Goal: Task Accomplishment & Management: Manage account settings

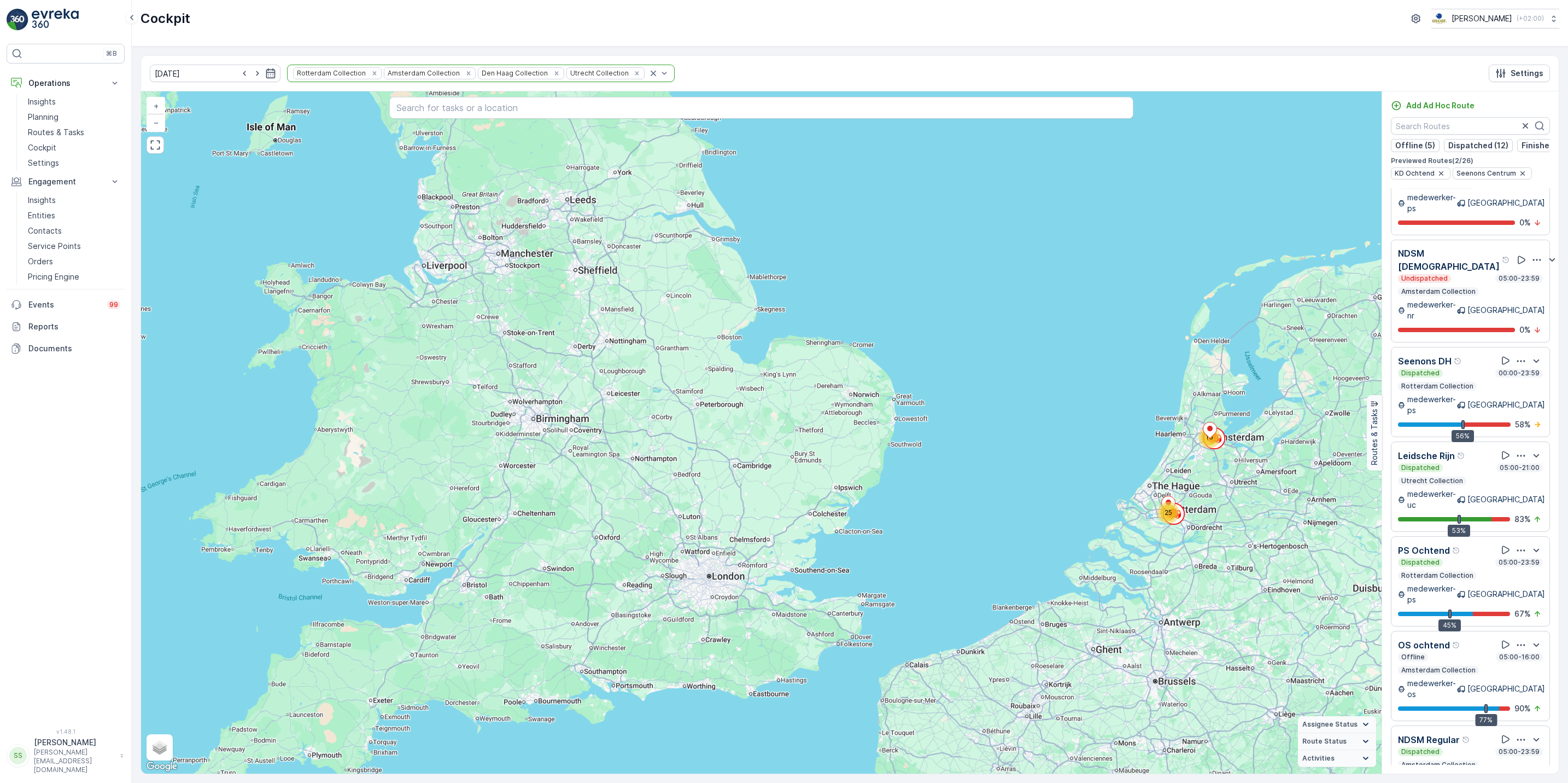
scroll to position [1330, 0]
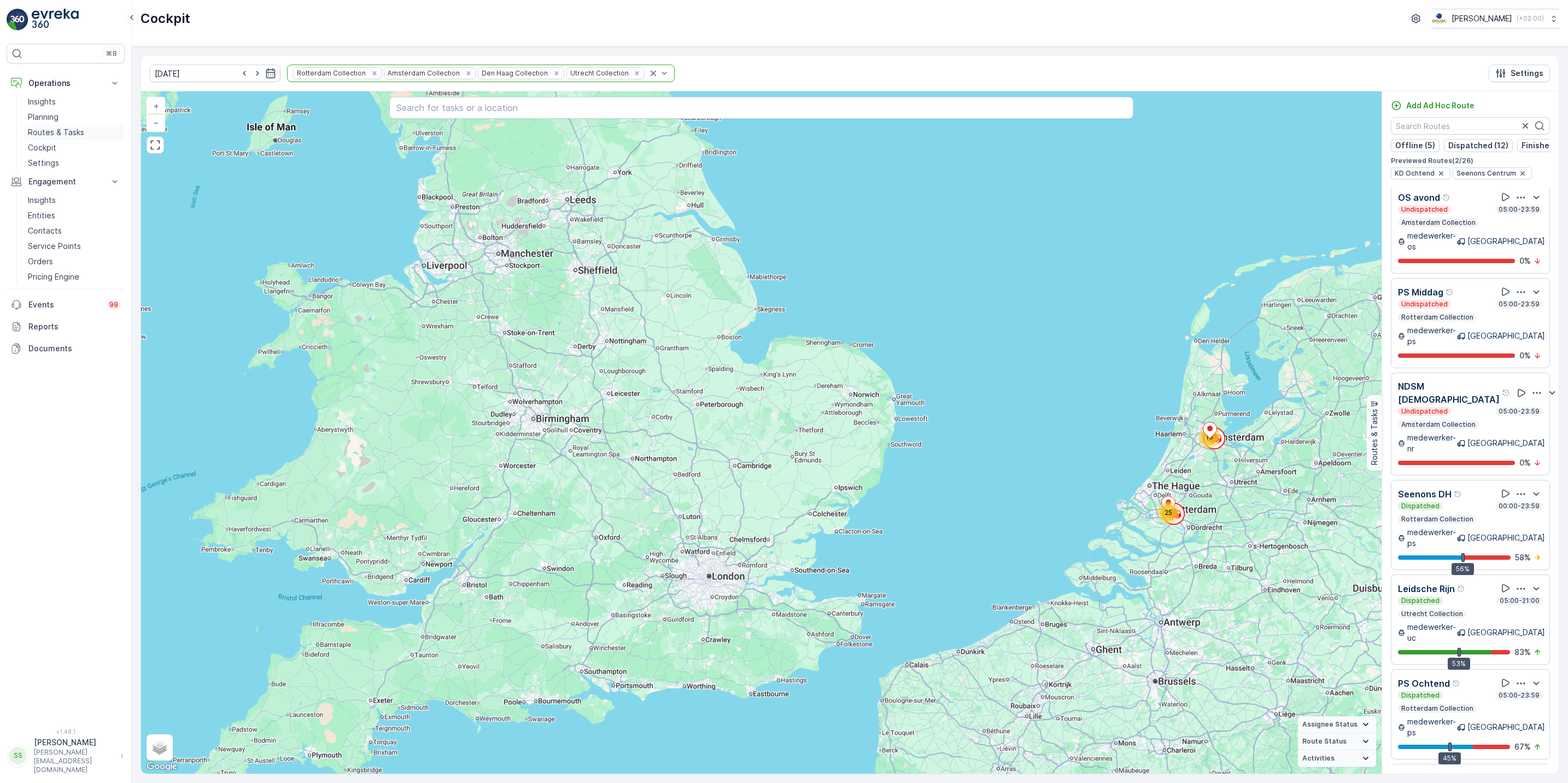
click at [61, 135] on p "Routes & Tasks" at bounding box center [56, 133] width 56 height 11
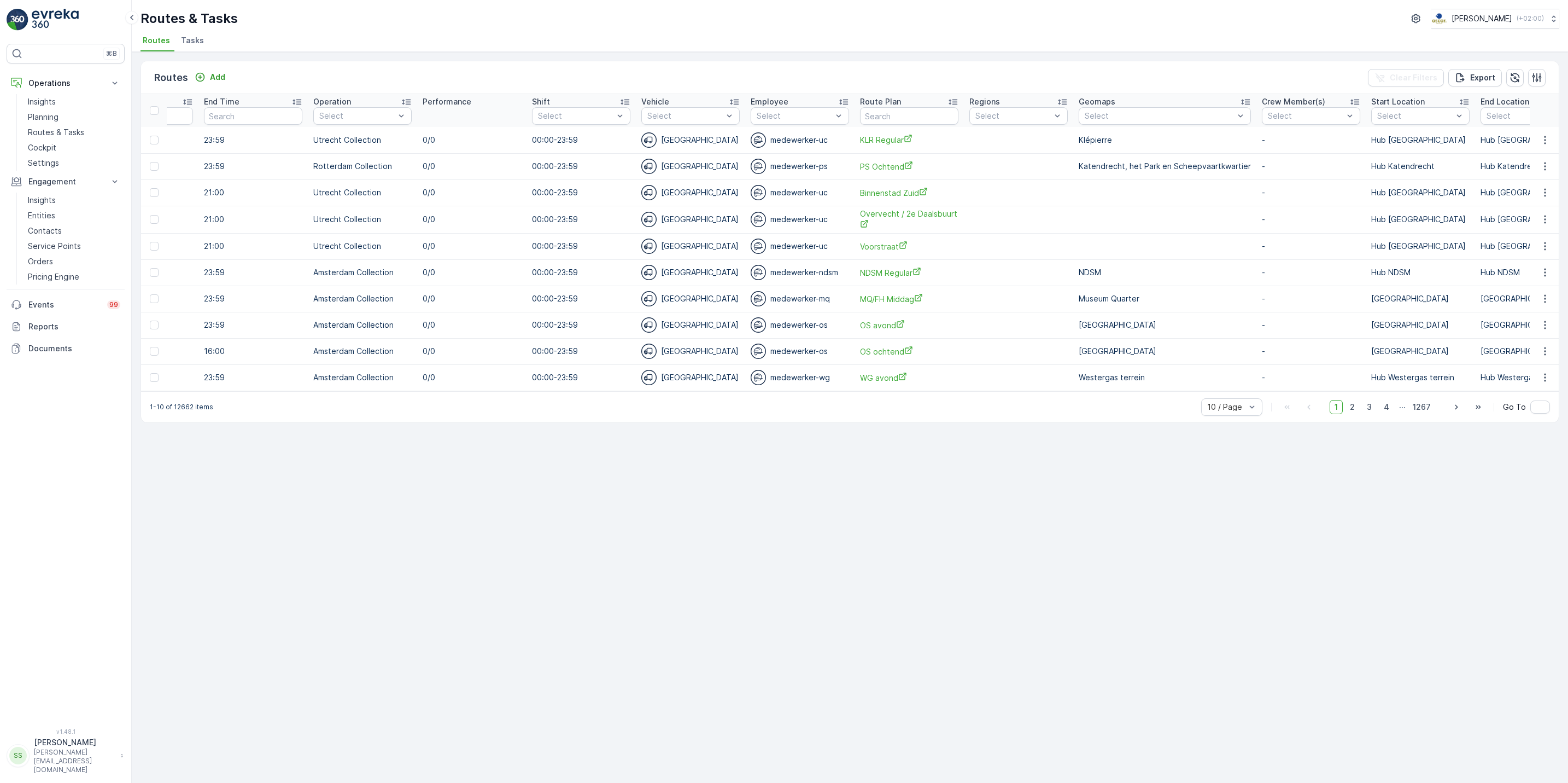
scroll to position [0, 578]
click at [903, 117] on input "text" at bounding box center [905, 116] width 98 height 17
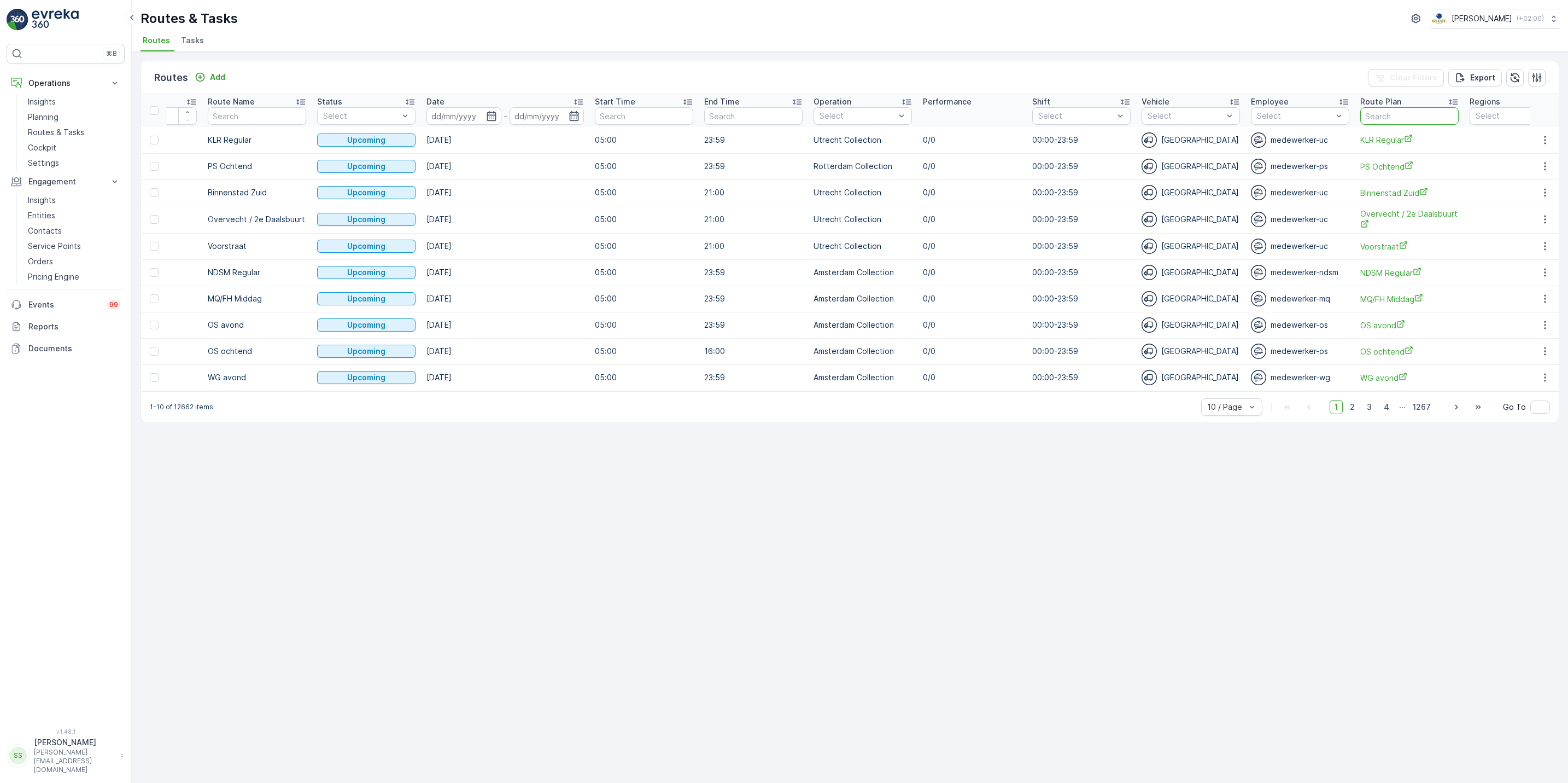
scroll to position [0, 74]
click at [497, 116] on input at bounding box center [463, 116] width 75 height 17
click at [561, 249] on div "19" at bounding box center [561, 249] width 17 height 17
type input "[DATE]"
click at [561, 249] on div "19" at bounding box center [561, 249] width 17 height 17
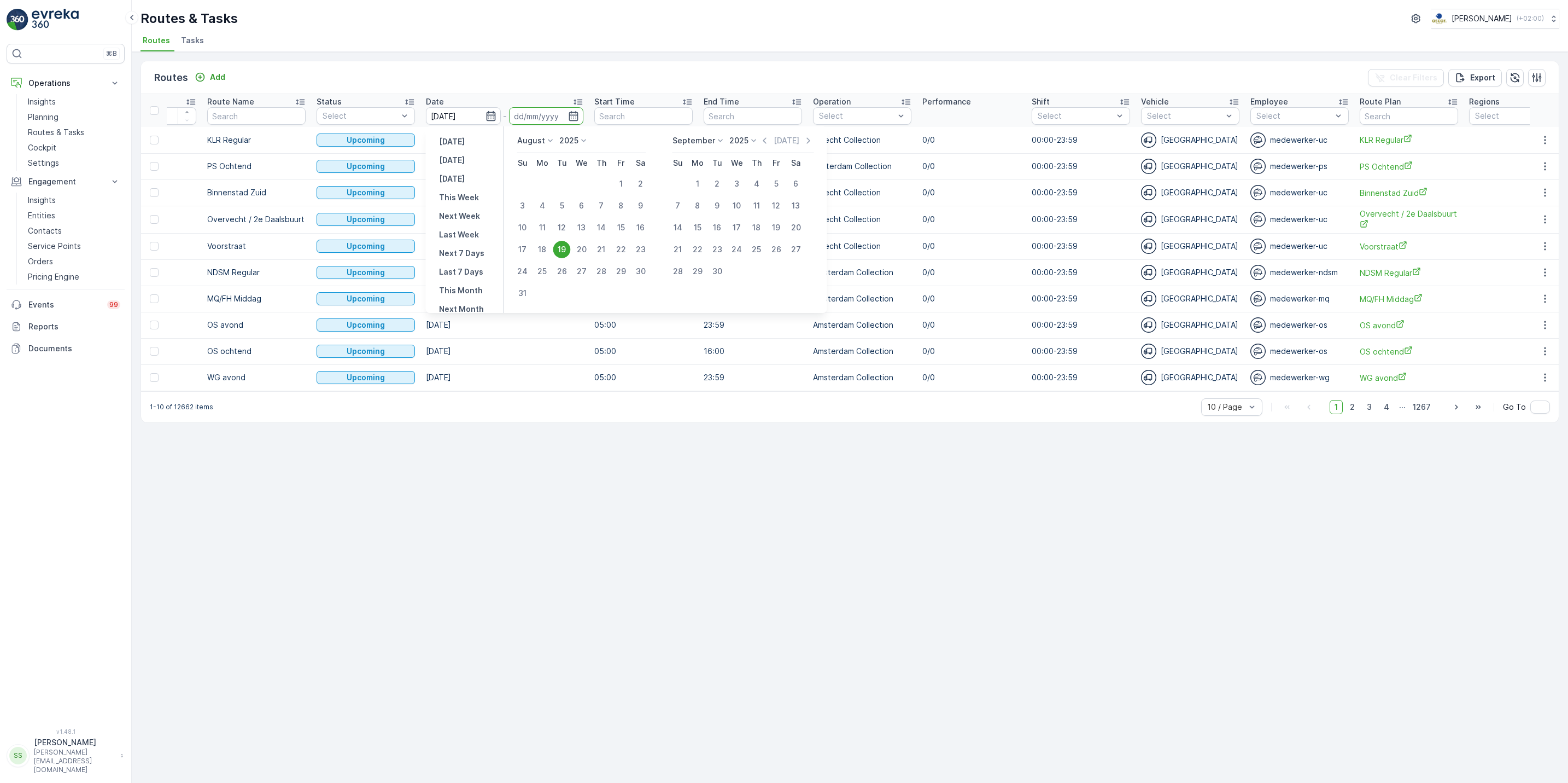
type input "[DATE]"
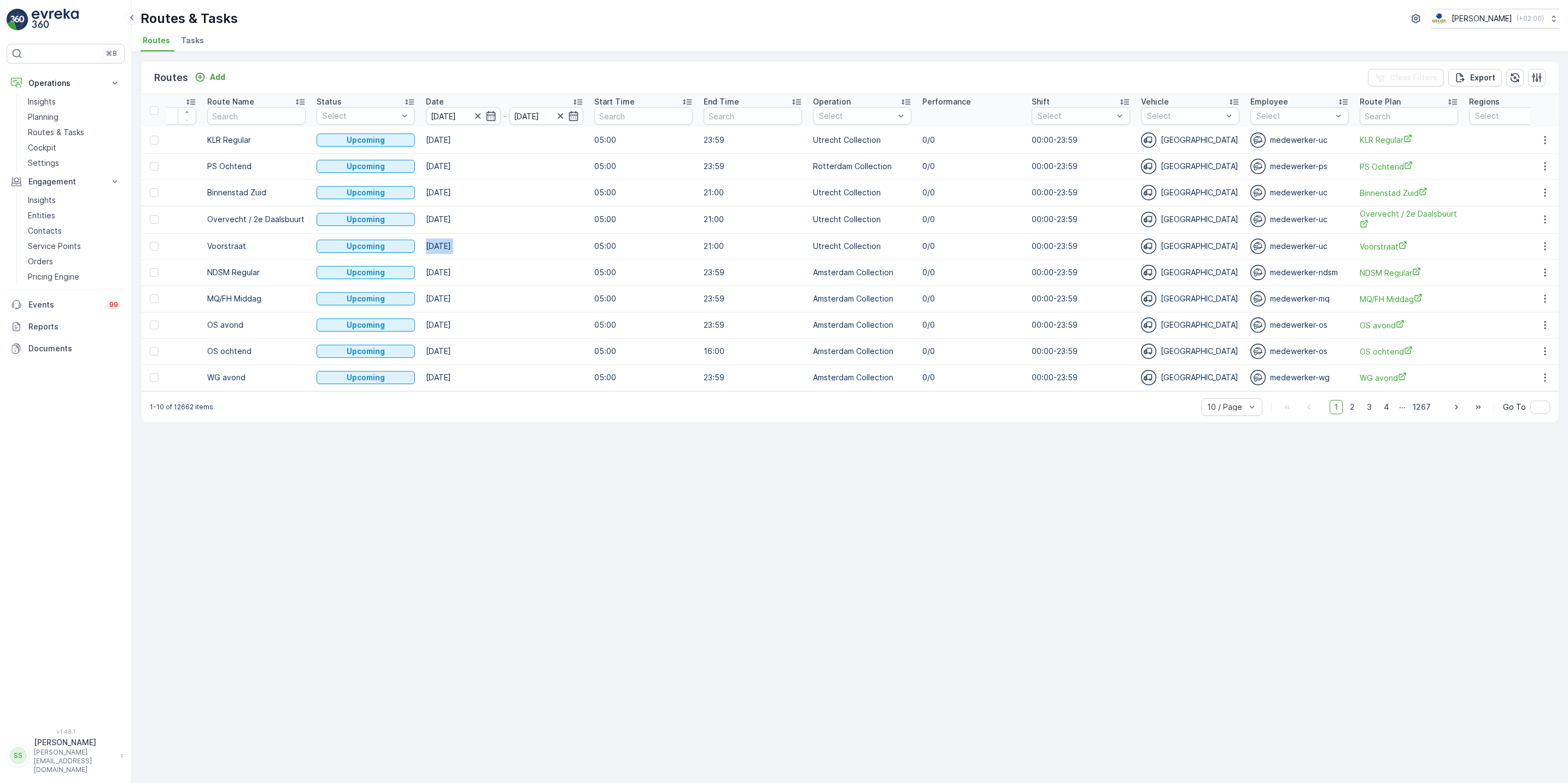
click at [561, 249] on td "[DATE]" at bounding box center [505, 246] width 169 height 26
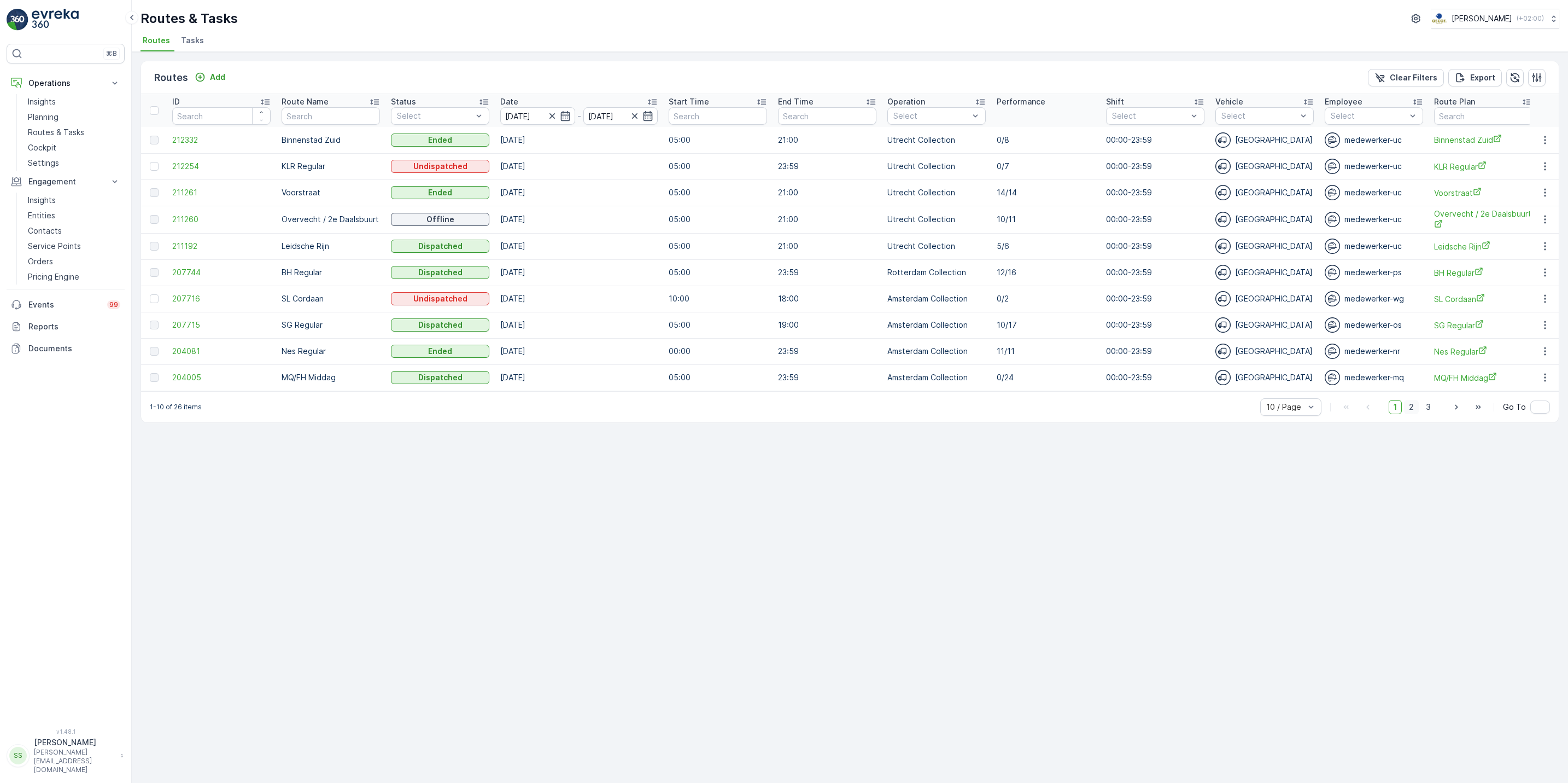
click at [1410, 415] on span "2" at bounding box center [1412, 407] width 14 height 14
click at [1433, 413] on span "3" at bounding box center [1429, 406] width 14 height 14
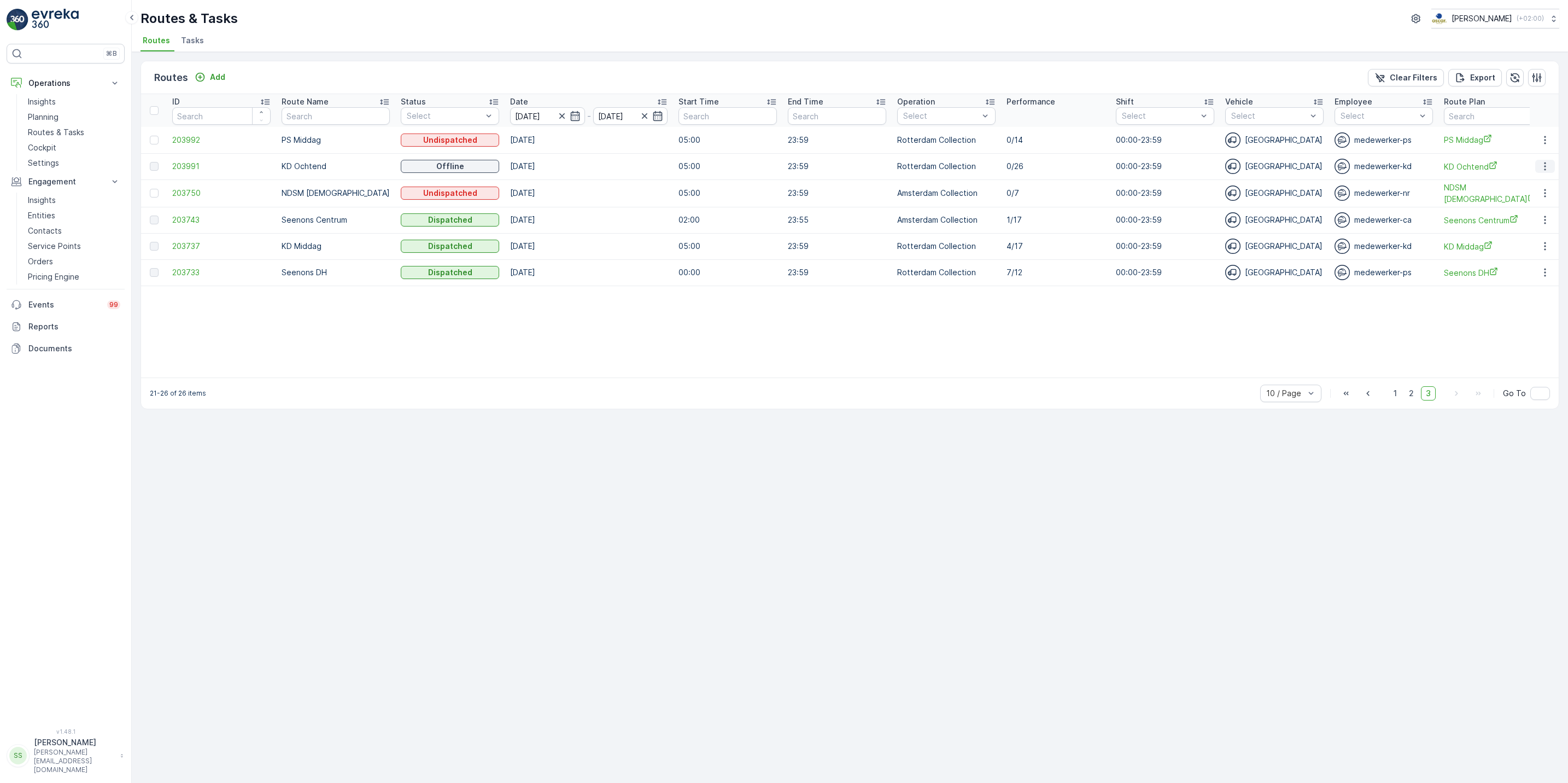
click at [1543, 164] on icon "button" at bounding box center [1545, 166] width 11 height 11
click at [1523, 181] on span "See More Details" at bounding box center [1519, 183] width 63 height 11
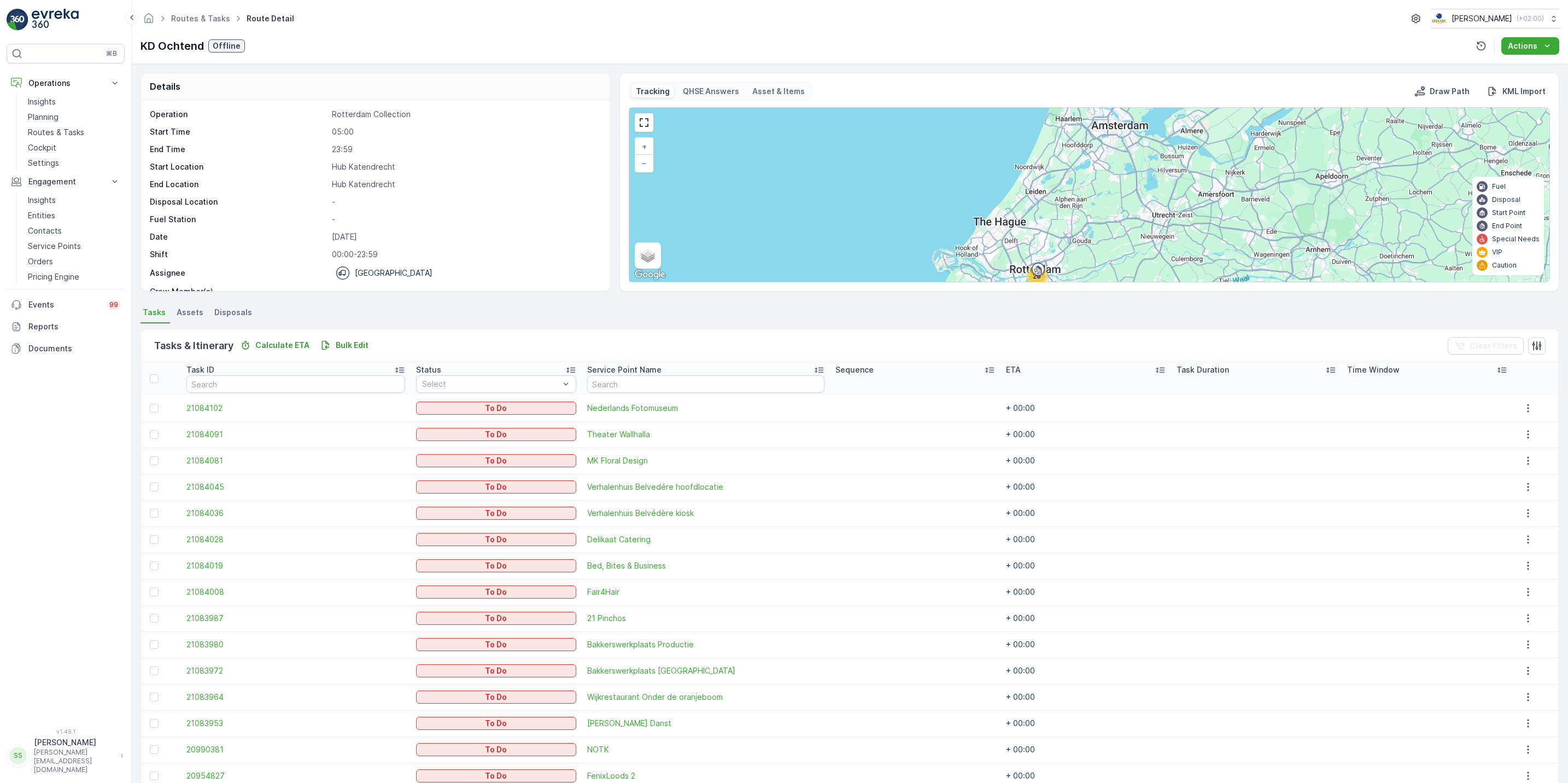
scroll to position [184, 0]
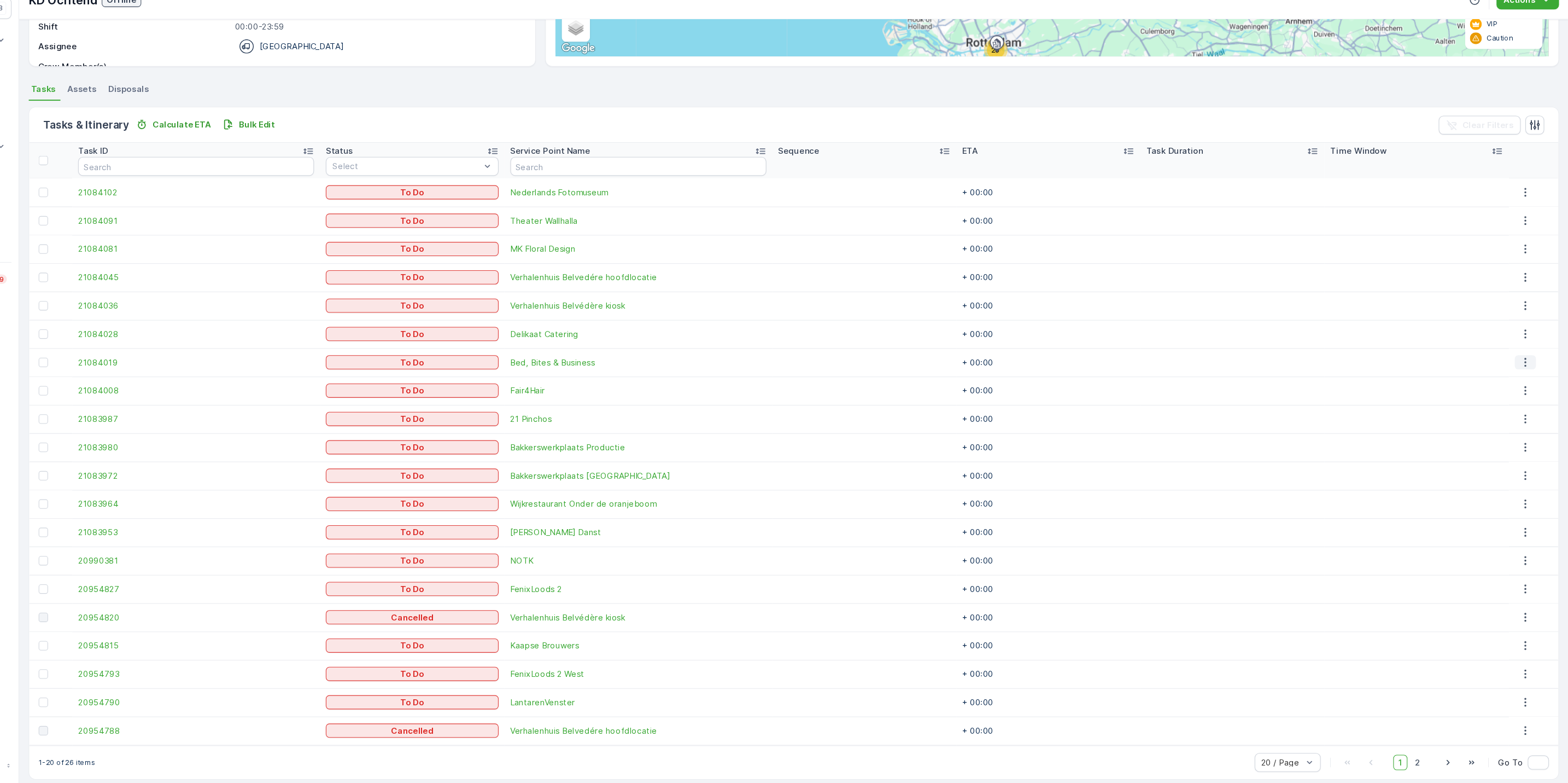
click at [1526, 384] on icon "button" at bounding box center [1528, 382] width 11 height 11
click at [1509, 395] on span "See More Details" at bounding box center [1522, 398] width 63 height 11
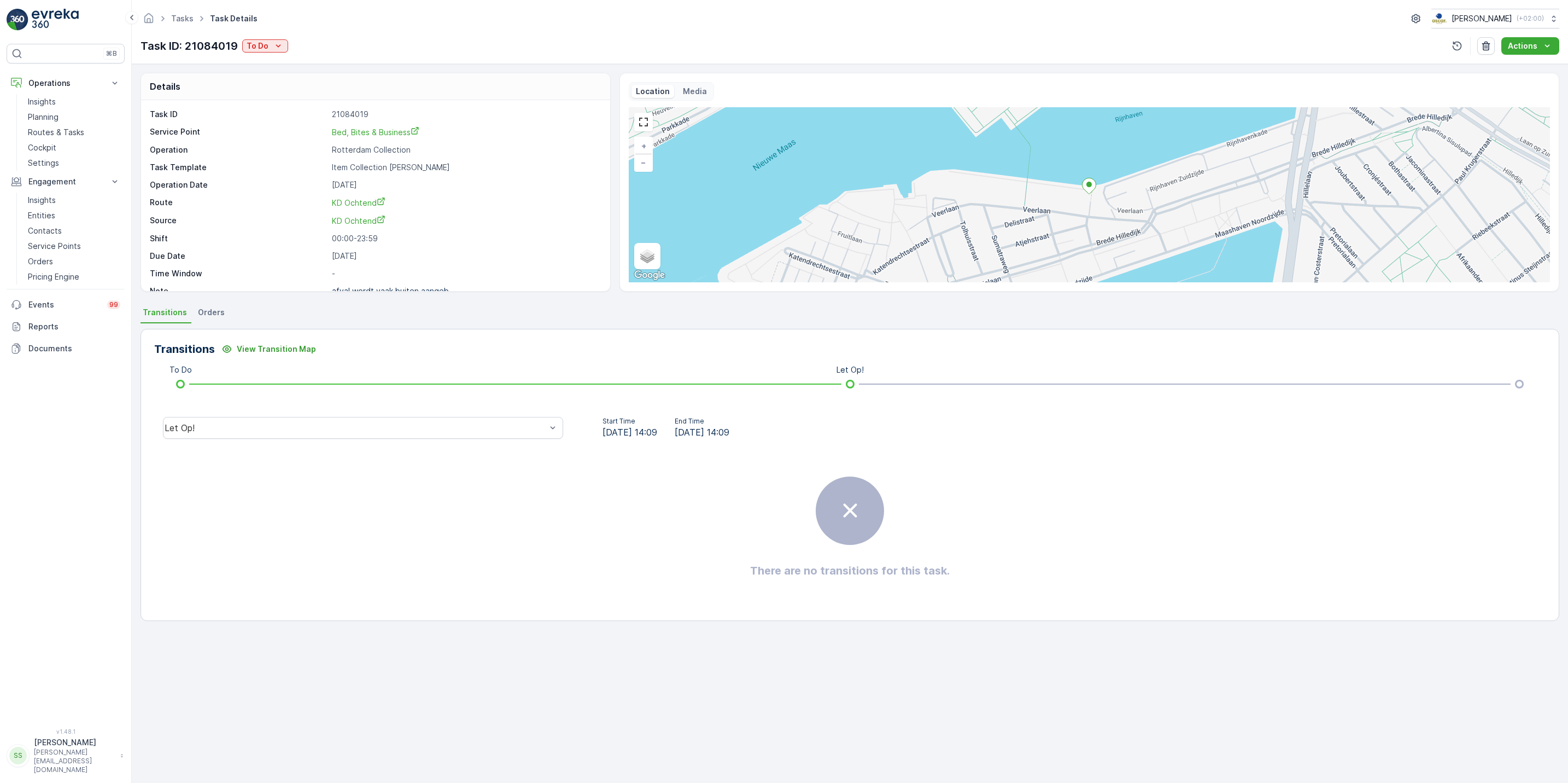
click at [281, 38] on div "Task ID: 21084019 To Do" at bounding box center [215, 46] width 148 height 16
click at [278, 46] on icon "To Do" at bounding box center [278, 46] width 11 height 11
click at [264, 76] on span "[PERSON_NAME]" at bounding box center [279, 79] width 60 height 11
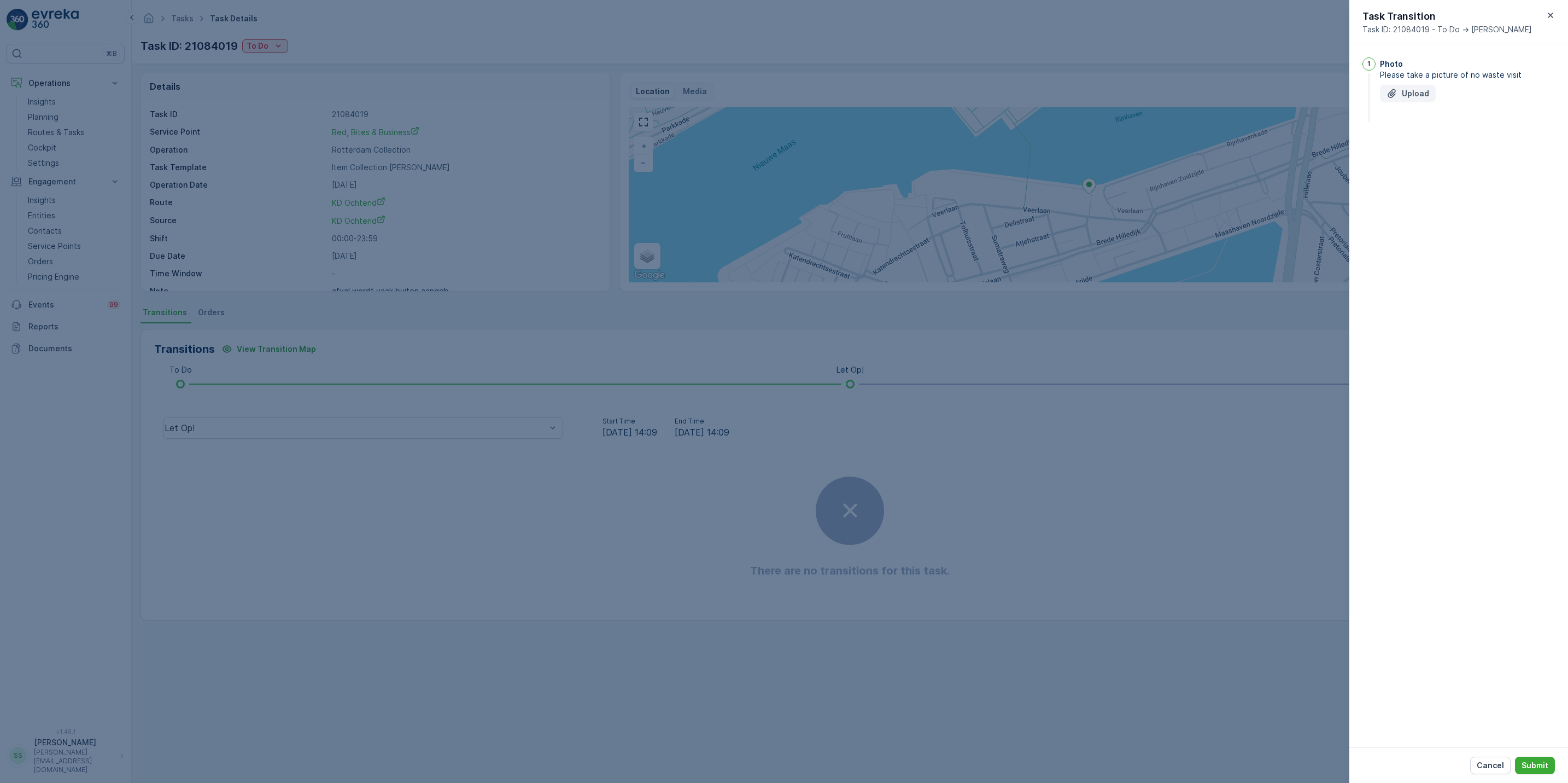
click at [1385, 100] on button "Upload" at bounding box center [1408, 93] width 56 height 17
click at [1536, 764] on p "Submit" at bounding box center [1536, 765] width 27 height 11
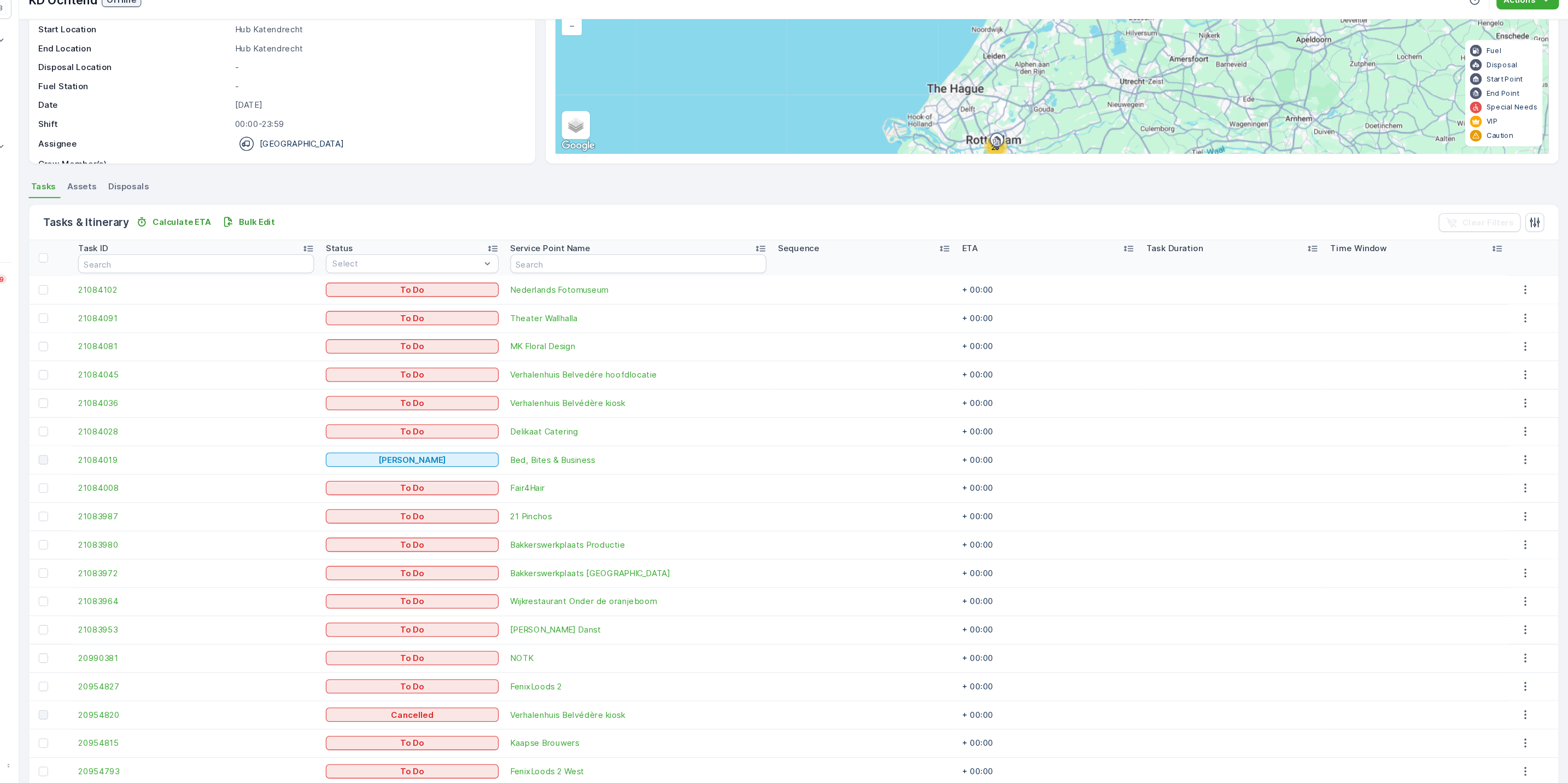
scroll to position [184, 0]
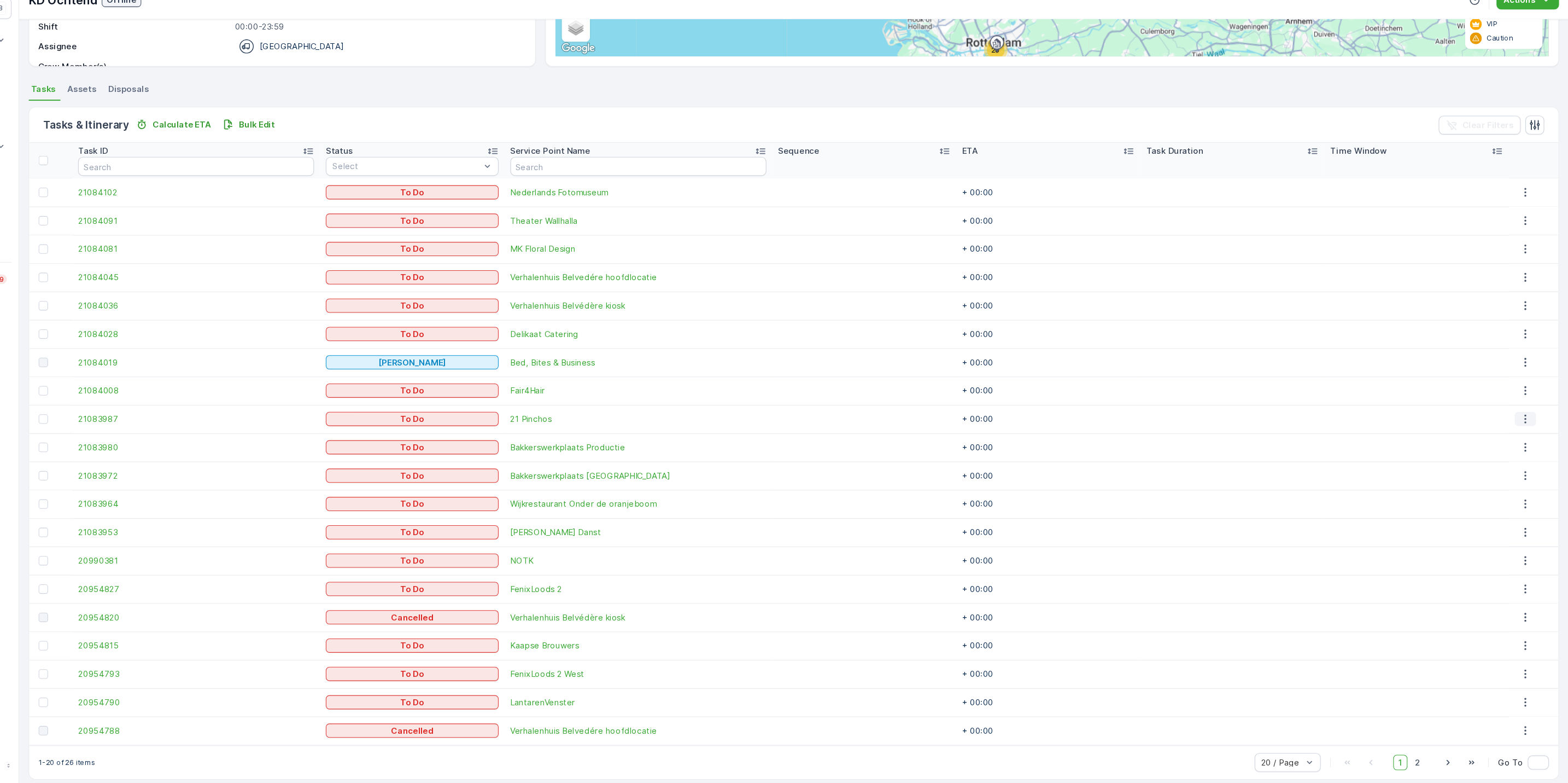
click at [1523, 438] on icon "button" at bounding box center [1528, 434] width 11 height 11
click at [1498, 453] on span "See More Details" at bounding box center [1522, 451] width 63 height 11
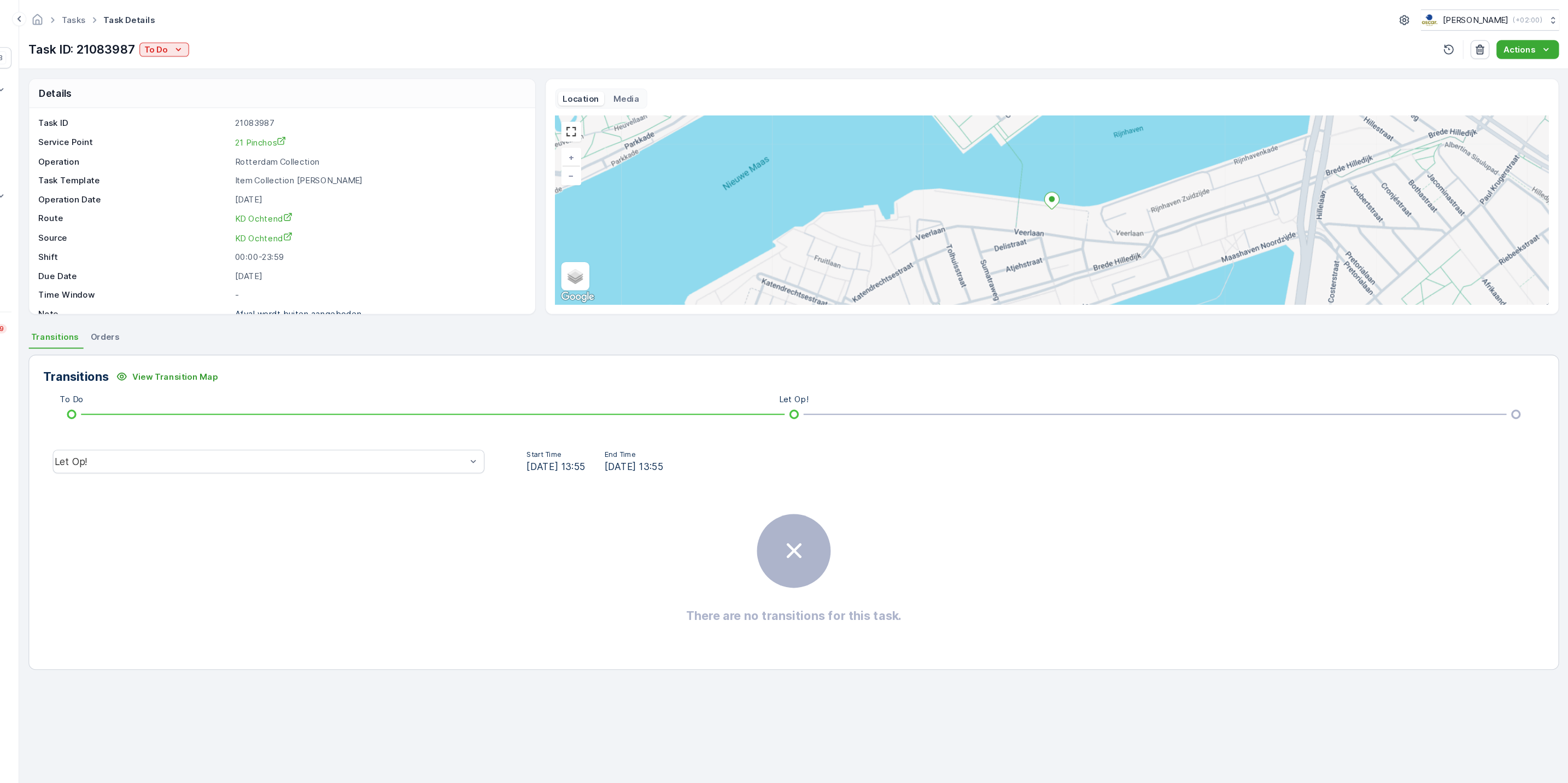
click at [252, 56] on div "Tasks Task Details Oscar Circulair ( +02:00 ) Task ID: 21083987 To Do Actions" at bounding box center [849, 32] width 1436 height 64
click at [253, 51] on p "To Do" at bounding box center [258, 46] width 22 height 11
click at [259, 97] on span "Done" at bounding box center [260, 94] width 20 height 11
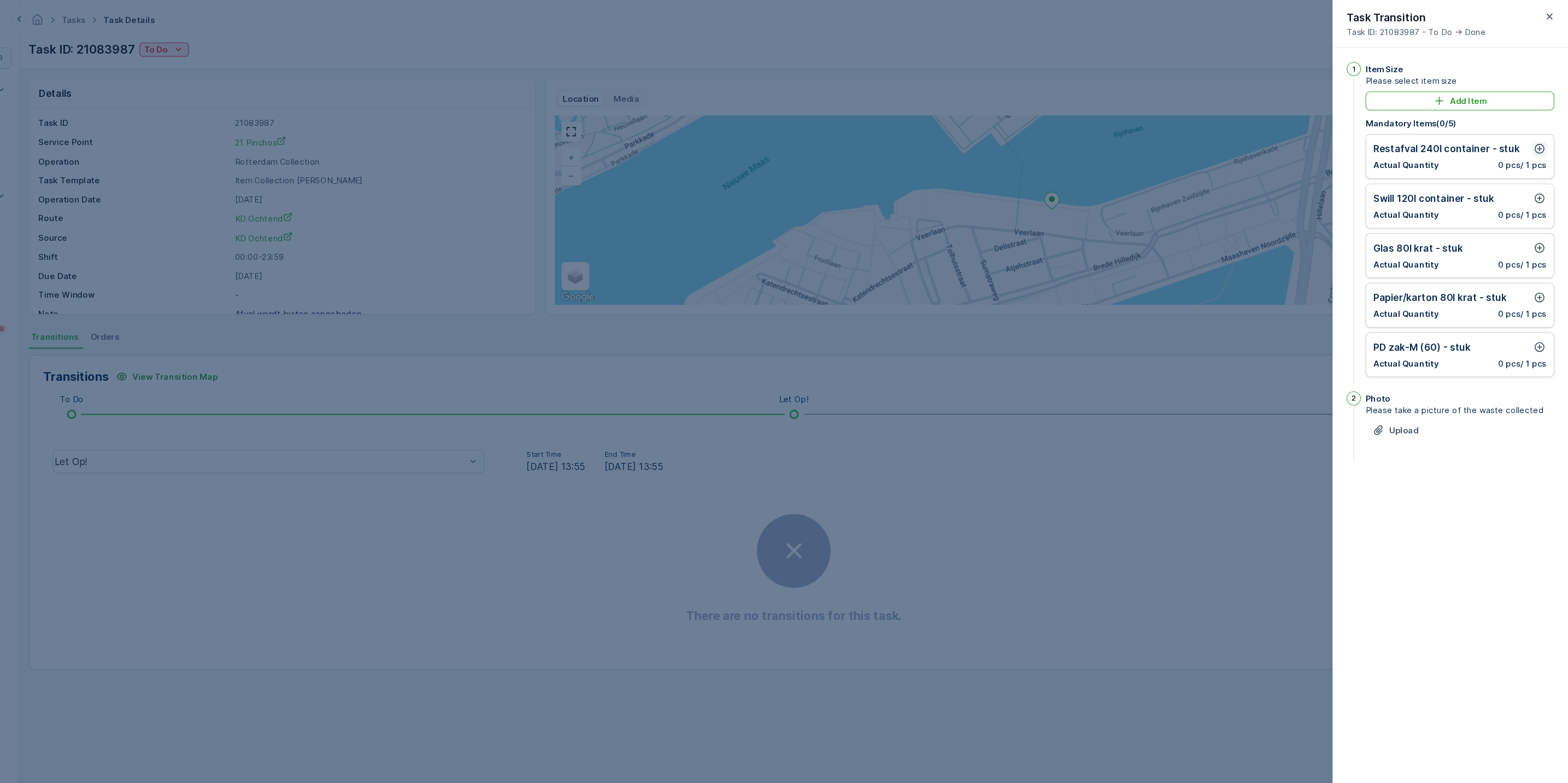
click at [1541, 141] on icon "button" at bounding box center [1542, 138] width 11 height 11
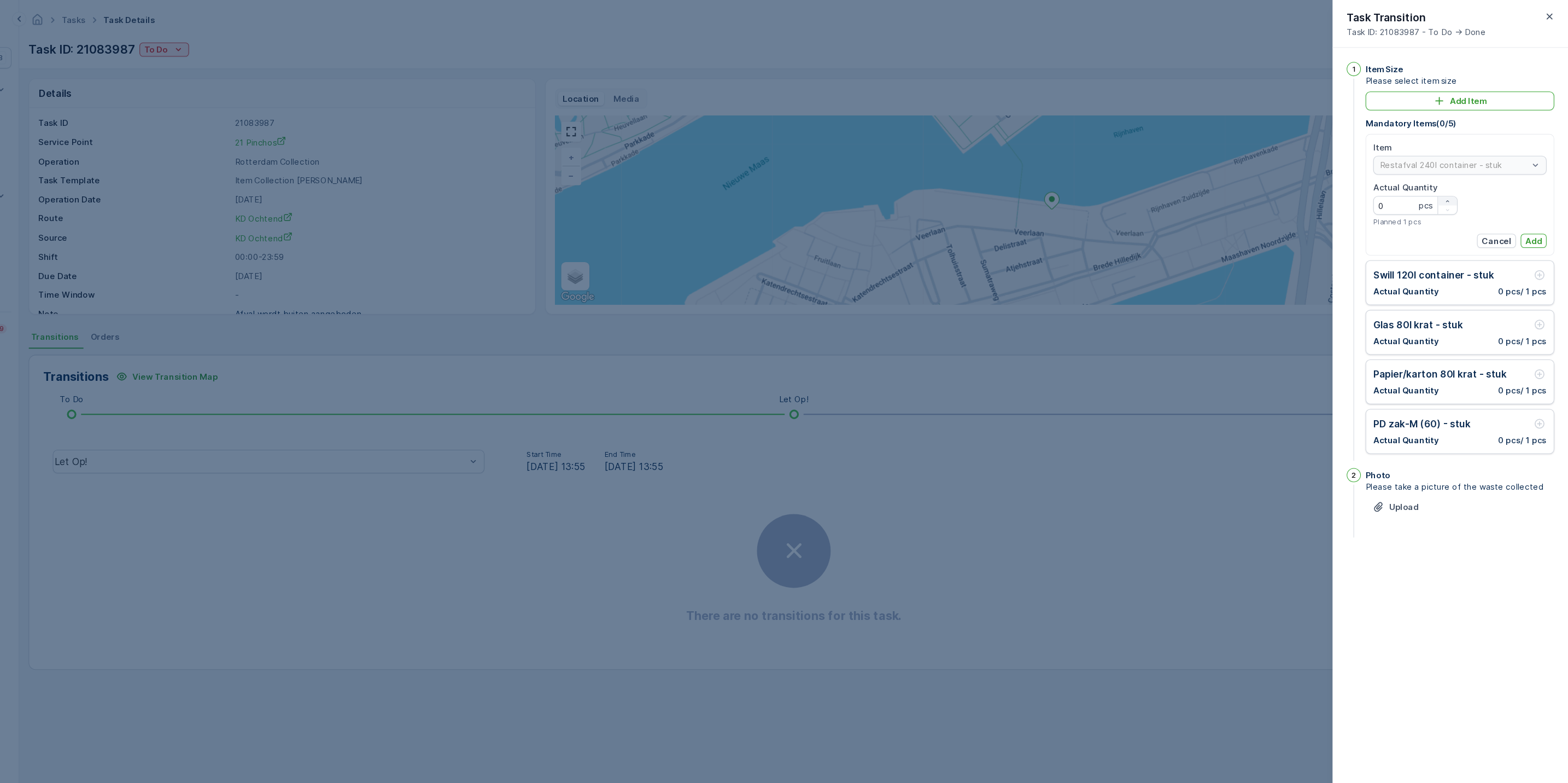
click at [1456, 185] on icon "button" at bounding box center [1456, 186] width 6 height 6
type Quantity "1"
click at [1539, 223] on p "Add" at bounding box center [1536, 223] width 15 height 11
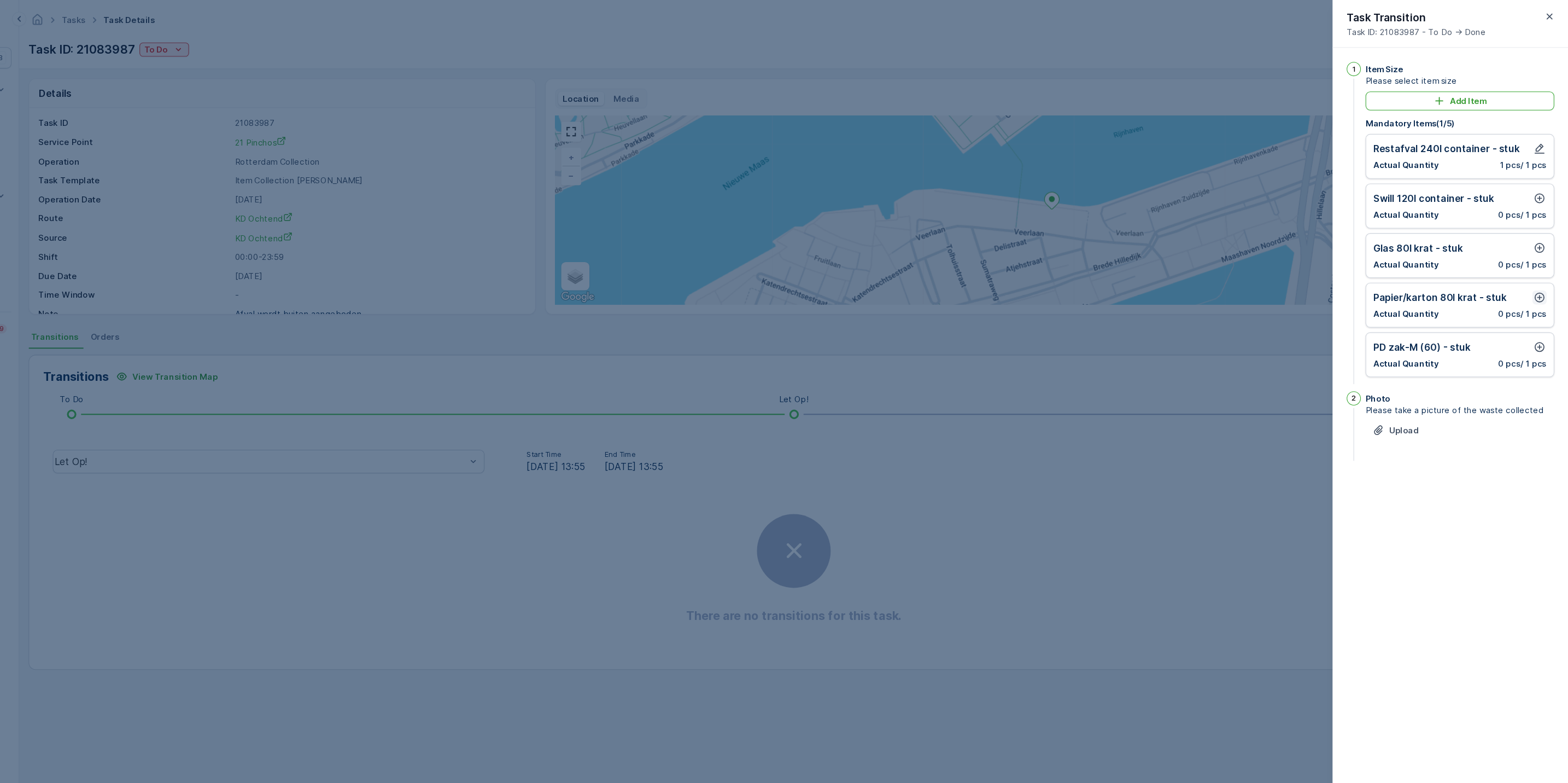
click at [1542, 274] on icon "button" at bounding box center [1542, 275] width 9 height 9
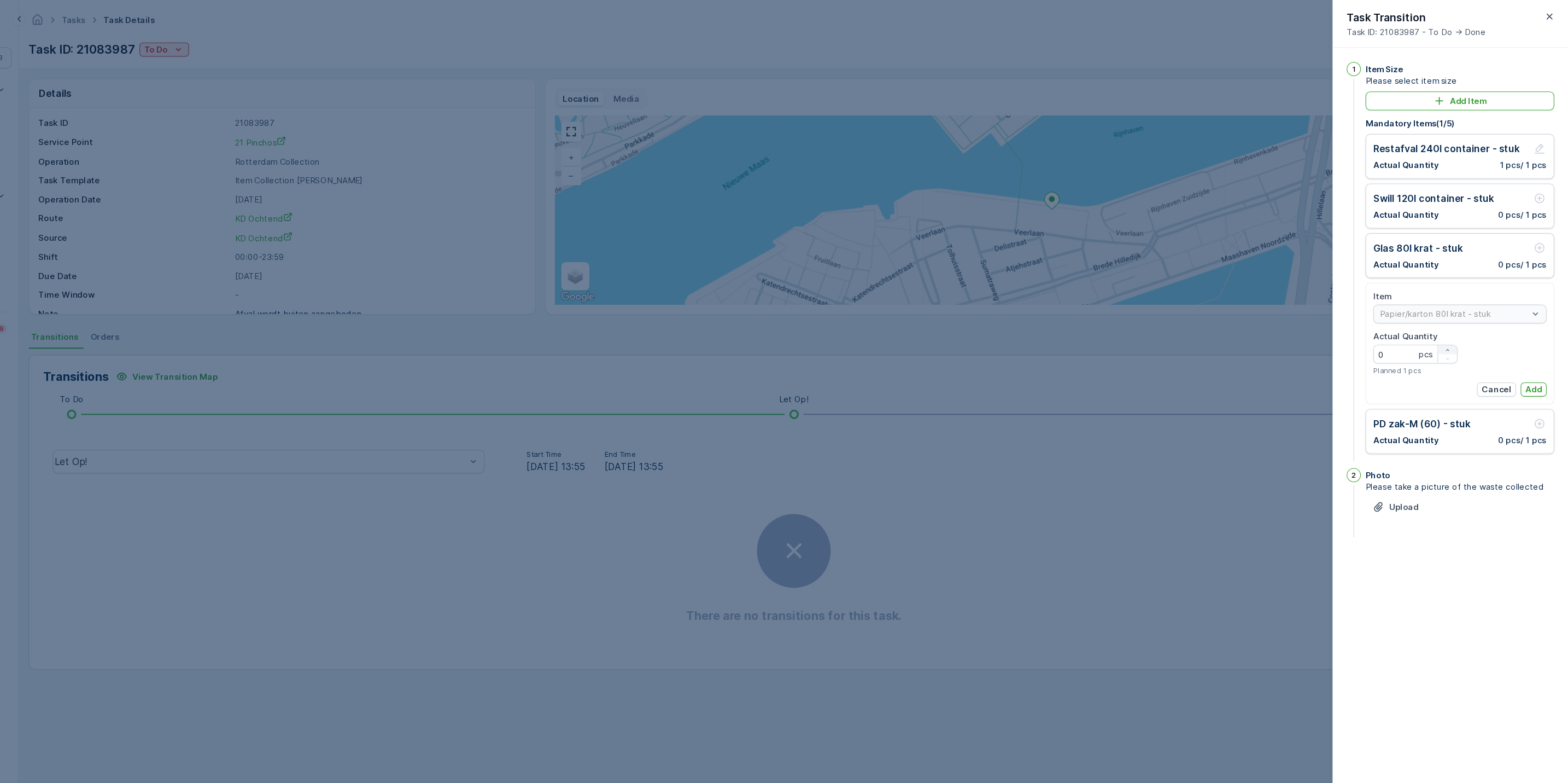
click at [1453, 325] on icon "button" at bounding box center [1456, 324] width 6 height 6
type Quantity "2"
click at [1536, 363] on p "Add" at bounding box center [1536, 361] width 15 height 11
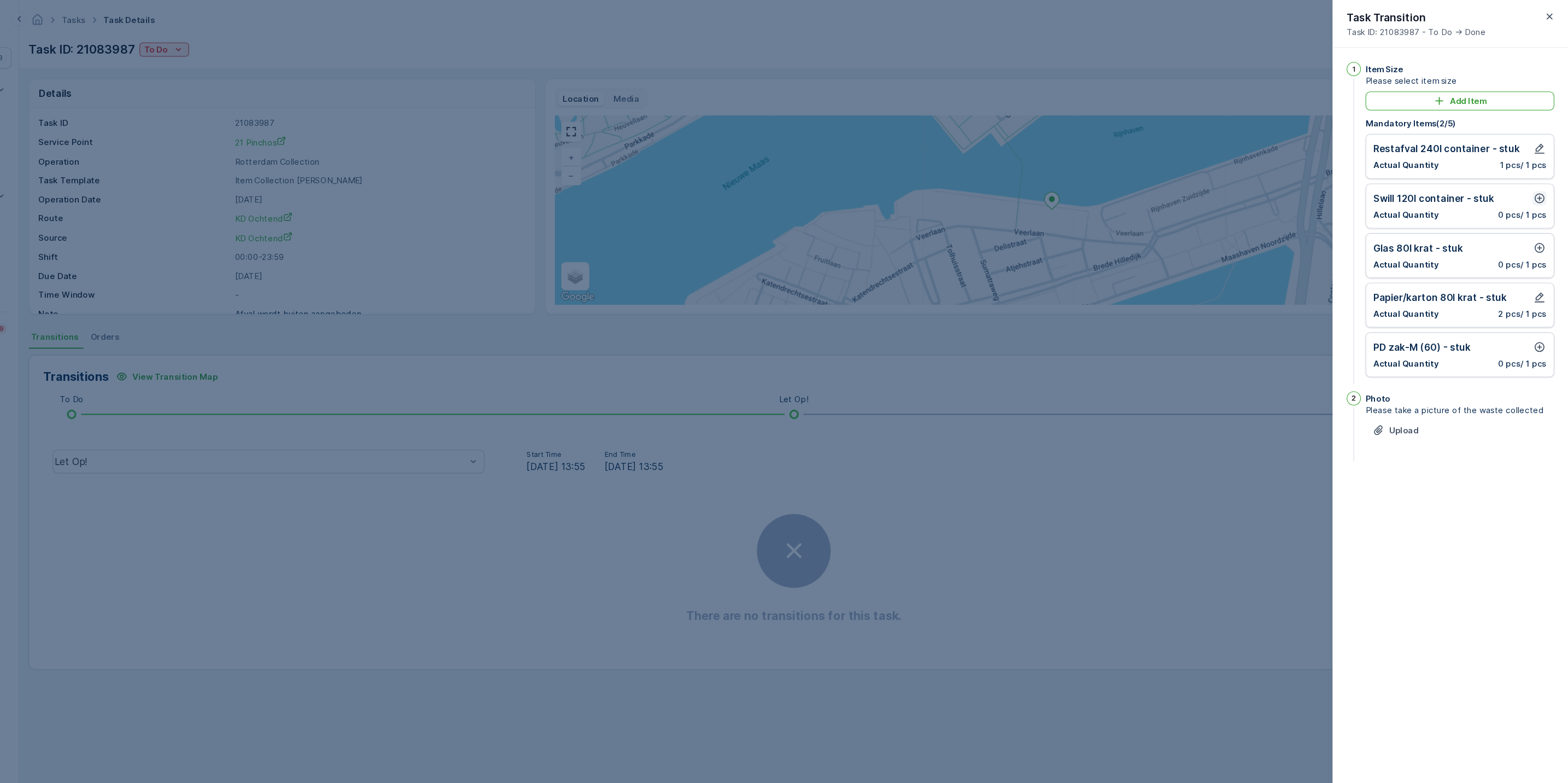
click at [1541, 186] on icon "button" at bounding box center [1542, 184] width 9 height 9
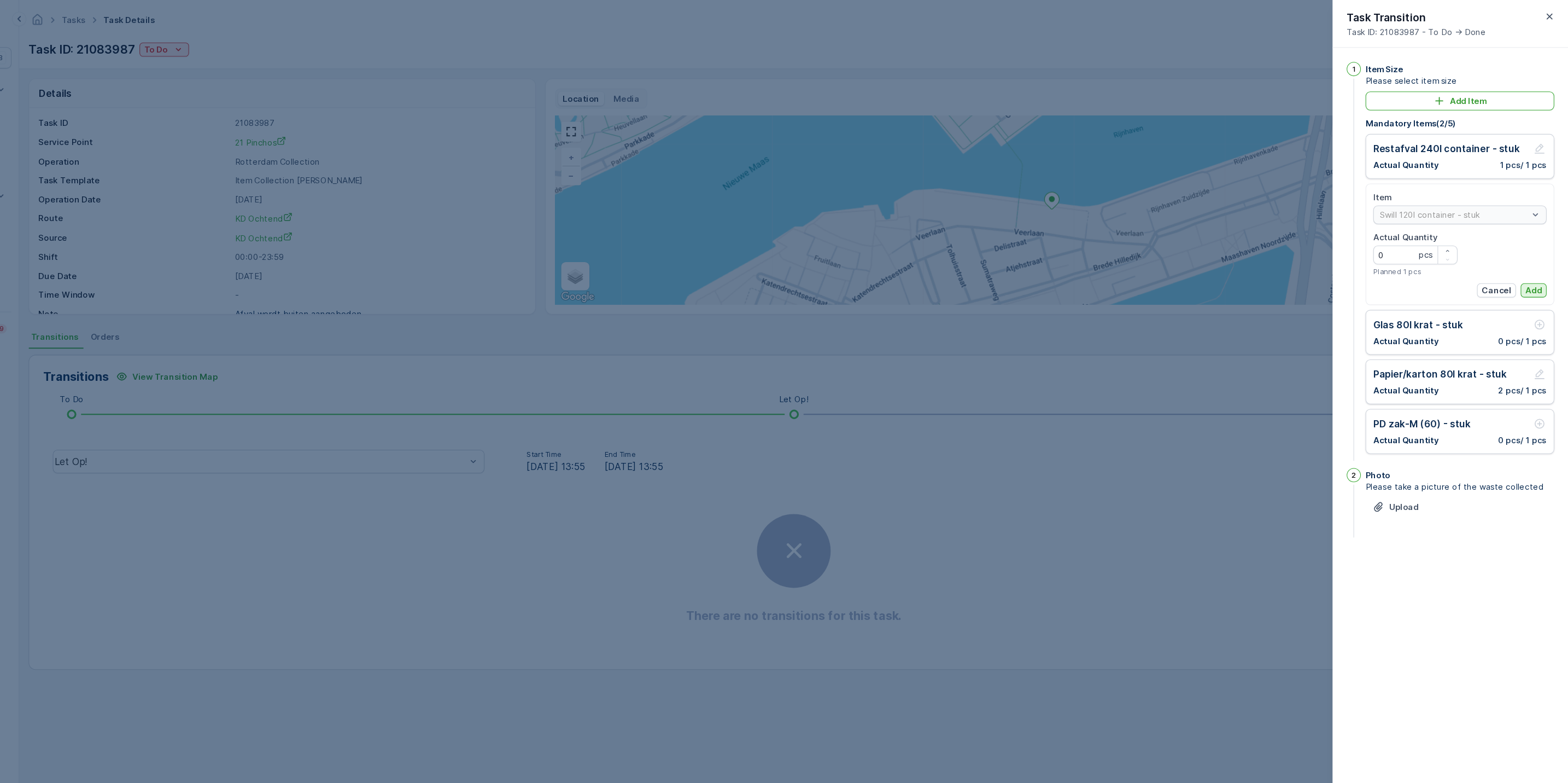
click at [1536, 266] on p "Add" at bounding box center [1536, 269] width 15 height 11
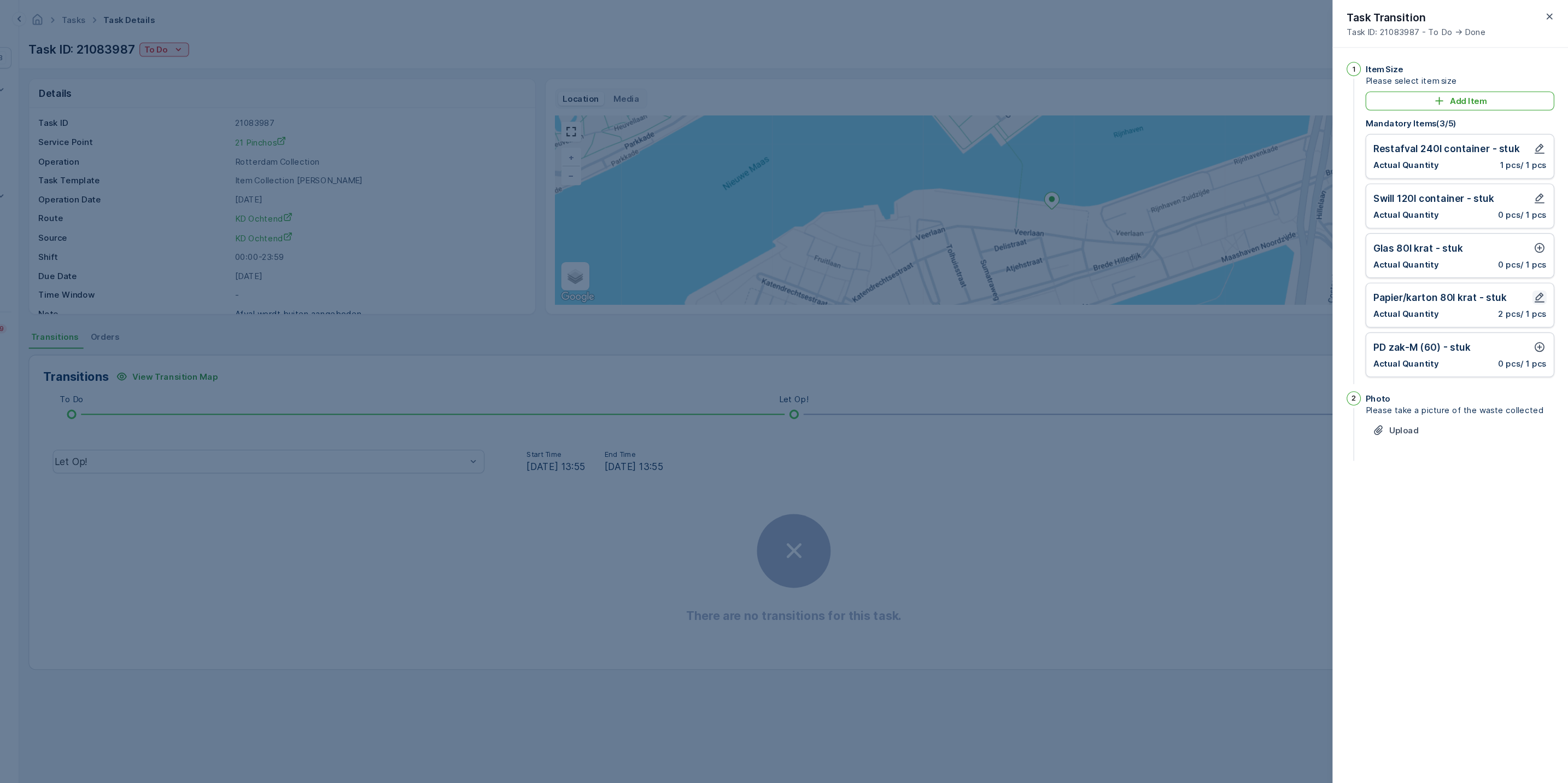
click at [1542, 281] on icon "button" at bounding box center [1542, 275] width 11 height 11
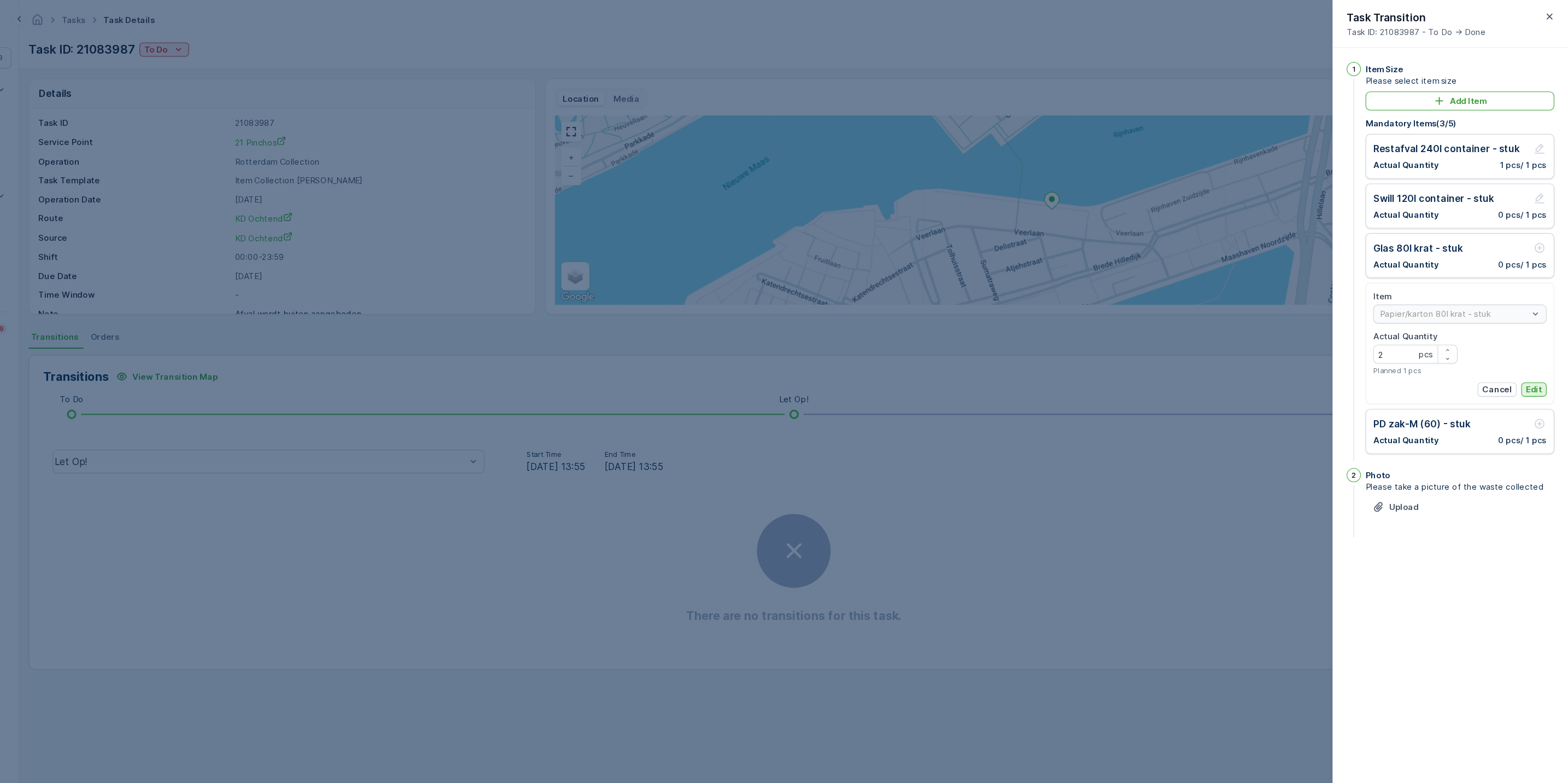
click at [1535, 359] on p "Edit" at bounding box center [1536, 361] width 14 height 11
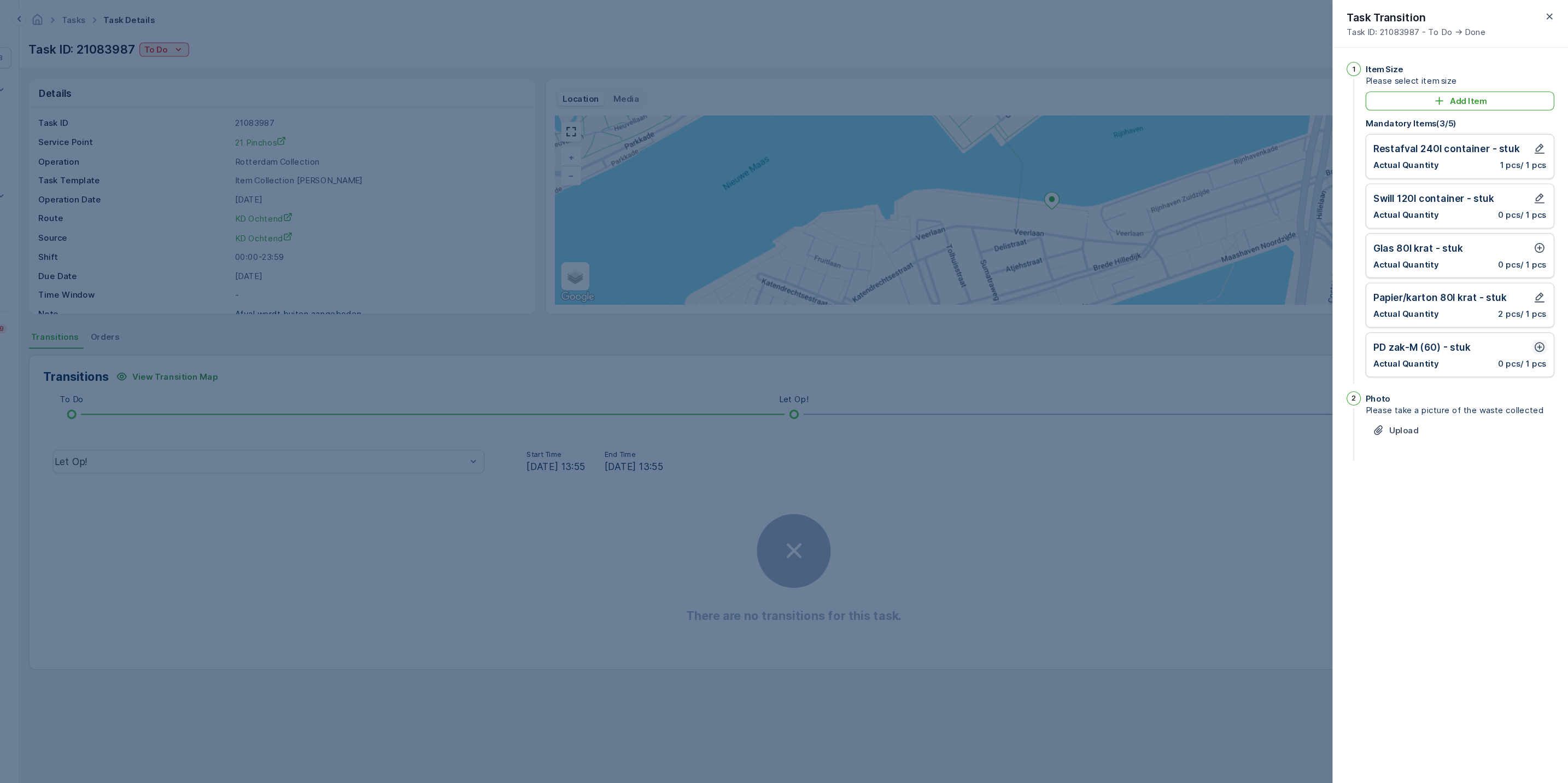
click at [1538, 324] on icon "button" at bounding box center [1542, 322] width 11 height 11
click at [1537, 409] on p "Add" at bounding box center [1536, 407] width 15 height 11
click at [1538, 238] on div "Glas 80l krat - stuk Actual Quantity 0 pcs / 1 pcs" at bounding box center [1468, 237] width 161 height 27
click at [1537, 236] on icon "button" at bounding box center [1542, 229] width 11 height 11
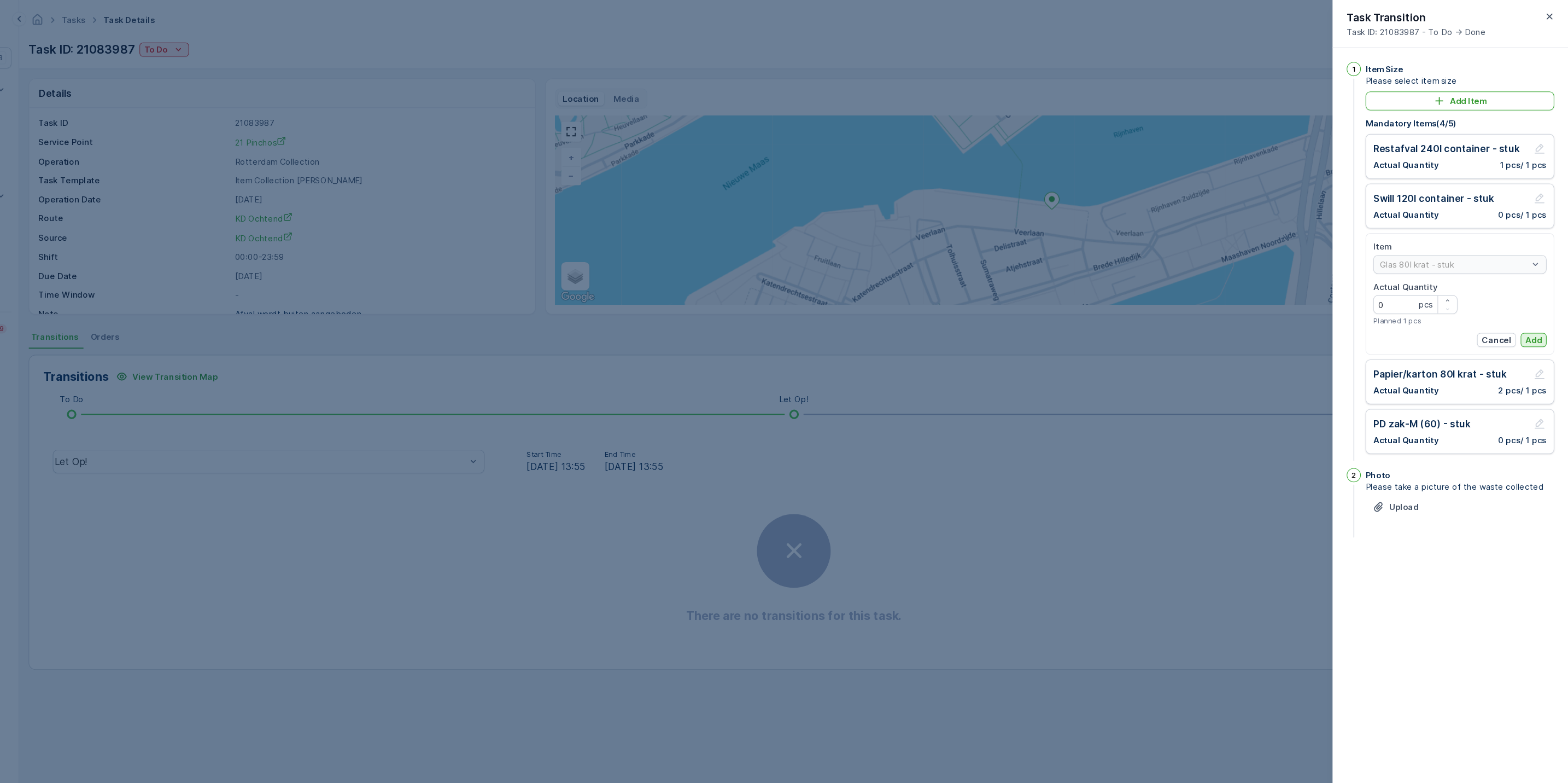
click at [1535, 320] on p "Add" at bounding box center [1536, 315] width 15 height 11
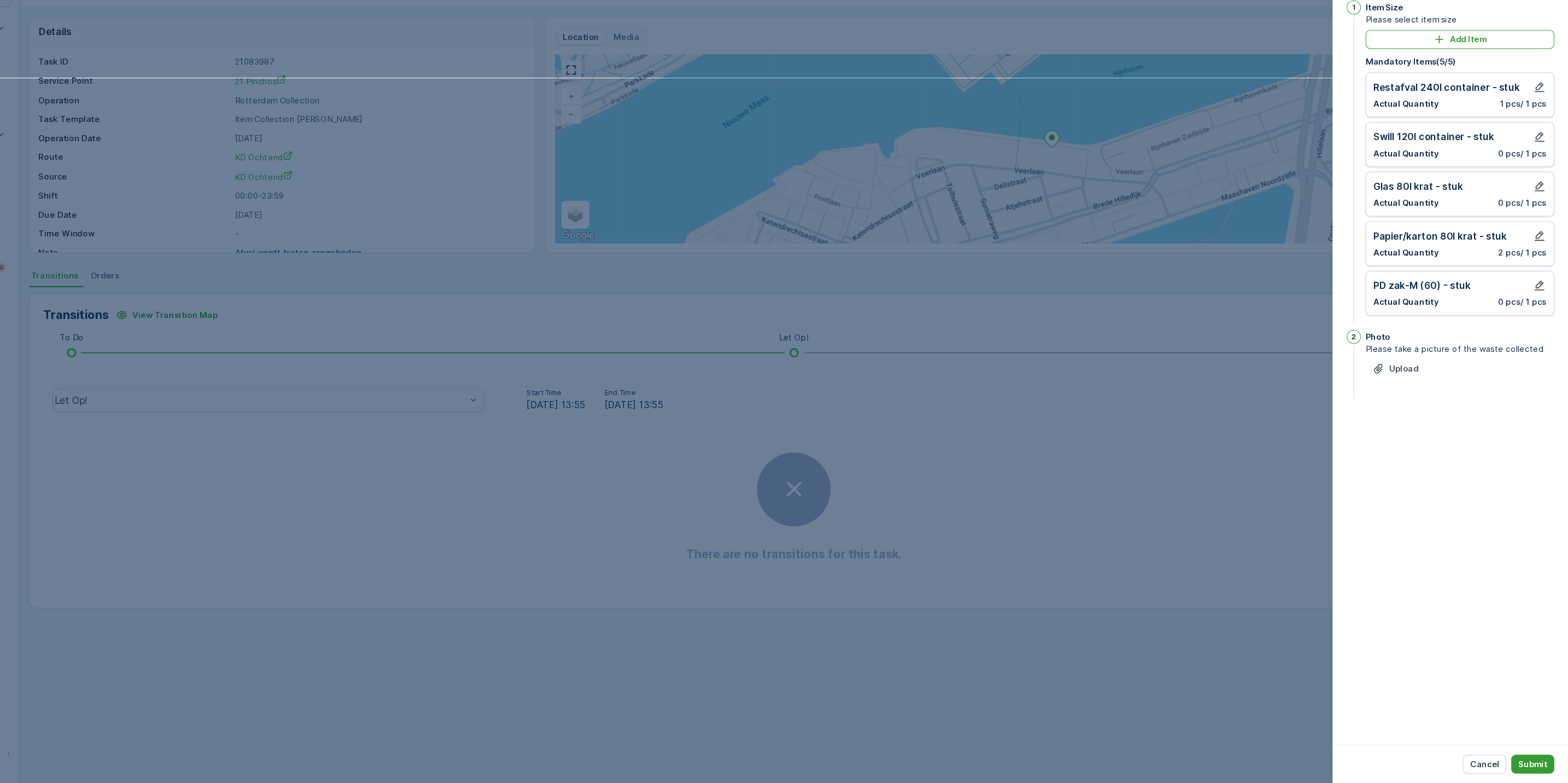
click at [1549, 767] on button "Submit" at bounding box center [1536, 765] width 40 height 17
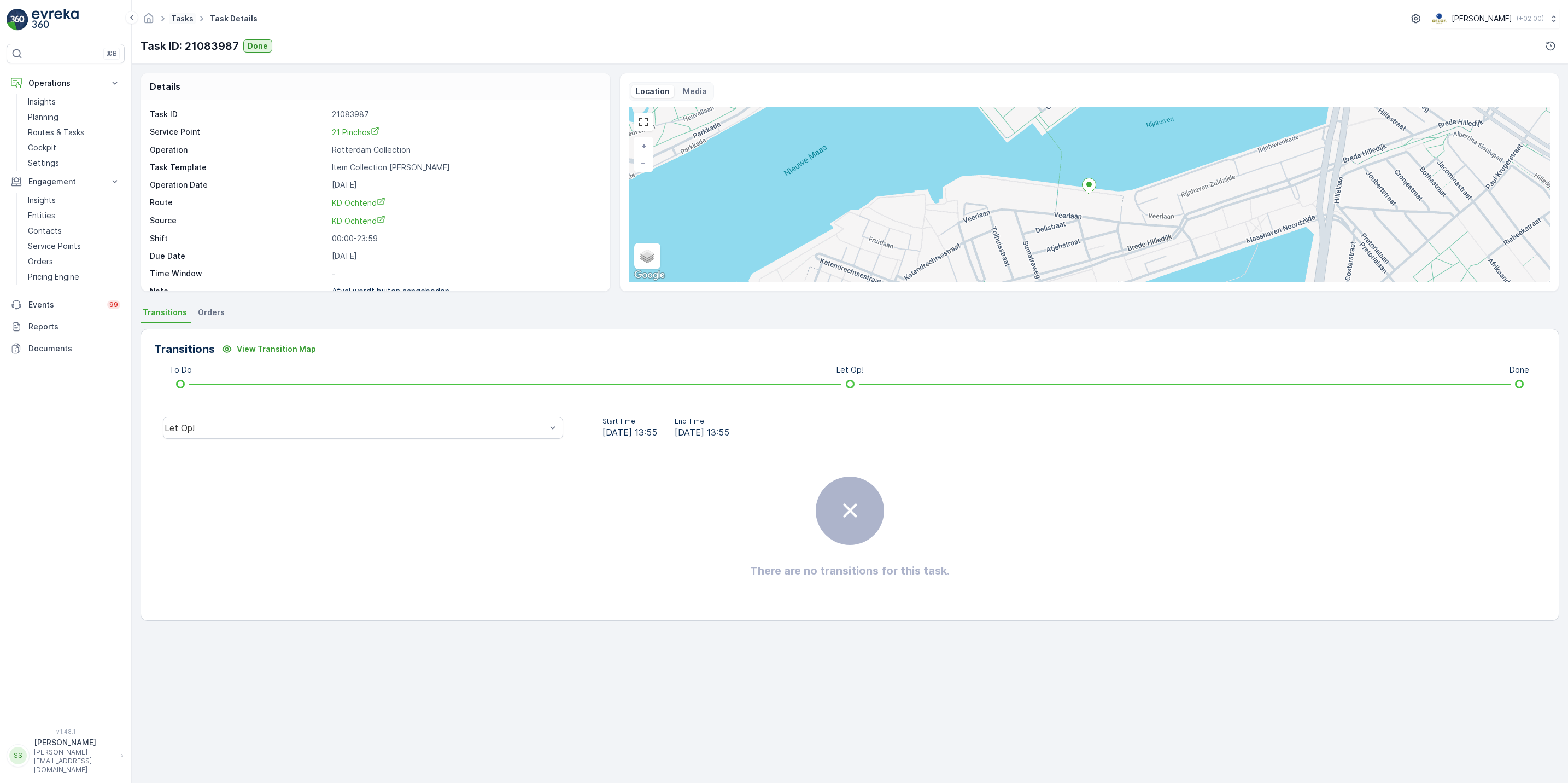
click at [185, 22] on link "Tasks" at bounding box center [182, 18] width 23 height 9
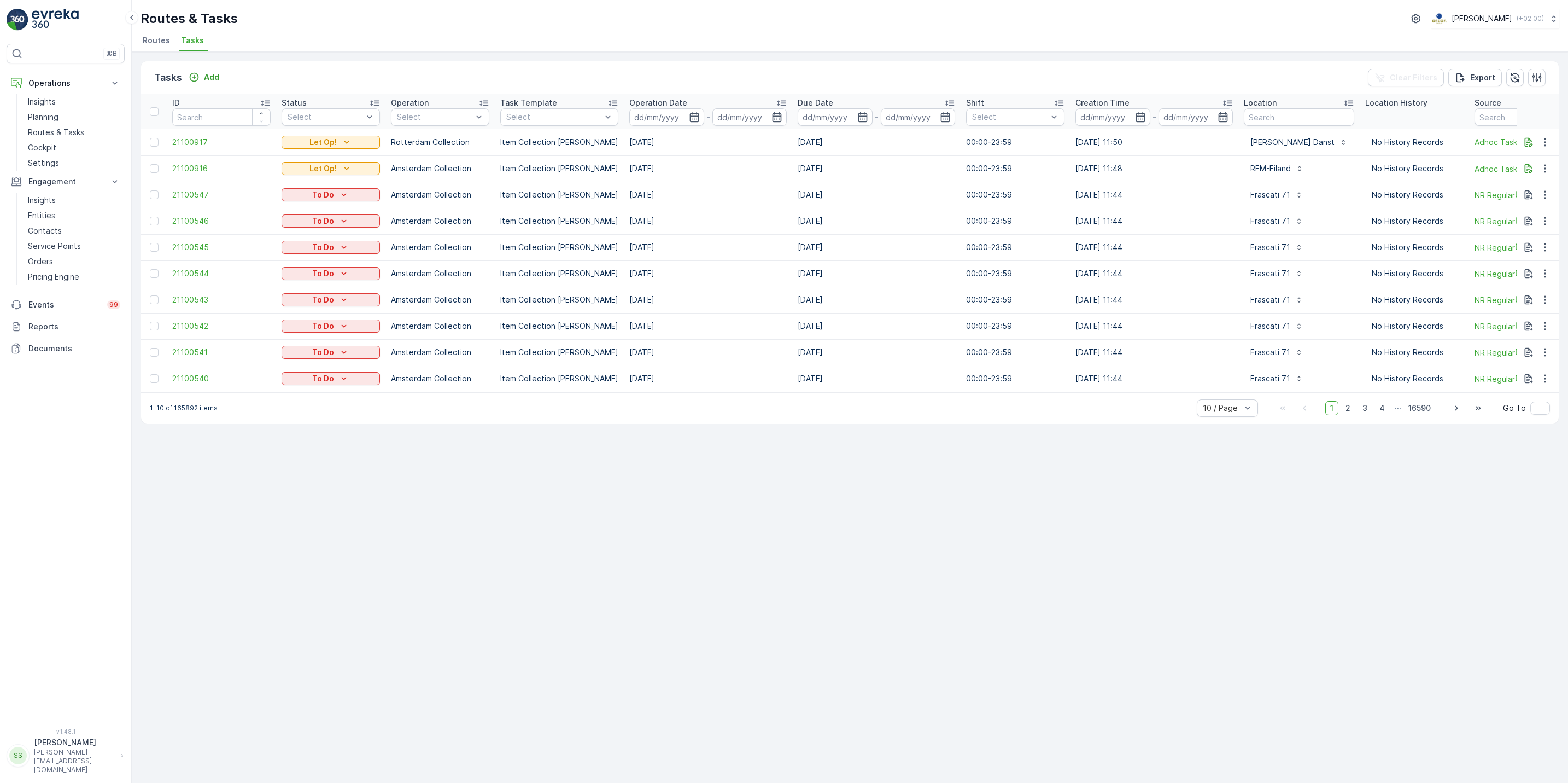
click at [149, 52] on div "Tasks Add Clear Filters Export ID Status Select Operation Select Task Template …" at bounding box center [849, 417] width 1436 height 731
click at [150, 44] on span "Routes" at bounding box center [156, 41] width 27 height 11
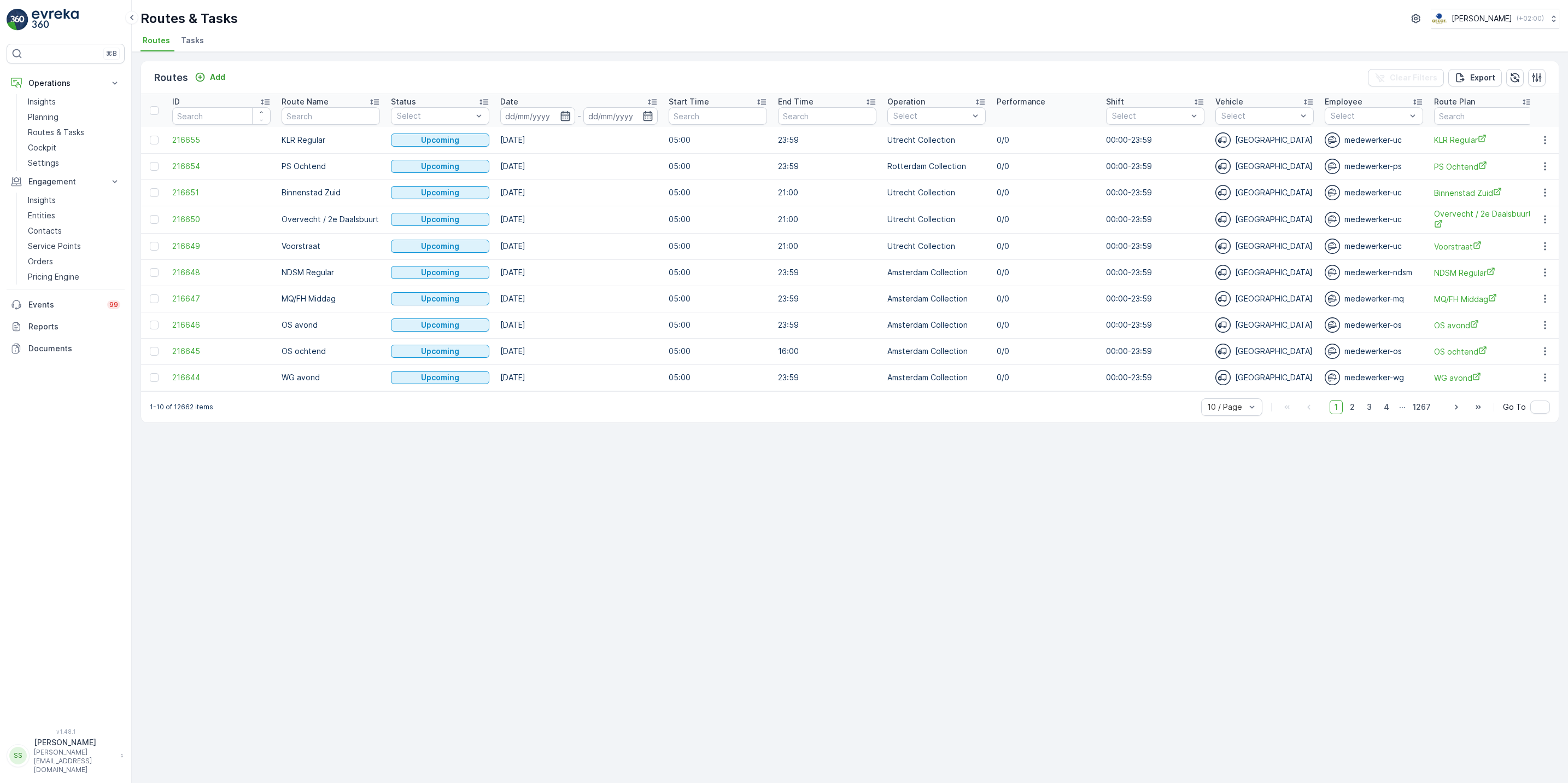
click at [561, 121] on icon "button" at bounding box center [565, 116] width 9 height 10
click at [639, 249] on div "19" at bounding box center [636, 249] width 17 height 17
type input "[DATE]"
click at [639, 249] on div "19" at bounding box center [636, 249] width 17 height 17
type input "[DATE]"
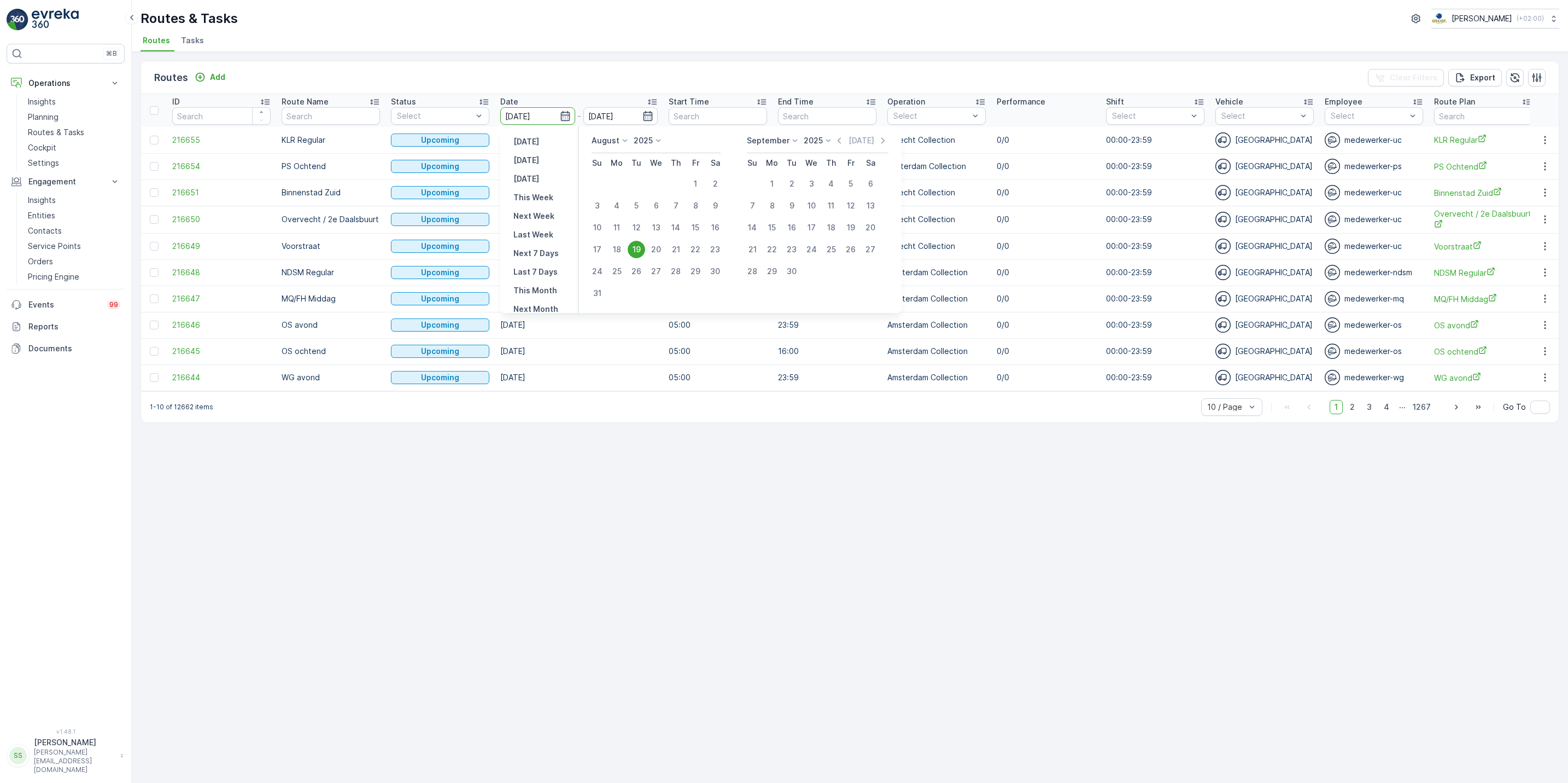
click at [639, 249] on div "19" at bounding box center [636, 249] width 17 height 17
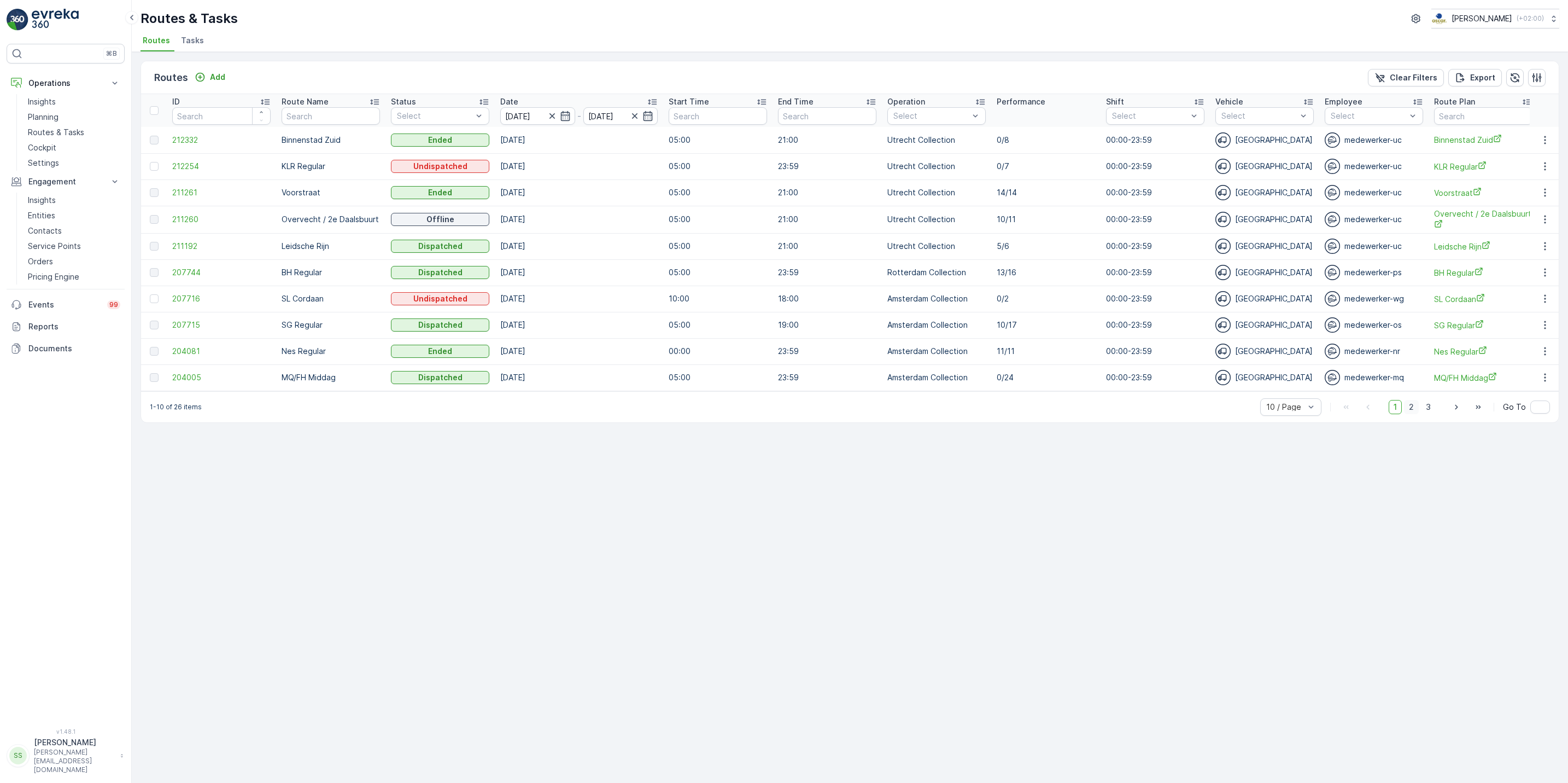
click at [1409, 415] on span "2" at bounding box center [1412, 407] width 14 height 14
click at [1426, 413] on span "3" at bounding box center [1429, 406] width 14 height 14
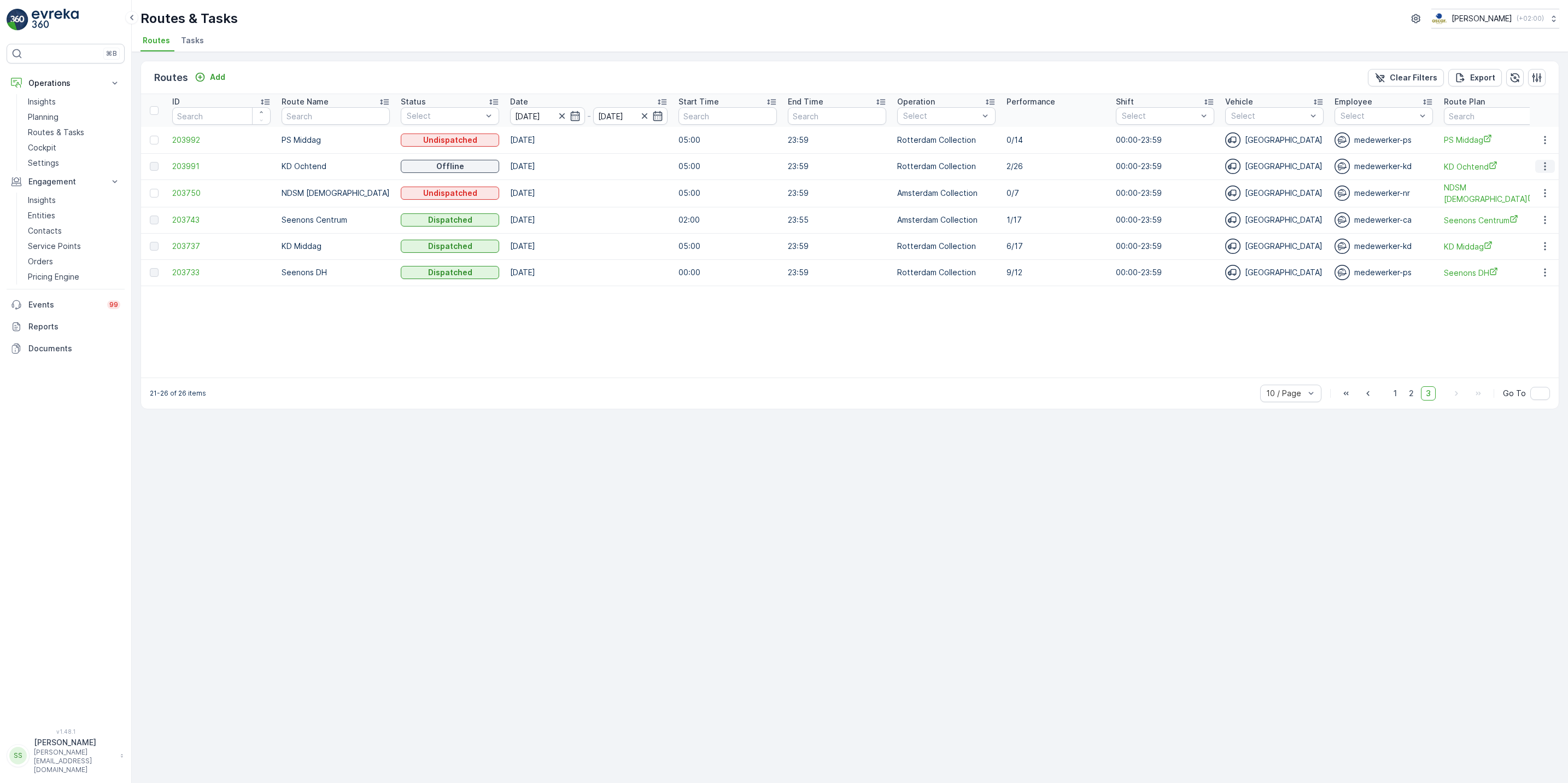
click at [1546, 164] on icon "button" at bounding box center [1545, 166] width 11 height 11
click at [1536, 187] on span "See More Details" at bounding box center [1519, 183] width 63 height 11
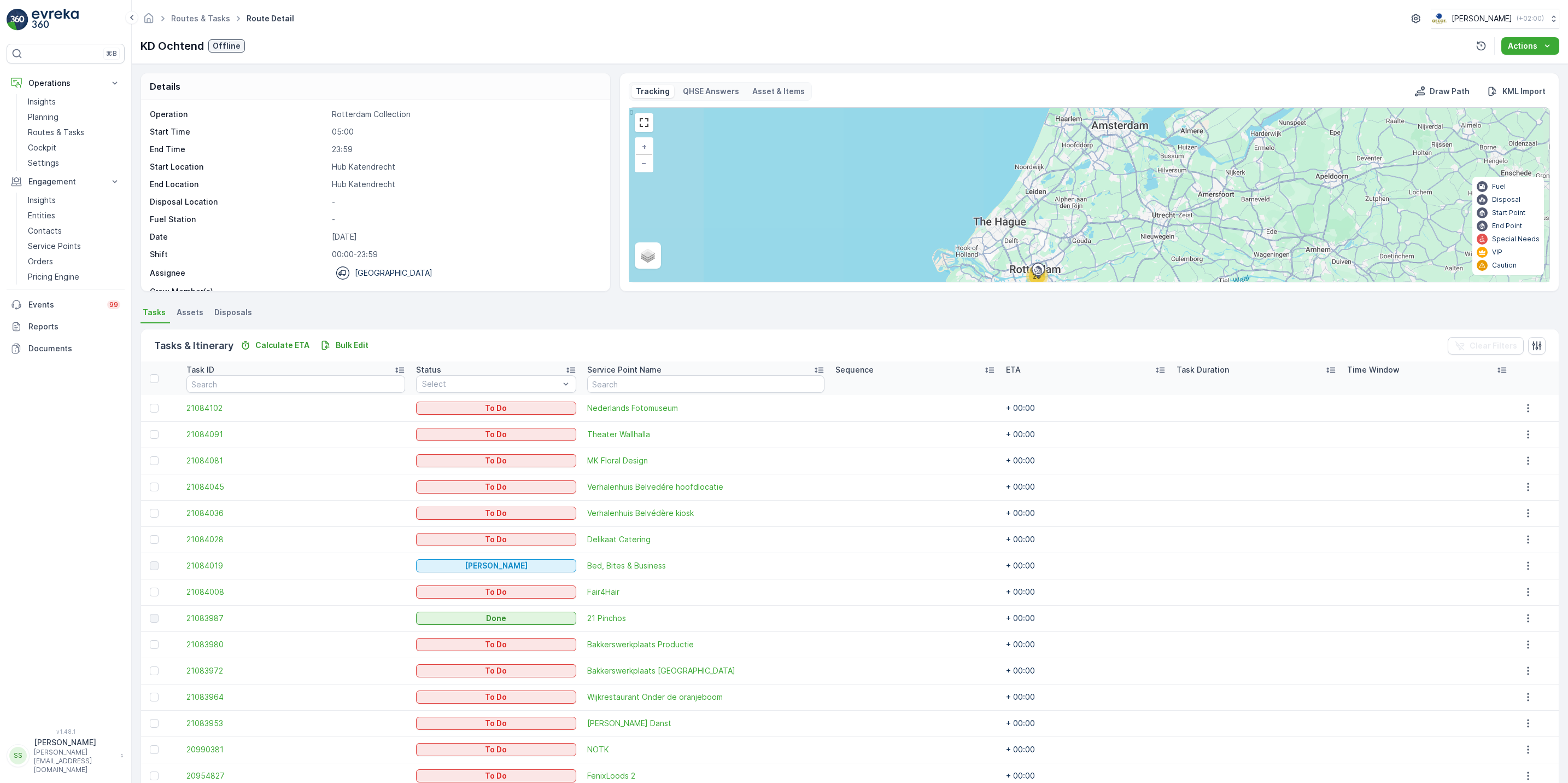
scroll to position [184, 0]
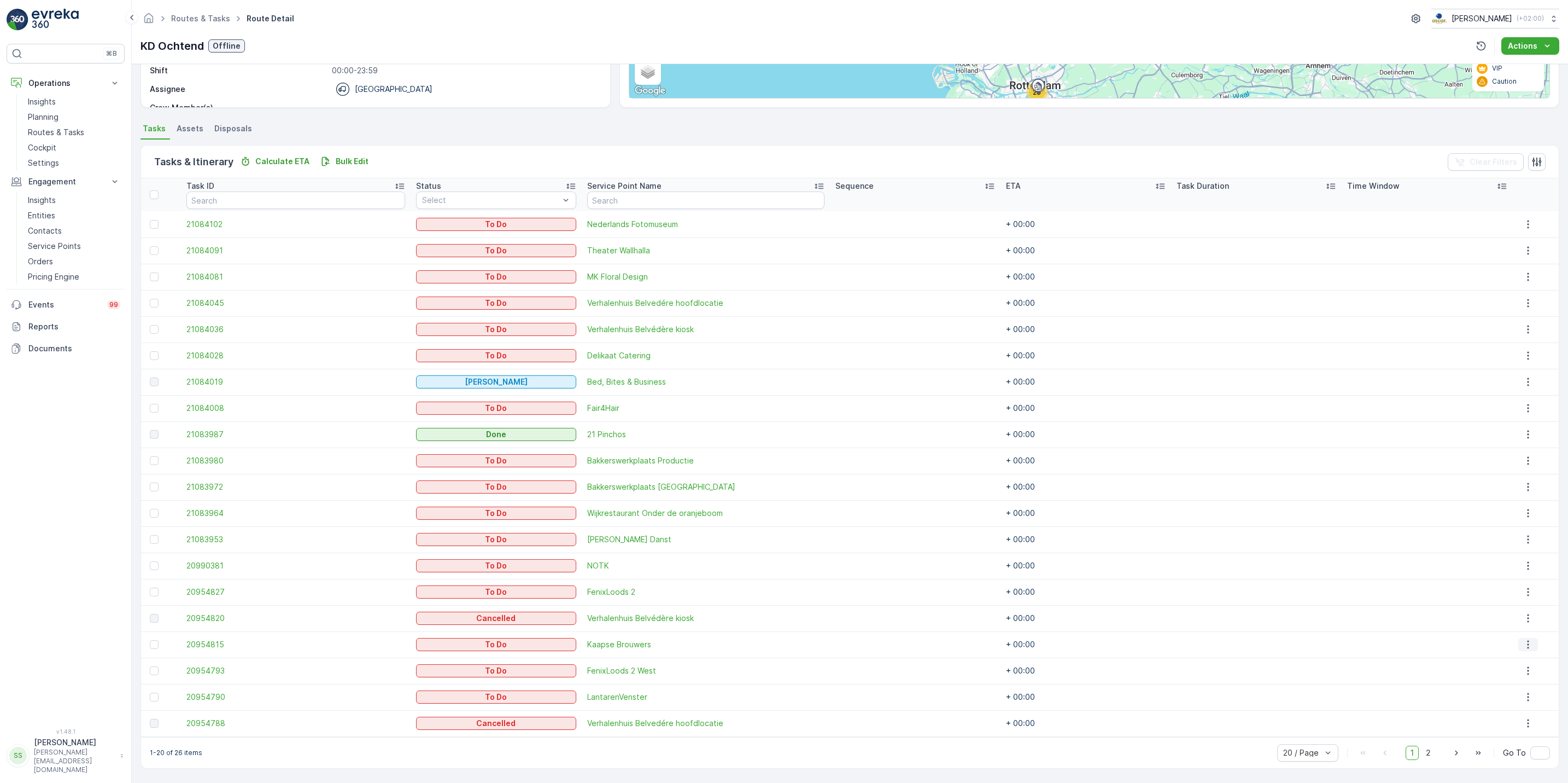
click at [1528, 642] on icon "button" at bounding box center [1528, 645] width 11 height 11
click at [1508, 660] on span "See More Details" at bounding box center [1522, 661] width 63 height 11
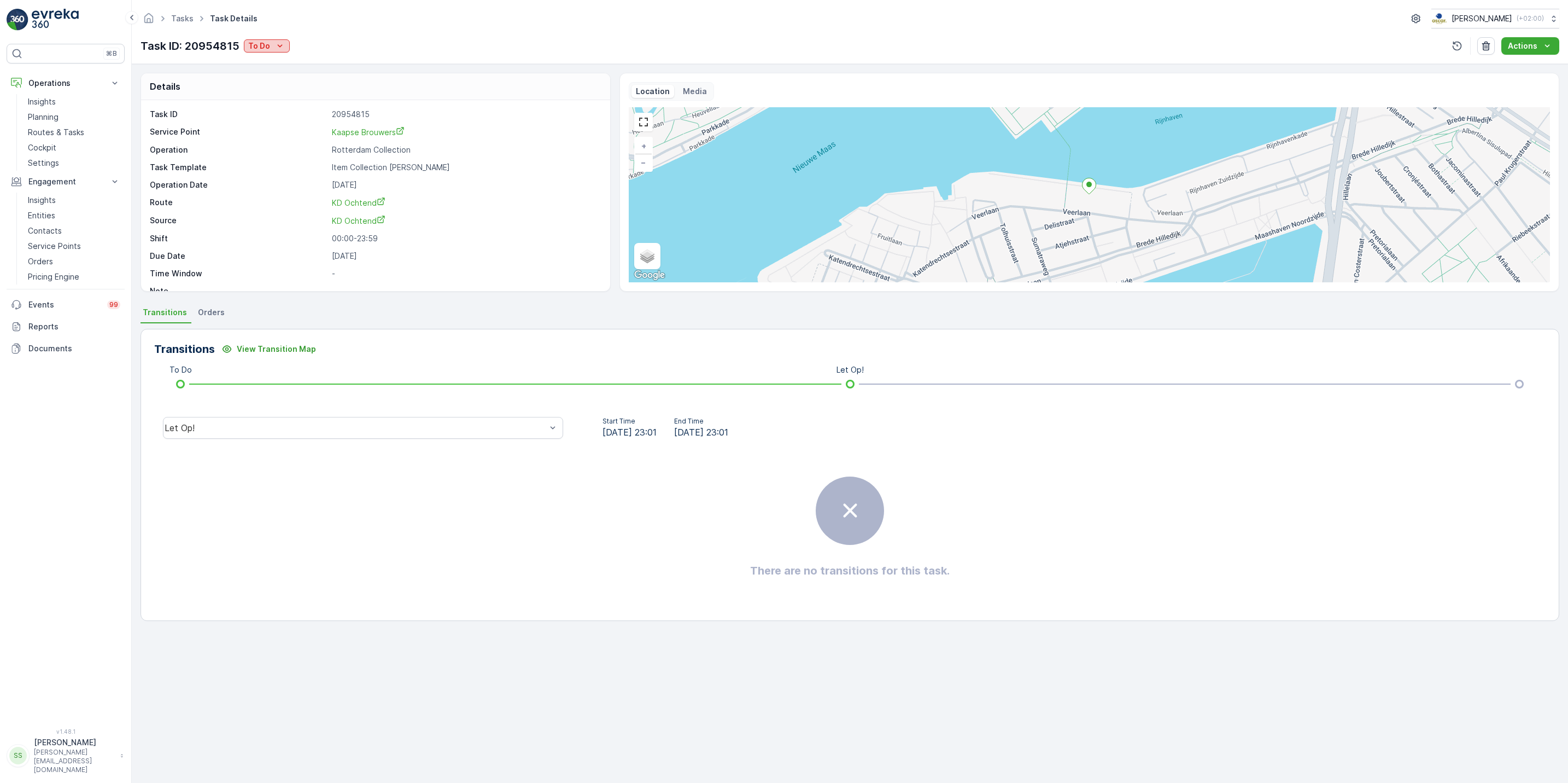
click at [256, 42] on p "To Do" at bounding box center [259, 46] width 22 height 11
click at [260, 78] on span "Geen Afval" at bounding box center [280, 79] width 60 height 11
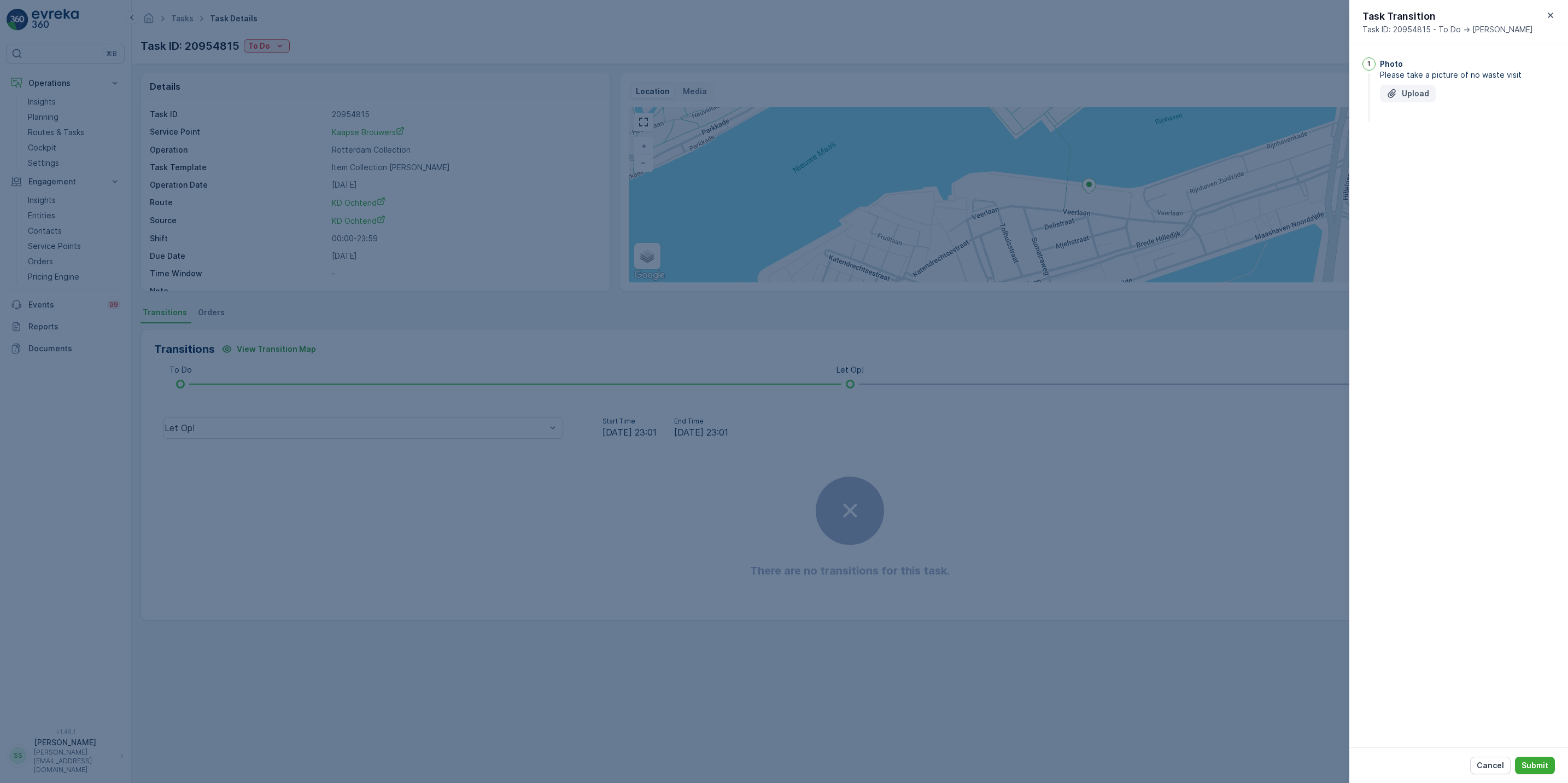
click at [1407, 97] on p "Upload" at bounding box center [1415, 94] width 27 height 11
click at [1541, 762] on p "Submit" at bounding box center [1536, 765] width 27 height 11
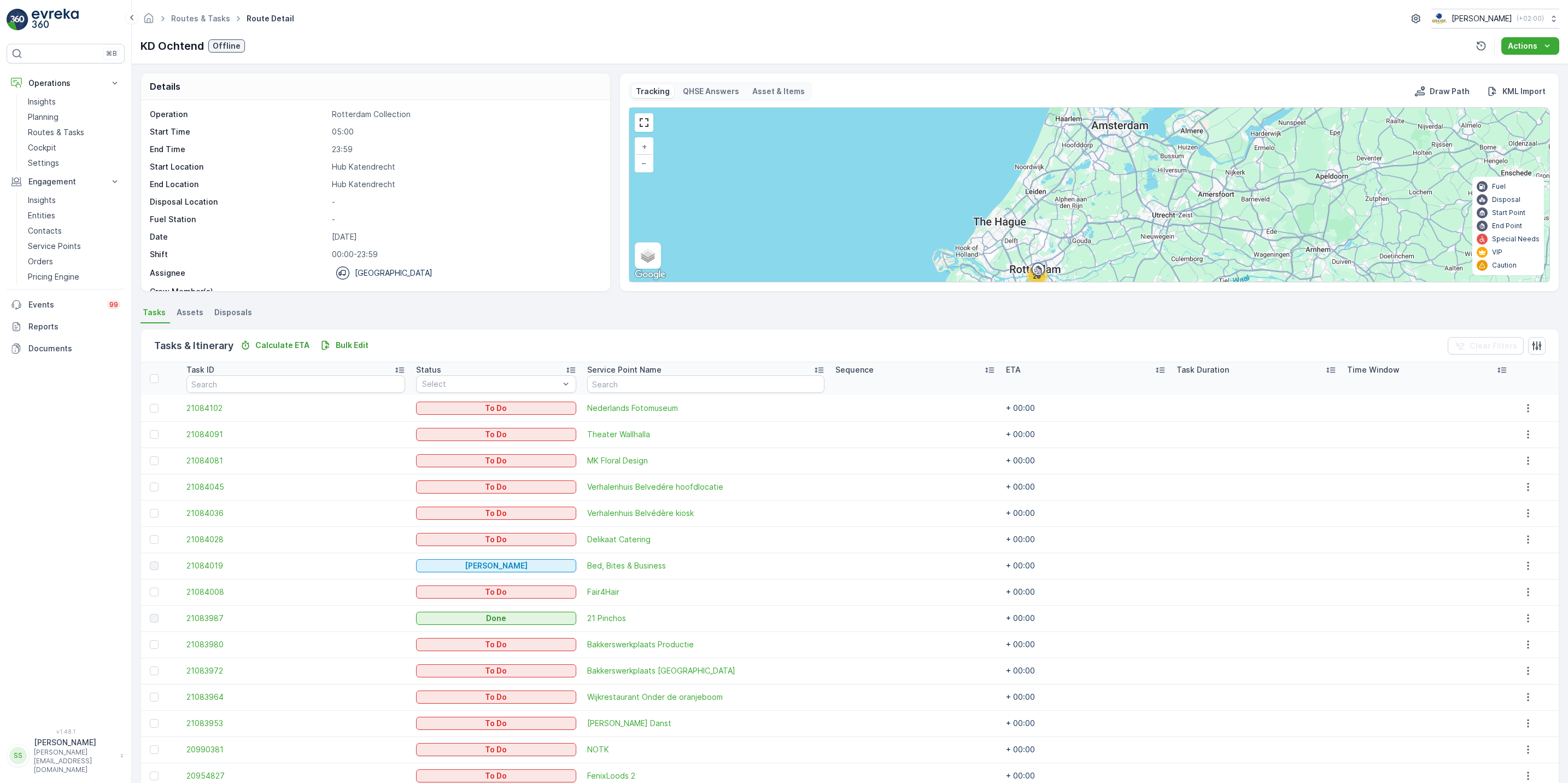
scroll to position [184, 0]
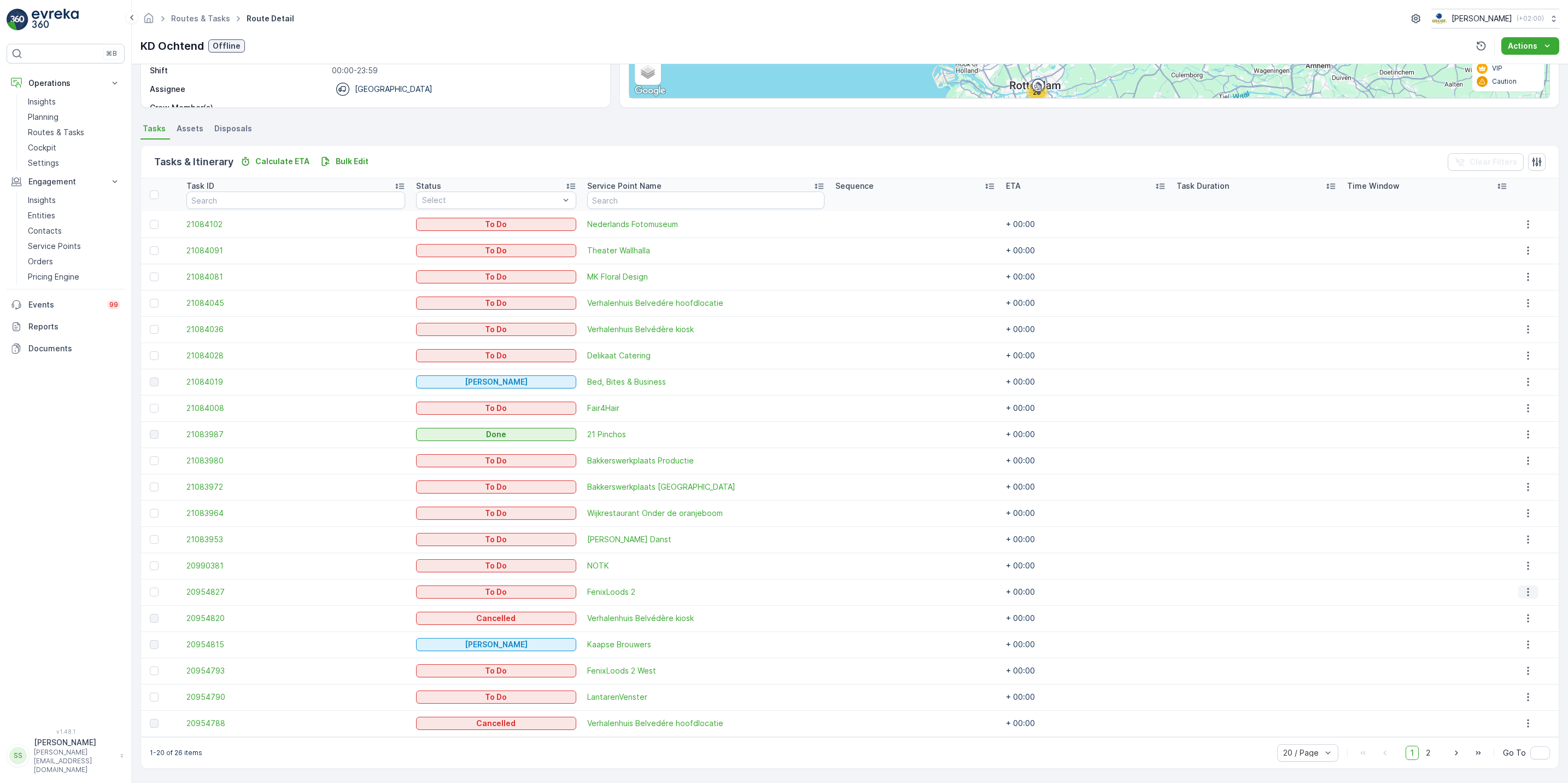
click at [1526, 595] on icon "button" at bounding box center [1528, 592] width 11 height 11
click at [1498, 609] on span "See More Details" at bounding box center [1522, 609] width 63 height 11
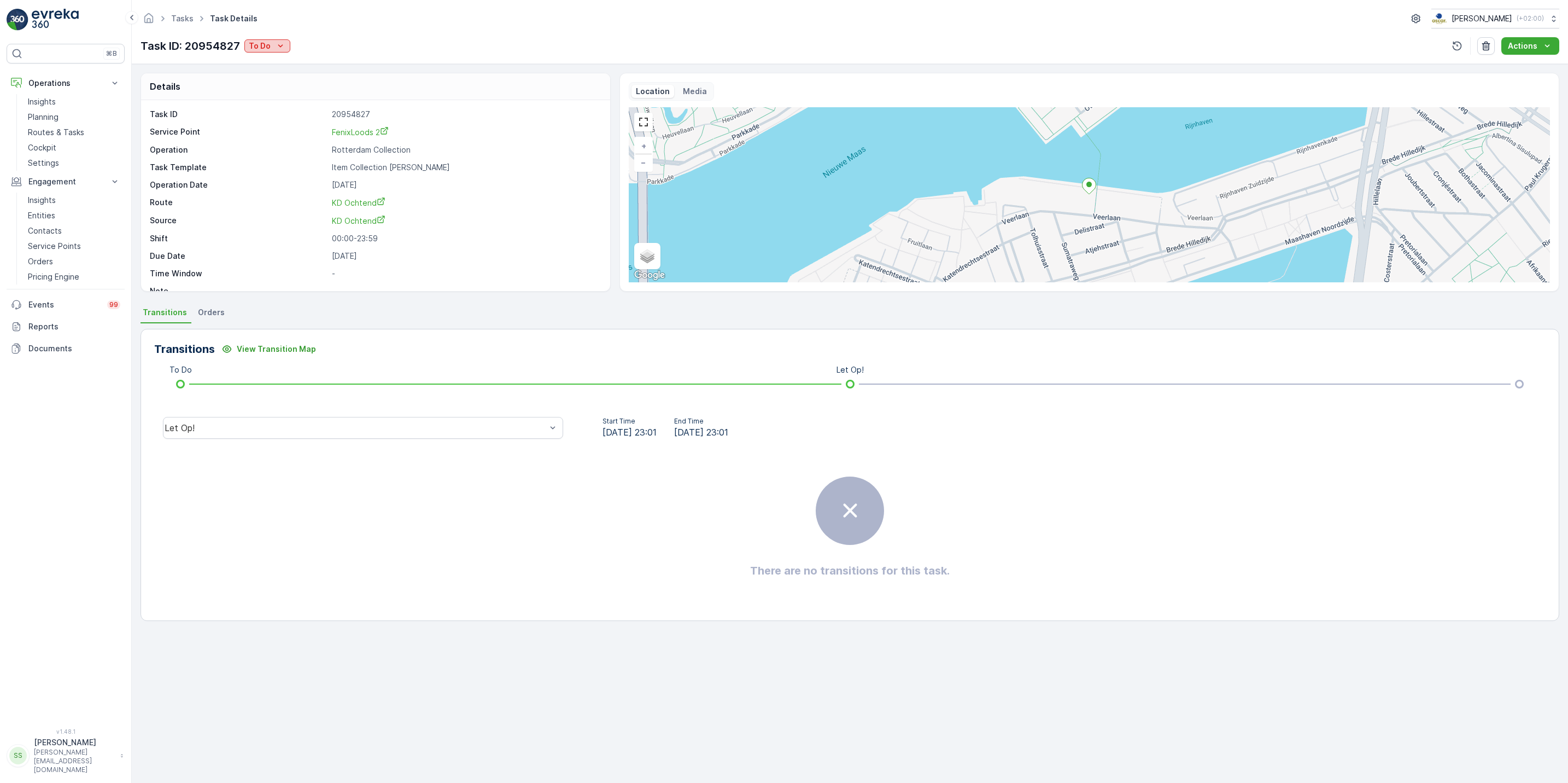
click at [264, 50] on p "To Do" at bounding box center [260, 46] width 22 height 11
click at [268, 97] on span "Done" at bounding box center [262, 94] width 20 height 11
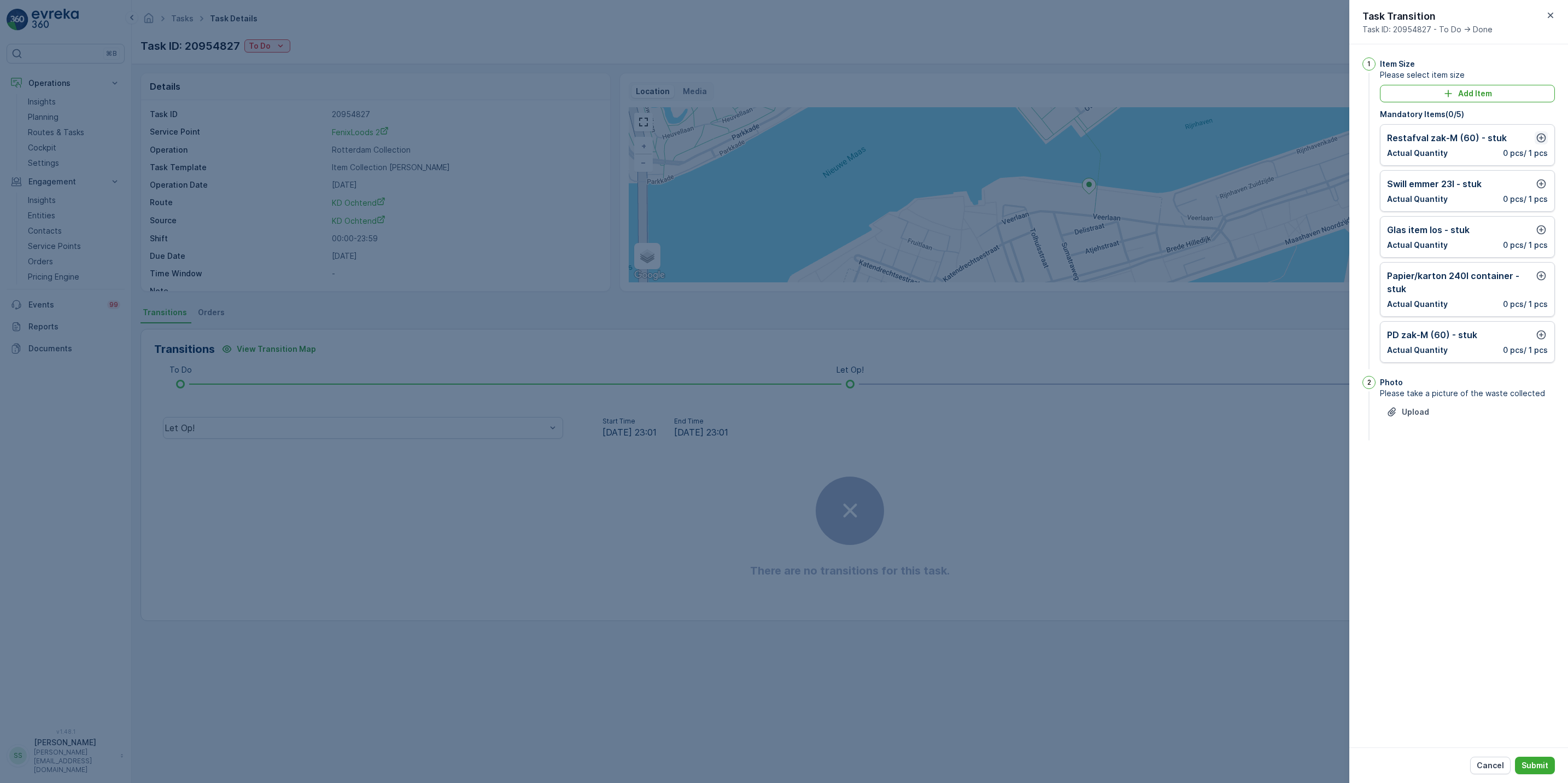
click at [1542, 138] on icon "button" at bounding box center [1542, 138] width 11 height 11
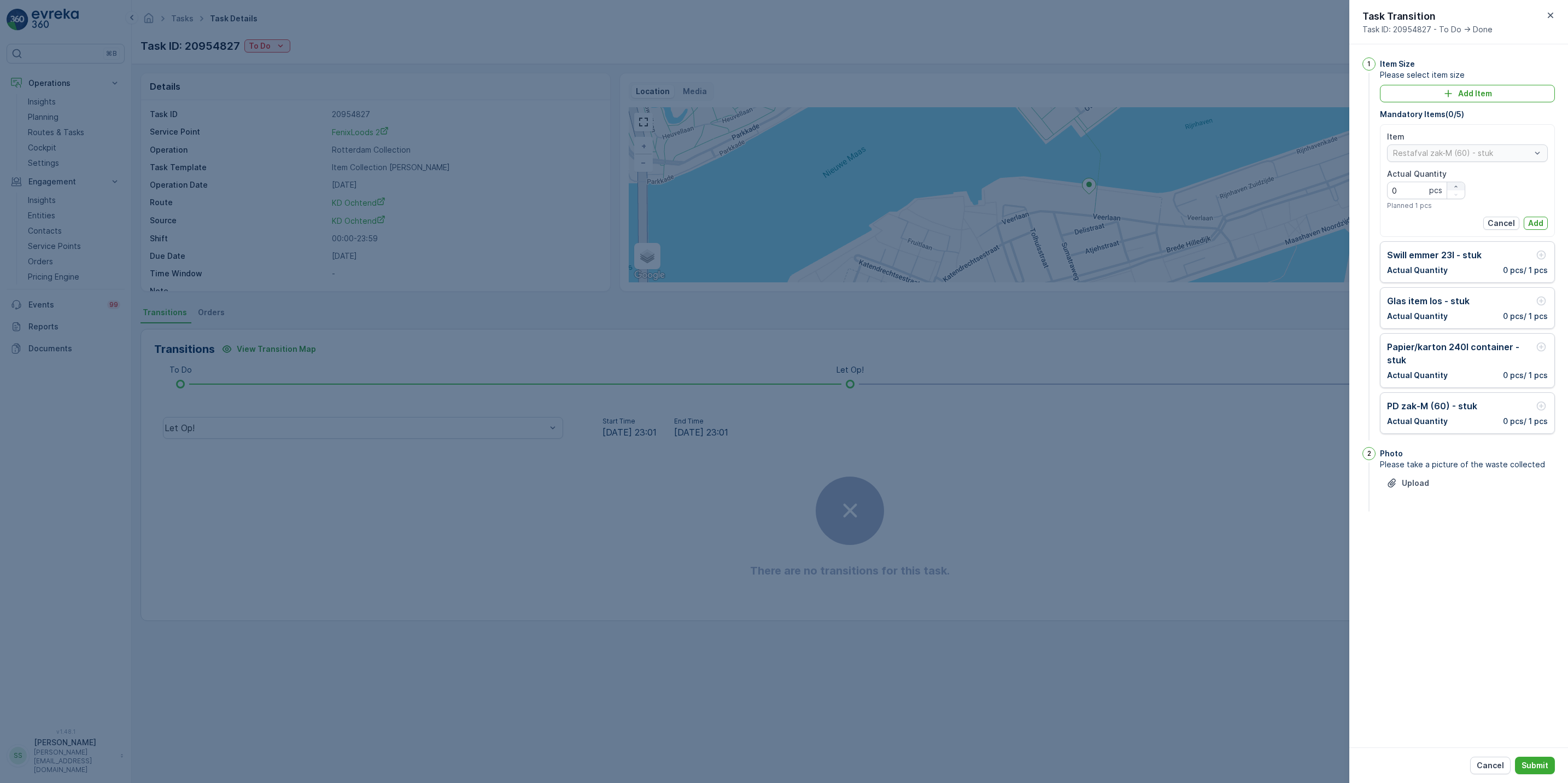
click at [1457, 189] on icon "button" at bounding box center [1456, 186] width 6 height 6
type Quantity "3"
click at [1536, 222] on p "Add" at bounding box center [1536, 223] width 15 height 11
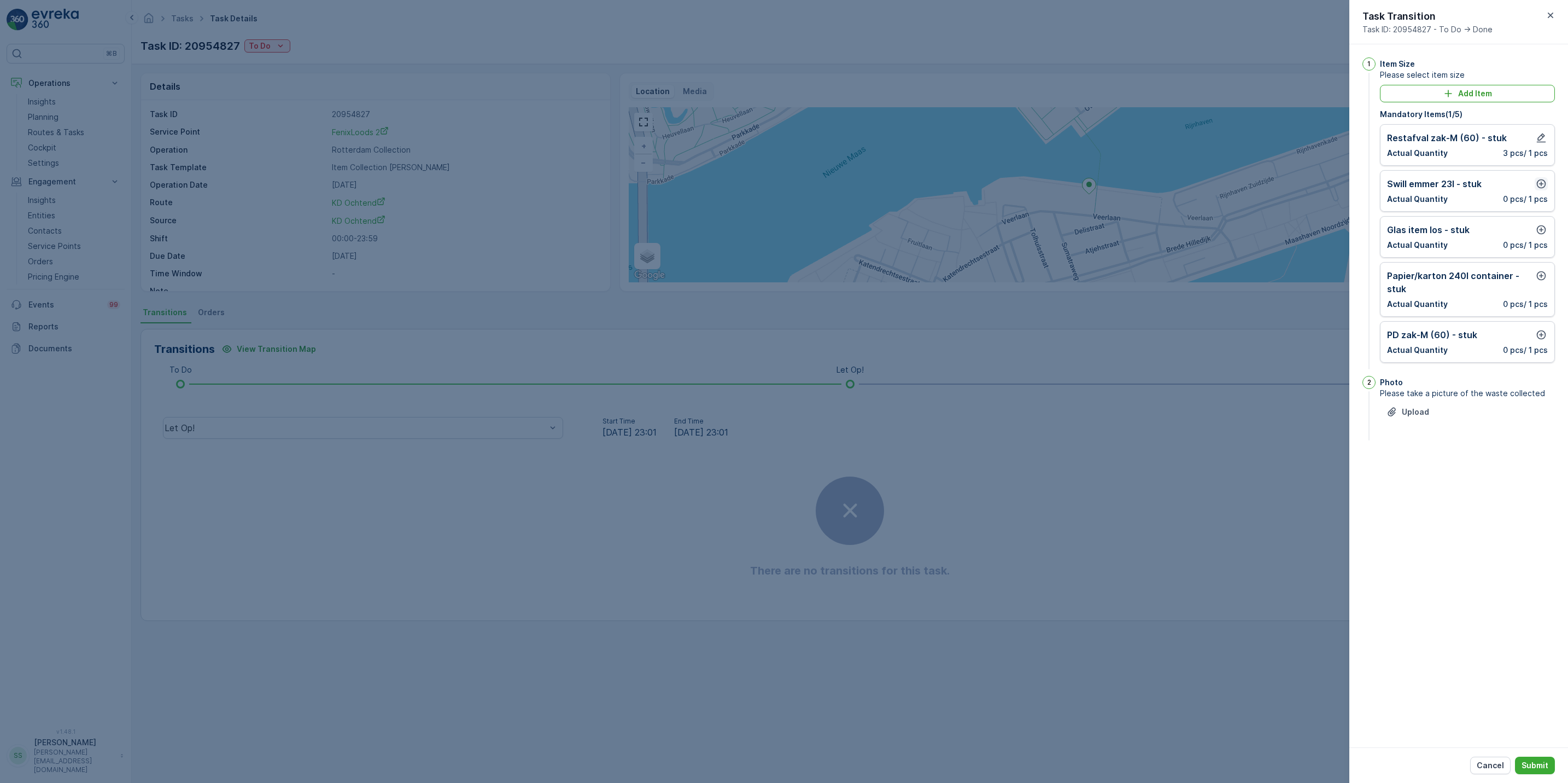
click at [1538, 189] on icon "button" at bounding box center [1542, 183] width 11 height 11
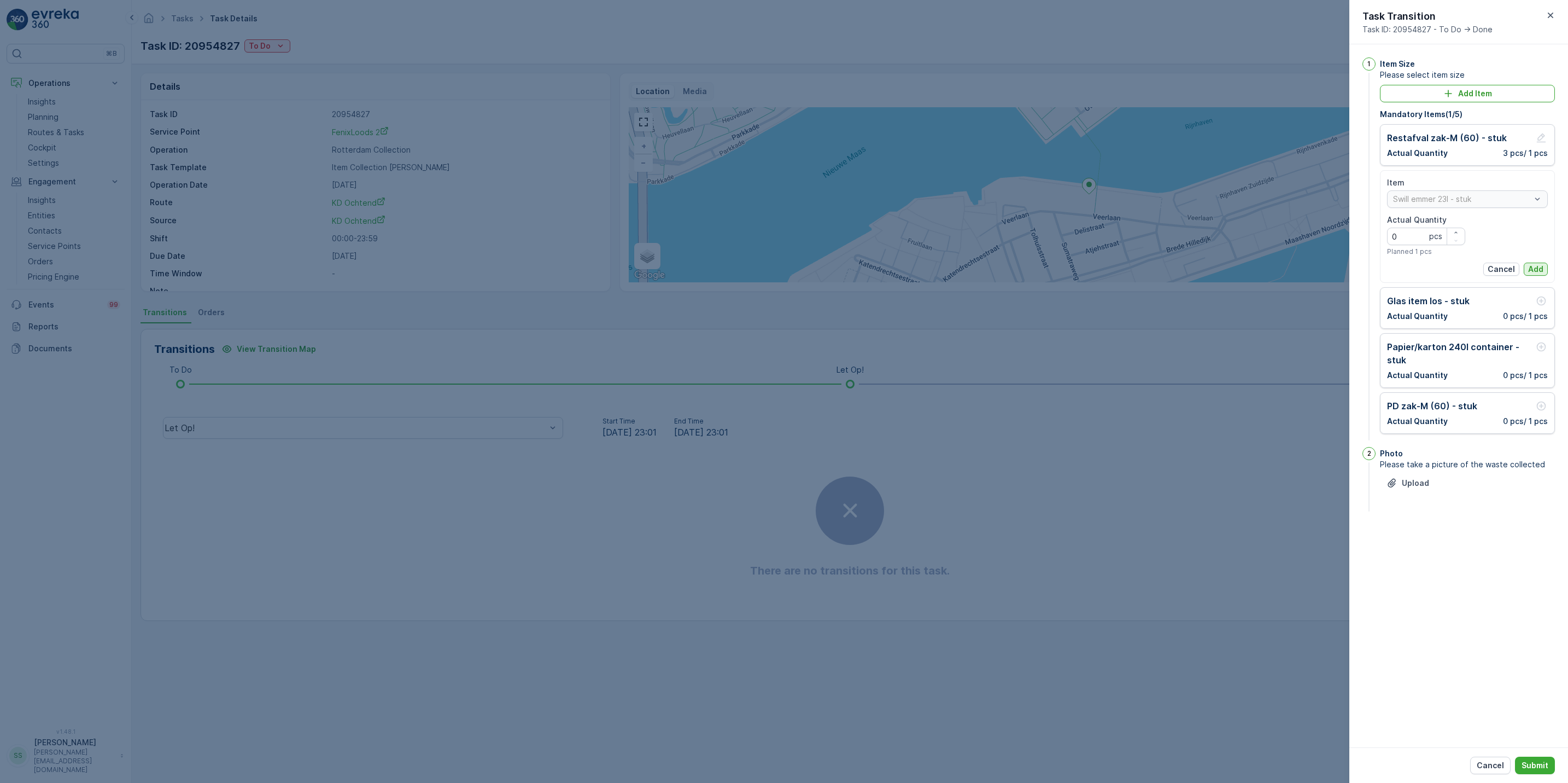
click at [1545, 268] on button "Add" at bounding box center [1536, 269] width 24 height 14
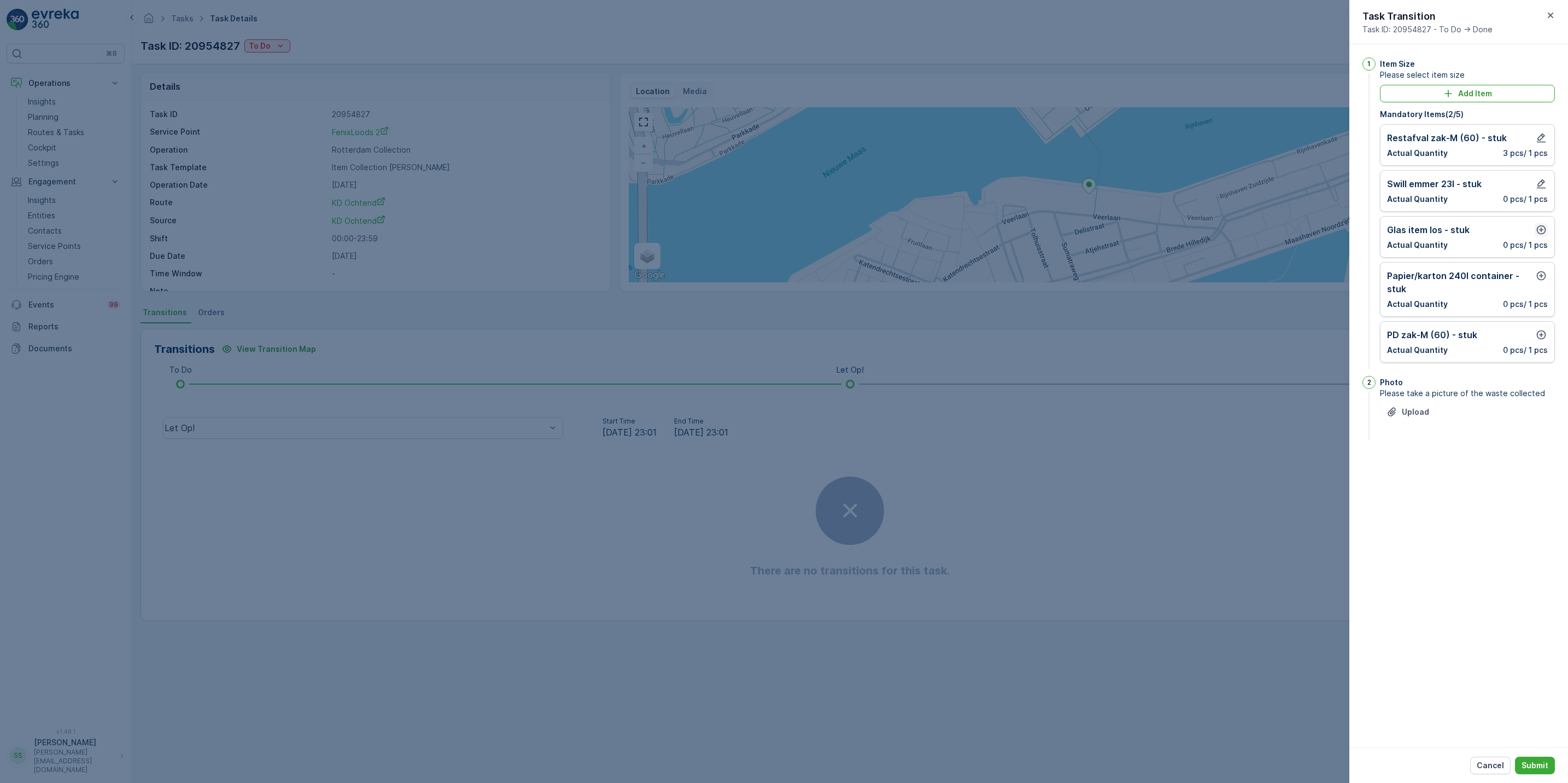
click at [1541, 228] on icon "button" at bounding box center [1542, 229] width 11 height 11
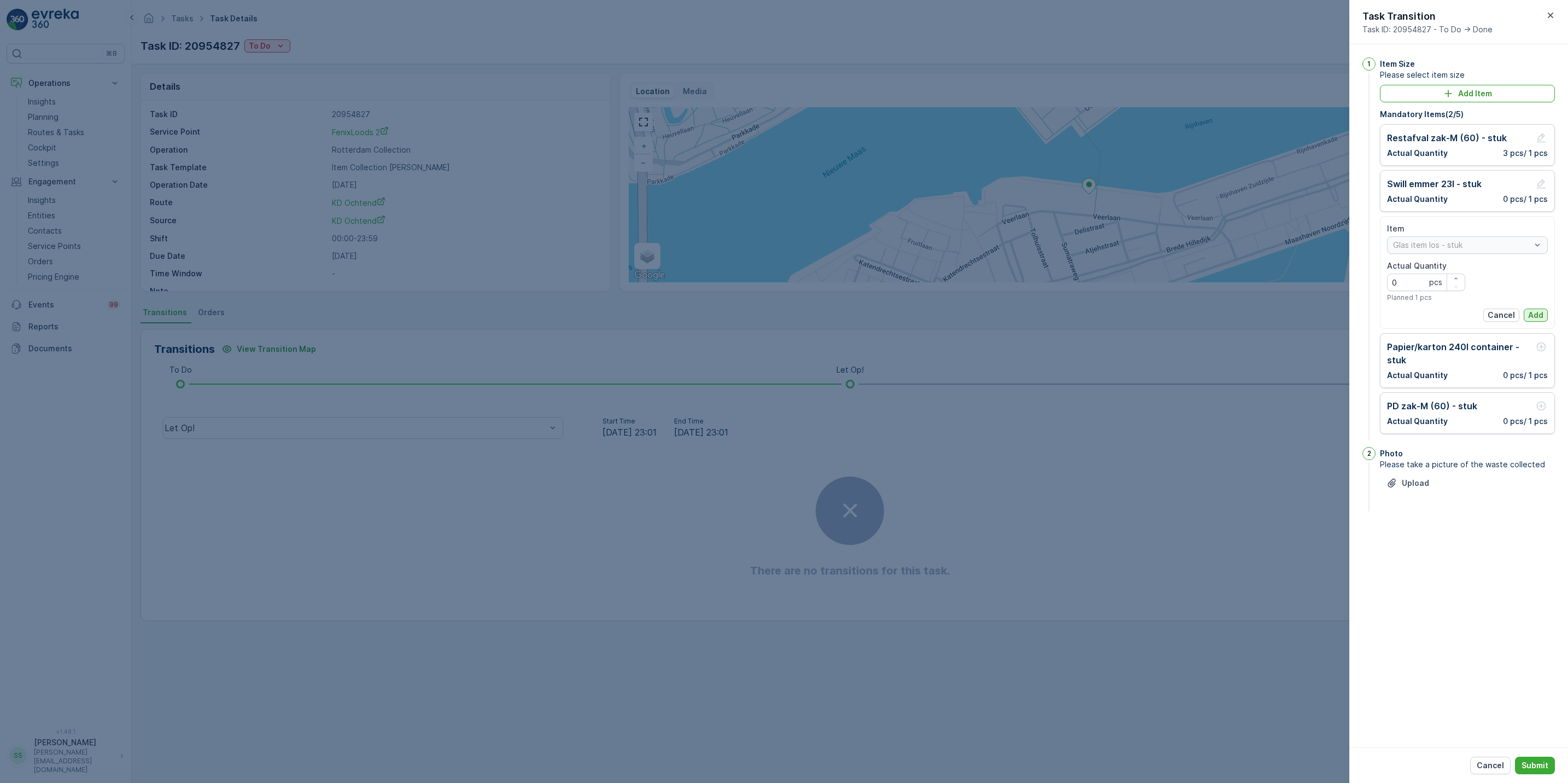
click at [1531, 317] on p "Add" at bounding box center [1536, 315] width 15 height 11
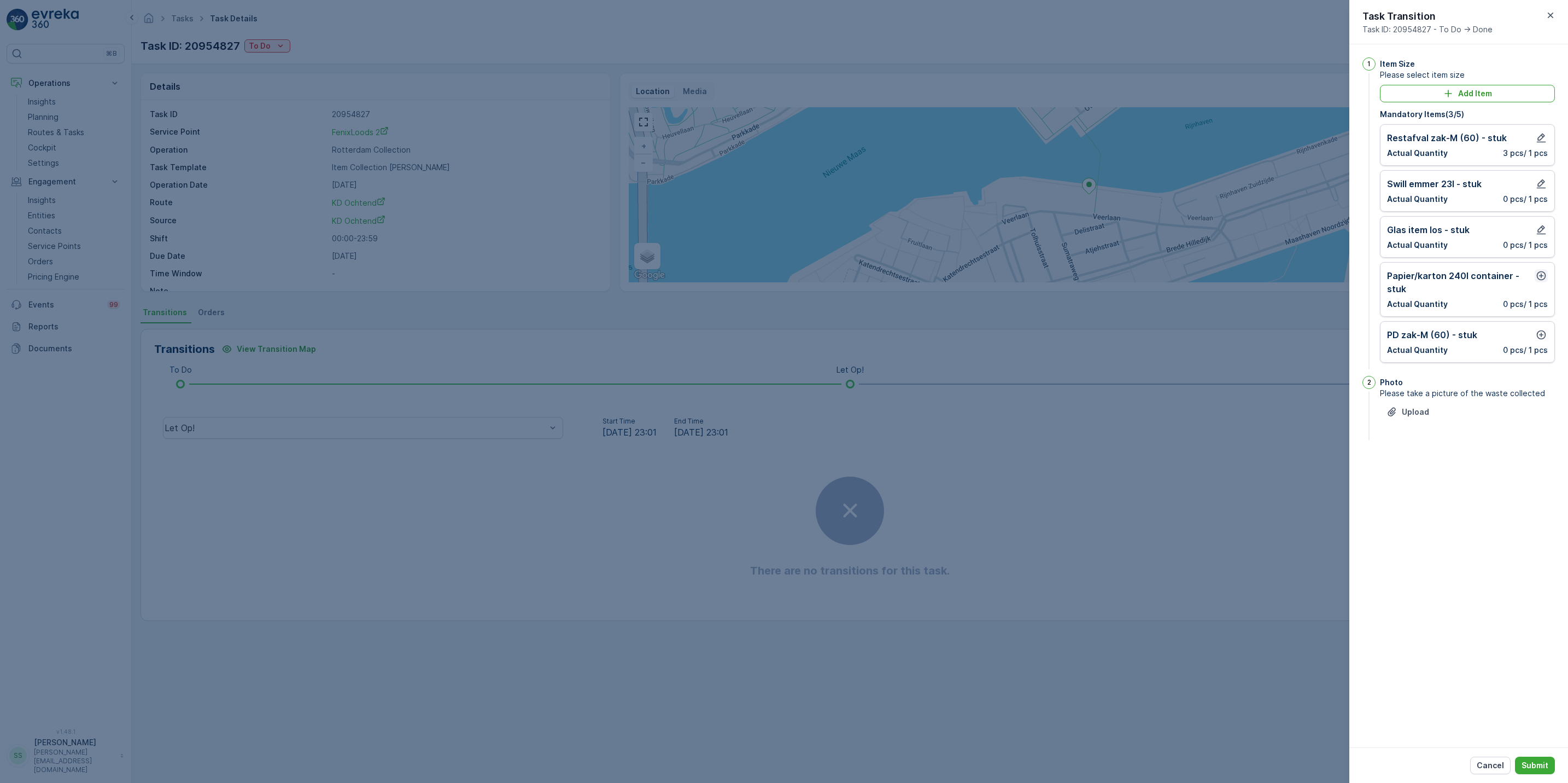
click at [1543, 279] on icon "button" at bounding box center [1542, 275] width 11 height 11
click at [1541, 360] on p "Add" at bounding box center [1536, 361] width 15 height 11
click at [1541, 338] on icon "button" at bounding box center [1542, 335] width 11 height 11
click at [1532, 424] on p "Add" at bounding box center [1536, 420] width 15 height 11
click at [1541, 773] on button "Submit" at bounding box center [1536, 765] width 40 height 17
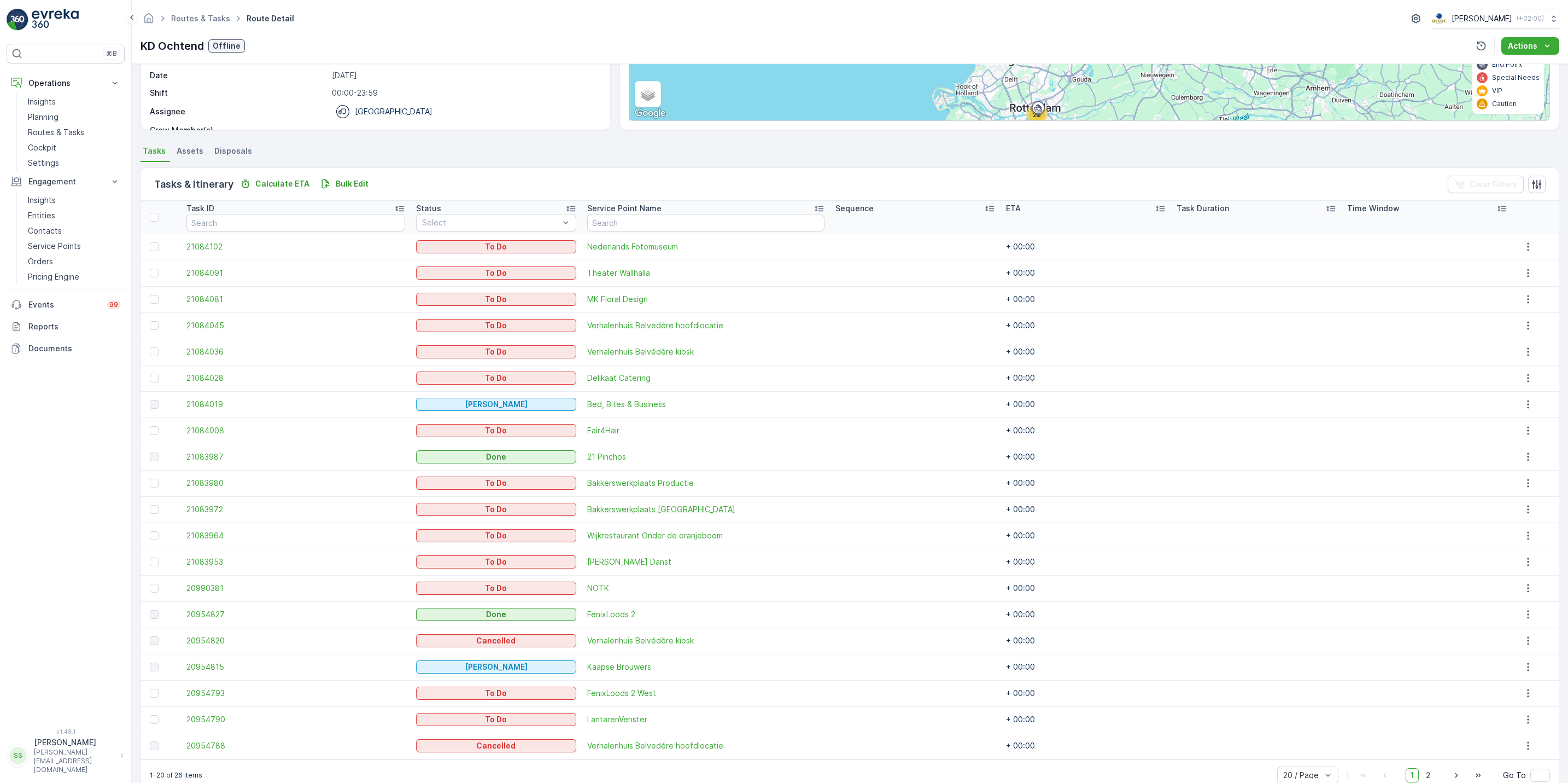
scroll to position [184, 0]
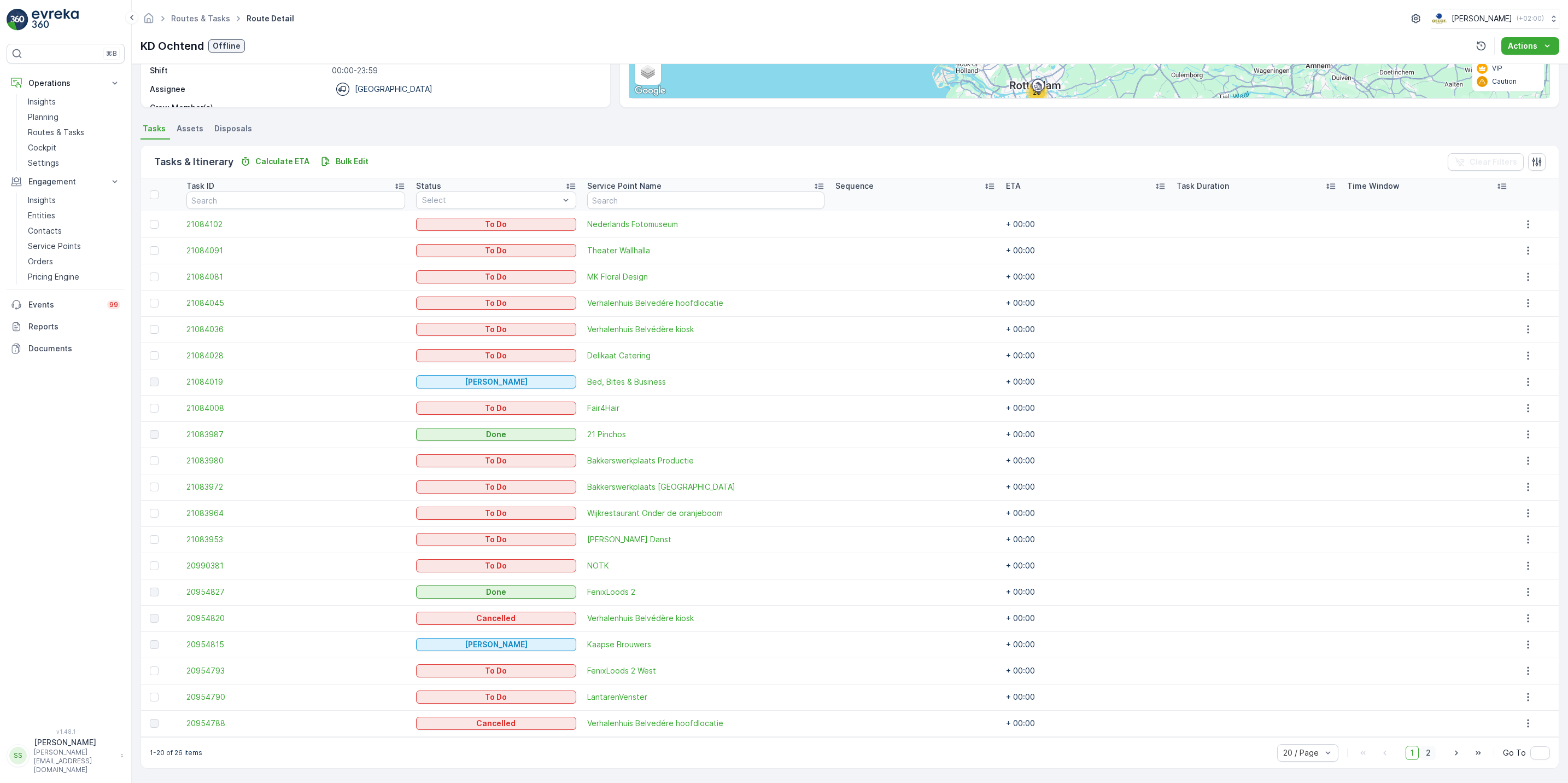
click at [1425, 757] on span "2" at bounding box center [1429, 753] width 14 height 14
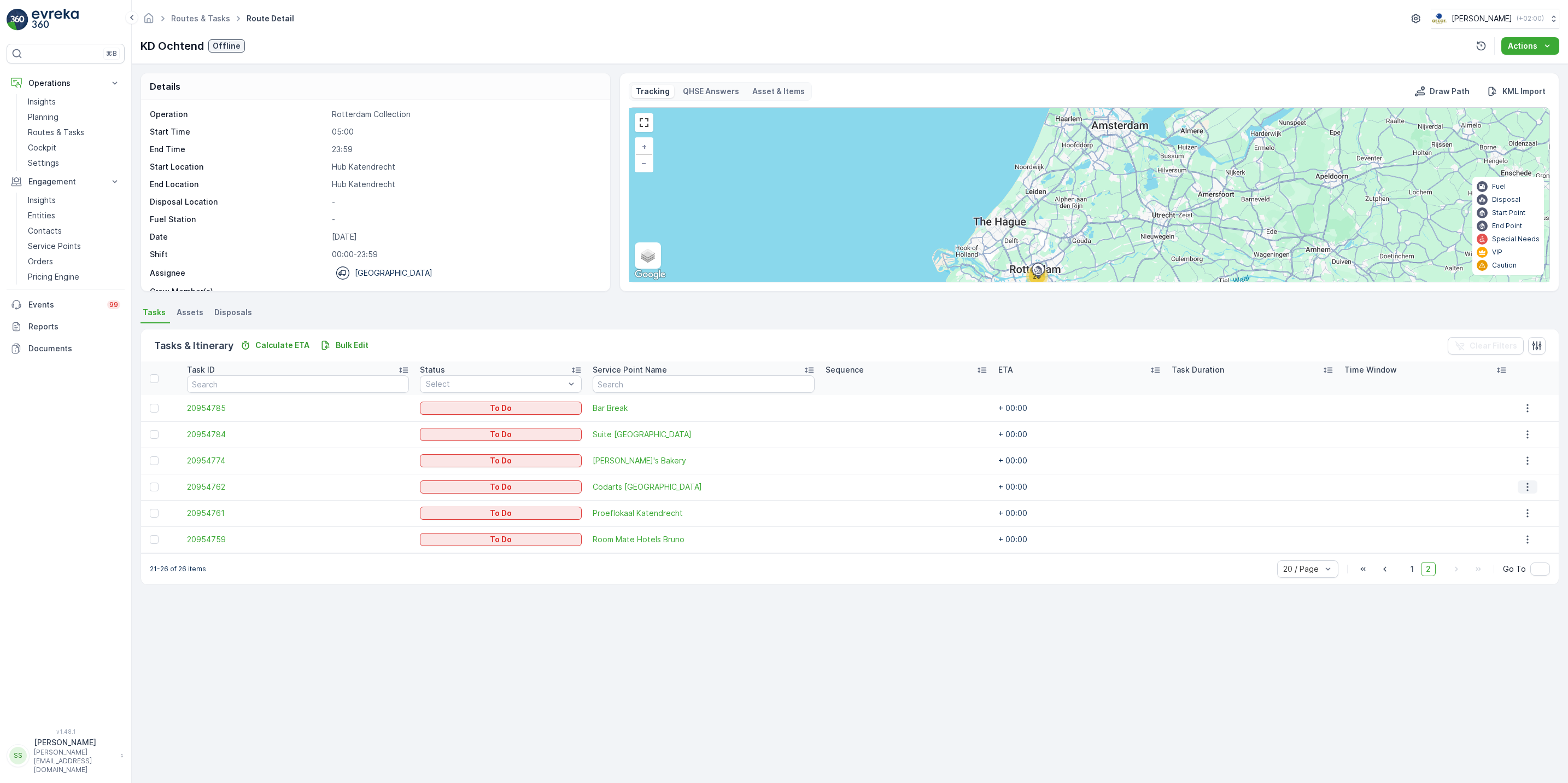
click at [1529, 485] on icon "button" at bounding box center [1528, 487] width 11 height 11
click at [1513, 504] on span "See More Details" at bounding box center [1522, 504] width 63 height 11
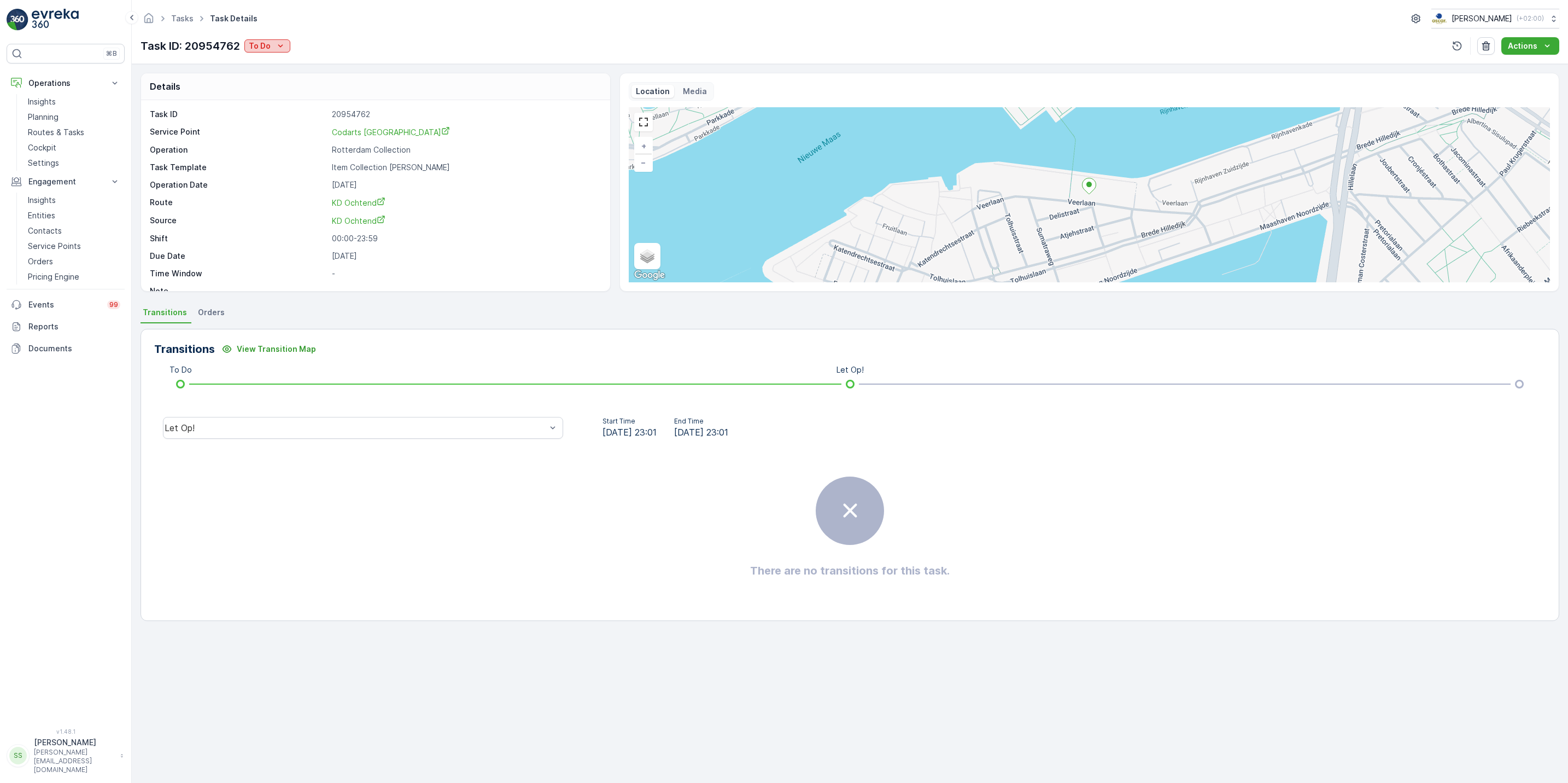
click at [263, 48] on p "To Do" at bounding box center [260, 46] width 22 height 11
click at [271, 94] on div "Done" at bounding box center [282, 93] width 70 height 15
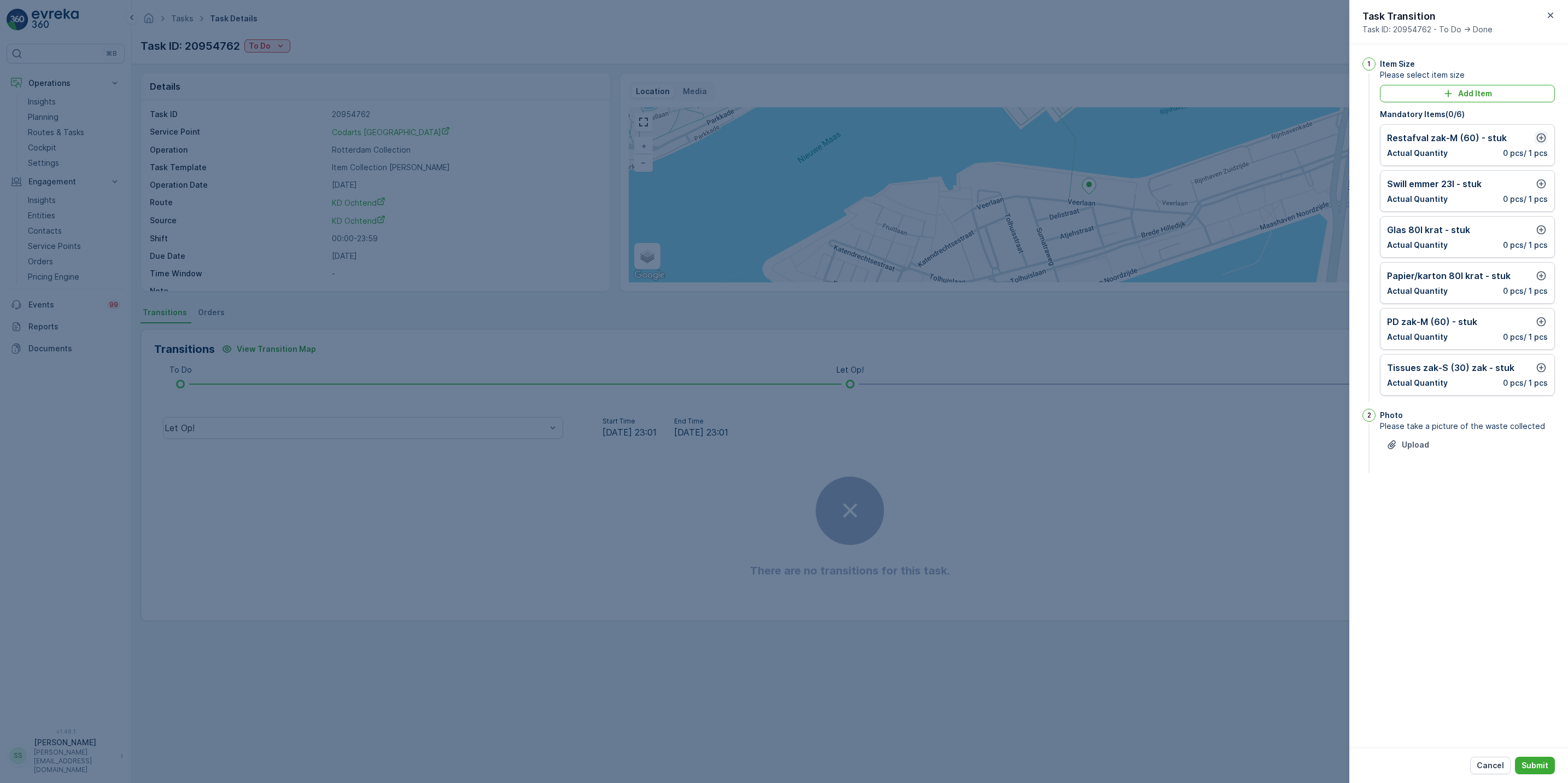
click at [1545, 136] on icon "button" at bounding box center [1542, 138] width 11 height 11
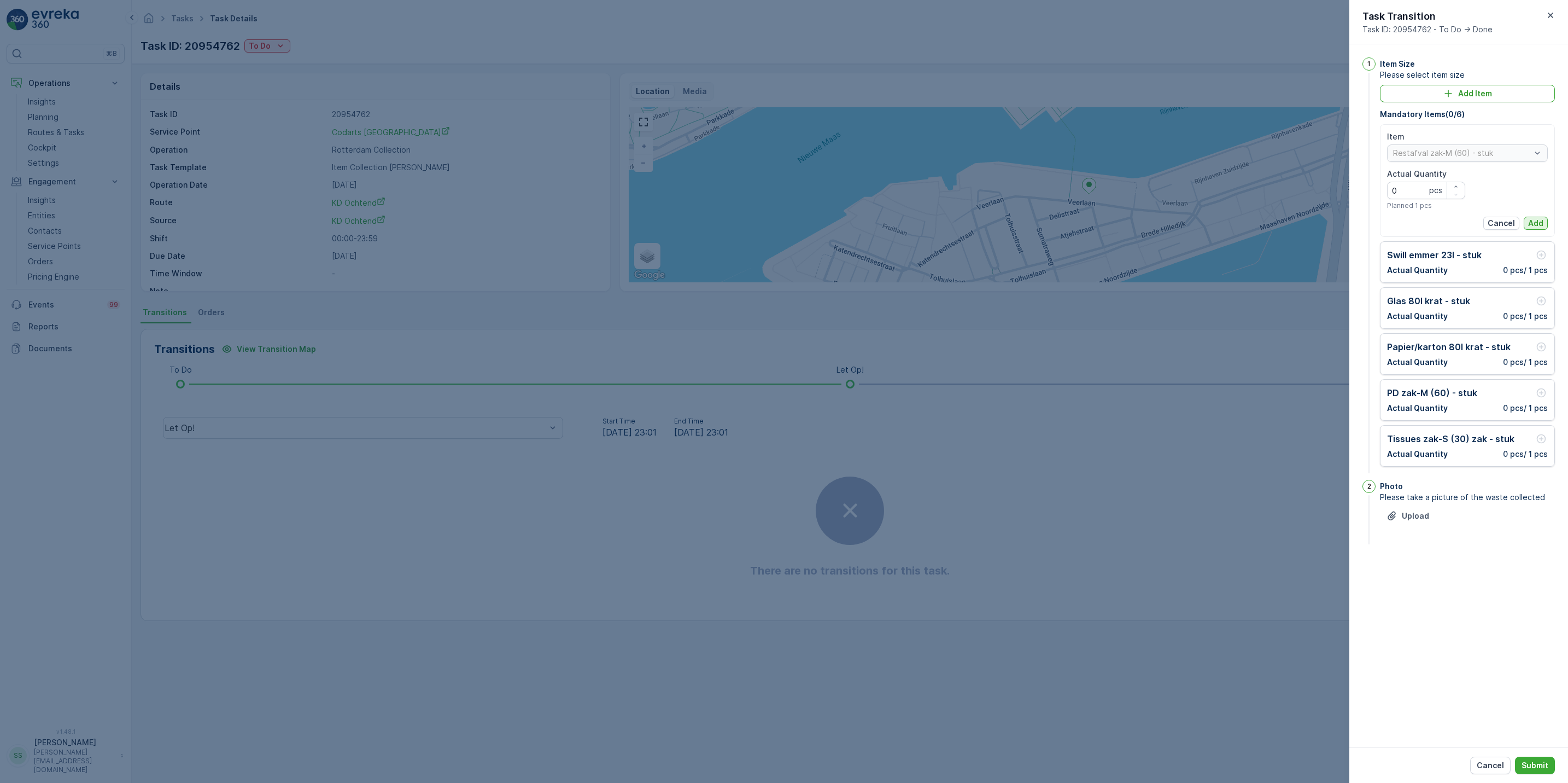
click at [1541, 219] on p "Add" at bounding box center [1536, 223] width 15 height 11
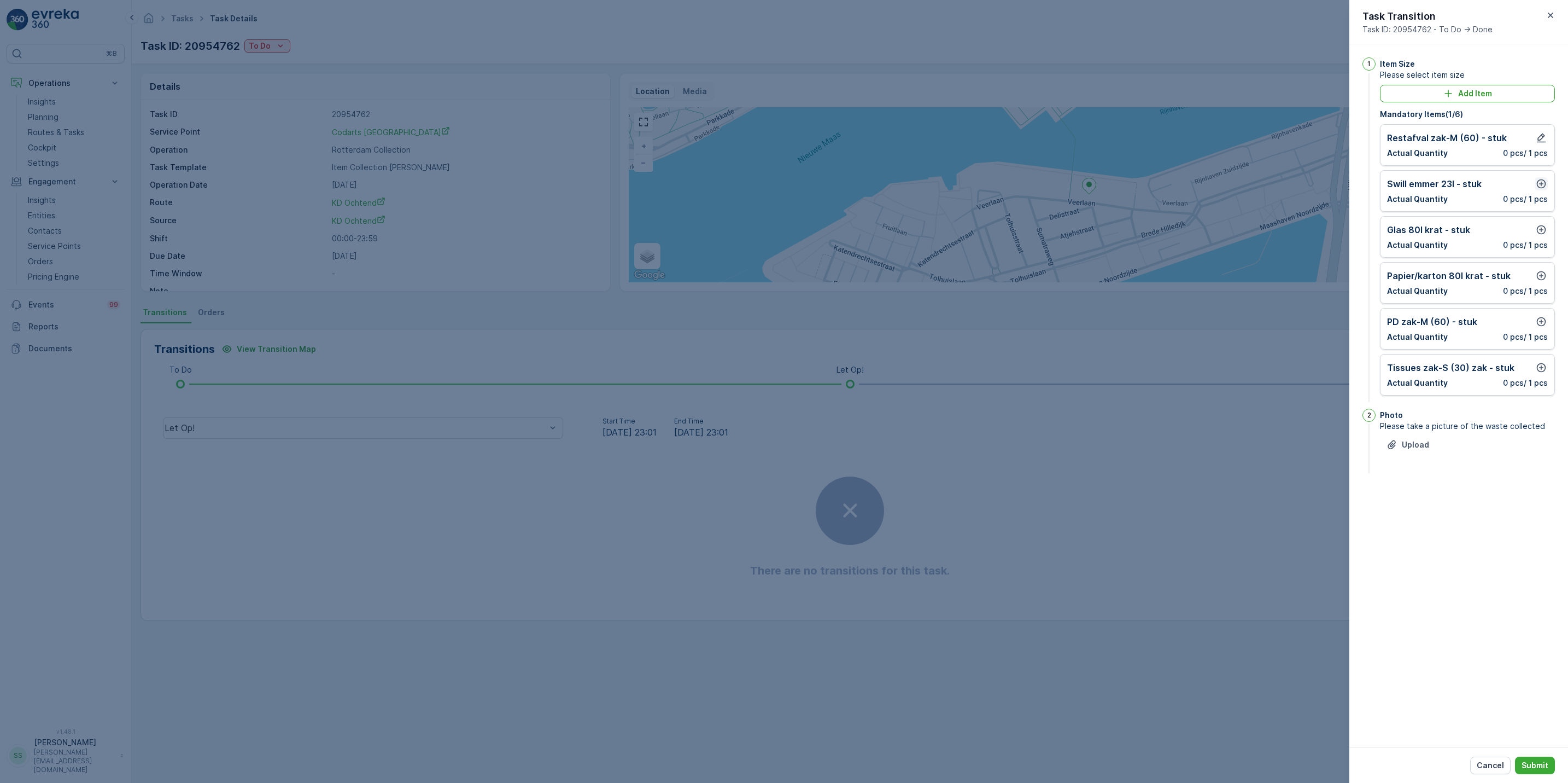
click at [1539, 188] on icon "button" at bounding box center [1542, 183] width 11 height 11
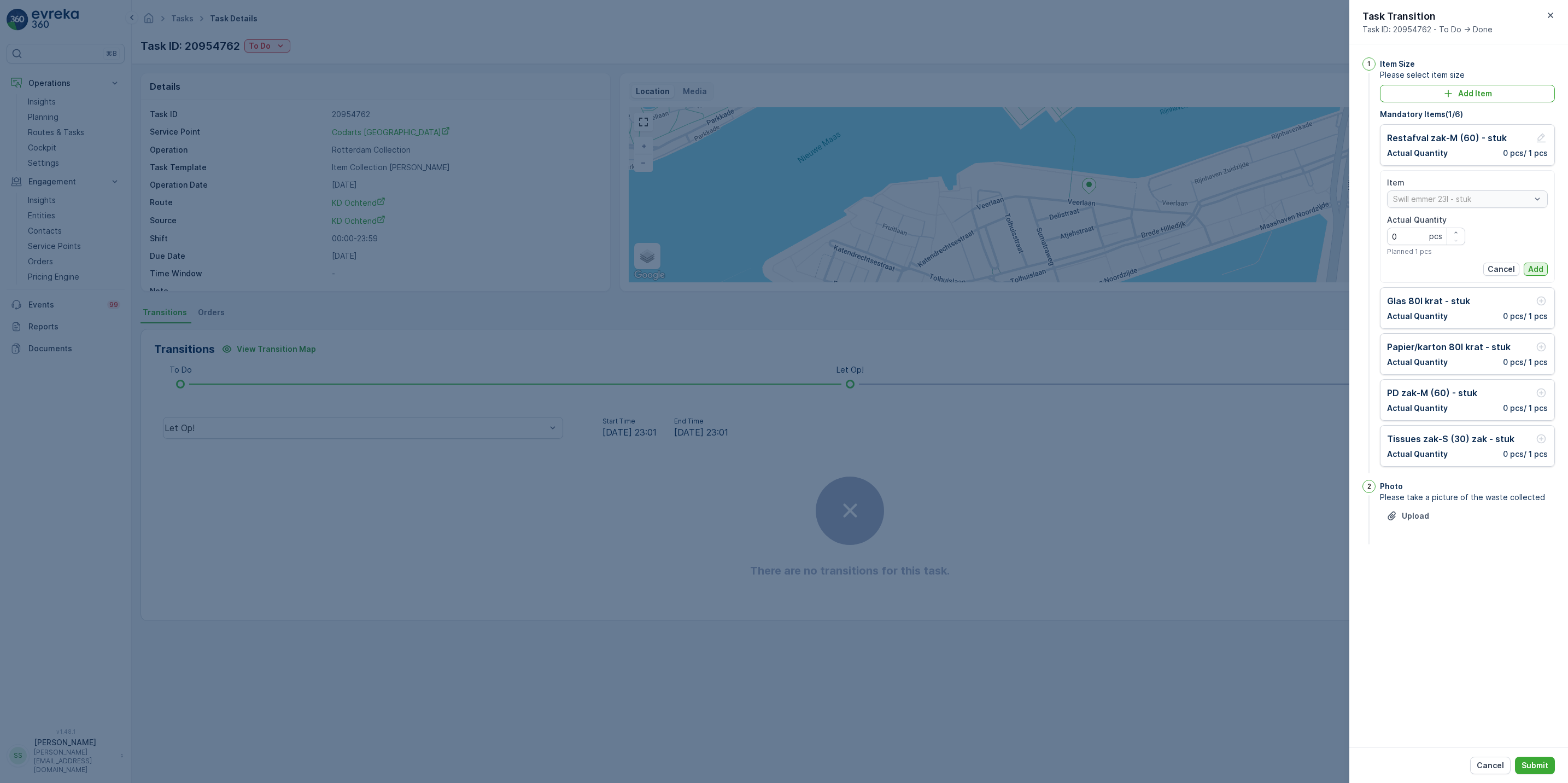
click at [1537, 269] on p "Add" at bounding box center [1536, 269] width 15 height 11
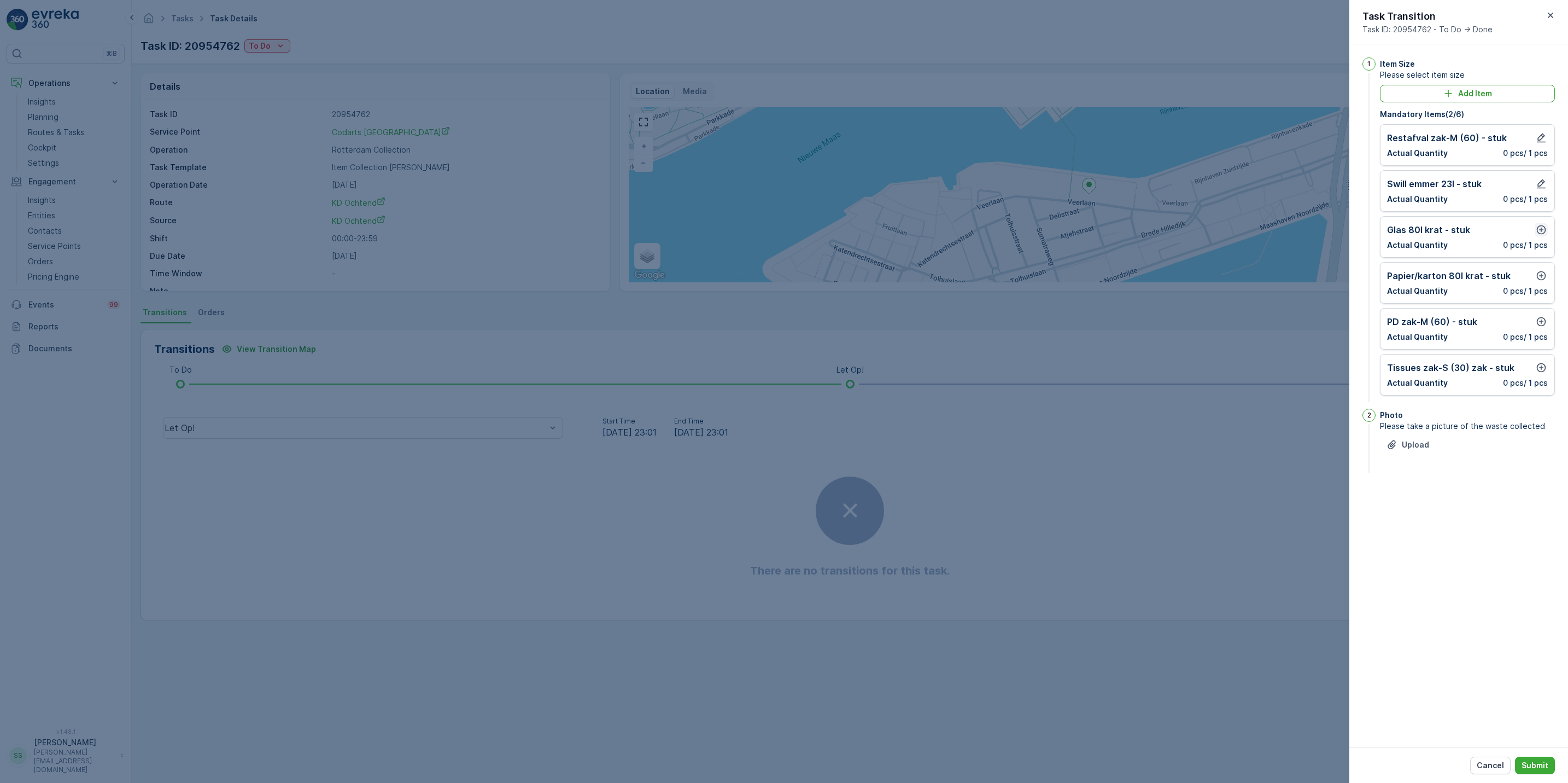
click at [1544, 224] on button "button" at bounding box center [1542, 229] width 14 height 14
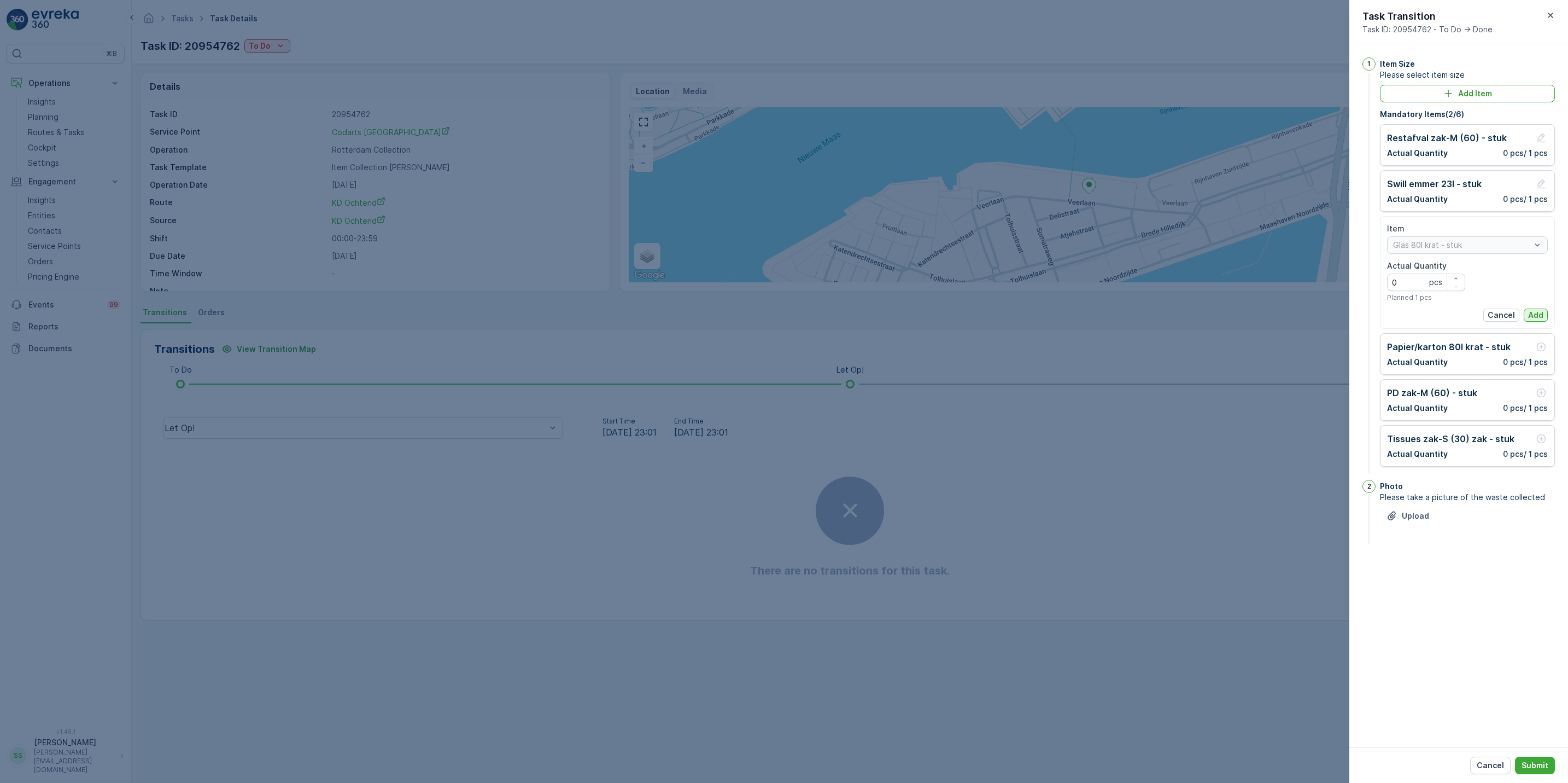
click at [1536, 319] on p "Add" at bounding box center [1536, 315] width 15 height 11
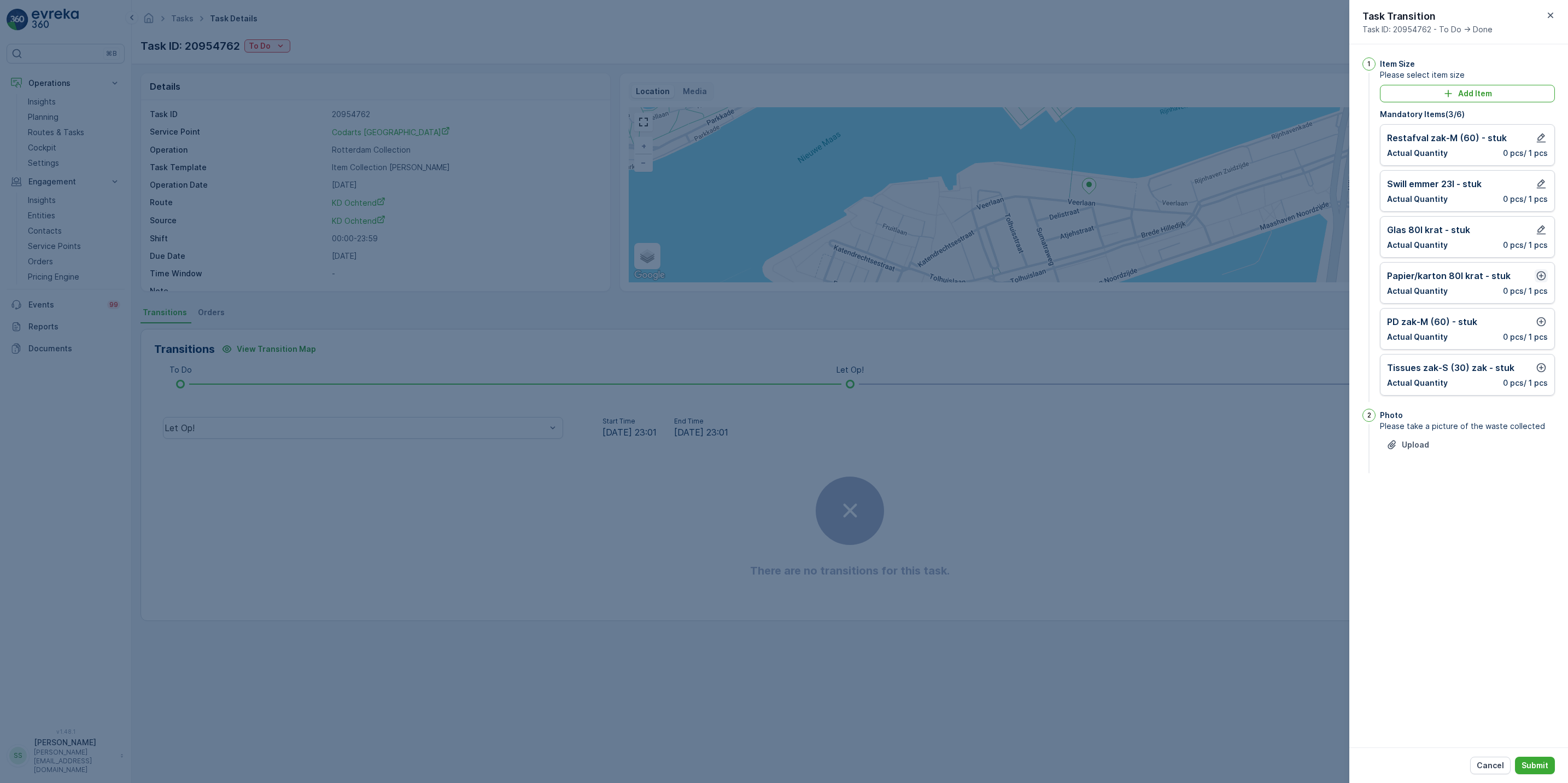
click at [1539, 275] on icon "button" at bounding box center [1542, 275] width 11 height 11
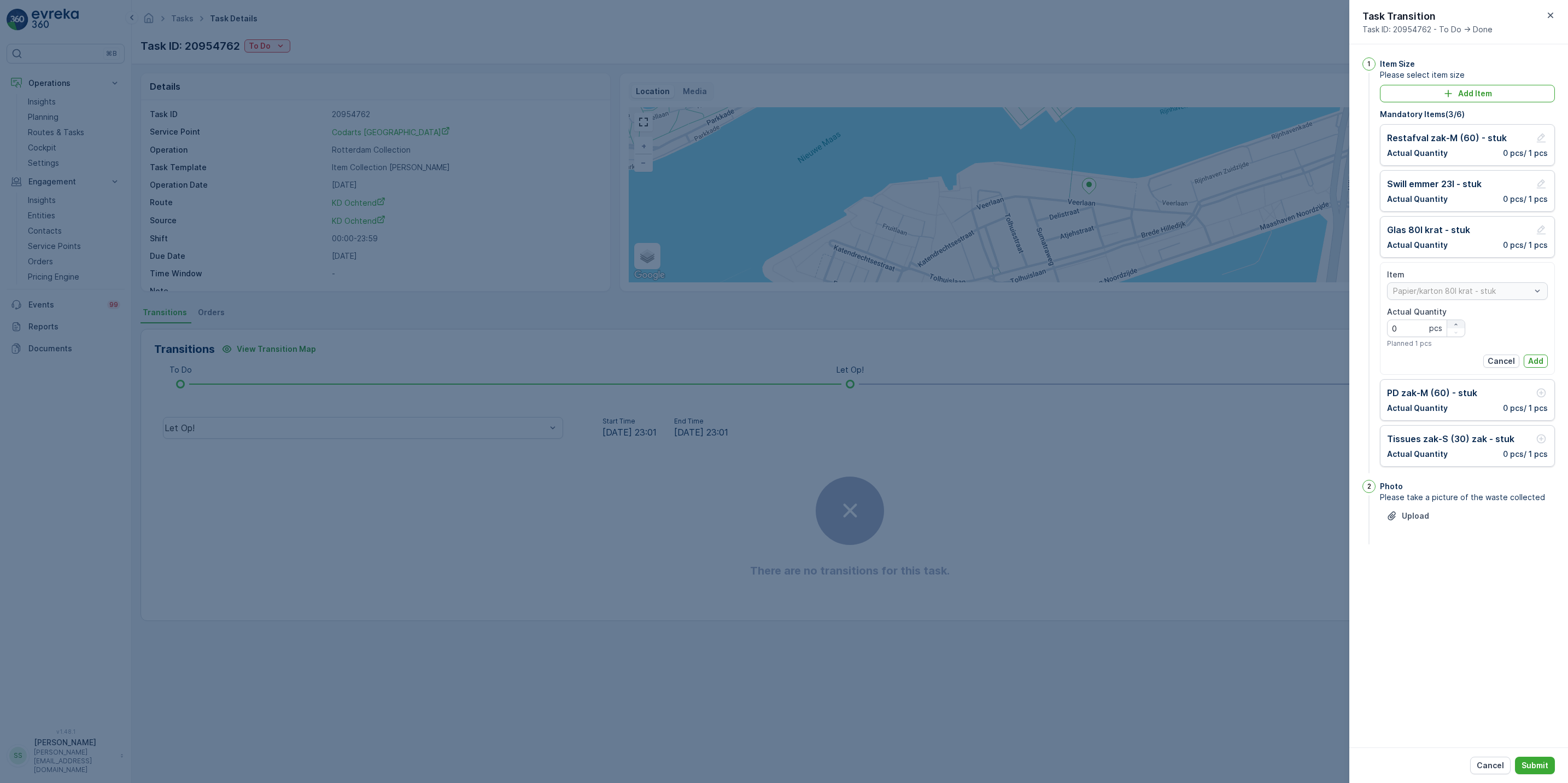
click at [1457, 324] on icon "button" at bounding box center [1456, 324] width 6 height 6
type Quantity "1"
click at [1539, 359] on p "Add" at bounding box center [1536, 361] width 15 height 11
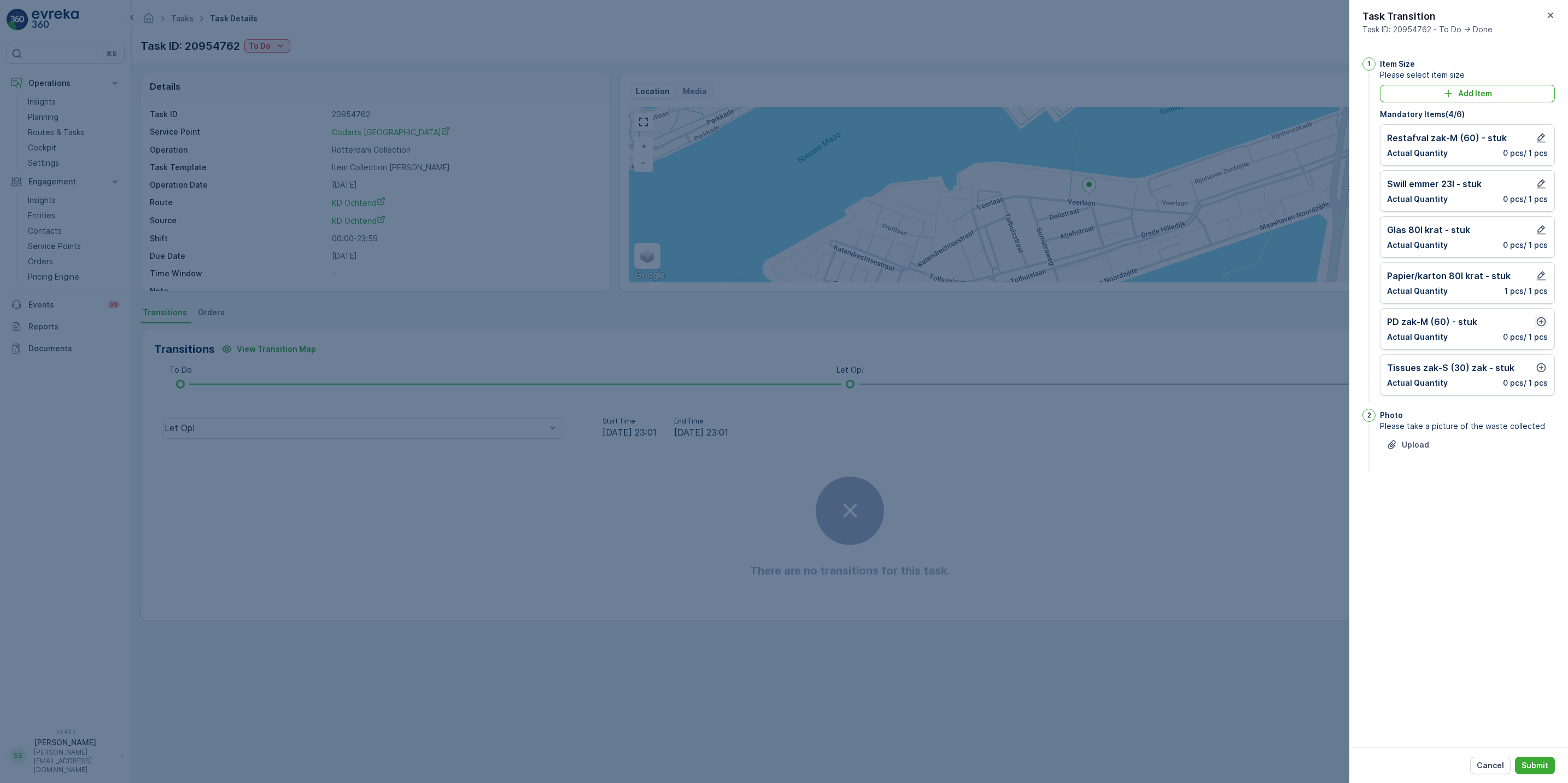
click at [1539, 328] on button "button" at bounding box center [1542, 322] width 14 height 14
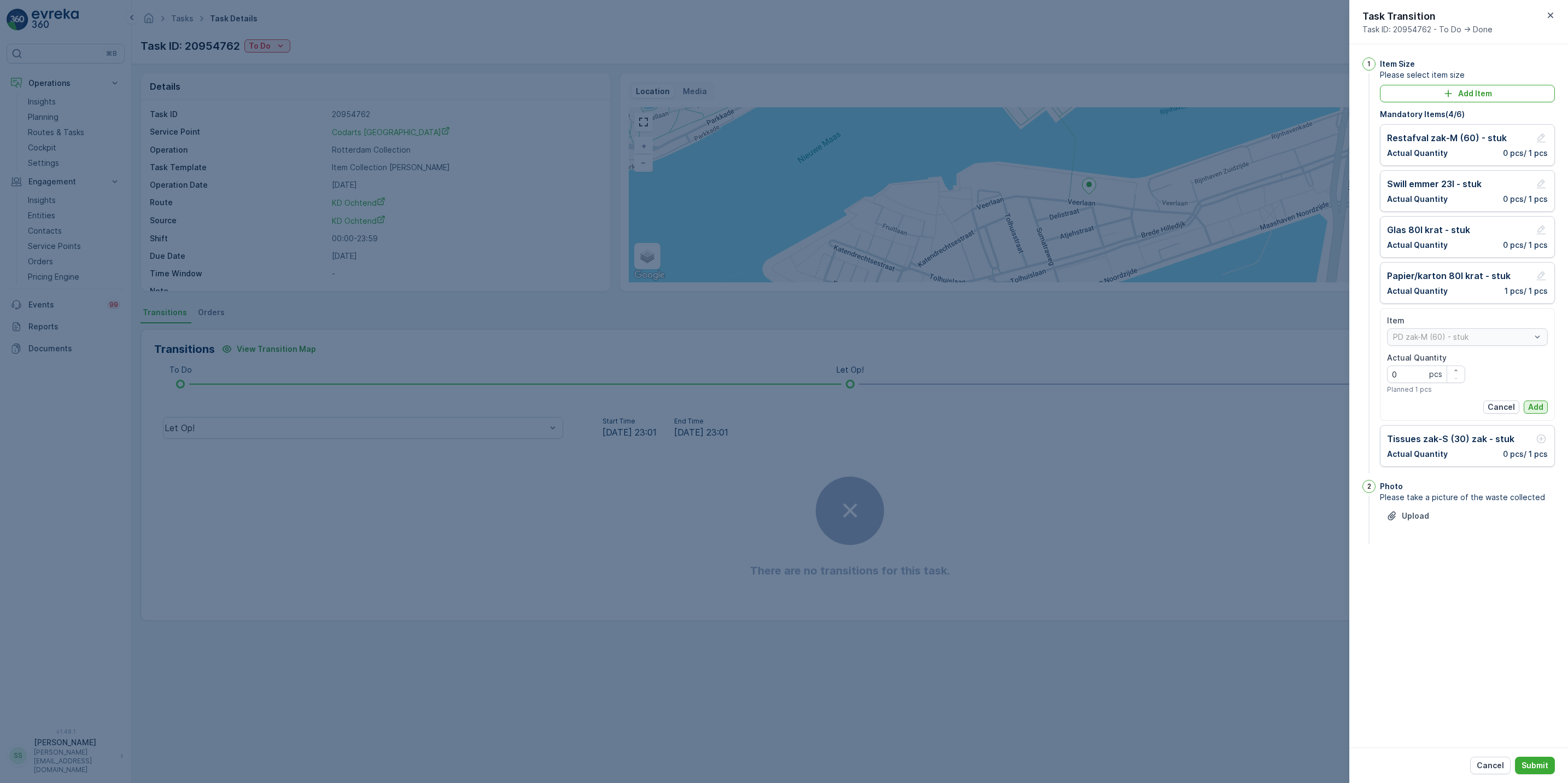
click at [1529, 413] on p "Add" at bounding box center [1536, 407] width 15 height 11
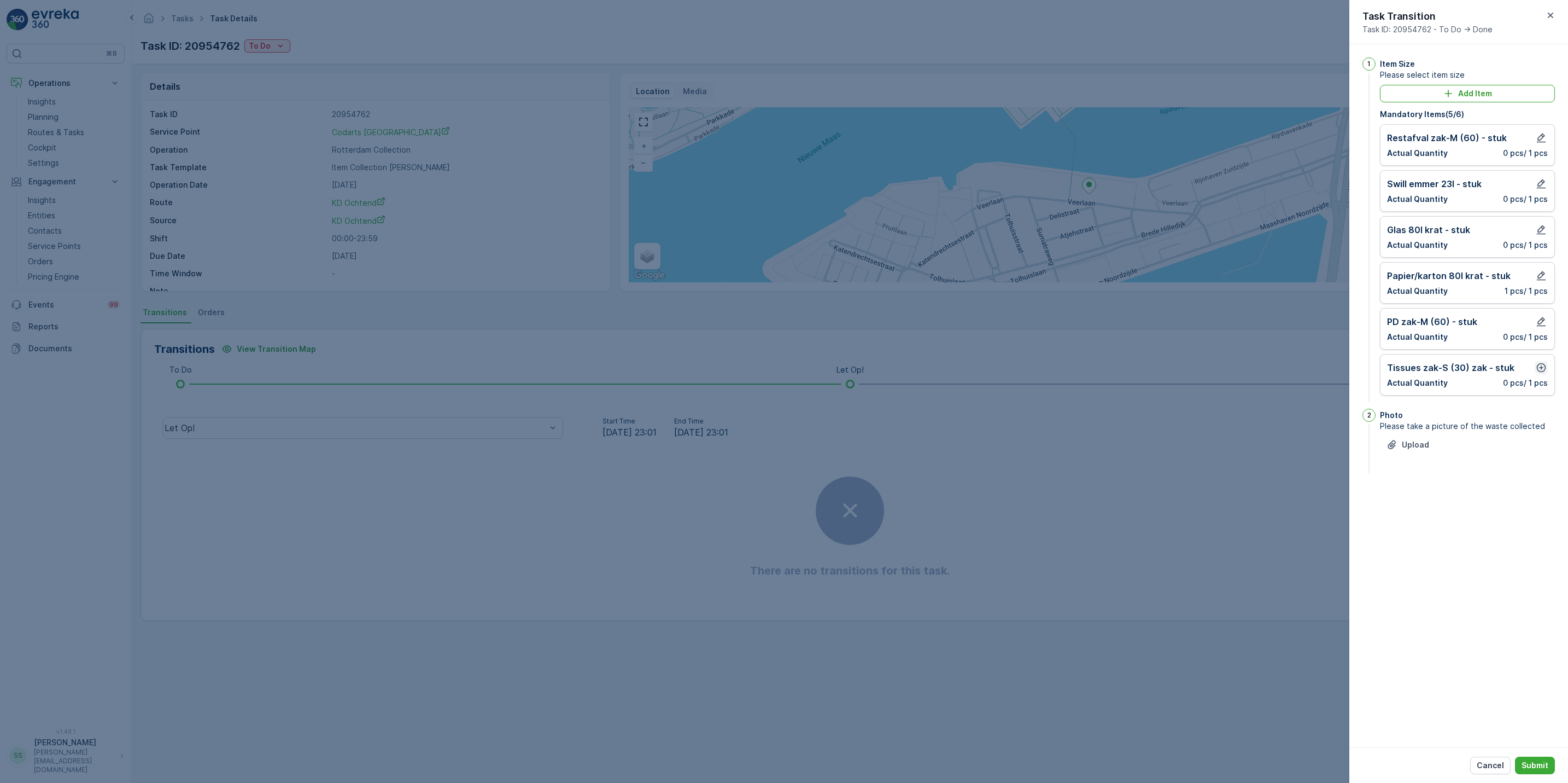
click at [1543, 370] on icon "button" at bounding box center [1542, 368] width 11 height 11
click at [1539, 453] on p "Add" at bounding box center [1536, 453] width 15 height 11
click at [1529, 761] on p "Submit" at bounding box center [1536, 765] width 27 height 11
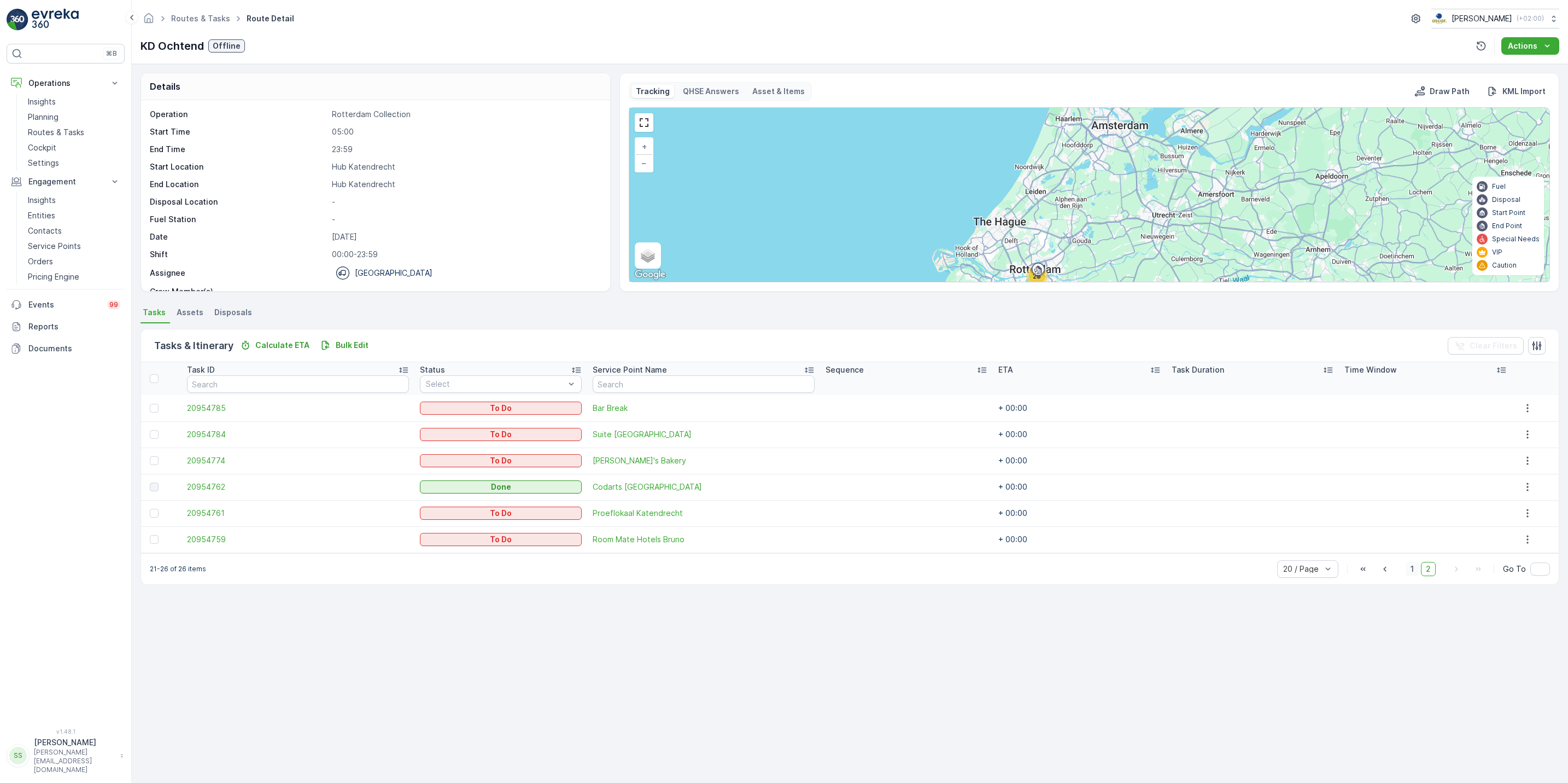
click at [1415, 568] on span "1" at bounding box center [1413, 569] width 14 height 14
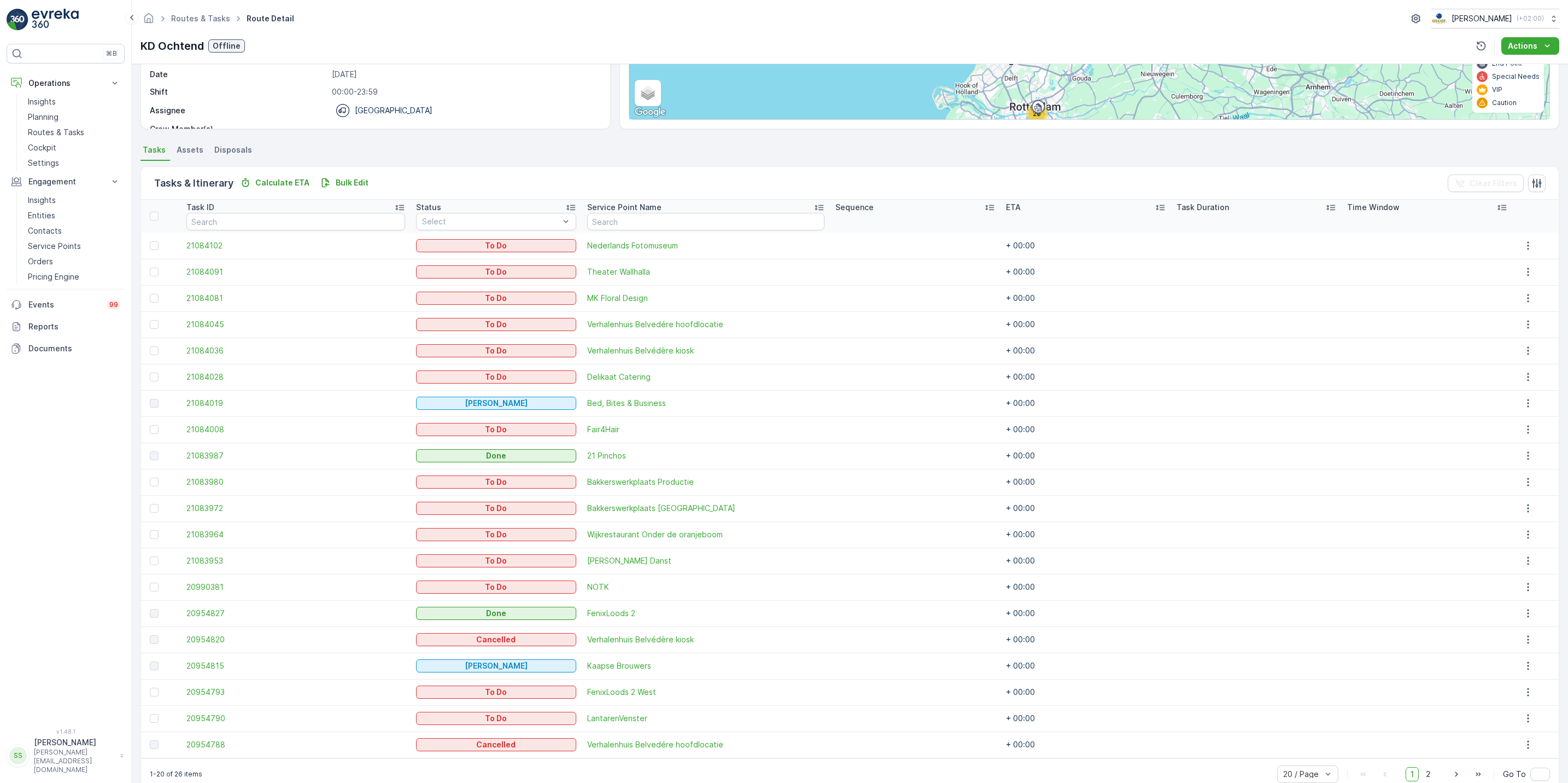
scroll to position [163, 0]
click at [1523, 691] on icon "button" at bounding box center [1528, 692] width 11 height 11
click at [1517, 604] on span "See More Details" at bounding box center [1522, 610] width 63 height 11
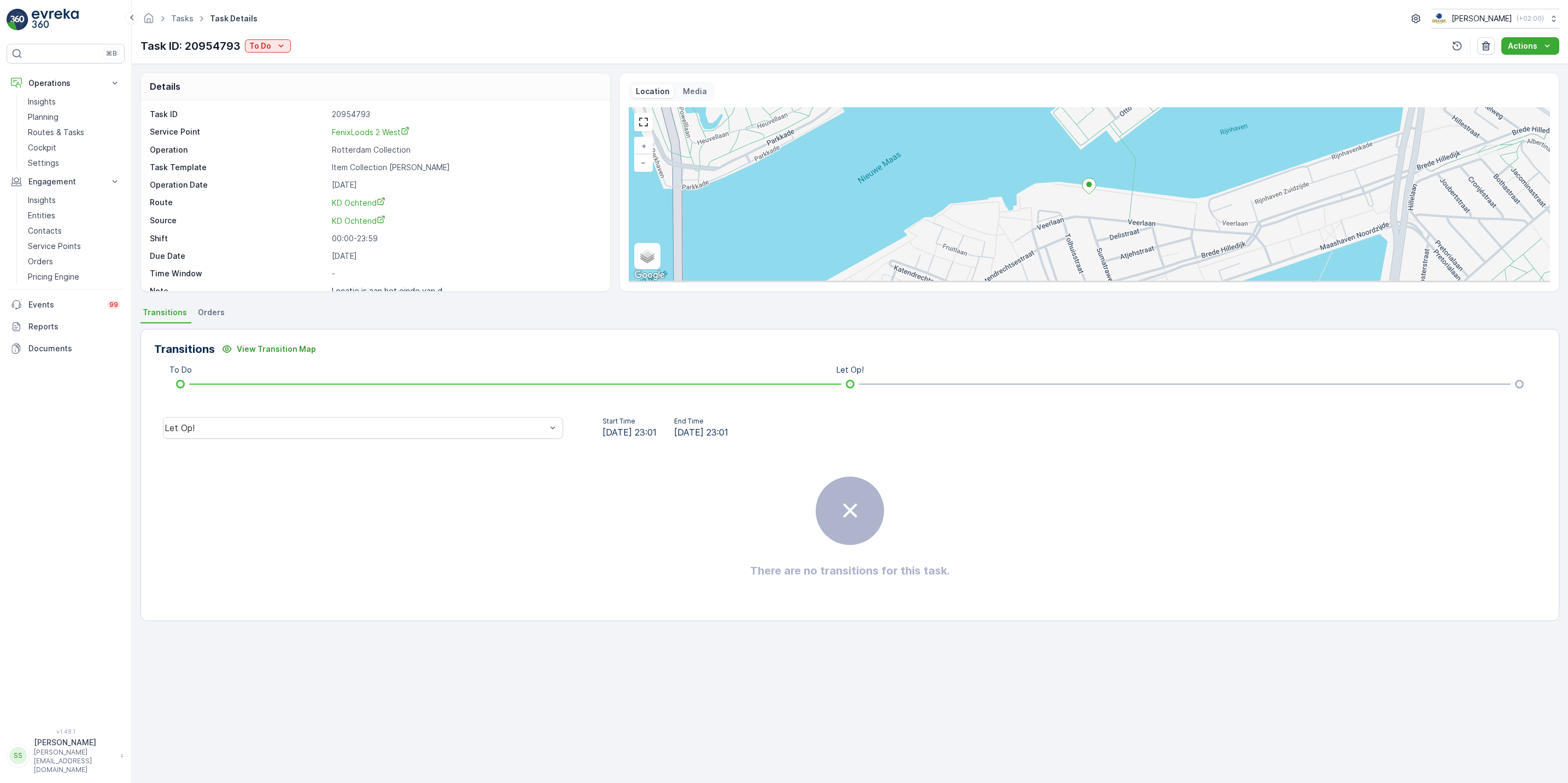
click at [407, 443] on div "Let Op!" at bounding box center [363, 427] width 418 height 35
click at [271, 48] on div "To Do" at bounding box center [267, 46] width 37 height 11
click at [280, 98] on div "Done" at bounding box center [282, 93] width 70 height 15
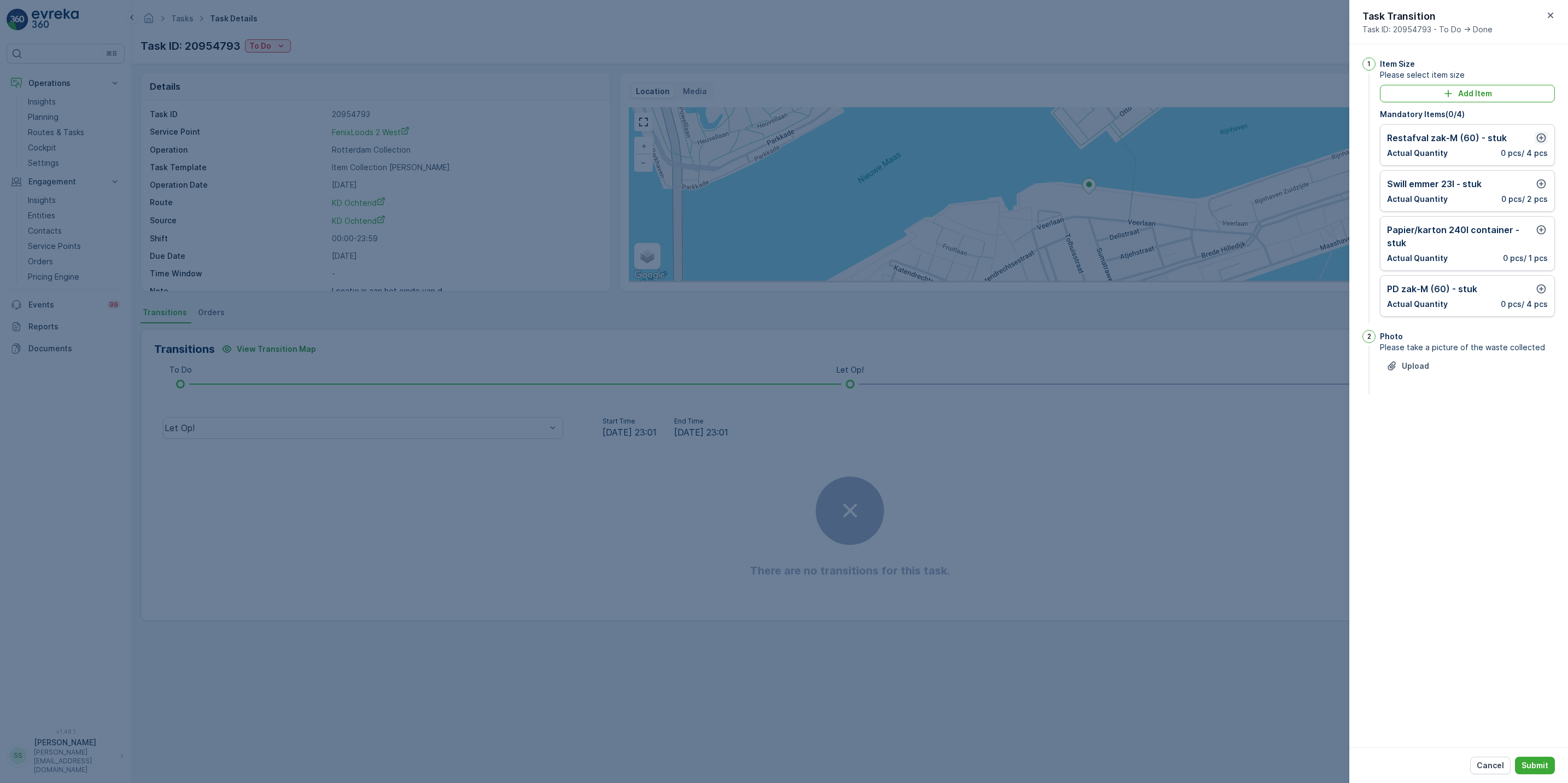
click at [1541, 143] on icon "button" at bounding box center [1542, 138] width 9 height 9
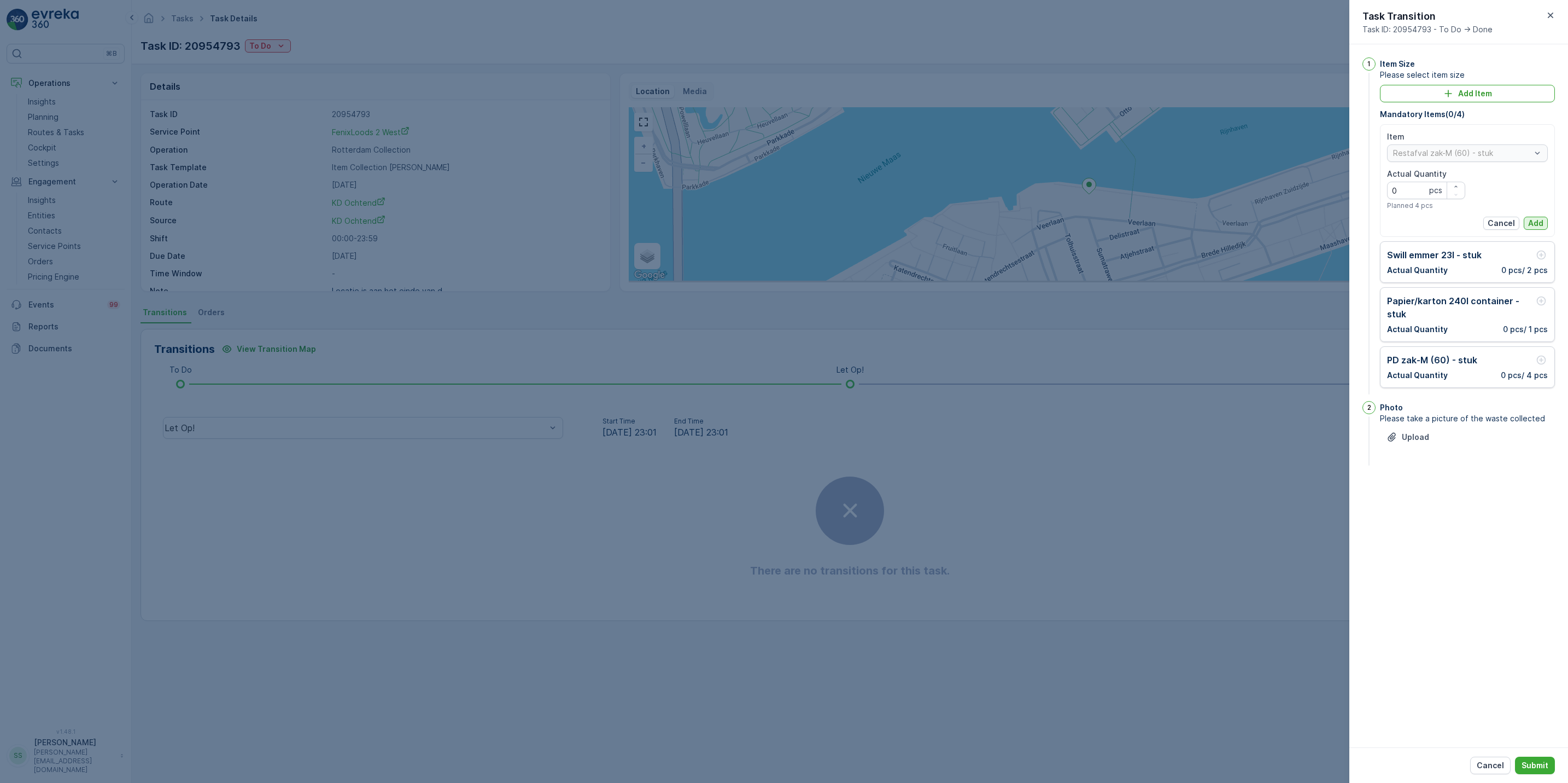
click at [1538, 223] on p "Add" at bounding box center [1536, 223] width 15 height 11
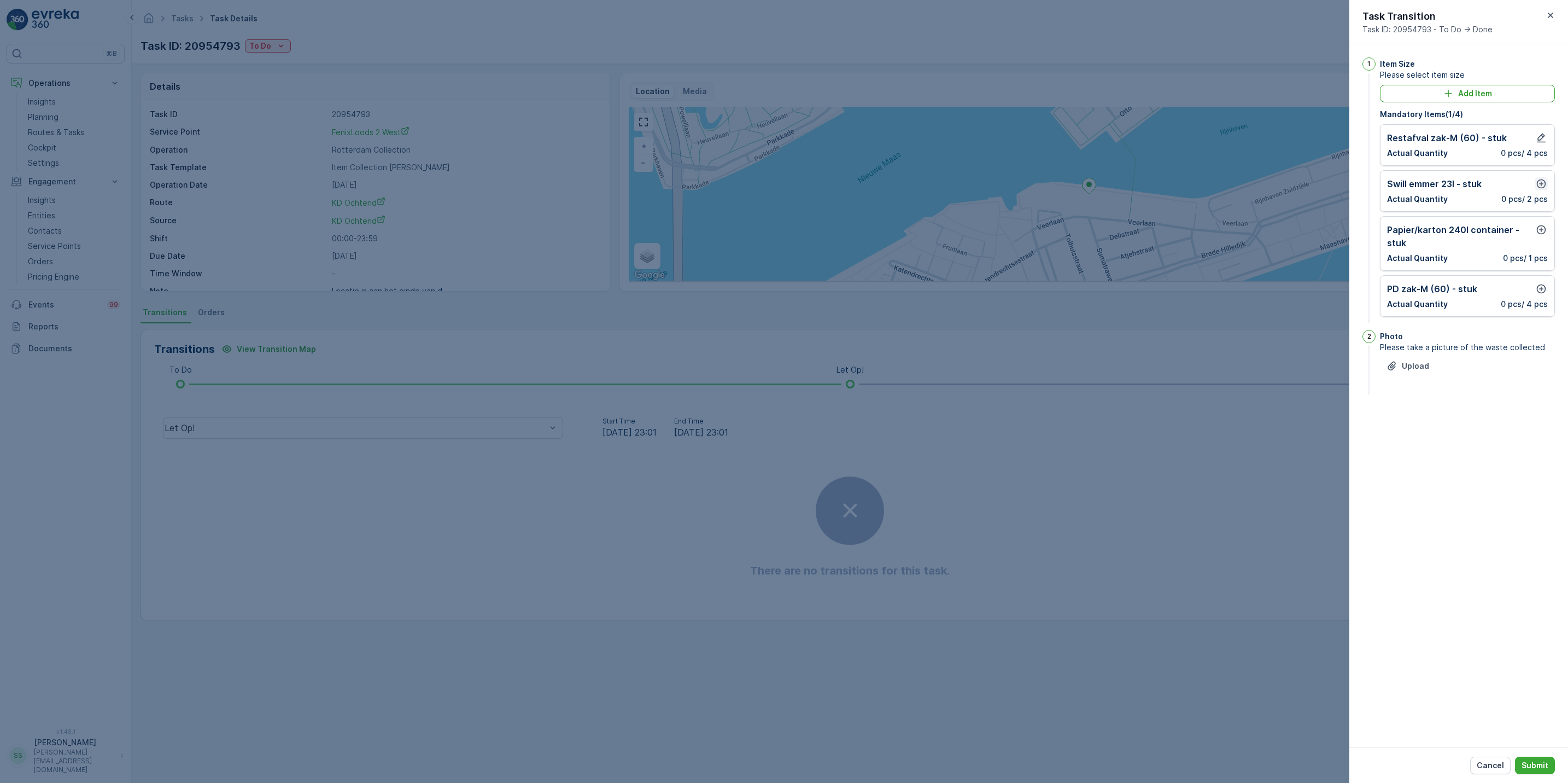
click at [1538, 184] on icon "button" at bounding box center [1542, 183] width 11 height 11
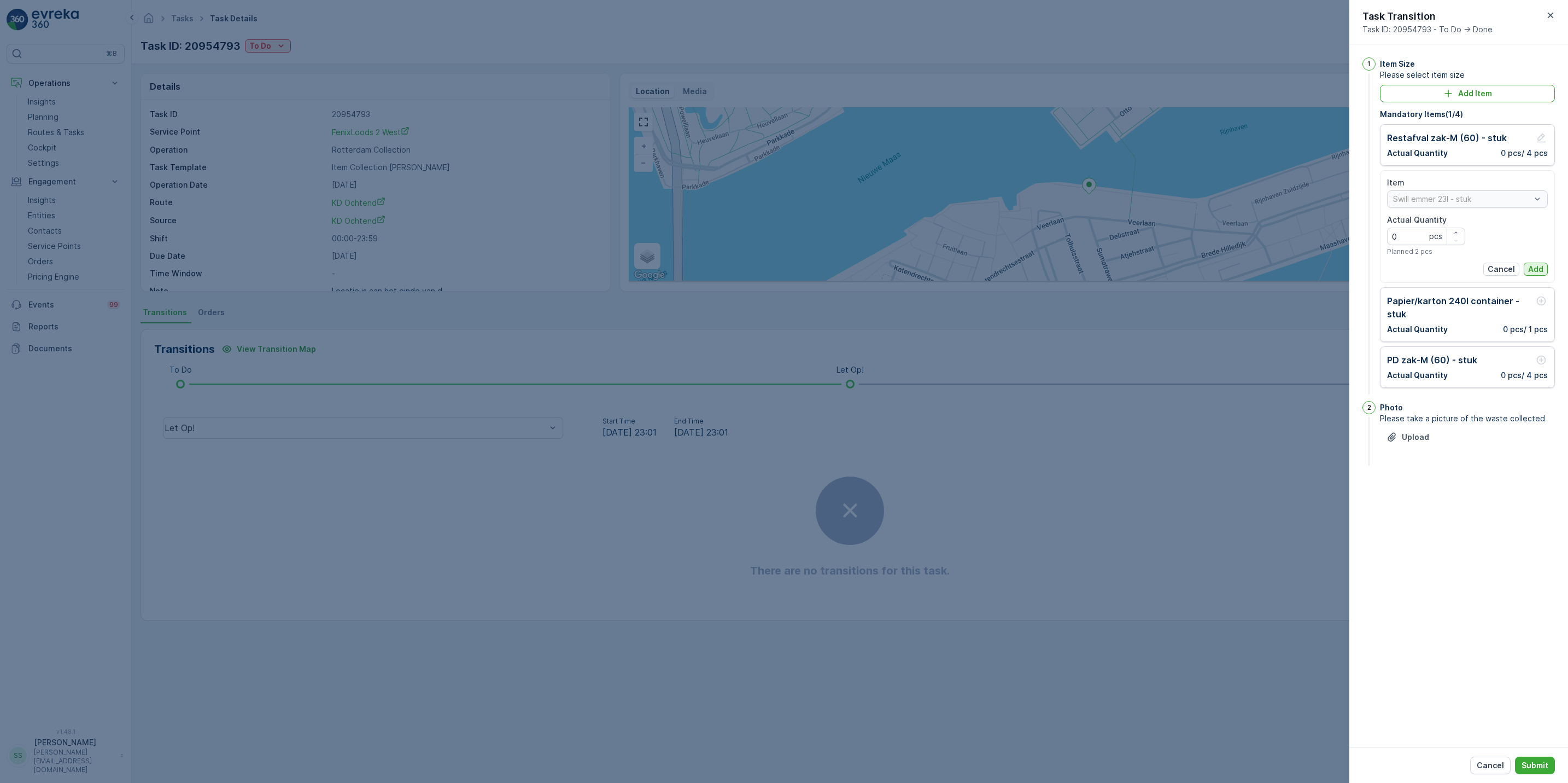
click at [1542, 275] on p "Add" at bounding box center [1536, 269] width 15 height 11
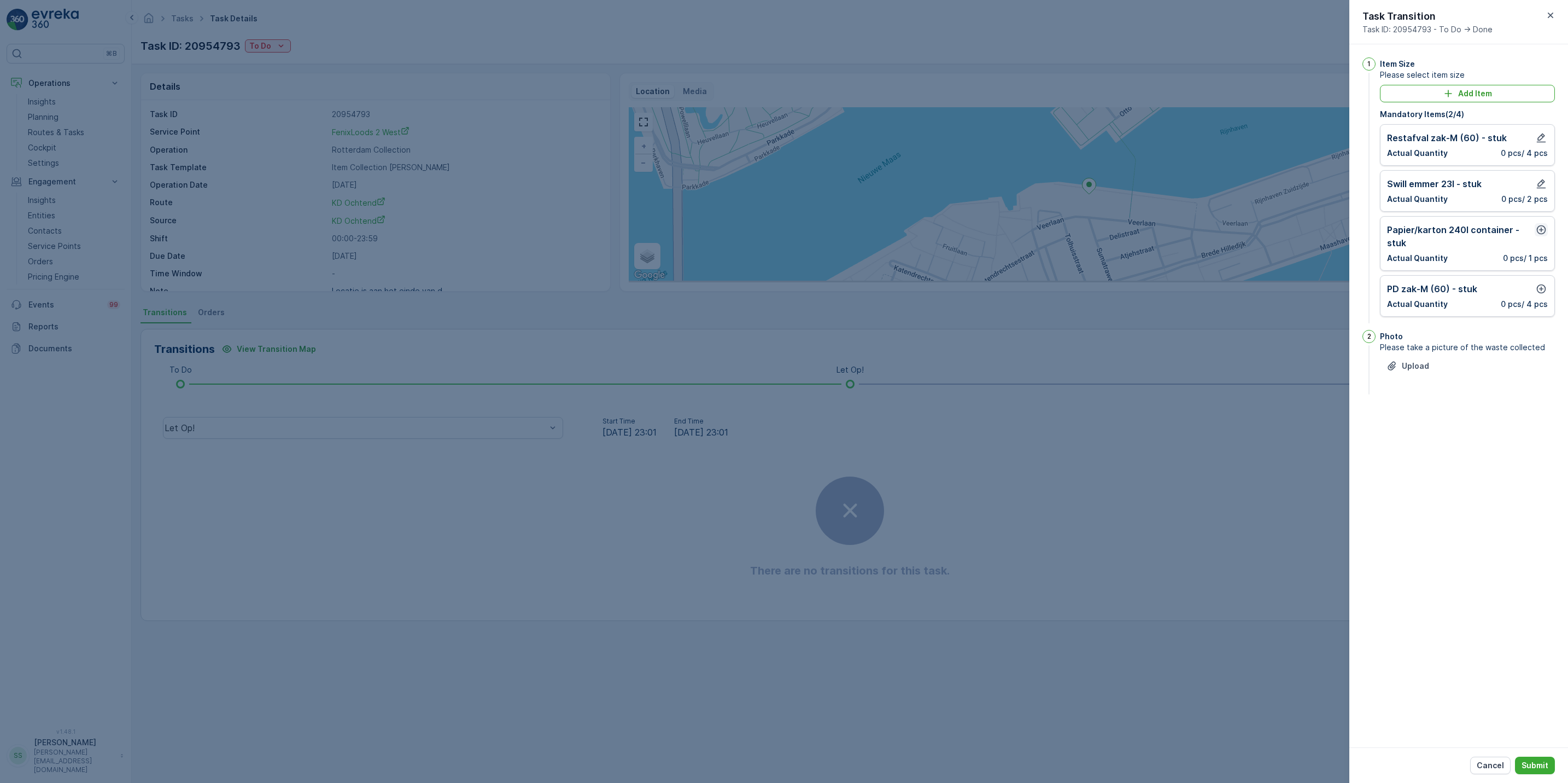
click at [1543, 231] on icon "button" at bounding box center [1542, 230] width 9 height 9
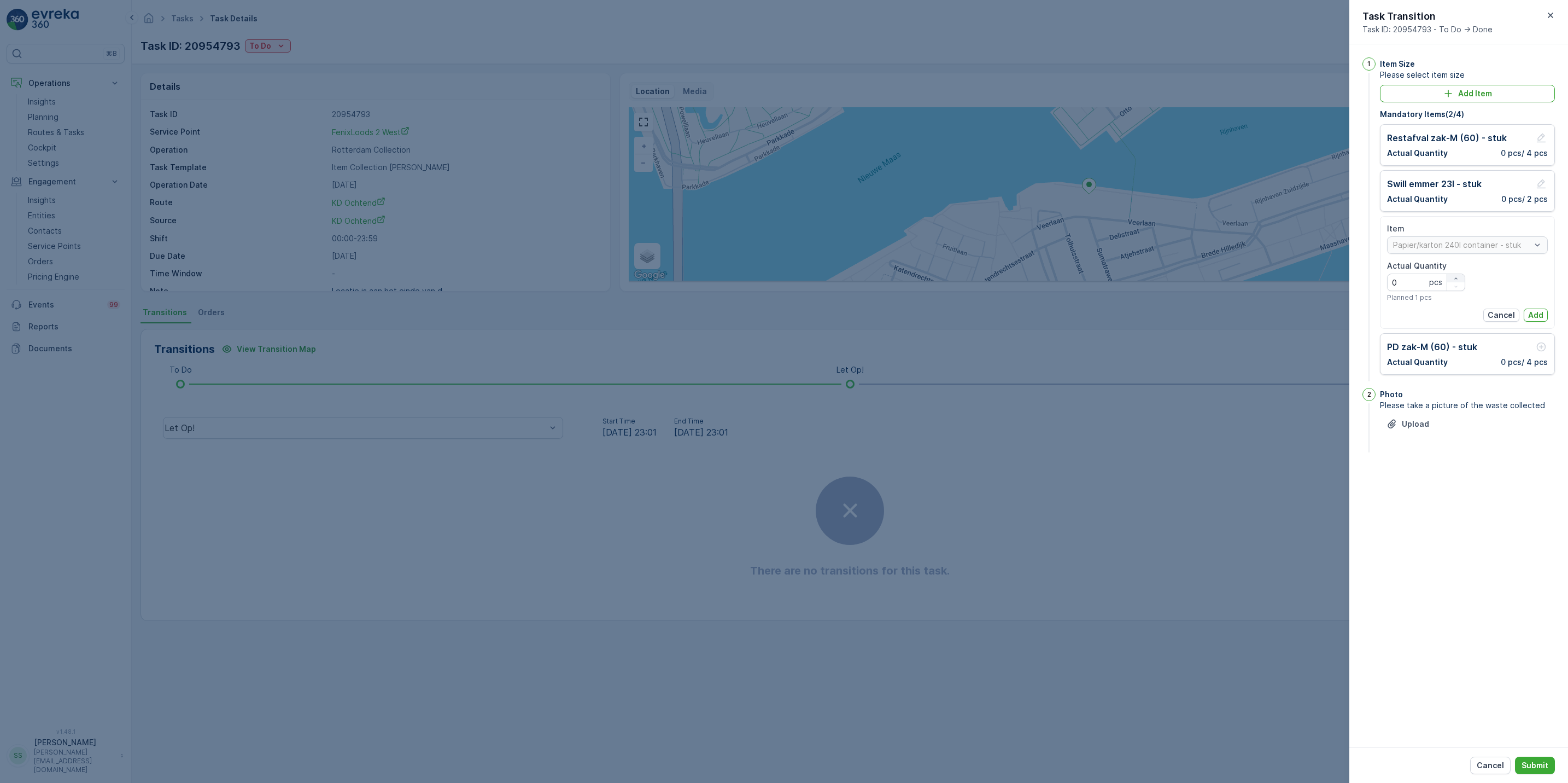
click at [1457, 278] on icon "button" at bounding box center [1456, 278] width 6 height 6
type Quantity "1"
click at [1536, 315] on p "Add" at bounding box center [1536, 315] width 15 height 11
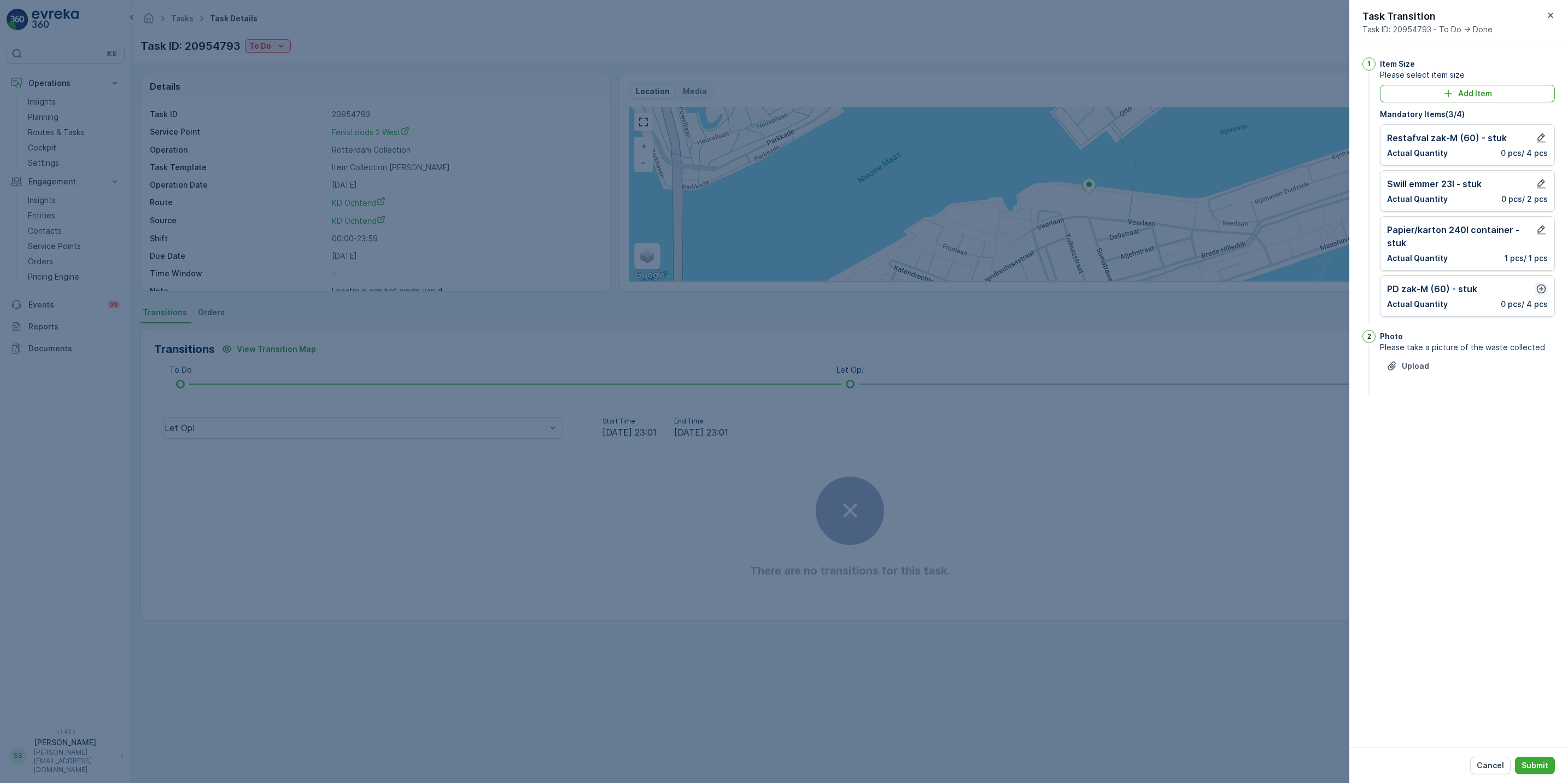
click at [1541, 291] on icon "button" at bounding box center [1542, 289] width 9 height 9
click at [1541, 373] on p "Add" at bounding box center [1536, 374] width 15 height 11
click at [1539, 763] on p "Submit" at bounding box center [1536, 765] width 27 height 11
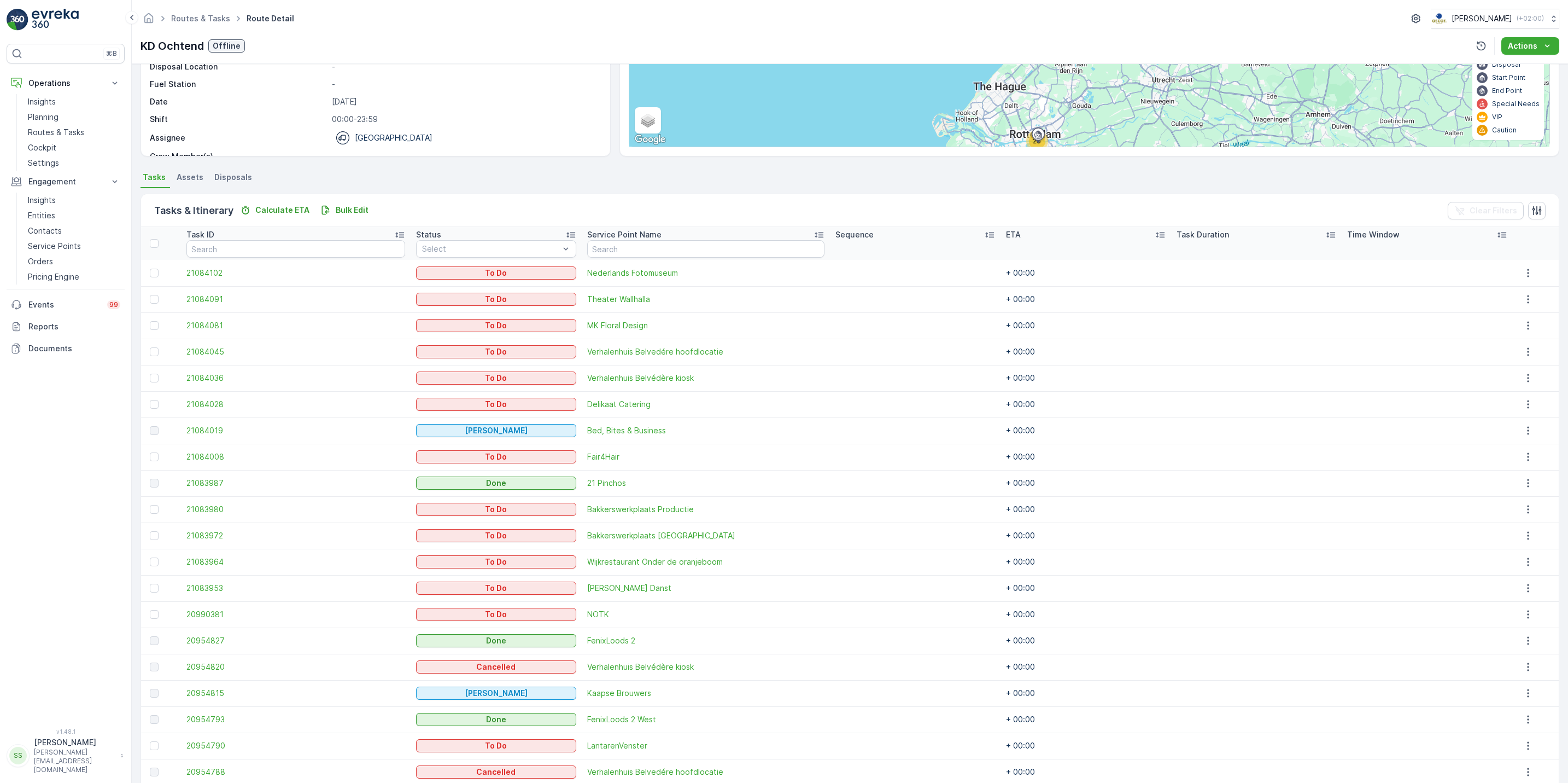
scroll to position [184, 0]
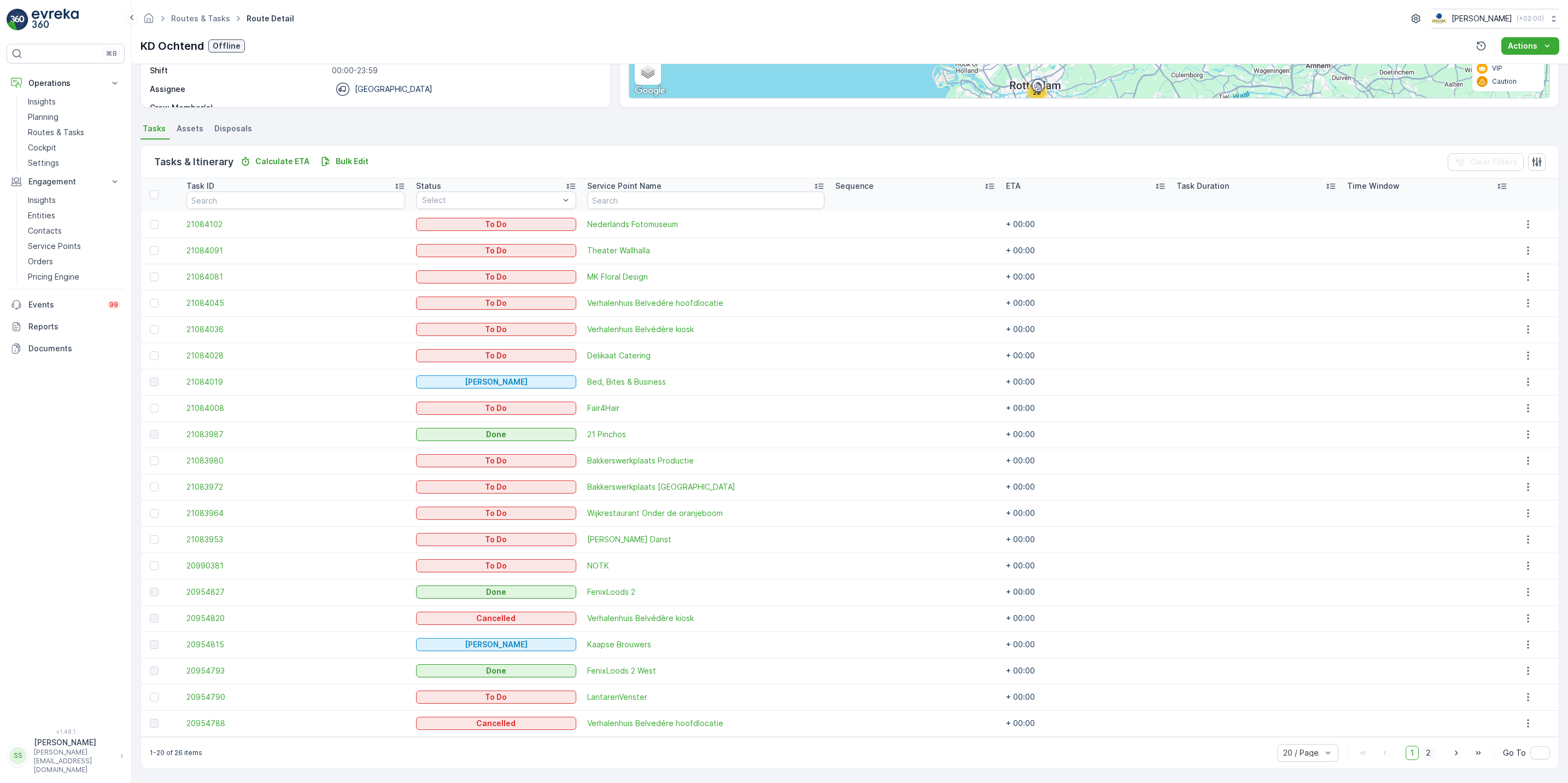
click at [1425, 750] on span "2" at bounding box center [1429, 753] width 14 height 14
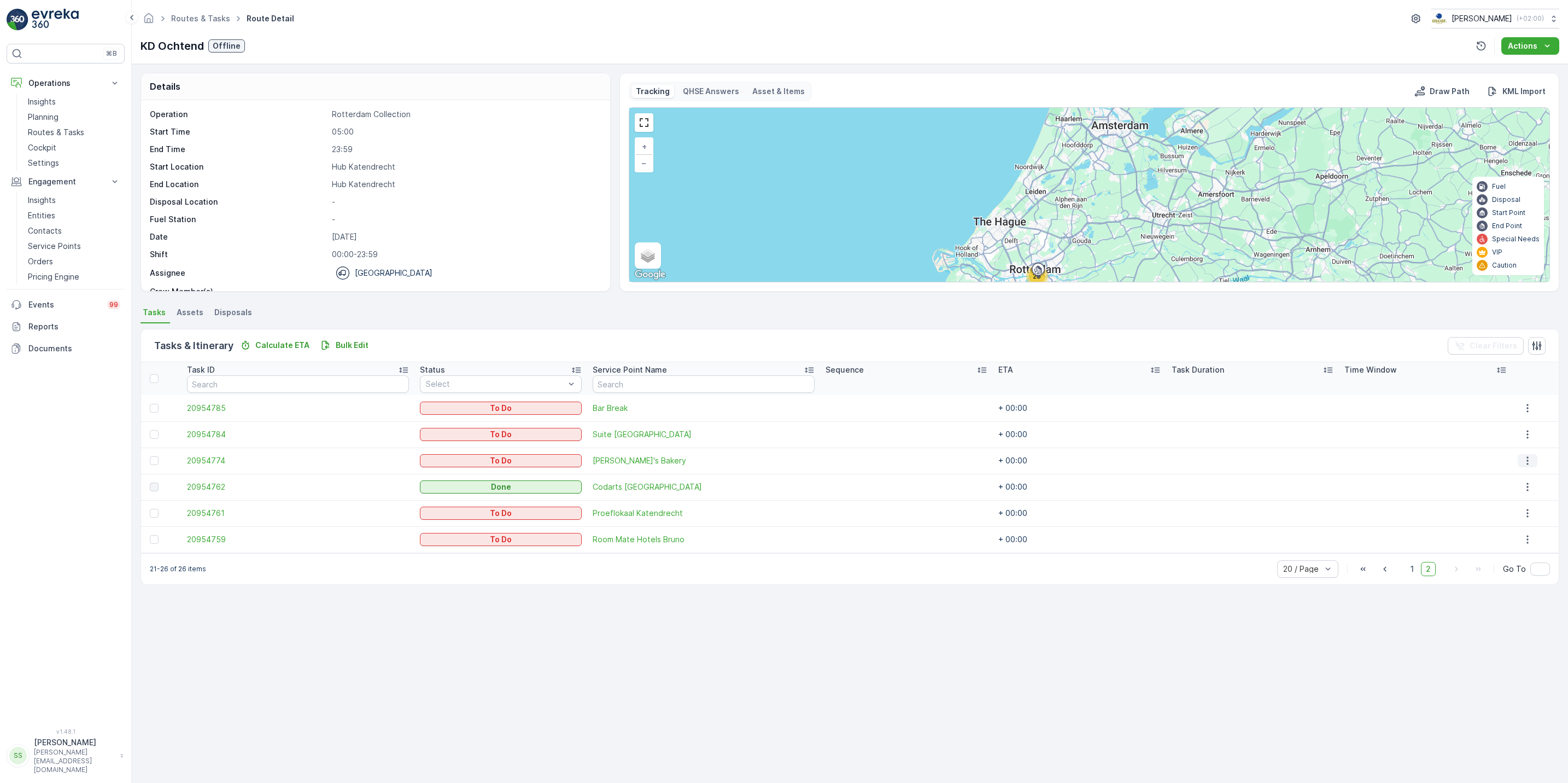
click at [1524, 461] on icon "button" at bounding box center [1528, 461] width 11 height 11
click at [1521, 476] on span "See More Details" at bounding box center [1522, 478] width 63 height 11
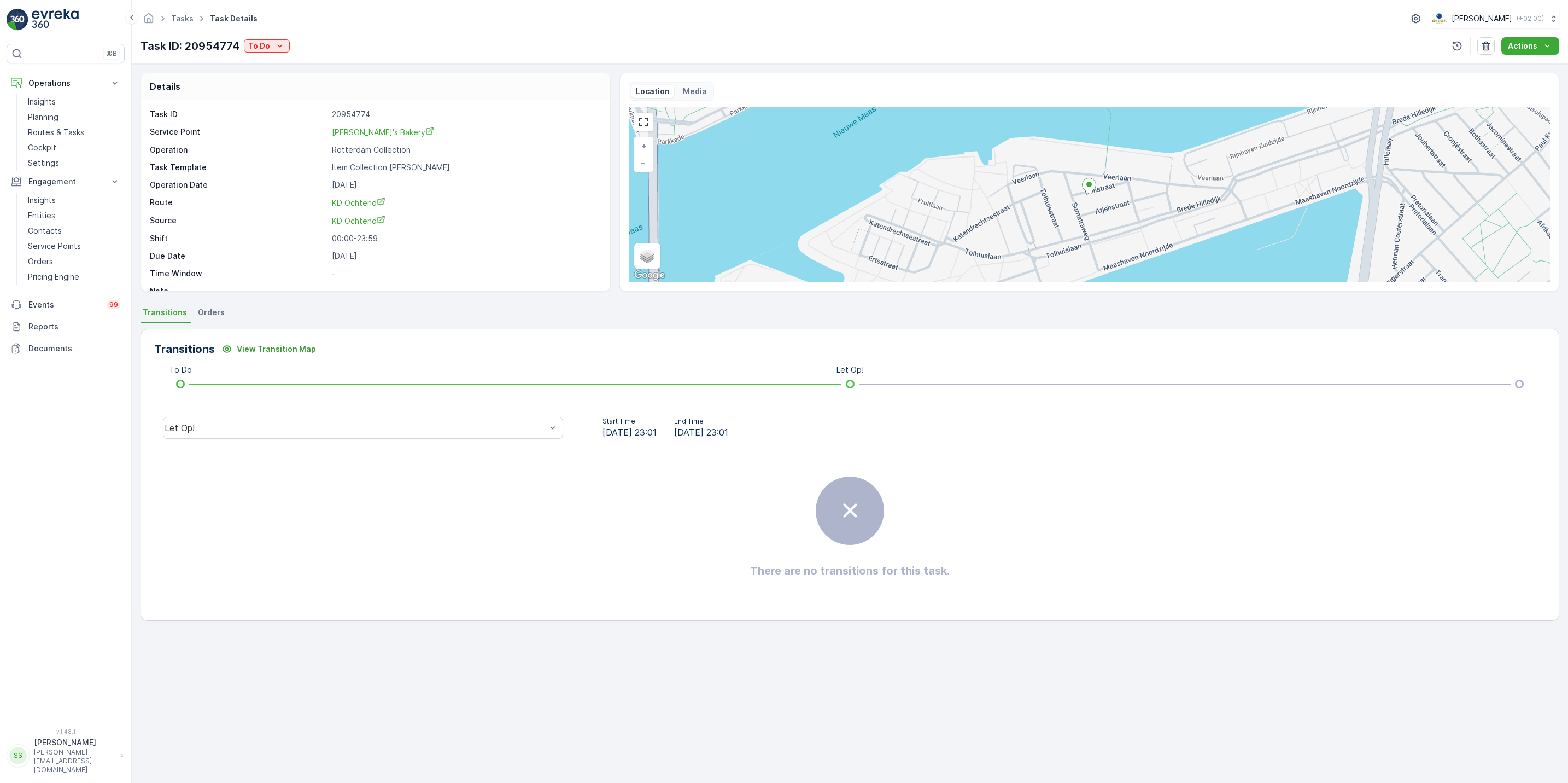
click at [292, 50] on div "Task ID: 20954774 To Do Actions" at bounding box center [850, 45] width 1419 height 17
click at [285, 43] on icon "To Do" at bounding box center [280, 46] width 11 height 11
click at [268, 97] on span "Done" at bounding box center [261, 94] width 20 height 11
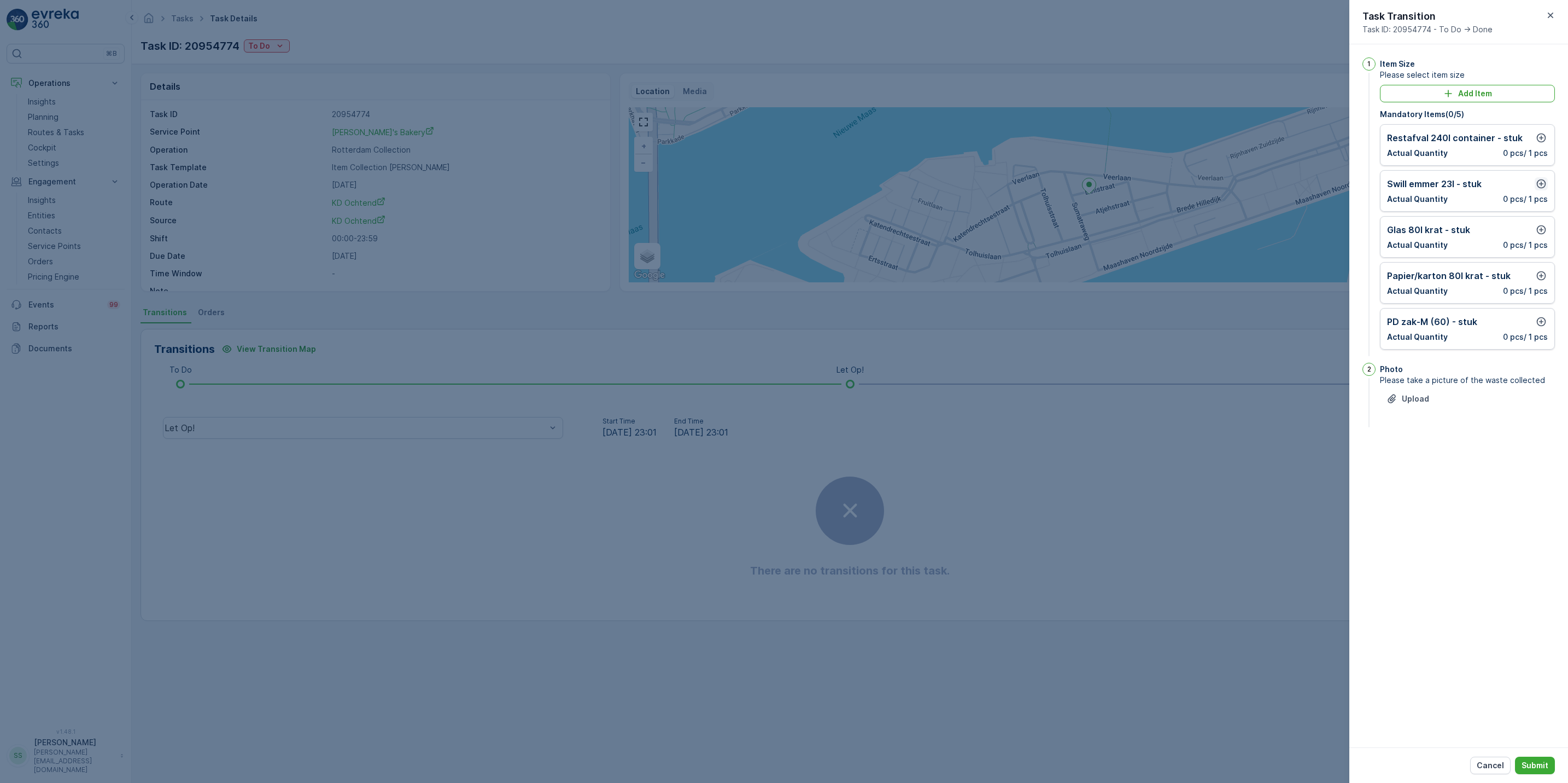
click at [1541, 184] on icon "button" at bounding box center [1542, 183] width 11 height 11
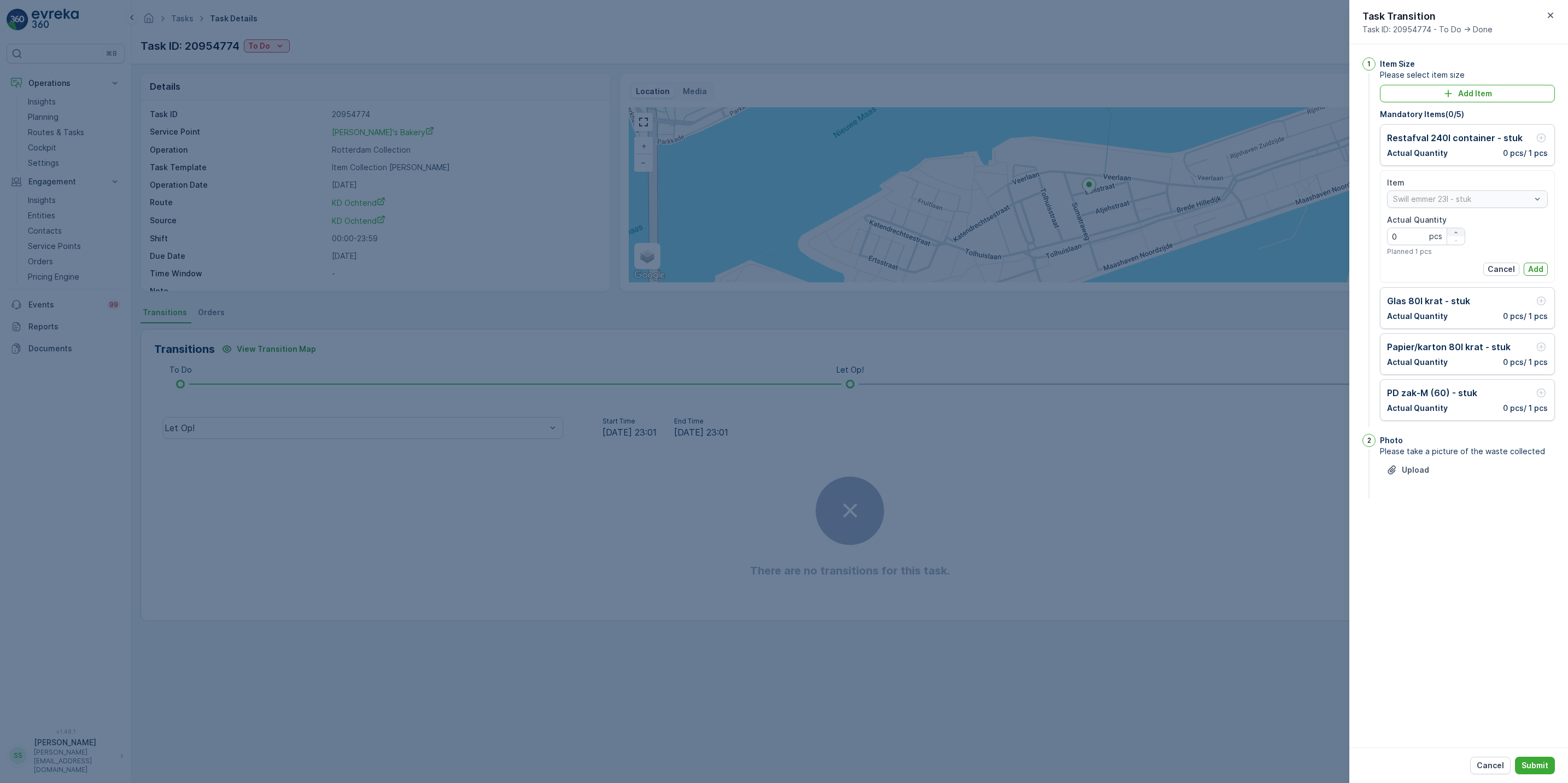
click at [1459, 234] on icon "button" at bounding box center [1456, 232] width 6 height 6
type Quantity "4"
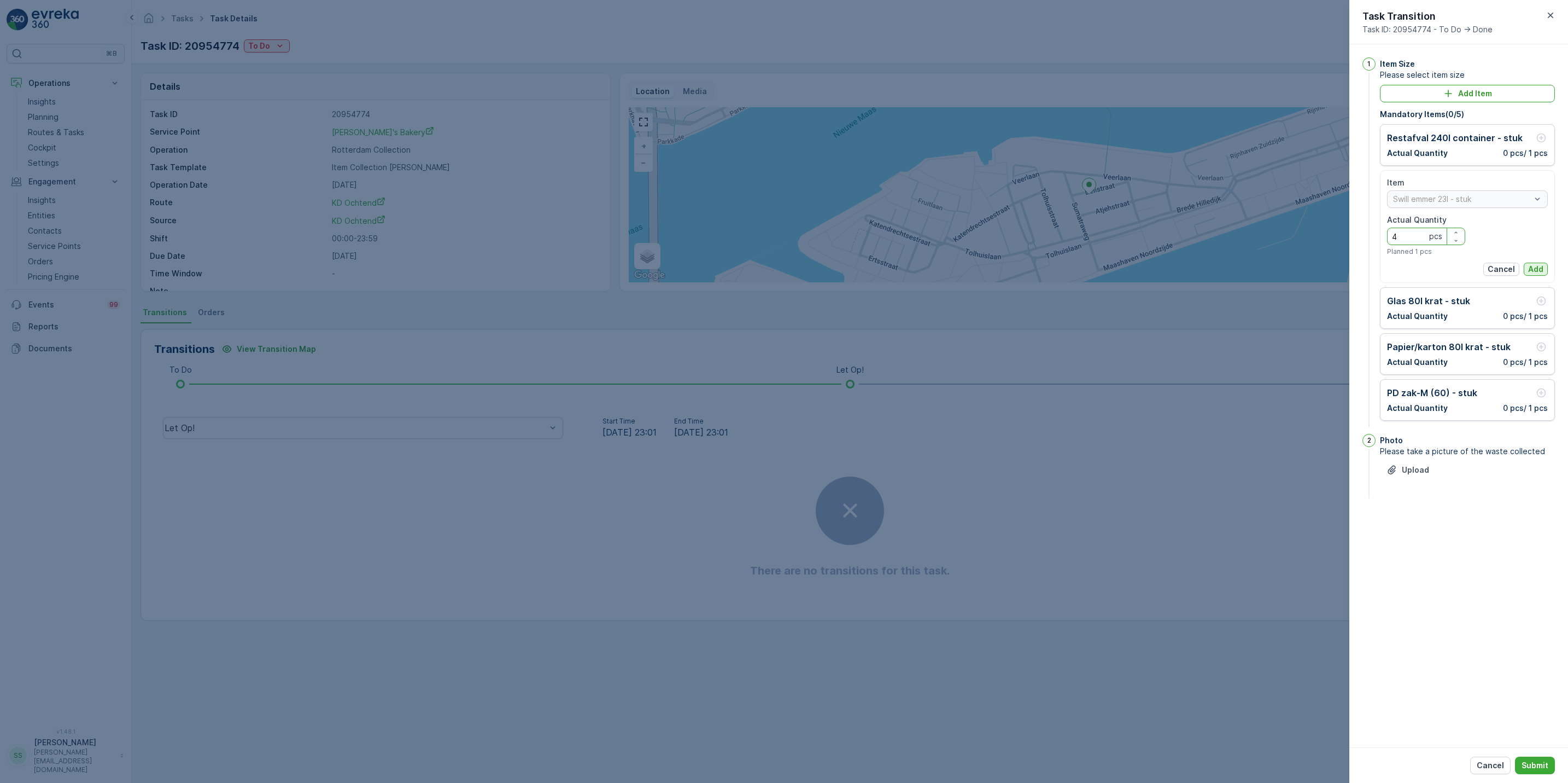
click at [1541, 269] on p "Add" at bounding box center [1536, 269] width 15 height 11
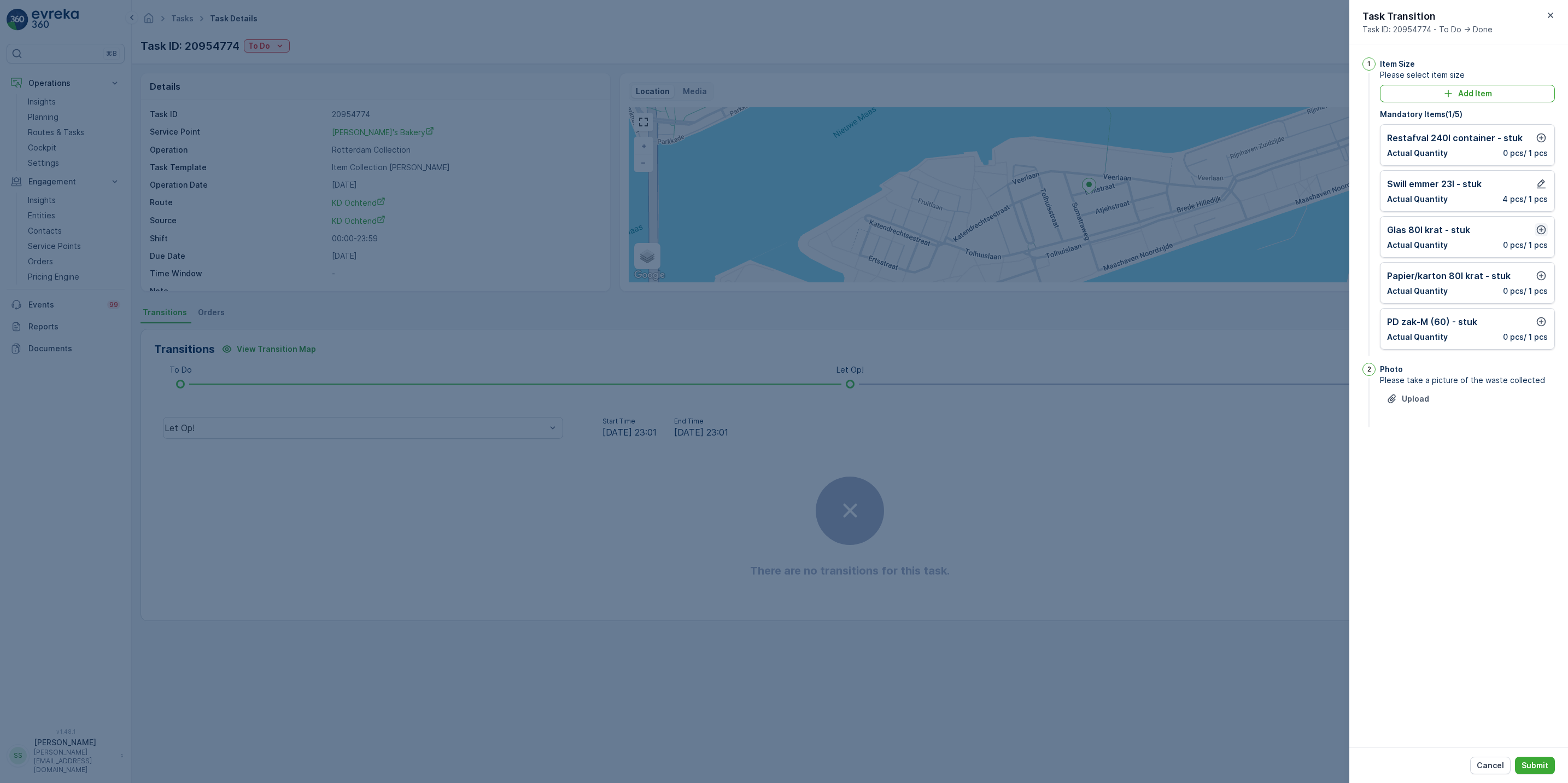
click at [1541, 230] on icon "button" at bounding box center [1542, 230] width 9 height 9
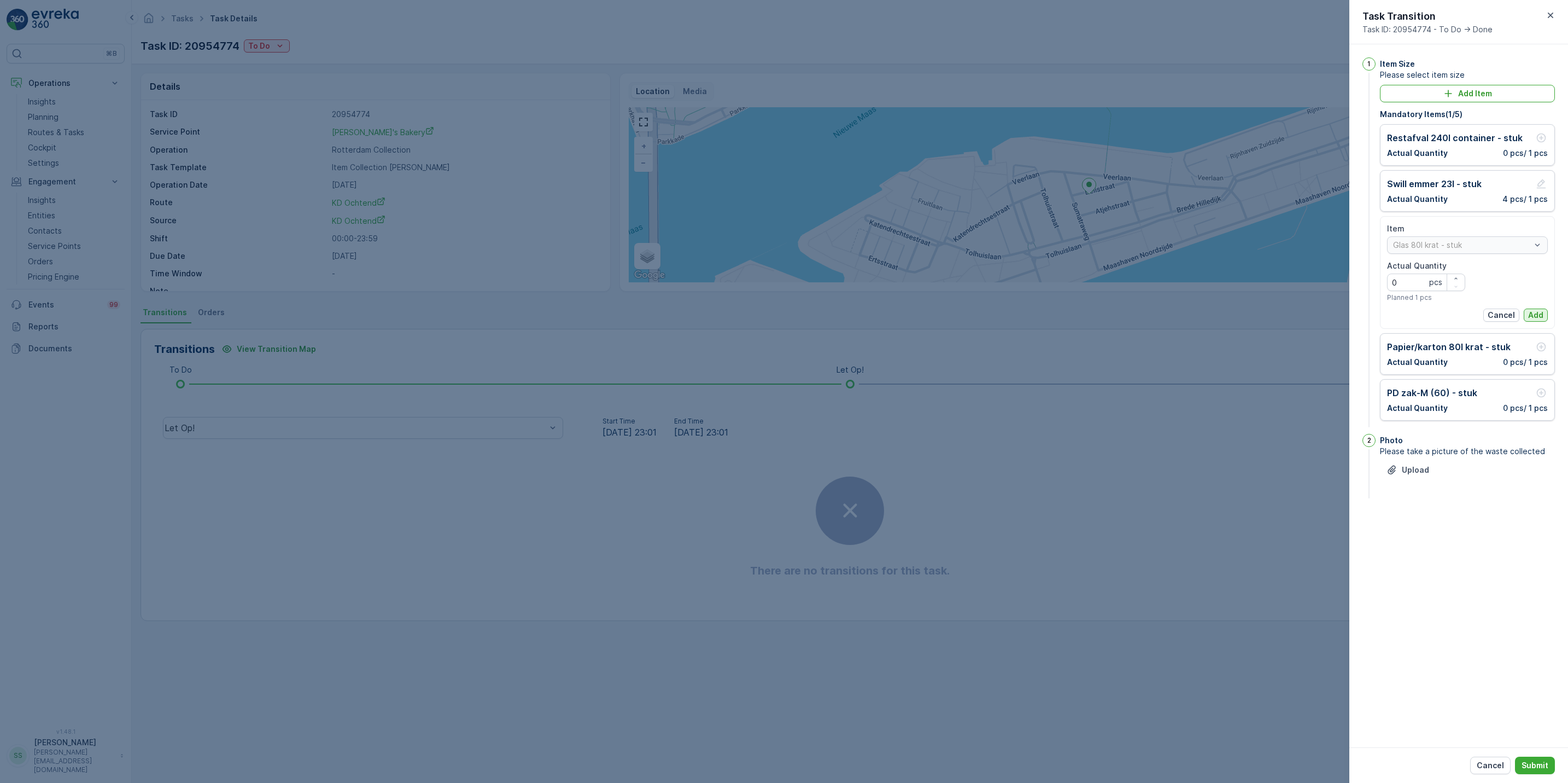
click at [1542, 317] on p "Add" at bounding box center [1536, 315] width 15 height 11
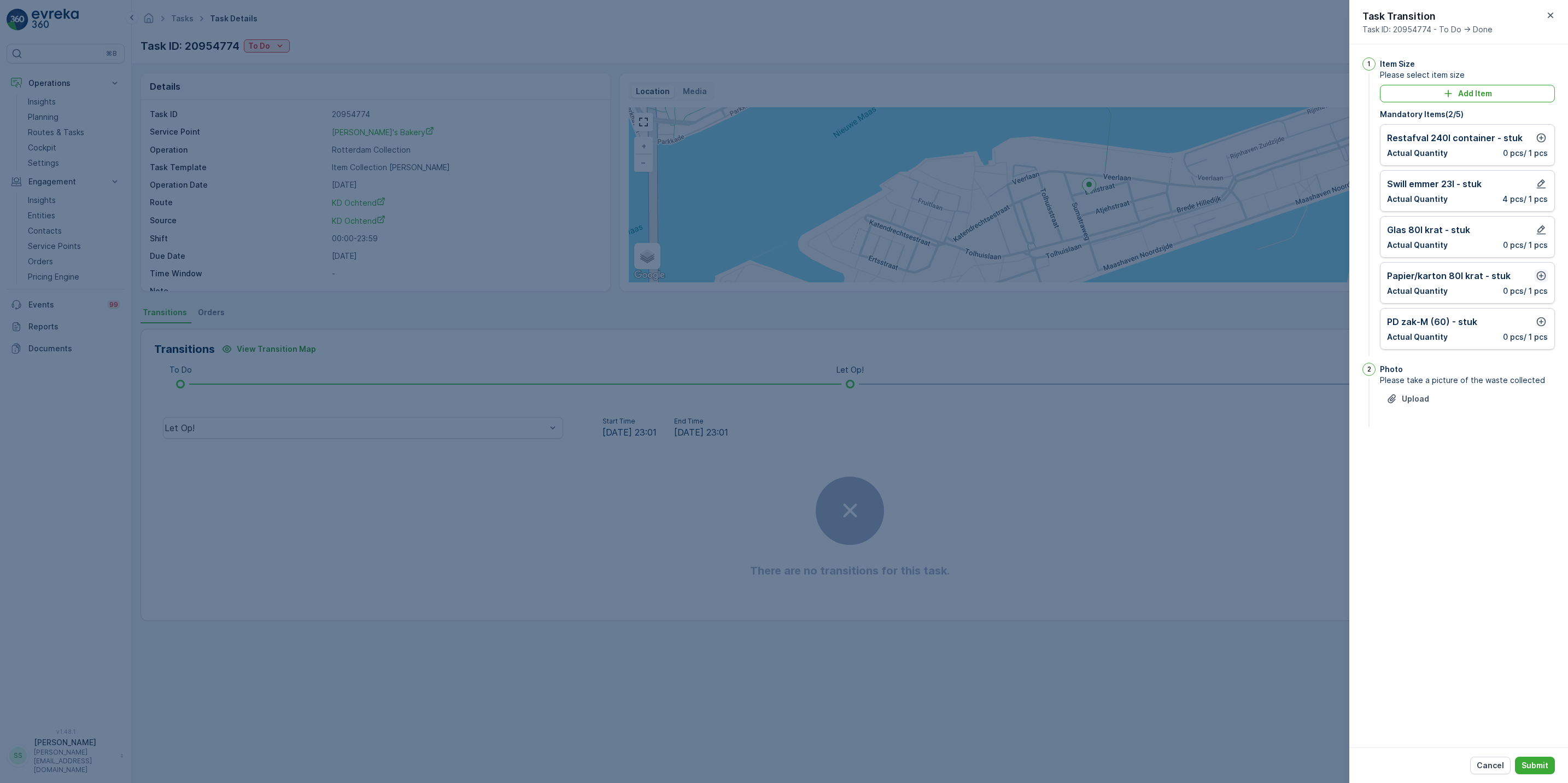
click at [1542, 276] on icon "button" at bounding box center [1542, 275] width 11 height 11
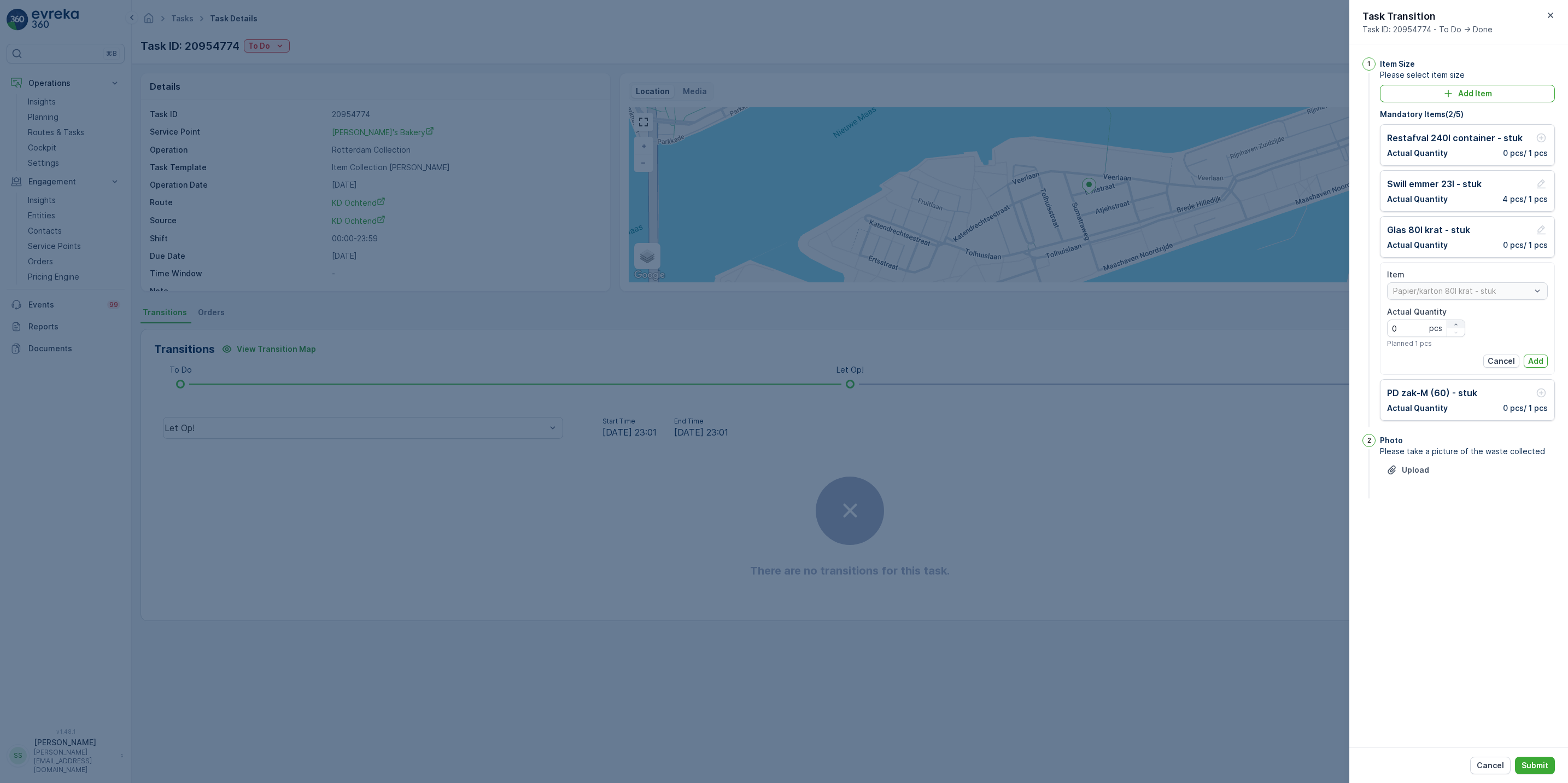
click at [1457, 322] on icon "button" at bounding box center [1456, 324] width 6 height 6
type Quantity "1"
click at [1536, 359] on p "Add" at bounding box center [1536, 361] width 15 height 11
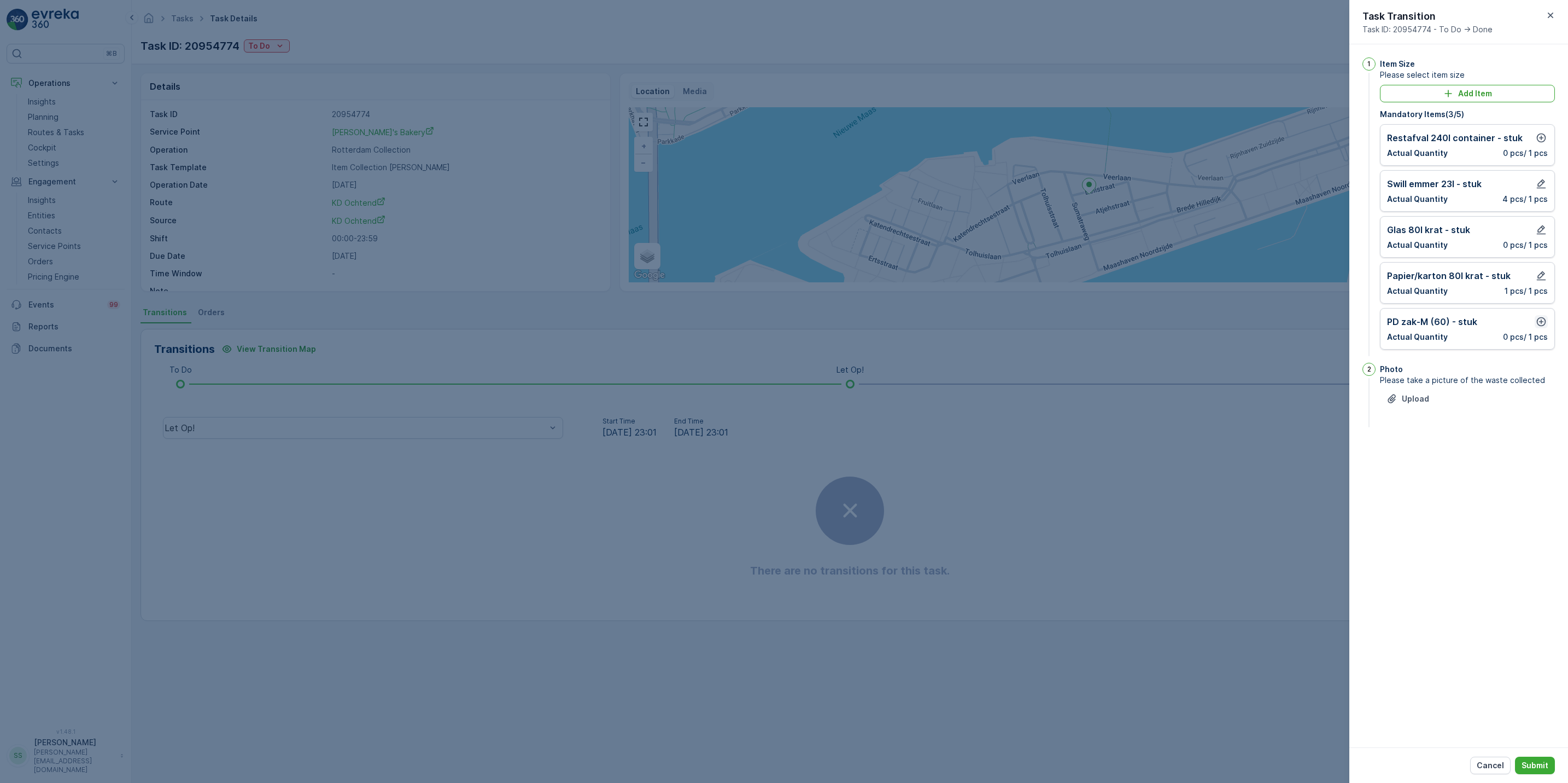
click at [1537, 322] on icon "button" at bounding box center [1542, 322] width 9 height 9
click at [1461, 374] on div "button" at bounding box center [1456, 370] width 17 height 6
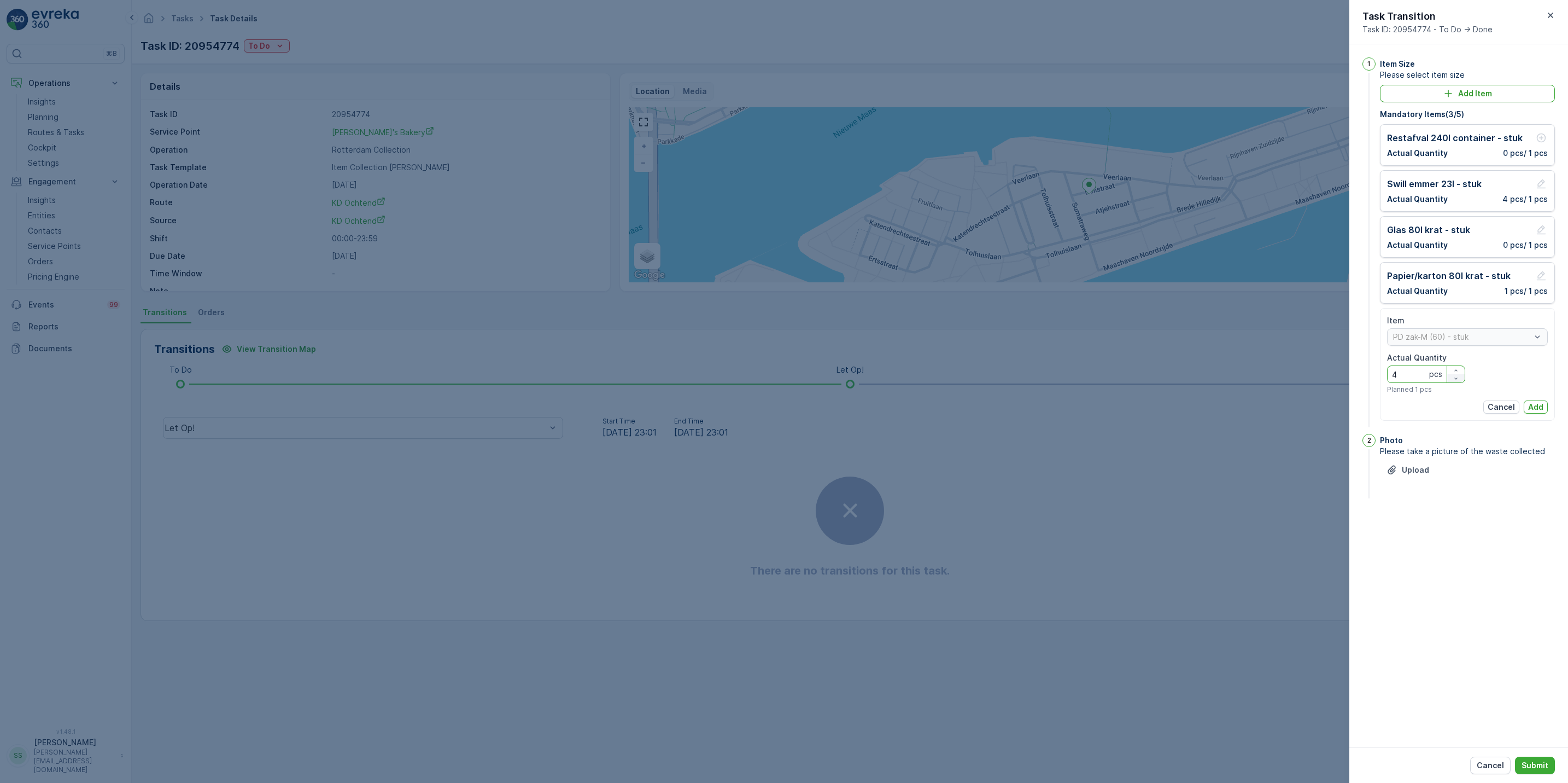
click at [1461, 379] on div "button" at bounding box center [1456, 378] width 17 height 6
type Quantity "3"
click at [1541, 412] on p "Add" at bounding box center [1536, 407] width 15 height 11
click at [1534, 766] on p "Submit" at bounding box center [1536, 765] width 27 height 11
click at [1542, 135] on icon "button" at bounding box center [1542, 138] width 9 height 9
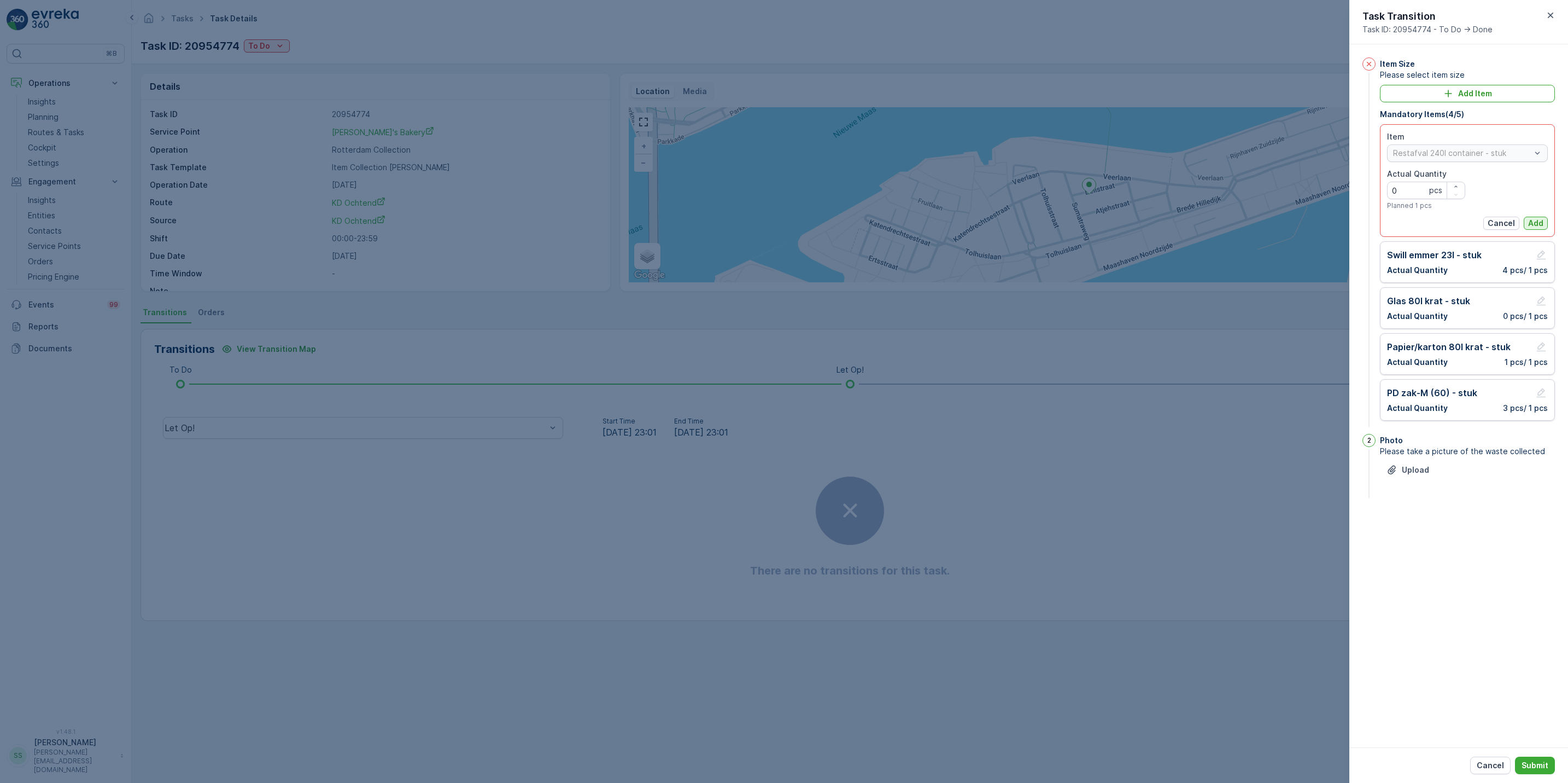
click at [1532, 222] on p "Add" at bounding box center [1536, 223] width 15 height 11
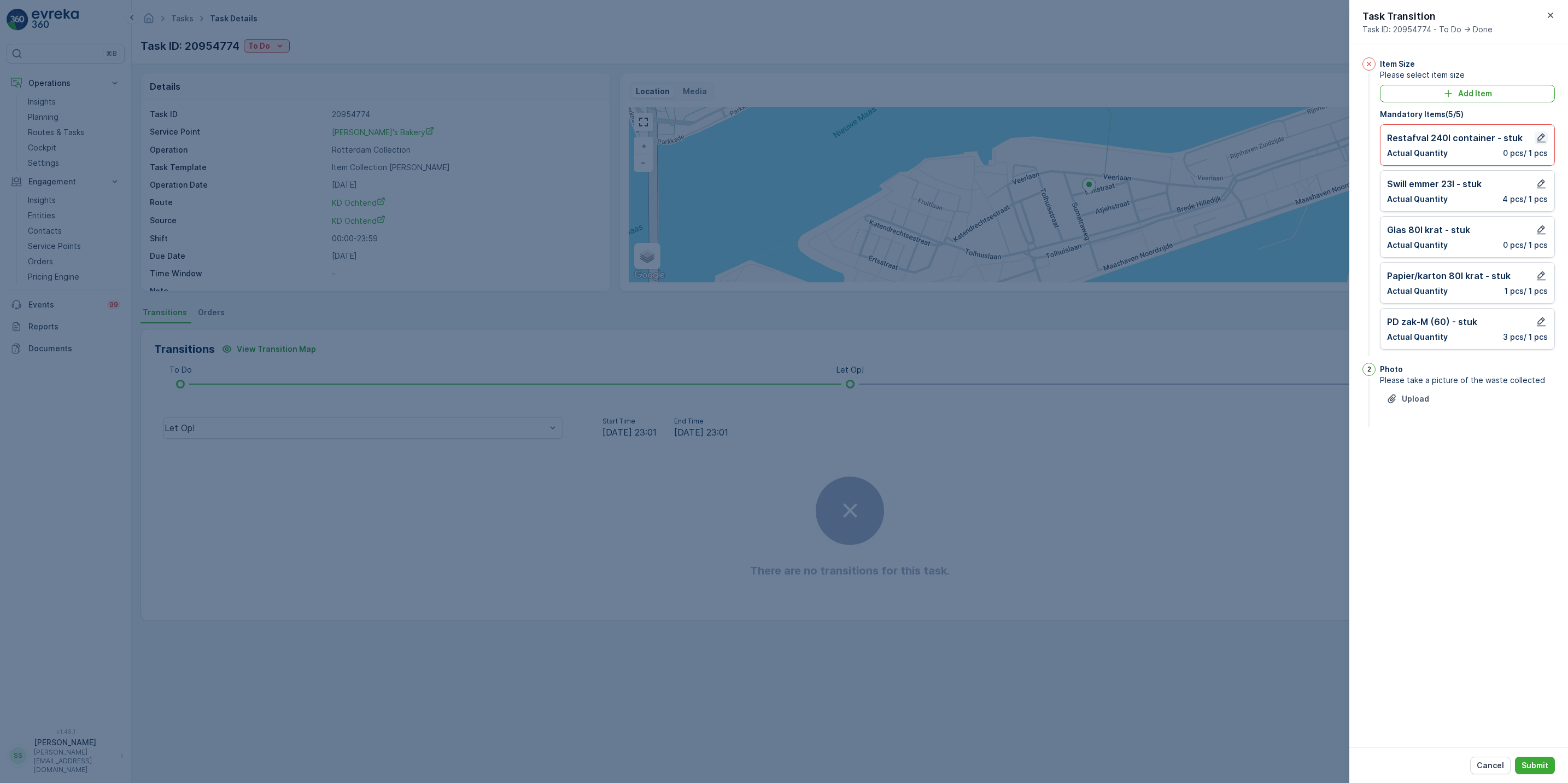
click at [1539, 139] on icon "button" at bounding box center [1542, 138] width 11 height 11
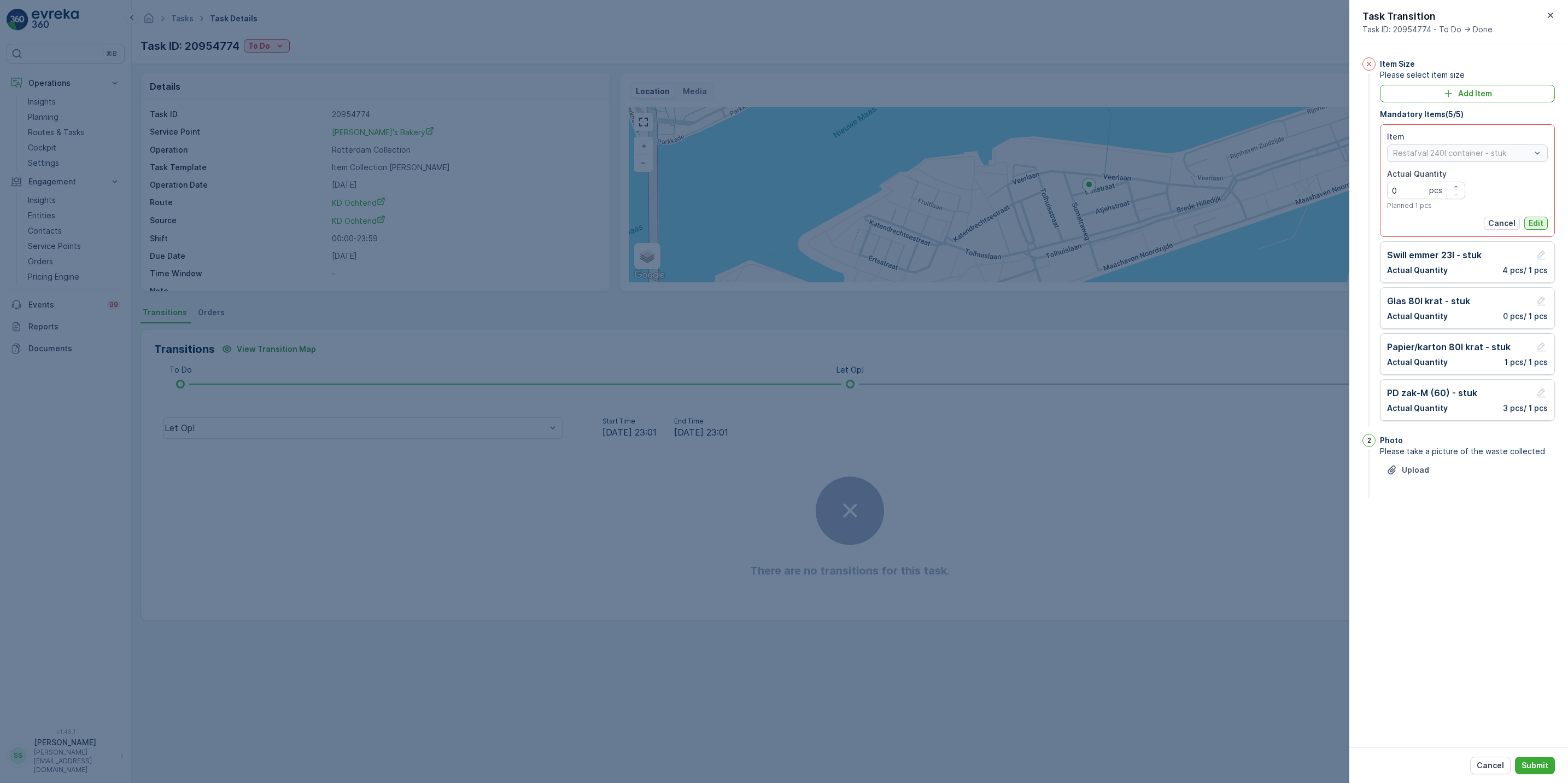
click at [1539, 226] on p "Edit" at bounding box center [1536, 223] width 14 height 11
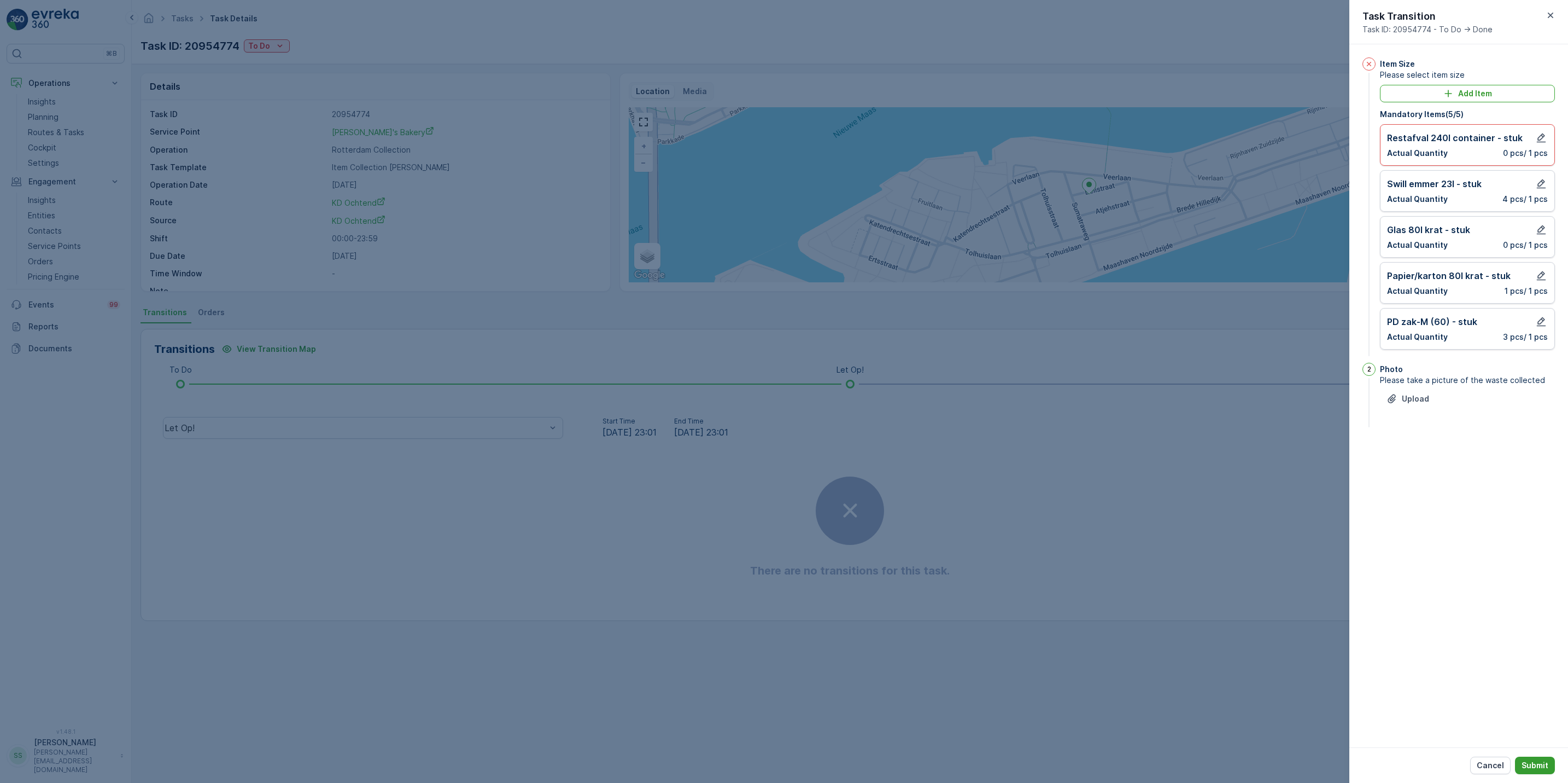
click at [1541, 765] on p "Submit" at bounding box center [1536, 765] width 27 height 11
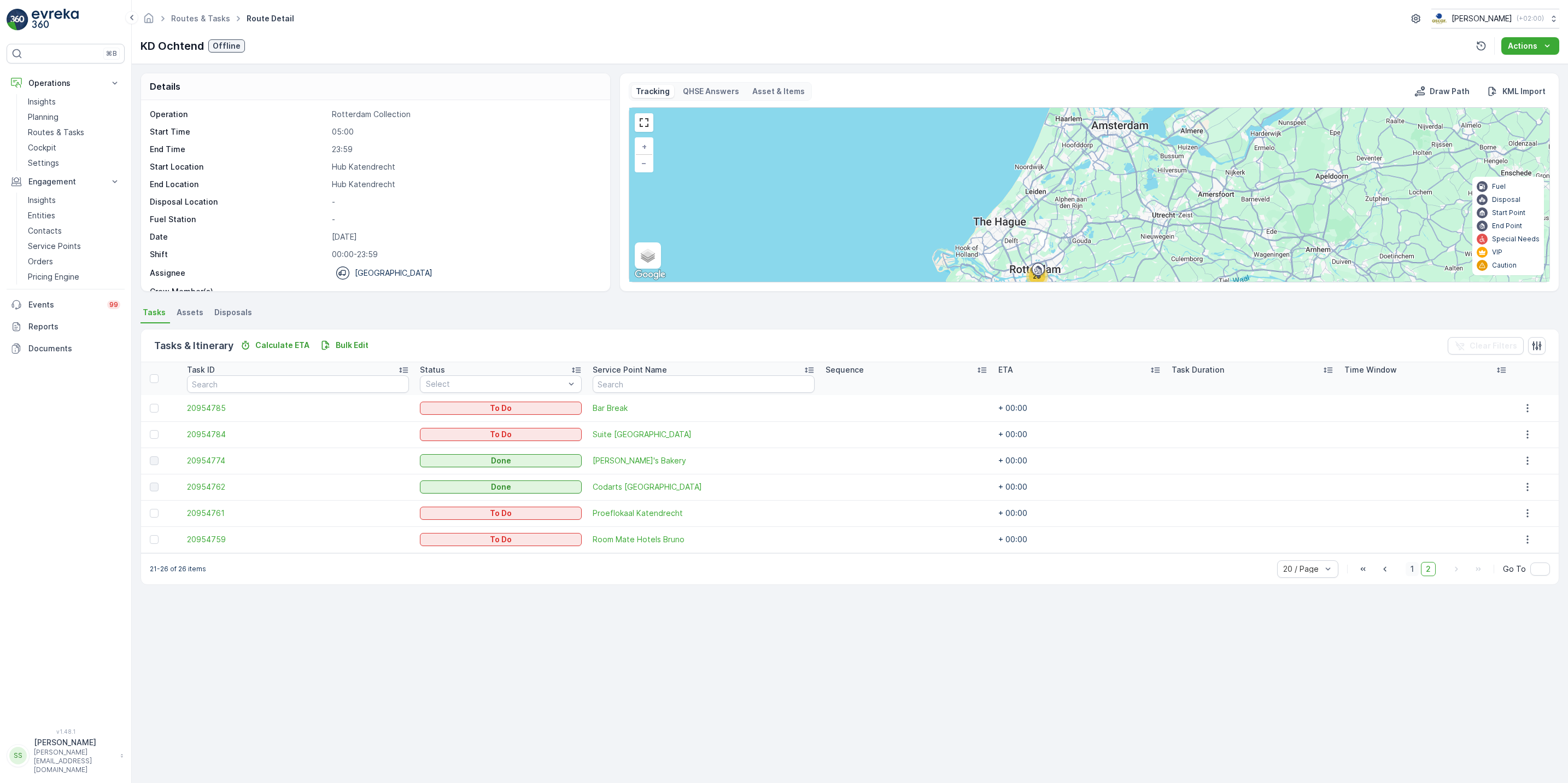
click at [1413, 573] on span "1" at bounding box center [1413, 569] width 14 height 14
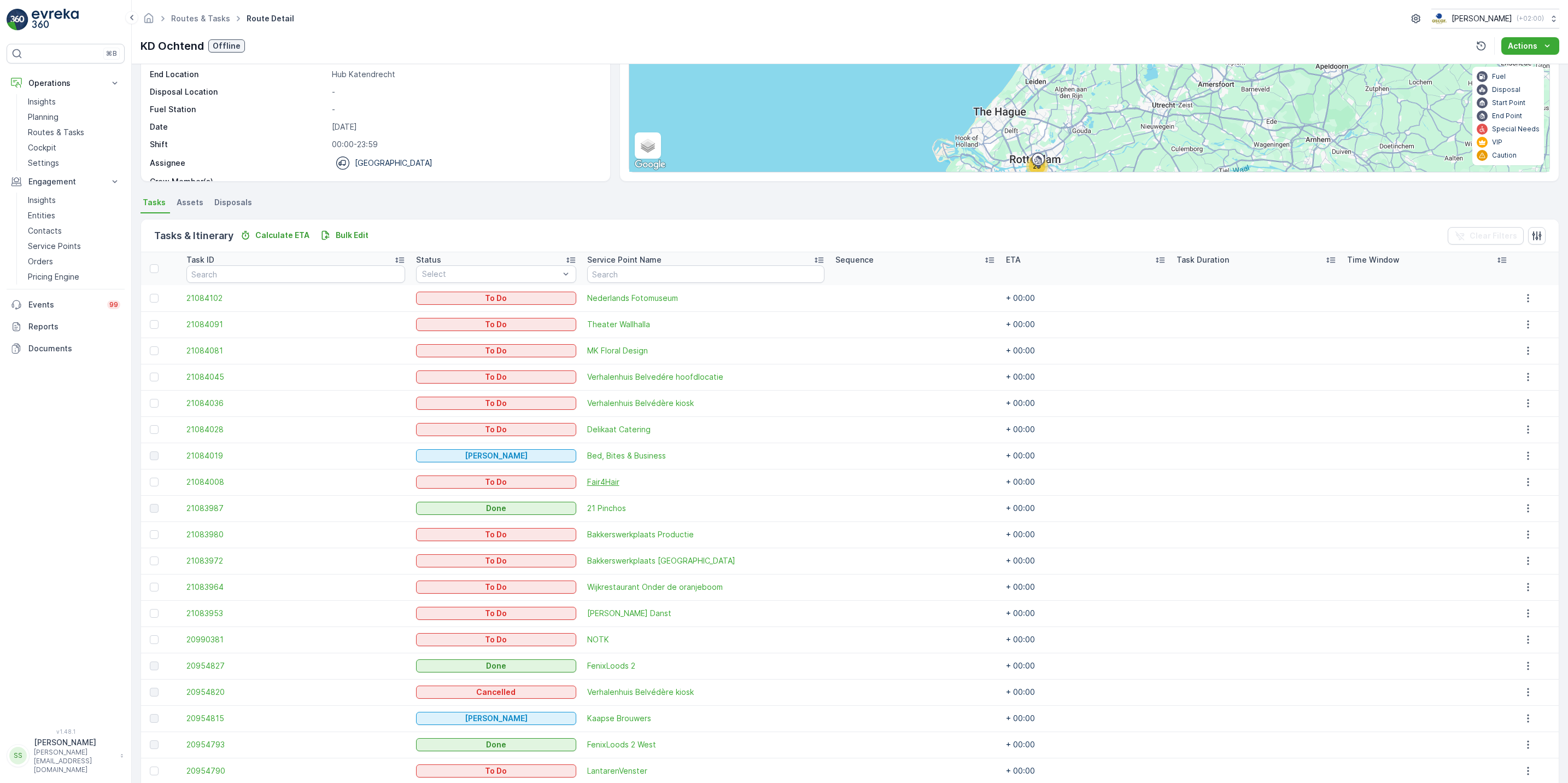
scroll to position [110, 0]
click at [1525, 638] on icon "button" at bounding box center [1528, 639] width 11 height 11
click at [1513, 654] on span "See More Details" at bounding box center [1522, 656] width 63 height 11
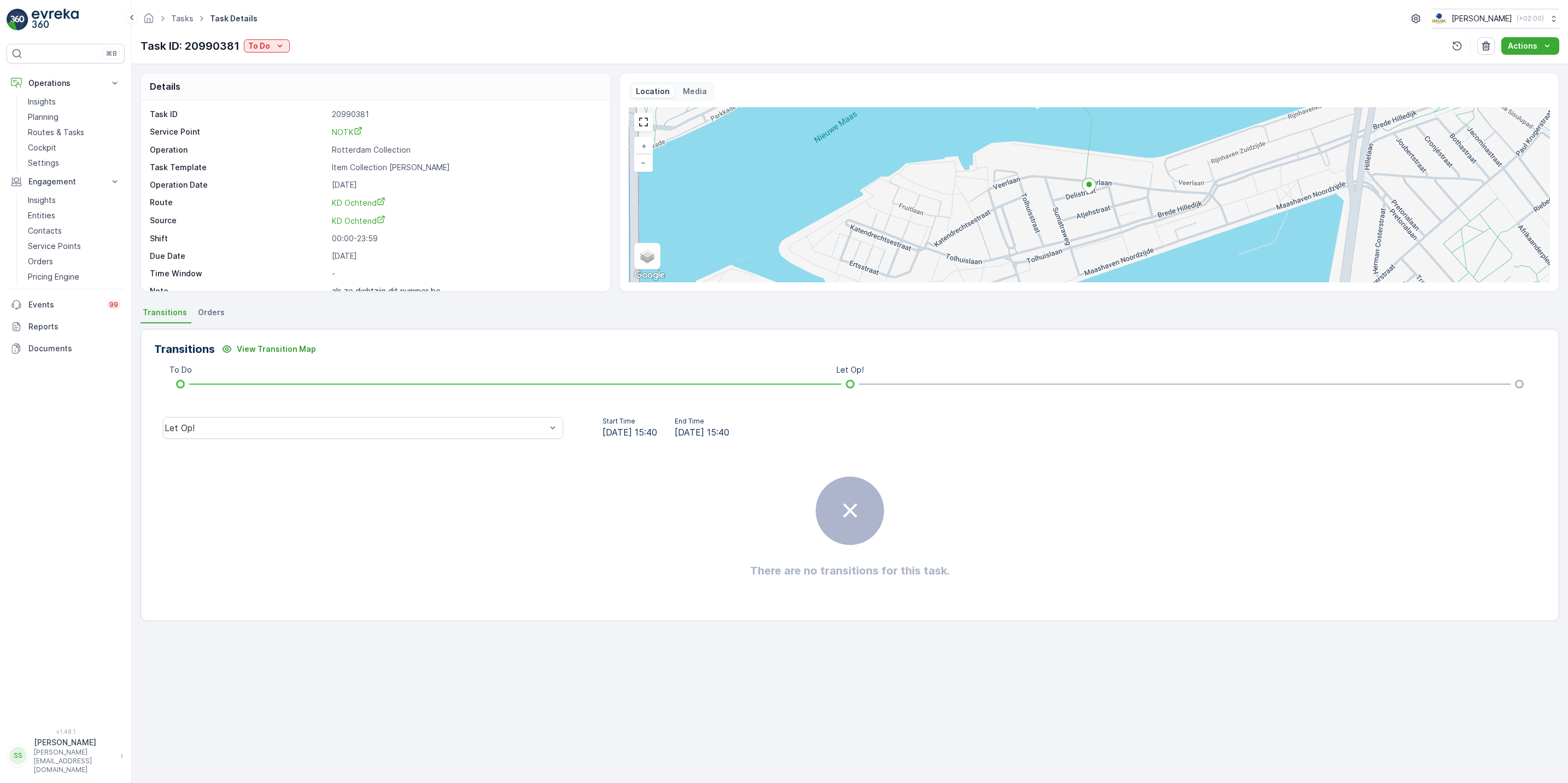
scroll to position [14, 0]
click at [267, 43] on p "To Do" at bounding box center [259, 46] width 22 height 11
click at [265, 96] on span "Done" at bounding box center [261, 94] width 20 height 11
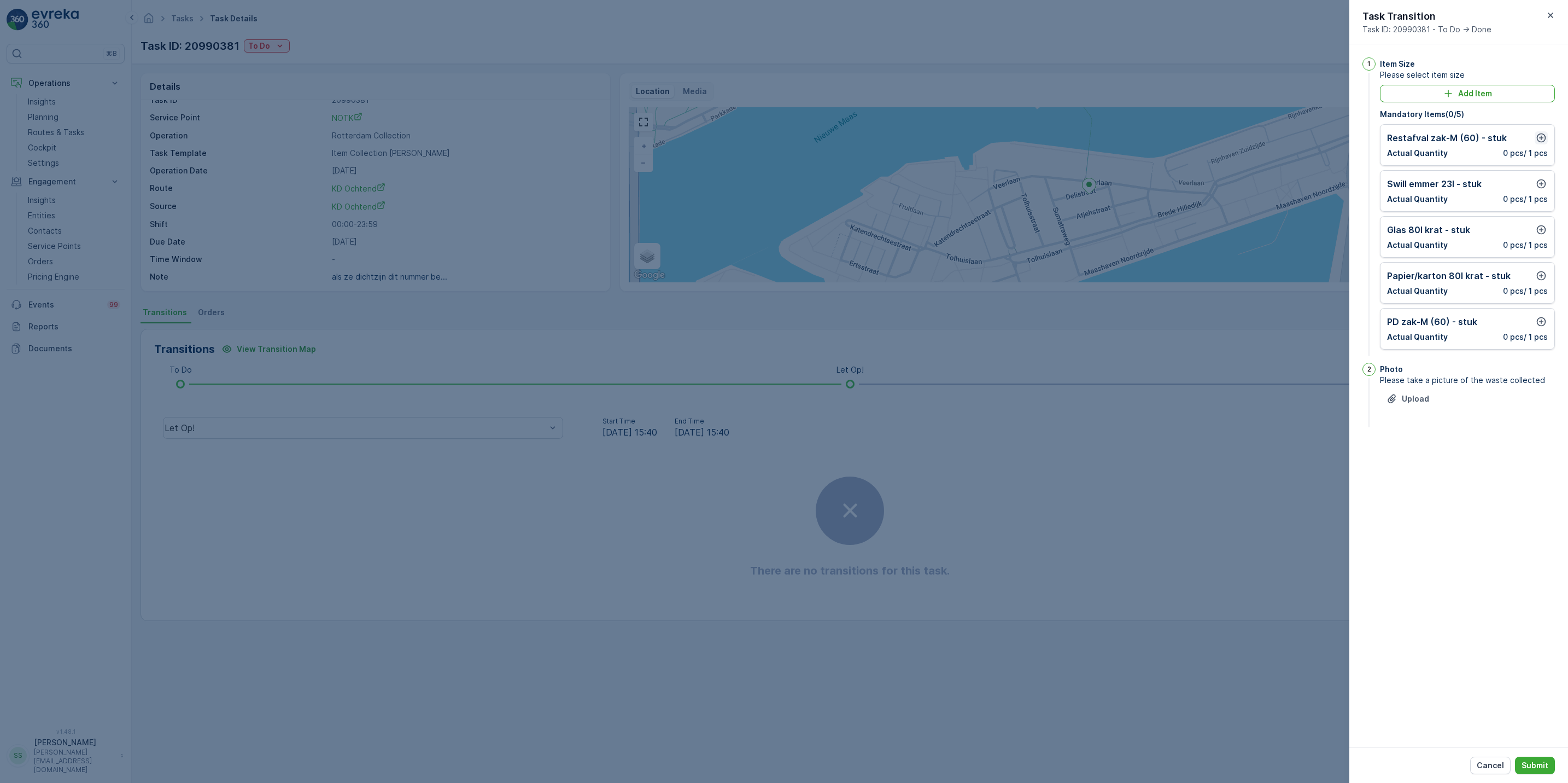
click at [1541, 139] on icon "button" at bounding box center [1542, 138] width 11 height 11
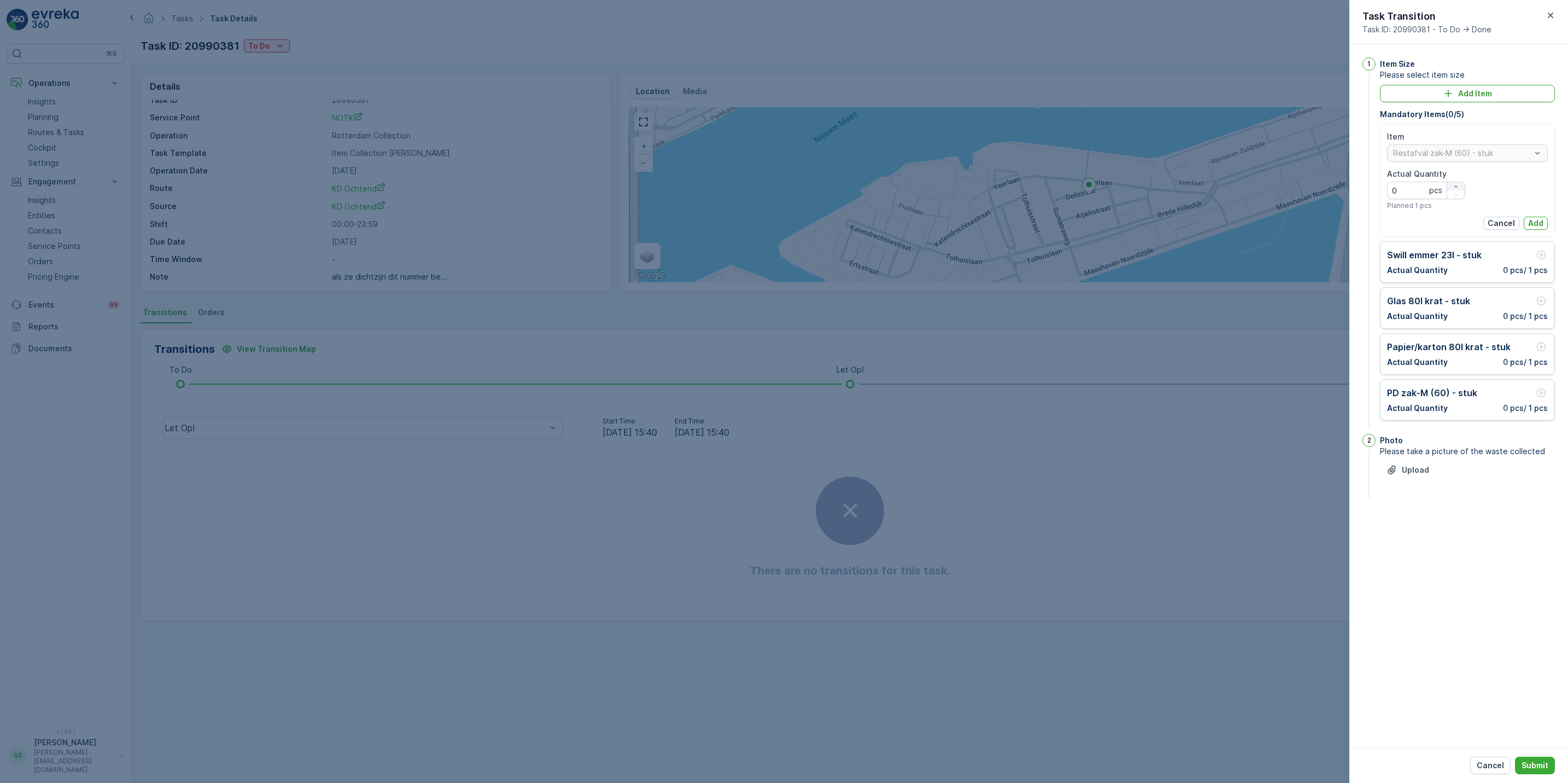
click at [1454, 189] on icon "button" at bounding box center [1456, 186] width 6 height 6
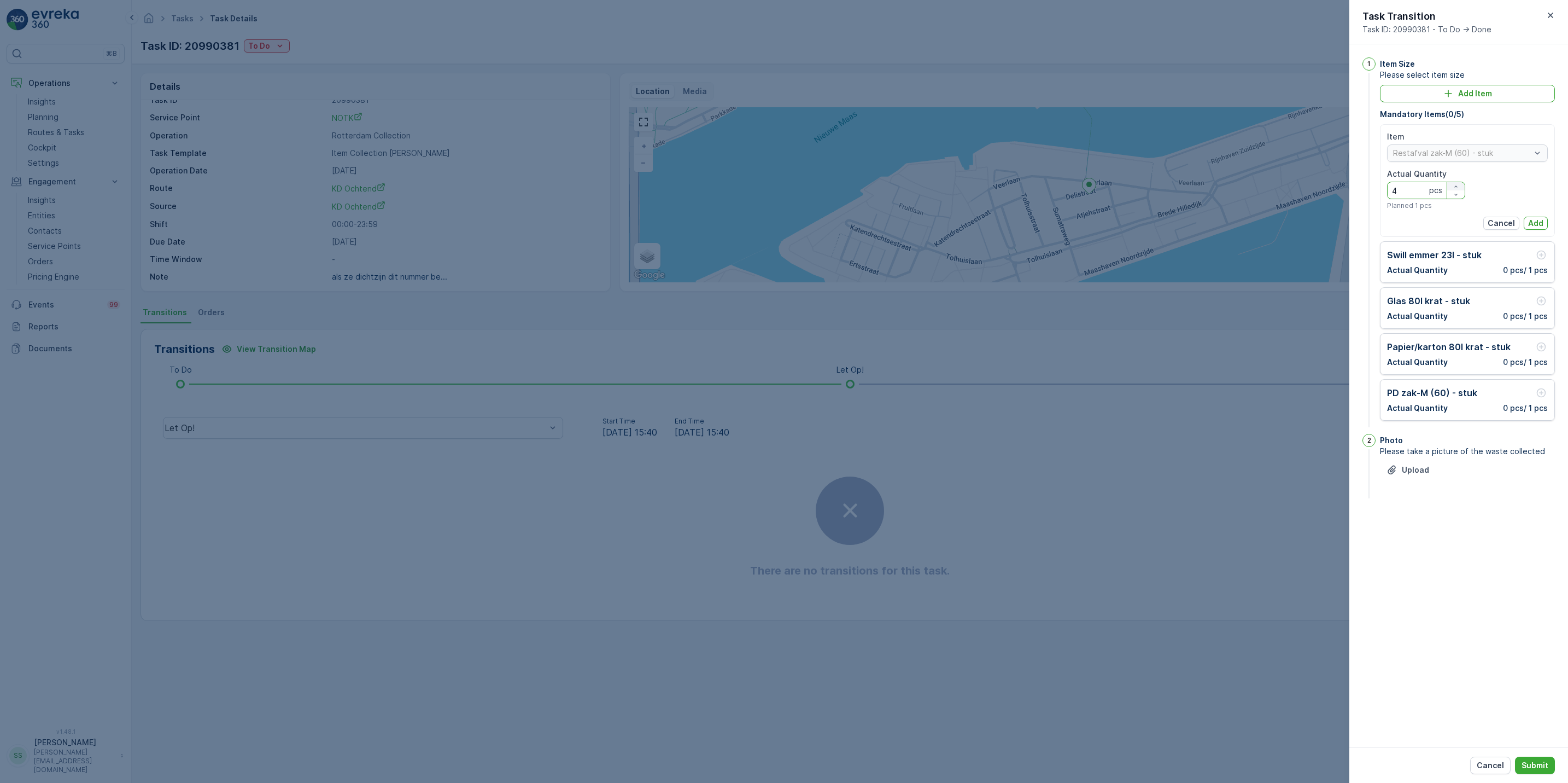
type Quantity "5"
click at [1536, 224] on p "Add" at bounding box center [1536, 223] width 15 height 11
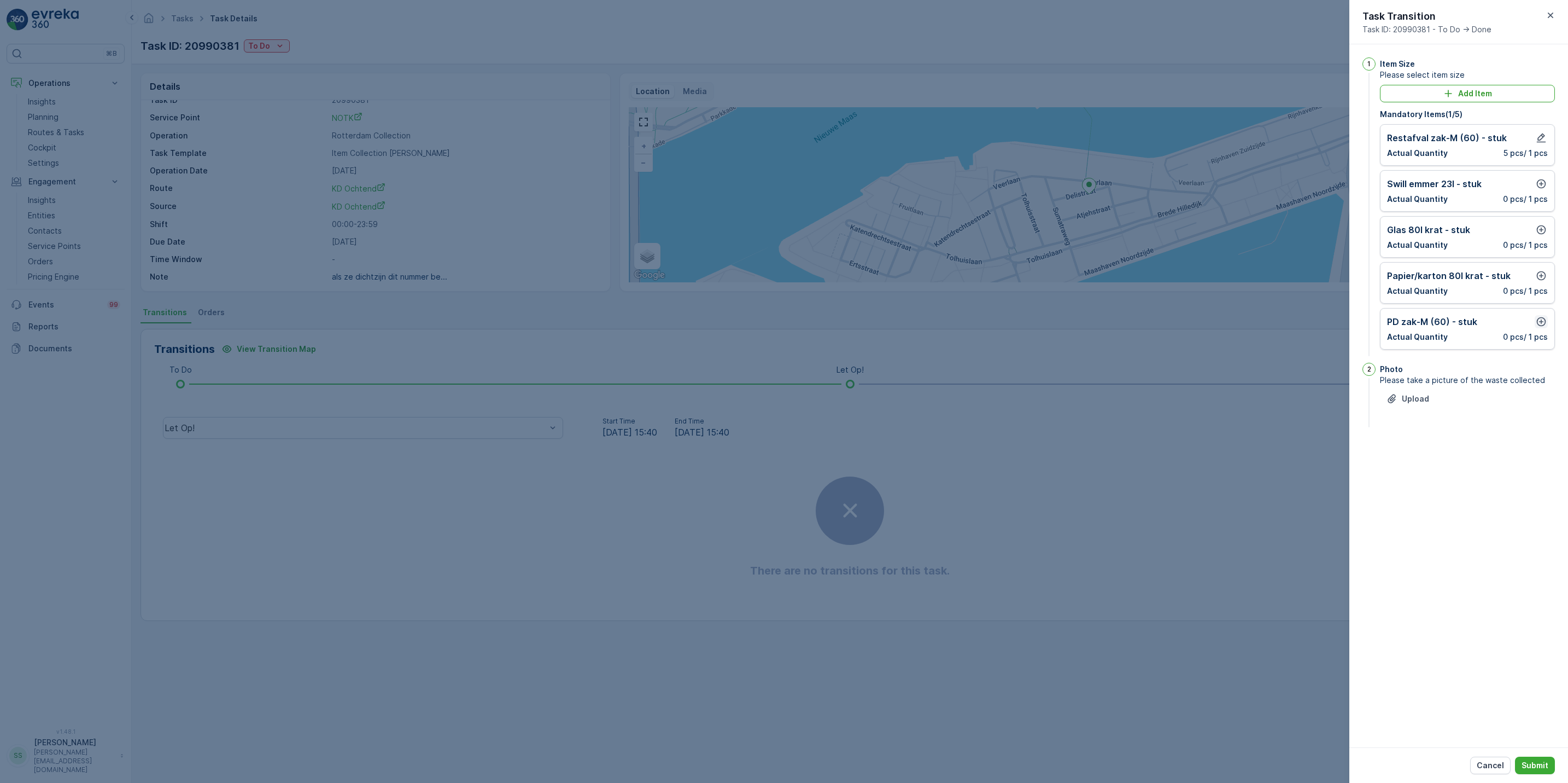
click at [1541, 322] on icon "button" at bounding box center [1542, 322] width 11 height 11
click at [1457, 370] on icon "button" at bounding box center [1456, 370] width 6 height 6
type Quantity "1"
click at [1533, 410] on p "Add" at bounding box center [1536, 407] width 15 height 11
click at [1541, 188] on icon "button" at bounding box center [1542, 183] width 11 height 11
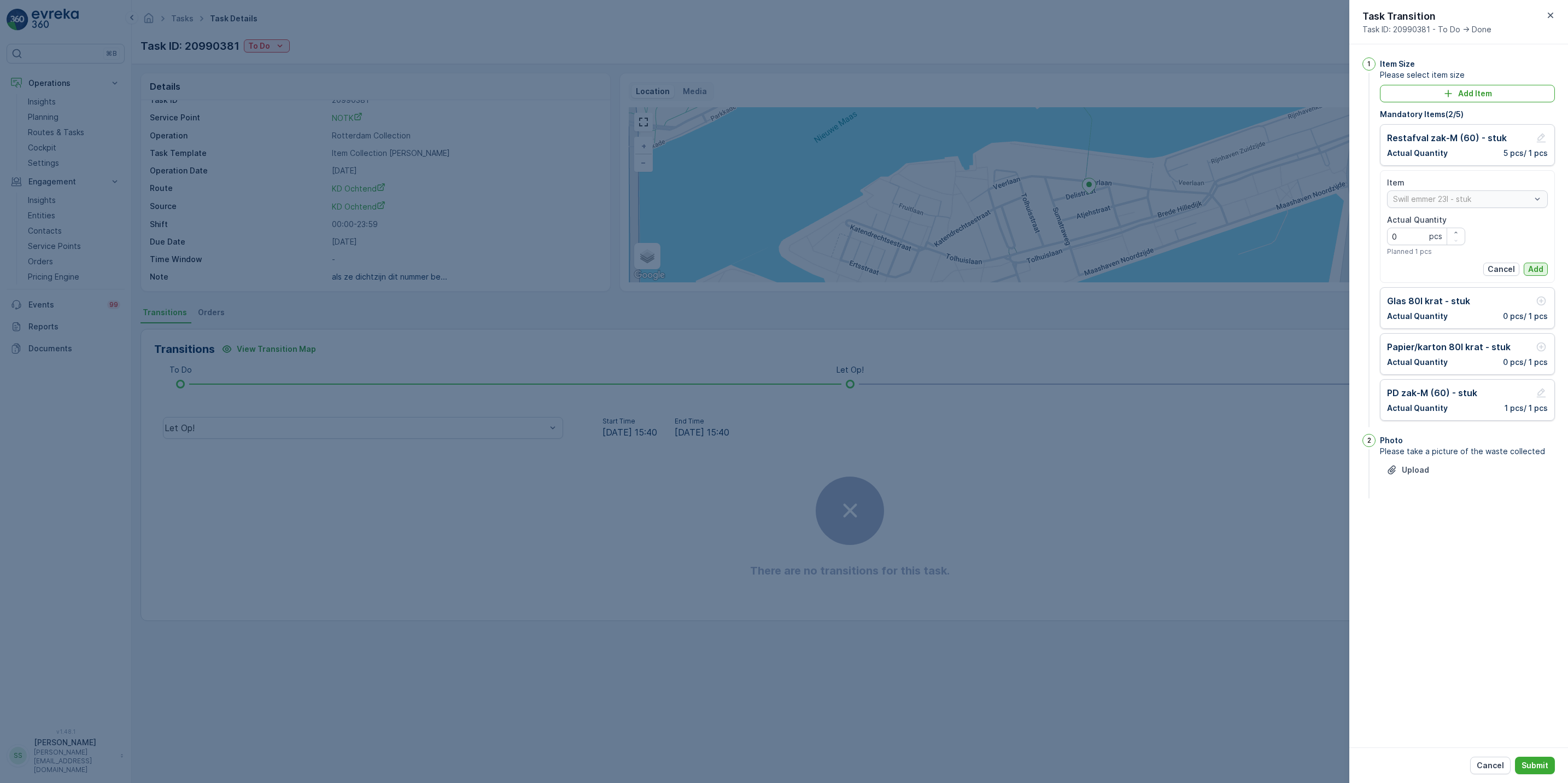
click at [1534, 270] on p "Add" at bounding box center [1536, 269] width 15 height 11
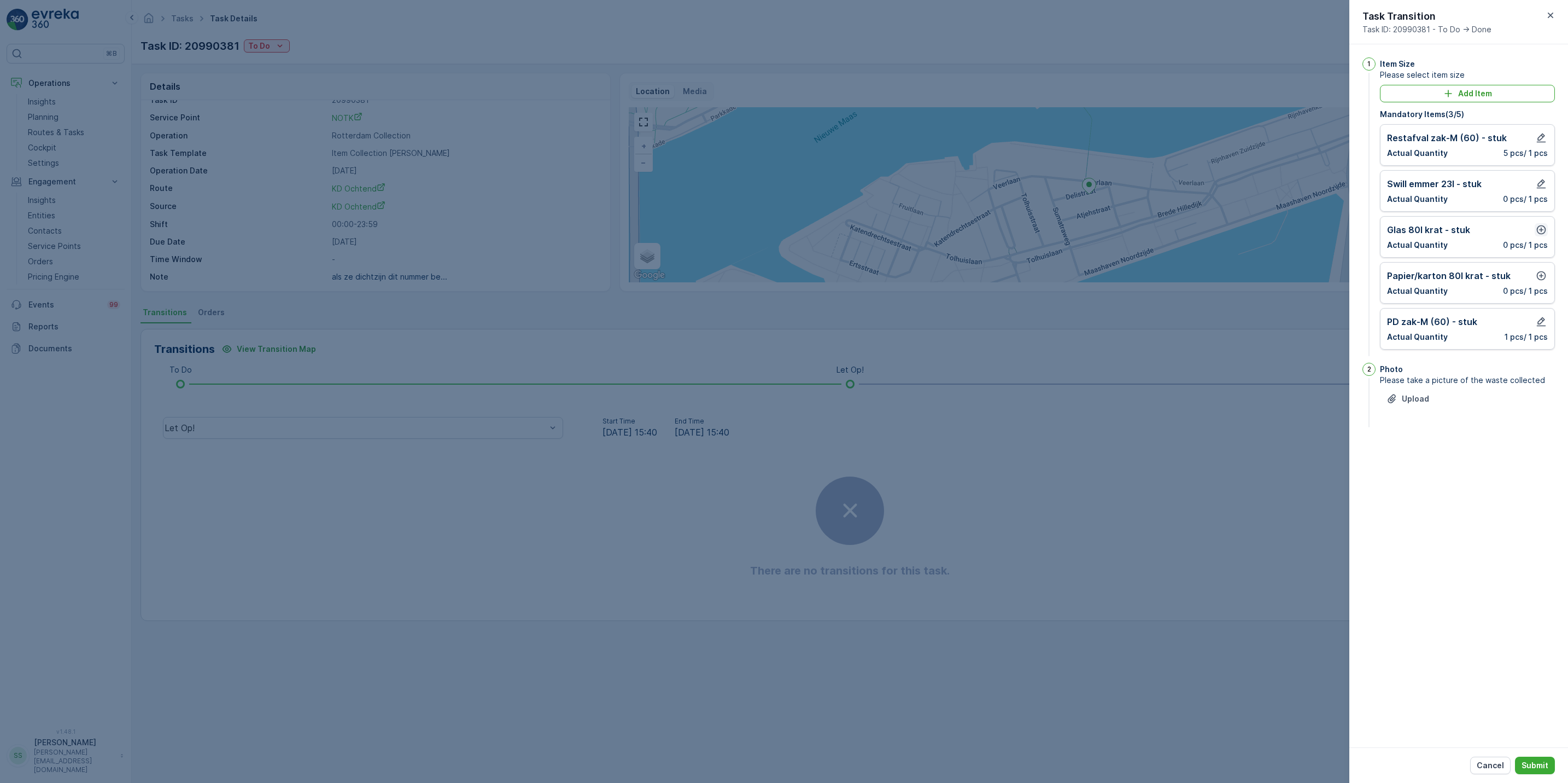
click at [1539, 234] on icon "button" at bounding box center [1542, 229] width 11 height 11
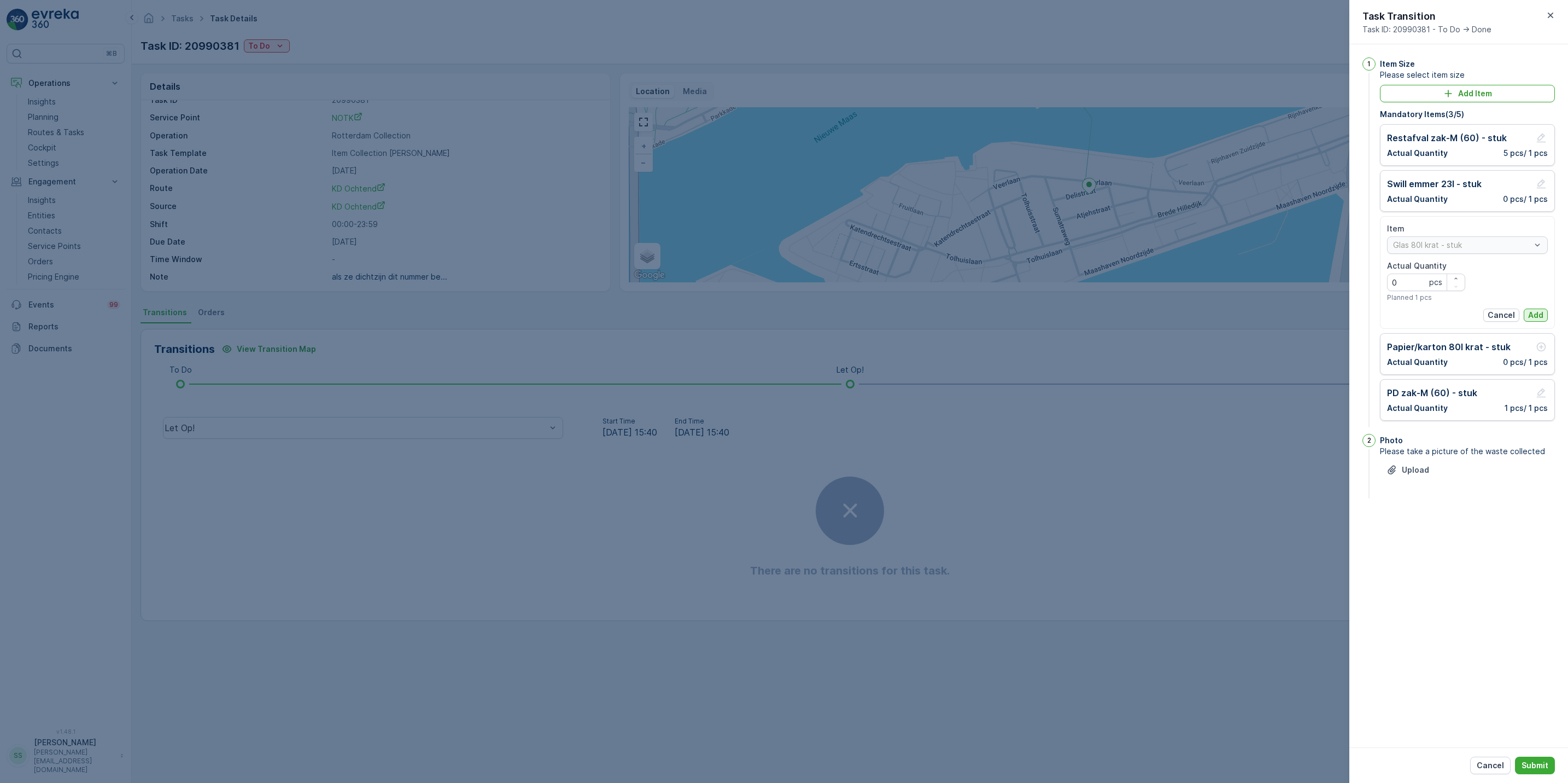
click at [1538, 310] on button "Add" at bounding box center [1536, 315] width 24 height 14
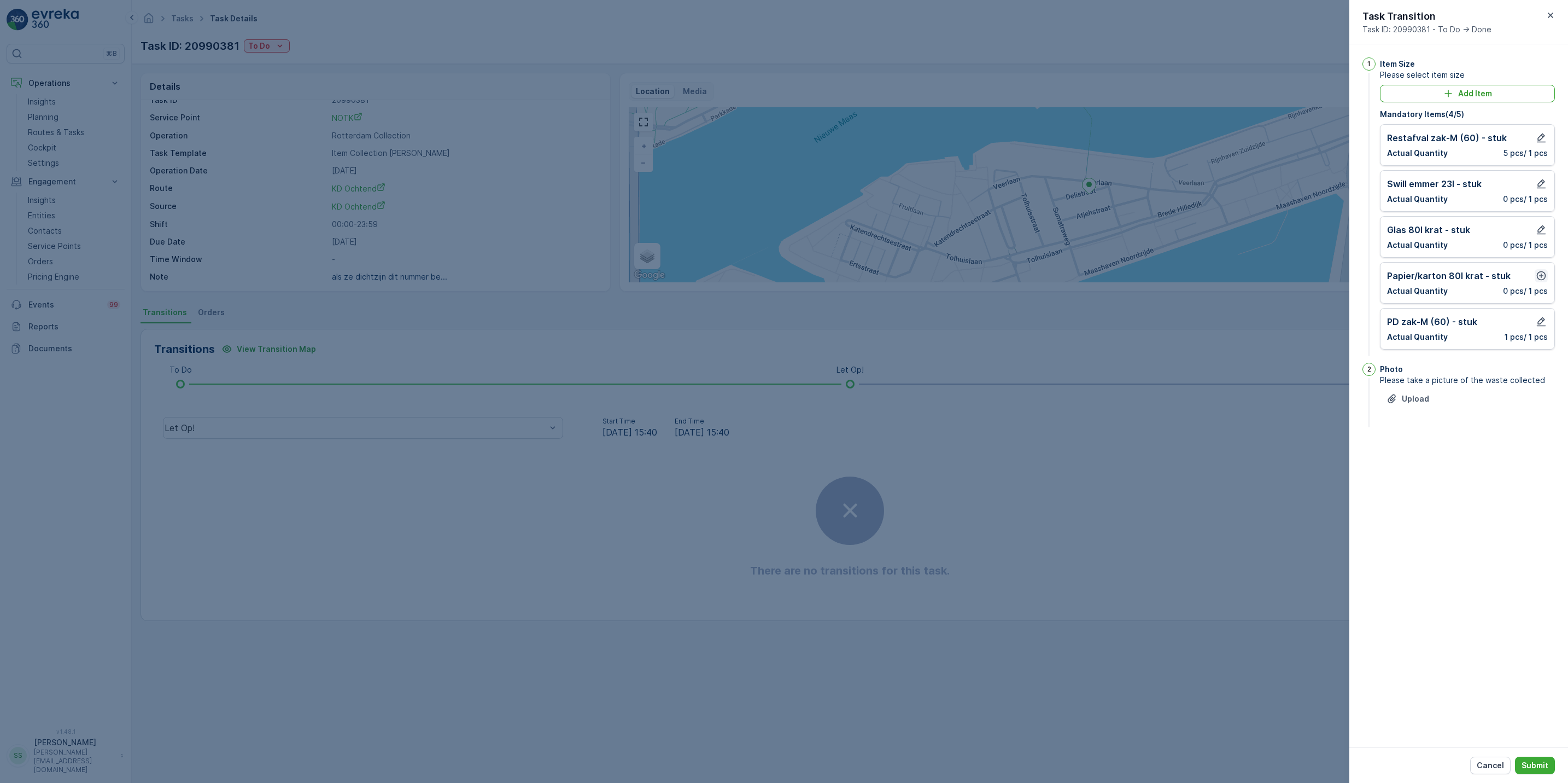
click at [1541, 281] on icon "button" at bounding box center [1542, 275] width 11 height 11
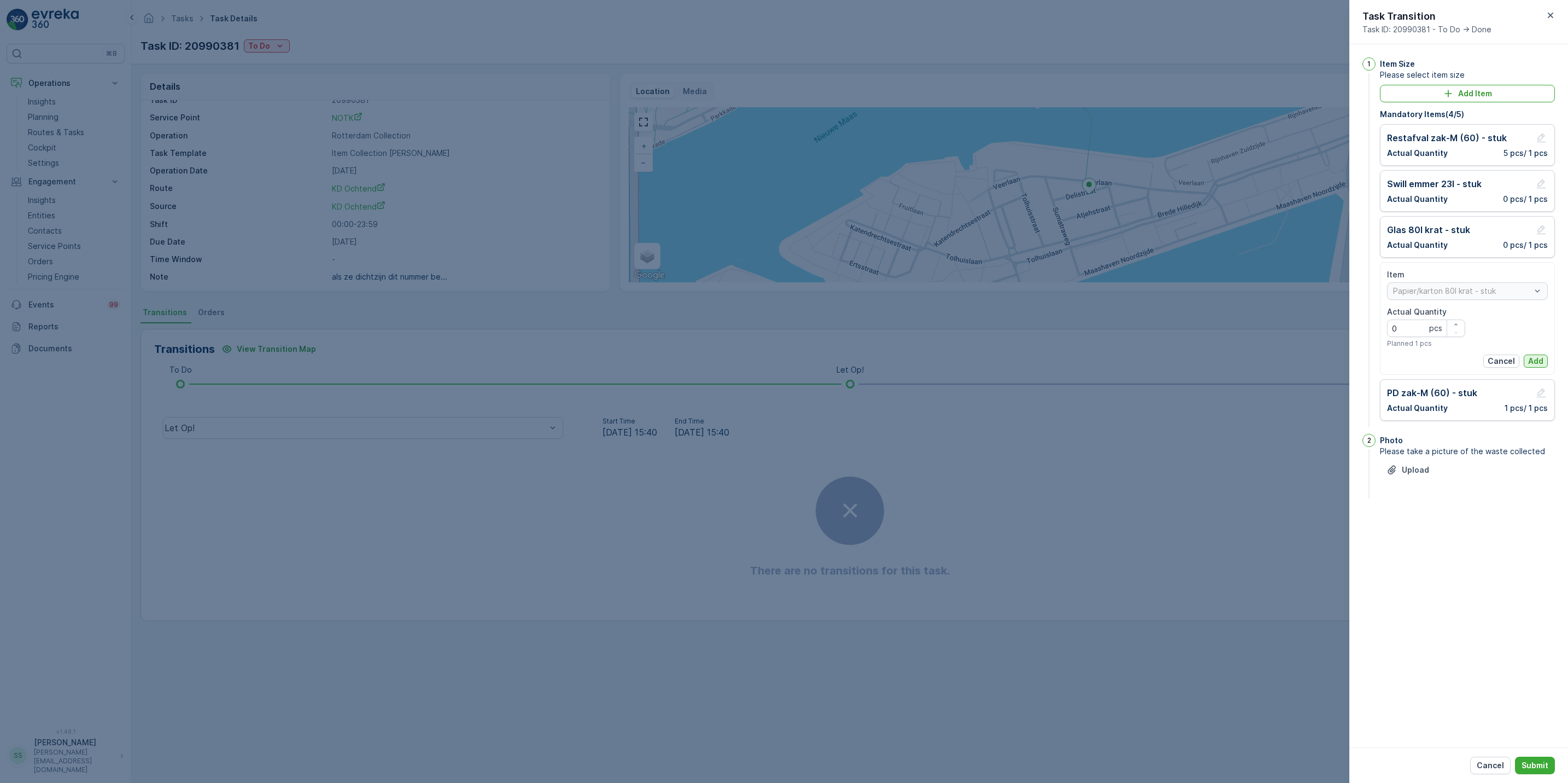
click at [1536, 361] on p "Add" at bounding box center [1536, 361] width 15 height 11
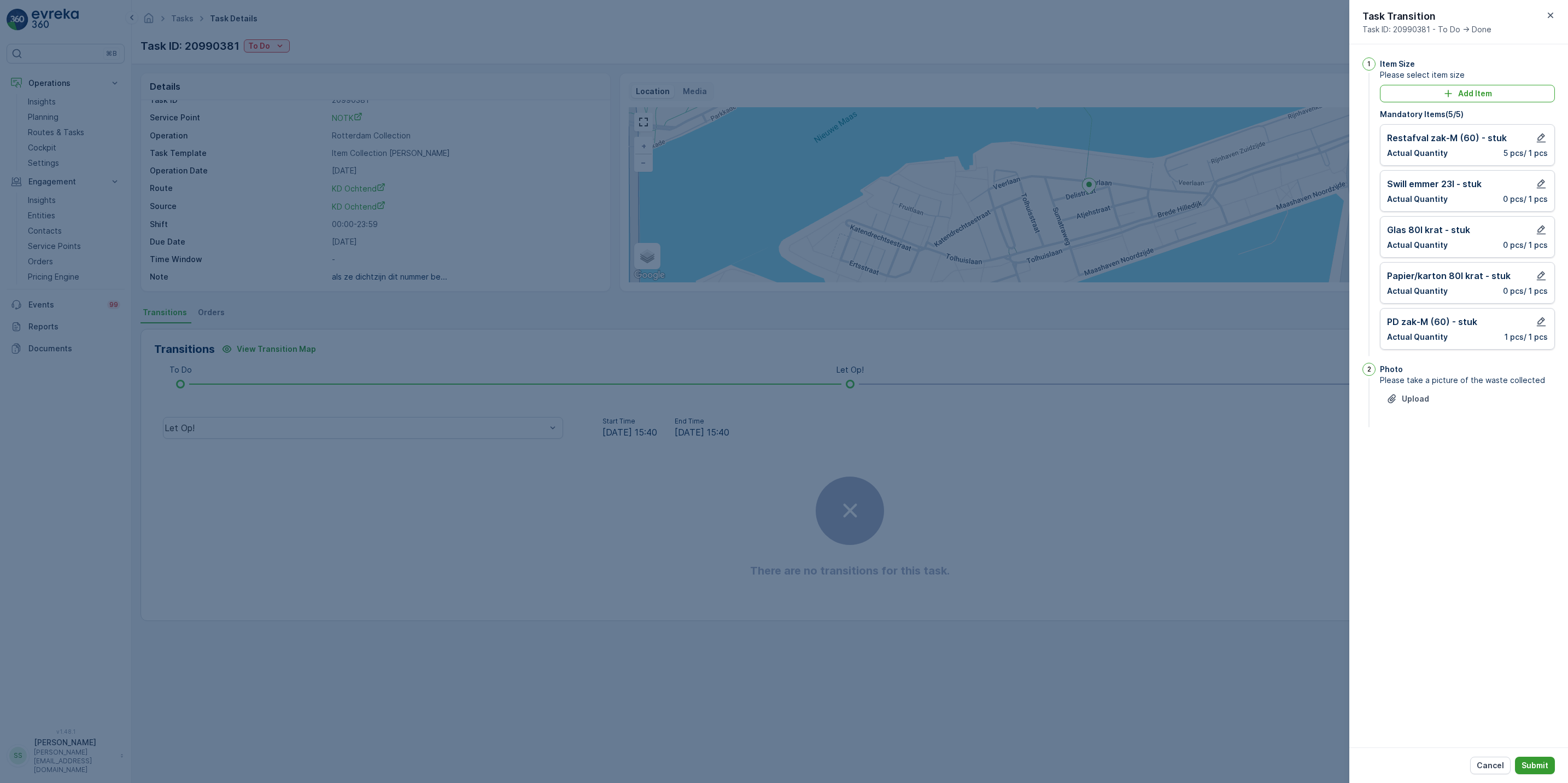
click at [1529, 762] on p "Submit" at bounding box center [1536, 765] width 27 height 11
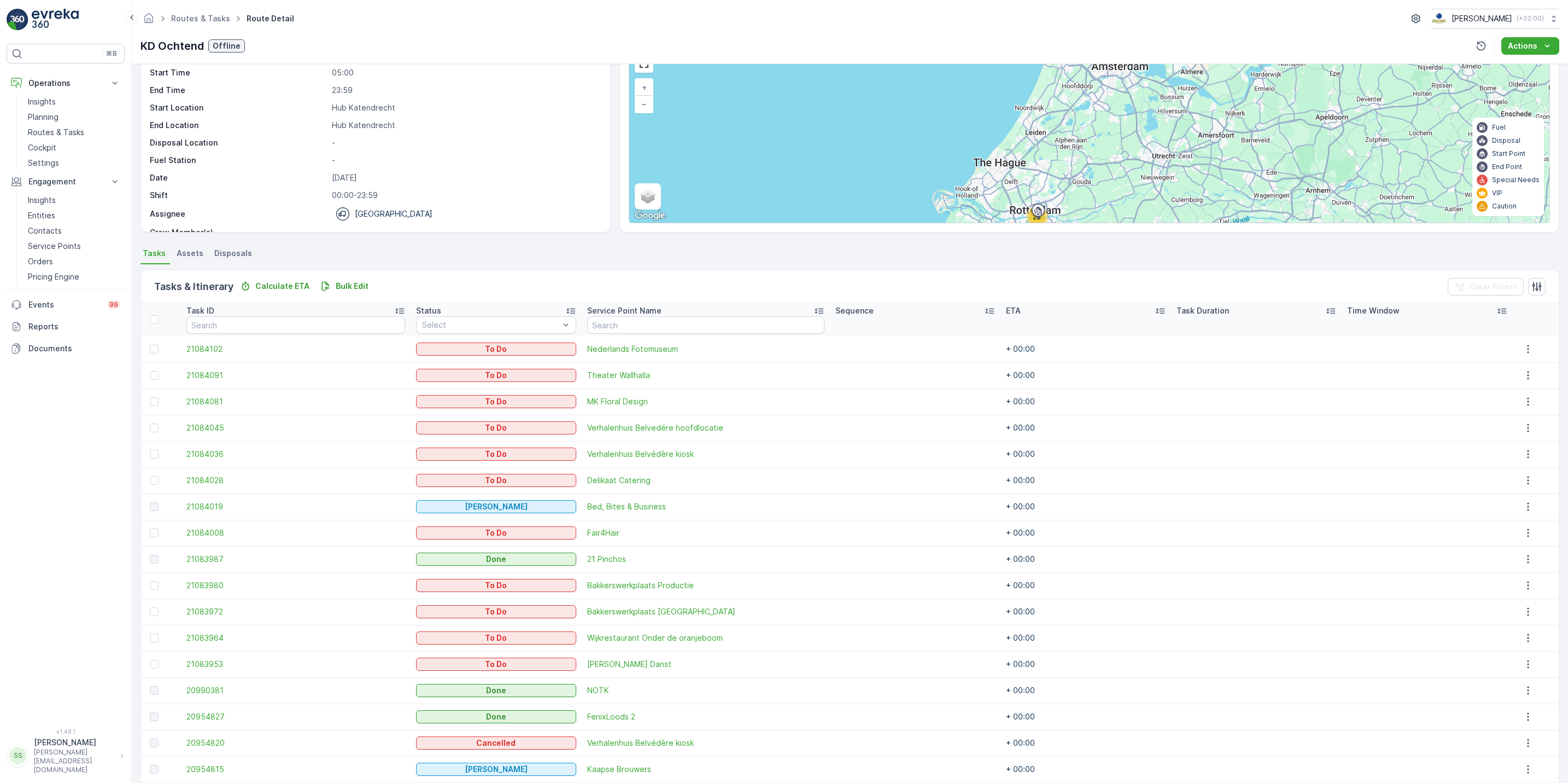
scroll to position [60, 0]
click at [1525, 689] on icon "button" at bounding box center [1528, 690] width 11 height 11
click at [1521, 706] on span "See More Details" at bounding box center [1532, 707] width 63 height 11
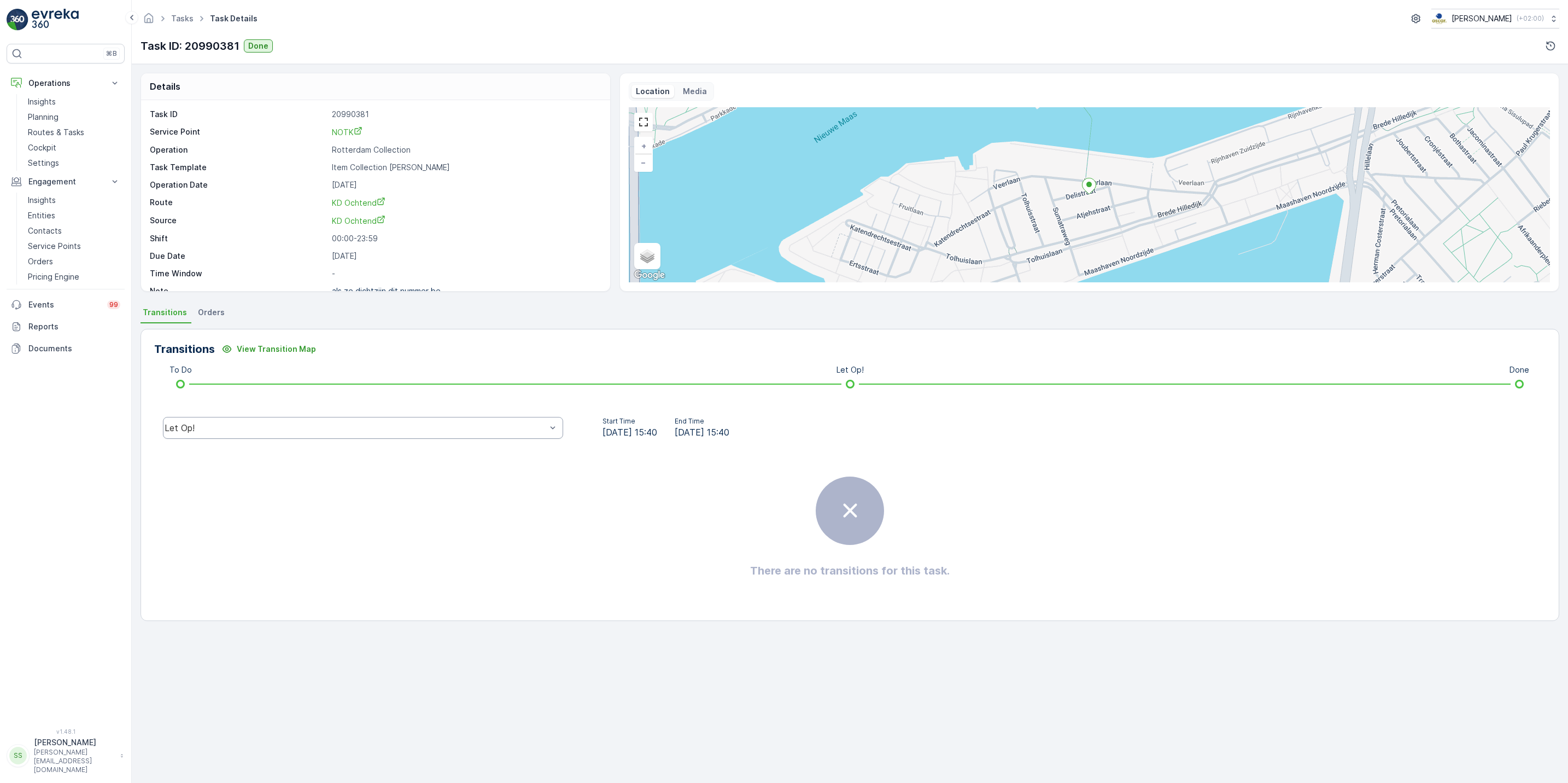
click at [479, 417] on div "Let Op!" at bounding box center [363, 428] width 400 height 22
click at [376, 346] on div "Done" at bounding box center [363, 345] width 387 height 10
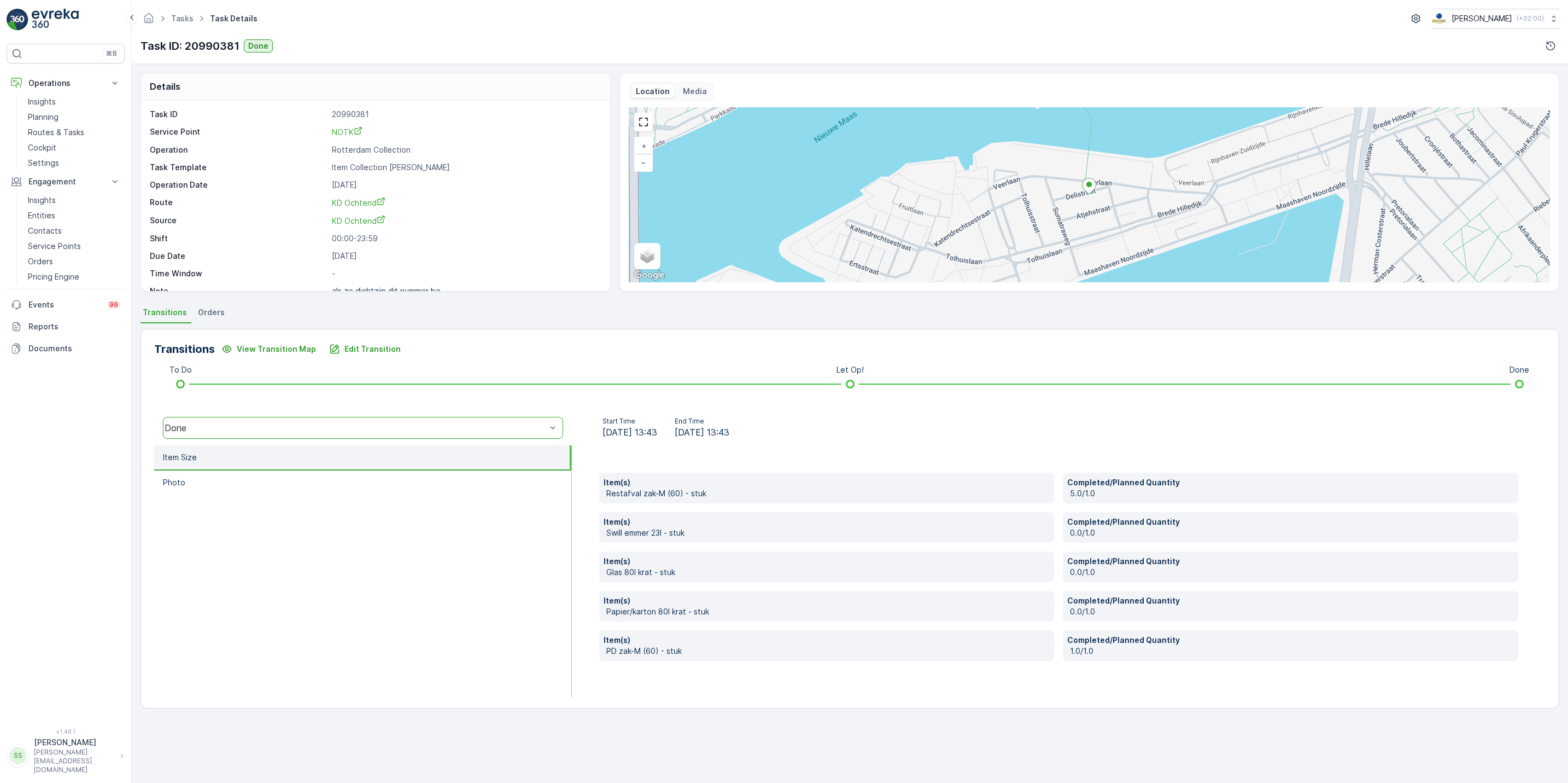
click at [368, 359] on div "Transitions View Transition Map Edit Transition To Do Let Op! Done option Done,…" at bounding box center [850, 518] width 1419 height 379
click at [386, 350] on p "Edit Transition" at bounding box center [373, 349] width 56 height 11
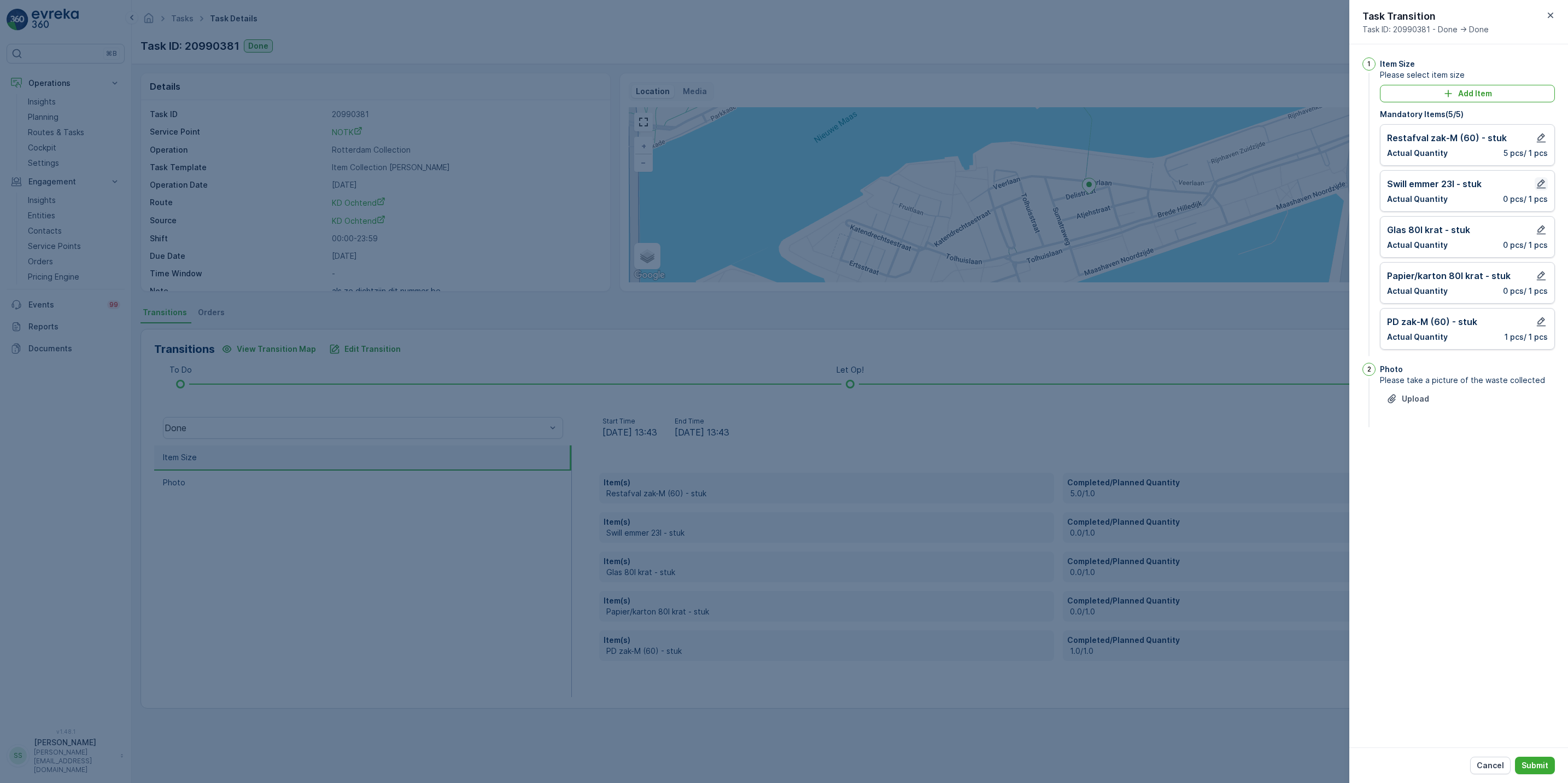
click at [1541, 185] on icon "button" at bounding box center [1542, 184] width 9 height 9
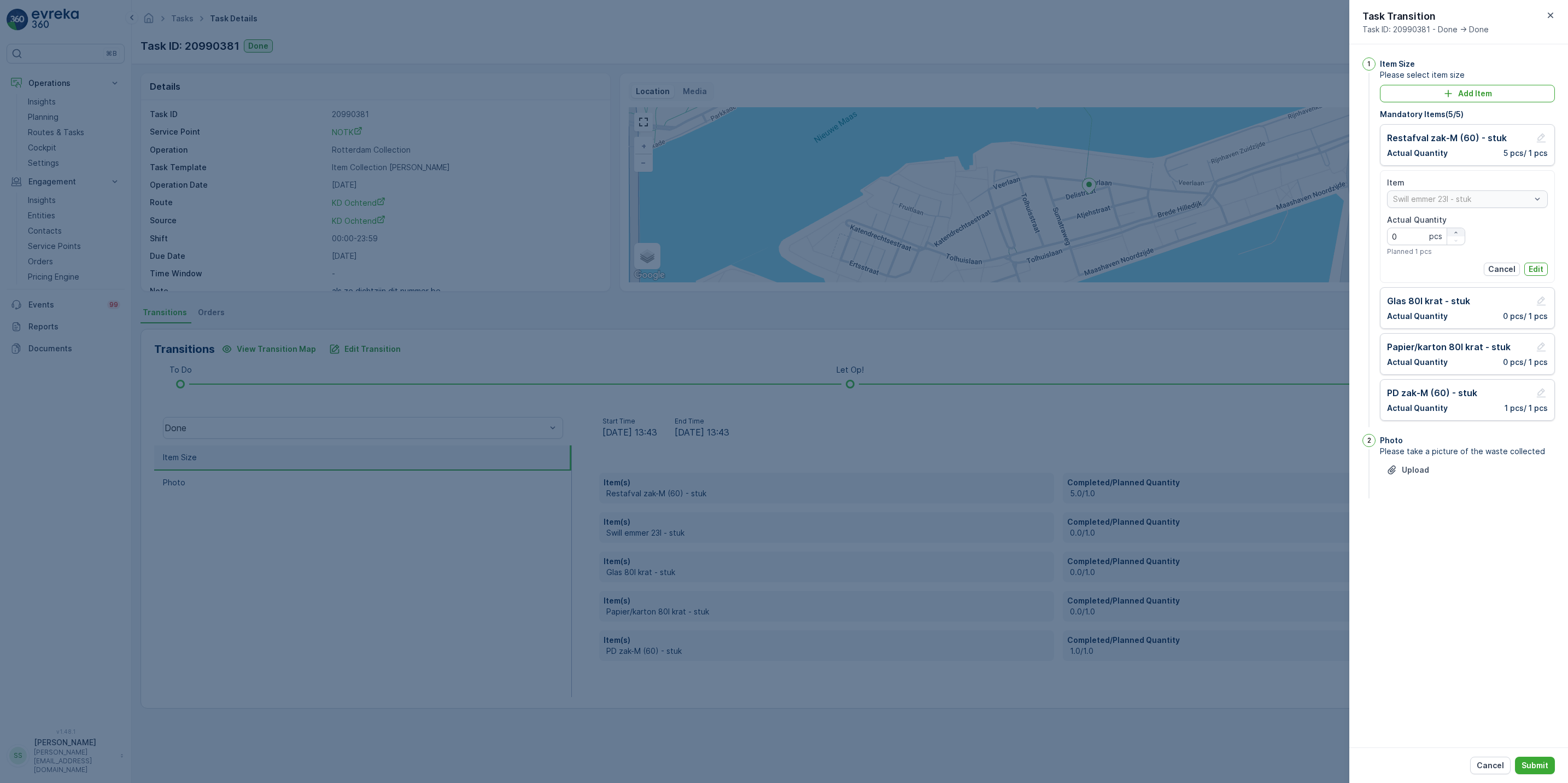
click at [1459, 231] on div "button" at bounding box center [1456, 232] width 17 height 6
type Quantity "1"
click at [1544, 273] on button "Edit" at bounding box center [1536, 269] width 23 height 14
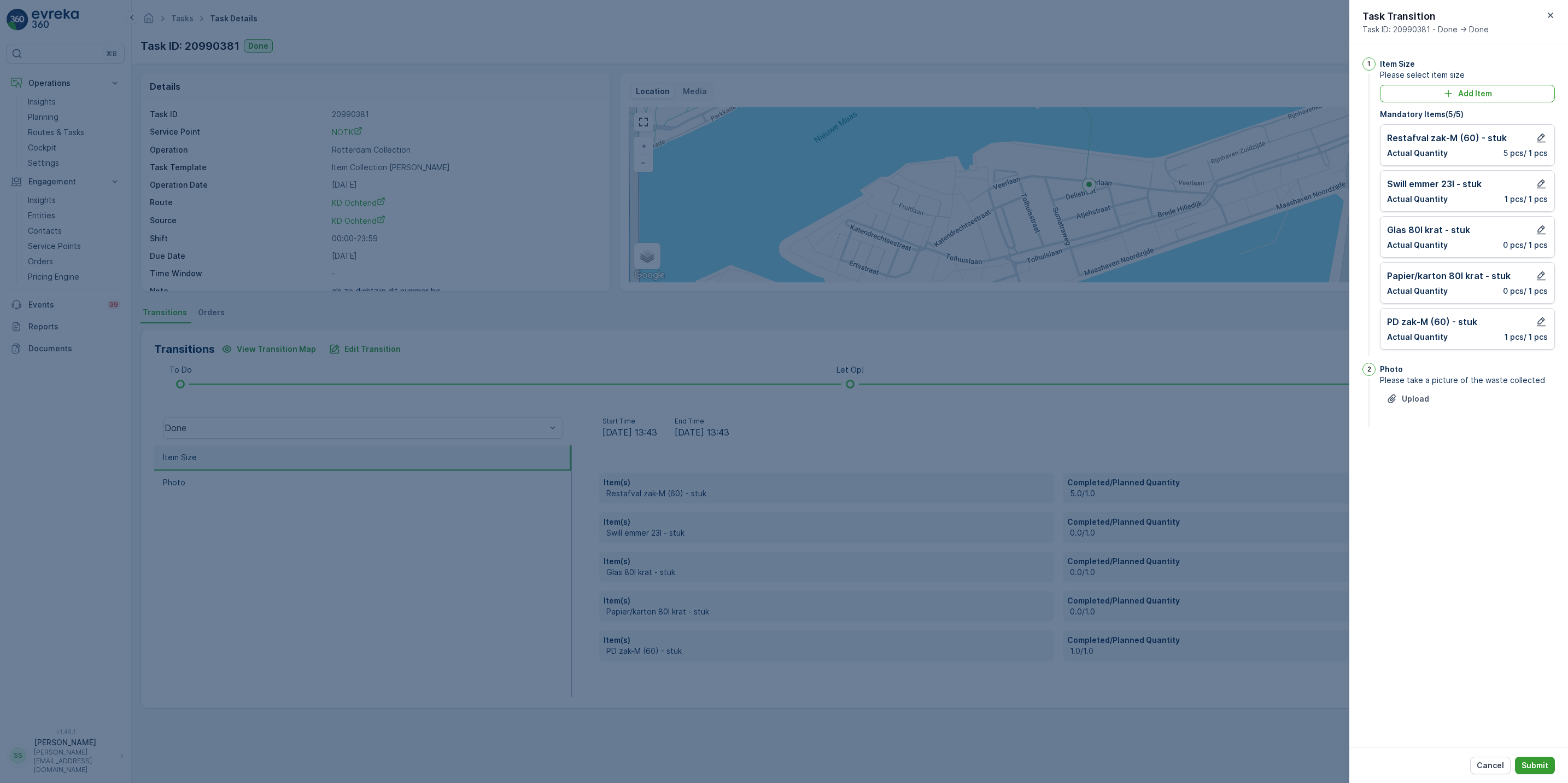
click at [1535, 765] on p "Submit" at bounding box center [1536, 765] width 27 height 11
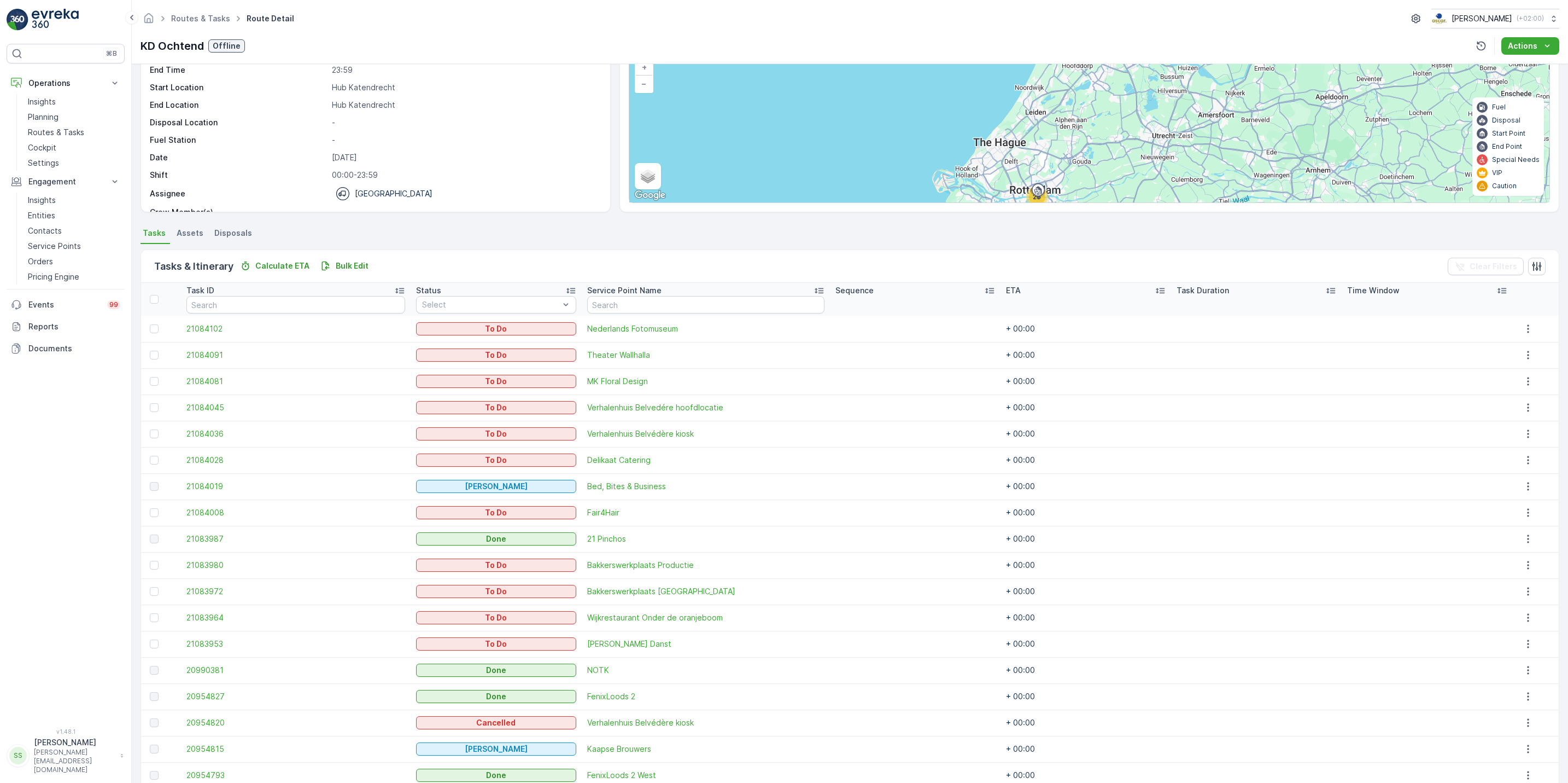
scroll to position [80, 0]
click at [1526, 593] on icon "button" at bounding box center [1528, 591] width 11 height 11
click at [1523, 608] on span "See More Details" at bounding box center [1522, 607] width 63 height 11
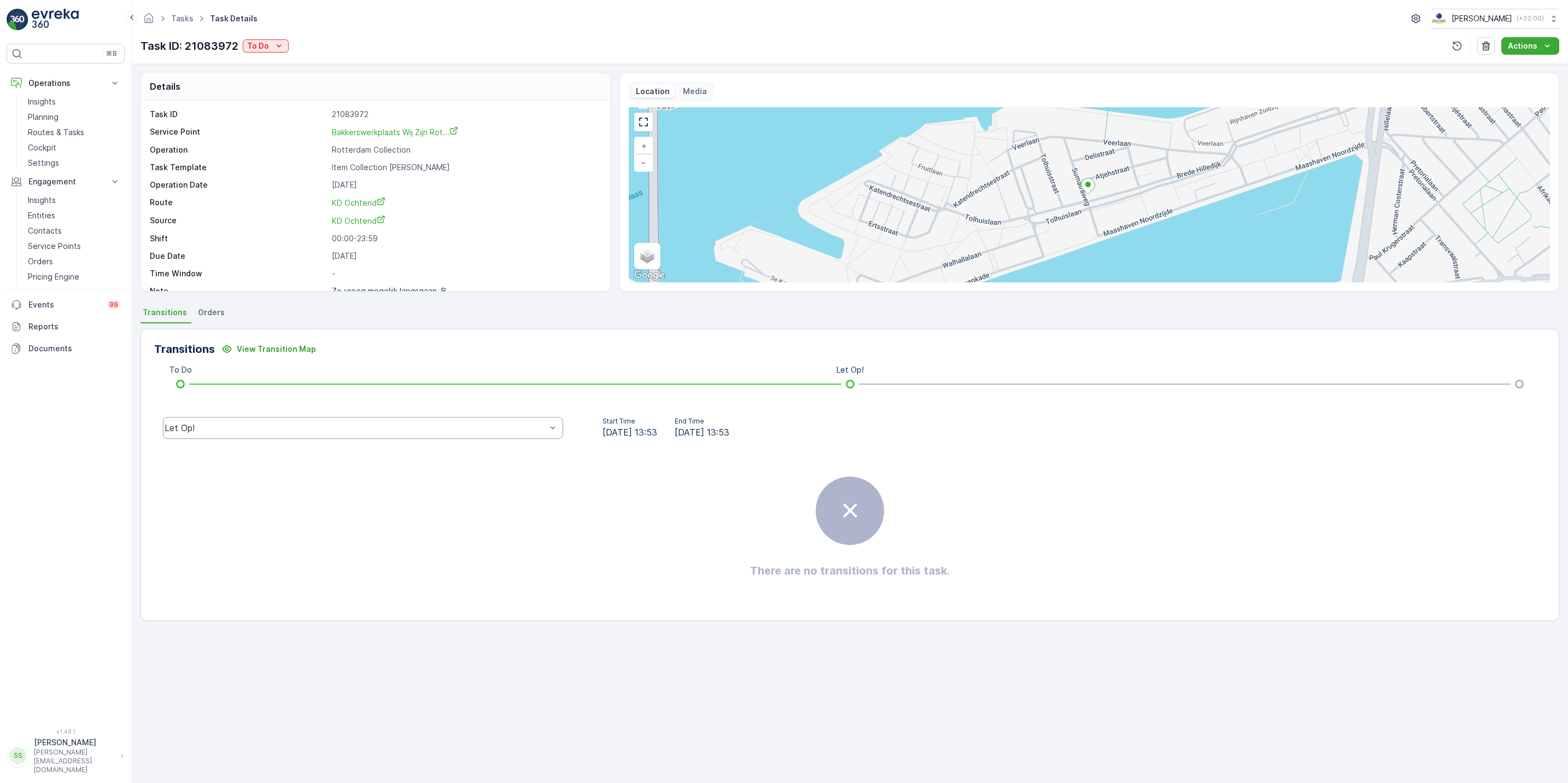
click at [441, 435] on div "Let Op!" at bounding box center [363, 428] width 400 height 22
click at [402, 343] on div "Done" at bounding box center [363, 345] width 387 height 10
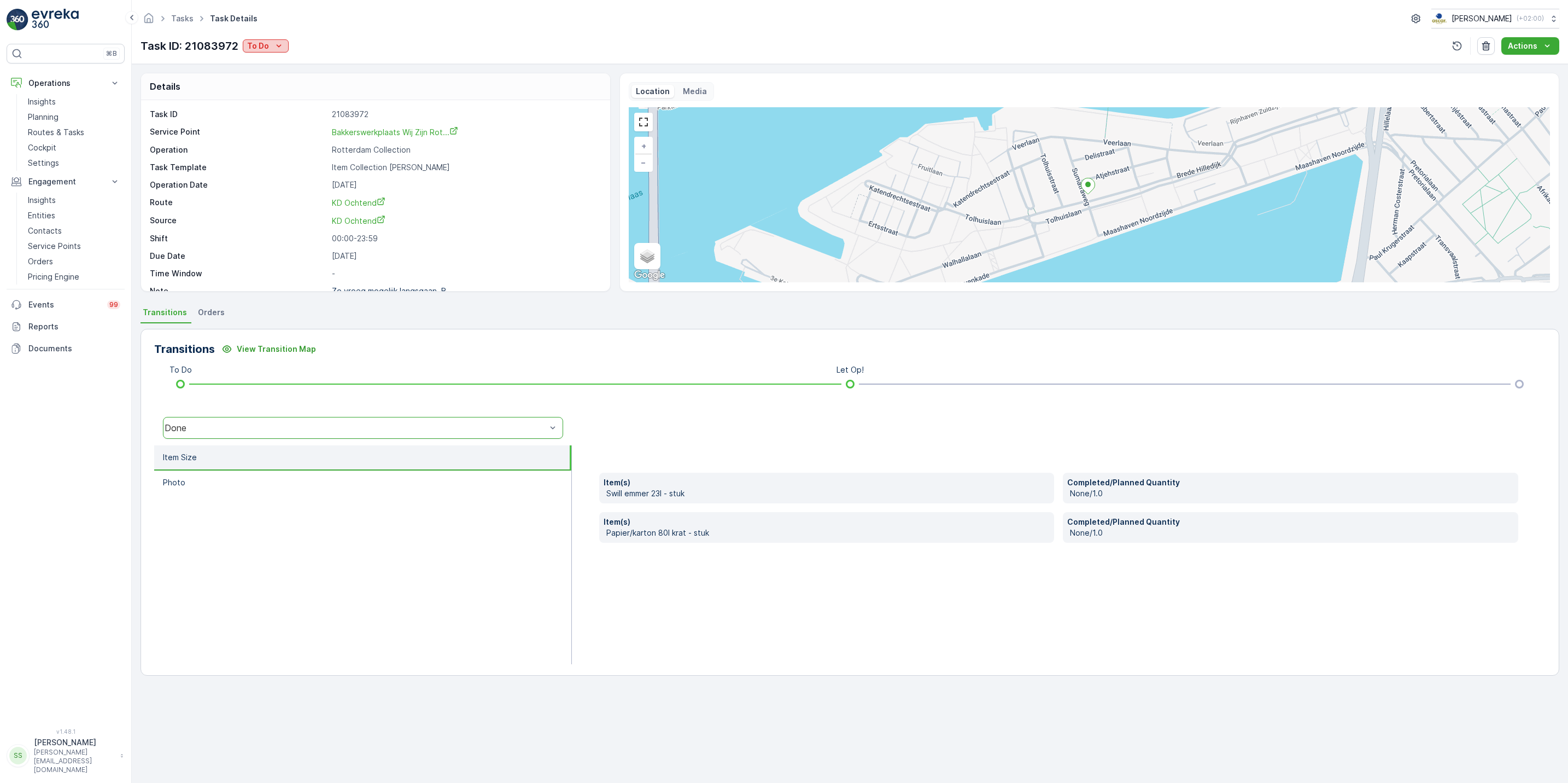
click at [270, 44] on div "To Do" at bounding box center [265, 46] width 37 height 11
click at [271, 94] on div "Done" at bounding box center [279, 93] width 70 height 15
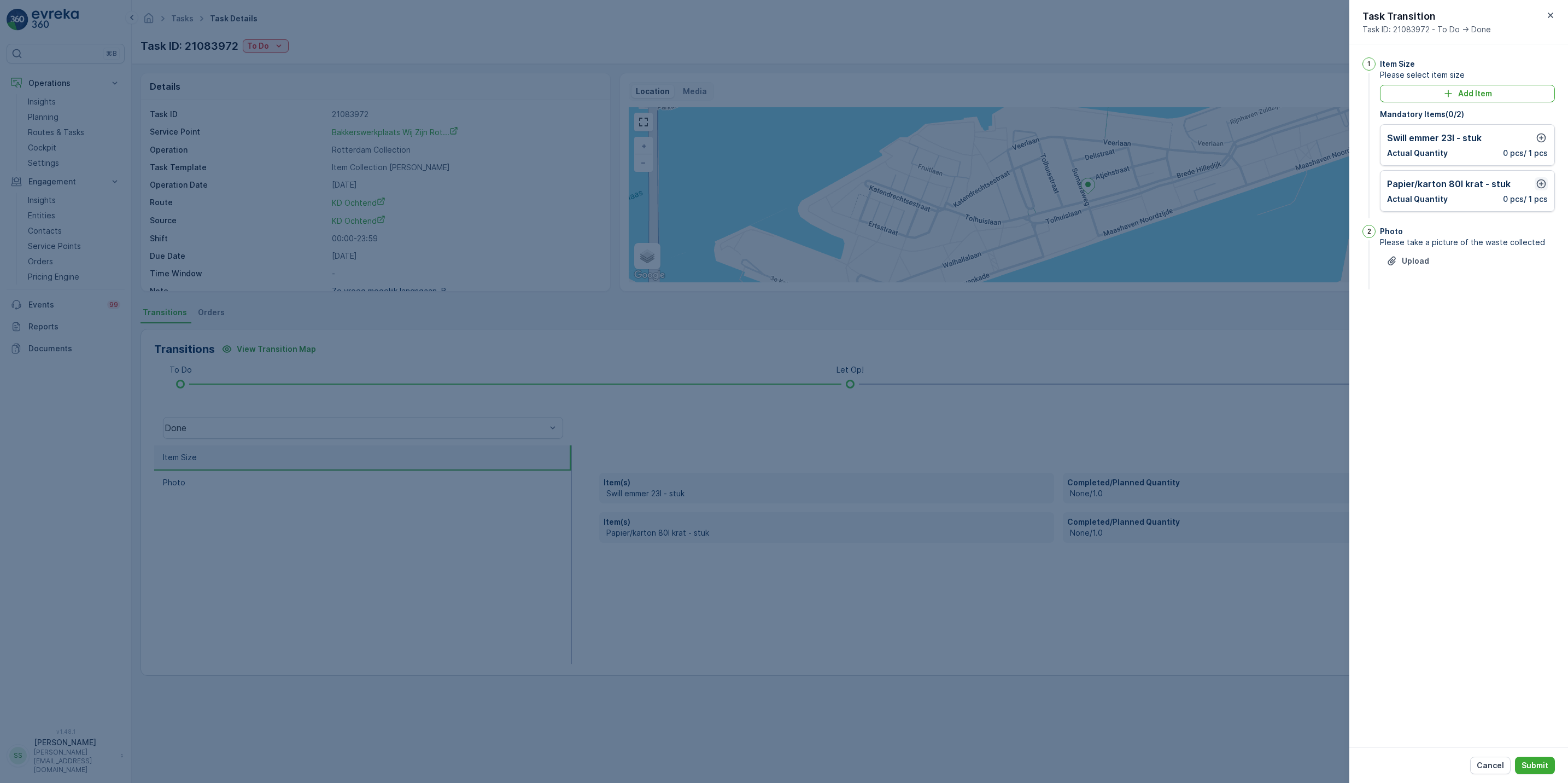
click at [1542, 181] on icon "button" at bounding box center [1542, 184] width 9 height 9
click at [1456, 232] on icon "button" at bounding box center [1456, 232] width 6 height 6
type Quantity "1"
click at [1539, 266] on p "Add" at bounding box center [1536, 269] width 15 height 11
click at [1536, 133] on icon "button" at bounding box center [1542, 138] width 11 height 11
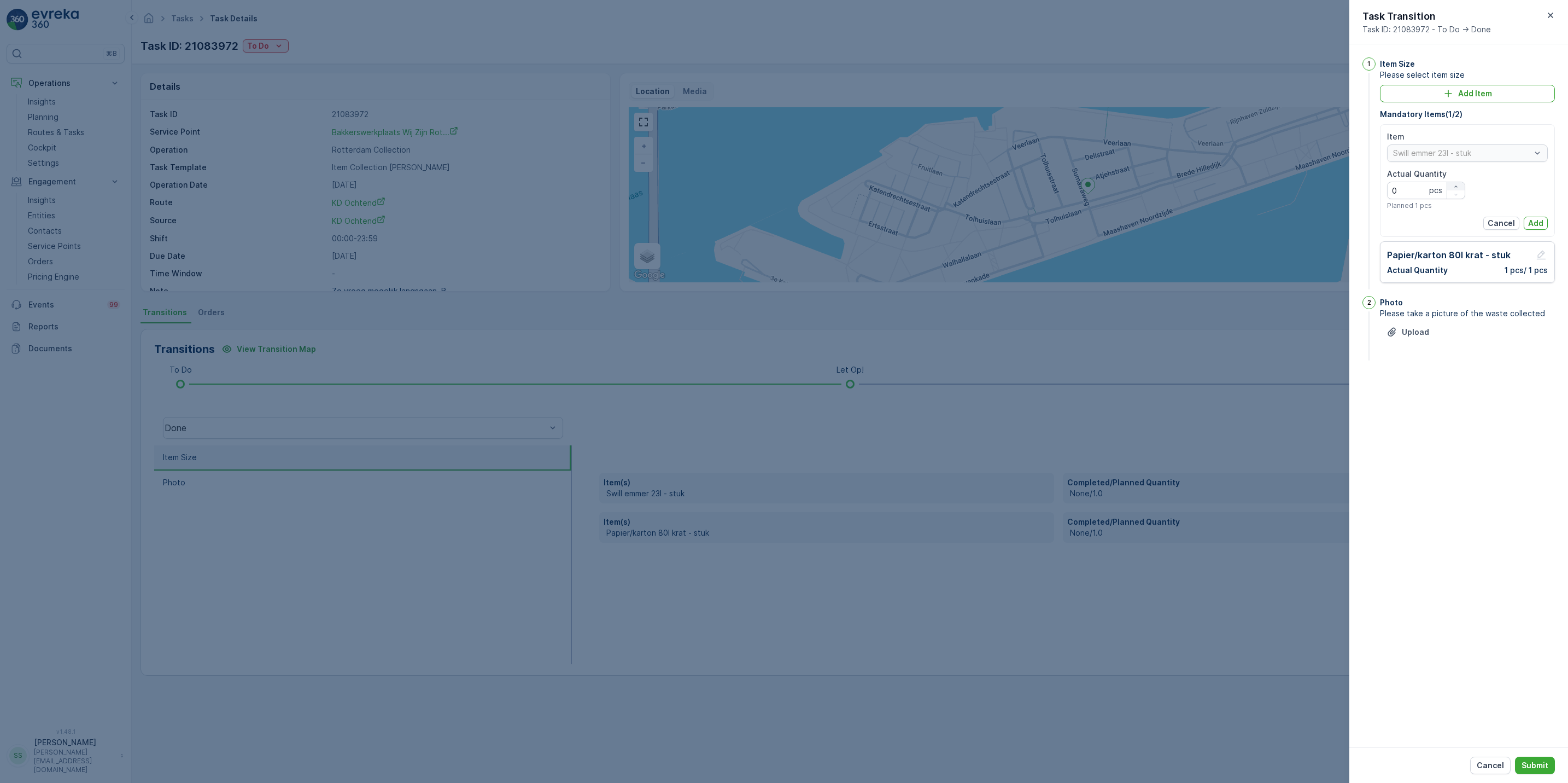
click at [1457, 185] on icon "button" at bounding box center [1456, 186] width 6 height 6
click at [1456, 192] on icon "button" at bounding box center [1456, 194] width 6 height 6
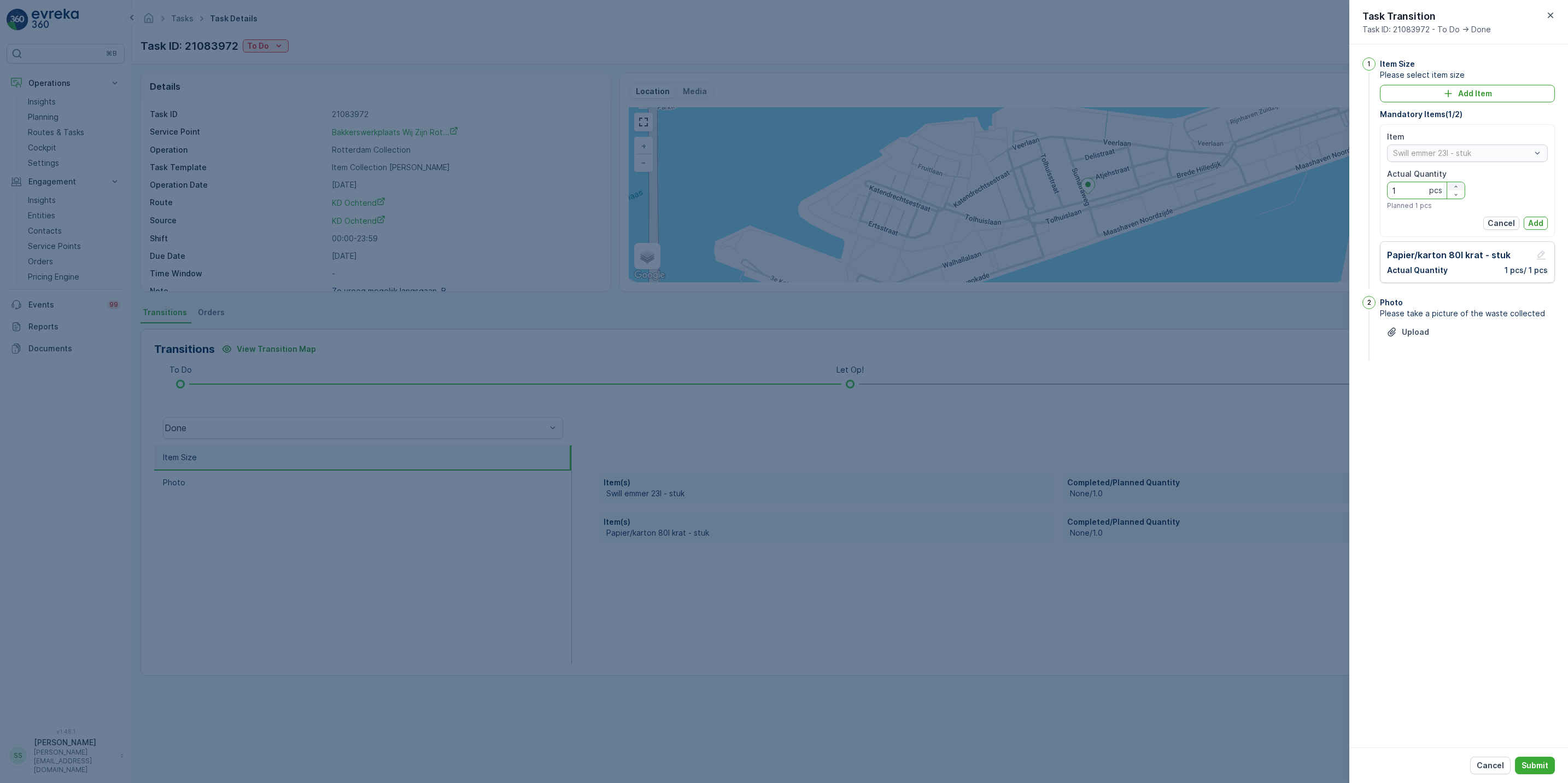
click at [1457, 184] on icon "button" at bounding box center [1456, 186] width 6 height 6
type Quantity "3"
click at [1533, 223] on p "Add" at bounding box center [1536, 223] width 15 height 11
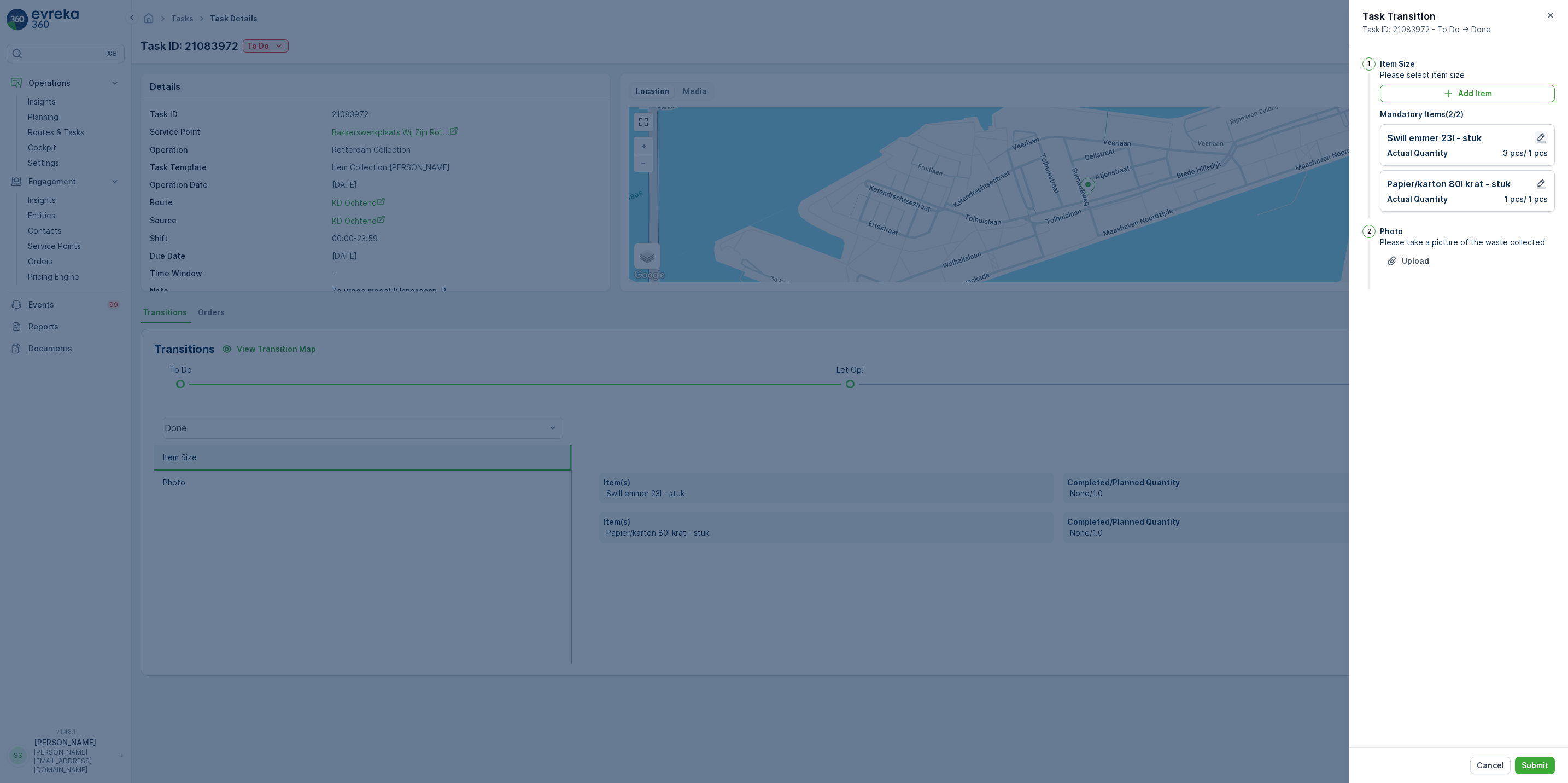
click at [1543, 136] on icon "button" at bounding box center [1542, 138] width 9 height 9
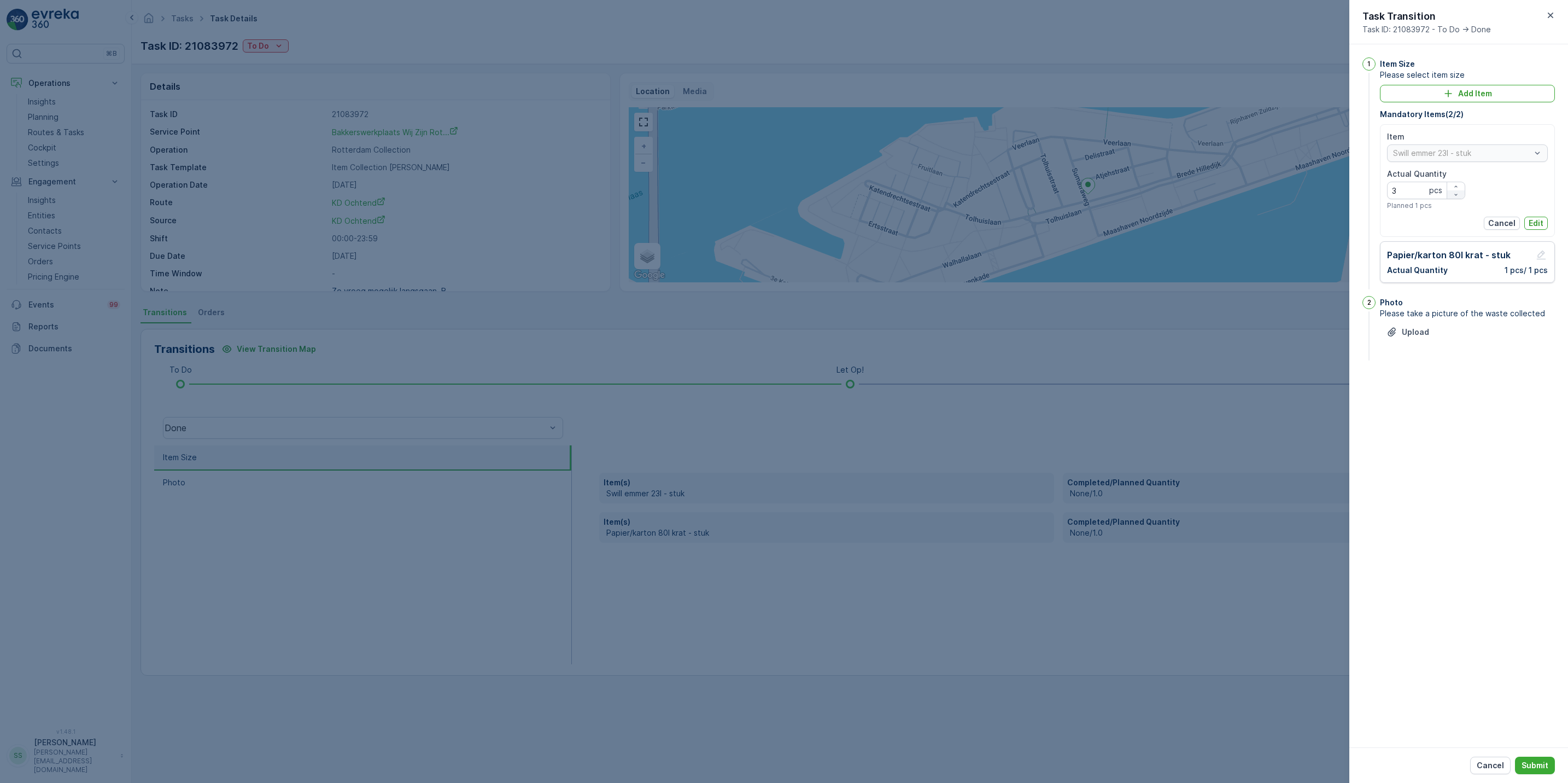
click at [1459, 193] on icon "button" at bounding box center [1456, 194] width 6 height 6
type Quantity "1"
click at [1537, 221] on p "Edit" at bounding box center [1536, 223] width 14 height 11
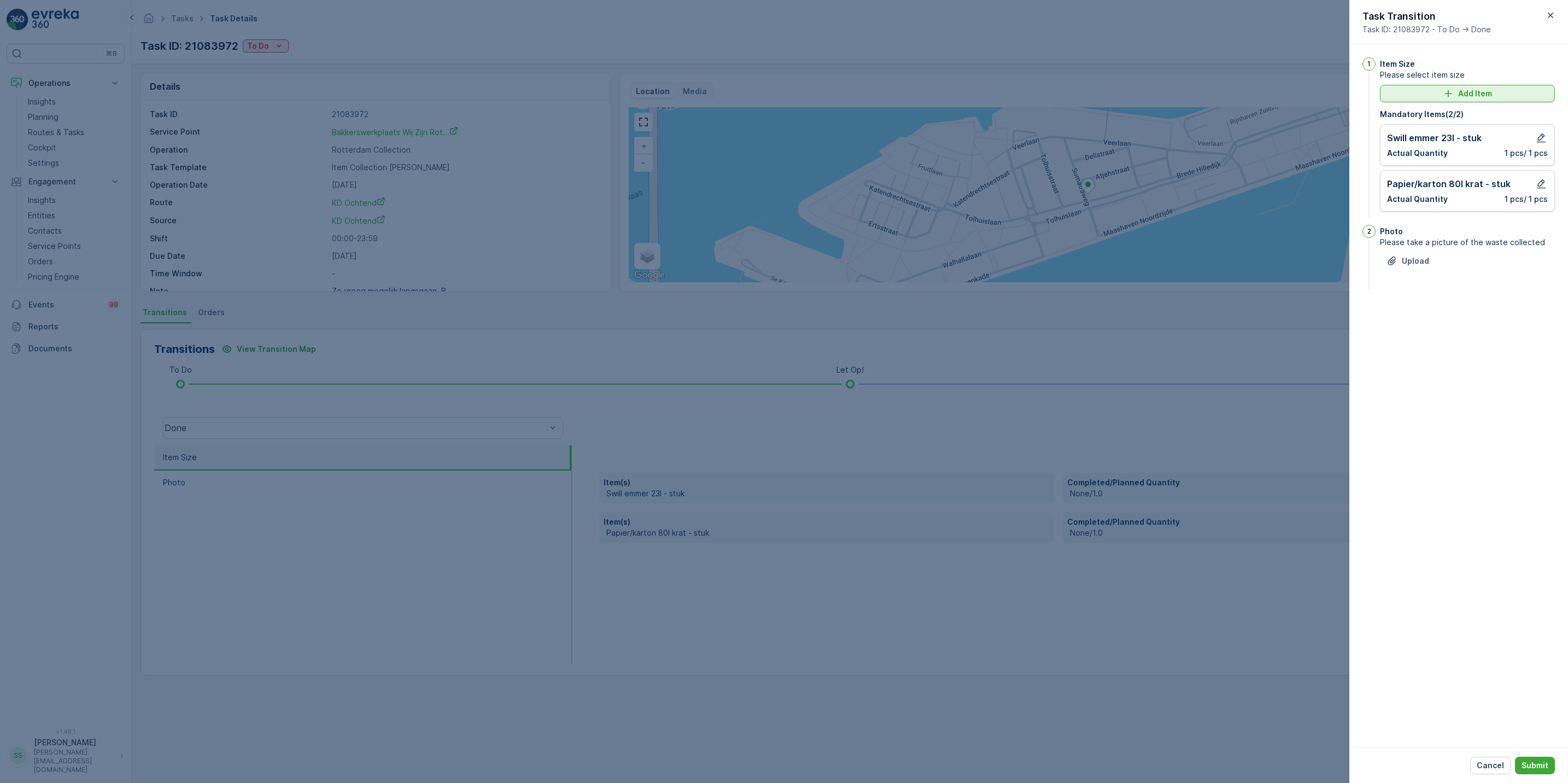
click at [1484, 90] on p "Add Item" at bounding box center [1476, 94] width 34 height 11
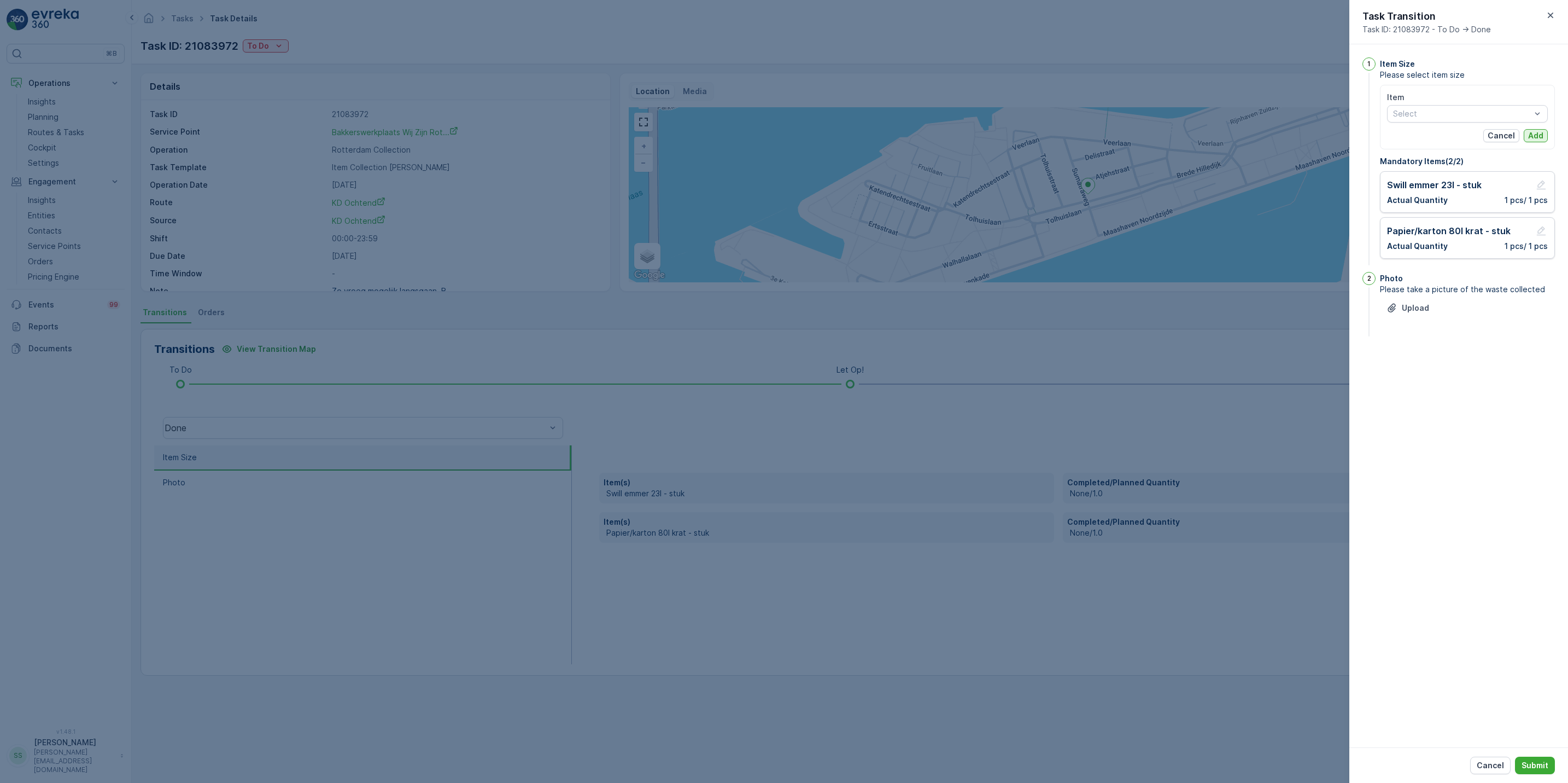
click at [1545, 138] on button "Add" at bounding box center [1536, 135] width 24 height 14
click at [1489, 136] on p "Cancel" at bounding box center [1501, 135] width 27 height 11
click at [1531, 766] on p "Submit" at bounding box center [1536, 765] width 27 height 11
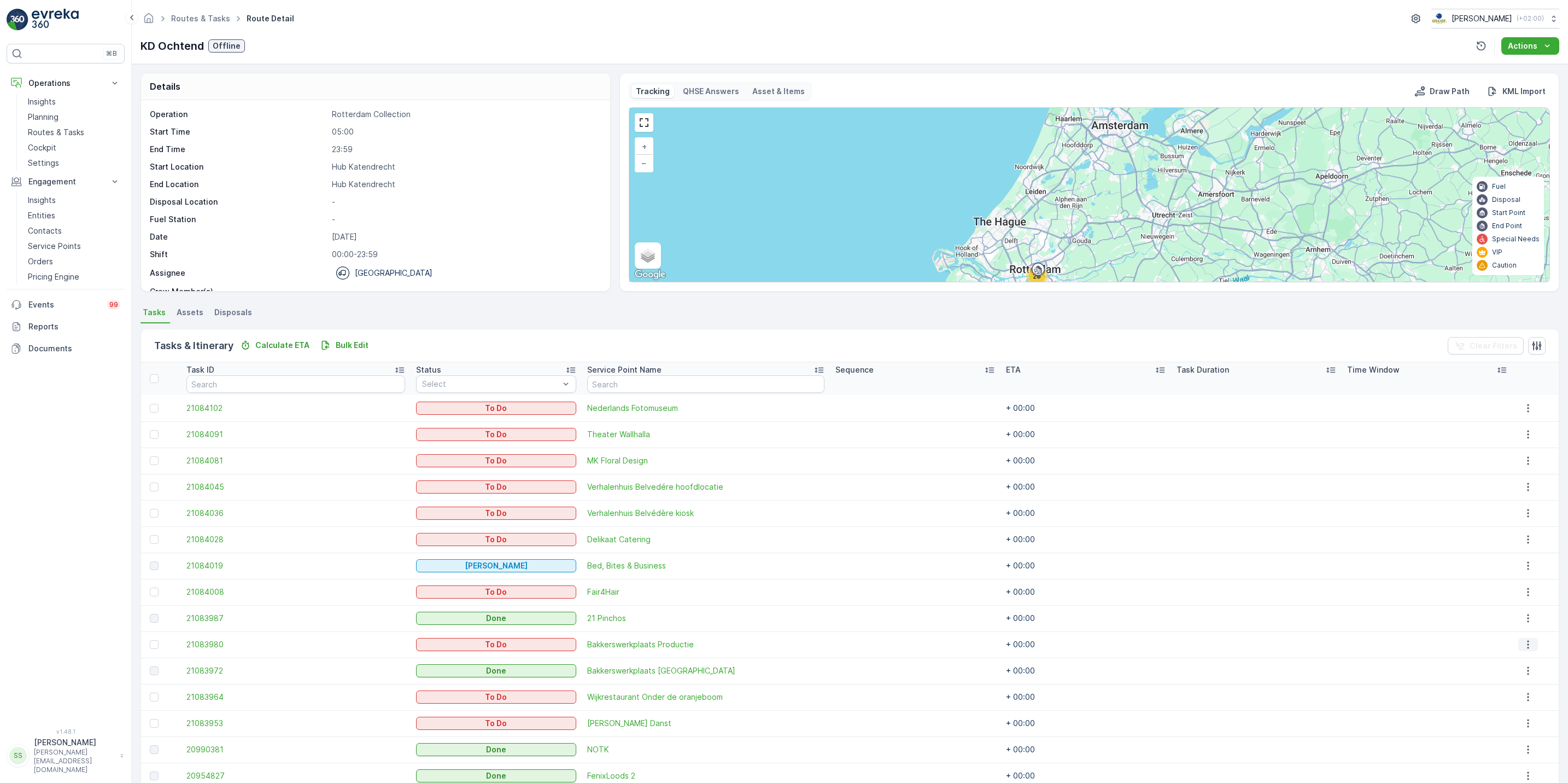
click at [1523, 642] on icon "button" at bounding box center [1528, 645] width 11 height 11
click at [1523, 663] on span "See More Details" at bounding box center [1522, 661] width 63 height 11
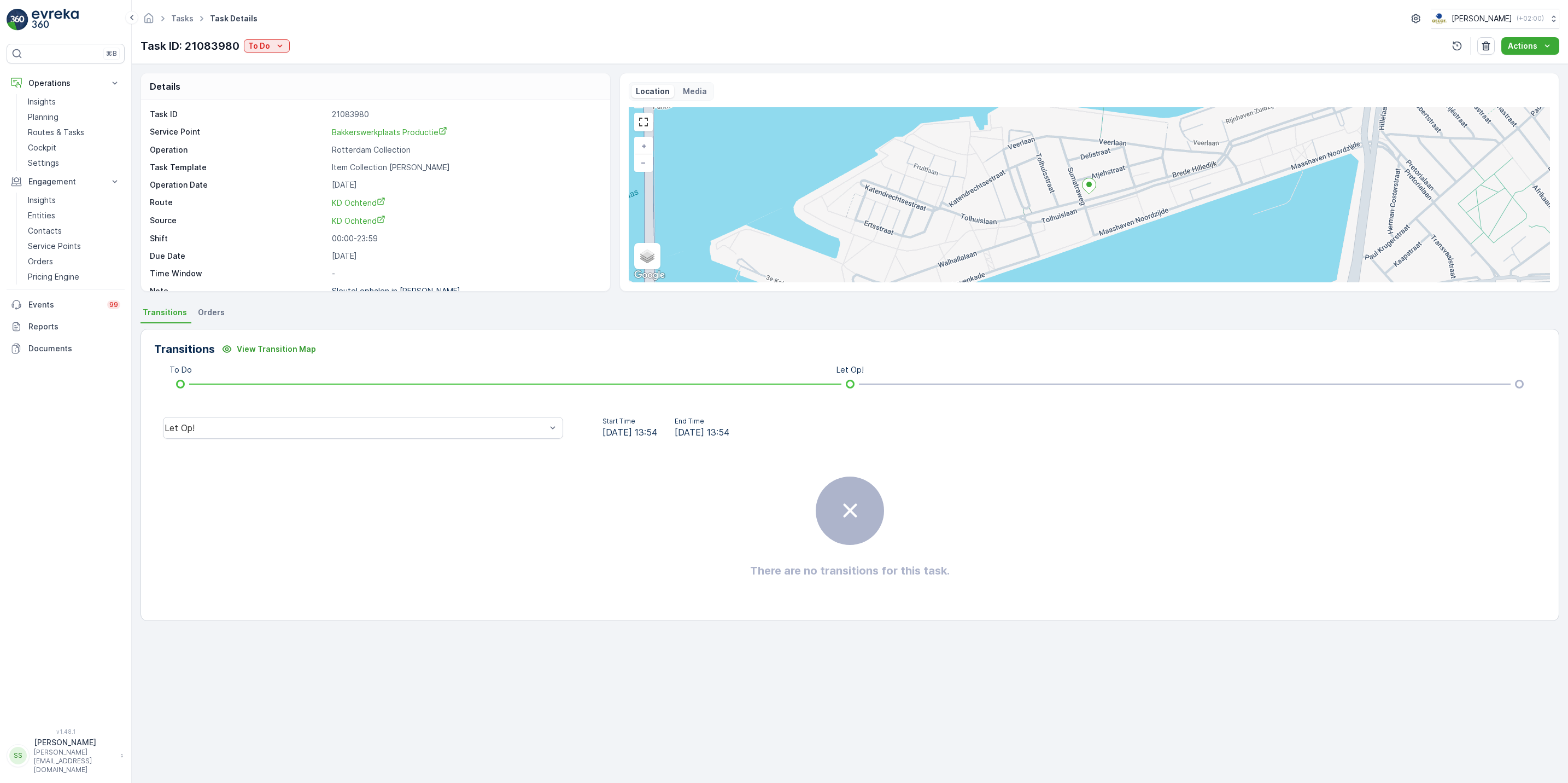
scroll to position [14, 0]
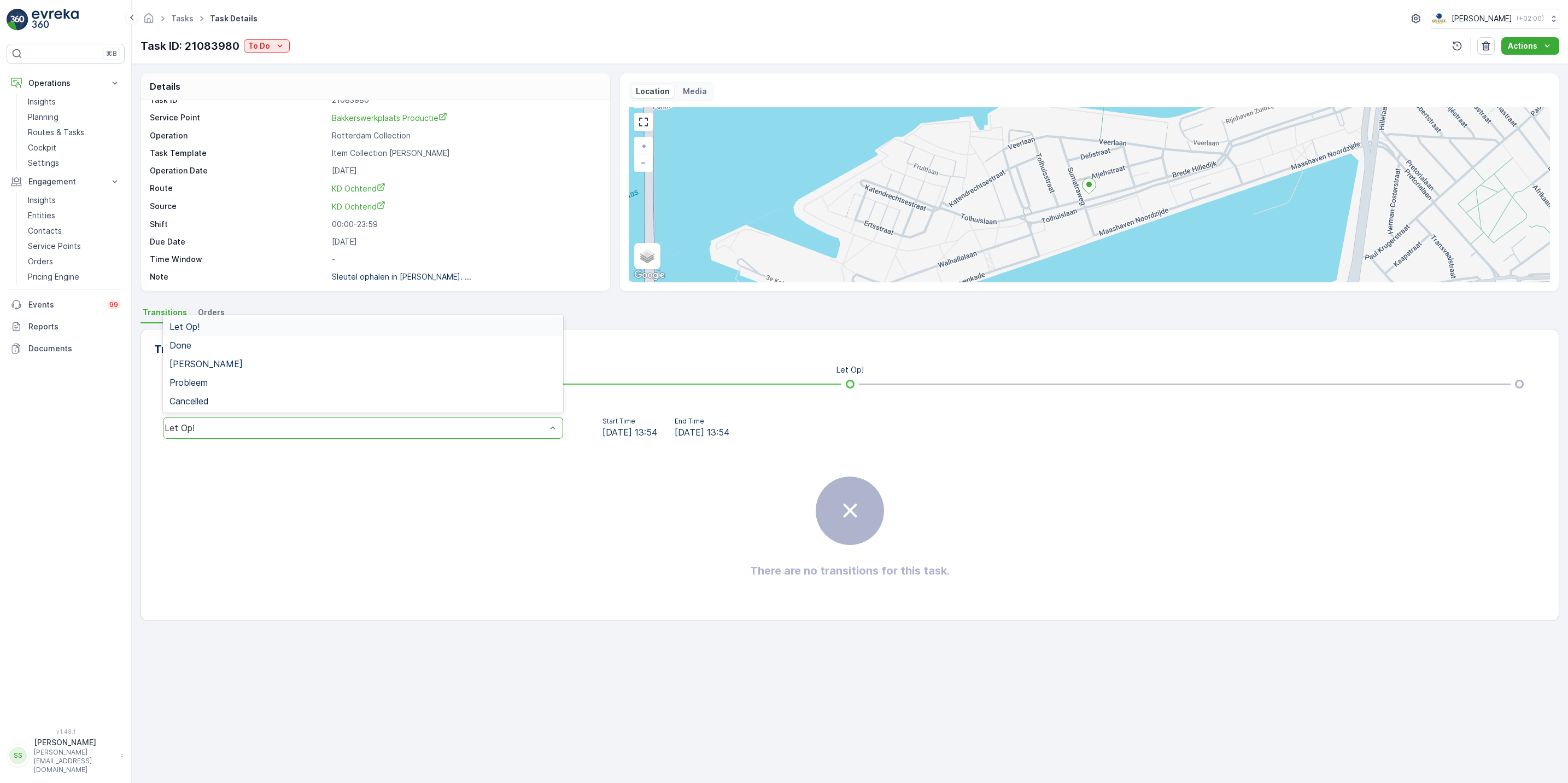
click at [404, 435] on div "Let Op!" at bounding box center [363, 428] width 400 height 22
click at [264, 50] on p "To Do" at bounding box center [259, 46] width 22 height 11
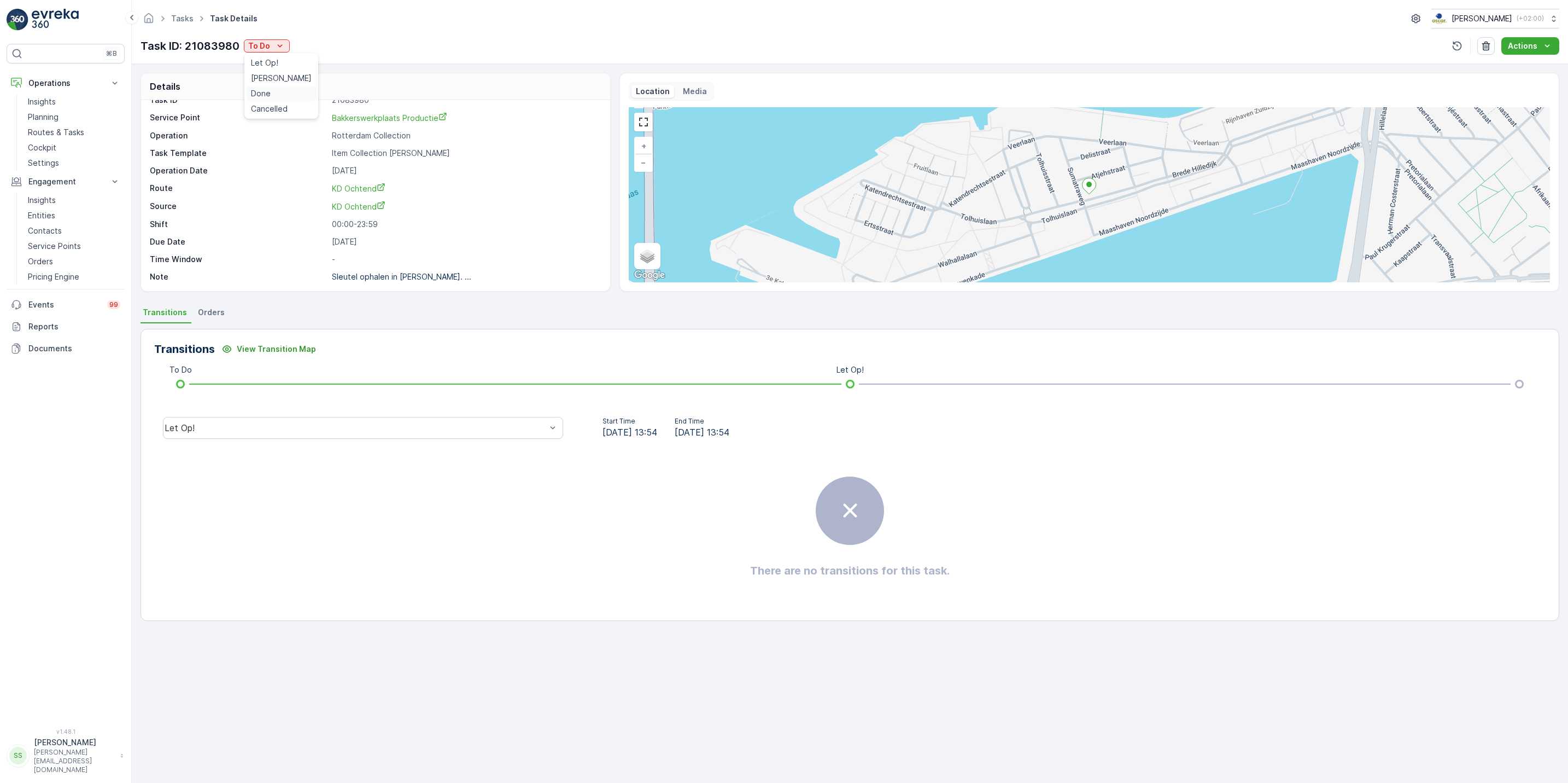
click at [280, 94] on div "Done" at bounding box center [281, 93] width 70 height 15
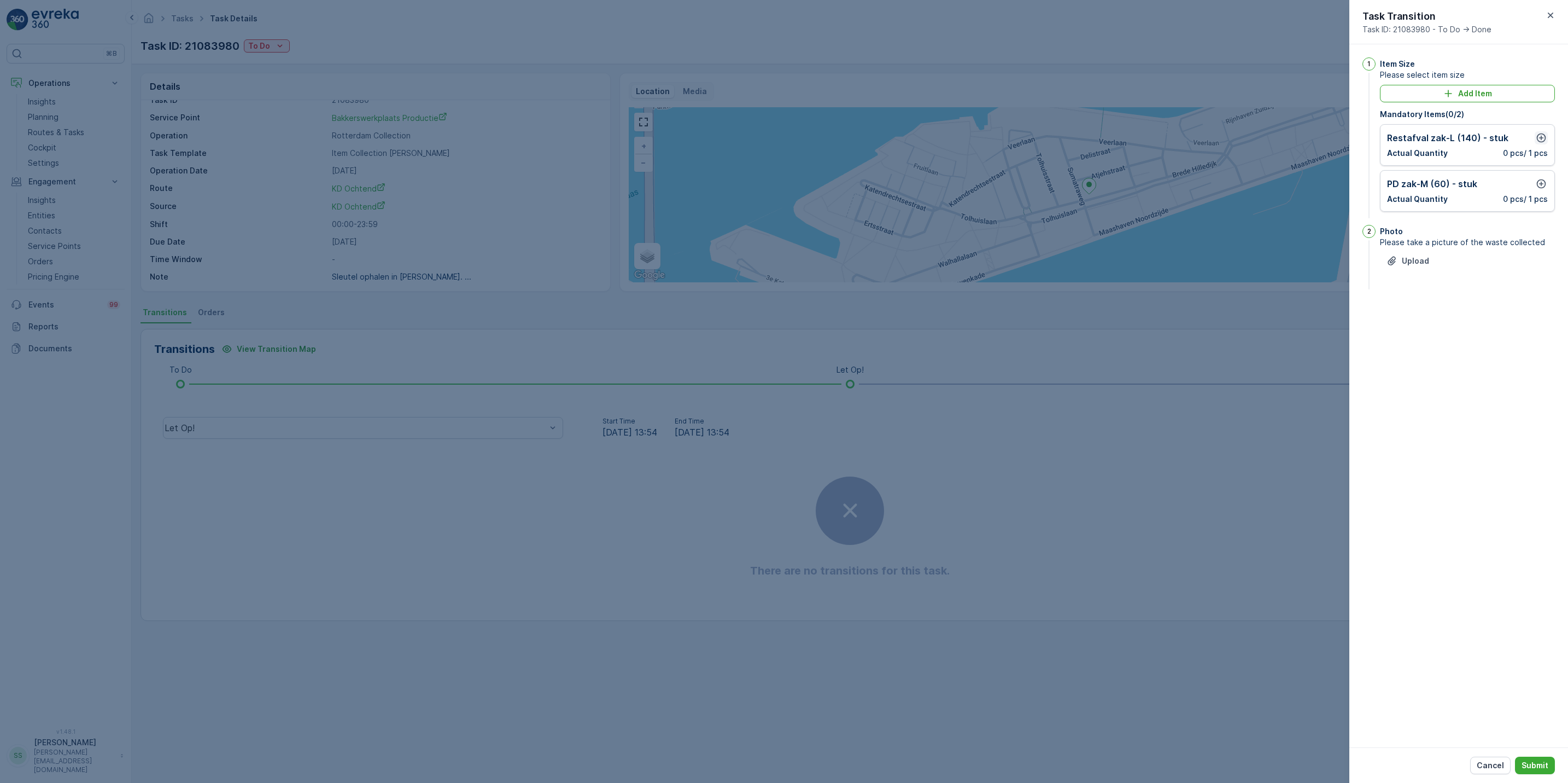
click at [1543, 138] on icon "button" at bounding box center [1542, 138] width 9 height 9
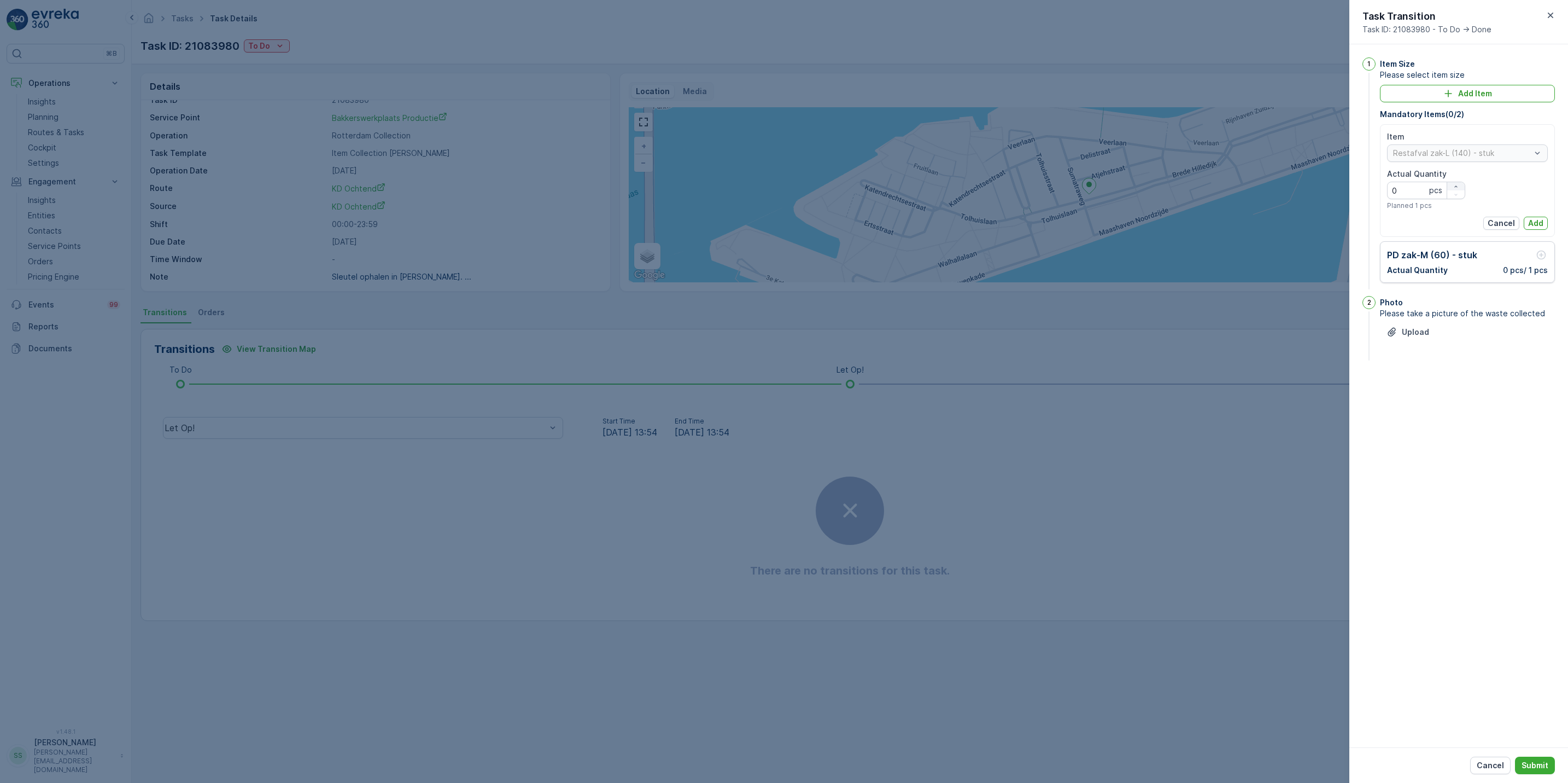
click at [1459, 184] on div "button" at bounding box center [1456, 186] width 17 height 6
type Quantity "3"
click at [1531, 219] on p "Add" at bounding box center [1536, 223] width 15 height 11
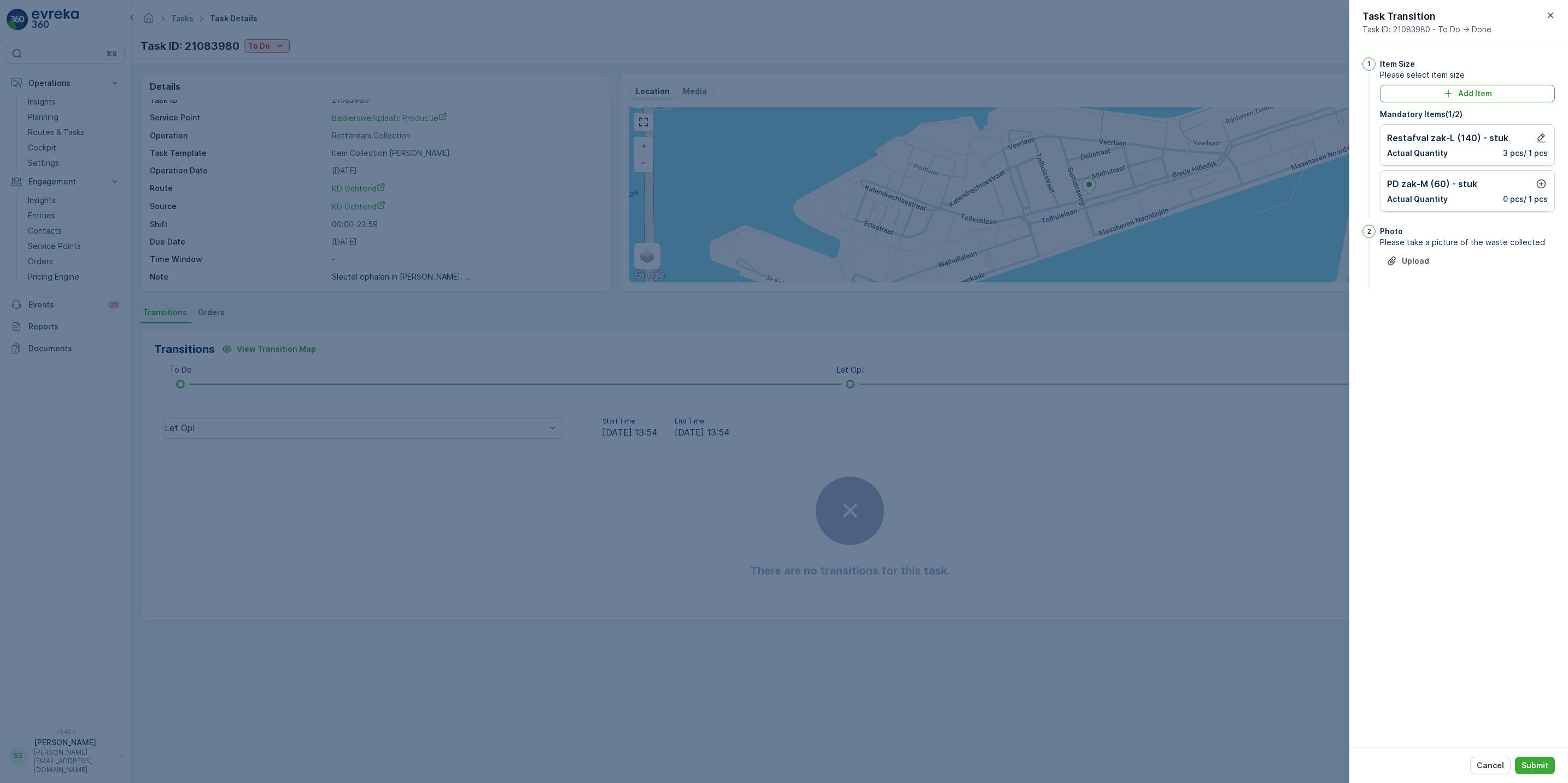
click at [1539, 192] on div "PD zak-M (60) - stuk Actual Quantity 0 pcs / 1 pcs" at bounding box center [1468, 191] width 161 height 27
click at [1542, 182] on icon "button" at bounding box center [1542, 183] width 11 height 11
click at [1531, 271] on p "Add" at bounding box center [1536, 269] width 15 height 11
click at [1541, 761] on p "Submit" at bounding box center [1536, 765] width 27 height 11
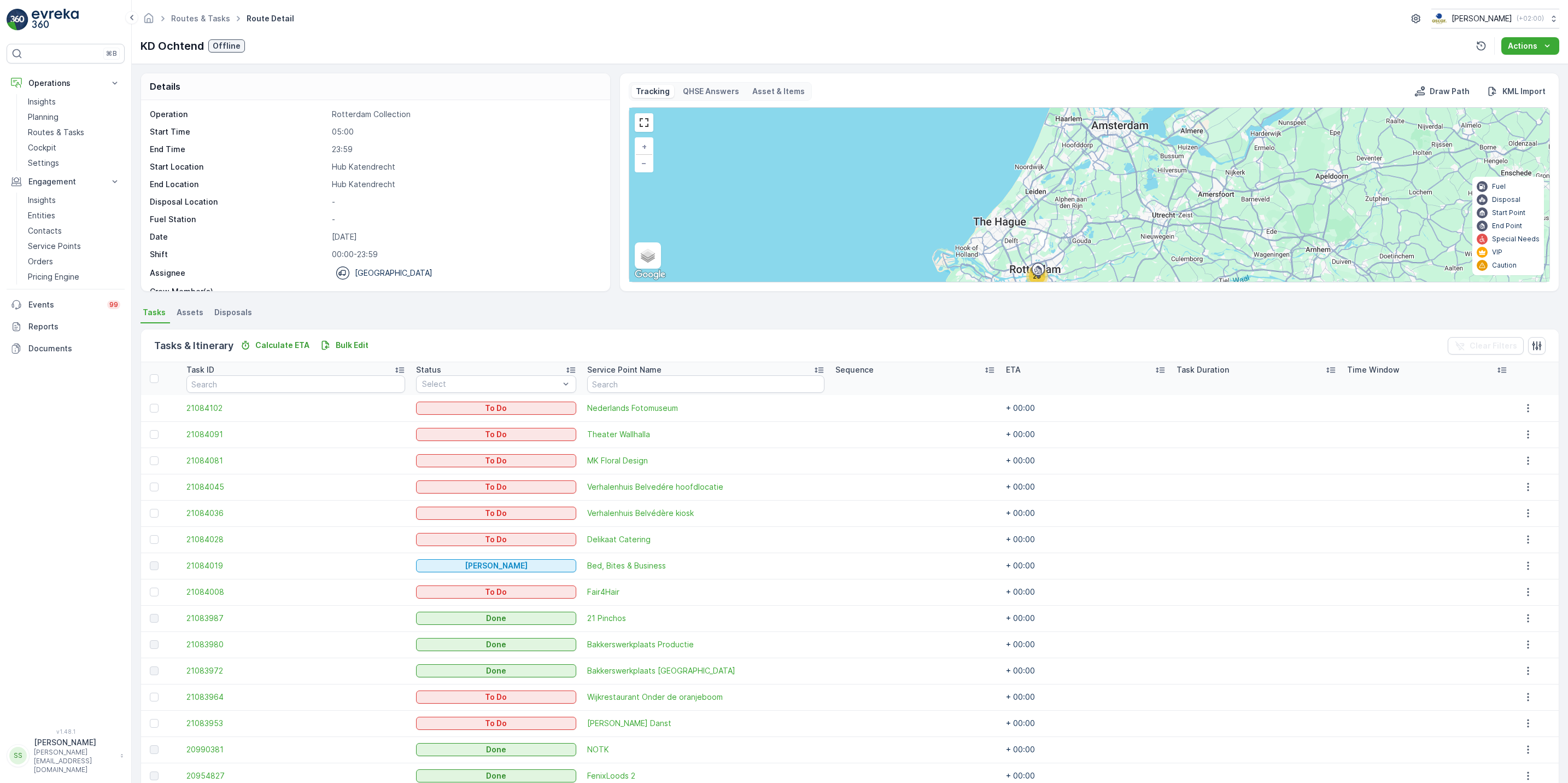
scroll to position [184, 0]
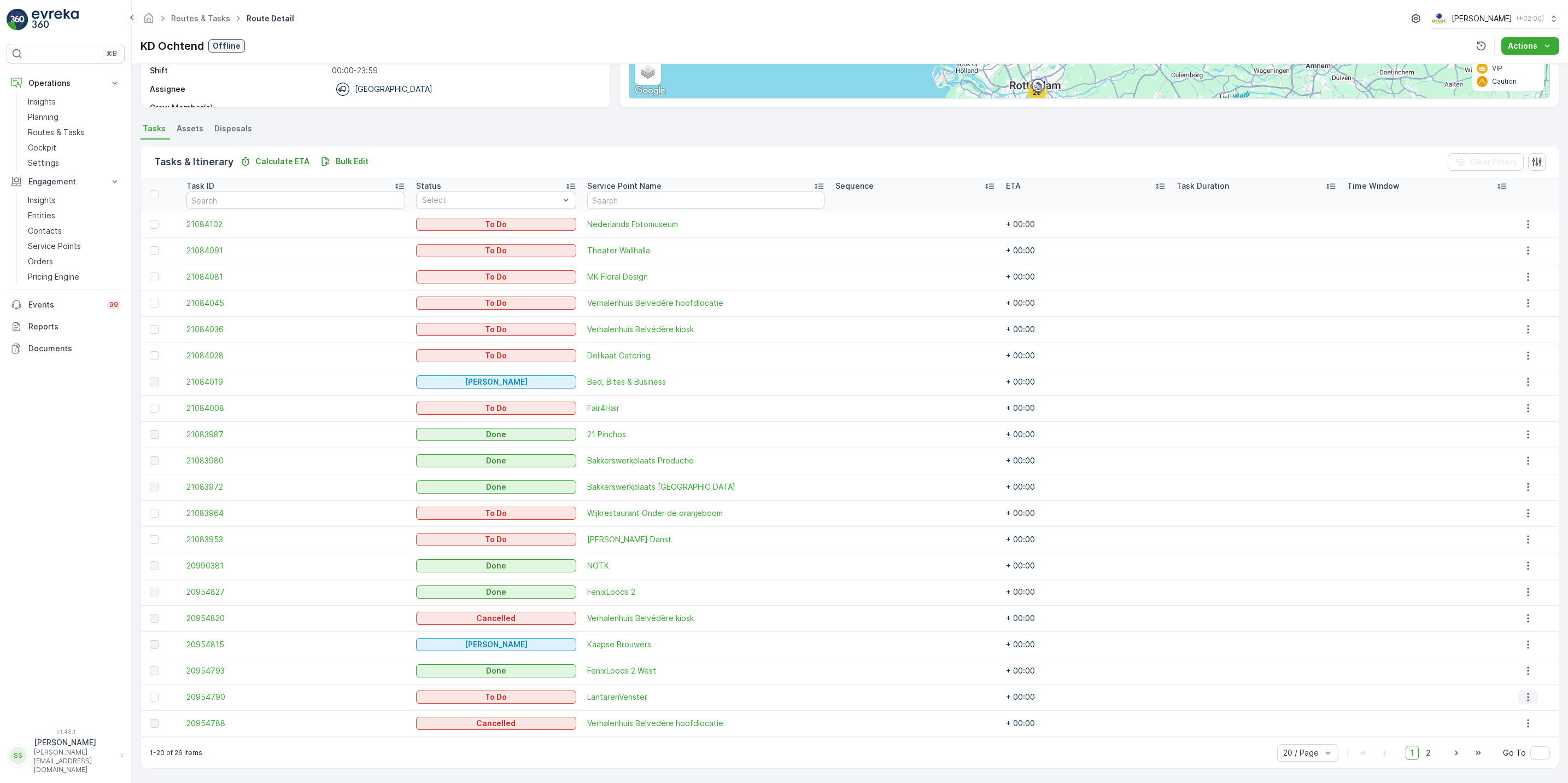
click at [1523, 701] on icon "button" at bounding box center [1528, 697] width 11 height 11
click at [1505, 611] on span "See More Details" at bounding box center [1522, 614] width 63 height 11
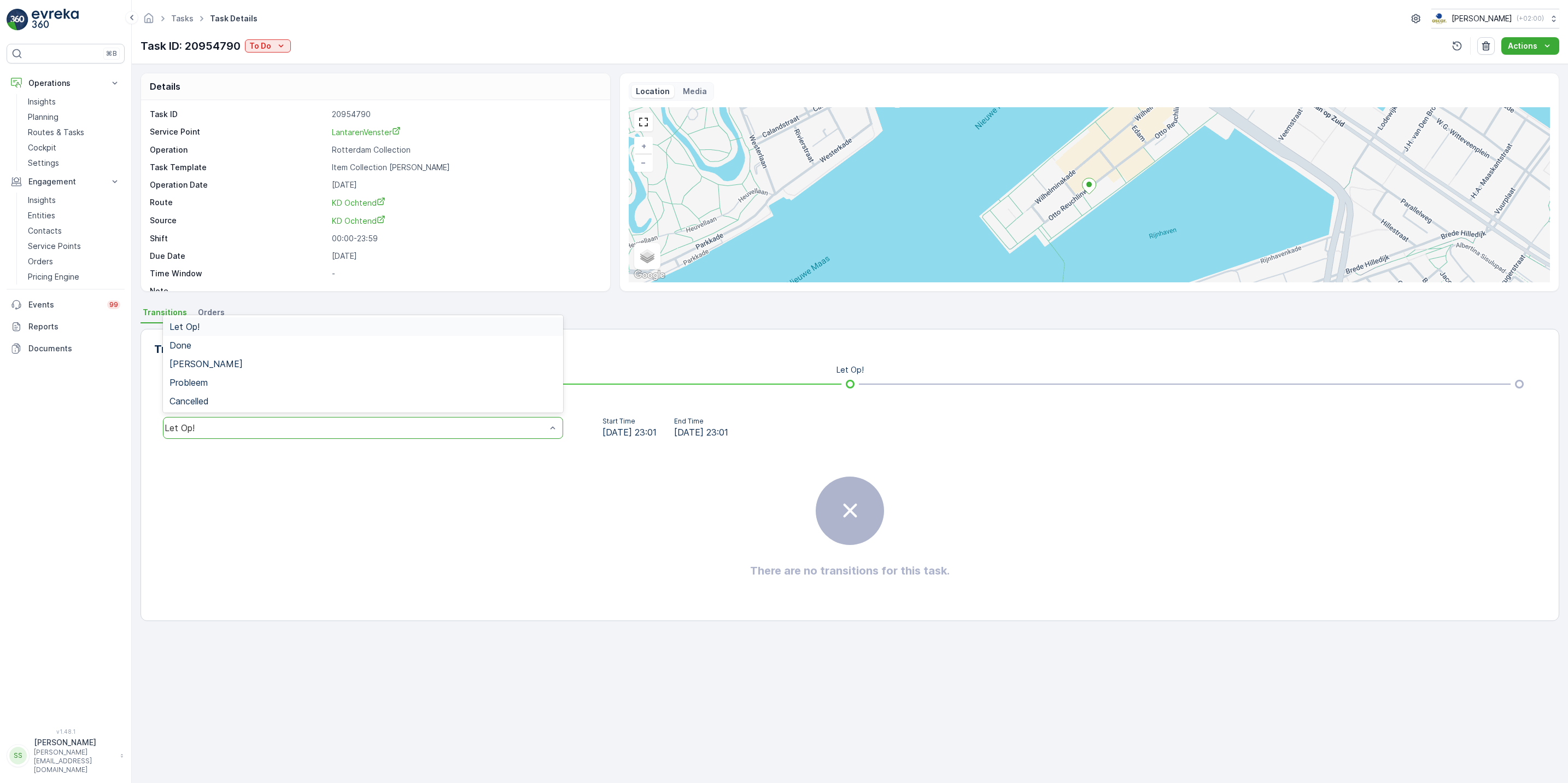
click at [325, 430] on div "Let Op!" at bounding box center [355, 427] width 382 height 10
click at [245, 348] on div "Done" at bounding box center [363, 345] width 387 height 10
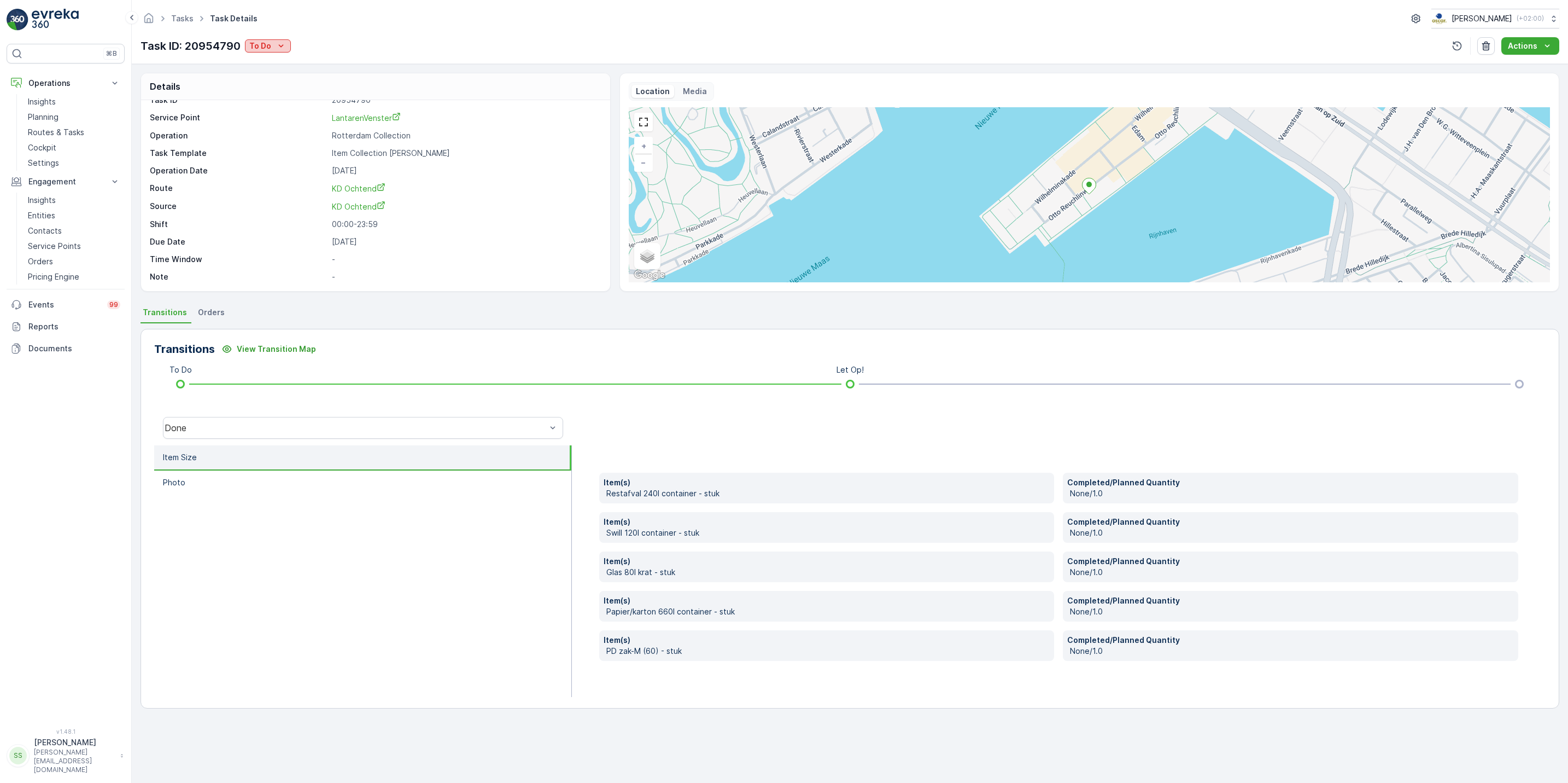
click at [264, 50] on p "To Do" at bounding box center [260, 46] width 22 height 11
click at [267, 97] on span "Done" at bounding box center [262, 94] width 20 height 11
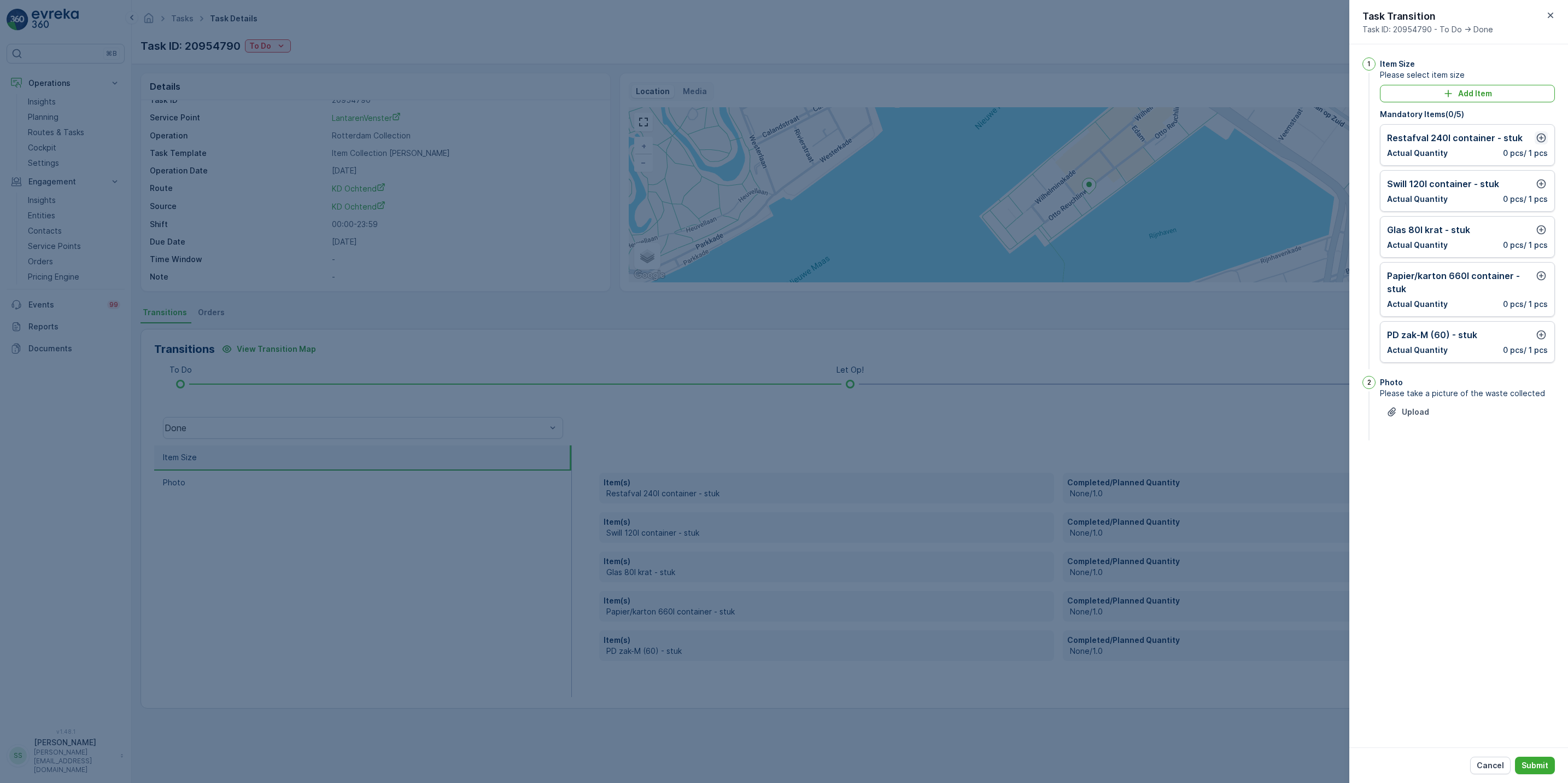
click at [1547, 138] on button "button" at bounding box center [1542, 137] width 14 height 14
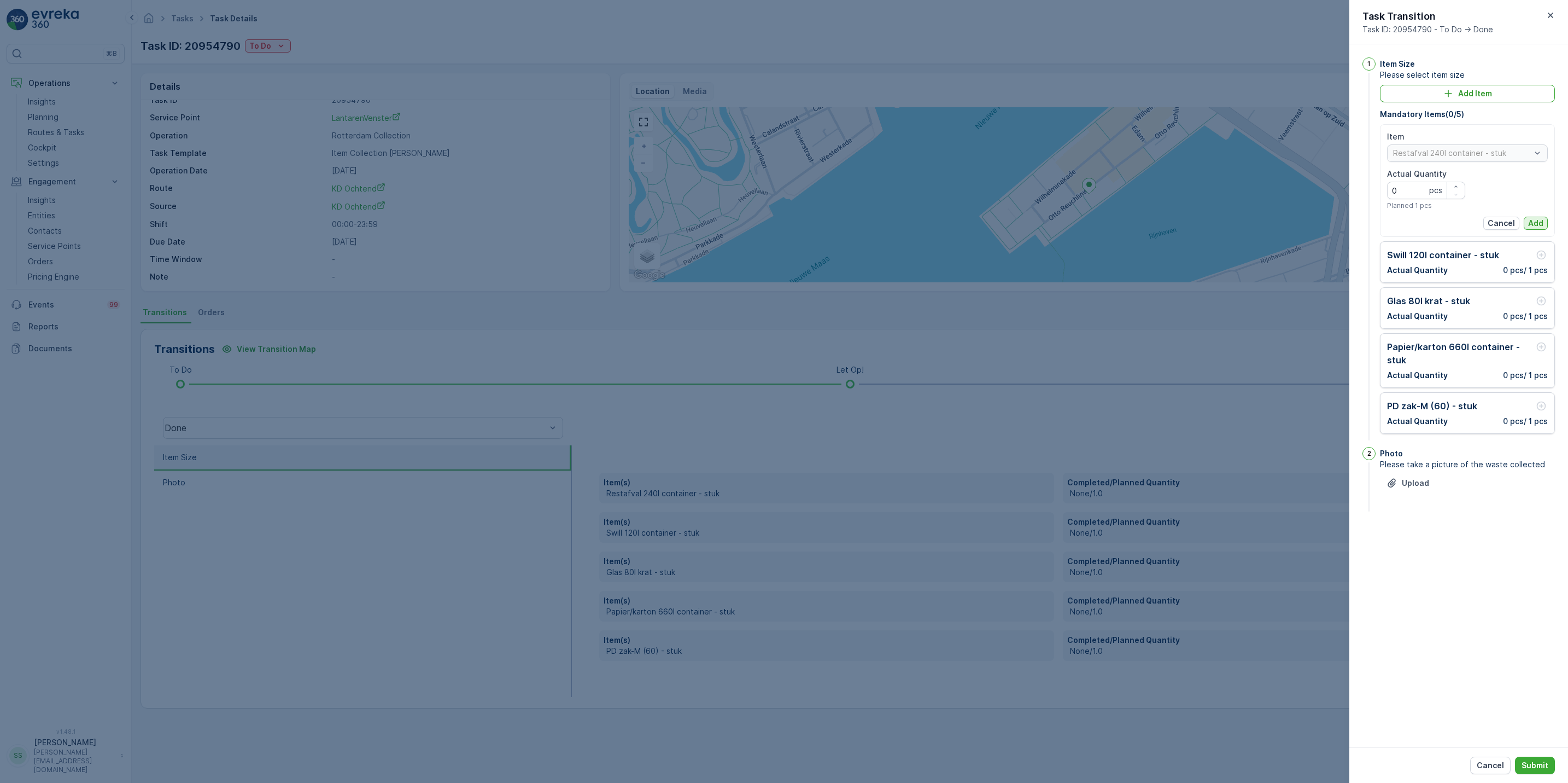
click at [1539, 223] on p "Add" at bounding box center [1536, 223] width 15 height 11
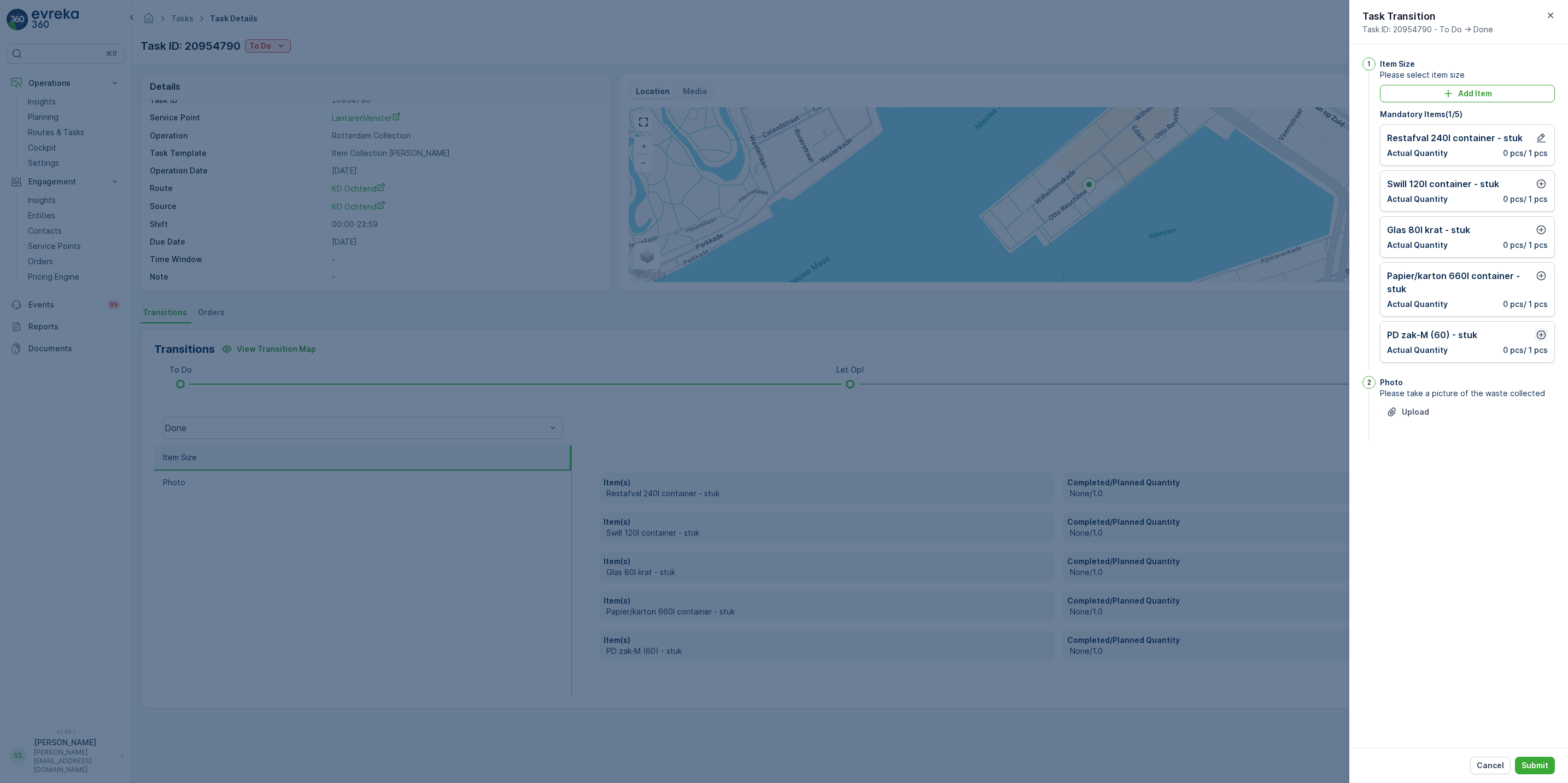
click at [1543, 333] on icon "button" at bounding box center [1542, 335] width 11 height 11
click at [1457, 383] on icon "button" at bounding box center [1456, 383] width 6 height 6
type Quantity "1"
click at [1526, 422] on button "Add" at bounding box center [1536, 420] width 24 height 14
click at [1536, 276] on icon "button" at bounding box center [1542, 275] width 11 height 11
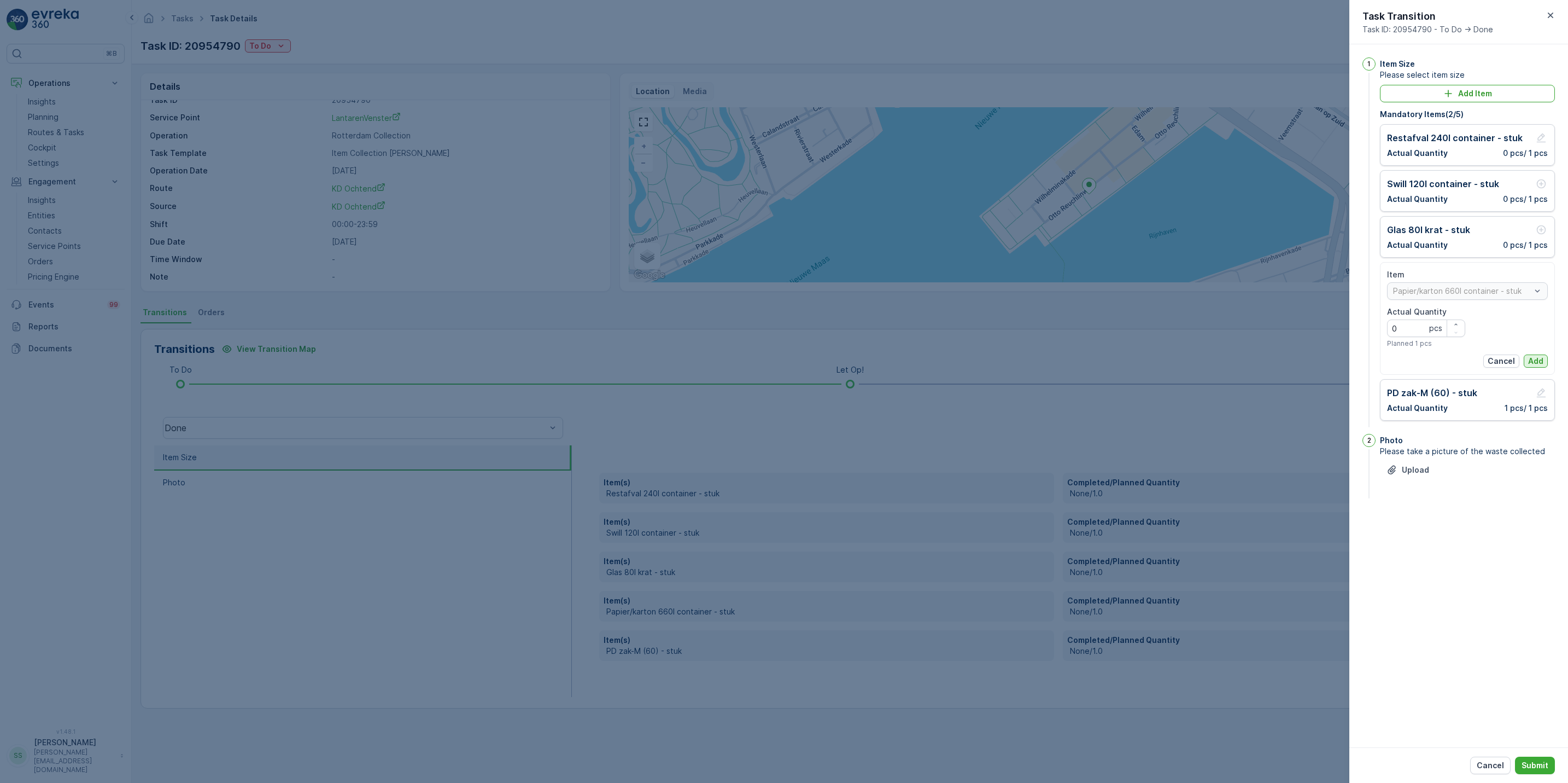
click at [1535, 359] on p "Add" at bounding box center [1536, 361] width 15 height 11
click at [1542, 238] on div "Glas 80l krat - stuk Actual Quantity 0 pcs / 1 pcs" at bounding box center [1468, 237] width 161 height 27
click at [1542, 233] on icon "button" at bounding box center [1542, 229] width 11 height 11
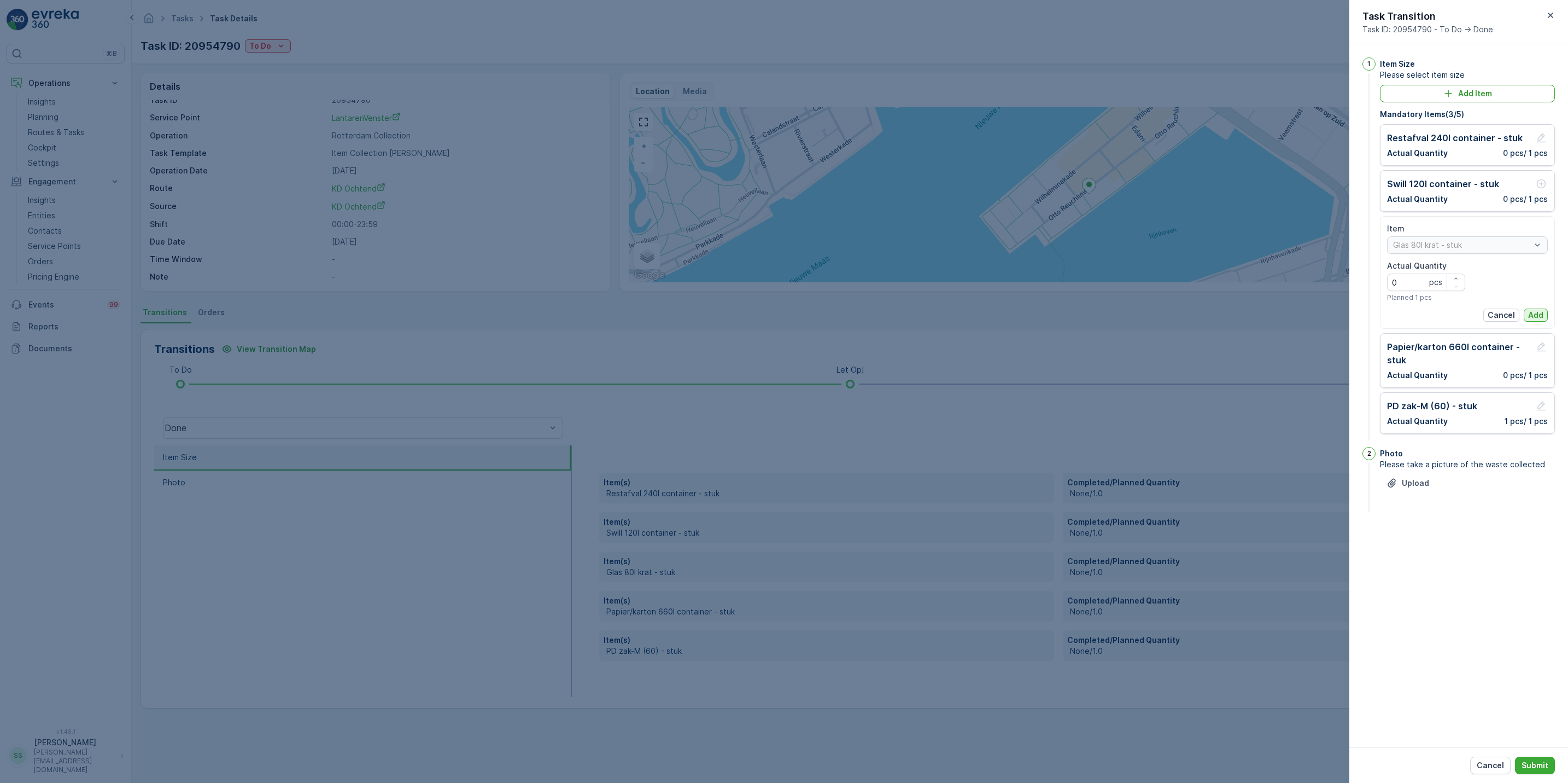
click at [1532, 317] on p "Add" at bounding box center [1536, 315] width 15 height 11
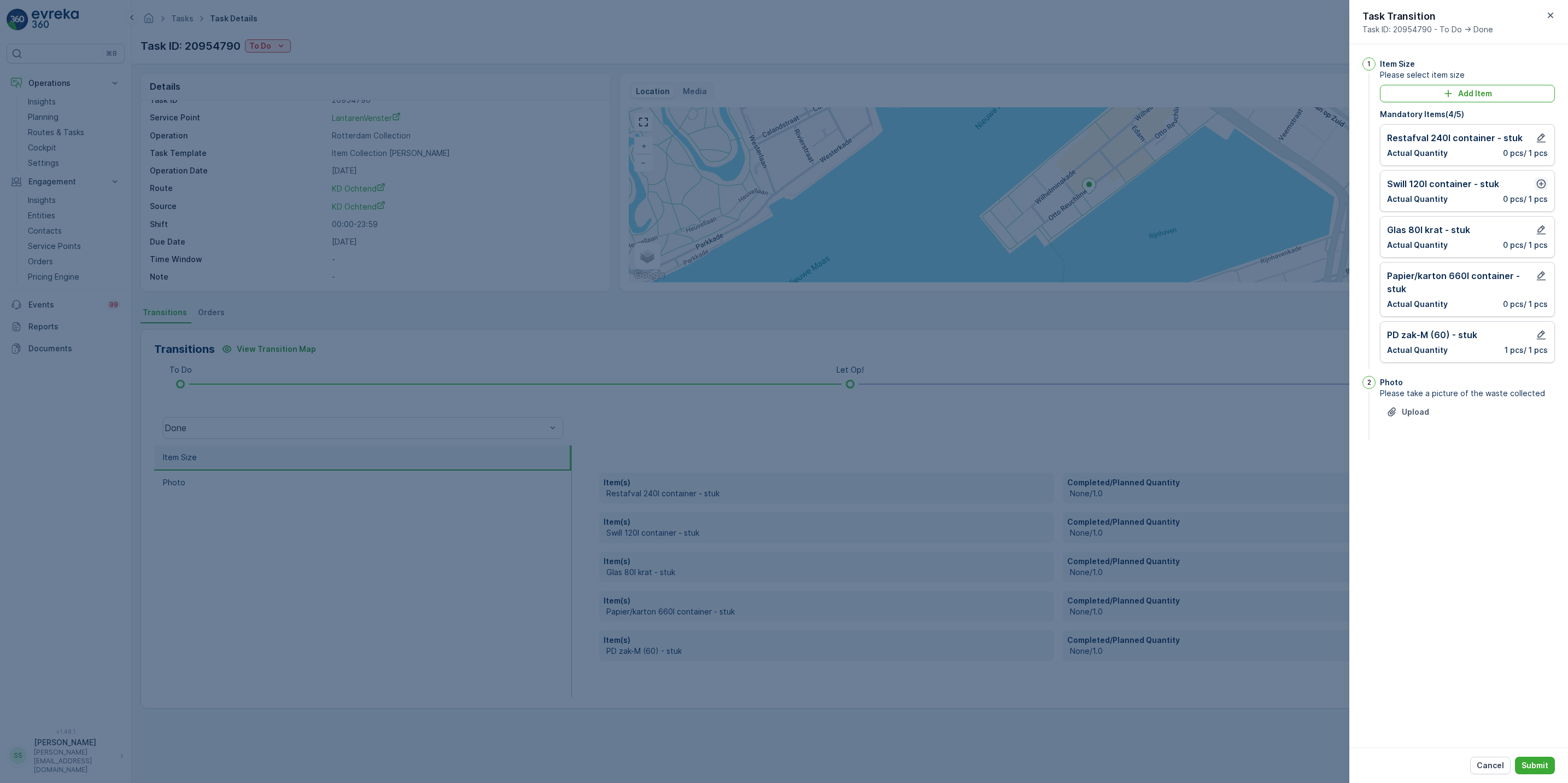
click at [1541, 186] on icon "button" at bounding box center [1542, 183] width 11 height 11
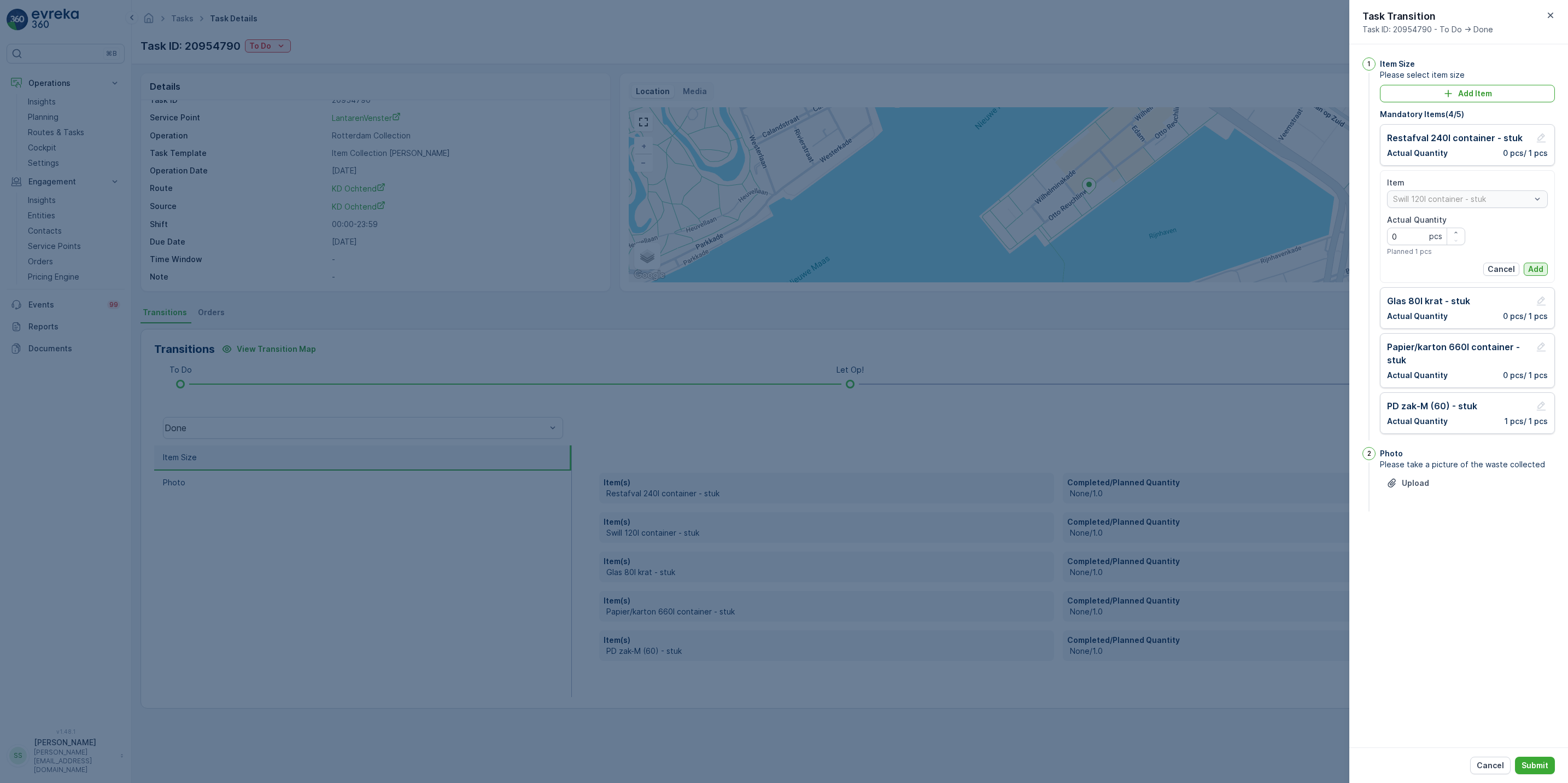
click at [1541, 266] on p "Add" at bounding box center [1536, 269] width 15 height 11
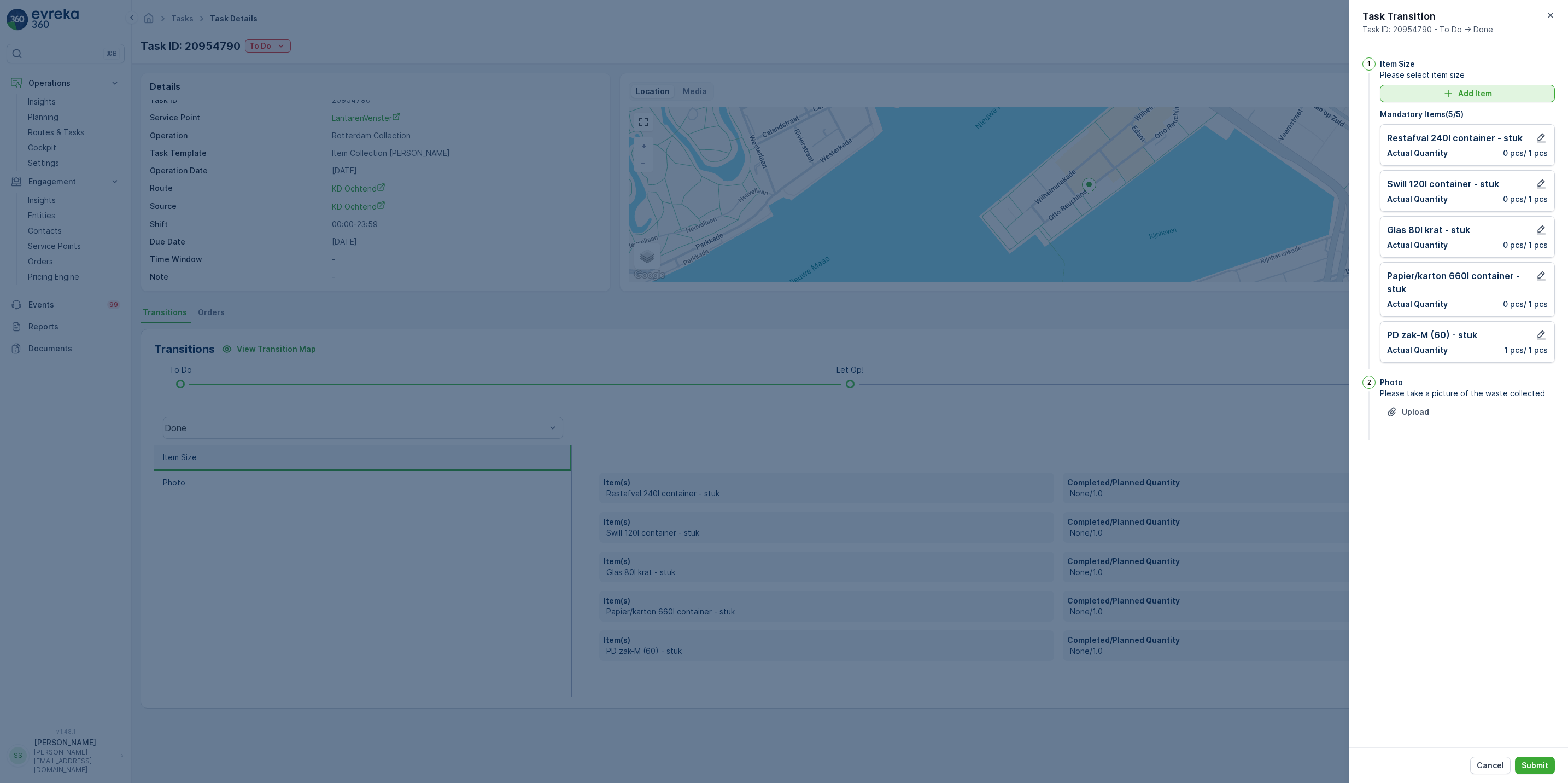
click at [1505, 95] on div "Add Item" at bounding box center [1467, 94] width 162 height 11
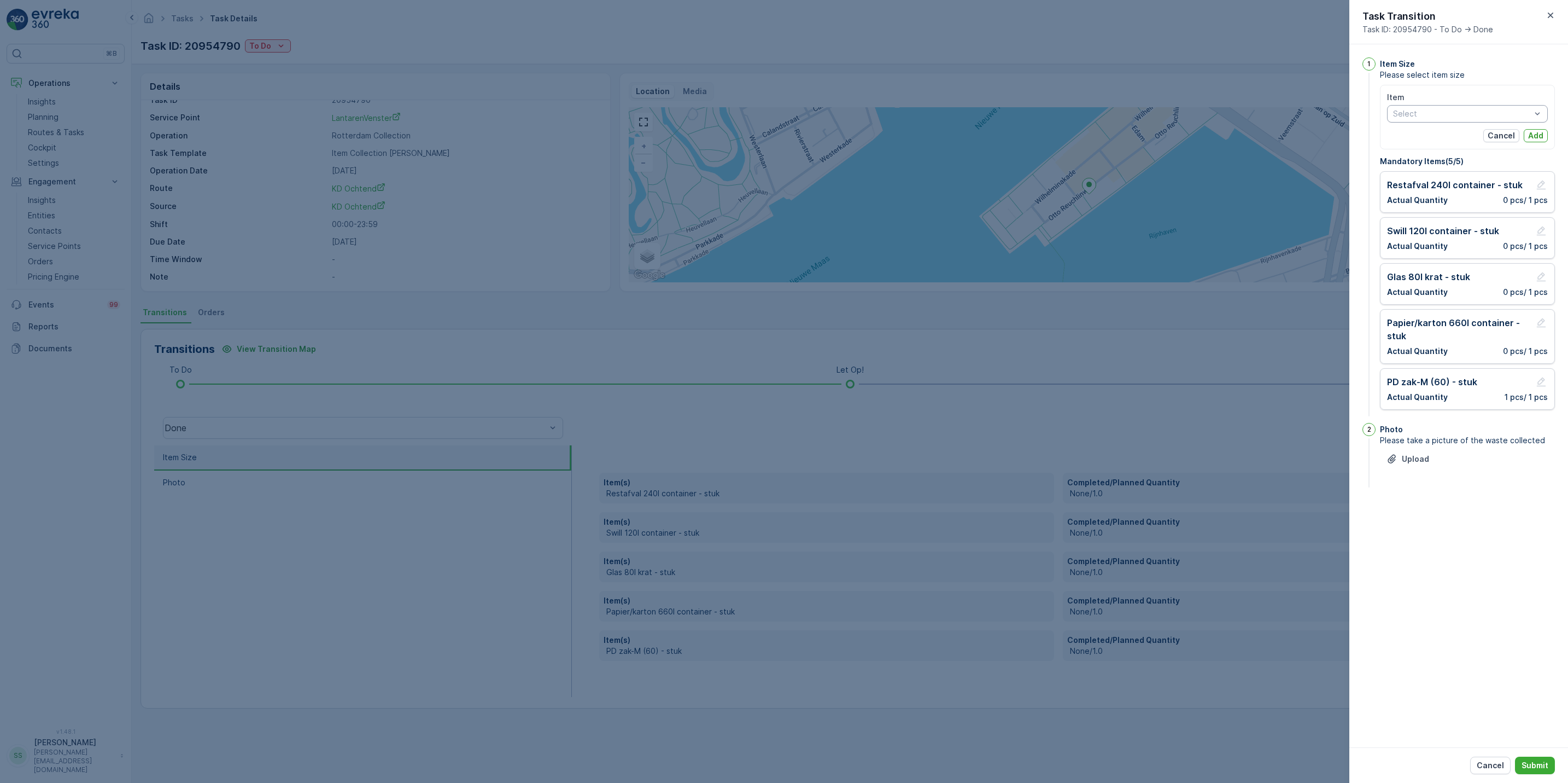
click at [1487, 112] on div at bounding box center [1461, 114] width 140 height 9
type input "rest"
click at [1467, 172] on span "Restafval zak-L (140) - stuk" at bounding box center [1444, 173] width 101 height 9
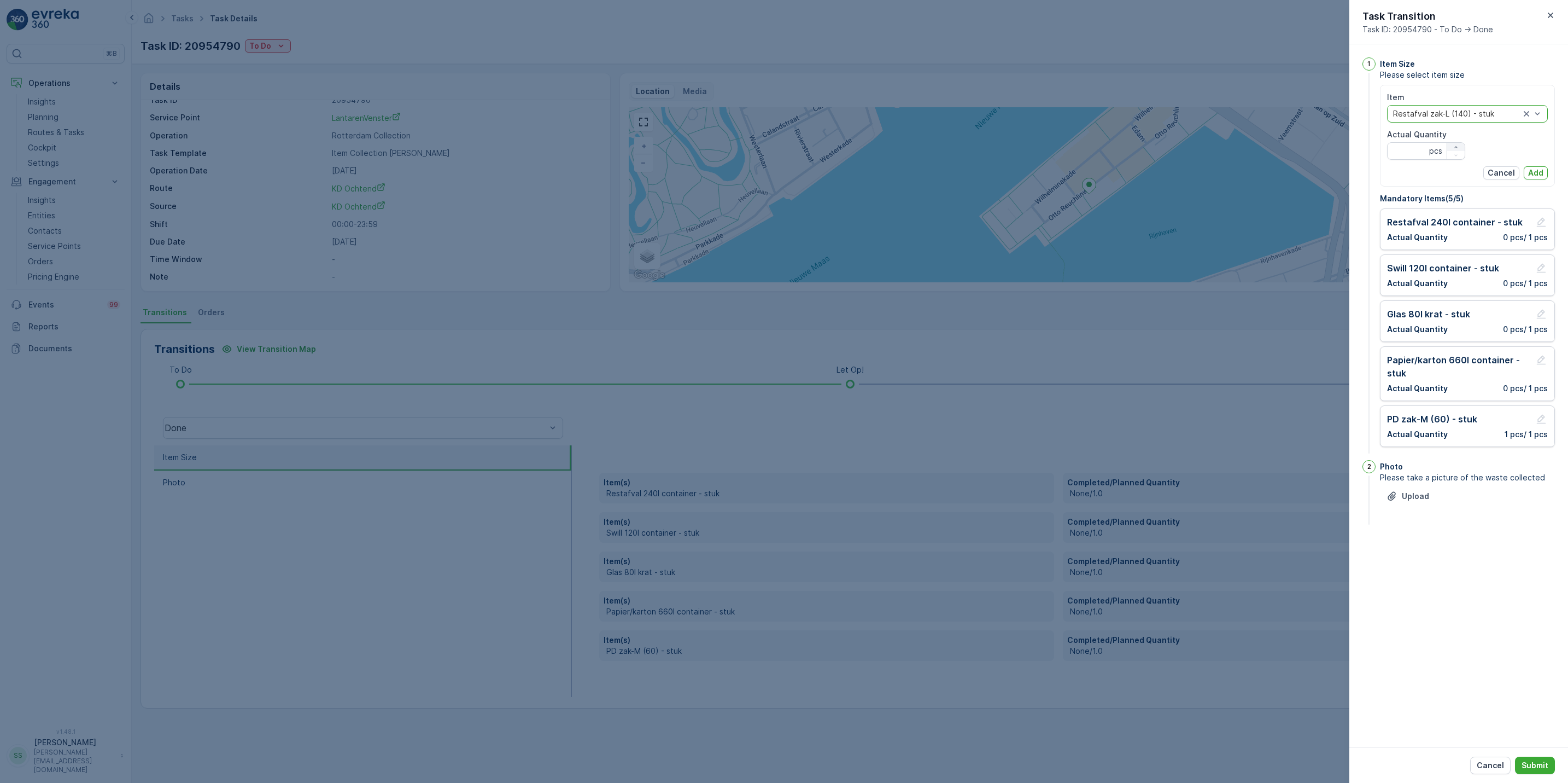
click at [1459, 146] on div "button" at bounding box center [1456, 146] width 17 height 6
type Quantity "3"
click at [1542, 171] on p "Add" at bounding box center [1536, 172] width 15 height 11
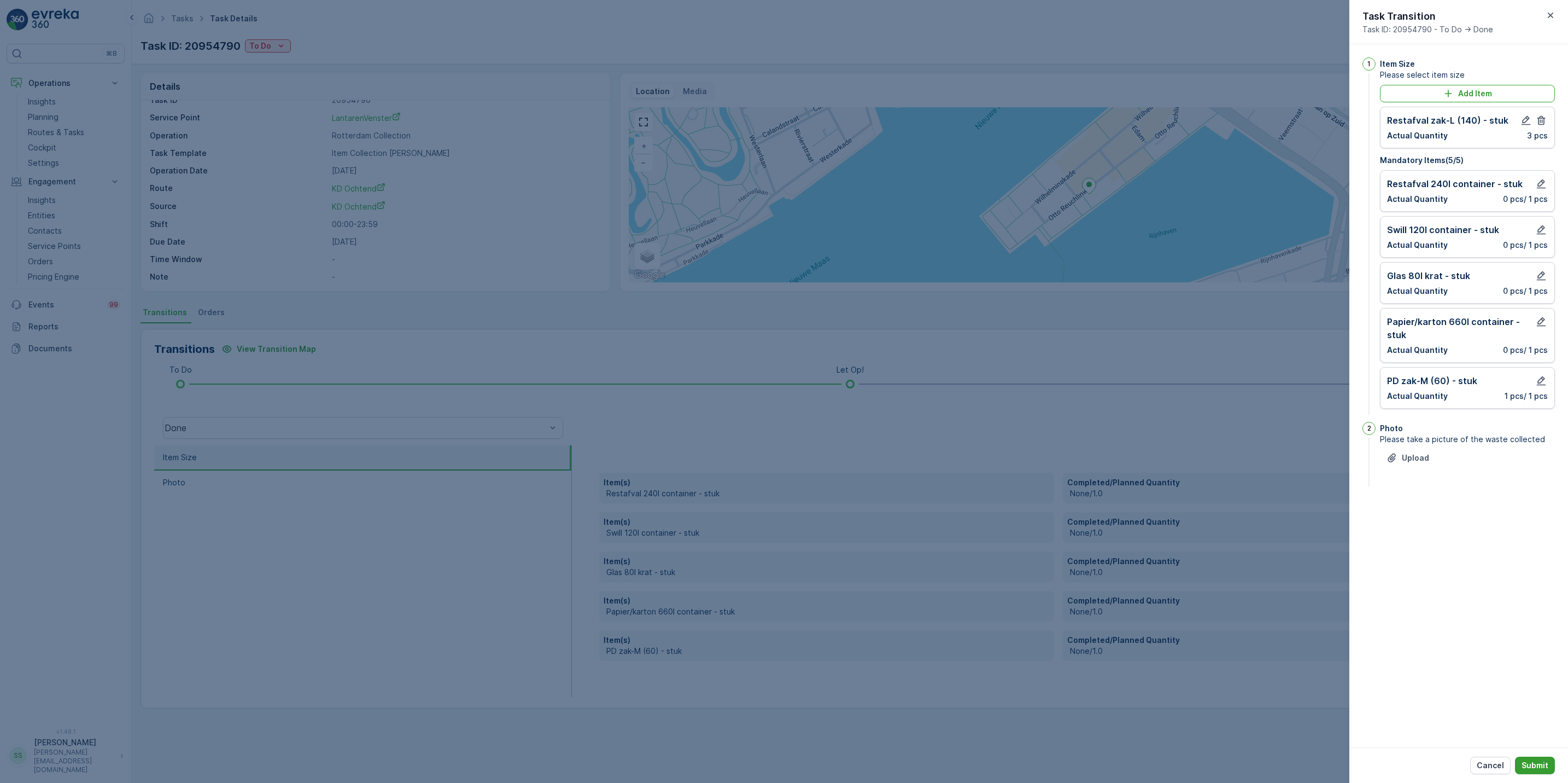
click at [1541, 759] on button "Submit" at bounding box center [1536, 765] width 40 height 17
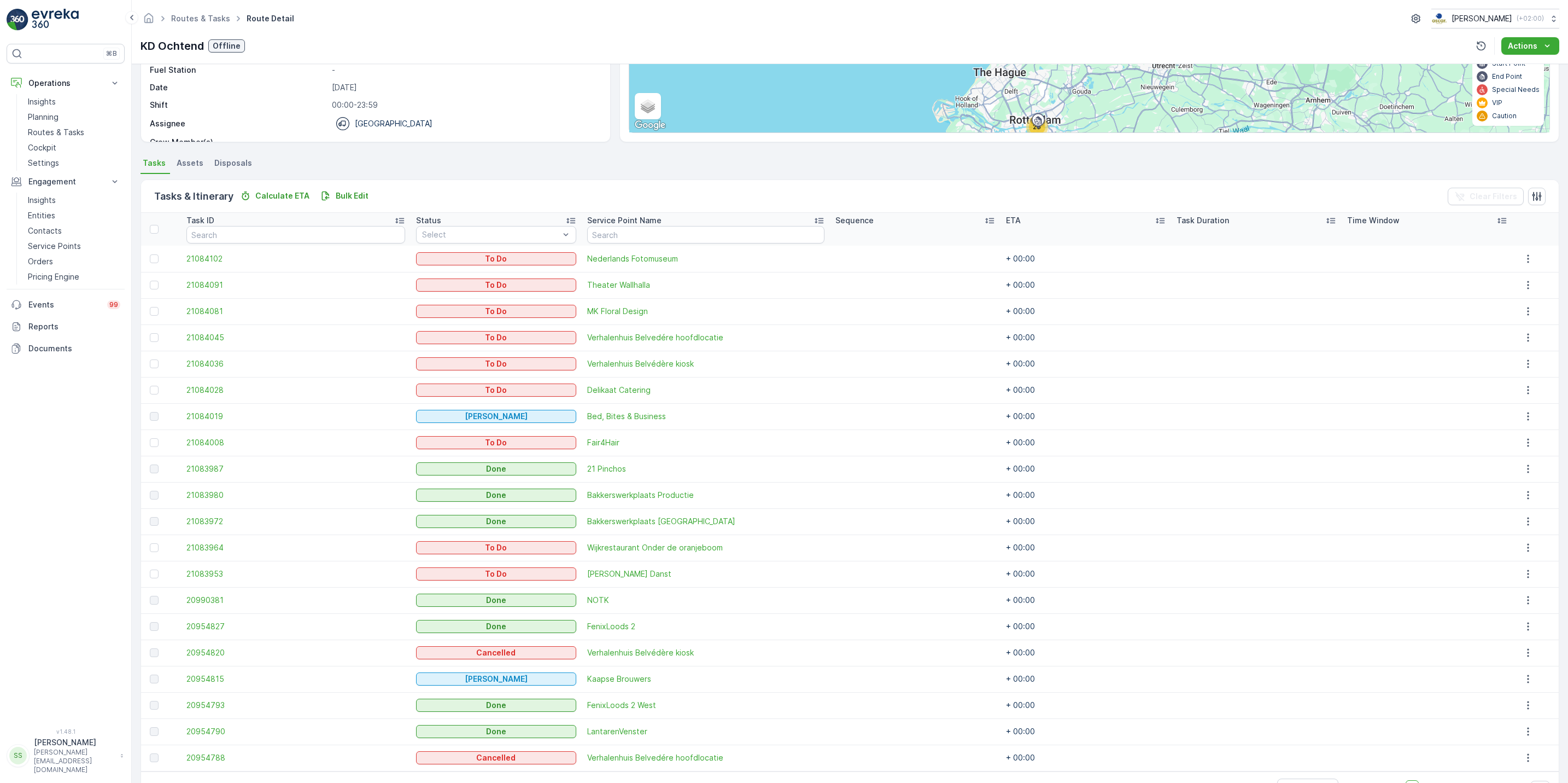
scroll to position [150, 0]
click at [1523, 710] on icon "button" at bounding box center [1528, 704] width 11 height 11
drag, startPoint x: 1521, startPoint y: 721, endPoint x: 1549, endPoint y: 724, distance: 28.2
click at [1549, 724] on span "See More Details" at bounding box center [1532, 722] width 63 height 11
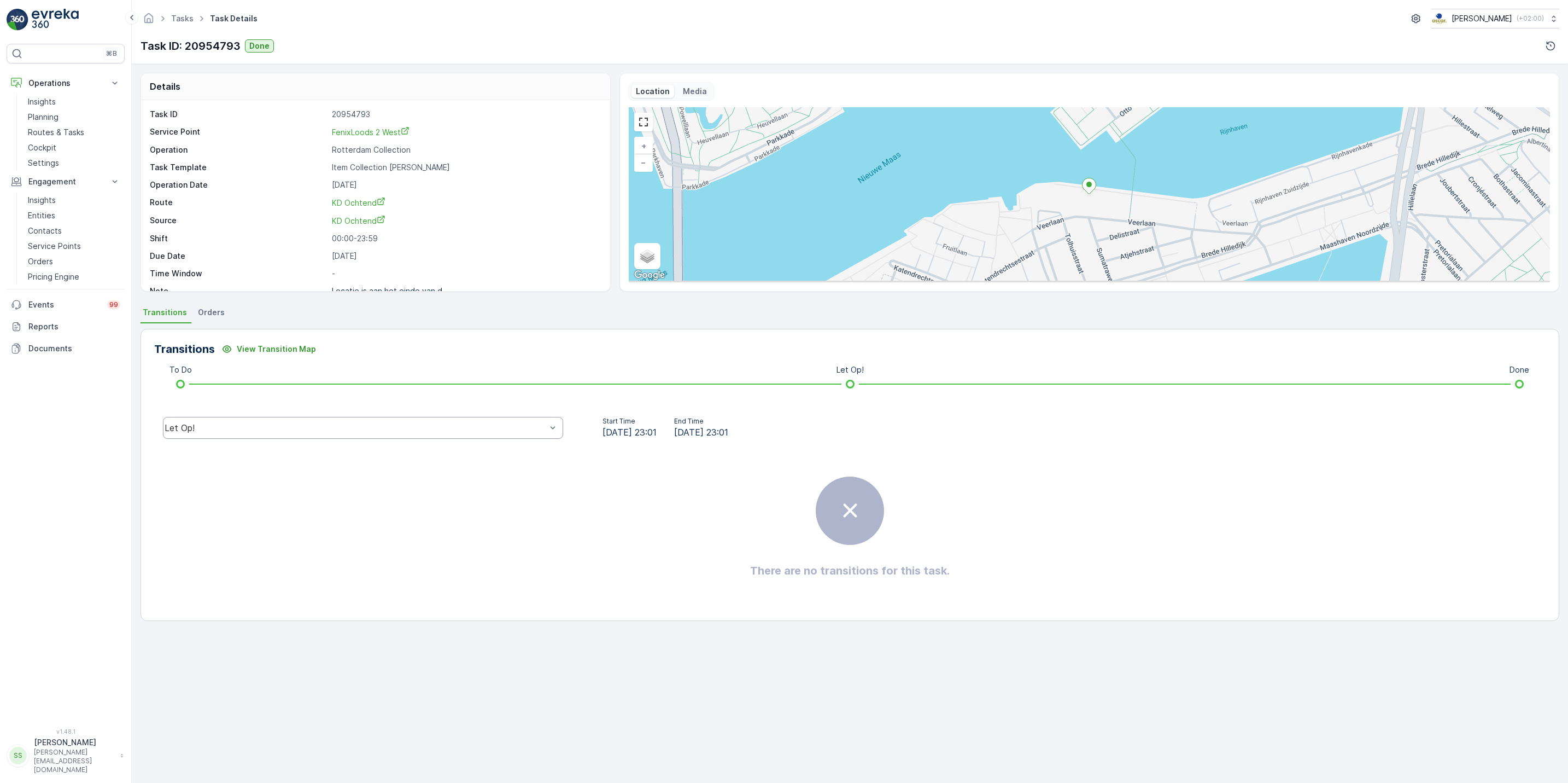
click at [526, 424] on div "Let Op!" at bounding box center [355, 427] width 382 height 10
click at [353, 351] on div "Done" at bounding box center [363, 345] width 400 height 19
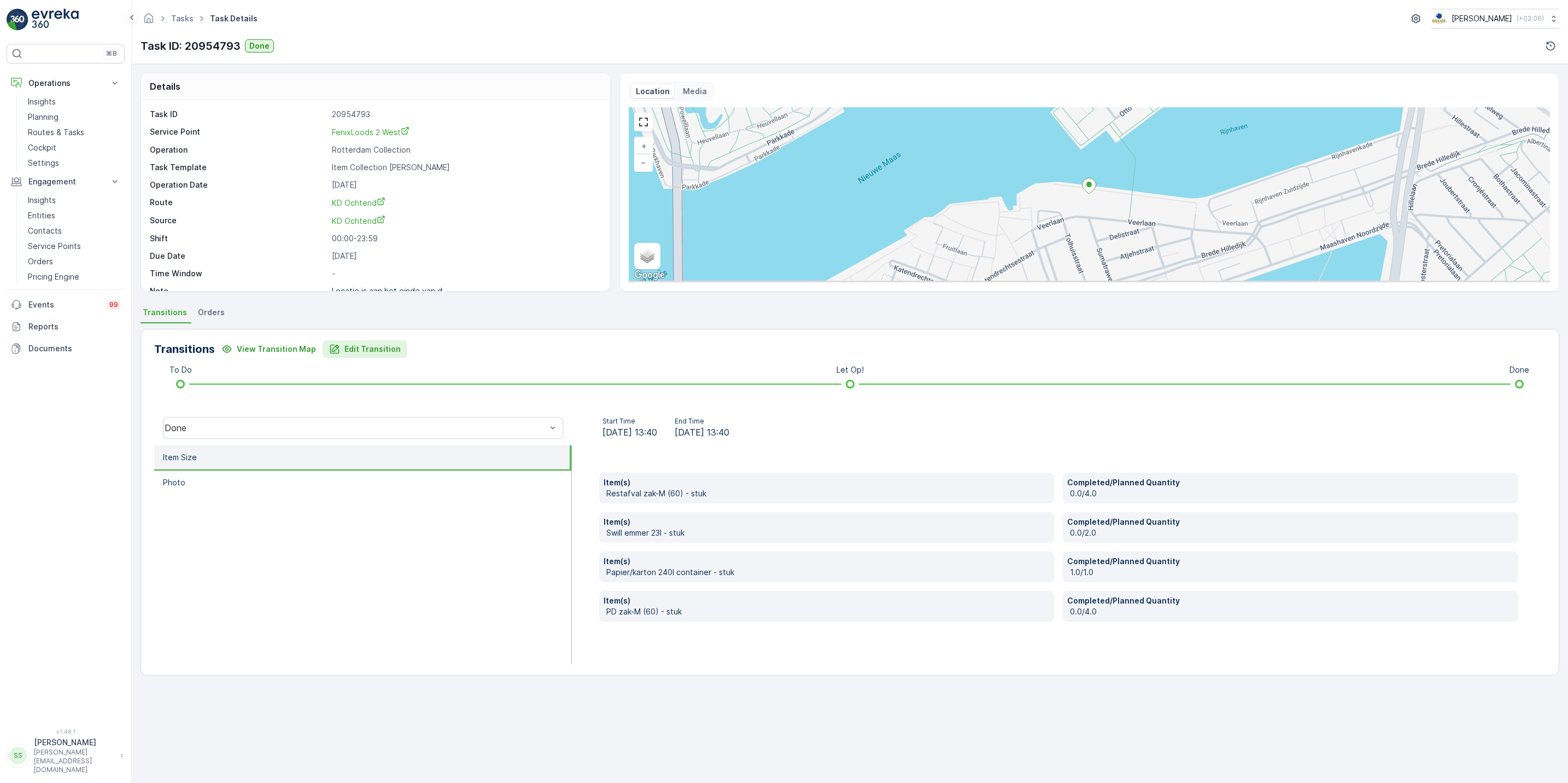
click at [339, 345] on div "Edit Transition" at bounding box center [365, 349] width 71 height 11
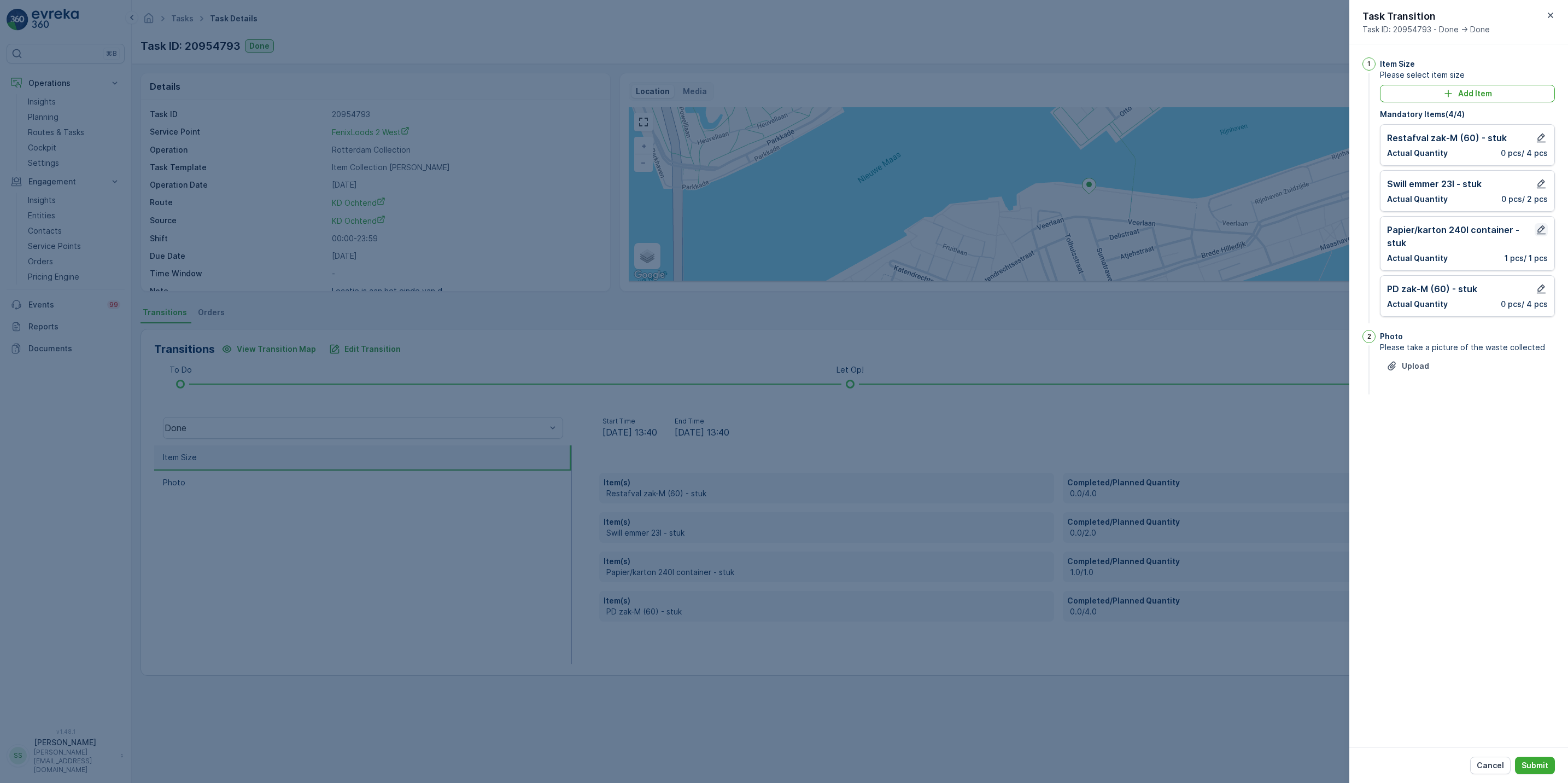
click at [1541, 229] on icon "button" at bounding box center [1542, 230] width 9 height 9
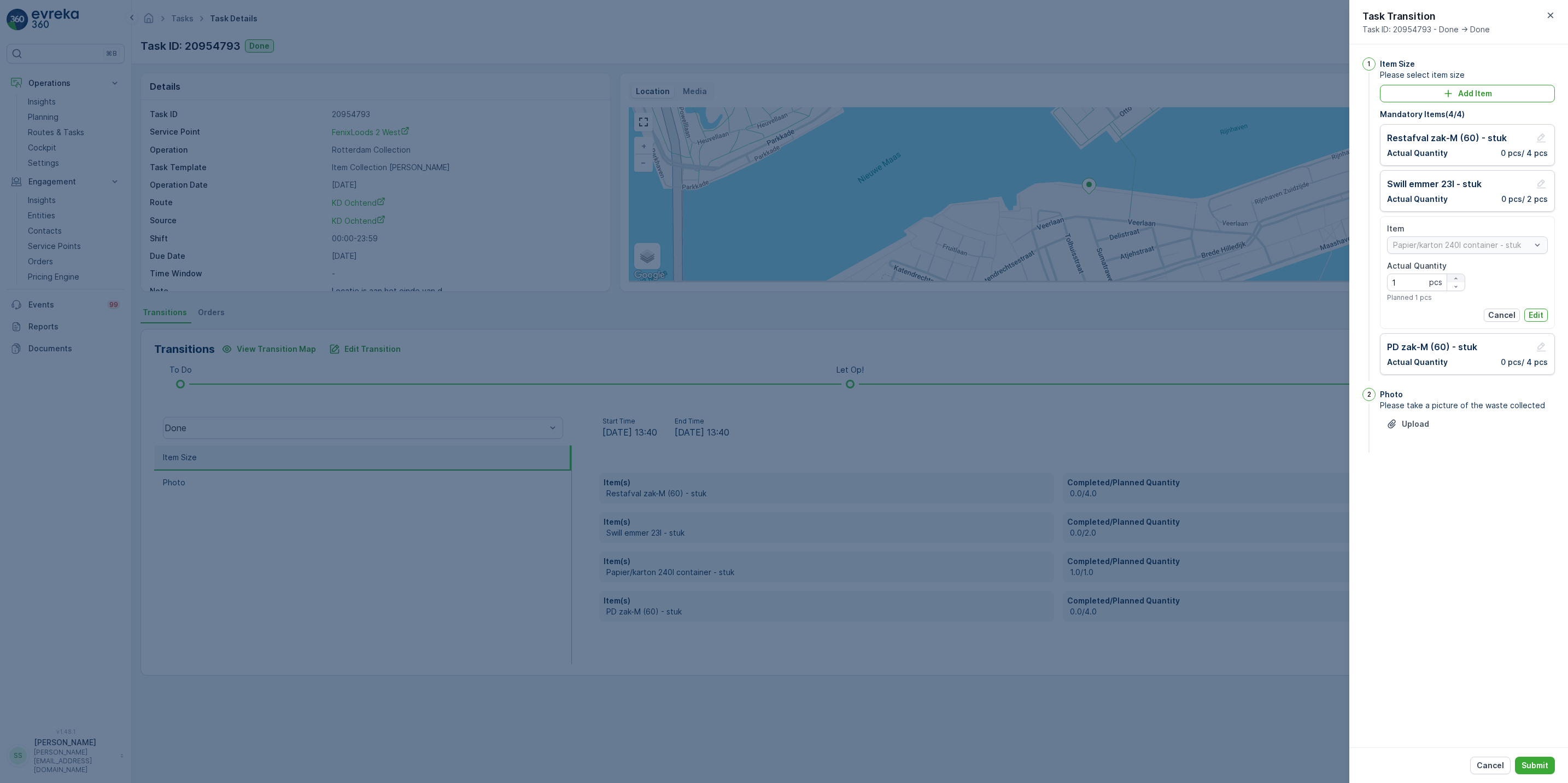
click at [1459, 278] on icon "button" at bounding box center [1456, 278] width 6 height 6
type Quantity "2"
click at [1539, 320] on p "Edit" at bounding box center [1536, 315] width 14 height 11
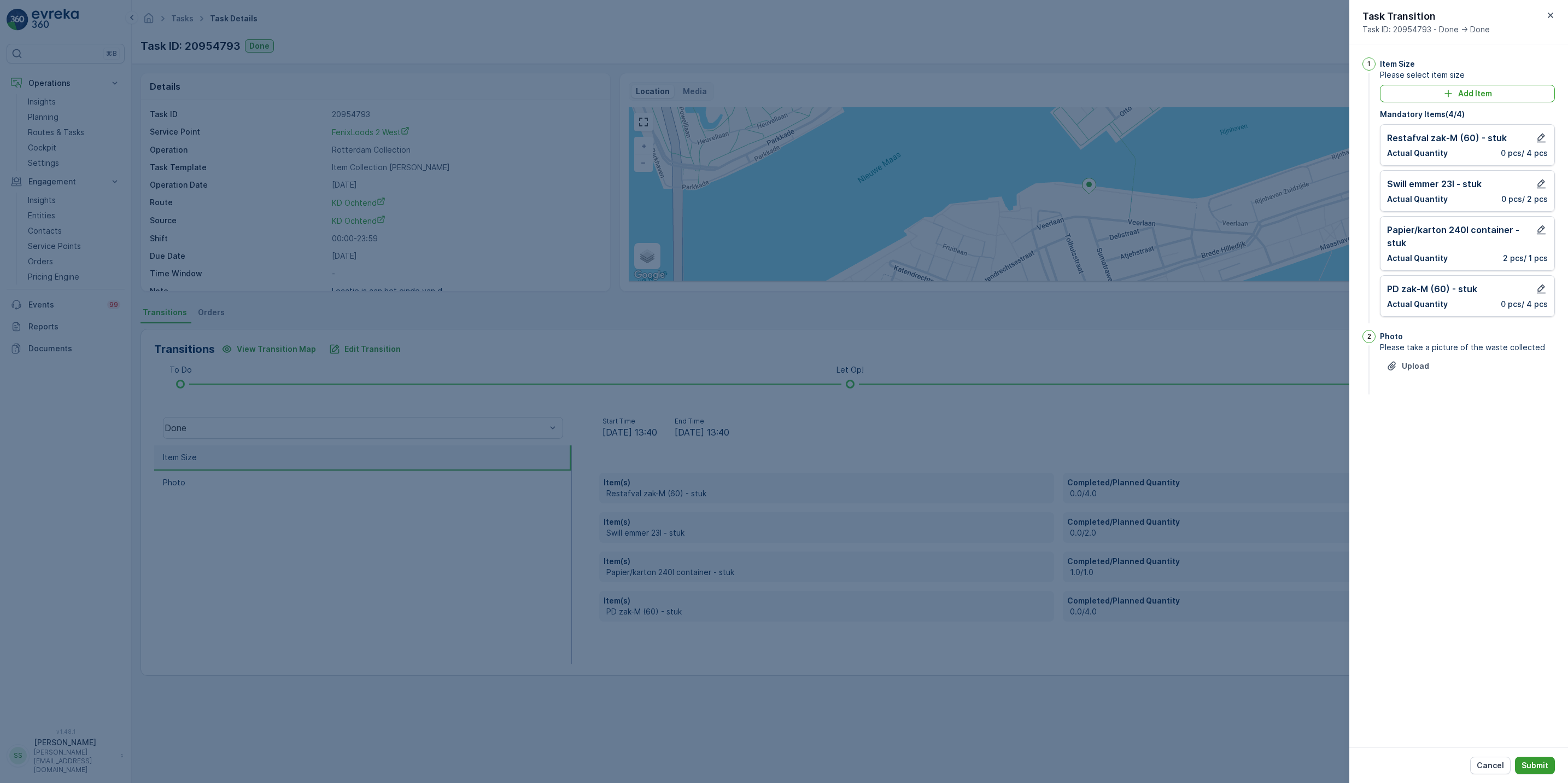
click at [1538, 769] on p "Submit" at bounding box center [1536, 765] width 27 height 11
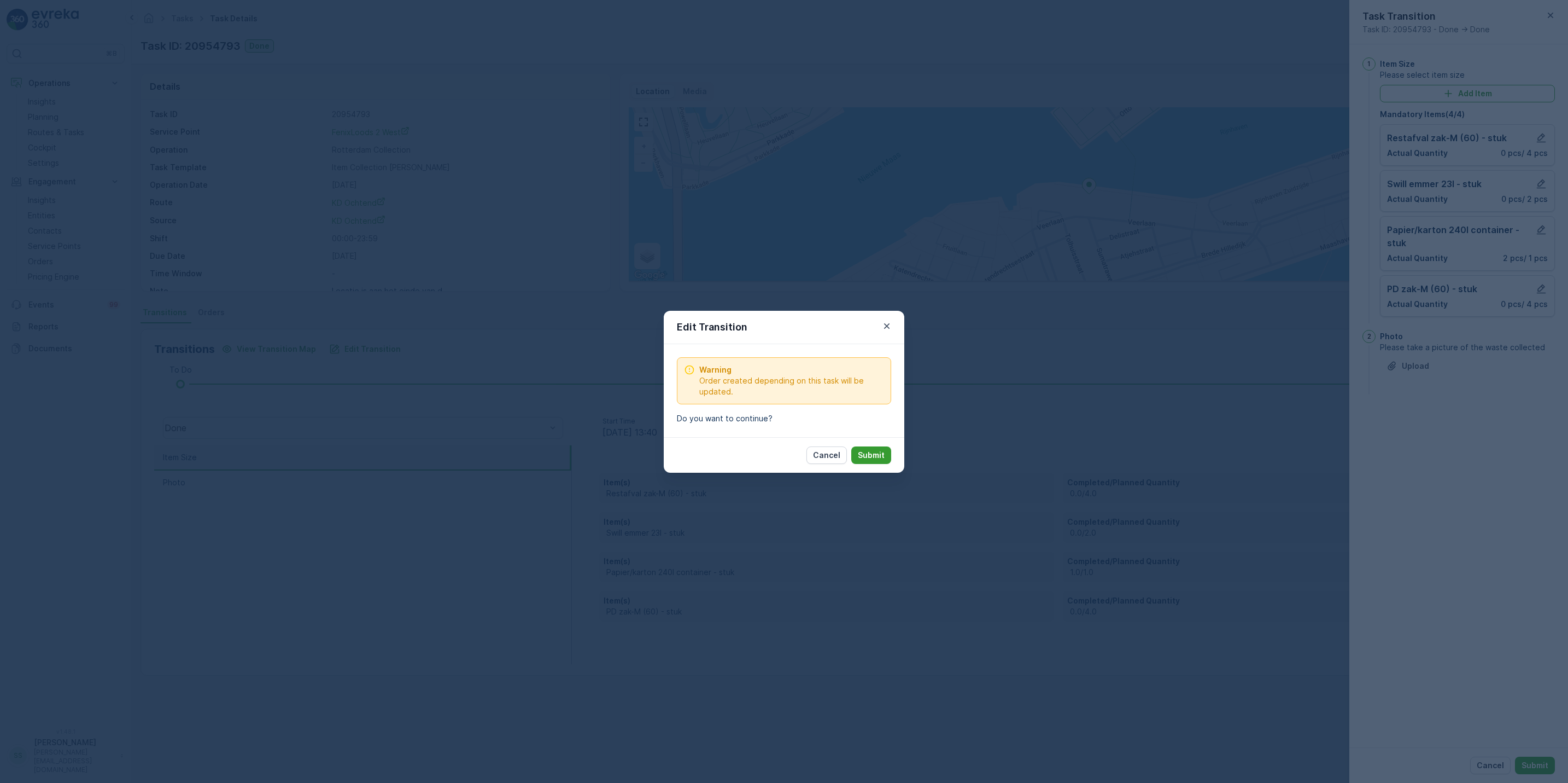
click at [877, 455] on p "Submit" at bounding box center [872, 455] width 27 height 11
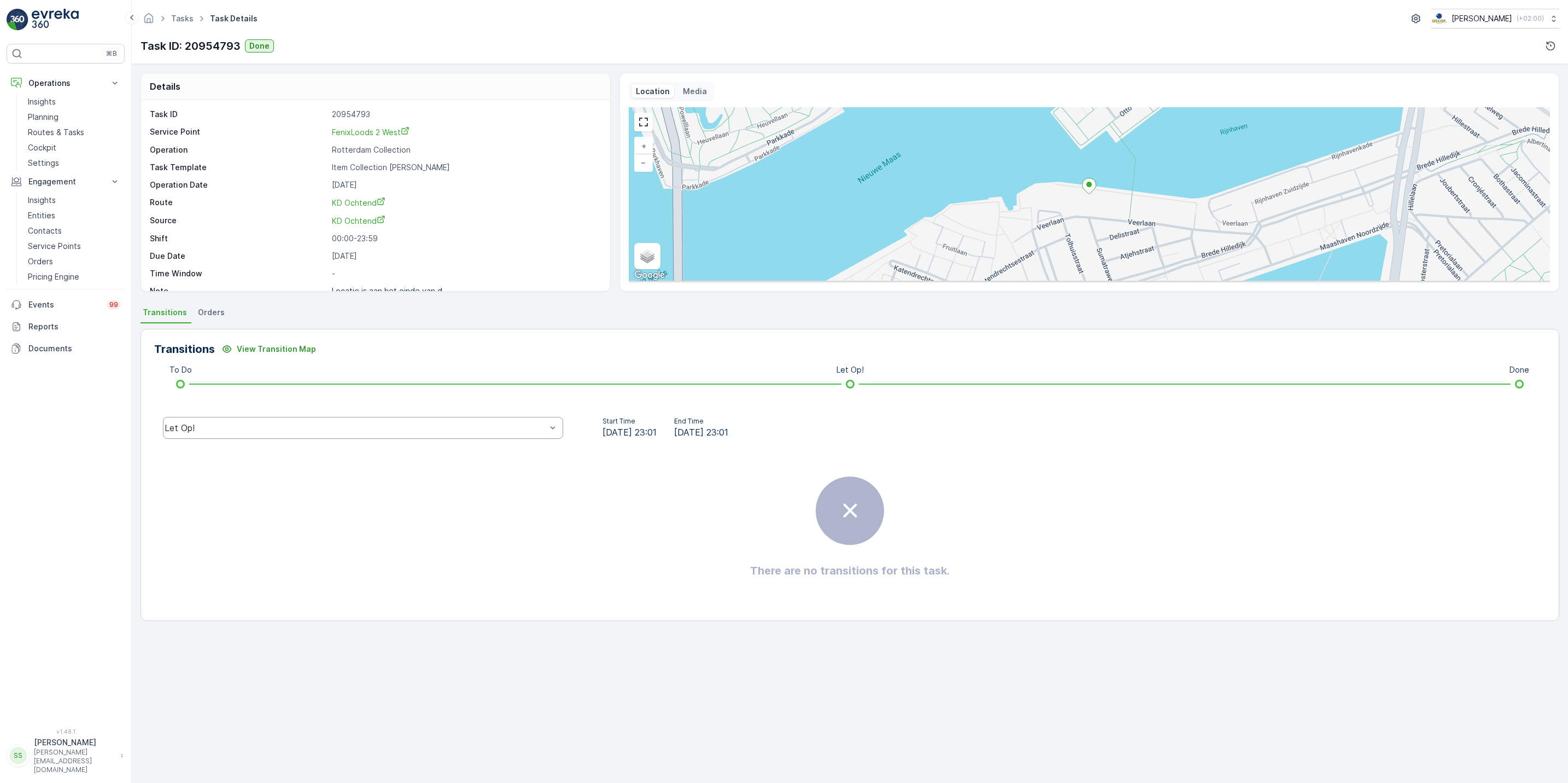
click at [450, 419] on div "Let Op!" at bounding box center [363, 428] width 400 height 22
click at [389, 350] on div "Done" at bounding box center [363, 345] width 387 height 10
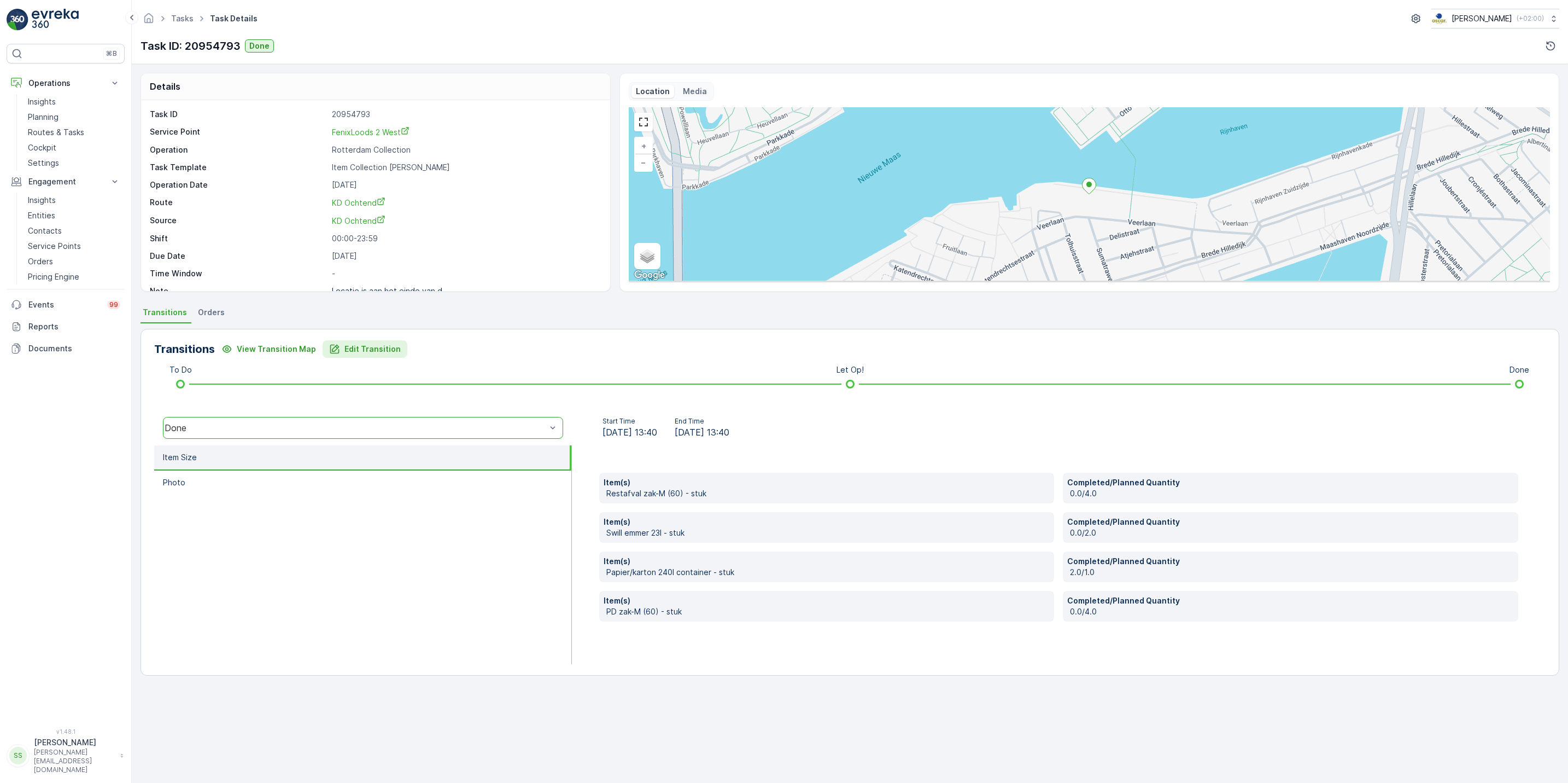
click at [364, 350] on p "Edit Transition" at bounding box center [373, 349] width 56 height 11
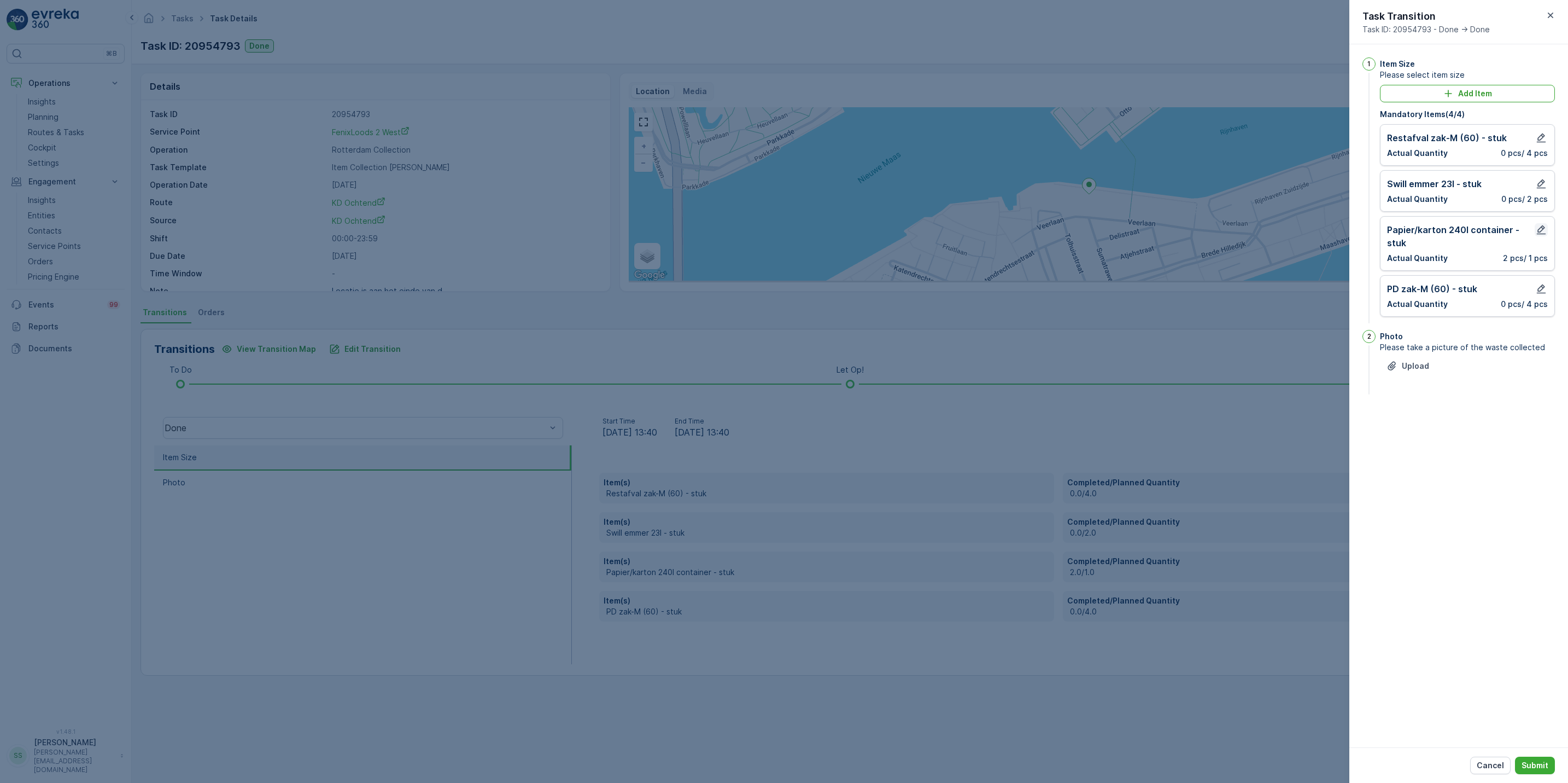
click at [1545, 229] on icon "button" at bounding box center [1542, 229] width 11 height 11
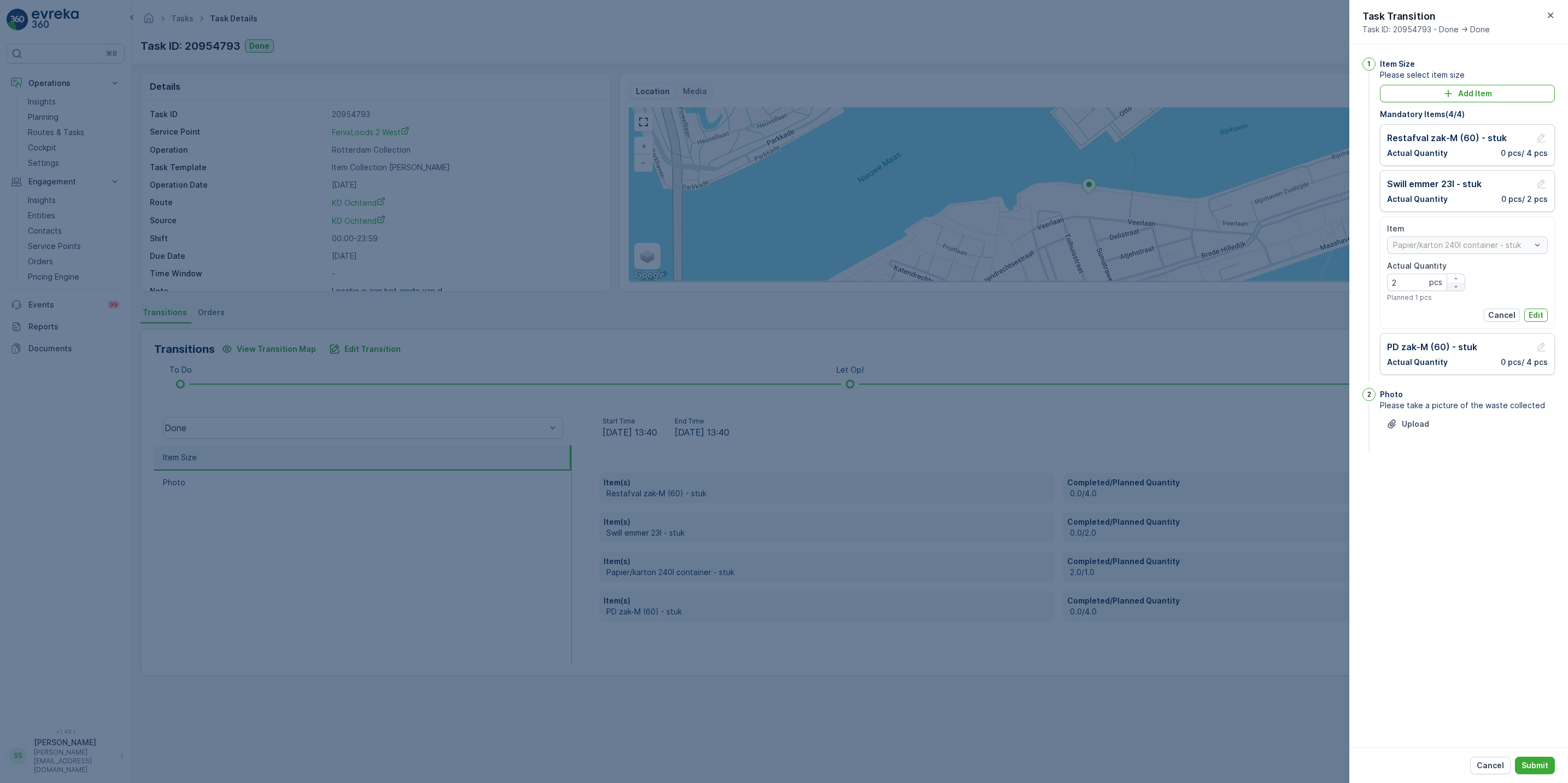
click at [1461, 286] on div "button" at bounding box center [1456, 286] width 17 height 6
type Quantity "1"
click at [1538, 319] on p "Edit" at bounding box center [1536, 315] width 14 height 11
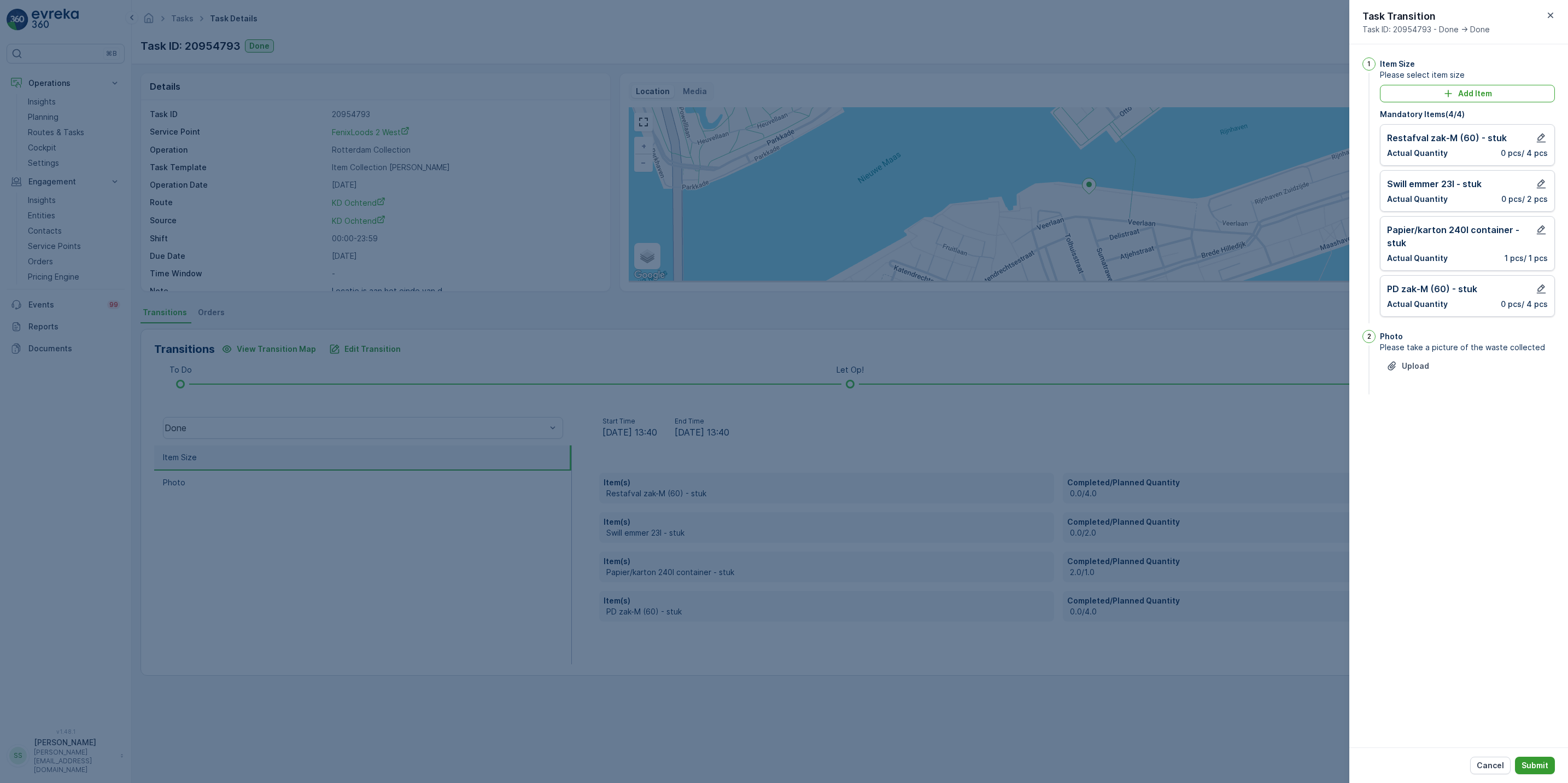
click at [1541, 769] on p "Submit" at bounding box center [1536, 765] width 27 height 11
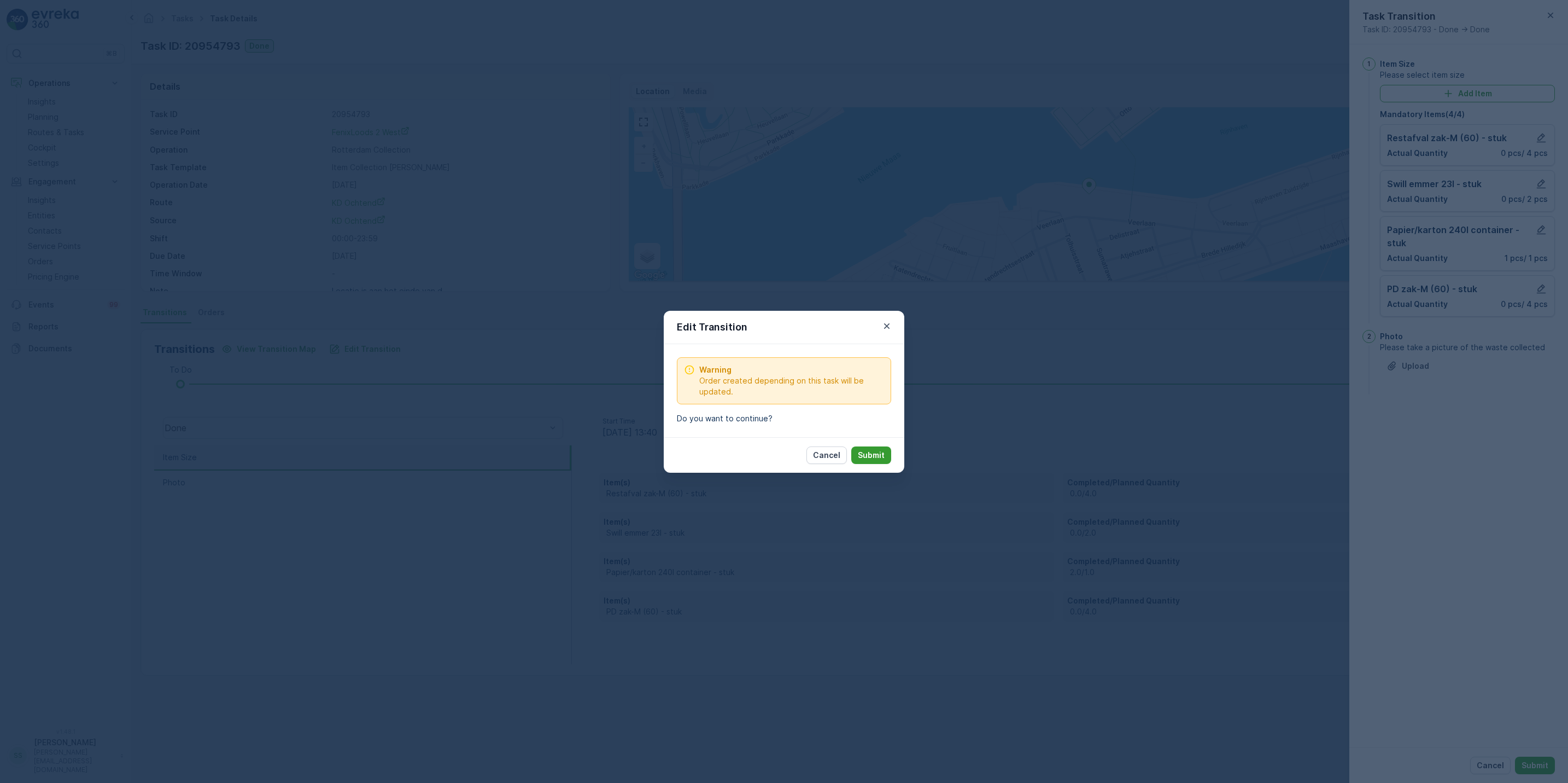
click at [883, 453] on p "Submit" at bounding box center [872, 455] width 27 height 11
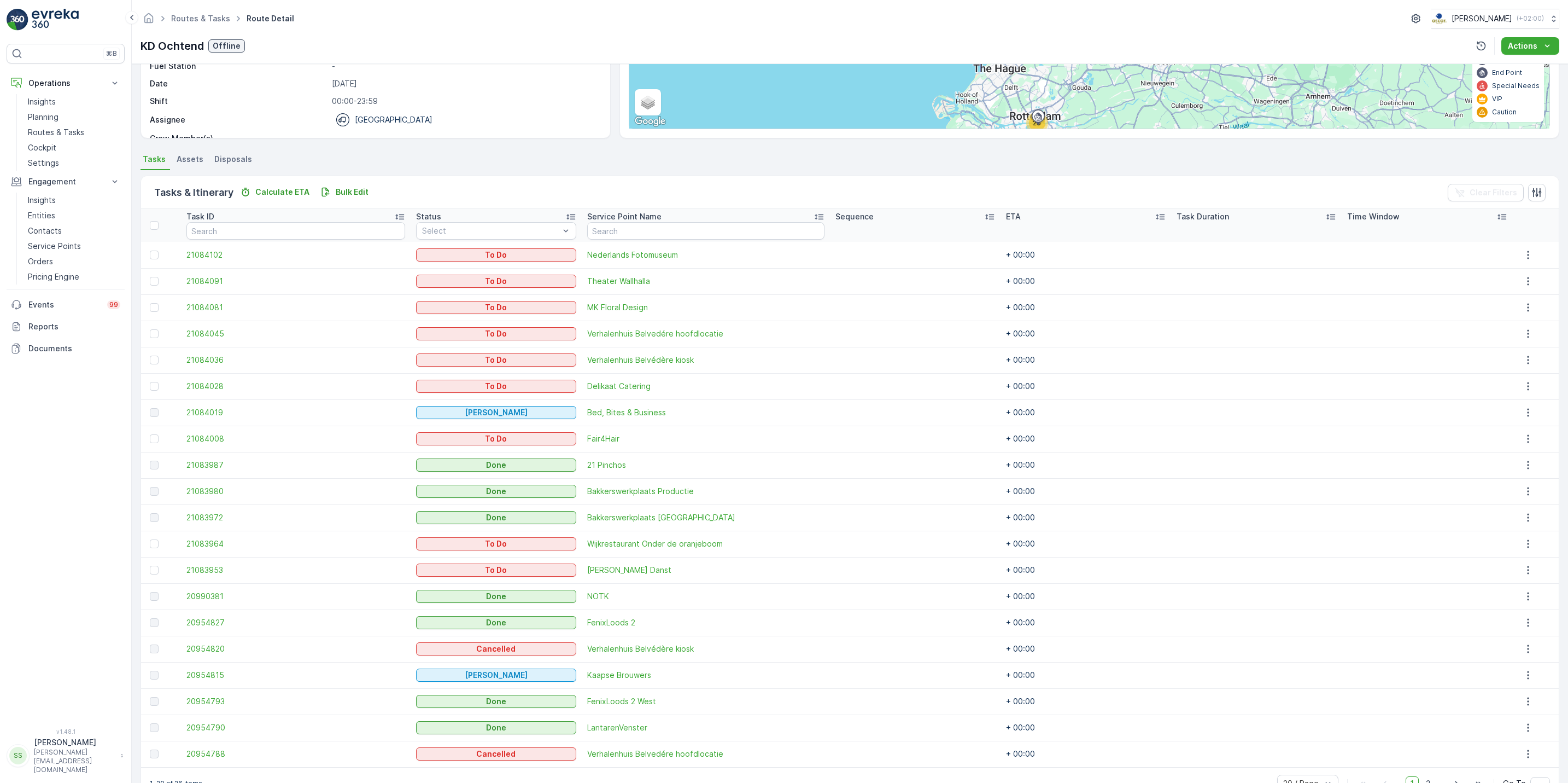
scroll to position [184, 0]
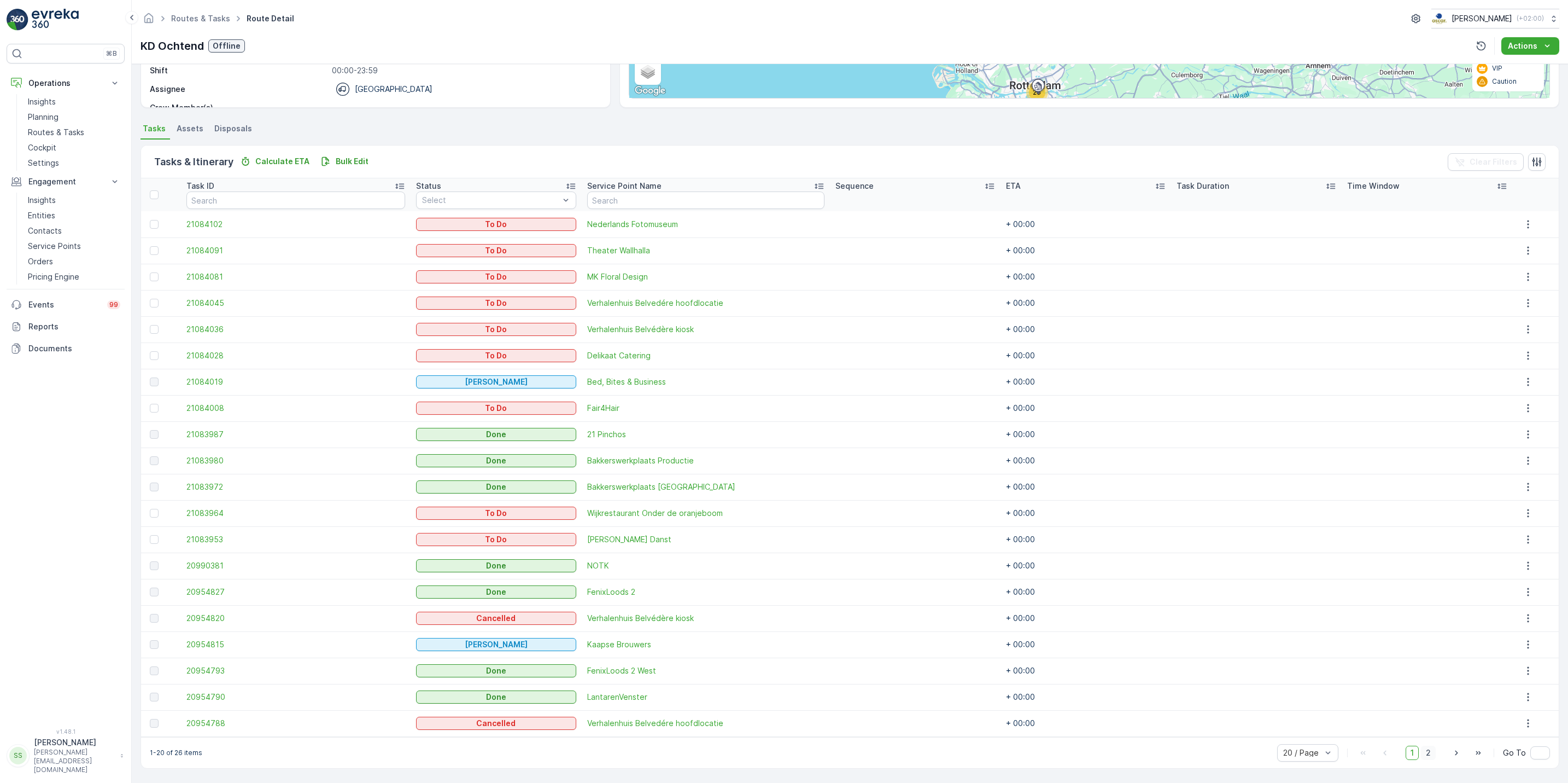
click at [1424, 753] on span "2" at bounding box center [1429, 753] width 14 height 14
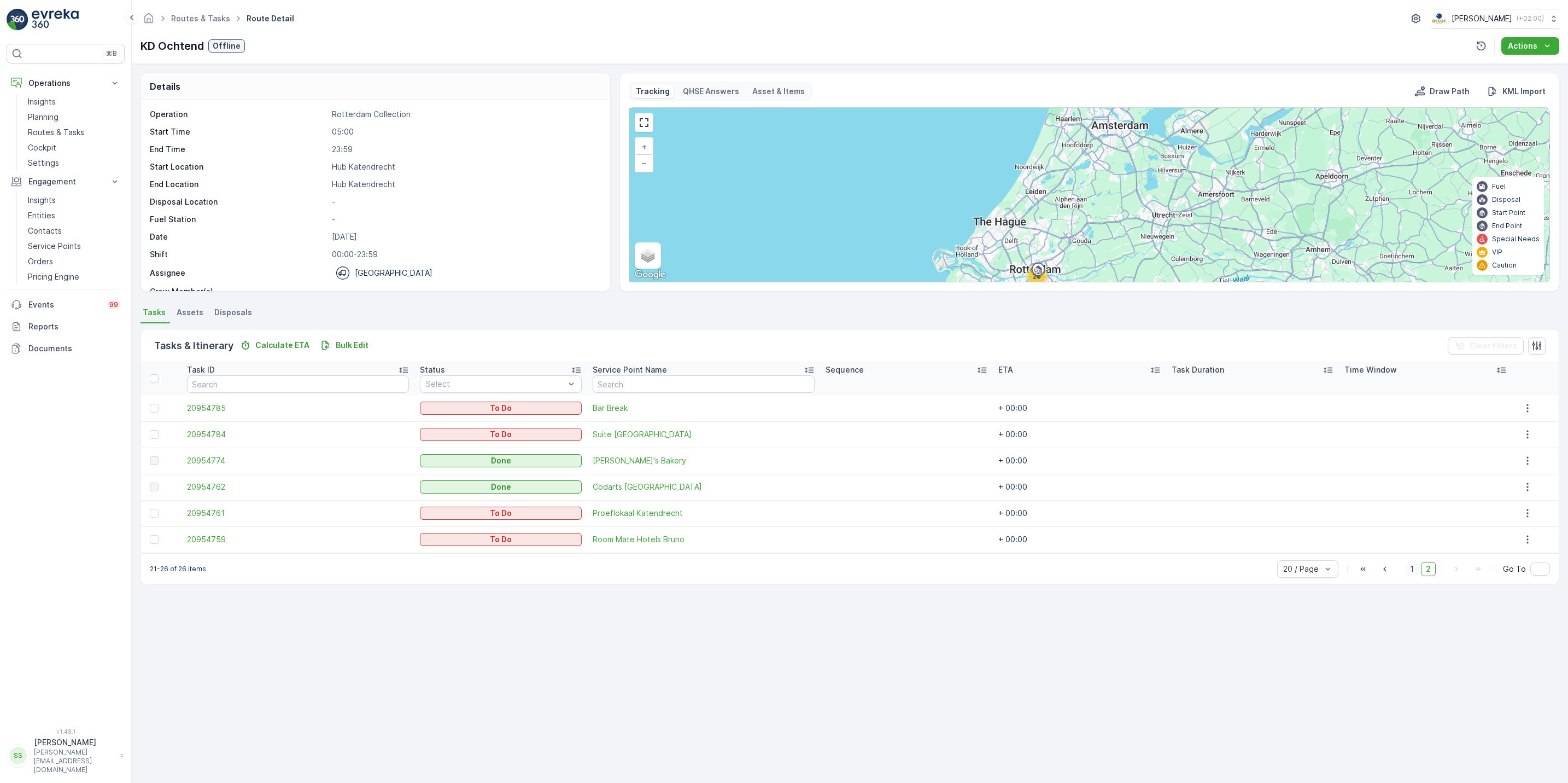
click at [1415, 570] on span "1" at bounding box center [1413, 569] width 14 height 14
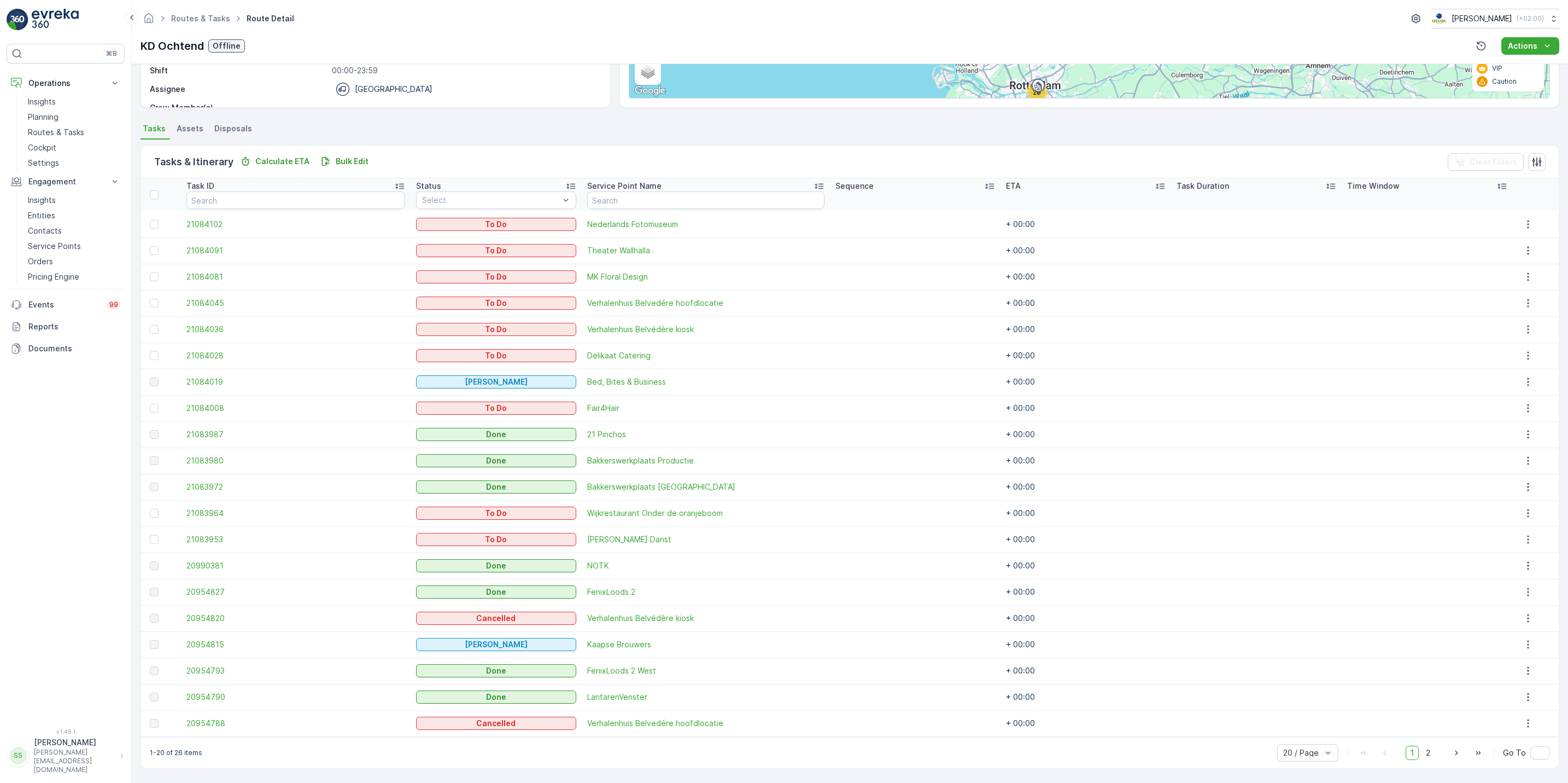
scroll to position [184, 0]
click at [1523, 508] on icon "button" at bounding box center [1528, 513] width 11 height 11
click at [1503, 528] on span "See More Details" at bounding box center [1522, 529] width 63 height 11
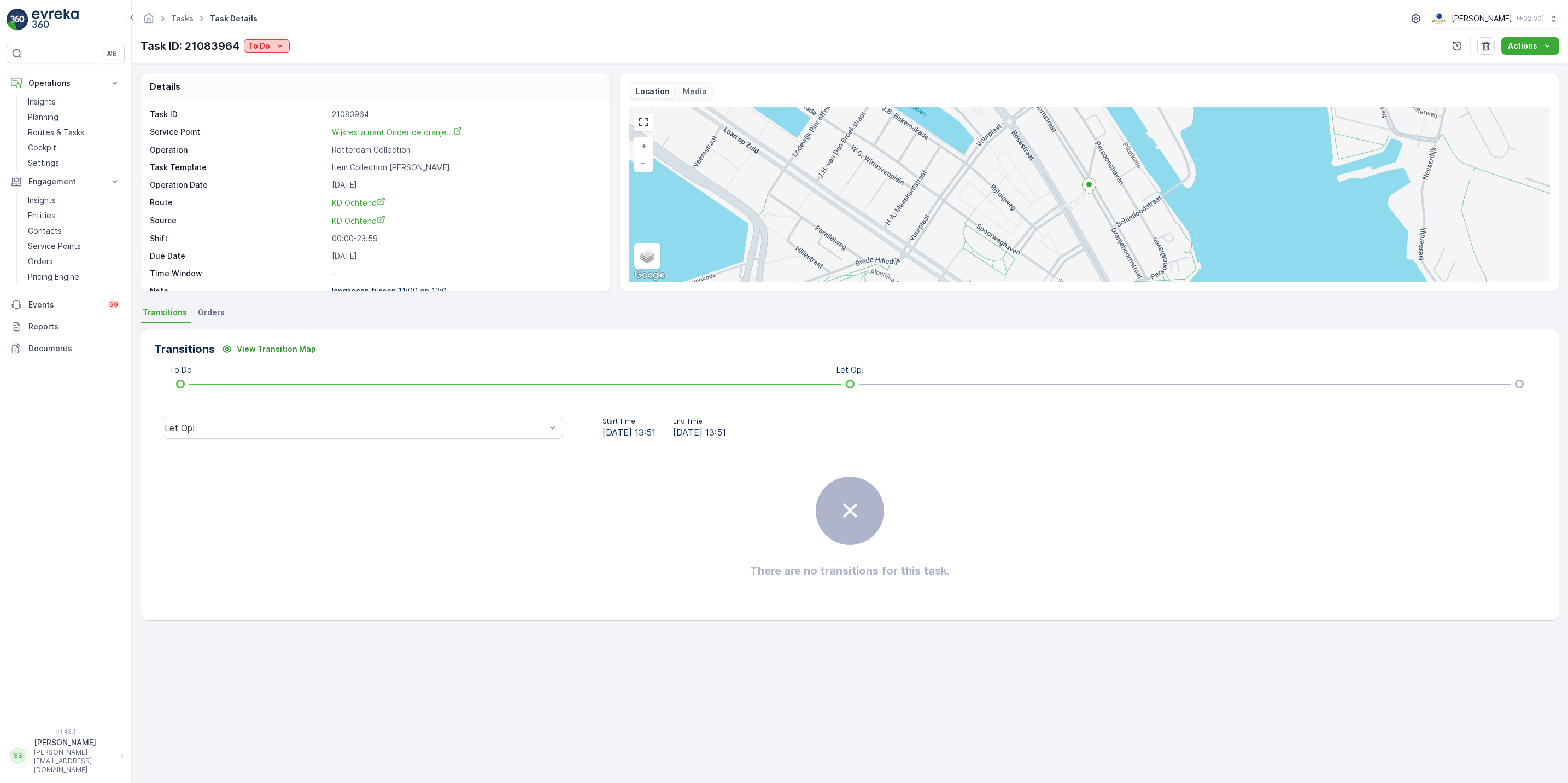
click at [267, 46] on p "To Do" at bounding box center [259, 46] width 22 height 11
click at [273, 97] on div "Done" at bounding box center [281, 93] width 70 height 15
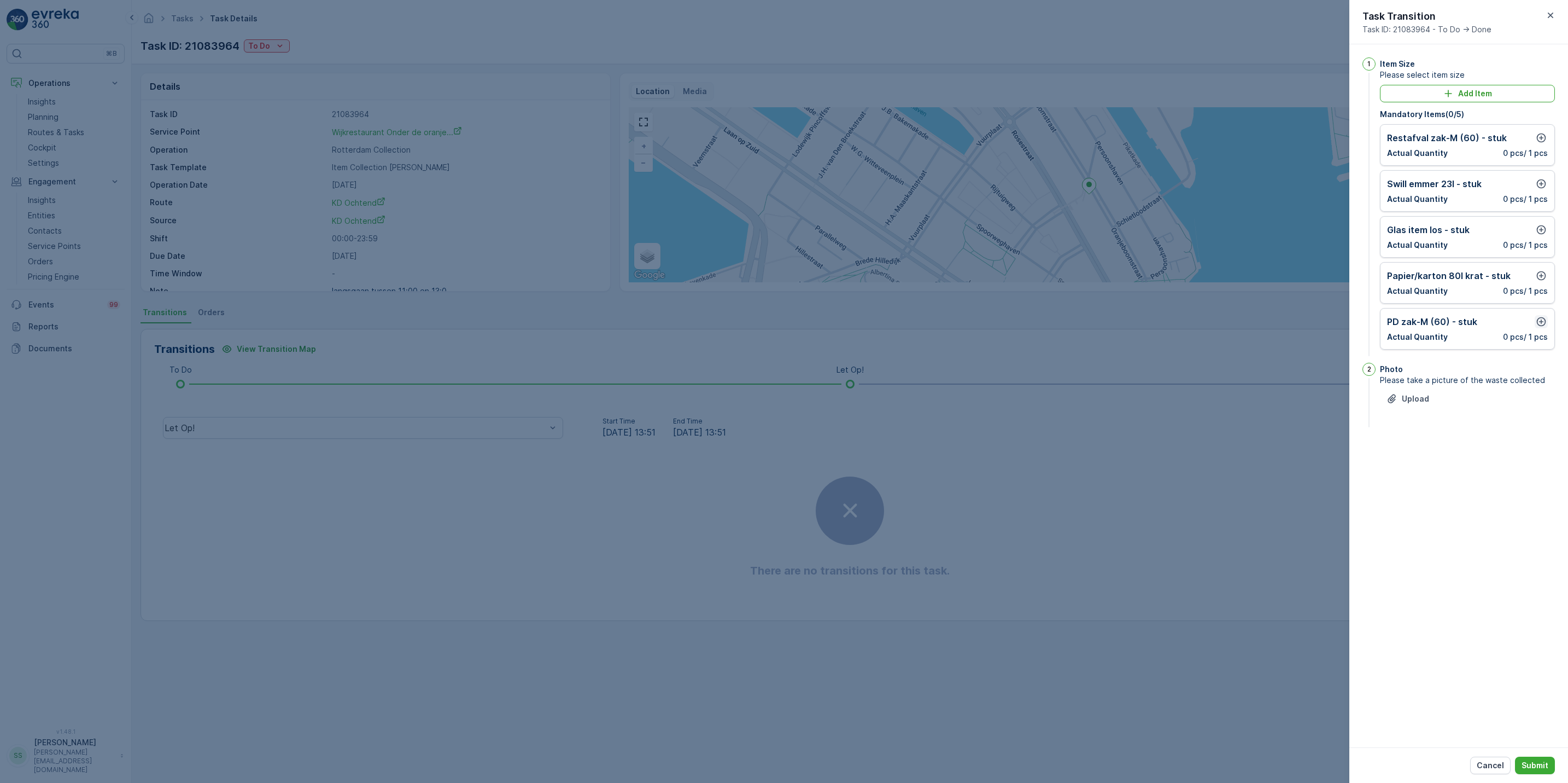
click at [1541, 323] on icon "button" at bounding box center [1542, 322] width 9 height 9
click at [1452, 368] on Quantity "0" at bounding box center [1426, 374] width 79 height 17
click at [1459, 373] on icon "button" at bounding box center [1456, 370] width 6 height 6
type Quantity "1"
click at [1543, 410] on p "Add" at bounding box center [1536, 407] width 15 height 11
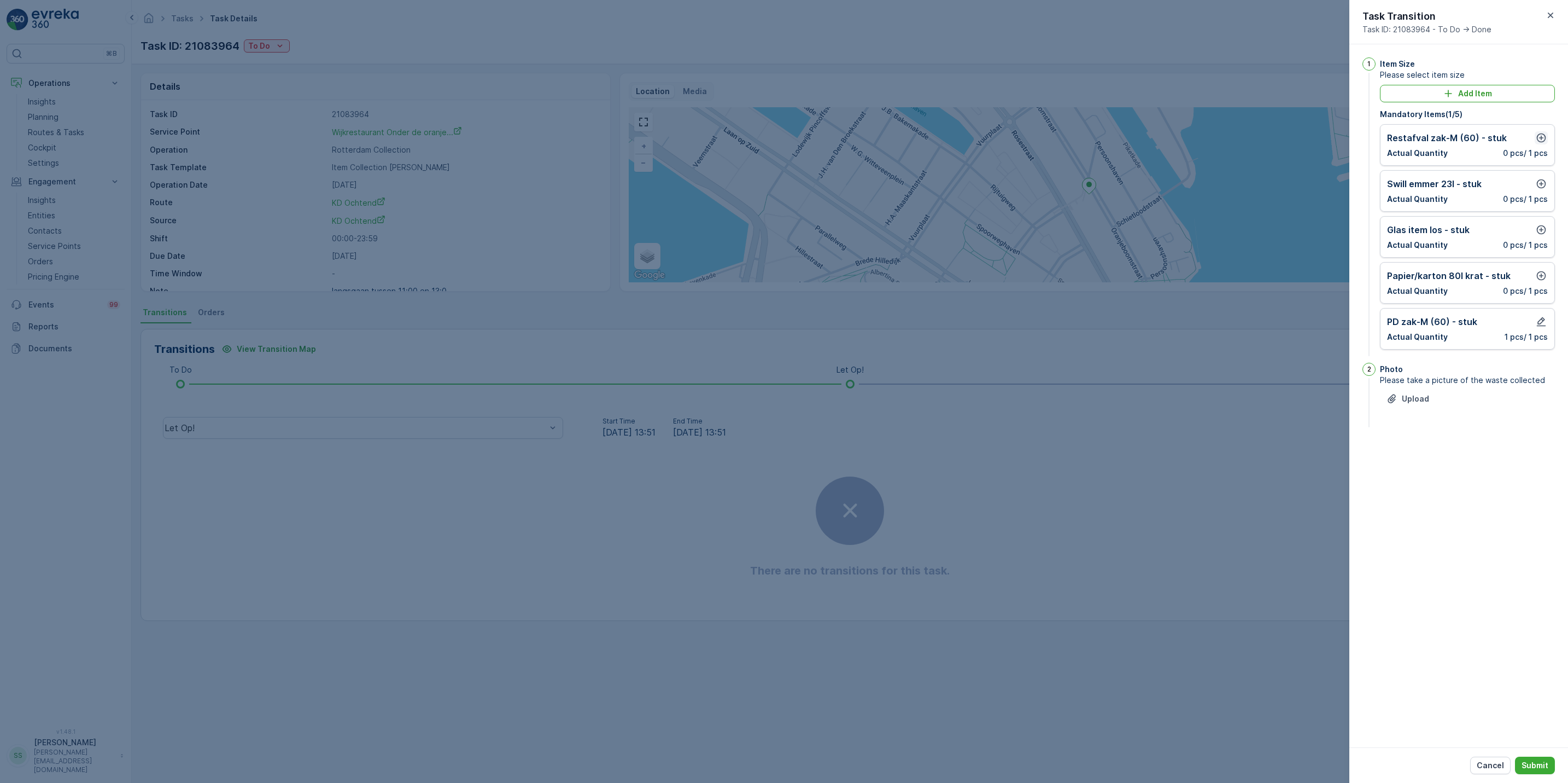
click at [1536, 138] on icon "button" at bounding box center [1542, 138] width 11 height 11
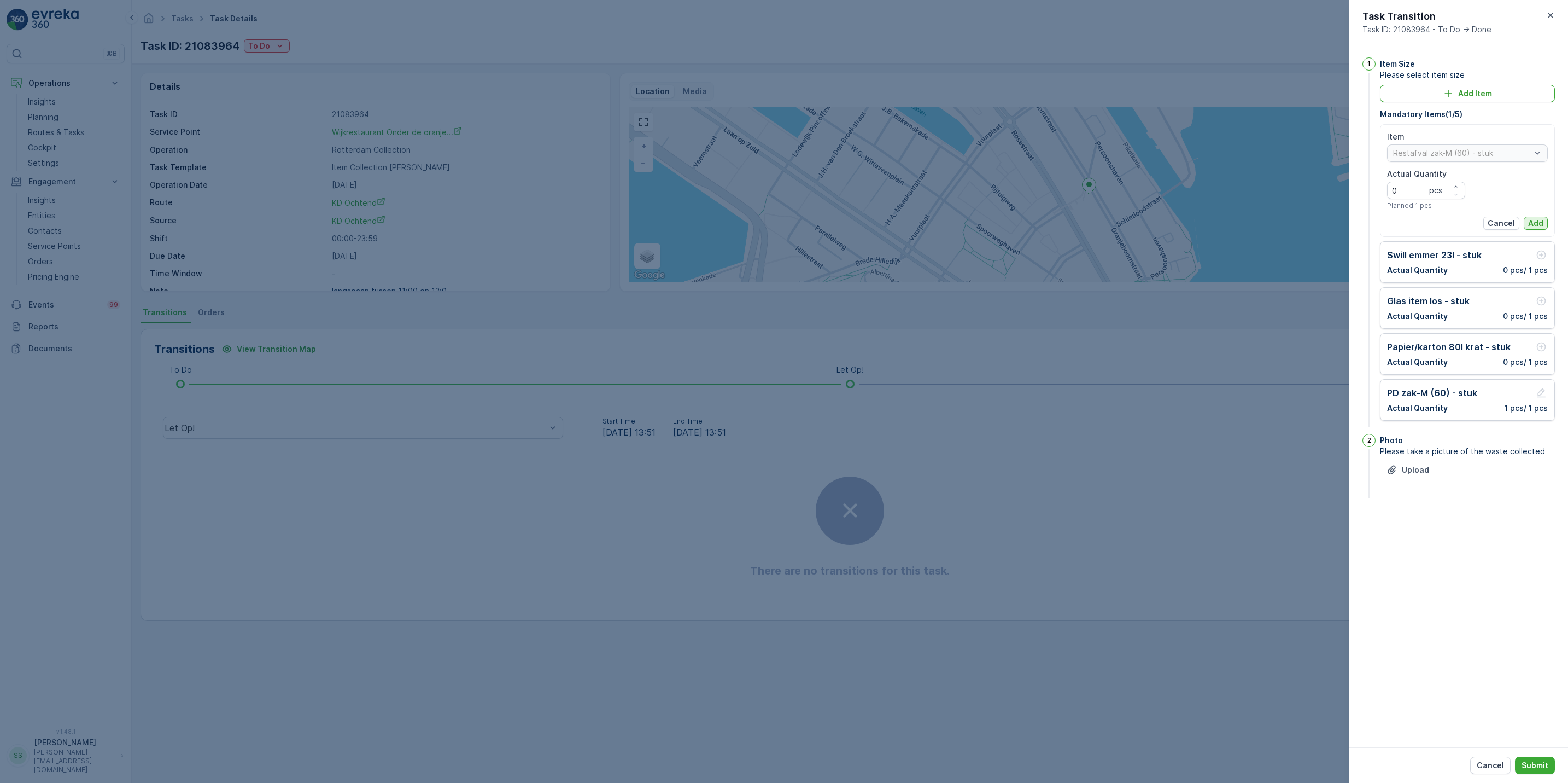
click at [1531, 222] on p "Add" at bounding box center [1536, 223] width 15 height 11
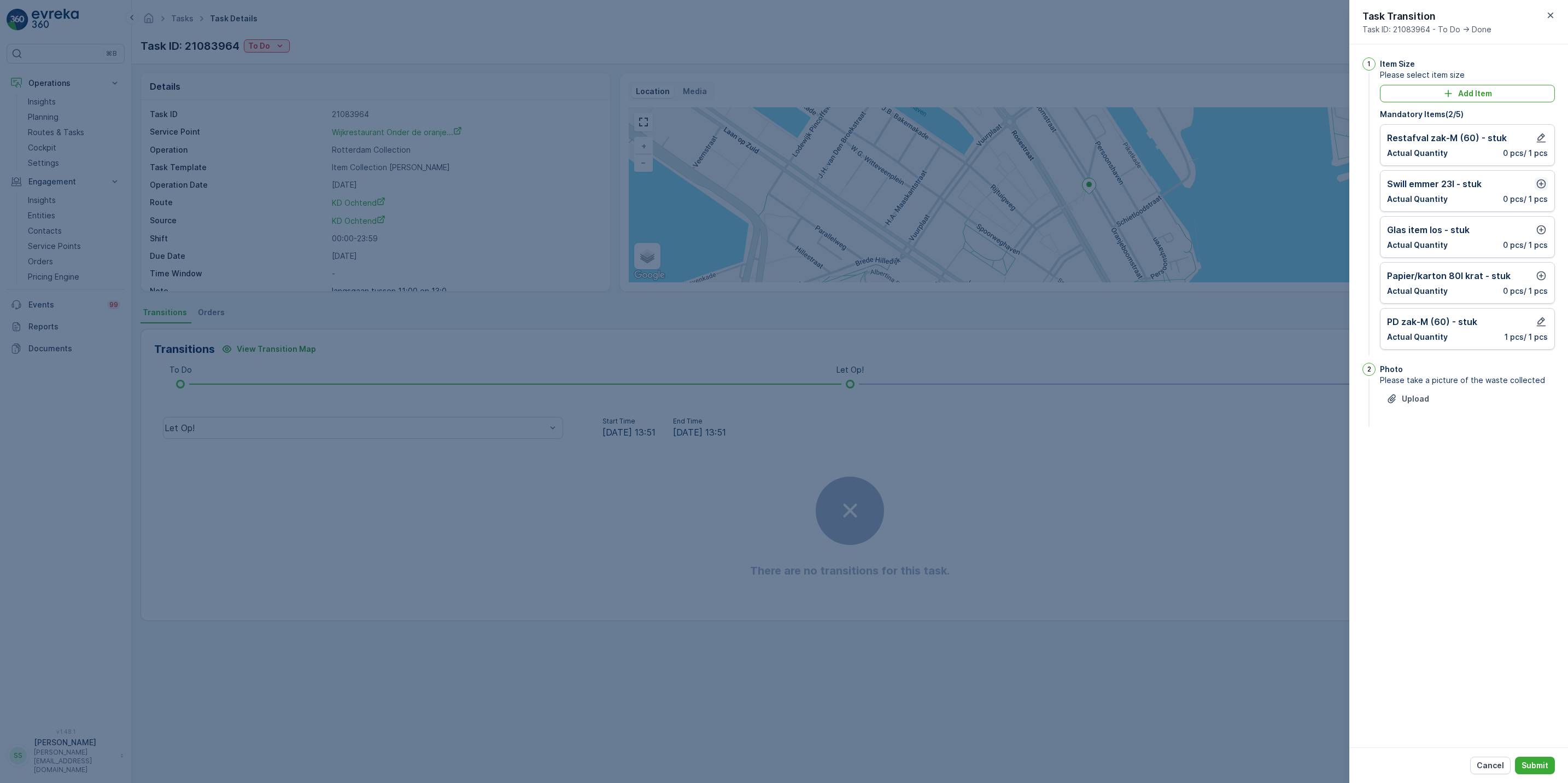
click at [1541, 182] on icon "button" at bounding box center [1542, 183] width 11 height 11
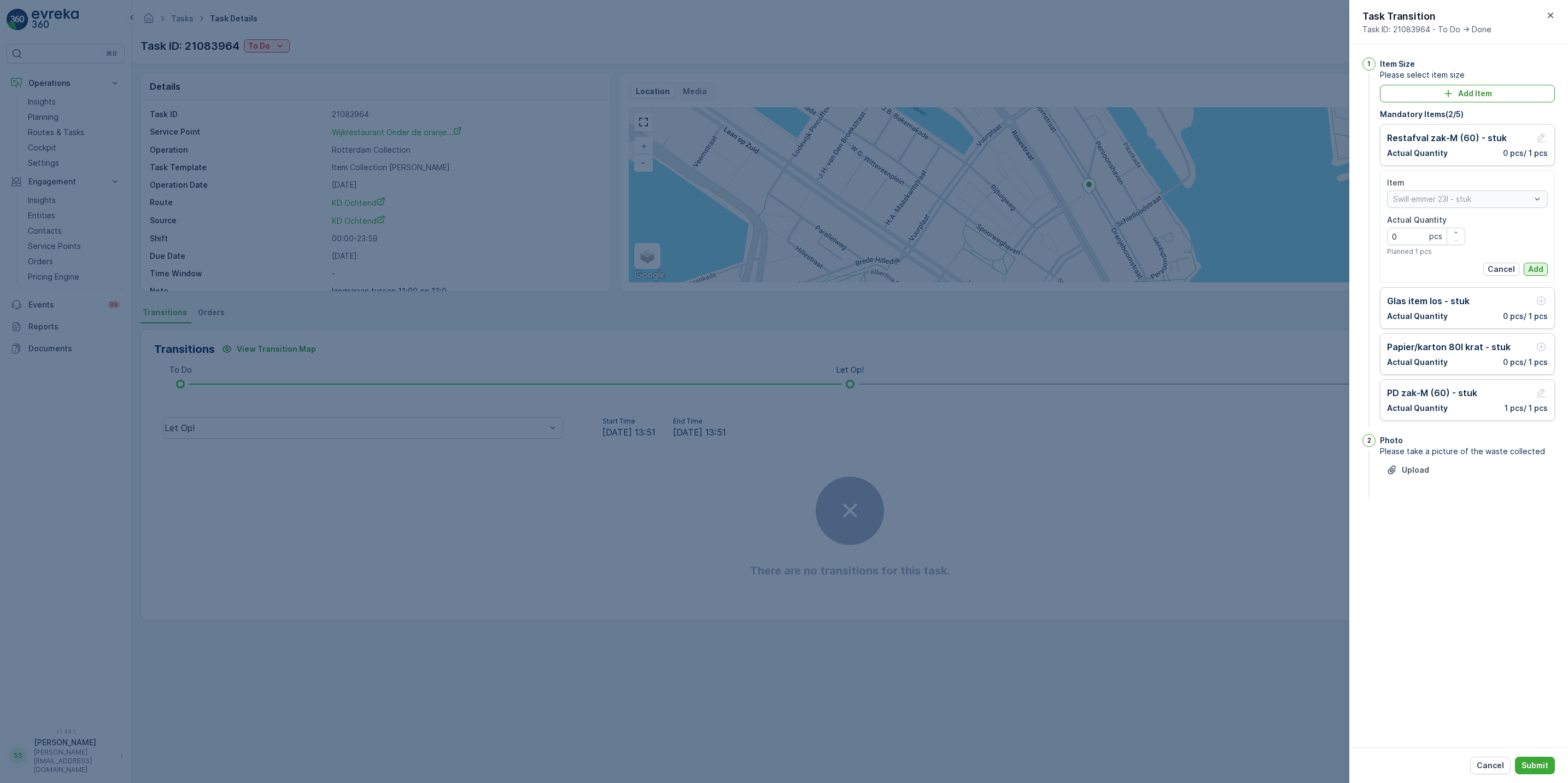
click at [1542, 266] on p "Add" at bounding box center [1536, 269] width 15 height 11
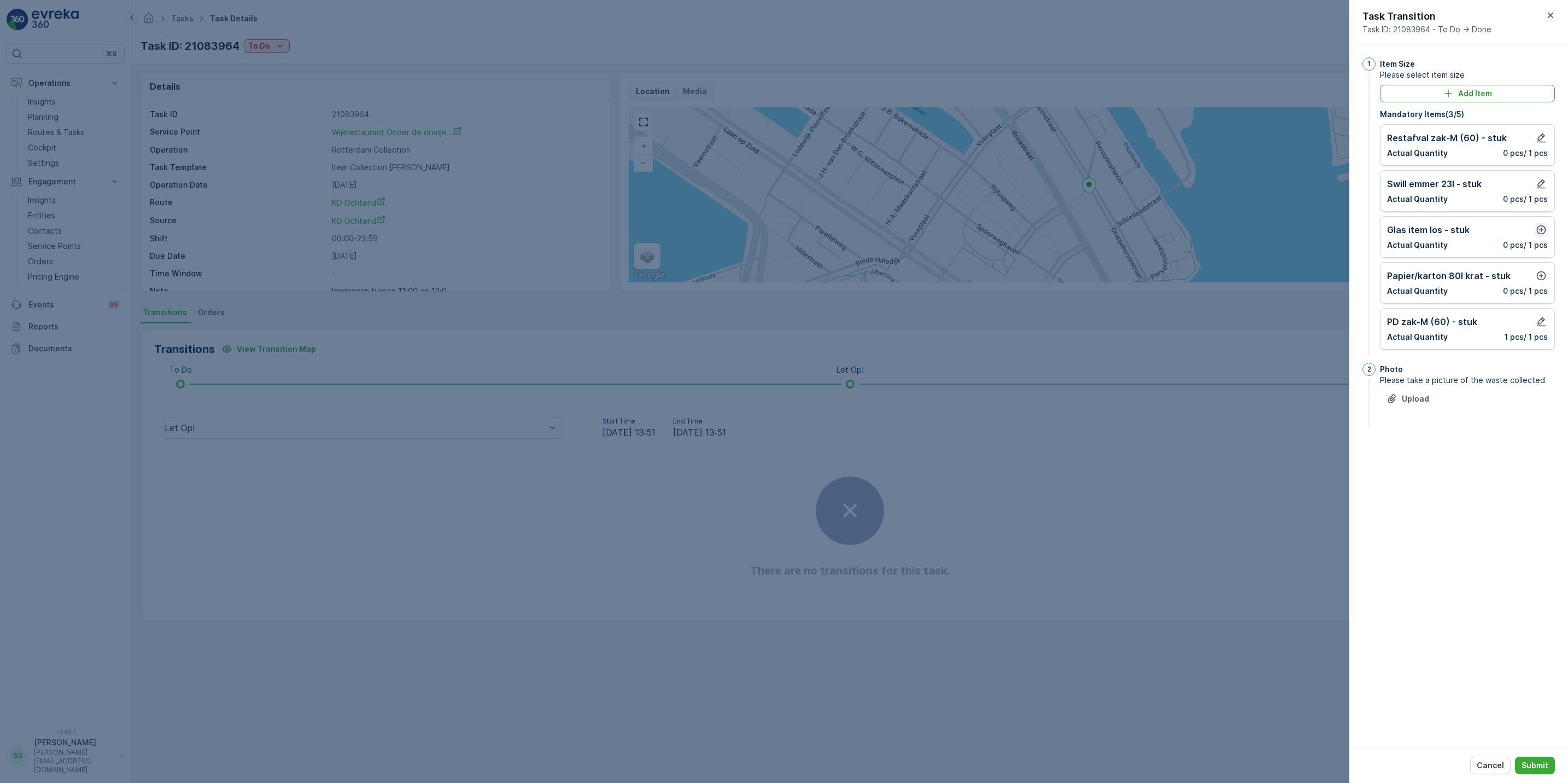
click at [1539, 235] on icon "button" at bounding box center [1542, 230] width 9 height 9
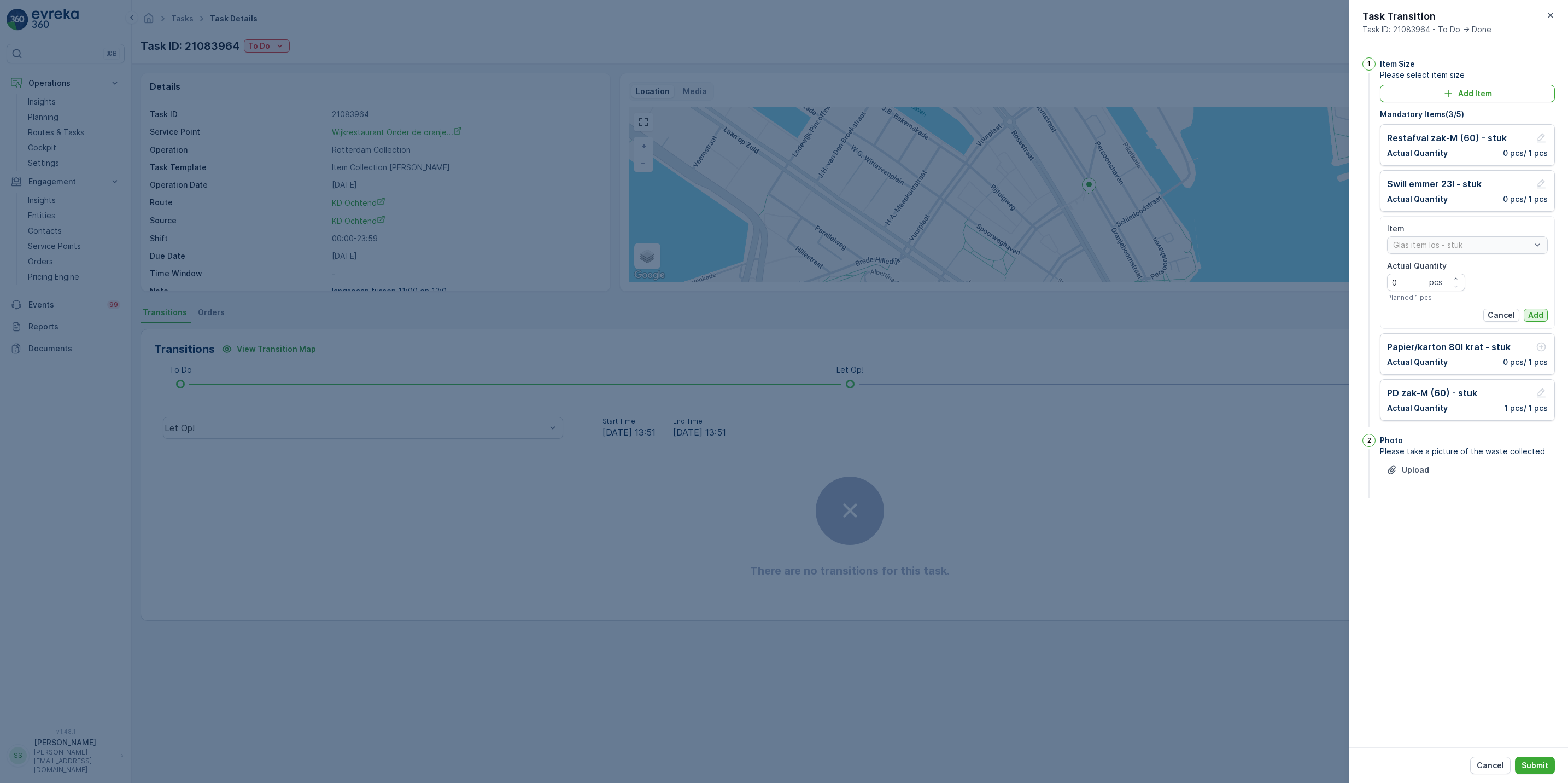
click at [1532, 317] on p "Add" at bounding box center [1536, 315] width 15 height 11
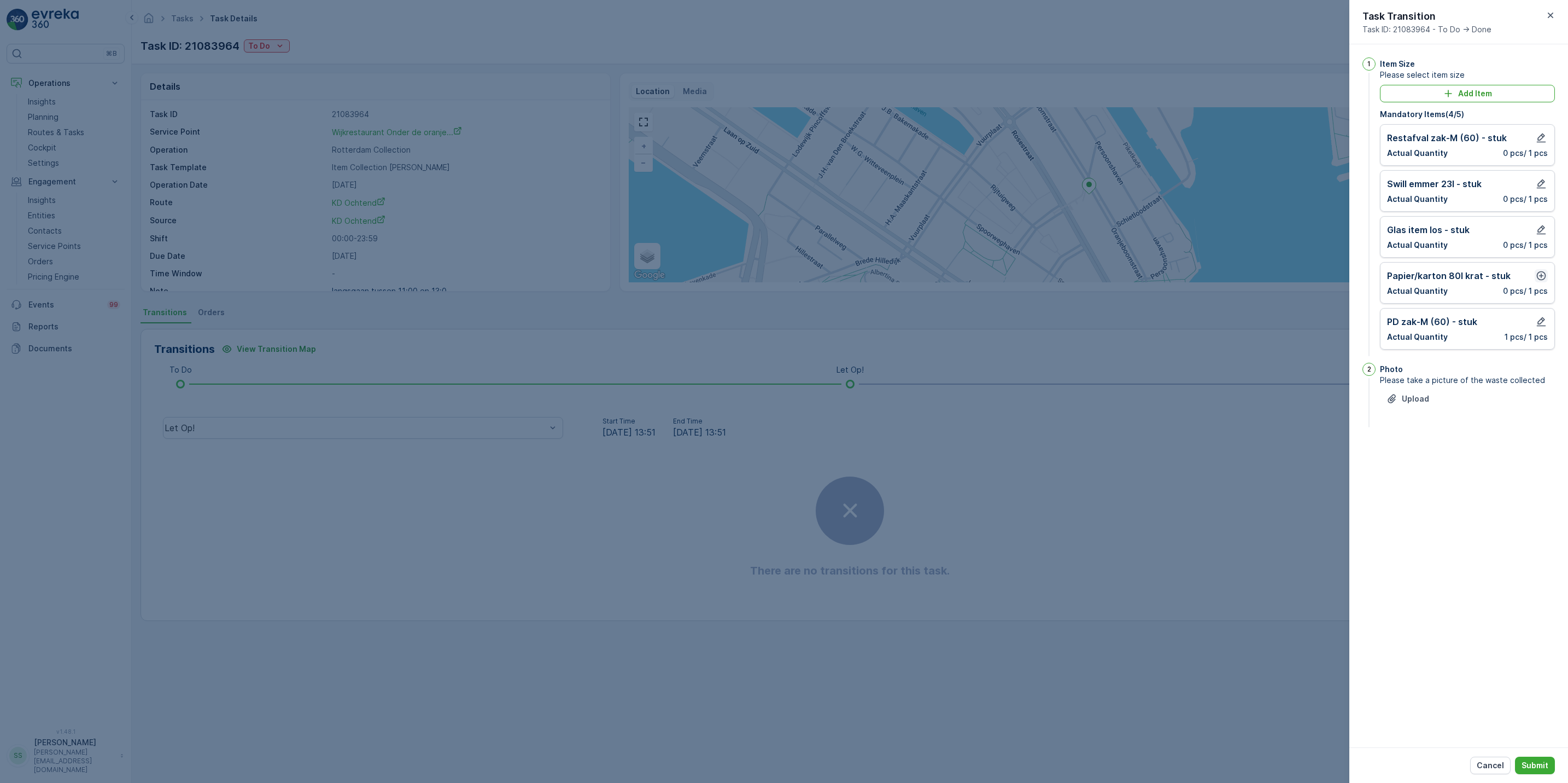
click at [1539, 281] on icon "button" at bounding box center [1542, 275] width 11 height 11
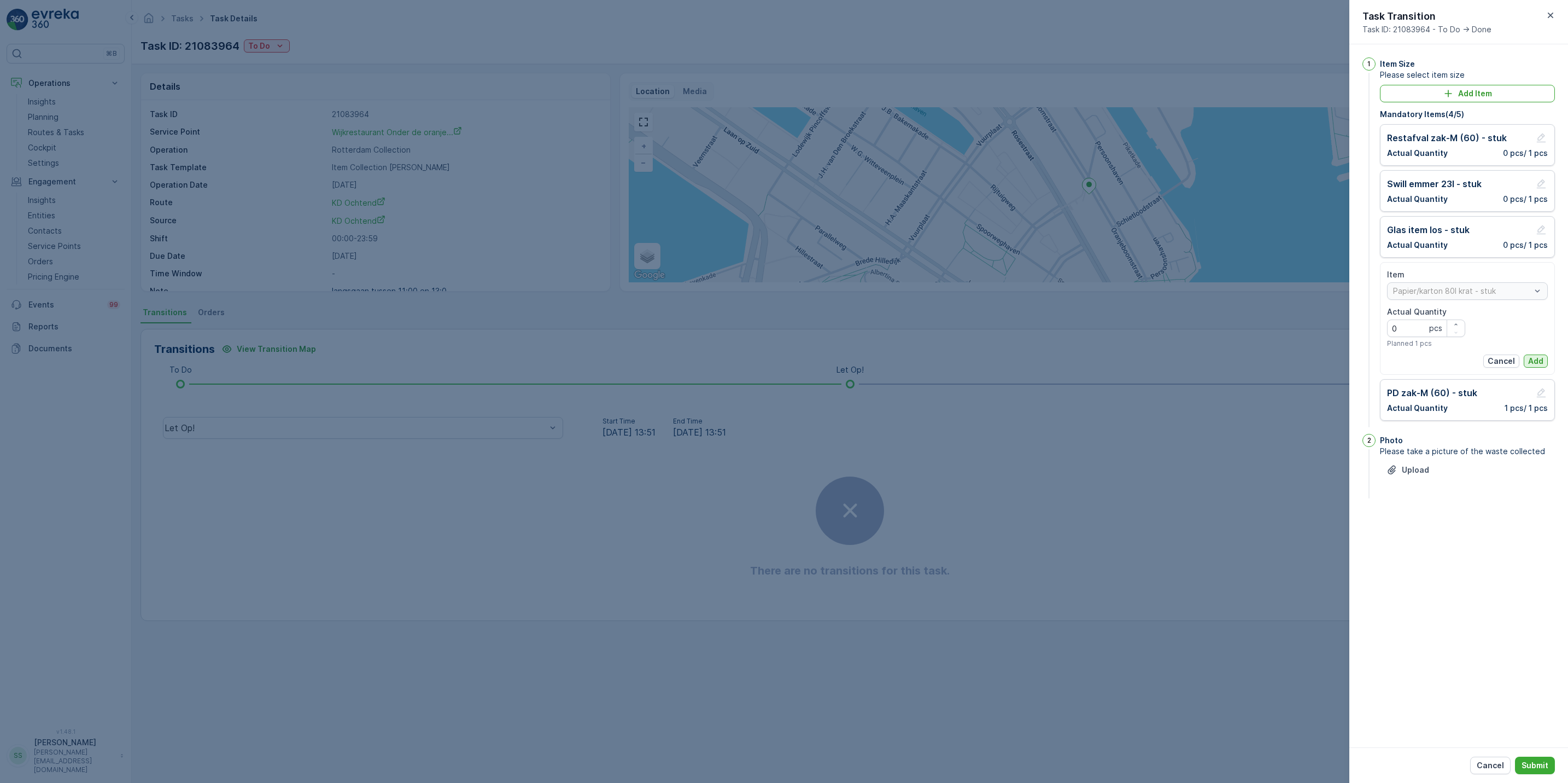
click at [1531, 367] on p "Add" at bounding box center [1536, 361] width 15 height 11
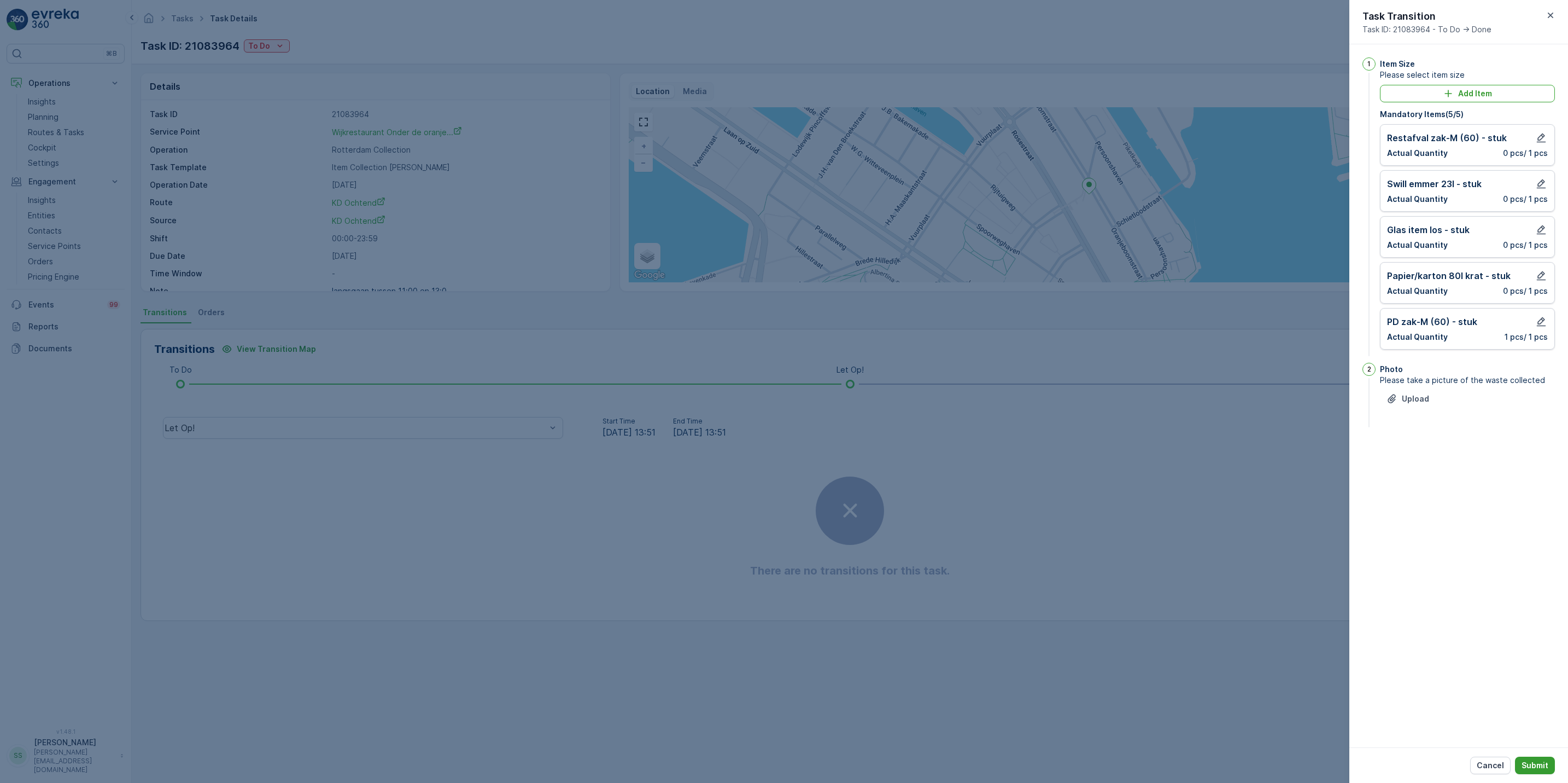
click at [1534, 769] on p "Submit" at bounding box center [1536, 765] width 27 height 11
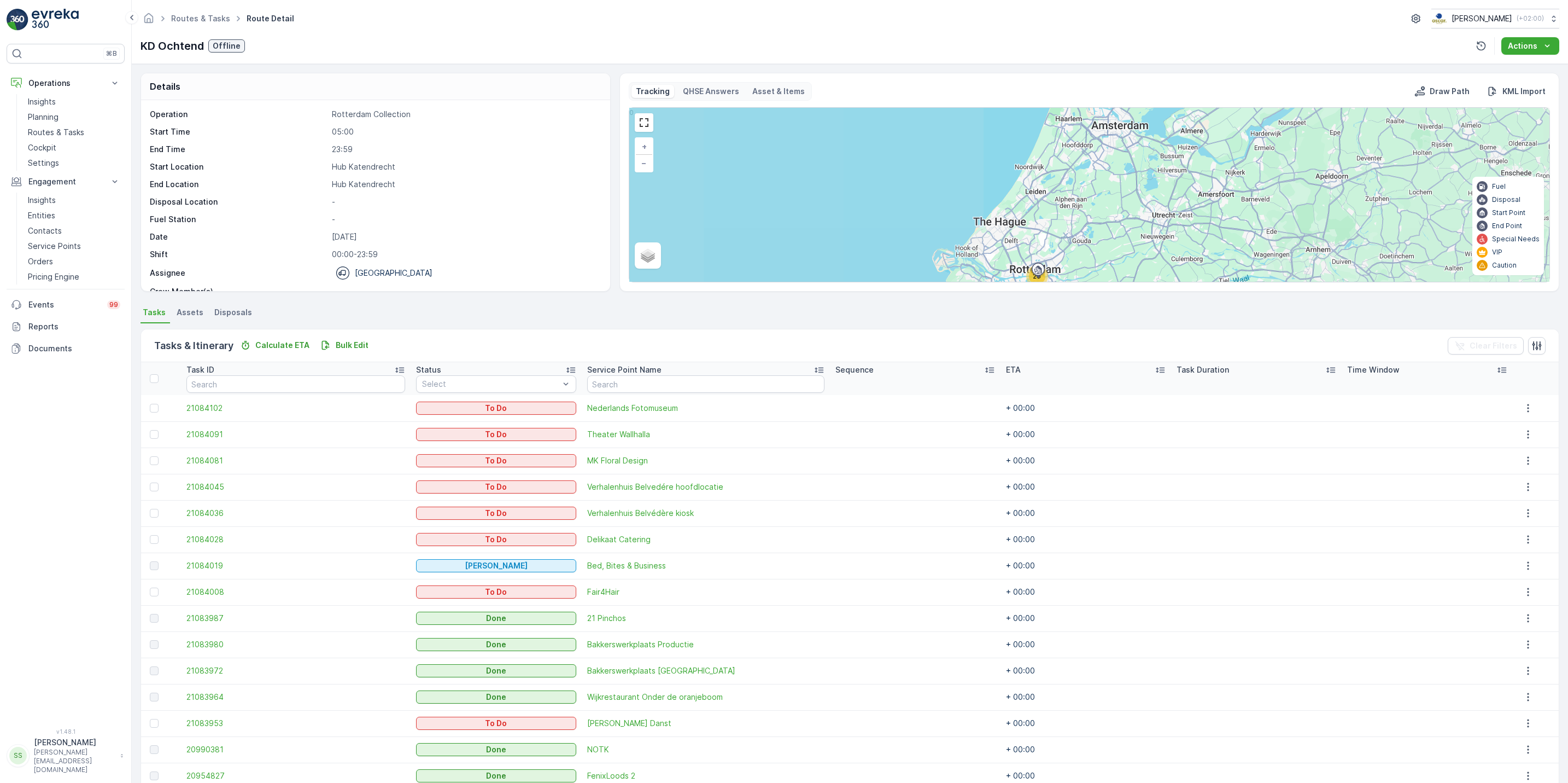
scroll to position [138, 0]
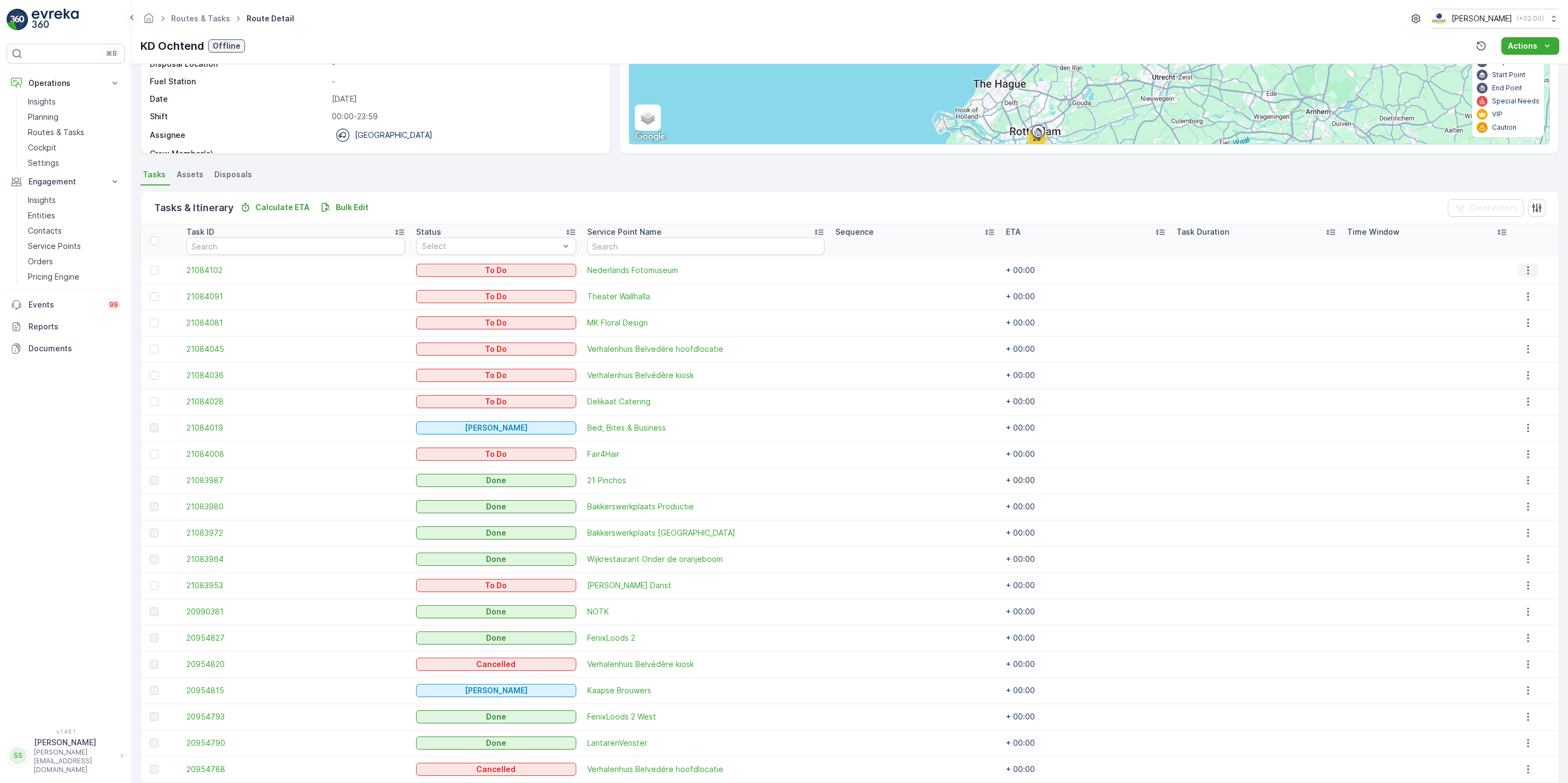
click at [1523, 275] on icon "button" at bounding box center [1528, 270] width 11 height 11
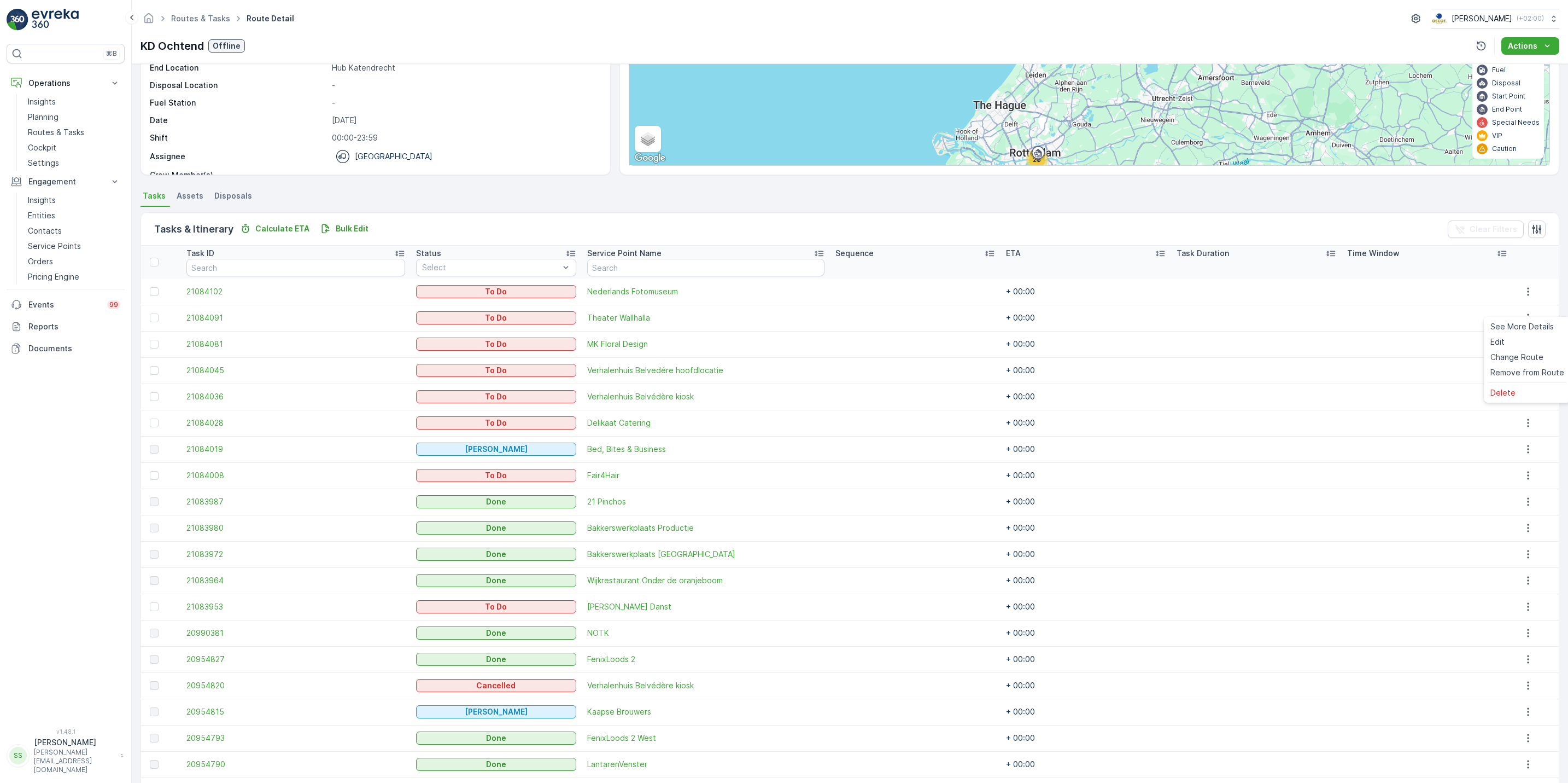
scroll to position [94, 0]
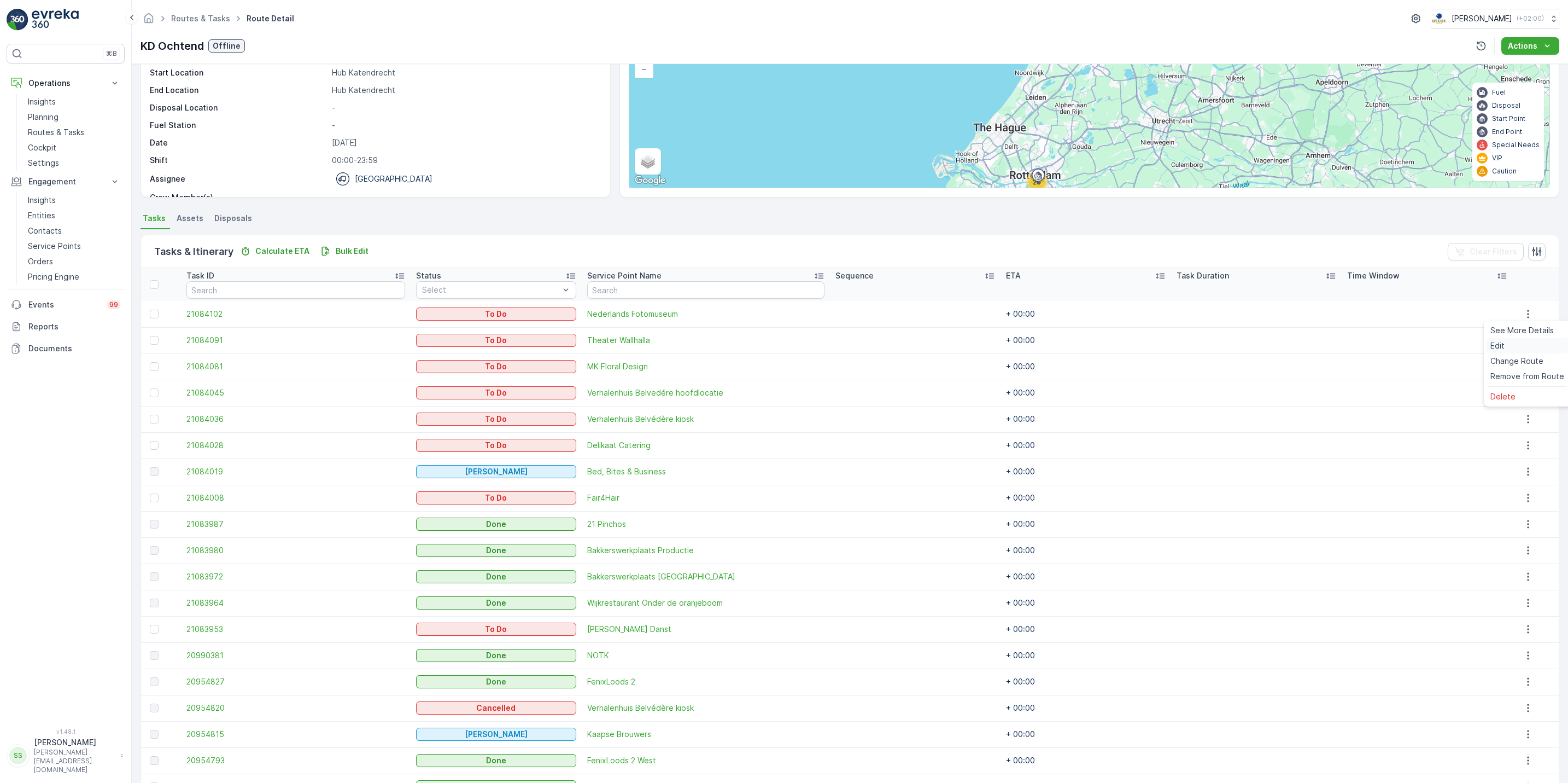
click at [1541, 346] on div "Edit" at bounding box center [1527, 345] width 82 height 15
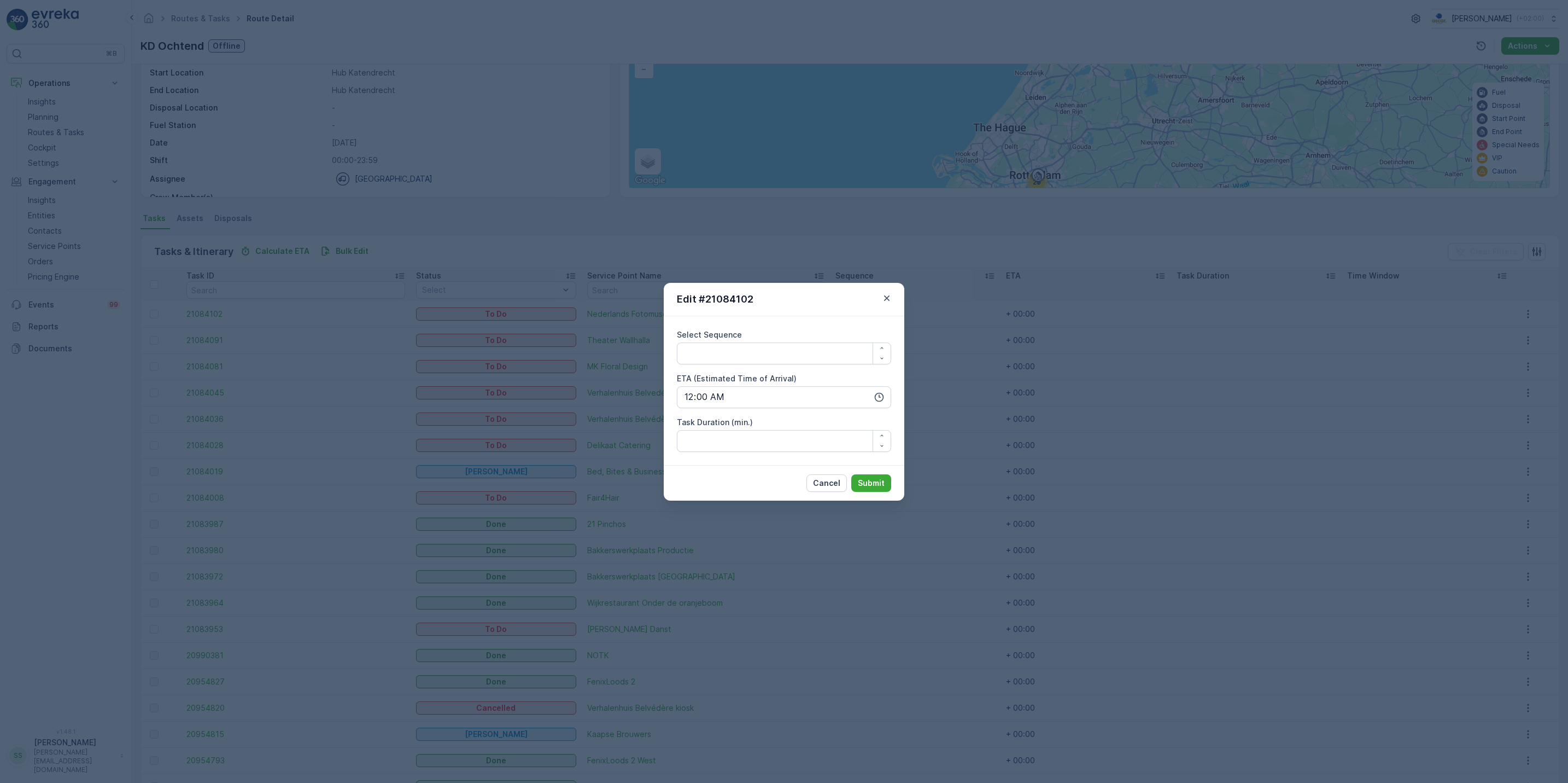
click at [1220, 389] on div "Edit #21084102 Select Sequence ETA (Estimated Time of Arrival) 00:00 Task Durat…" at bounding box center [784, 391] width 1568 height 783
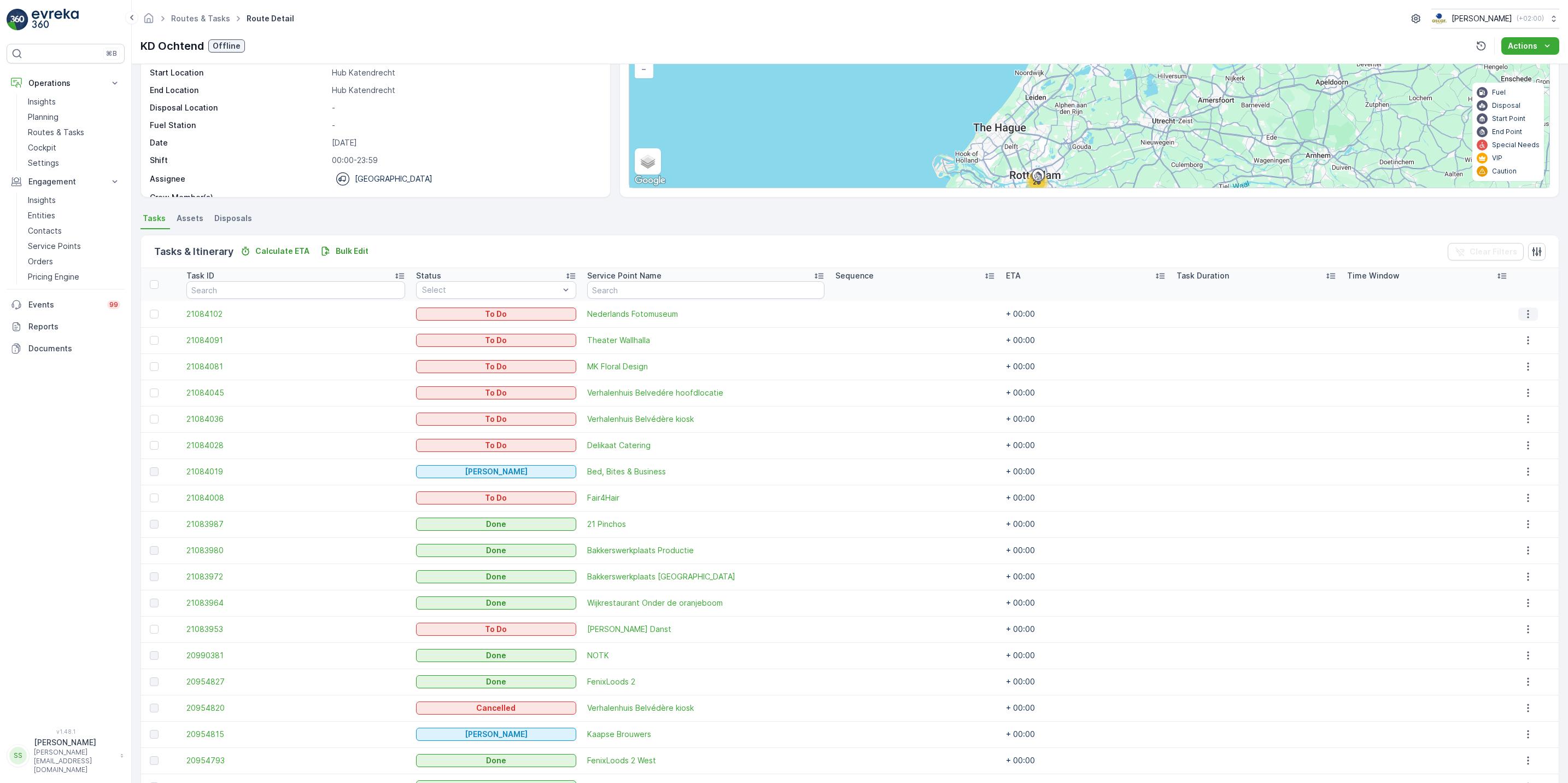
click at [1525, 312] on icon "button" at bounding box center [1528, 314] width 11 height 11
click at [1519, 324] on div "See More Details" at bounding box center [1527, 330] width 82 height 15
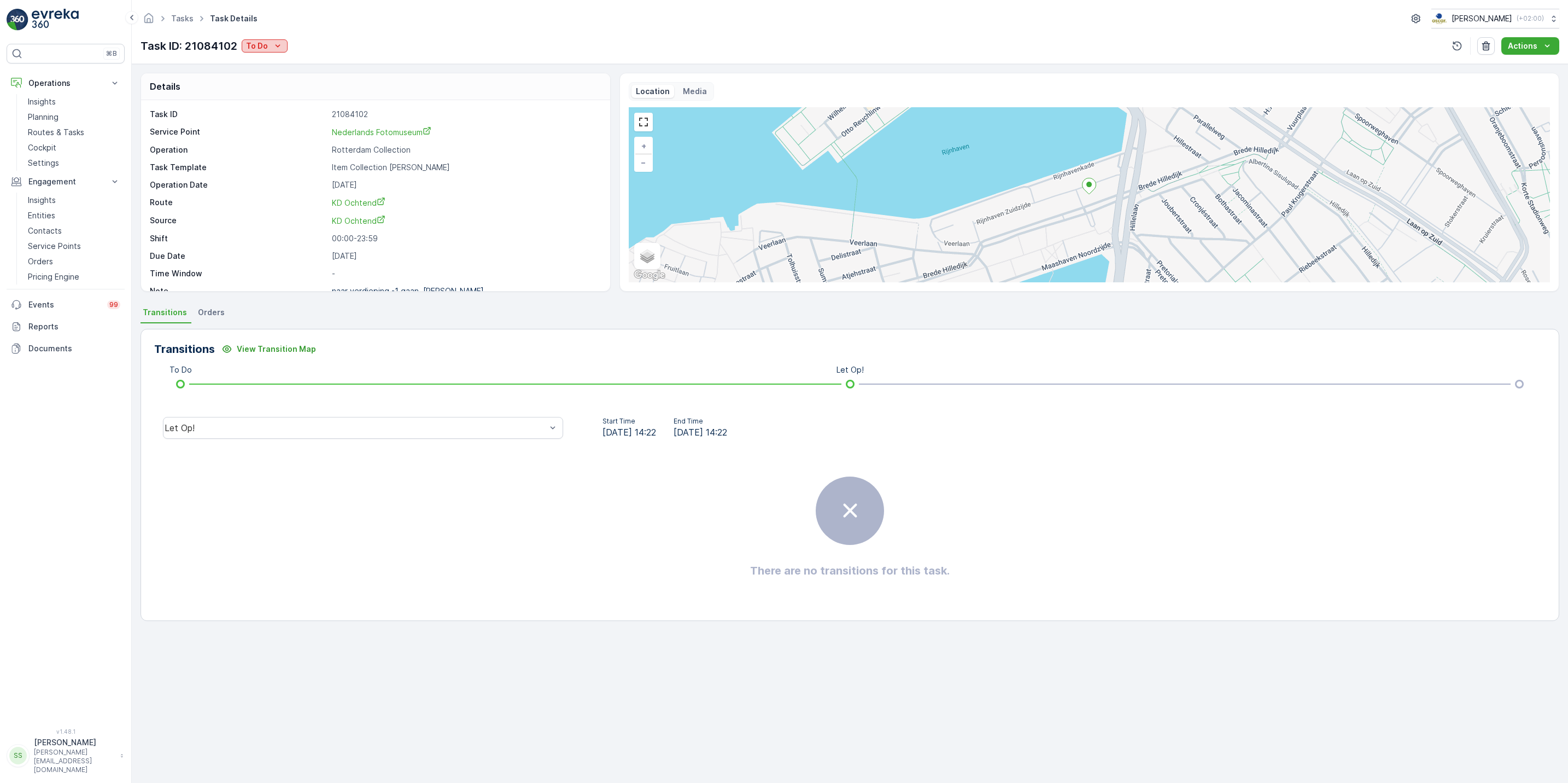
click at [249, 43] on p "To Do" at bounding box center [257, 46] width 22 height 11
click at [262, 96] on span "Done" at bounding box center [259, 94] width 20 height 11
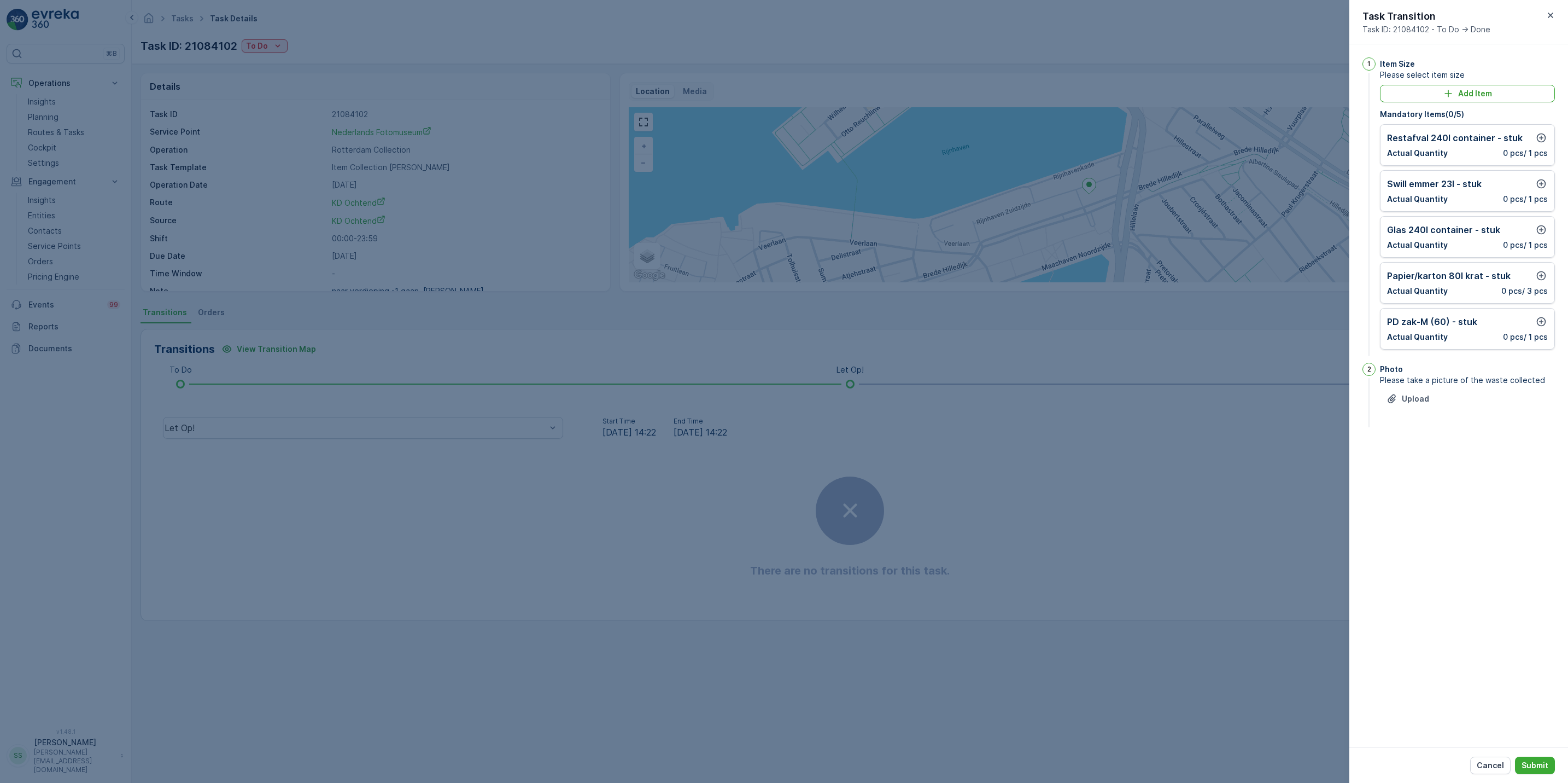
click at [1139, 350] on div at bounding box center [784, 391] width 1568 height 783
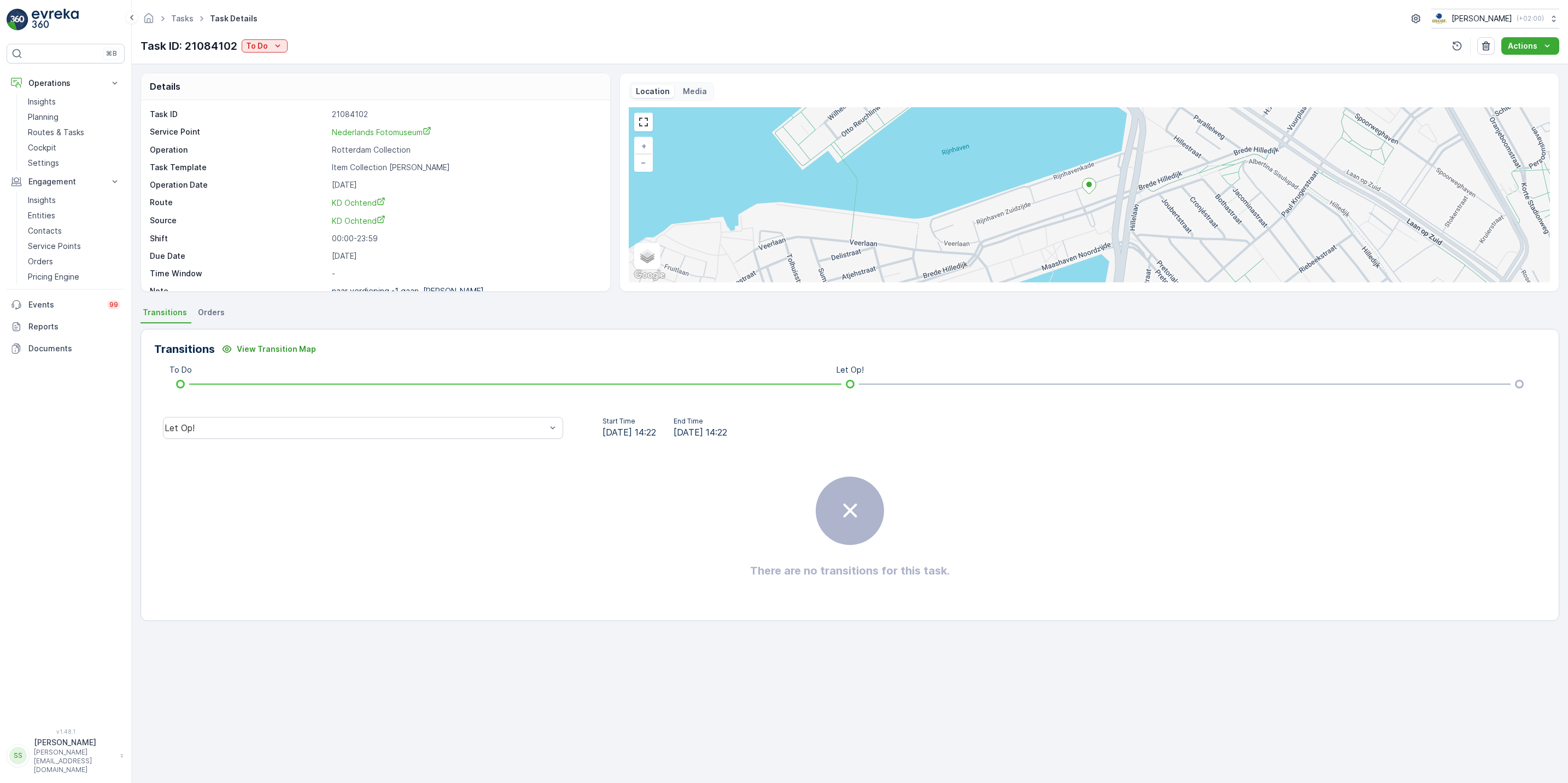
click at [274, 56] on div "Tasks Task Details Oscar Circulair ( +02:00 ) Task ID: 21084102 To Do Actions" at bounding box center [849, 32] width 1436 height 64
click at [273, 48] on icon "To Do" at bounding box center [278, 46] width 11 height 11
click at [262, 80] on span "Geen Afval" at bounding box center [279, 79] width 60 height 11
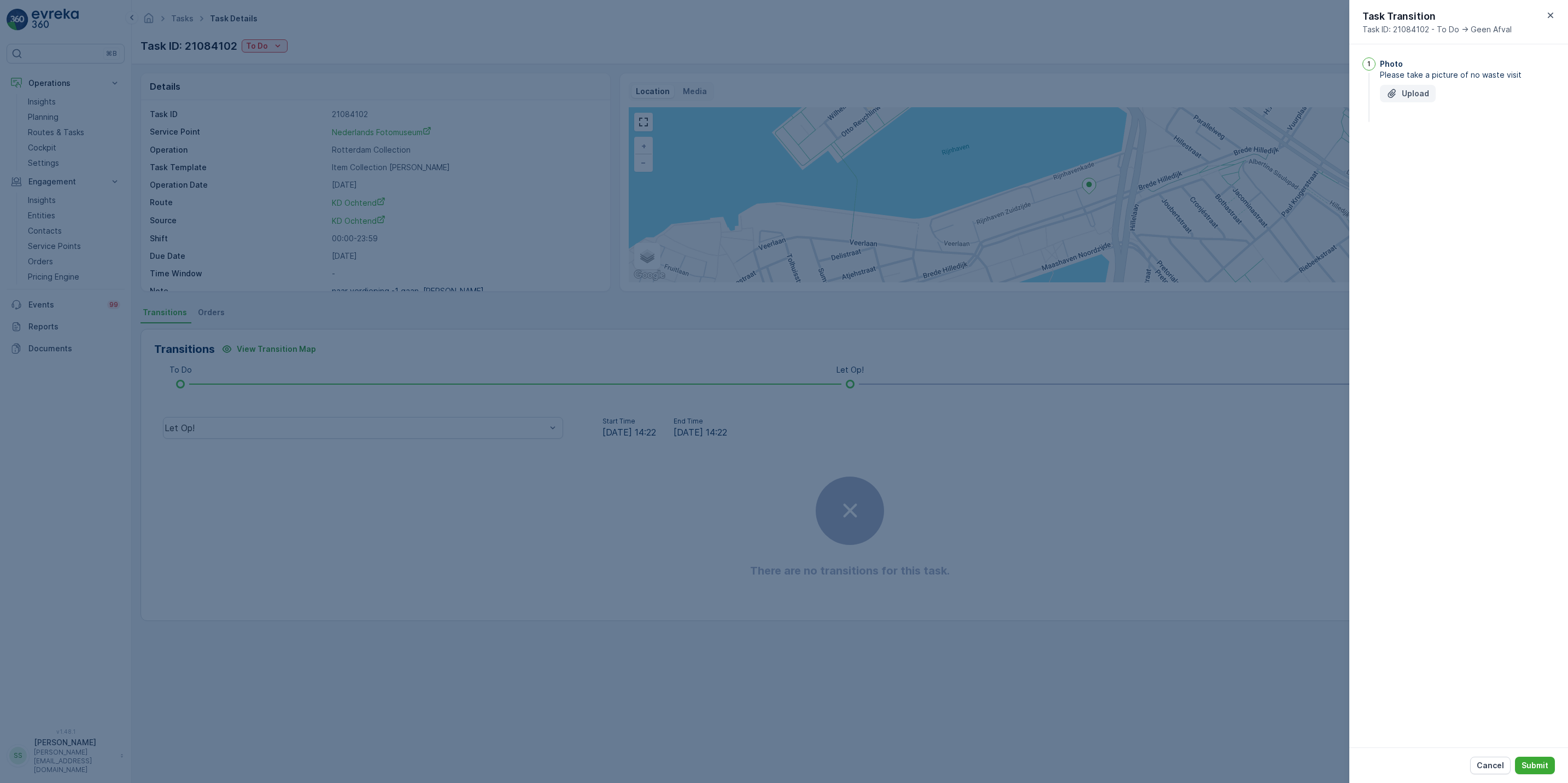
click at [1419, 100] on button "Upload" at bounding box center [1408, 93] width 56 height 17
click at [1526, 764] on p "Submit" at bounding box center [1536, 765] width 27 height 11
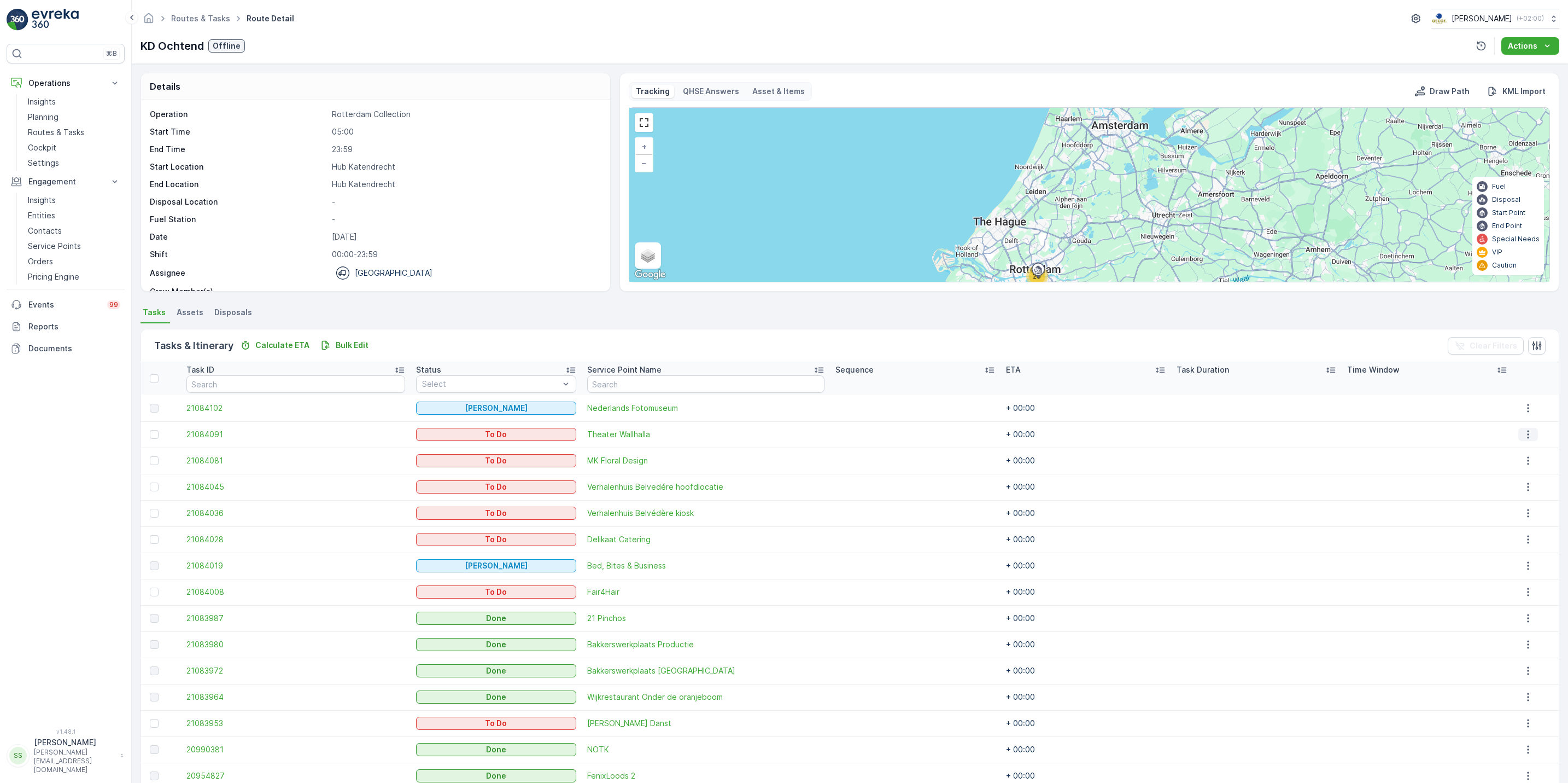
click at [1518, 431] on button "button" at bounding box center [1528, 434] width 20 height 14
click at [1513, 449] on span "See More Details" at bounding box center [1522, 452] width 63 height 11
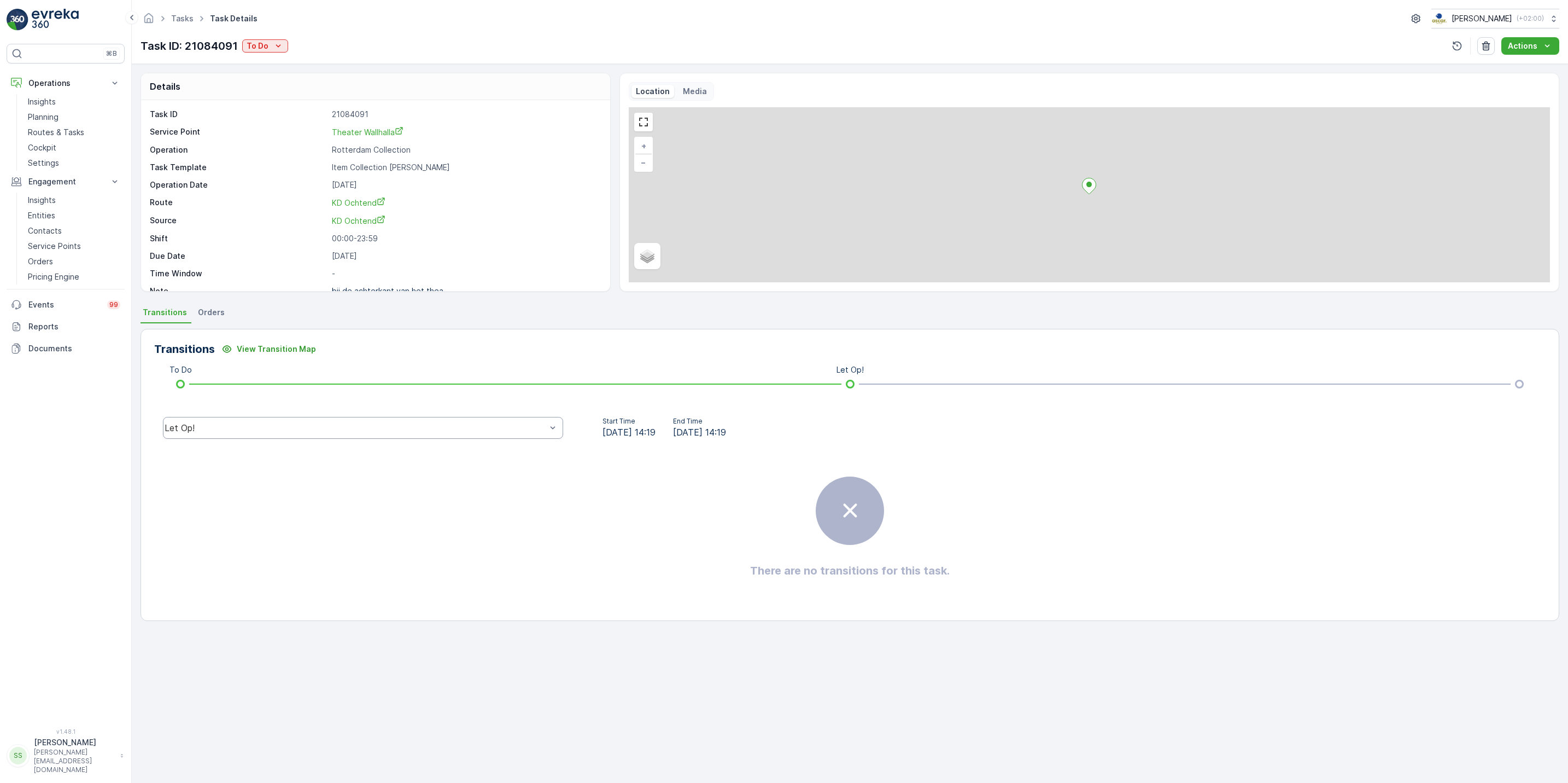
click at [389, 433] on div "Let Op!" at bounding box center [355, 427] width 382 height 10
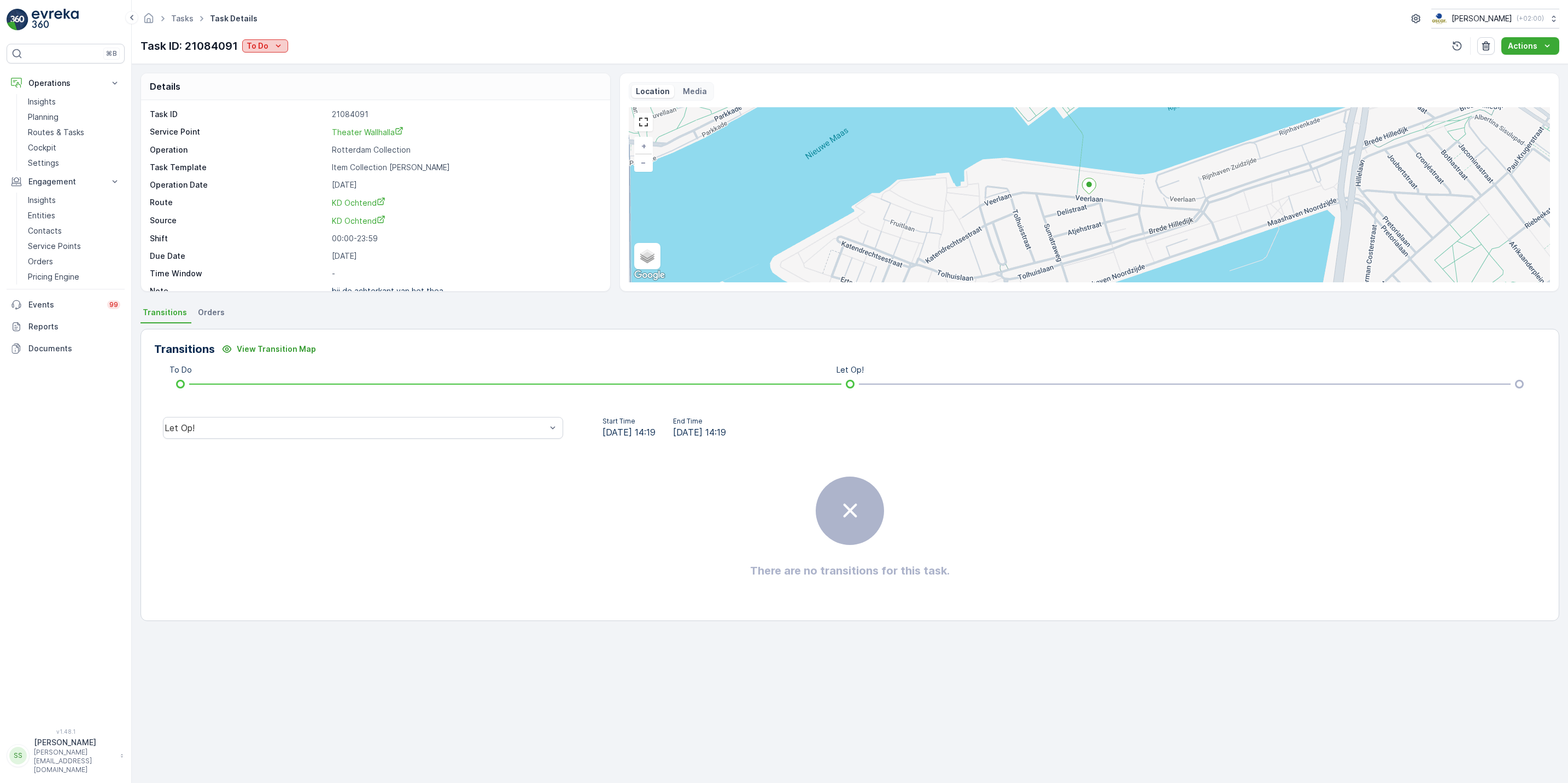
click at [274, 46] on icon "To Do" at bounding box center [278, 46] width 11 height 11
click at [281, 79] on span "[PERSON_NAME]" at bounding box center [279, 79] width 60 height 11
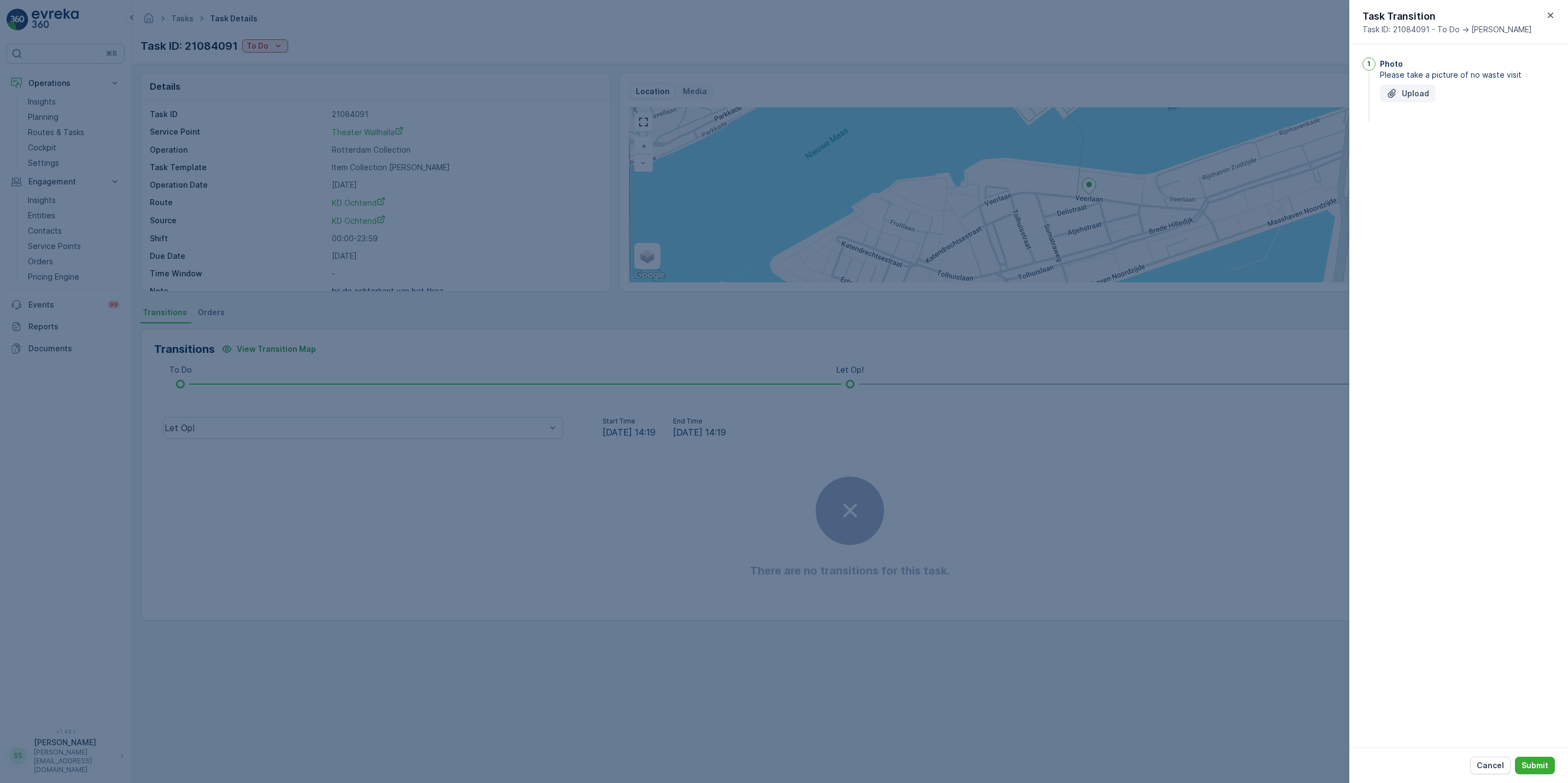
click at [1406, 96] on p "Upload" at bounding box center [1415, 94] width 27 height 11
click at [1535, 769] on p "Submit" at bounding box center [1536, 765] width 27 height 11
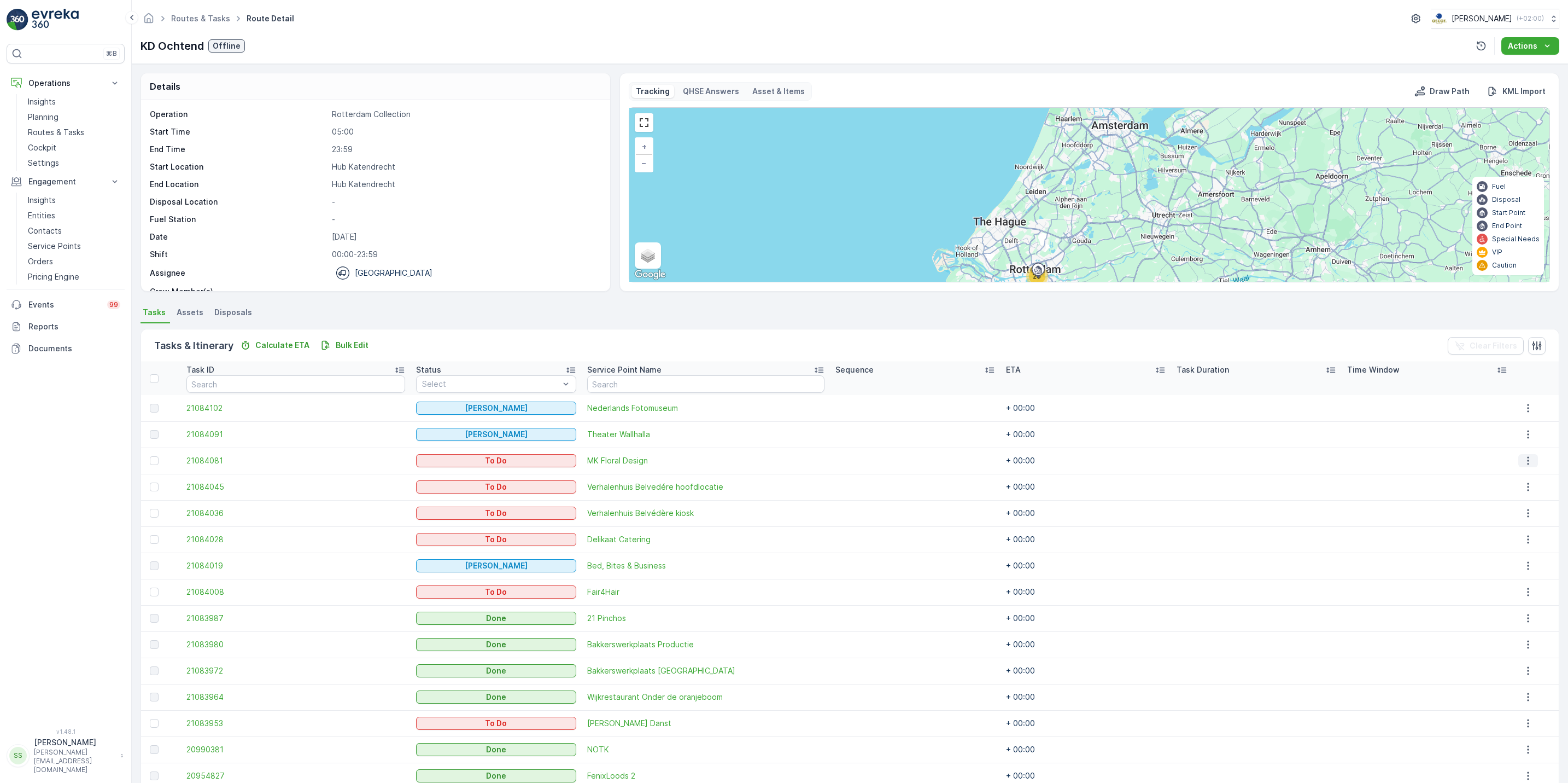
click at [1518, 461] on button "button" at bounding box center [1528, 461] width 20 height 14
click at [1511, 473] on span "See More Details" at bounding box center [1522, 478] width 63 height 11
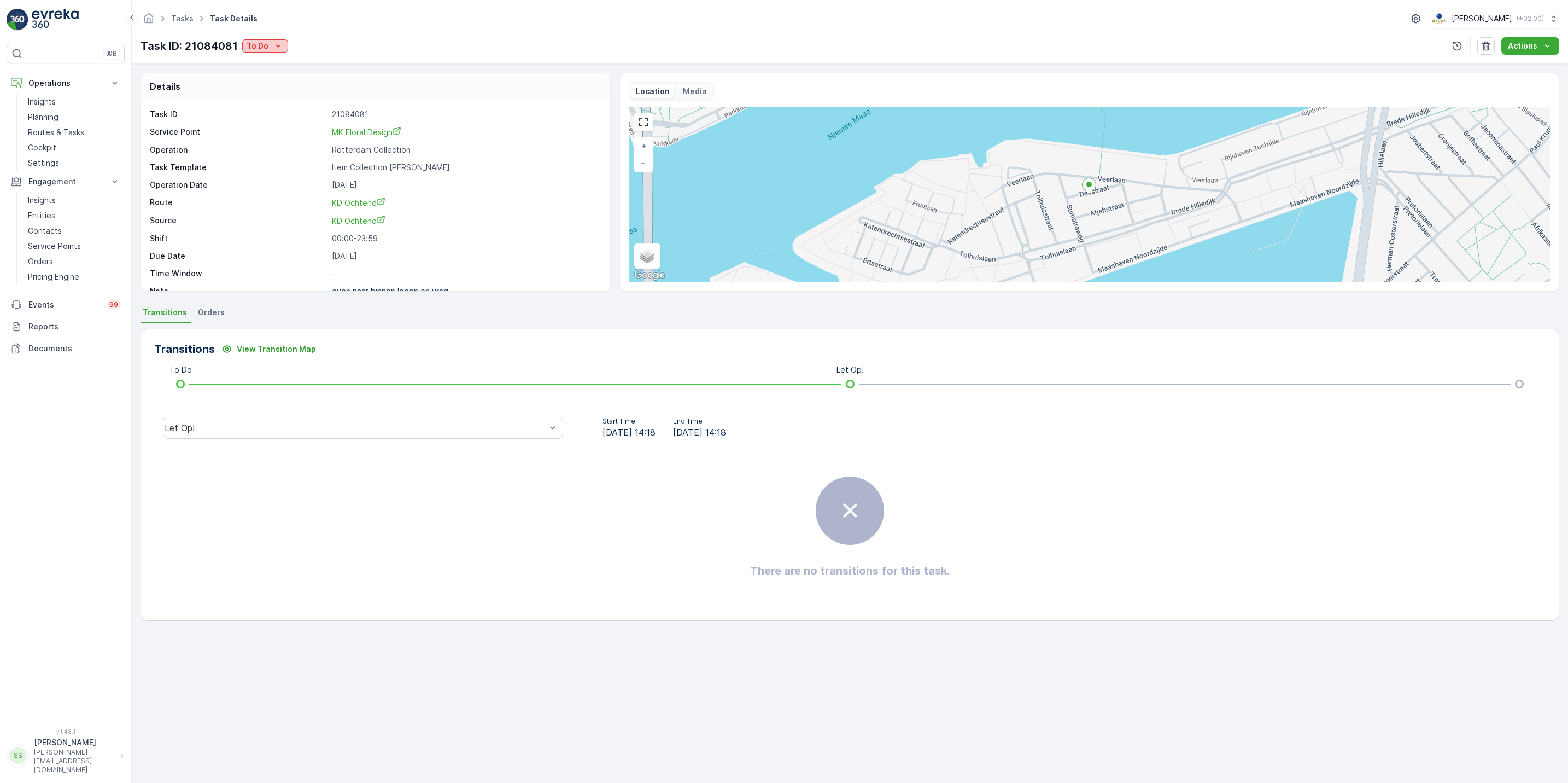
click at [280, 42] on icon "To Do" at bounding box center [278, 46] width 11 height 11
click at [283, 79] on span "[PERSON_NAME]" at bounding box center [279, 79] width 60 height 11
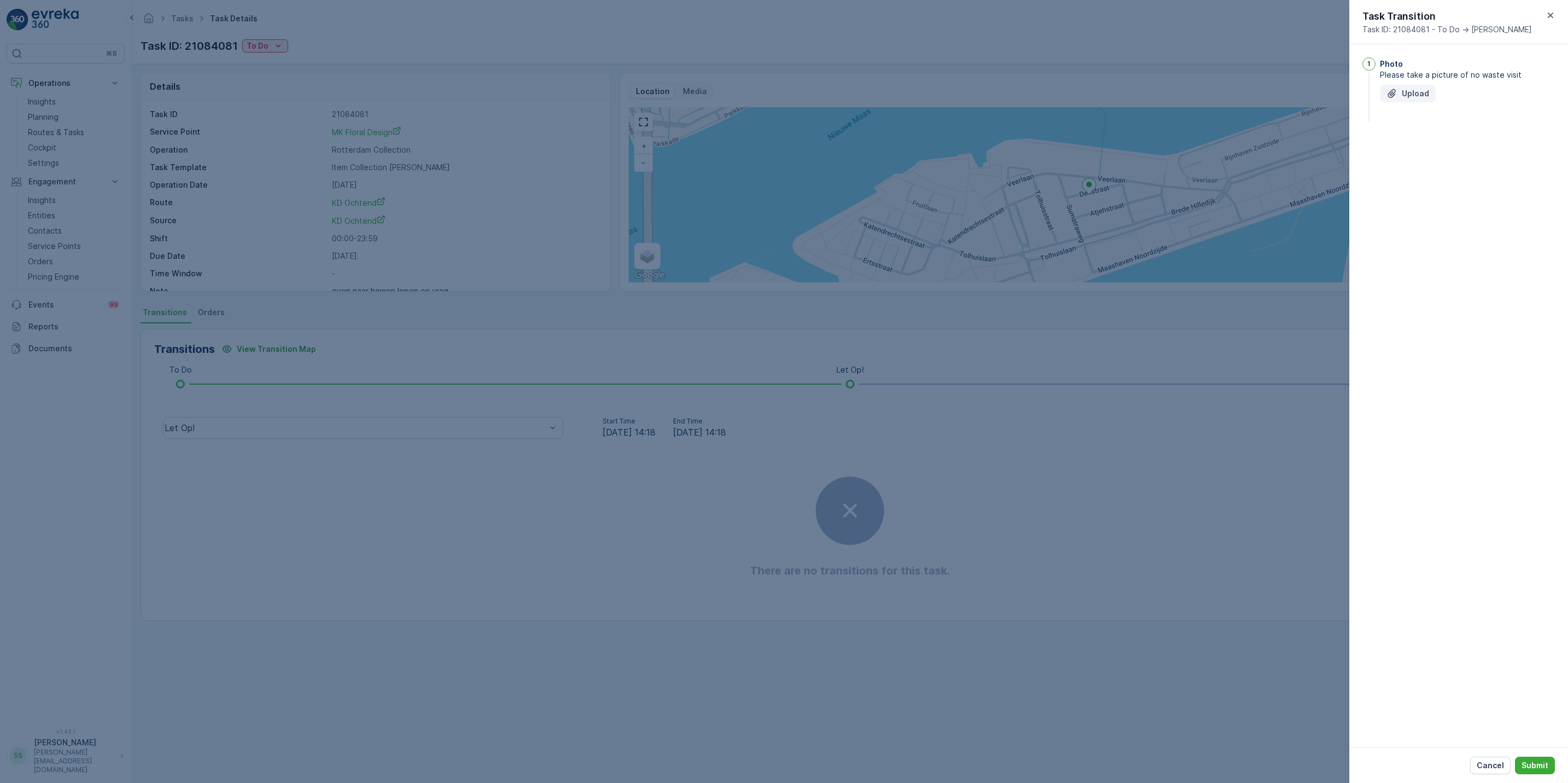
click at [1412, 99] on button "Upload" at bounding box center [1408, 93] width 56 height 17
click at [1534, 761] on p "Submit" at bounding box center [1536, 765] width 27 height 11
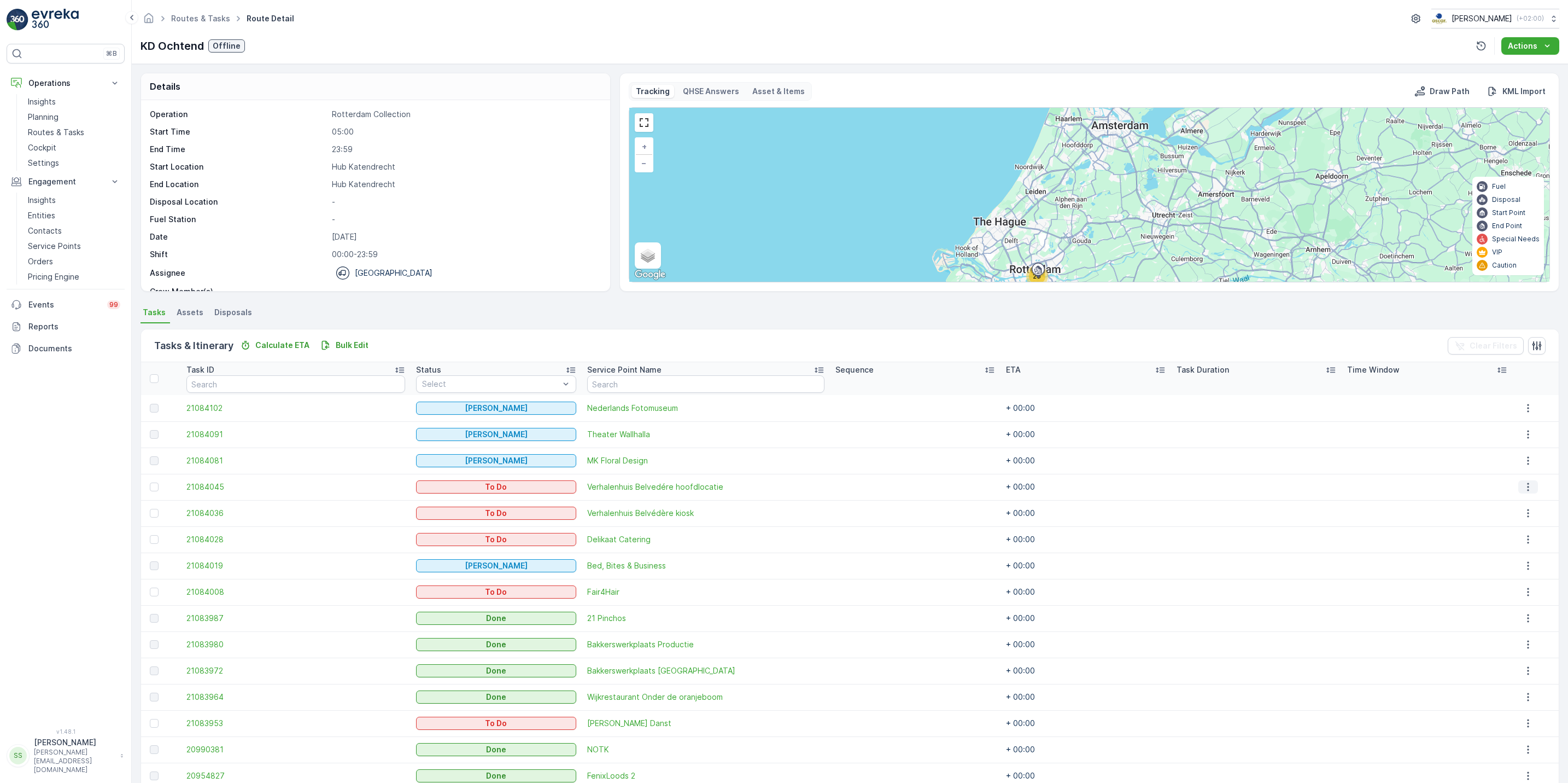
click at [1526, 488] on icon "button" at bounding box center [1528, 487] width 11 height 11
click at [1547, 506] on span "See More Details" at bounding box center [1522, 504] width 63 height 11
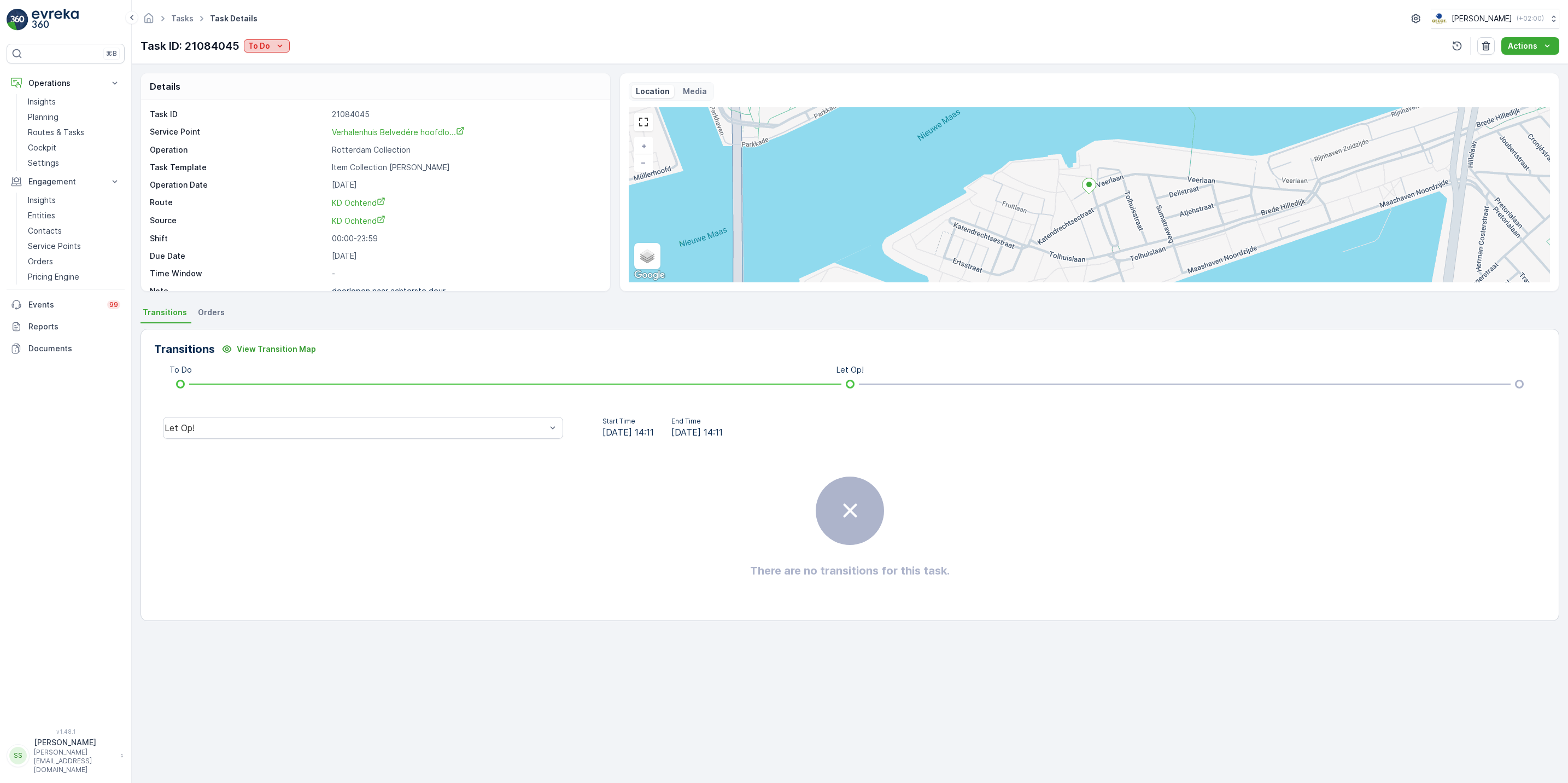
click at [269, 42] on p "To Do" at bounding box center [259, 46] width 22 height 11
click at [274, 78] on span "[PERSON_NAME]" at bounding box center [281, 79] width 60 height 11
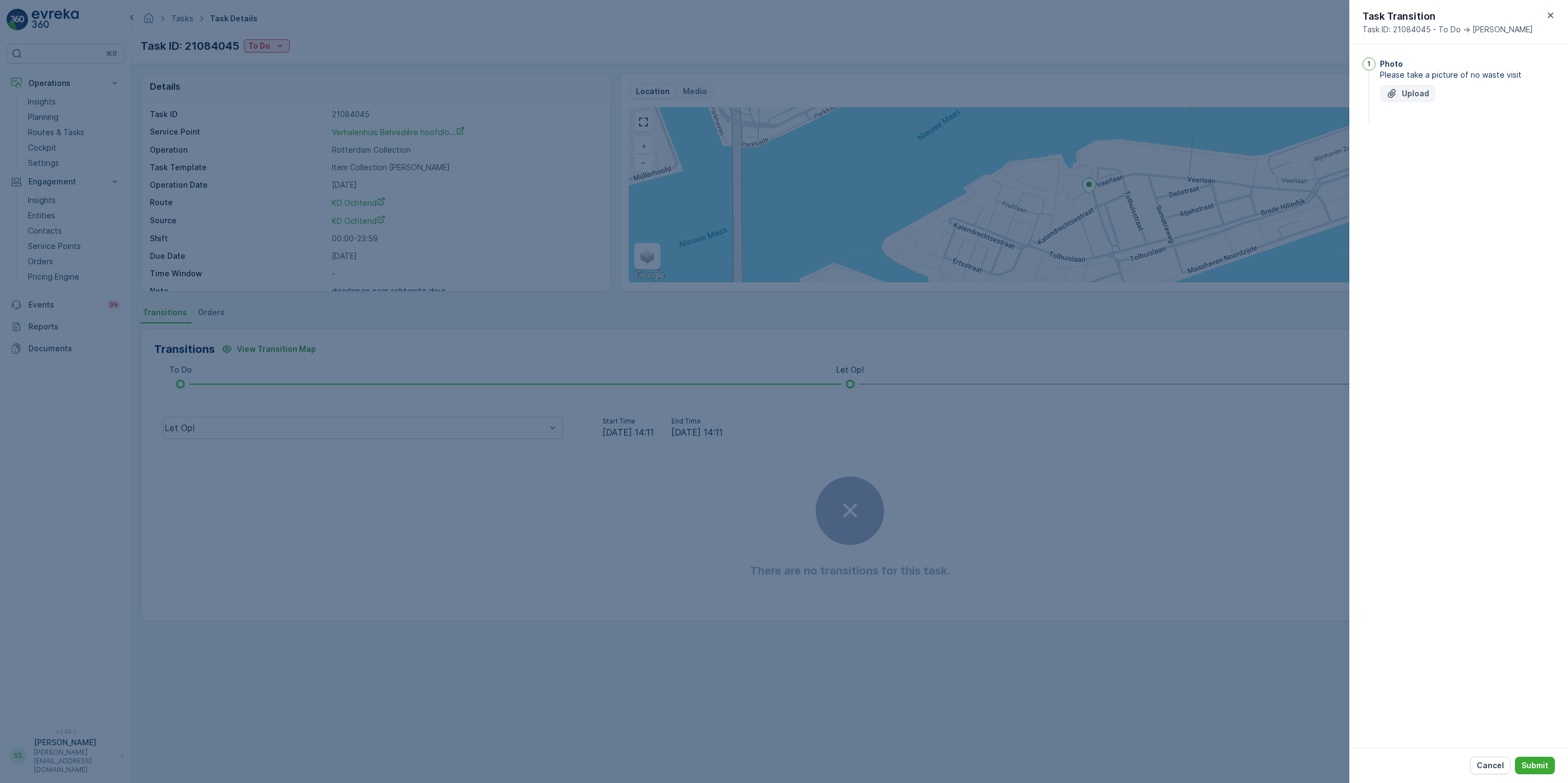
click at [1415, 94] on p "Upload" at bounding box center [1415, 94] width 27 height 11
click at [1545, 764] on p "Submit" at bounding box center [1536, 765] width 27 height 11
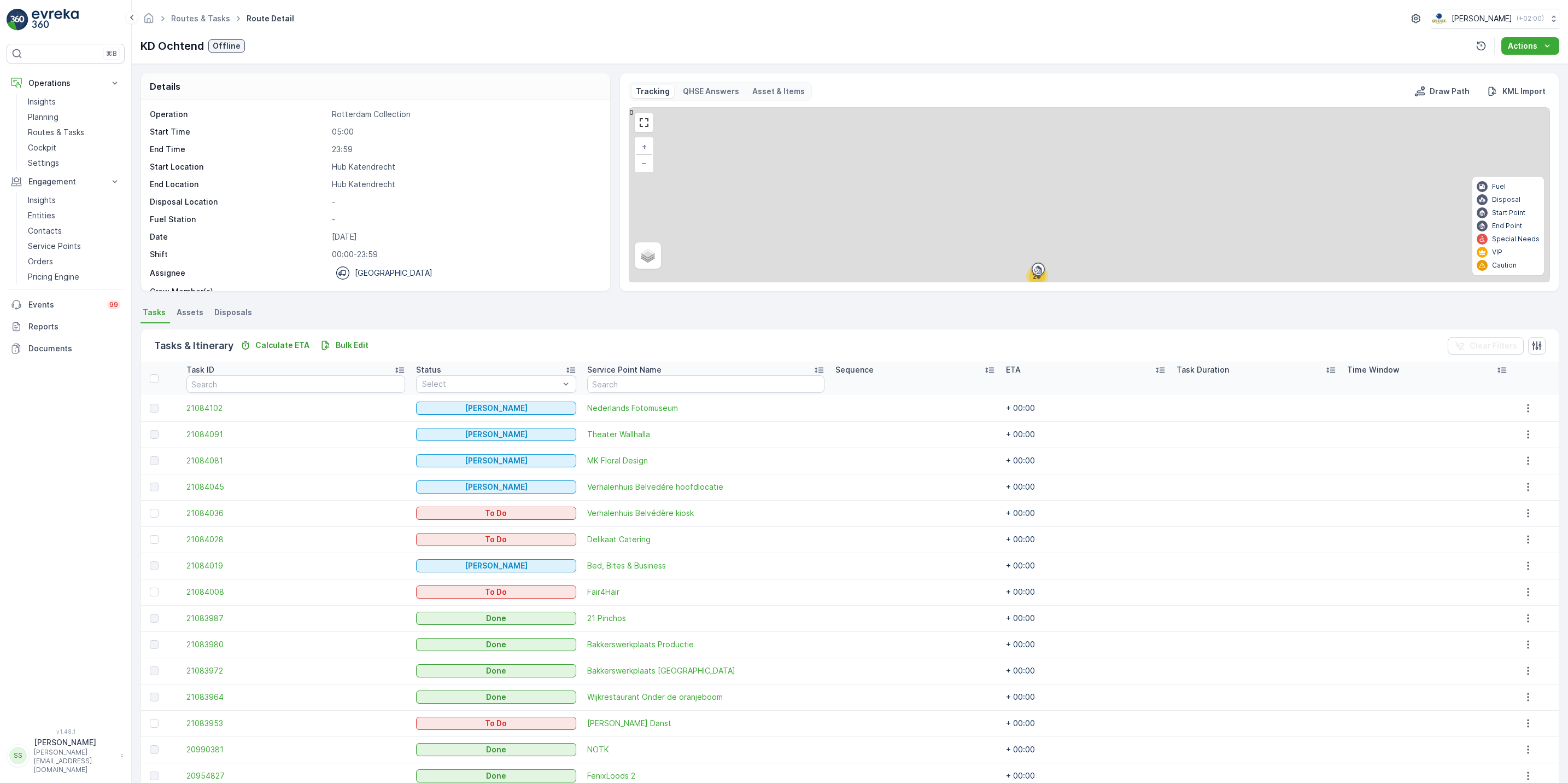
scroll to position [184, 0]
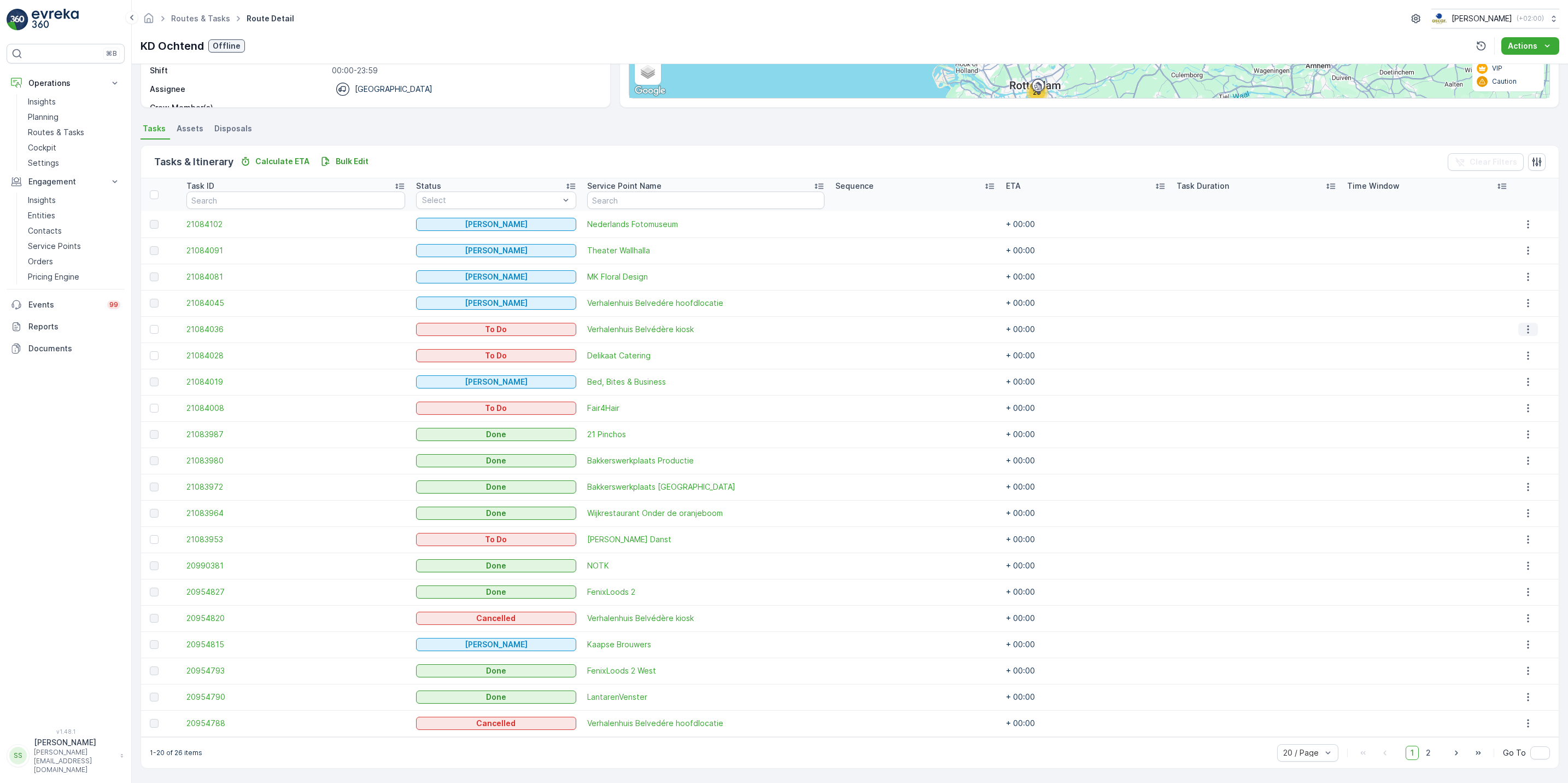
click at [1526, 328] on icon "button" at bounding box center [1528, 330] width 11 height 11
click at [1500, 345] on span "See More Details" at bounding box center [1522, 346] width 63 height 11
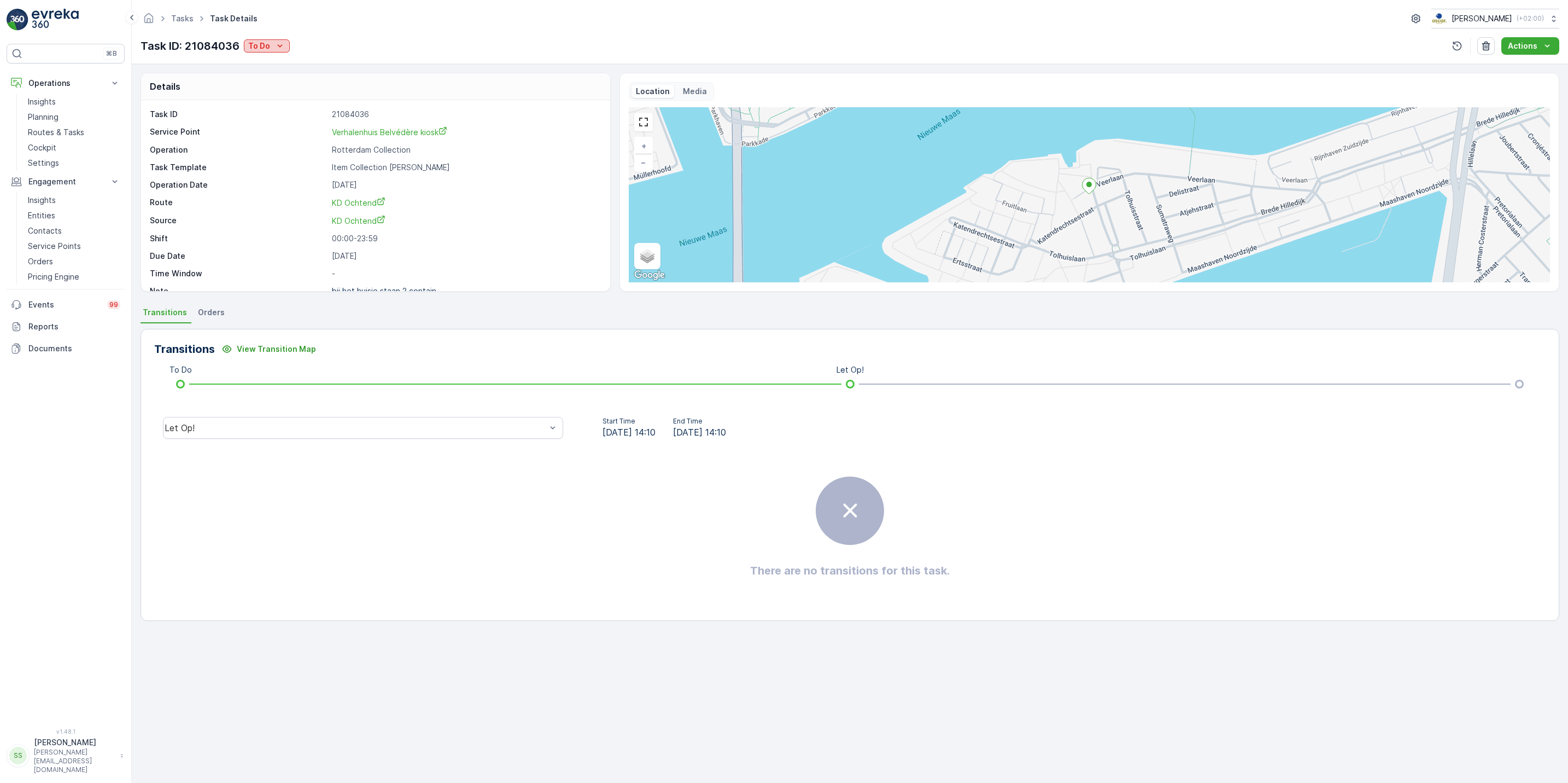
click at [277, 46] on icon "To Do" at bounding box center [280, 46] width 11 height 11
click at [276, 77] on span "[PERSON_NAME]" at bounding box center [281, 79] width 60 height 11
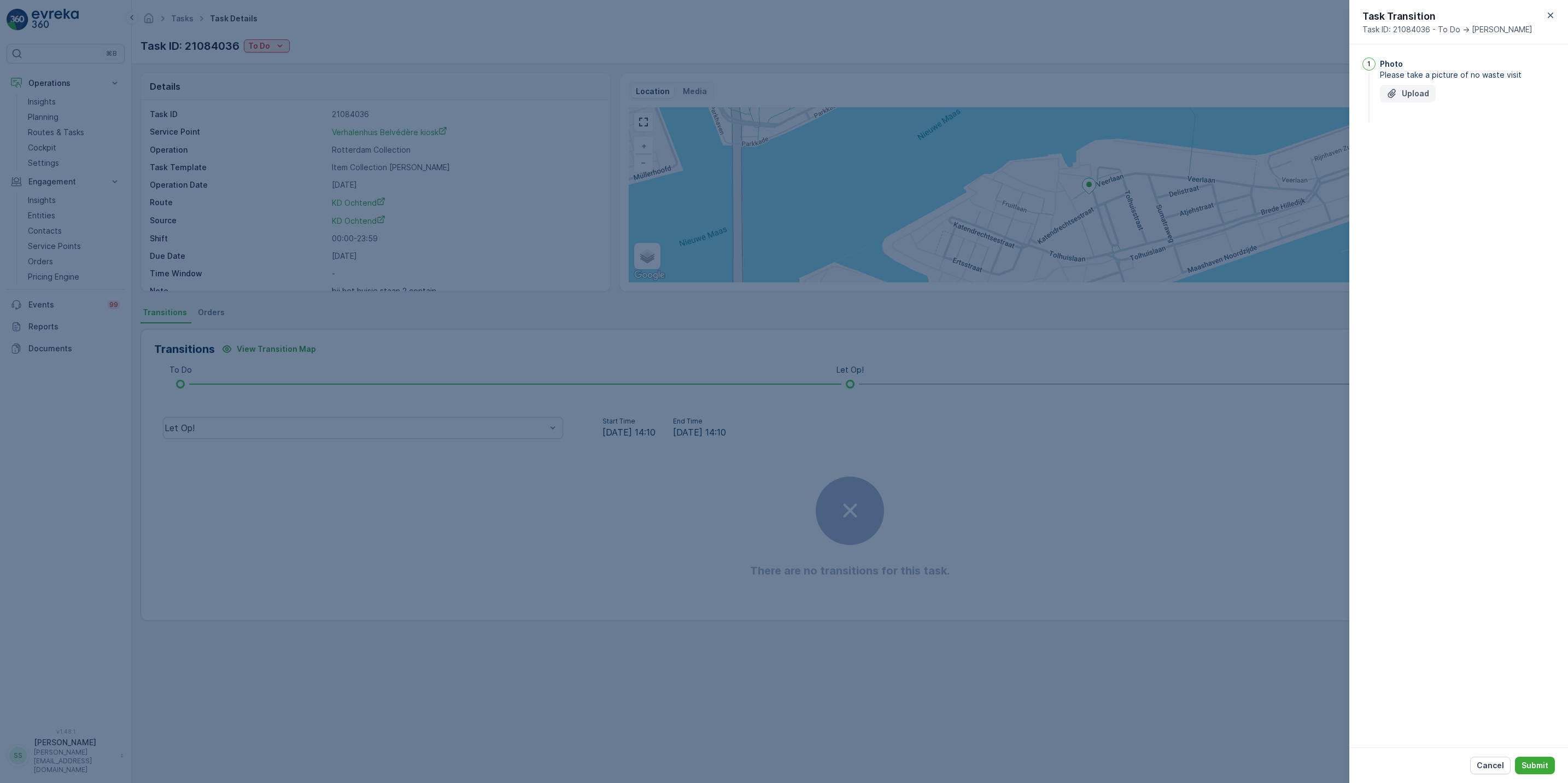
click at [1395, 95] on icon "Upload File" at bounding box center [1392, 94] width 11 height 11
click at [1532, 760] on p "Submit" at bounding box center [1536, 765] width 27 height 11
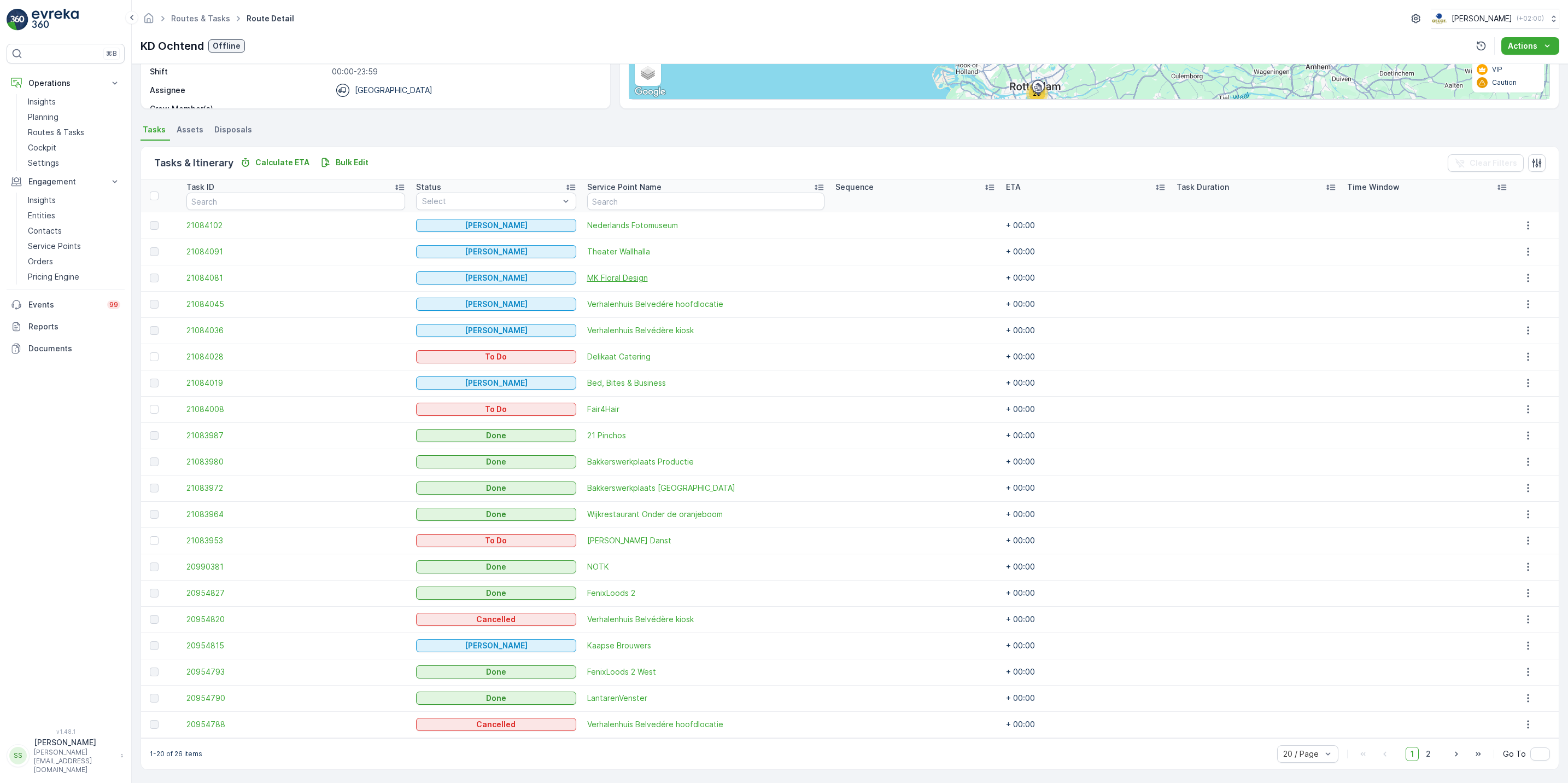
scroll to position [184, 0]
click at [1526, 355] on icon "button" at bounding box center [1528, 356] width 11 height 11
click at [1541, 368] on span "See More Details" at bounding box center [1522, 373] width 63 height 11
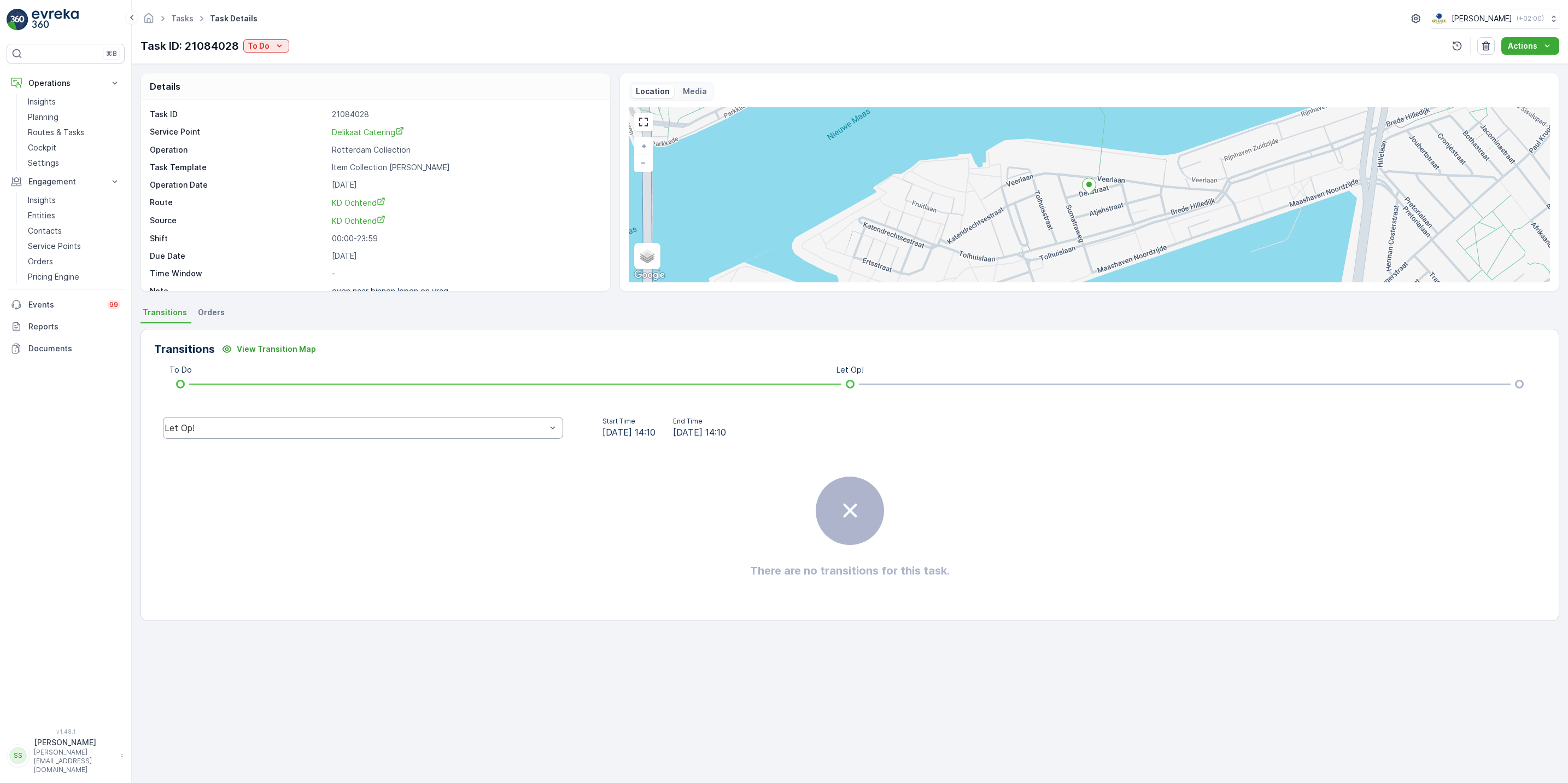
click at [334, 436] on div "Let Op!" at bounding box center [363, 428] width 400 height 22
click at [258, 50] on p "To Do" at bounding box center [258, 46] width 22 height 11
click at [262, 74] on span "[PERSON_NAME]" at bounding box center [281, 79] width 60 height 11
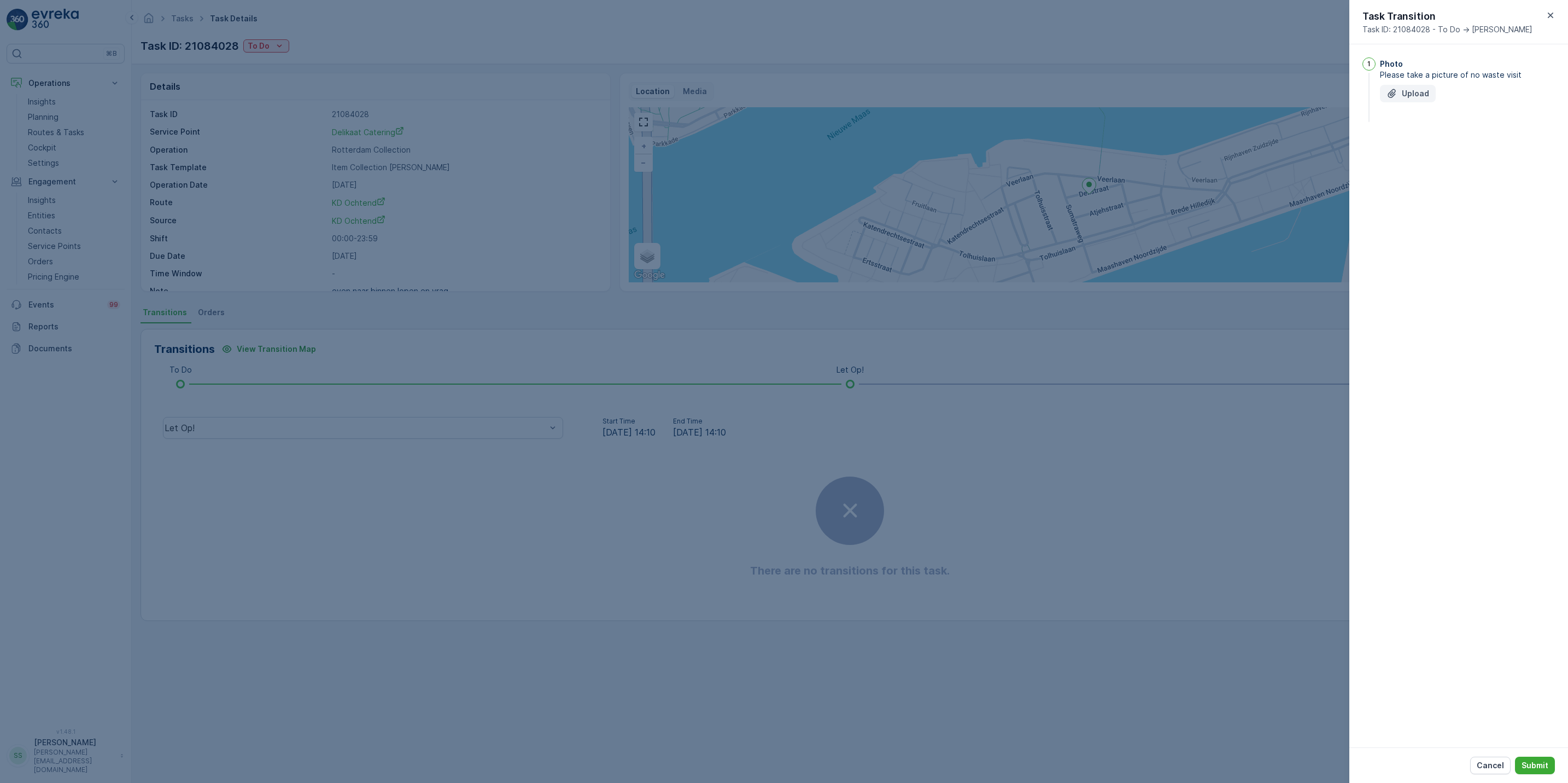
click at [1415, 95] on p "Upload" at bounding box center [1415, 94] width 27 height 11
click at [1525, 767] on p "Submit" at bounding box center [1536, 765] width 27 height 11
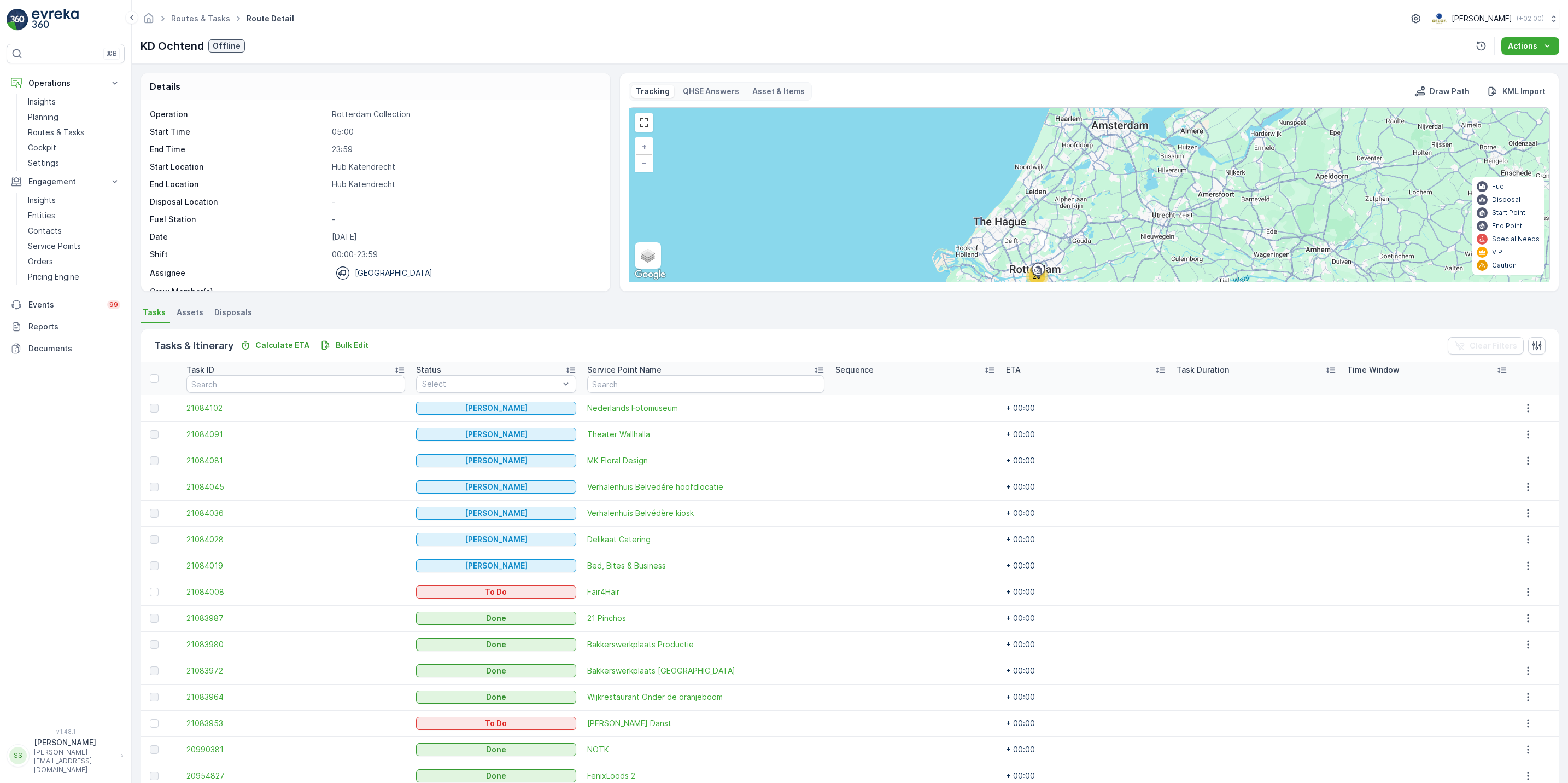
scroll to position [184, 0]
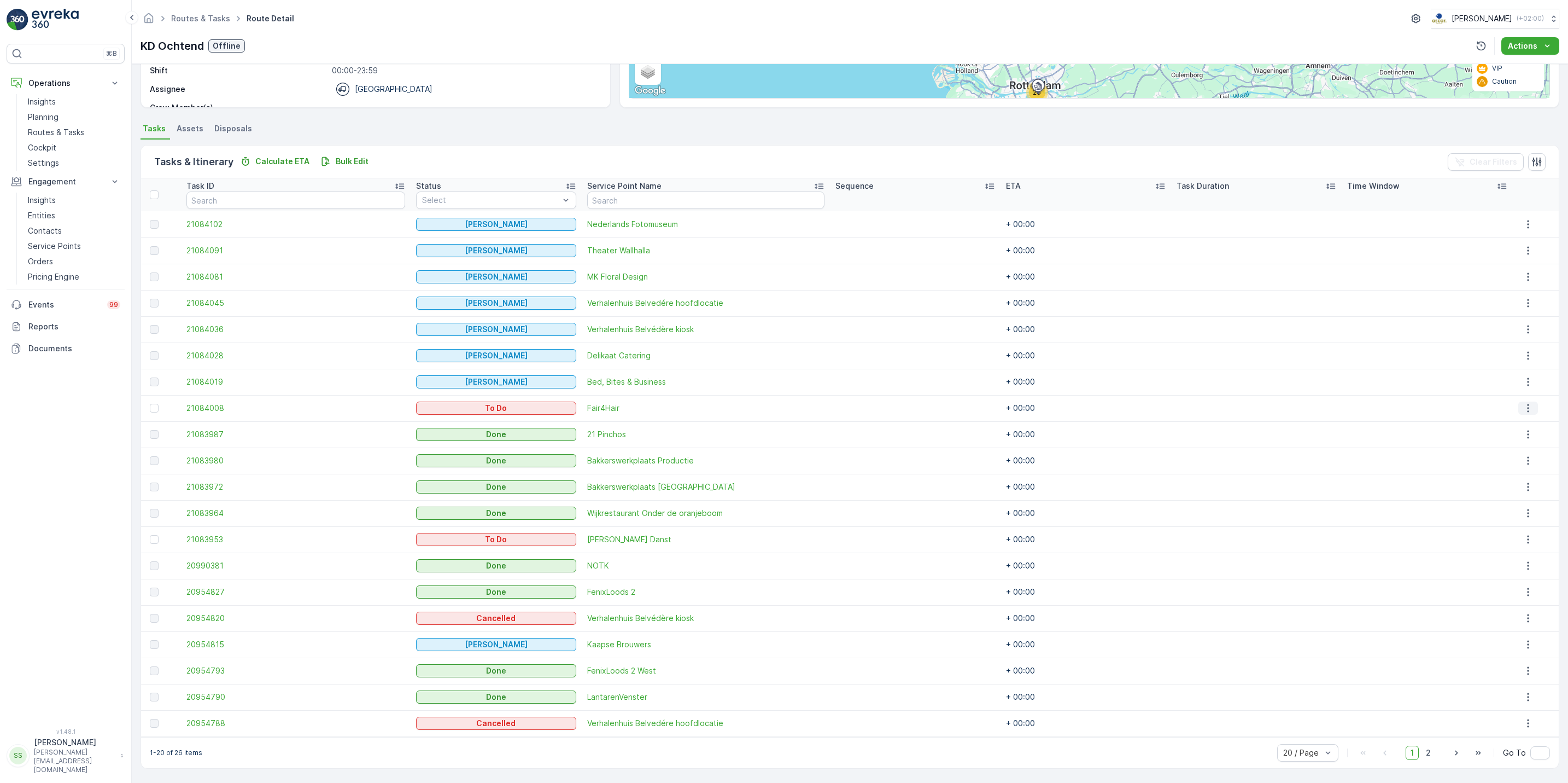
click at [1523, 405] on icon "button" at bounding box center [1528, 408] width 11 height 11
click at [1537, 424] on span "See More Details" at bounding box center [1522, 424] width 63 height 11
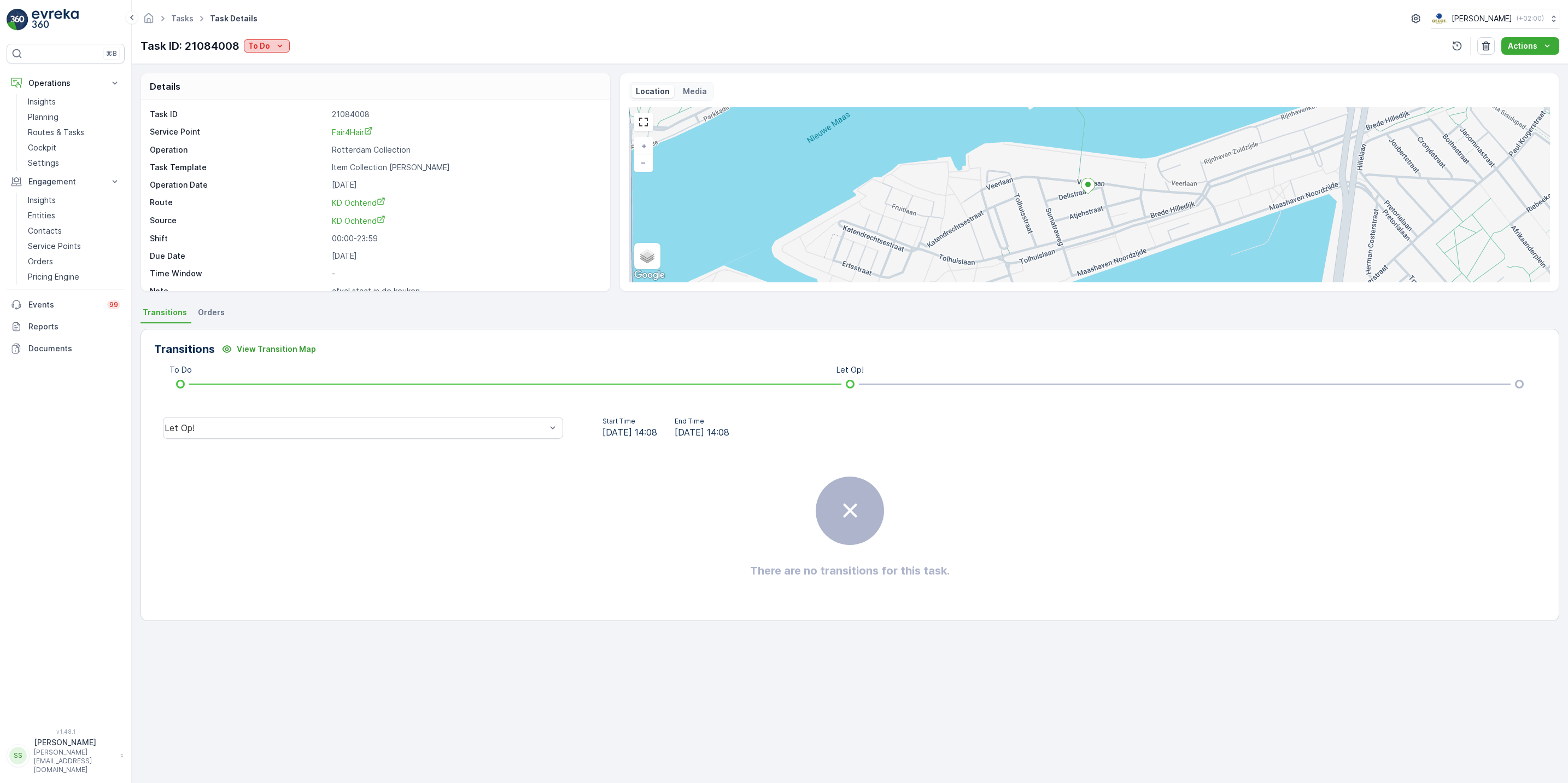
click at [264, 46] on p "To Do" at bounding box center [259, 46] width 22 height 11
click at [268, 94] on span "Done" at bounding box center [261, 94] width 20 height 11
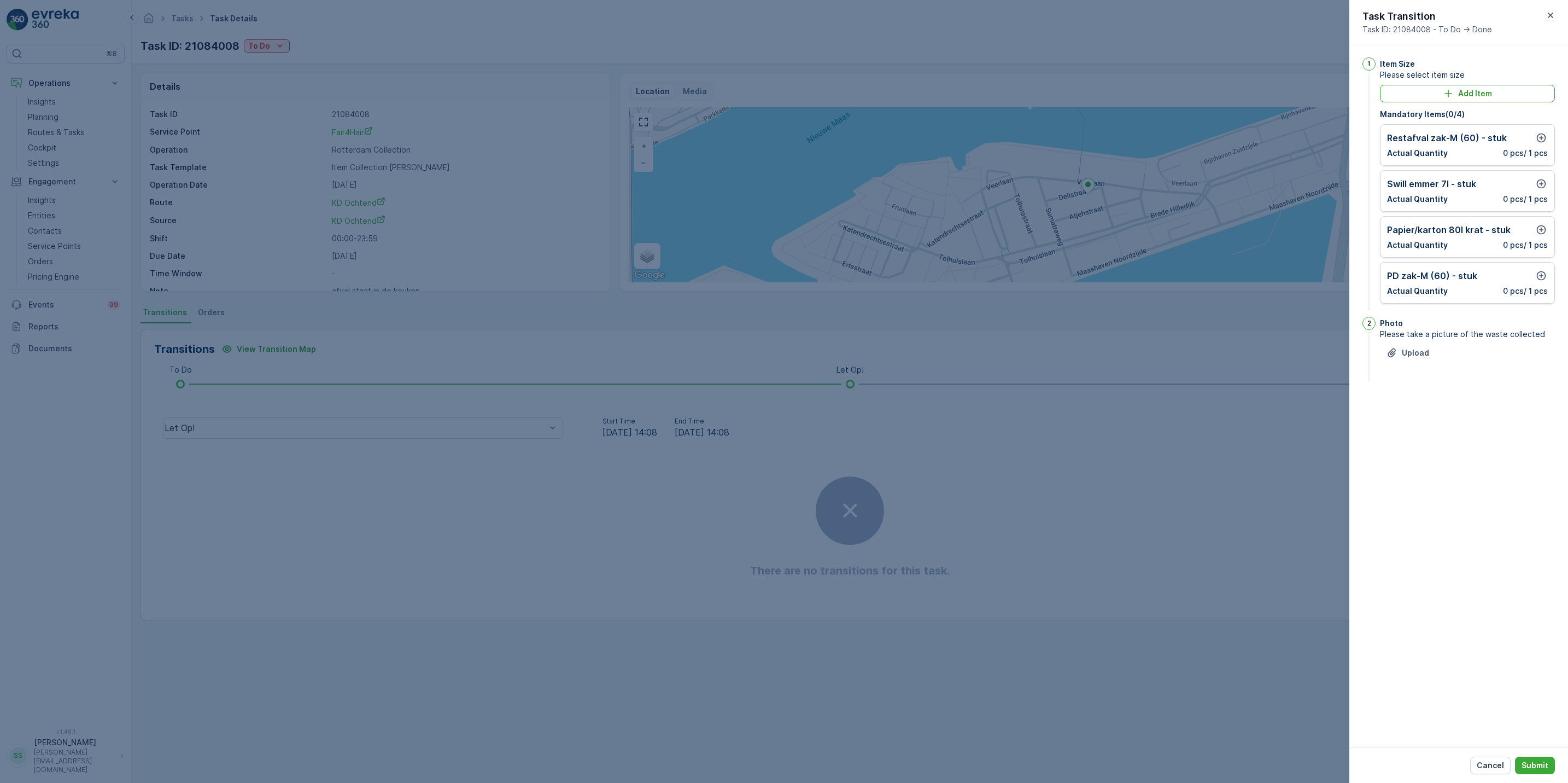
click at [1012, 325] on div at bounding box center [784, 391] width 1568 height 783
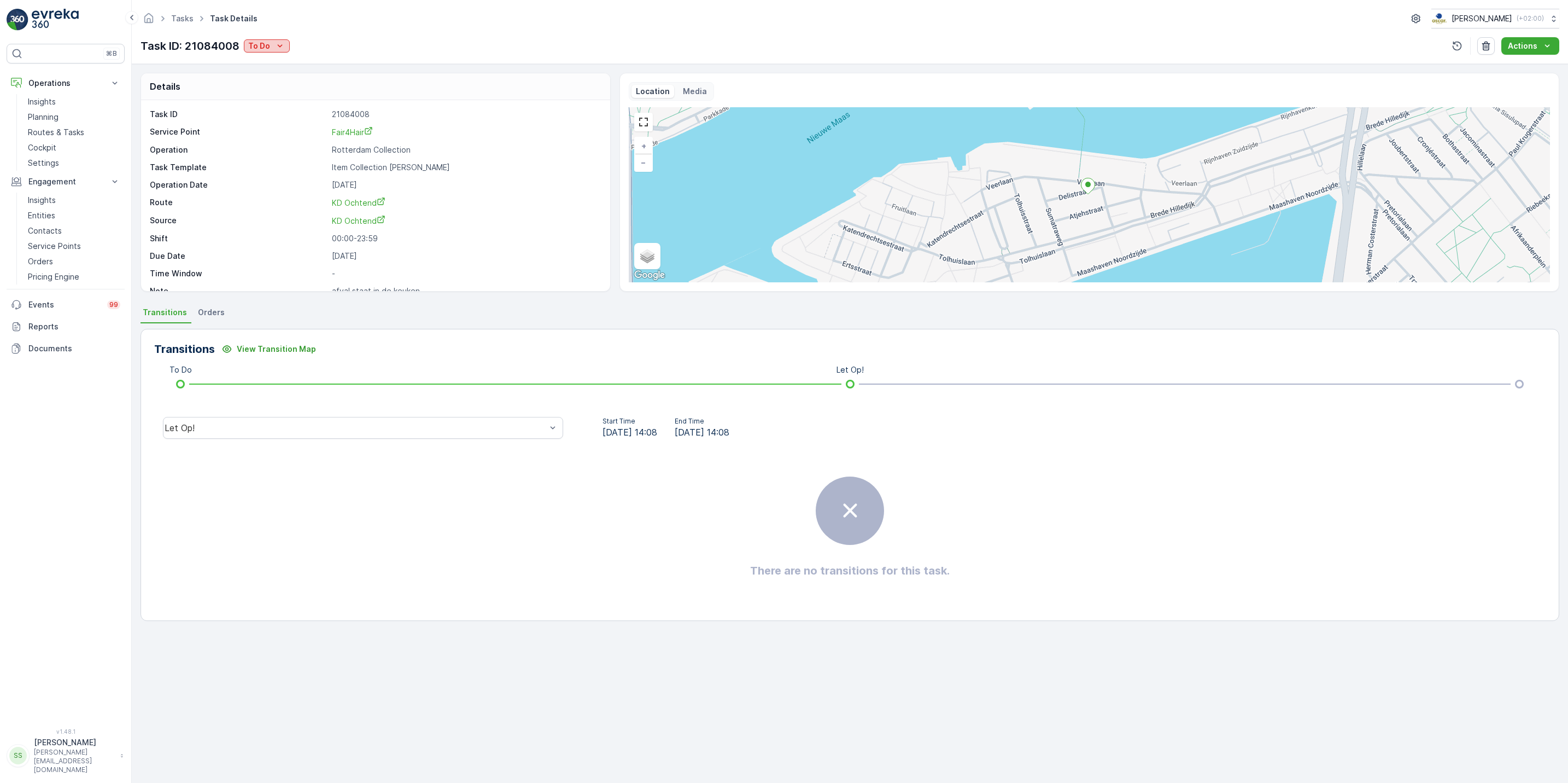
click at [283, 48] on icon "To Do" at bounding box center [280, 46] width 11 height 11
click at [273, 62] on span "Let Op!" at bounding box center [264, 63] width 27 height 11
click at [263, 48] on p "Let Op!" at bounding box center [262, 46] width 27 height 11
click at [271, 64] on span "[PERSON_NAME]" at bounding box center [281, 63] width 60 height 11
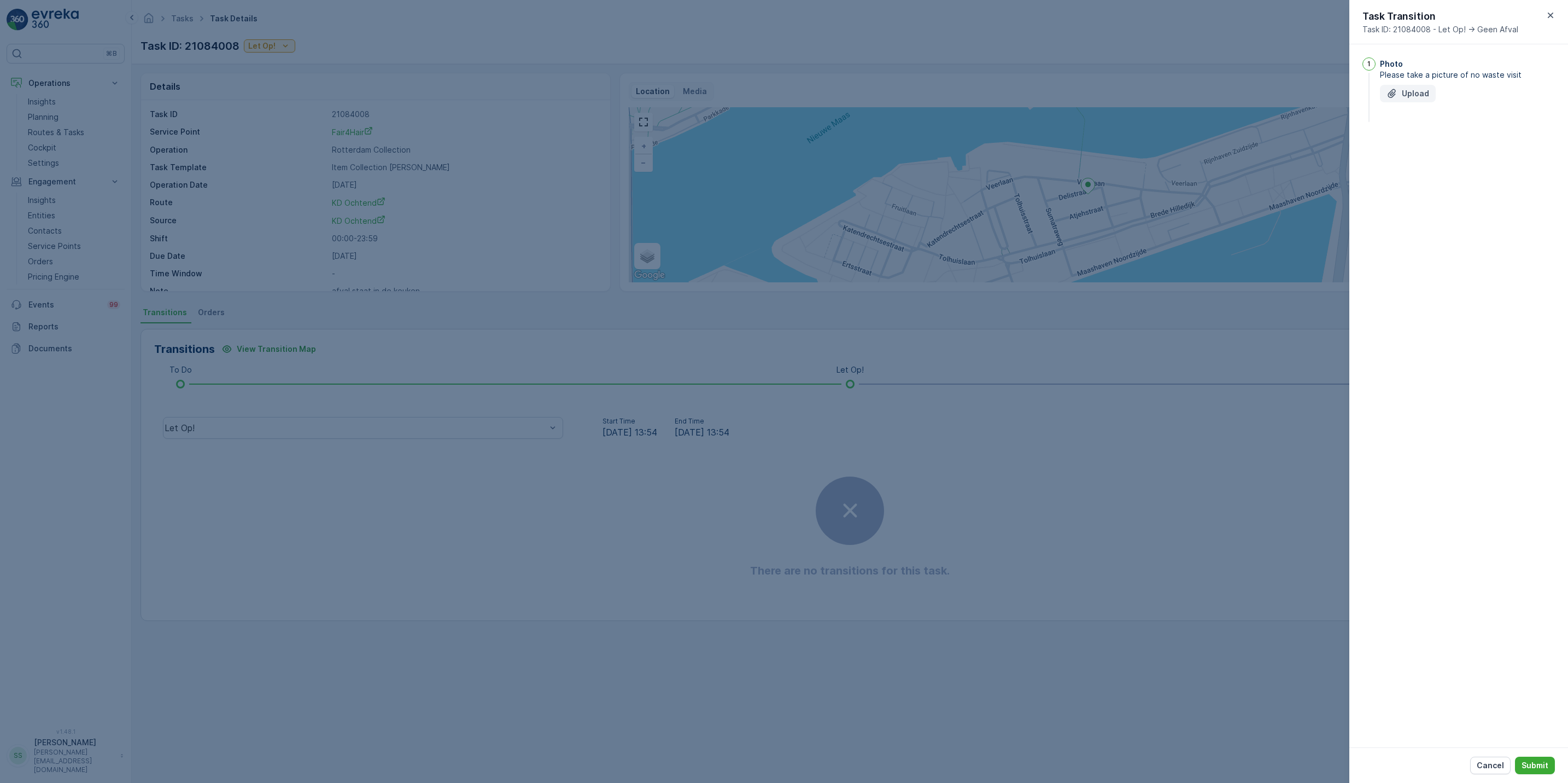
click at [1408, 89] on p "Upload" at bounding box center [1415, 94] width 27 height 11
click at [1544, 767] on p "Submit" at bounding box center [1536, 765] width 27 height 11
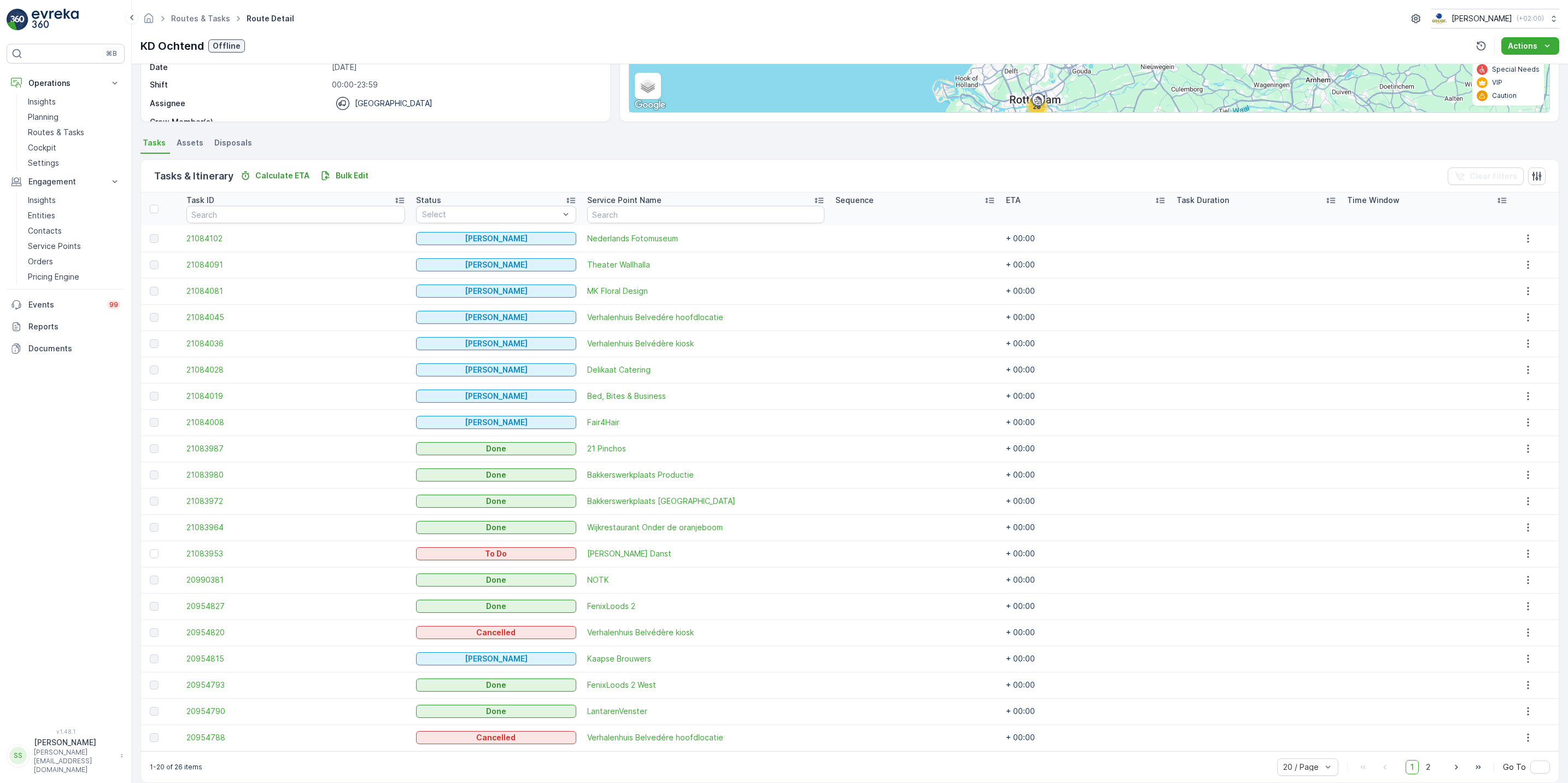
scroll to position [184, 0]
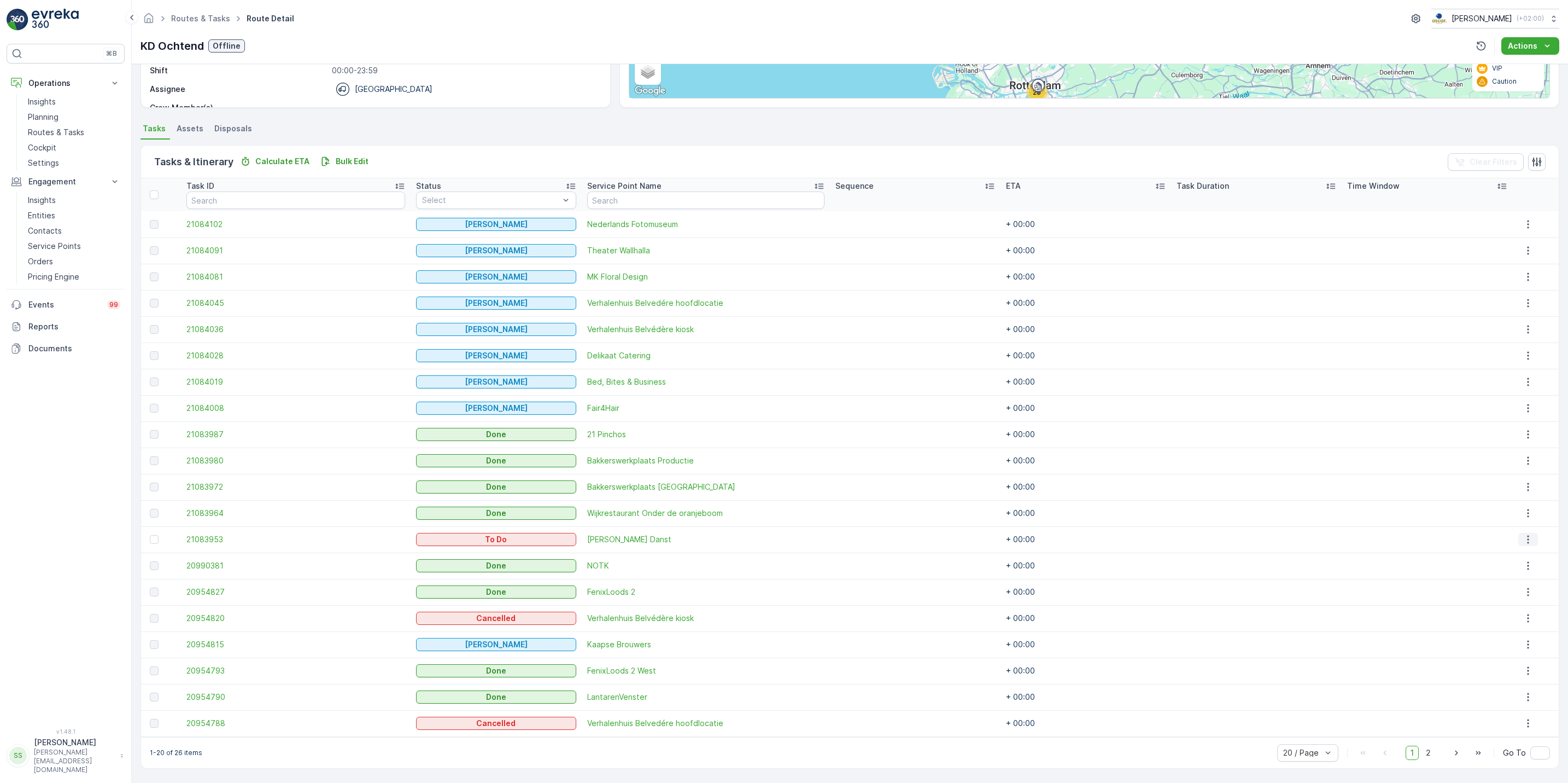
click at [1523, 542] on icon "button" at bounding box center [1528, 539] width 11 height 11
click at [1513, 555] on span "See More Details" at bounding box center [1522, 555] width 63 height 11
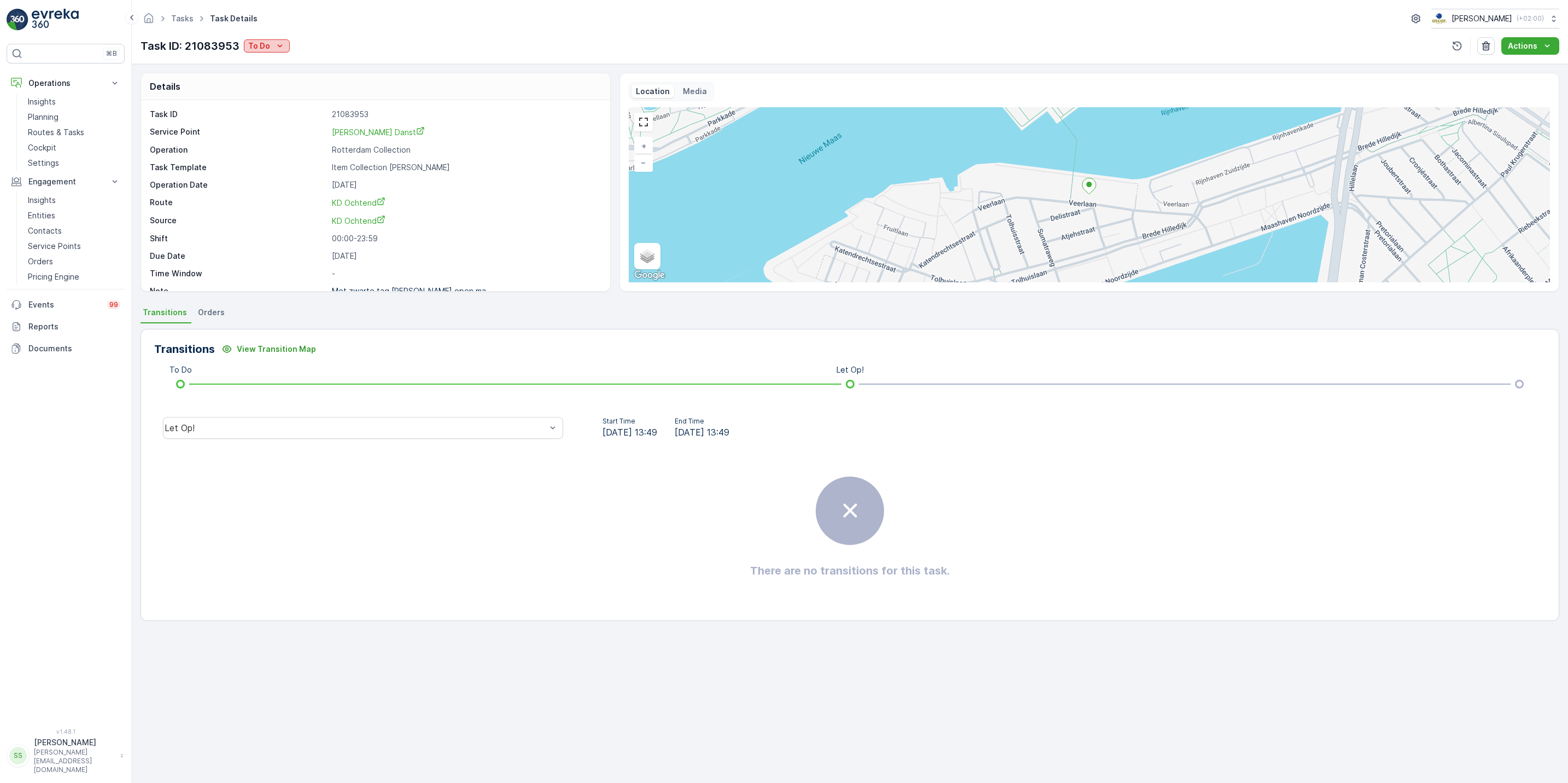
click at [262, 42] on p "To Do" at bounding box center [259, 46] width 22 height 11
click at [276, 77] on span "[PERSON_NAME]" at bounding box center [280, 79] width 60 height 11
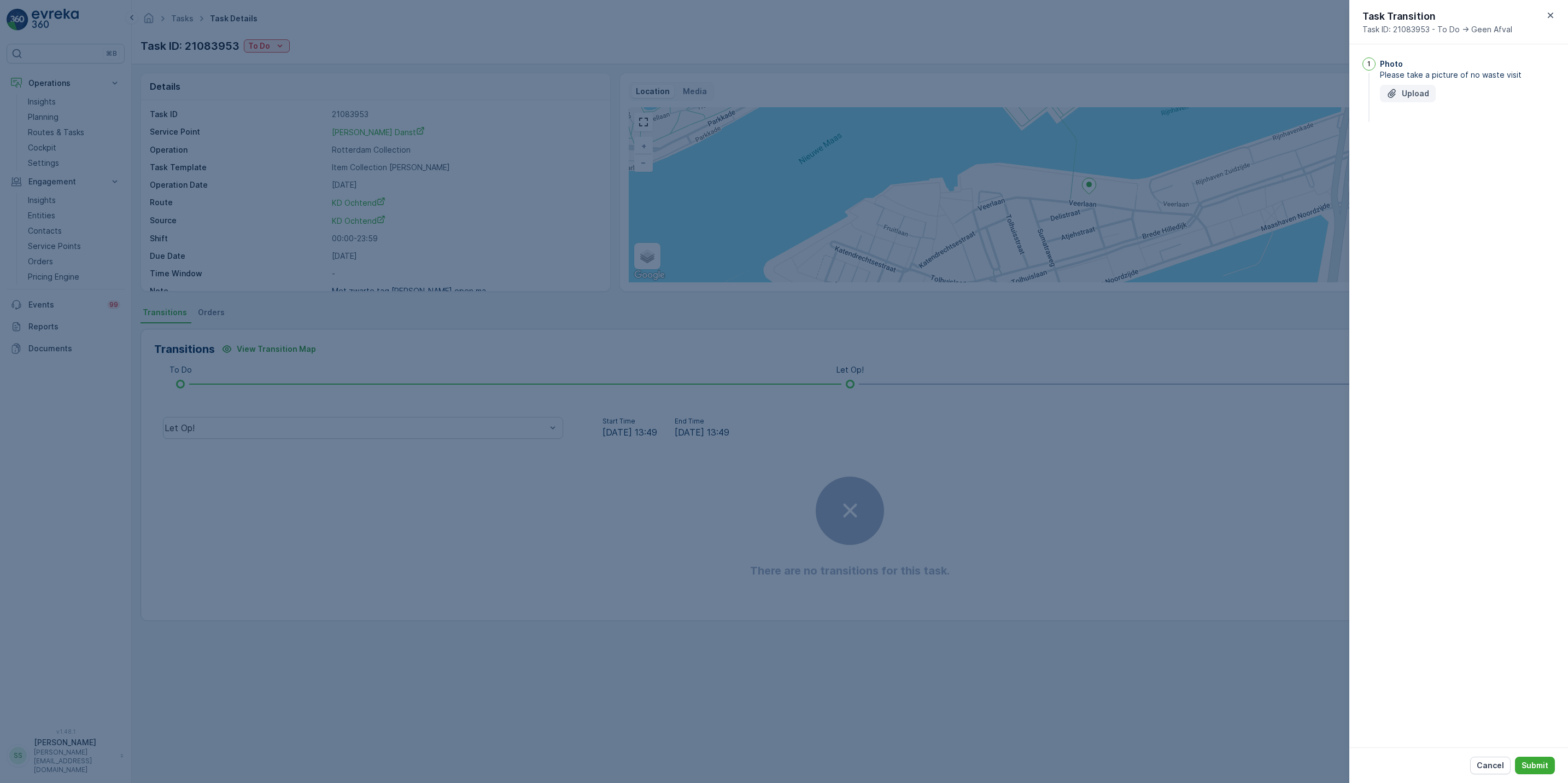
click at [1409, 89] on p "Upload" at bounding box center [1415, 94] width 27 height 11
click at [1536, 762] on p "Submit" at bounding box center [1536, 765] width 27 height 11
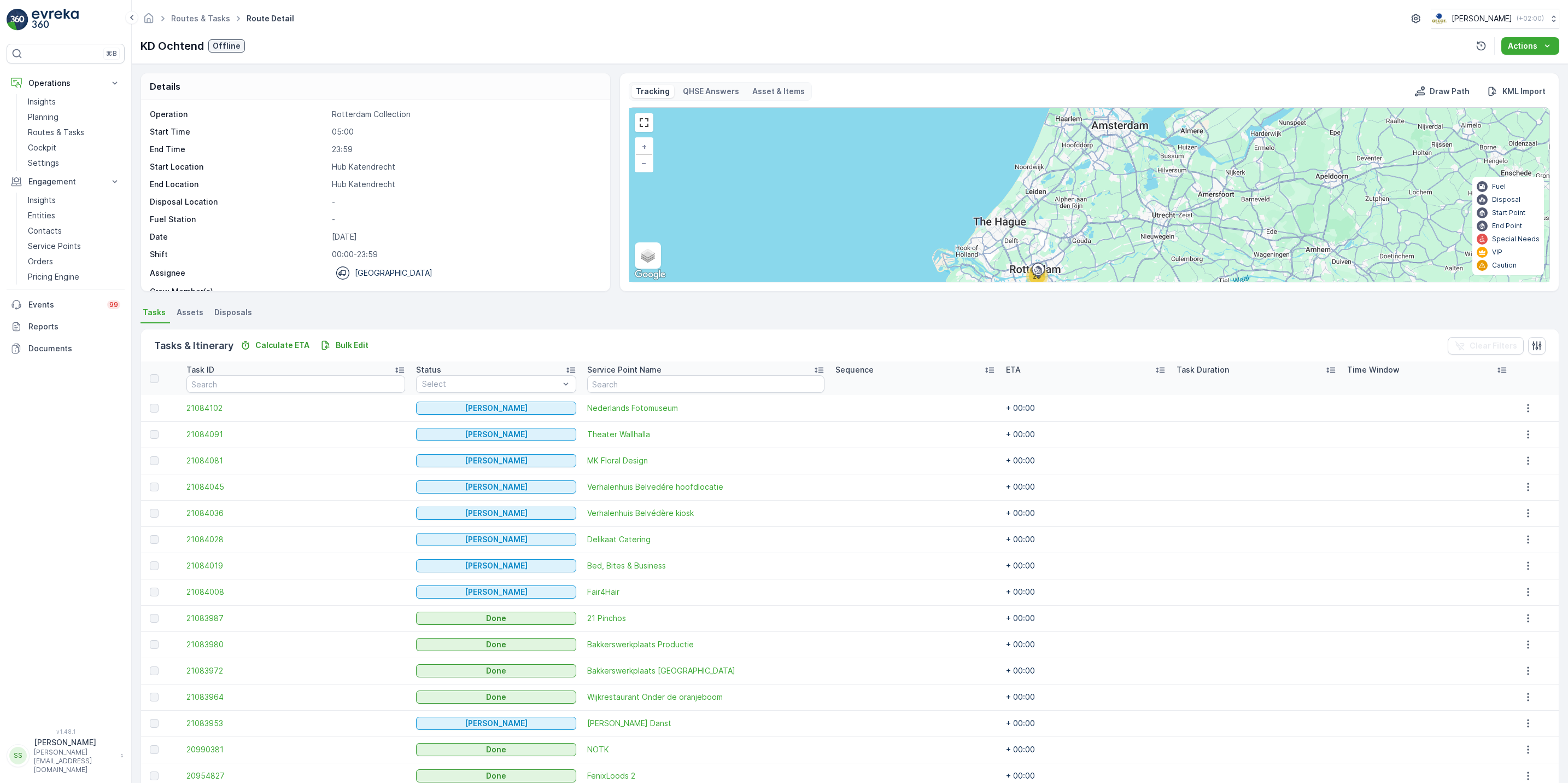
scroll to position [184, 0]
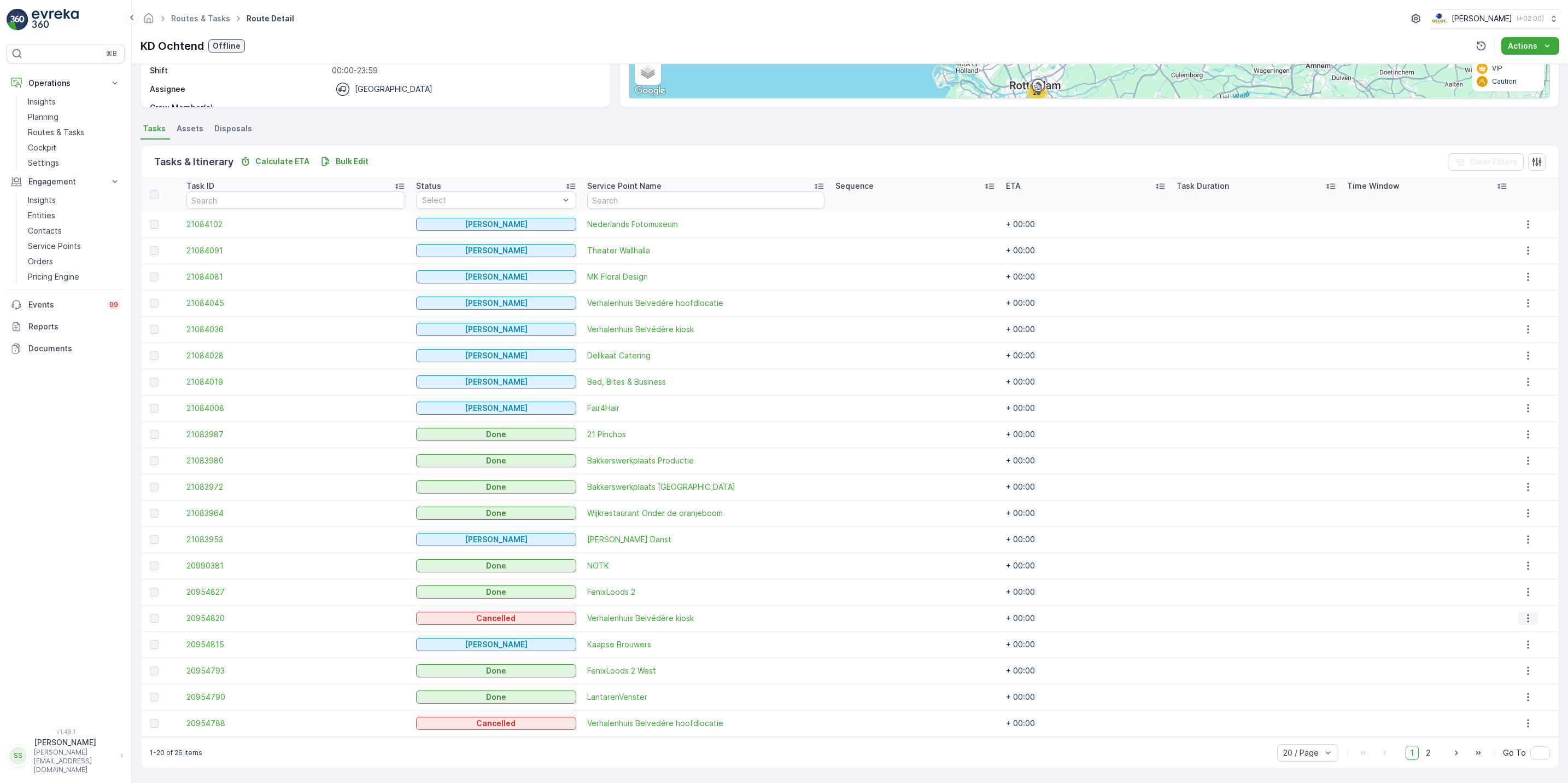
click at [1523, 614] on icon "button" at bounding box center [1528, 619] width 11 height 11
click at [1526, 638] on span "See More Details" at bounding box center [1532, 635] width 63 height 11
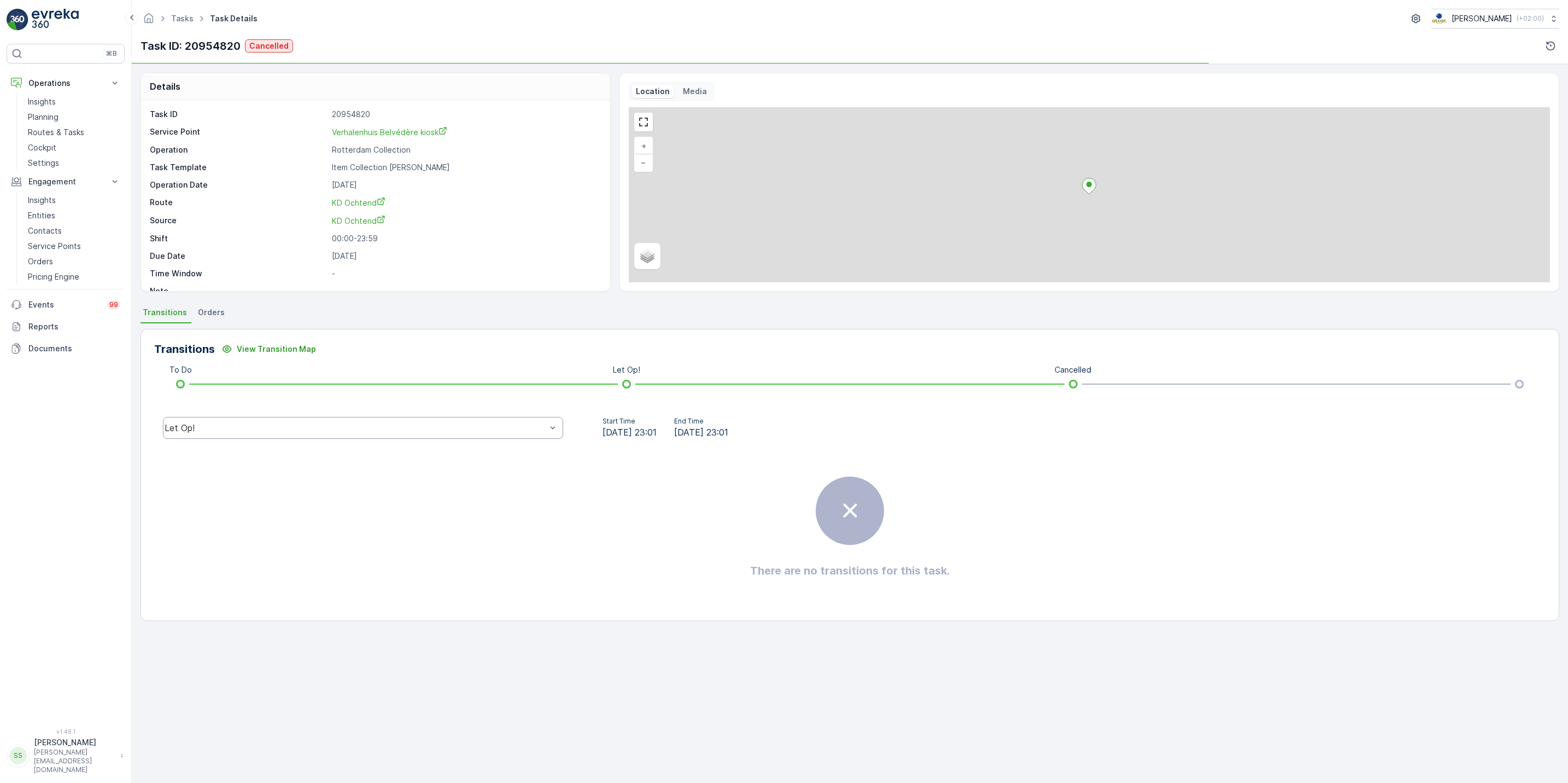
click at [496, 437] on div "Let Op!" at bounding box center [363, 428] width 400 height 22
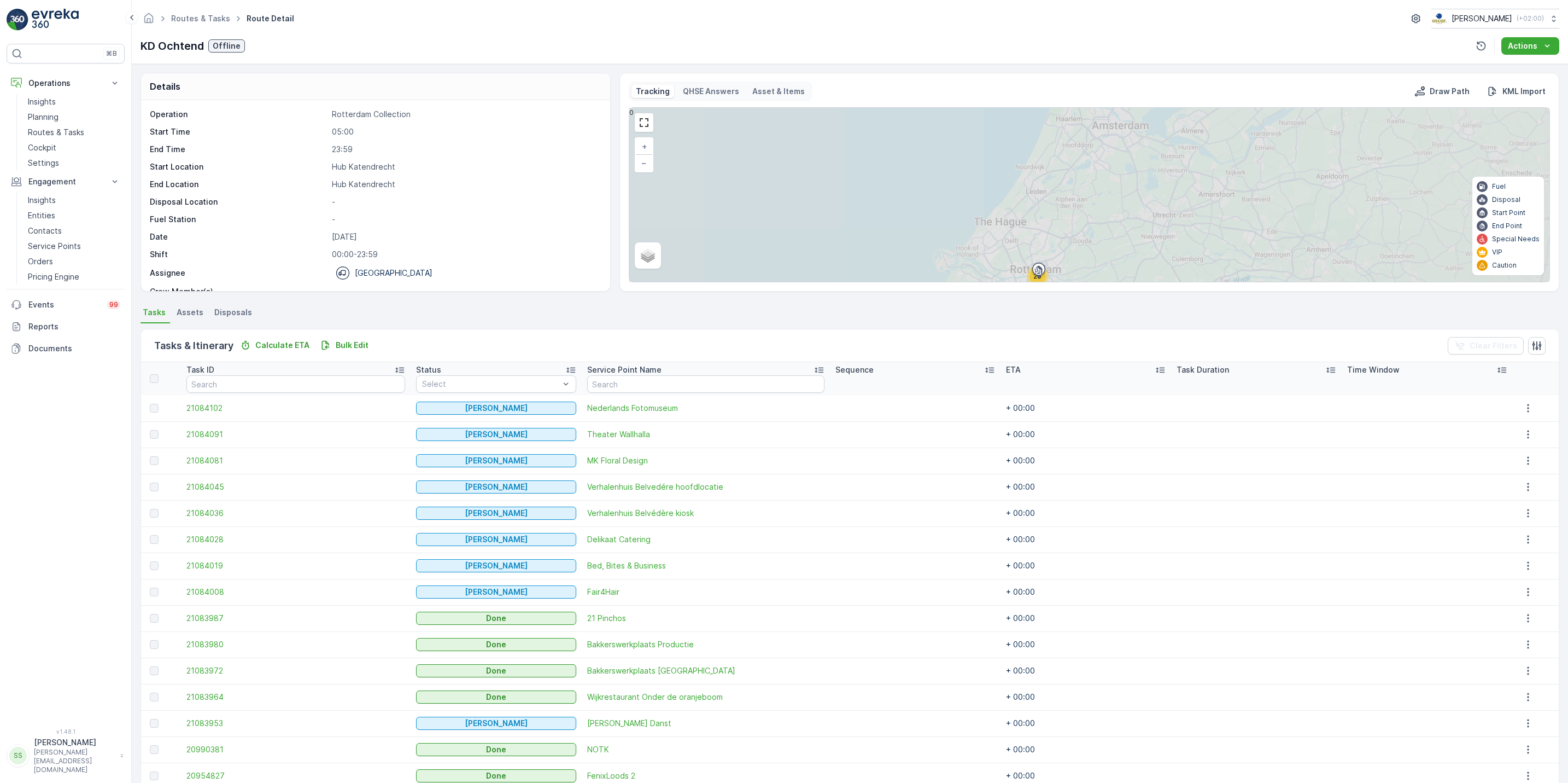
scroll to position [184, 0]
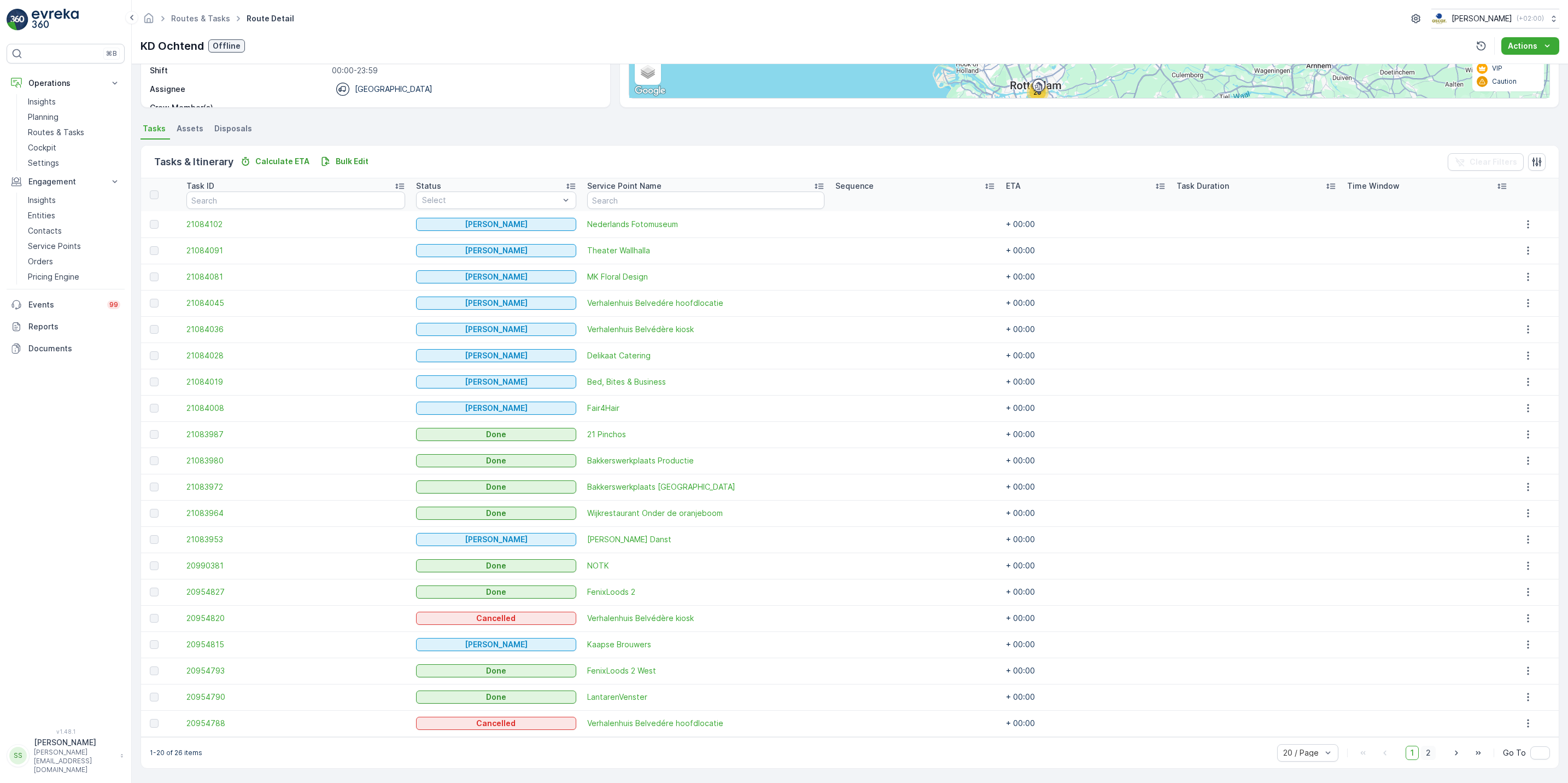
click at [1425, 757] on span "2" at bounding box center [1429, 753] width 14 height 14
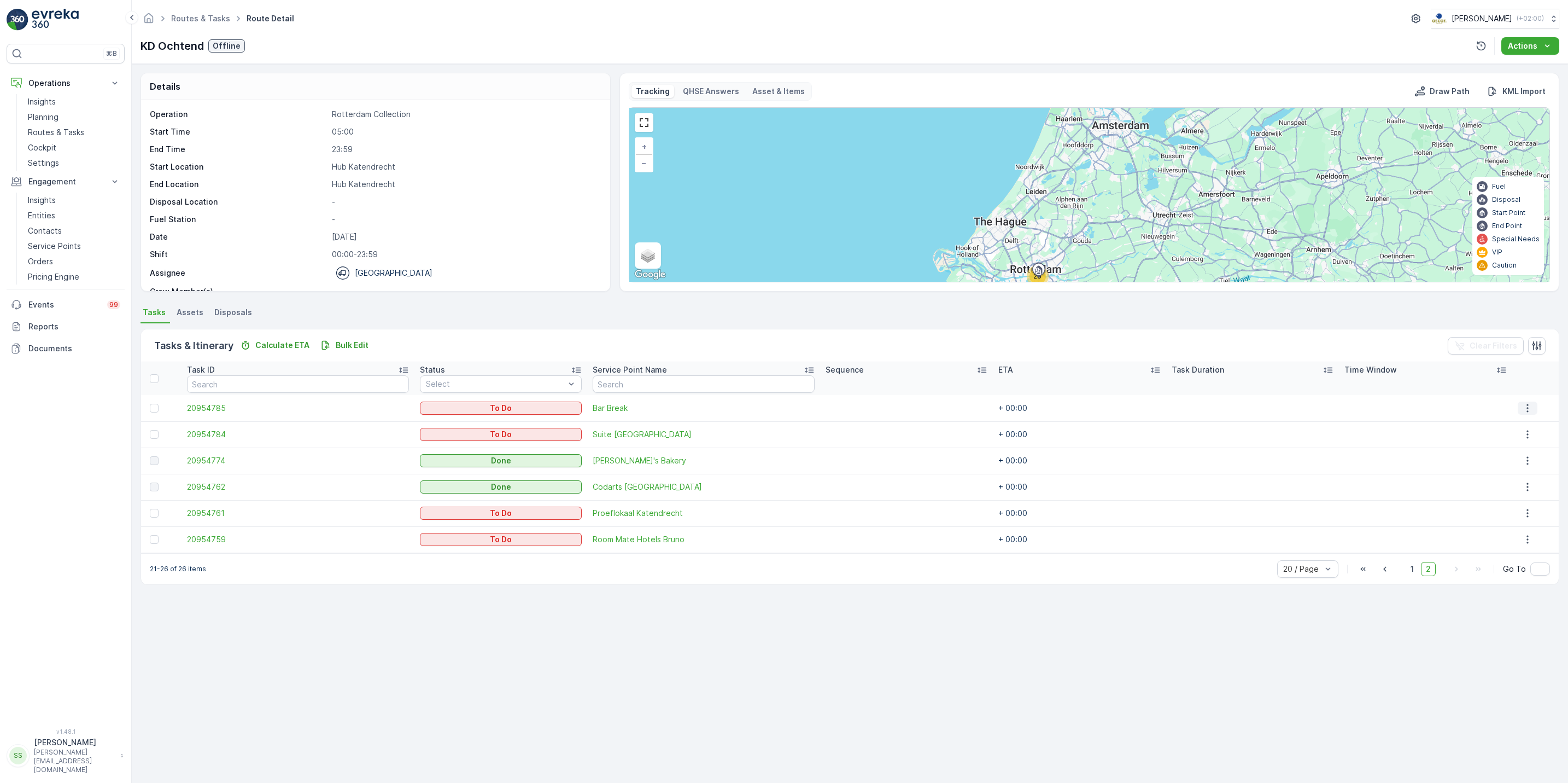
click at [1523, 409] on icon "button" at bounding box center [1528, 408] width 11 height 11
click at [1517, 424] on span "See More Details" at bounding box center [1522, 425] width 63 height 11
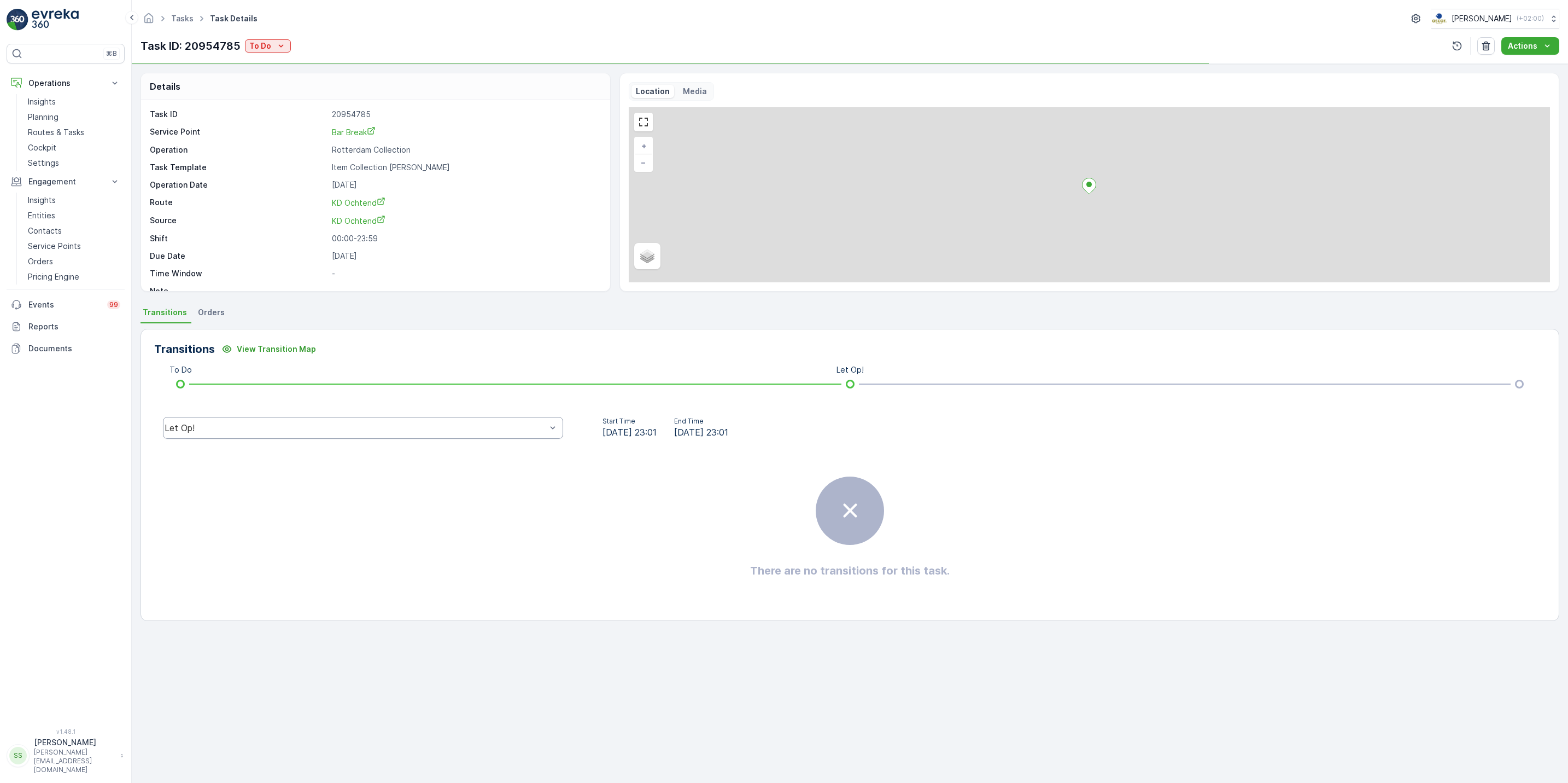
click at [337, 422] on div "Let Op!" at bounding box center [363, 428] width 400 height 22
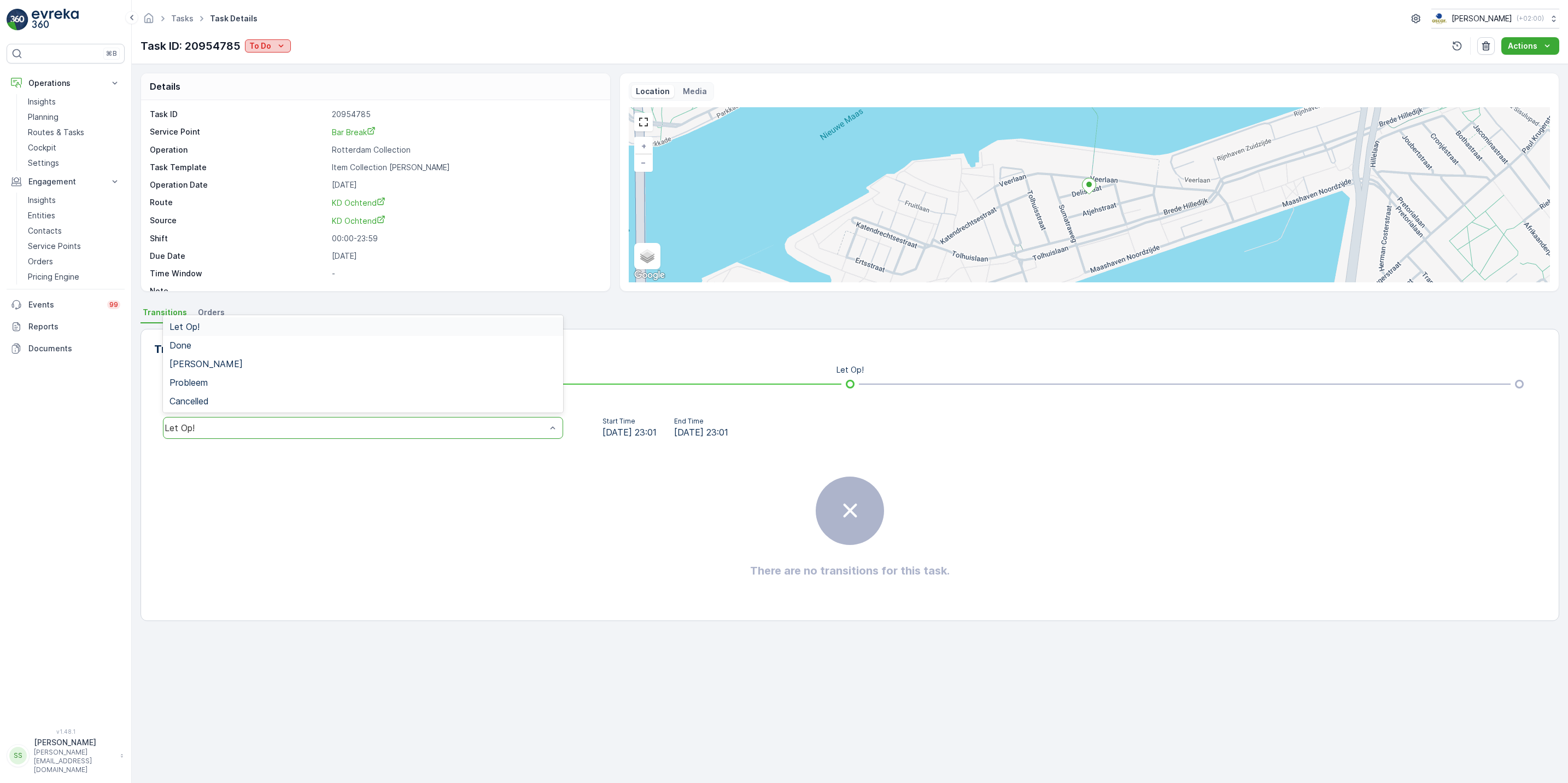
click at [269, 51] on p "To Do" at bounding box center [260, 46] width 22 height 11
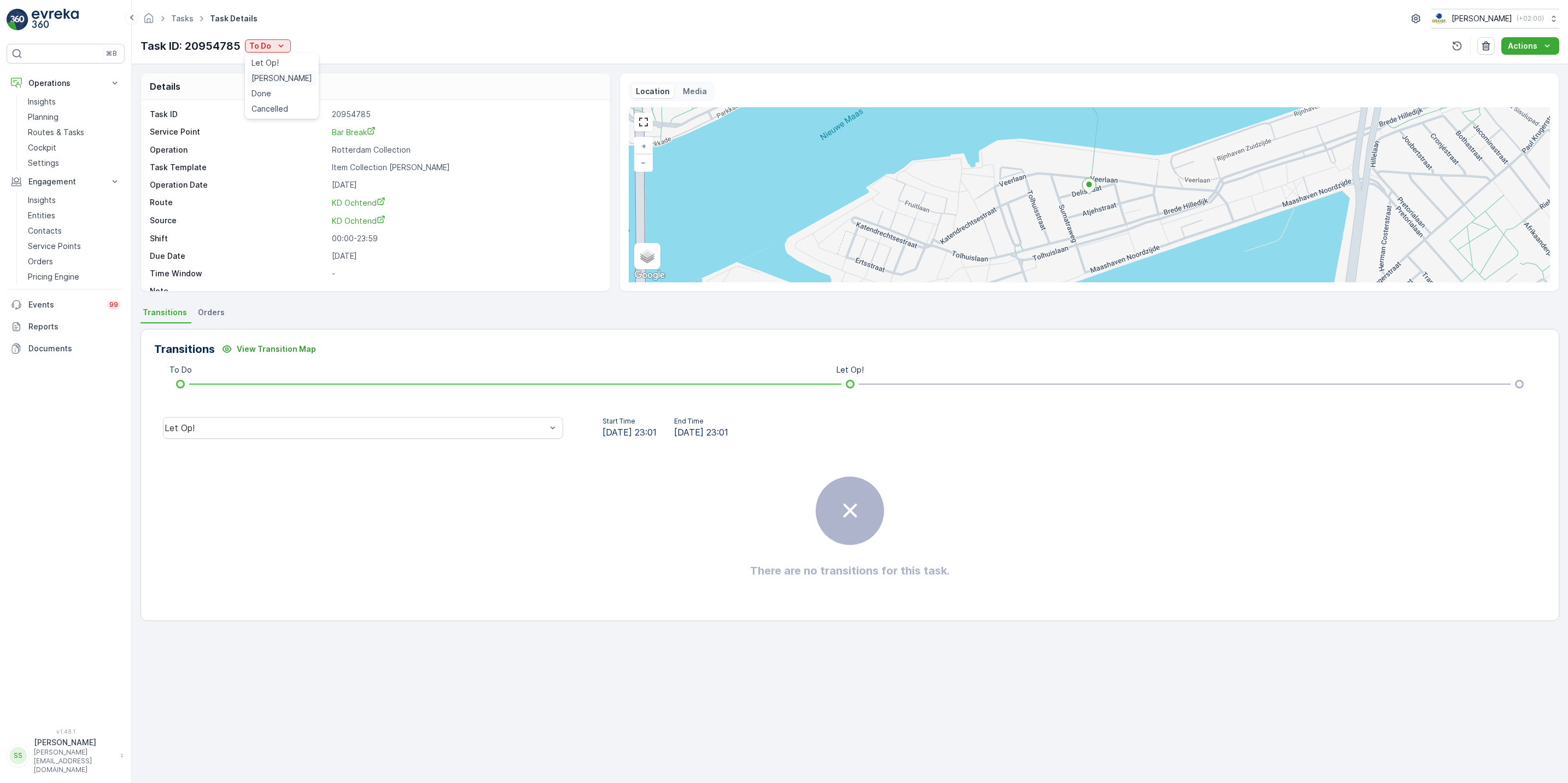
click at [271, 79] on span "[PERSON_NAME]" at bounding box center [282, 79] width 60 height 11
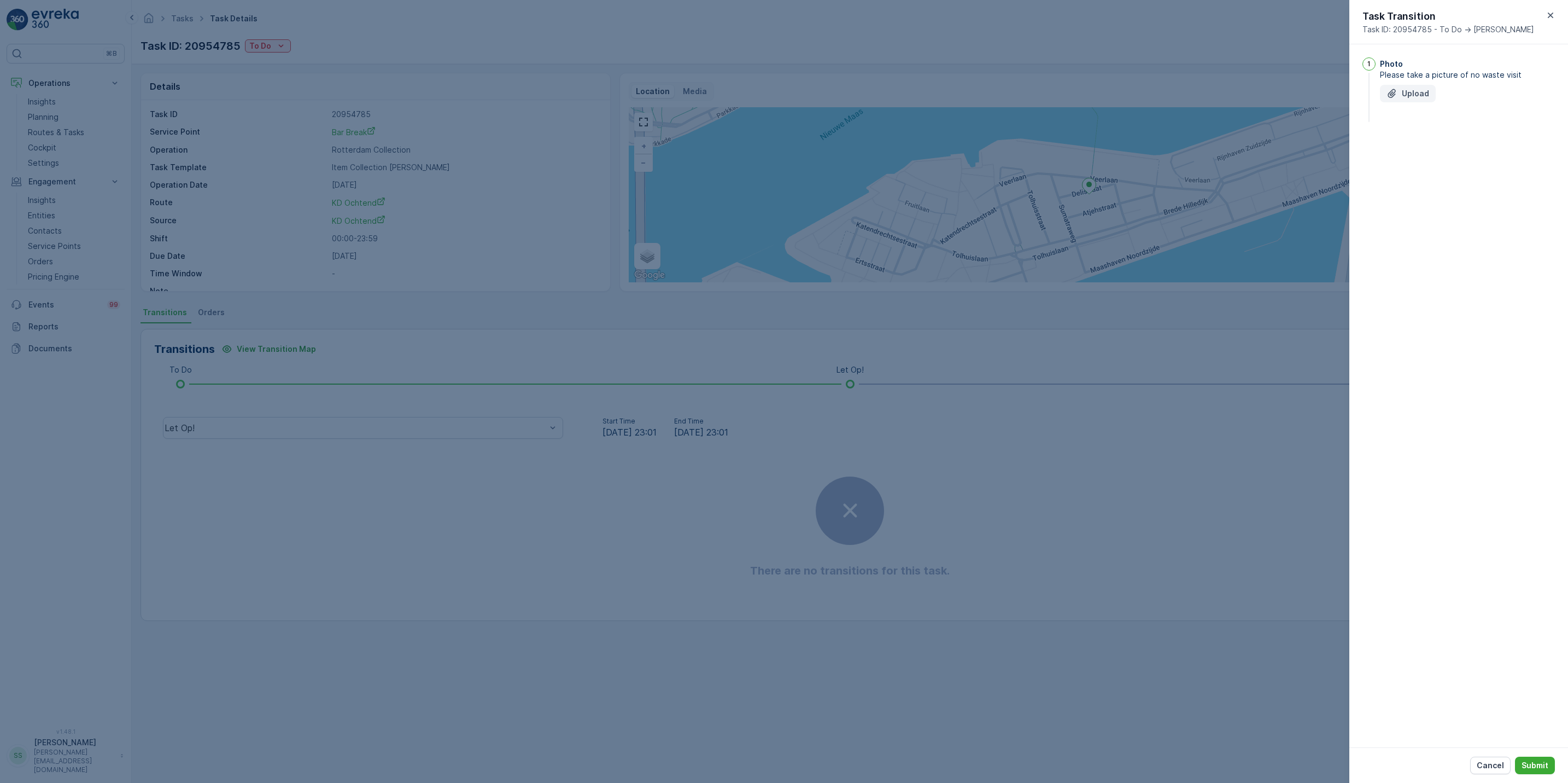
click at [1416, 94] on p "Upload" at bounding box center [1415, 94] width 27 height 11
click at [1529, 766] on p "Submit" at bounding box center [1536, 765] width 27 height 11
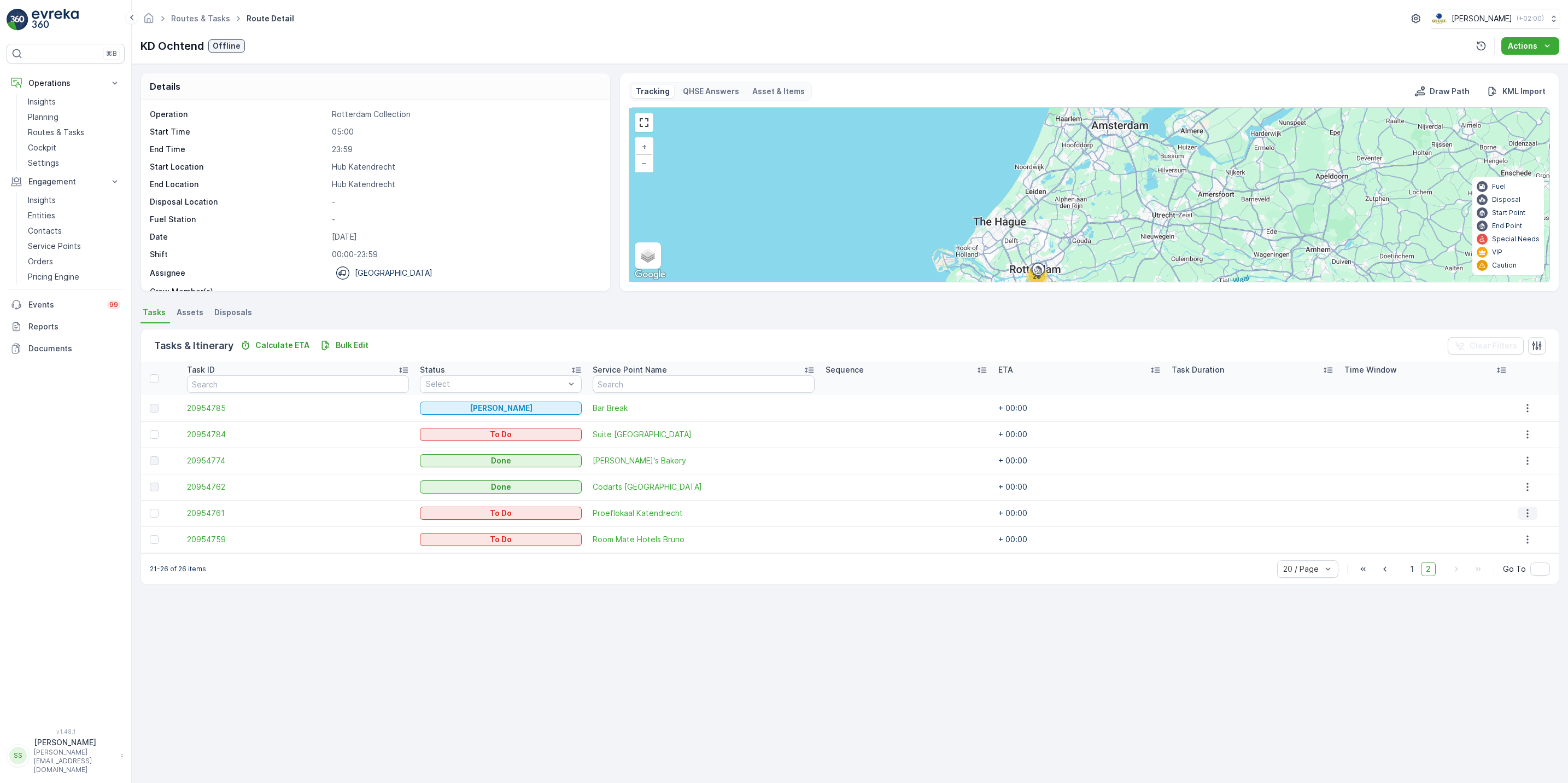
click at [1519, 514] on button "button" at bounding box center [1528, 513] width 20 height 14
click at [1497, 530] on span "See More Details" at bounding box center [1522, 530] width 63 height 11
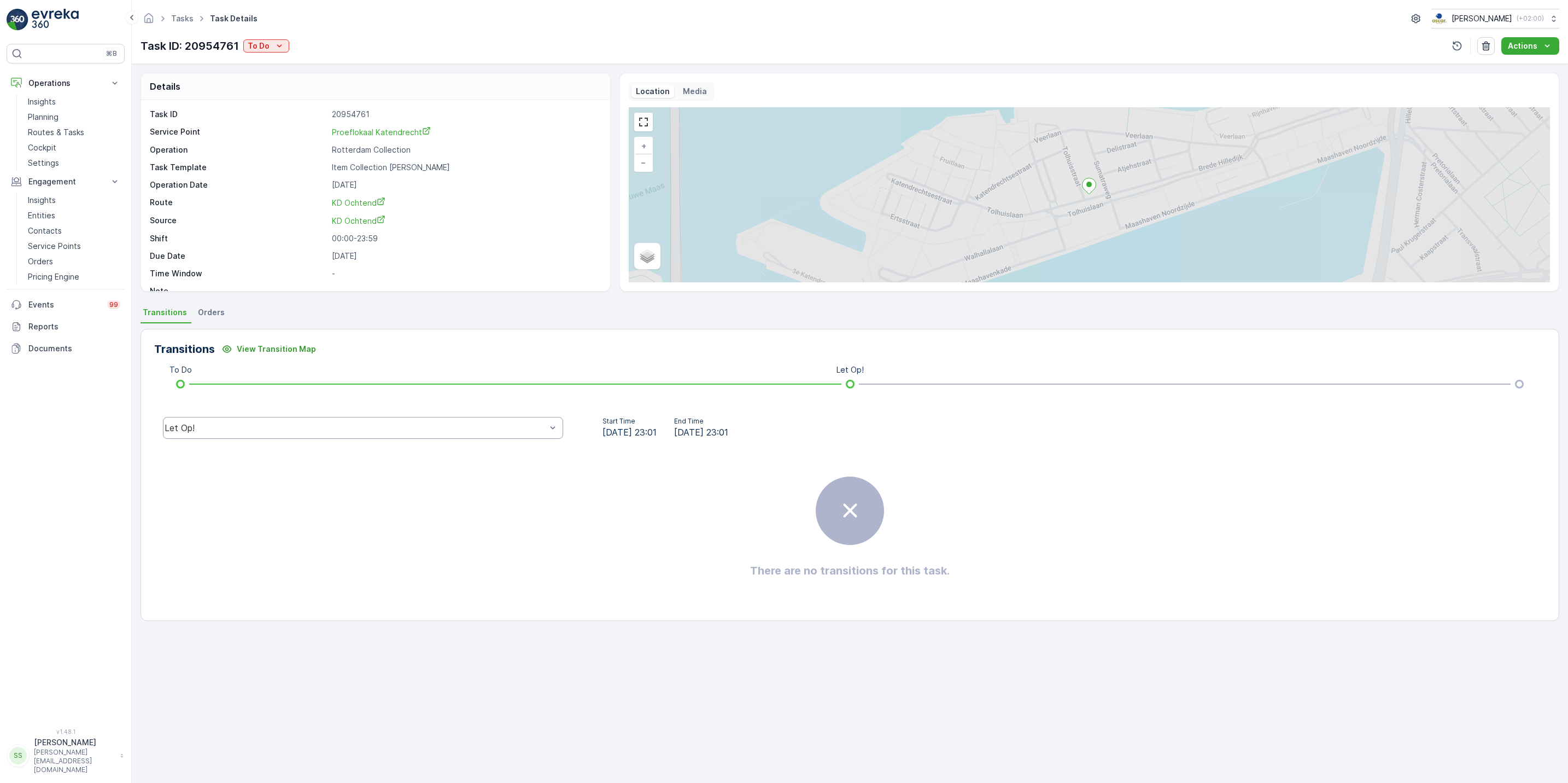
click at [325, 430] on div "Let Op!" at bounding box center [355, 427] width 382 height 10
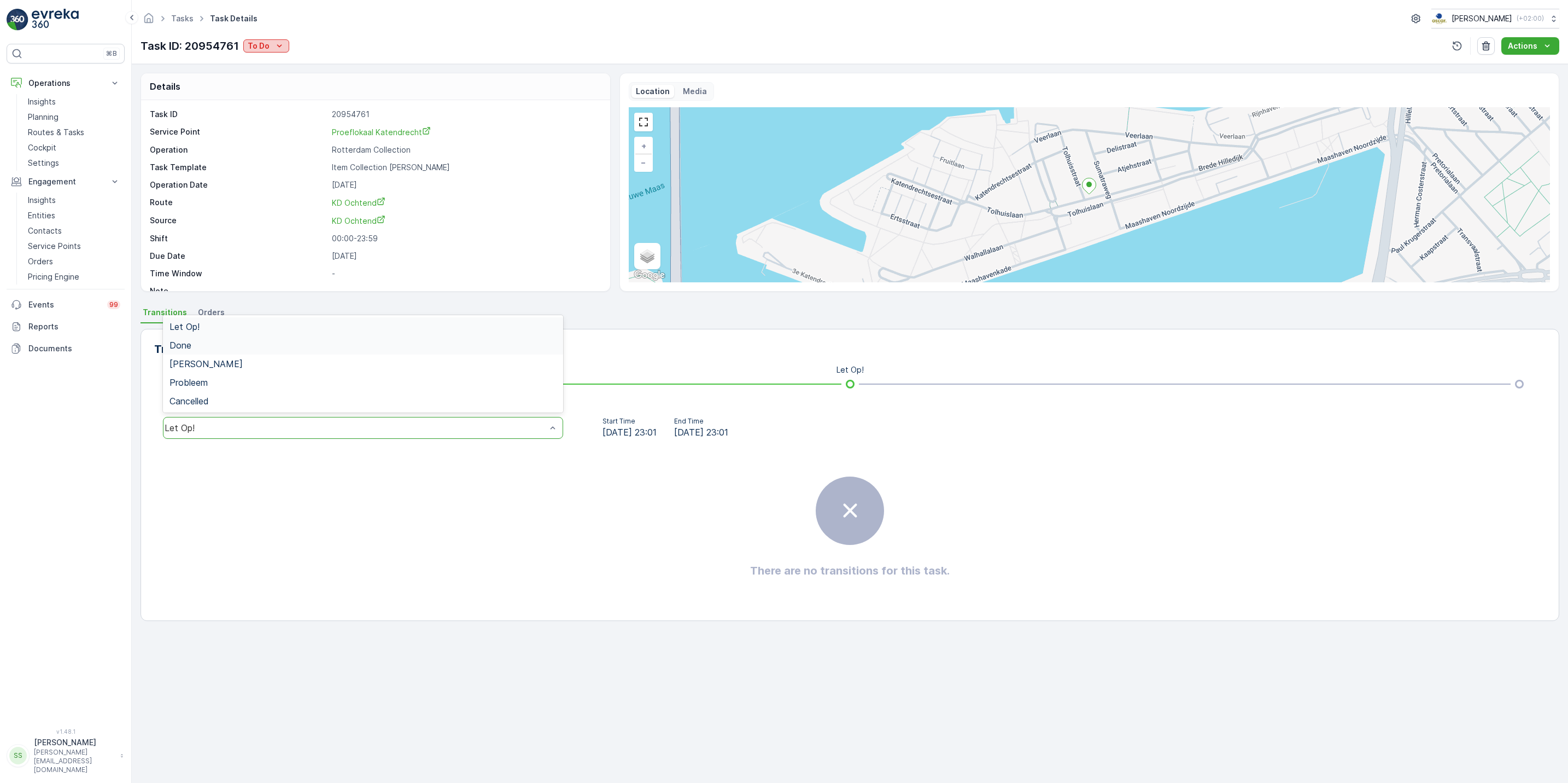
click at [256, 40] on button "To Do" at bounding box center [266, 46] width 46 height 14
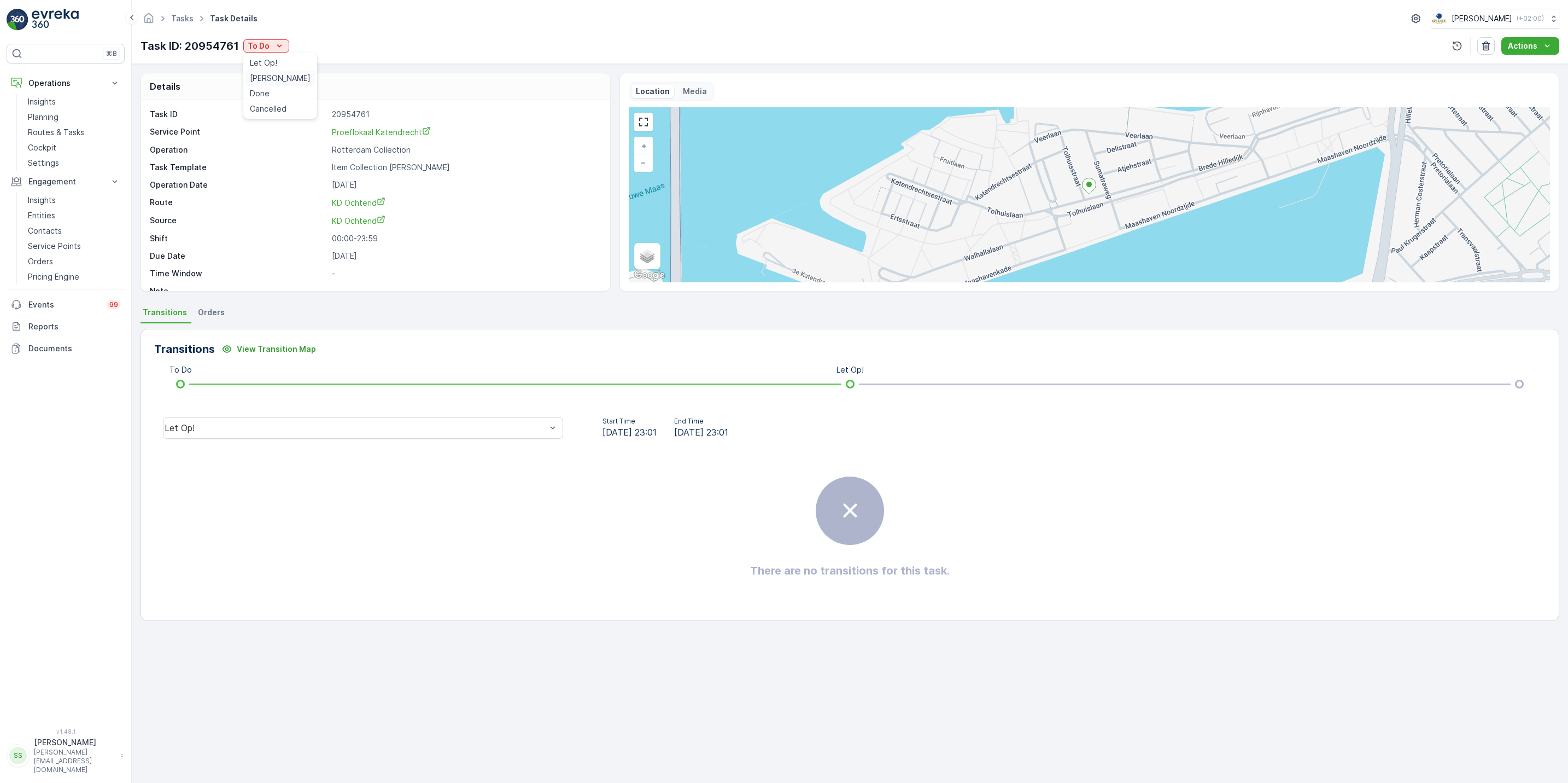
click at [266, 80] on span "[PERSON_NAME]" at bounding box center [280, 79] width 60 height 11
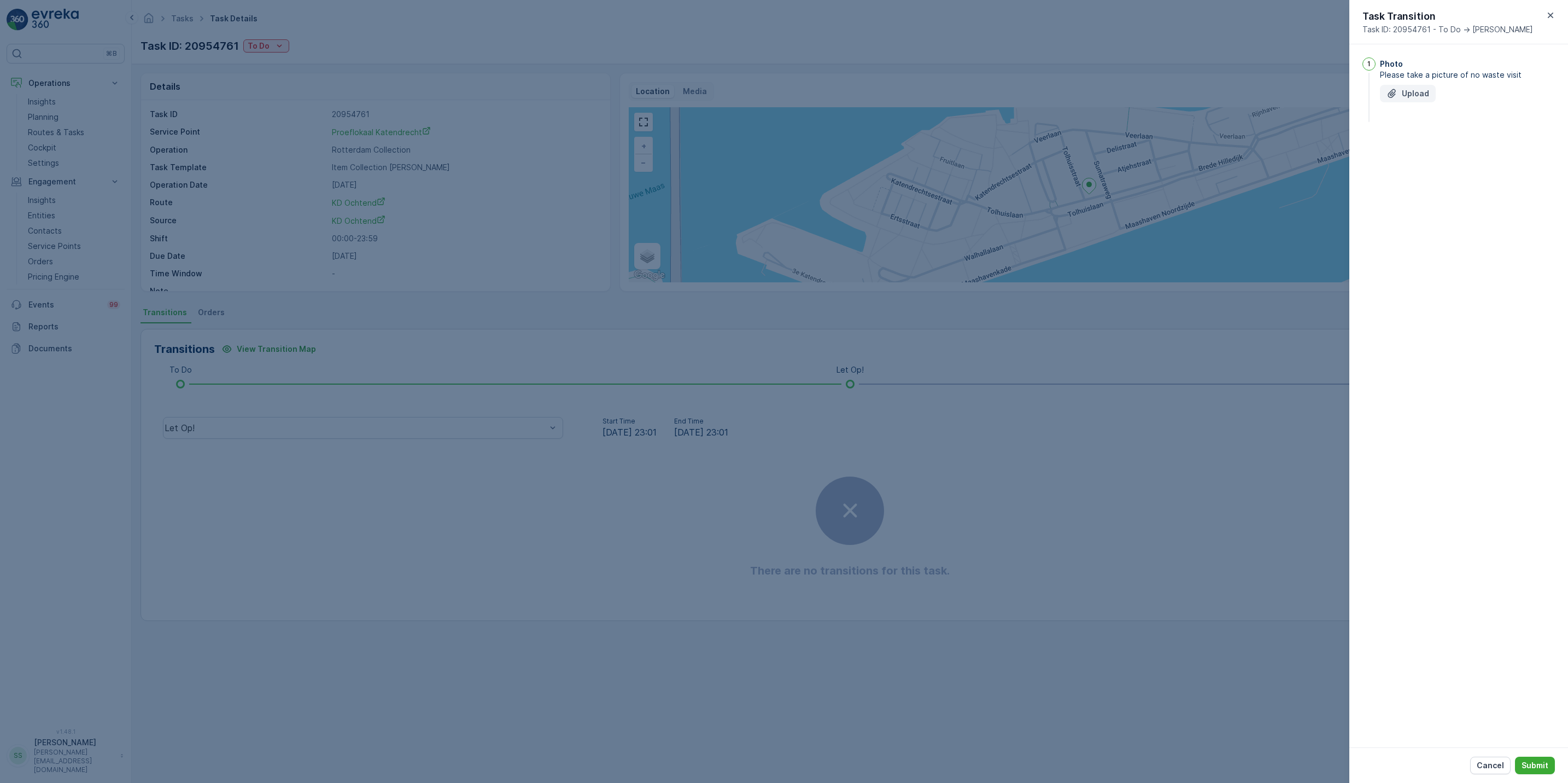
click at [1406, 95] on p "Upload" at bounding box center [1415, 94] width 27 height 11
click at [1539, 762] on p "Submit" at bounding box center [1536, 765] width 27 height 11
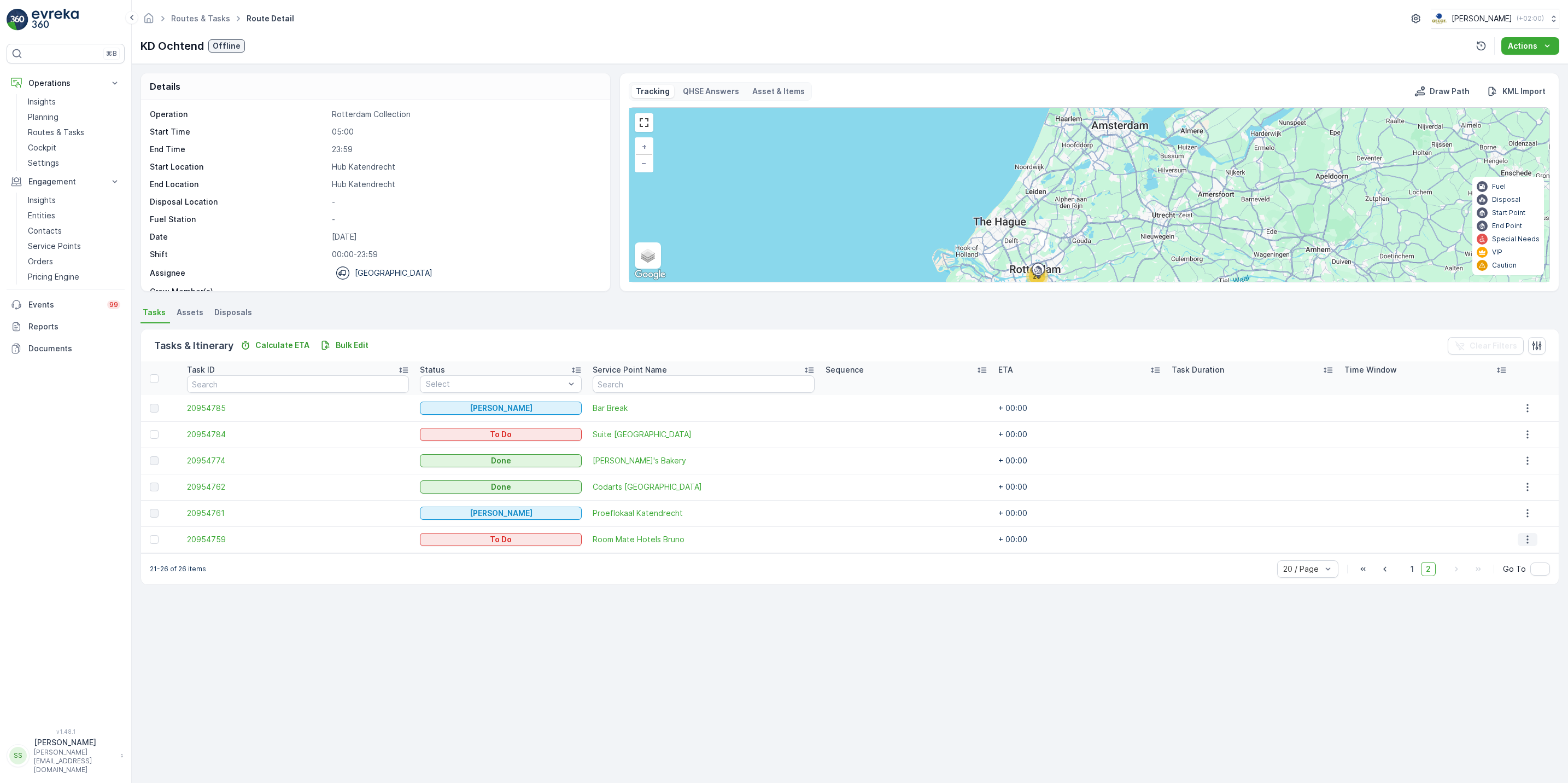
click at [1531, 545] on icon "button" at bounding box center [1528, 539] width 11 height 11
click at [1521, 555] on span "See More Details" at bounding box center [1522, 556] width 63 height 11
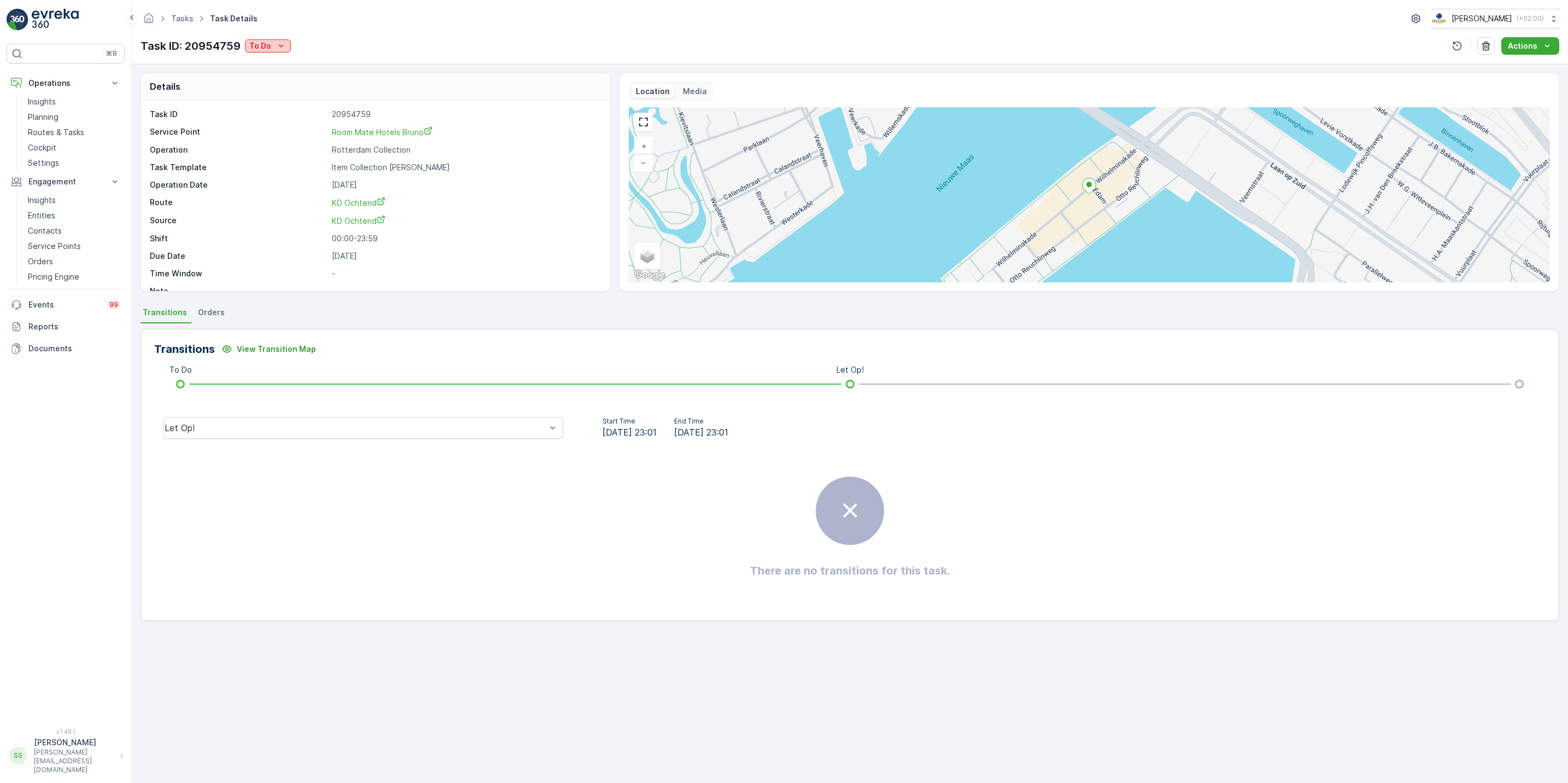
click at [265, 43] on p "To Do" at bounding box center [260, 46] width 22 height 11
click at [271, 84] on div "[PERSON_NAME]" at bounding box center [282, 78] width 70 height 15
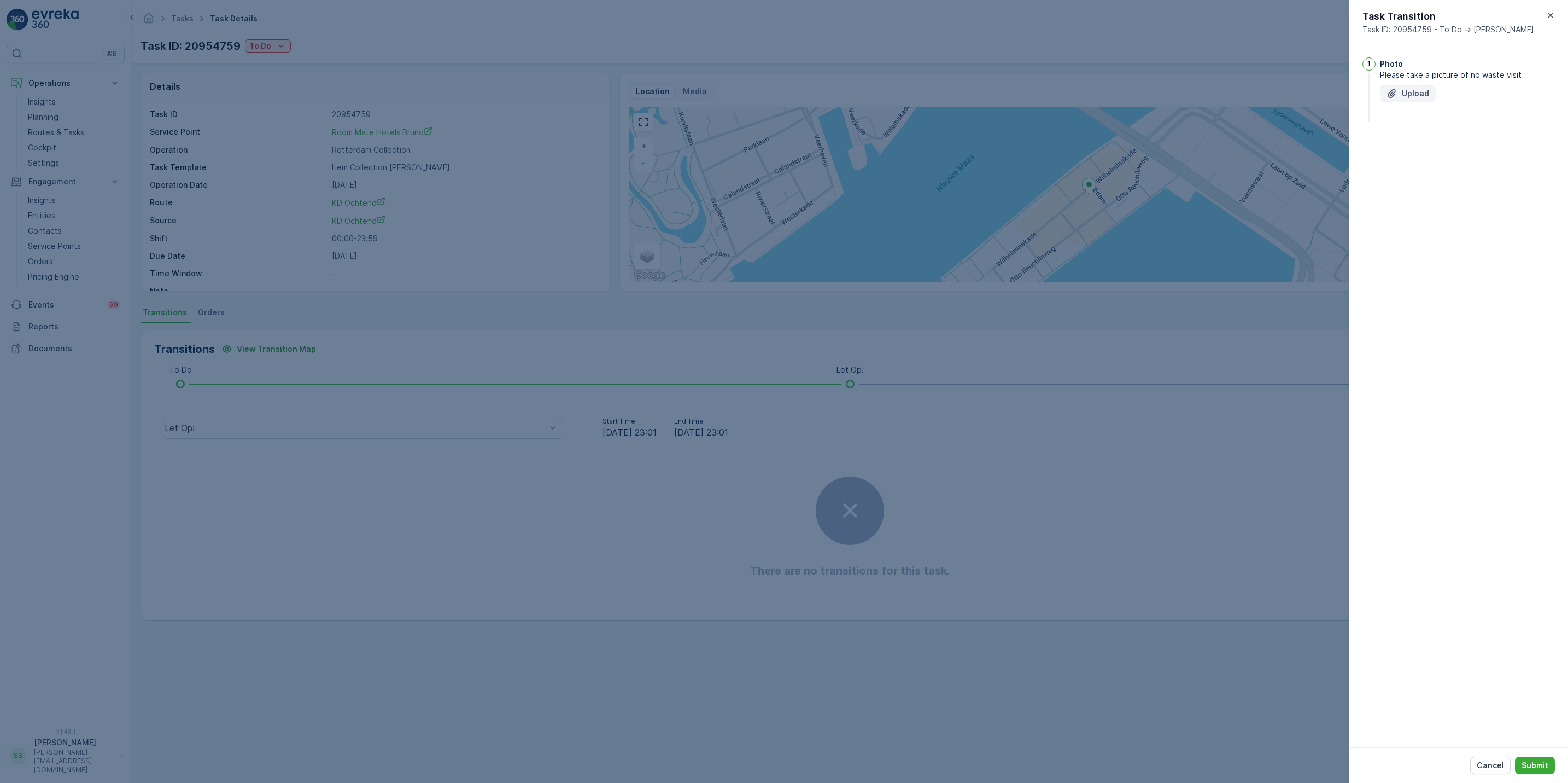
click at [1389, 98] on icon "Upload File" at bounding box center [1392, 94] width 7 height 9
click at [1532, 767] on p "Submit" at bounding box center [1536, 765] width 27 height 11
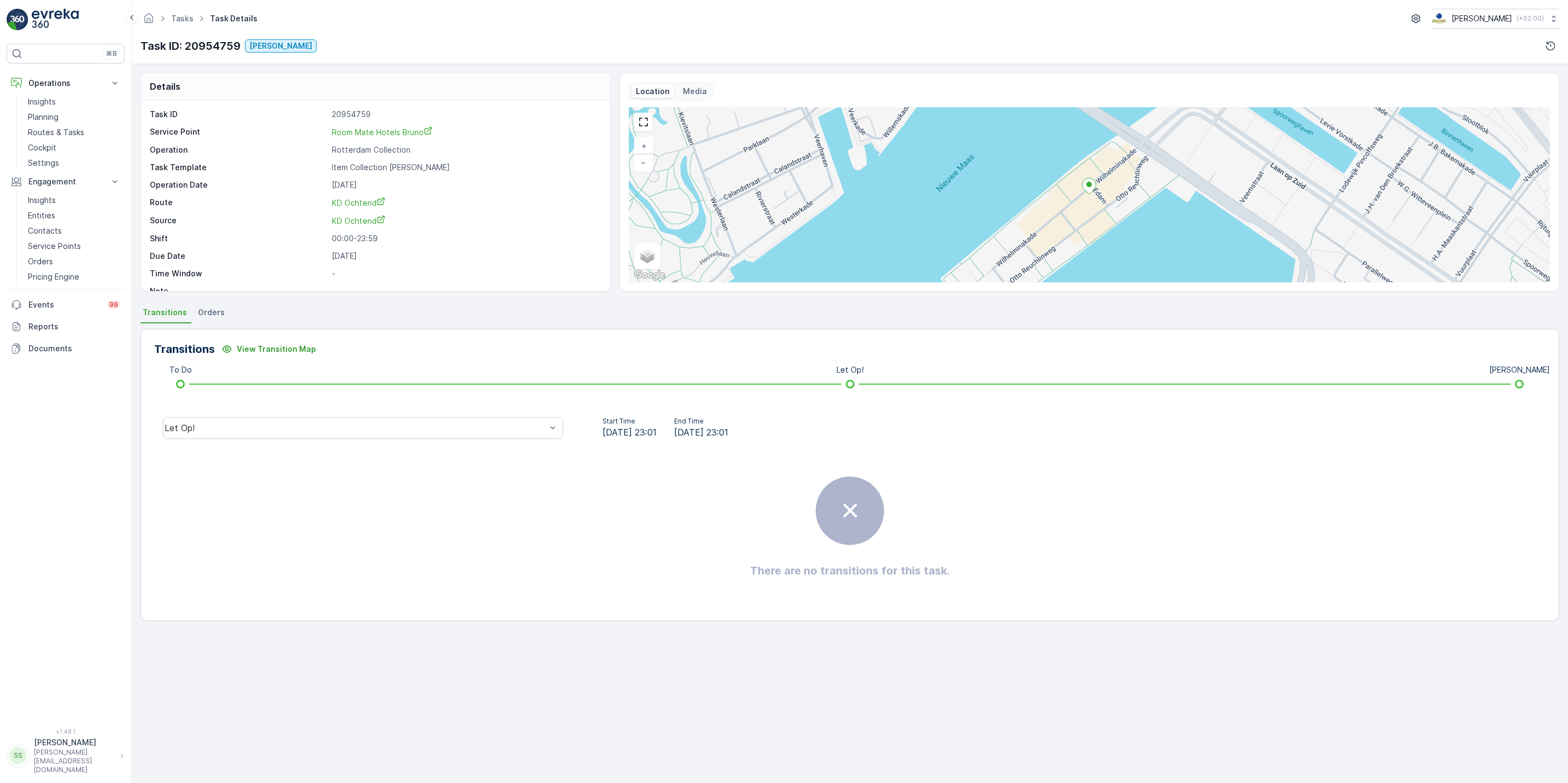
scroll to position [14, 0]
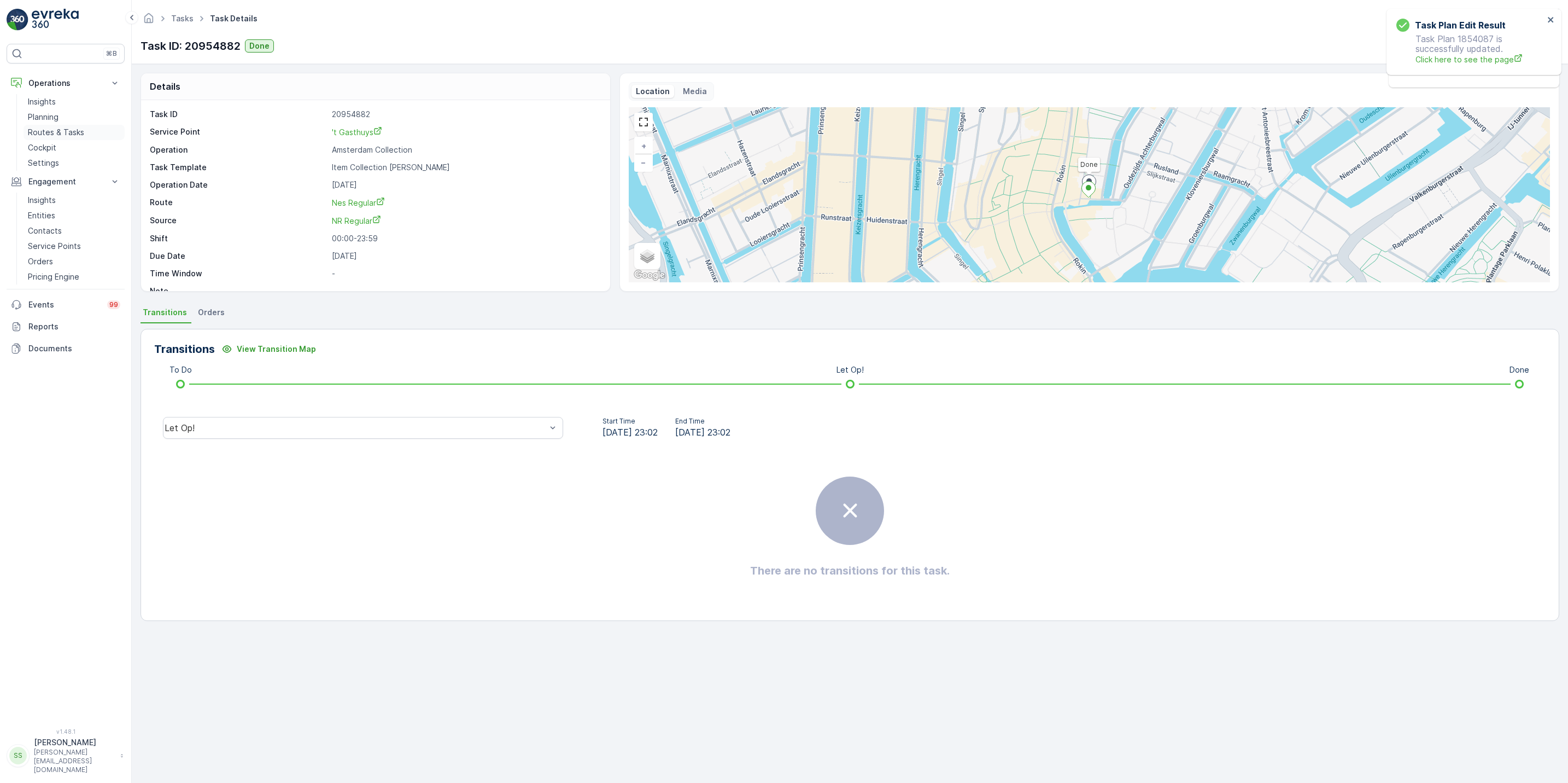
click at [76, 135] on p "Routes & Tasks" at bounding box center [56, 133] width 56 height 11
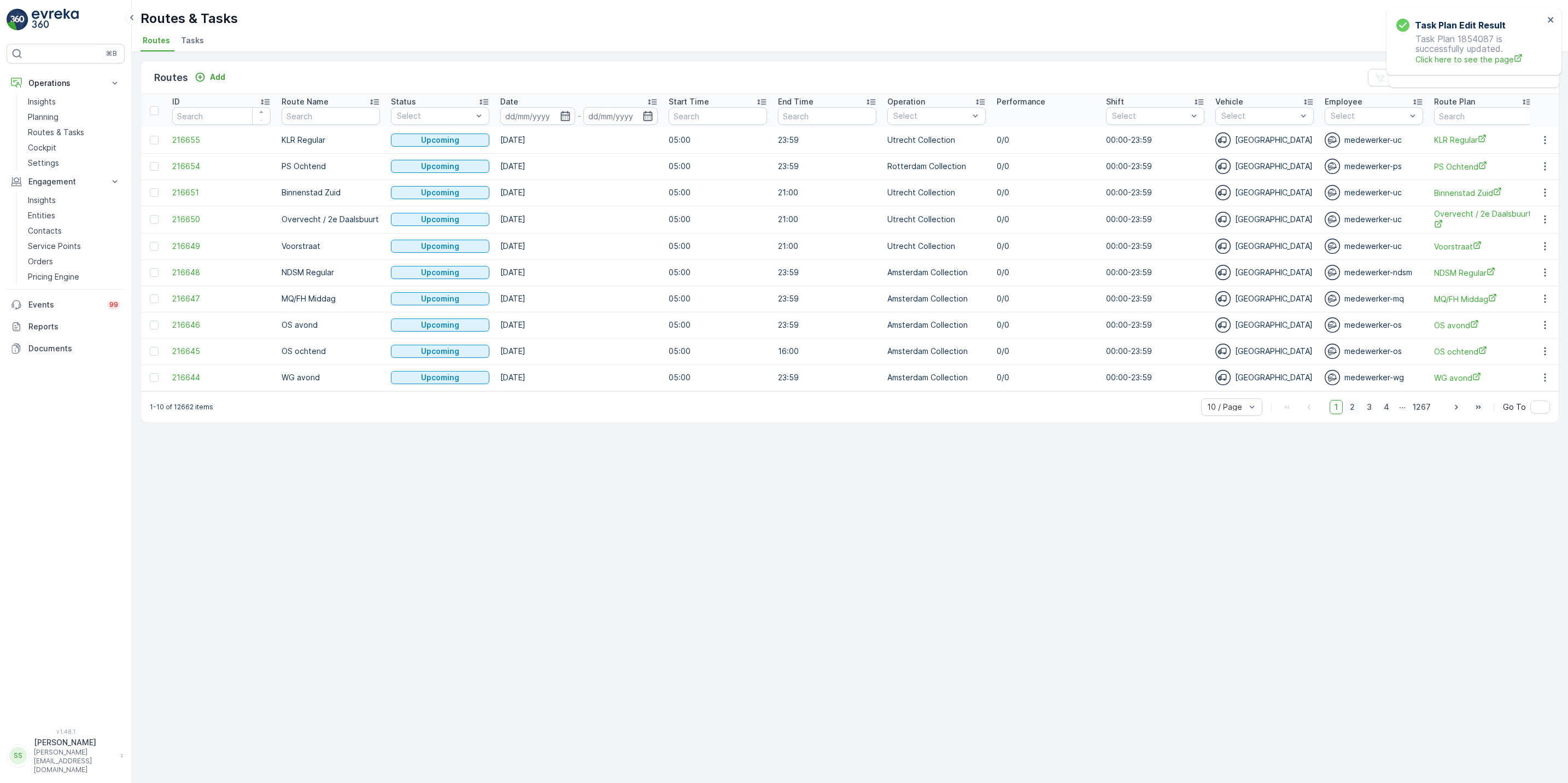
click at [1354, 415] on span "2" at bounding box center [1352, 407] width 14 height 14
click at [1538, 266] on button "button" at bounding box center [1545, 271] width 20 height 14
click at [560, 115] on icon "button" at bounding box center [565, 116] width 11 height 11
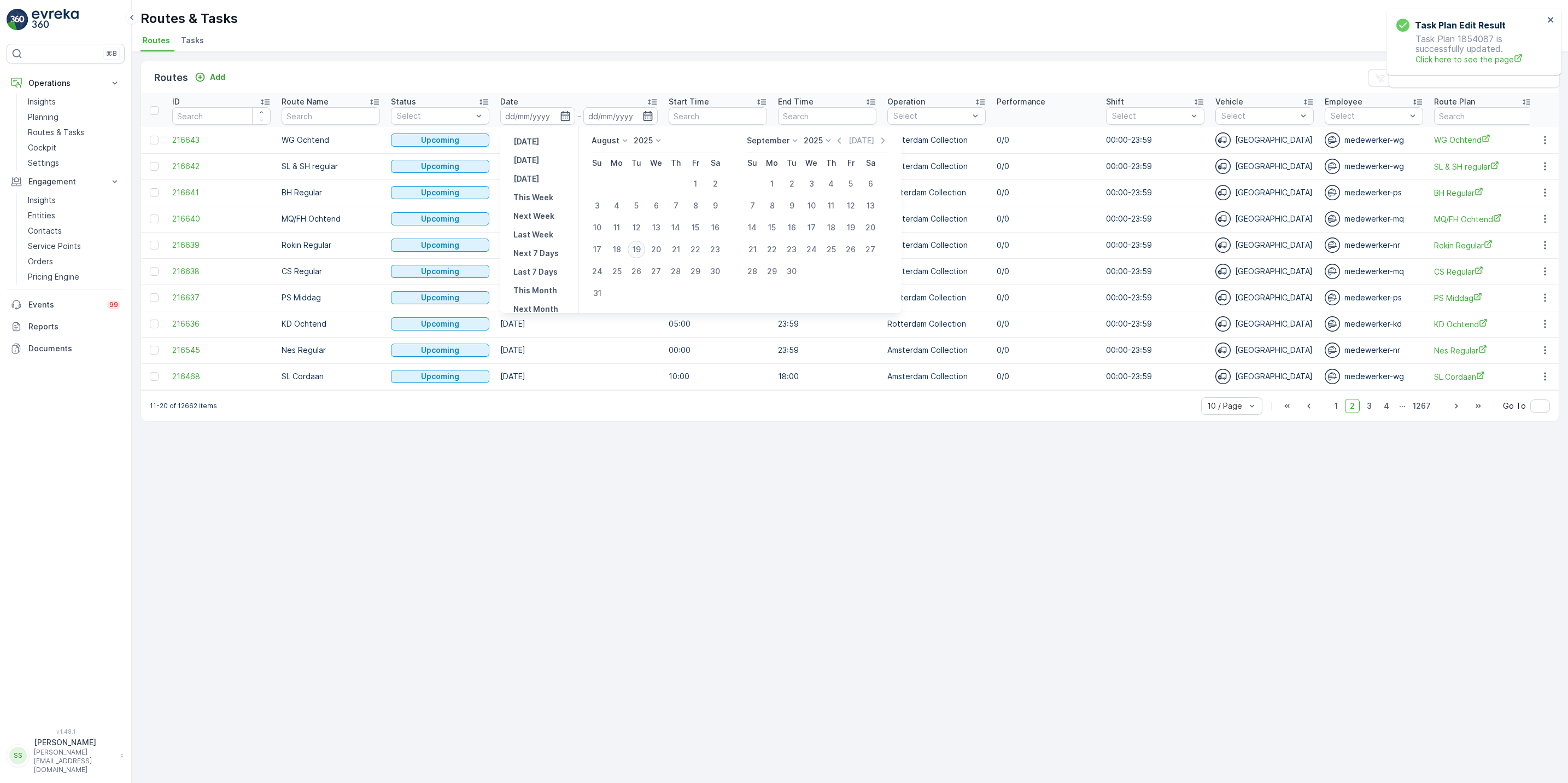
click at [636, 247] on div "19" at bounding box center [636, 249] width 17 height 17
type input "[DATE]"
click at [636, 247] on div "19" at bounding box center [636, 249] width 17 height 17
type input "[DATE]"
click at [636, 247] on div "19" at bounding box center [636, 249] width 17 height 17
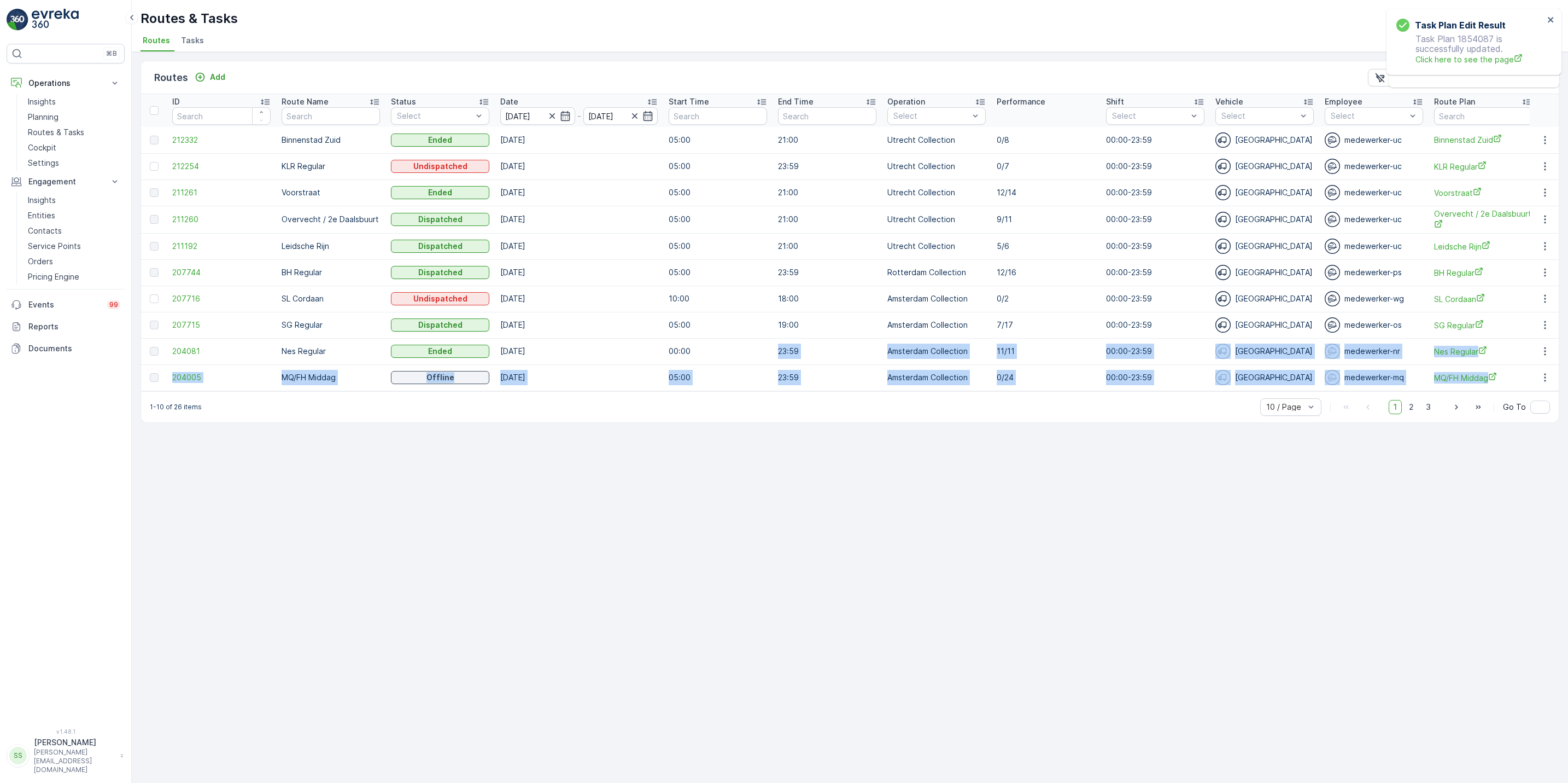
drag, startPoint x: 636, startPoint y: 247, endPoint x: 737, endPoint y: 373, distance: 161.5
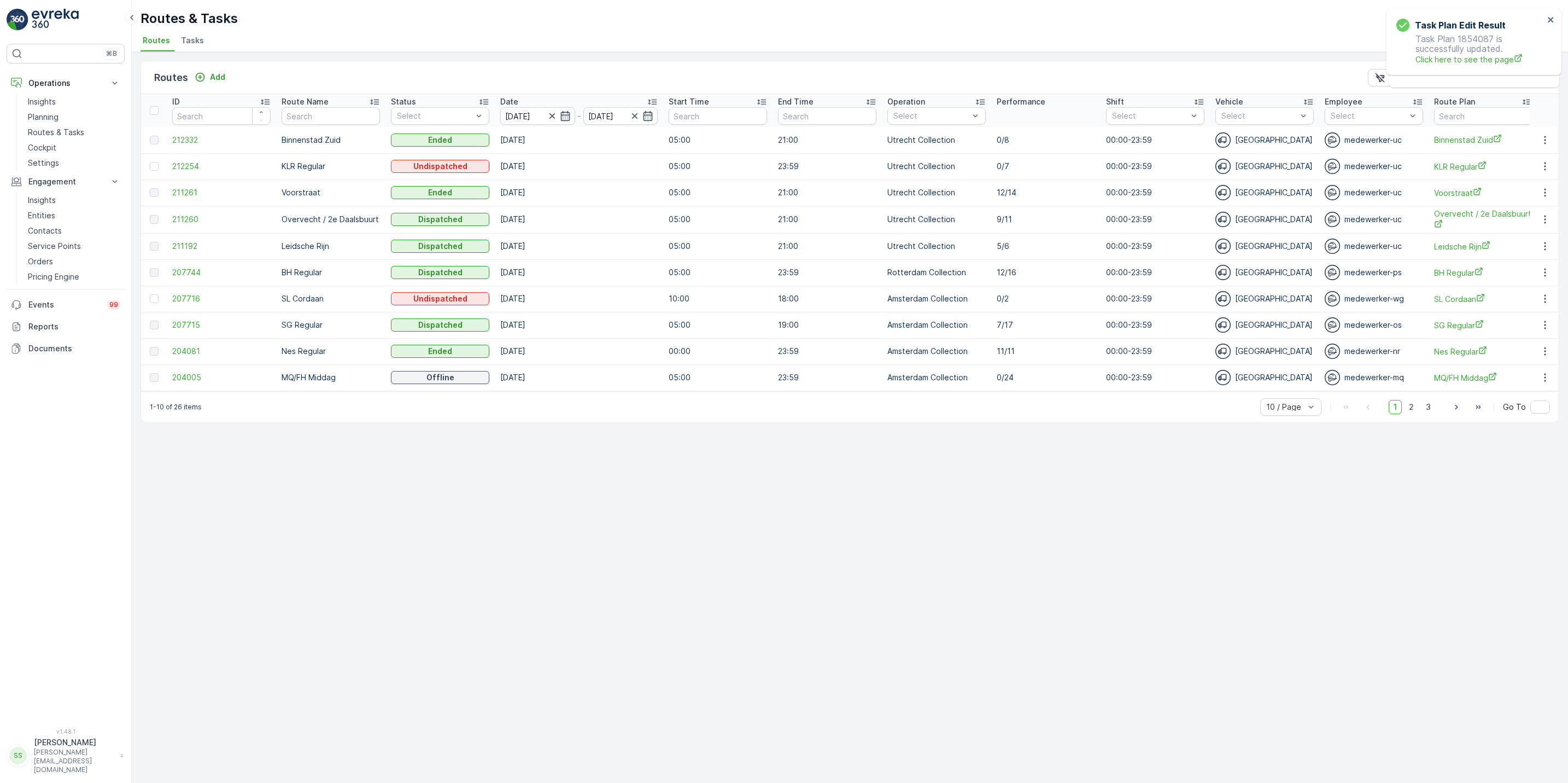
drag, startPoint x: 737, startPoint y: 373, endPoint x: 800, endPoint y: 475, distance: 119.9
click at [800, 475] on div "Routes Add Clear Filters Export ID Route Name Status Select Date 19.08.2025 - 1…" at bounding box center [849, 417] width 1436 height 731
click at [1413, 415] on span "2" at bounding box center [1412, 407] width 14 height 14
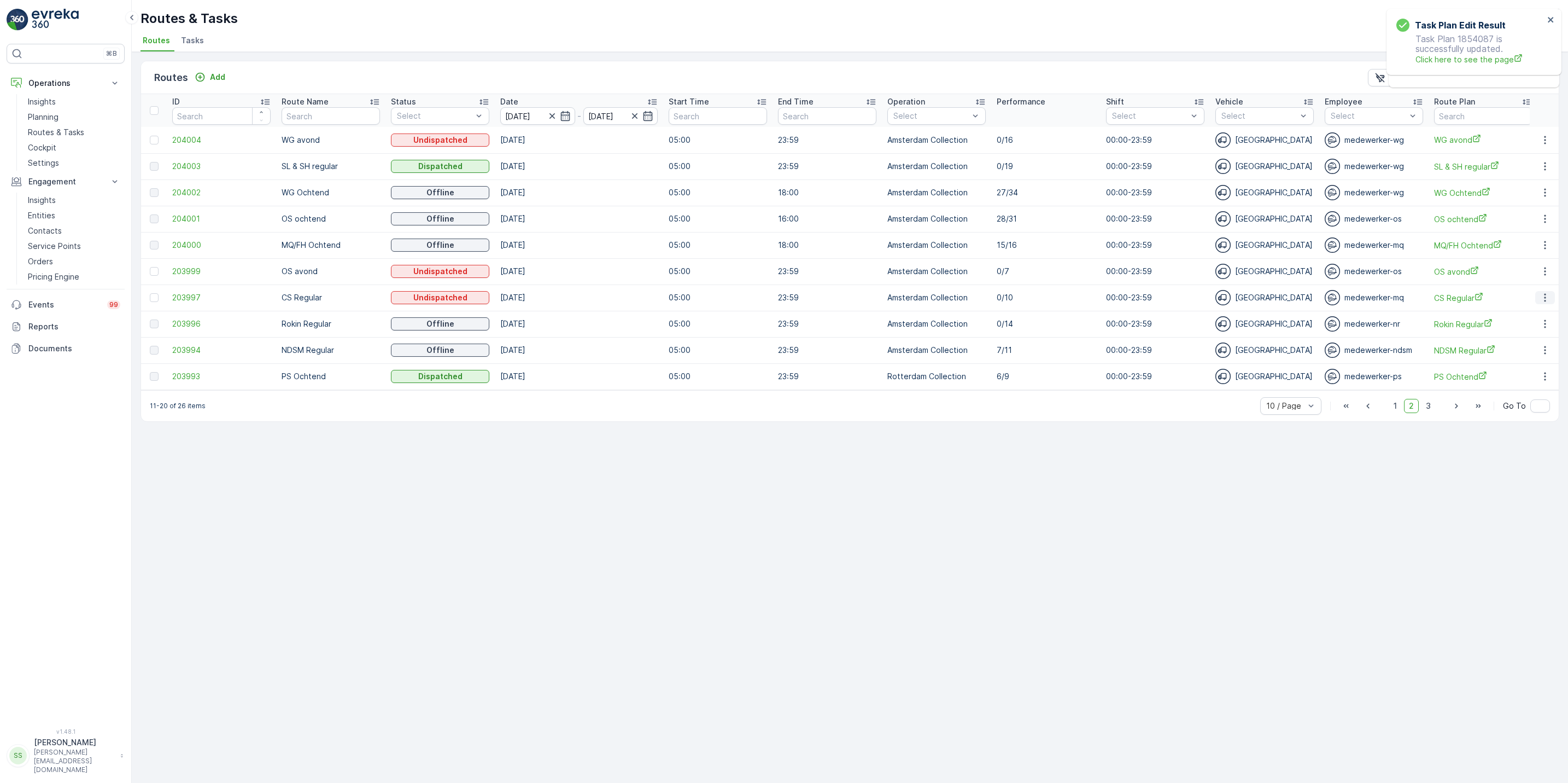
click at [1543, 302] on icon "button" at bounding box center [1545, 298] width 11 height 11
click at [1542, 317] on span "See More Details" at bounding box center [1519, 314] width 63 height 11
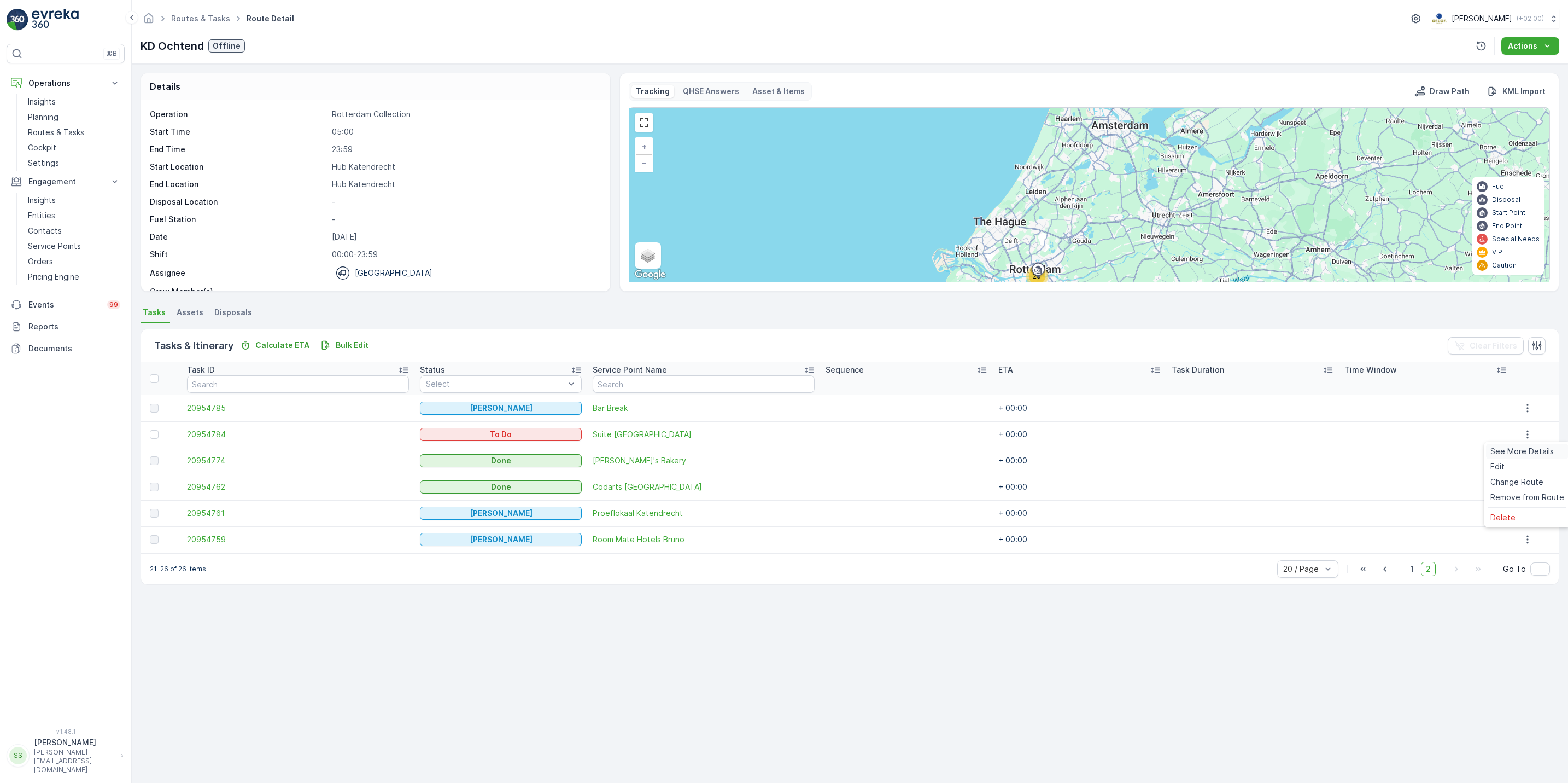
click at [1517, 448] on span "See More Details" at bounding box center [1522, 452] width 63 height 11
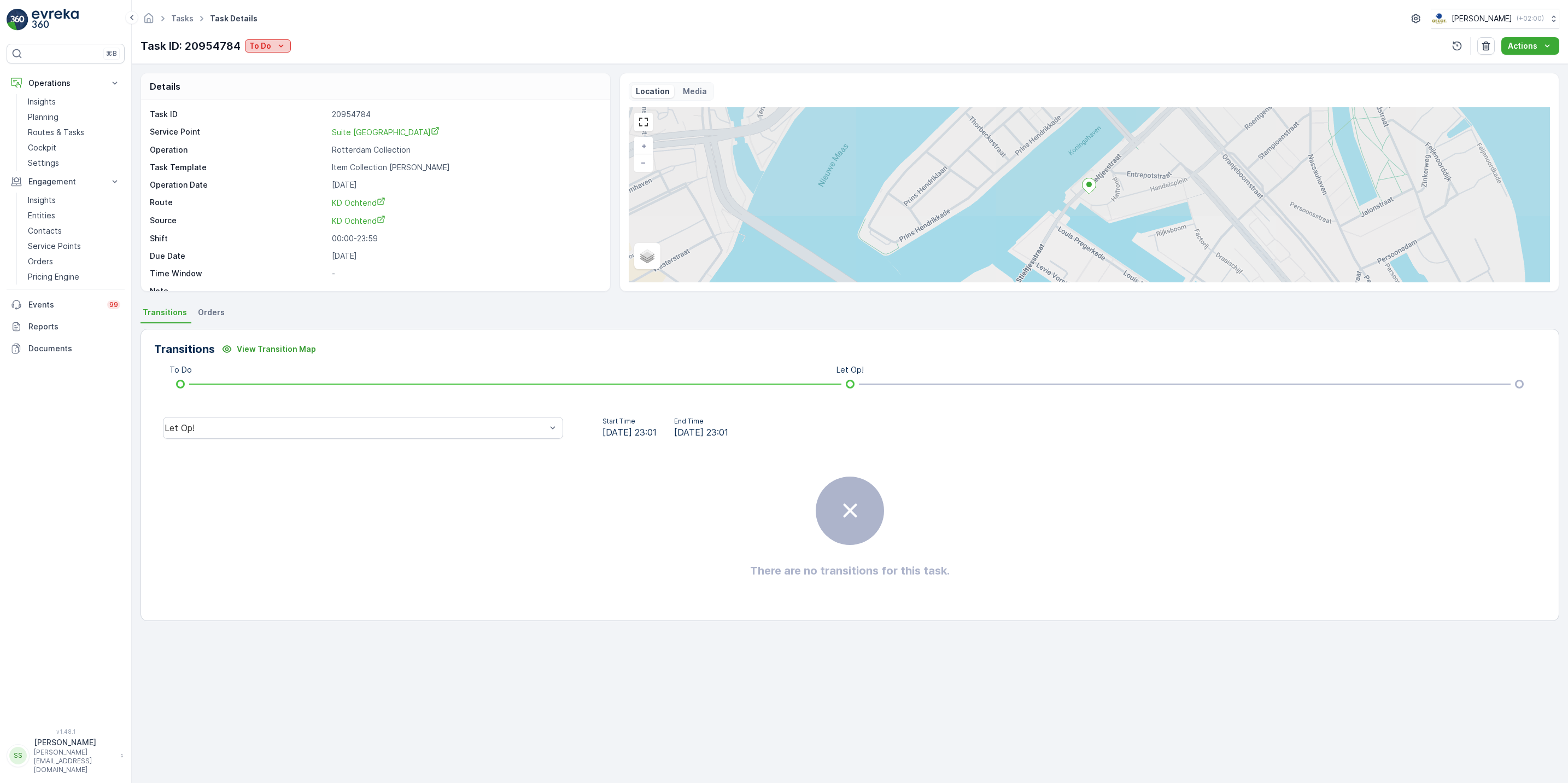
click at [256, 51] on p "To Do" at bounding box center [260, 46] width 22 height 11
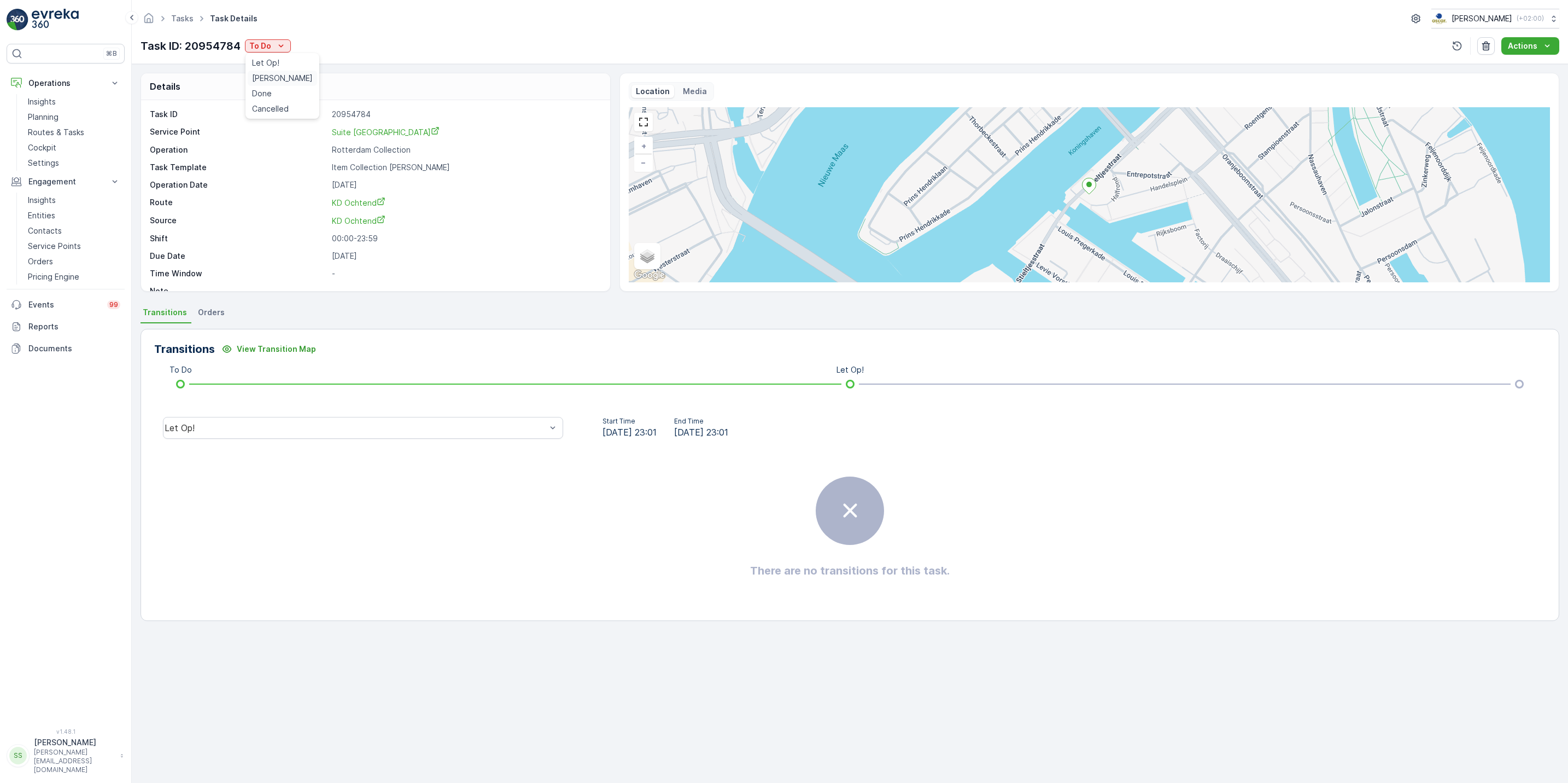
click at [274, 71] on div "[PERSON_NAME]" at bounding box center [282, 78] width 70 height 15
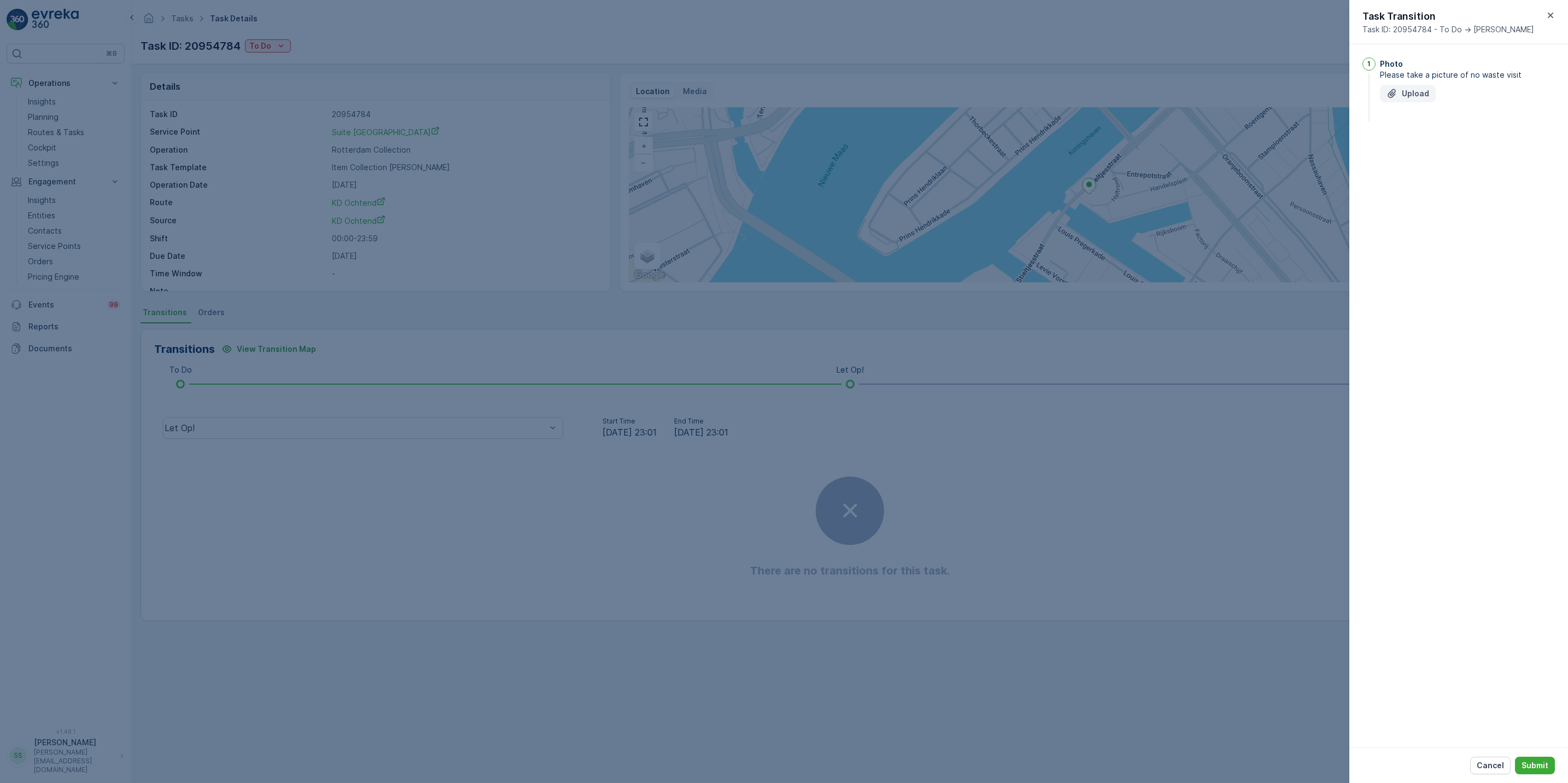
click at [1405, 94] on p "Upload" at bounding box center [1415, 94] width 27 height 11
click at [1531, 769] on p "Submit" at bounding box center [1536, 765] width 27 height 11
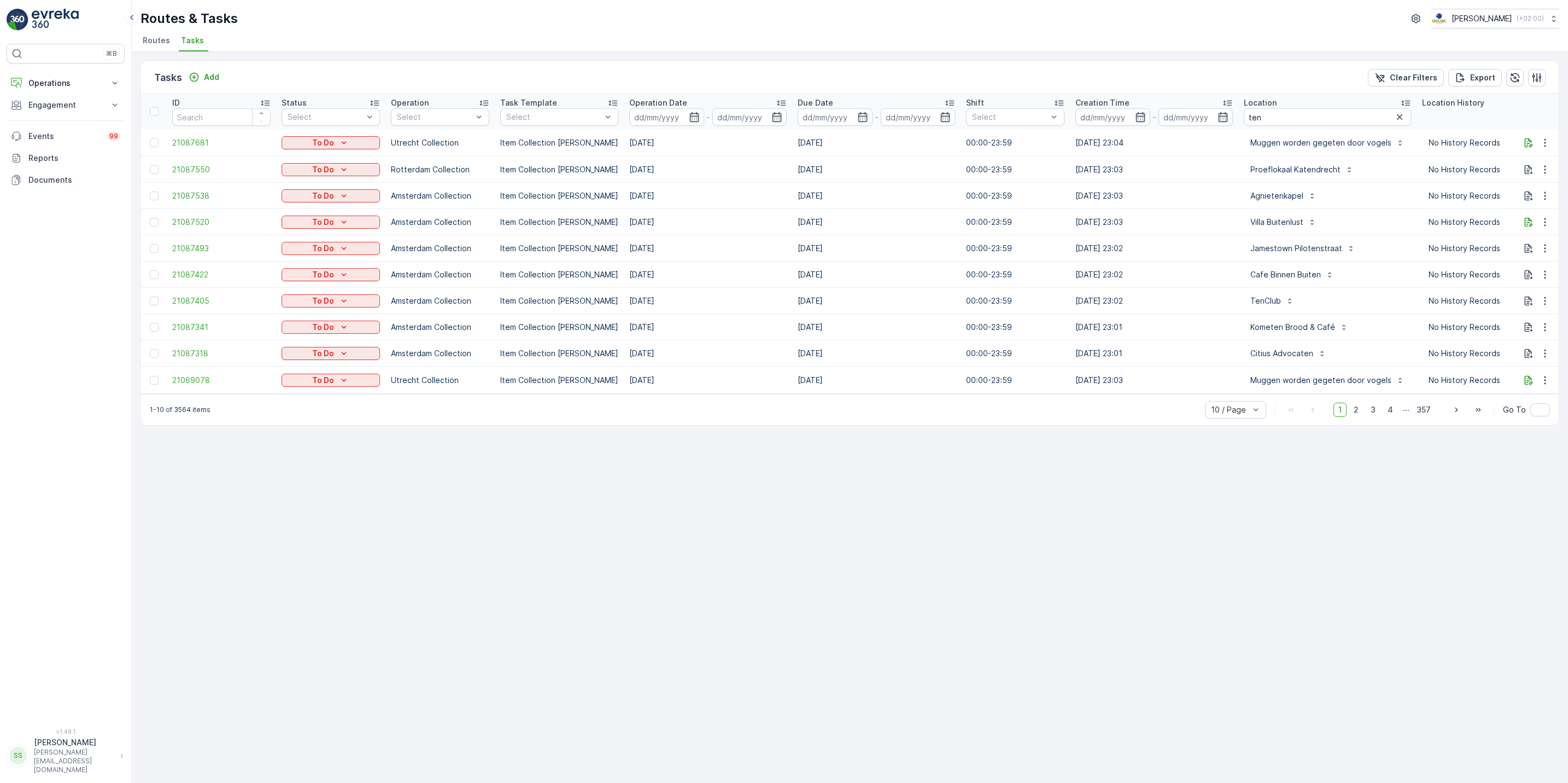
click at [153, 38] on span "Routes" at bounding box center [156, 41] width 27 height 11
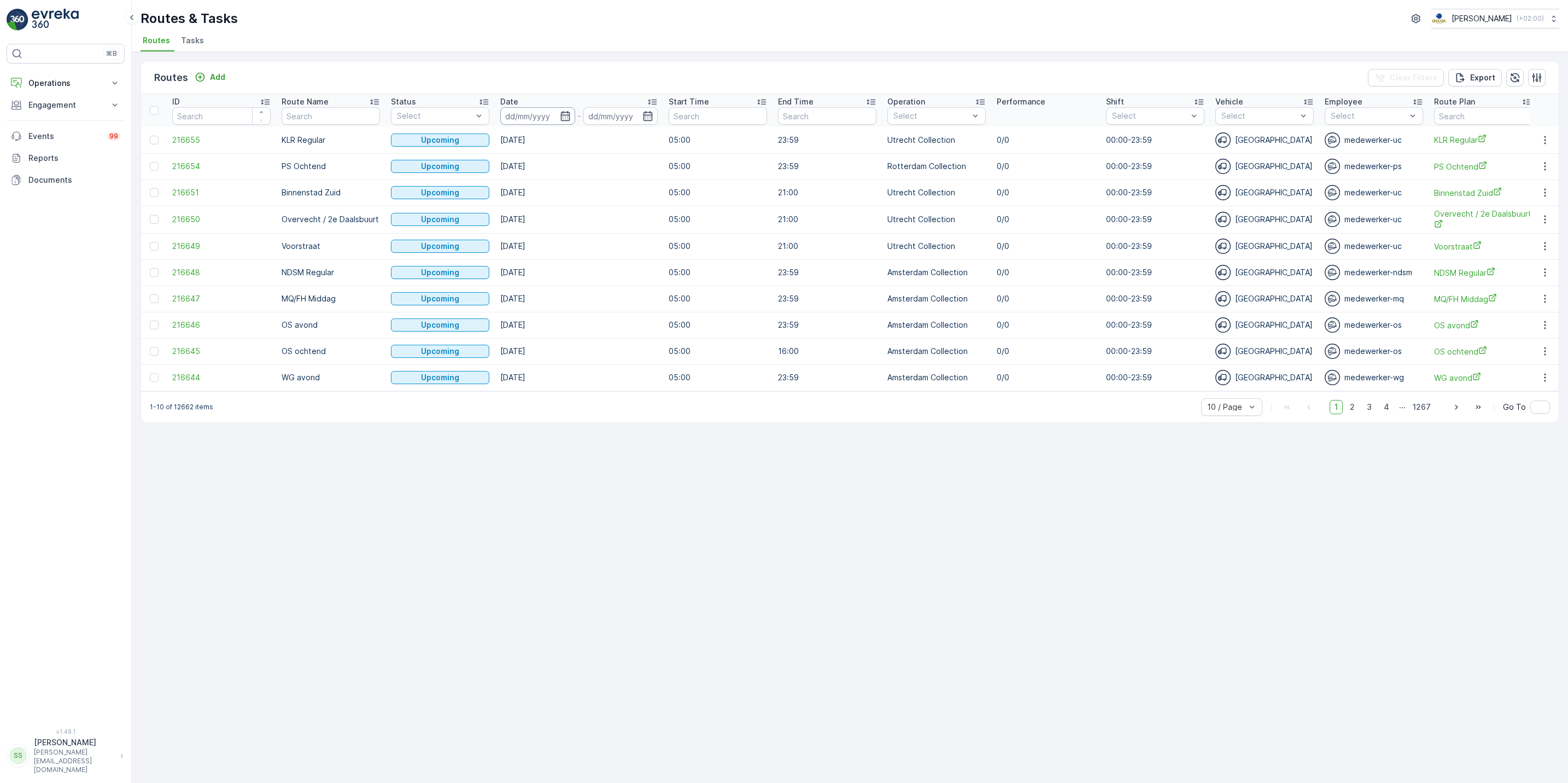
click at [562, 123] on input at bounding box center [537, 116] width 75 height 17
click at [638, 247] on div "19" at bounding box center [636, 249] width 17 height 17
type input "[DATE]"
click at [638, 247] on div "19" at bounding box center [636, 249] width 17 height 17
type input "[DATE]"
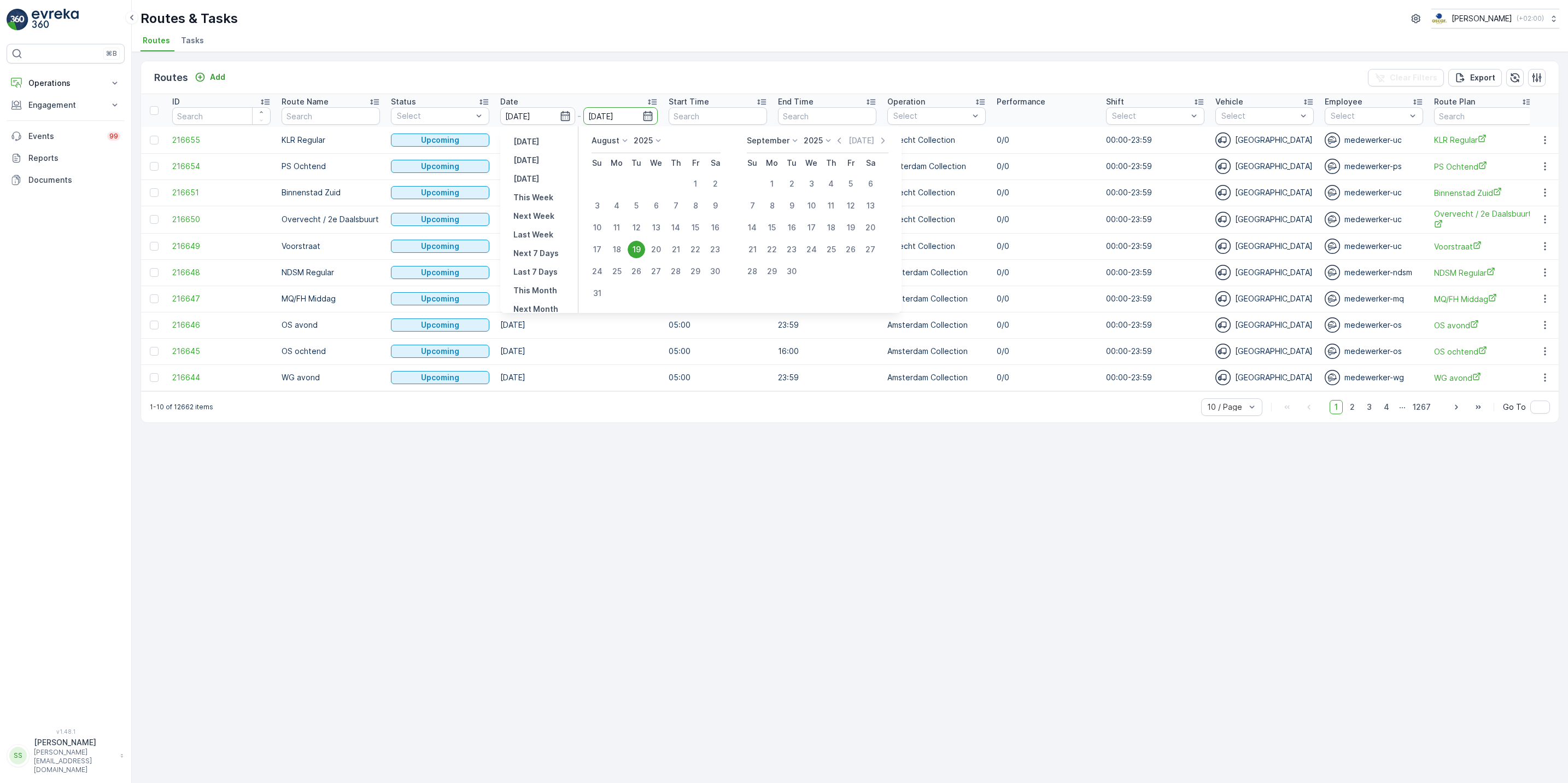
click at [638, 247] on td "18.10.2025" at bounding box center [579, 246] width 169 height 26
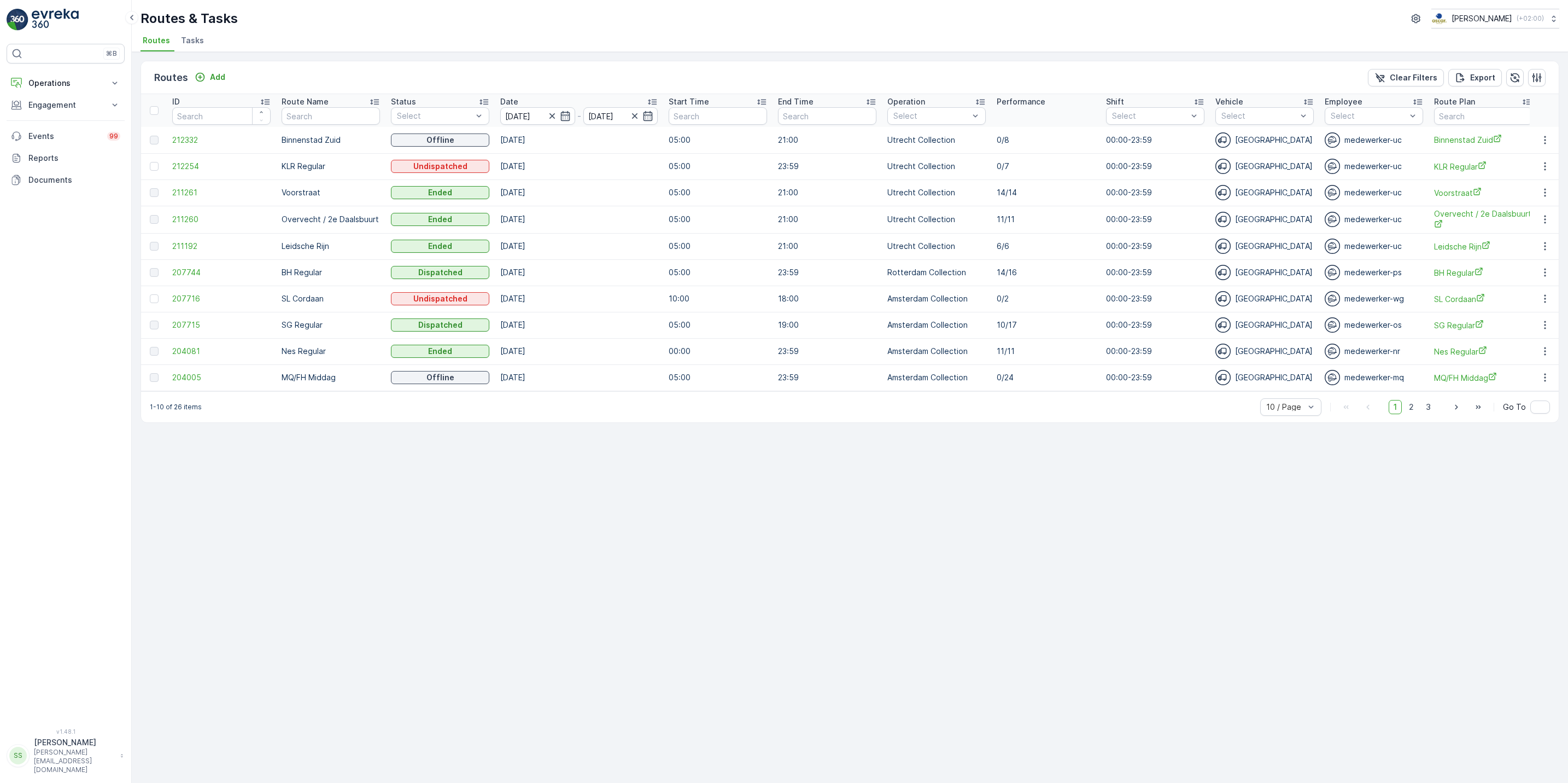
click at [811, 557] on div "Routes Add Clear Filters Export ID Route Name Status Select Date 19.08.2025 - 1…" at bounding box center [849, 417] width 1436 height 731
click at [571, 115] on input "[DATE]" at bounding box center [537, 116] width 75 height 17
click at [596, 247] on div "17" at bounding box center [597, 249] width 17 height 17
type input "[DATE]"
click at [596, 247] on div "17" at bounding box center [597, 249] width 17 height 17
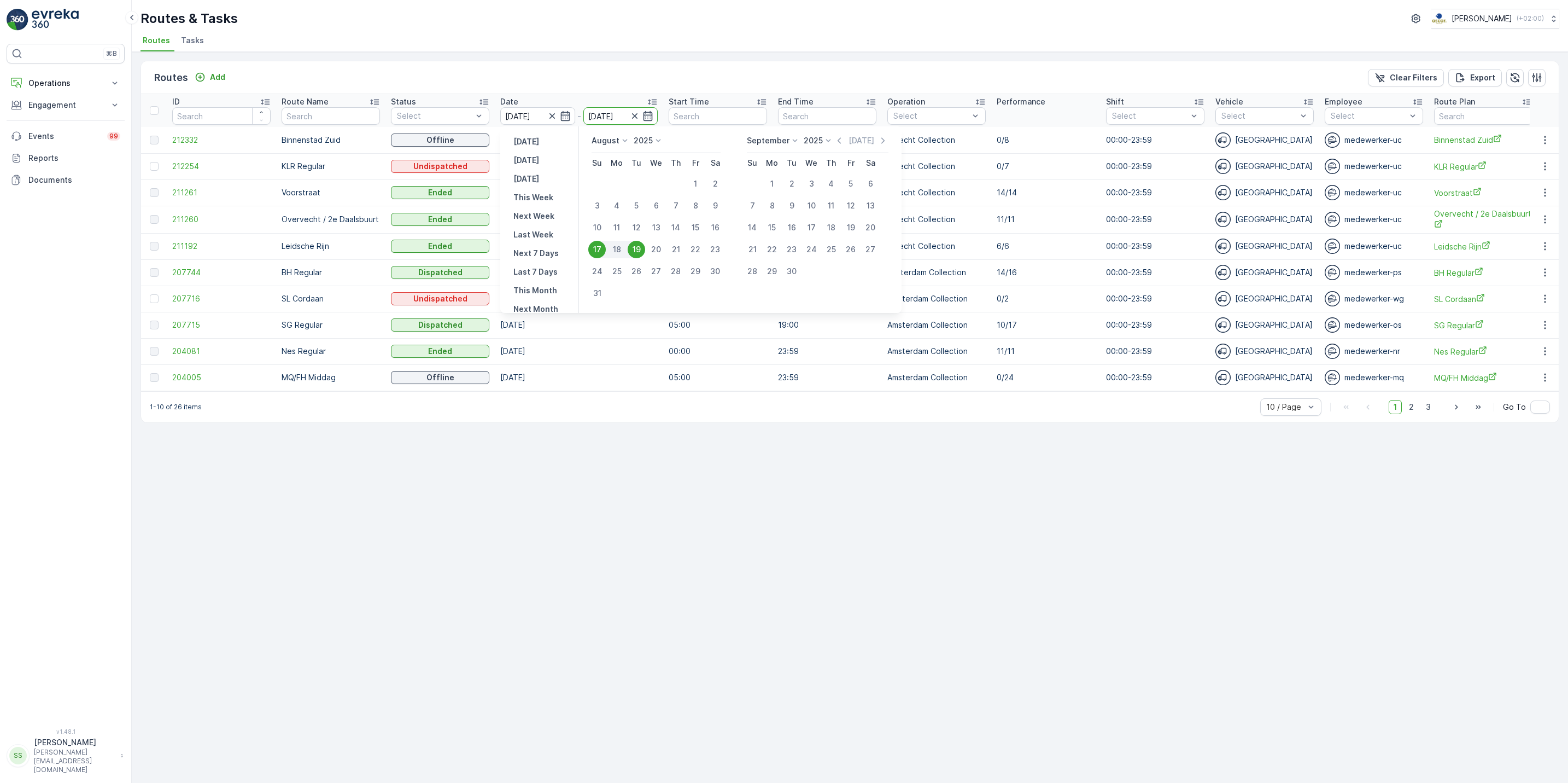
type input "[DATE]"
click at [596, 247] on td "[DATE]" at bounding box center [579, 246] width 169 height 26
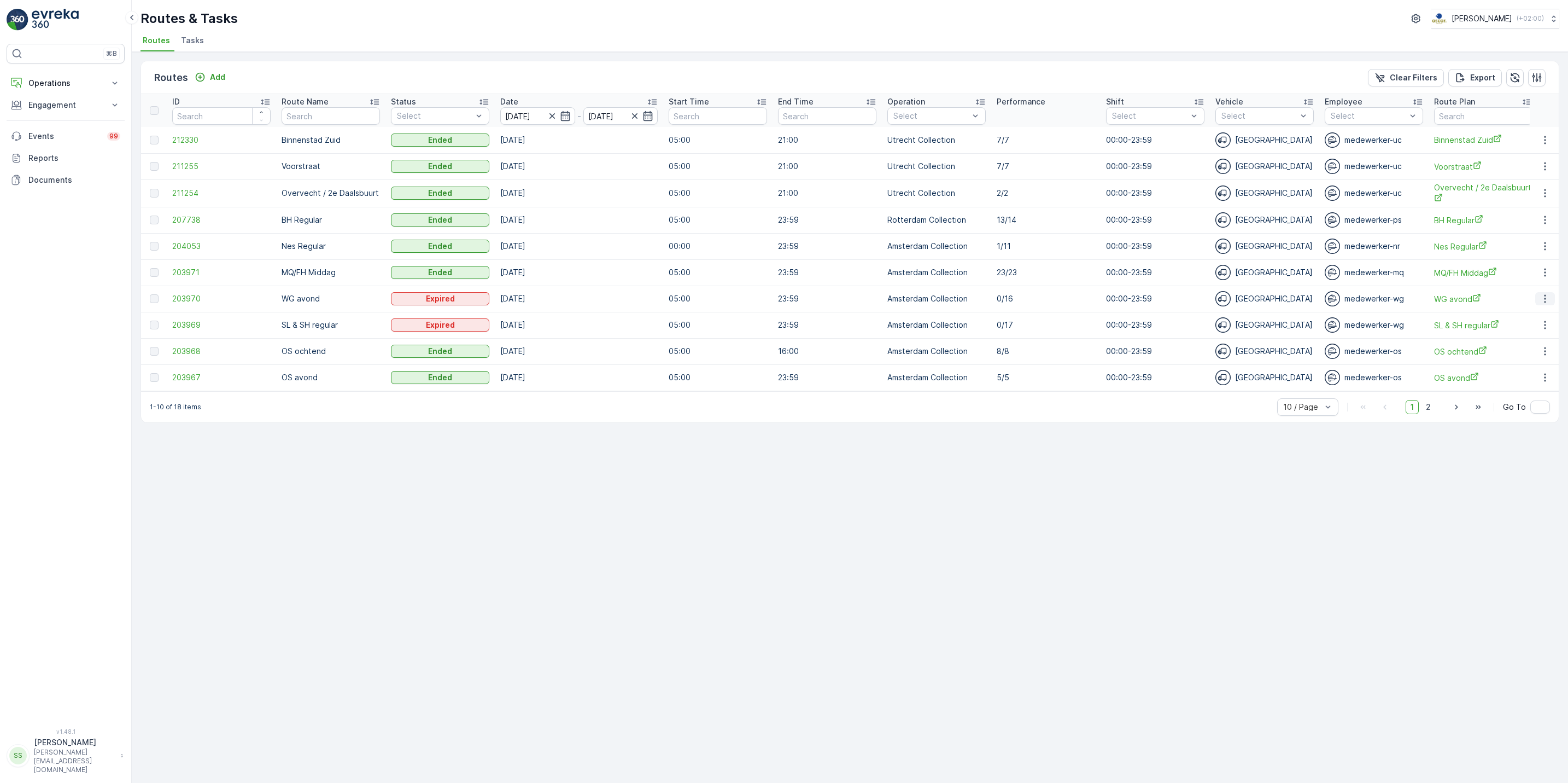
click at [1536, 301] on button "button" at bounding box center [1545, 299] width 20 height 14
click at [1531, 315] on span "See More Details" at bounding box center [1519, 316] width 63 height 11
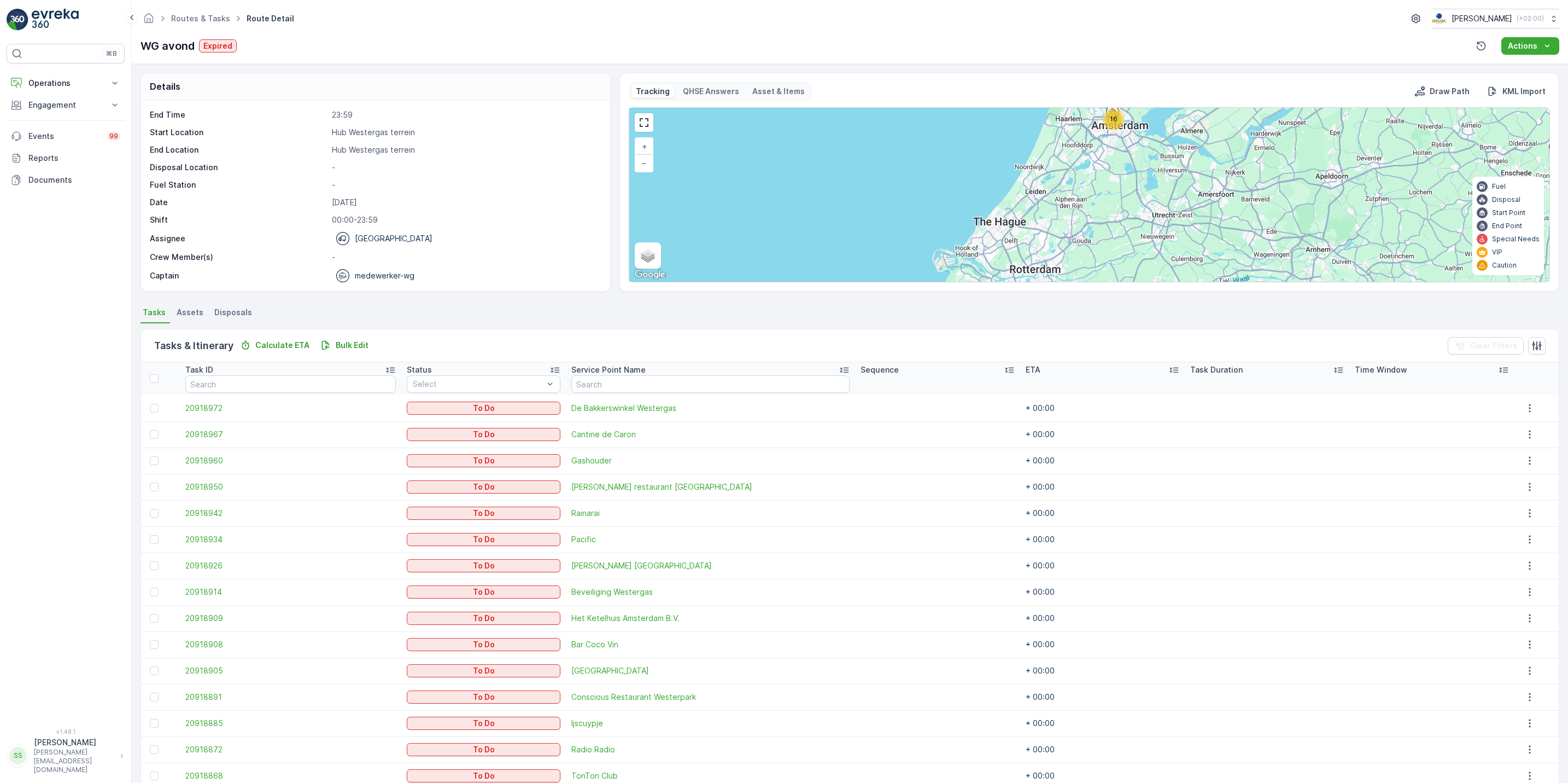
scroll to position [79, 0]
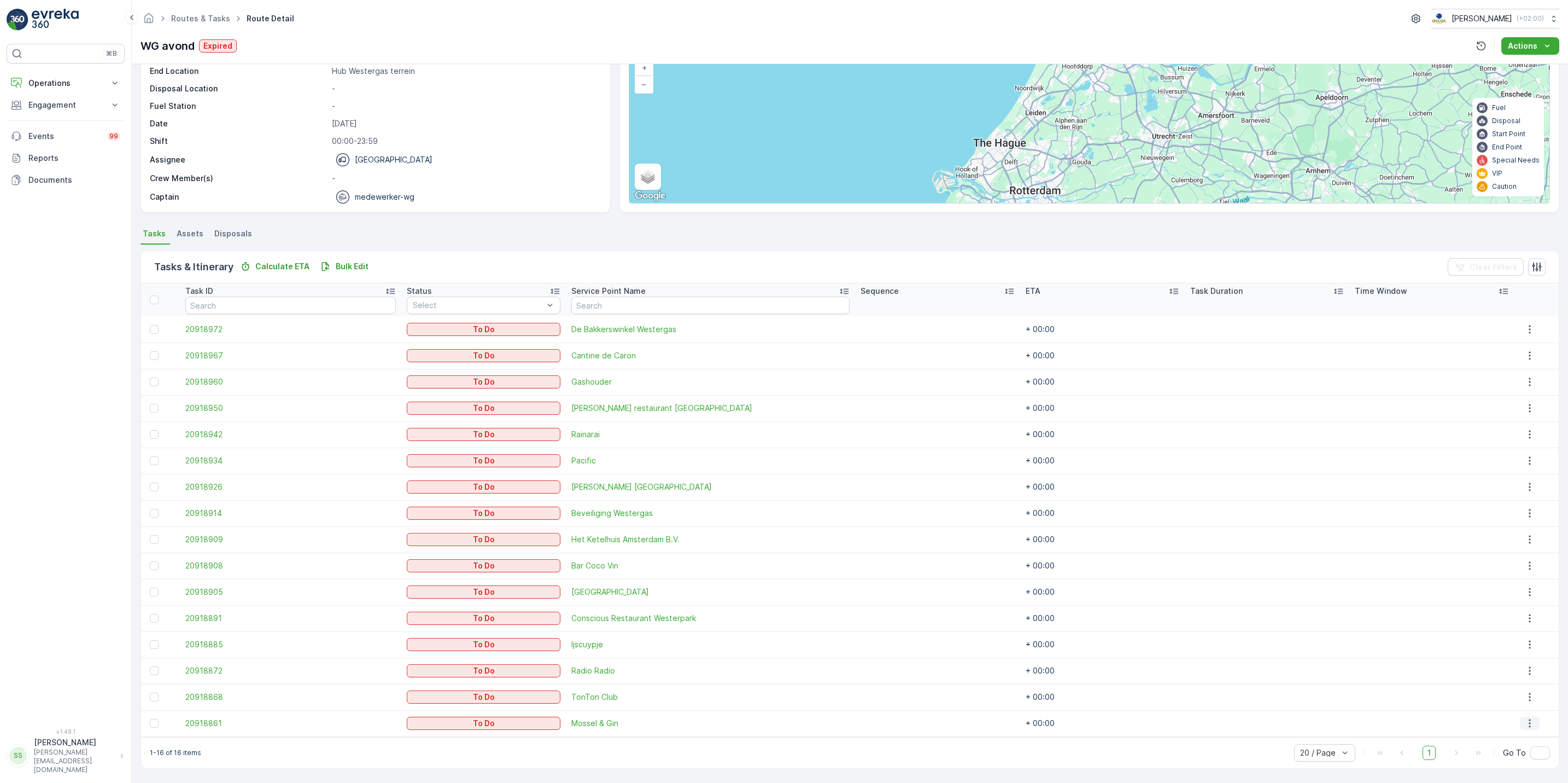
click at [1525, 723] on icon "button" at bounding box center [1530, 723] width 11 height 11
click at [1531, 642] on span "See More Details" at bounding box center [1522, 640] width 63 height 11
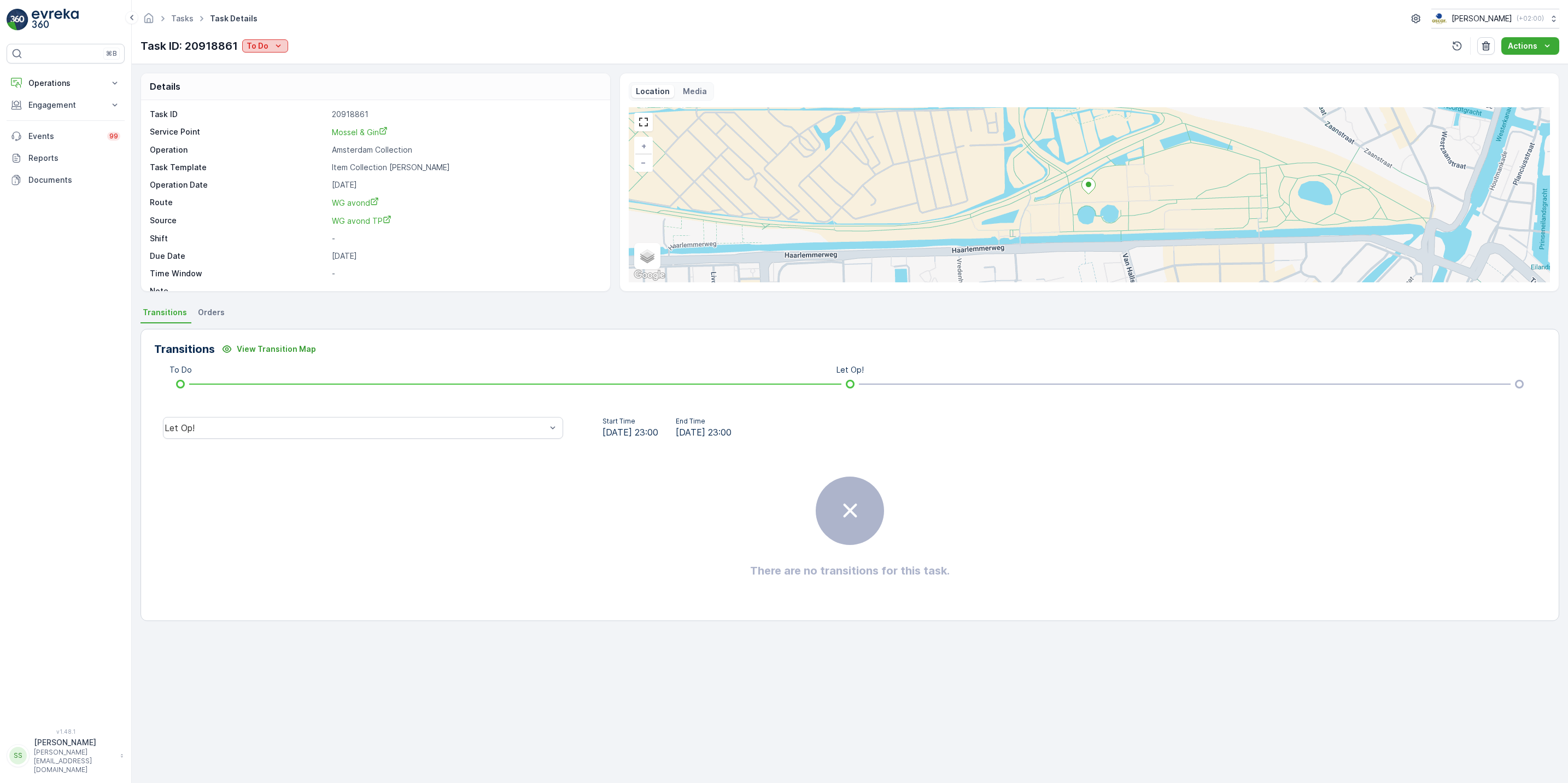
click at [276, 52] on button "To Do" at bounding box center [264, 46] width 46 height 14
click at [275, 92] on div "Done" at bounding box center [279, 93] width 70 height 15
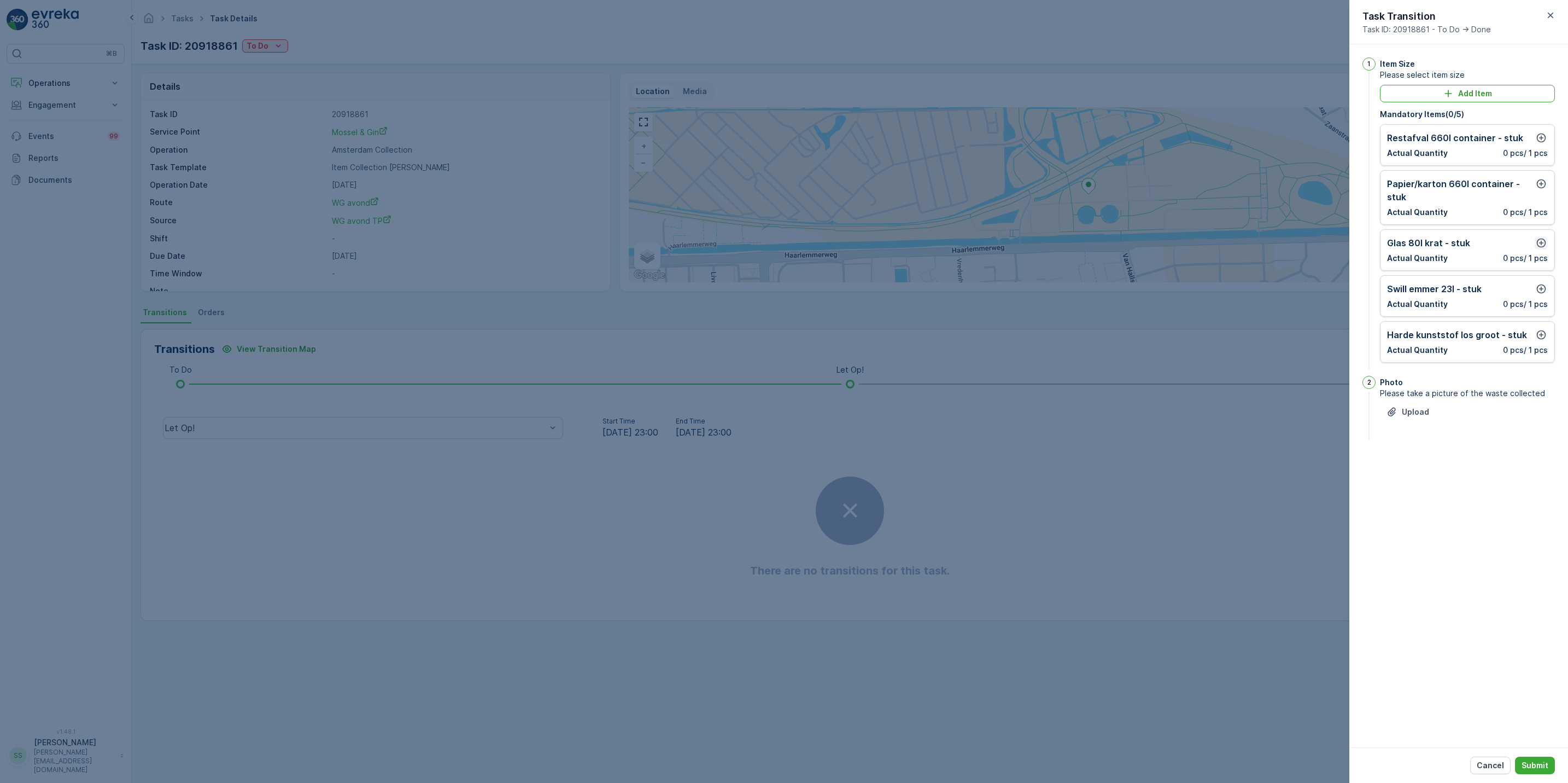
click at [1543, 247] on icon "button" at bounding box center [1542, 243] width 11 height 11
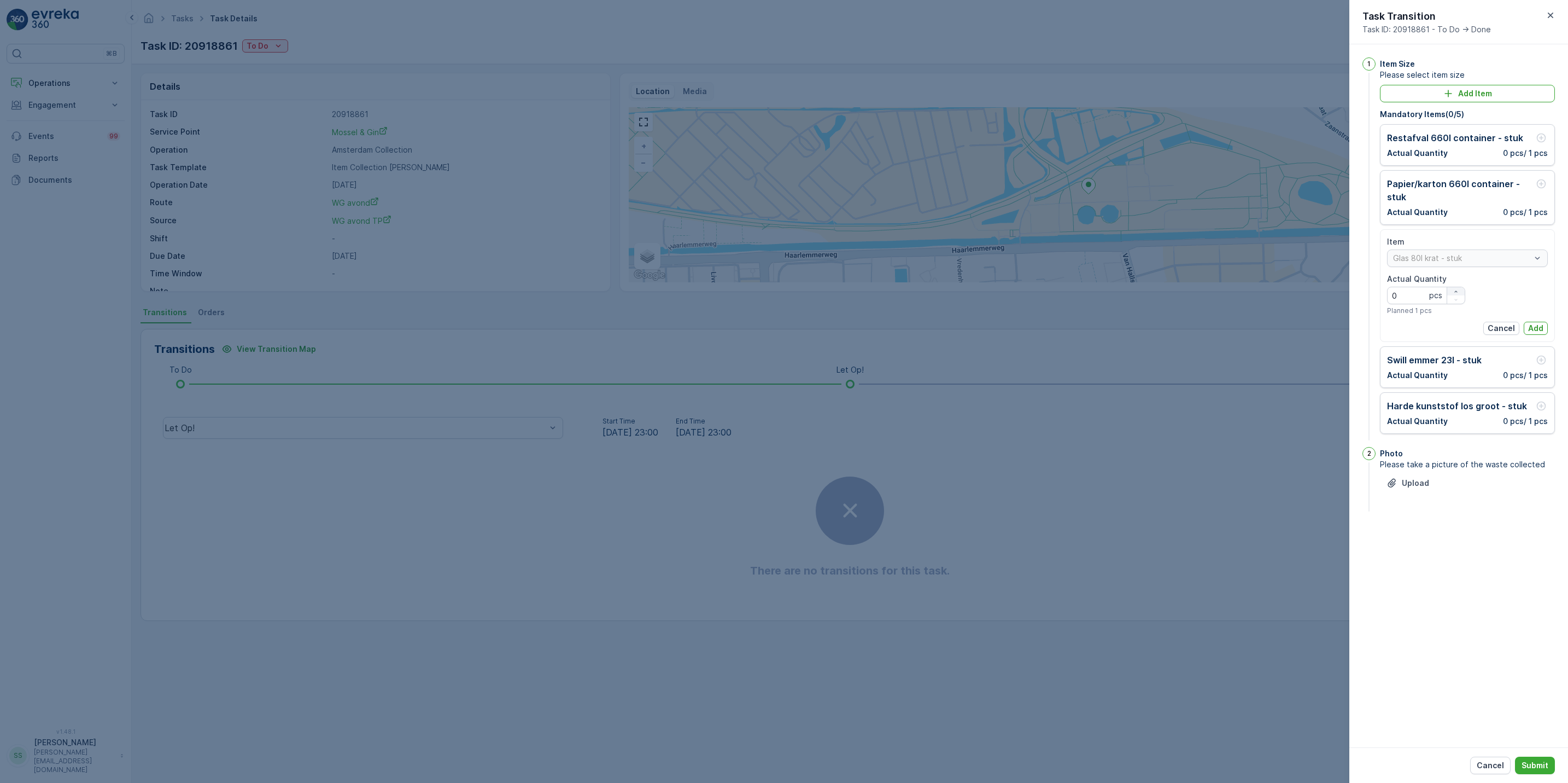
click at [1459, 293] on icon "button" at bounding box center [1456, 291] width 6 height 6
type Quantity "1"
click at [1536, 329] on p "Add" at bounding box center [1536, 328] width 15 height 11
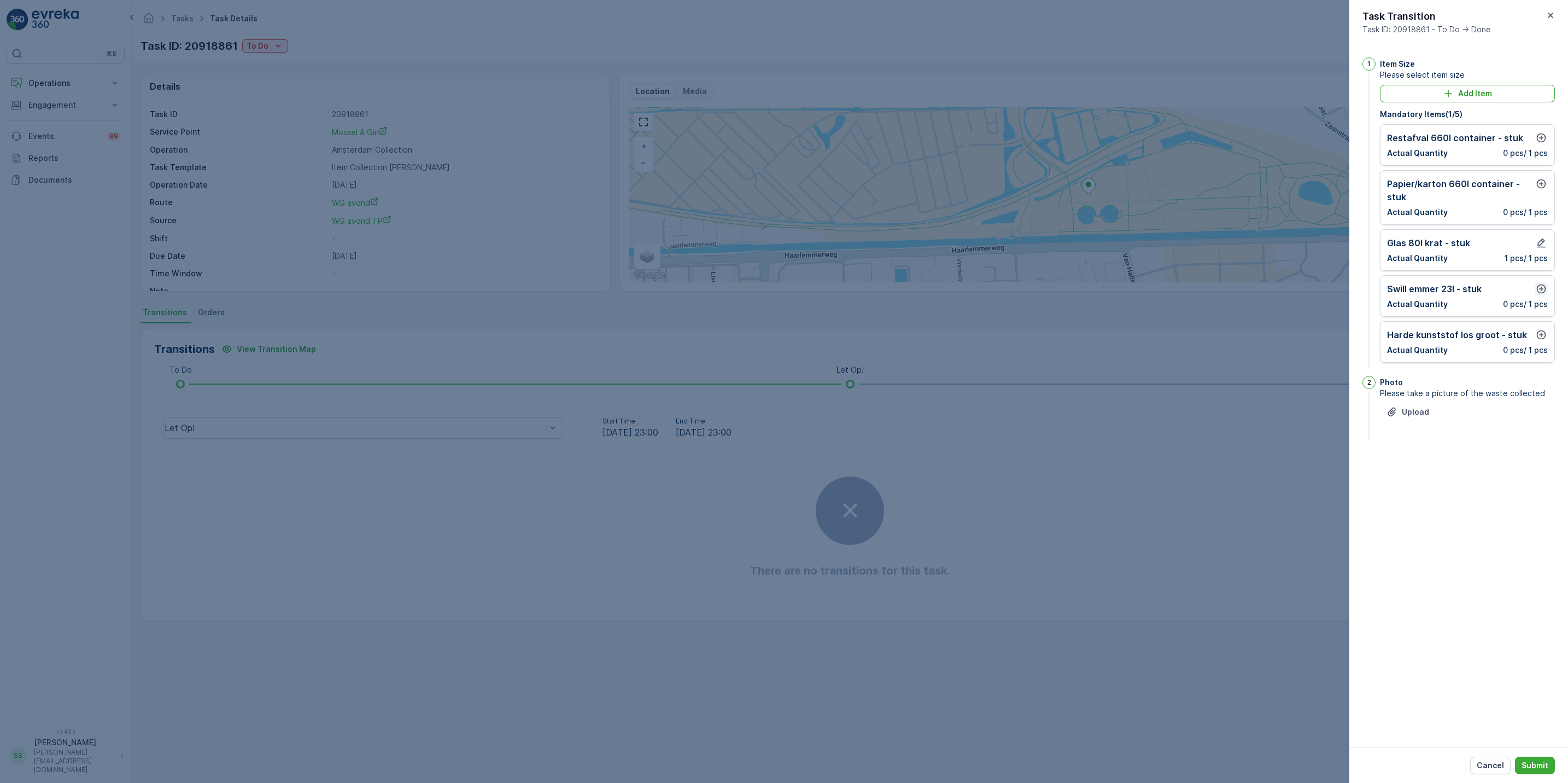
click at [1543, 293] on icon "button" at bounding box center [1542, 289] width 11 height 11
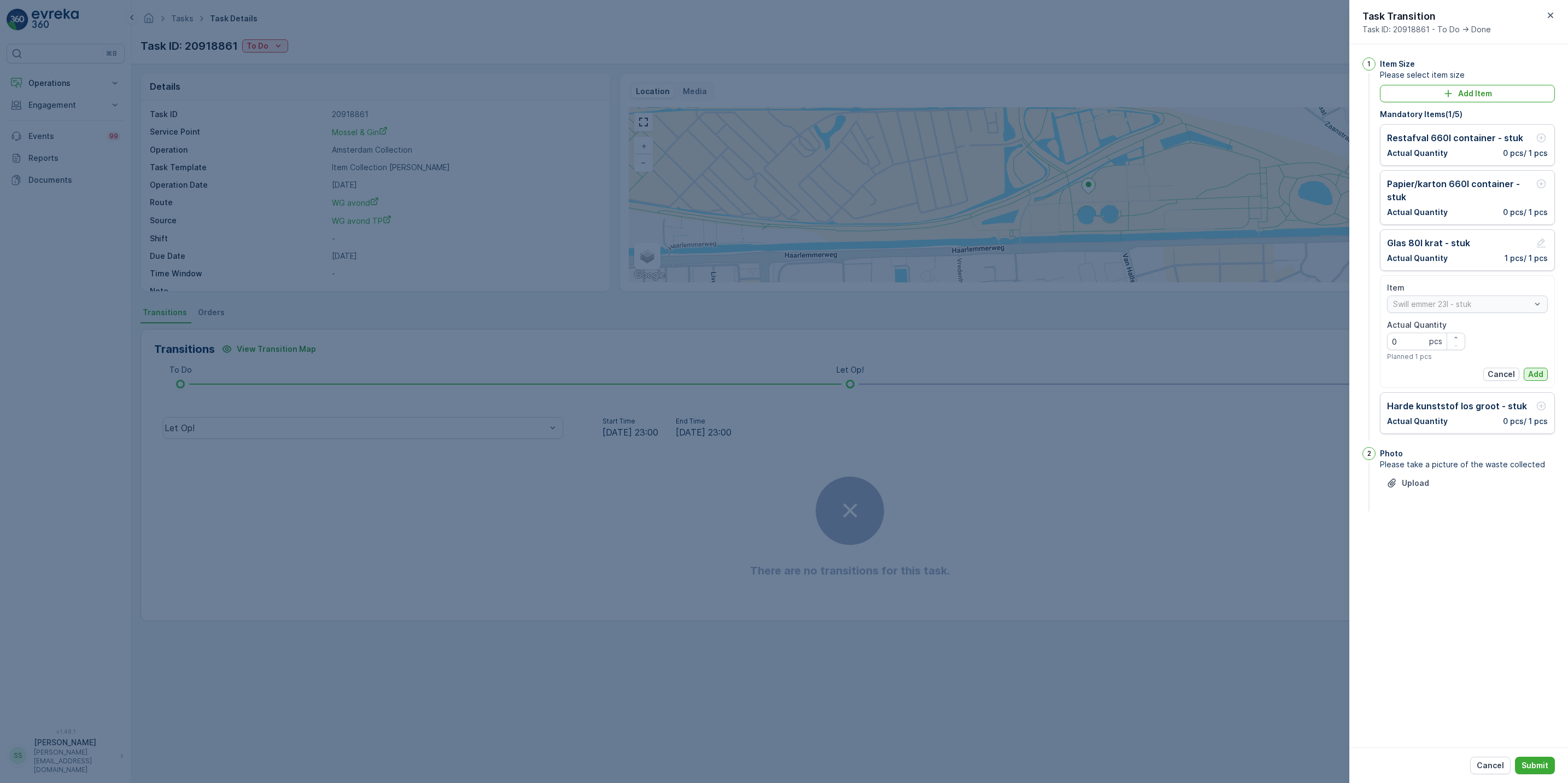
click at [1539, 373] on p "Add" at bounding box center [1536, 374] width 15 height 11
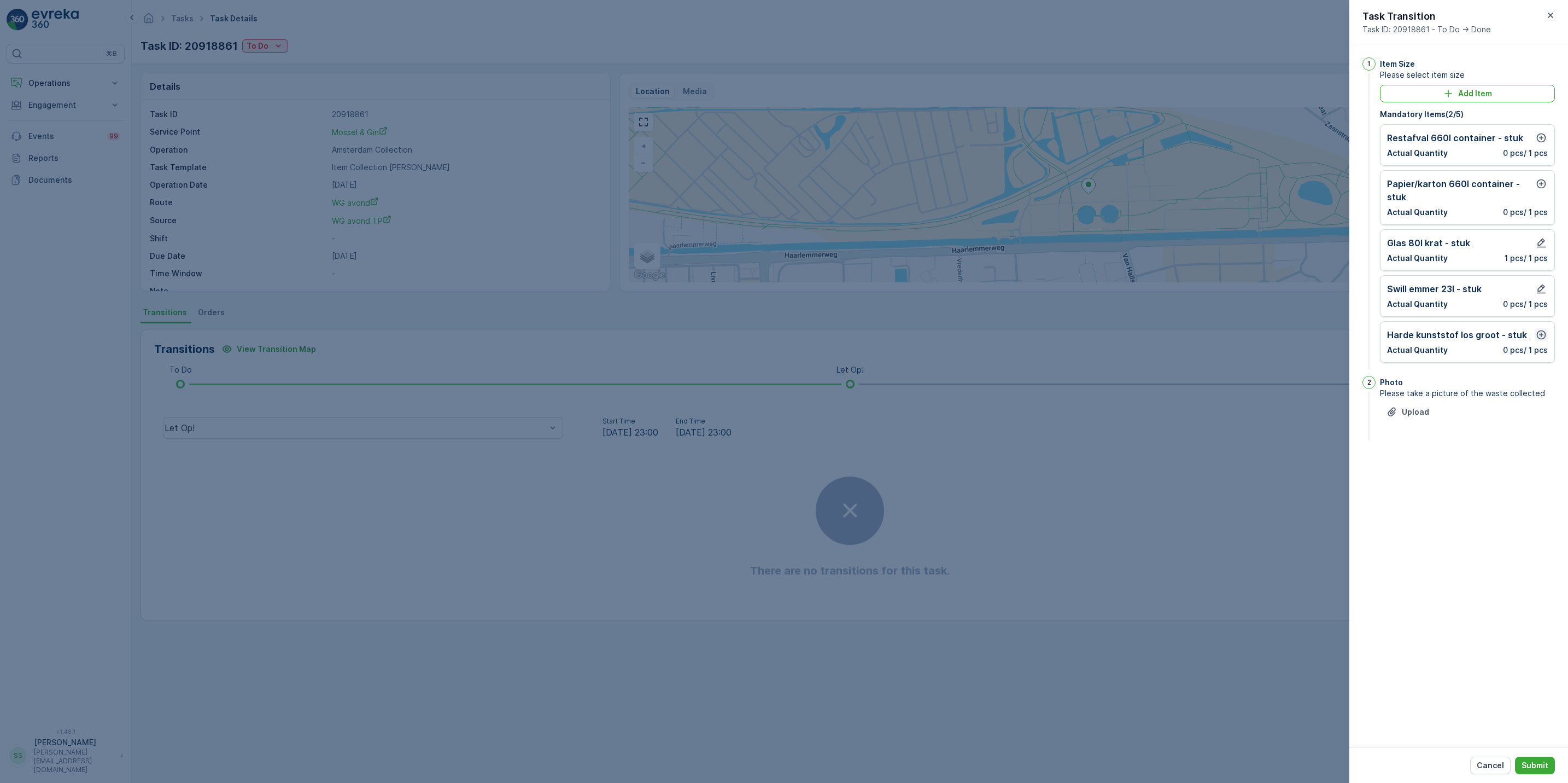
click at [1545, 333] on icon "button" at bounding box center [1542, 335] width 11 height 11
click at [1536, 425] on p "Add" at bounding box center [1536, 420] width 15 height 11
click at [1547, 182] on button "button" at bounding box center [1542, 183] width 14 height 14
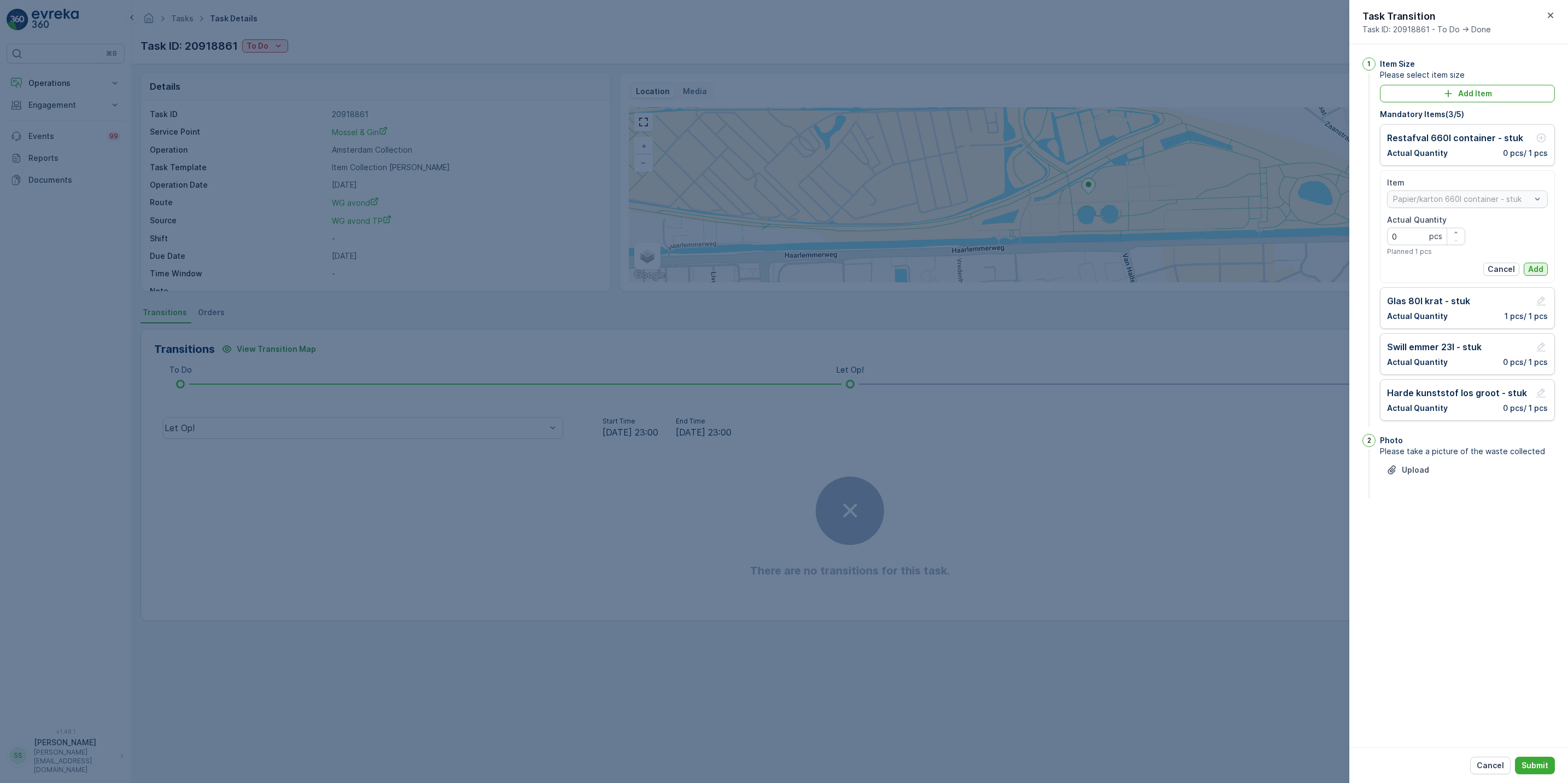
click at [1543, 269] on p "Add" at bounding box center [1536, 269] width 15 height 11
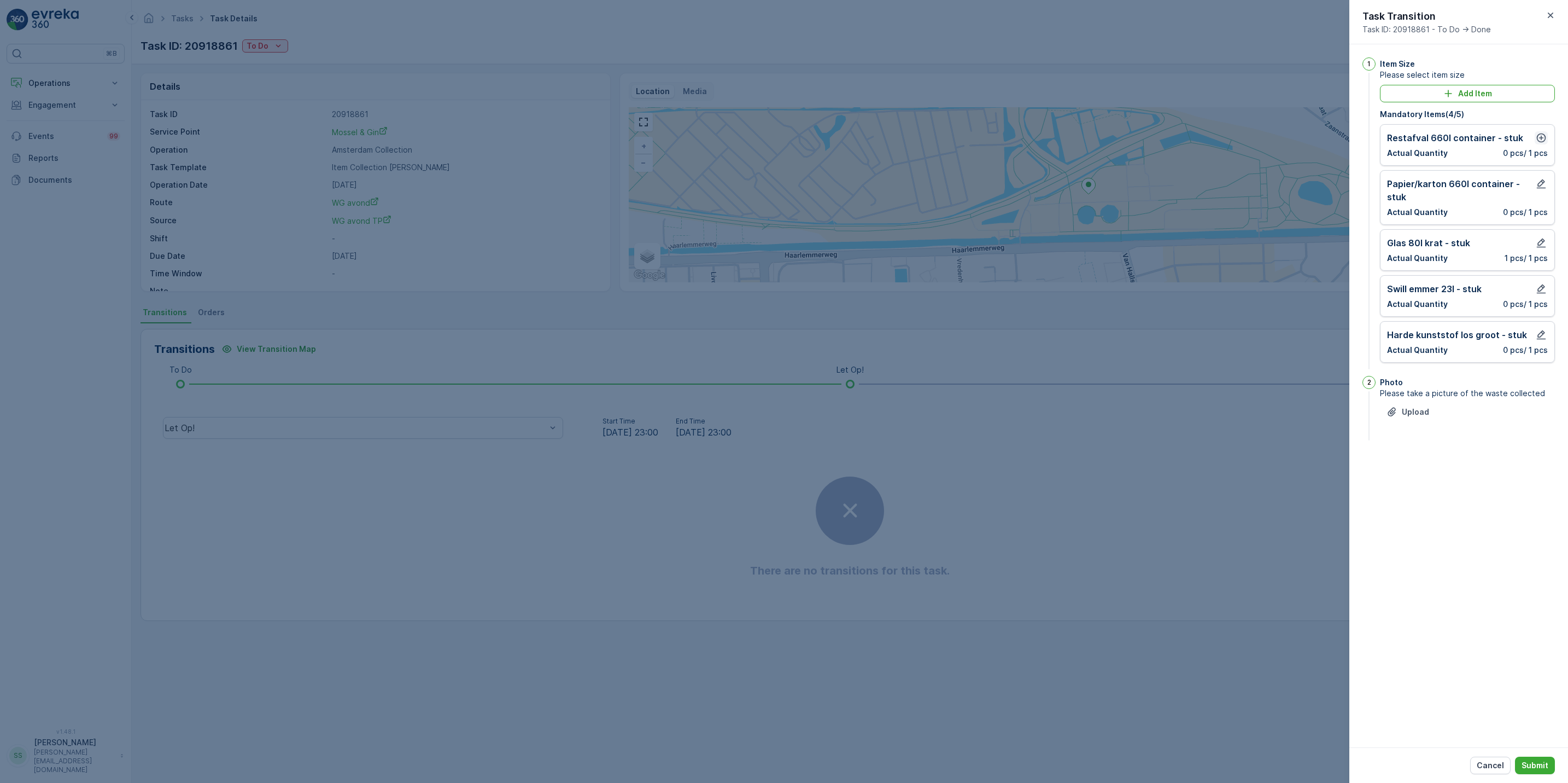
click at [1541, 143] on icon "button" at bounding box center [1542, 138] width 9 height 9
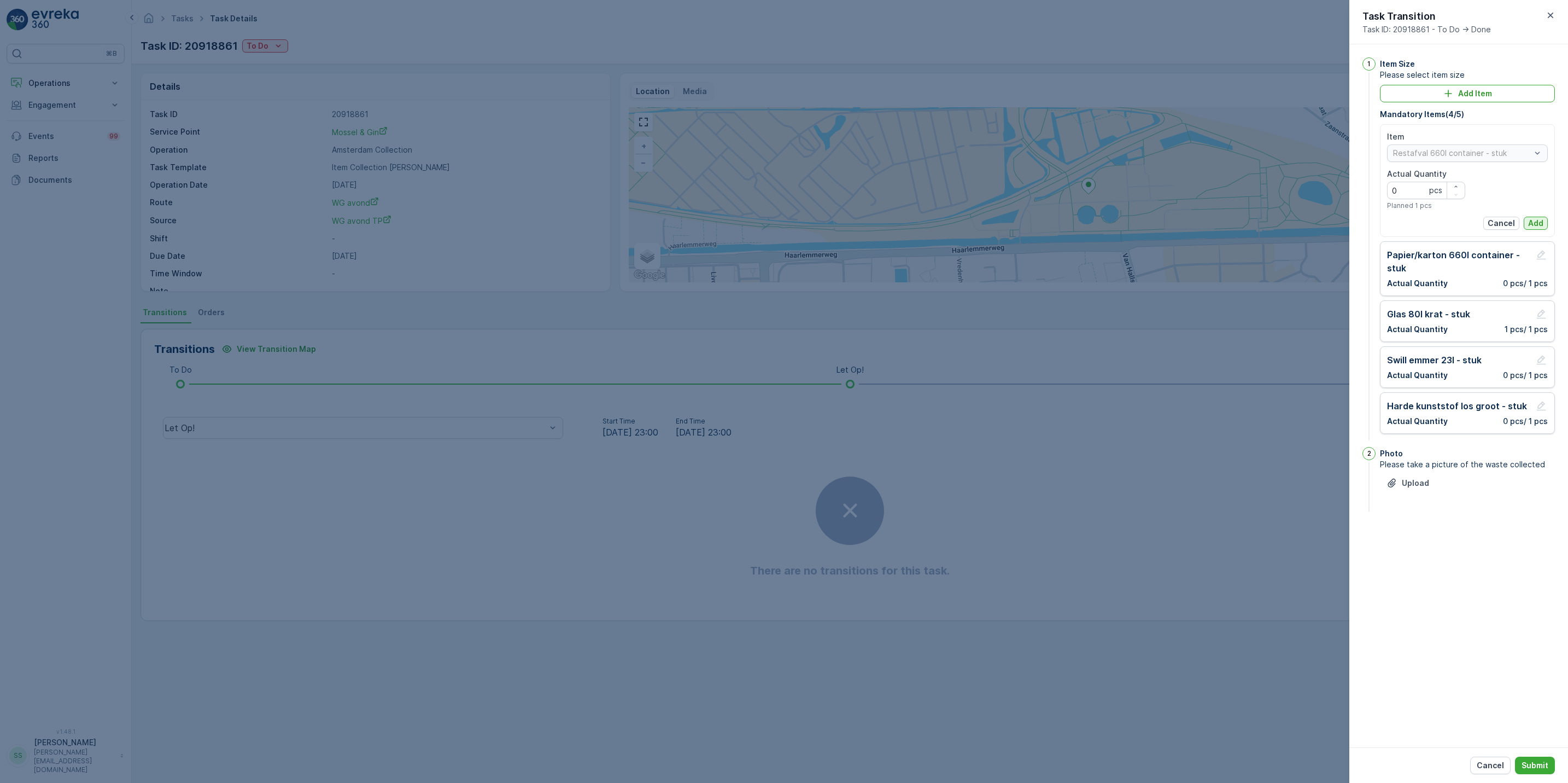
click at [1537, 218] on button "Add" at bounding box center [1536, 223] width 24 height 14
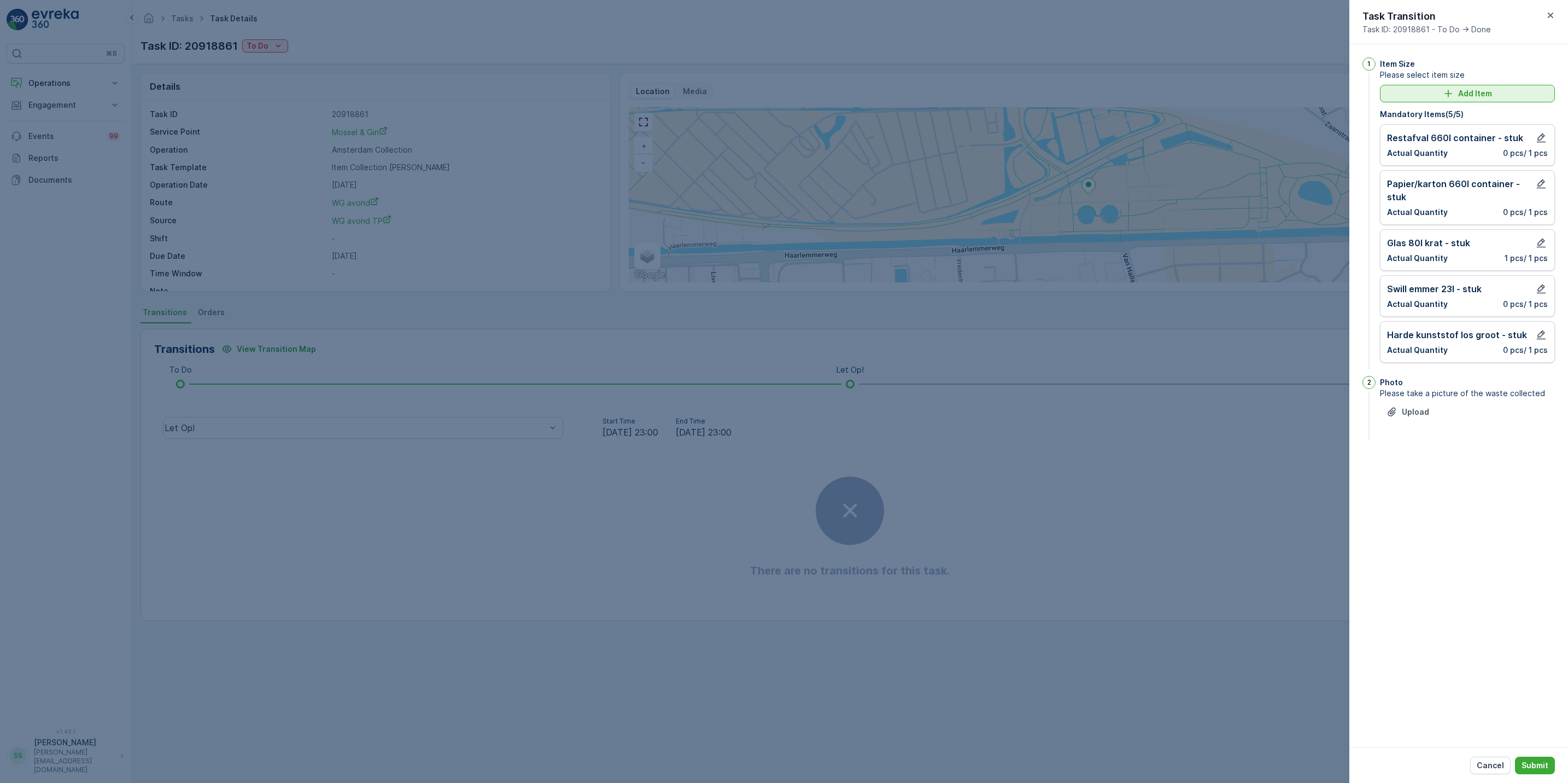
click at [1516, 100] on button "Add Item" at bounding box center [1468, 93] width 175 height 17
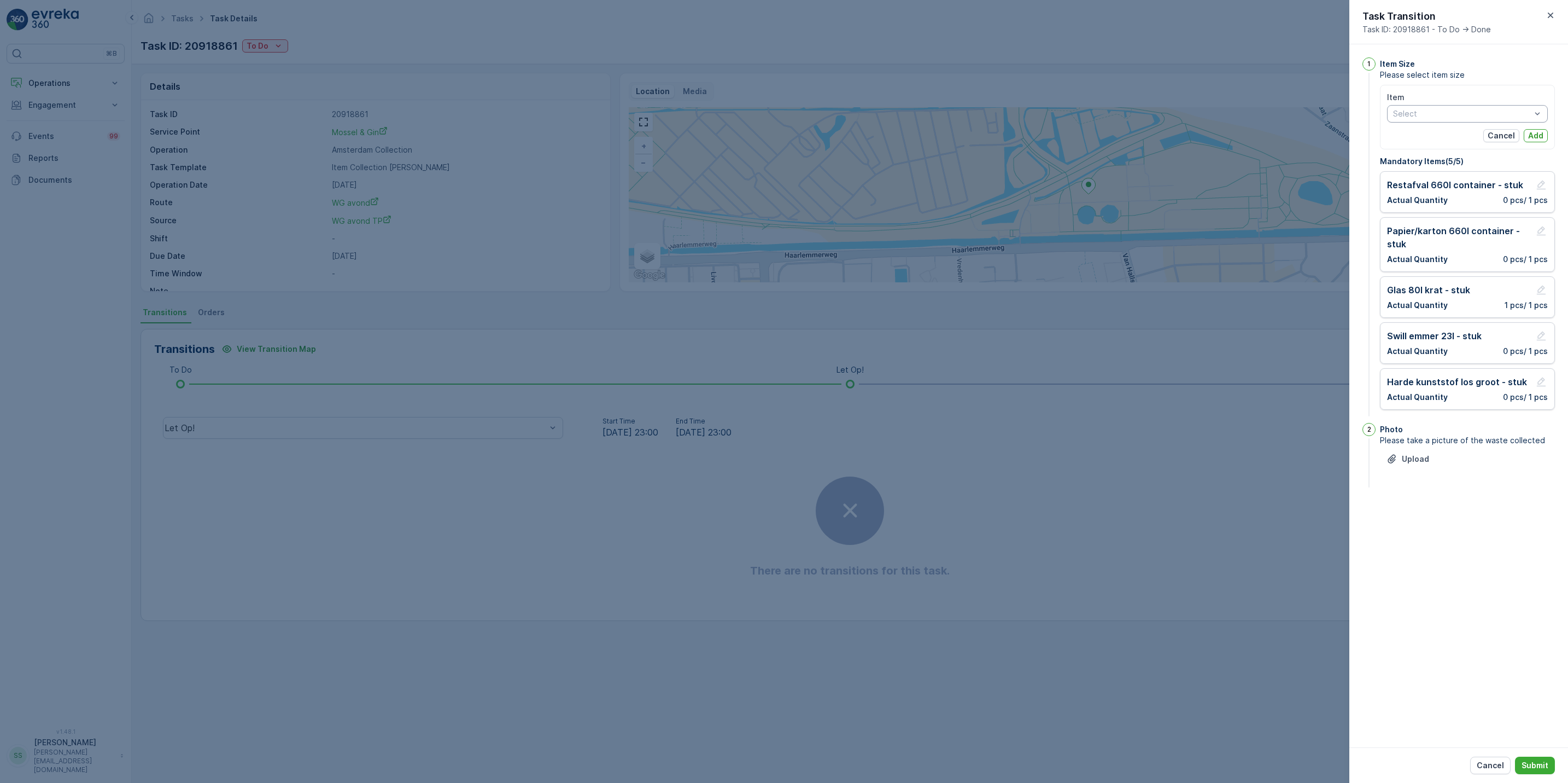
click at [1500, 117] on div at bounding box center [1461, 114] width 140 height 9
type input "pd"
click at [1479, 194] on div "PD zak-XL (240) - stuk" at bounding box center [1468, 190] width 148 height 9
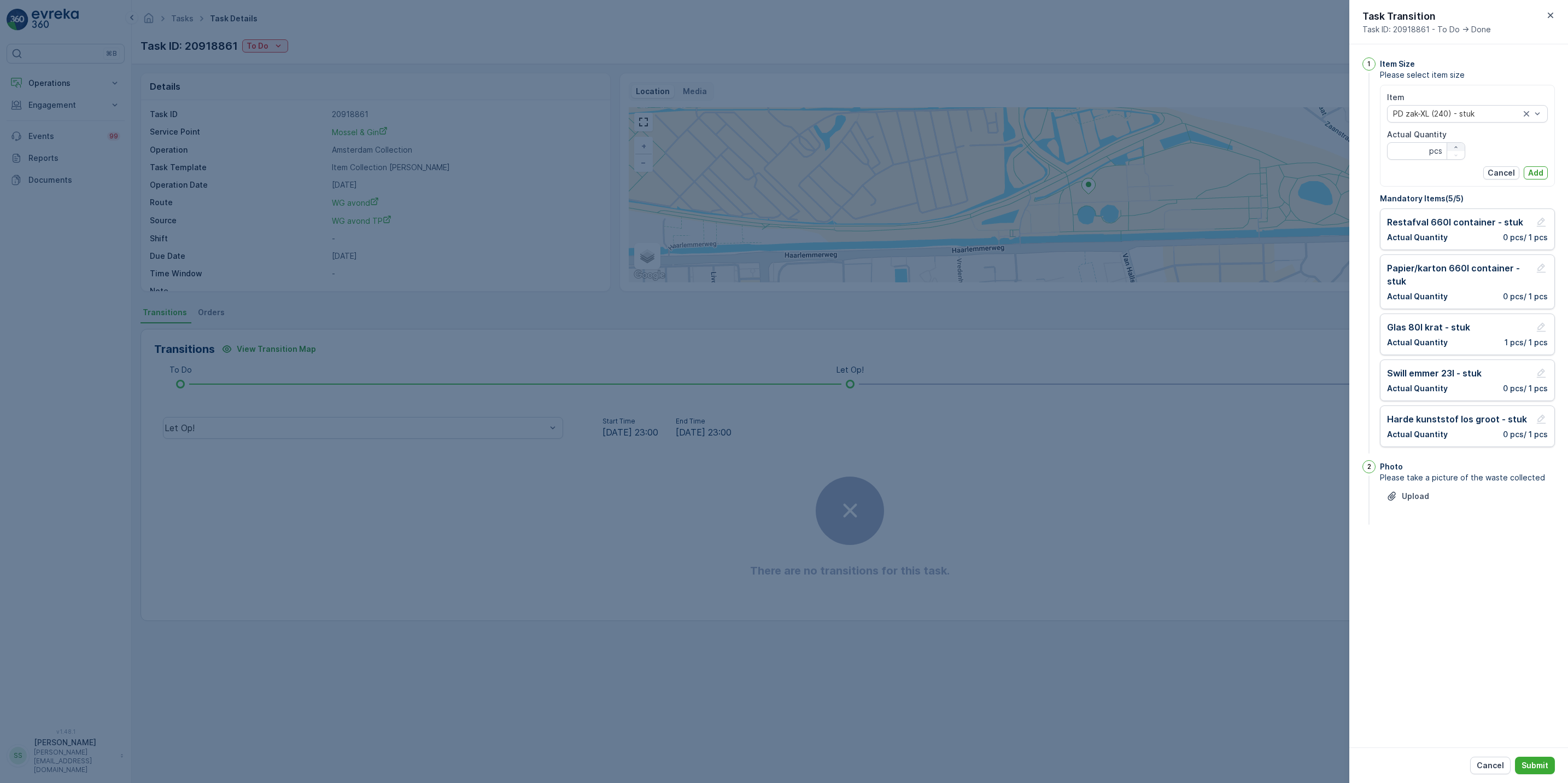
click at [1451, 148] on div "button" at bounding box center [1456, 146] width 17 height 6
type Quantity "1"
click at [1541, 171] on p "Add" at bounding box center [1536, 172] width 15 height 11
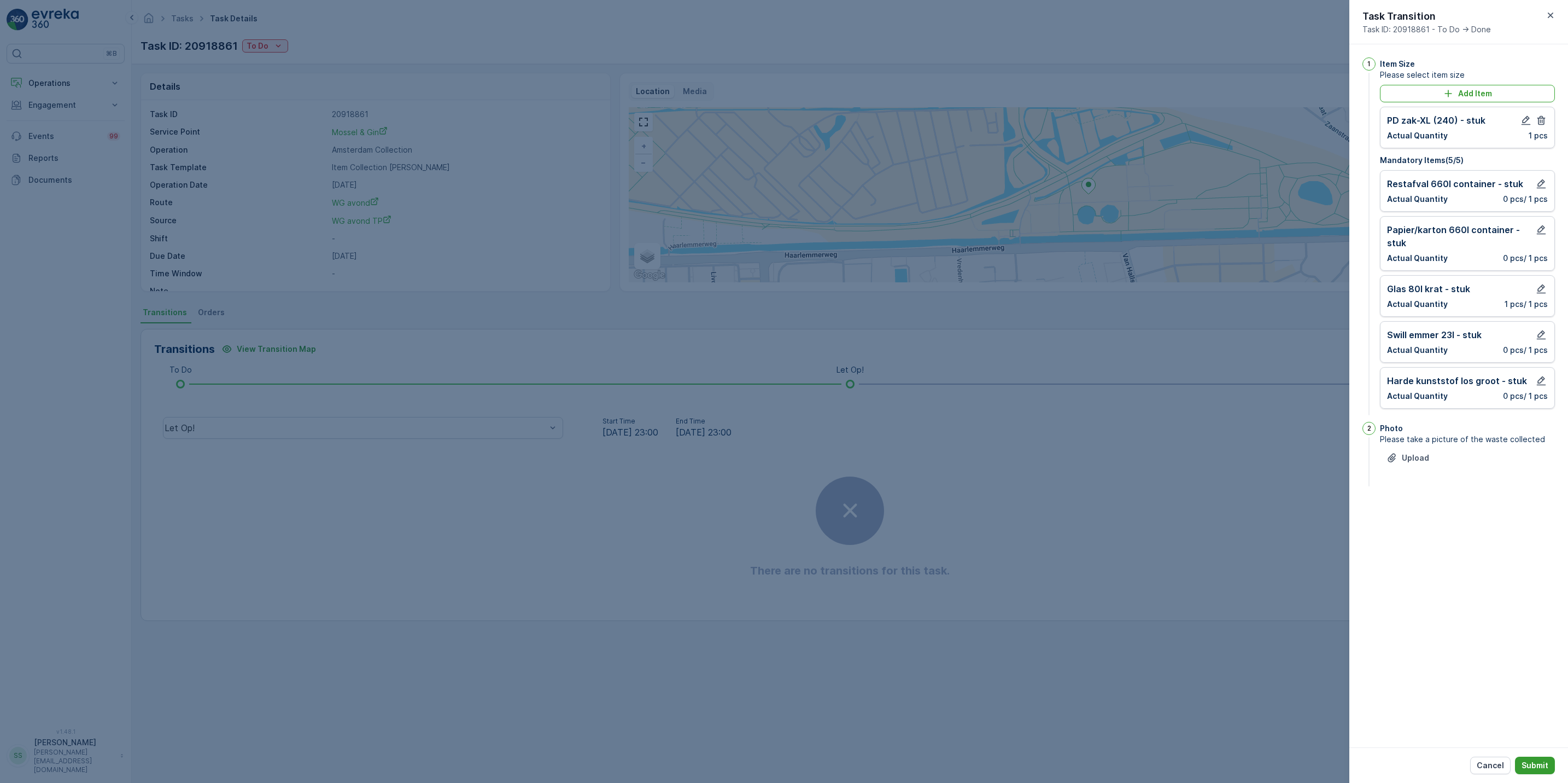
click at [1528, 760] on p "Submit" at bounding box center [1536, 765] width 27 height 11
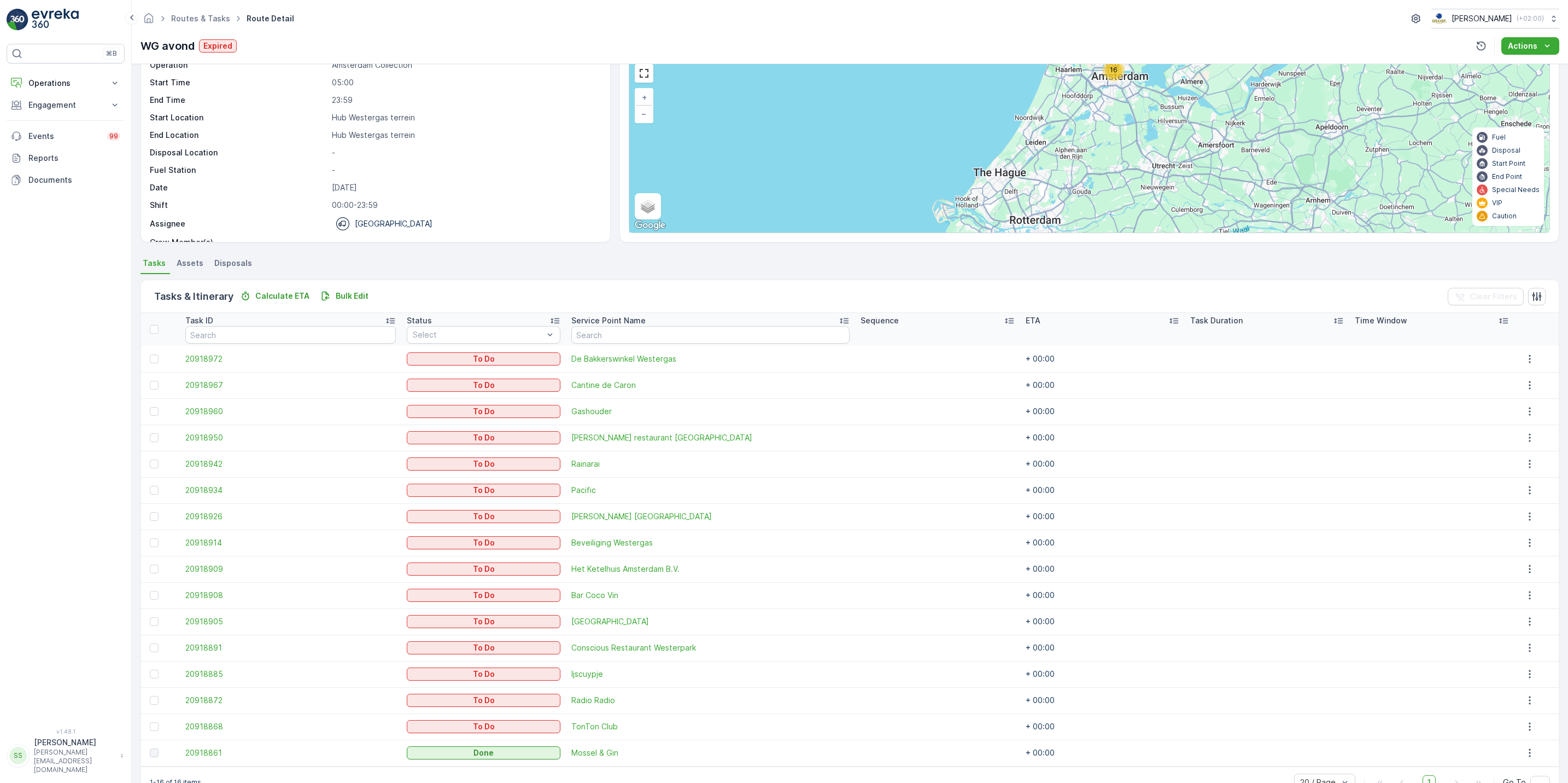
scroll to position [79, 0]
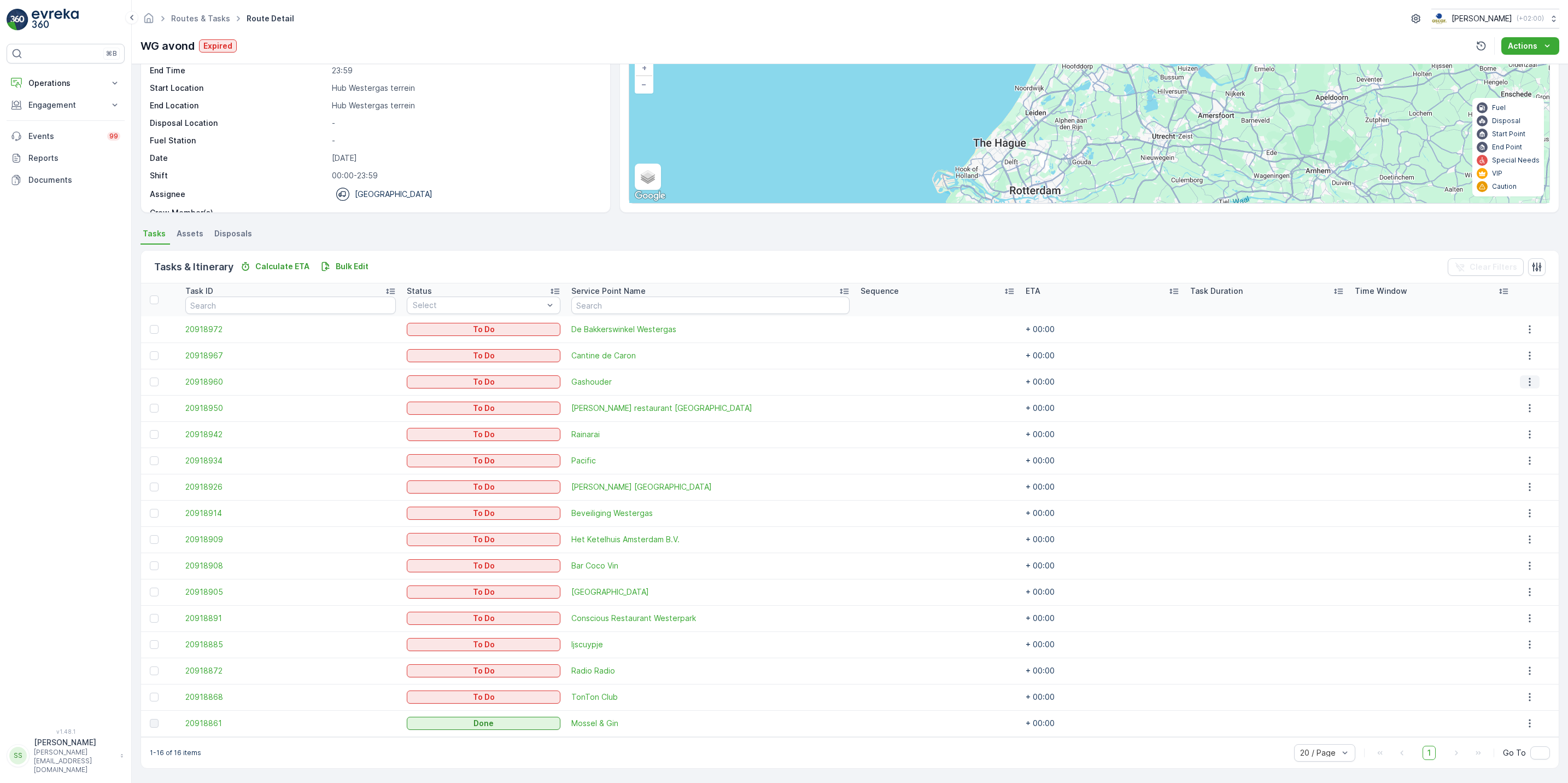
click at [1525, 382] on icon "button" at bounding box center [1530, 382] width 11 height 11
click at [1518, 397] on span "See More Details" at bounding box center [1522, 398] width 63 height 11
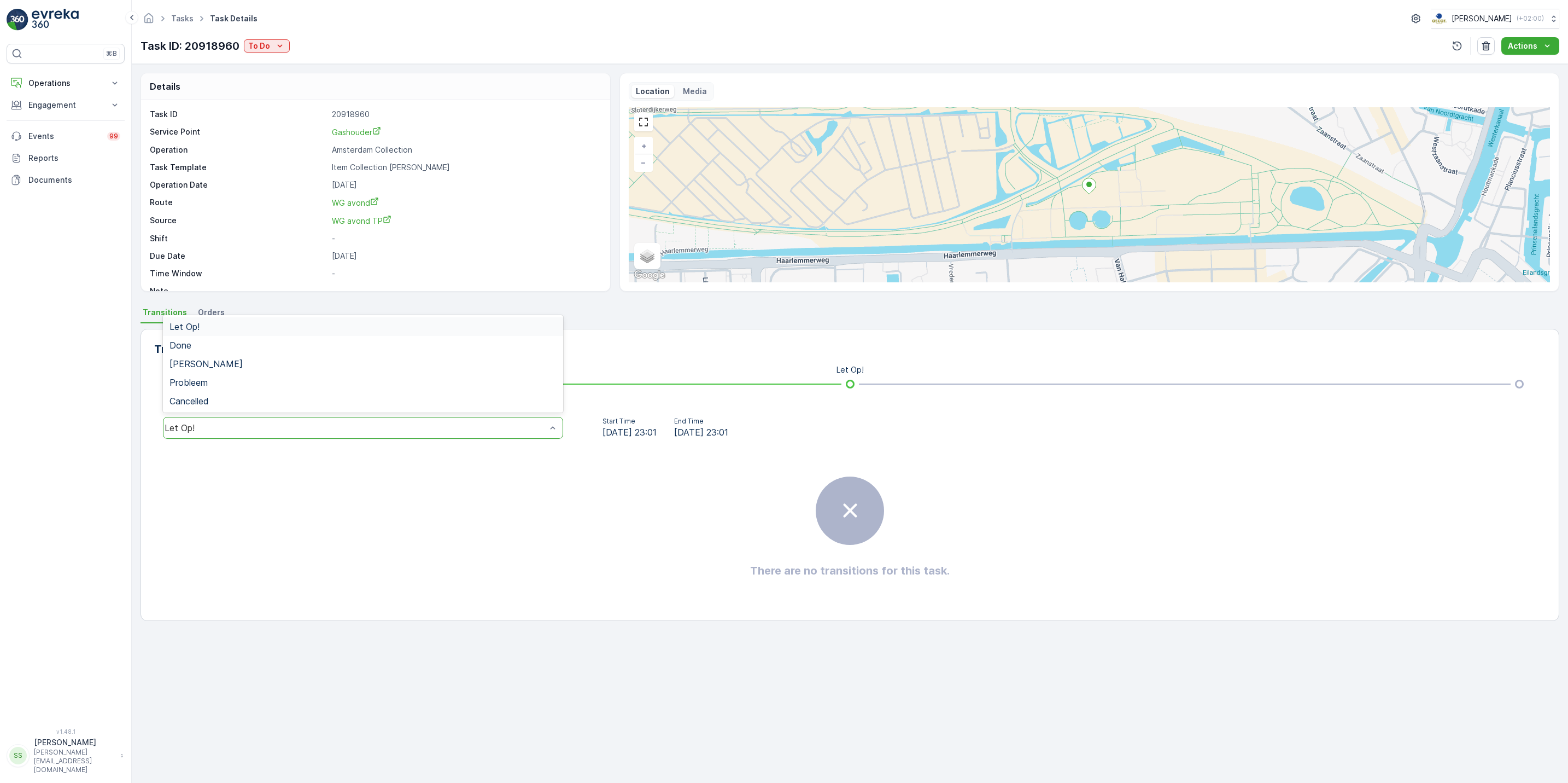
click at [420, 438] on div "Let Op!" at bounding box center [363, 428] width 400 height 22
click at [268, 52] on button "To Do" at bounding box center [266, 46] width 46 height 14
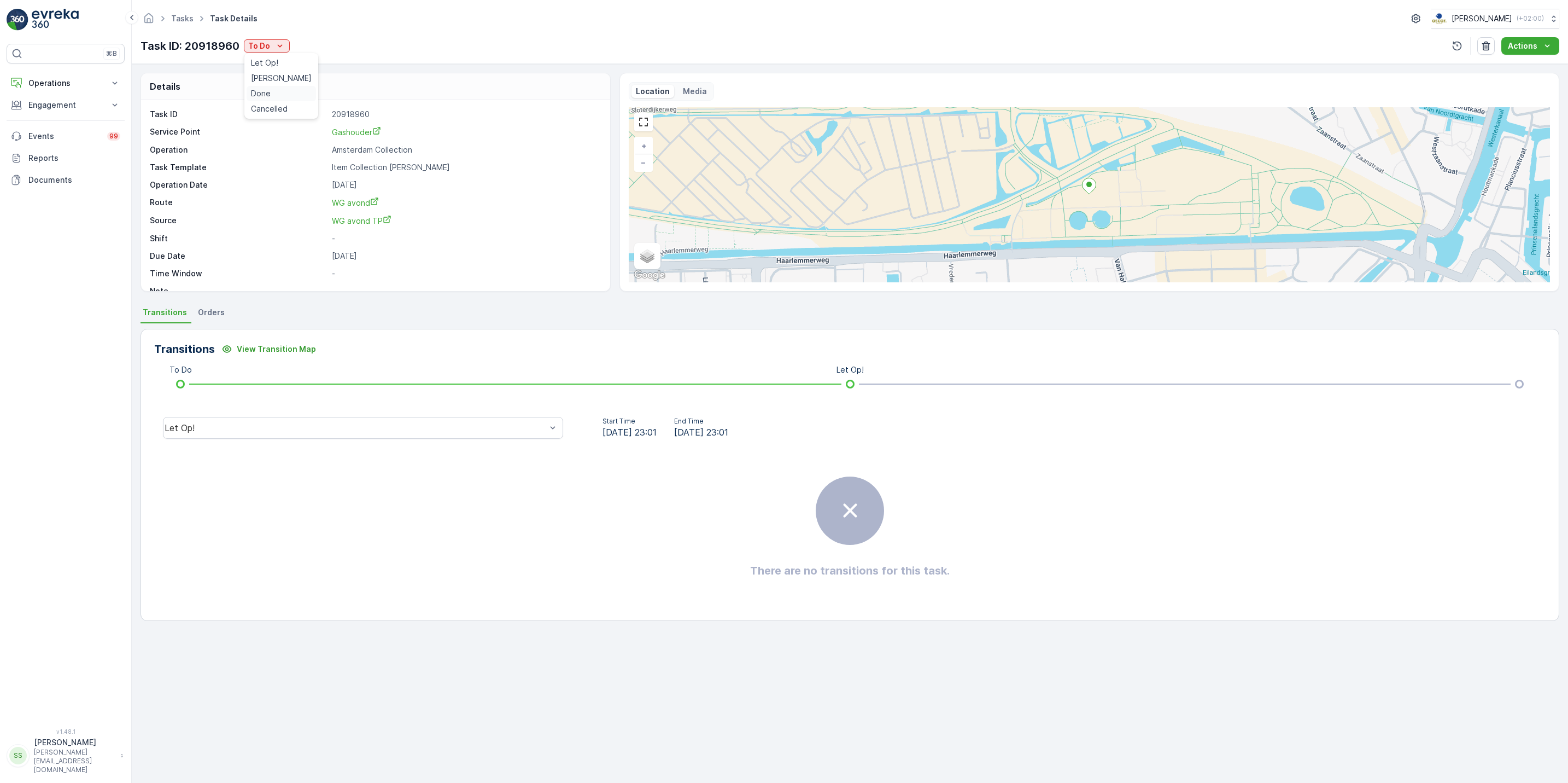
click at [274, 89] on div "Done" at bounding box center [281, 93] width 70 height 15
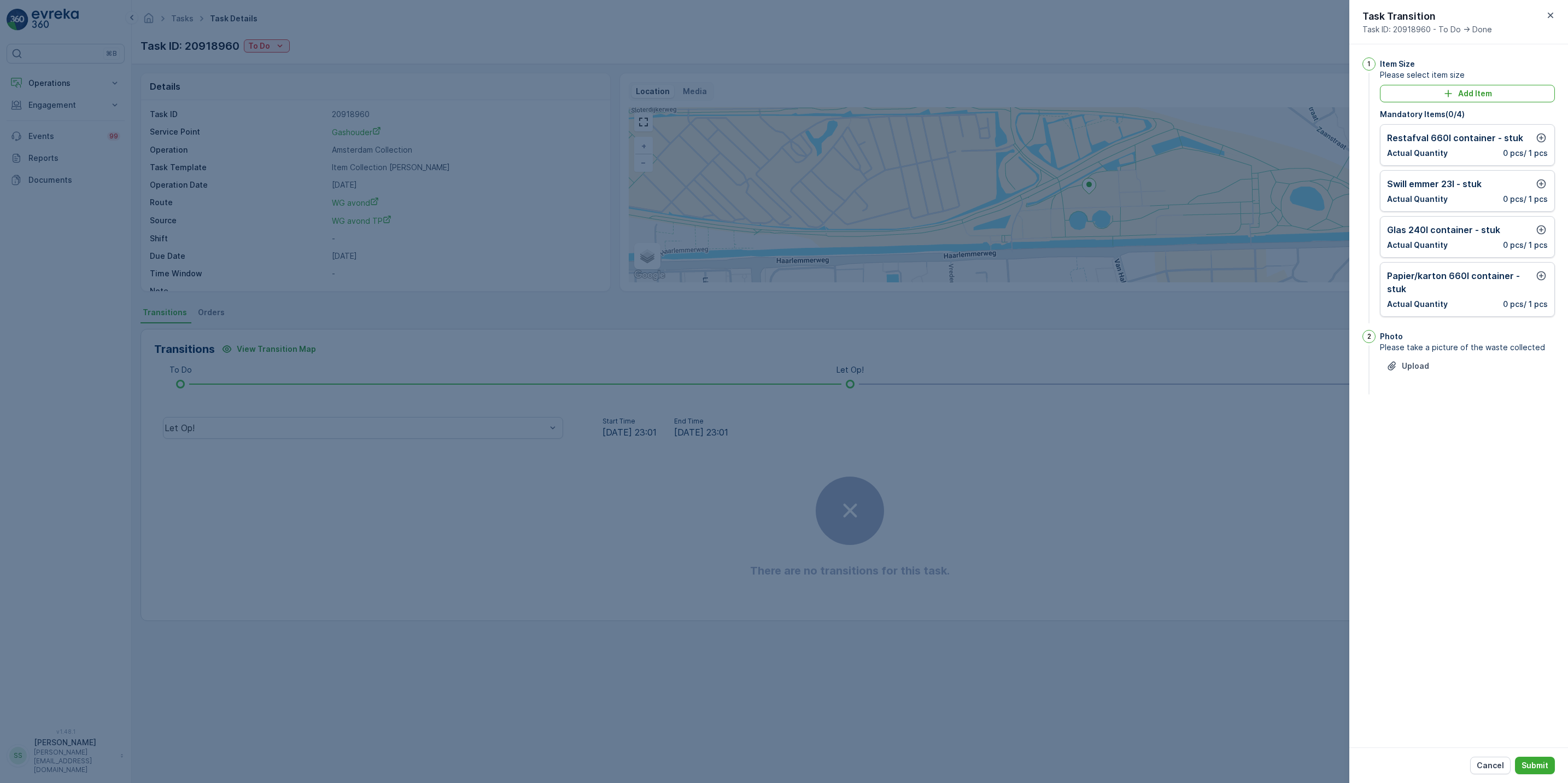
click at [1146, 150] on div at bounding box center [784, 391] width 1568 height 783
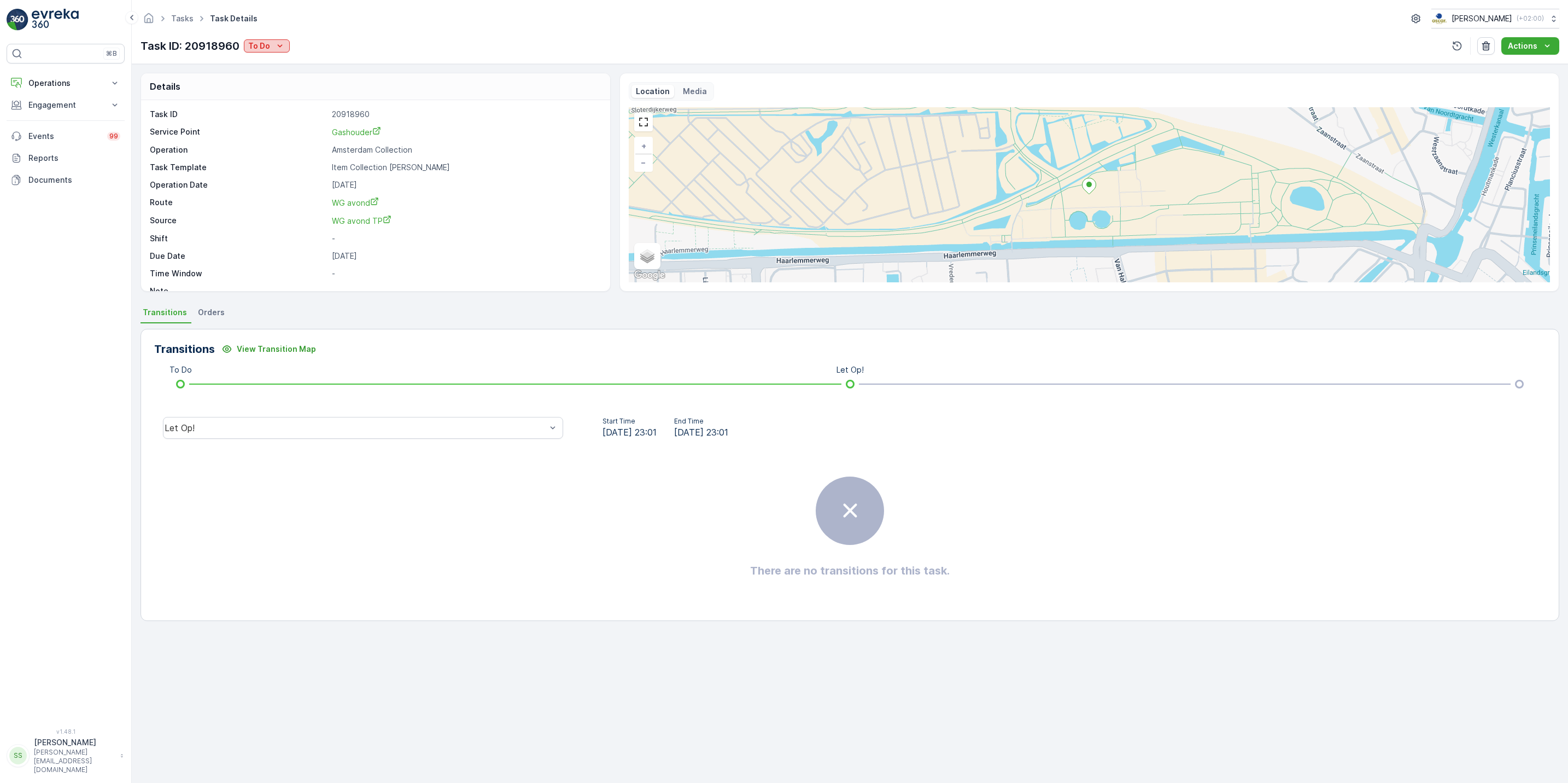
click at [281, 44] on icon "To Do" at bounding box center [280, 46] width 11 height 11
click at [279, 74] on span "Geen Afval" at bounding box center [281, 79] width 60 height 11
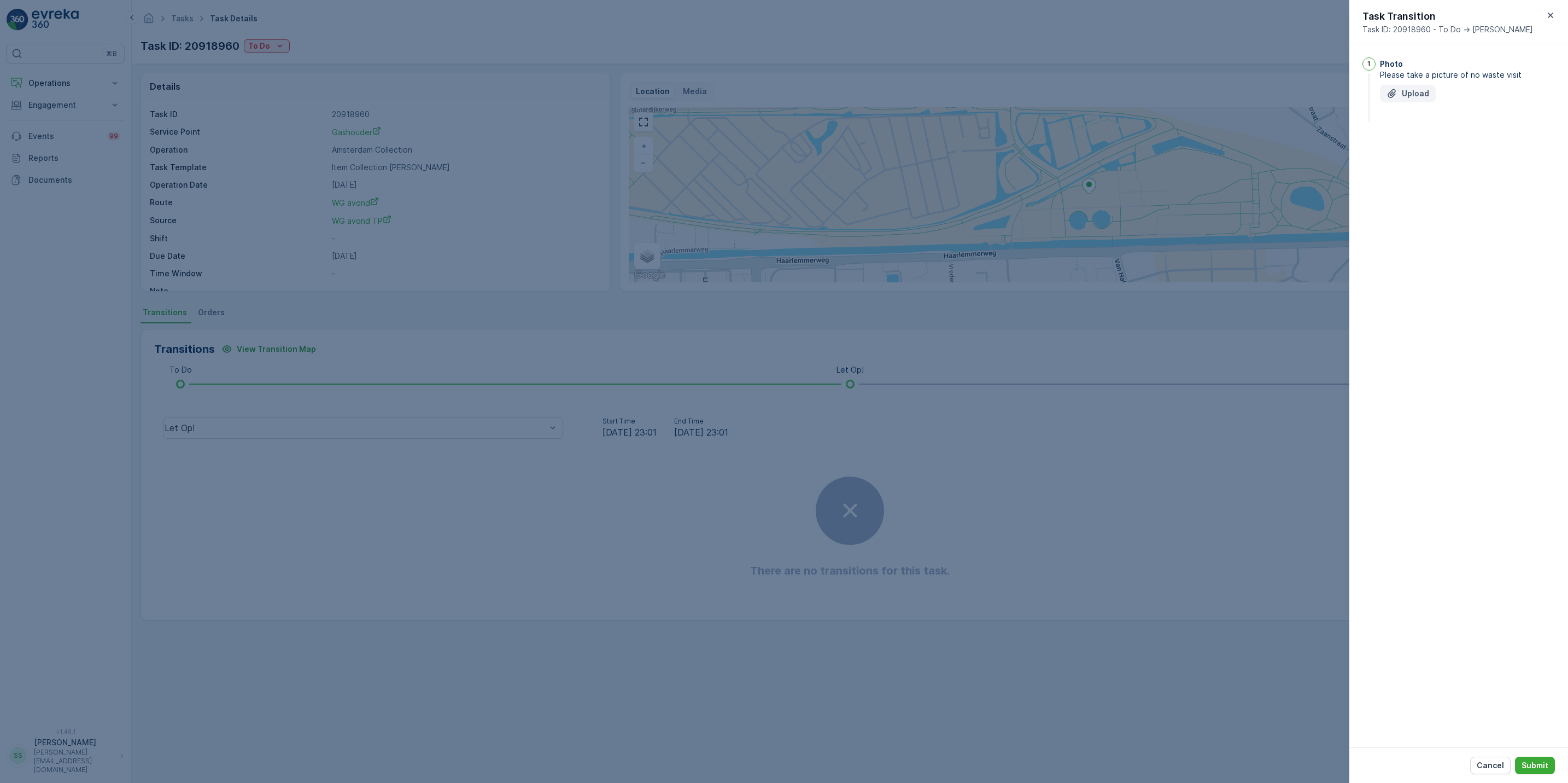
click at [1427, 90] on p "Upload" at bounding box center [1415, 94] width 27 height 11
click at [1529, 766] on p "Submit" at bounding box center [1536, 765] width 27 height 11
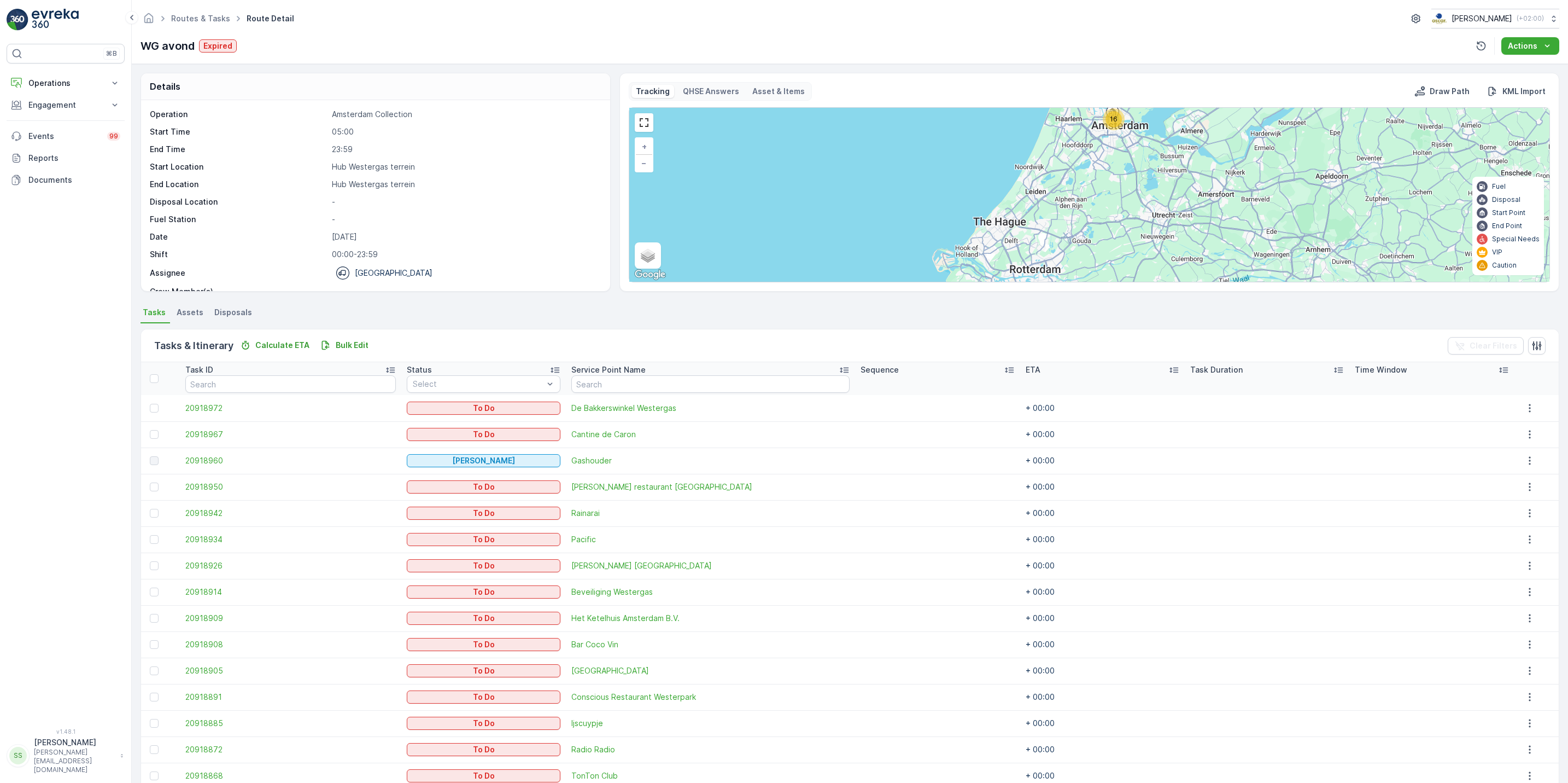
scroll to position [79, 0]
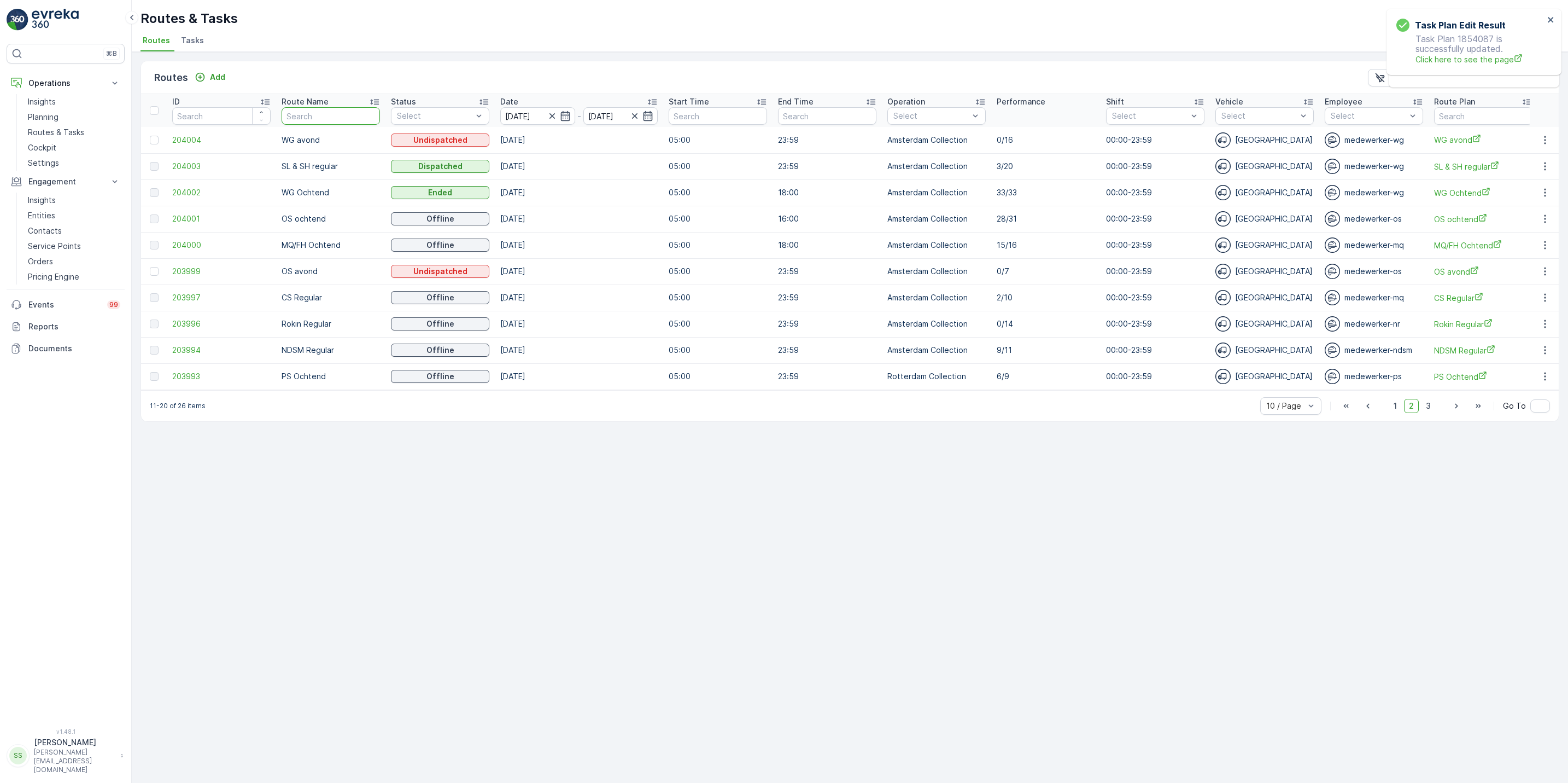
click at [345, 117] on input "text" at bounding box center [330, 116] width 98 height 17
click at [1541, 374] on icon "button" at bounding box center [1545, 377] width 11 height 11
click at [1525, 395] on span "See More Details" at bounding box center [1519, 394] width 63 height 11
click at [371, 116] on input "text" at bounding box center [330, 116] width 98 height 17
type input "rokin"
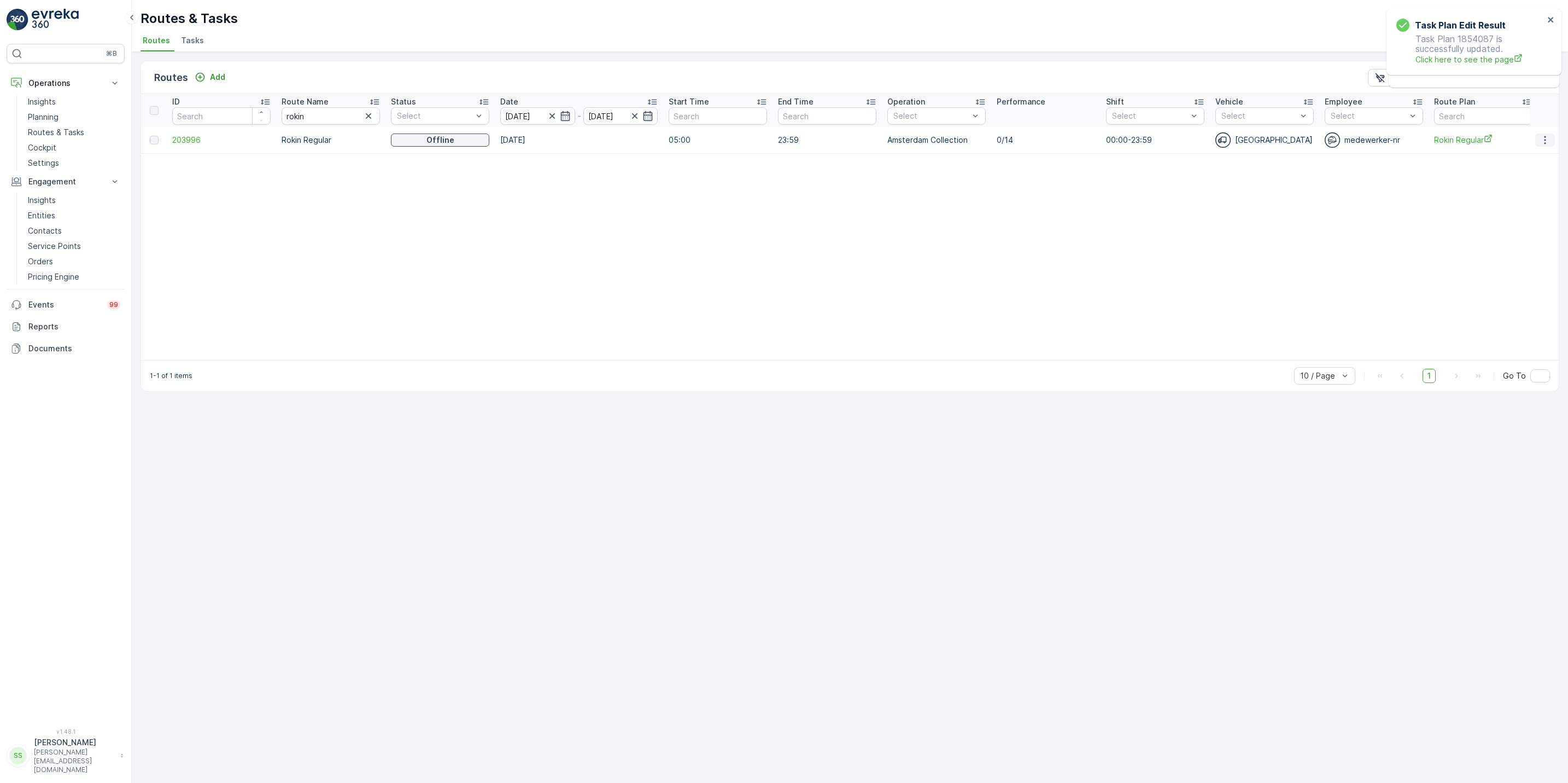
click at [1542, 145] on icon "button" at bounding box center [1545, 140] width 11 height 11
click at [1542, 154] on span "See More Details" at bounding box center [1519, 157] width 63 height 11
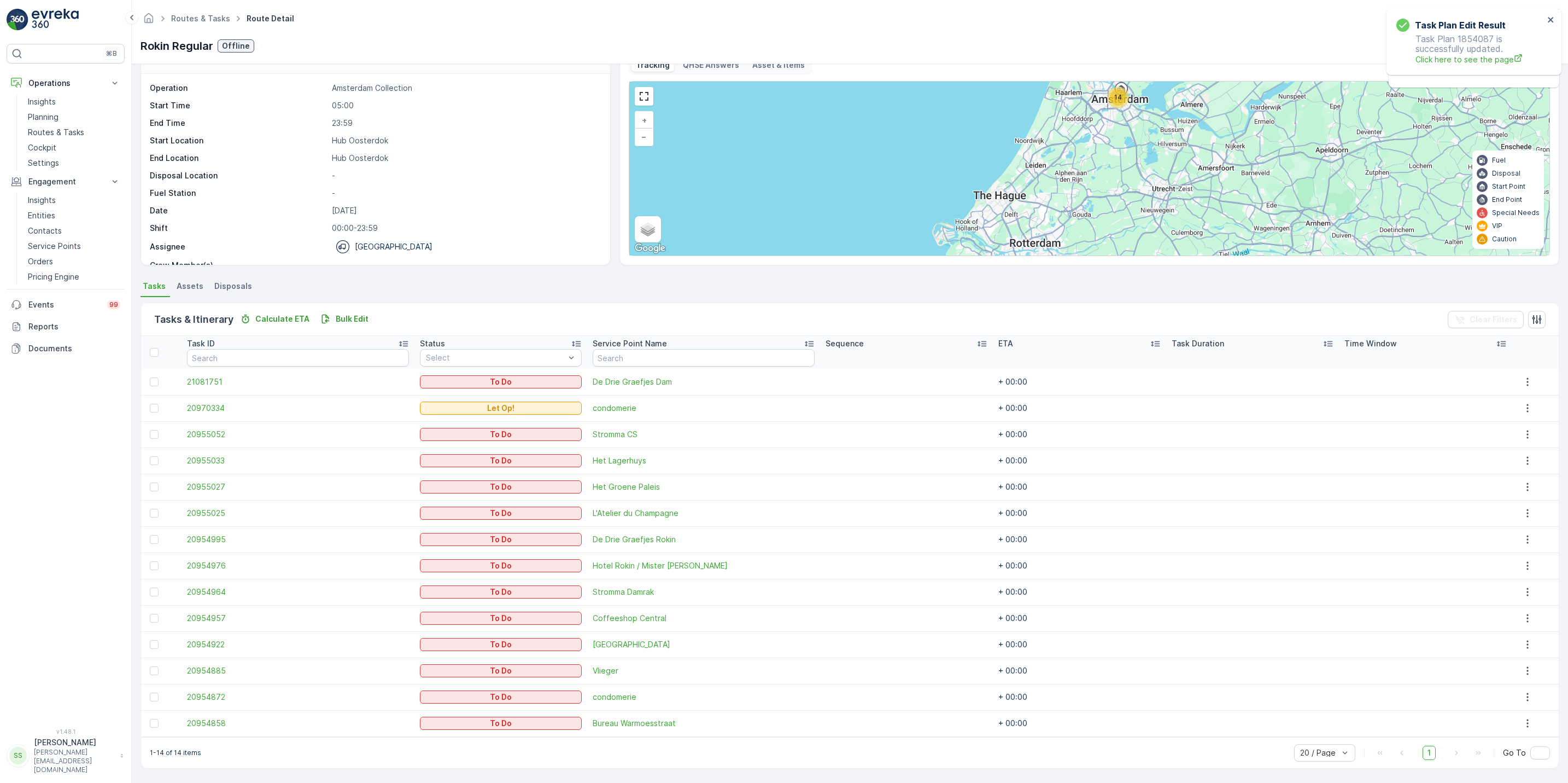
scroll to position [35, 0]
click at [1518, 409] on button "button" at bounding box center [1528, 408] width 20 height 14
click at [1518, 419] on span "See More Details" at bounding box center [1522, 424] width 63 height 11
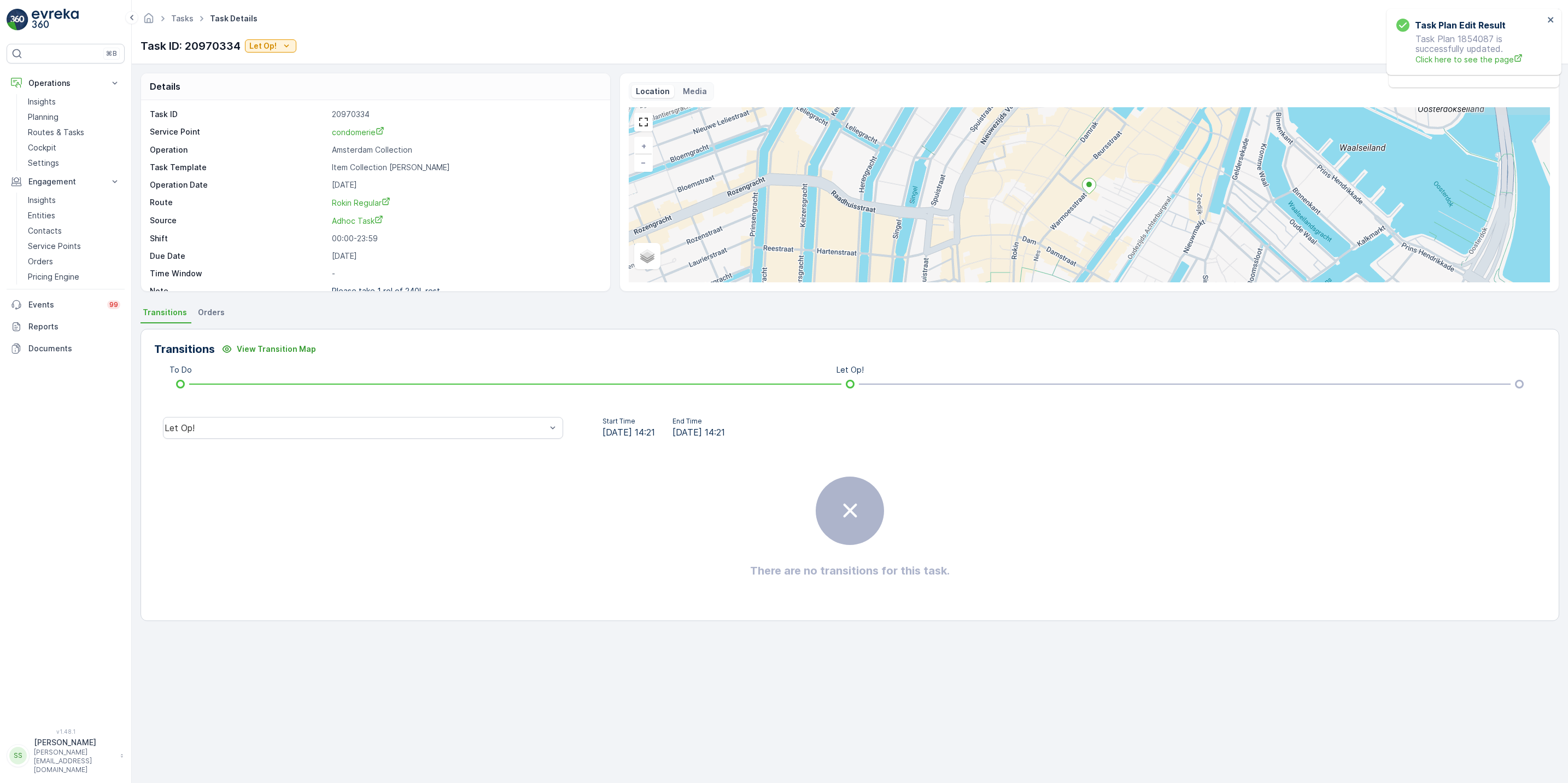
scroll to position [14, 0]
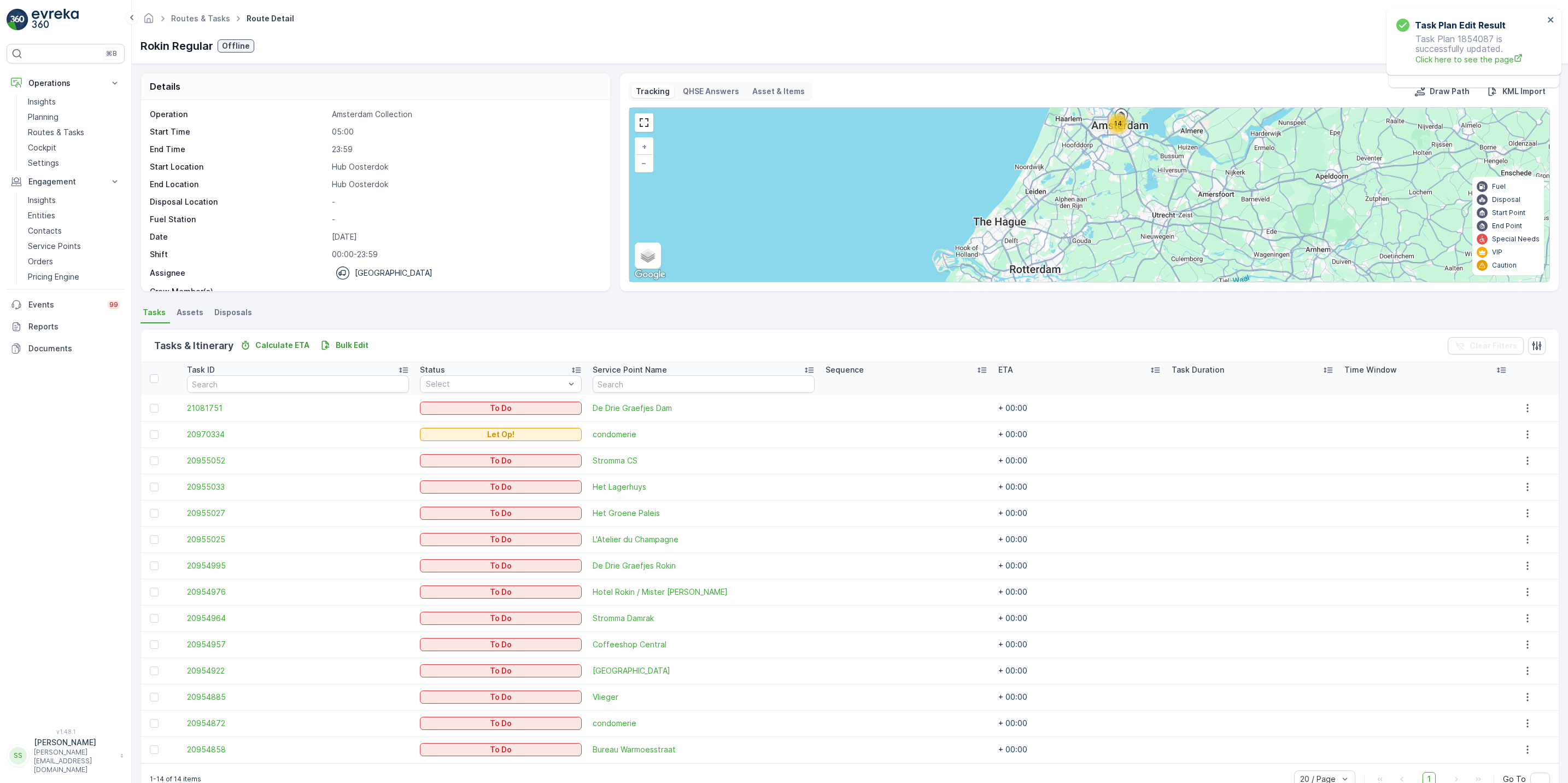
drag, startPoint x: 7, startPoint y: 490, endPoint x: 26, endPoint y: 439, distance: 54.4
click at [26, 439] on div "⌘B Operations Insights Planning Routes & Tasks Cockpit Settings Engagement Insi…" at bounding box center [65, 378] width 118 height 671
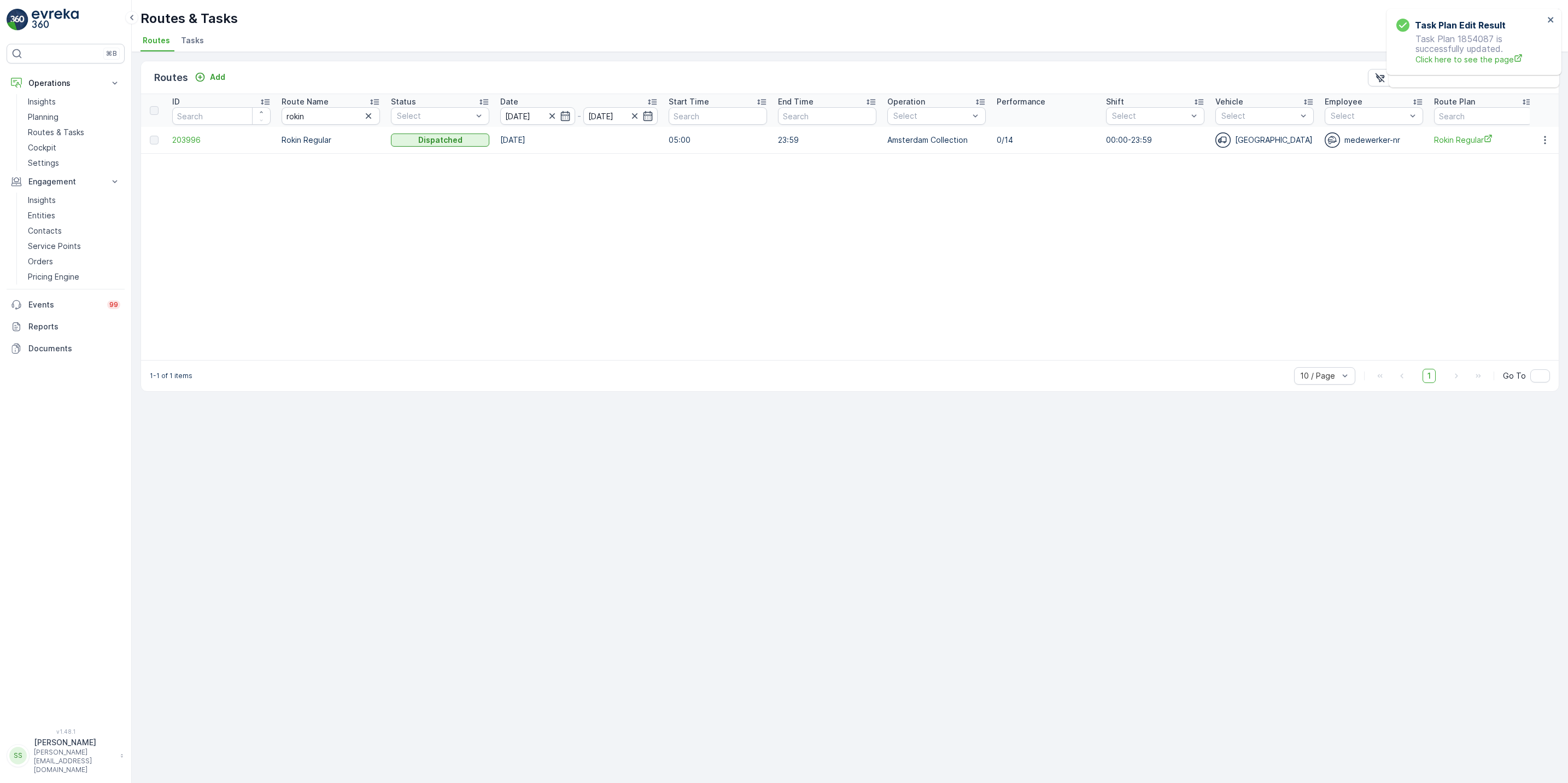
click at [189, 40] on span "Tasks" at bounding box center [192, 41] width 23 height 11
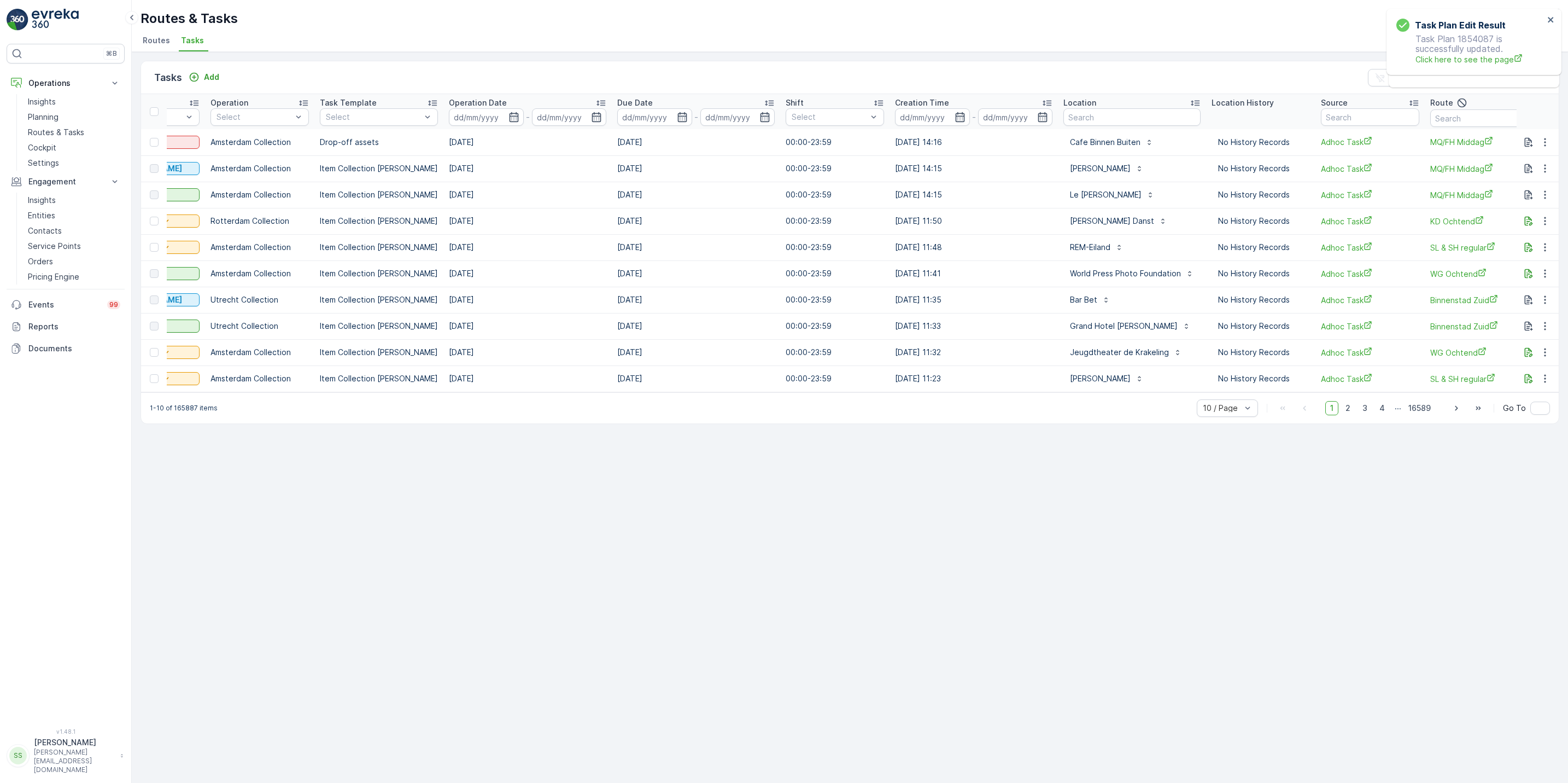
scroll to position [0, 190]
click at [160, 40] on span "Routes" at bounding box center [156, 41] width 27 height 11
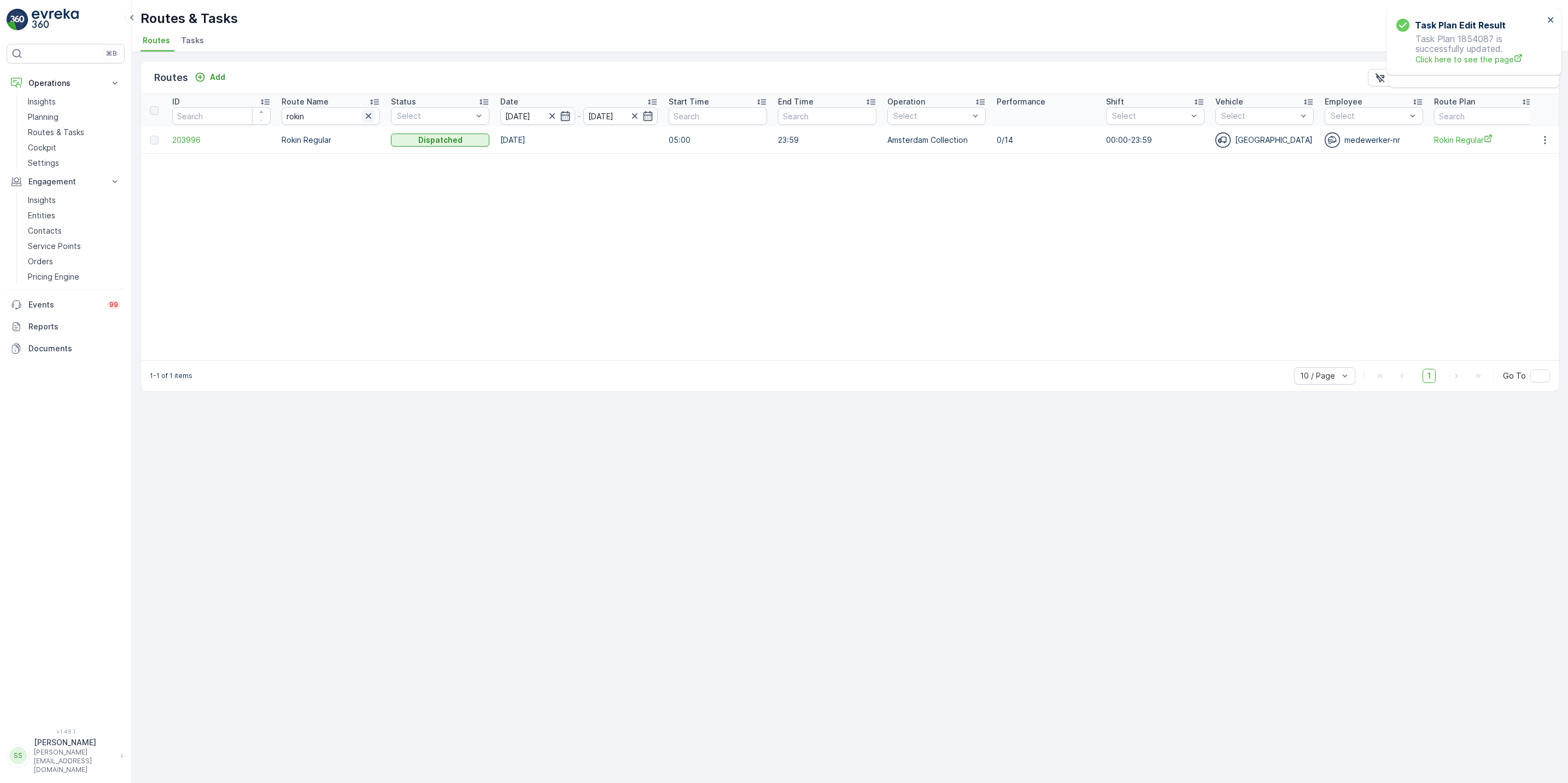
click at [370, 121] on icon "button" at bounding box center [368, 116] width 11 height 11
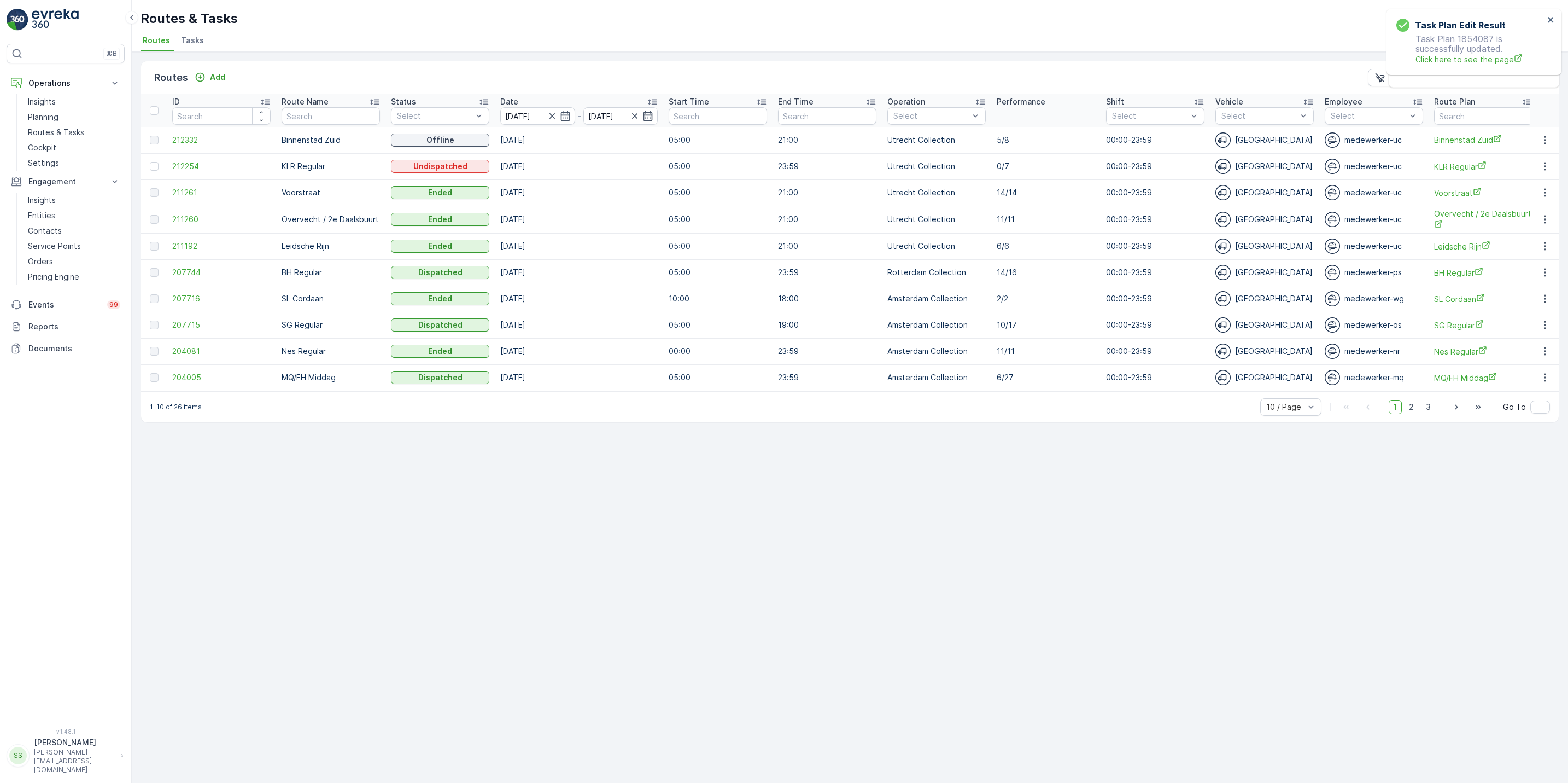
click at [357, 122] on input "text" at bounding box center [330, 116] width 98 height 17
type input "ps"
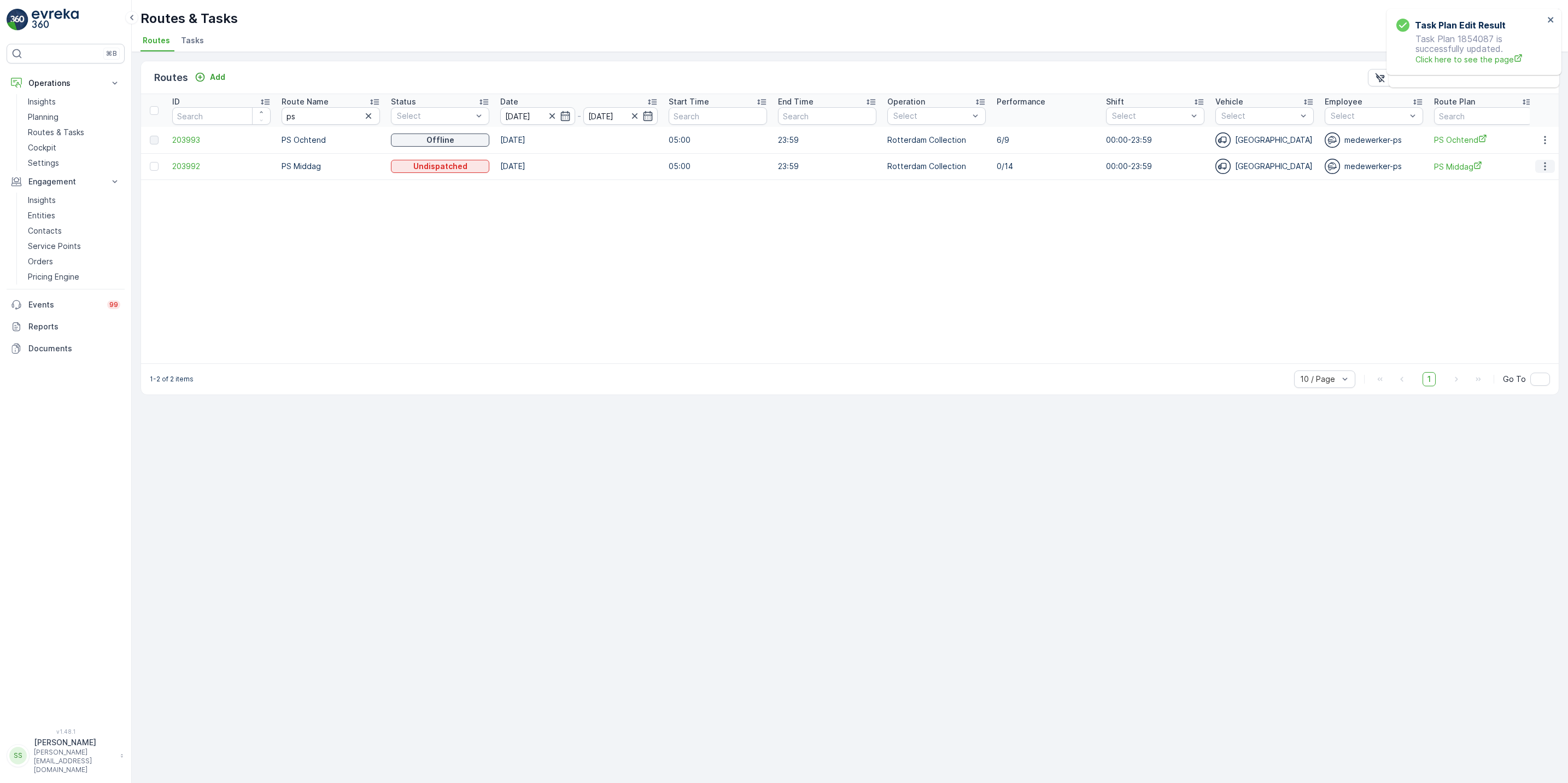
click at [1543, 167] on icon "button" at bounding box center [1545, 166] width 11 height 11
click at [565, 118] on icon "button" at bounding box center [565, 116] width 11 height 11
click at [640, 247] on div "19" at bounding box center [636, 249] width 17 height 17
click at [640, 247] on table "ID Route Name ps Status Select Date 19.08.2025 - 19.08.2025 Start Time End Time…" at bounding box center [1274, 228] width 2266 height 269
click at [1541, 138] on icon "button" at bounding box center [1545, 140] width 11 height 11
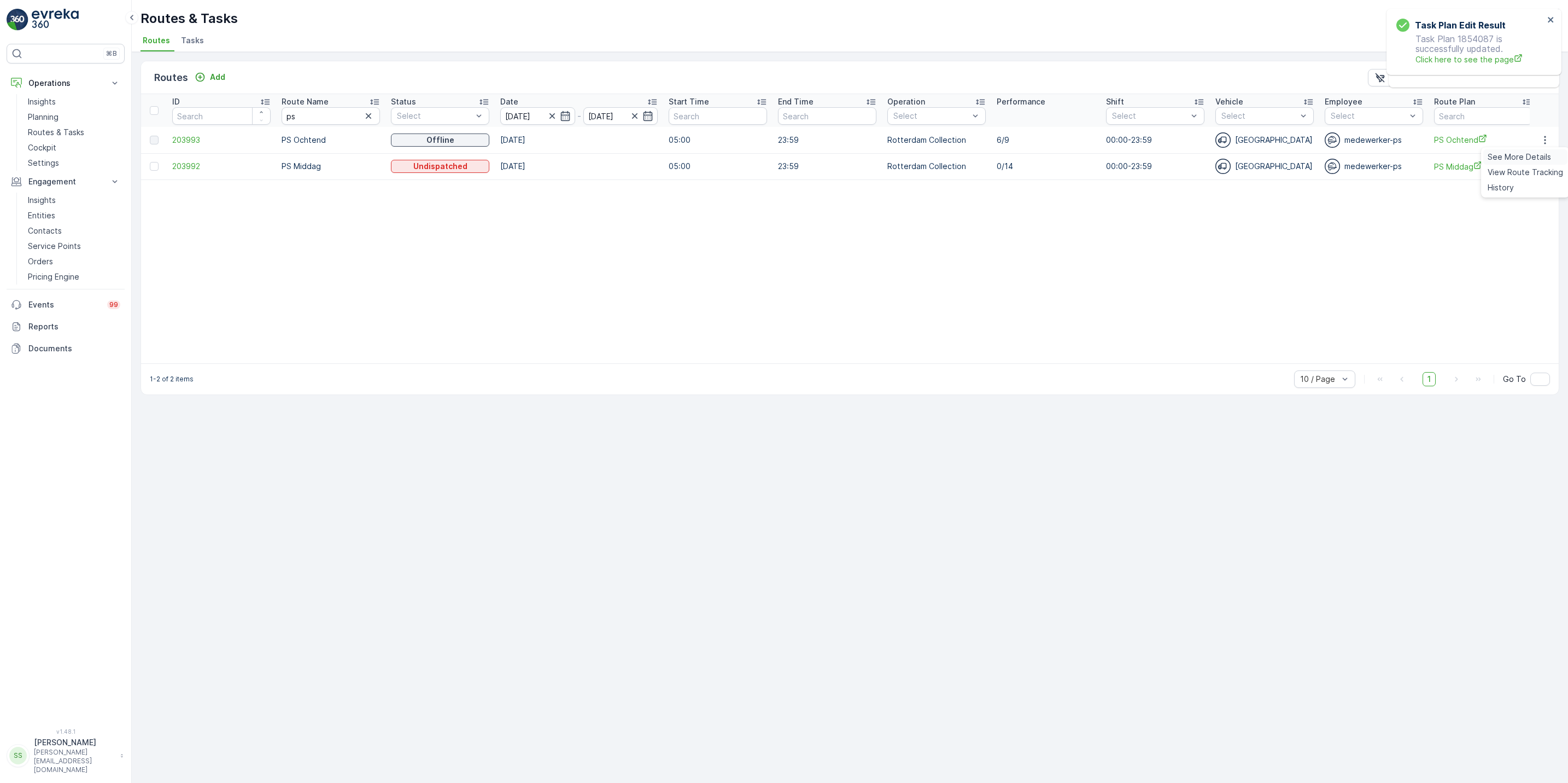
click at [1539, 154] on span "See More Details" at bounding box center [1519, 157] width 63 height 11
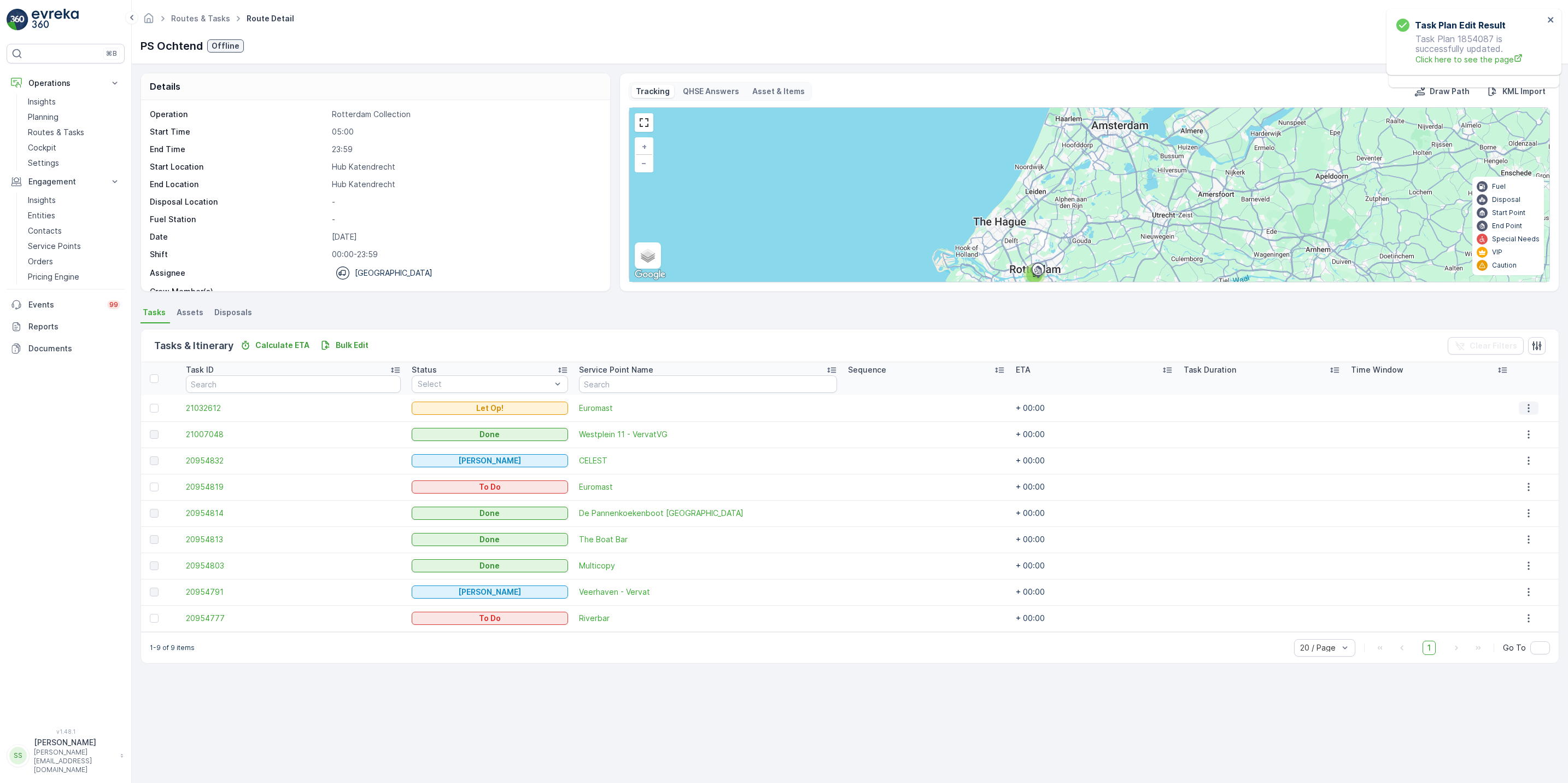
click at [1526, 410] on icon "button" at bounding box center [1529, 408] width 11 height 11
click at [1525, 423] on span "See More Details" at bounding box center [1522, 425] width 63 height 11
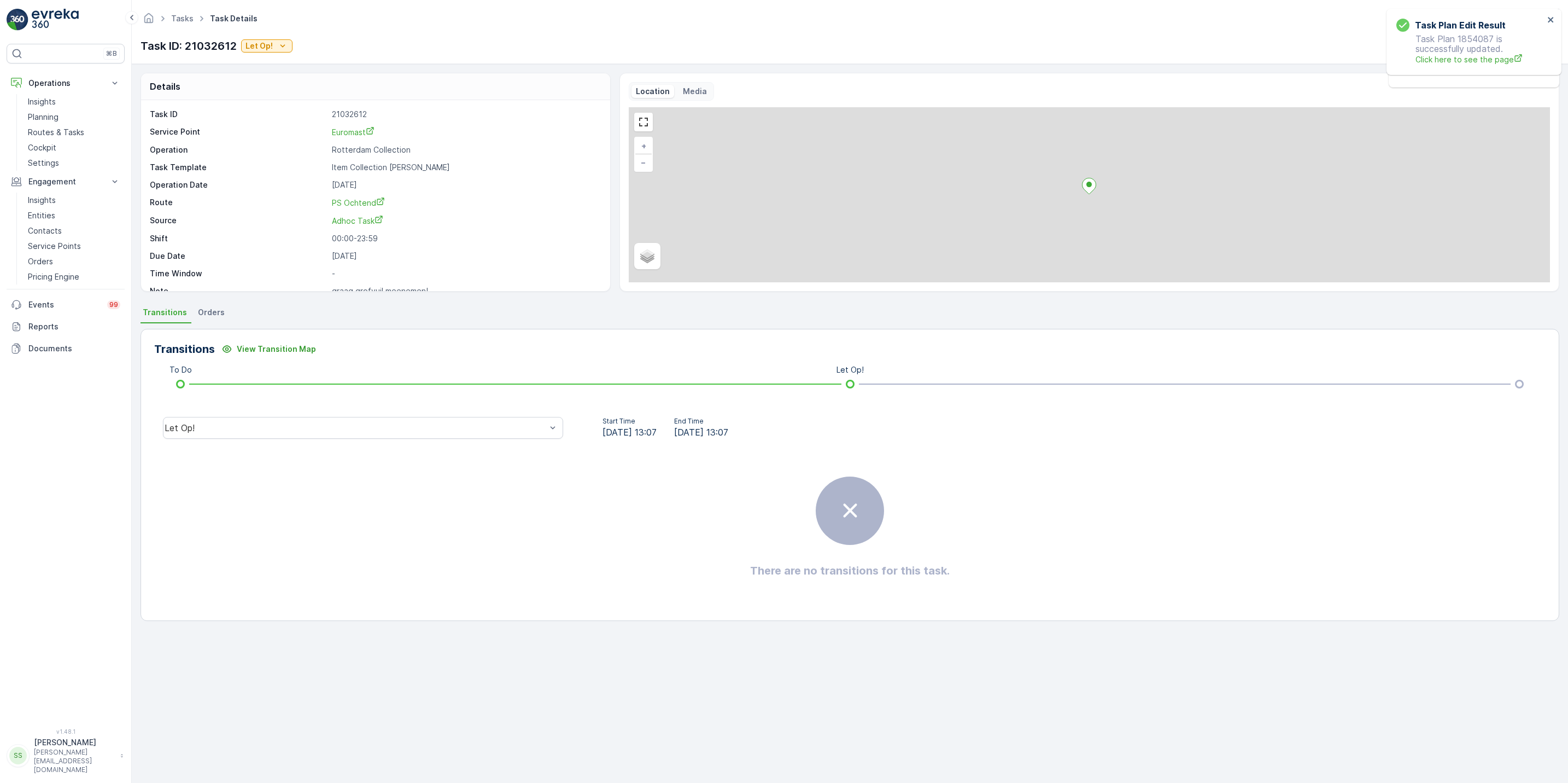
scroll to position [14, 0]
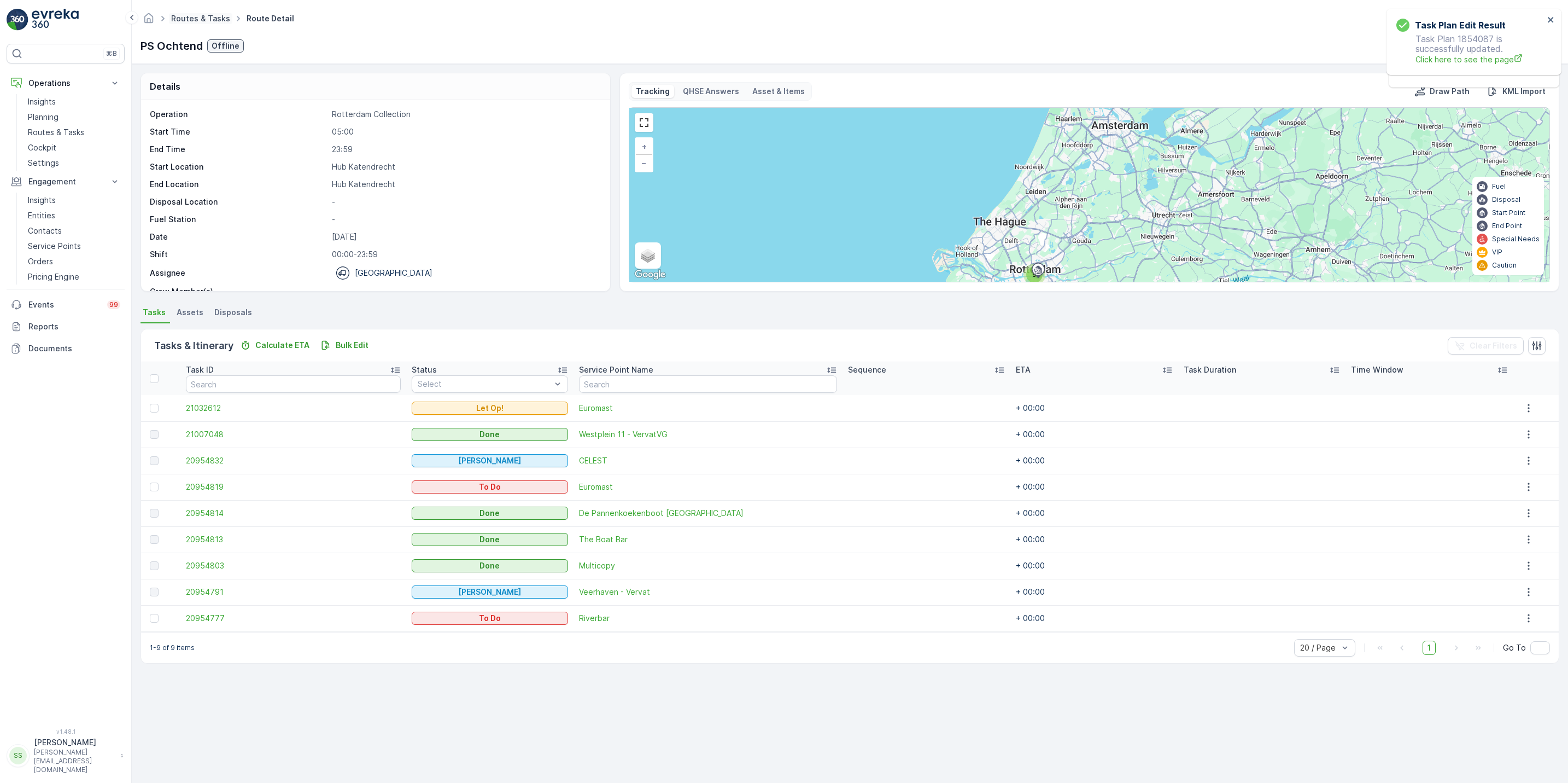
click at [195, 17] on link "Routes & Tasks" at bounding box center [200, 18] width 59 height 9
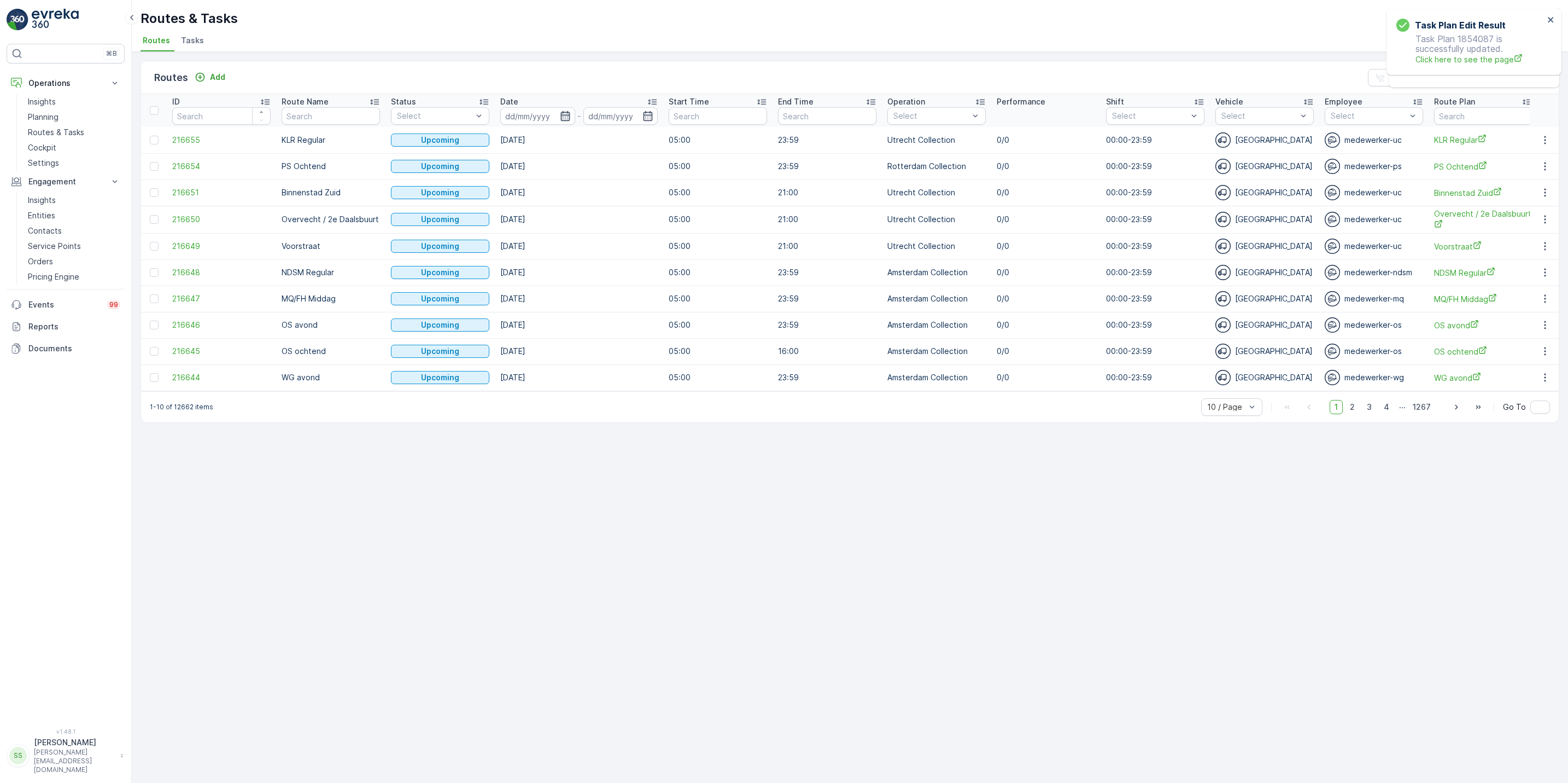
click at [567, 120] on icon "button" at bounding box center [565, 116] width 11 height 11
click at [636, 247] on div "19" at bounding box center [636, 249] width 17 height 17
type input "[DATE]"
click at [636, 247] on div "19" at bounding box center [636, 249] width 17 height 17
type input "[DATE]"
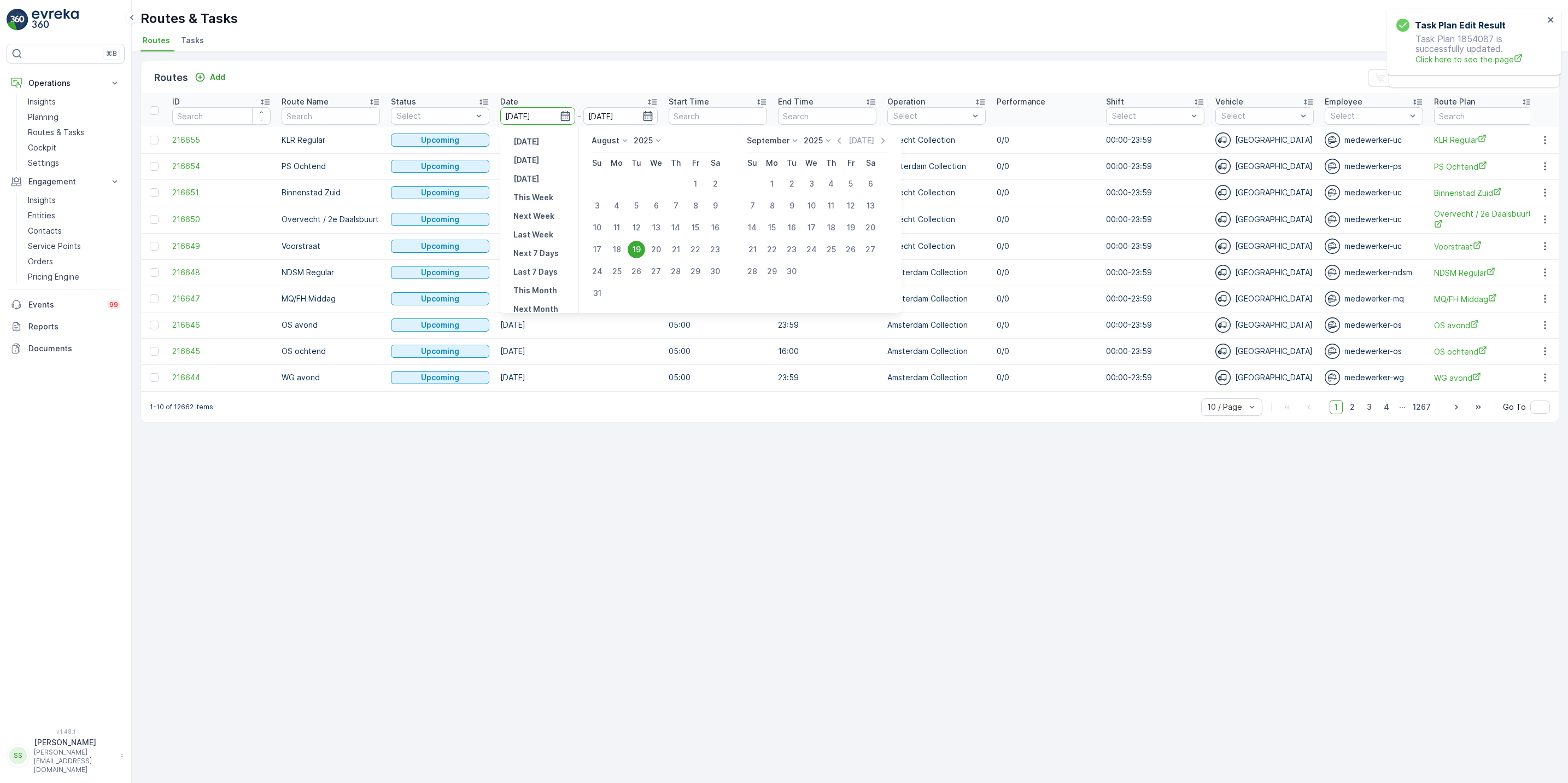
click at [636, 247] on div "19" at bounding box center [636, 249] width 17 height 17
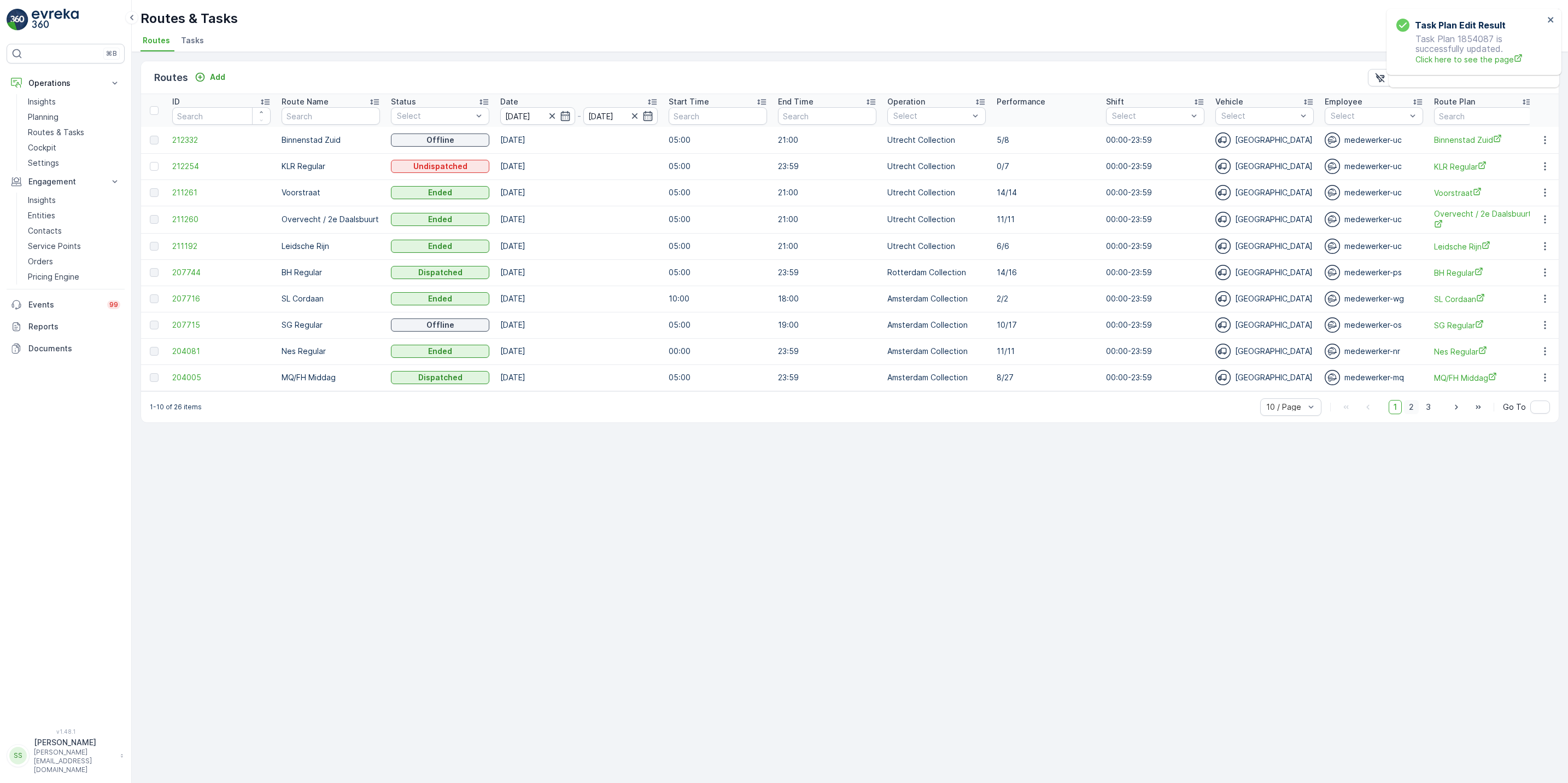
click at [1416, 414] on span "2" at bounding box center [1412, 407] width 14 height 14
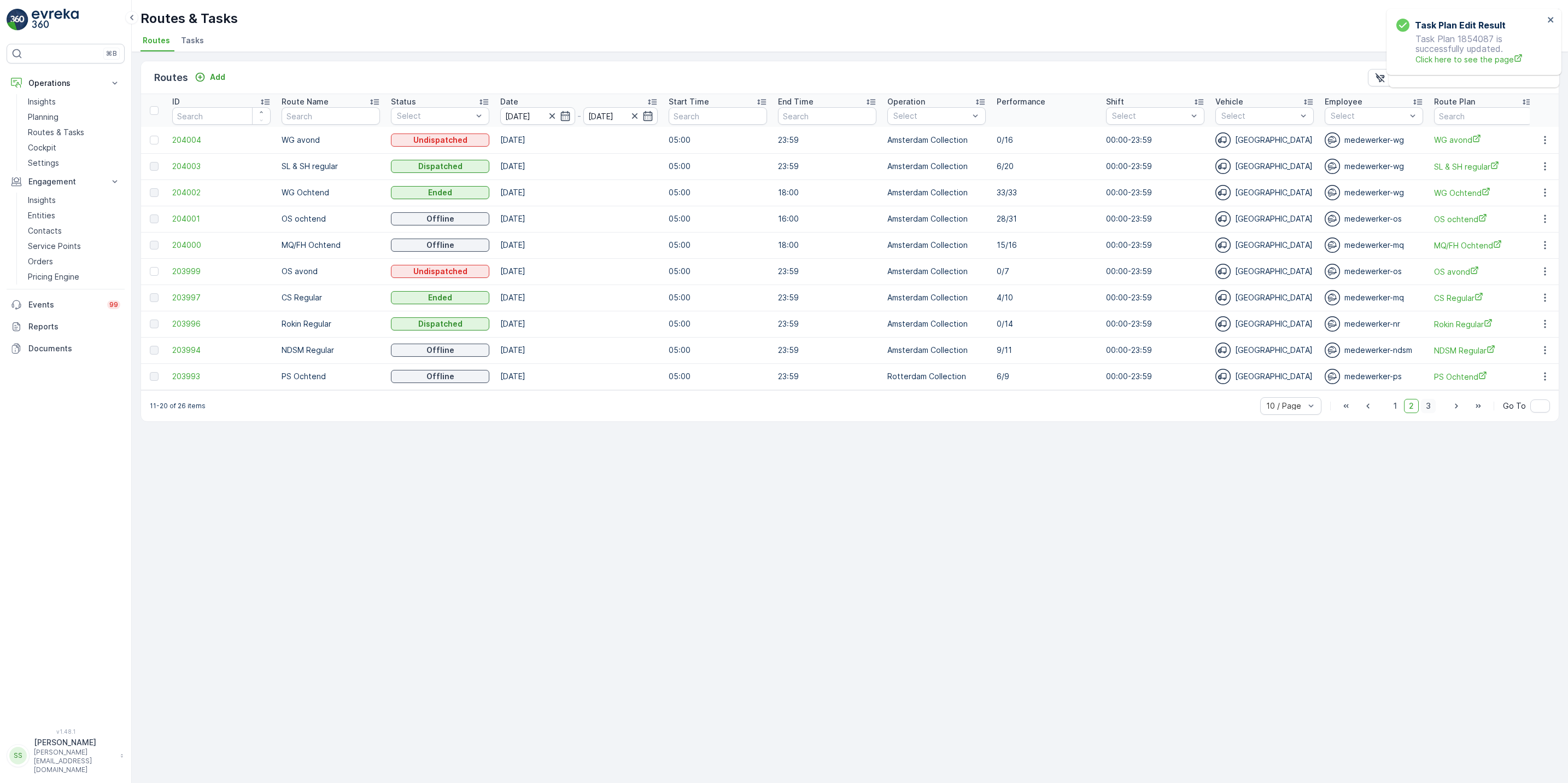
click at [1429, 413] on span "3" at bounding box center [1429, 406] width 14 height 14
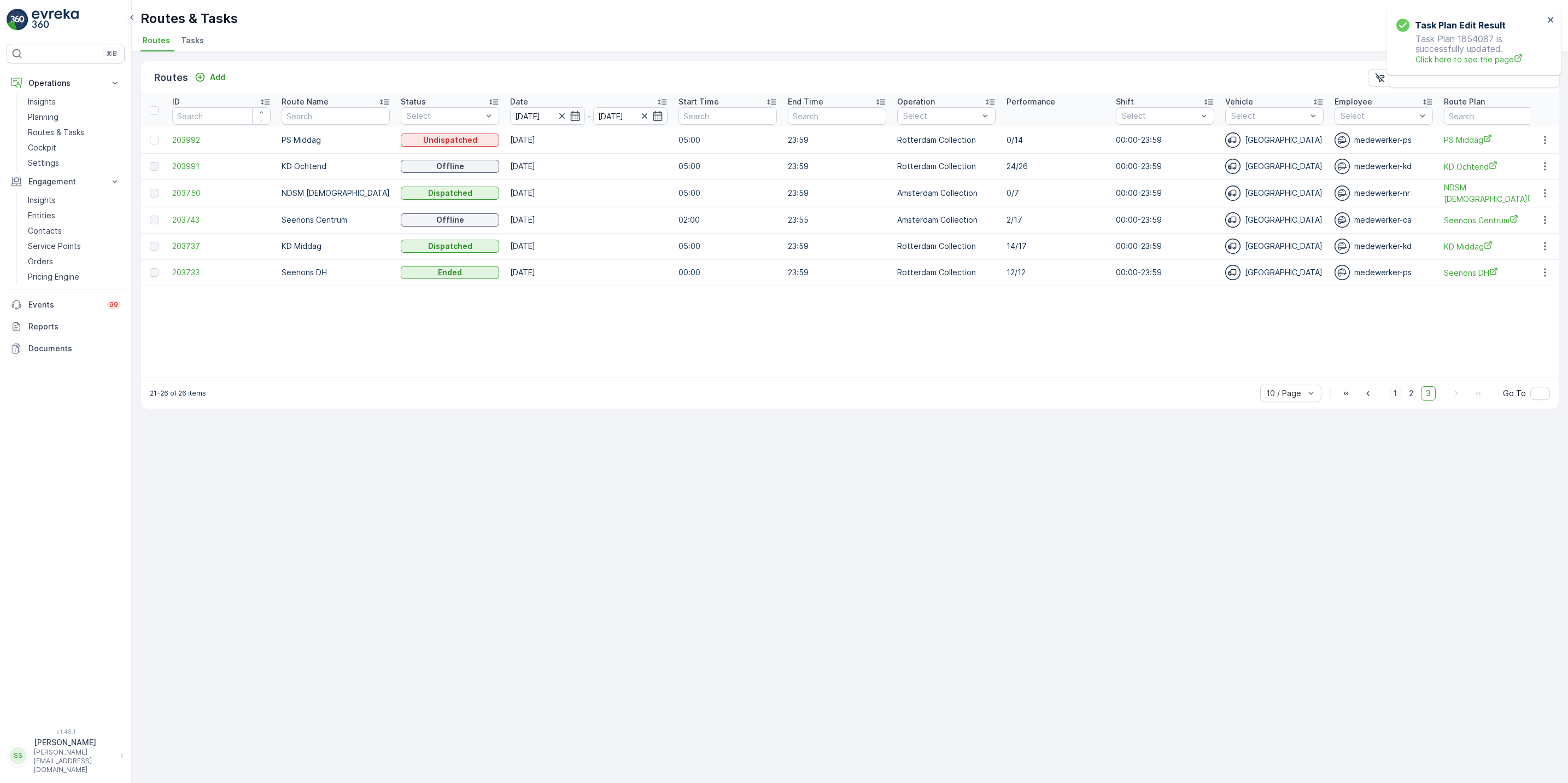
click at [1397, 397] on span "1" at bounding box center [1396, 394] width 14 height 14
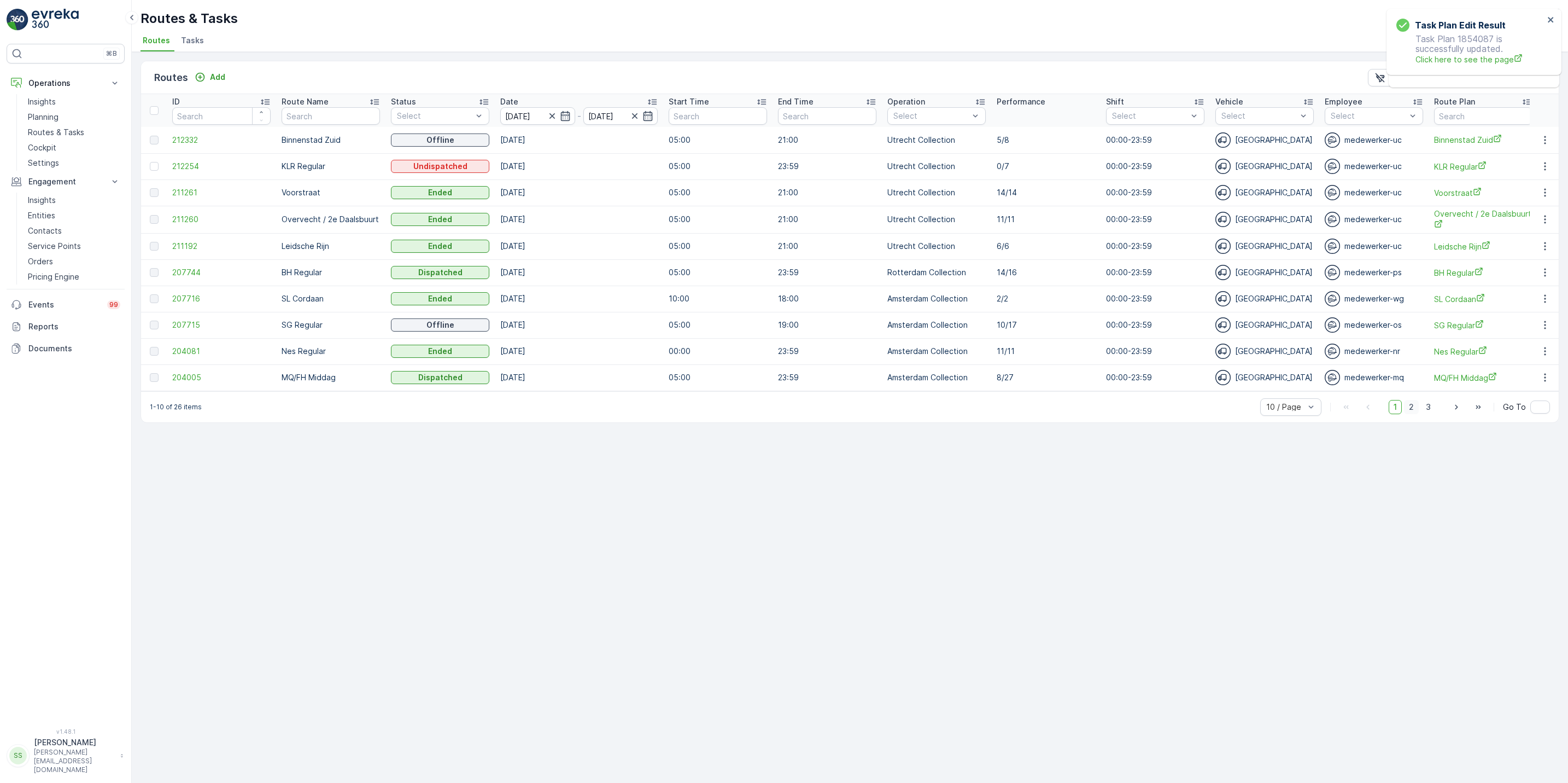
click at [1415, 415] on span "2" at bounding box center [1412, 407] width 14 height 14
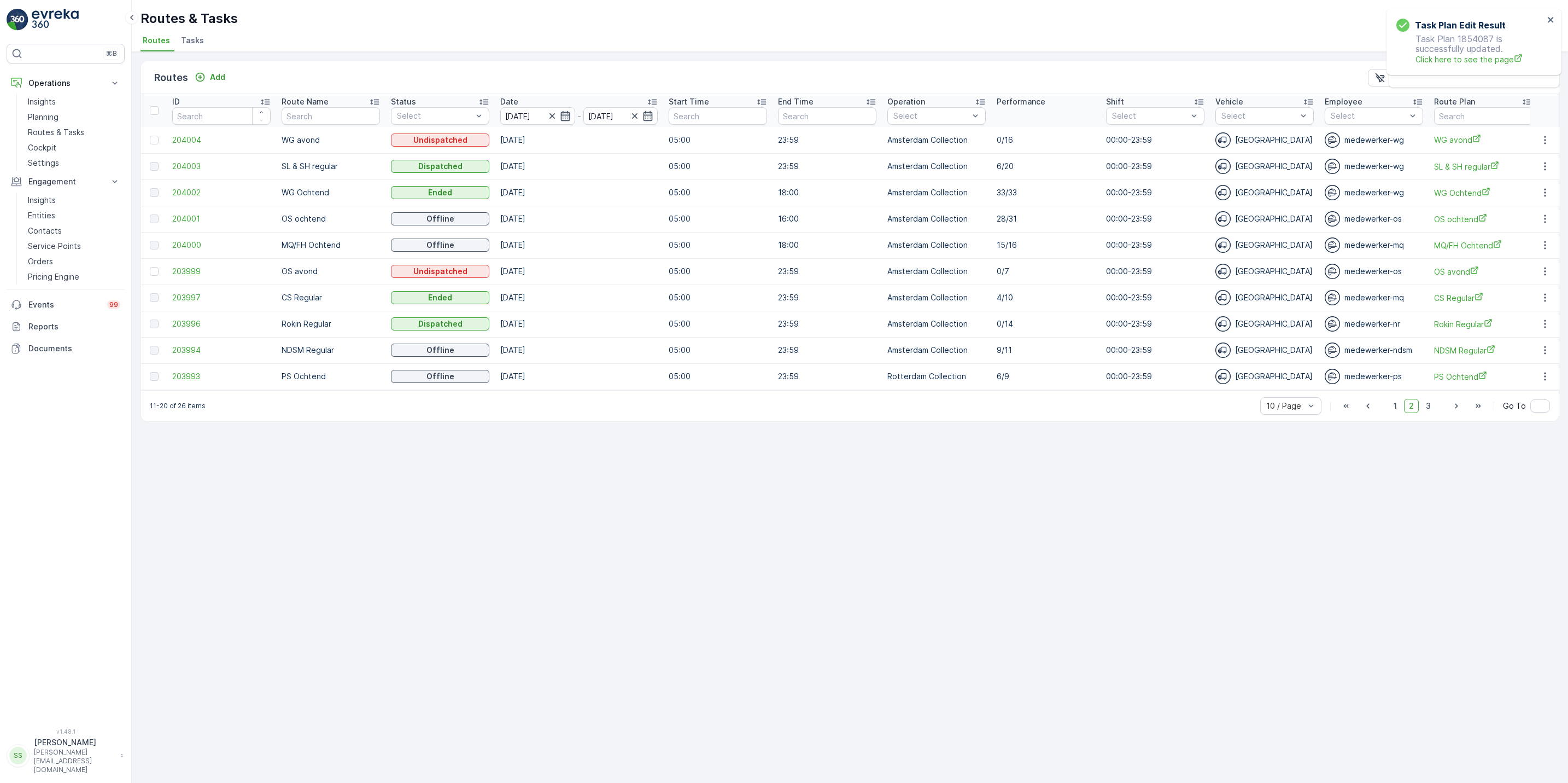
click at [564, 117] on icon "button" at bounding box center [565, 116] width 11 height 11
click at [598, 252] on div "17" at bounding box center [597, 249] width 17 height 17
type input "[DATE]"
click at [598, 252] on div "17" at bounding box center [597, 249] width 17 height 17
type input "[DATE]"
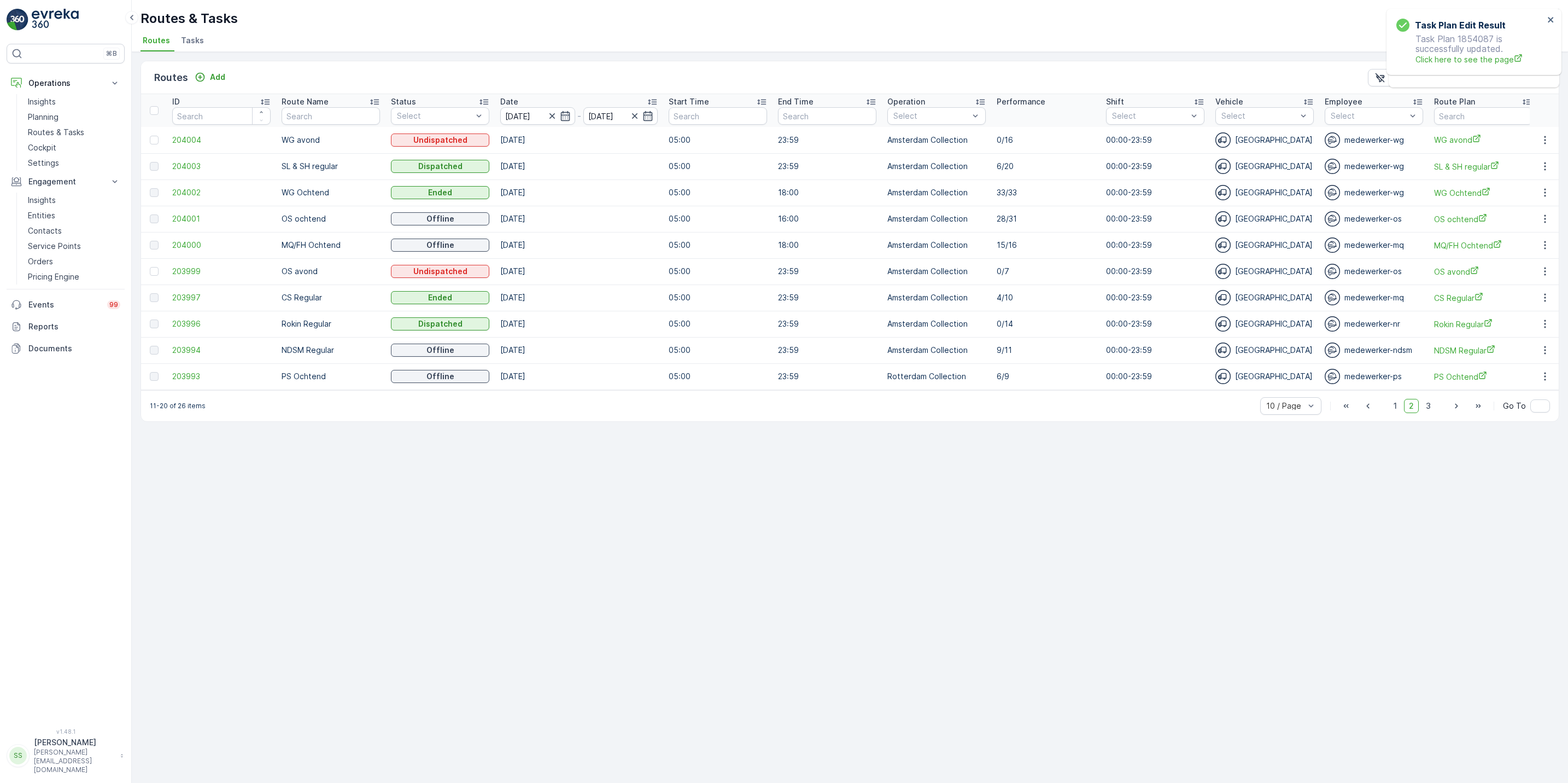
click at [598, 252] on td "[DATE]" at bounding box center [579, 245] width 169 height 26
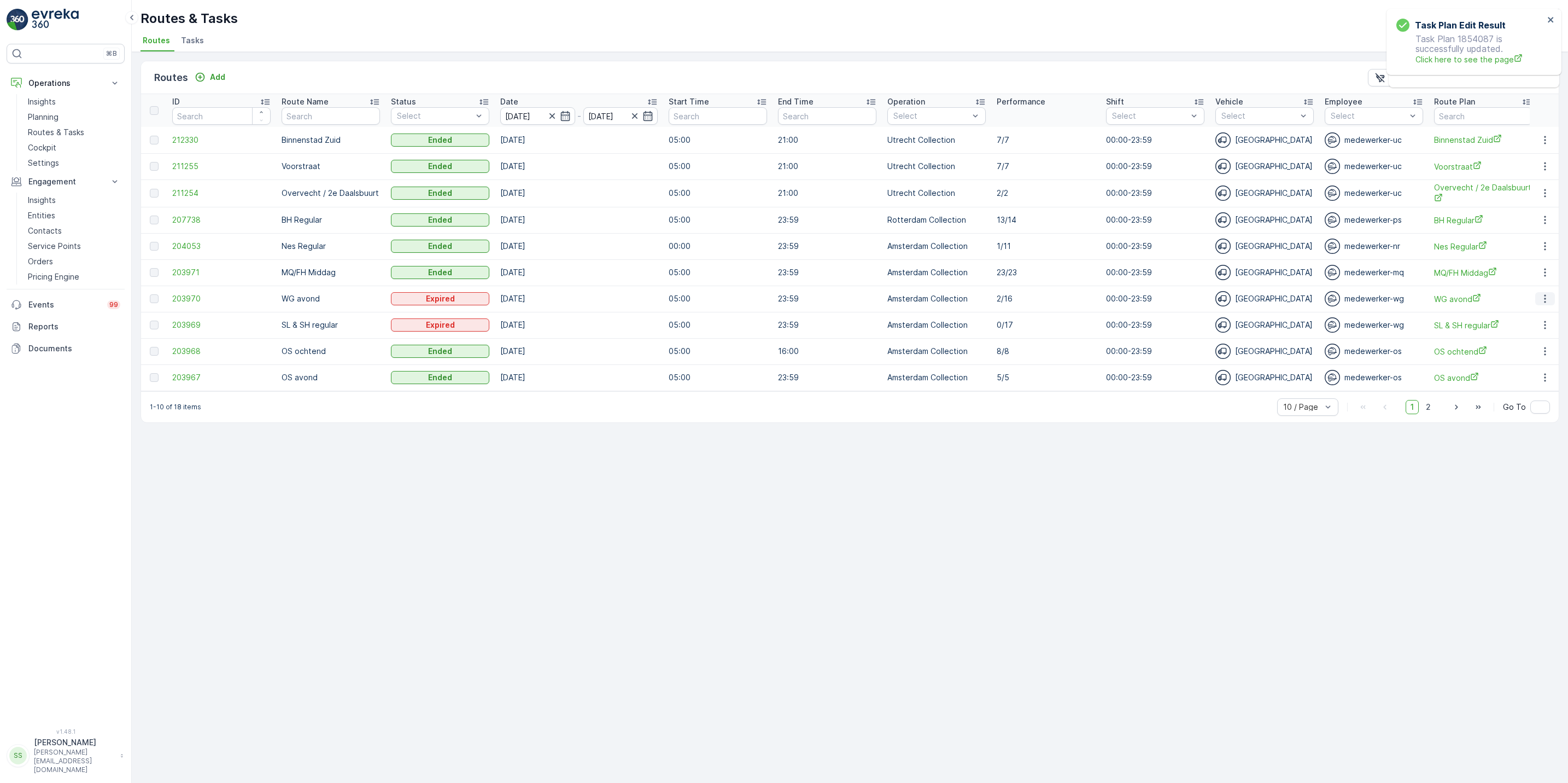
click at [1541, 304] on icon "button" at bounding box center [1545, 299] width 11 height 11
click at [1534, 311] on span "See More Details" at bounding box center [1519, 316] width 63 height 11
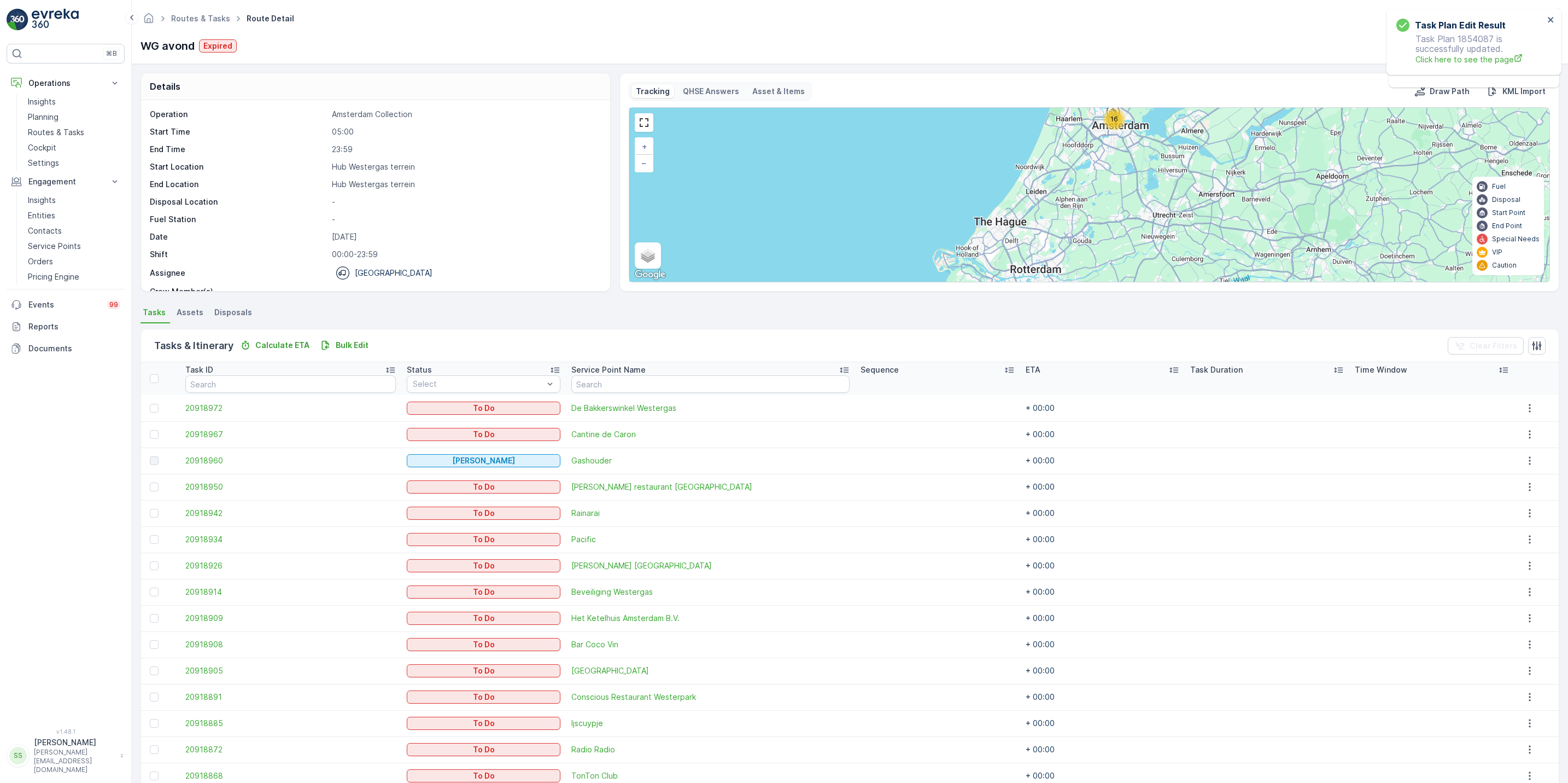
scroll to position [79, 0]
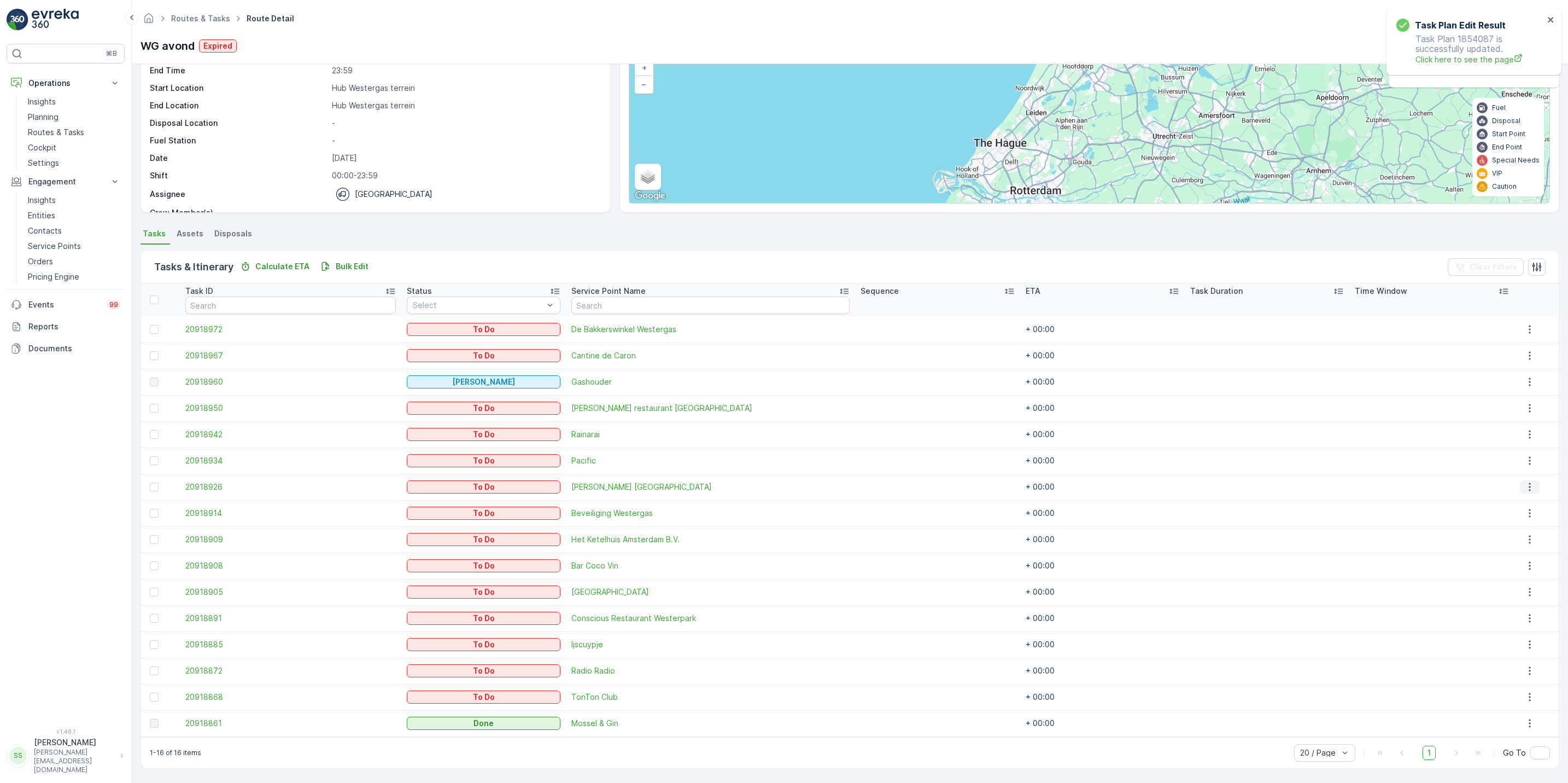
click at [1529, 490] on icon "button" at bounding box center [1530, 487] width 2 height 8
click at [1521, 499] on span "See More Details" at bounding box center [1522, 503] width 63 height 11
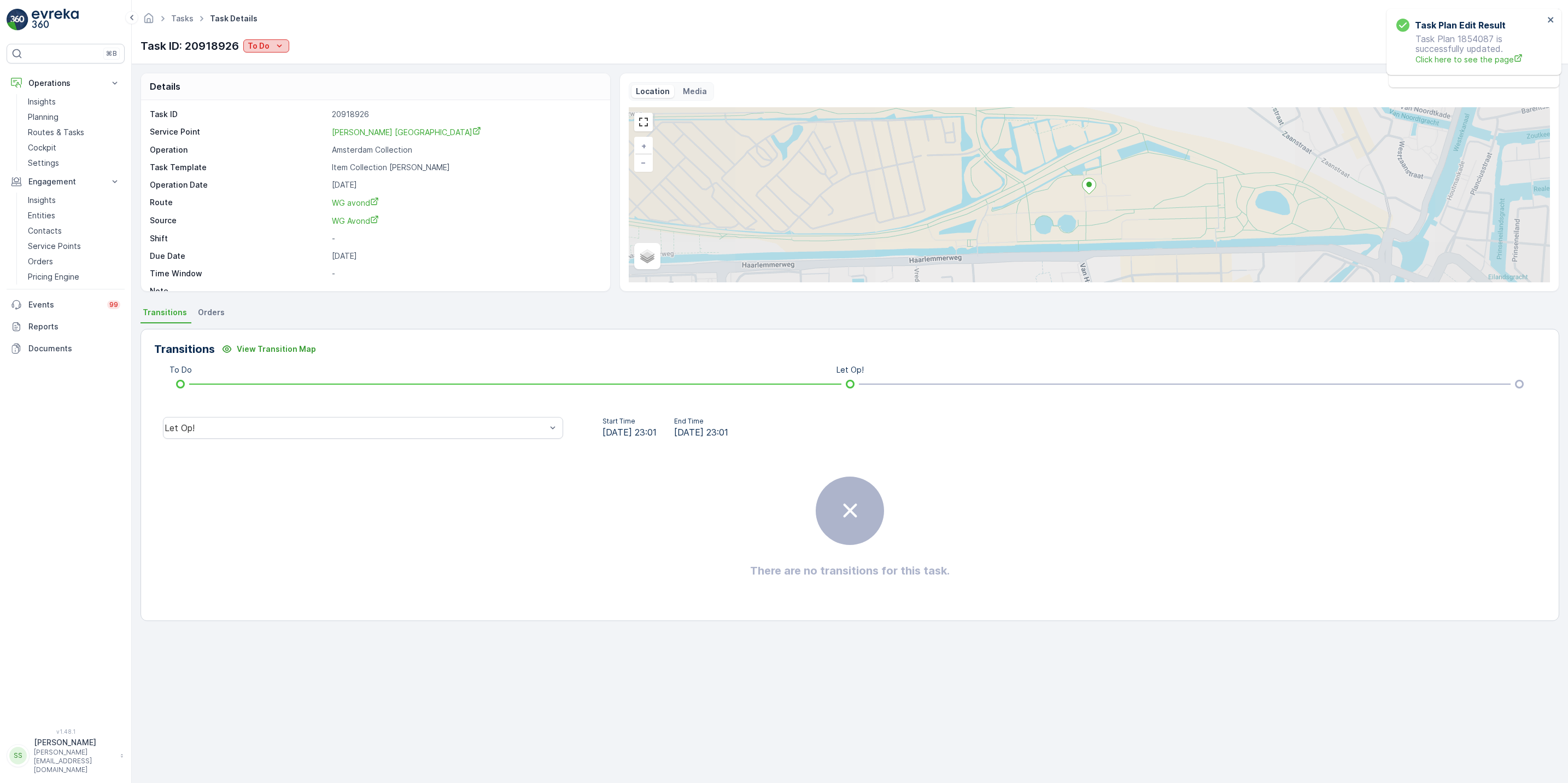
click at [274, 51] on icon "To Do" at bounding box center [280, 46] width 11 height 11
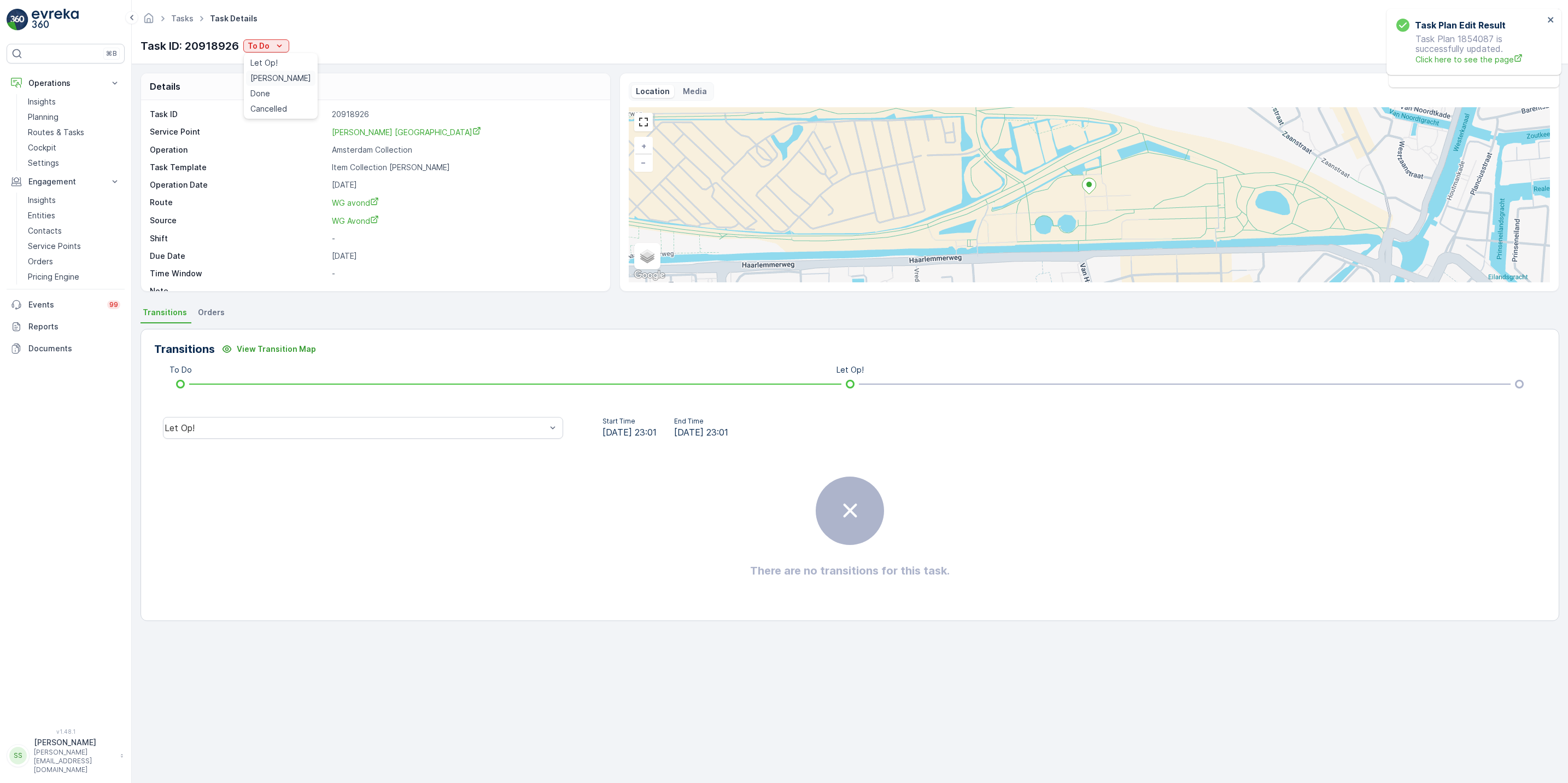
click at [275, 79] on span "[PERSON_NAME]" at bounding box center [280, 79] width 60 height 11
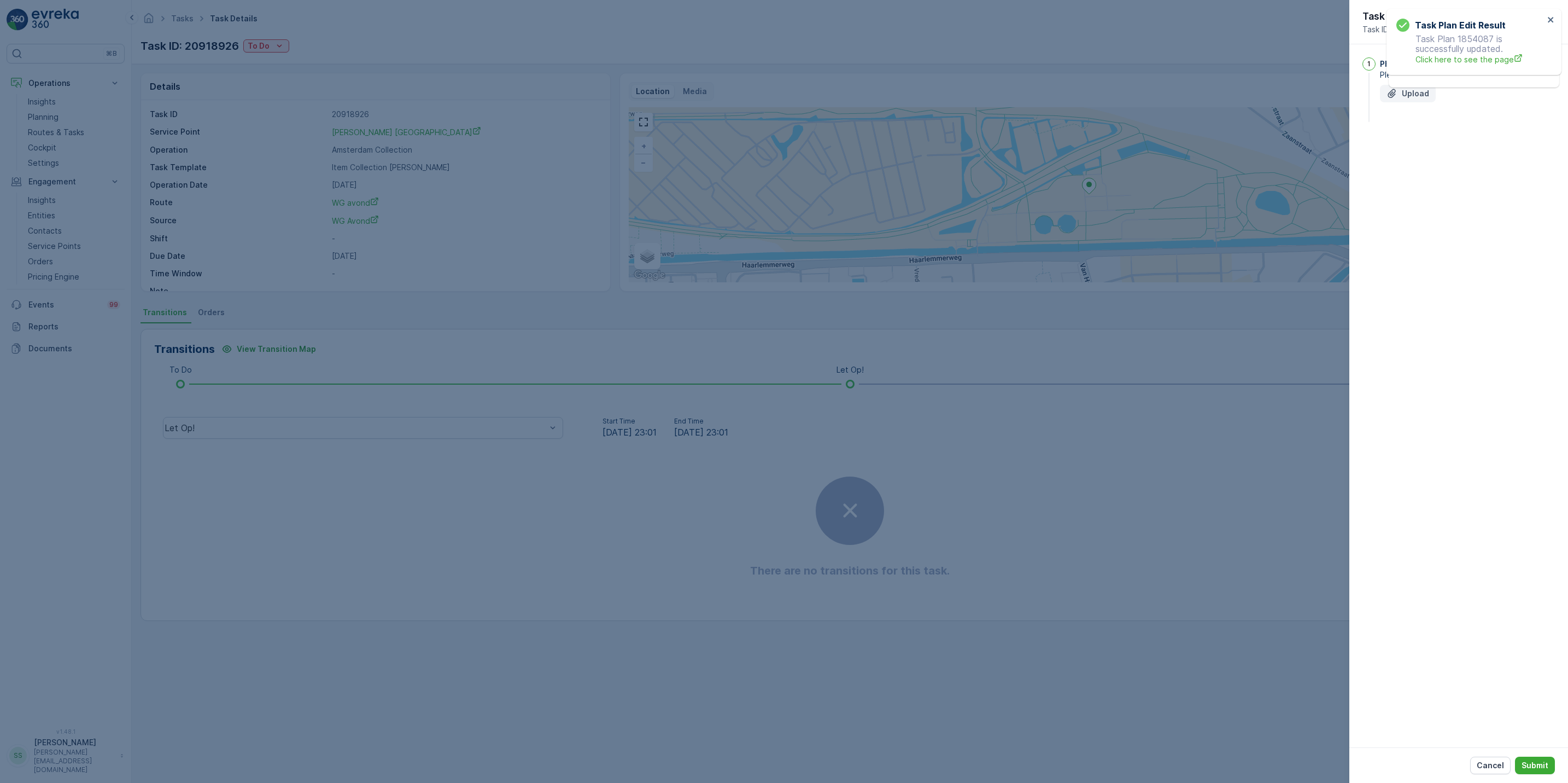
click at [1403, 94] on p "Upload" at bounding box center [1415, 94] width 27 height 11
click at [1523, 769] on p "Submit" at bounding box center [1536, 765] width 27 height 11
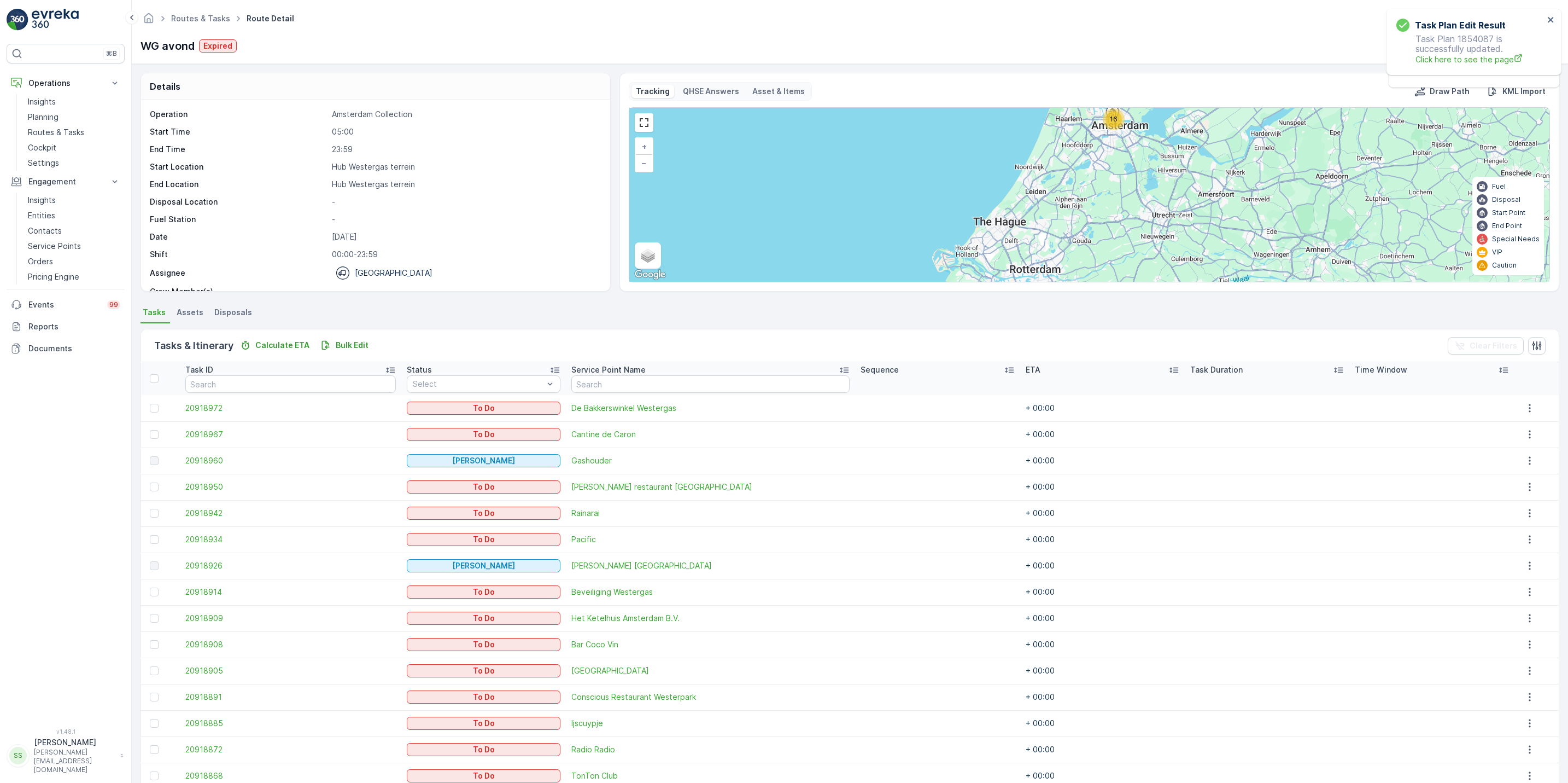
scroll to position [79, 0]
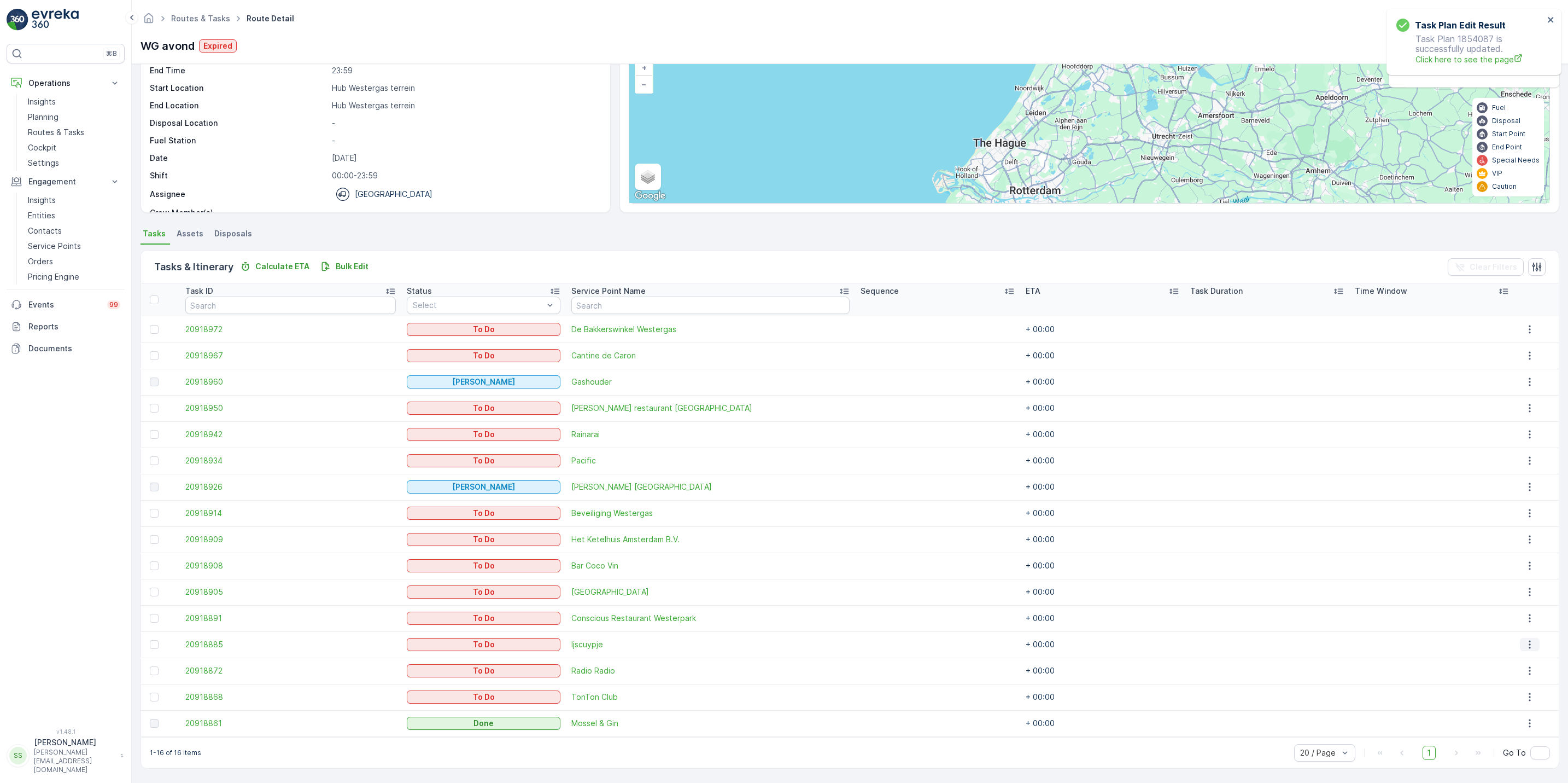
click at [1527, 648] on icon "button" at bounding box center [1530, 645] width 11 height 11
click at [1507, 660] on span "See More Details" at bounding box center [1522, 661] width 63 height 11
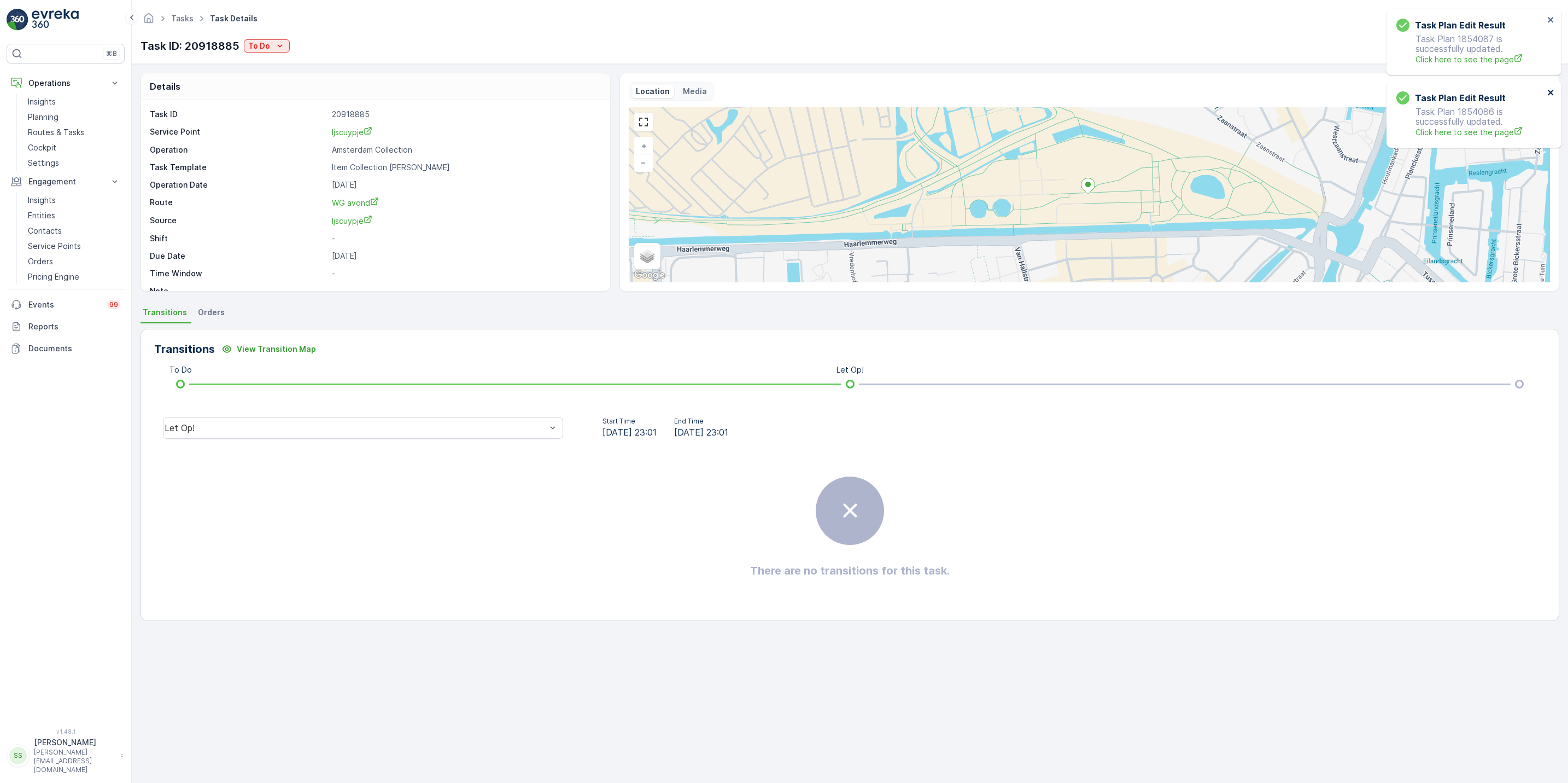
click at [1552, 91] on icon "close" at bounding box center [1551, 92] width 5 height 5
click at [1551, 23] on icon "close" at bounding box center [1551, 20] width 7 height 9
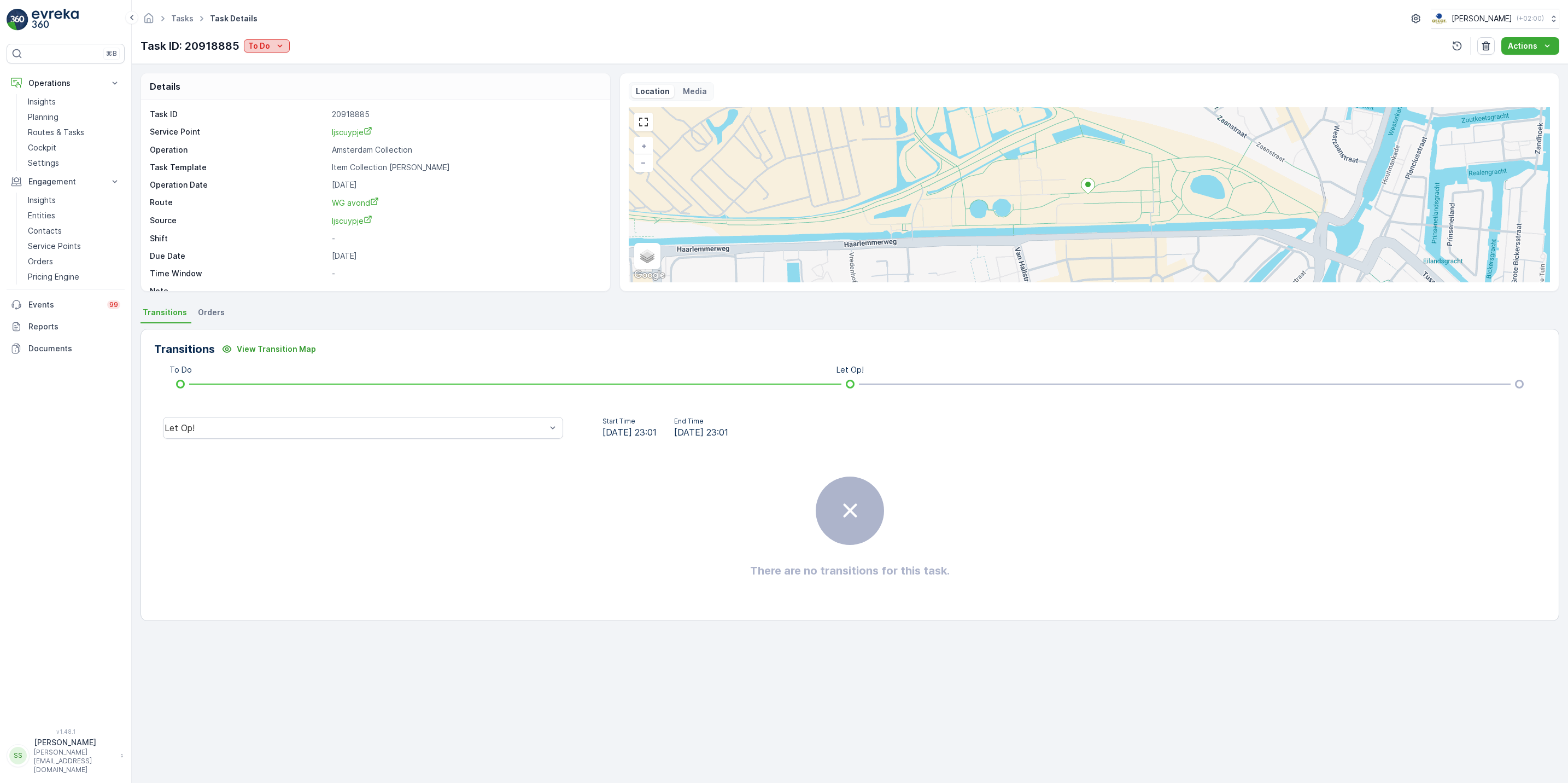
click at [268, 42] on p "To Do" at bounding box center [259, 46] width 22 height 11
click at [277, 79] on span "[PERSON_NAME]" at bounding box center [280, 79] width 60 height 11
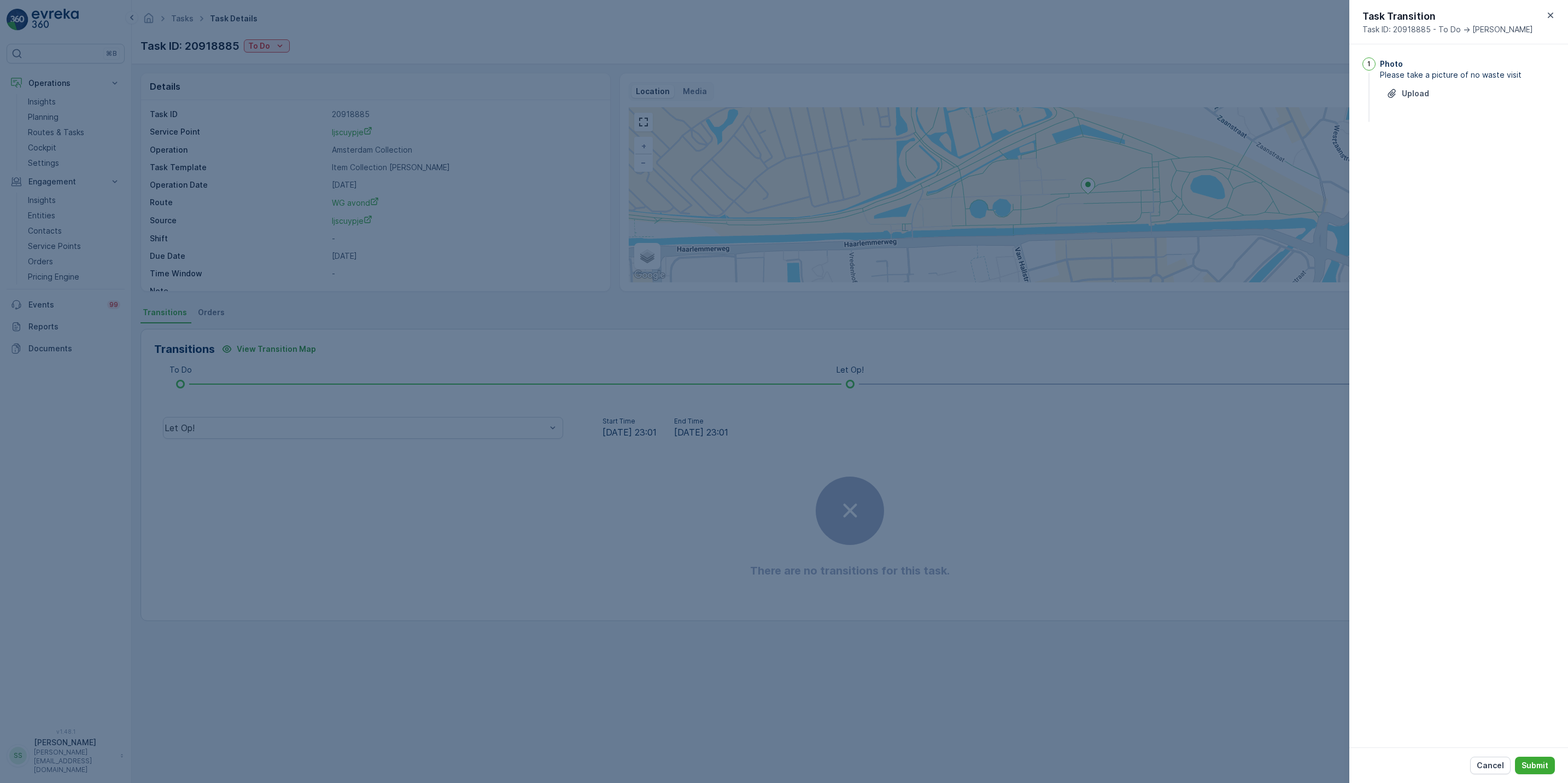
click at [264, 43] on div at bounding box center [784, 391] width 1568 height 783
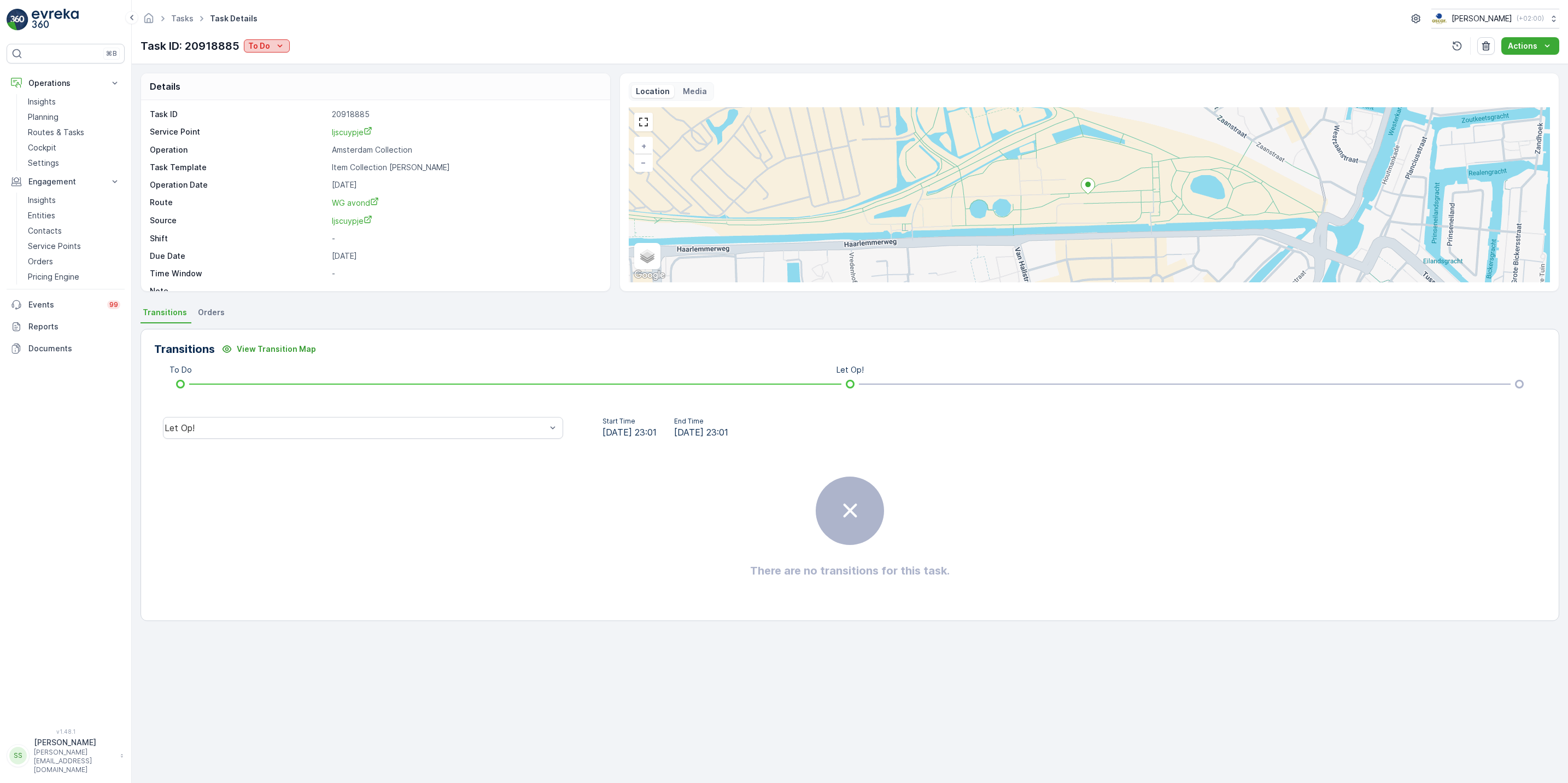
click at [271, 50] on div "To Do" at bounding box center [266, 46] width 37 height 11
click at [274, 94] on div "Done" at bounding box center [281, 93] width 70 height 15
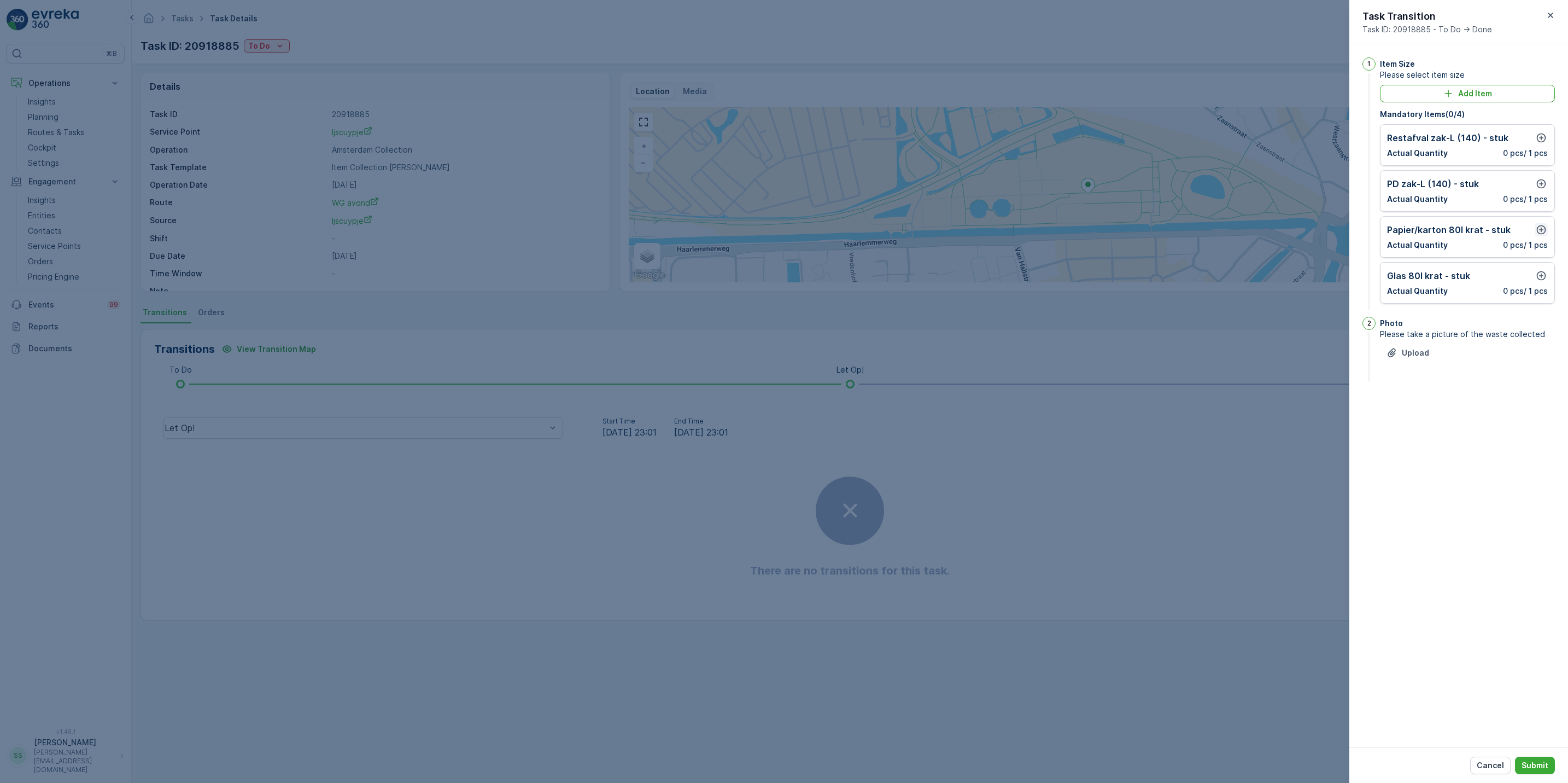
click at [1543, 230] on icon "button" at bounding box center [1542, 229] width 11 height 11
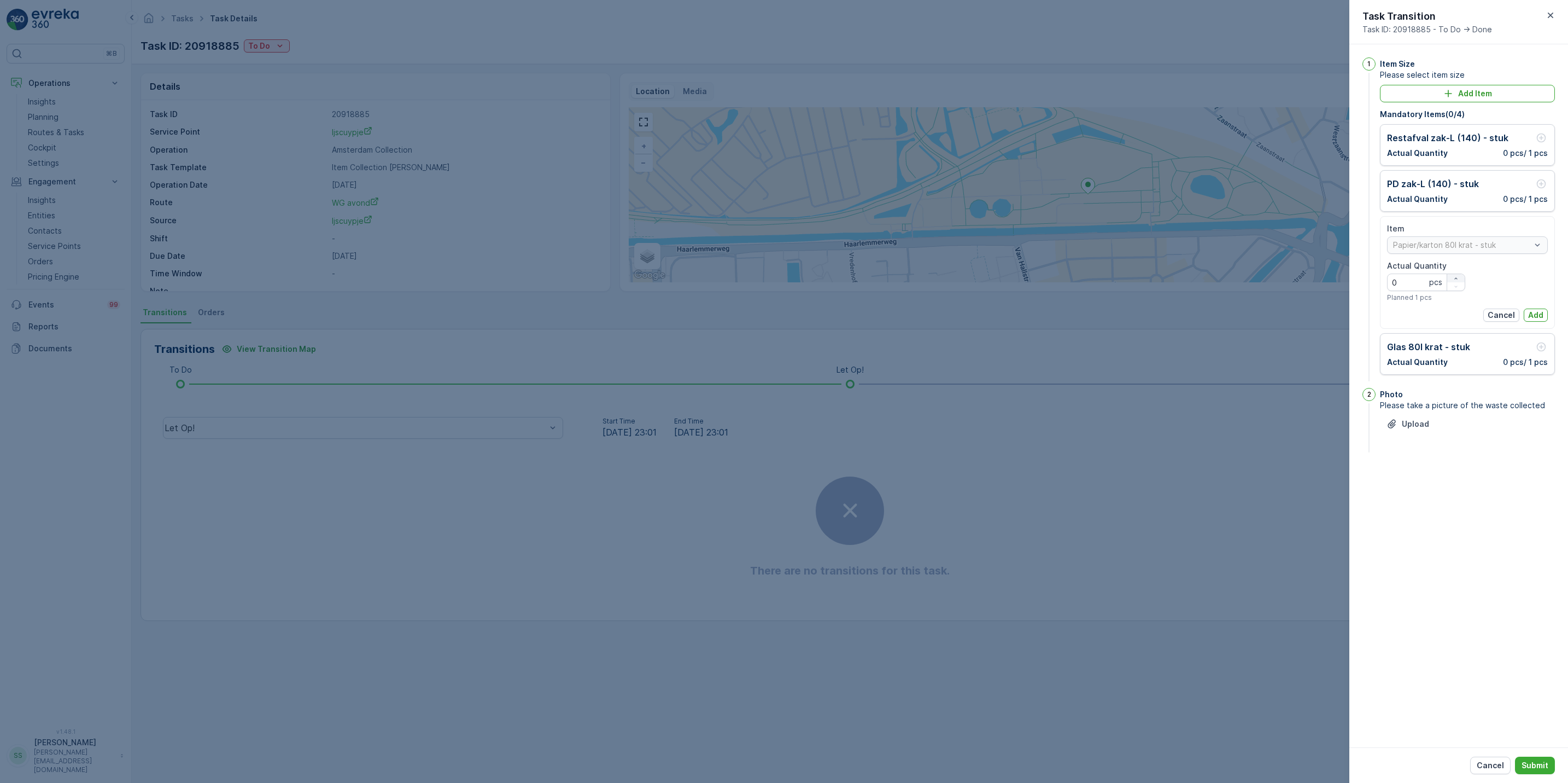
click at [1456, 280] on icon "button" at bounding box center [1456, 278] width 6 height 6
type Quantity "1"
click at [1536, 317] on p "Add" at bounding box center [1536, 315] width 15 height 11
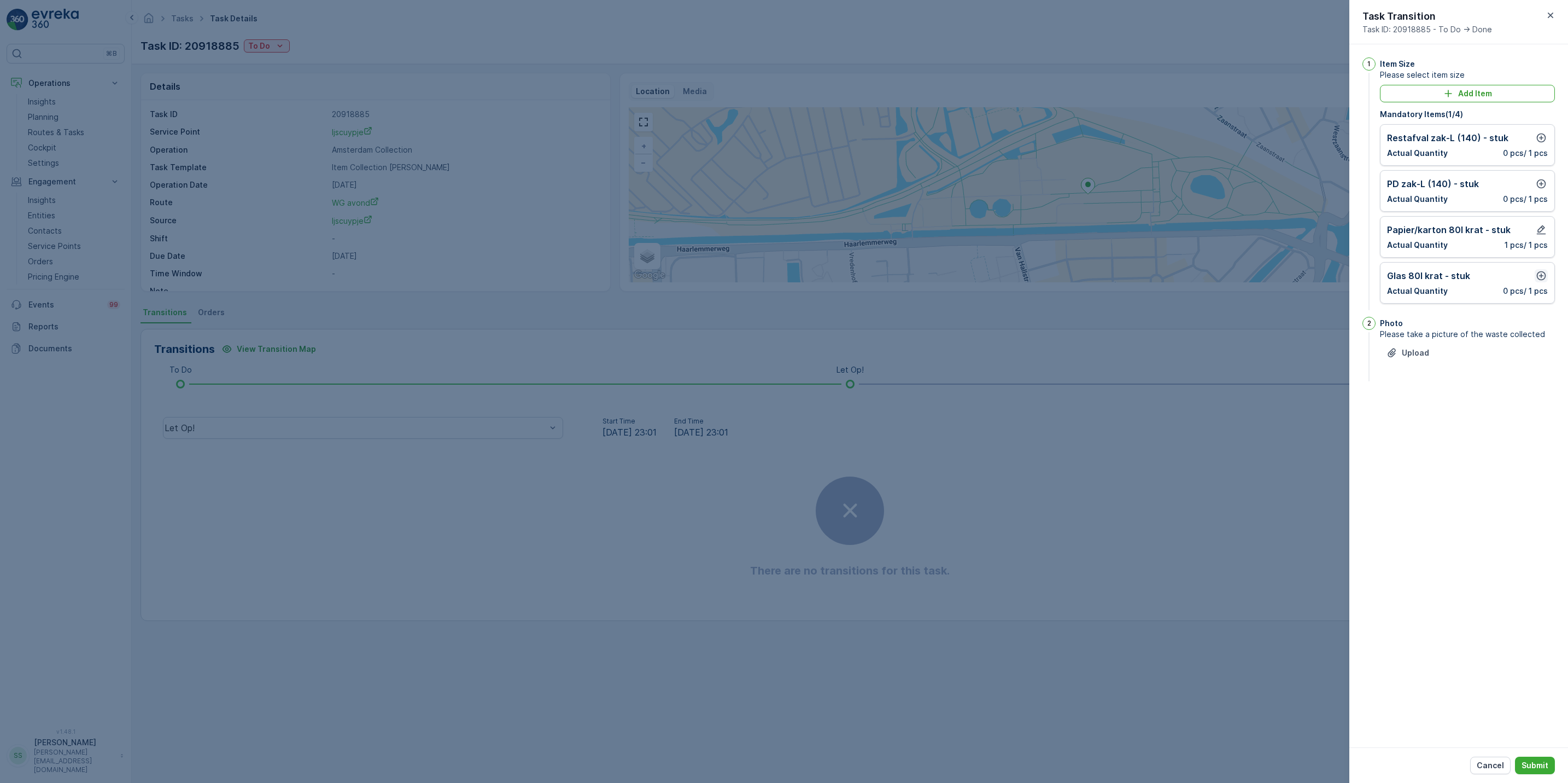
click at [1539, 278] on icon "button" at bounding box center [1542, 275] width 9 height 9
click at [1543, 359] on p "Add" at bounding box center [1536, 361] width 15 height 11
click at [1544, 185] on icon "button" at bounding box center [1542, 183] width 11 height 11
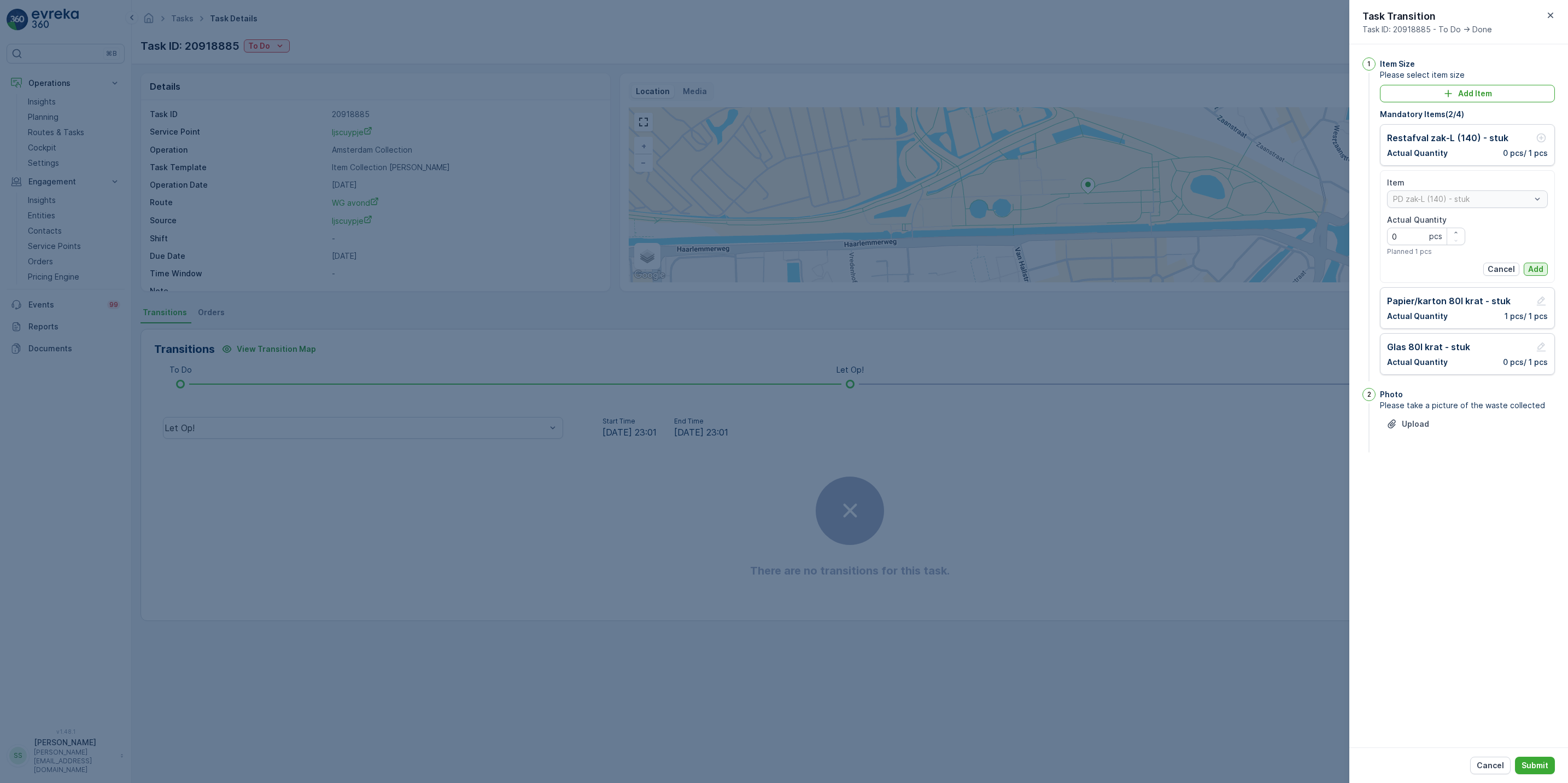
click at [1536, 271] on p "Add" at bounding box center [1536, 269] width 15 height 11
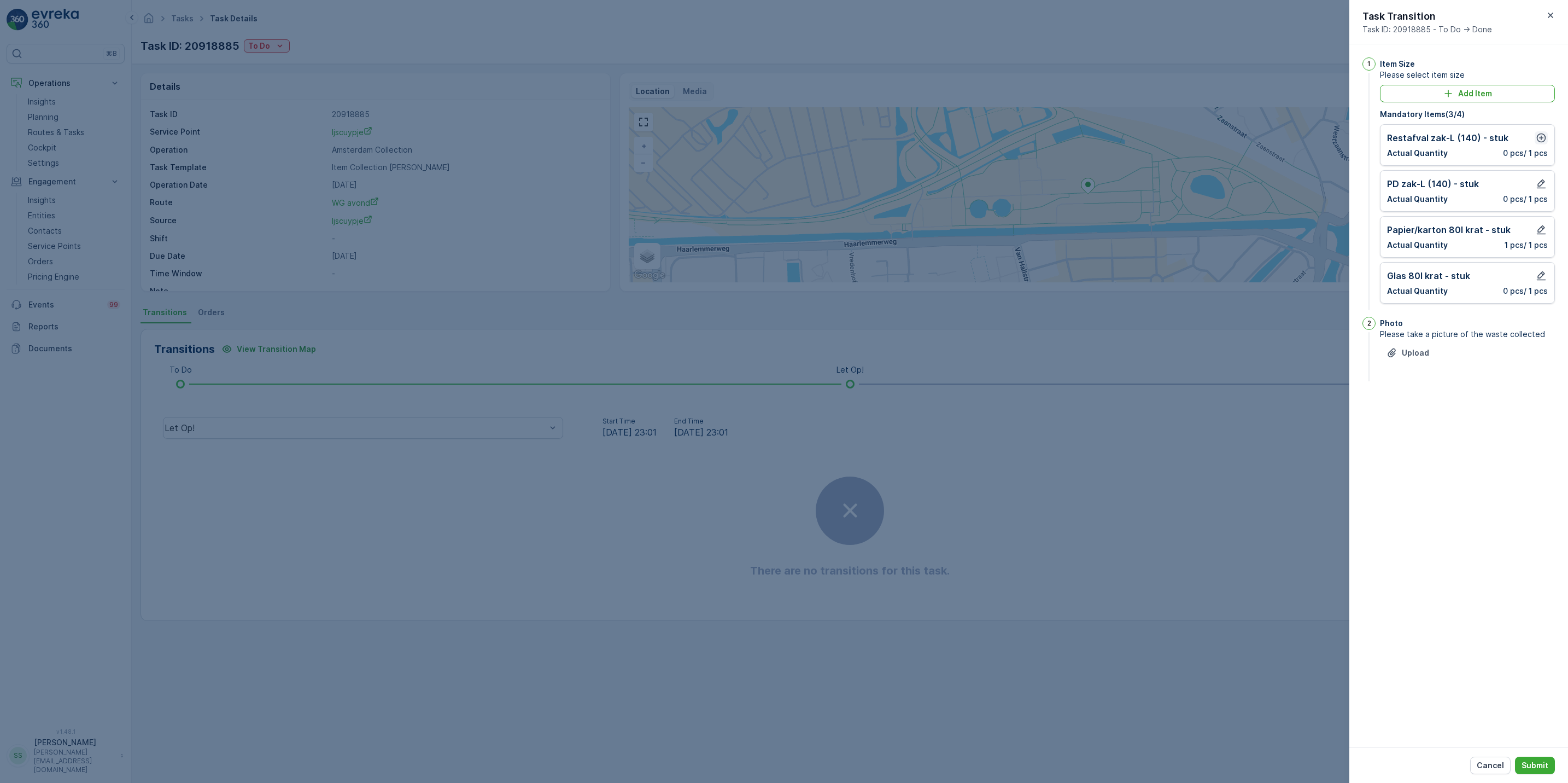
click at [1544, 134] on icon "button" at bounding box center [1542, 138] width 11 height 11
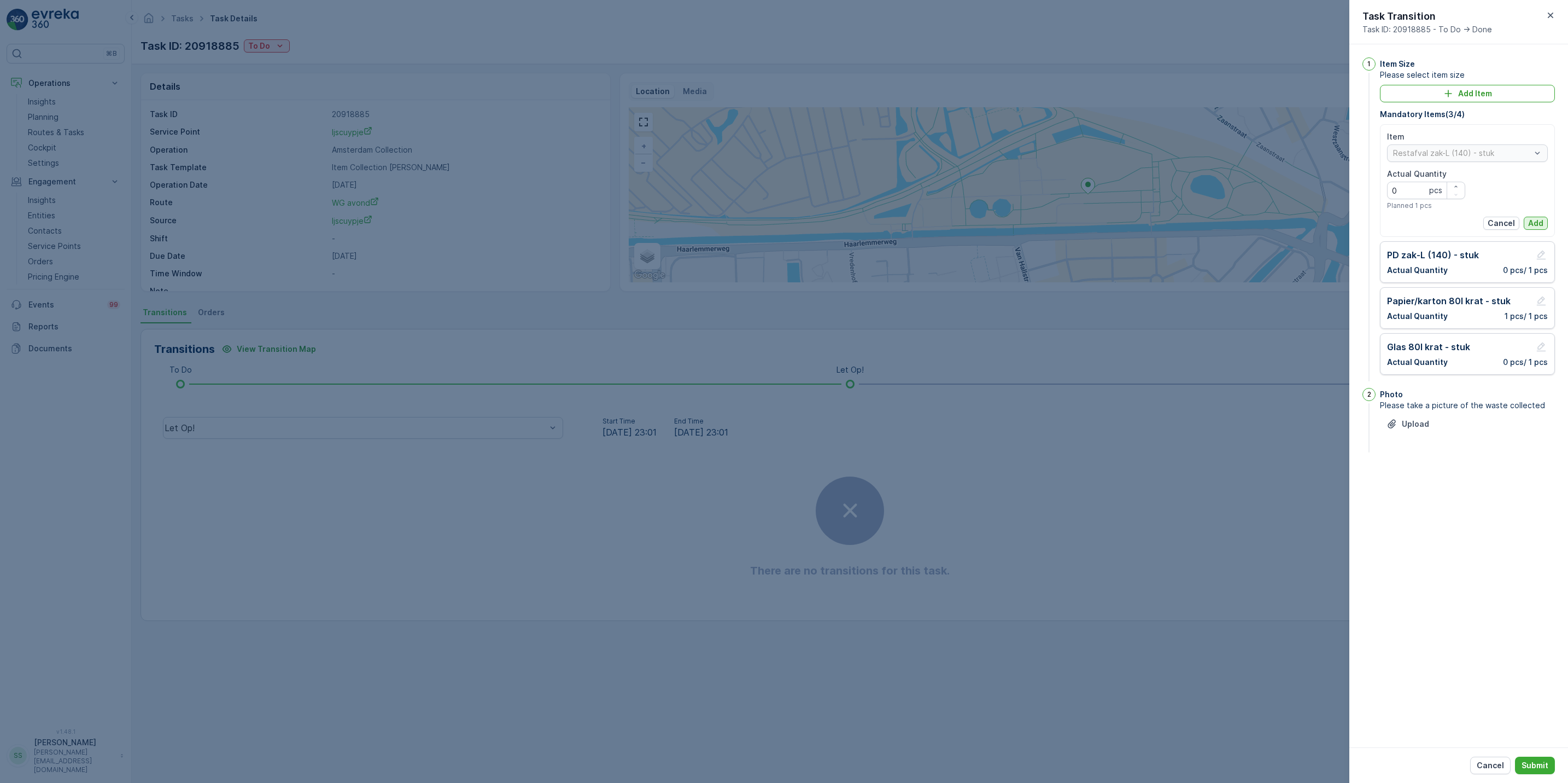
click at [1535, 227] on p "Add" at bounding box center [1536, 223] width 15 height 11
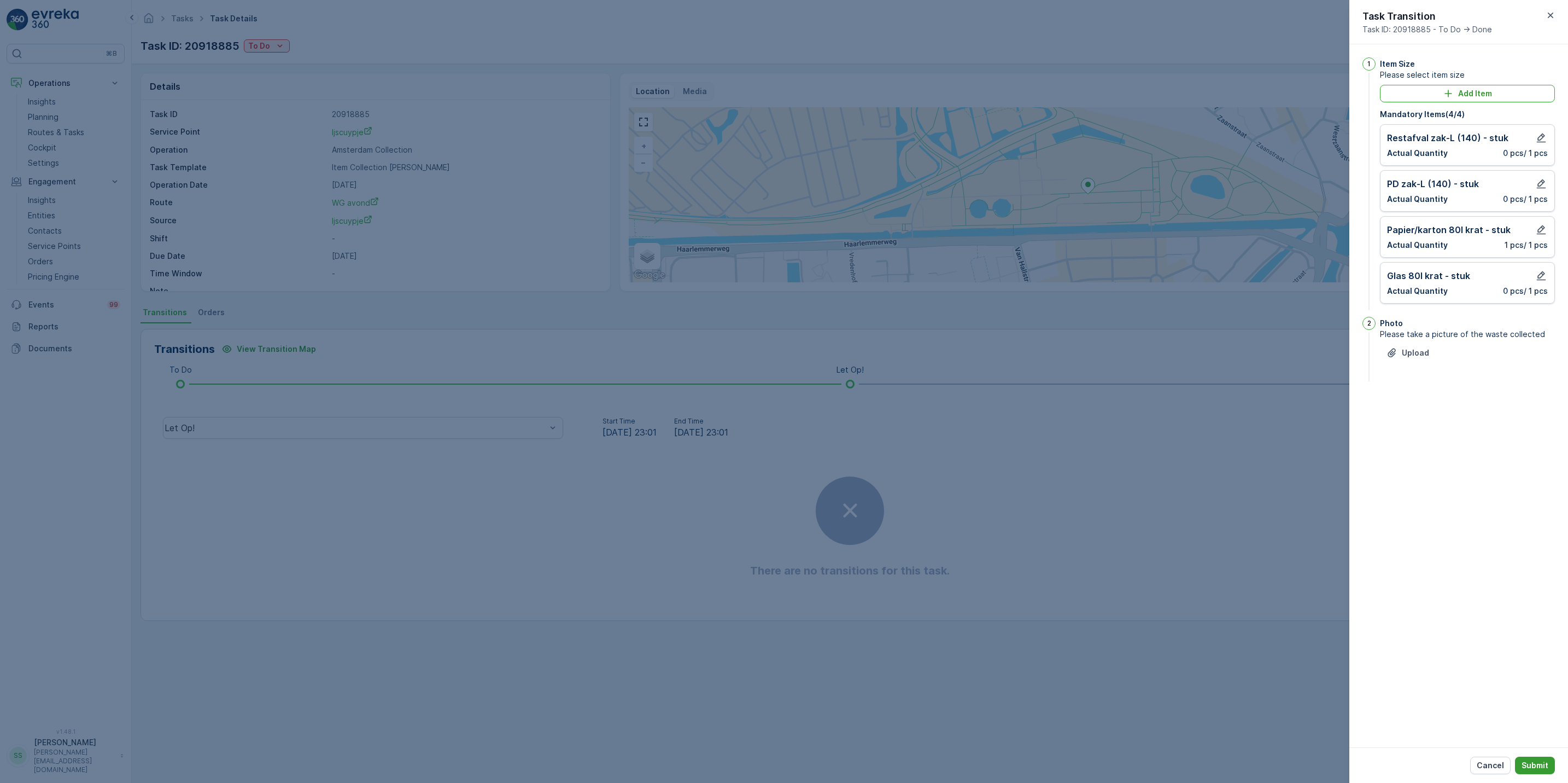
click at [1528, 763] on p "Submit" at bounding box center [1536, 765] width 27 height 11
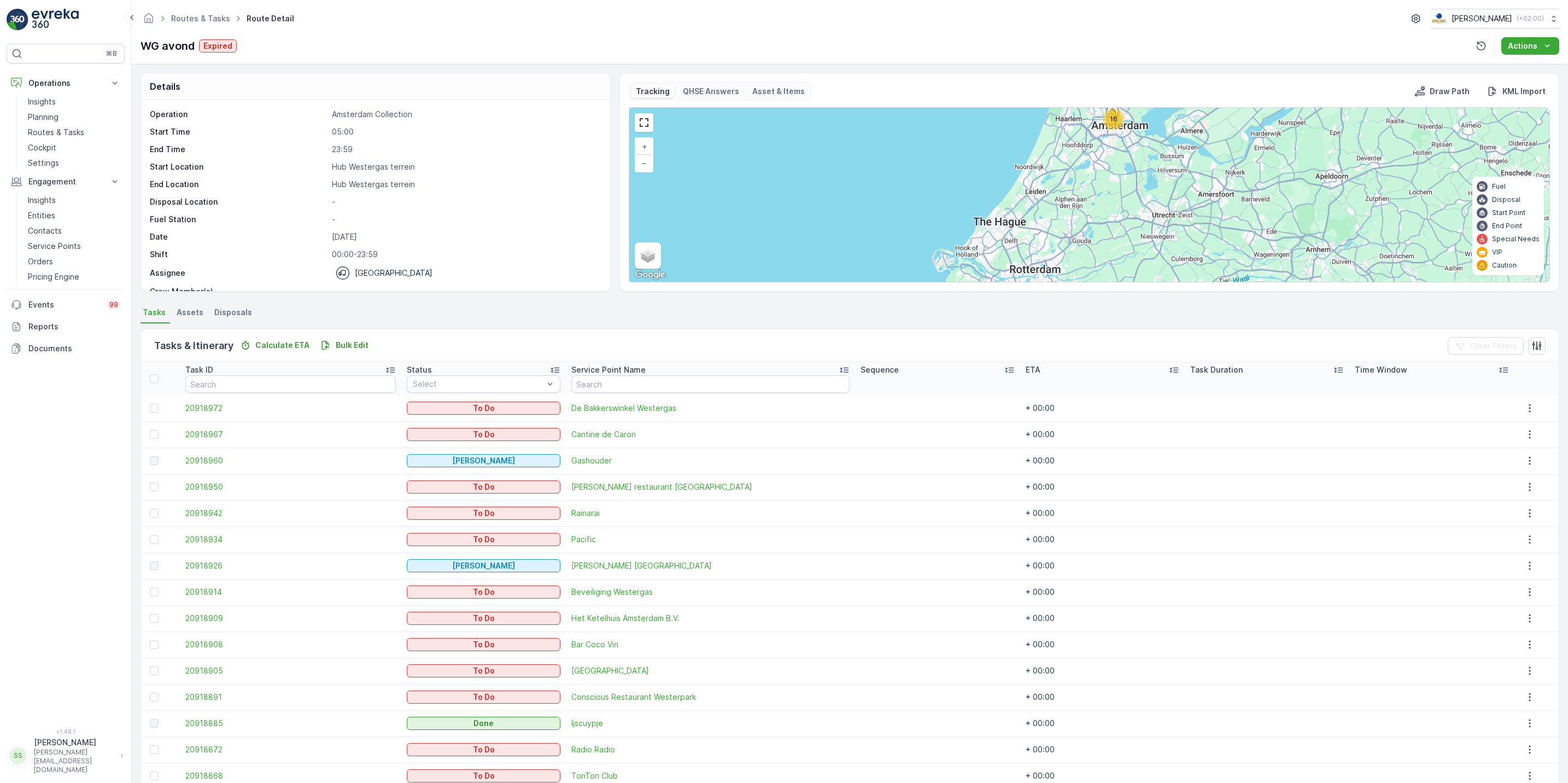
scroll to position [79, 0]
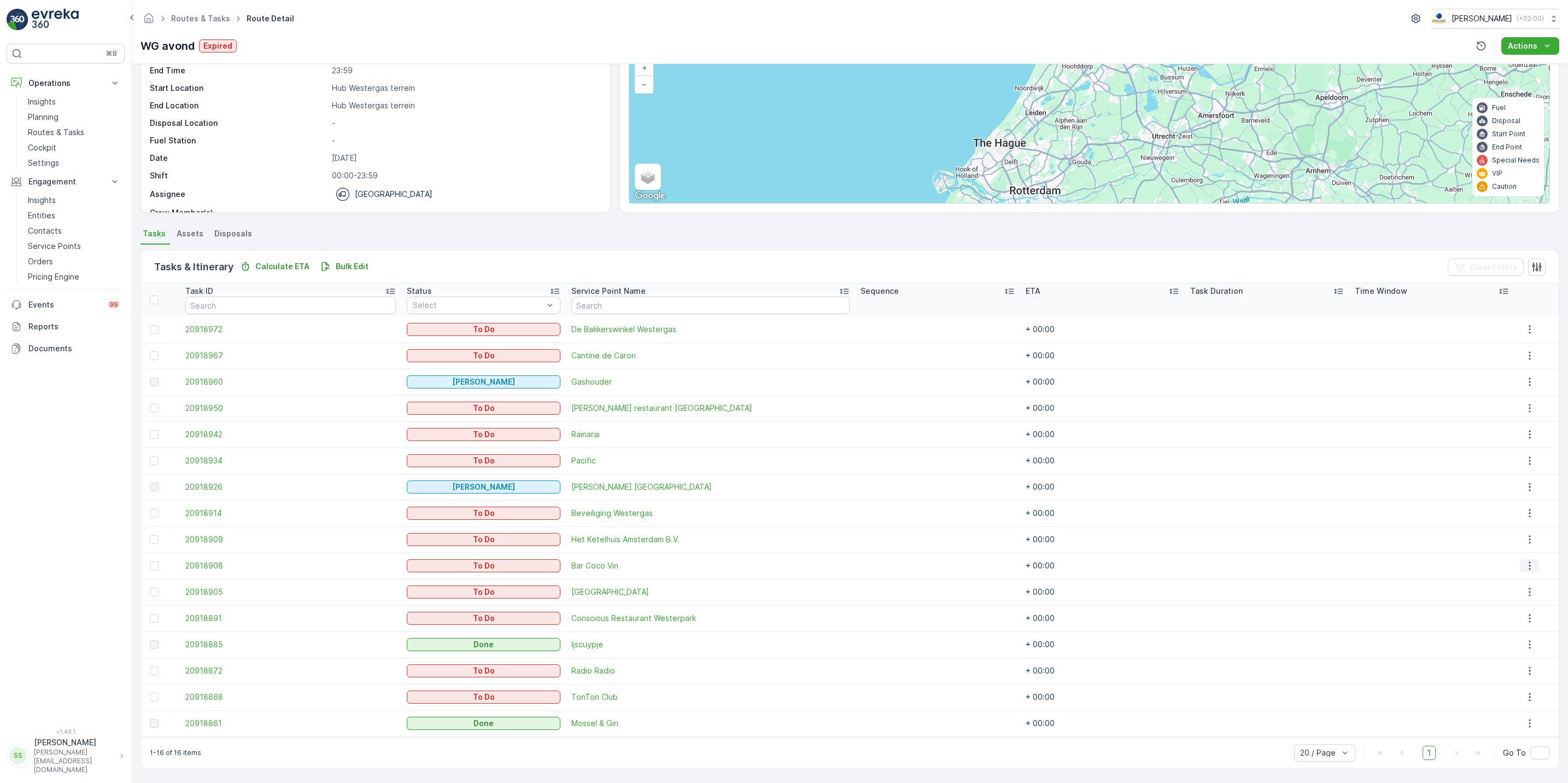
click at [1525, 567] on icon "button" at bounding box center [1530, 565] width 11 height 11
click at [1514, 586] on span "See More Details" at bounding box center [1522, 583] width 63 height 11
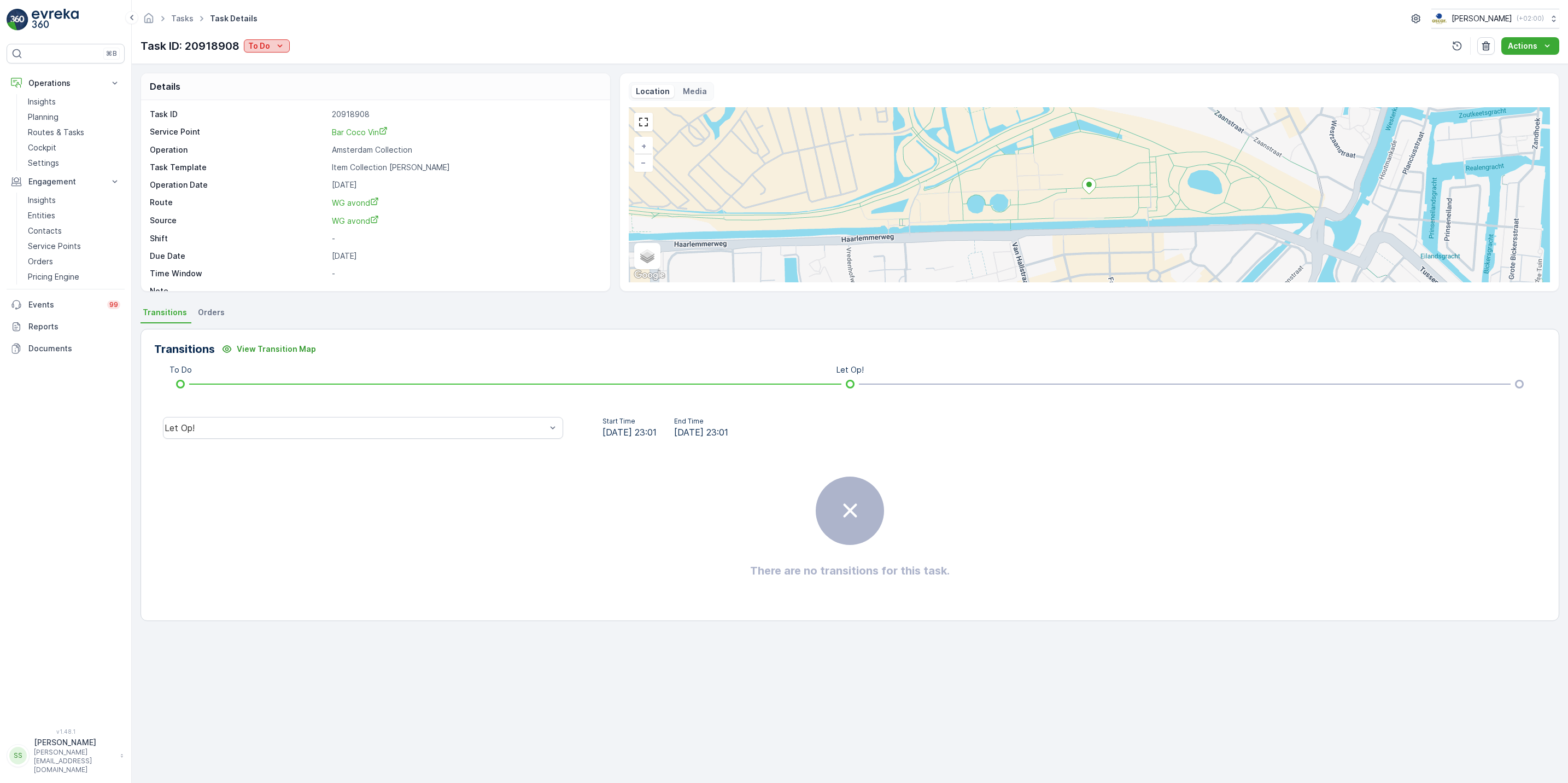
click at [283, 46] on icon "To Do" at bounding box center [280, 46] width 11 height 11
click at [270, 94] on div "Done" at bounding box center [281, 93] width 70 height 15
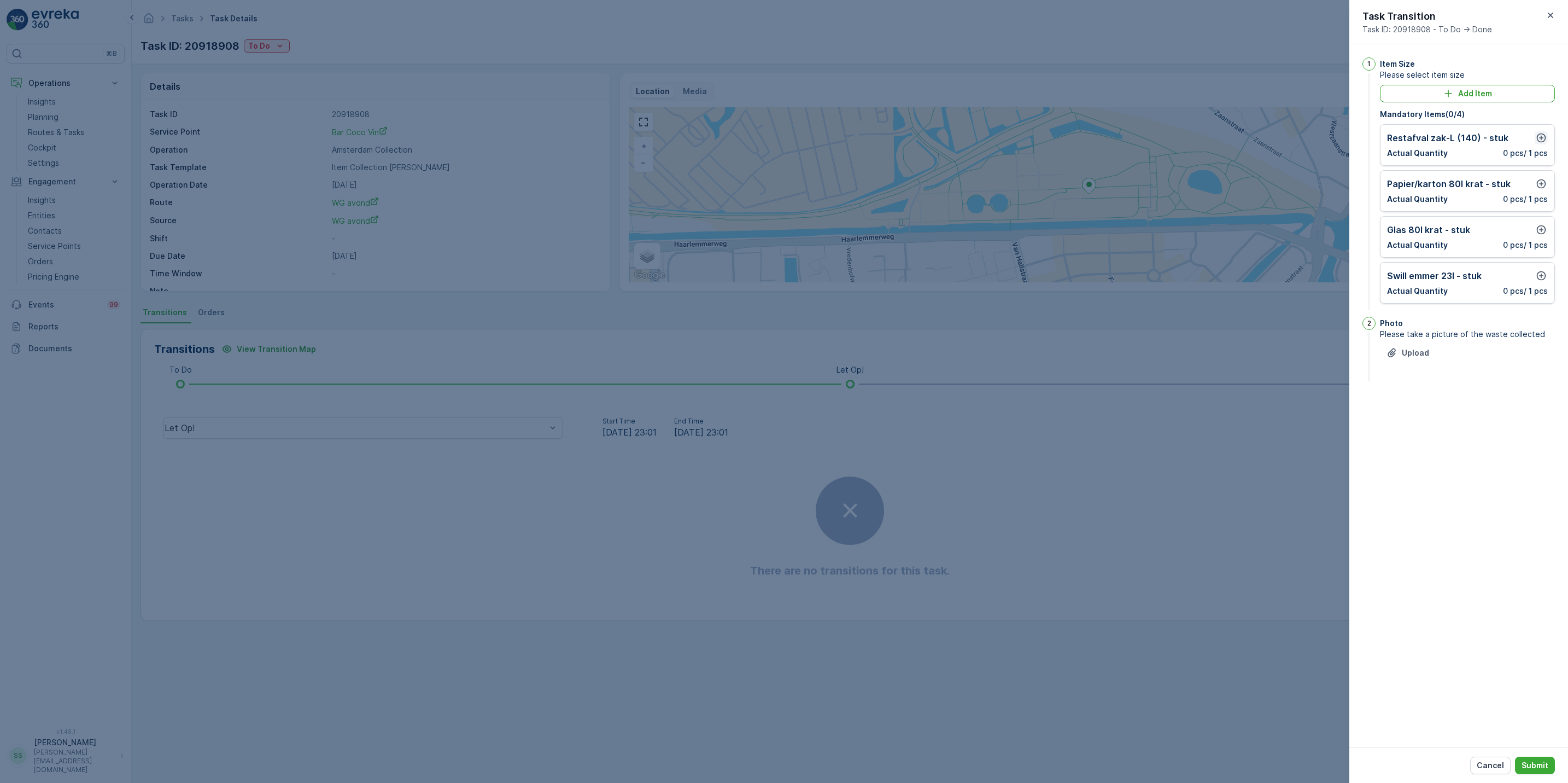
click at [1536, 138] on icon "button" at bounding box center [1542, 138] width 11 height 11
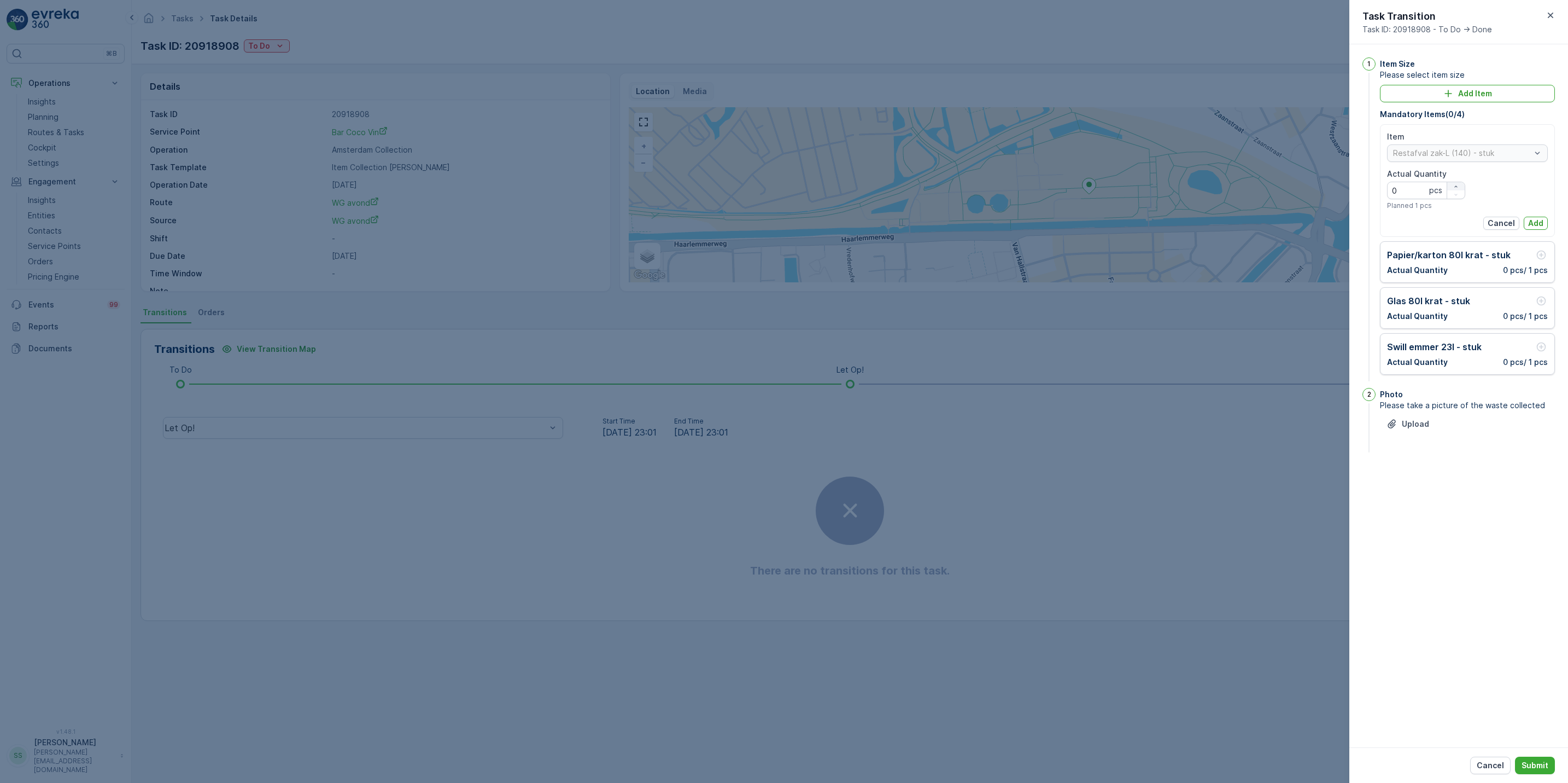
click at [1457, 184] on icon "button" at bounding box center [1456, 186] width 6 height 6
type Quantity "3"
click at [1539, 221] on p "Add" at bounding box center [1536, 223] width 15 height 11
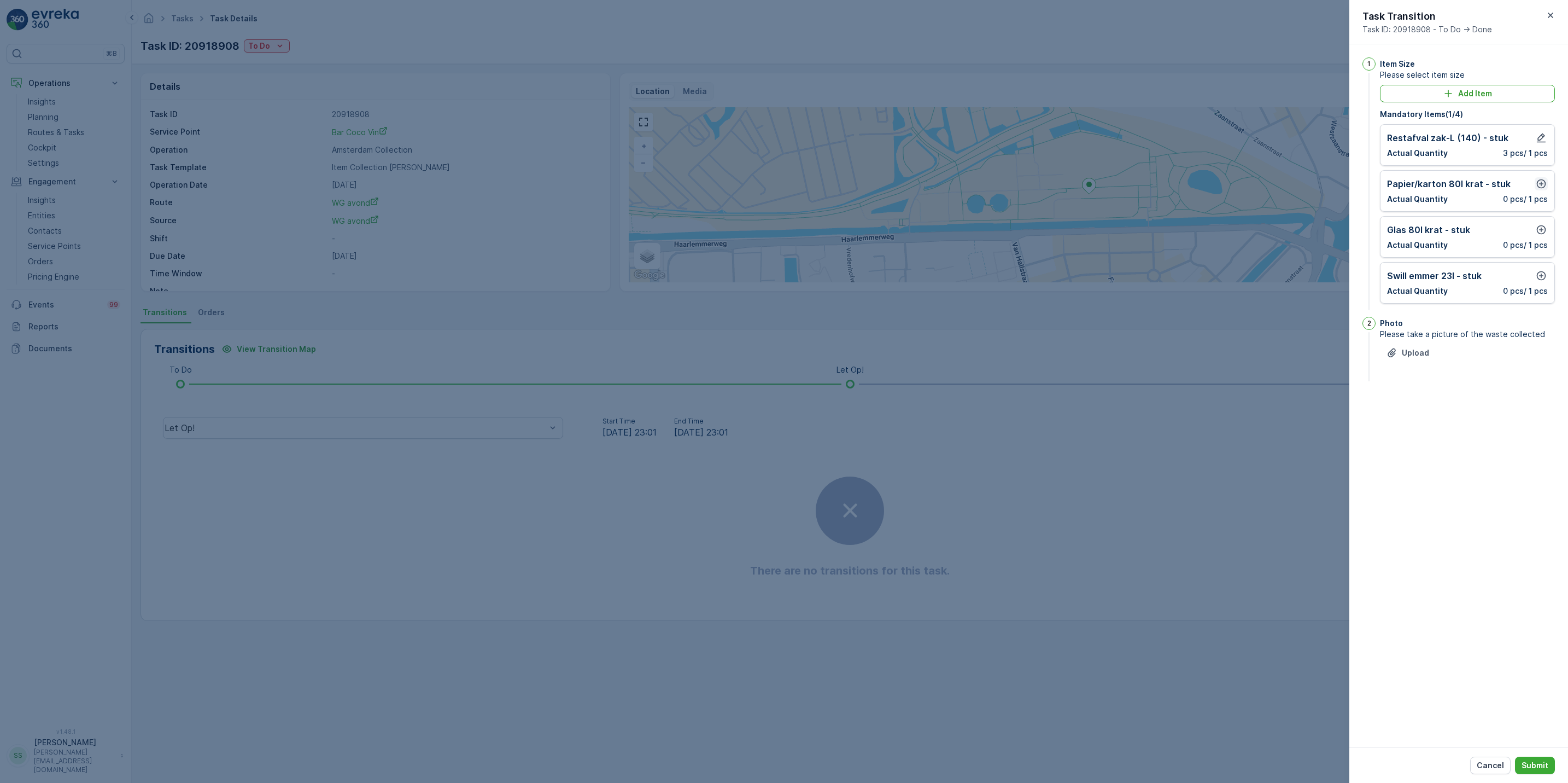
click at [1539, 190] on icon "button" at bounding box center [1542, 183] width 11 height 11
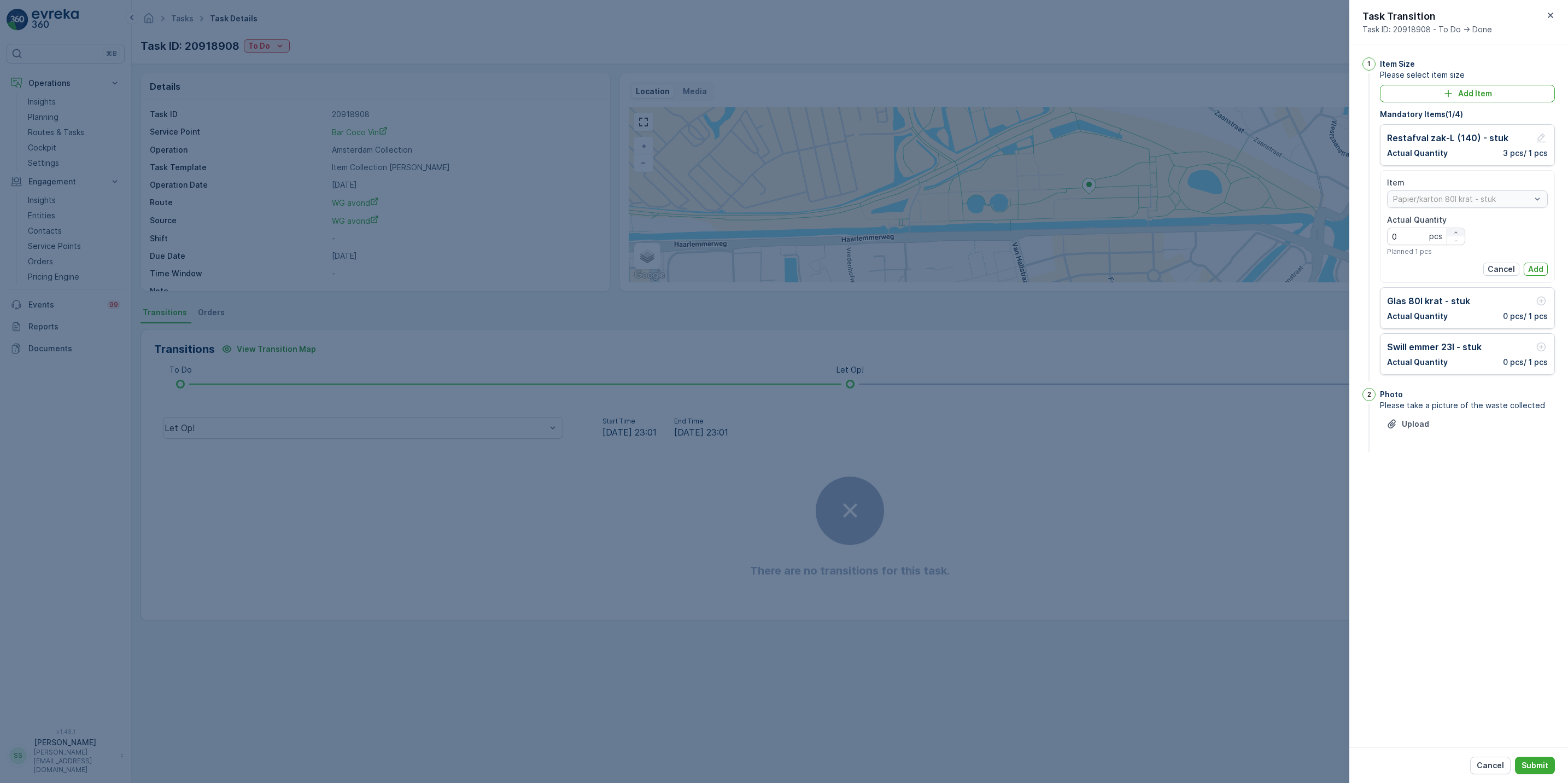
click at [1456, 233] on icon "button" at bounding box center [1456, 232] width 6 height 6
type Quantity "1"
click at [1536, 269] on p "Add" at bounding box center [1536, 269] width 15 height 11
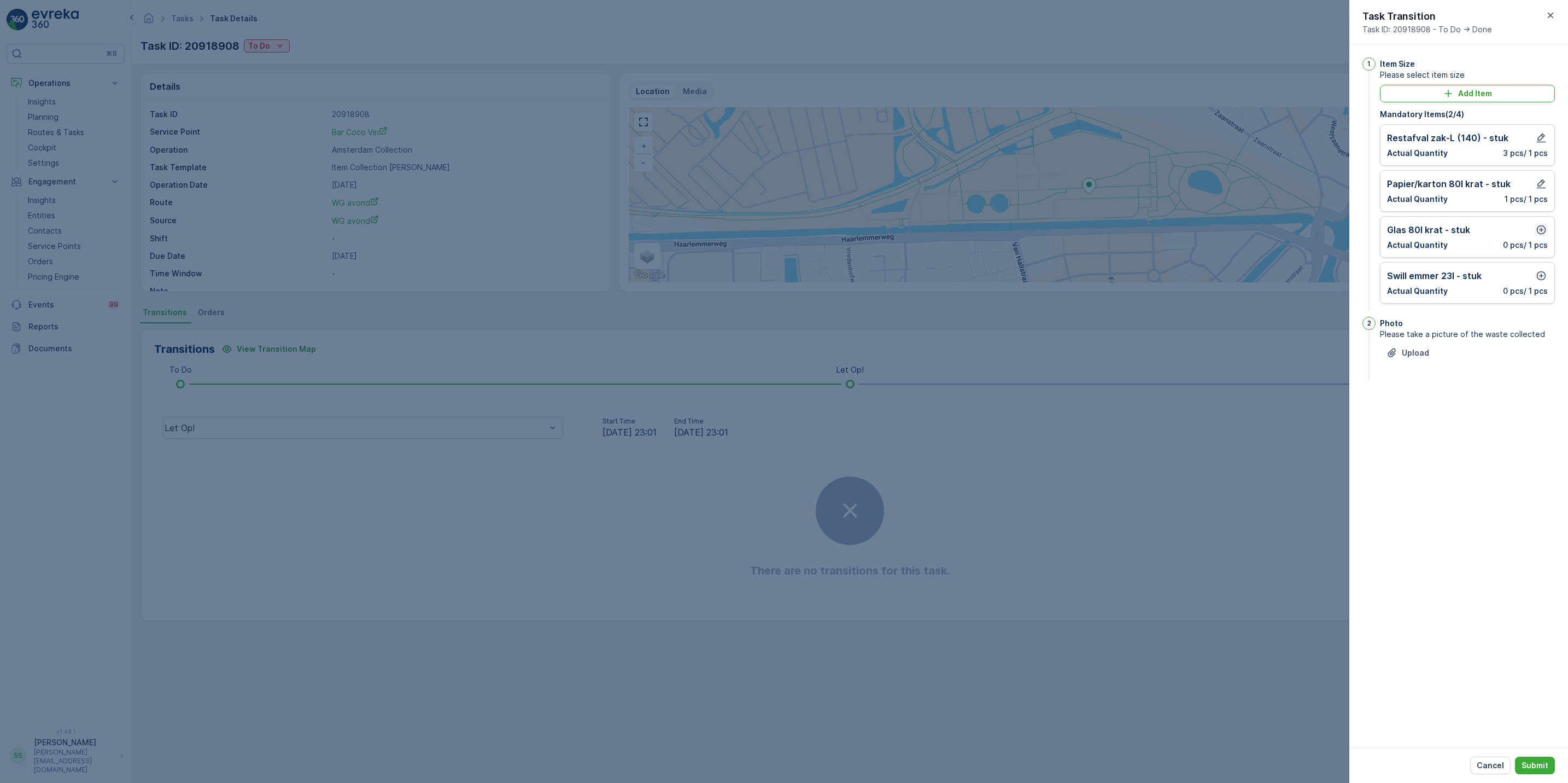
click at [1541, 237] on button "button" at bounding box center [1542, 229] width 14 height 14
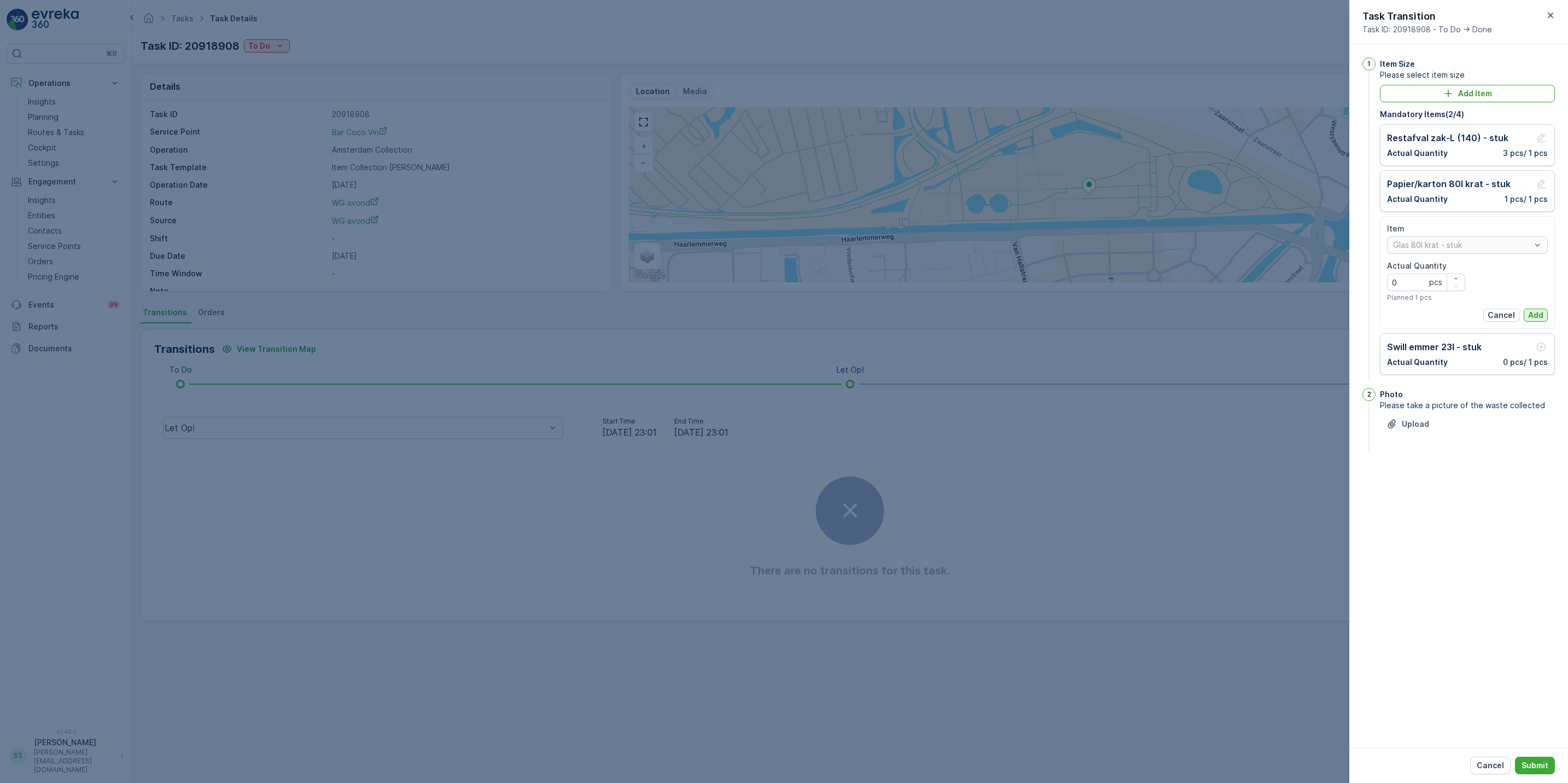
click at [1547, 316] on button "Add" at bounding box center [1536, 315] width 24 height 14
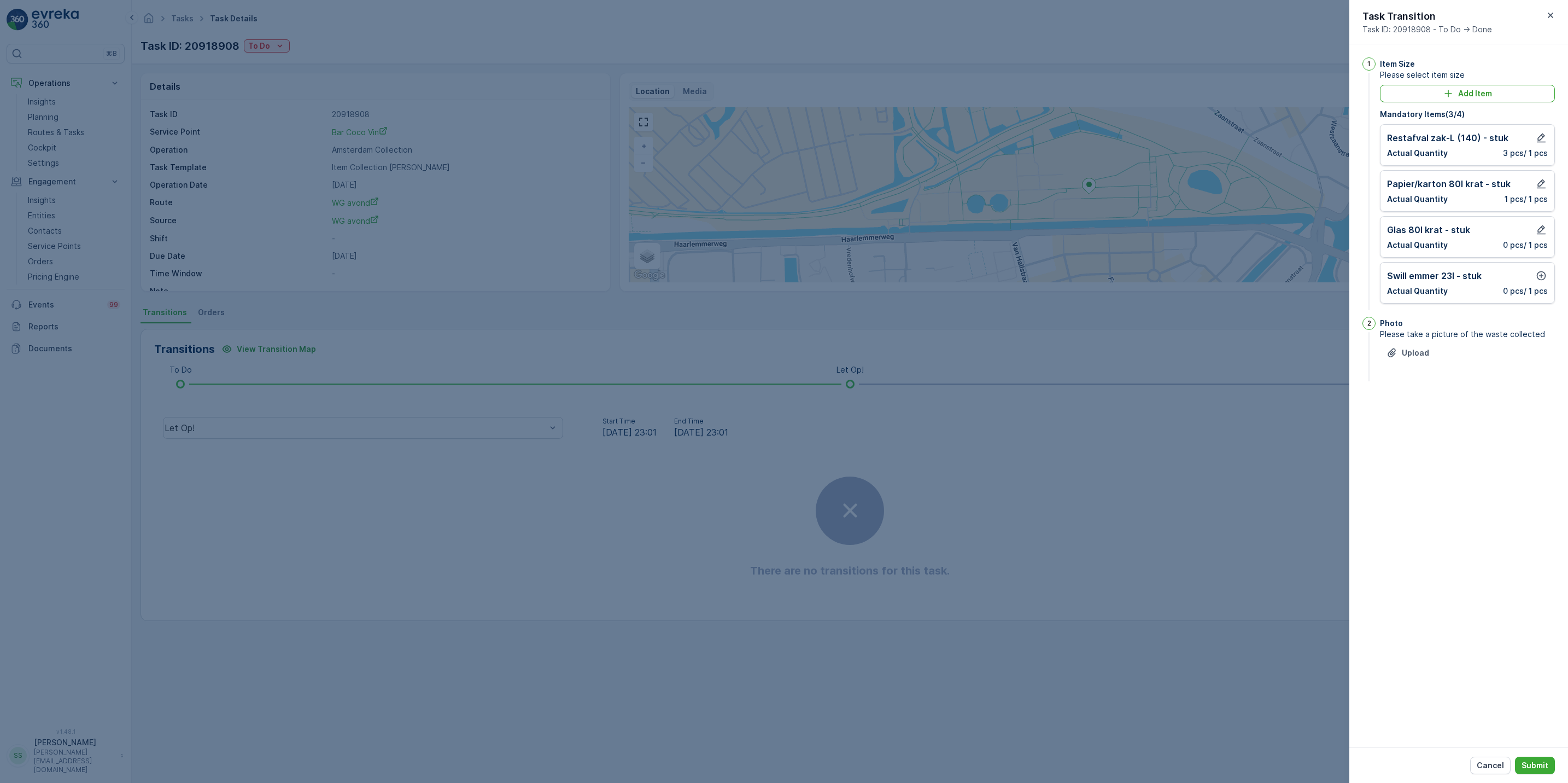
click at [1543, 284] on div "Swill emmer 23l - stuk Actual Quantity 0 pcs / 1 pcs" at bounding box center [1468, 283] width 161 height 27
click at [1541, 281] on icon "button" at bounding box center [1542, 275] width 11 height 11
click at [1538, 359] on p "Add" at bounding box center [1536, 361] width 15 height 11
click at [1526, 760] on p "Submit" at bounding box center [1536, 765] width 27 height 11
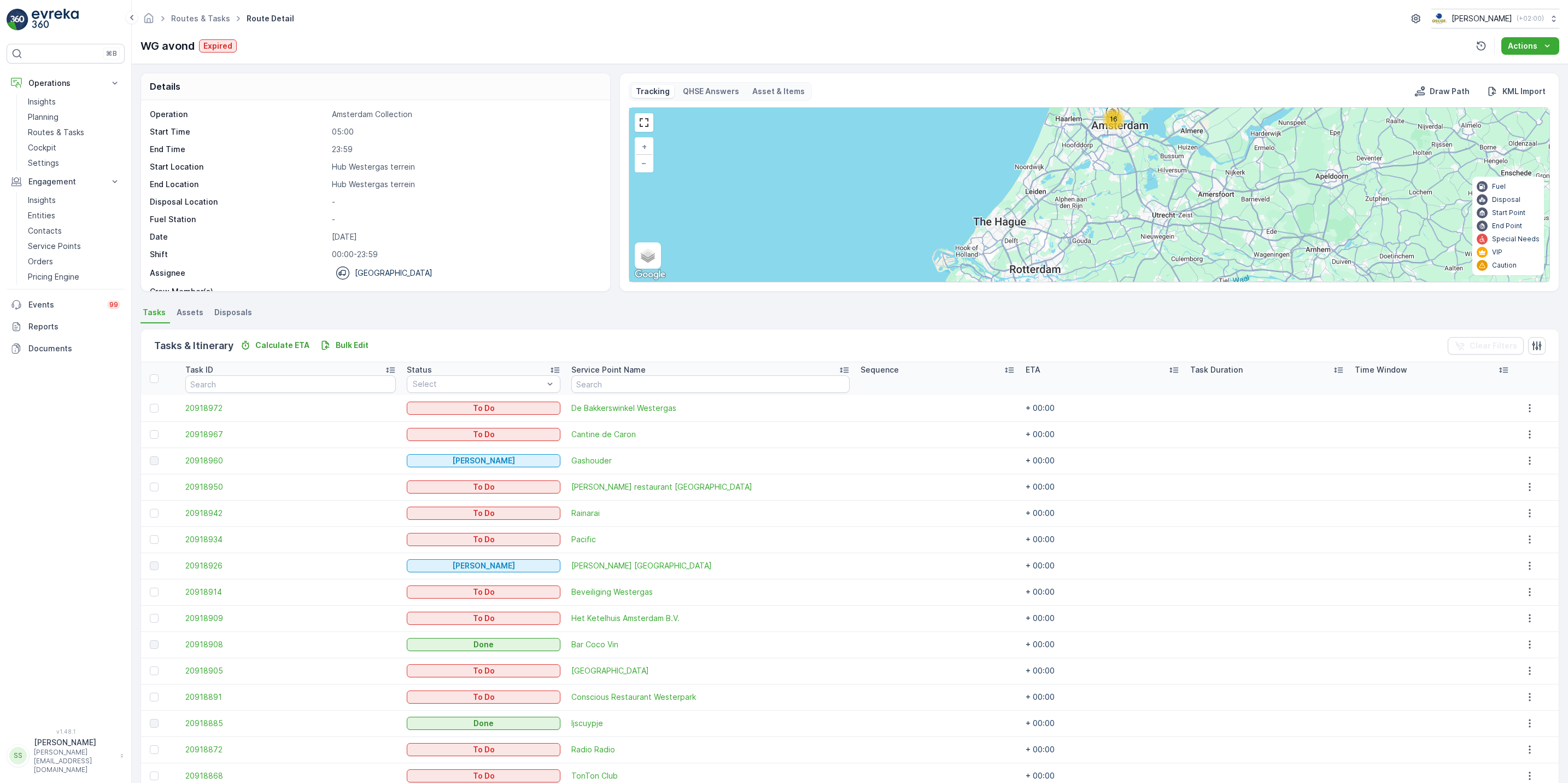
scroll to position [79, 0]
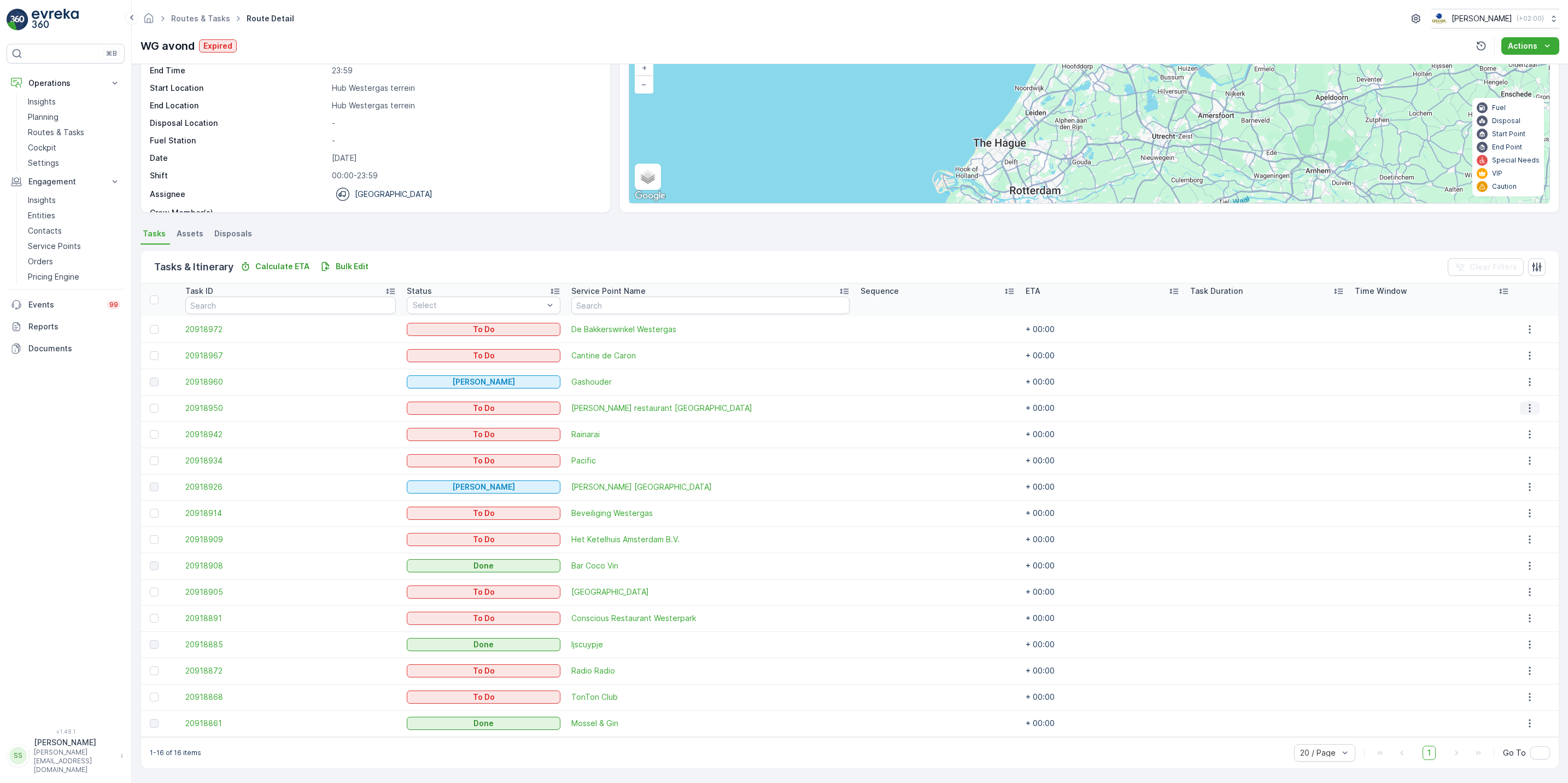
click at [1520, 409] on button "button" at bounding box center [1530, 408] width 20 height 14
click at [1515, 424] on span "See More Details" at bounding box center [1522, 424] width 63 height 11
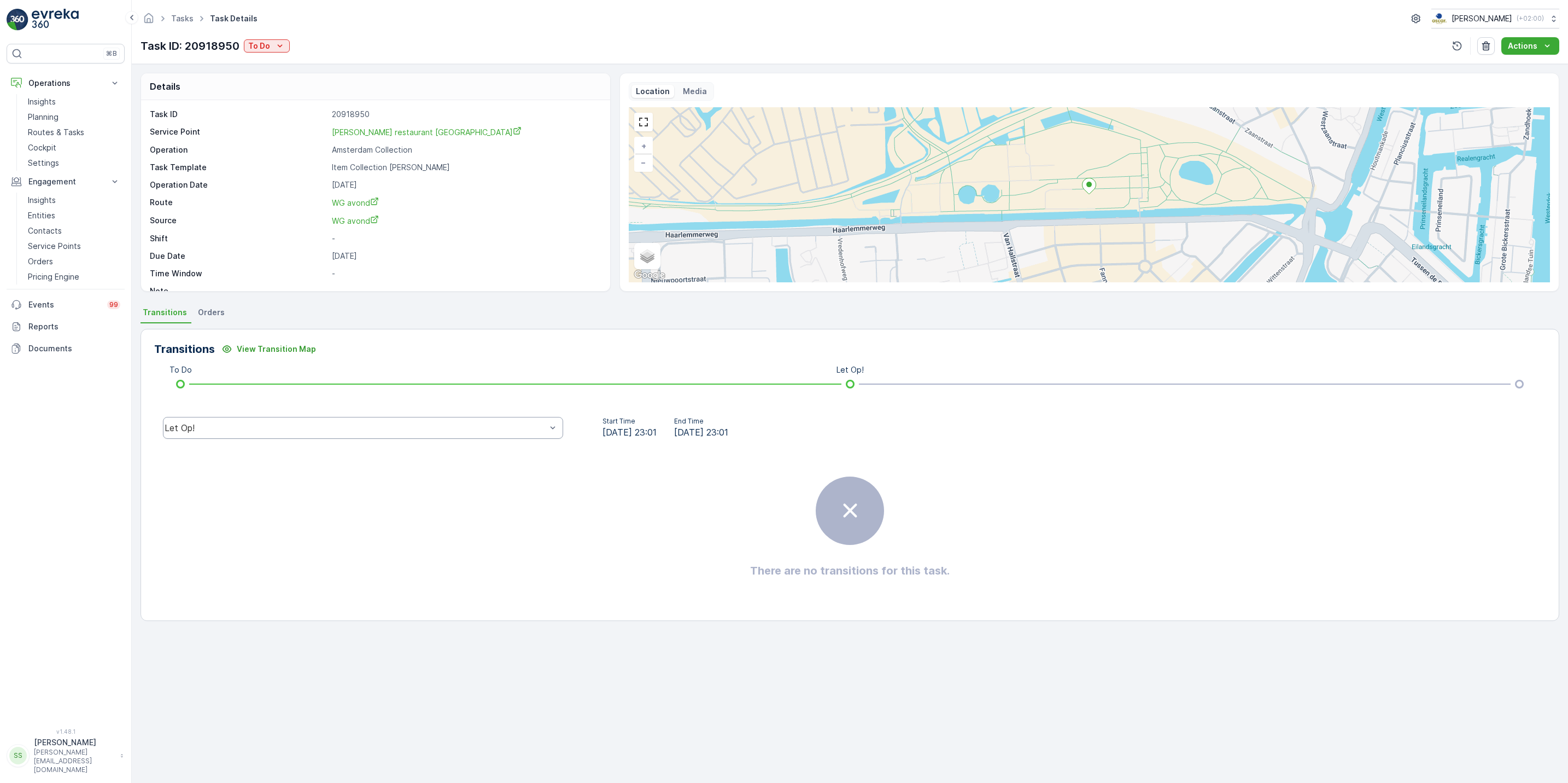
click at [433, 430] on div "Let Op!" at bounding box center [355, 427] width 382 height 10
click at [269, 42] on p "To Do" at bounding box center [259, 46] width 22 height 11
click at [280, 94] on div "Done" at bounding box center [281, 93] width 70 height 15
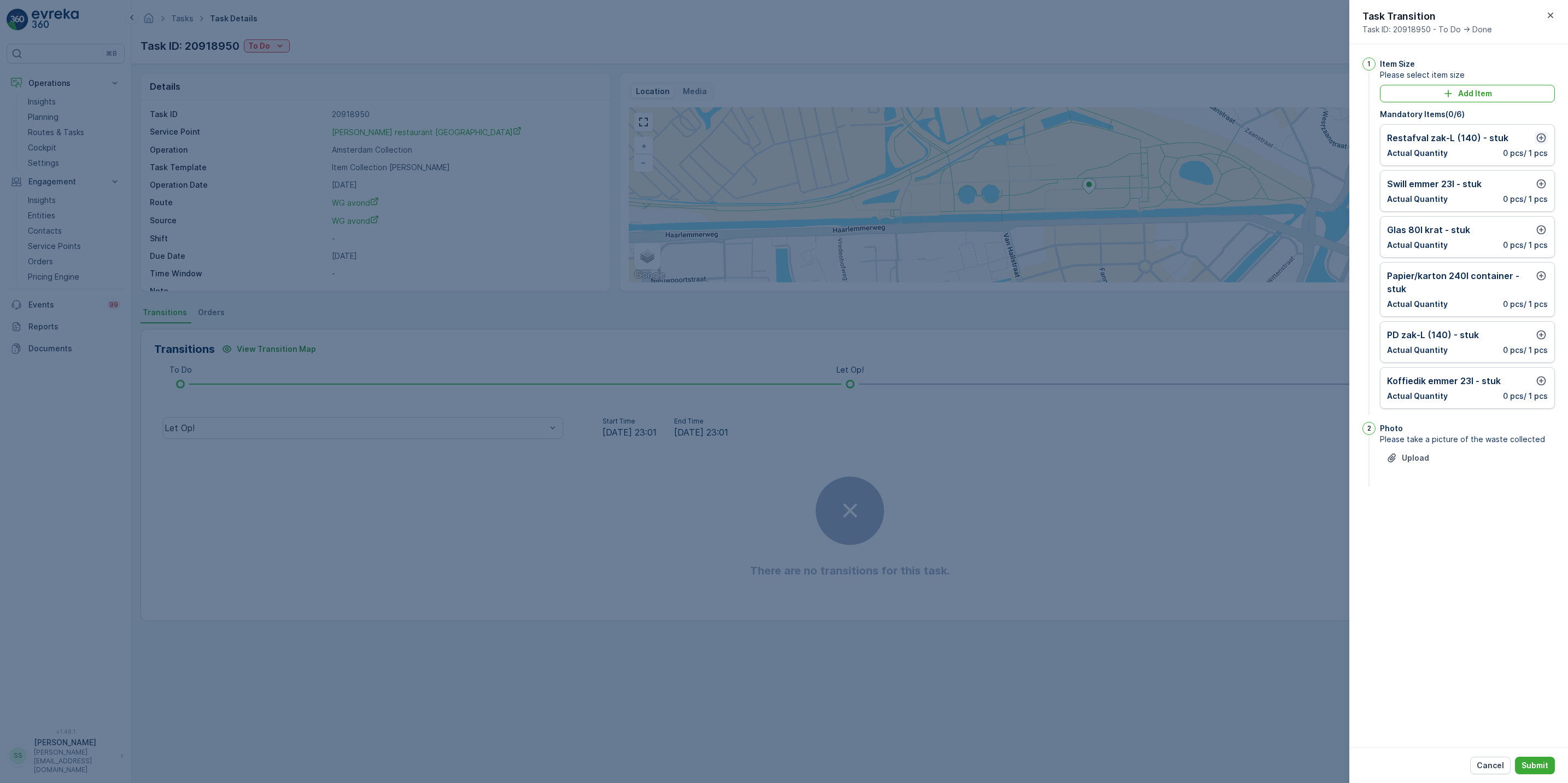
click at [1543, 135] on icon "button" at bounding box center [1542, 138] width 11 height 11
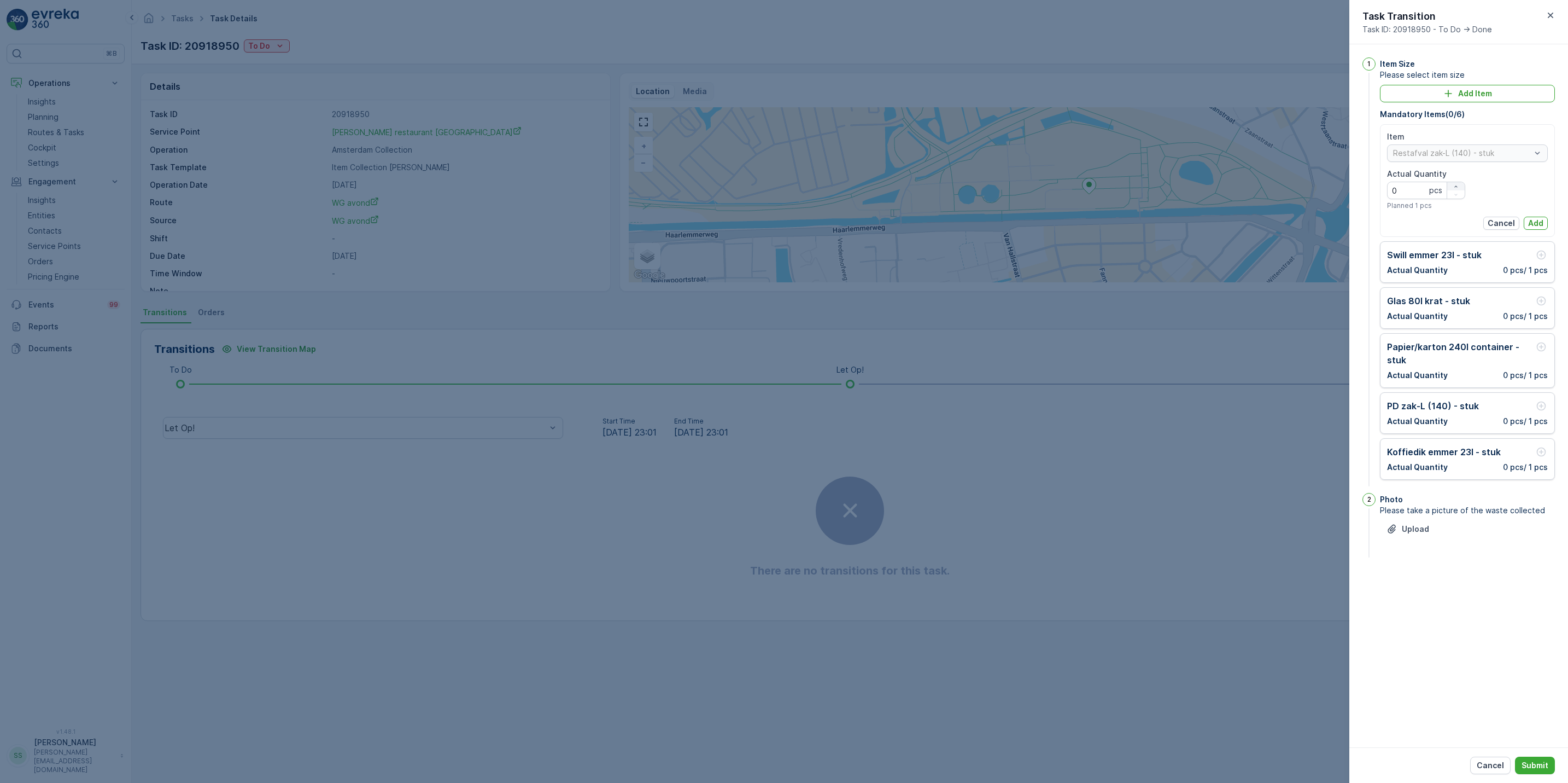
click at [1456, 183] on icon "button" at bounding box center [1456, 186] width 6 height 6
type Quantity "3"
click at [1533, 221] on p "Add" at bounding box center [1536, 223] width 15 height 11
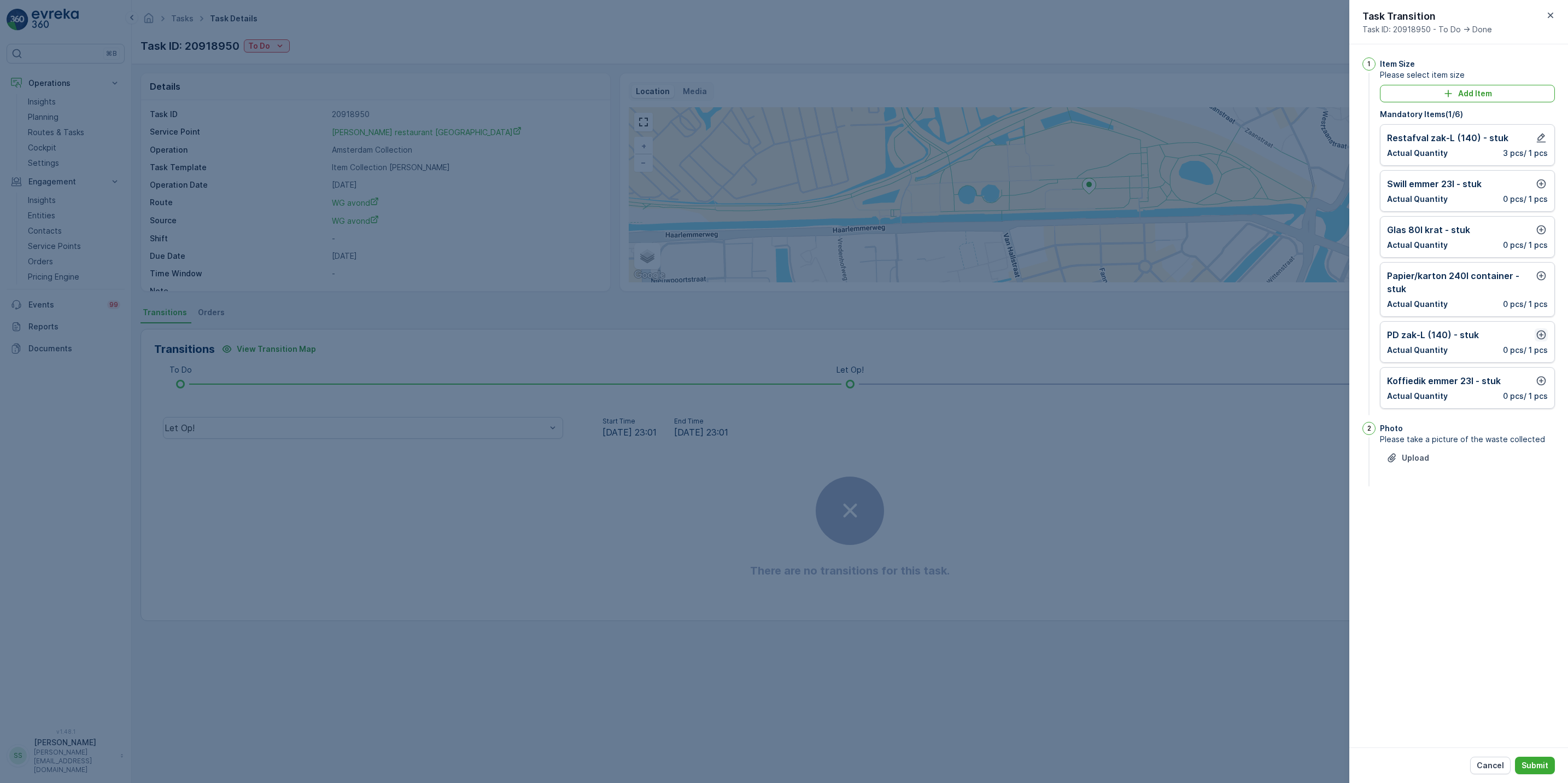
click at [1539, 331] on icon "button" at bounding box center [1542, 335] width 11 height 11
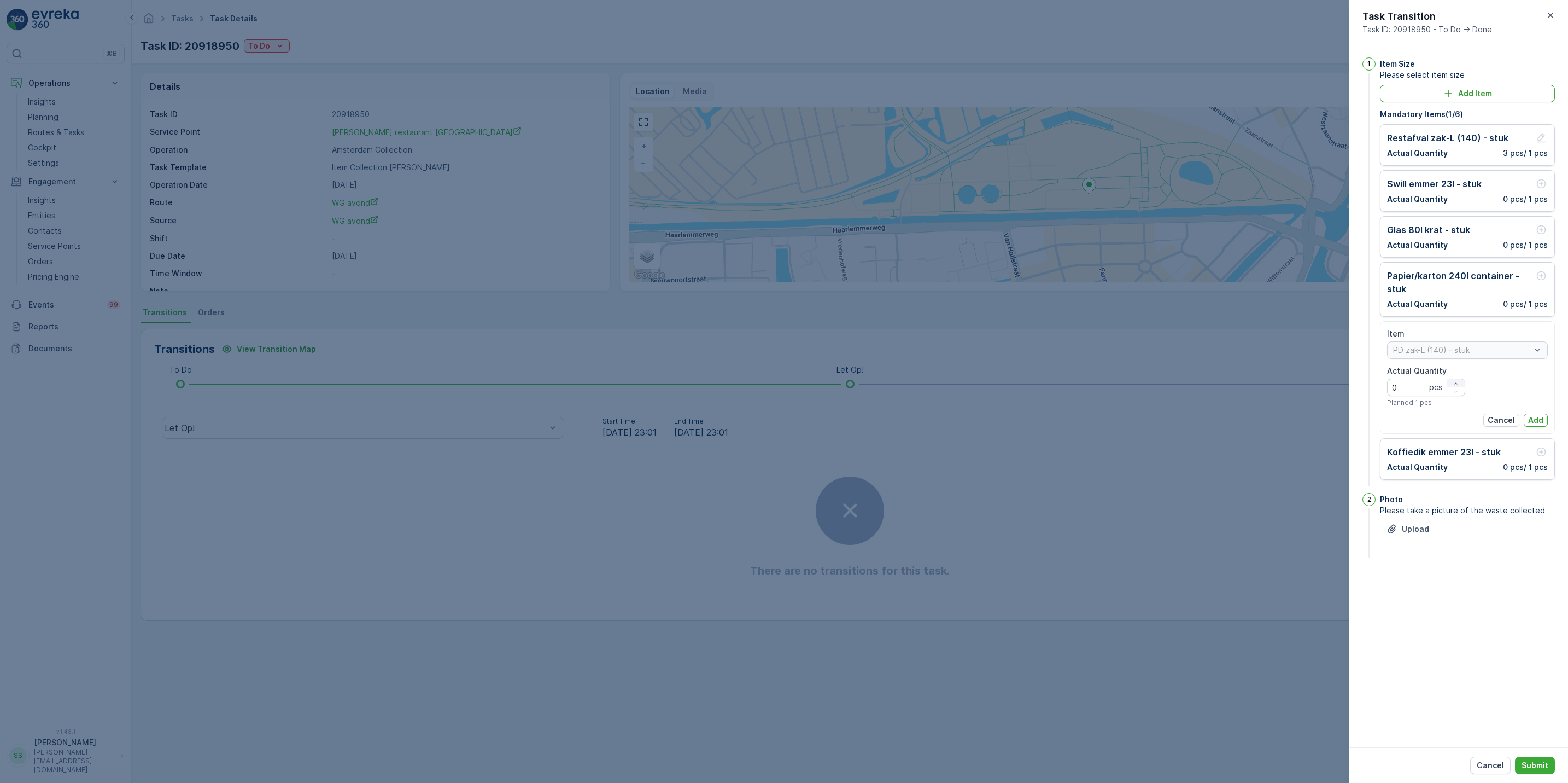
click at [1457, 385] on icon "button" at bounding box center [1456, 383] width 6 height 6
type Quantity "1"
click at [1536, 417] on p "Add" at bounding box center [1536, 420] width 15 height 11
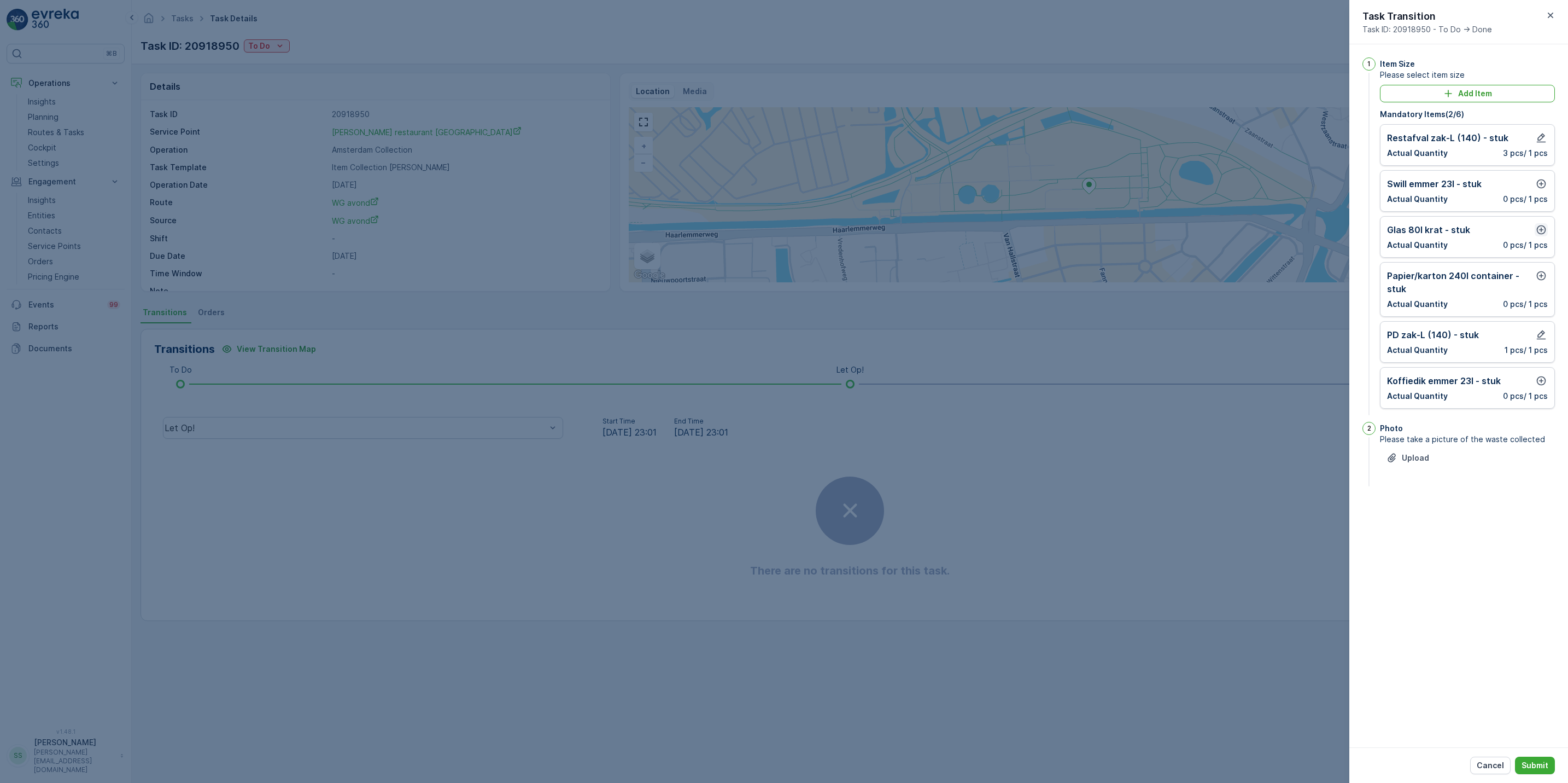
click at [1541, 228] on icon "button" at bounding box center [1542, 229] width 11 height 11
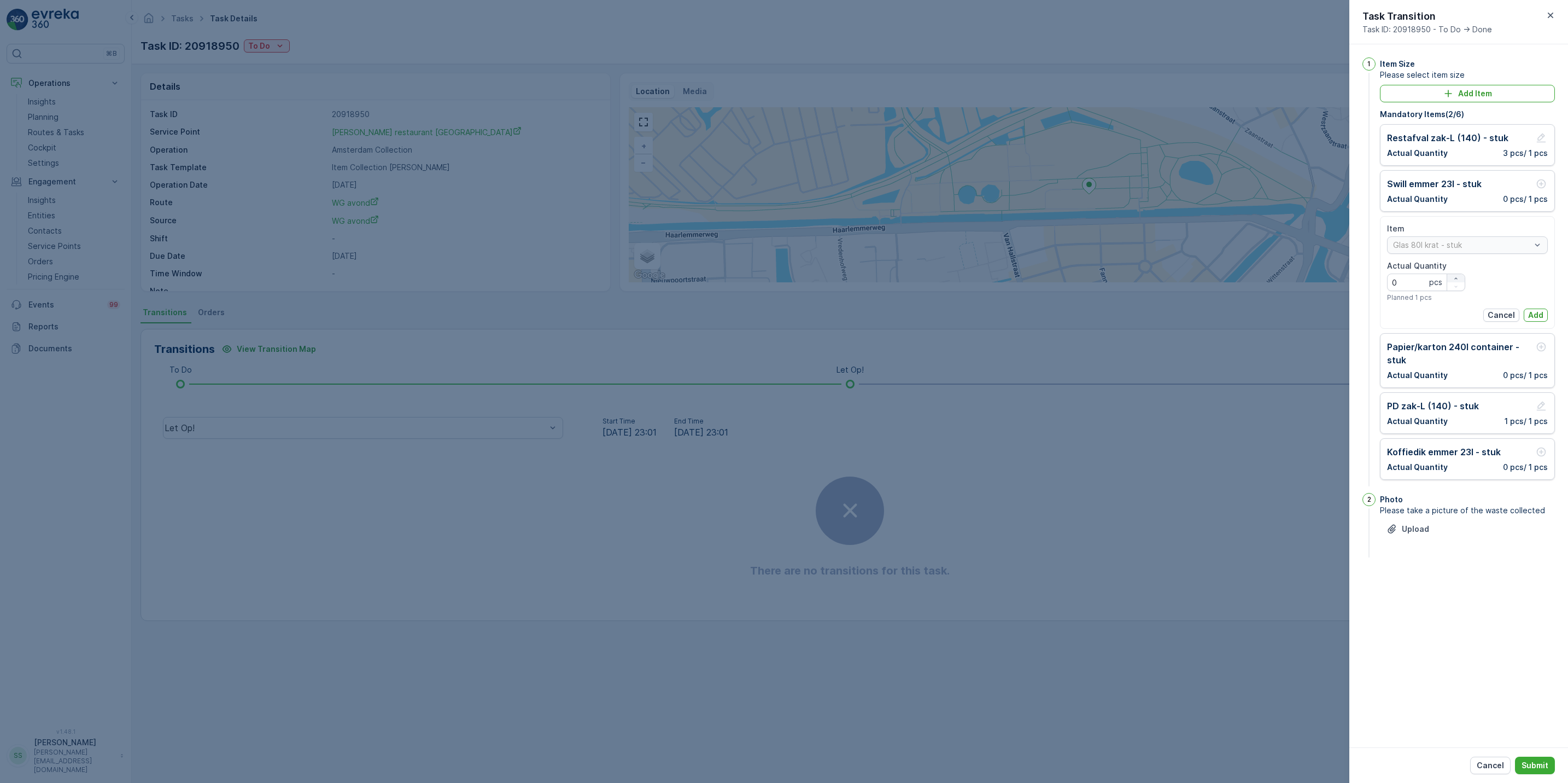
click at [1455, 276] on icon "button" at bounding box center [1456, 278] width 6 height 6
type Quantity "2"
click at [1539, 321] on p "Add" at bounding box center [1536, 315] width 15 height 11
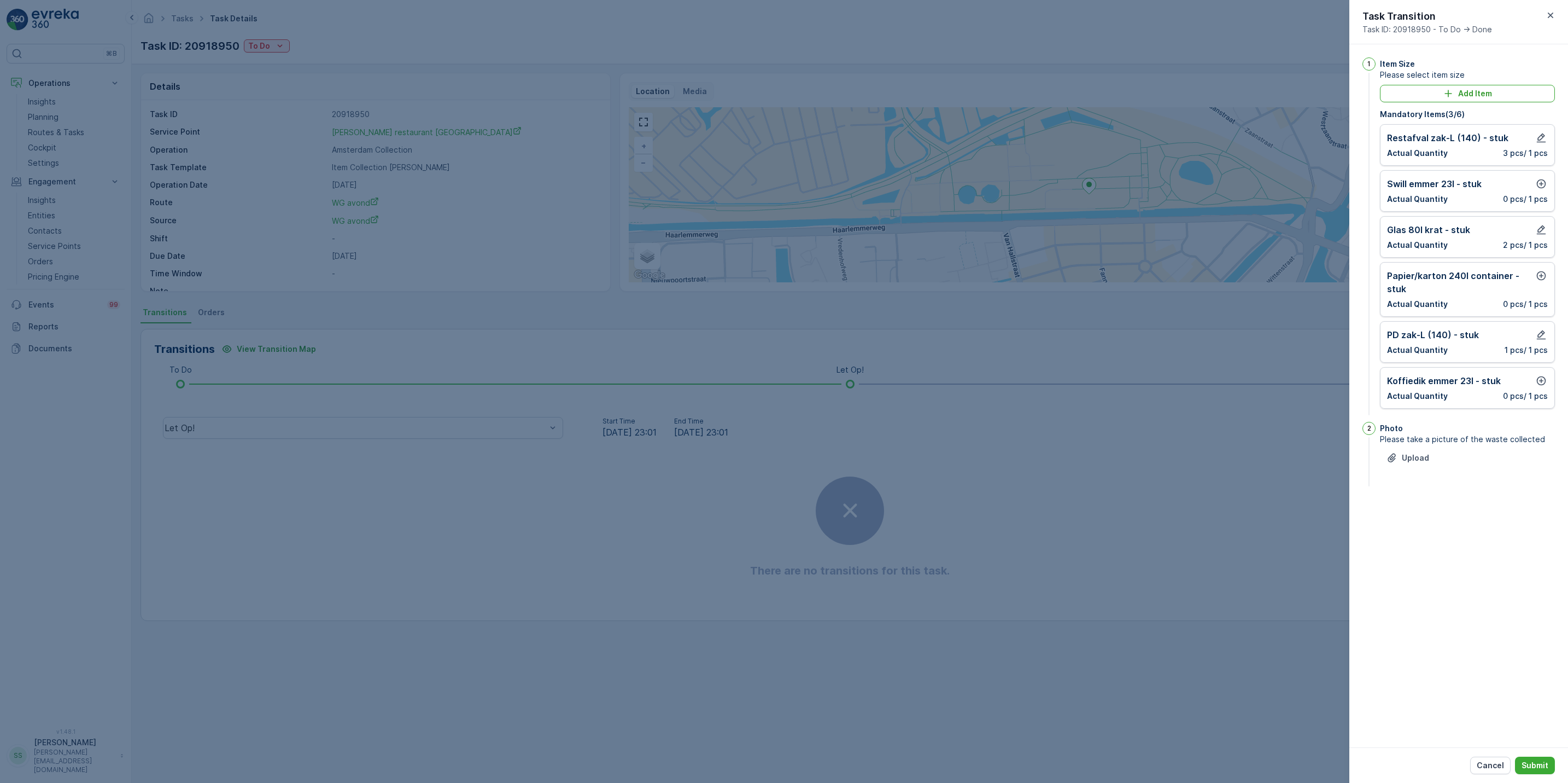
click at [1539, 192] on div "Swill emmer 23l - stuk Actual Quantity 0 pcs / 1 pcs" at bounding box center [1468, 191] width 161 height 27
click at [1537, 190] on icon "button" at bounding box center [1542, 183] width 11 height 11
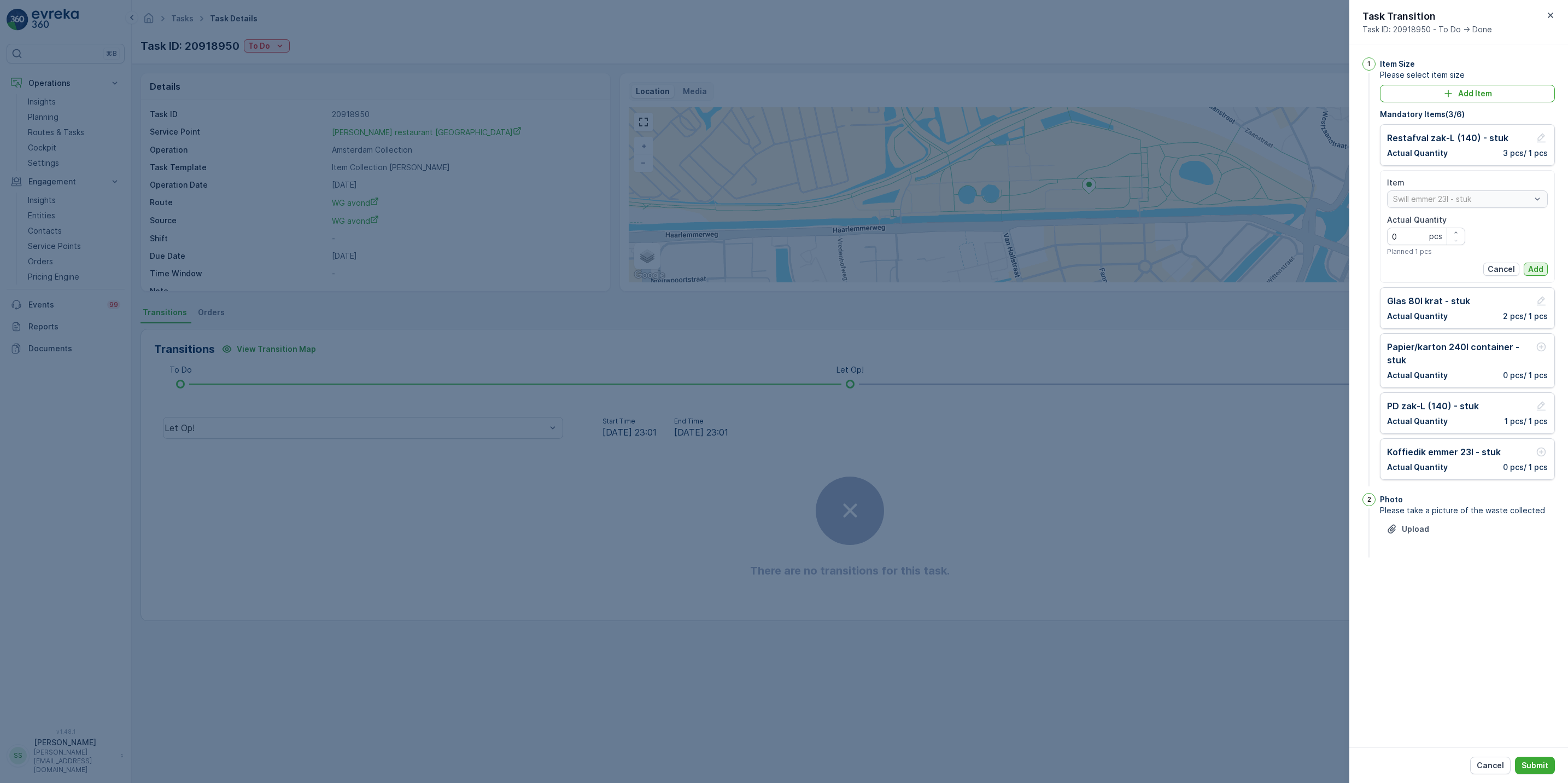
click at [1539, 271] on p "Add" at bounding box center [1536, 269] width 15 height 11
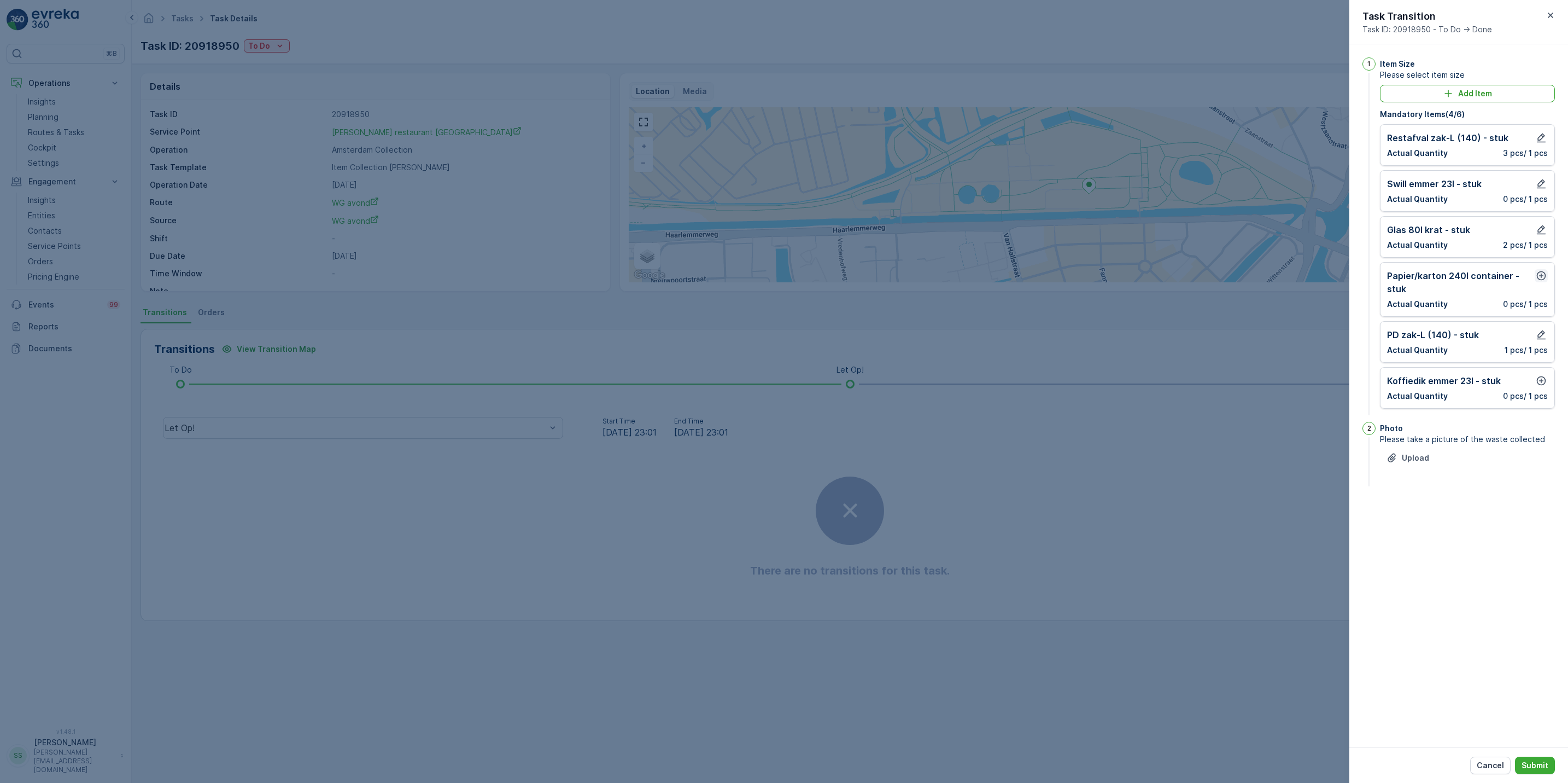
click at [1539, 276] on icon "button" at bounding box center [1542, 275] width 11 height 11
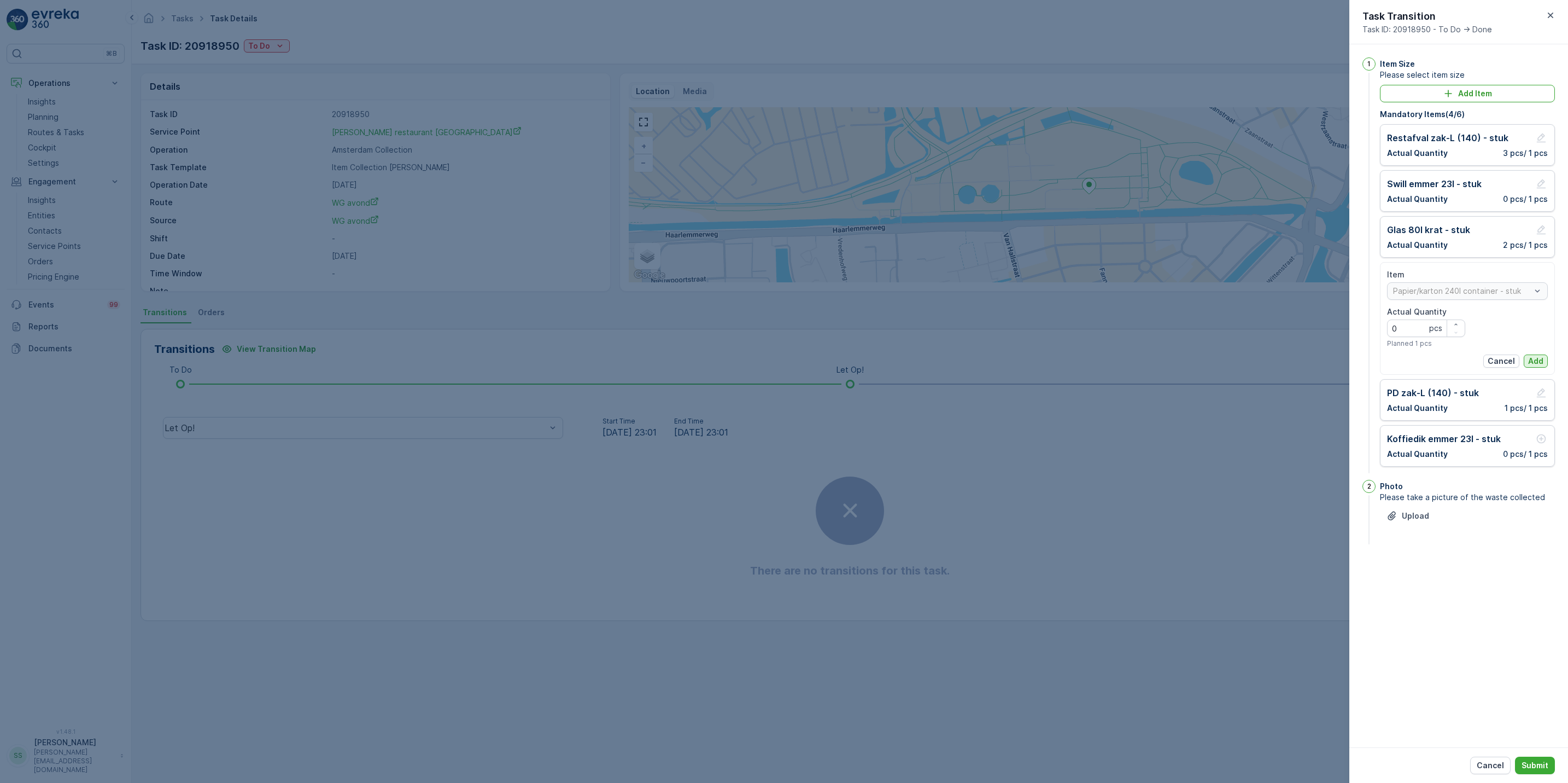
click at [1531, 361] on p "Add" at bounding box center [1536, 361] width 15 height 11
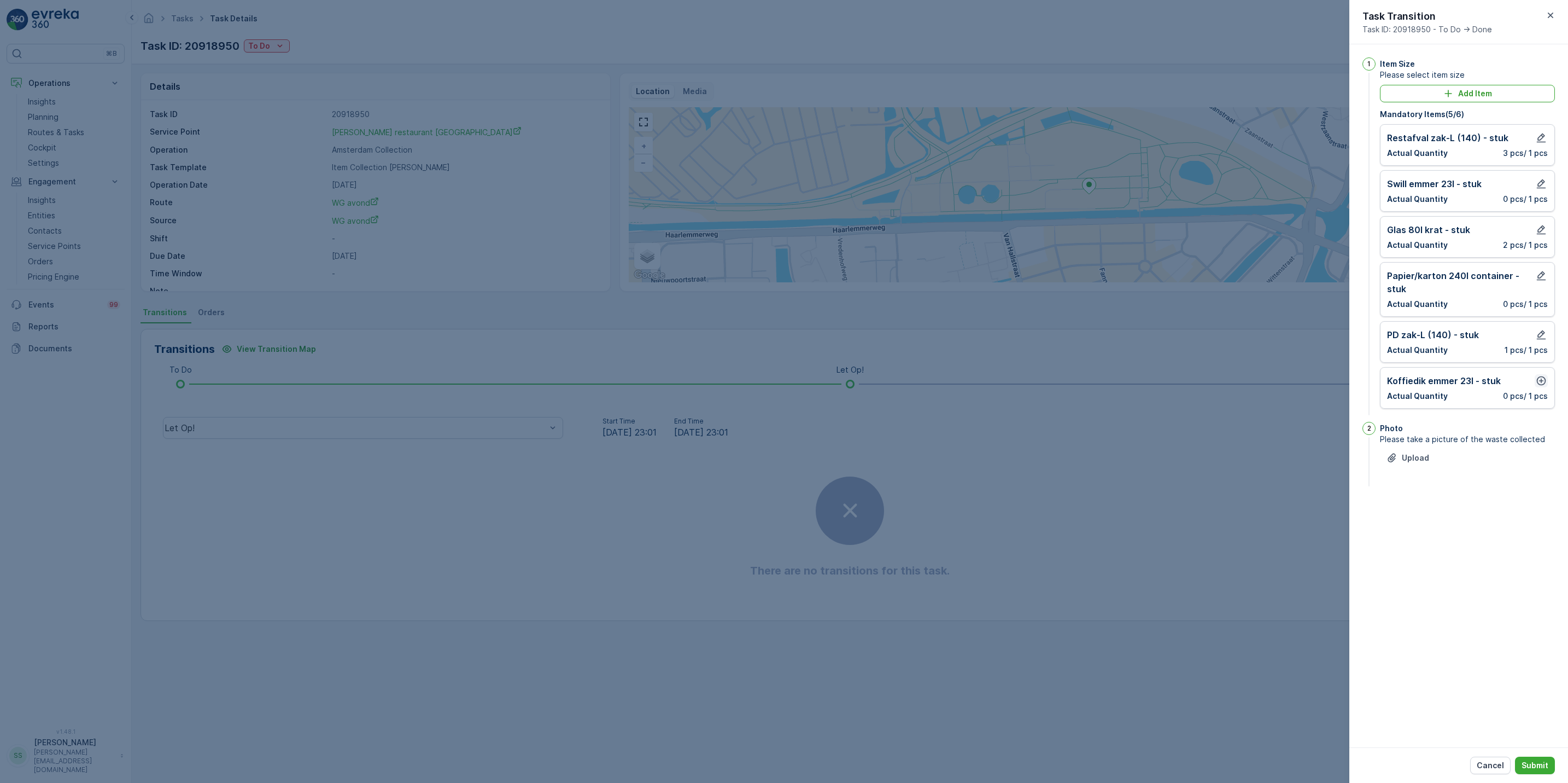
click at [1544, 381] on icon "button" at bounding box center [1542, 381] width 11 height 11
click at [1539, 471] on p "Add" at bounding box center [1536, 466] width 15 height 11
click at [1532, 761] on p "Submit" at bounding box center [1536, 765] width 27 height 11
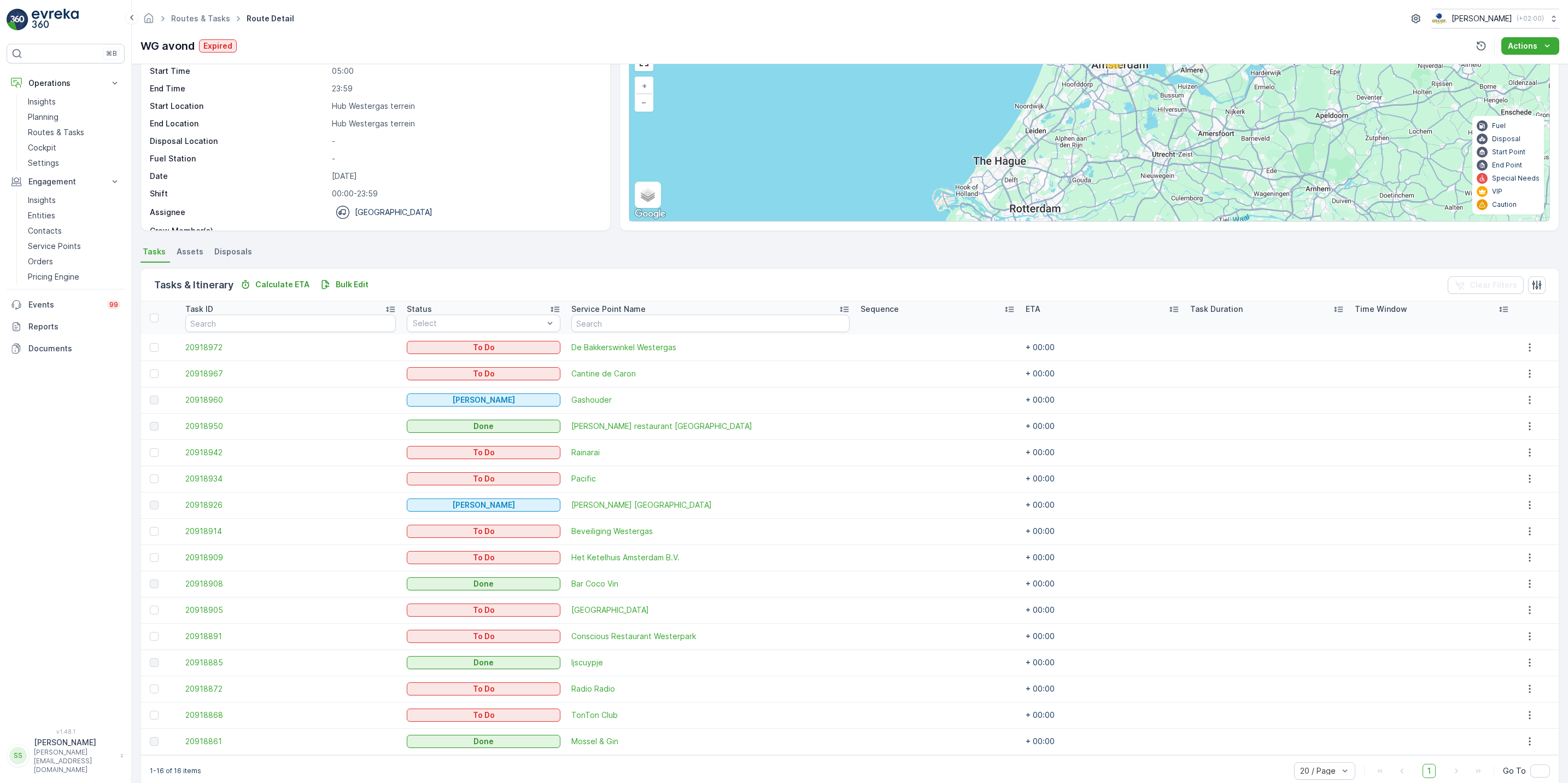
scroll to position [78, 0]
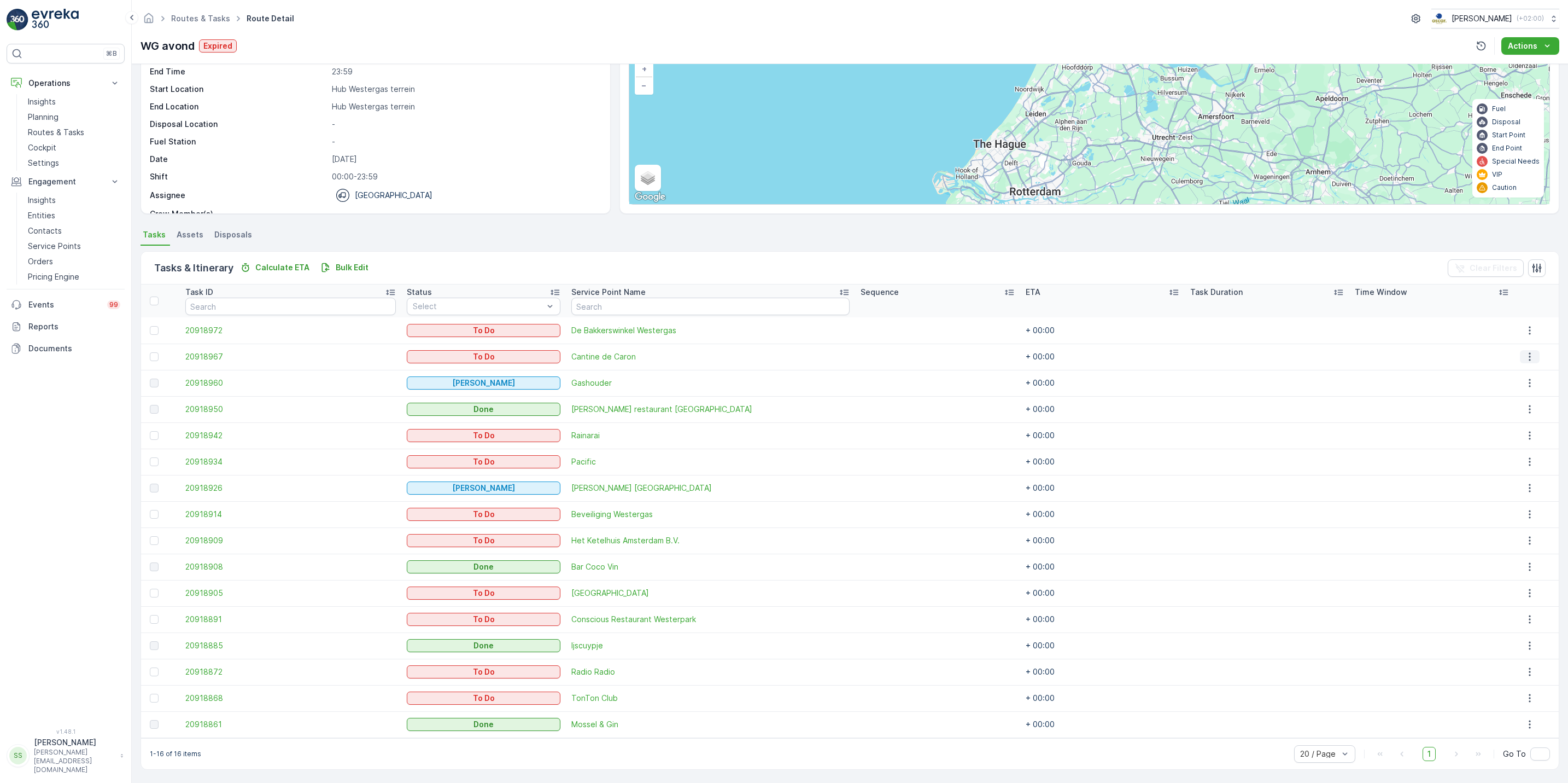
click at [1528, 361] on icon "button" at bounding box center [1530, 357] width 11 height 11
click at [1526, 373] on span "See More Details" at bounding box center [1522, 374] width 63 height 11
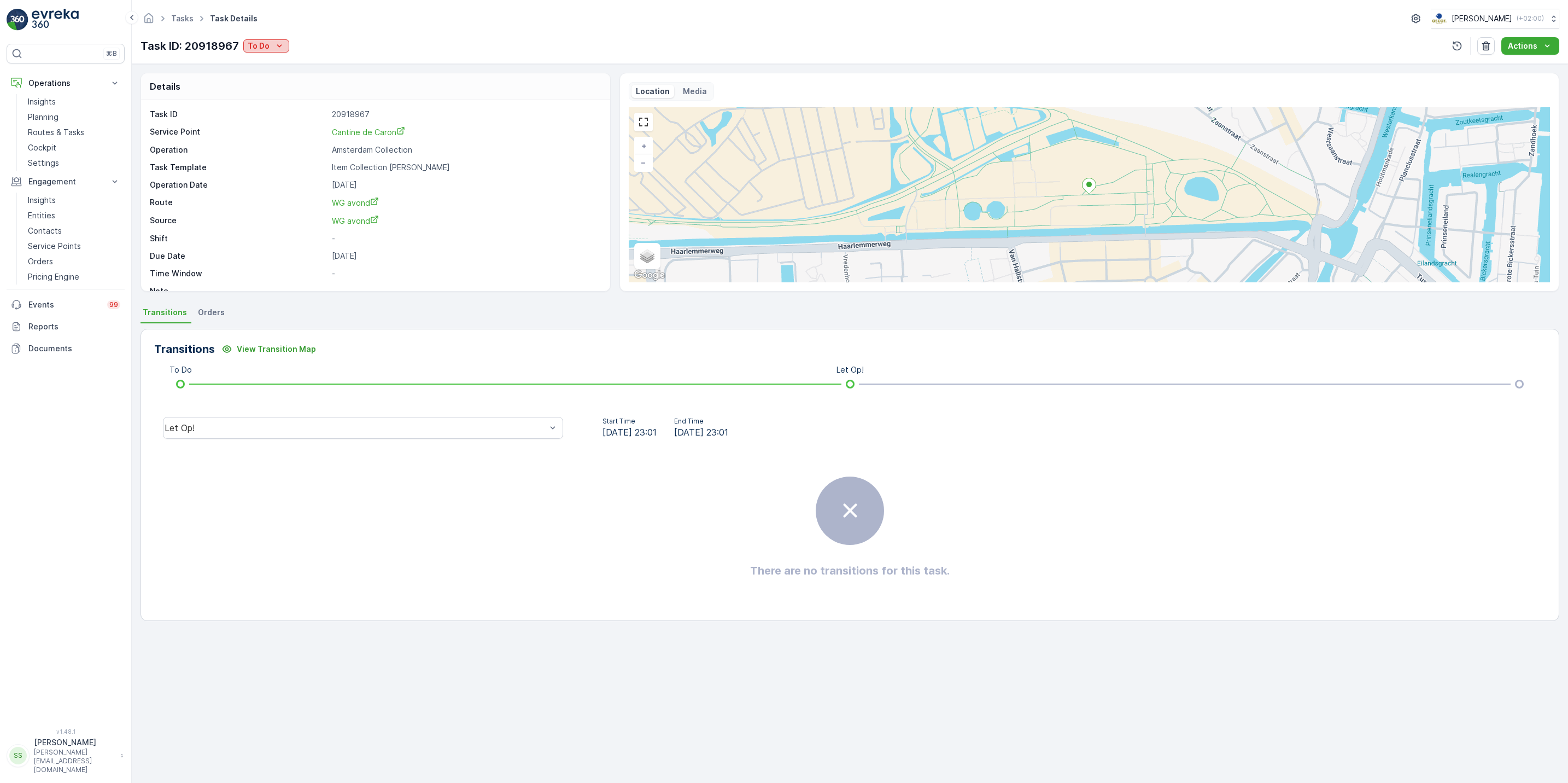
click at [266, 46] on p "To Do" at bounding box center [258, 46] width 22 height 11
click at [271, 96] on div "Done" at bounding box center [280, 93] width 70 height 15
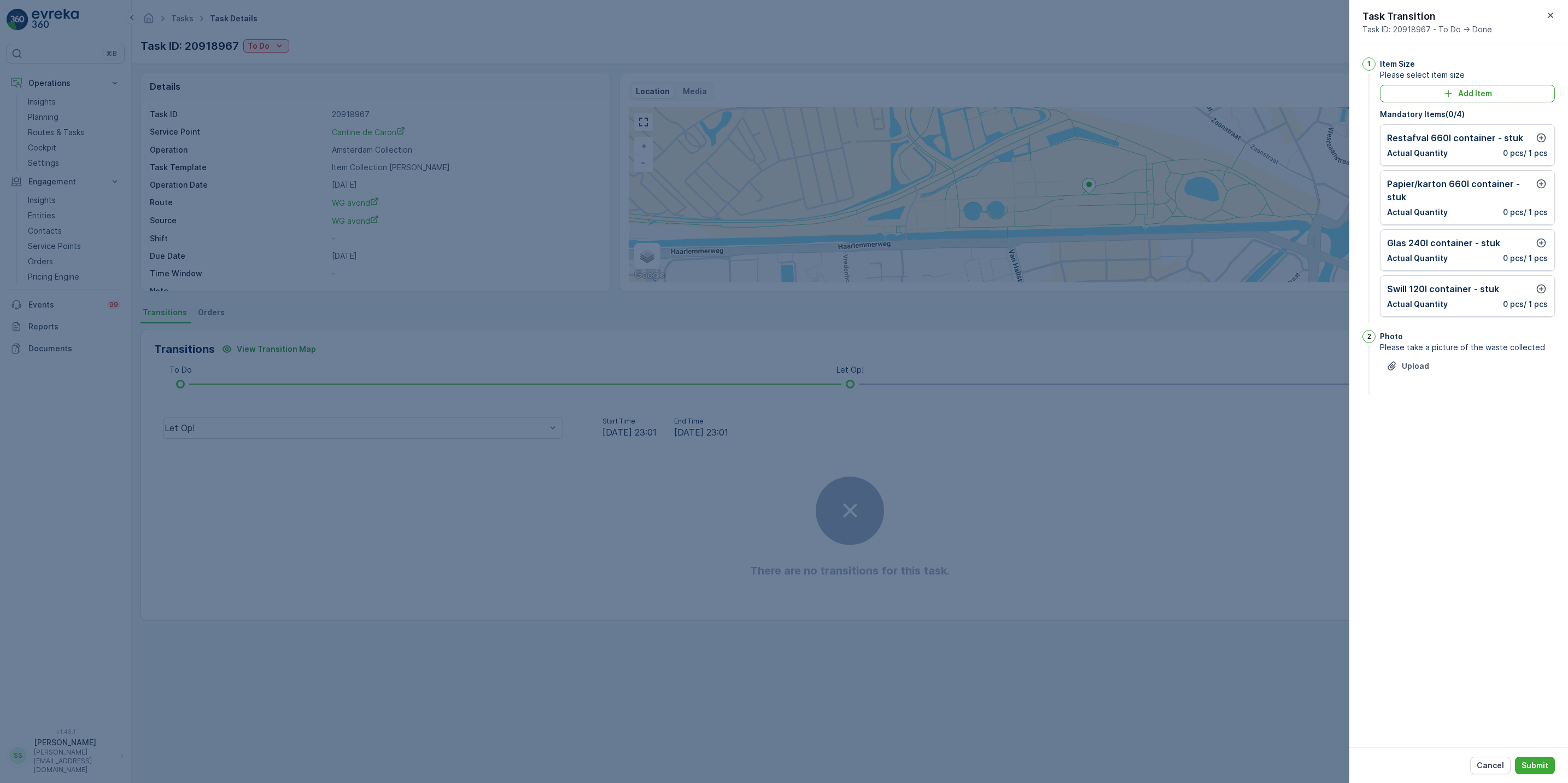
click at [1550, 144] on div "Restafval 660l container - stuk Actual Quantity 0 pcs / 1 pcs" at bounding box center [1468, 145] width 175 height 42
click at [1545, 142] on icon "button" at bounding box center [1542, 138] width 11 height 11
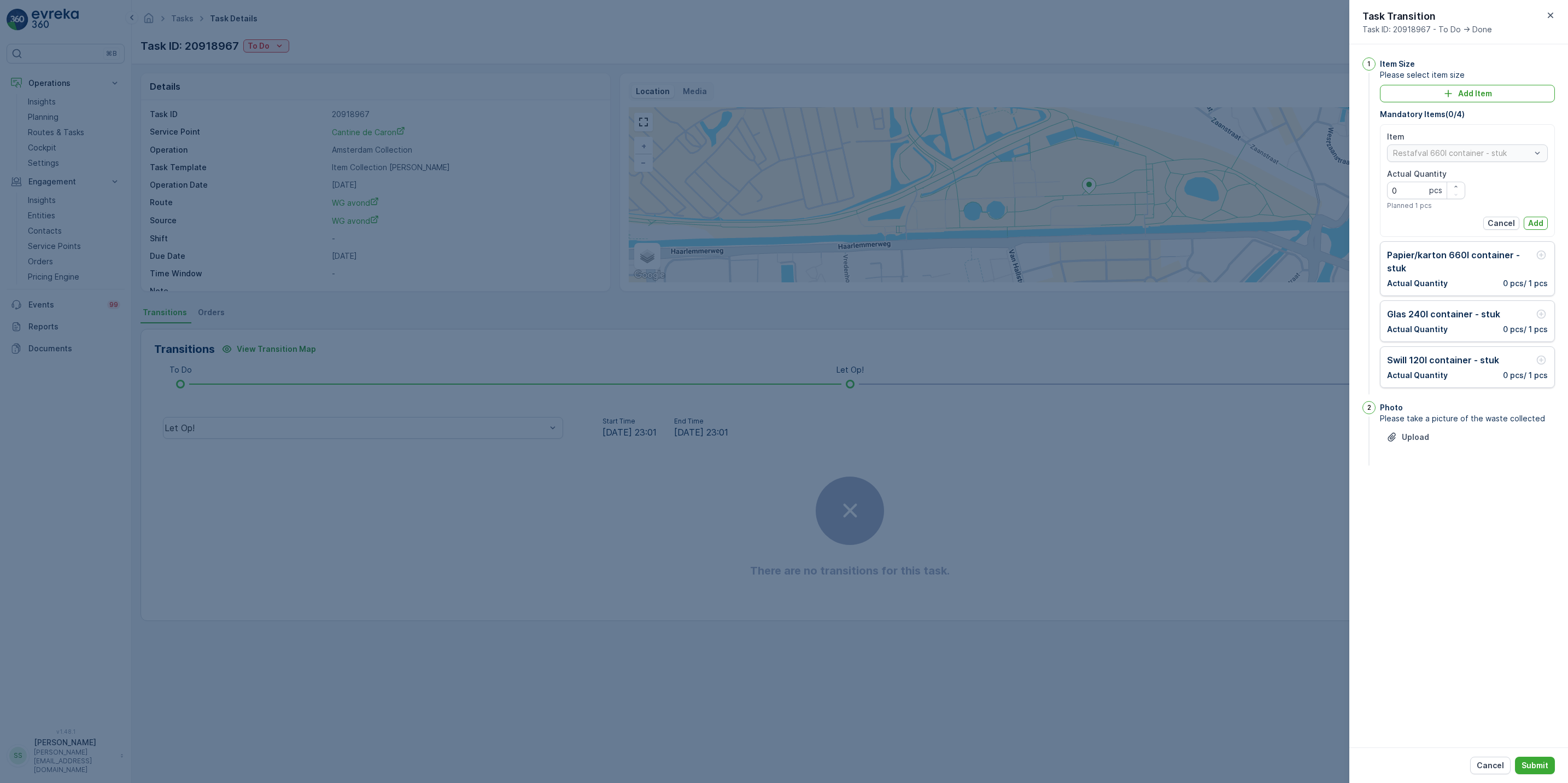
click at [1451, 182] on Quantity "0" at bounding box center [1426, 190] width 79 height 17
click at [1453, 185] on icon "button" at bounding box center [1456, 186] width 6 height 6
type Quantity "1"
click at [1531, 223] on p "Add" at bounding box center [1536, 223] width 15 height 11
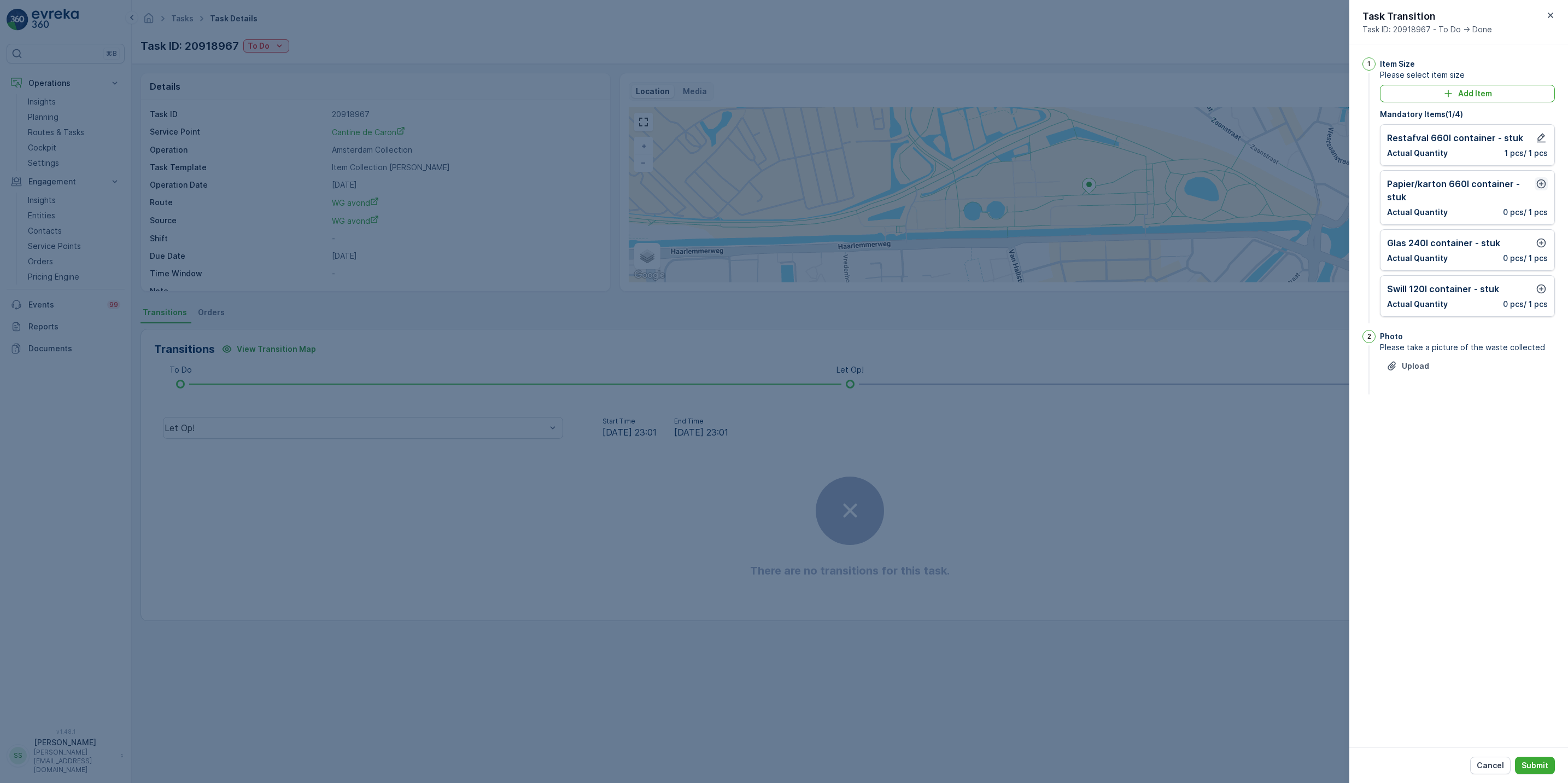
click at [1537, 182] on icon "button" at bounding box center [1542, 183] width 11 height 11
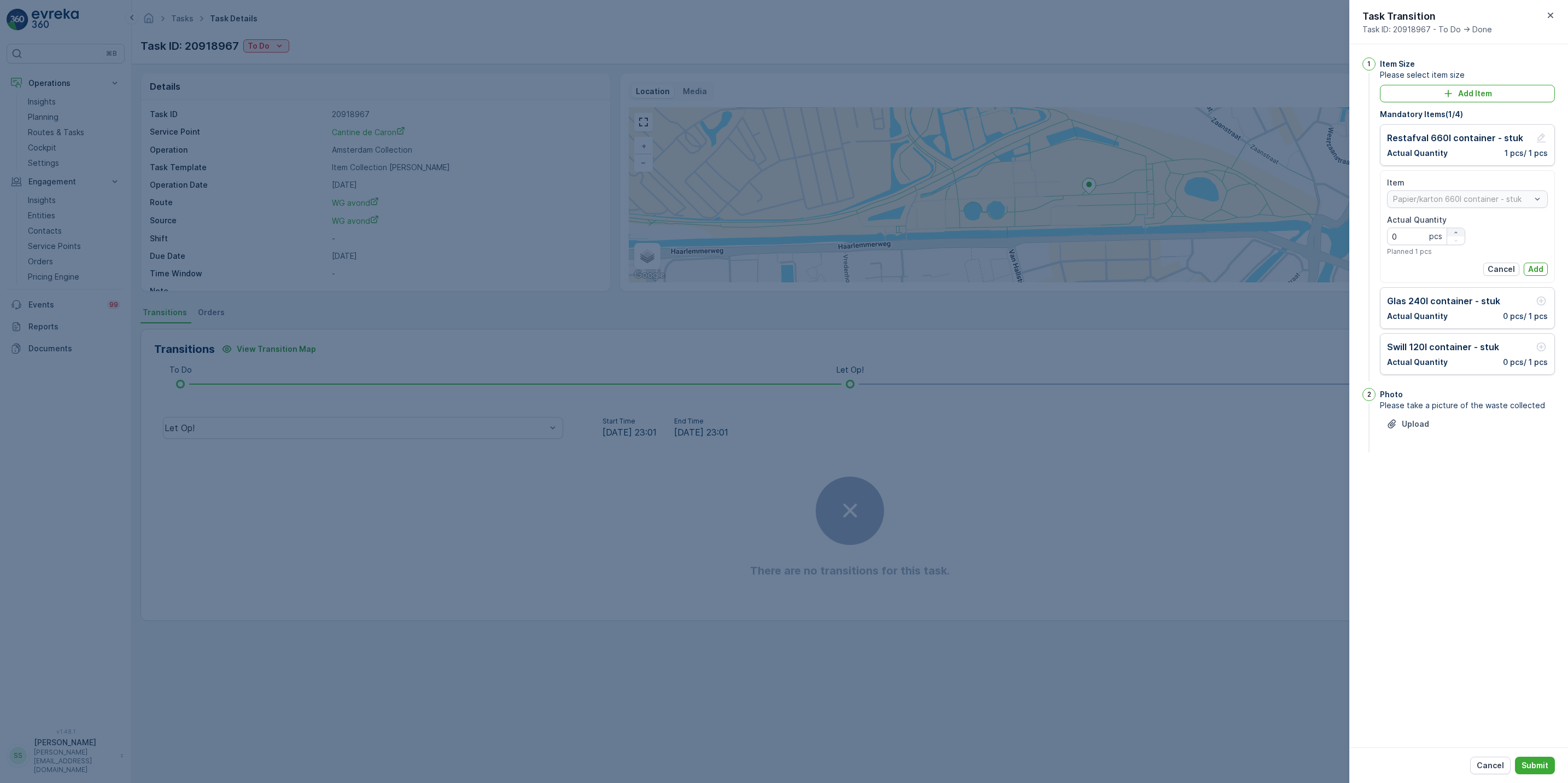
click at [1461, 236] on div "button" at bounding box center [1456, 232] width 17 height 6
type Quantity "1"
click at [1539, 271] on p "Add" at bounding box center [1536, 269] width 15 height 11
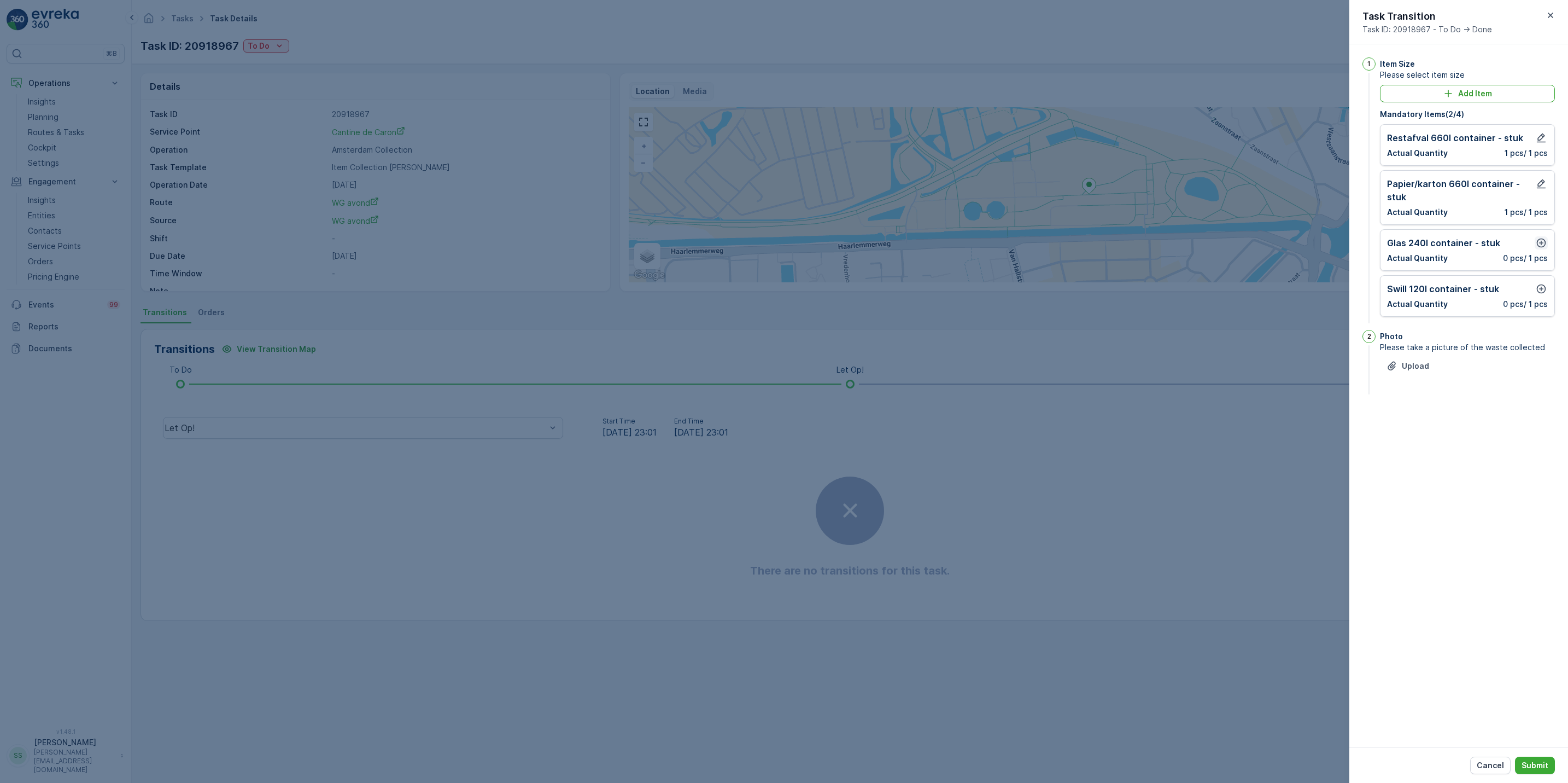
click at [1539, 247] on icon "button" at bounding box center [1542, 243] width 11 height 11
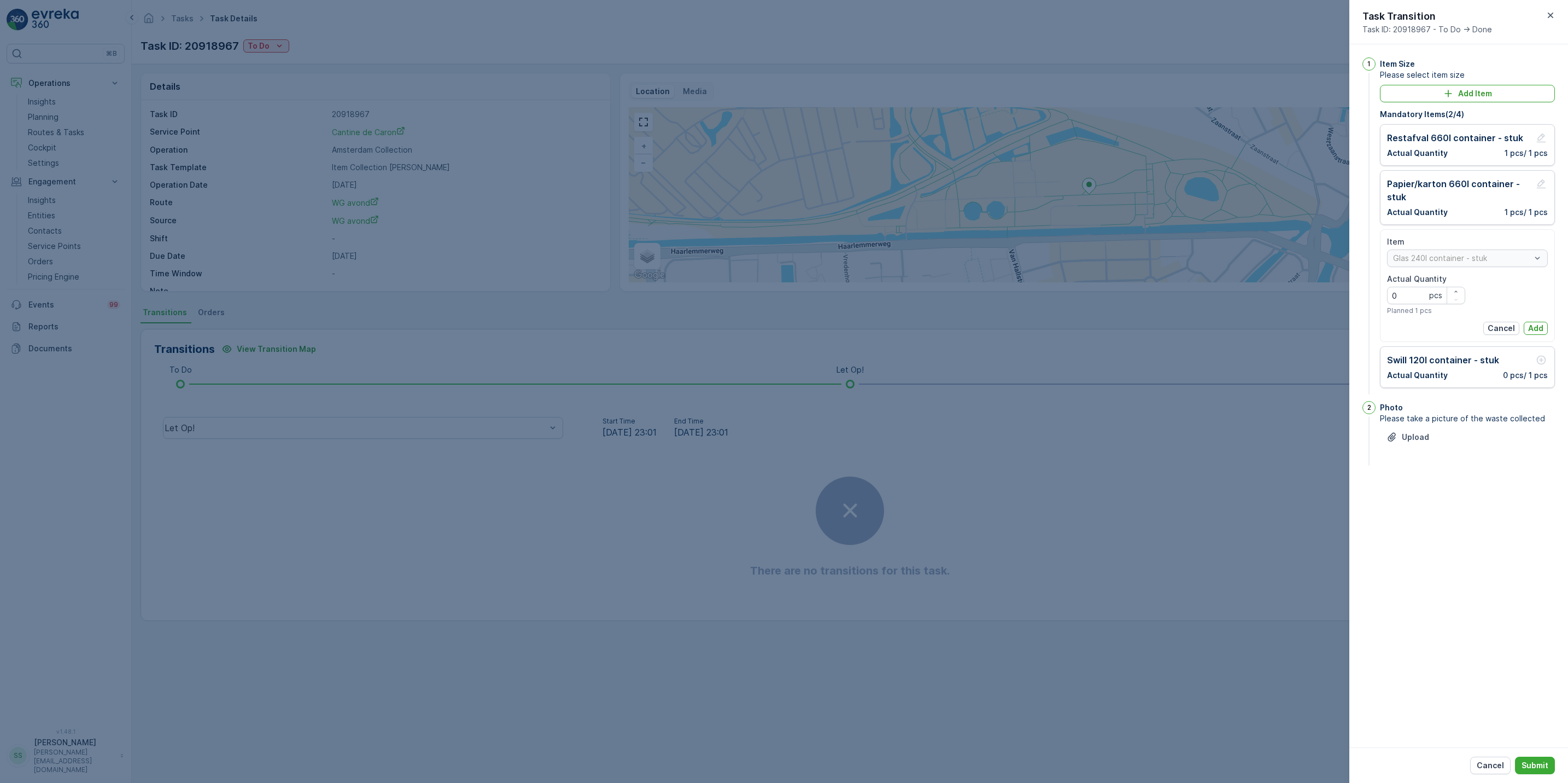
click at [1535, 322] on div "Item Glas 240l container - stuk Actual Quantity 0 pcs Planned 1 pcs Cancel Add" at bounding box center [1468, 285] width 161 height 98
click at [1537, 327] on p "Add" at bounding box center [1536, 328] width 15 height 11
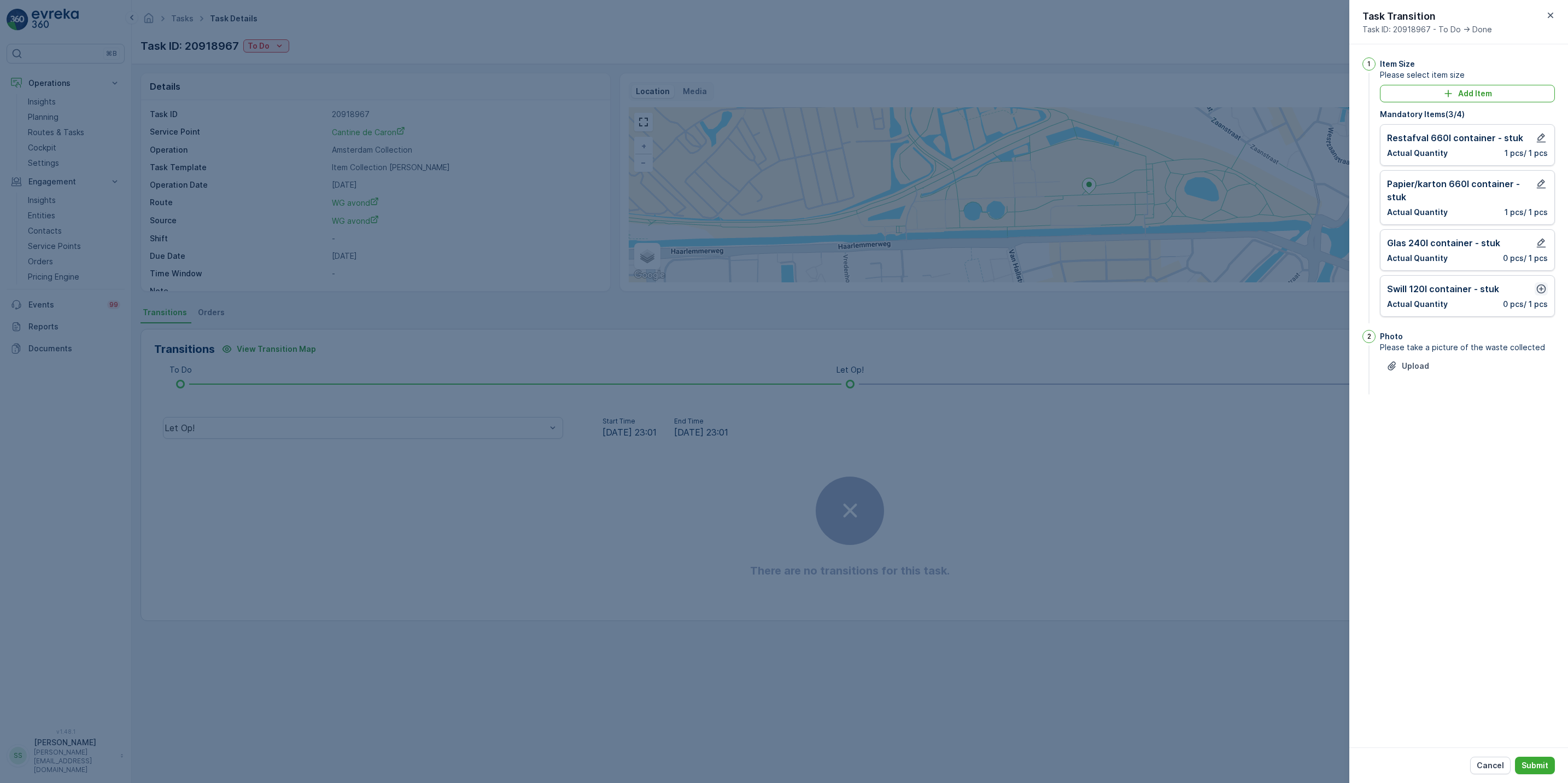
click at [1541, 289] on icon "button" at bounding box center [1542, 289] width 9 height 9
click at [1539, 374] on p "Add" at bounding box center [1536, 374] width 15 height 11
click at [1547, 762] on p "Submit" at bounding box center [1536, 765] width 27 height 11
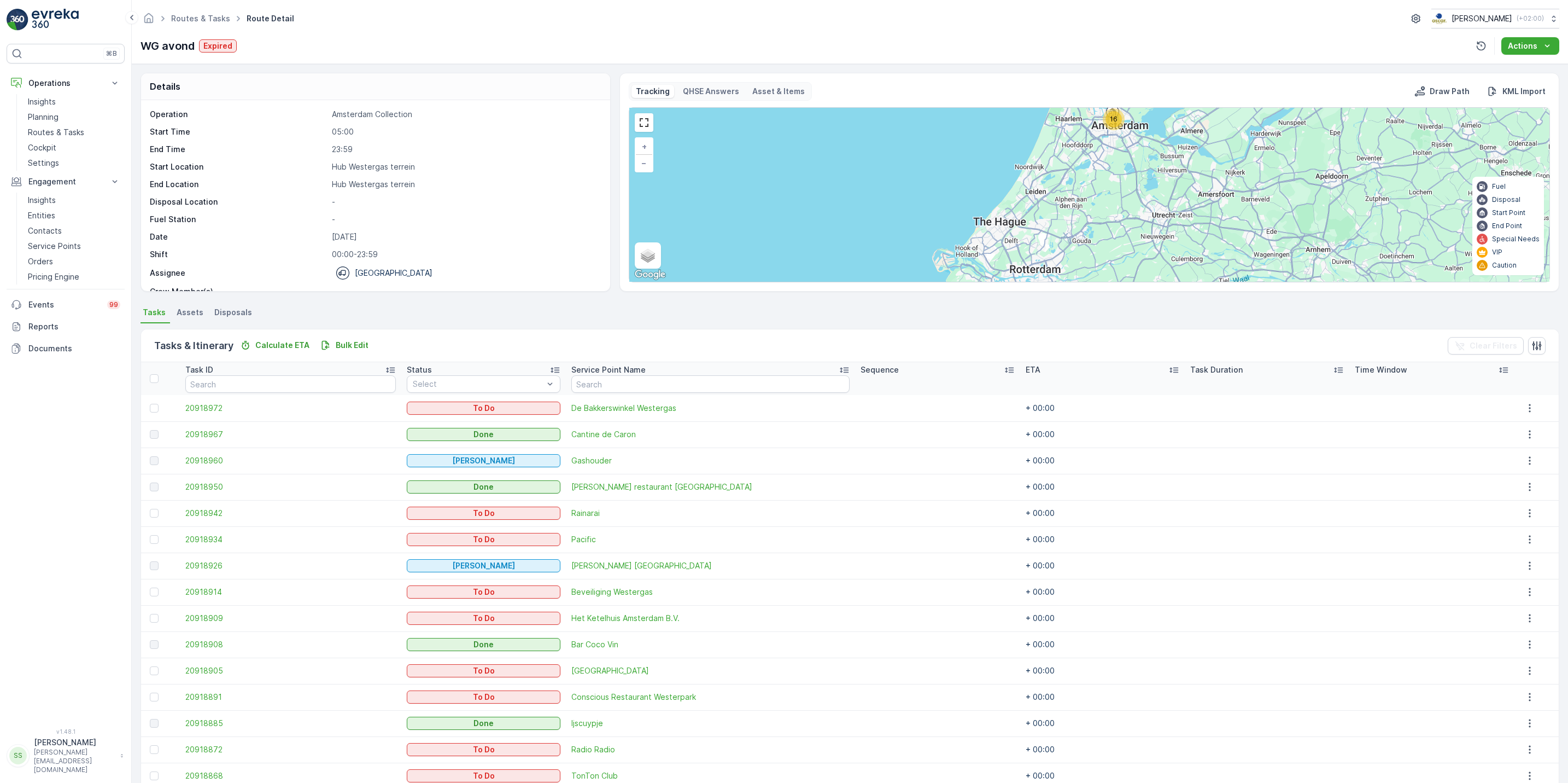
scroll to position [79, 0]
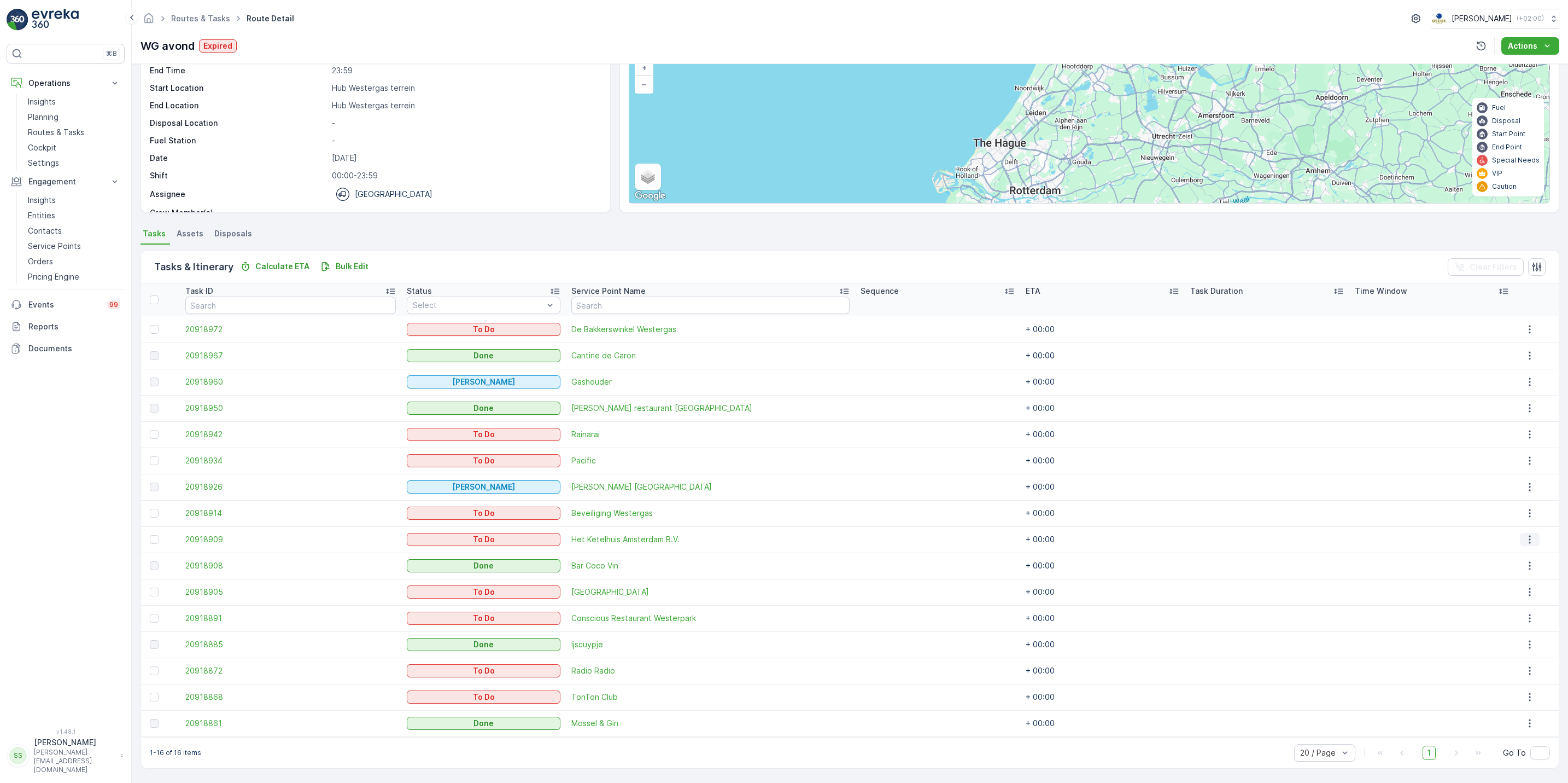
click at [1529, 537] on button "button" at bounding box center [1530, 539] width 20 height 14
click at [1524, 554] on span "See More Details" at bounding box center [1522, 555] width 63 height 11
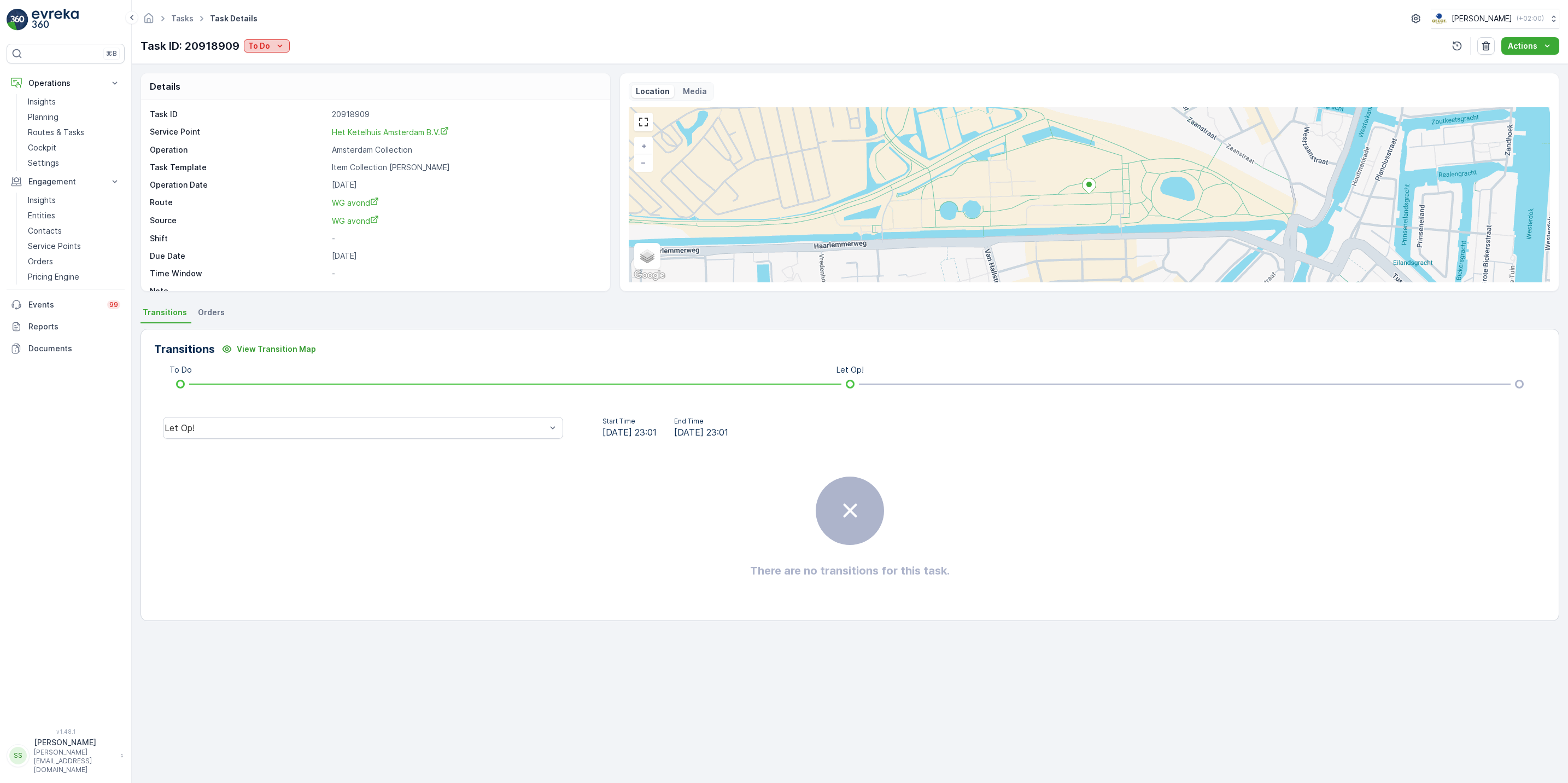
click at [274, 48] on icon "To Do" at bounding box center [280, 46] width 11 height 11
click at [267, 92] on span "Done" at bounding box center [261, 94] width 20 height 11
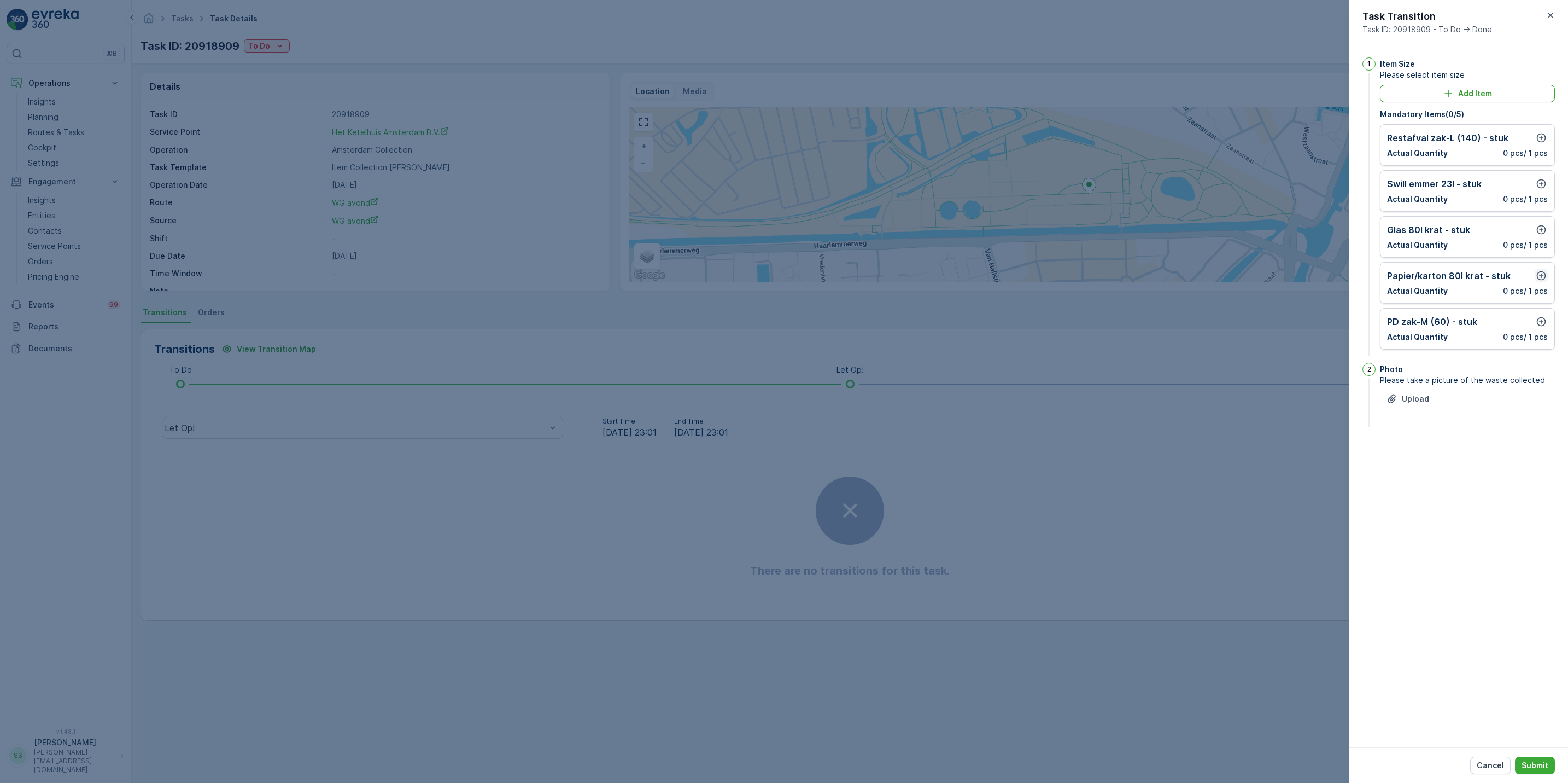
click at [1539, 278] on icon "button" at bounding box center [1542, 275] width 11 height 11
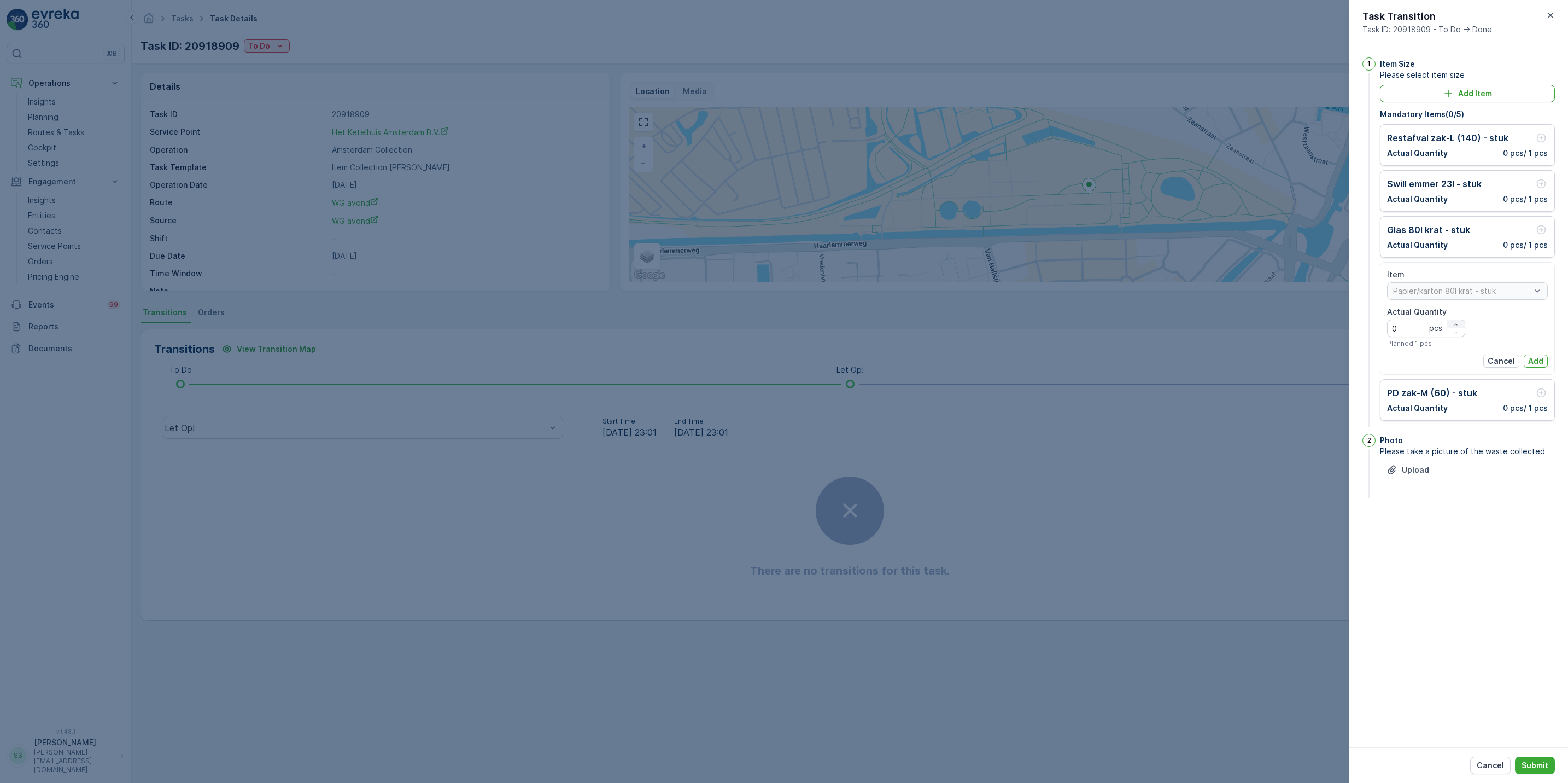
click at [1459, 324] on icon "button" at bounding box center [1456, 324] width 6 height 6
type Quantity "1"
click at [1542, 361] on p "Add" at bounding box center [1536, 361] width 15 height 11
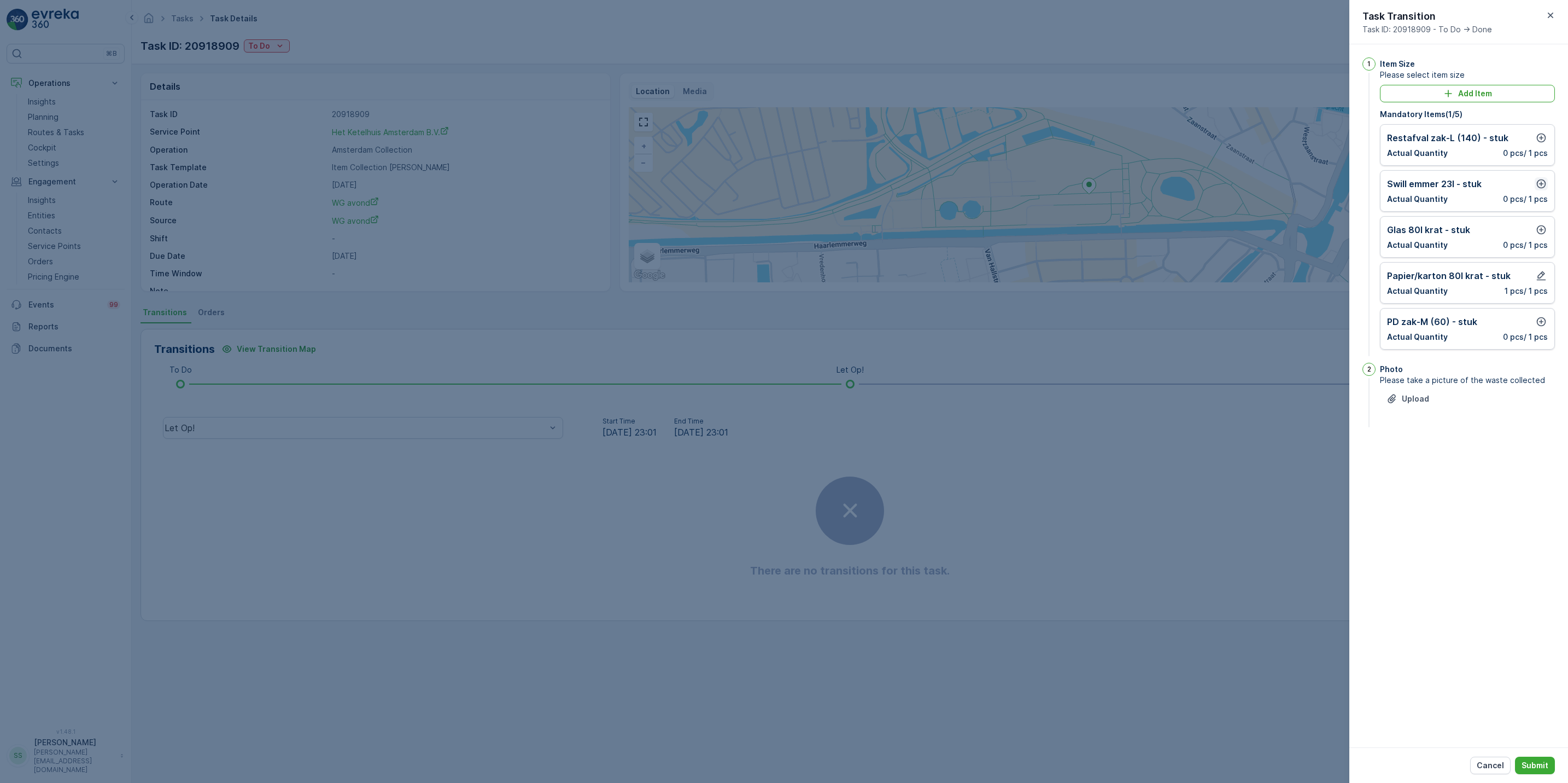
click at [1542, 184] on icon "button" at bounding box center [1542, 183] width 11 height 11
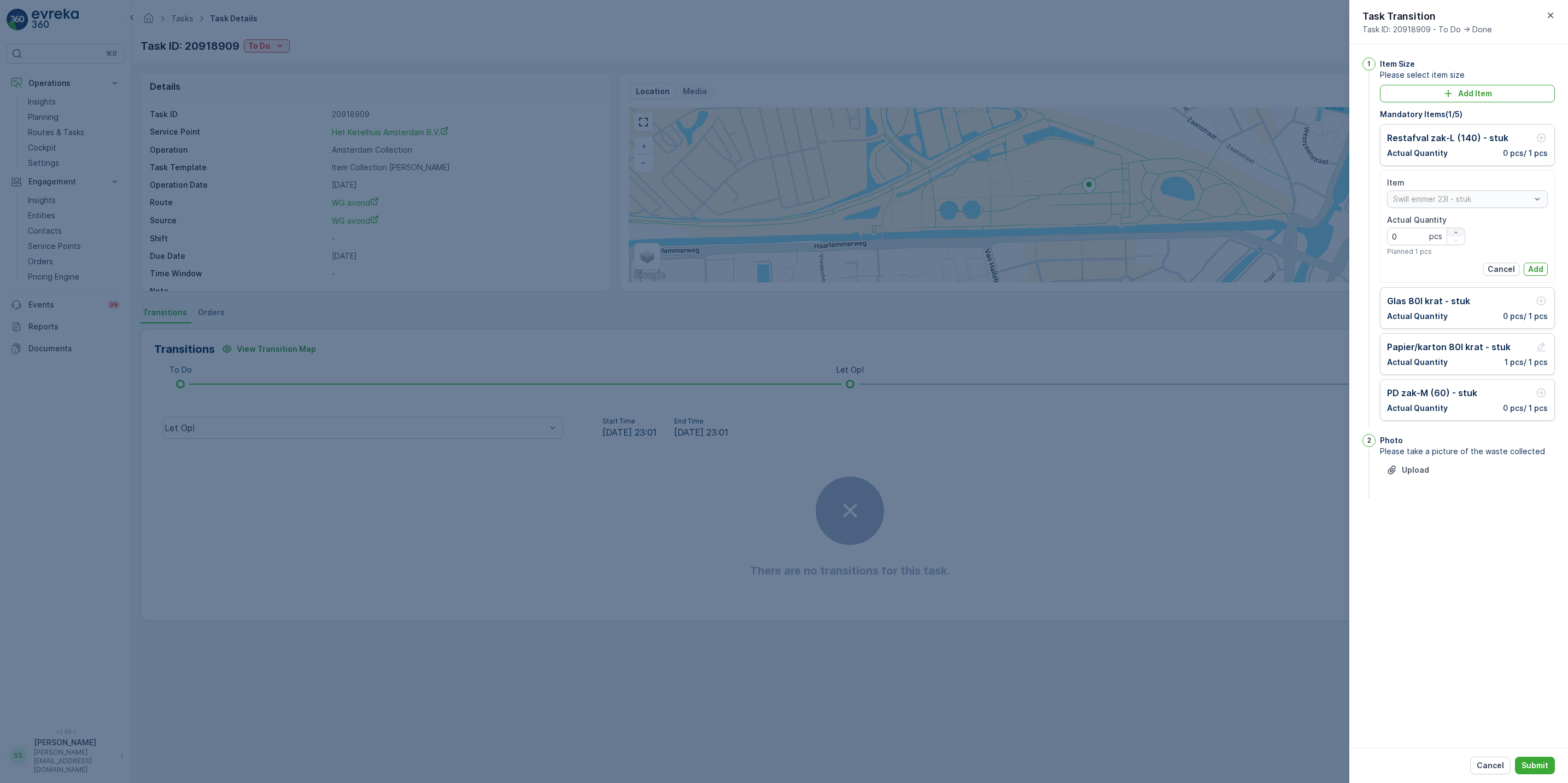
click at [1456, 230] on icon "button" at bounding box center [1456, 232] width 6 height 6
type Quantity "1"
click at [1536, 271] on p "Add" at bounding box center [1536, 269] width 15 height 11
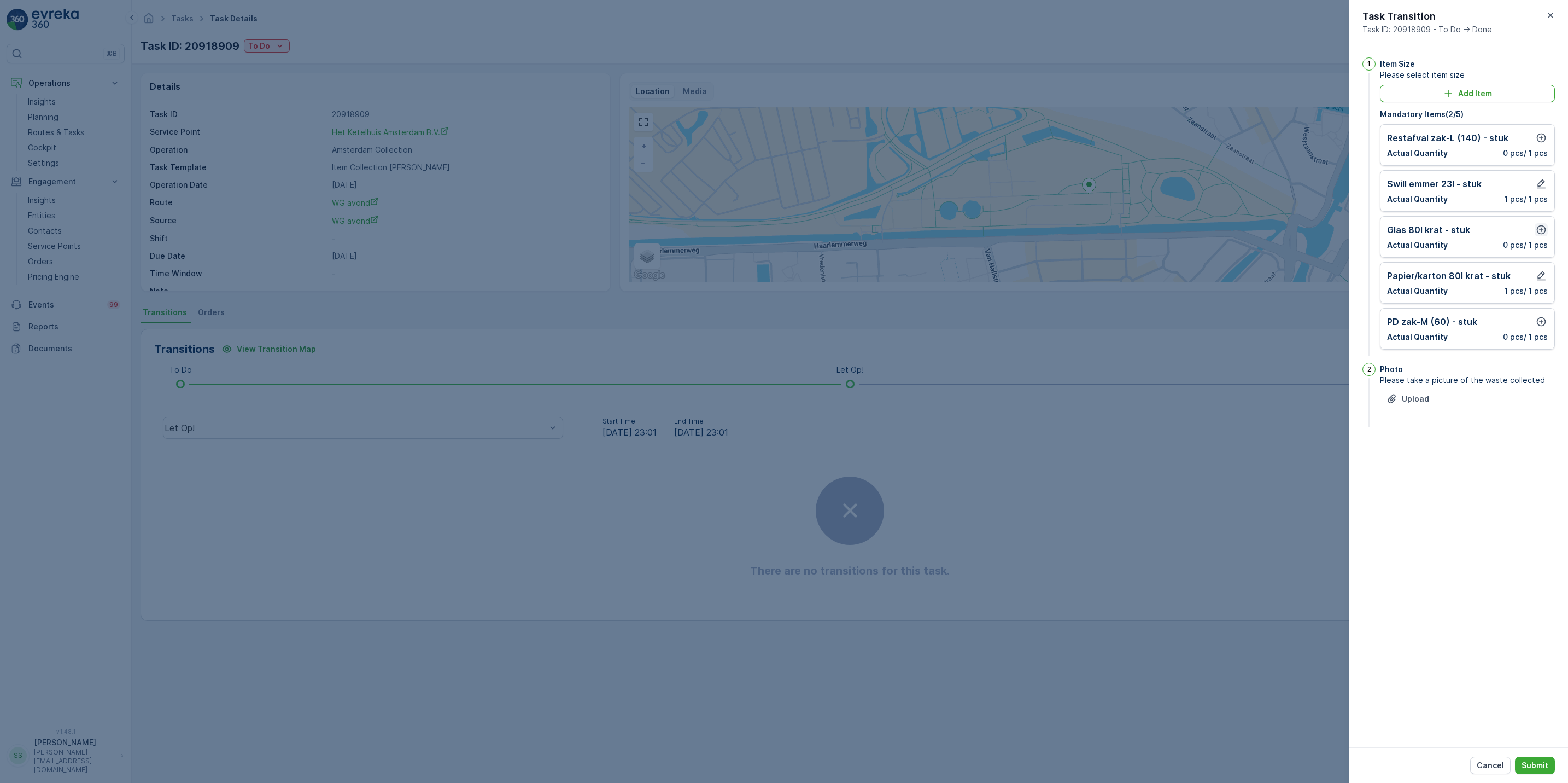
click at [1543, 231] on icon "button" at bounding box center [1542, 230] width 9 height 9
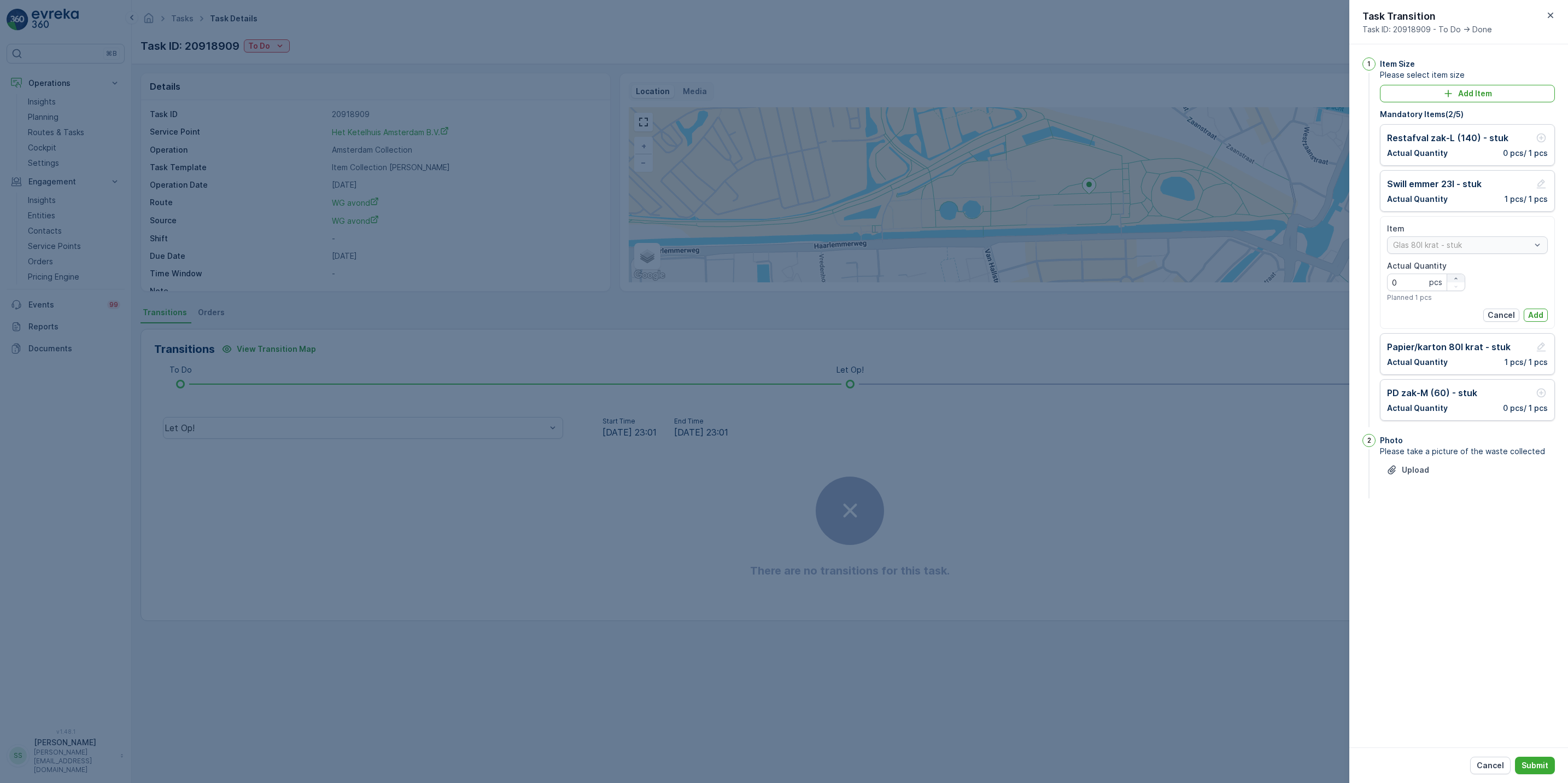
click at [1459, 279] on div "button" at bounding box center [1456, 278] width 17 height 6
type Quantity "1"
click at [1534, 314] on p "Add" at bounding box center [1536, 315] width 15 height 11
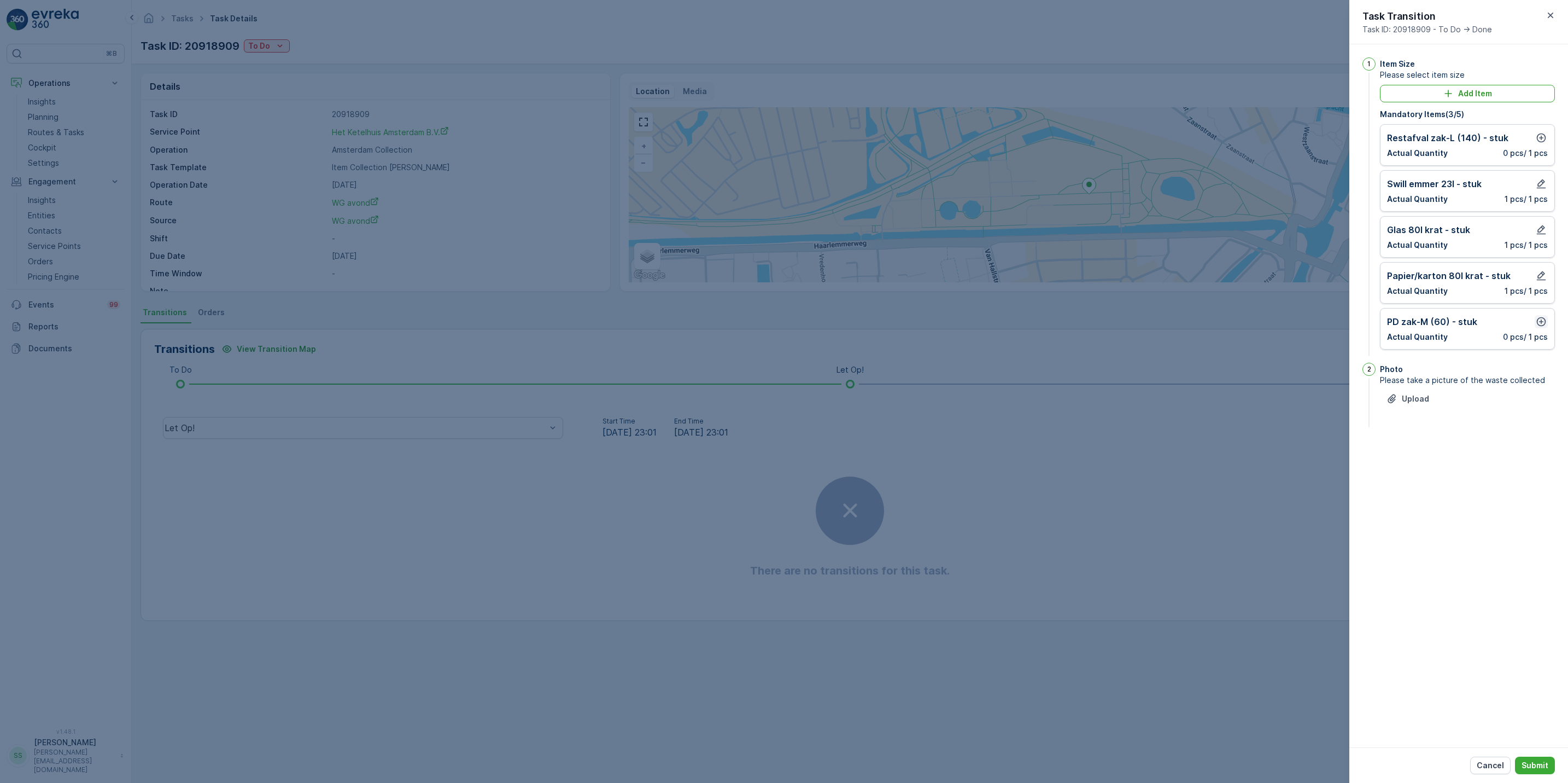
click at [1541, 323] on icon "button" at bounding box center [1542, 322] width 9 height 9
click at [1455, 371] on icon "button" at bounding box center [1456, 370] width 6 height 6
type Quantity "1"
click at [1534, 407] on p "Add" at bounding box center [1536, 407] width 15 height 11
click at [1536, 136] on button "button" at bounding box center [1542, 137] width 14 height 14
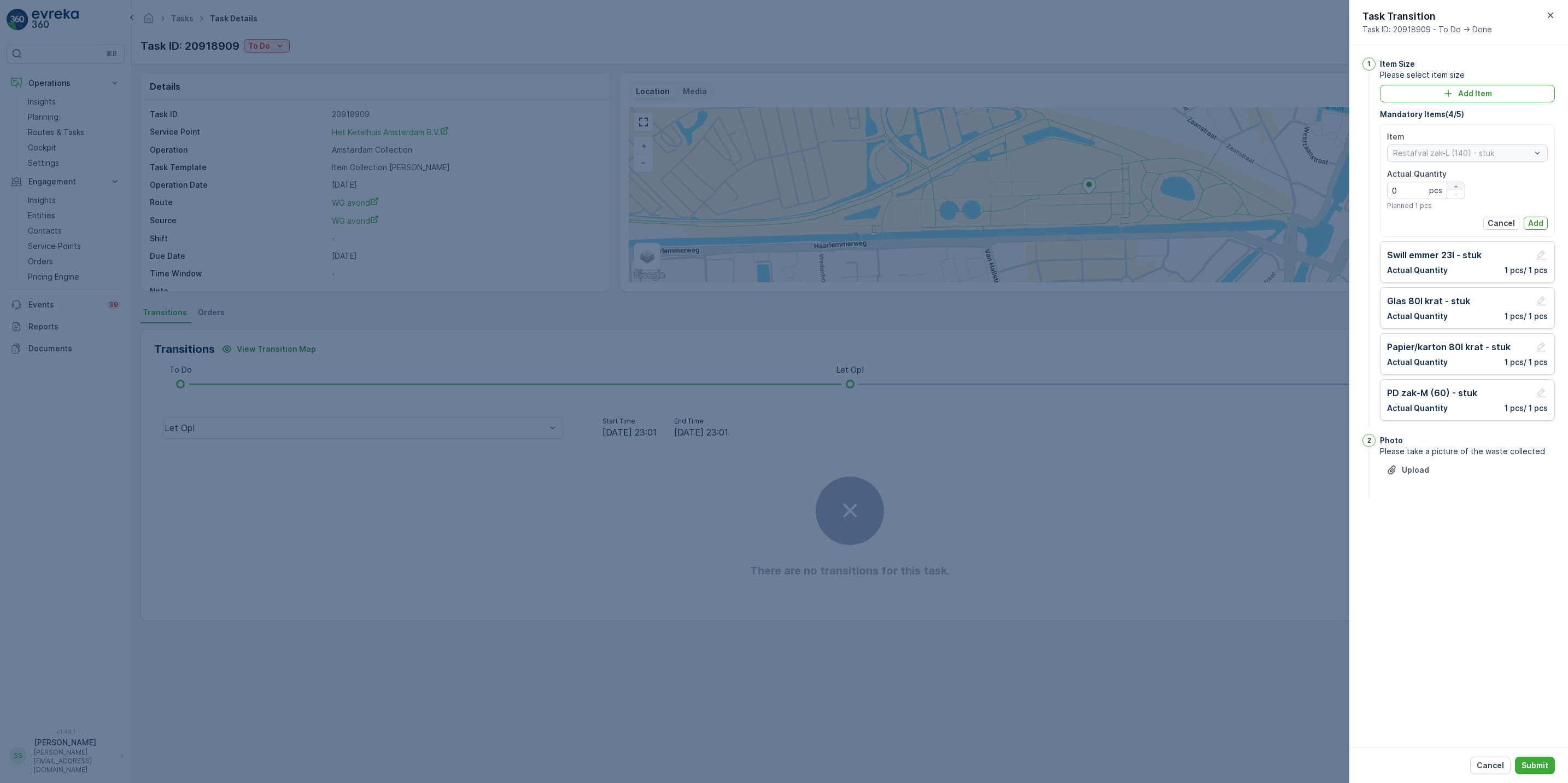
click at [1455, 184] on icon "button" at bounding box center [1456, 186] width 6 height 6
type Quantity "1"
click at [1544, 221] on button "Add" at bounding box center [1536, 223] width 24 height 14
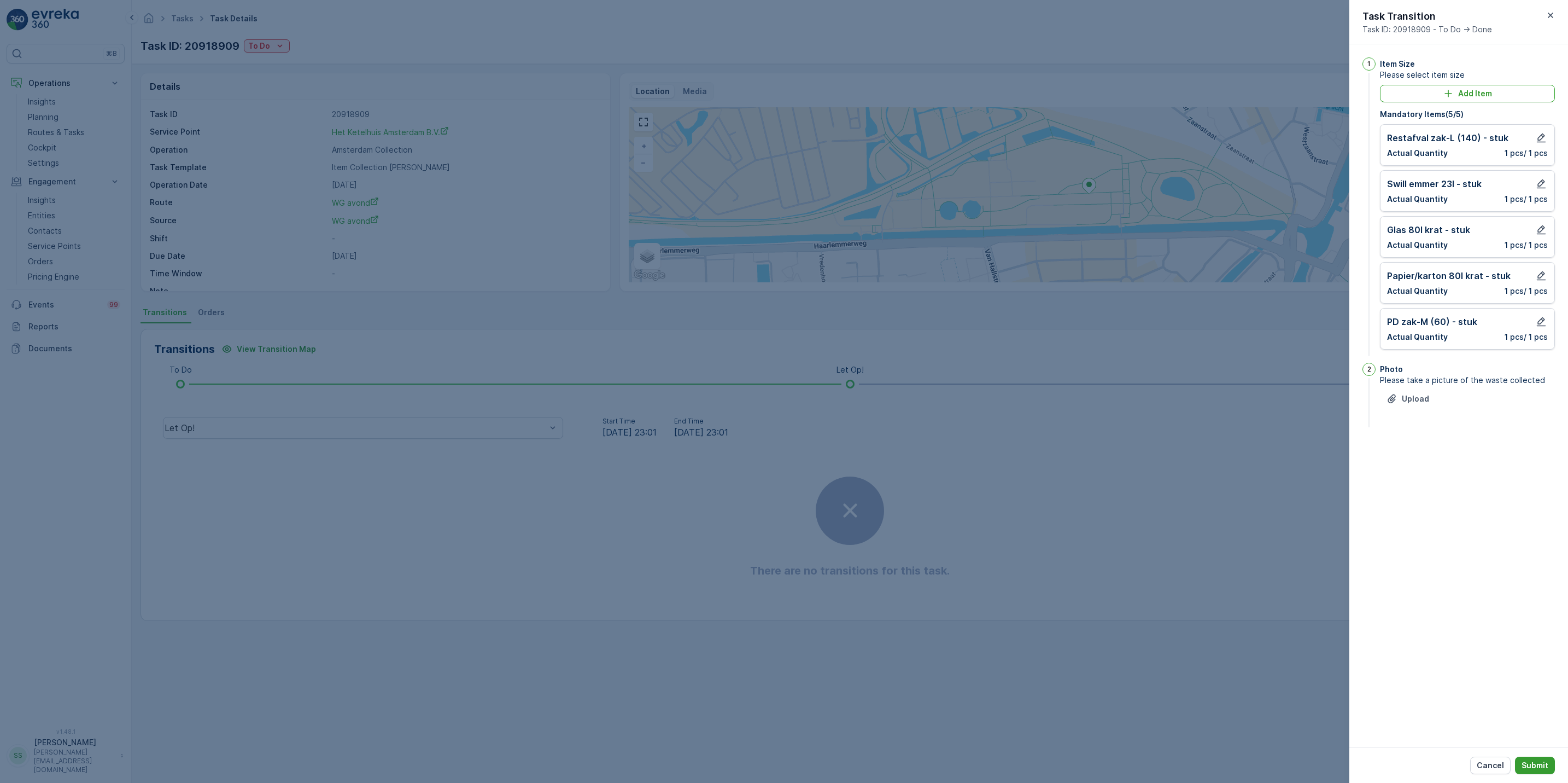
click at [1533, 760] on p "Submit" at bounding box center [1536, 765] width 27 height 11
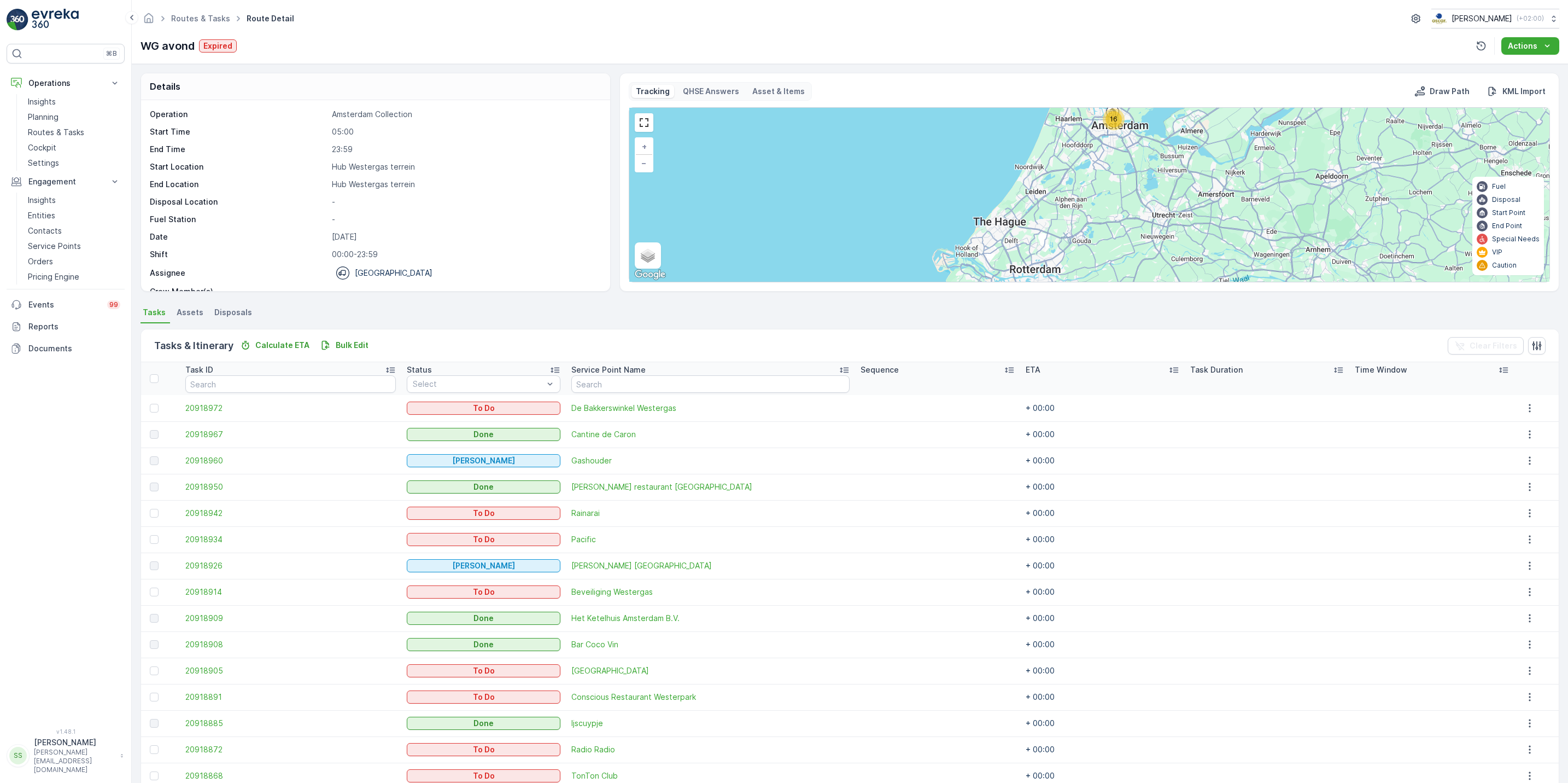
scroll to position [79, 0]
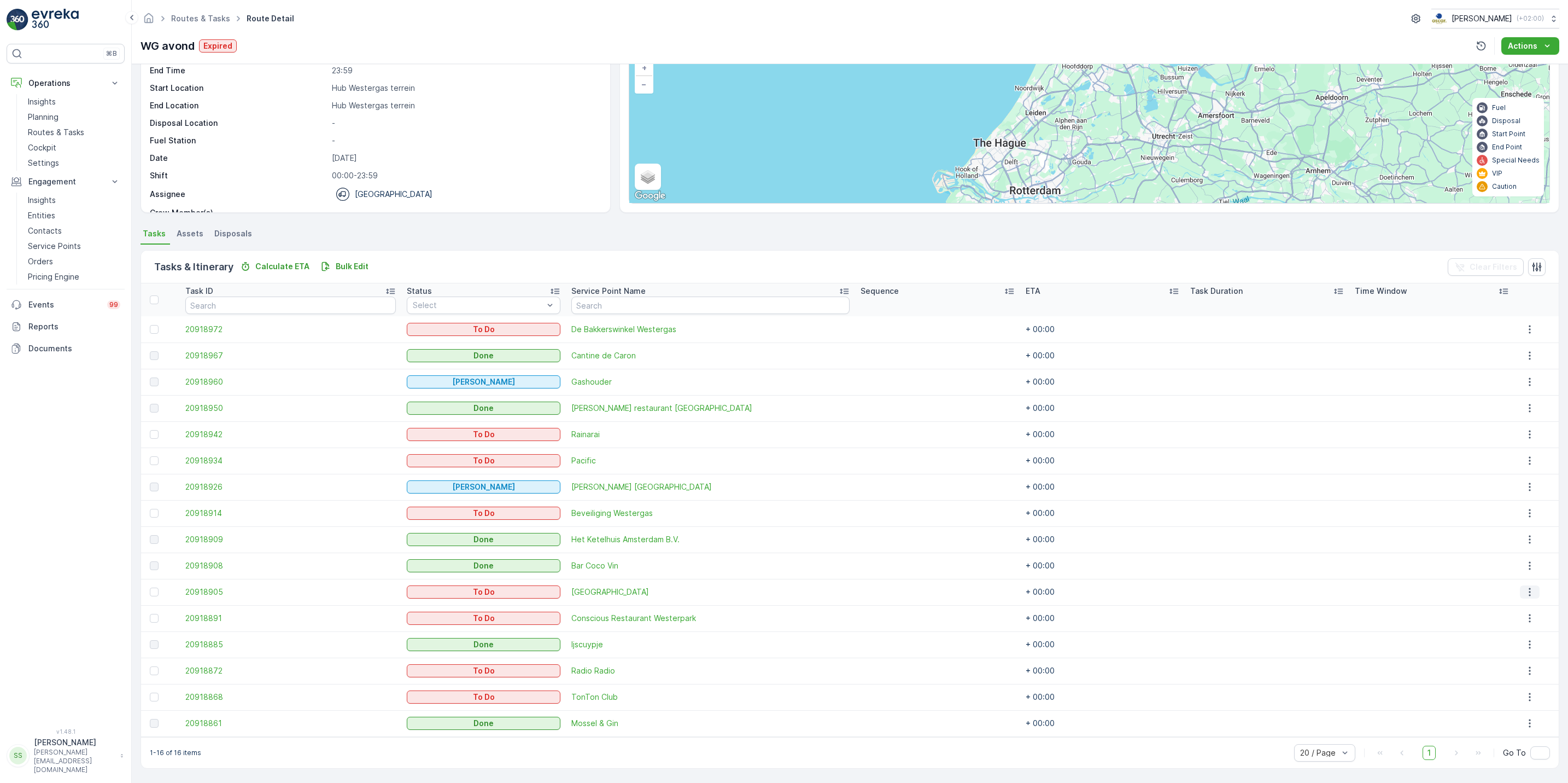
click at [1525, 591] on icon "button" at bounding box center [1530, 592] width 11 height 11
click at [1517, 611] on span "See More Details" at bounding box center [1522, 609] width 63 height 11
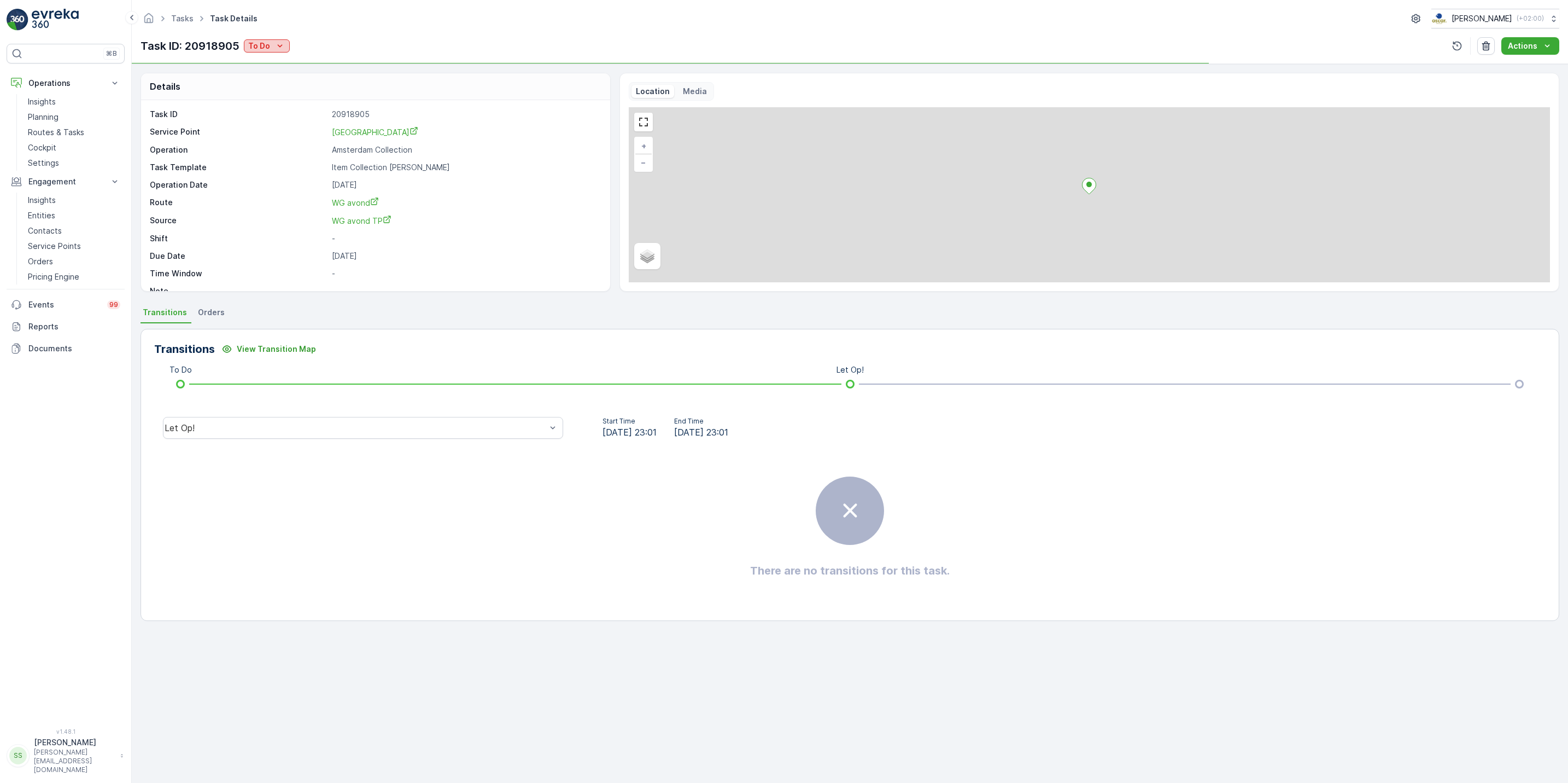
click at [267, 43] on p "To Do" at bounding box center [259, 46] width 22 height 11
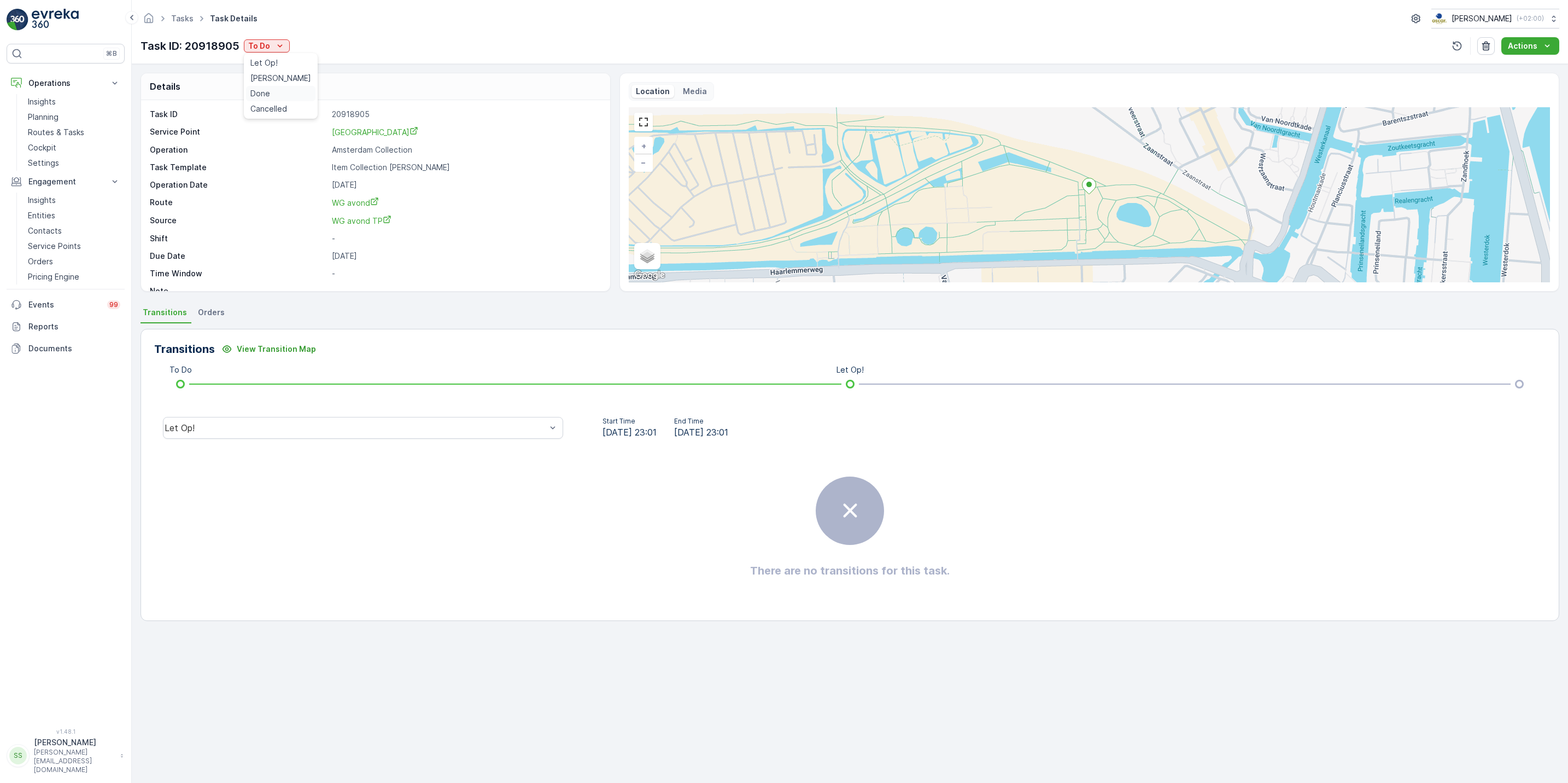
click at [273, 90] on div "Done" at bounding box center [281, 93] width 70 height 15
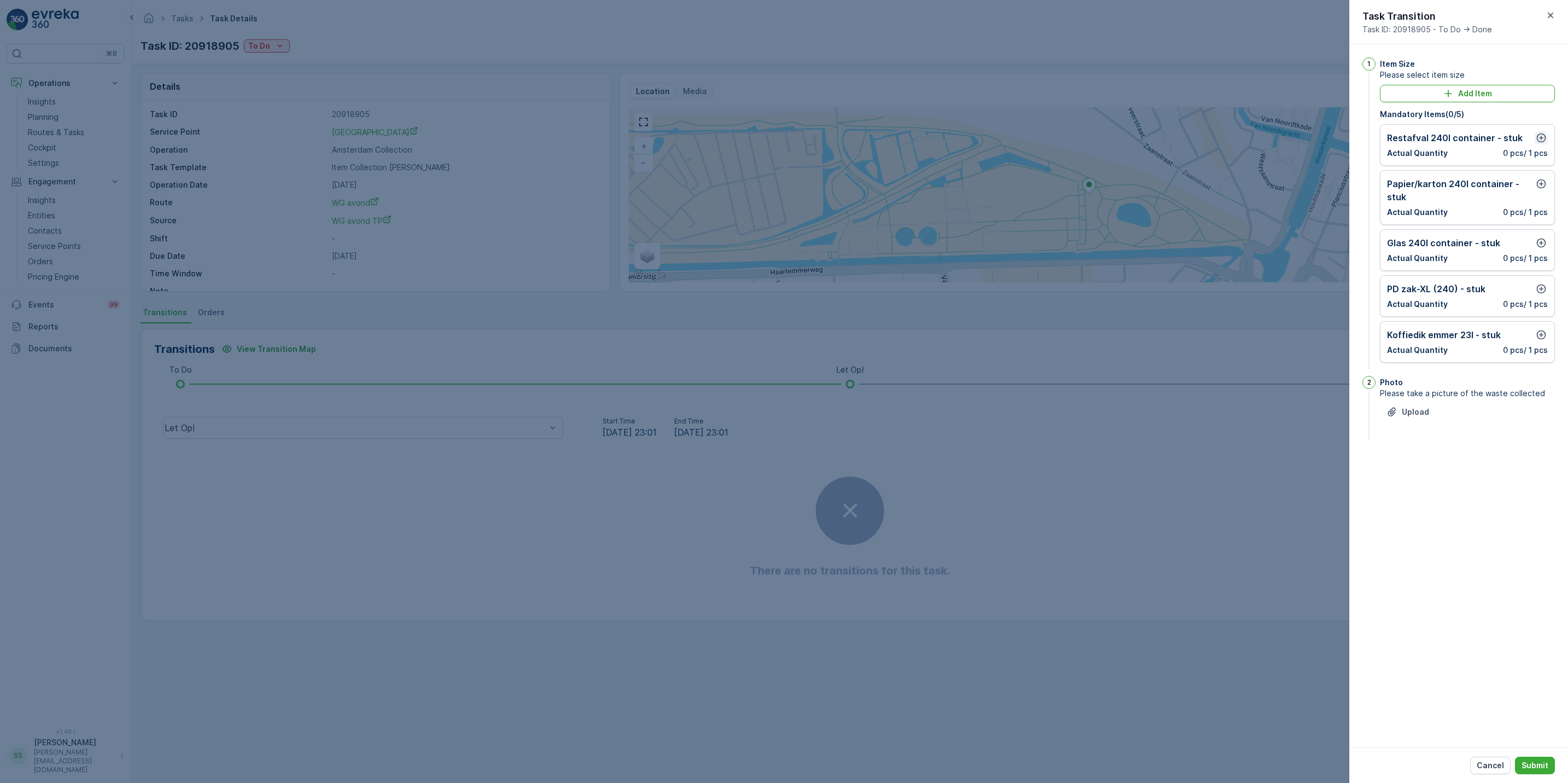
click at [1544, 133] on icon "button" at bounding box center [1542, 138] width 11 height 11
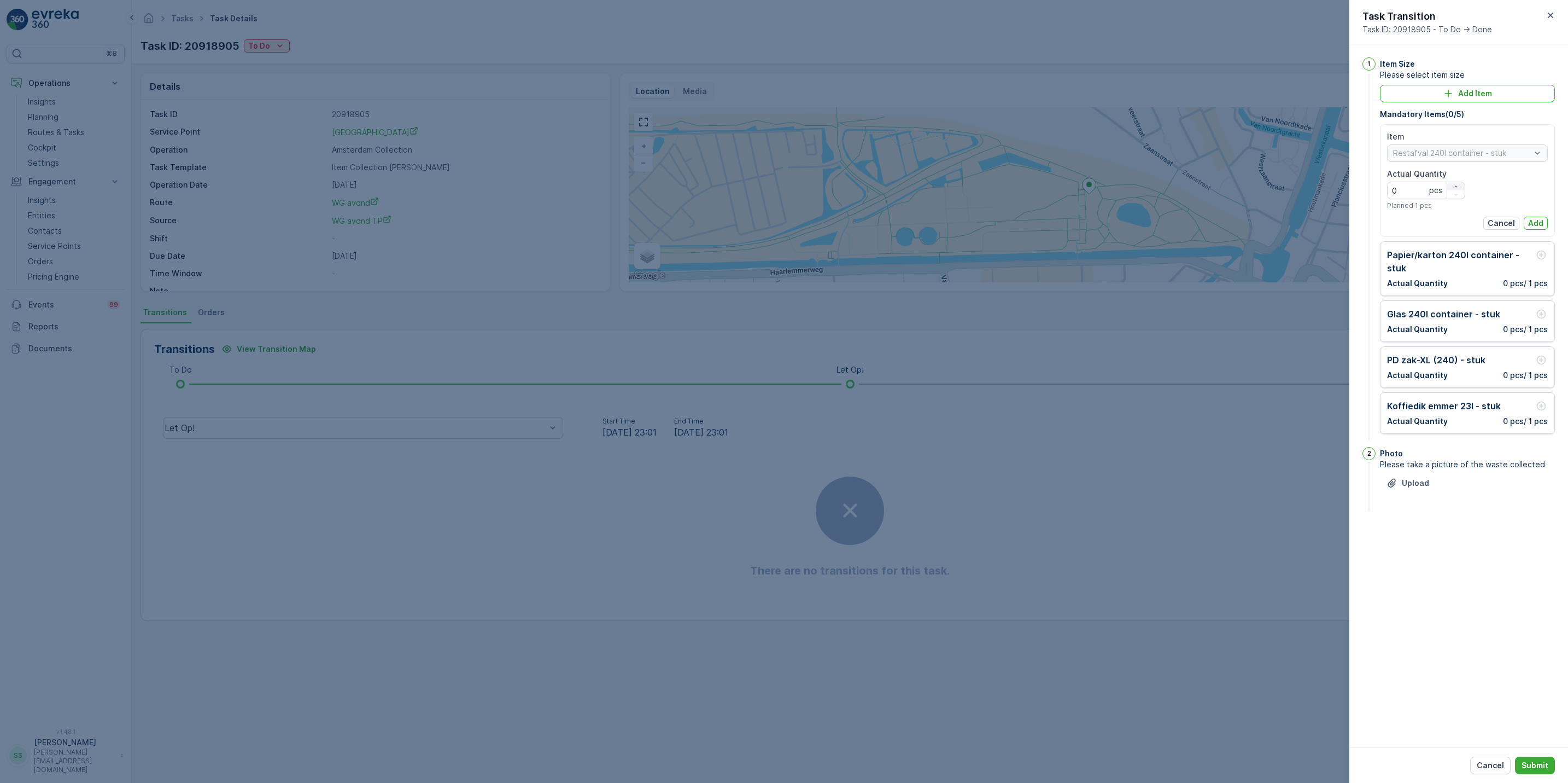
click at [1451, 184] on div "button" at bounding box center [1456, 186] width 17 height 6
type Quantity "3"
click at [1531, 221] on p "Add" at bounding box center [1536, 223] width 15 height 11
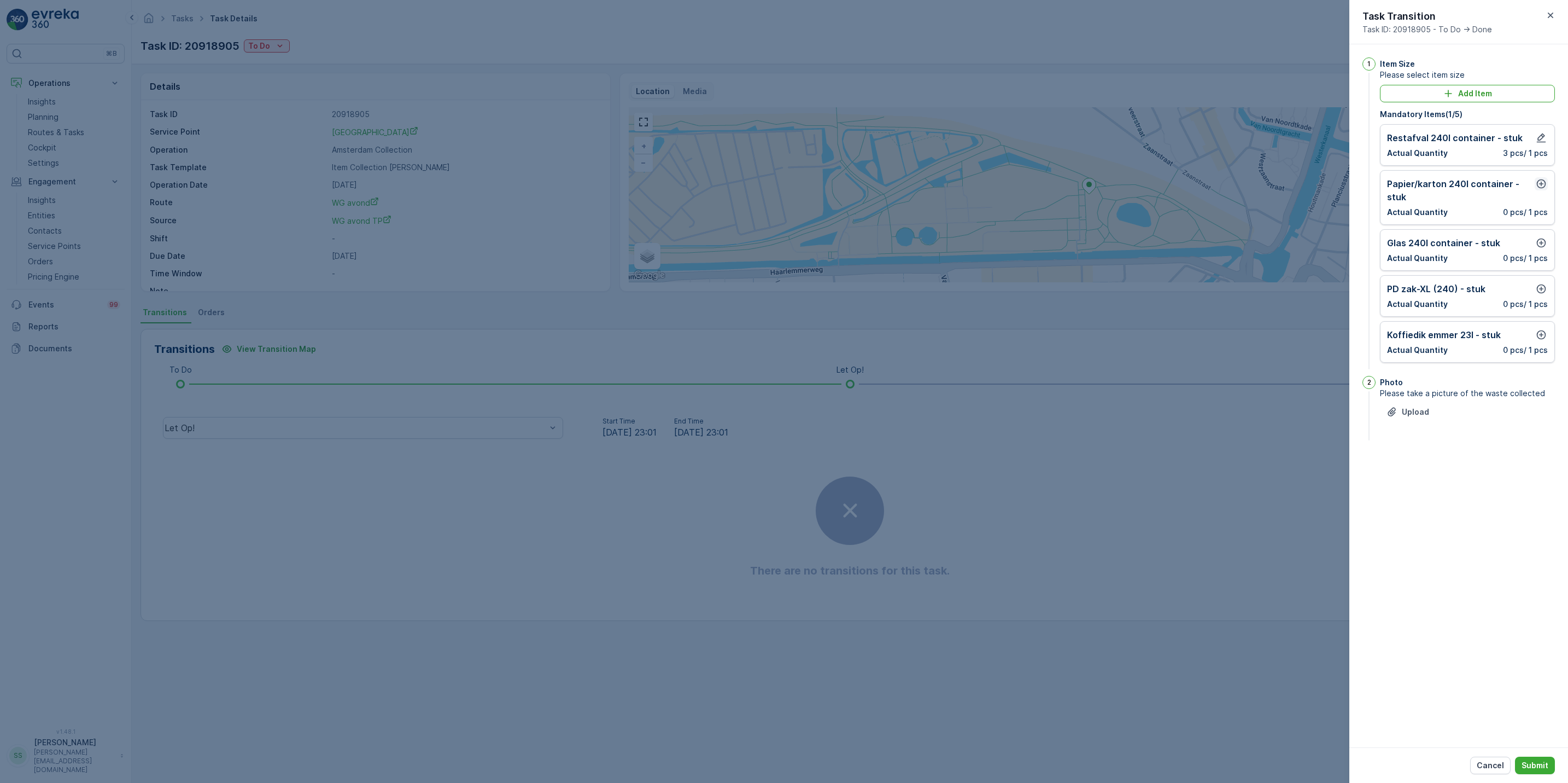
click at [1537, 190] on icon "button" at bounding box center [1542, 183] width 11 height 11
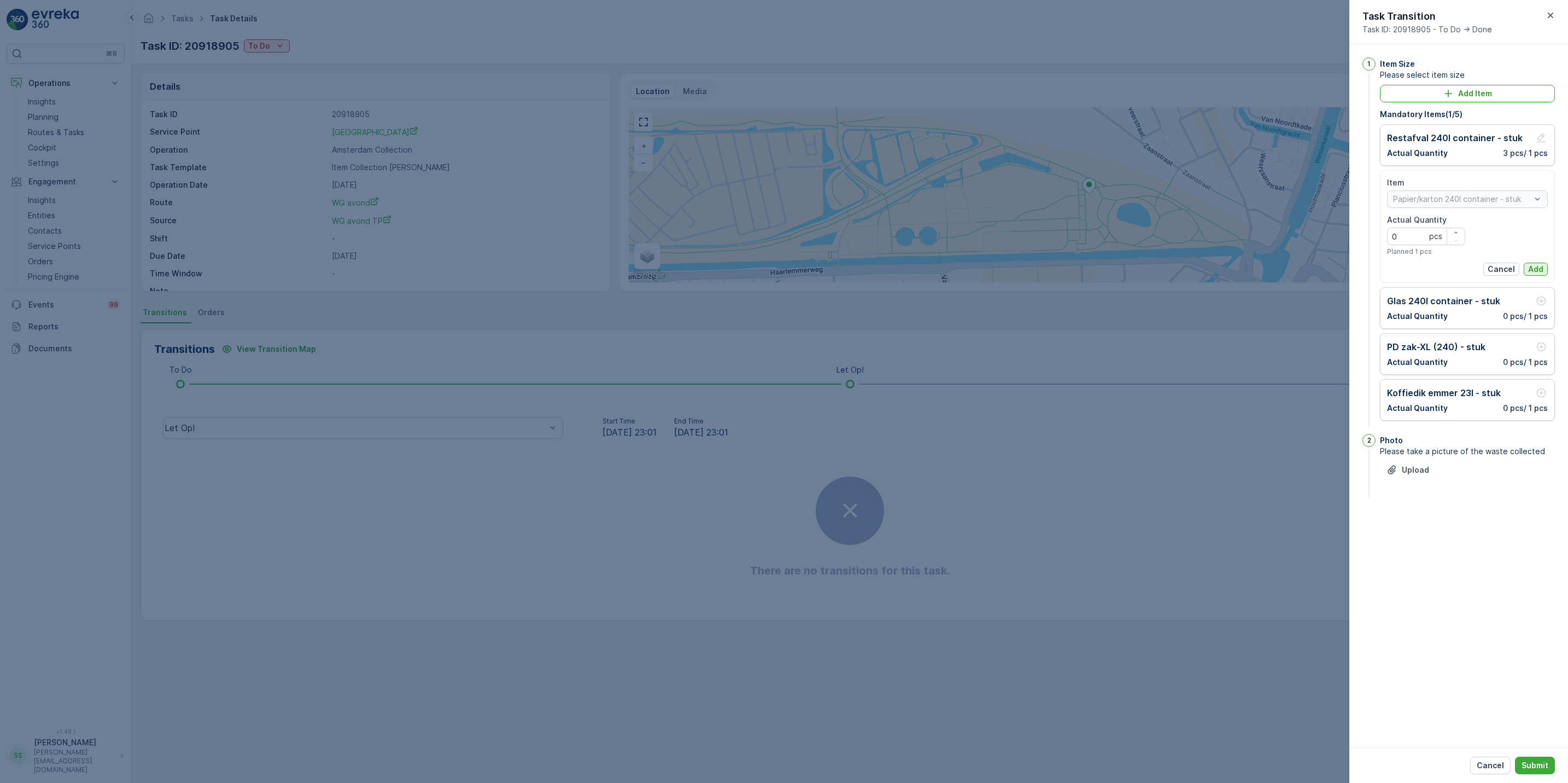
click at [1533, 269] on p "Add" at bounding box center [1536, 269] width 15 height 11
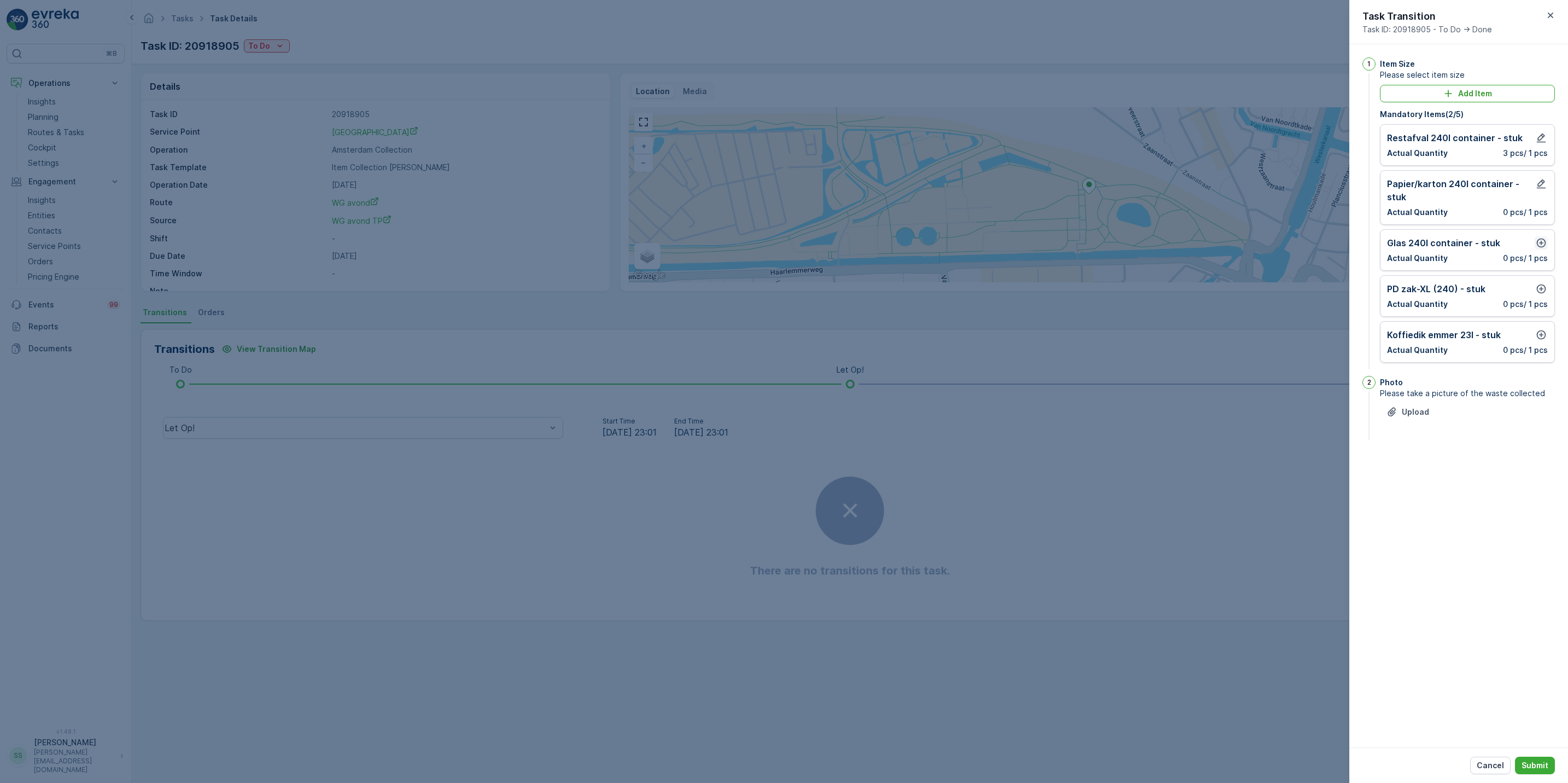
click at [1539, 247] on icon "button" at bounding box center [1542, 243] width 9 height 9
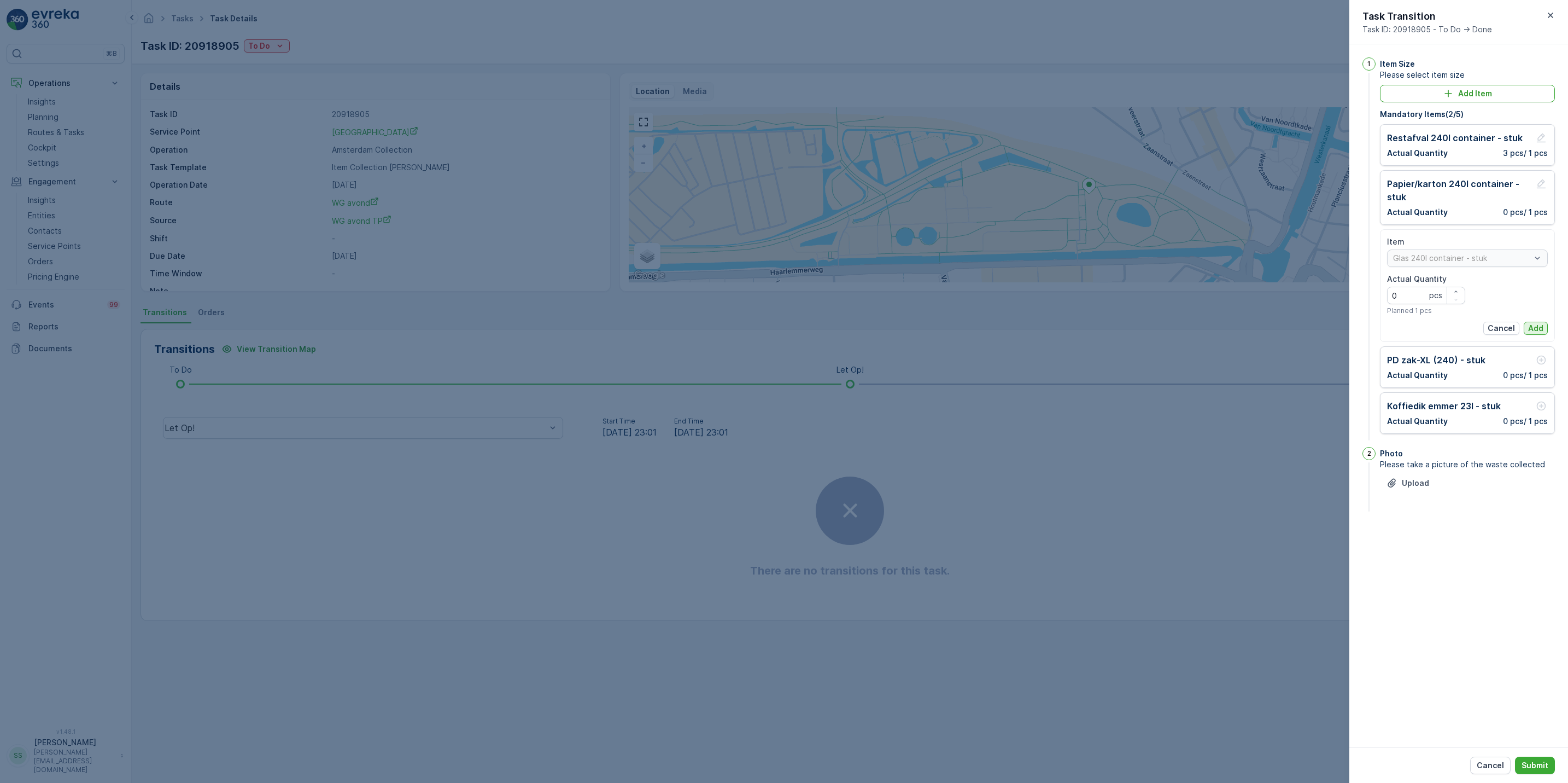
click at [1536, 328] on p "Add" at bounding box center [1536, 328] width 15 height 11
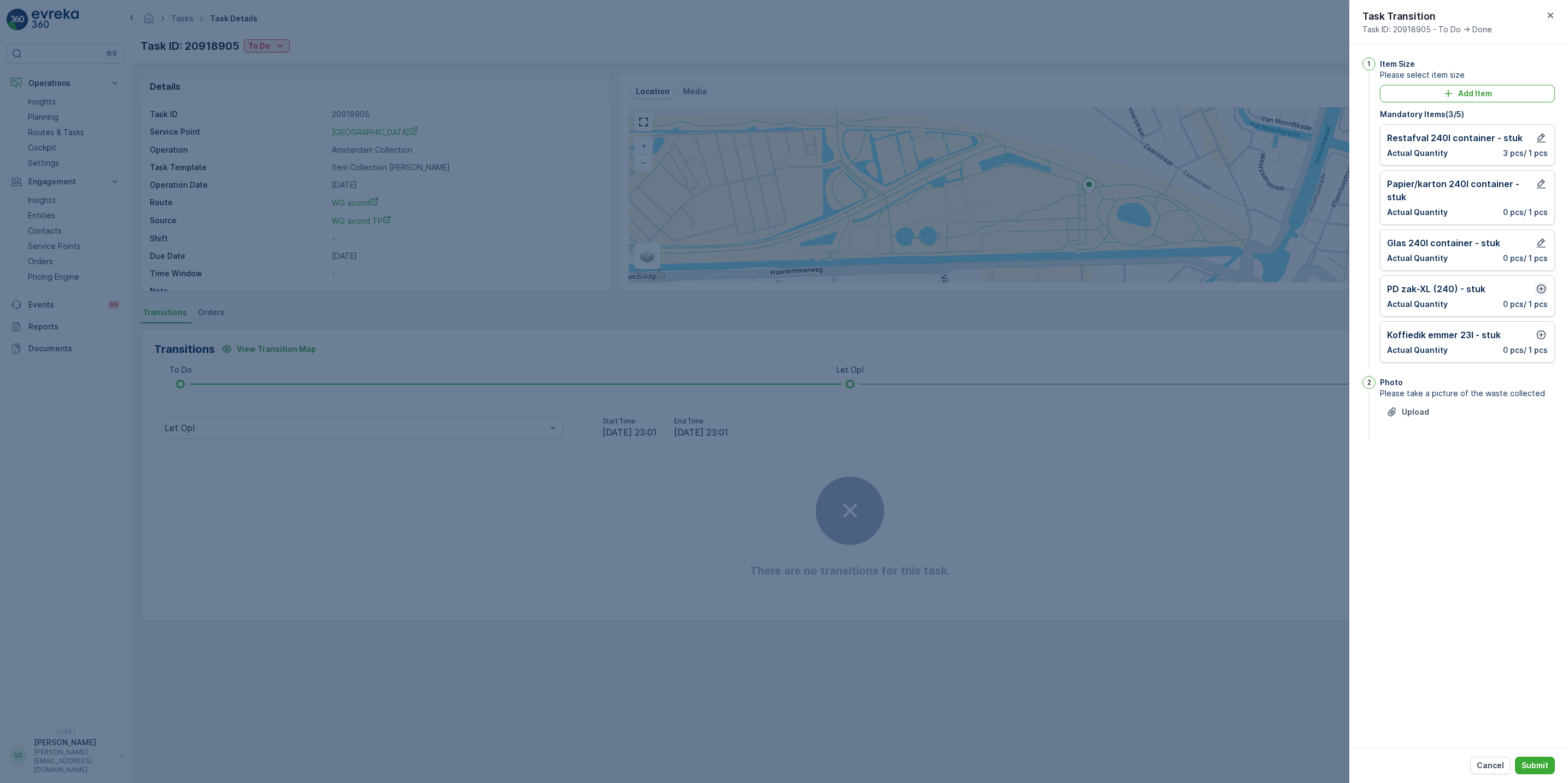
click at [1542, 289] on icon "button" at bounding box center [1542, 289] width 11 height 11
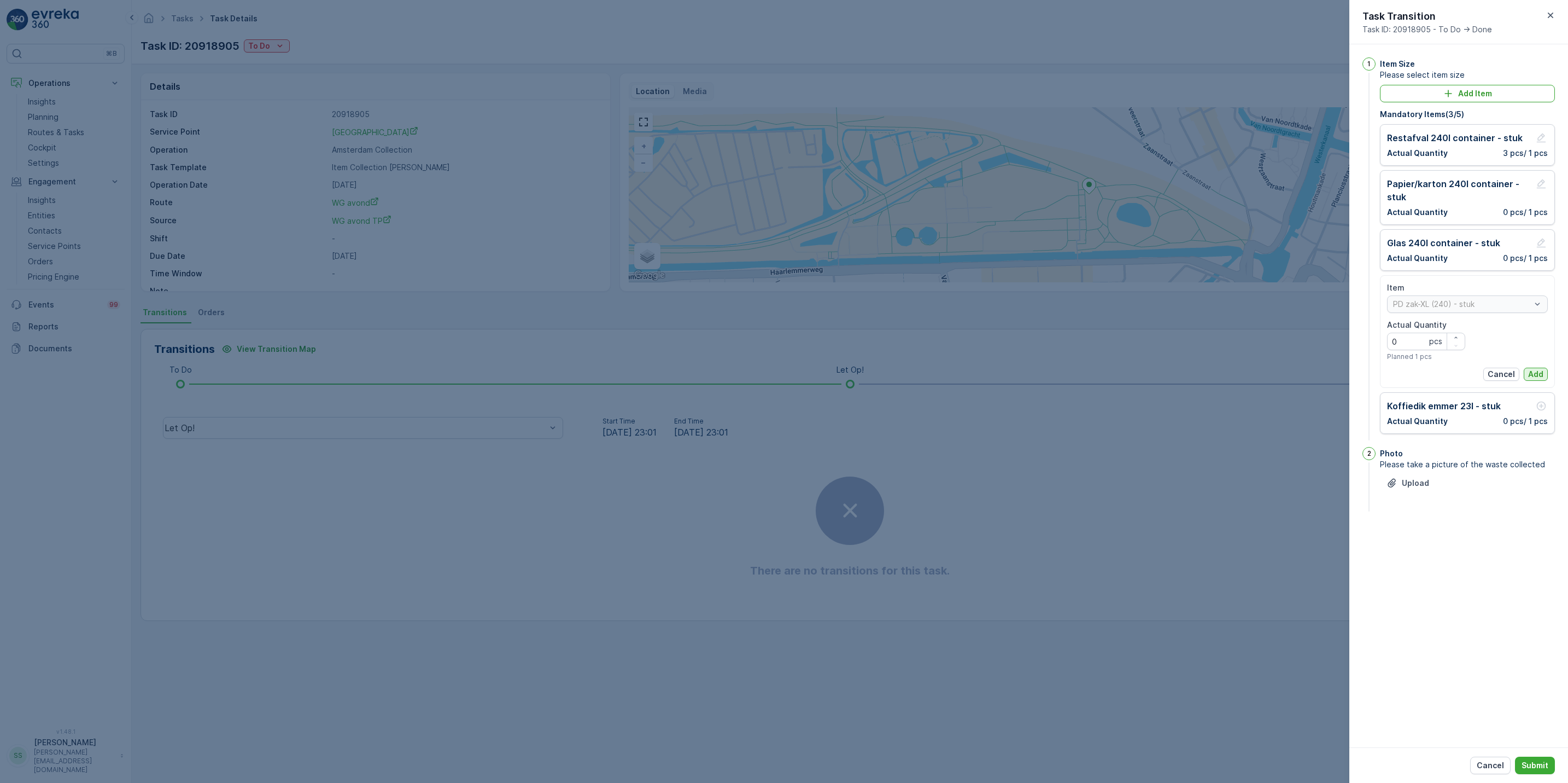
click at [1542, 373] on p "Add" at bounding box center [1536, 374] width 15 height 11
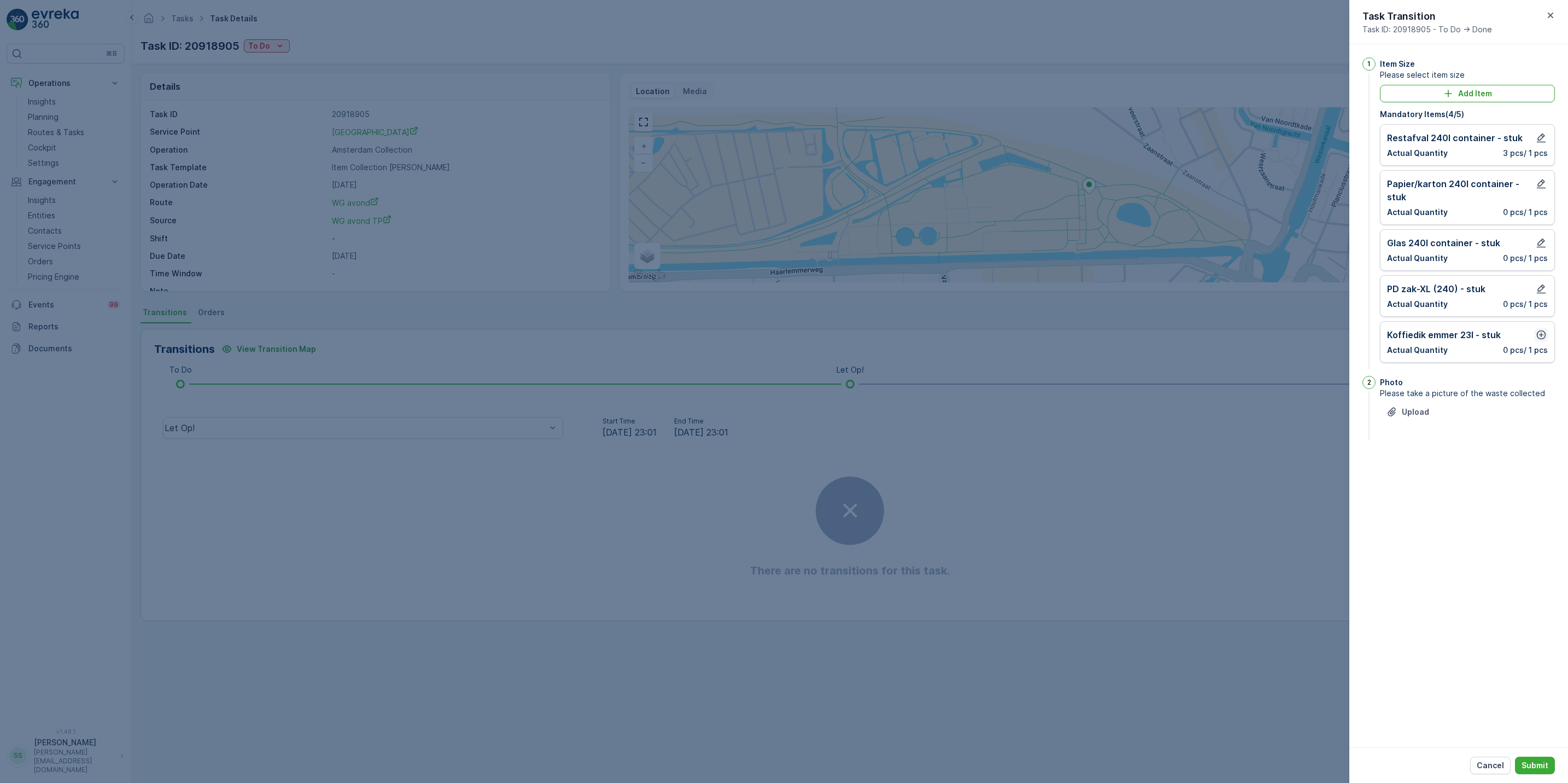
click at [1542, 338] on icon "button" at bounding box center [1542, 335] width 11 height 11
click at [1539, 425] on p "Add" at bounding box center [1536, 420] width 15 height 11
click at [1549, 759] on button "Submit" at bounding box center [1536, 765] width 40 height 17
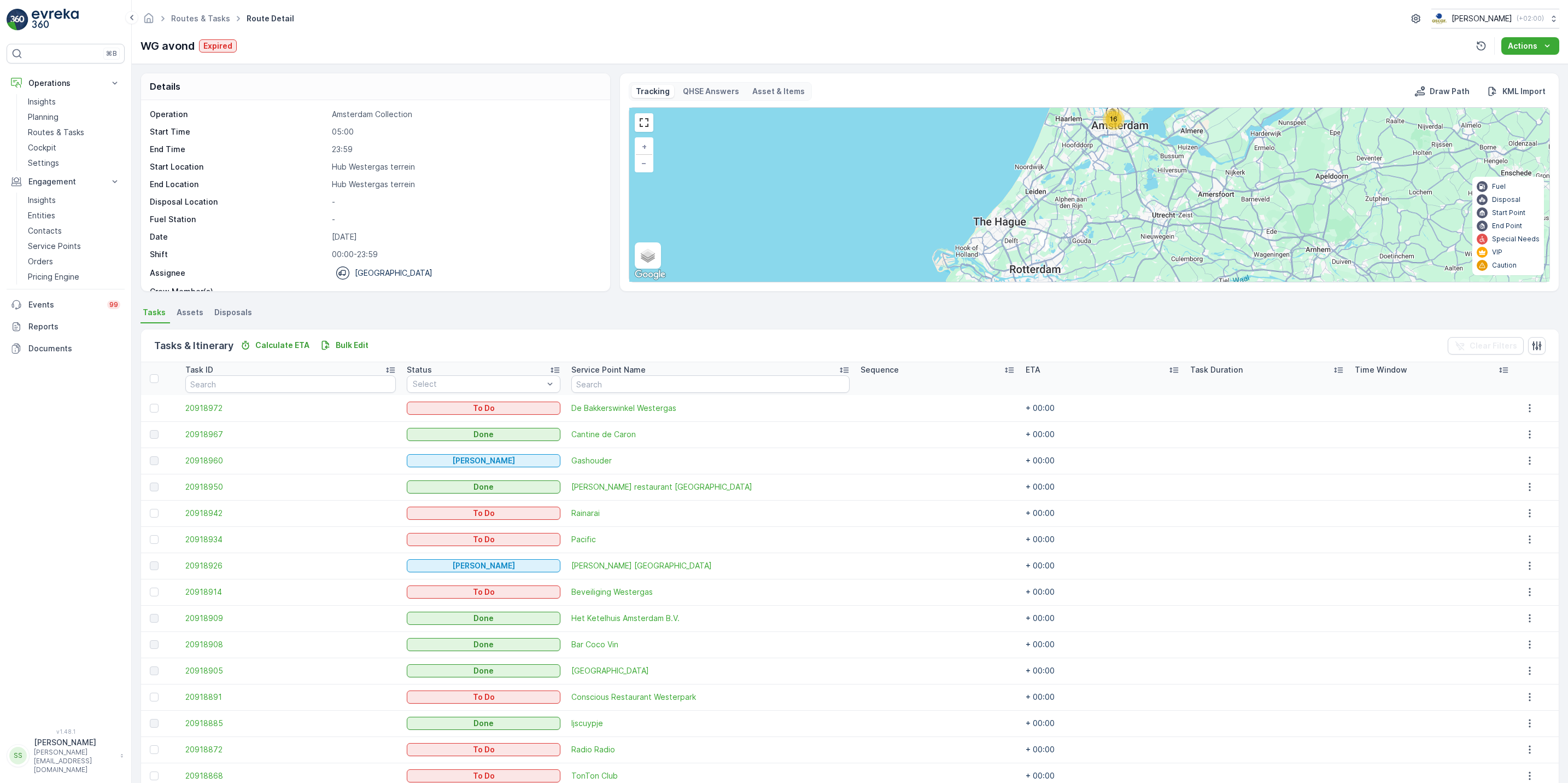
scroll to position [79, 0]
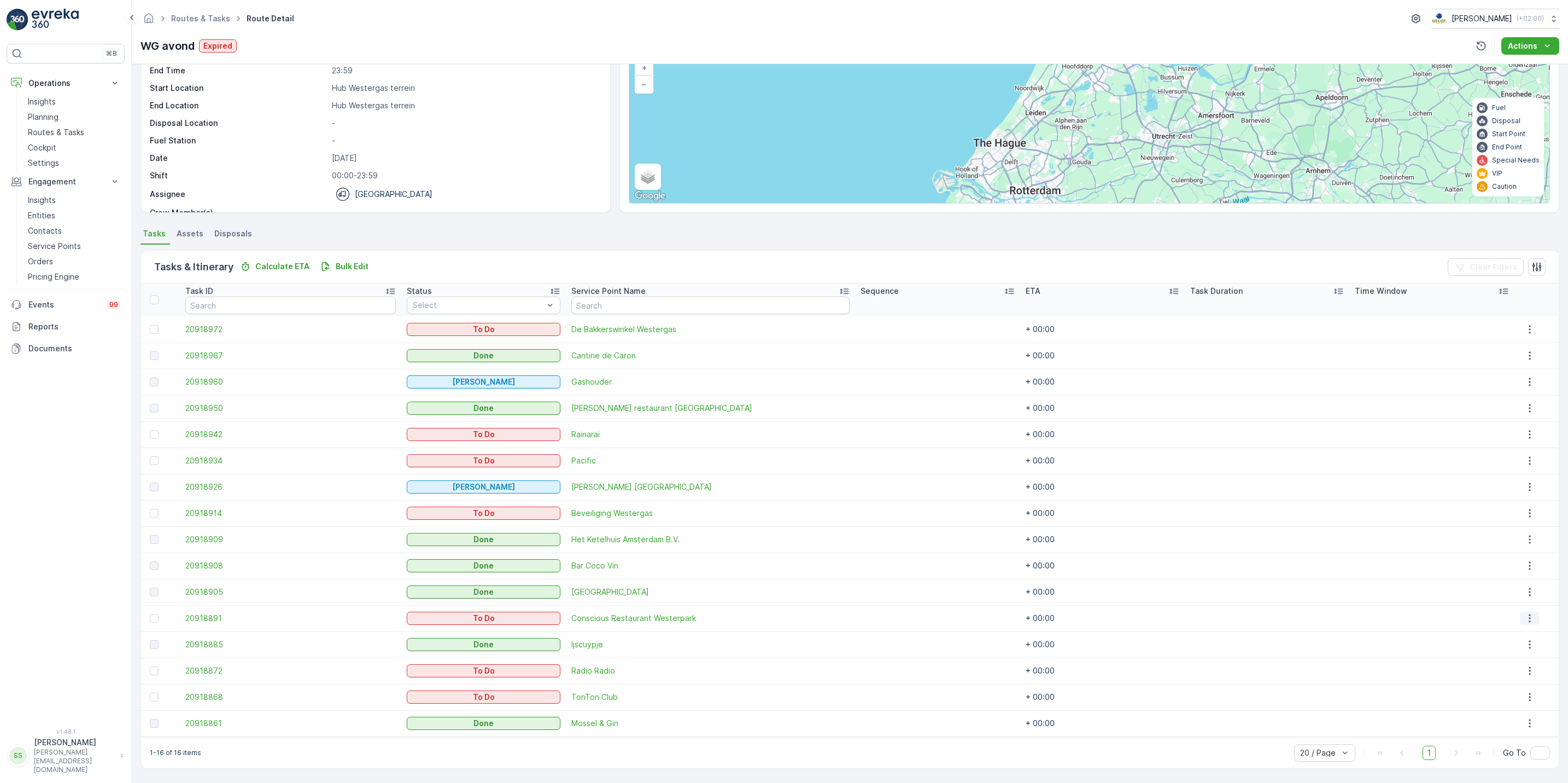
click at [1526, 613] on icon "button" at bounding box center [1530, 619] width 11 height 11
click at [1523, 632] on span "See More Details" at bounding box center [1522, 635] width 63 height 11
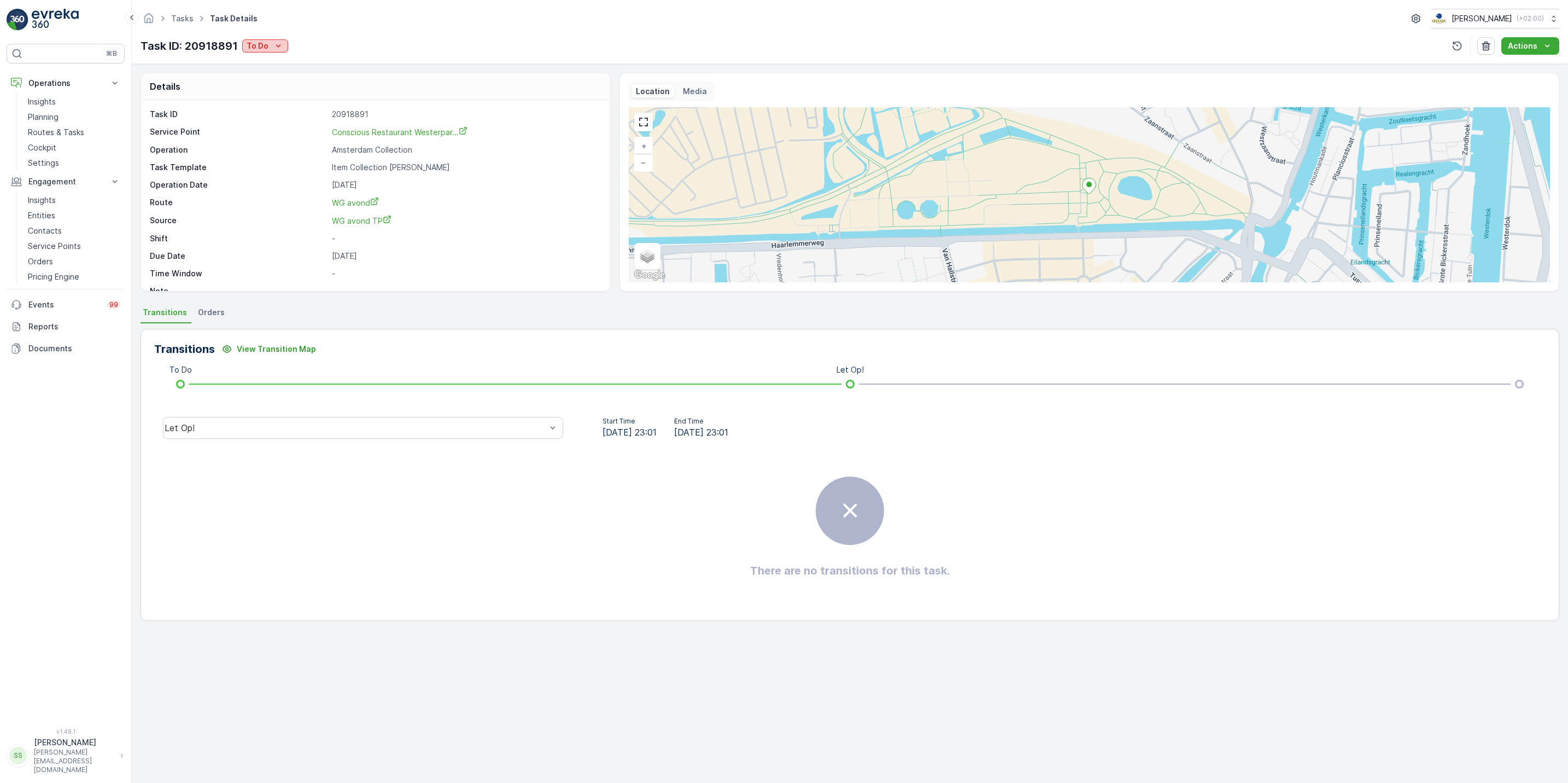
click at [283, 46] on icon "To Do" at bounding box center [278, 46] width 11 height 11
click at [270, 92] on div "Done" at bounding box center [279, 93] width 70 height 15
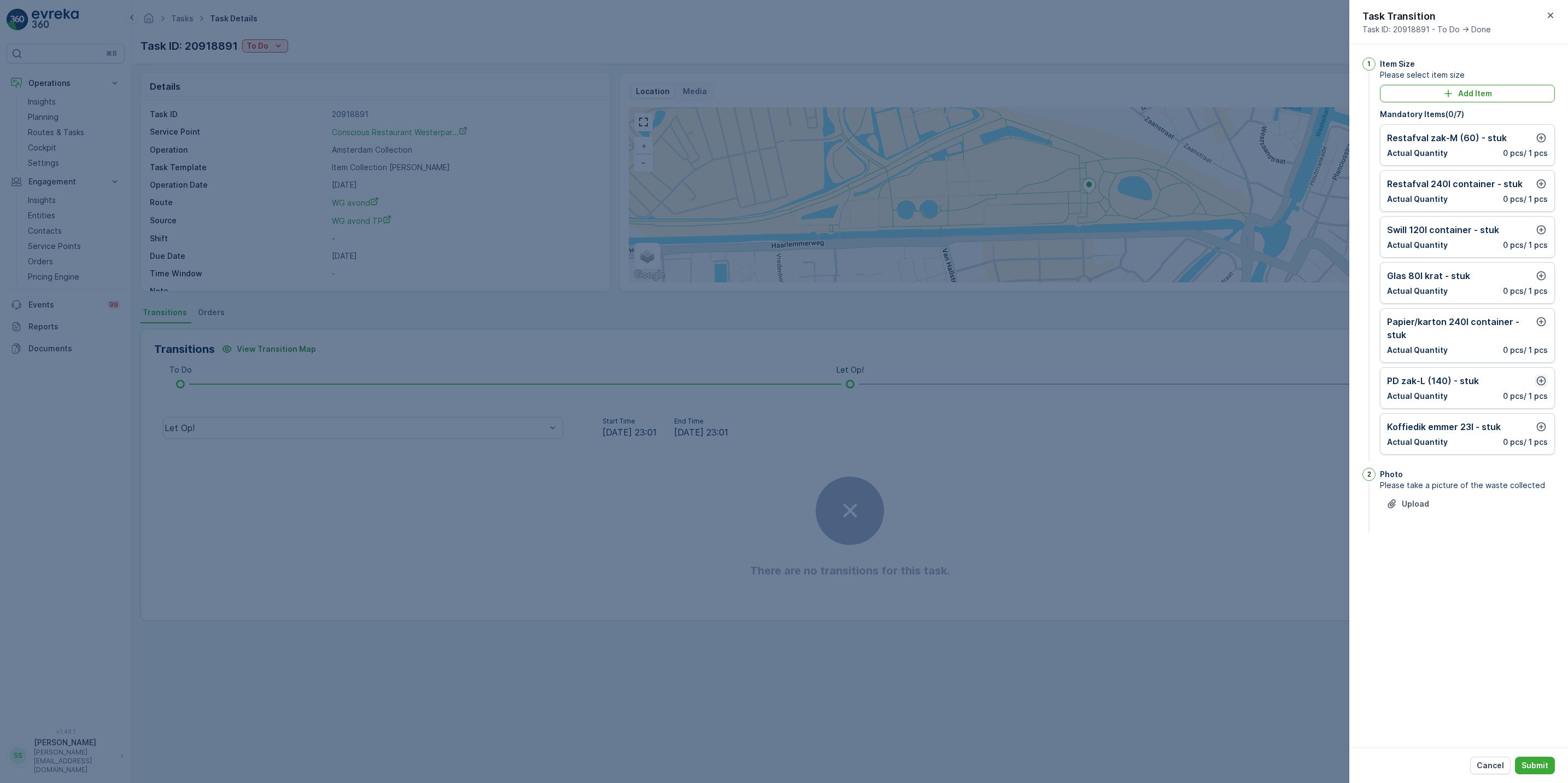
click at [1542, 381] on icon "button" at bounding box center [1542, 381] width 11 height 11
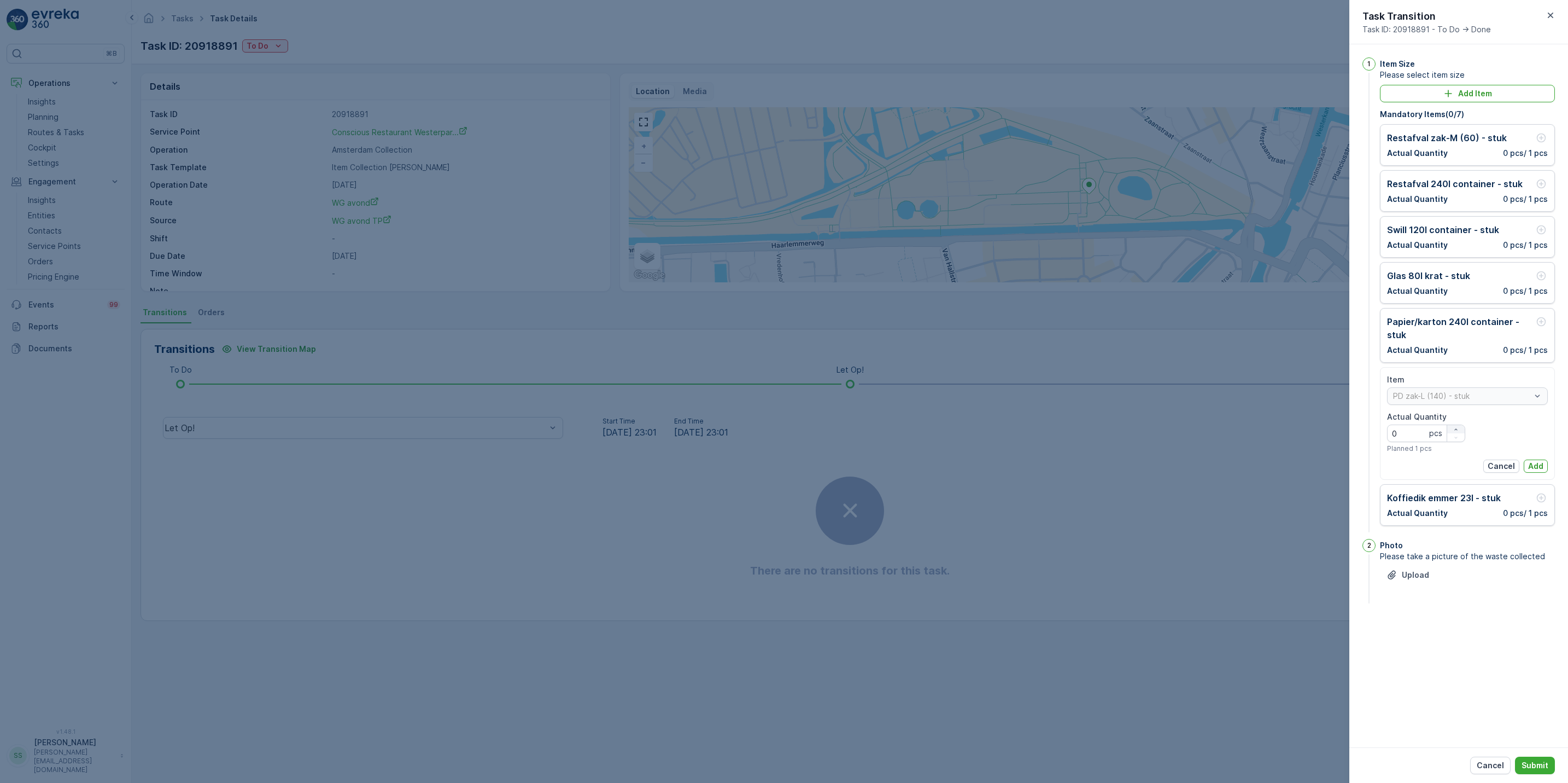
click at [1456, 430] on icon "button" at bounding box center [1456, 429] width 6 height 6
type Quantity "2"
click at [1534, 470] on p "Add" at bounding box center [1536, 466] width 15 height 11
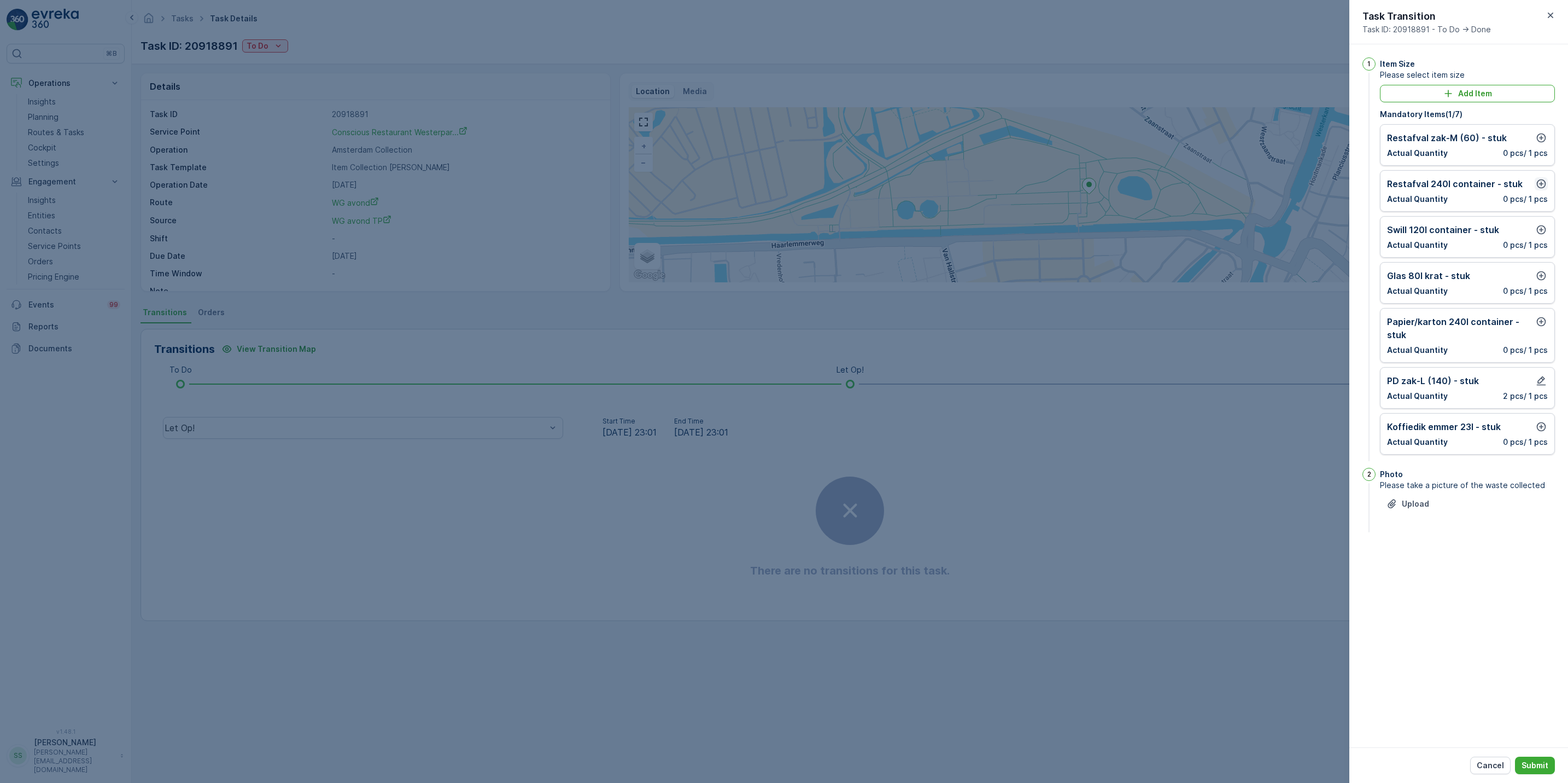
click at [1539, 185] on icon "button" at bounding box center [1542, 183] width 11 height 11
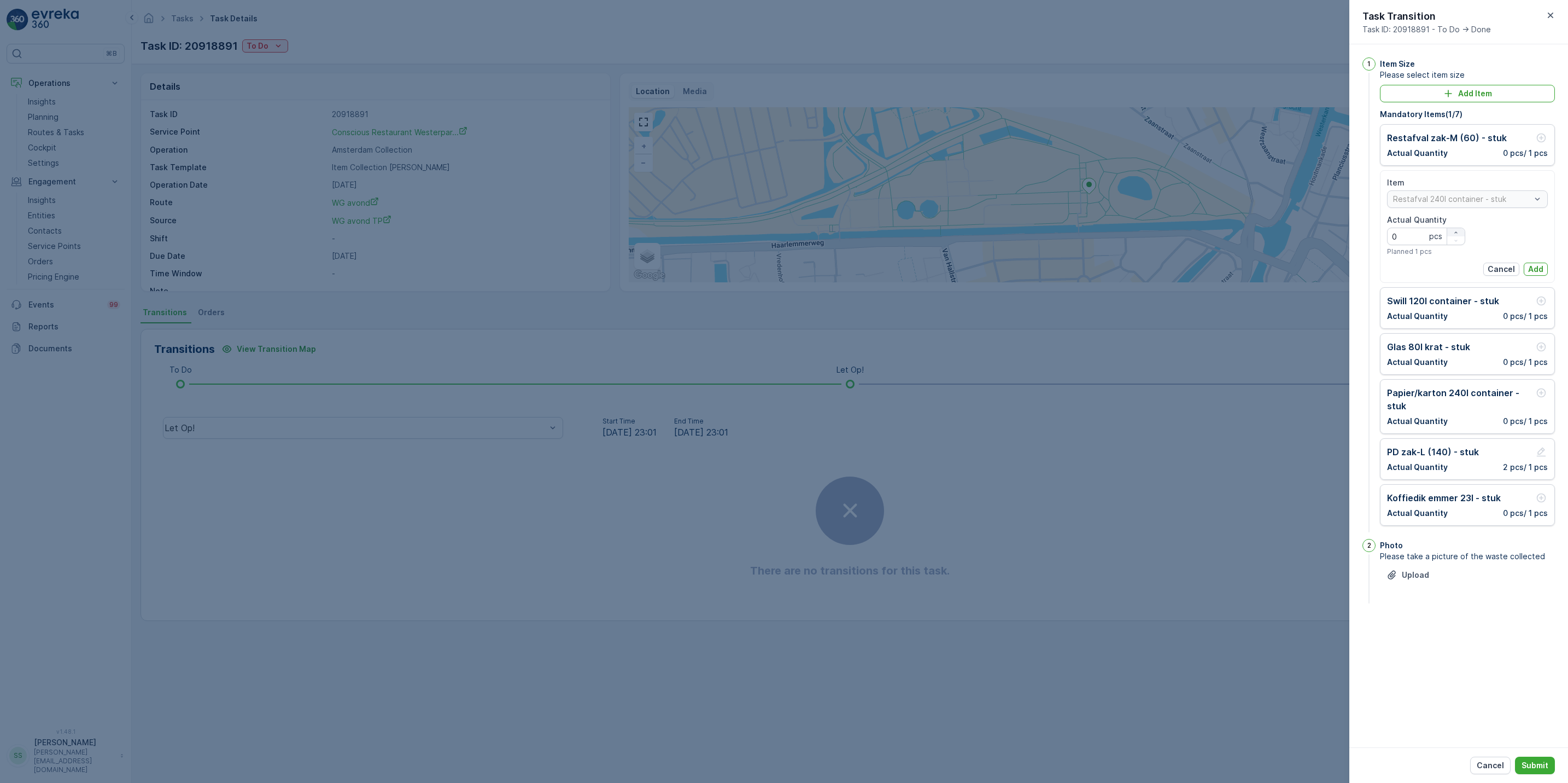
click at [1457, 232] on icon "button" at bounding box center [1456, 232] width 6 height 6
type Quantity "1"
click at [1541, 270] on p "Add" at bounding box center [1536, 269] width 15 height 11
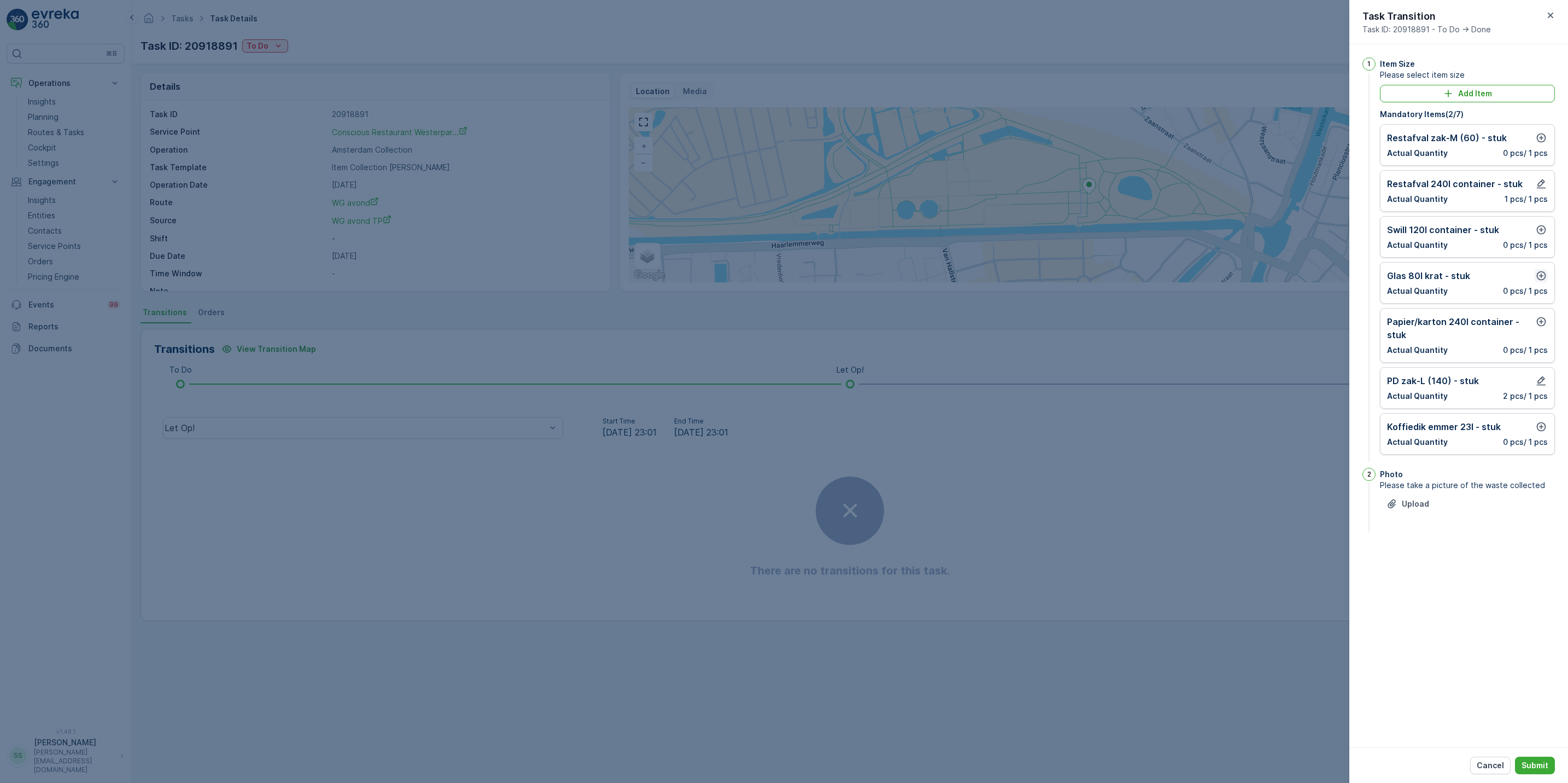
click at [1539, 281] on icon "button" at bounding box center [1542, 275] width 9 height 9
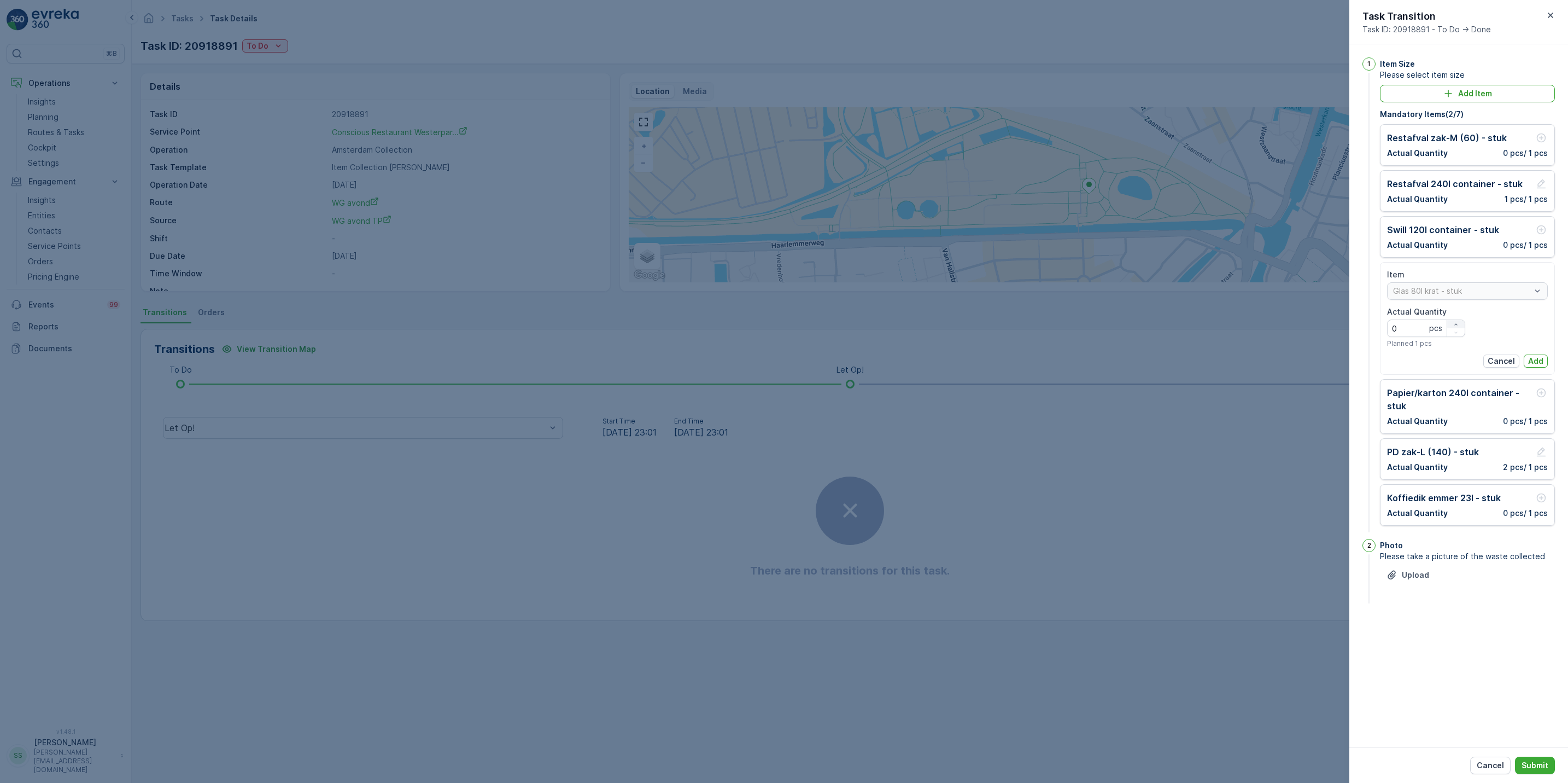
click at [1461, 327] on div "button" at bounding box center [1456, 324] width 17 height 6
type Quantity "1"
click at [1528, 363] on p "Add" at bounding box center [1536, 361] width 15 height 11
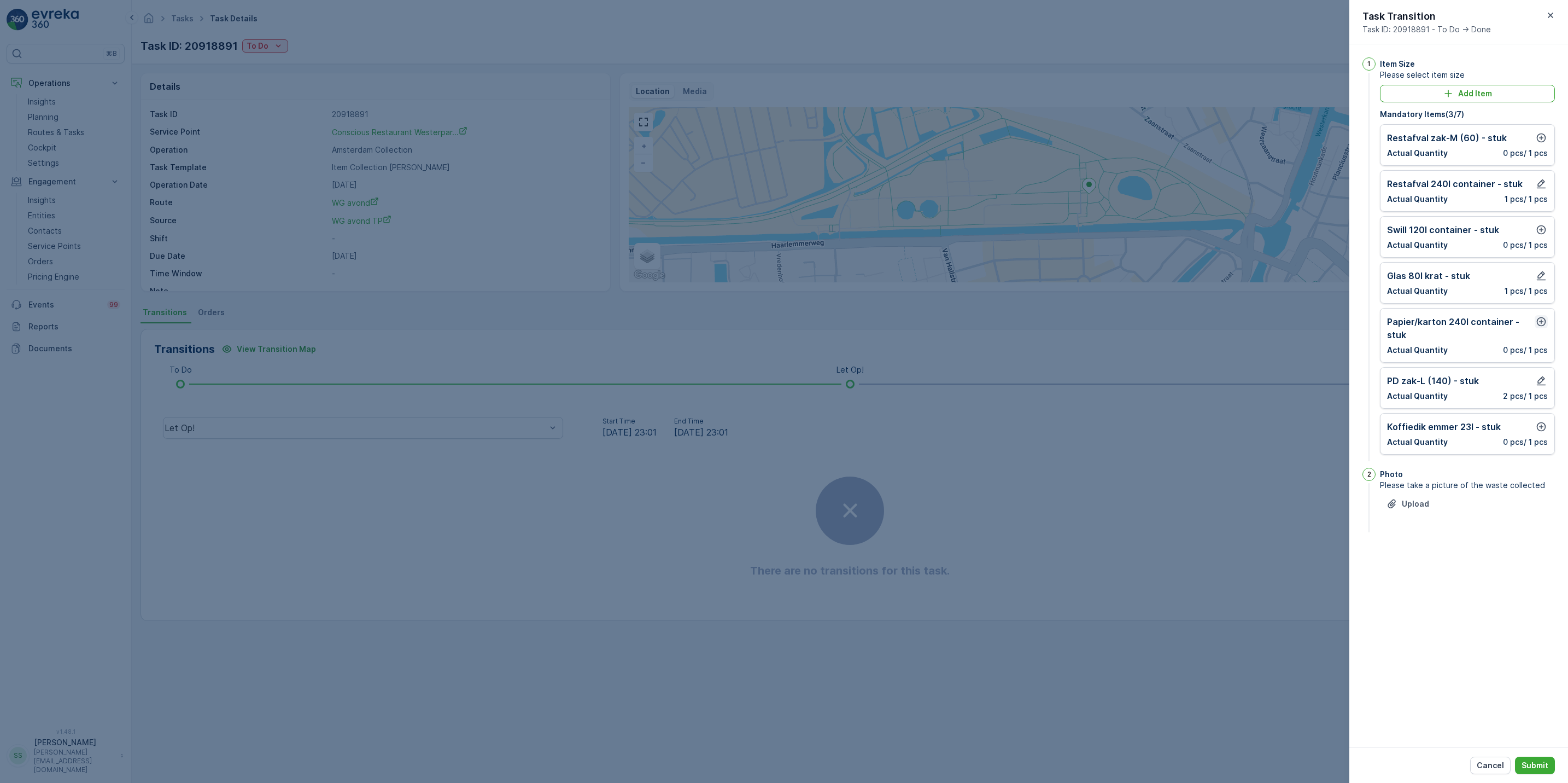
click at [1545, 324] on icon "button" at bounding box center [1542, 322] width 9 height 9
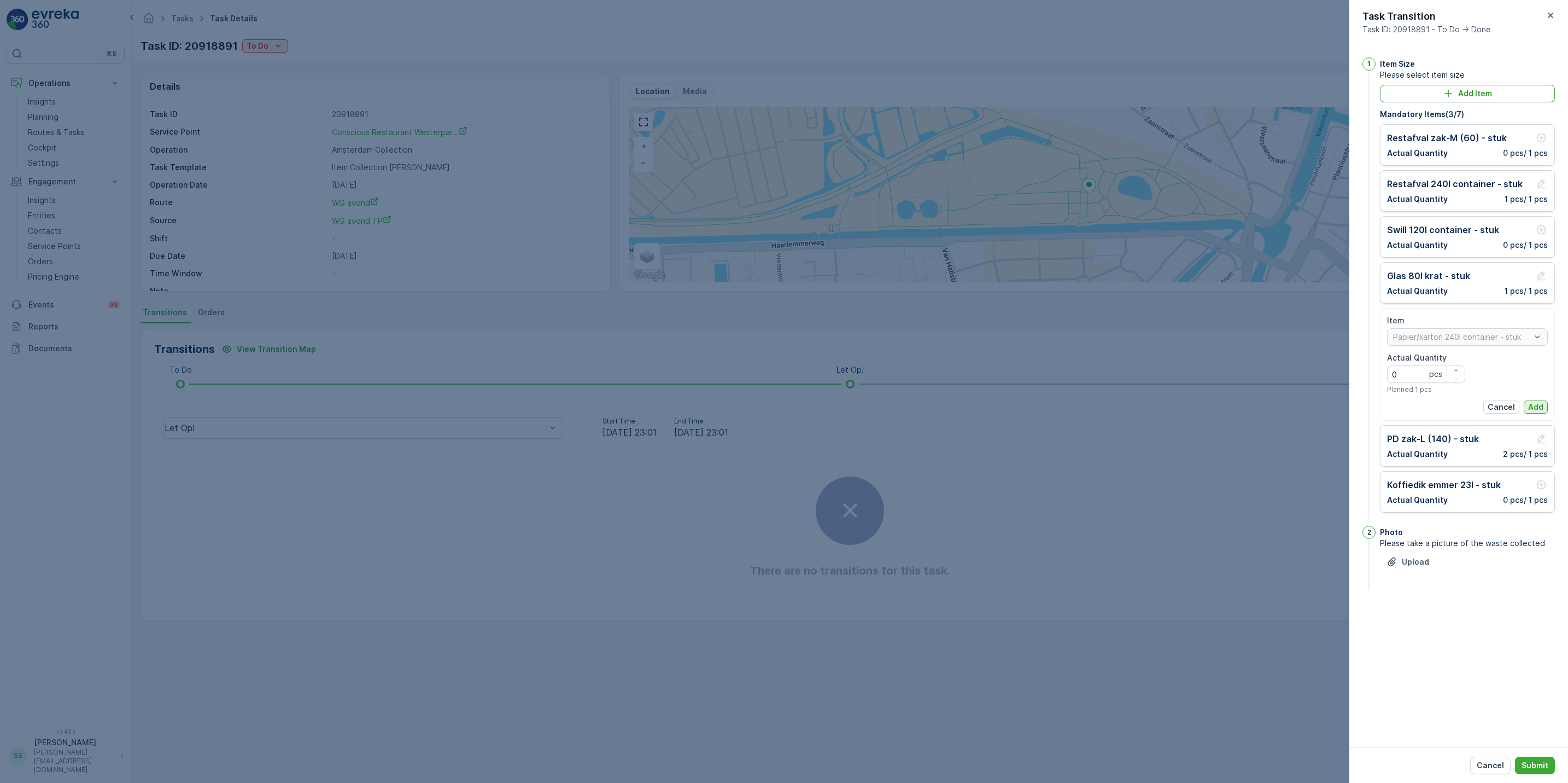
click at [1545, 405] on button "Add" at bounding box center [1536, 406] width 24 height 14
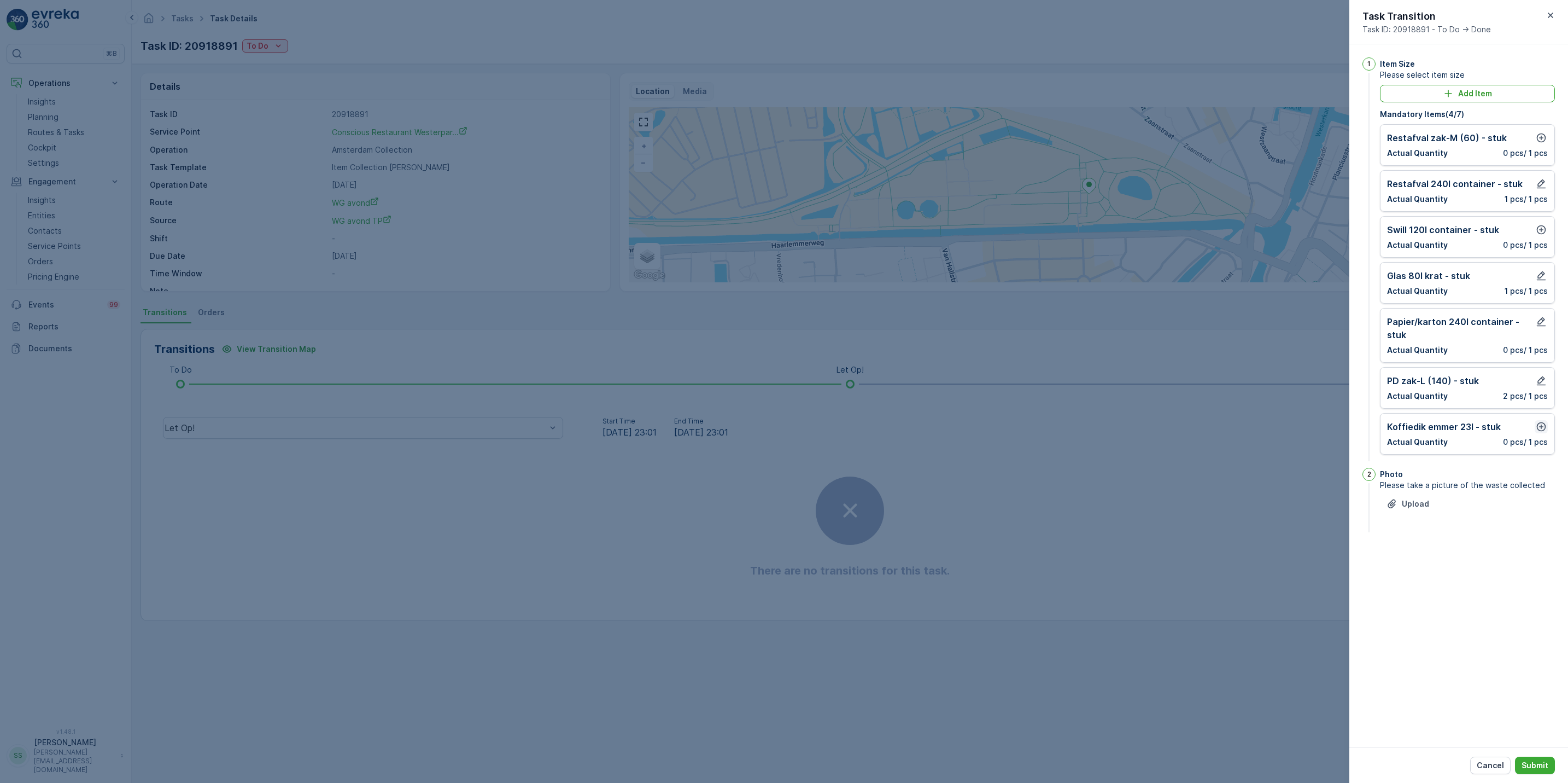
click at [1539, 430] on icon "button" at bounding box center [1542, 426] width 11 height 11
click at [1536, 514] on p "Add" at bounding box center [1536, 512] width 15 height 11
click at [1539, 145] on div "Restafval zak-M (60) - stuk Actual Quantity 0 pcs / 1 pcs" at bounding box center [1468, 144] width 161 height 27
click at [1542, 138] on icon "button" at bounding box center [1542, 138] width 9 height 9
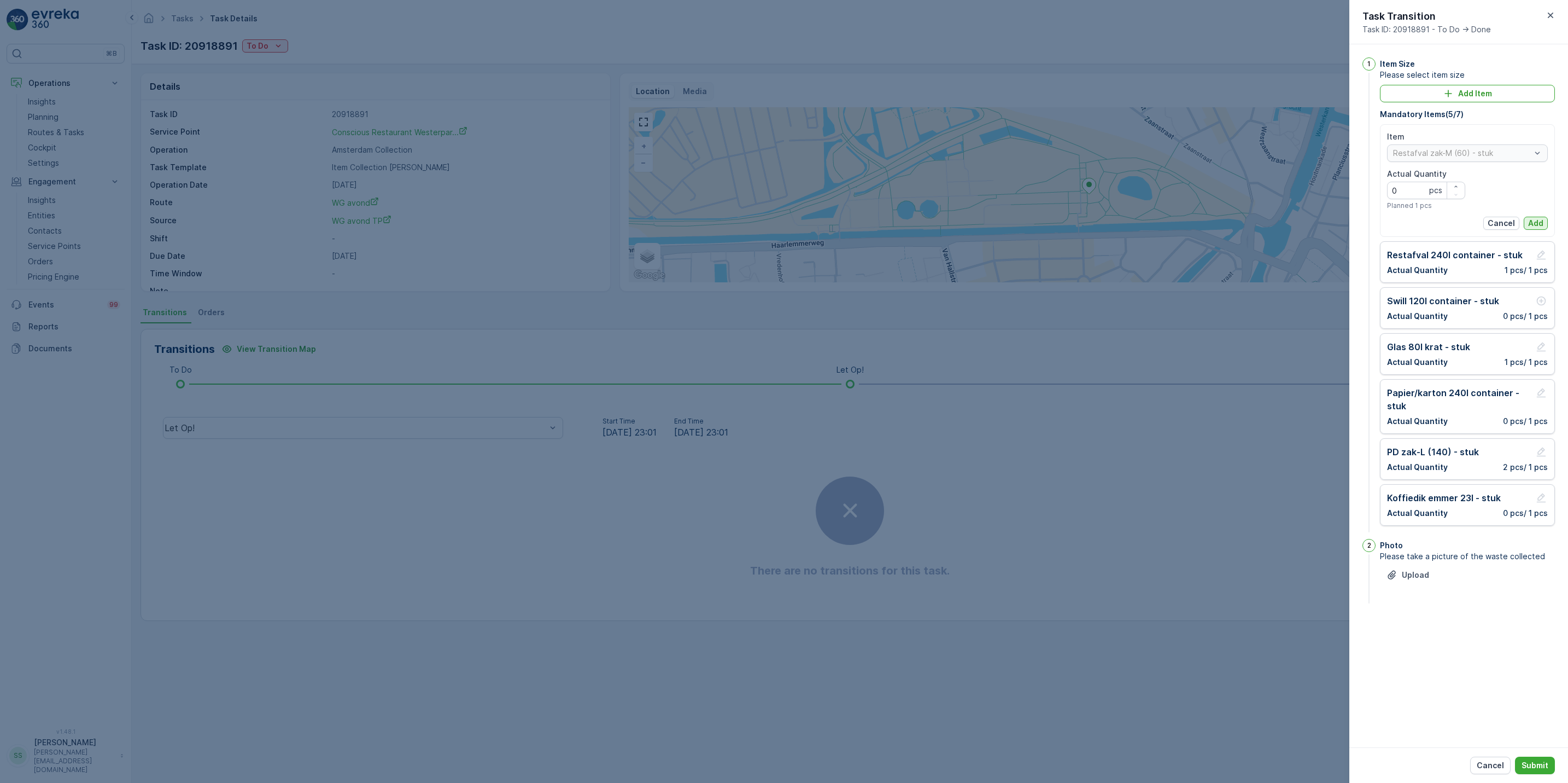
click at [1537, 220] on p "Add" at bounding box center [1536, 223] width 15 height 11
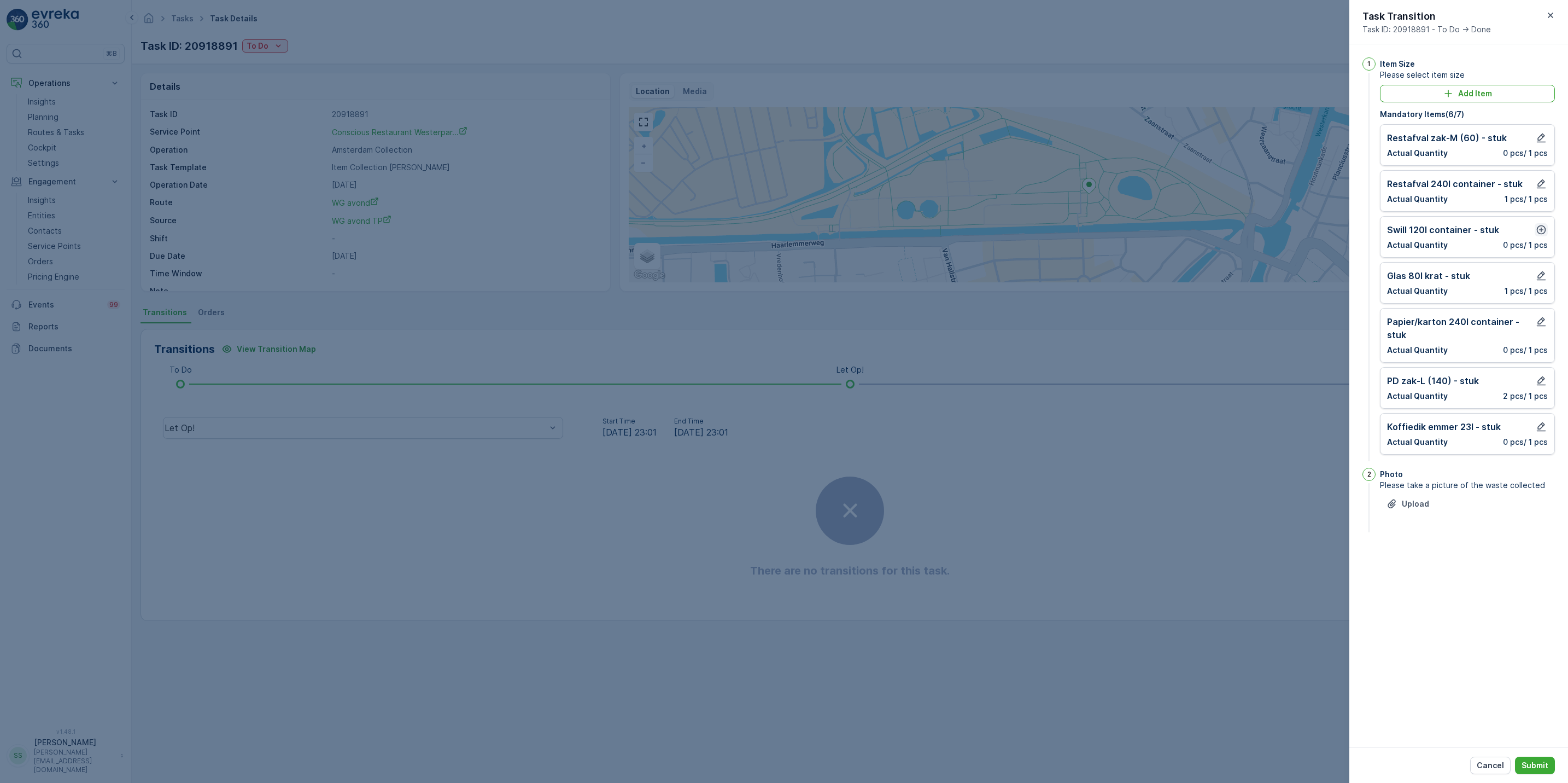
click at [1544, 229] on icon "button" at bounding box center [1542, 229] width 11 height 11
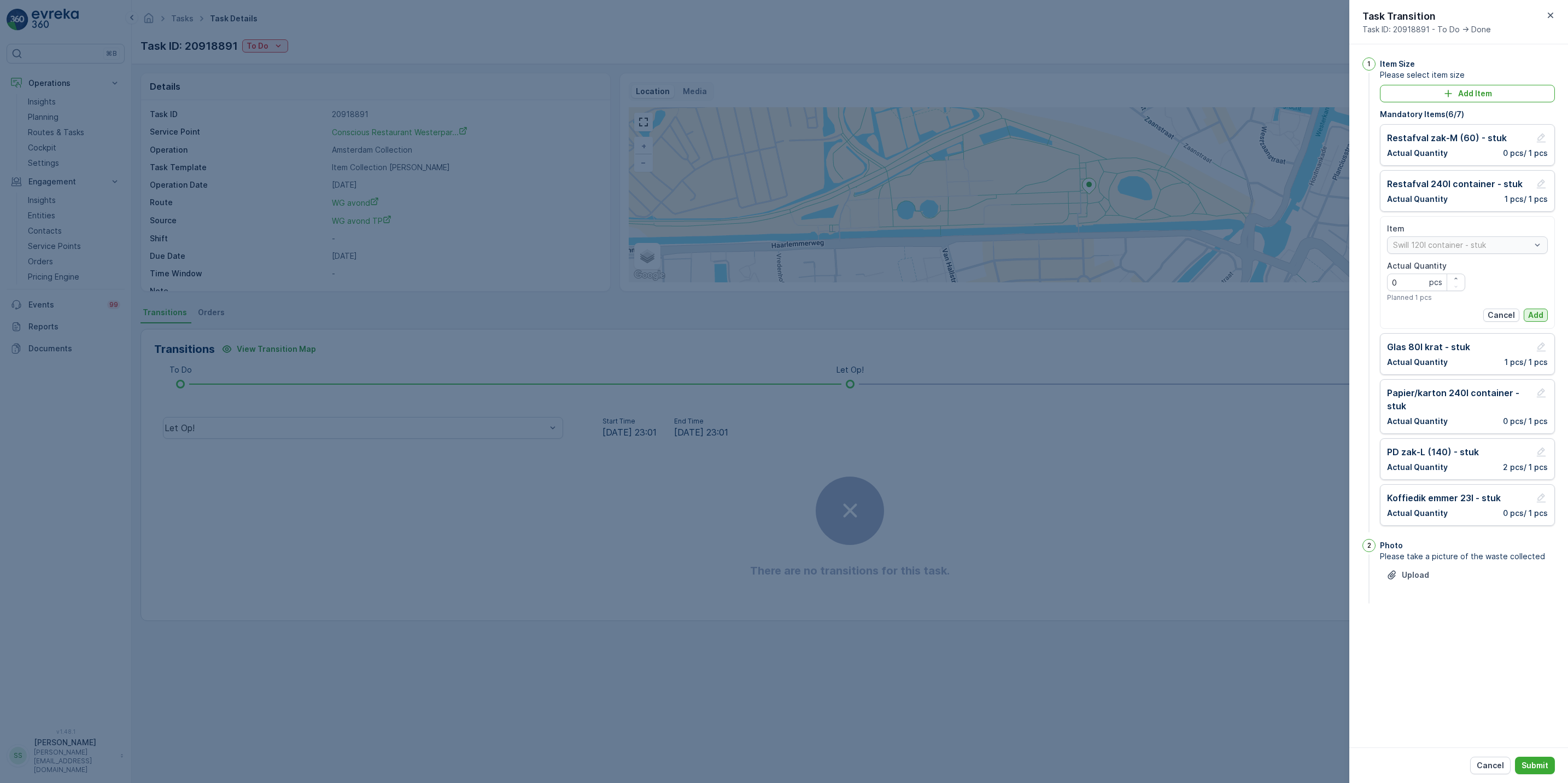
click at [1538, 321] on p "Add" at bounding box center [1536, 315] width 15 height 11
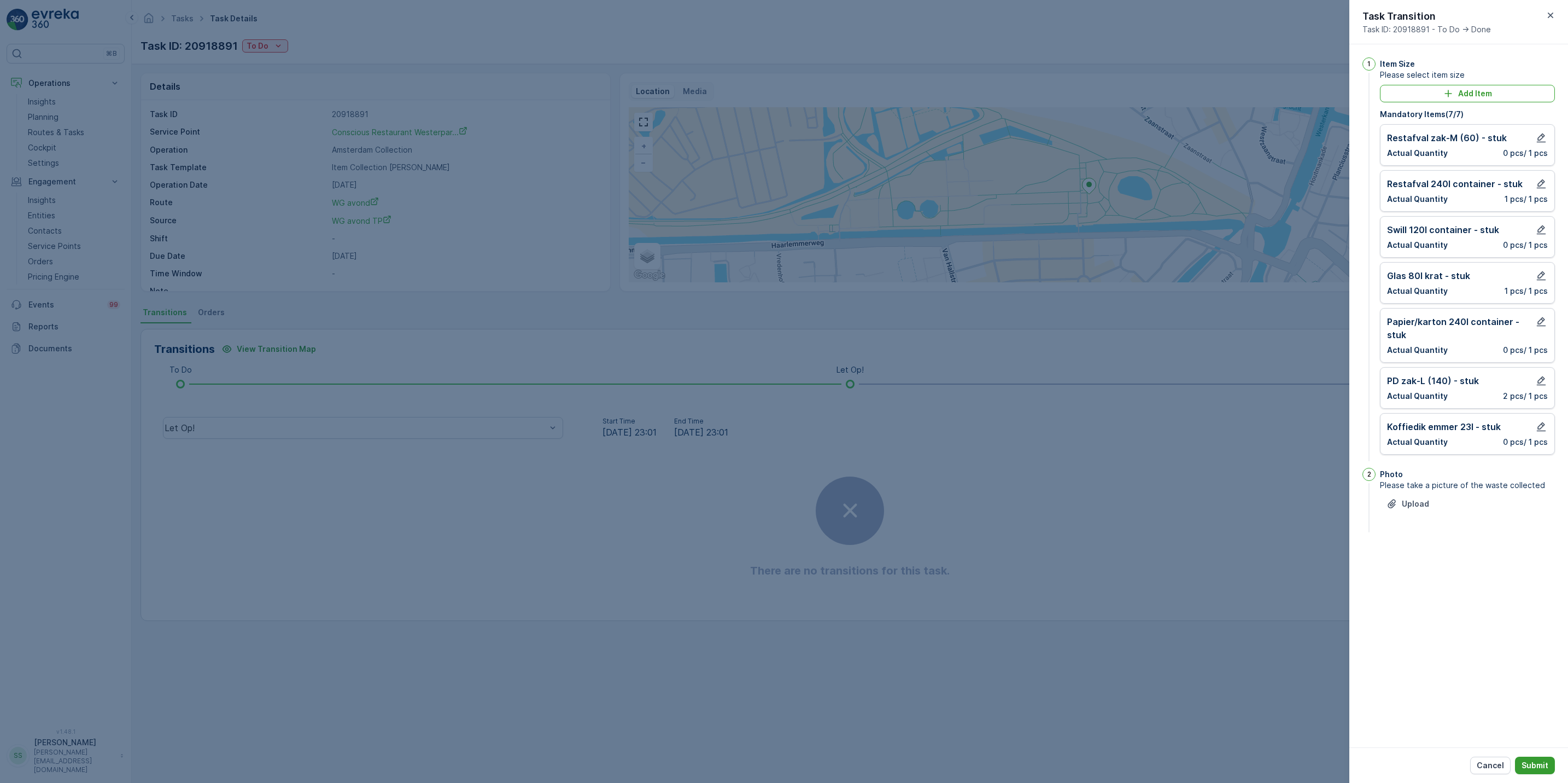
click at [1537, 763] on p "Submit" at bounding box center [1536, 765] width 27 height 11
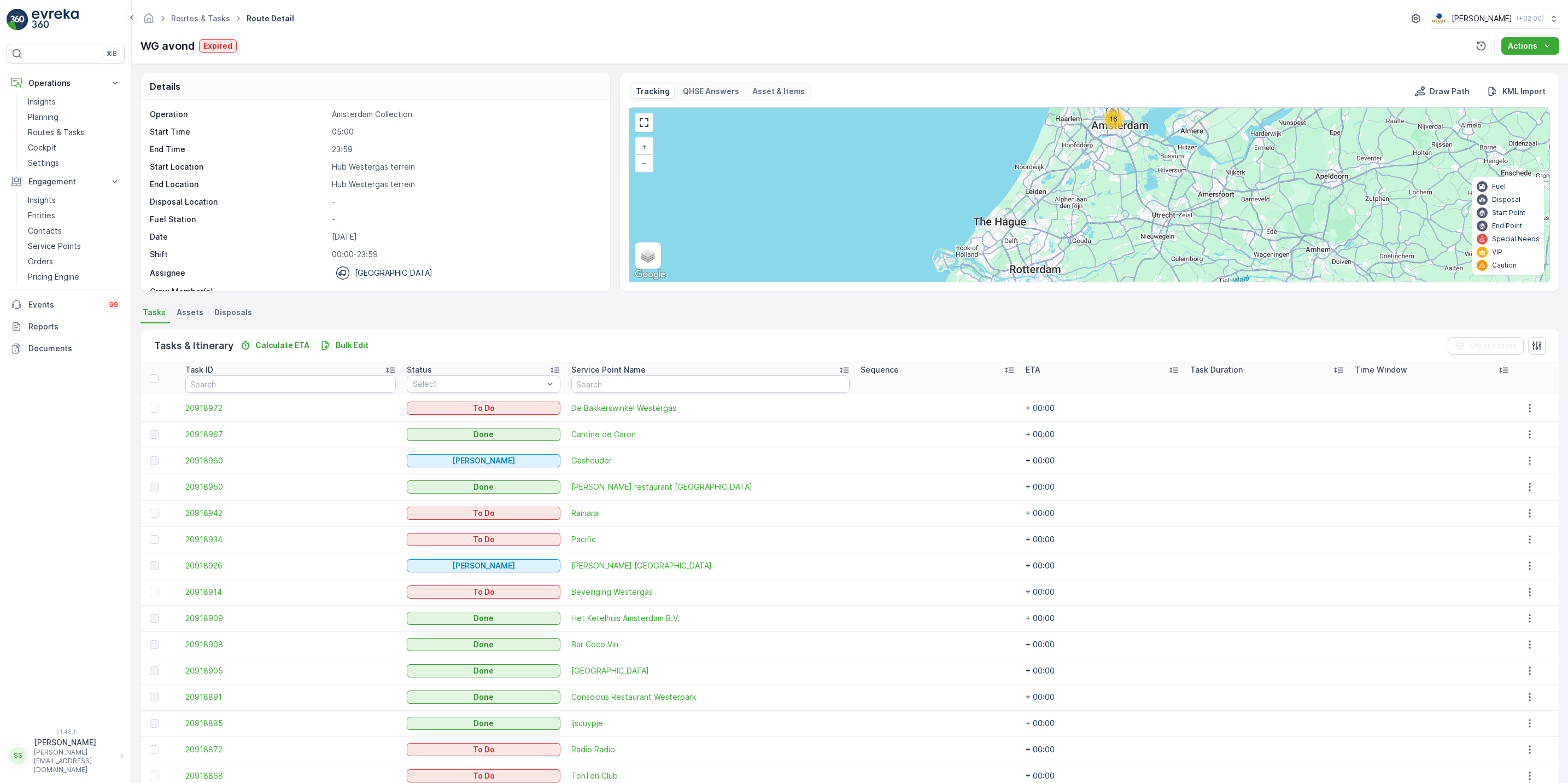
scroll to position [79, 0]
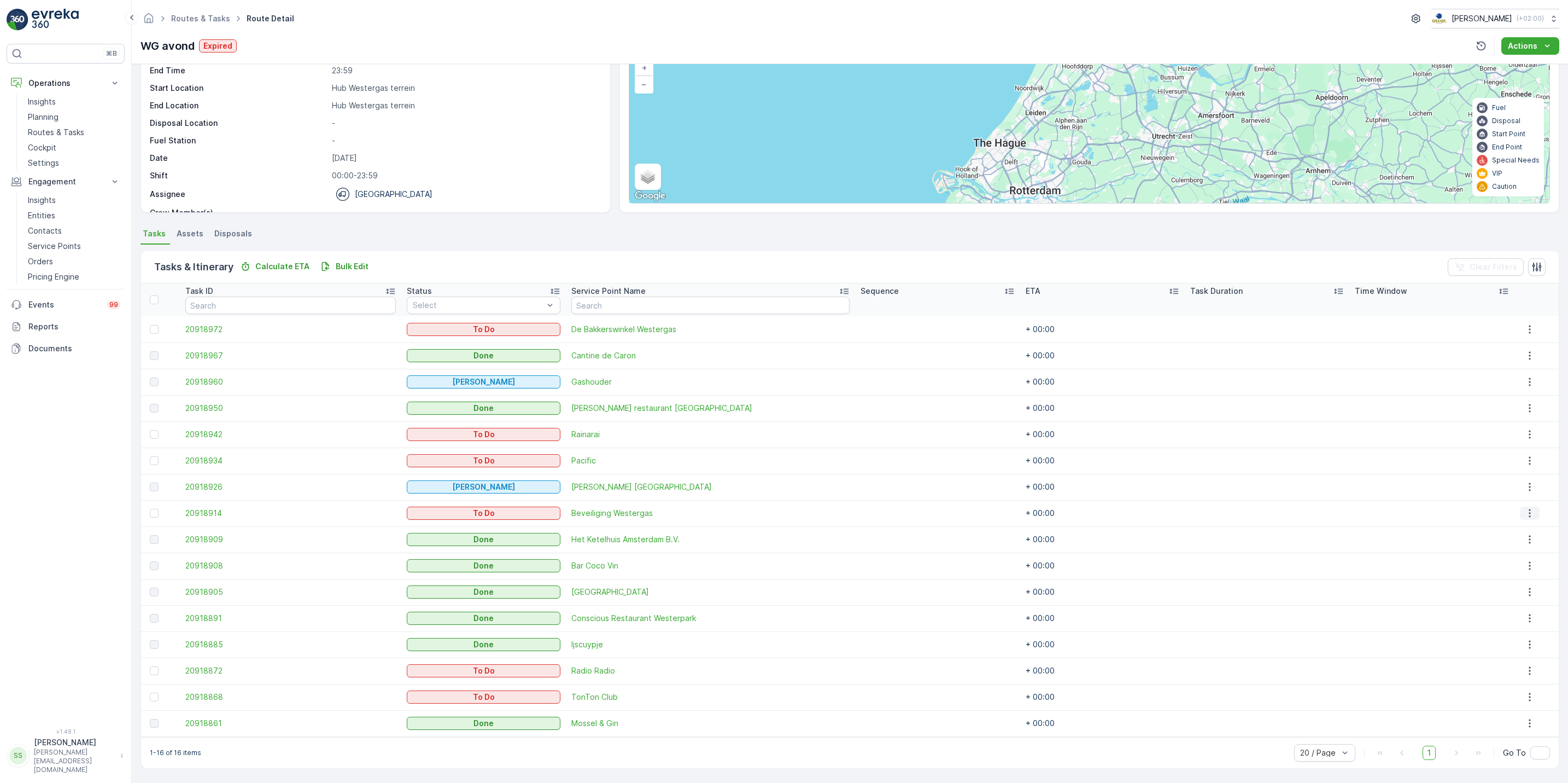
click at [1525, 516] on icon "button" at bounding box center [1530, 513] width 11 height 11
click at [1518, 523] on div "See More Details" at bounding box center [1527, 529] width 82 height 15
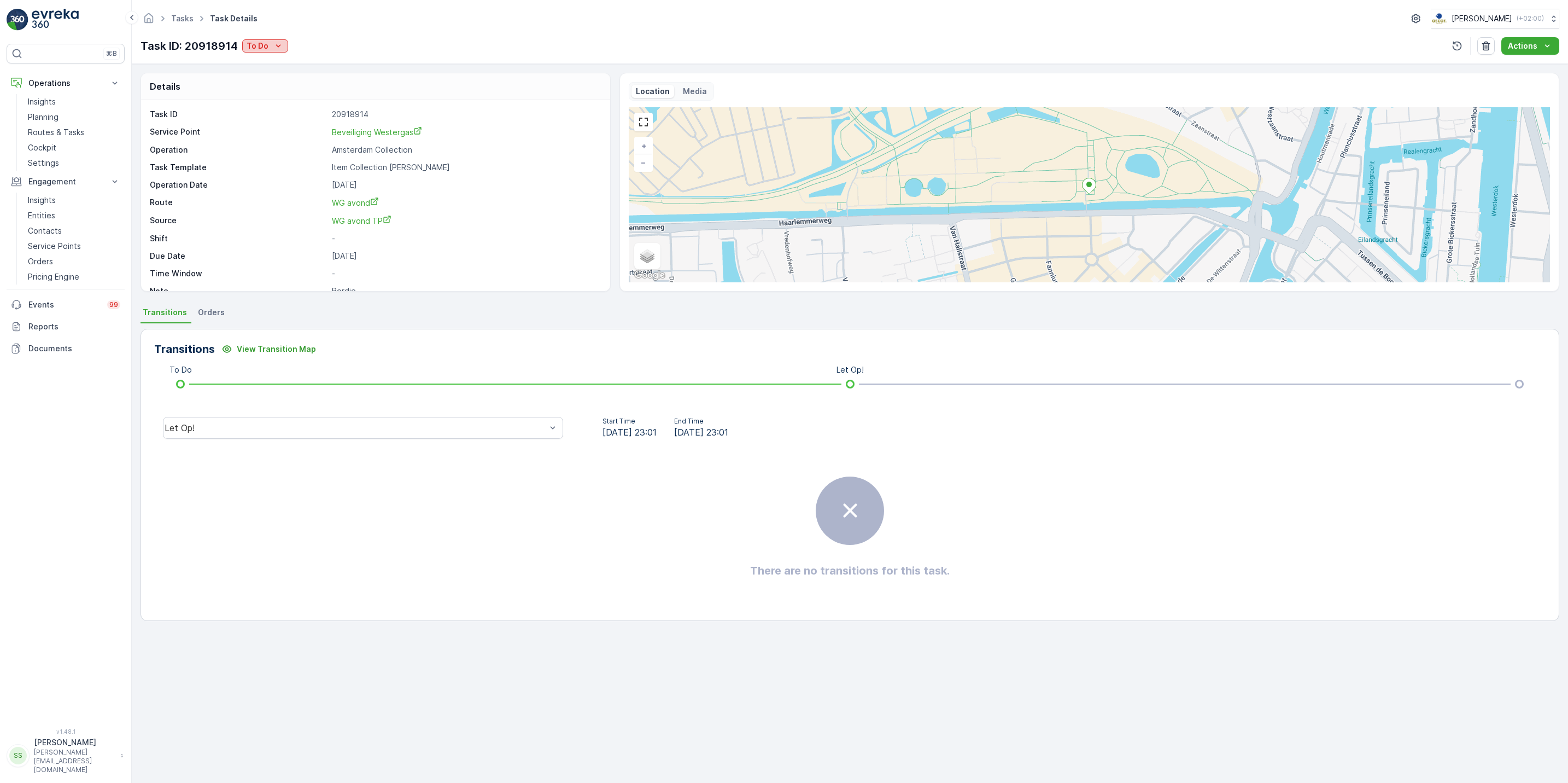
click at [268, 44] on p "To Do" at bounding box center [257, 46] width 22 height 11
click at [283, 84] on div "[PERSON_NAME]" at bounding box center [279, 78] width 70 height 15
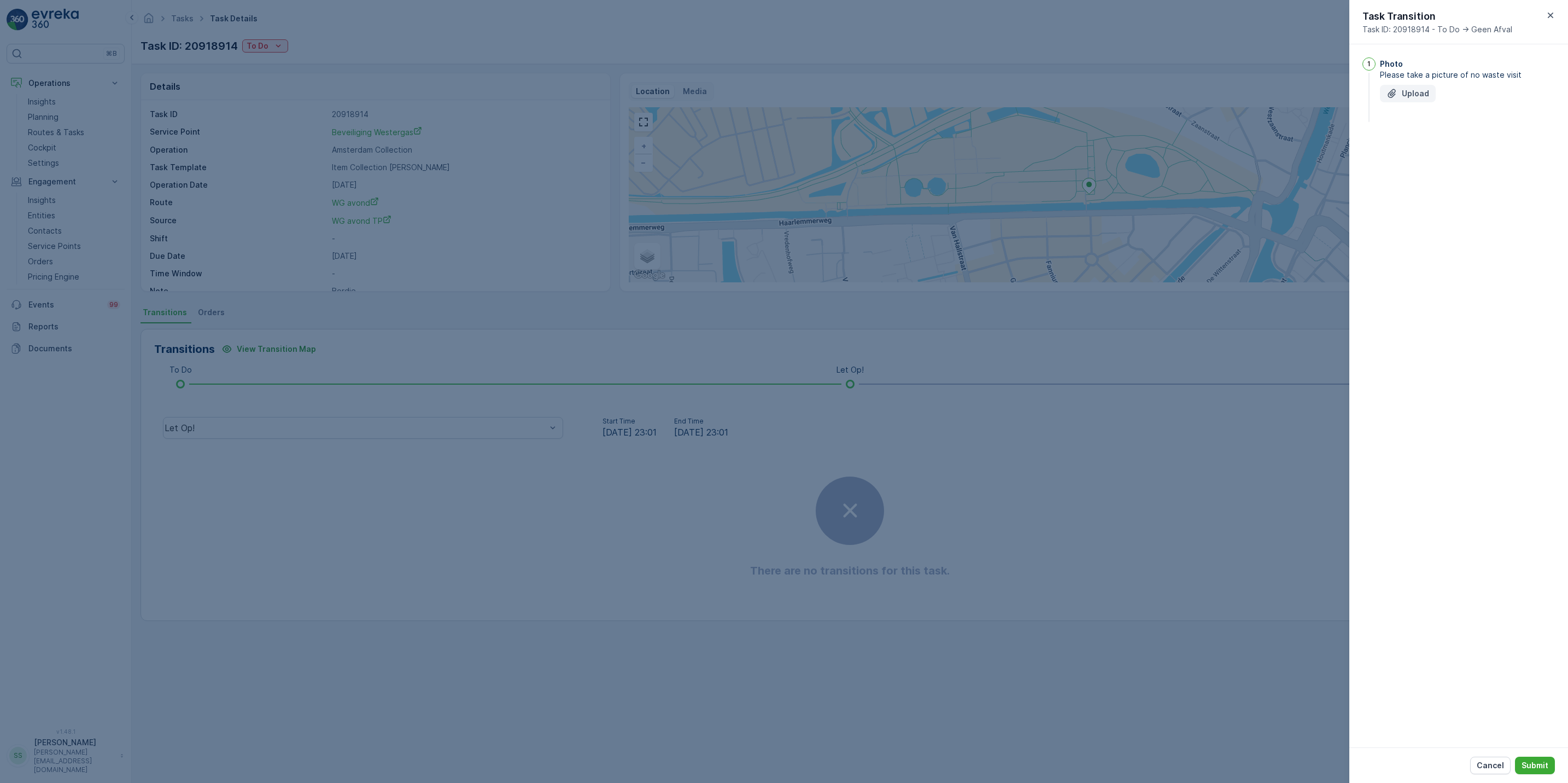
click at [1425, 99] on button "Upload" at bounding box center [1408, 93] width 56 height 17
click at [1534, 763] on p "Submit" at bounding box center [1536, 765] width 27 height 11
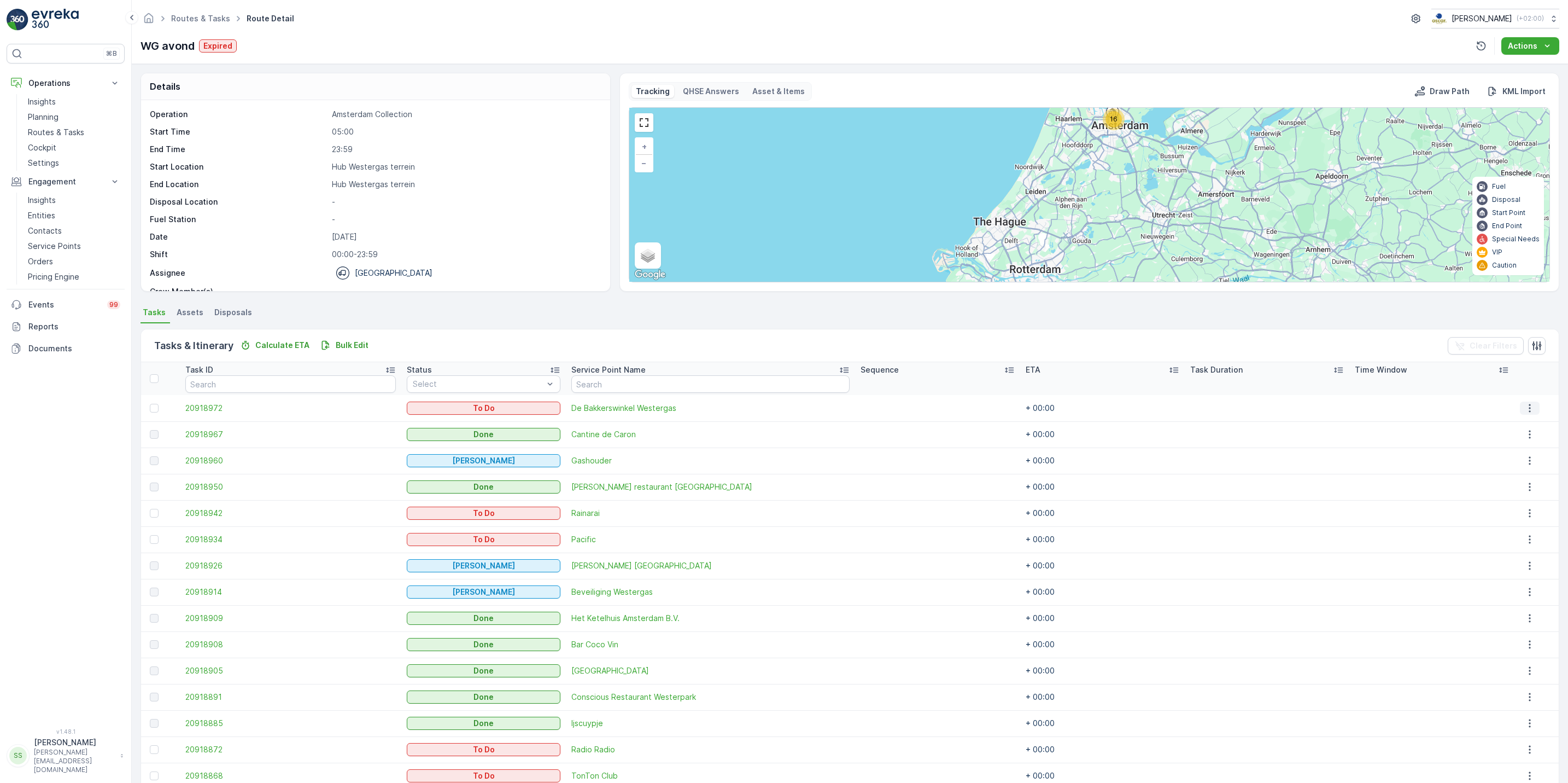
click at [1525, 414] on icon "button" at bounding box center [1530, 408] width 11 height 11
click at [1528, 402] on button "button" at bounding box center [1530, 408] width 20 height 14
click at [1518, 424] on span "See More Details" at bounding box center [1522, 425] width 63 height 11
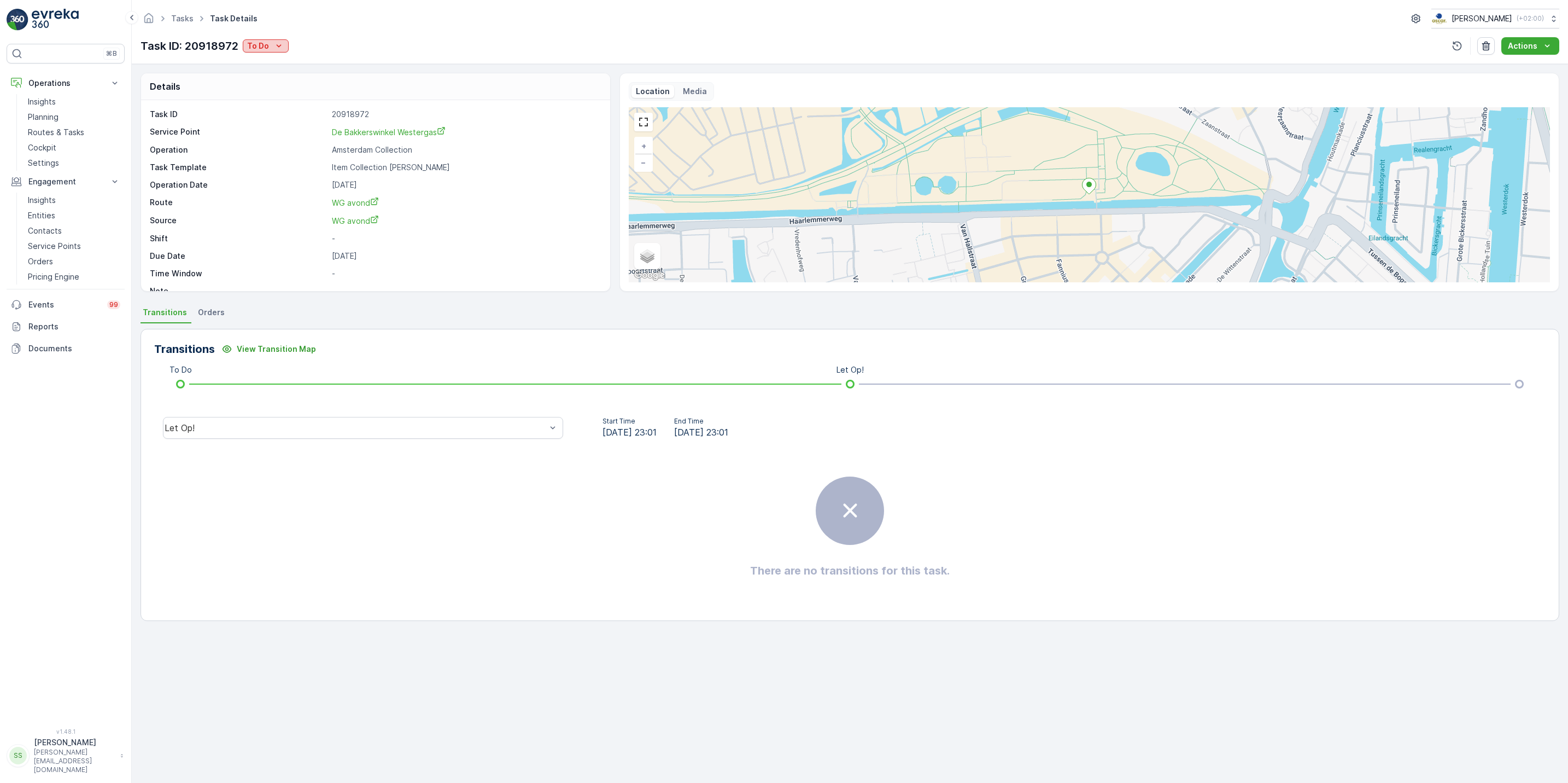
click at [269, 45] on div "To Do" at bounding box center [265, 46] width 37 height 11
click at [273, 92] on div "Done" at bounding box center [279, 93] width 70 height 15
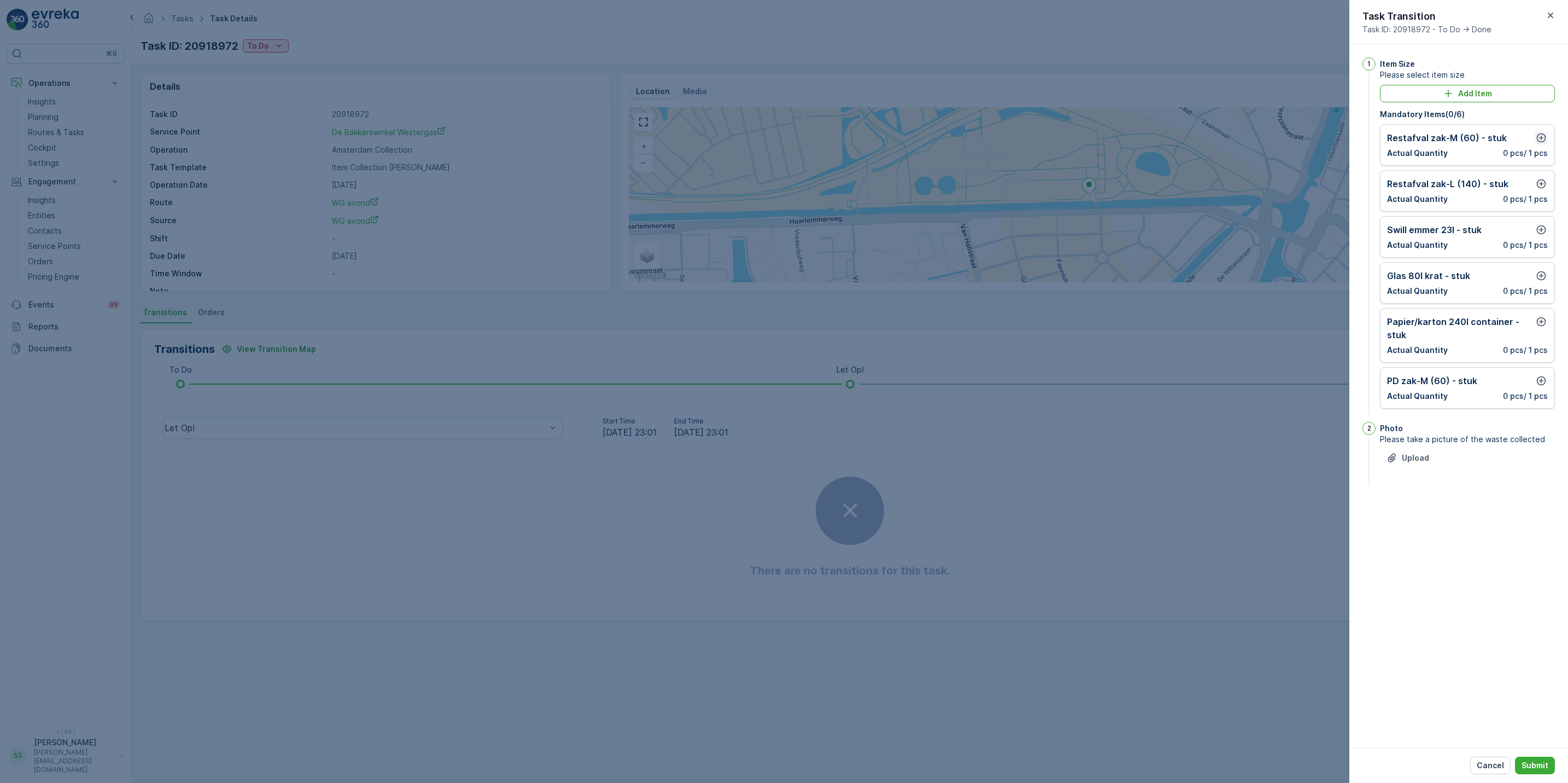
click at [1537, 139] on icon "button" at bounding box center [1542, 138] width 9 height 9
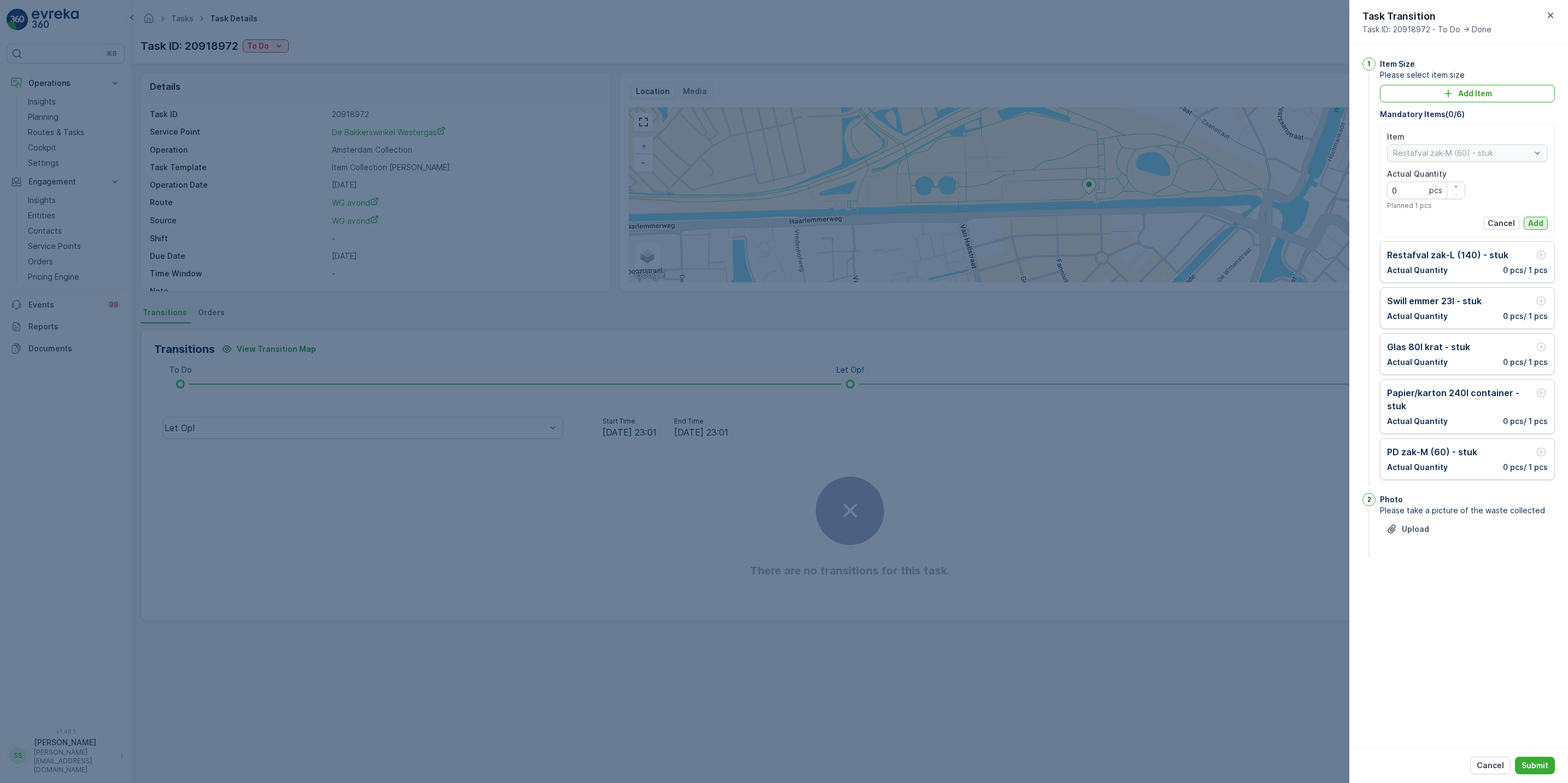
click at [1546, 223] on button "Add" at bounding box center [1536, 223] width 24 height 14
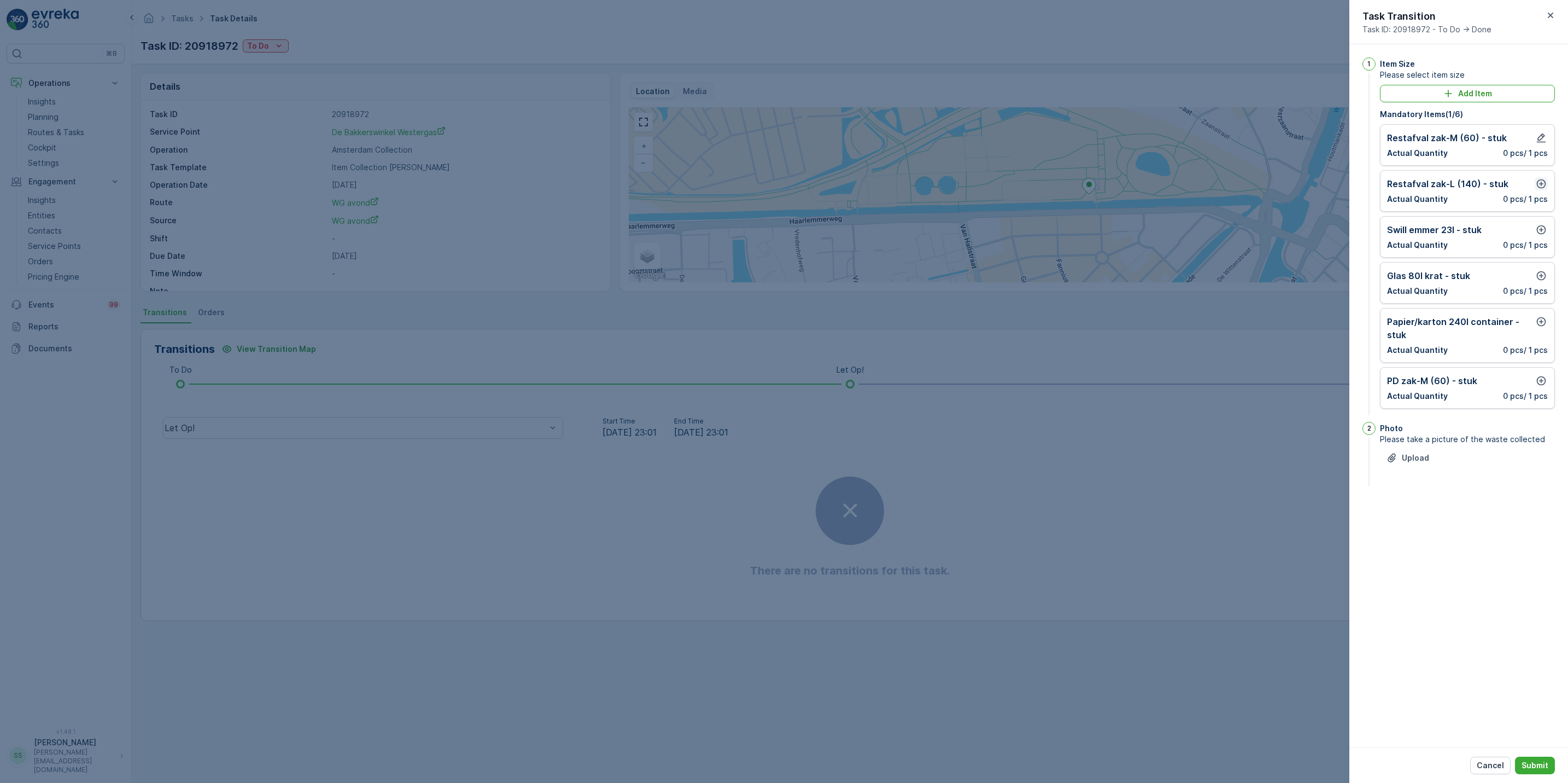
click at [1541, 191] on button "button" at bounding box center [1542, 183] width 14 height 14
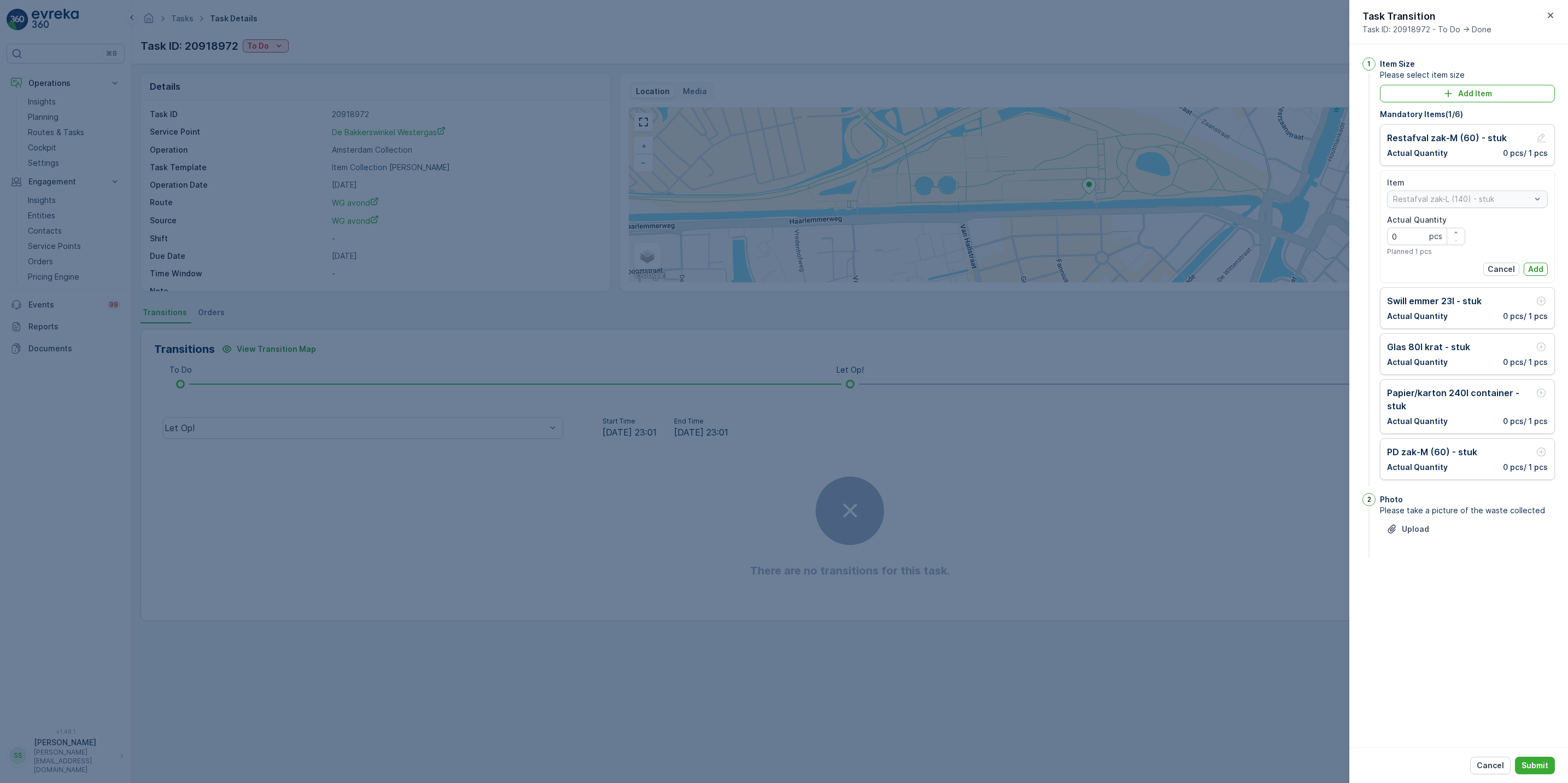
click at [1455, 227] on div "Actual Quantity 0 pcs Planned 1 pcs" at bounding box center [1426, 235] width 79 height 42
click at [1457, 230] on icon "button" at bounding box center [1456, 232] width 6 height 6
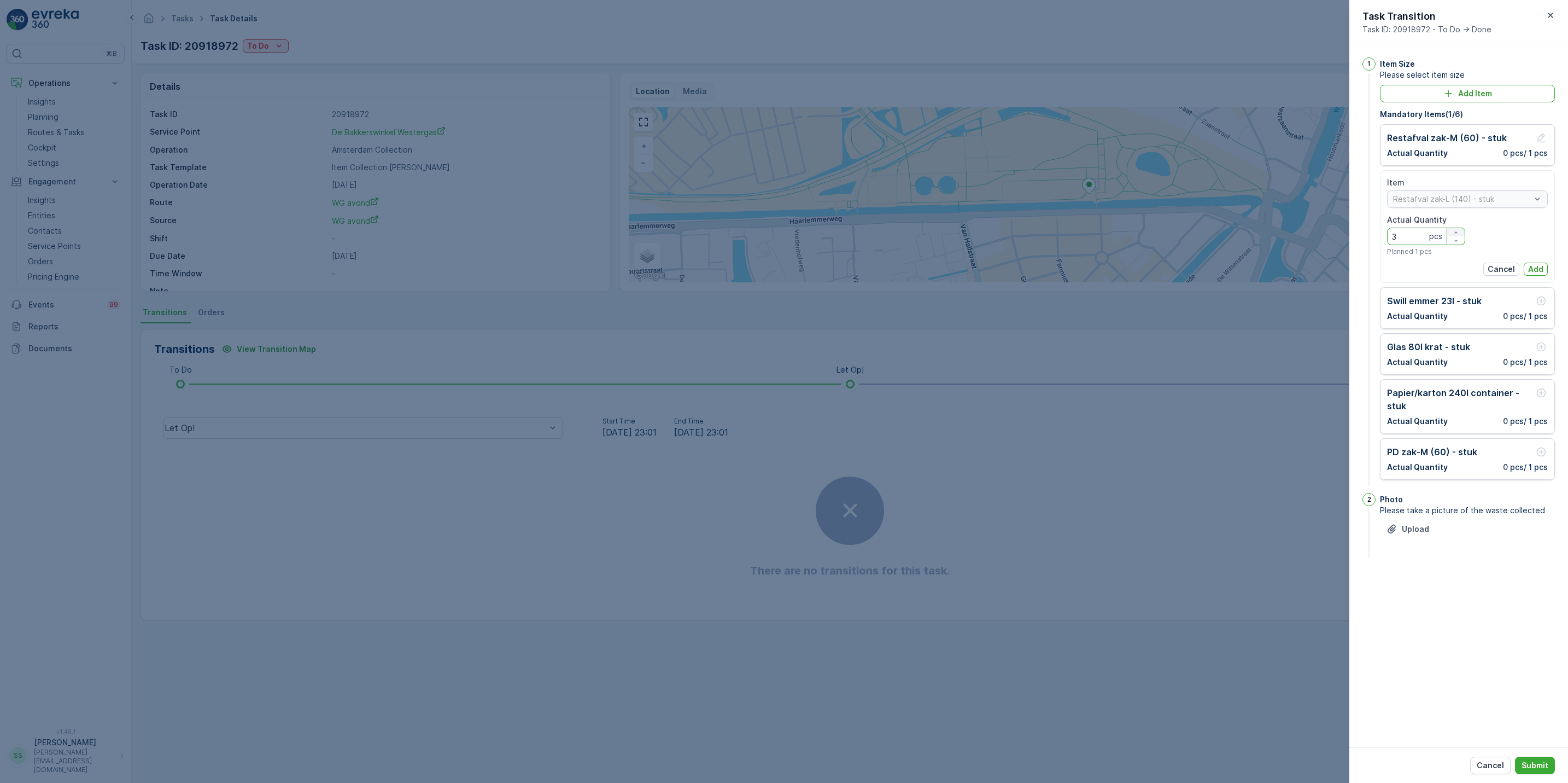
click at [1457, 230] on icon "button" at bounding box center [1456, 232] width 6 height 6
type Quantity "4"
click at [1539, 271] on p "Add" at bounding box center [1536, 269] width 15 height 11
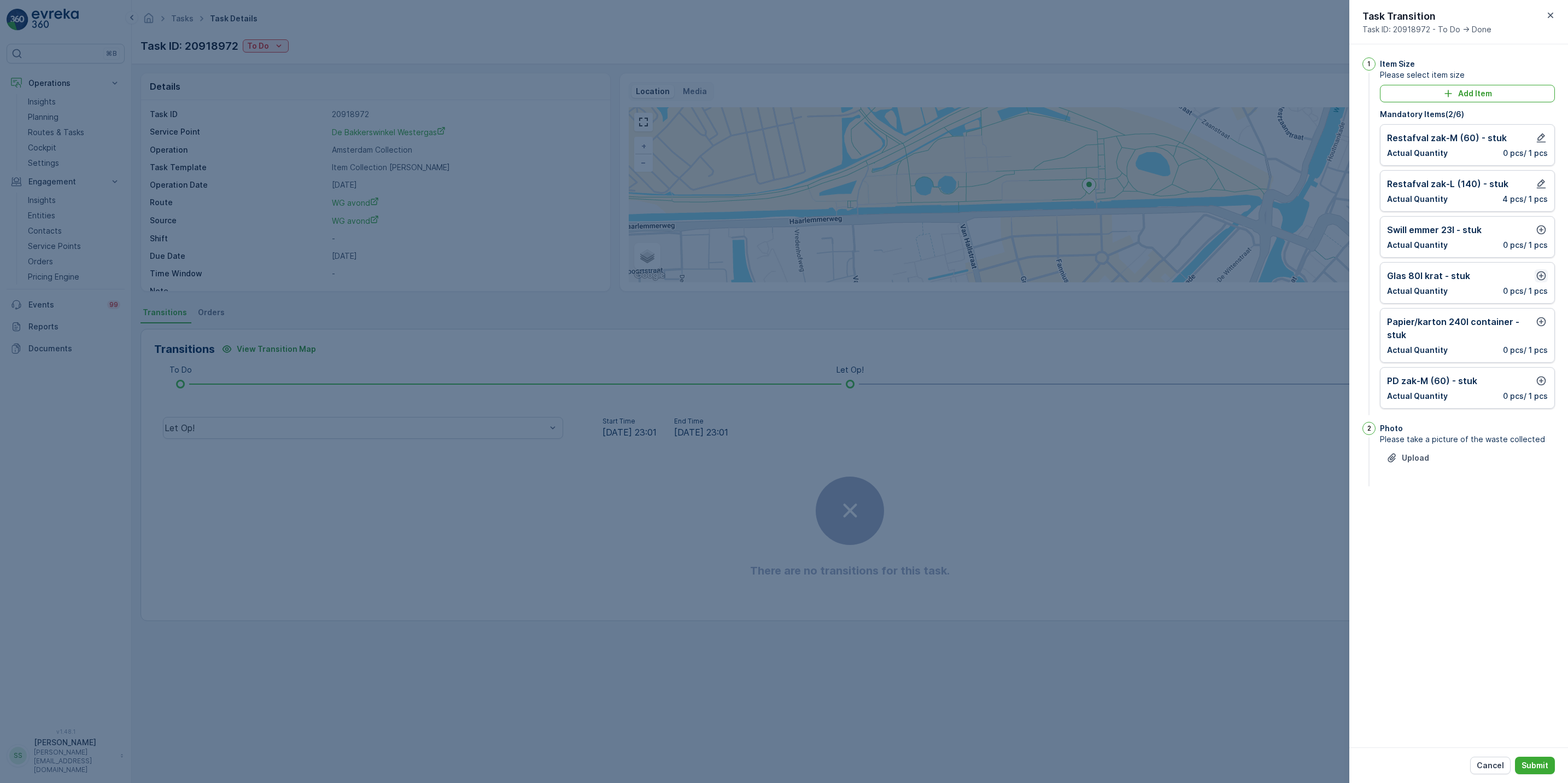
click at [1541, 275] on icon "button" at bounding box center [1542, 275] width 9 height 9
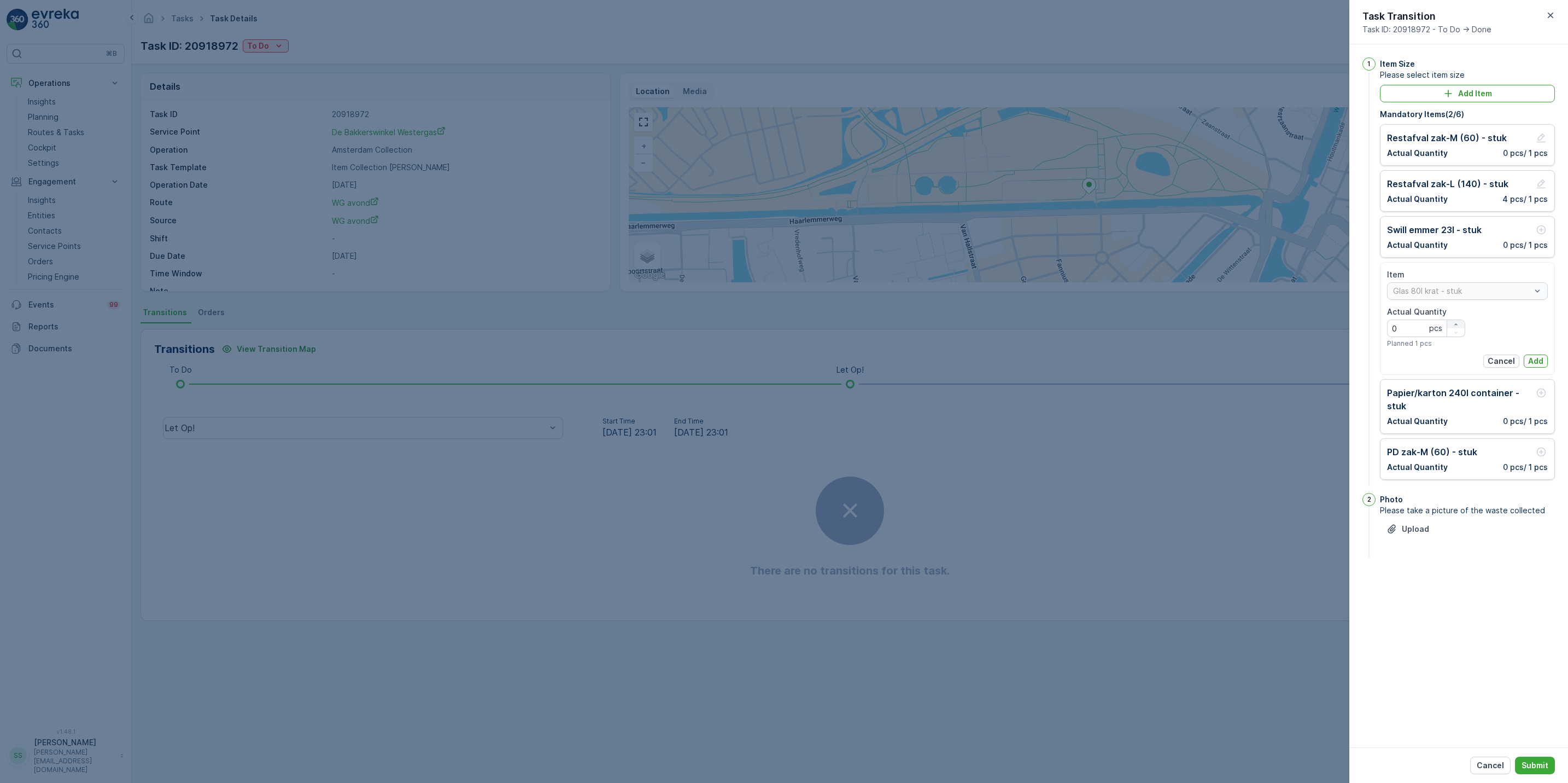
click at [1456, 325] on icon "button" at bounding box center [1455, 324] width 3 height 2
type Quantity "2"
click at [1537, 363] on p "Add" at bounding box center [1536, 361] width 15 height 11
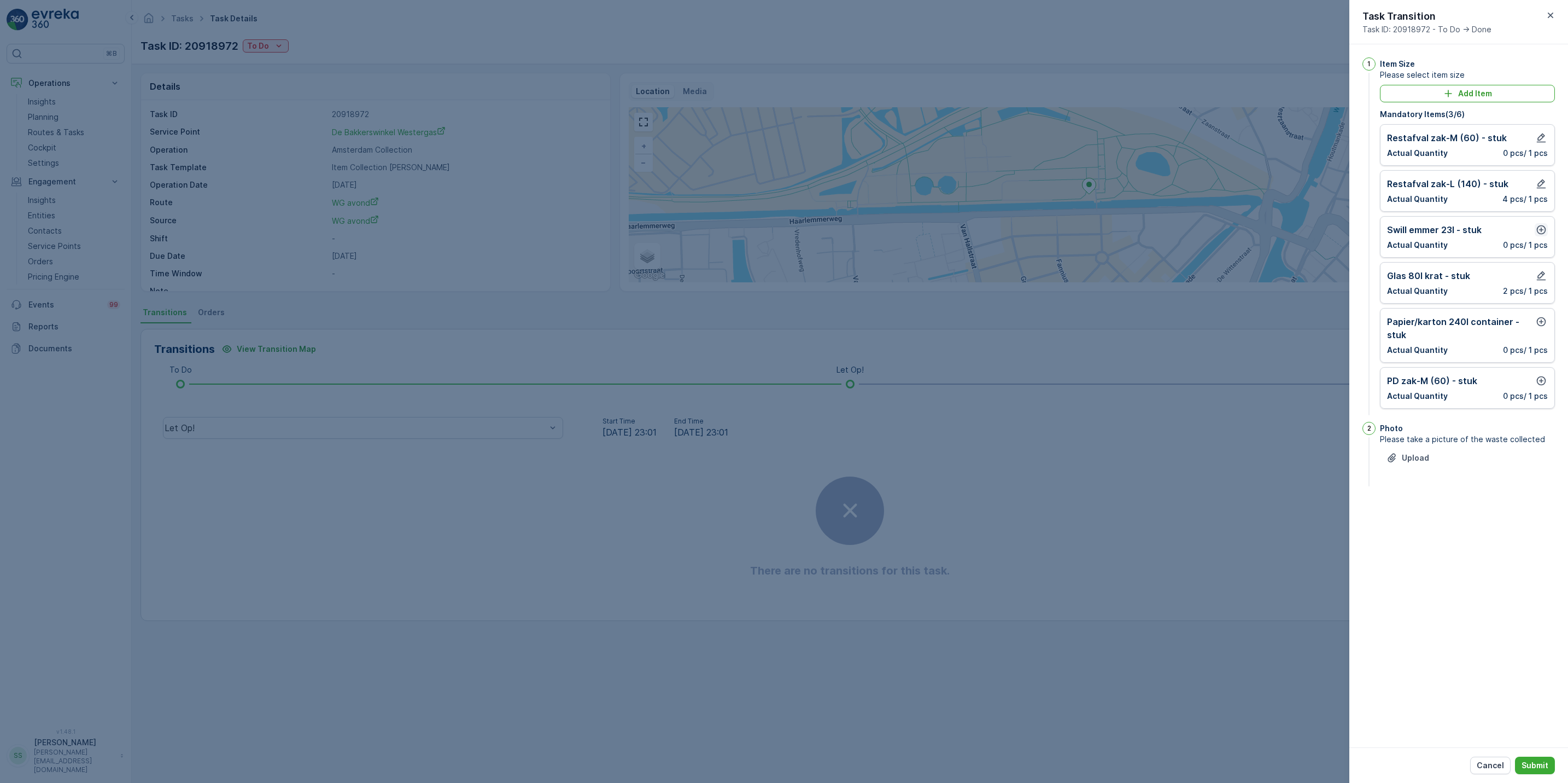
click at [1541, 228] on icon "button" at bounding box center [1542, 229] width 11 height 11
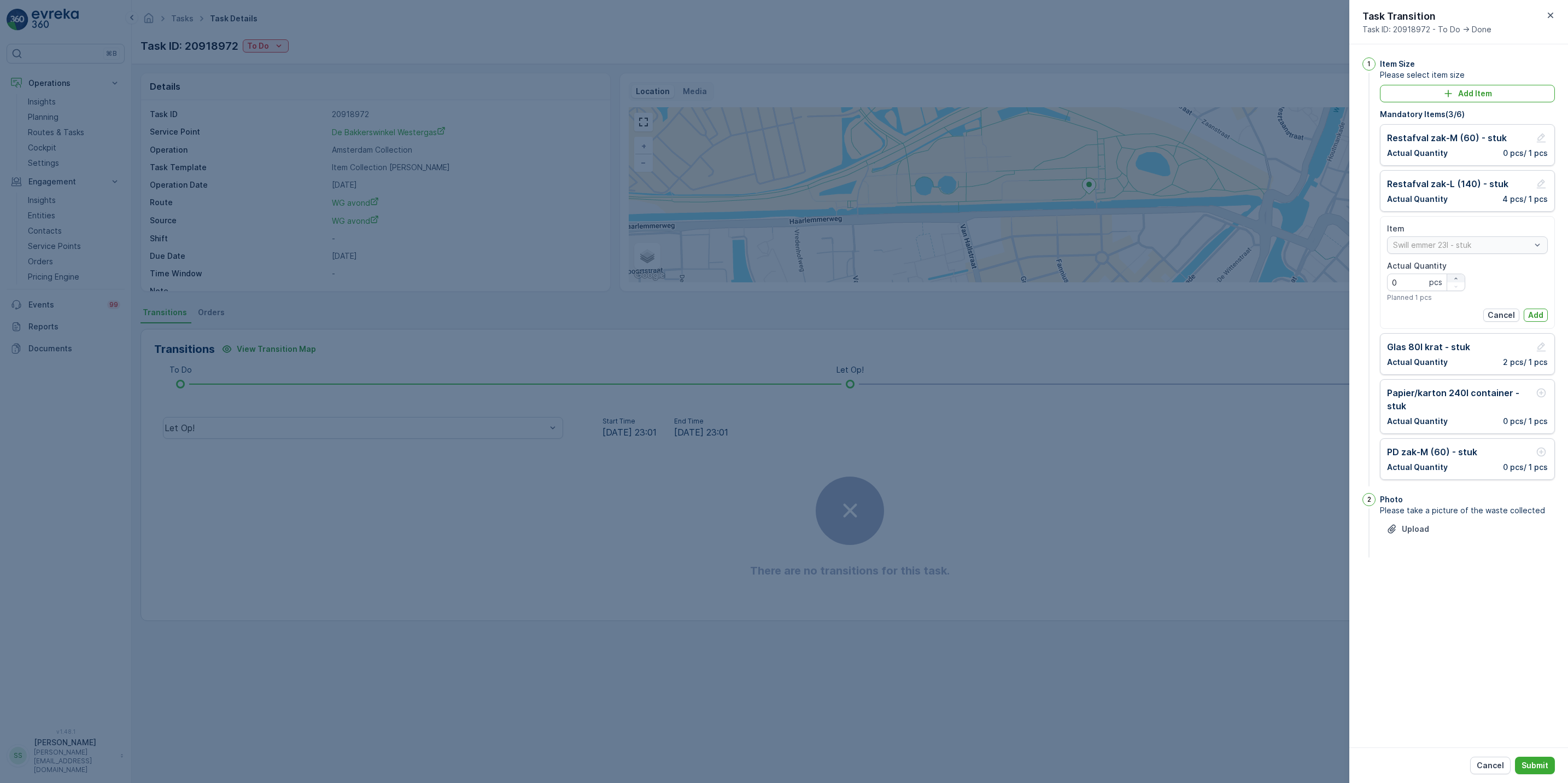
click at [1459, 280] on icon "button" at bounding box center [1456, 278] width 6 height 6
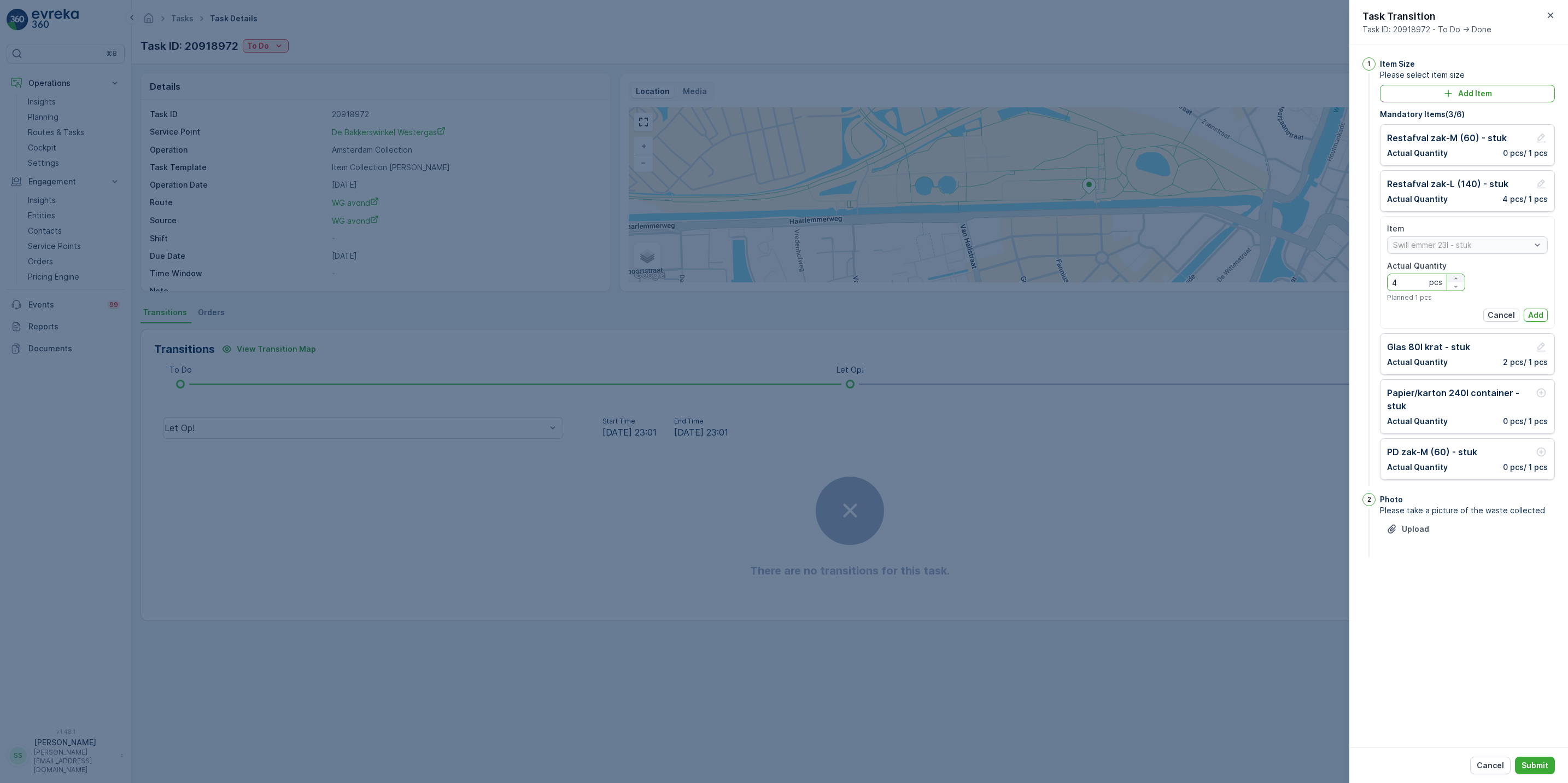
type Quantity "5"
click at [1545, 312] on button "Add" at bounding box center [1536, 315] width 24 height 14
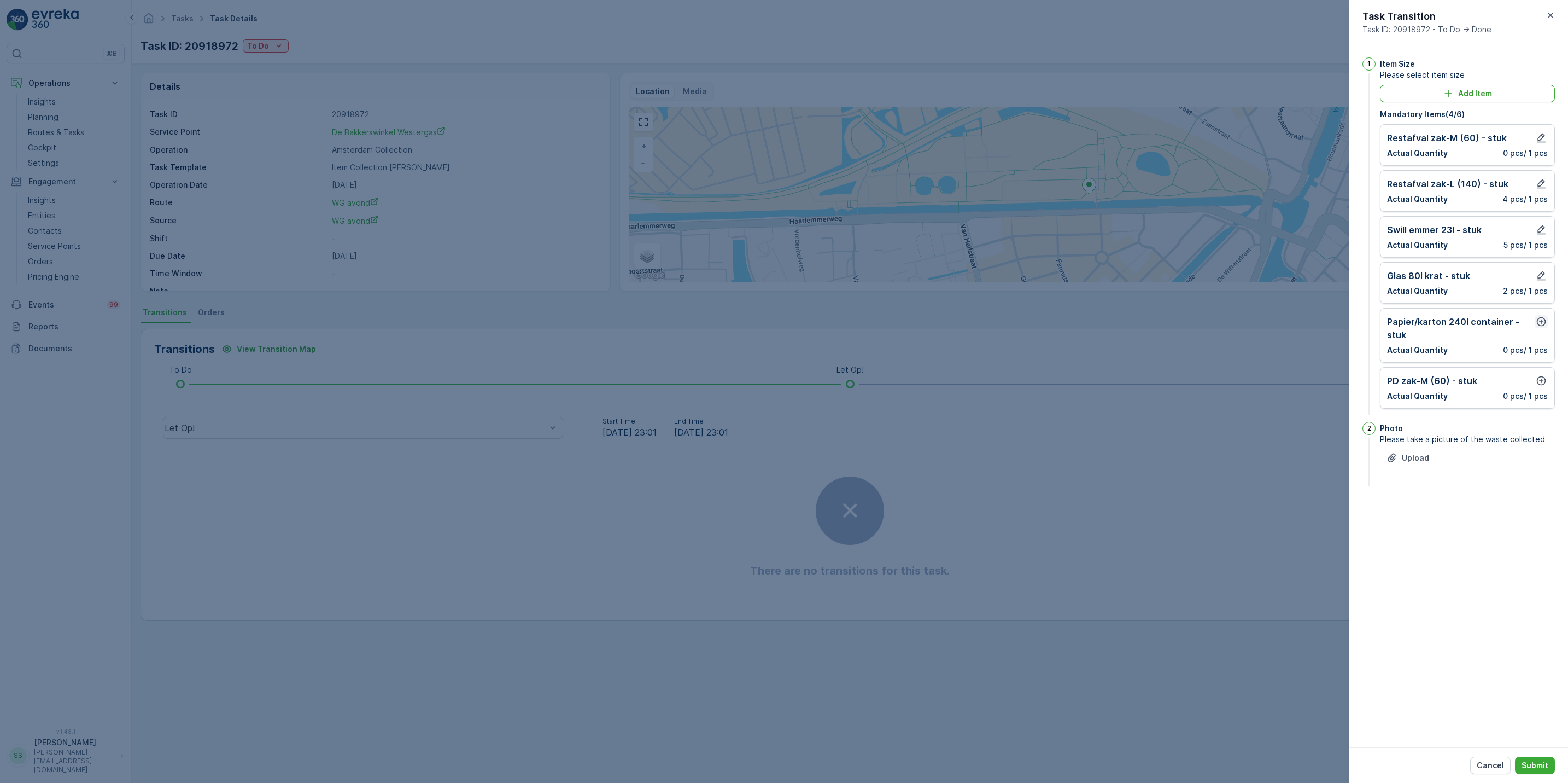
click at [1539, 325] on icon "button" at bounding box center [1542, 322] width 11 height 11
click at [1538, 411] on p "Add" at bounding box center [1536, 407] width 15 height 11
click at [1543, 384] on icon "button" at bounding box center [1542, 381] width 9 height 9
click at [1531, 467] on p "Add" at bounding box center [1536, 466] width 15 height 11
click at [1534, 761] on p "Submit" at bounding box center [1536, 765] width 27 height 11
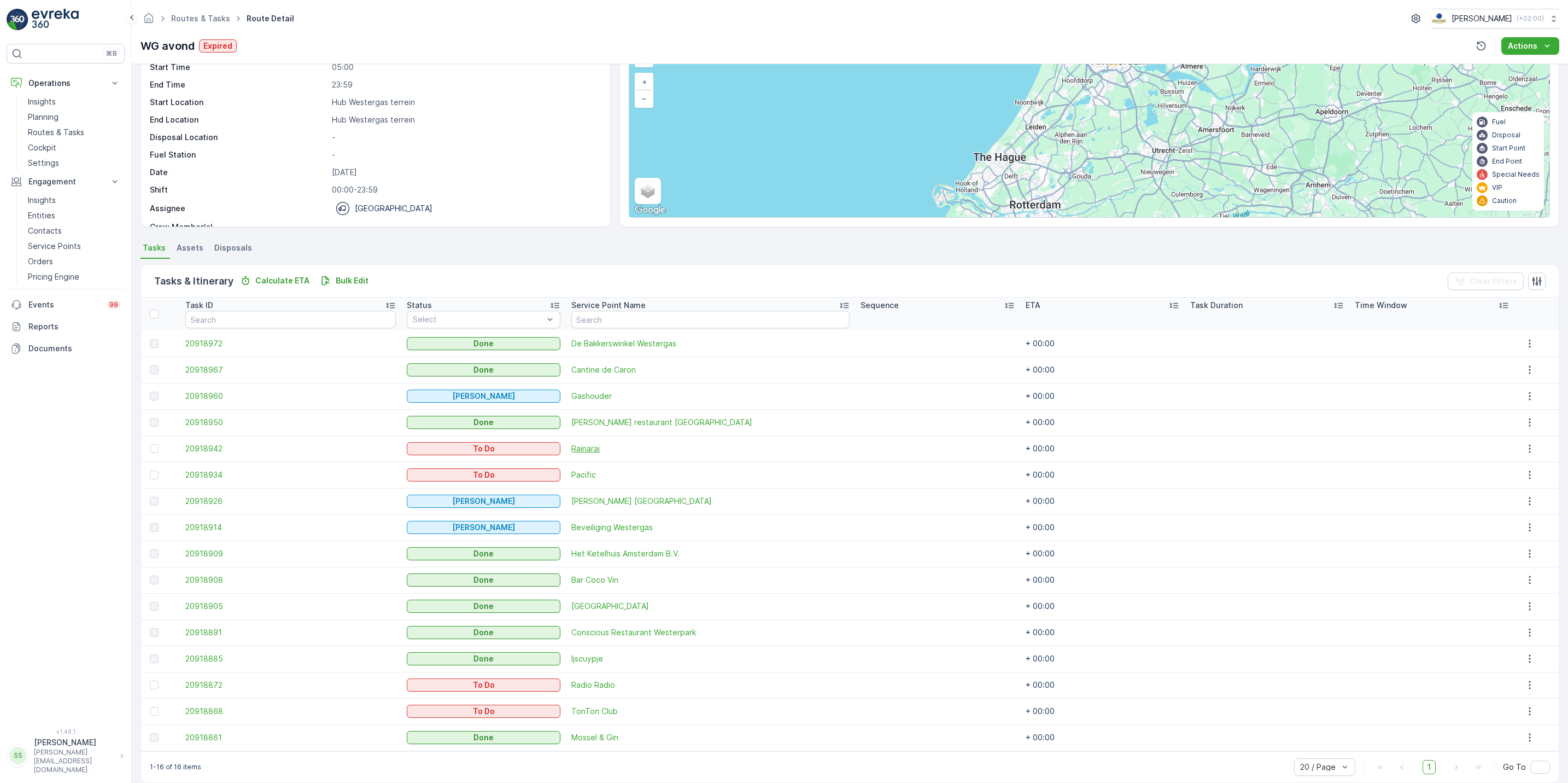
scroll to position [79, 0]
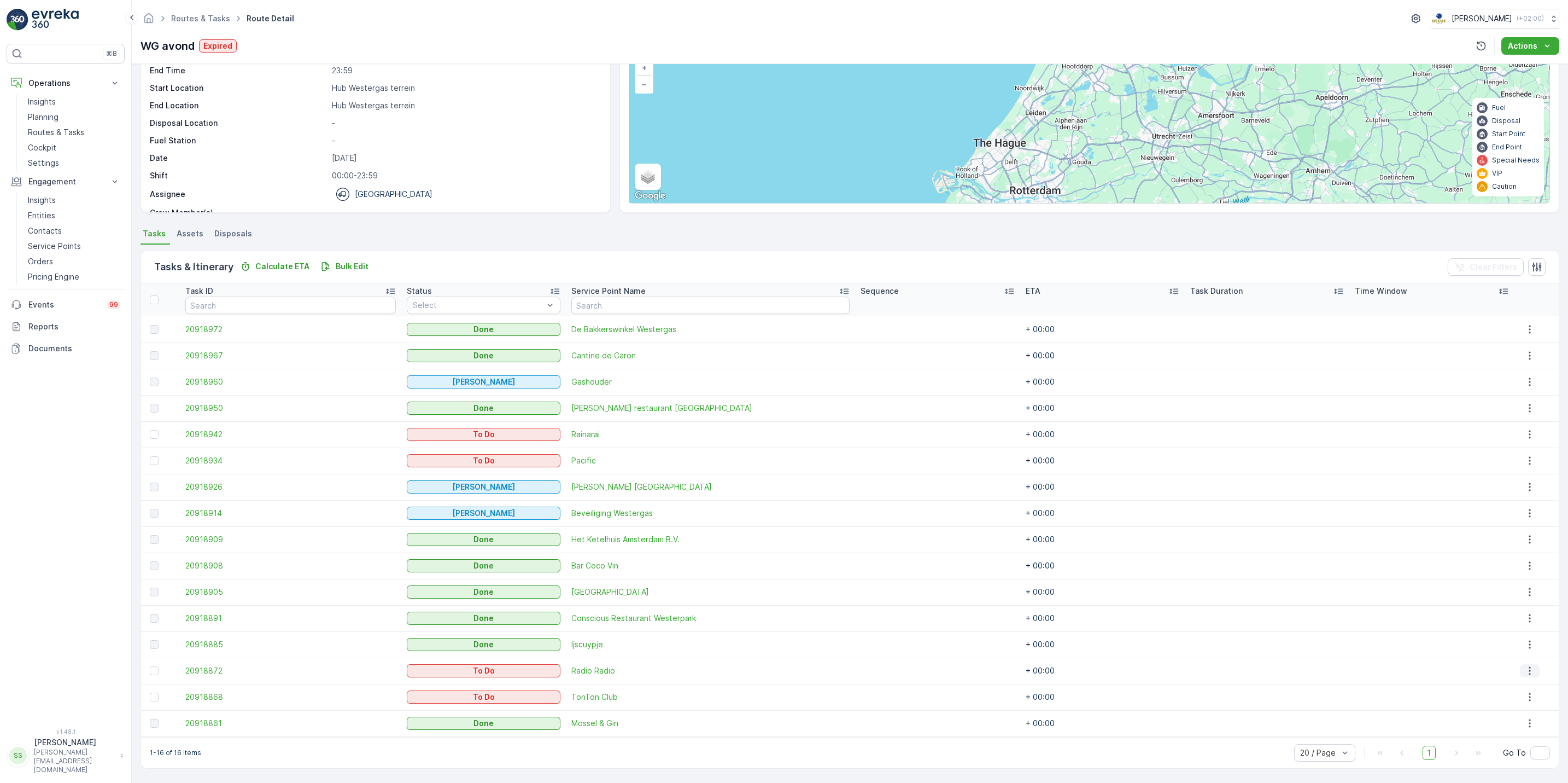
click at [1527, 673] on icon "button" at bounding box center [1530, 671] width 11 height 11
click at [1521, 685] on span "See More Details" at bounding box center [1522, 687] width 63 height 11
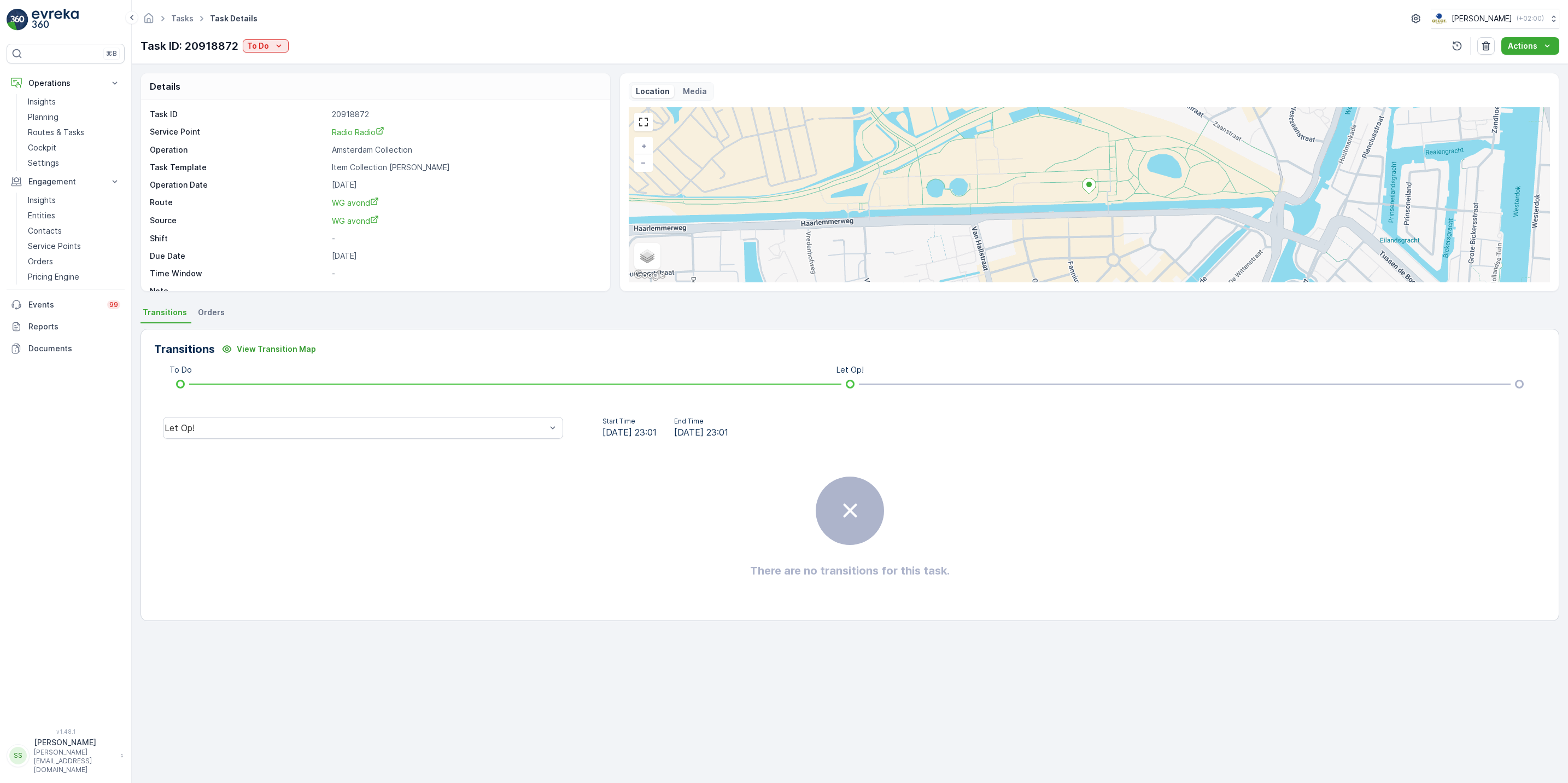
click at [271, 38] on div "Task ID: 20918872 To Do" at bounding box center [215, 46] width 148 height 16
click at [271, 46] on div "To Do" at bounding box center [265, 46] width 37 height 11
click at [271, 76] on span "[PERSON_NAME]" at bounding box center [280, 79] width 60 height 11
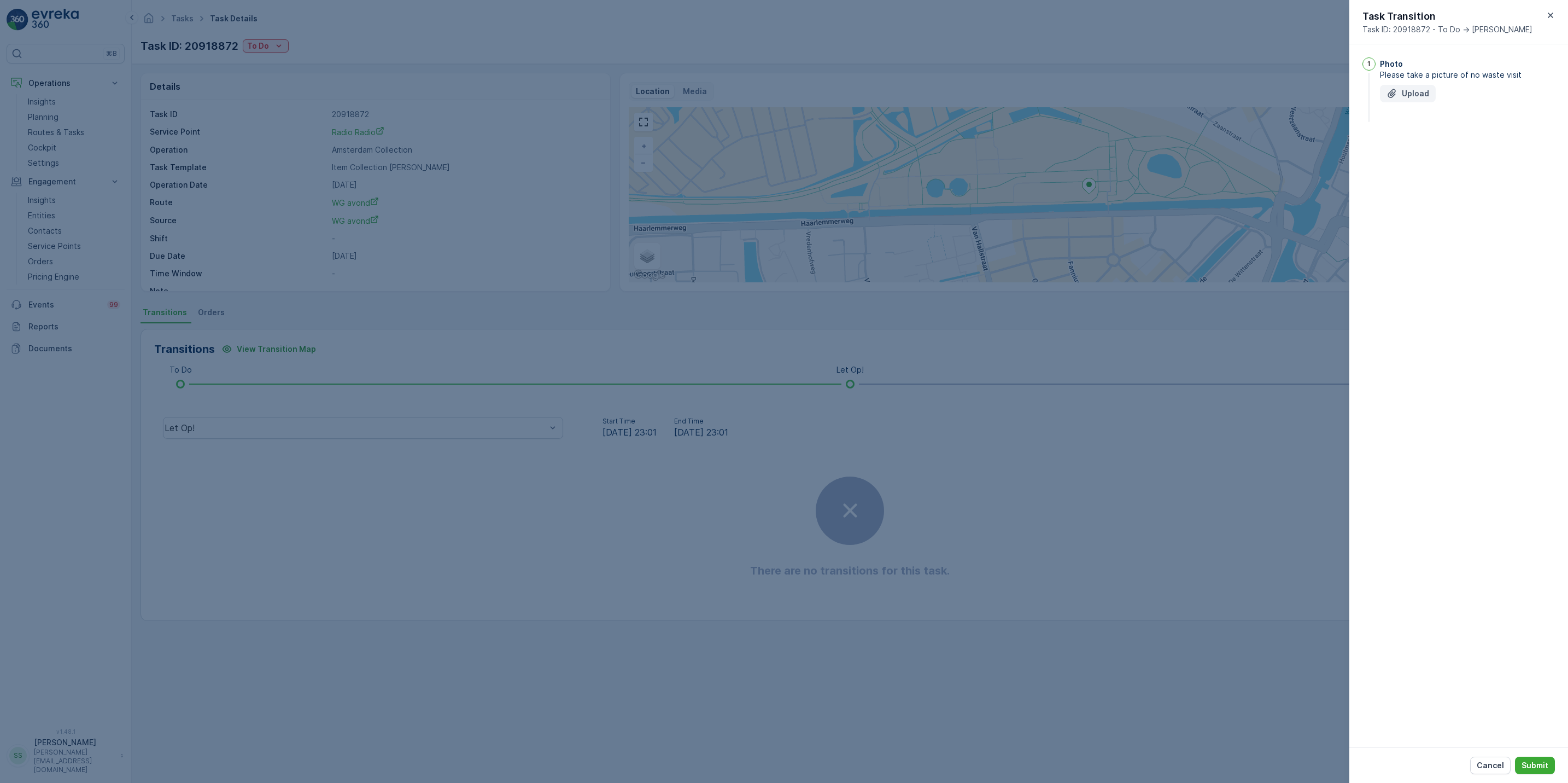
click at [1398, 90] on div "Upload" at bounding box center [1407, 94] width 42 height 11
click at [1539, 769] on p "Submit" at bounding box center [1536, 765] width 27 height 11
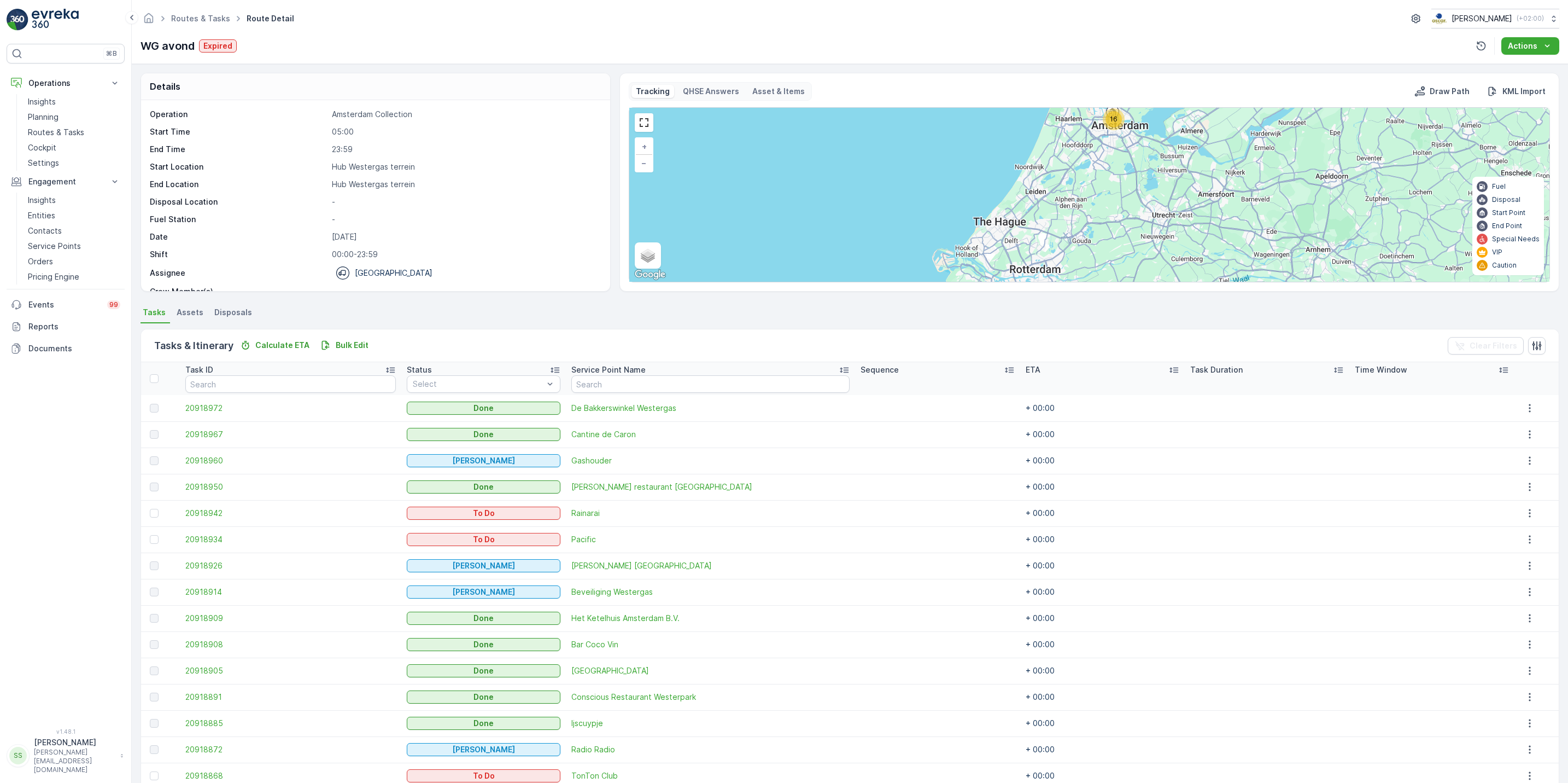
scroll to position [79, 0]
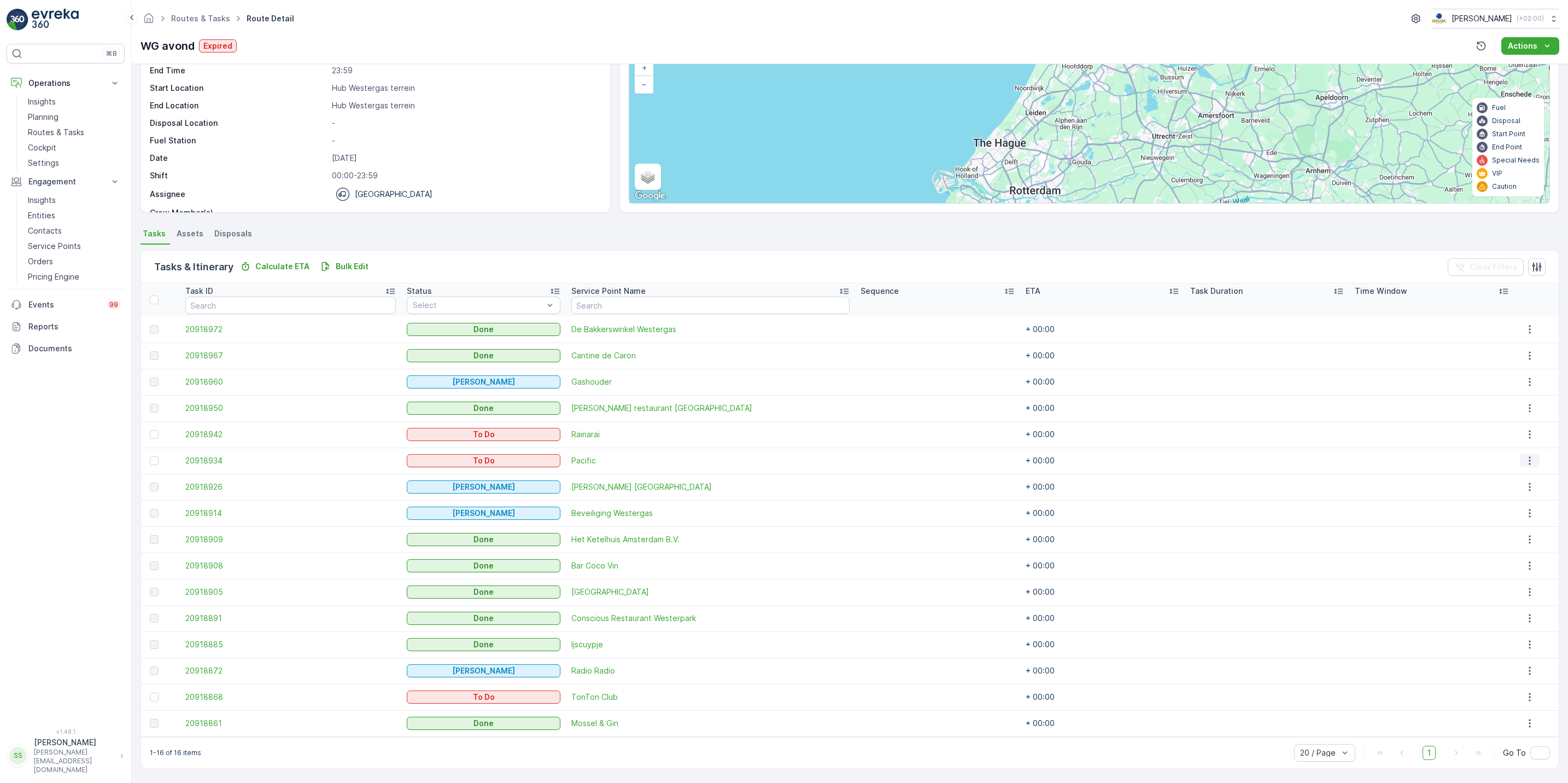
click at [1529, 460] on icon "button" at bounding box center [1530, 461] width 2 height 8
click at [1524, 476] on span "See More Details" at bounding box center [1522, 477] width 63 height 11
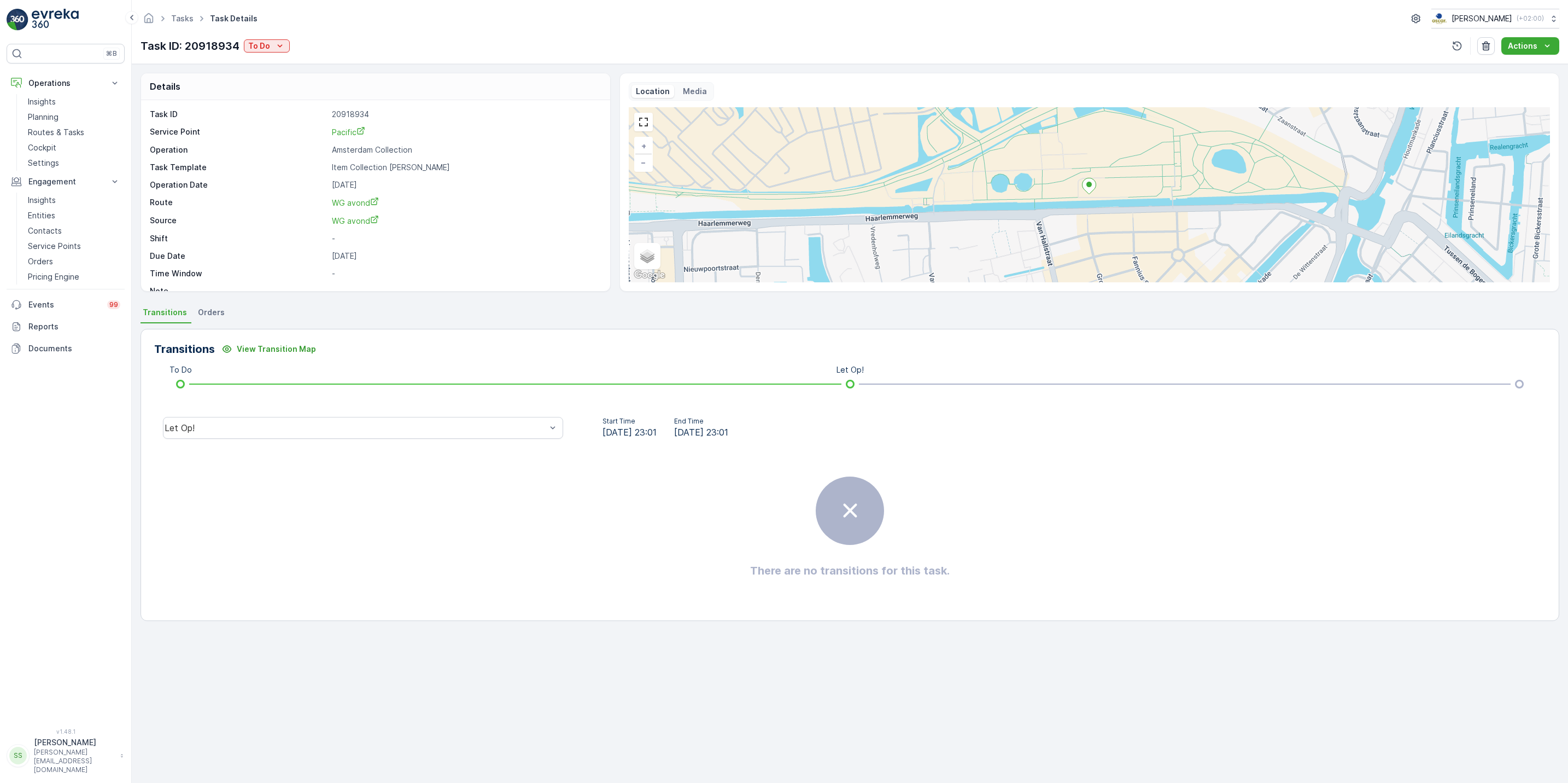
scroll to position [14, 0]
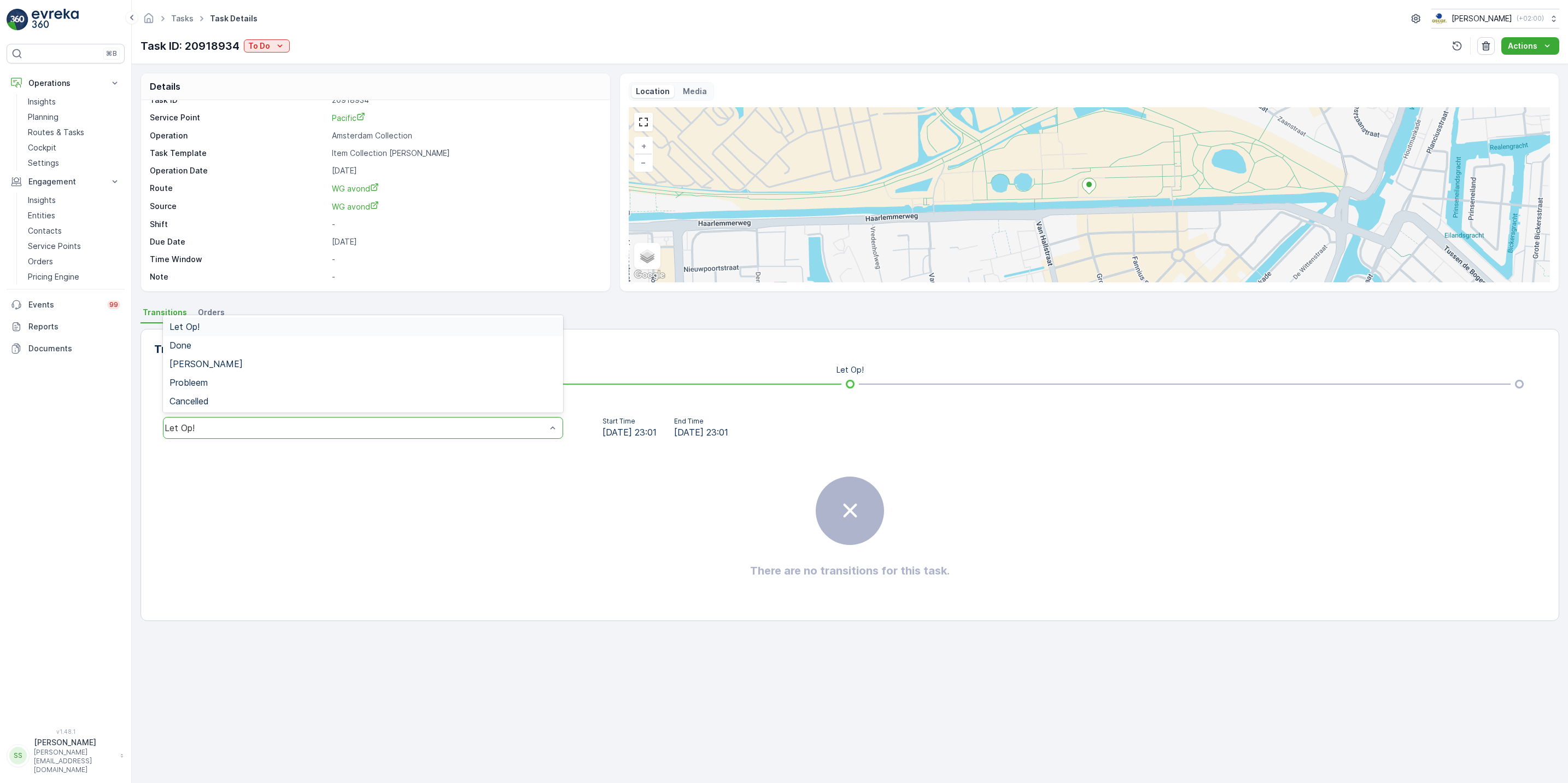
click at [413, 433] on div "Let Op!" at bounding box center [355, 427] width 382 height 10
click at [263, 42] on p "To Do" at bounding box center [259, 46] width 22 height 11
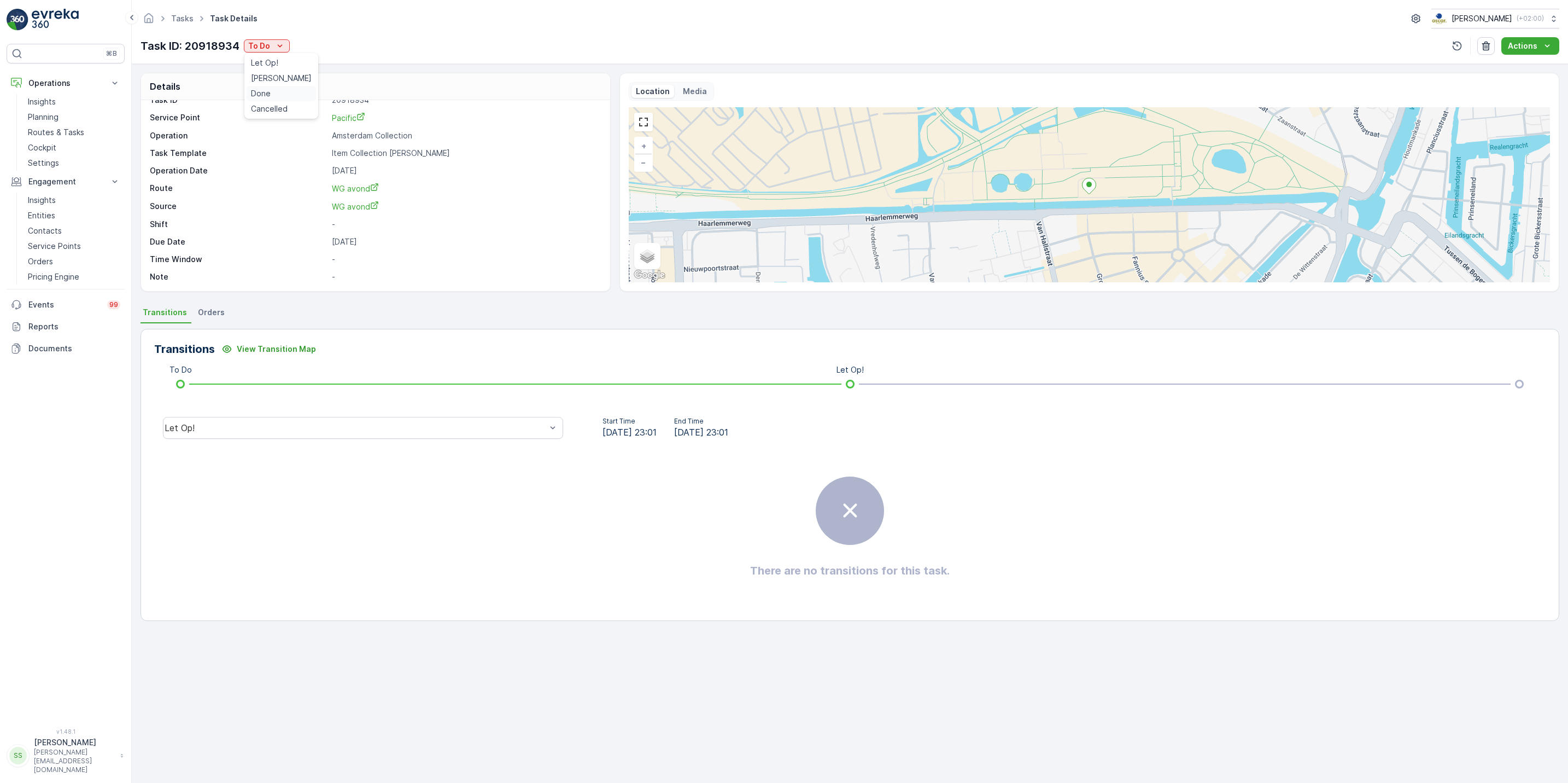
click at [283, 98] on div "Done" at bounding box center [281, 93] width 70 height 15
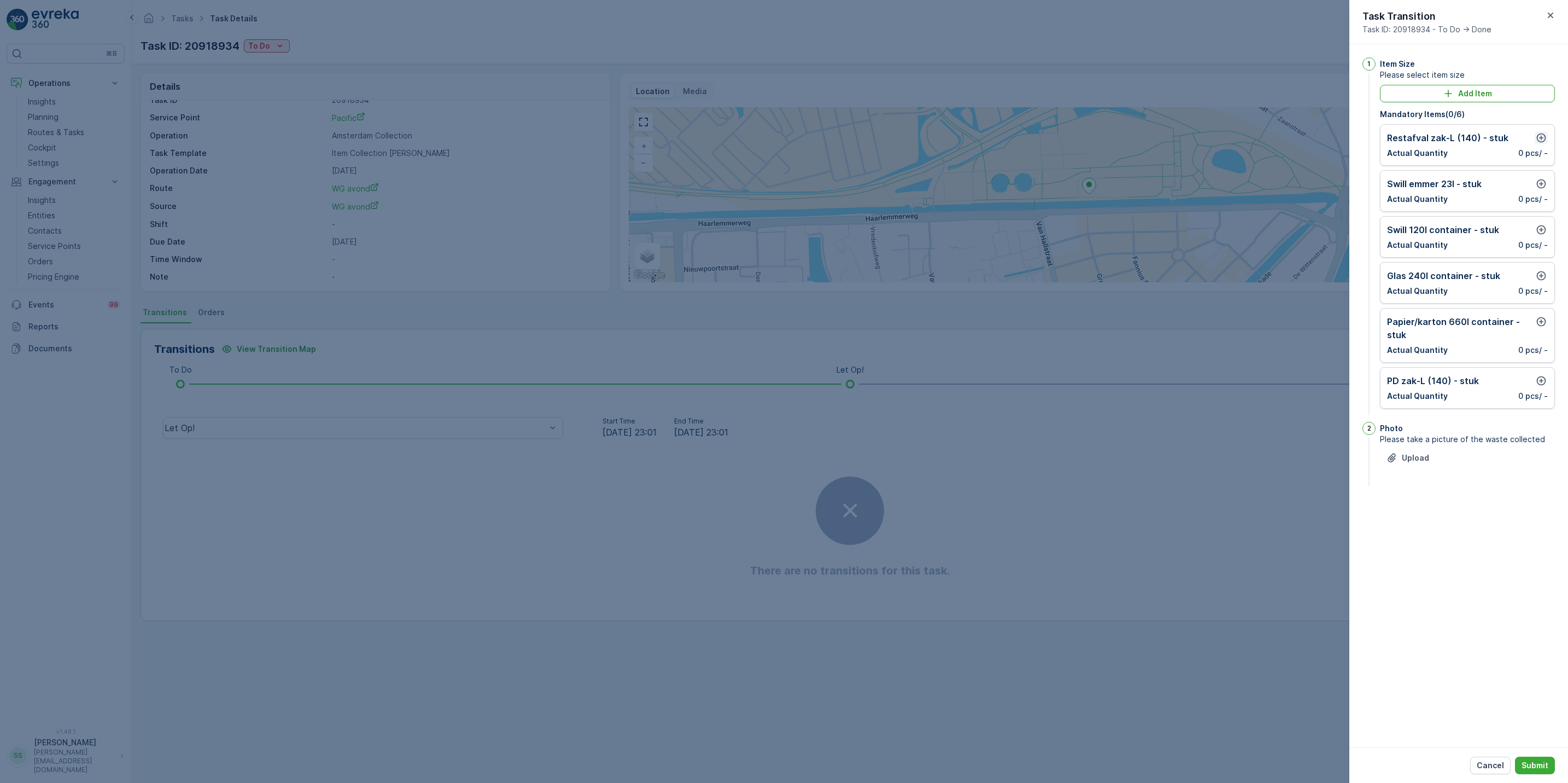
click at [1538, 136] on icon "button" at bounding box center [1542, 138] width 11 height 11
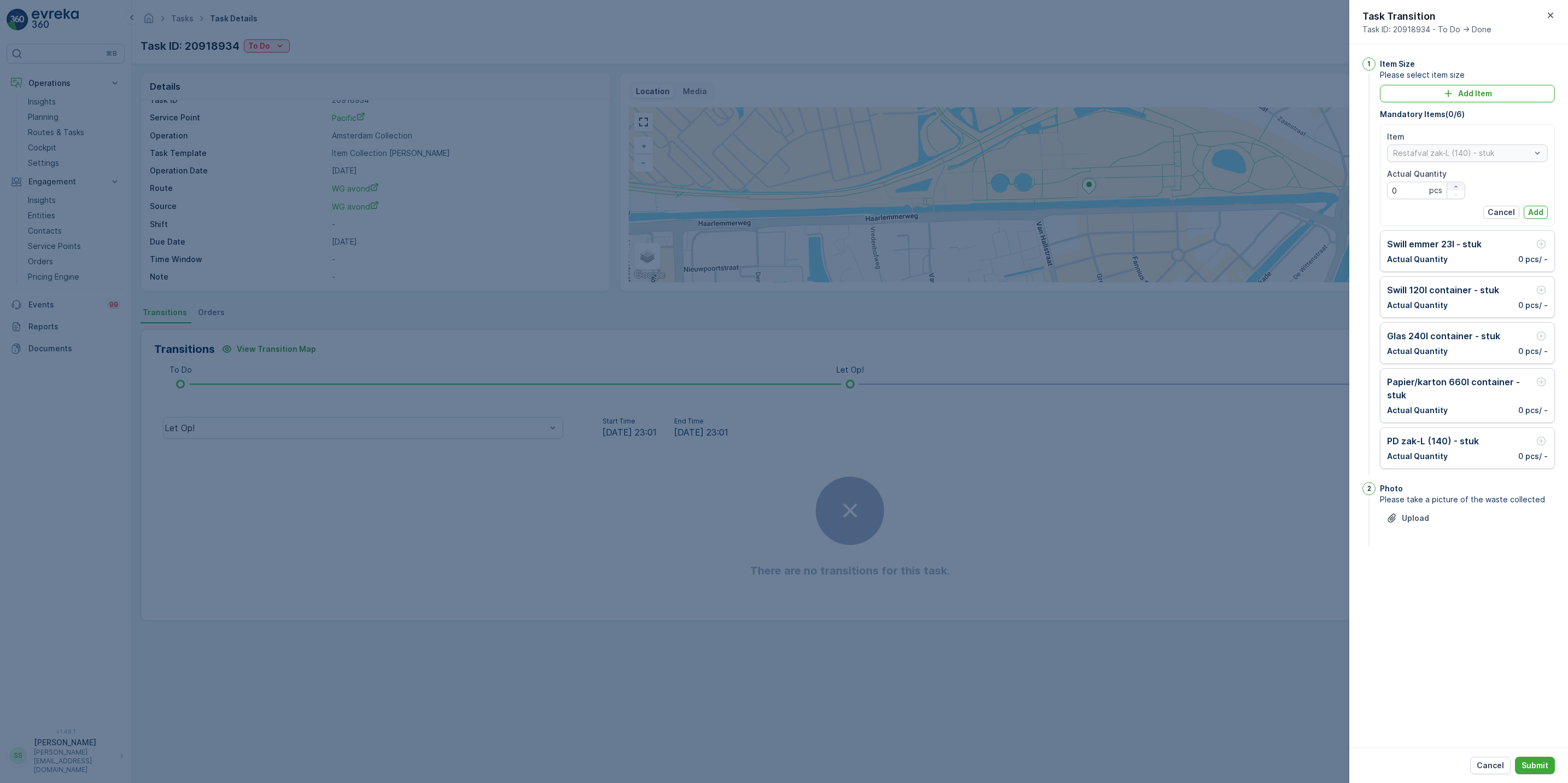
click at [1457, 190] on icon "button" at bounding box center [1456, 186] width 6 height 6
type Quantity "3"
click at [1536, 210] on p "Add" at bounding box center [1536, 212] width 15 height 11
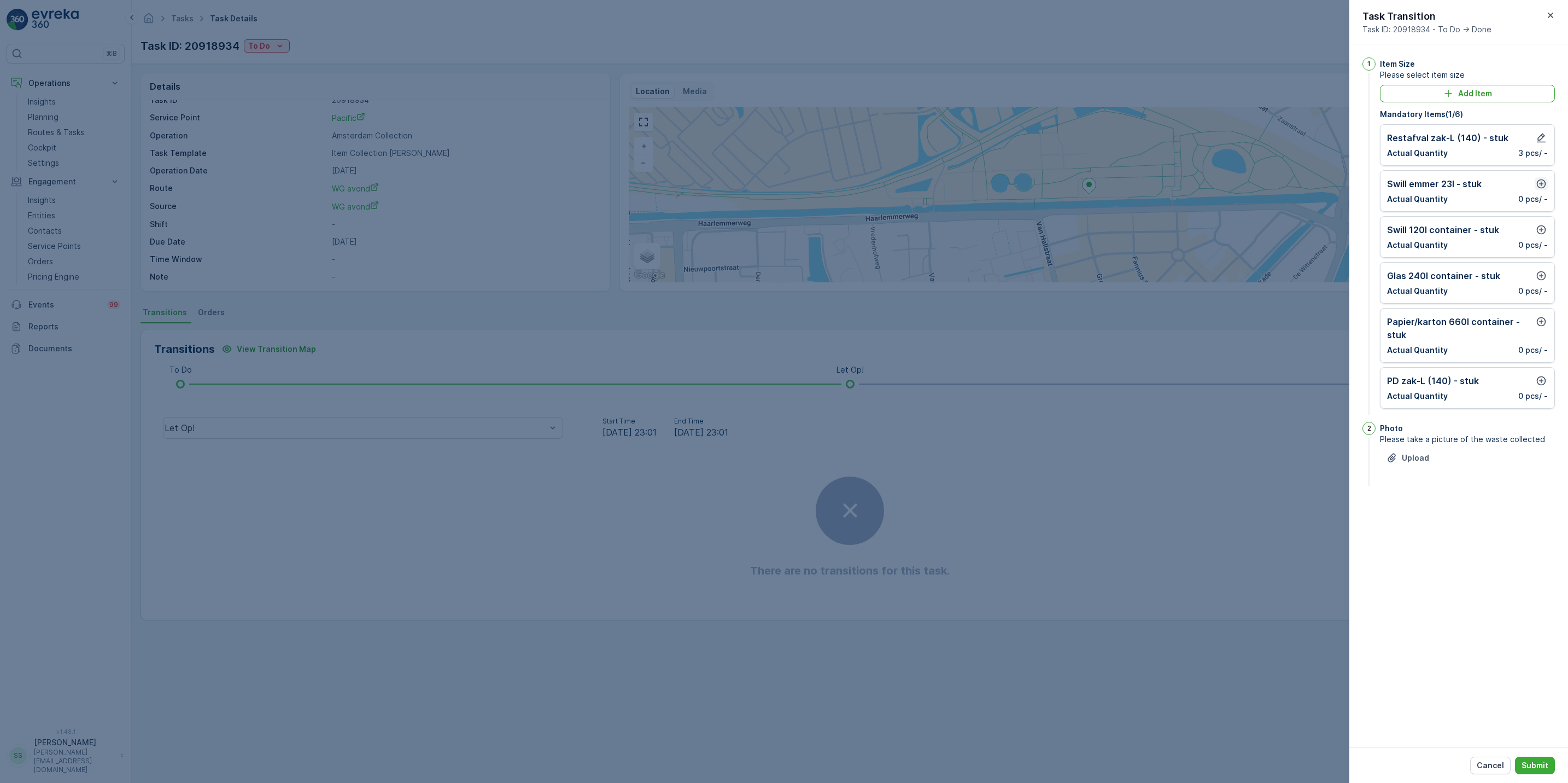
click at [1542, 187] on icon "button" at bounding box center [1542, 183] width 11 height 11
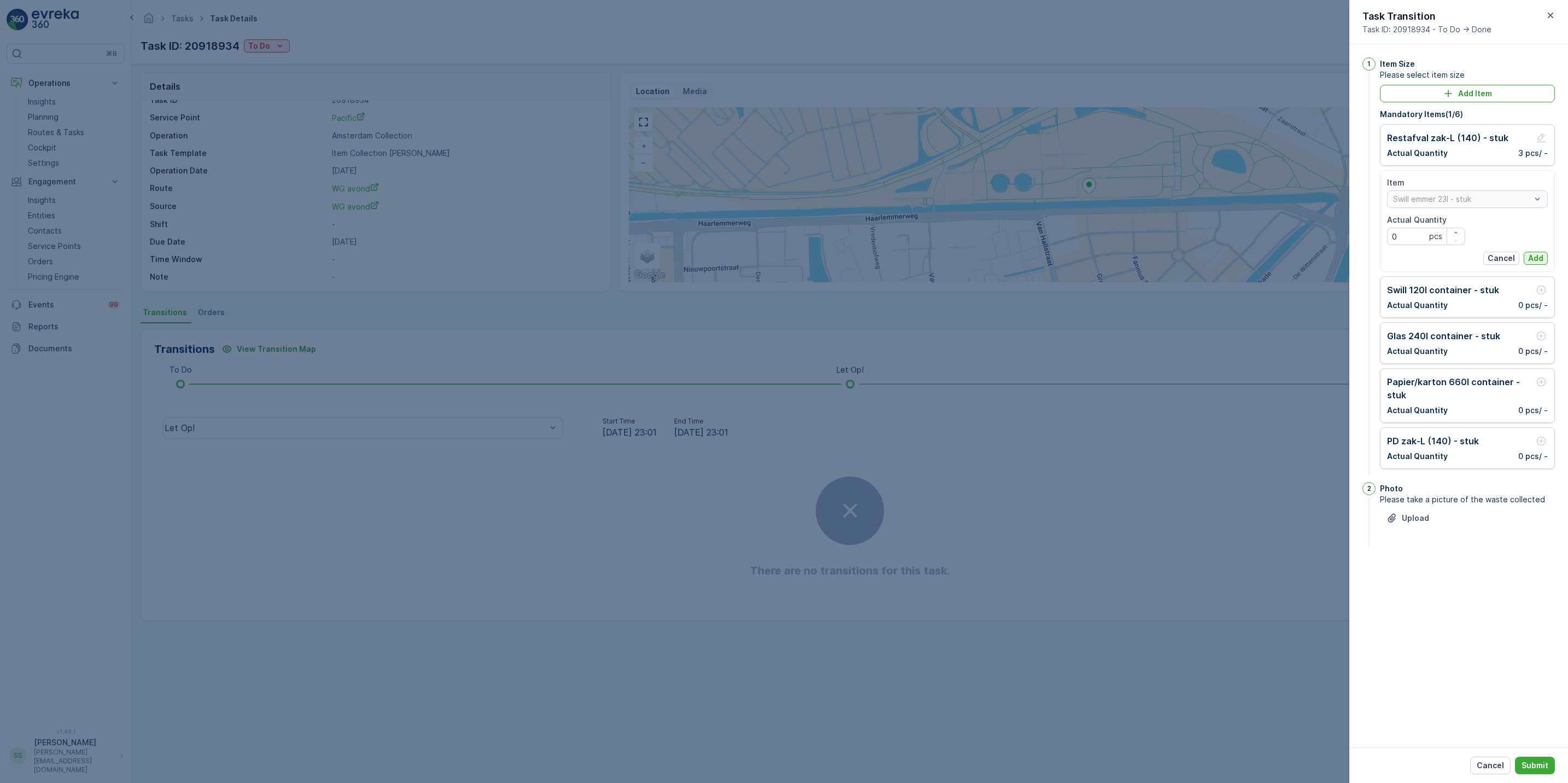
click at [1536, 262] on p "Add" at bounding box center [1536, 258] width 15 height 11
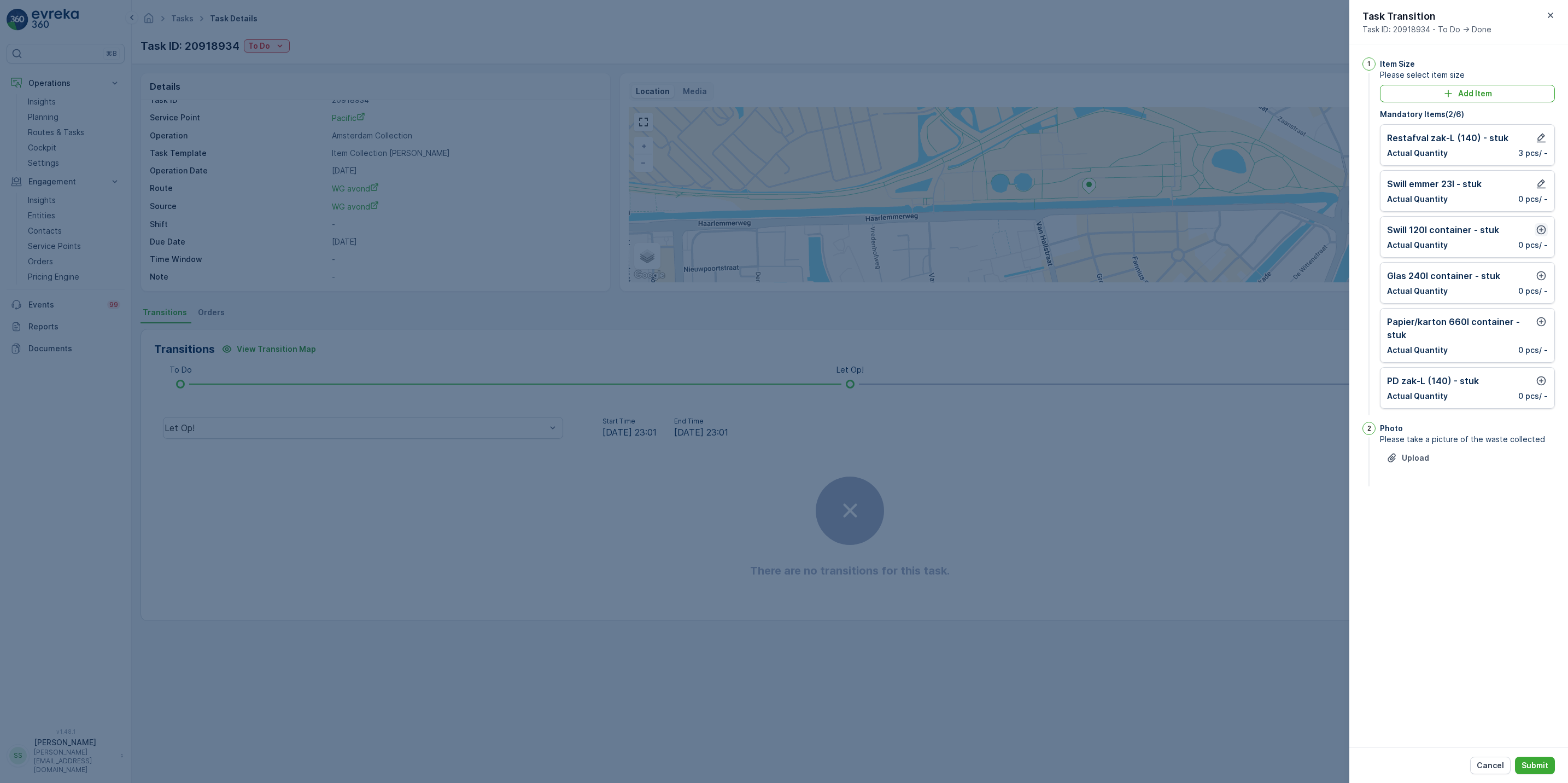
click at [1539, 226] on icon "button" at bounding box center [1542, 229] width 11 height 11
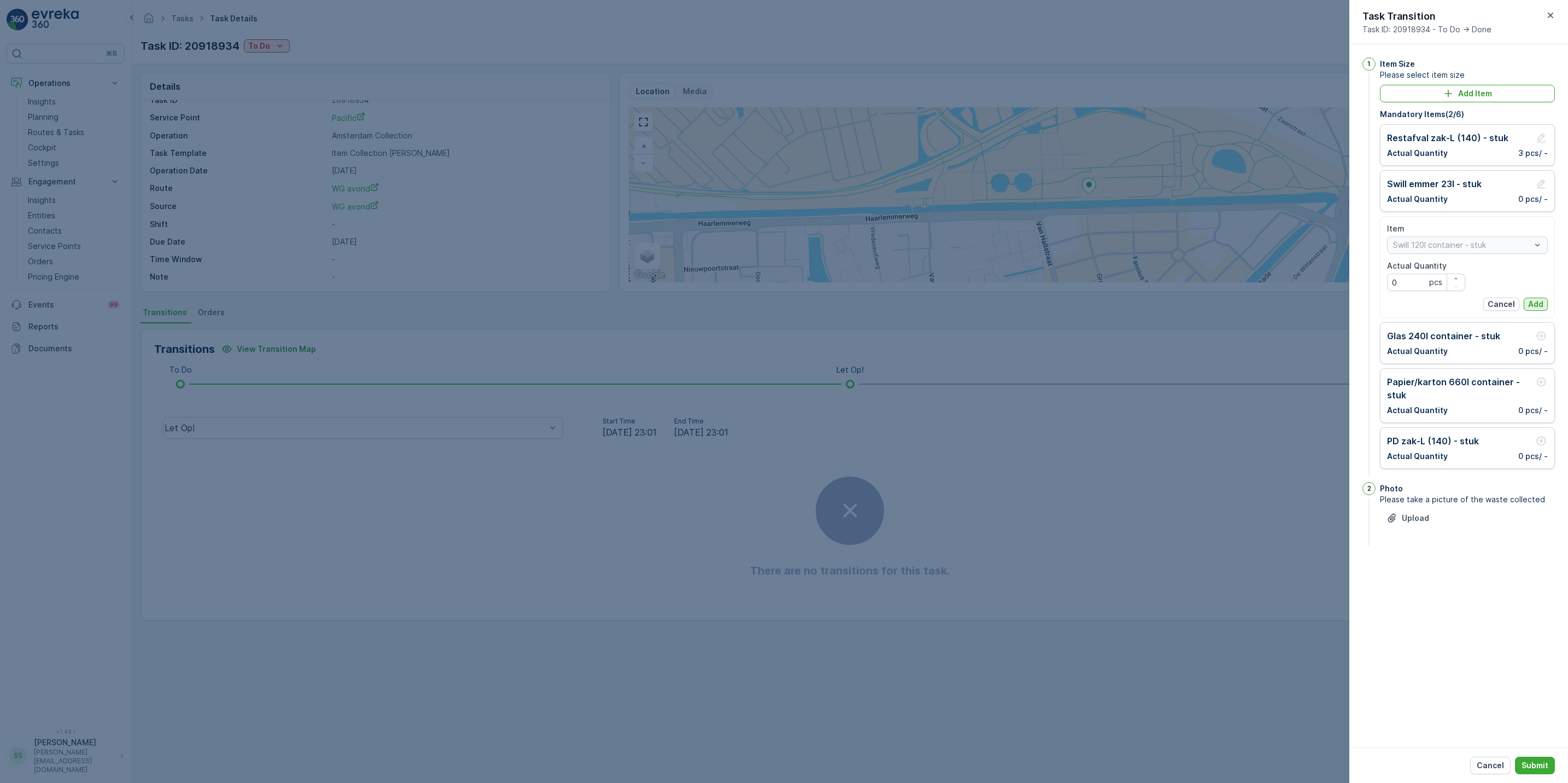
click at [1536, 306] on p "Add" at bounding box center [1536, 304] width 15 height 11
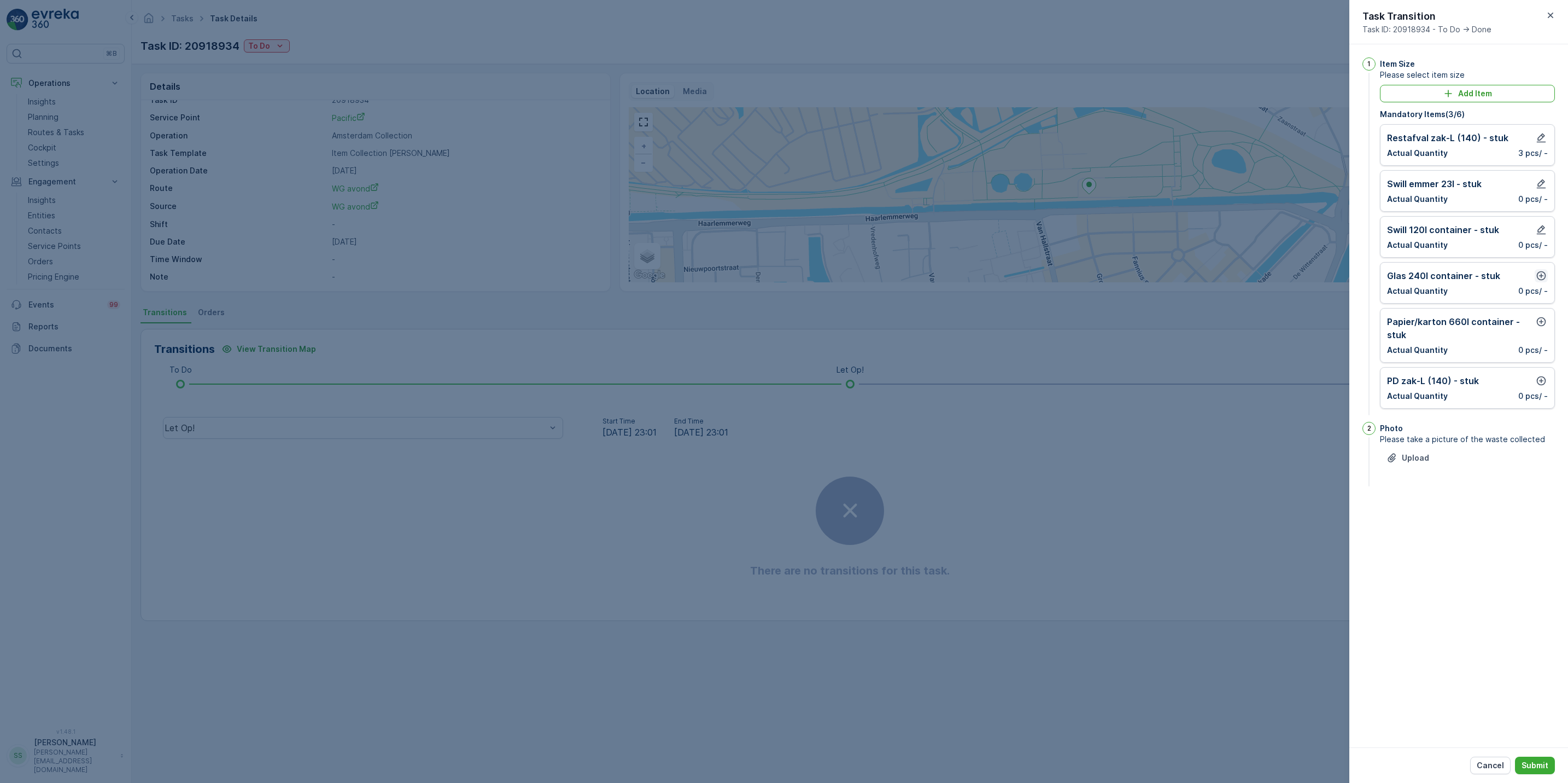
click at [1541, 281] on icon "button" at bounding box center [1542, 275] width 11 height 11
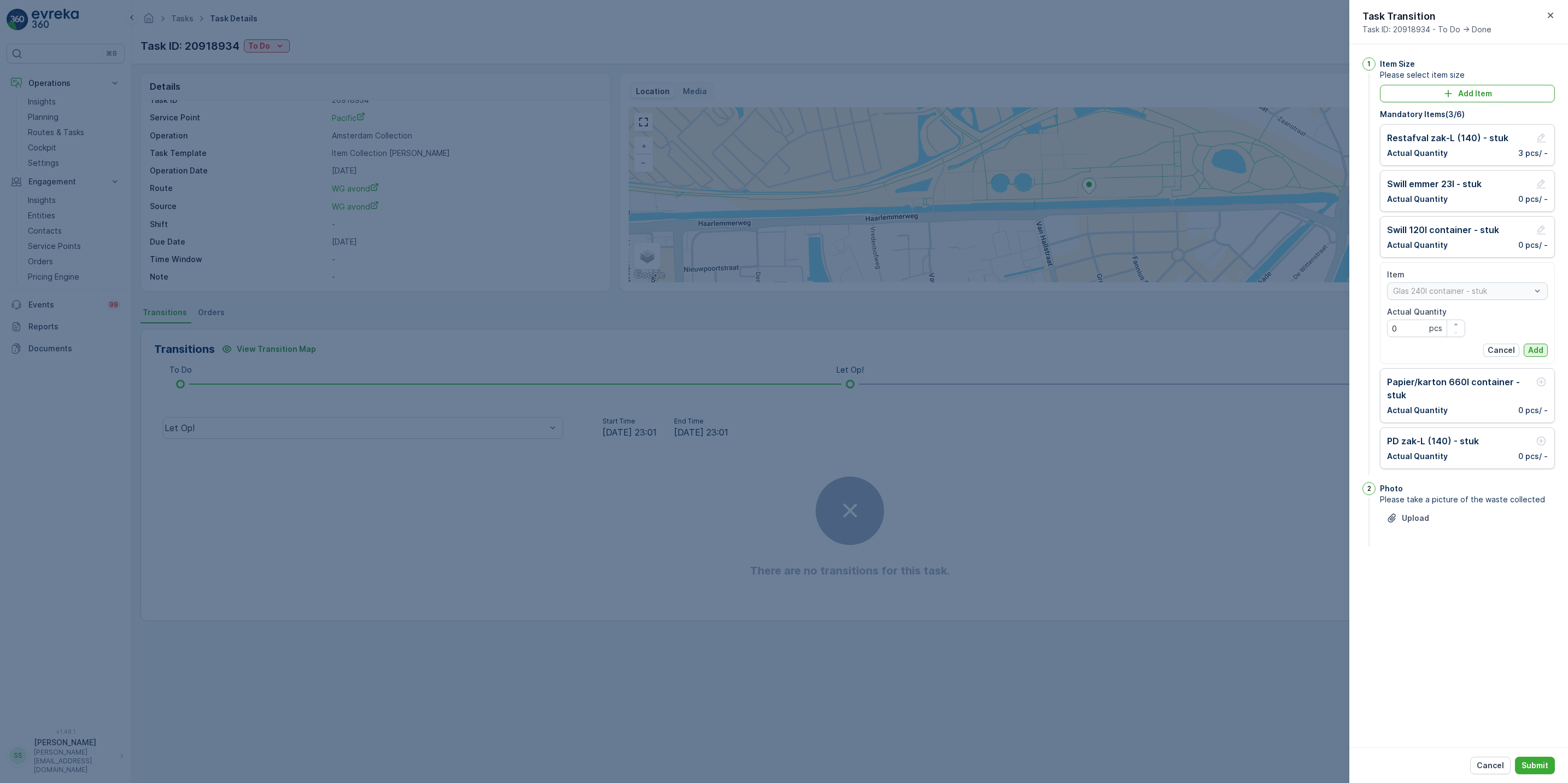
click at [1538, 349] on p "Add" at bounding box center [1536, 350] width 15 height 11
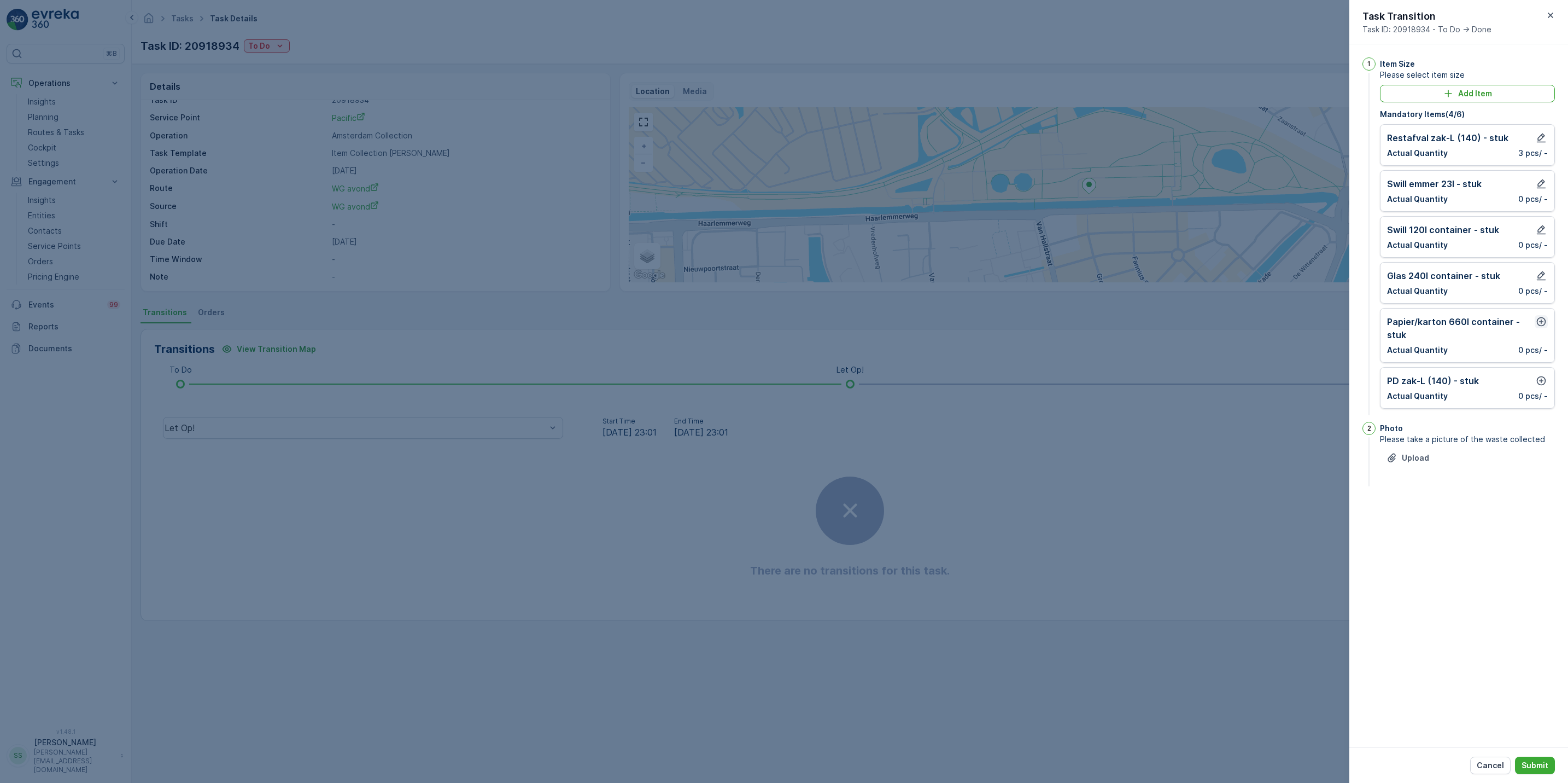
click at [1539, 328] on button "button" at bounding box center [1542, 322] width 14 height 14
click at [1534, 397] on p "Add" at bounding box center [1536, 396] width 15 height 11
click at [1539, 379] on icon "button" at bounding box center [1542, 381] width 11 height 11
click at [1538, 459] on p "Add" at bounding box center [1536, 455] width 15 height 11
click at [1547, 767] on p "Submit" at bounding box center [1536, 765] width 27 height 11
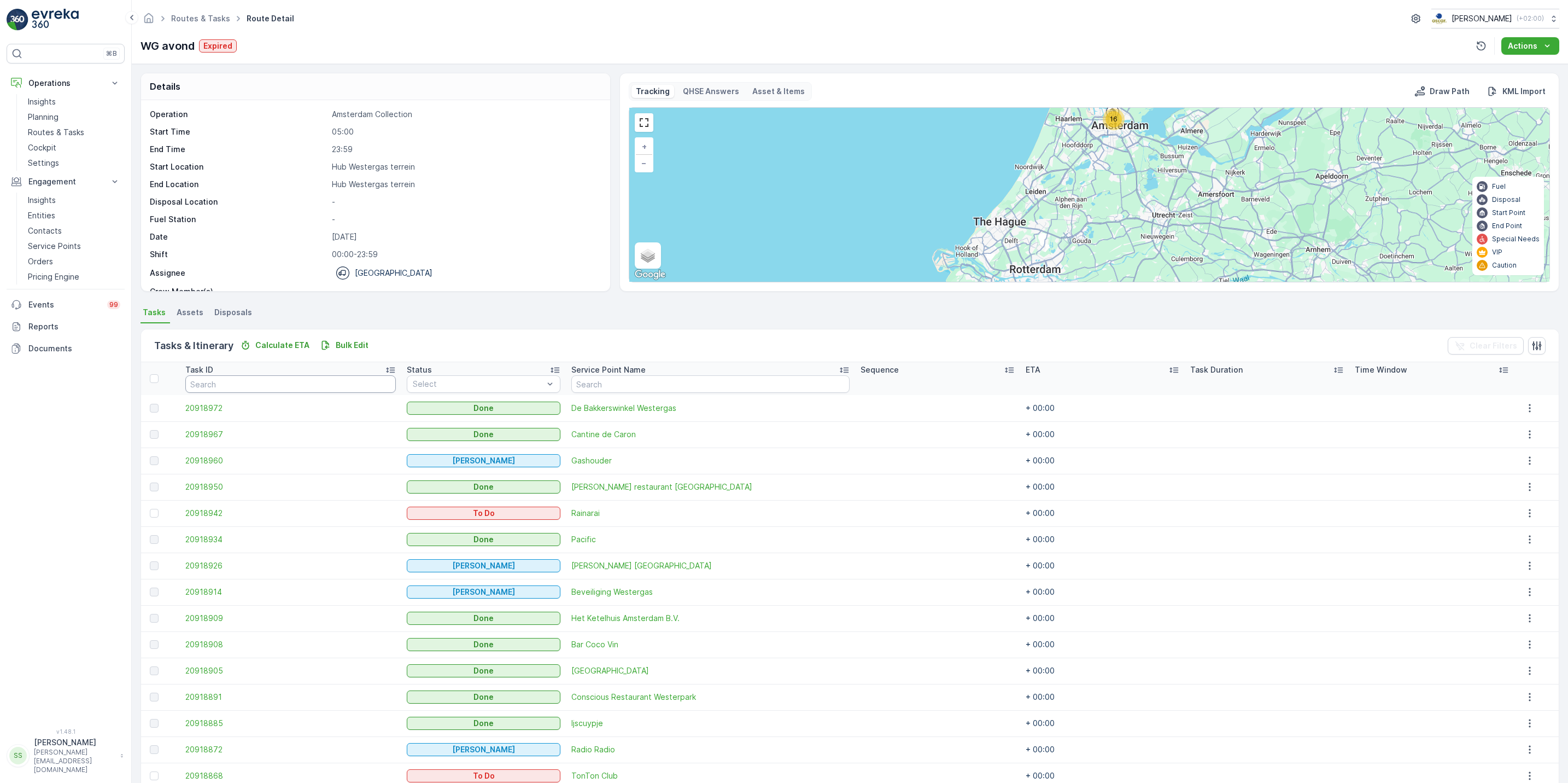
scroll to position [79, 0]
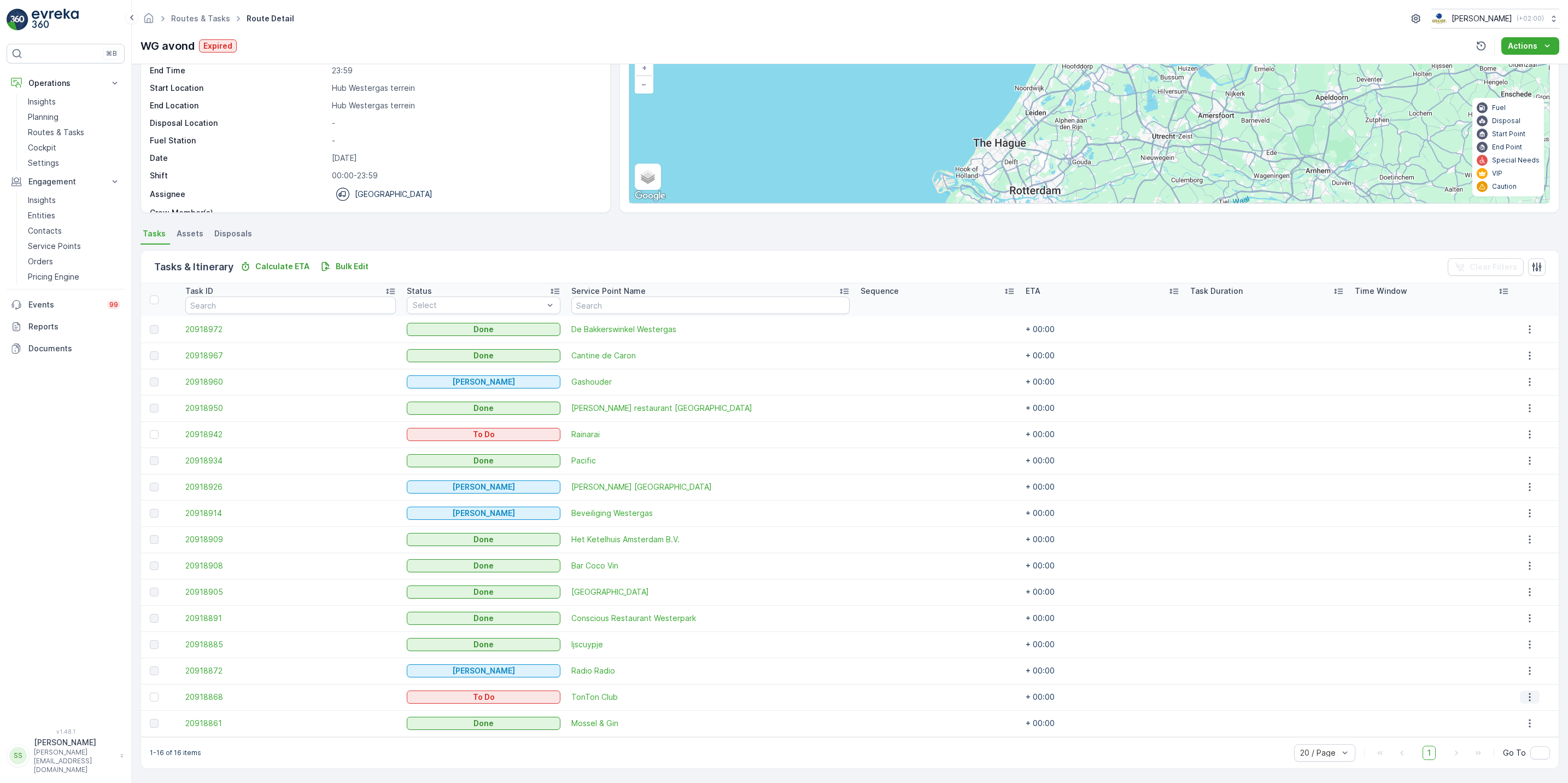
click at [1526, 693] on icon "button" at bounding box center [1530, 697] width 11 height 11
click at [1503, 614] on span "See More Details" at bounding box center [1522, 614] width 63 height 11
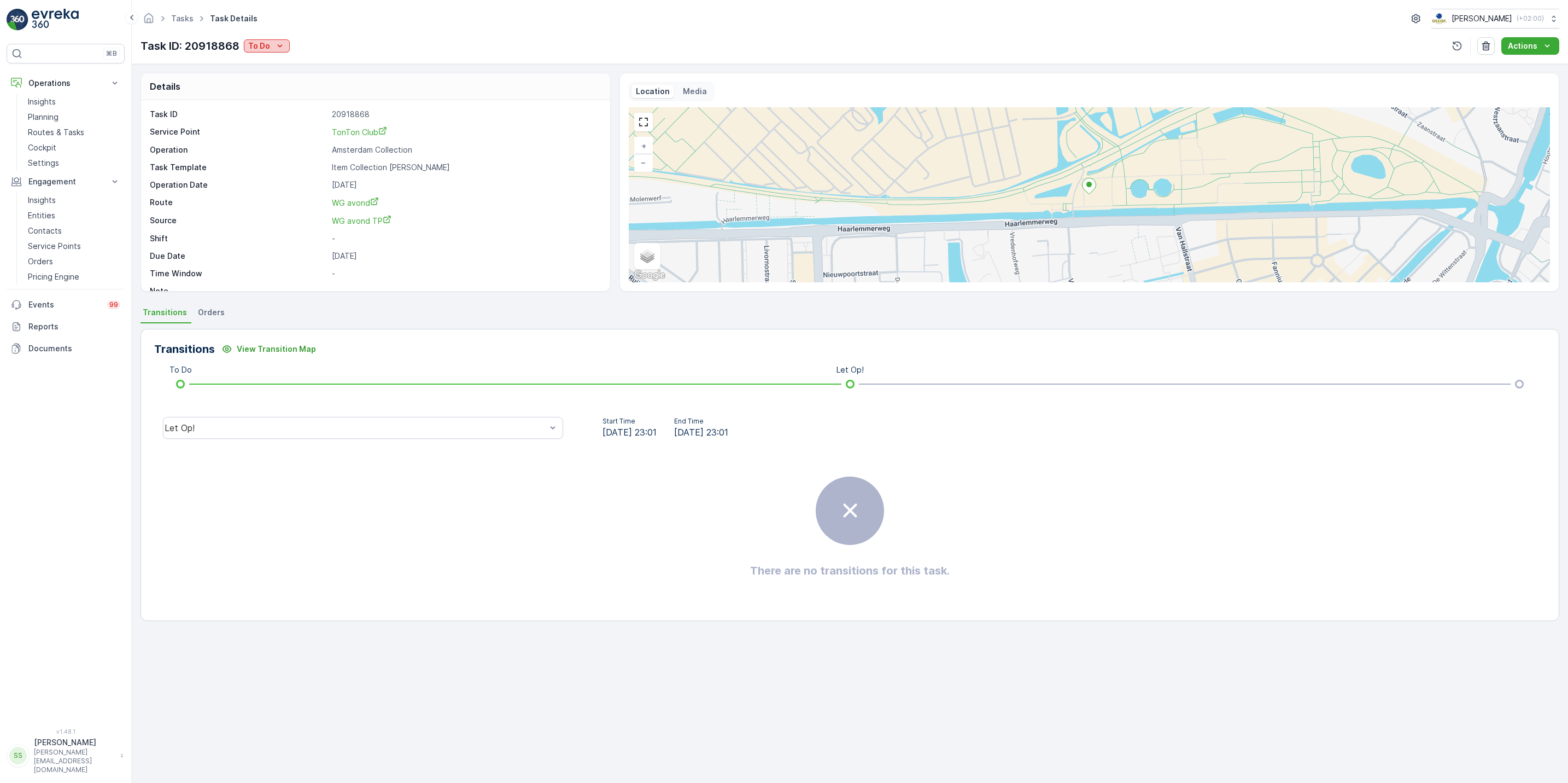
click at [271, 42] on div "To Do" at bounding box center [266, 46] width 37 height 11
click at [273, 95] on div "Done" at bounding box center [281, 93] width 70 height 15
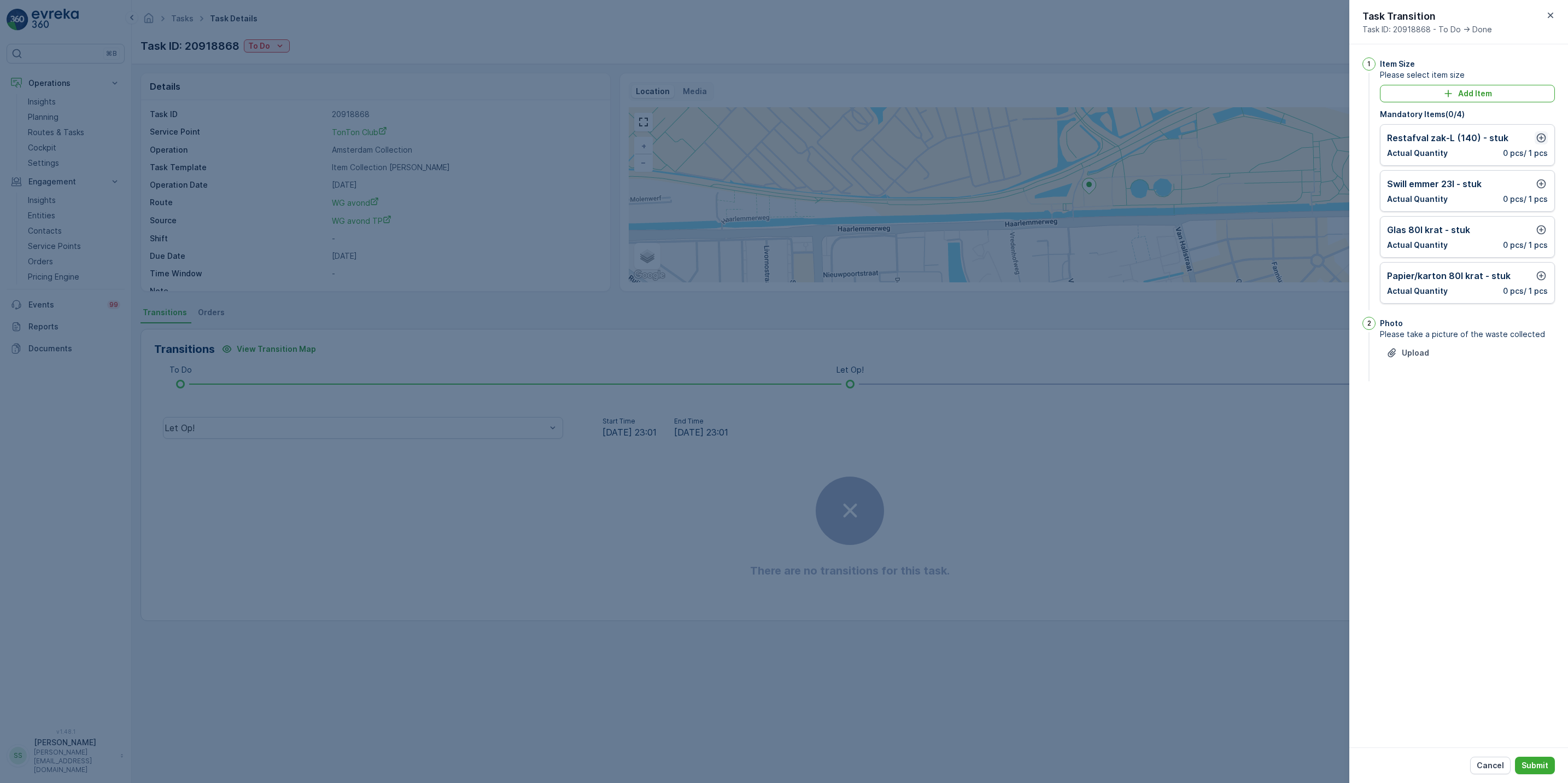
click at [1544, 134] on icon "button" at bounding box center [1542, 138] width 11 height 11
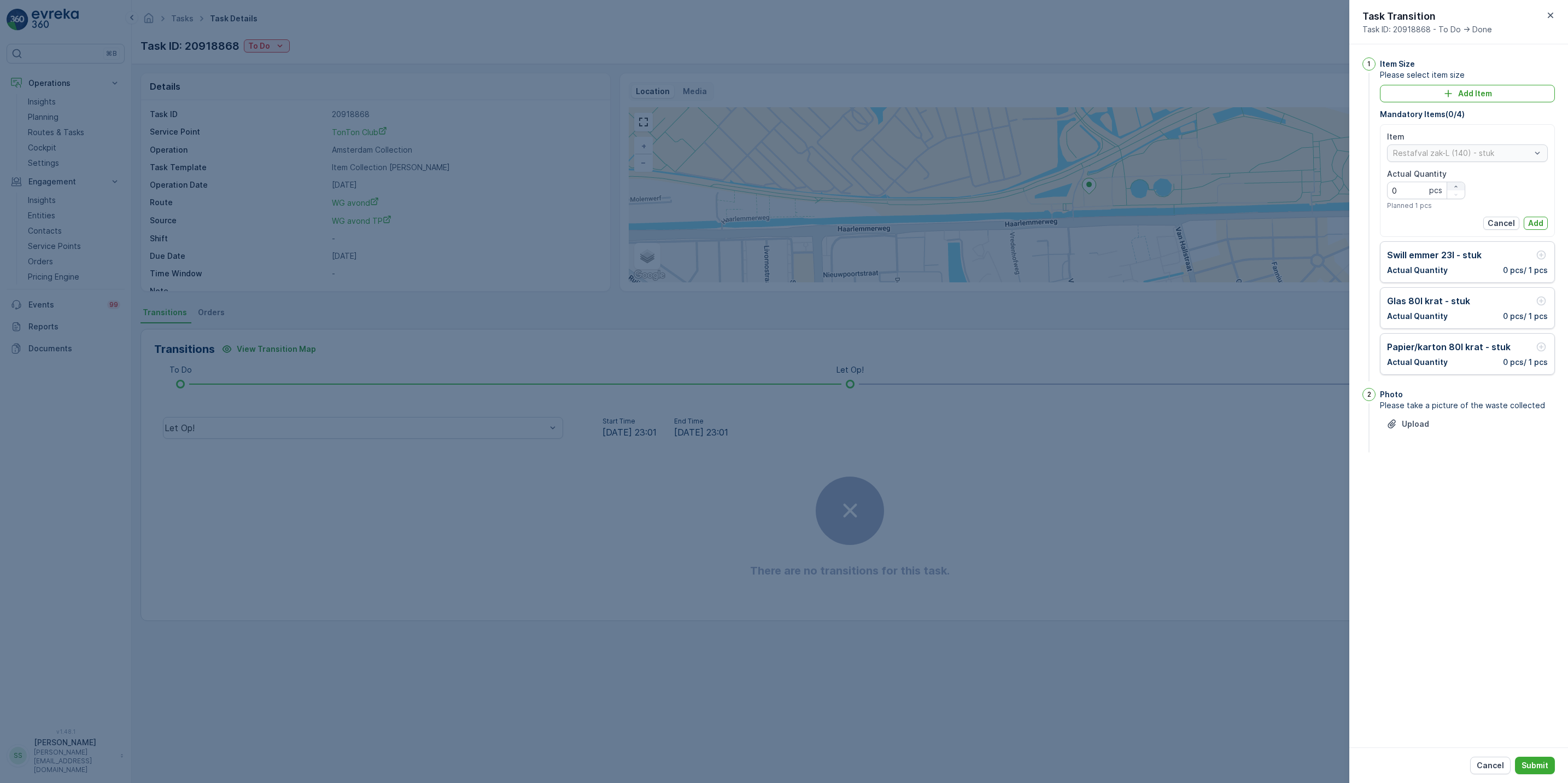
click at [1459, 188] on div "button" at bounding box center [1456, 186] width 17 height 6
type Quantity "2"
click at [1538, 223] on p "Add" at bounding box center [1536, 223] width 15 height 11
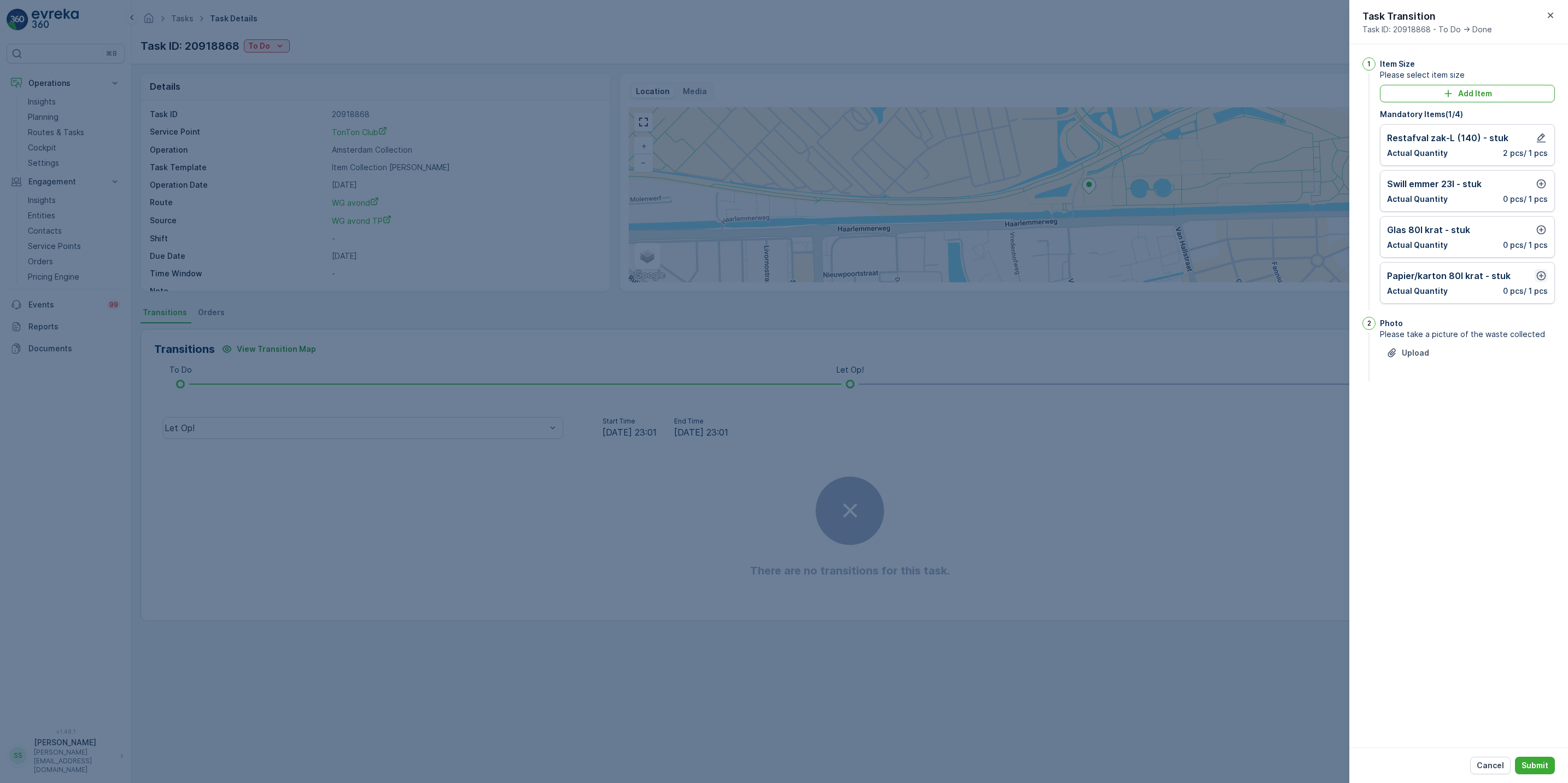
click at [1541, 273] on icon "button" at bounding box center [1542, 275] width 11 height 11
click at [1456, 328] on icon "button" at bounding box center [1456, 324] width 6 height 6
type Quantity "3"
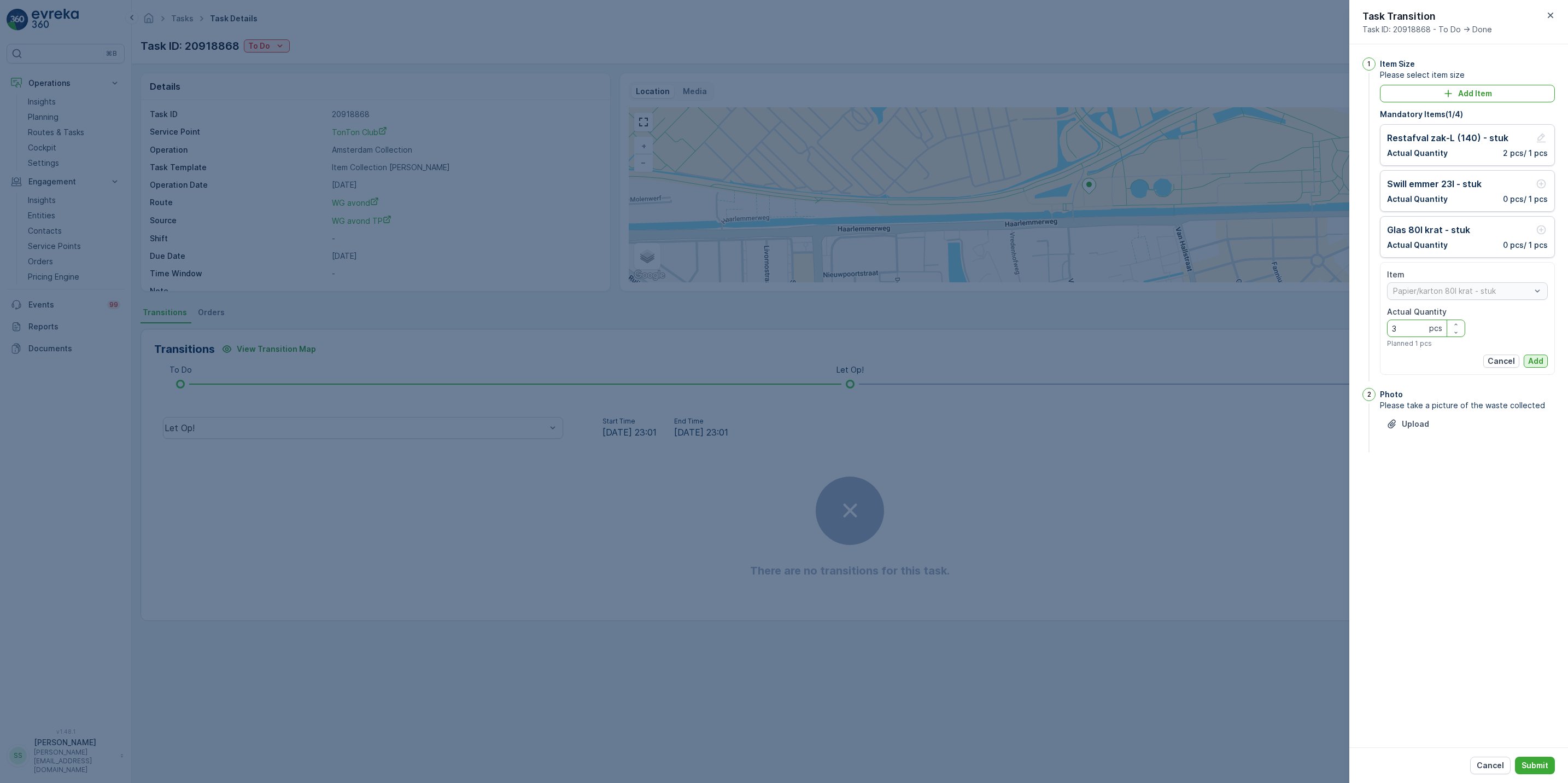
click at [1534, 360] on p "Add" at bounding box center [1536, 361] width 15 height 11
click at [1536, 235] on icon "button" at bounding box center [1542, 229] width 11 height 11
click at [1531, 313] on p "Add" at bounding box center [1536, 315] width 15 height 11
click at [1539, 184] on icon "button" at bounding box center [1542, 183] width 11 height 11
click at [1535, 271] on p "Add" at bounding box center [1536, 269] width 15 height 11
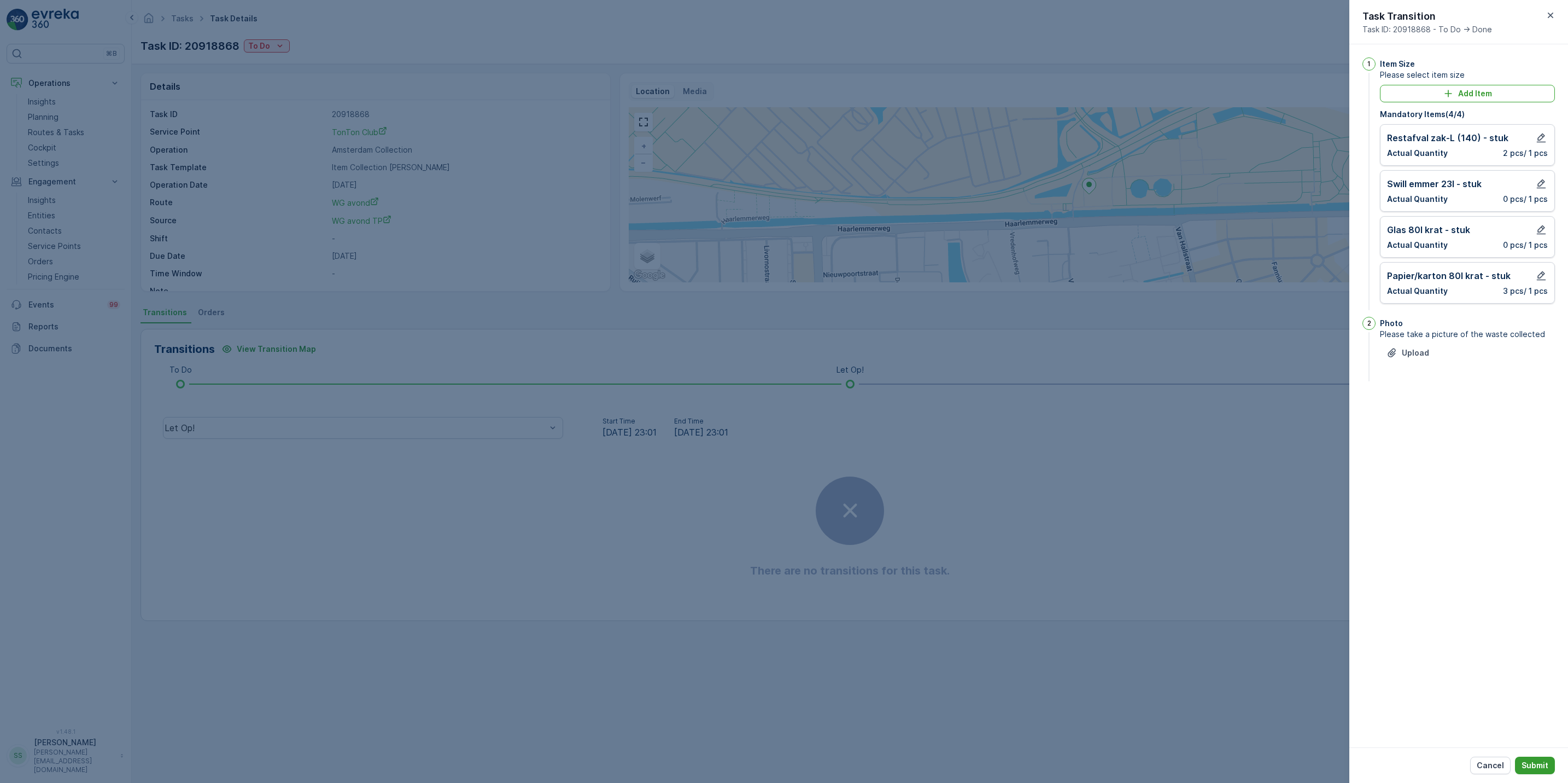
click at [1542, 764] on p "Submit" at bounding box center [1536, 765] width 27 height 11
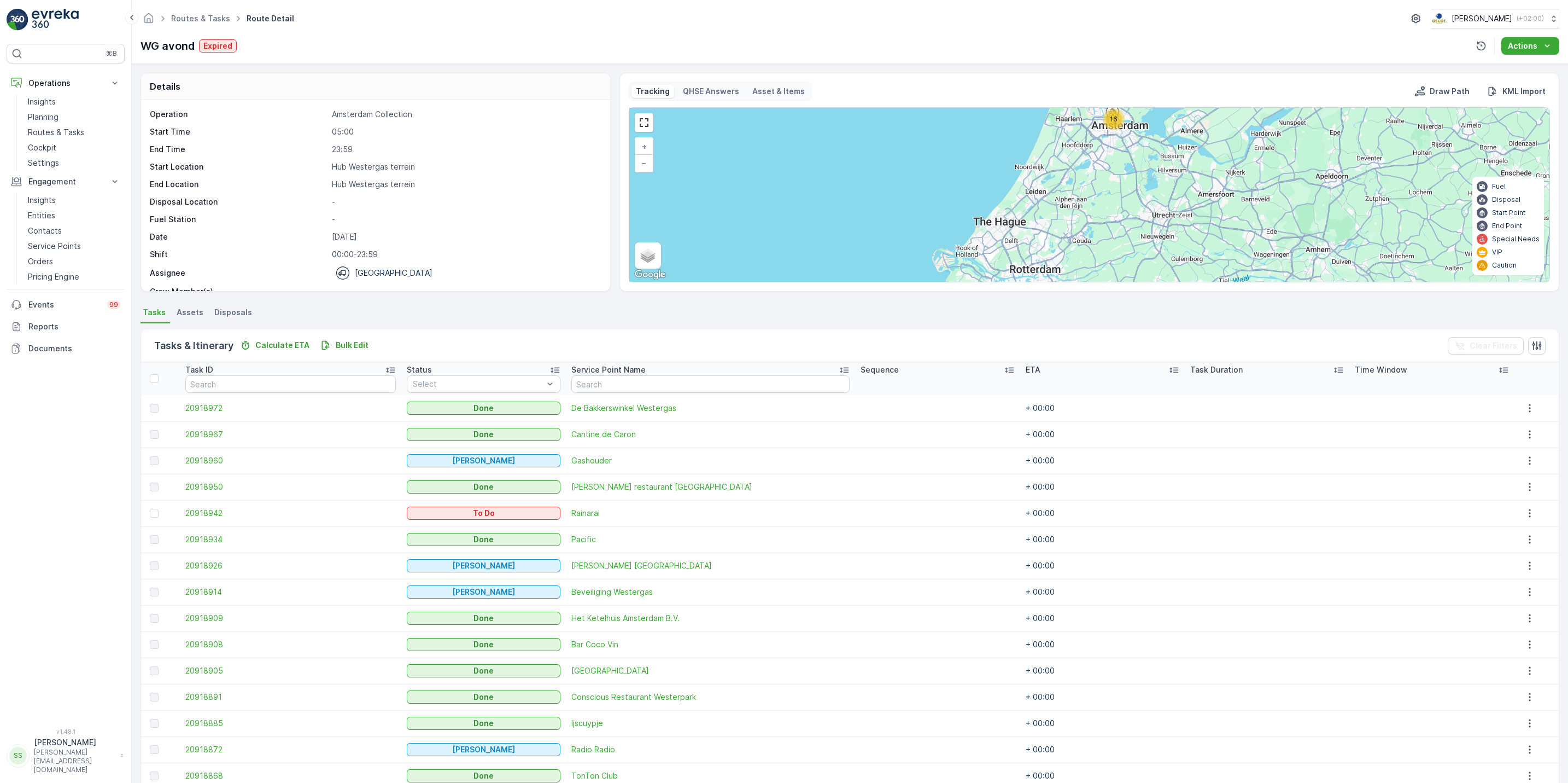
scroll to position [79, 0]
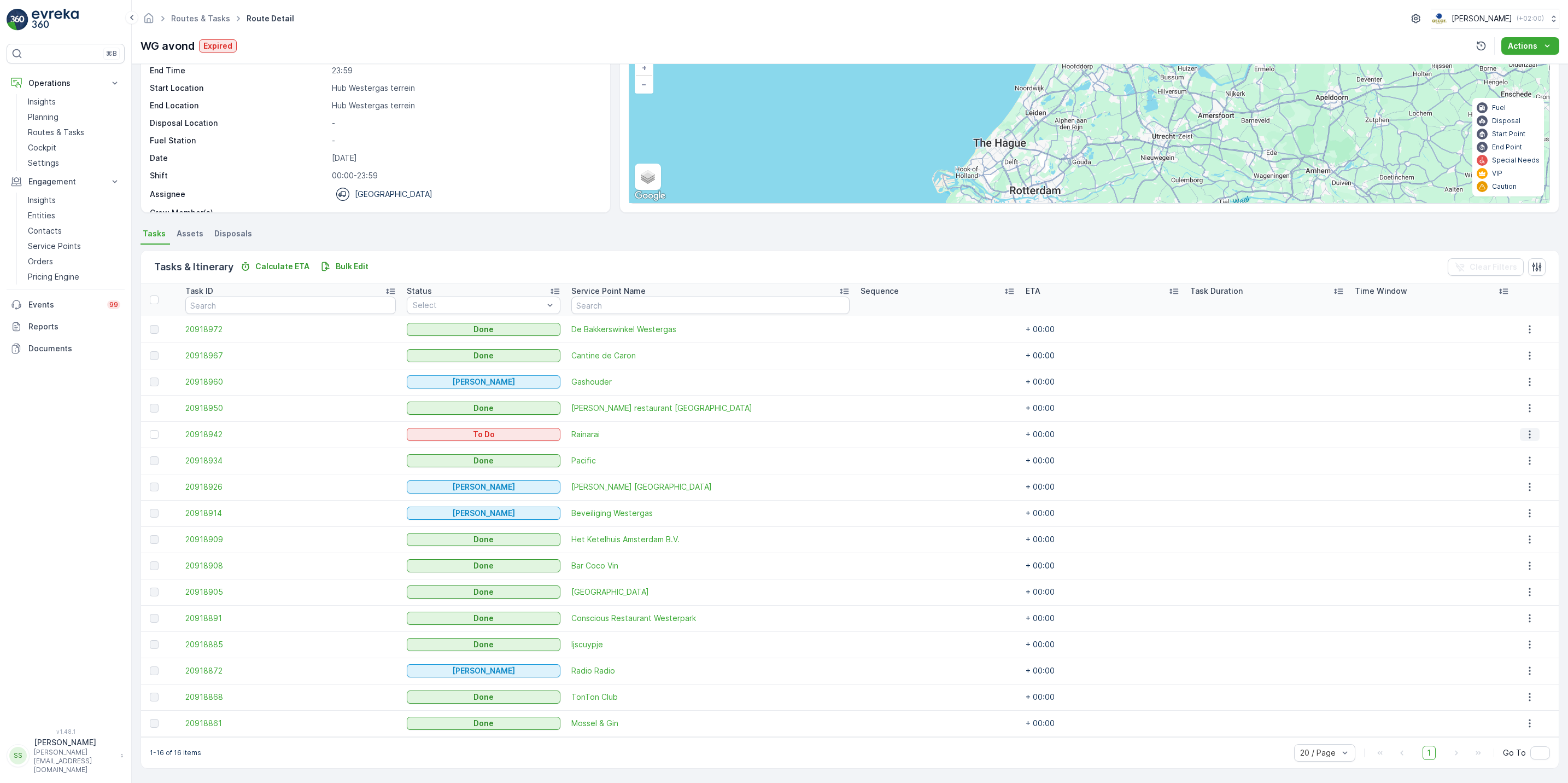
click at [1525, 429] on icon "button" at bounding box center [1530, 434] width 11 height 11
click at [1525, 452] on span "See More Details" at bounding box center [1522, 451] width 63 height 11
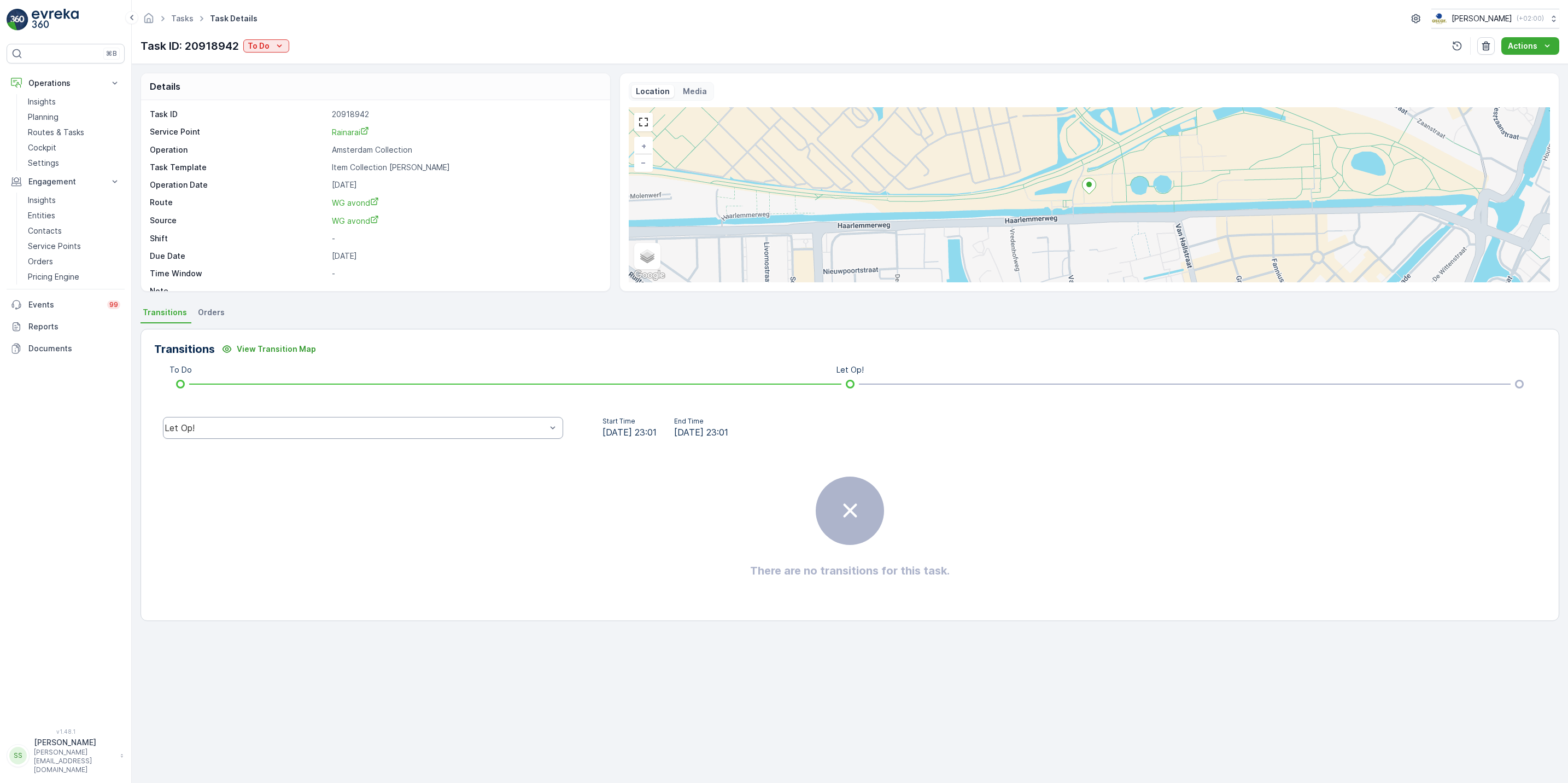
click at [244, 435] on div "Let Op!" at bounding box center [363, 428] width 400 height 22
click at [246, 51] on button "To Do" at bounding box center [266, 46] width 46 height 14
click at [276, 95] on div "Done" at bounding box center [281, 93] width 70 height 15
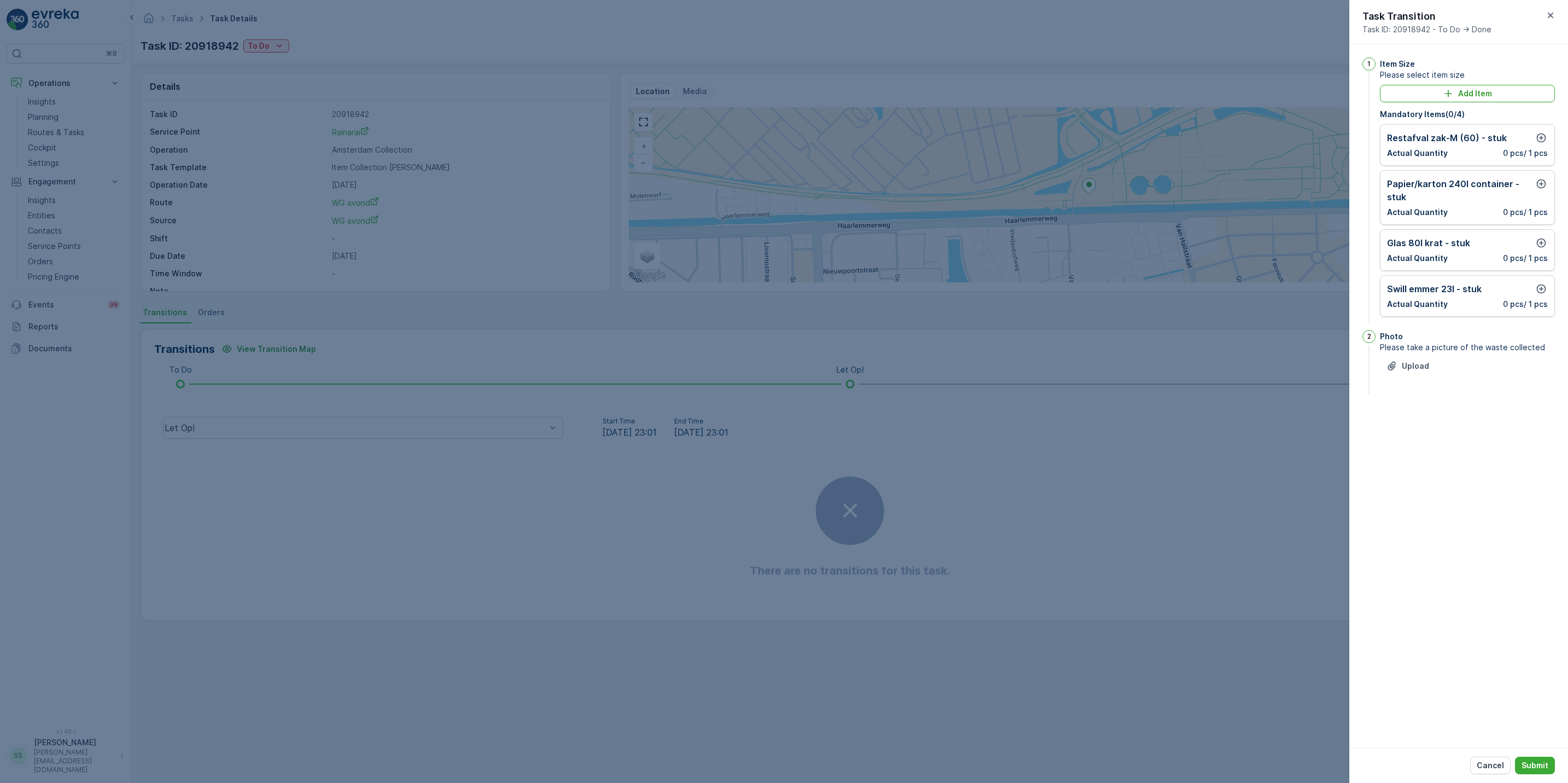
click at [1541, 130] on div "Restafval zak-M (60) - stuk Actual Quantity 0 pcs / 1 pcs" at bounding box center [1468, 145] width 175 height 42
click at [1549, 144] on div "Restafval zak-M (60) - stuk Actual Quantity 0 pcs / 1 pcs" at bounding box center [1468, 145] width 175 height 42
click at [1551, 149] on div "Restafval zak-M (60) - stuk Actual Quantity 0 pcs / 1 pcs" at bounding box center [1468, 145] width 175 height 42
click at [1545, 142] on icon "button" at bounding box center [1542, 138] width 11 height 11
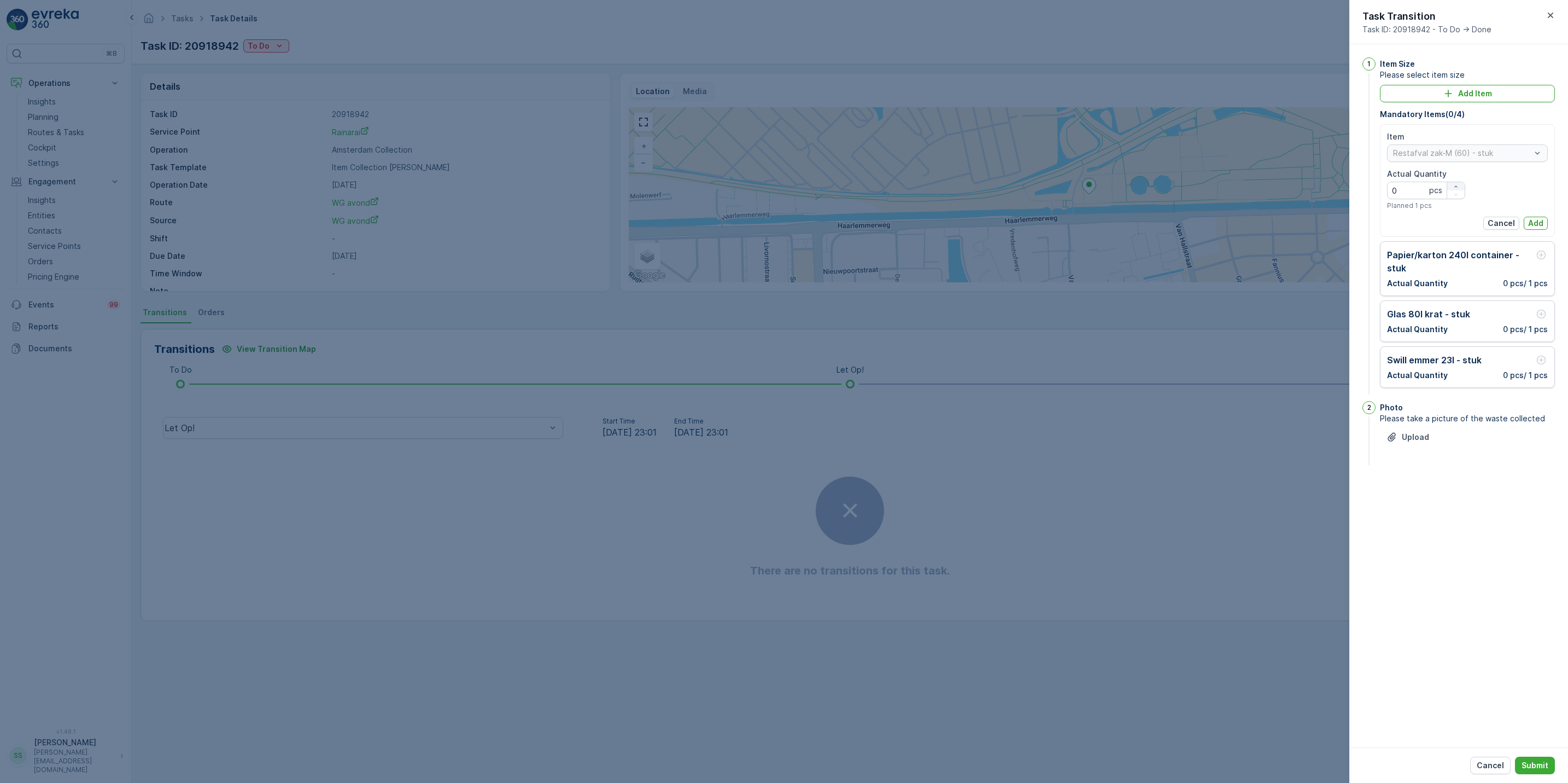
click at [1455, 182] on button "button" at bounding box center [1456, 186] width 17 height 8
type Quantity "2"
click at [1531, 223] on p "Add" at bounding box center [1536, 223] width 15 height 11
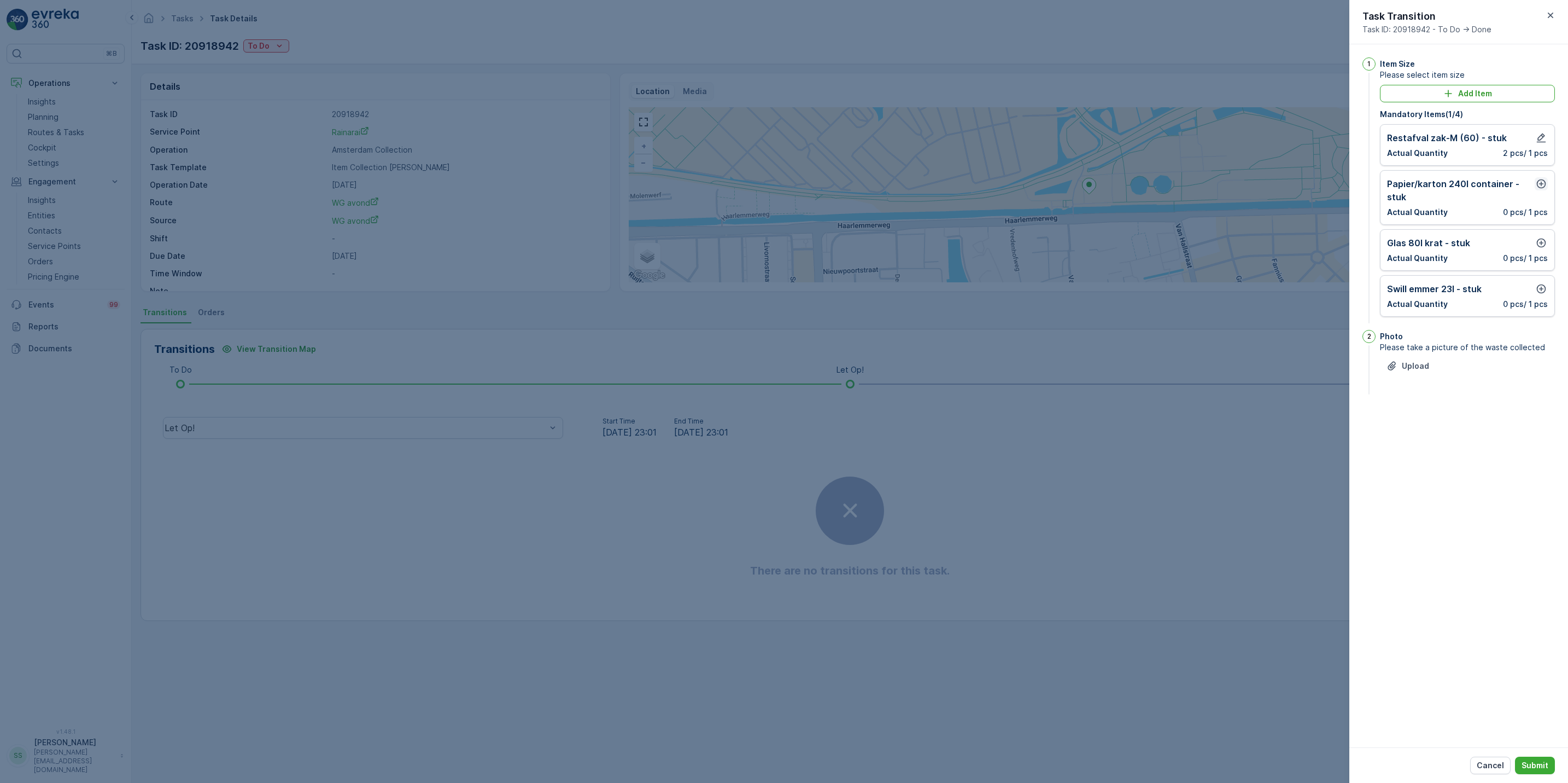
click at [1539, 187] on icon "button" at bounding box center [1542, 183] width 11 height 11
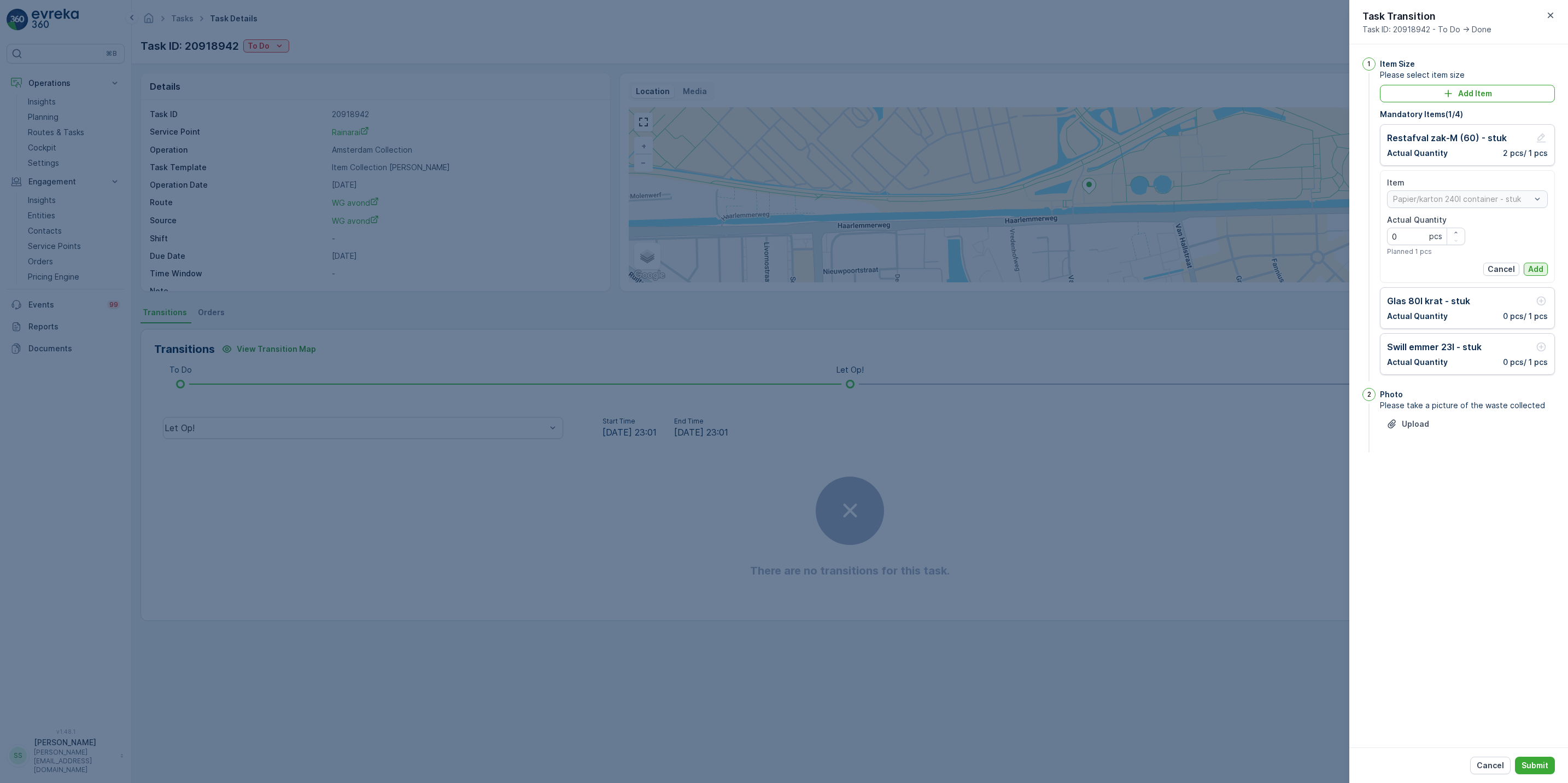
click at [1541, 268] on p "Add" at bounding box center [1536, 269] width 15 height 11
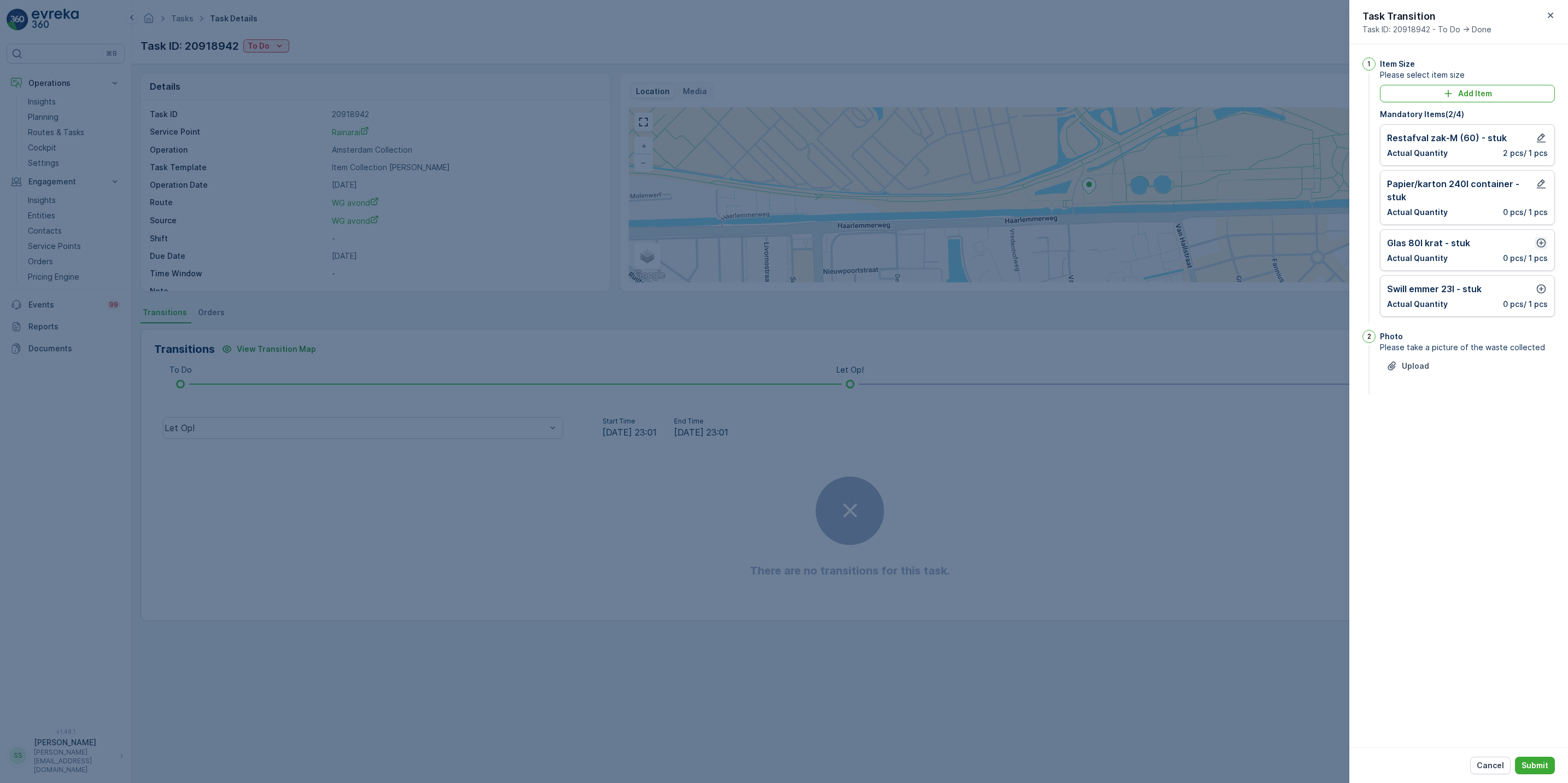
click at [1542, 247] on icon "button" at bounding box center [1542, 243] width 9 height 9
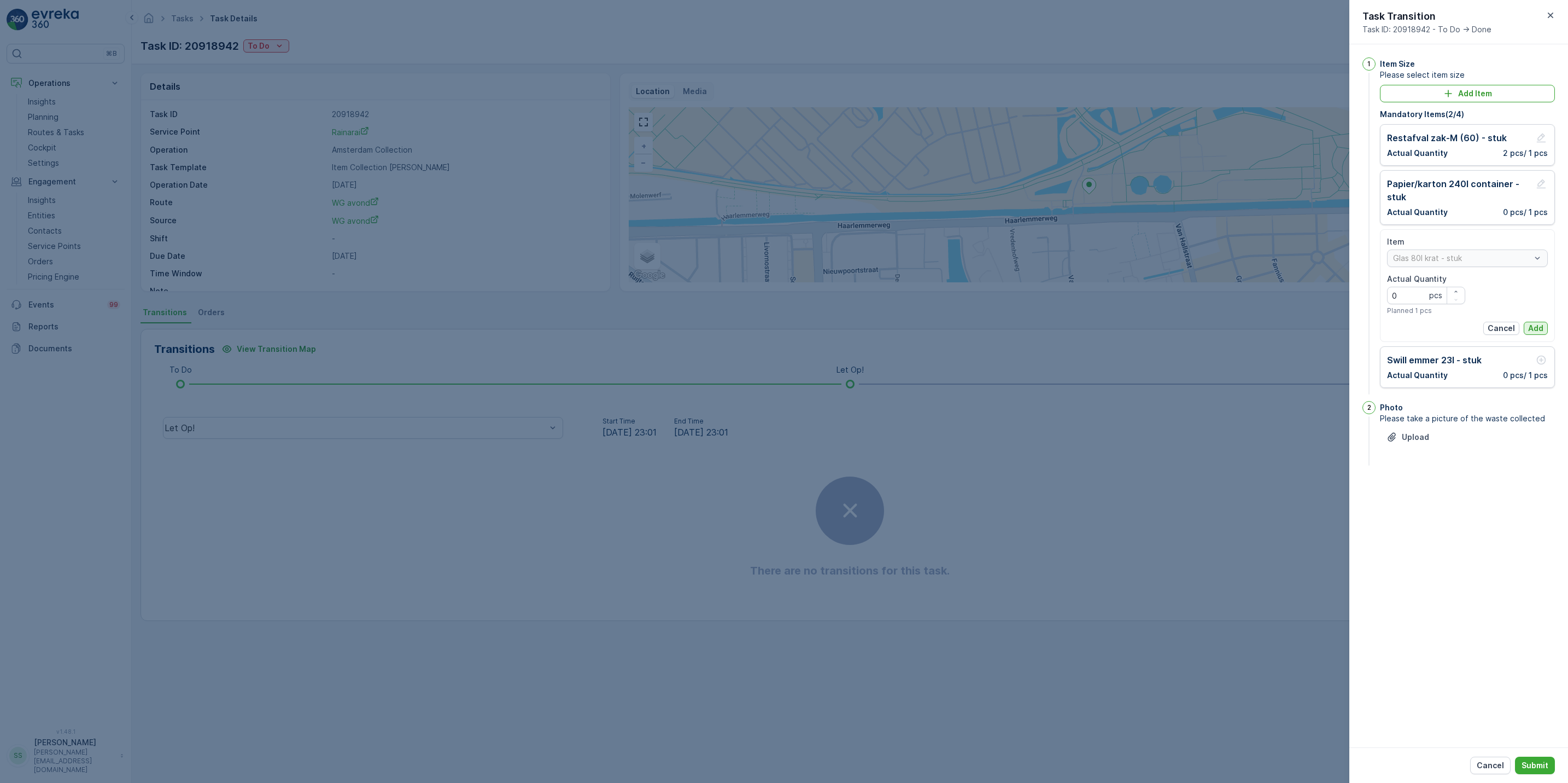
click at [1535, 327] on p "Add" at bounding box center [1536, 328] width 15 height 11
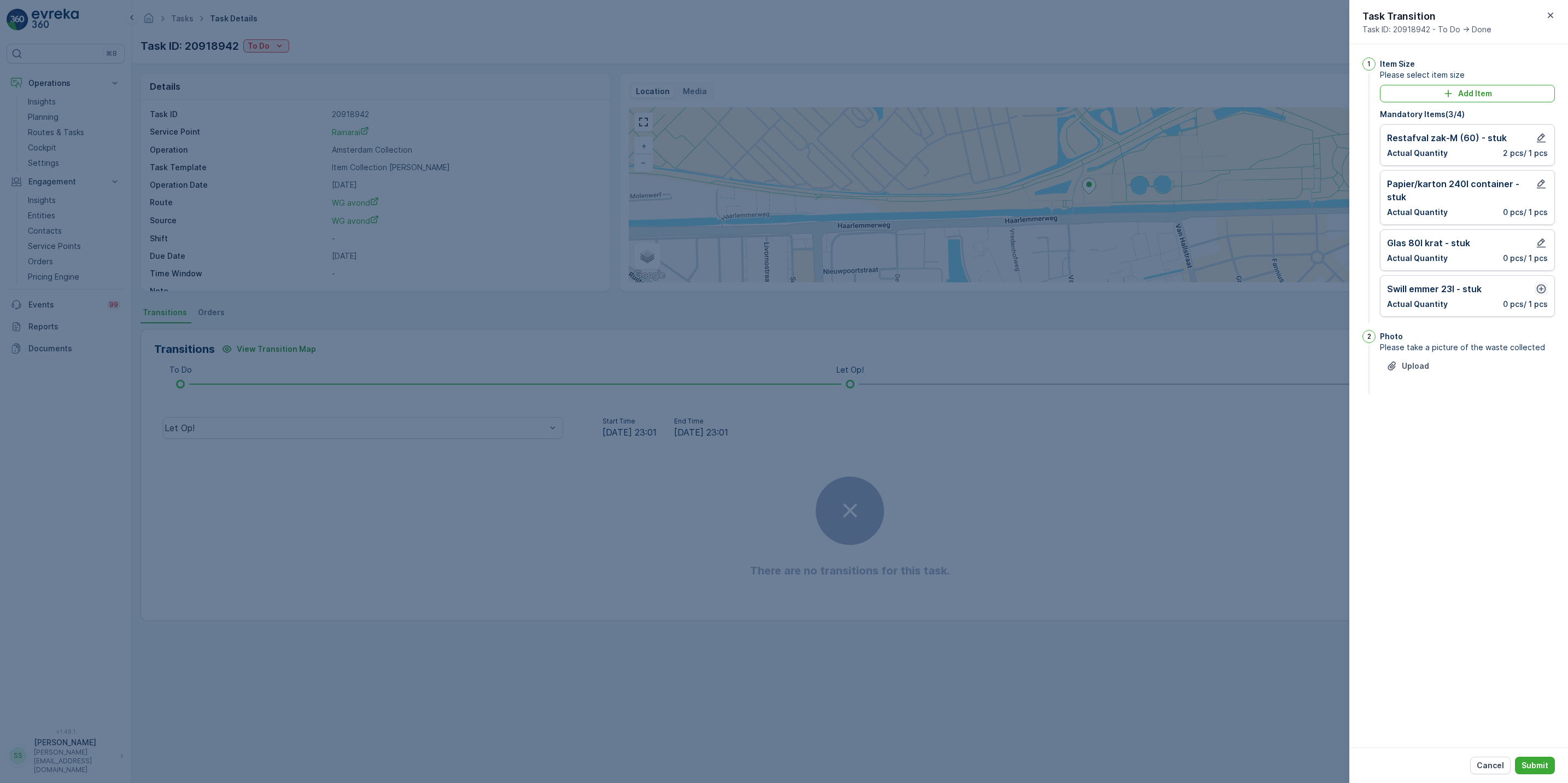
click at [1541, 291] on icon "button" at bounding box center [1542, 289] width 9 height 9
click at [1539, 371] on p "Add" at bounding box center [1536, 374] width 15 height 11
click at [1531, 759] on button "Submit" at bounding box center [1536, 765] width 40 height 17
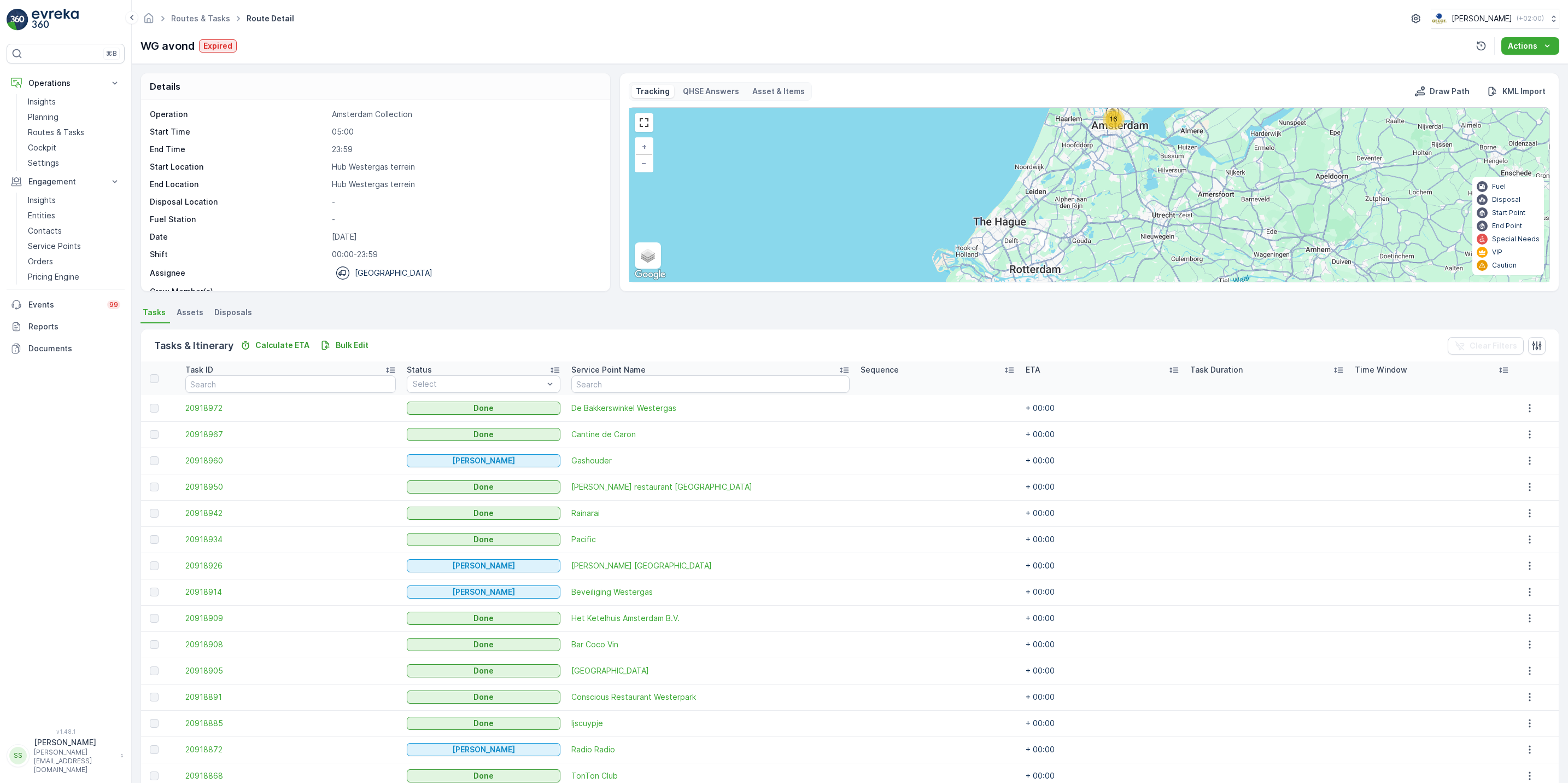
scroll to position [79, 0]
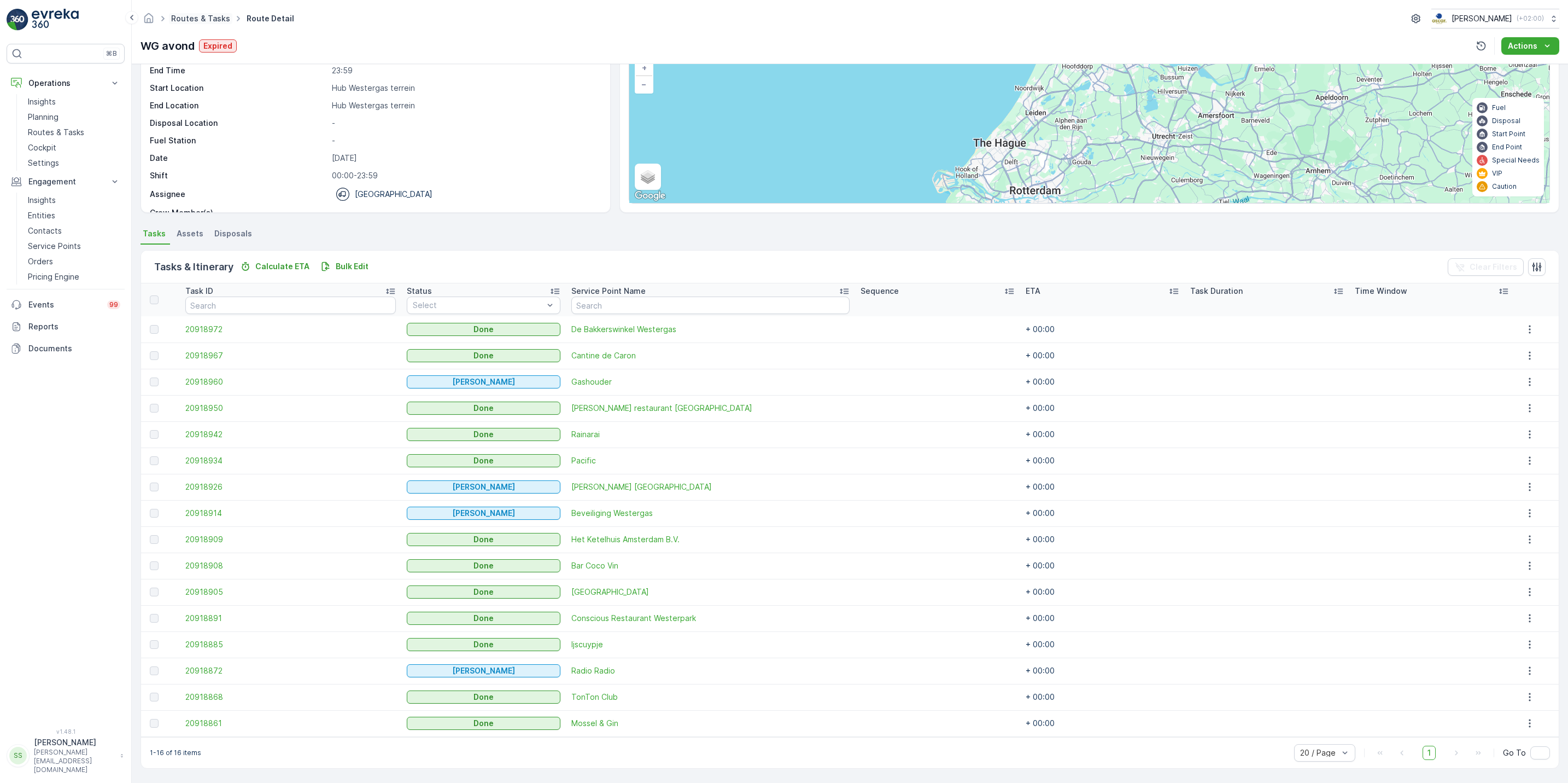
click at [193, 16] on link "Routes & Tasks" at bounding box center [200, 18] width 59 height 9
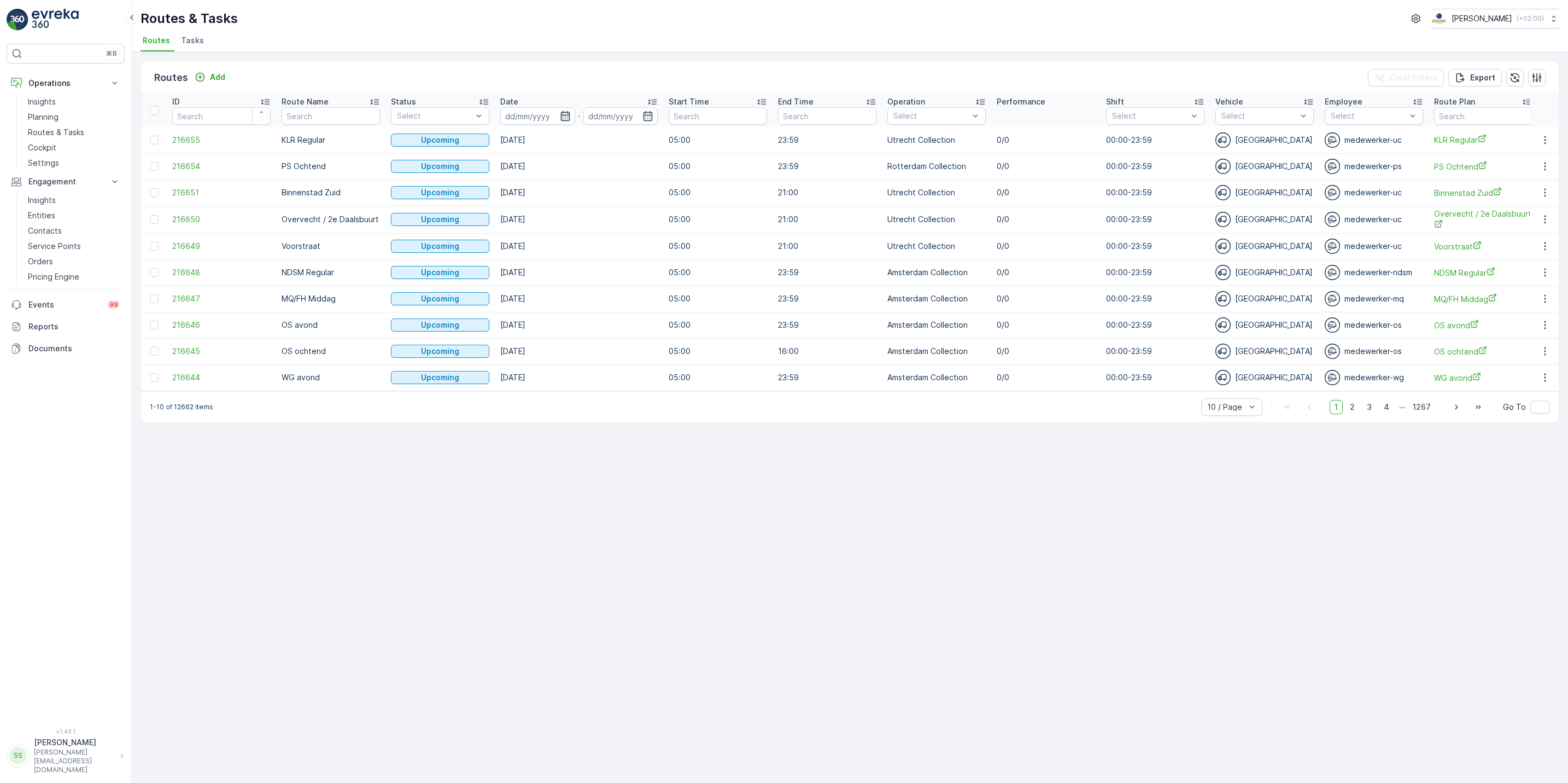
click at [564, 118] on icon "button" at bounding box center [565, 116] width 11 height 11
click at [631, 253] on div "19" at bounding box center [636, 249] width 17 height 17
type input "[DATE]"
click at [631, 253] on div "19" at bounding box center [636, 249] width 17 height 17
type input "[DATE]"
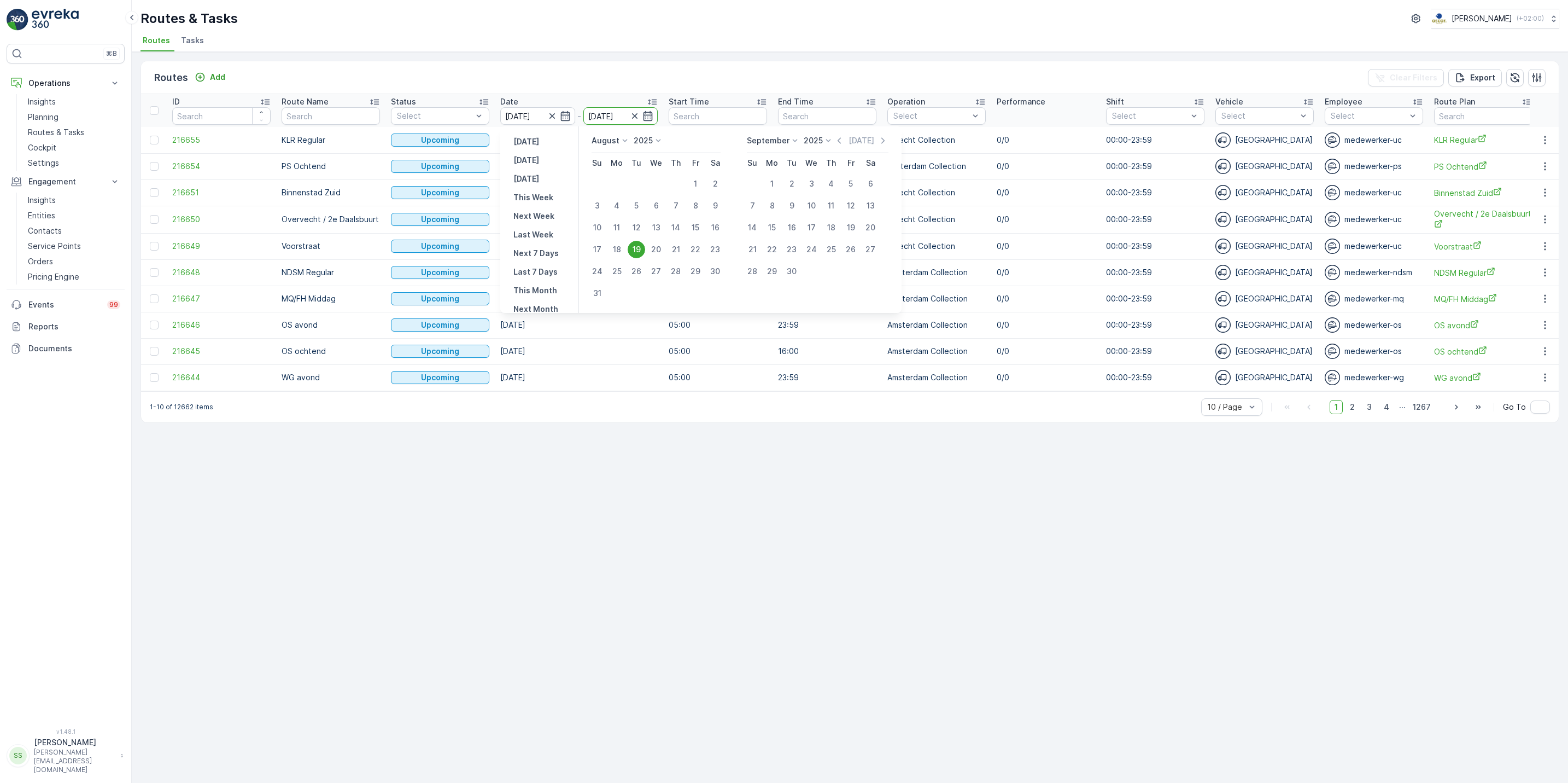
click at [631, 253] on div "19" at bounding box center [636, 249] width 17 height 17
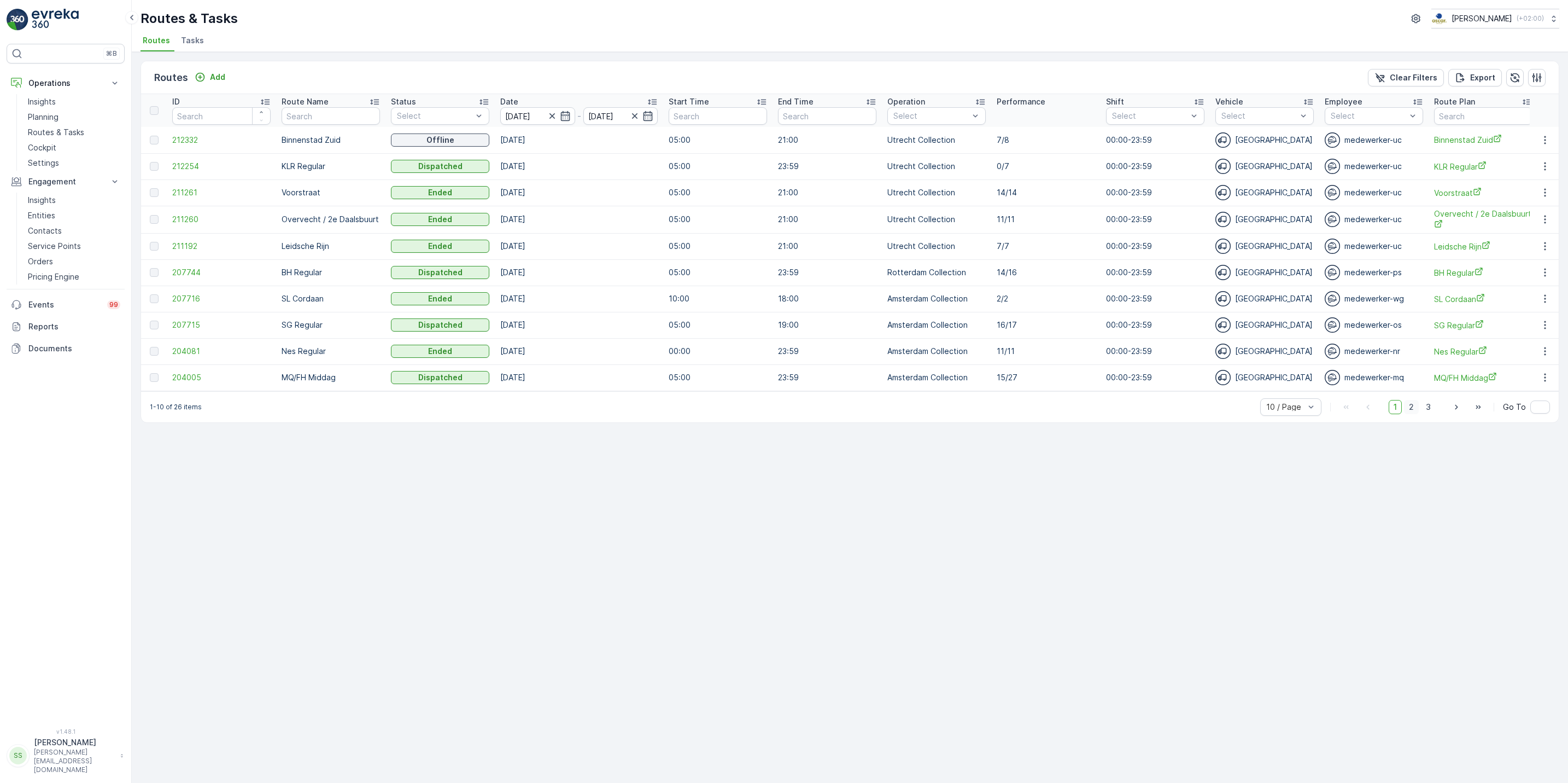
click at [1411, 412] on span "2" at bounding box center [1412, 407] width 14 height 14
click at [1543, 374] on icon "button" at bounding box center [1545, 377] width 11 height 11
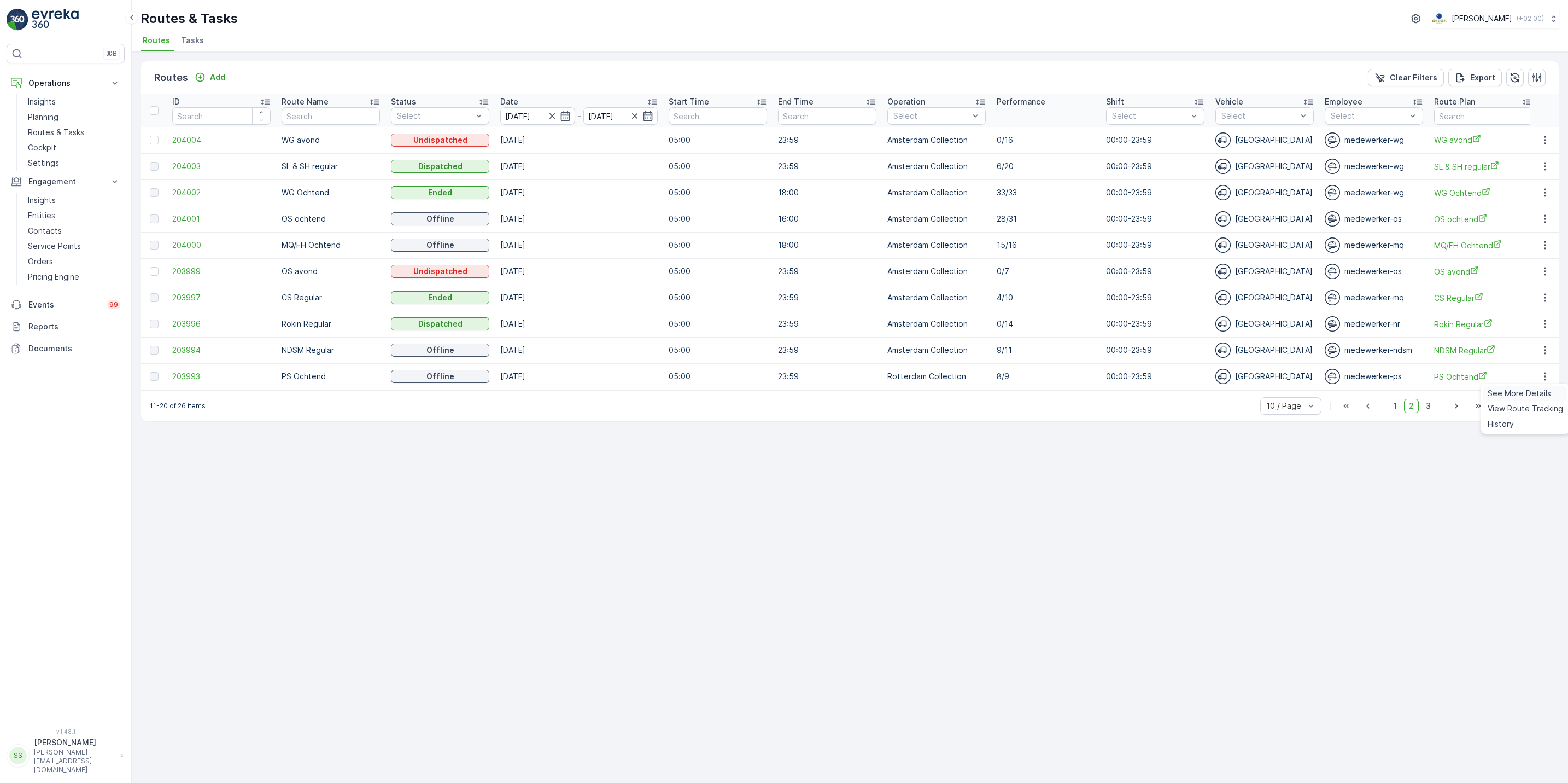
click at [1513, 391] on span "See More Details" at bounding box center [1519, 394] width 63 height 11
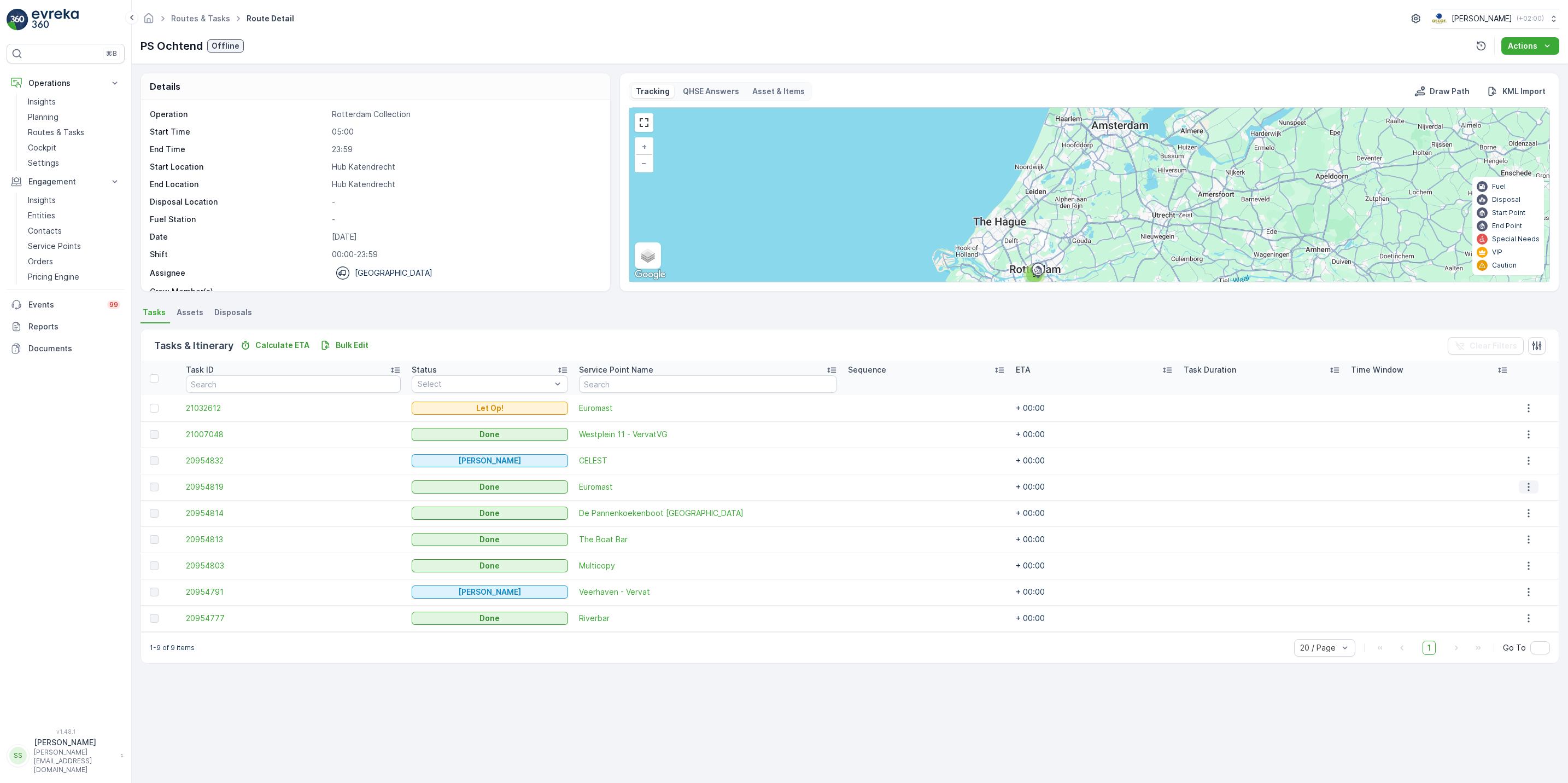
click at [1524, 486] on icon "button" at bounding box center [1529, 487] width 11 height 11
click at [1520, 503] on span "See More Details" at bounding box center [1532, 504] width 63 height 11
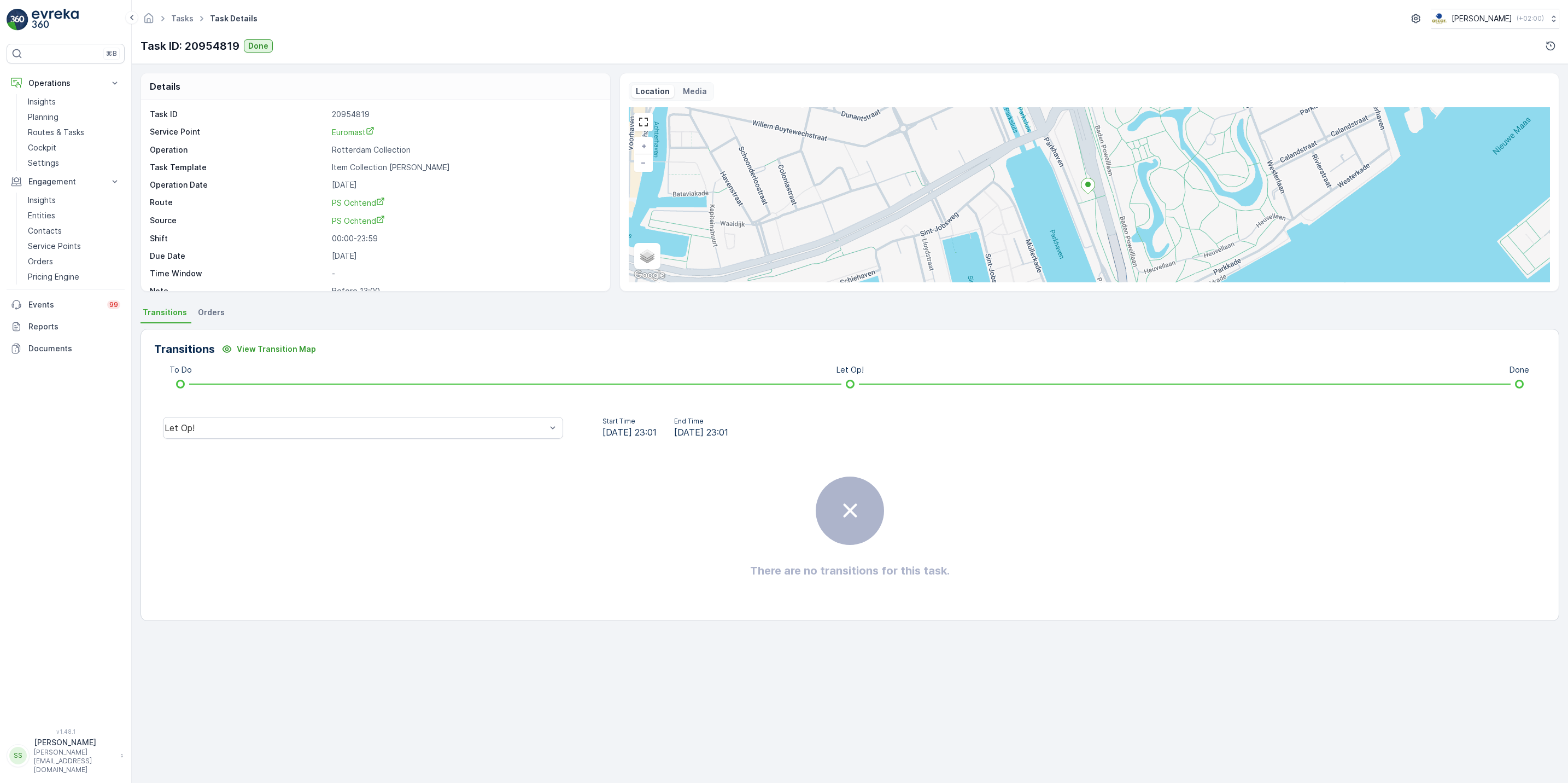
scroll to position [14, 0]
click at [439, 425] on div "Let Op!" at bounding box center [355, 427] width 382 height 10
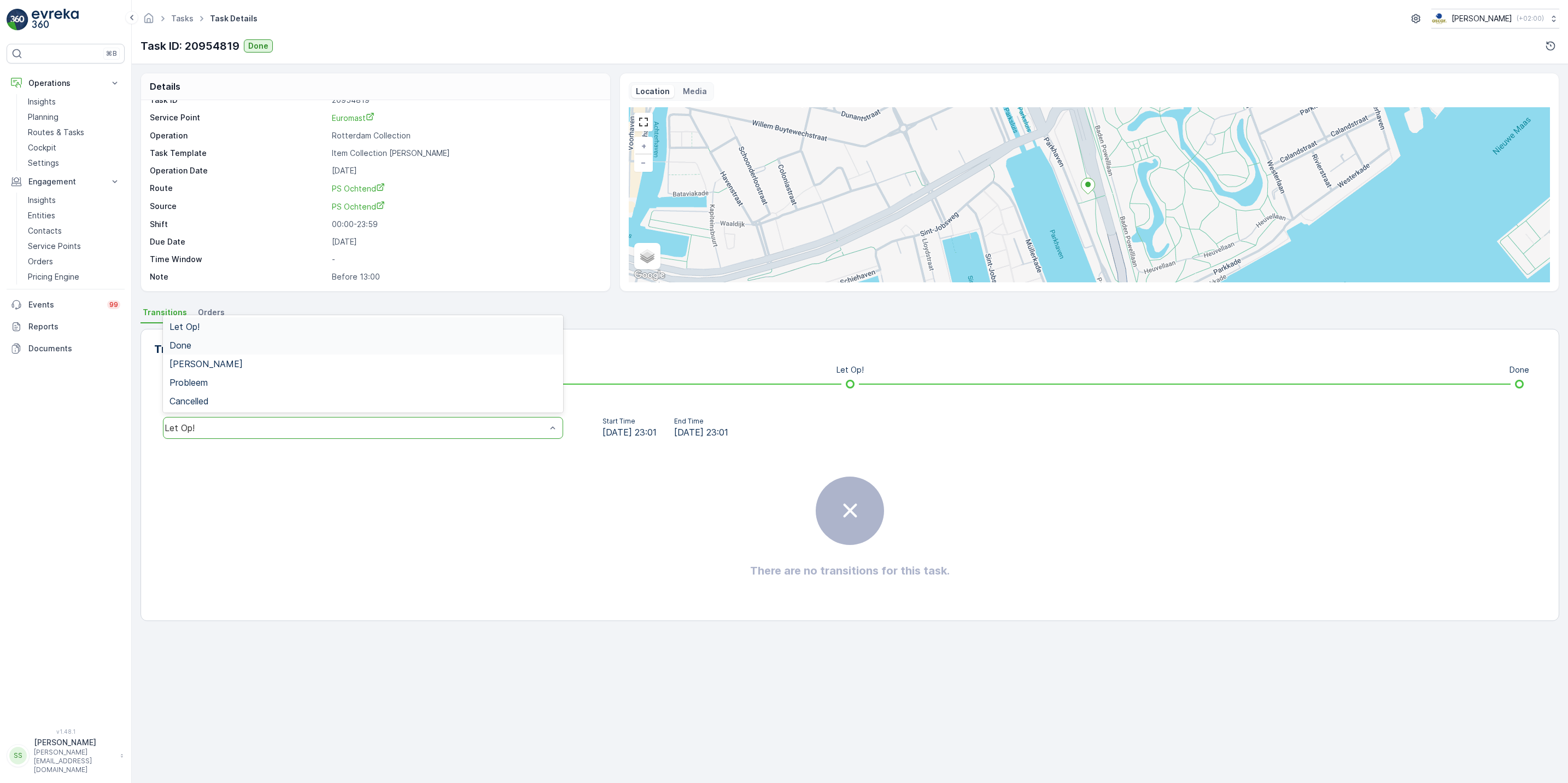
click at [391, 348] on div "Done" at bounding box center [363, 345] width 387 height 10
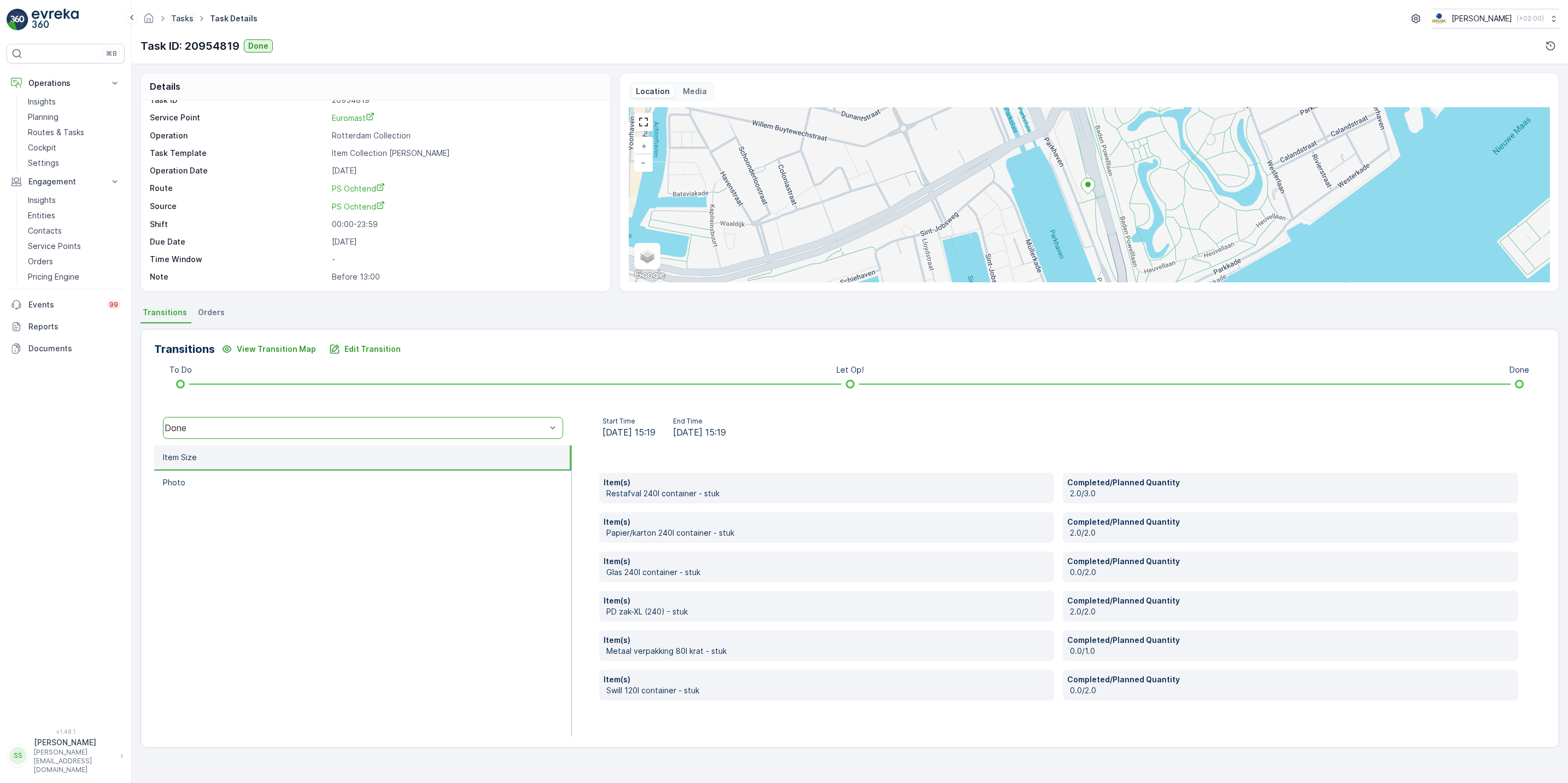
click at [190, 16] on link "Tasks" at bounding box center [182, 18] width 23 height 9
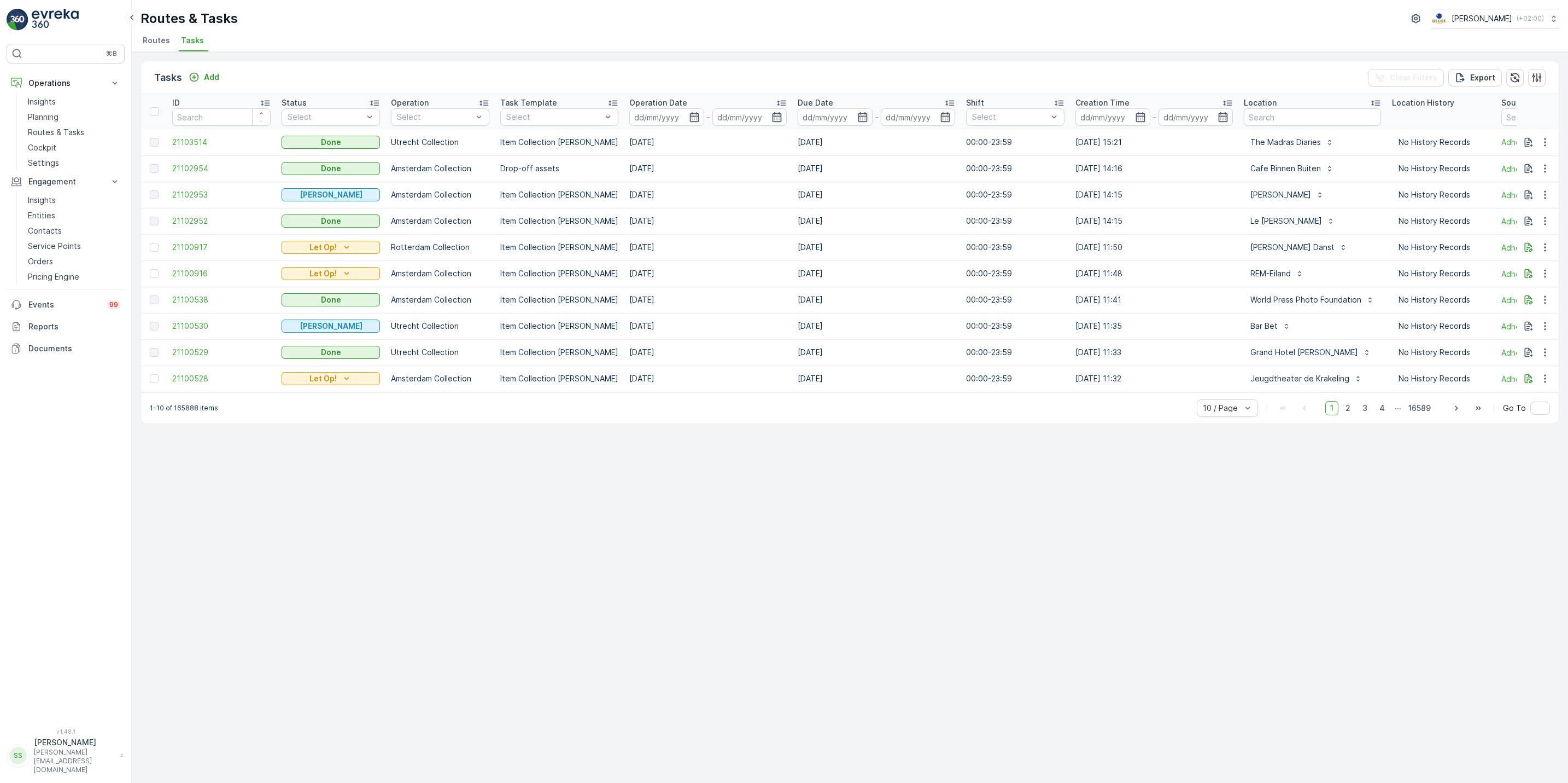
click at [163, 48] on li "Routes" at bounding box center [158, 42] width 34 height 19
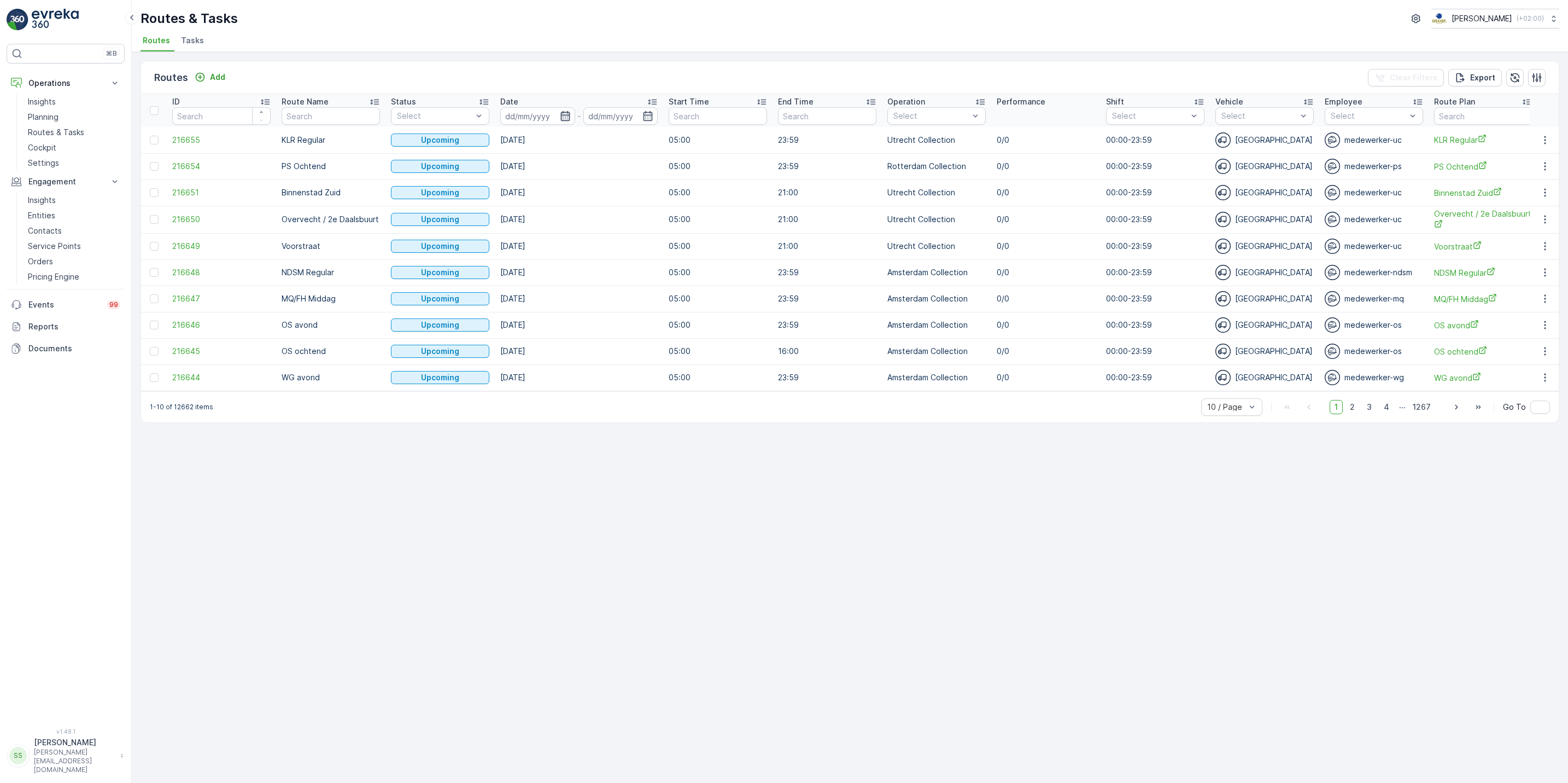
click at [560, 110] on icon "button" at bounding box center [565, 116] width 11 height 11
click at [637, 249] on div "19" at bounding box center [636, 249] width 17 height 17
type input "[DATE]"
click at [637, 249] on div "19" at bounding box center [636, 249] width 17 height 17
type input "[DATE]"
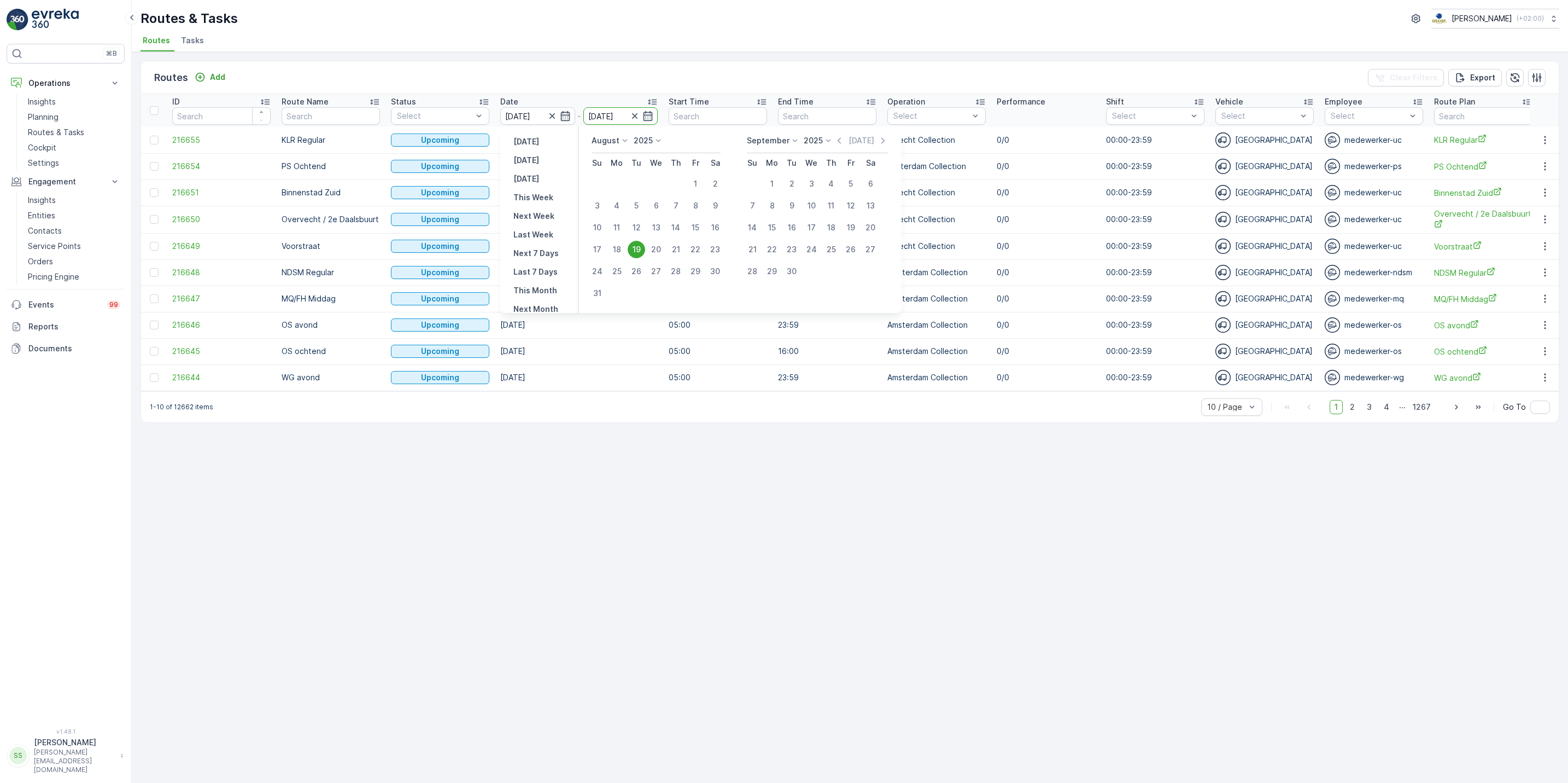
click at [637, 249] on div "19" at bounding box center [636, 249] width 17 height 17
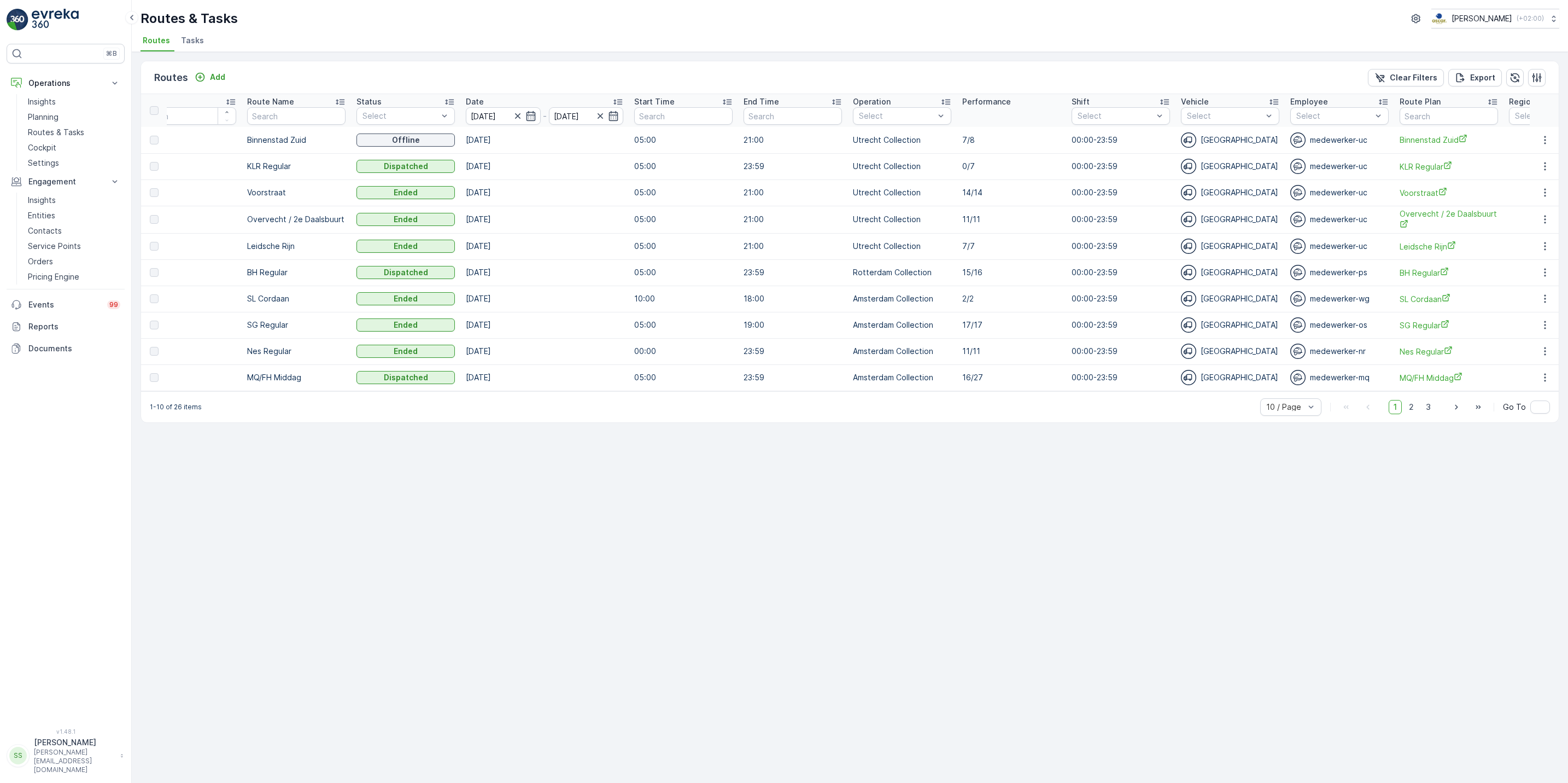
scroll to position [0, 35]
click at [1415, 411] on span "2" at bounding box center [1412, 407] width 14 height 14
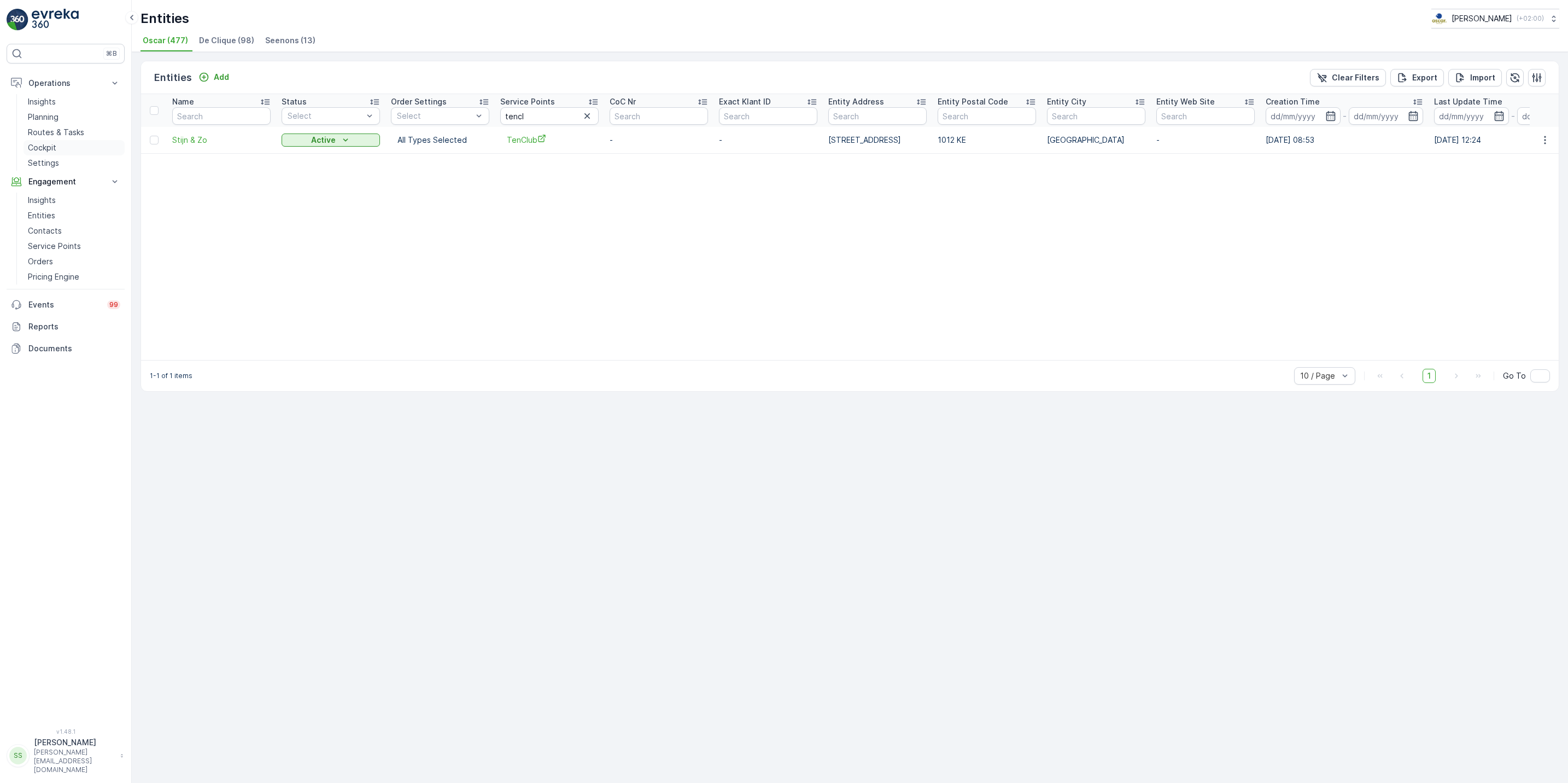
click at [54, 150] on p "Cockpit" at bounding box center [42, 148] width 29 height 11
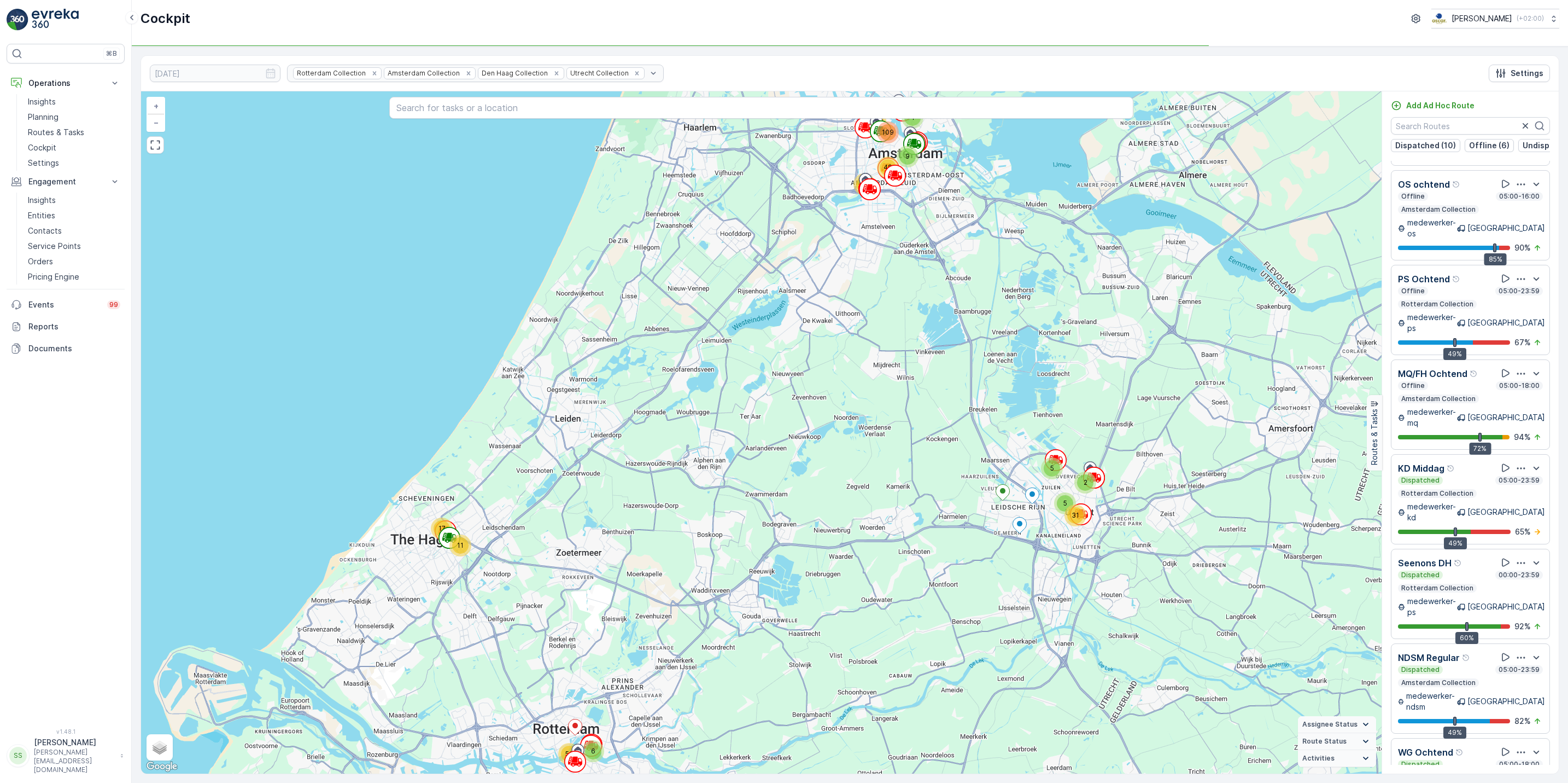
scroll to position [1454, 0]
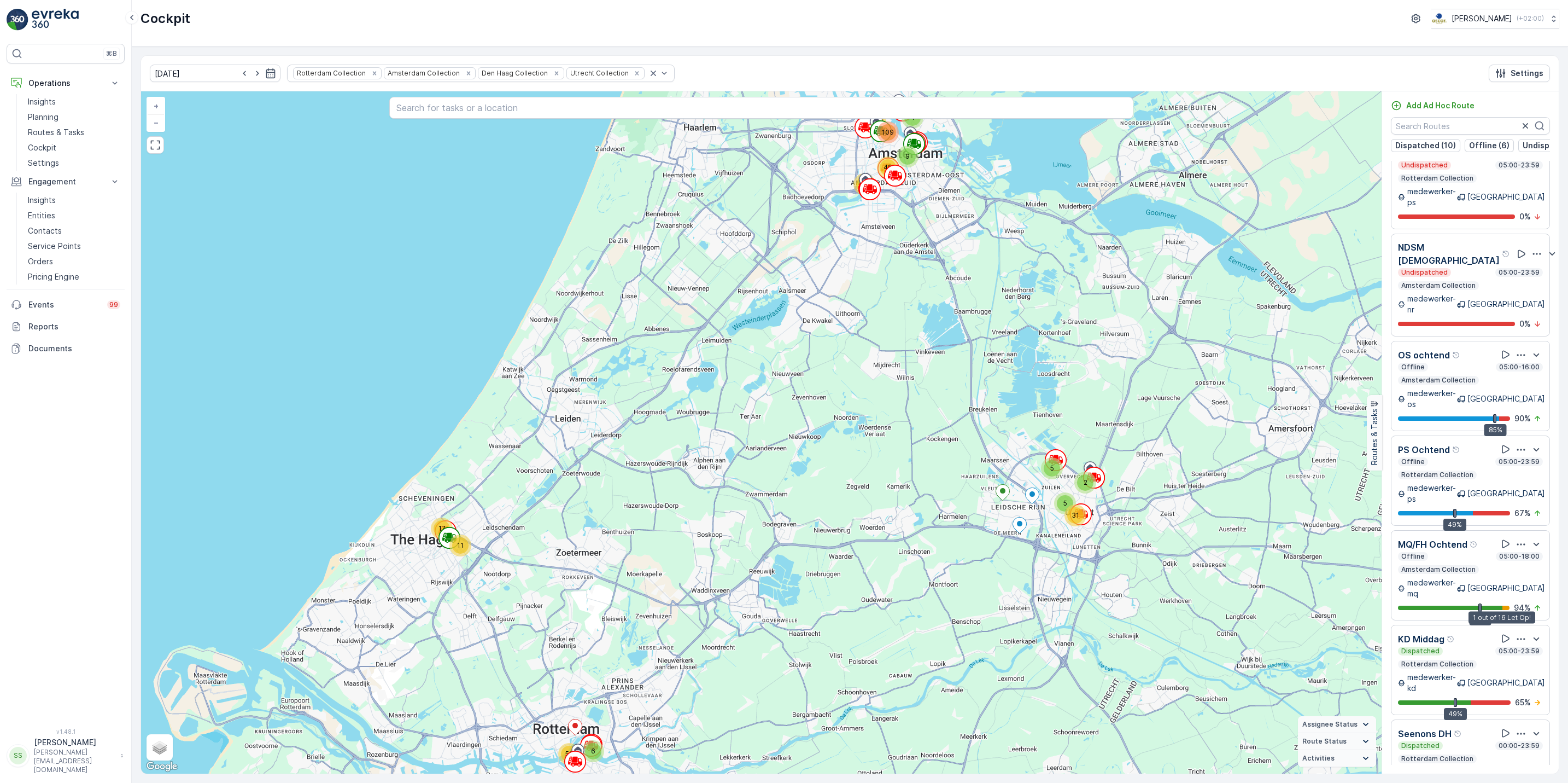
click at [1503, 606] on div at bounding box center [1507, 608] width 7 height 5
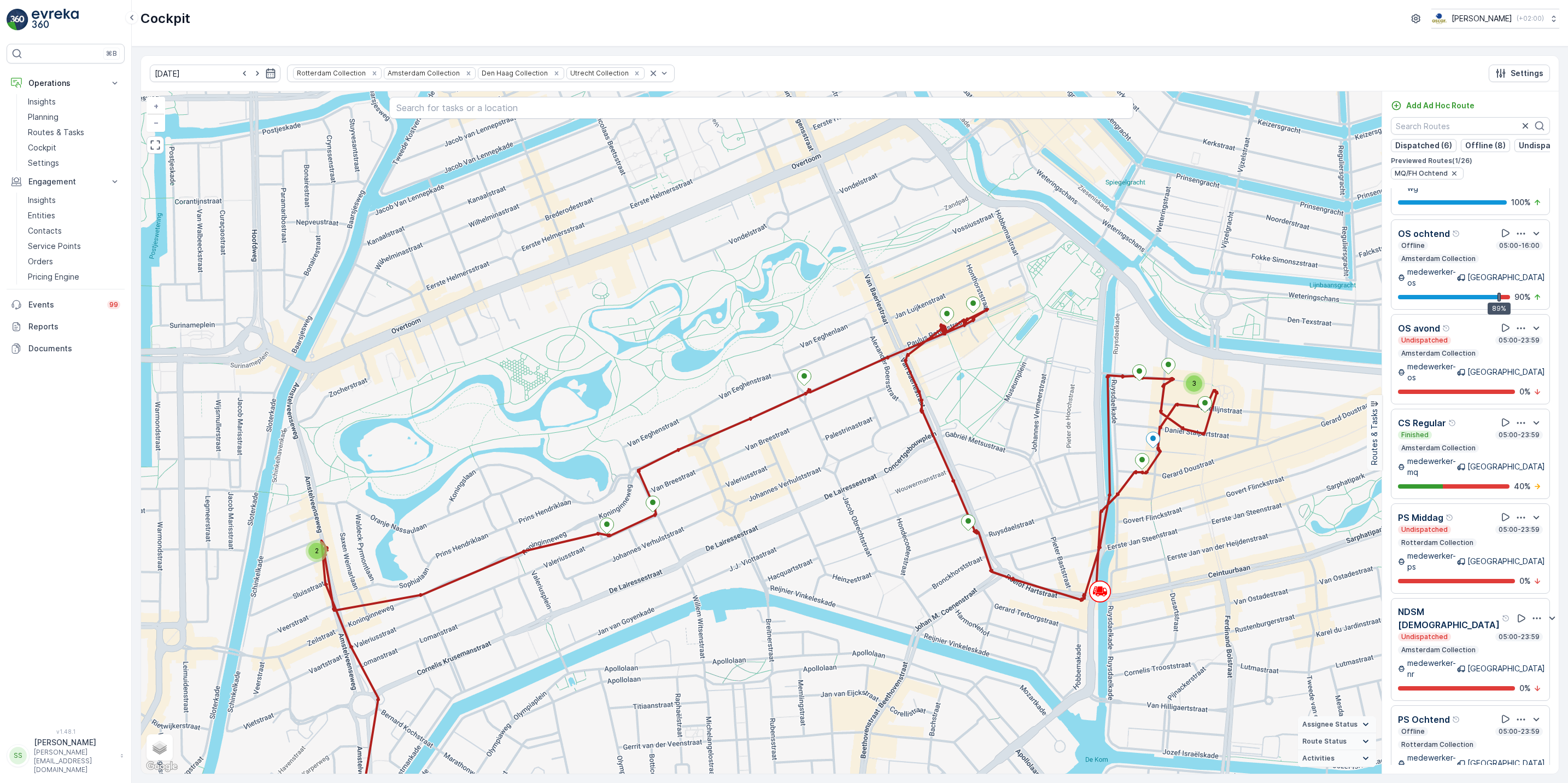
scroll to position [1653, 0]
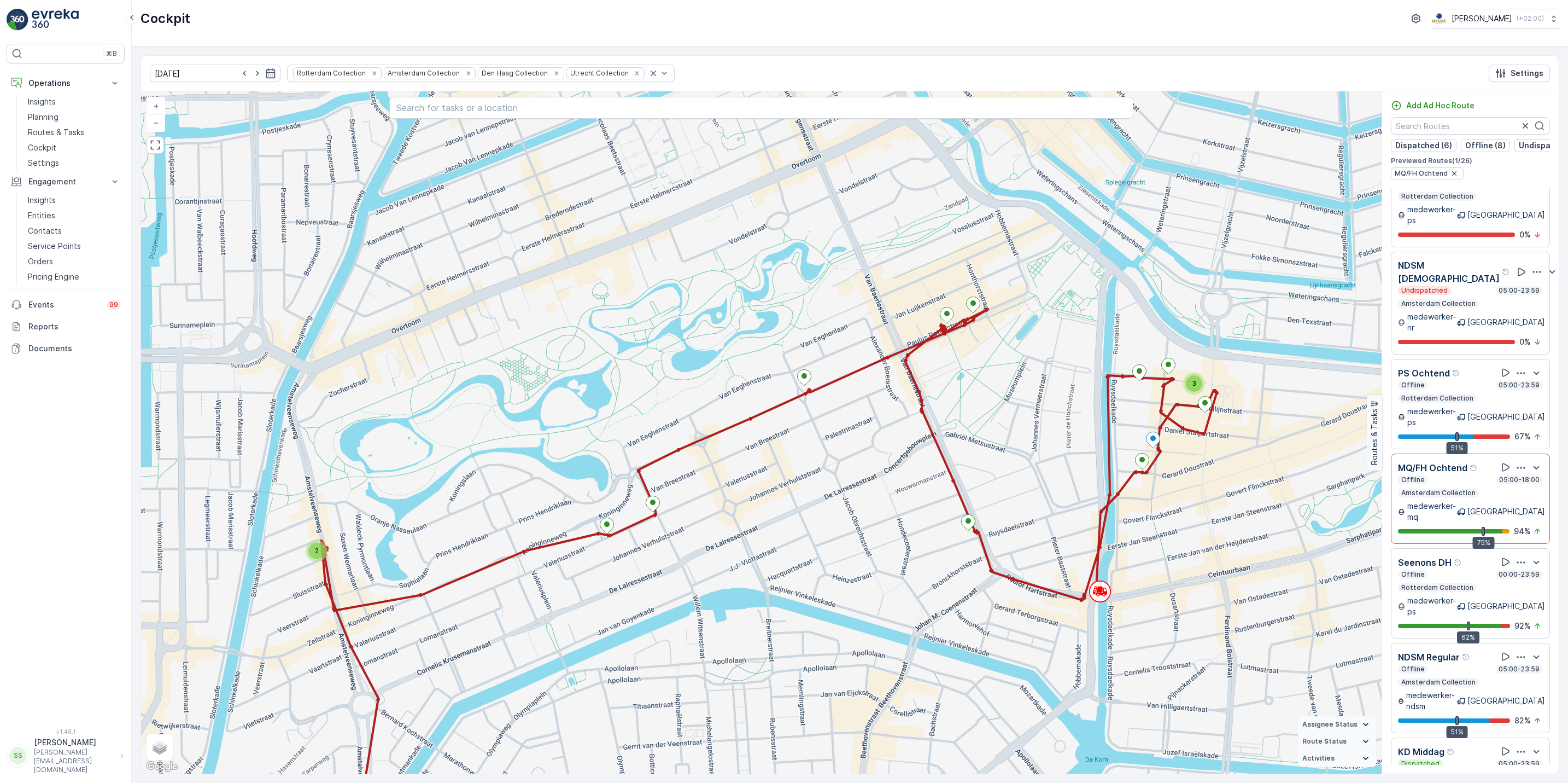
drag, startPoint x: 1553, startPoint y: 686, endPoint x: 1554, endPoint y: 668, distance: 18.0
click at [1554, 668] on div "MQ/FH Middag Dispatched 05:00-23:59 Amsterdam Collection medewerker-mq [GEOGRAP…" at bounding box center [1471, 476] width 177 height 577
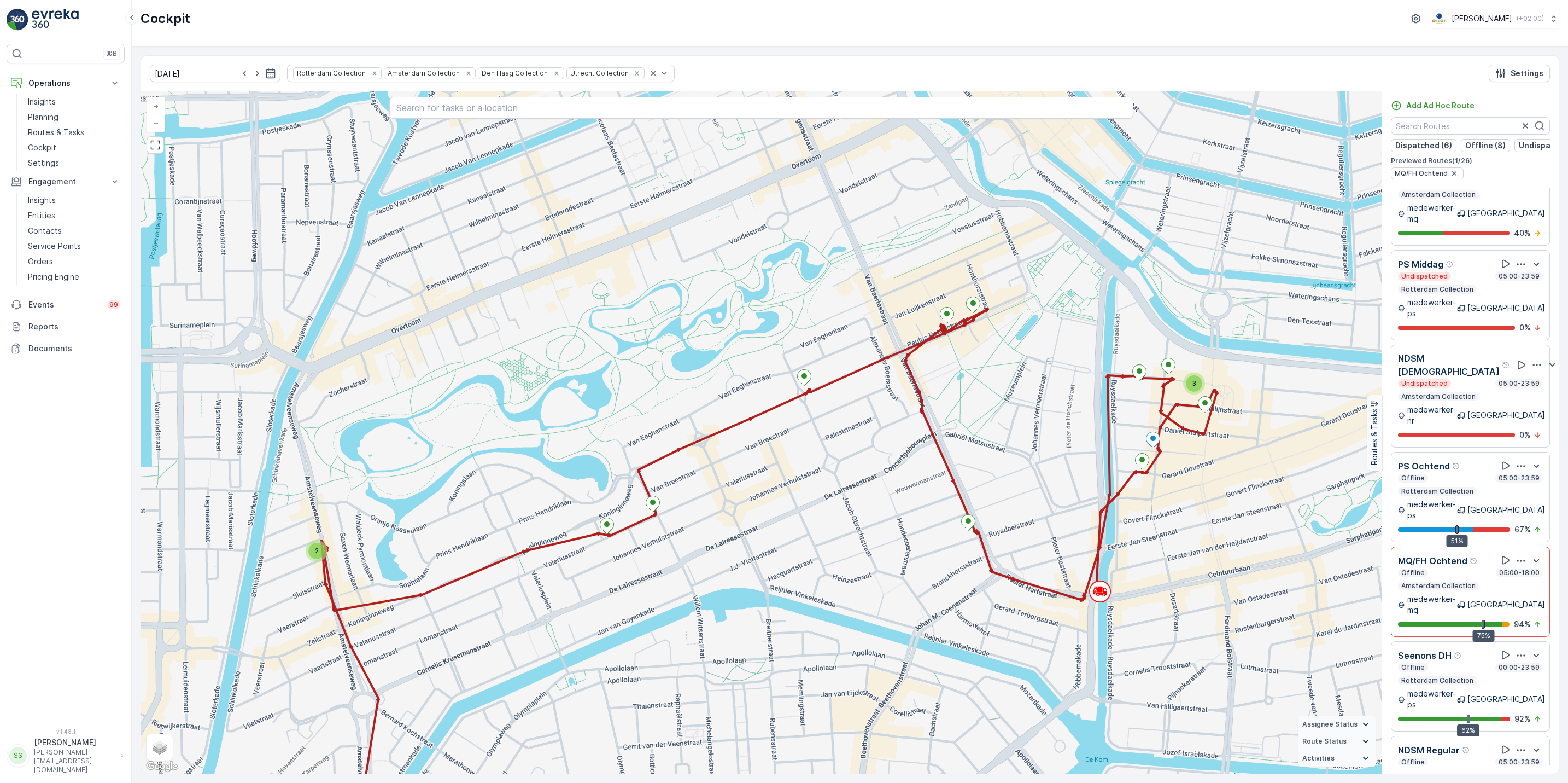
scroll to position [1553, 0]
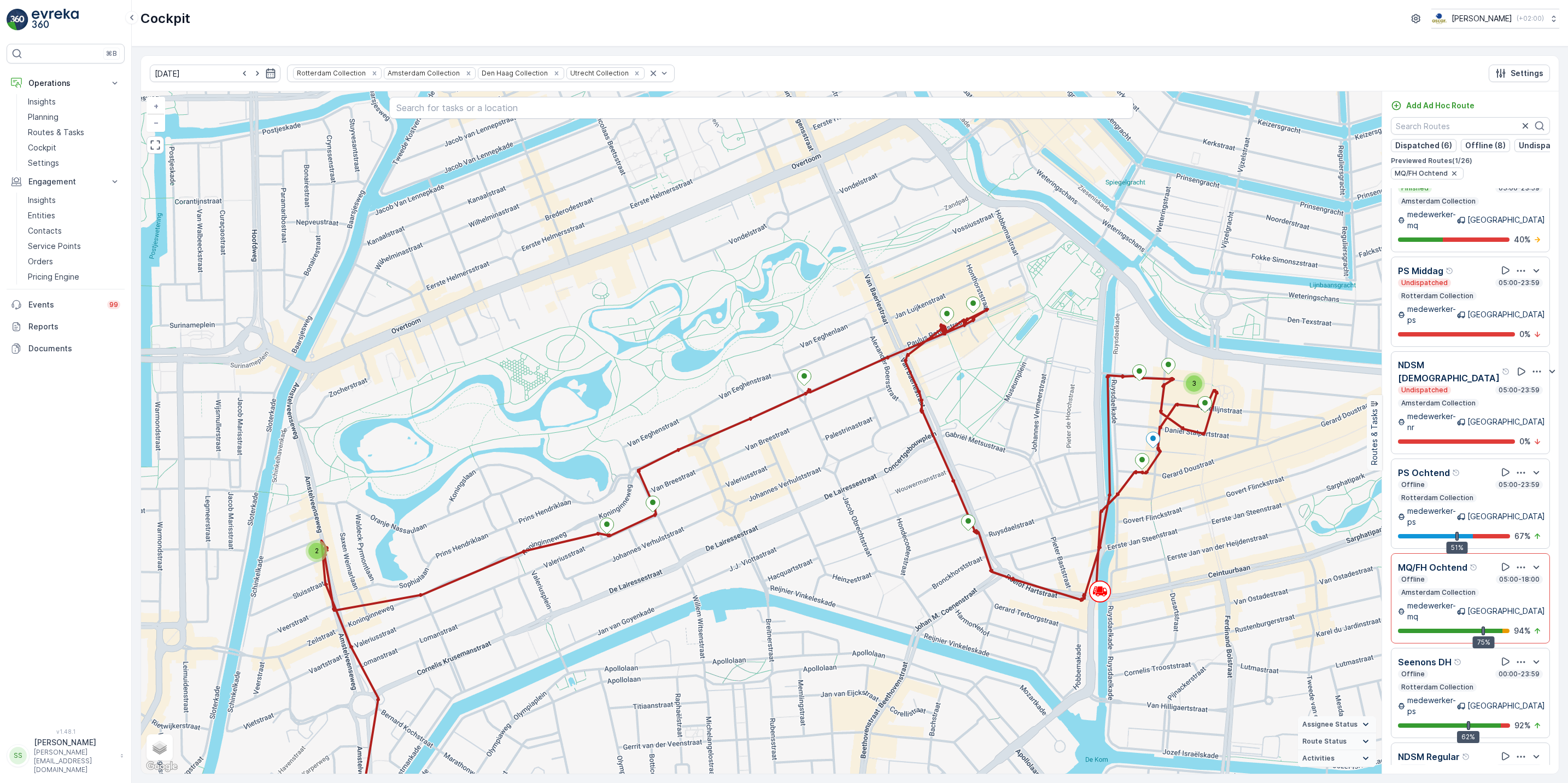
drag, startPoint x: 1553, startPoint y: 644, endPoint x: 1559, endPoint y: 614, distance: 30.6
click at [1559, 614] on div "19.08.2025 Rotterdam Collection Amsterdam Collection Den Haag Collection Utrech…" at bounding box center [850, 415] width 1419 height 719
drag, startPoint x: 1559, startPoint y: 614, endPoint x: 1564, endPoint y: 549, distance: 65.2
click at [1564, 549] on div "19.08.2025 Rotterdam Collection Amsterdam Collection Den Haag Collection Utrech…" at bounding box center [849, 414] width 1436 height 736
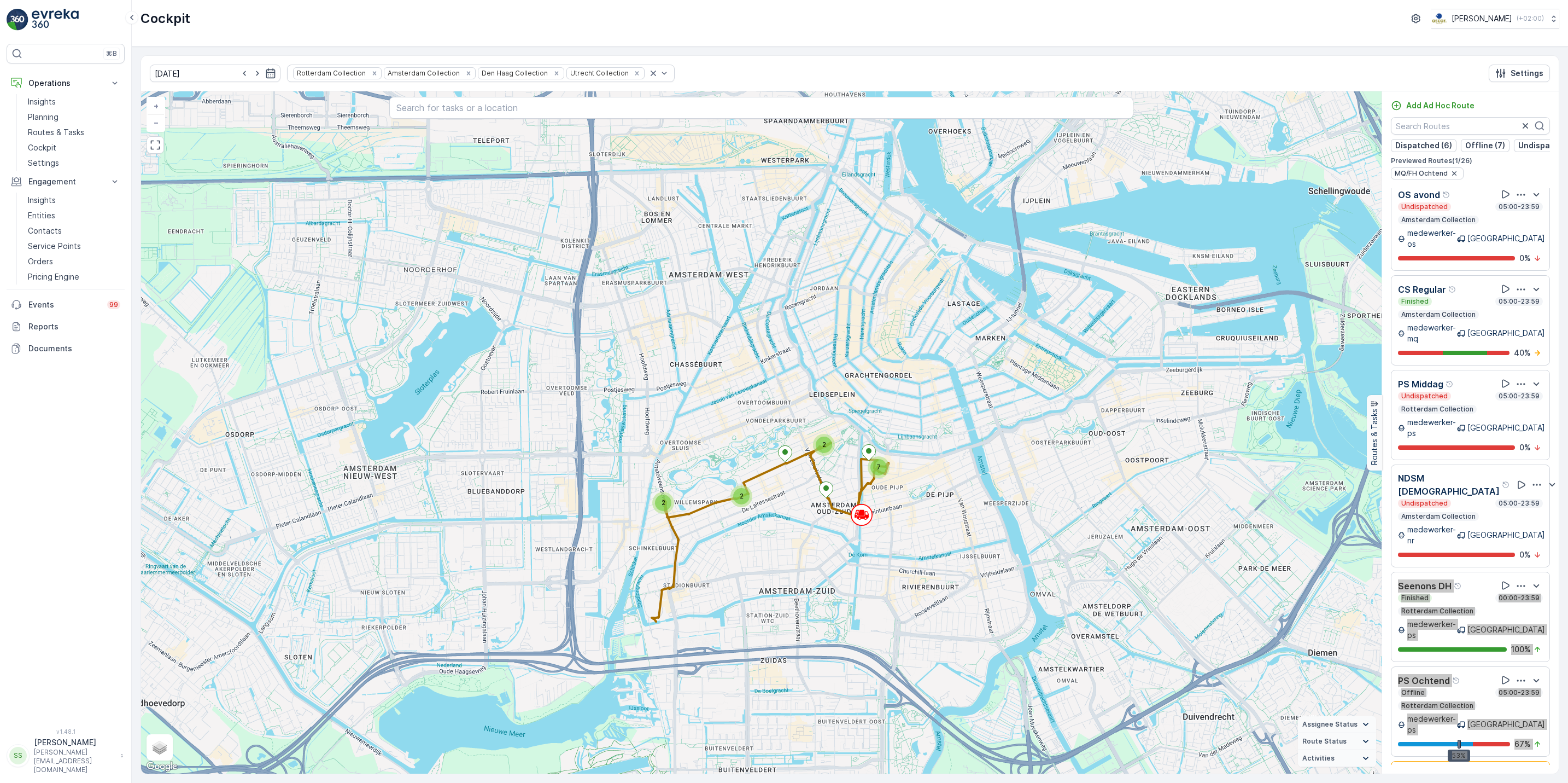
scroll to position [1441, 0]
click at [1550, 522] on div "MQ/FH Middag Dispatched 05:00-23:59 Amsterdam Collection medewerker-mq Amsterda…" at bounding box center [1471, 476] width 177 height 577
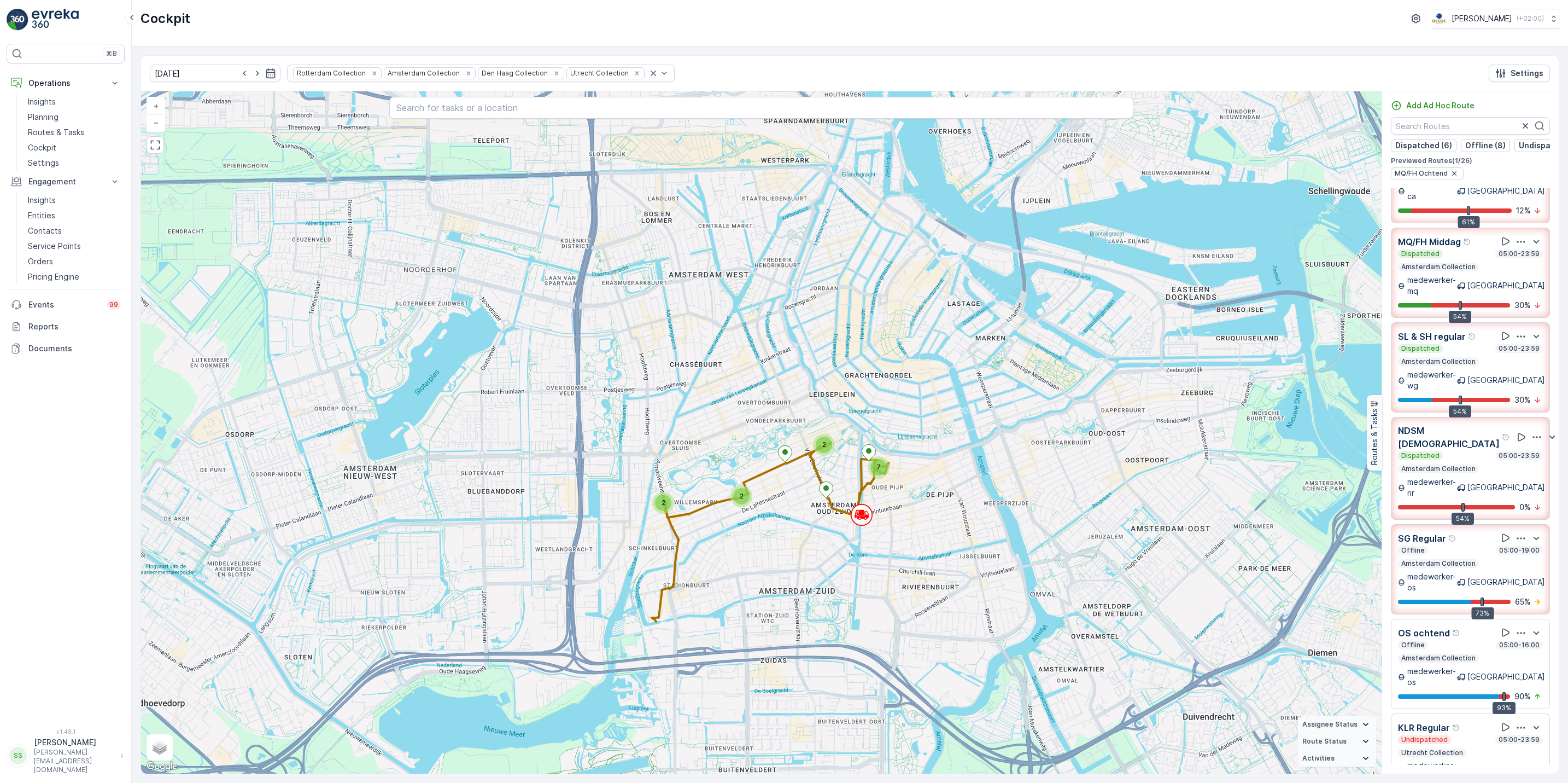
scroll to position [148, 0]
drag, startPoint x: 1509, startPoint y: 470, endPoint x: 1164, endPoint y: 401, distance: 351.8
click at [1164, 401] on div "2 2 7 2 + − Satellite Roadmap Terrain Hybrid Leaflet Keyboard shortcuts Map Dat…" at bounding box center [849, 432] width 1418 height 682
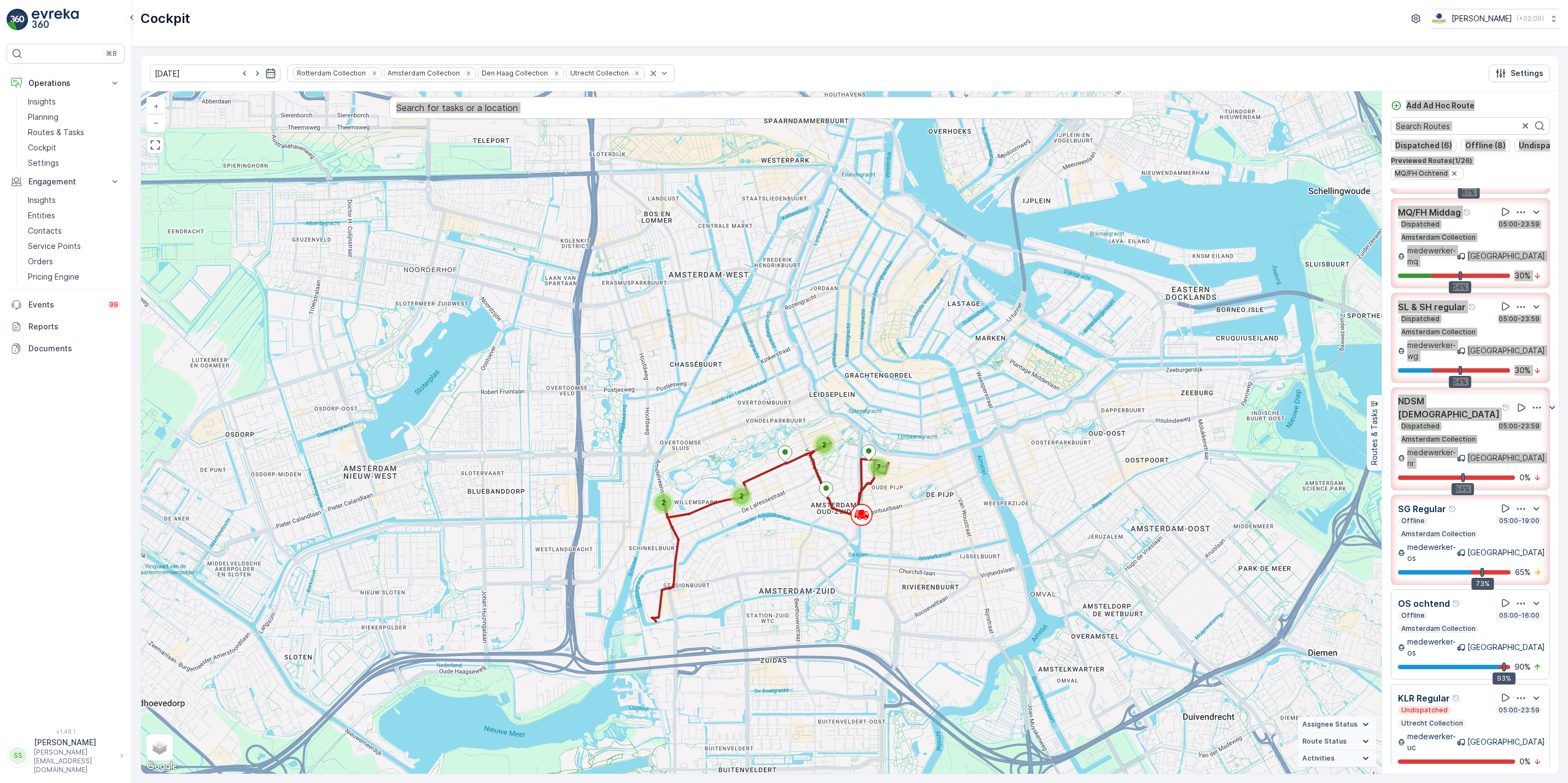
scroll to position [73, 0]
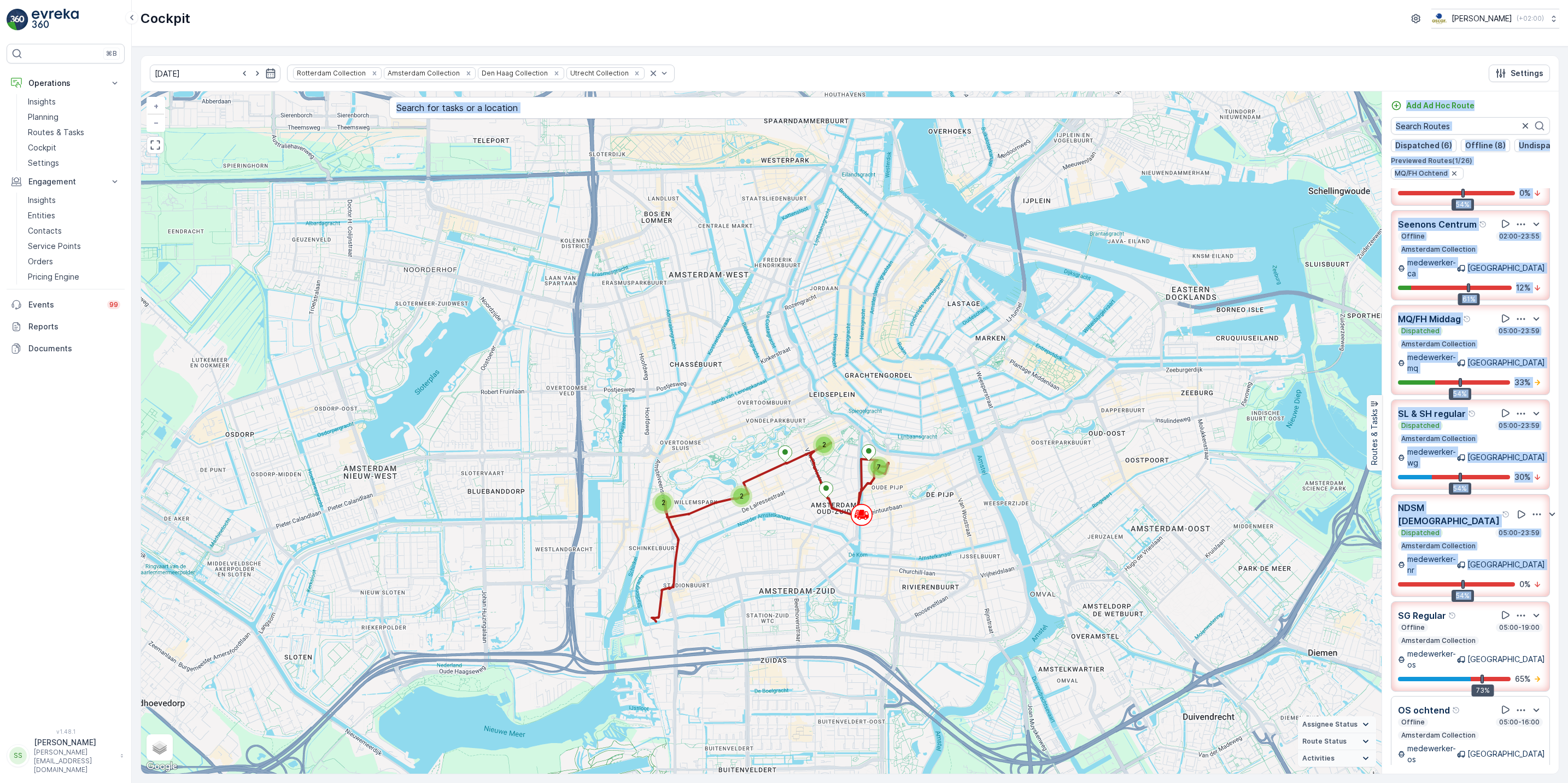
click at [1507, 165] on p "Previewed Routes ( 1 / 26 )" at bounding box center [1471, 161] width 159 height 9
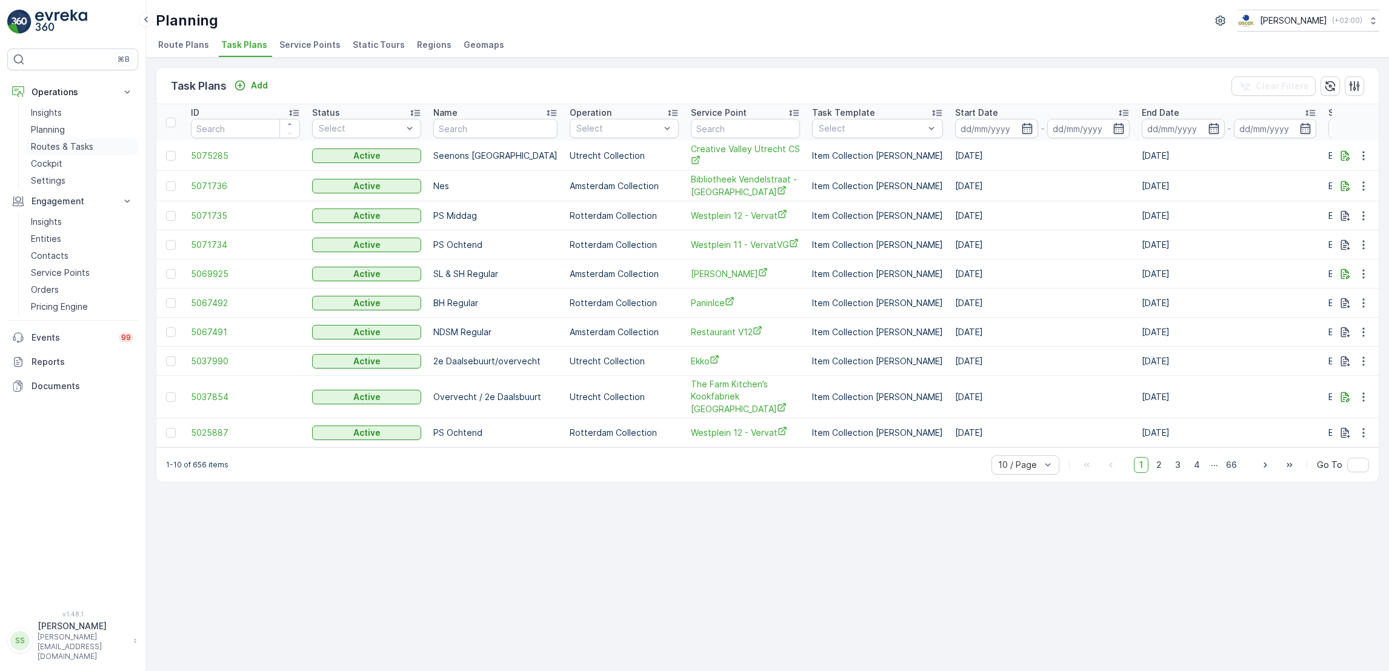
click at [59, 143] on p "Routes & Tasks" at bounding box center [62, 147] width 62 height 12
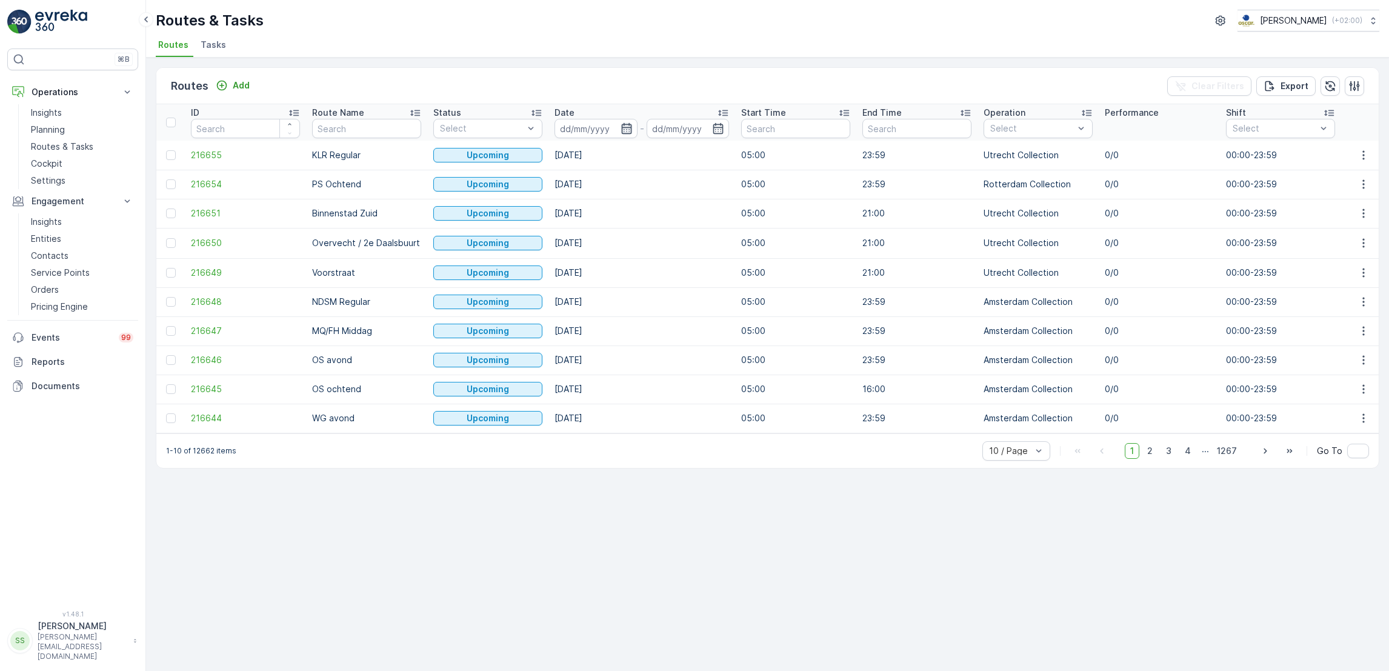
click at [621, 128] on icon "button" at bounding box center [626, 128] width 10 height 11
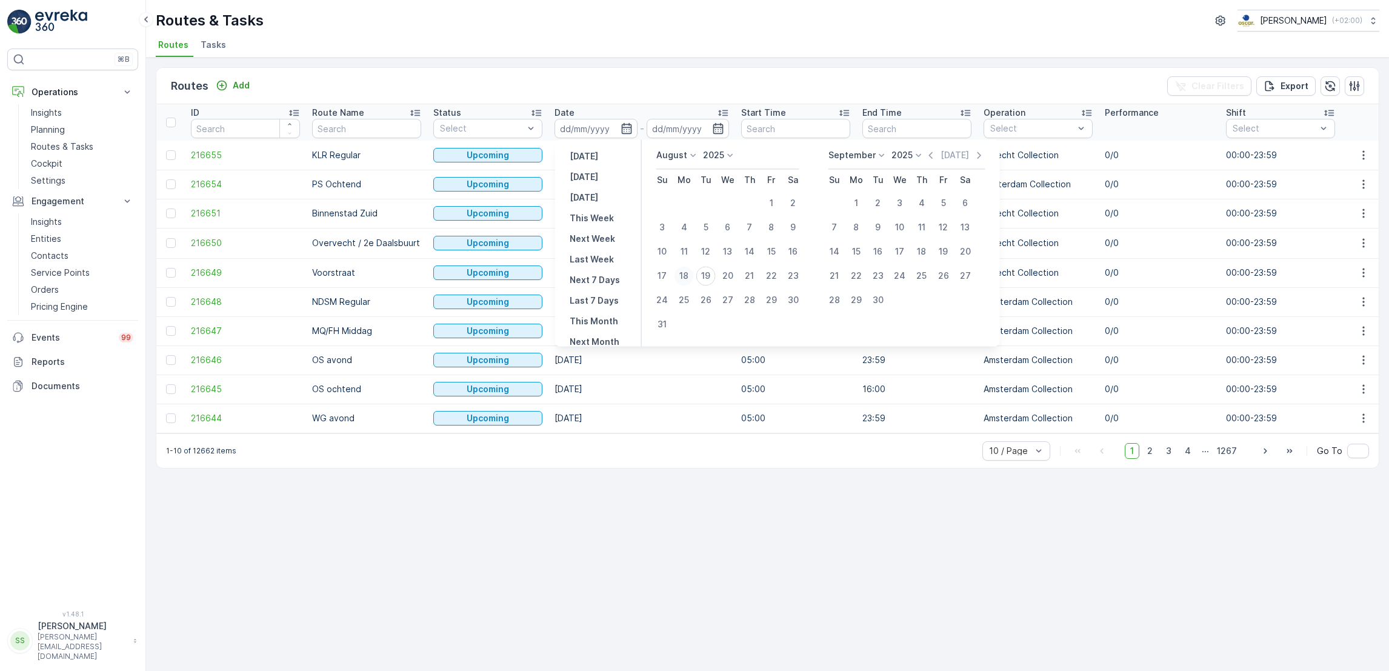
click at [680, 279] on div "18" at bounding box center [683, 275] width 19 height 19
type input "[DATE]"
click at [680, 279] on div "18" at bounding box center [683, 275] width 19 height 19
type input "[DATE]"
drag, startPoint x: 680, startPoint y: 279, endPoint x: 689, endPoint y: 277, distance: 8.6
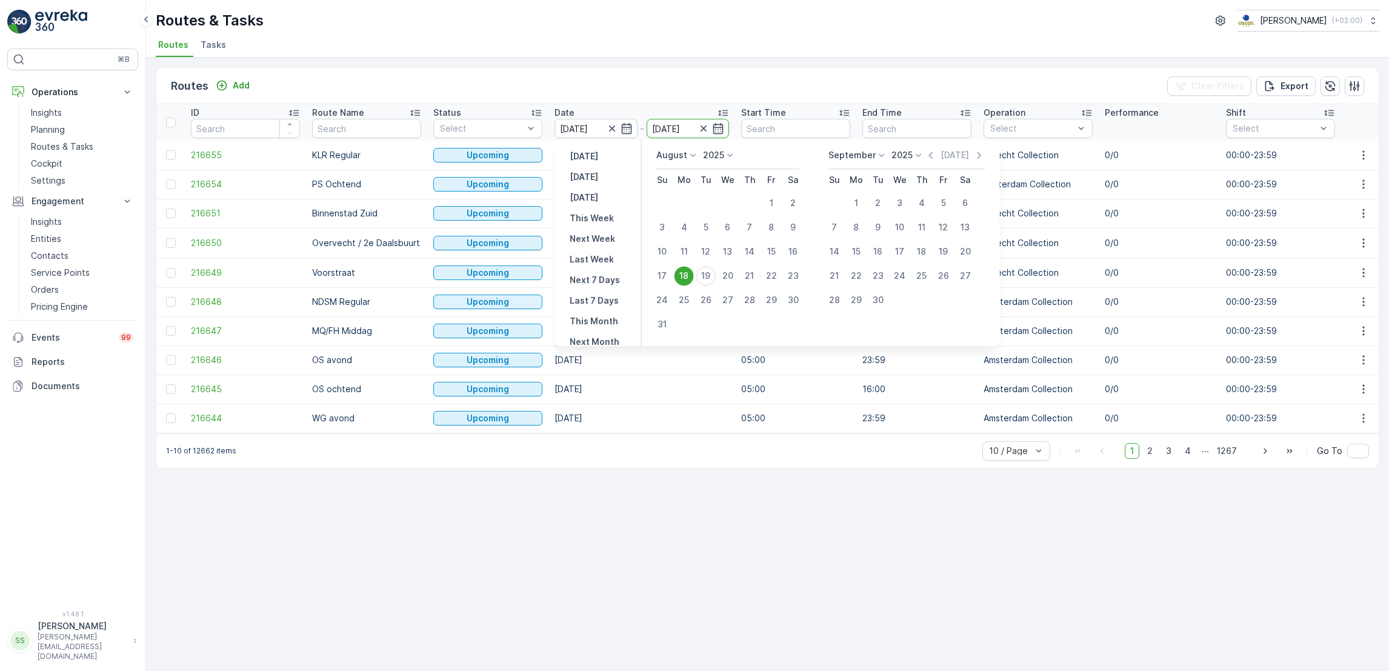
click at [689, 277] on div "18" at bounding box center [683, 275] width 19 height 19
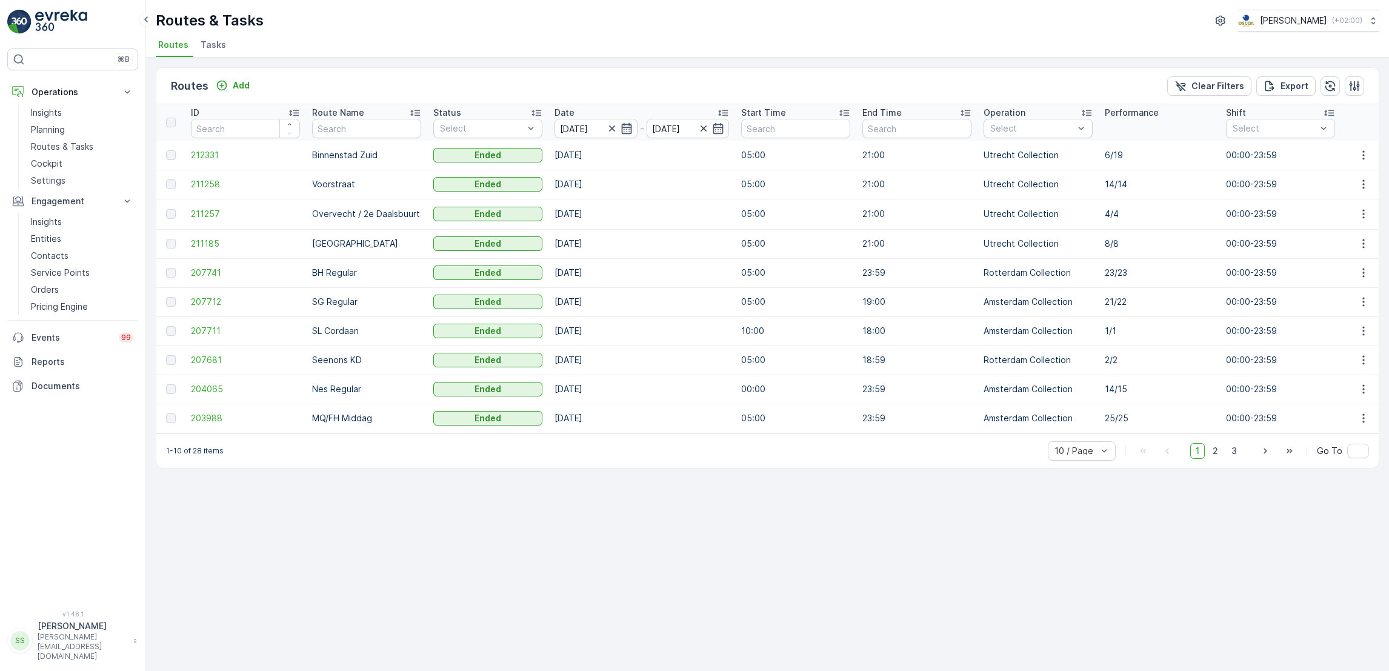
click at [622, 130] on icon "button" at bounding box center [626, 128] width 12 height 12
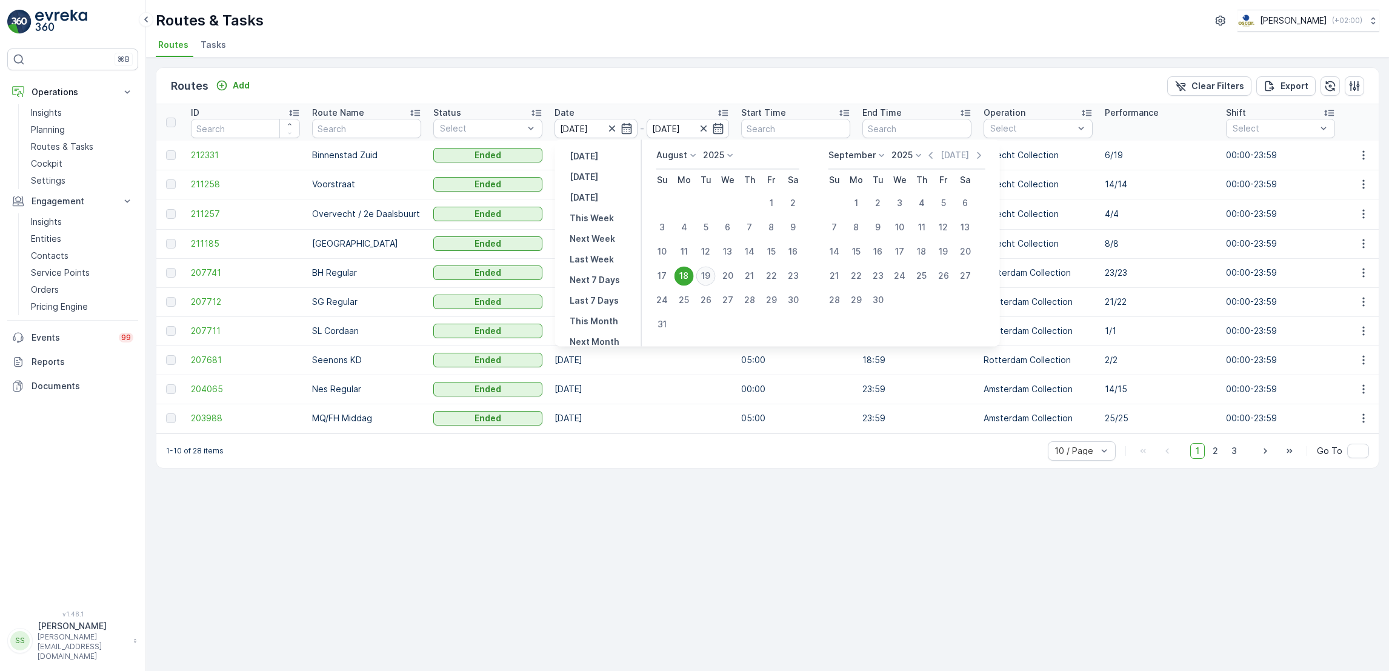
click at [703, 274] on div "19" at bounding box center [705, 275] width 19 height 19
type input "[DATE]"
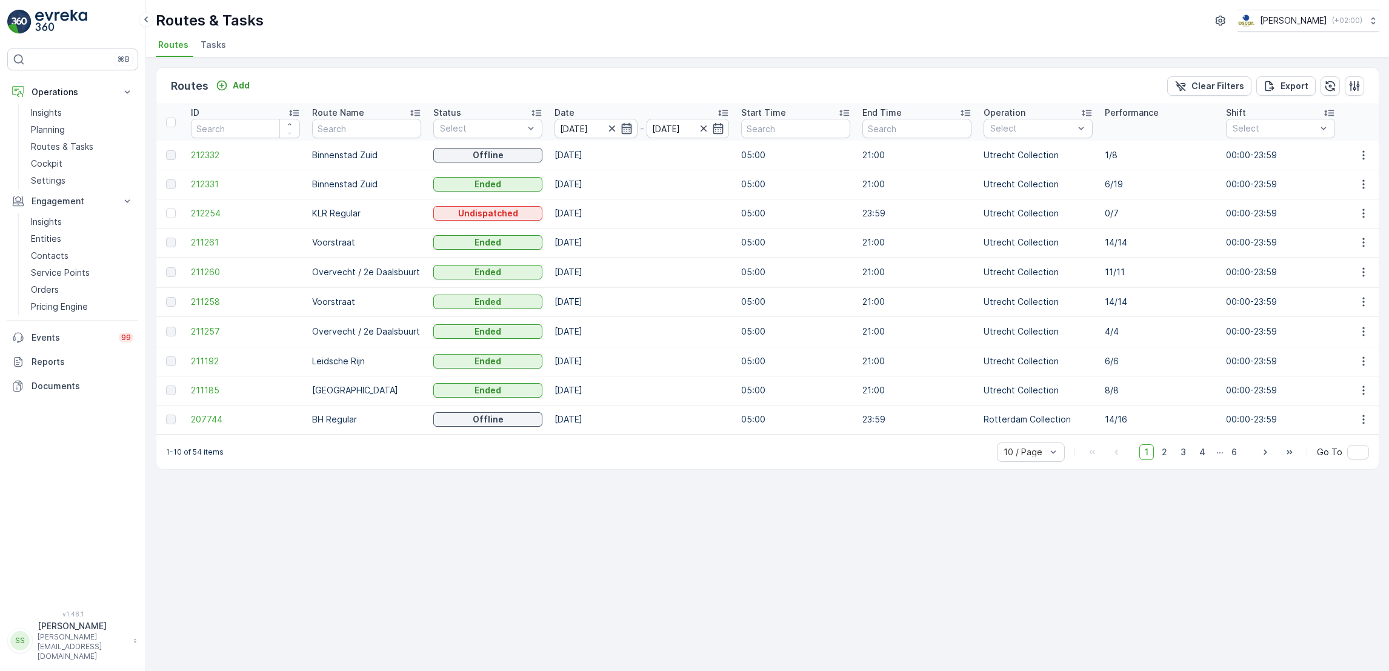
click at [623, 128] on icon "button" at bounding box center [626, 128] width 10 height 11
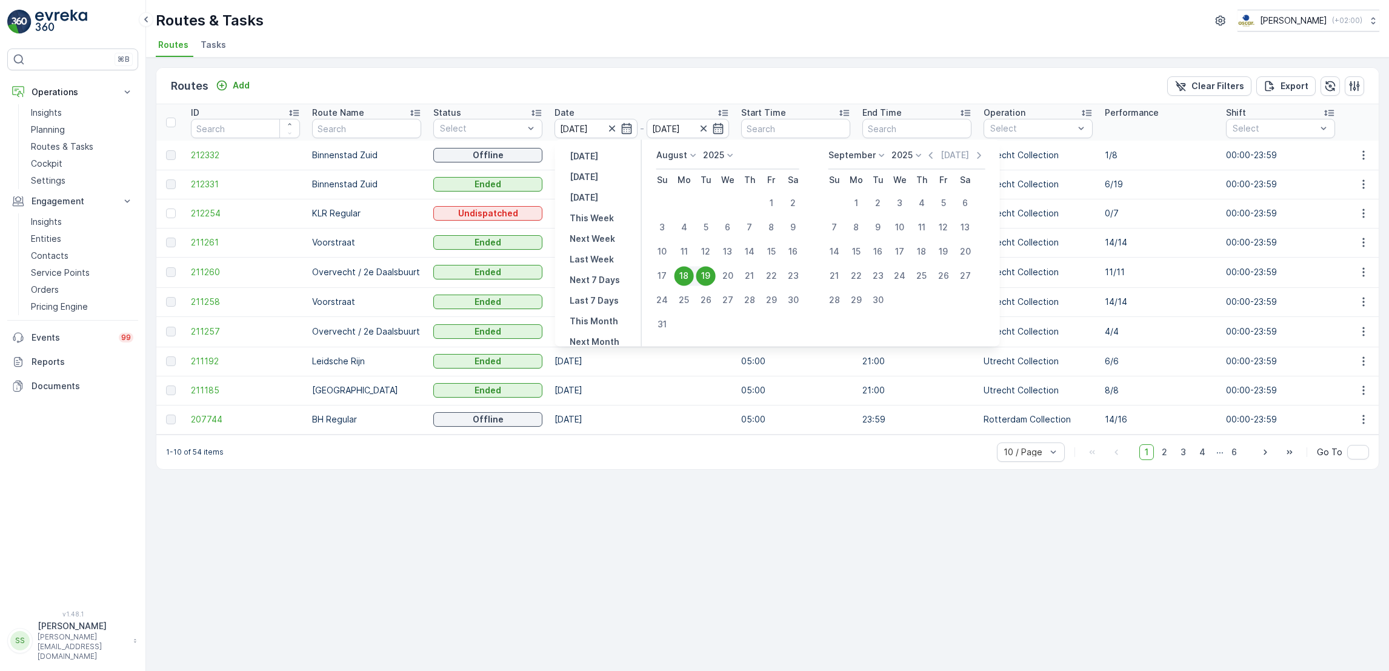
click at [704, 279] on div "19" at bounding box center [705, 275] width 19 height 19
type input "[DATE]"
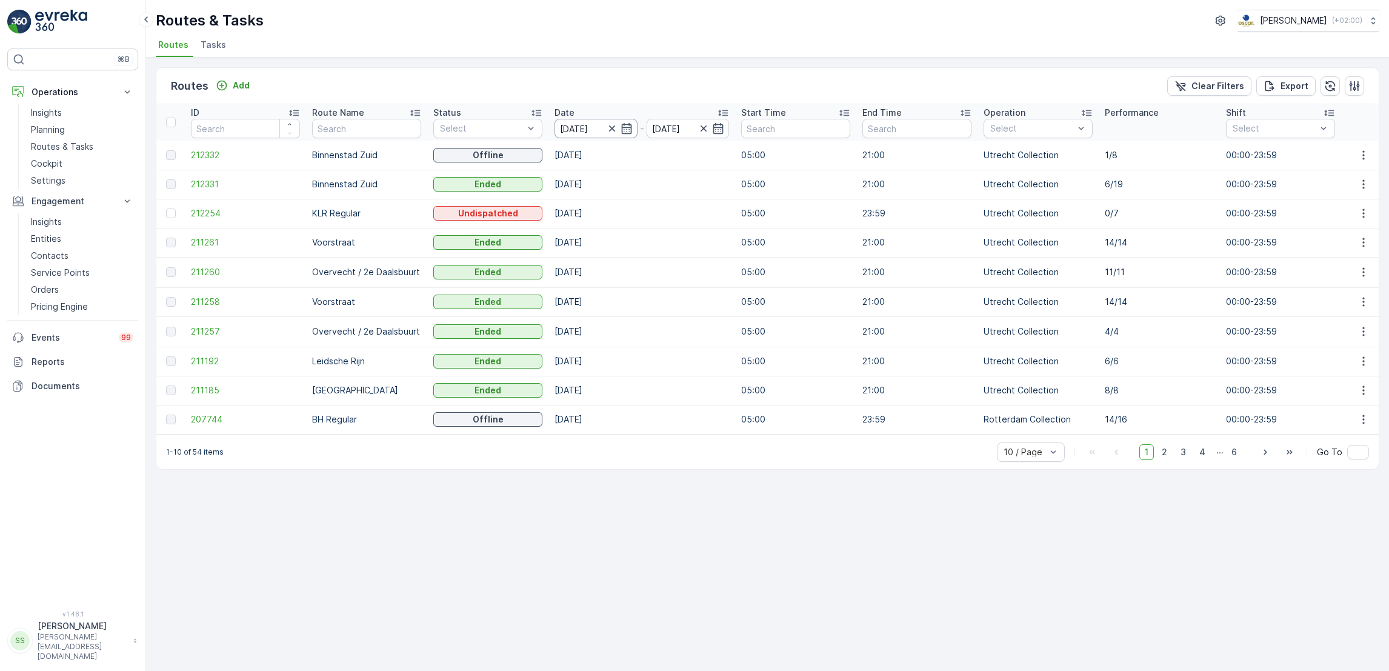
click at [625, 134] on input "[DATE]" at bounding box center [595, 128] width 83 height 19
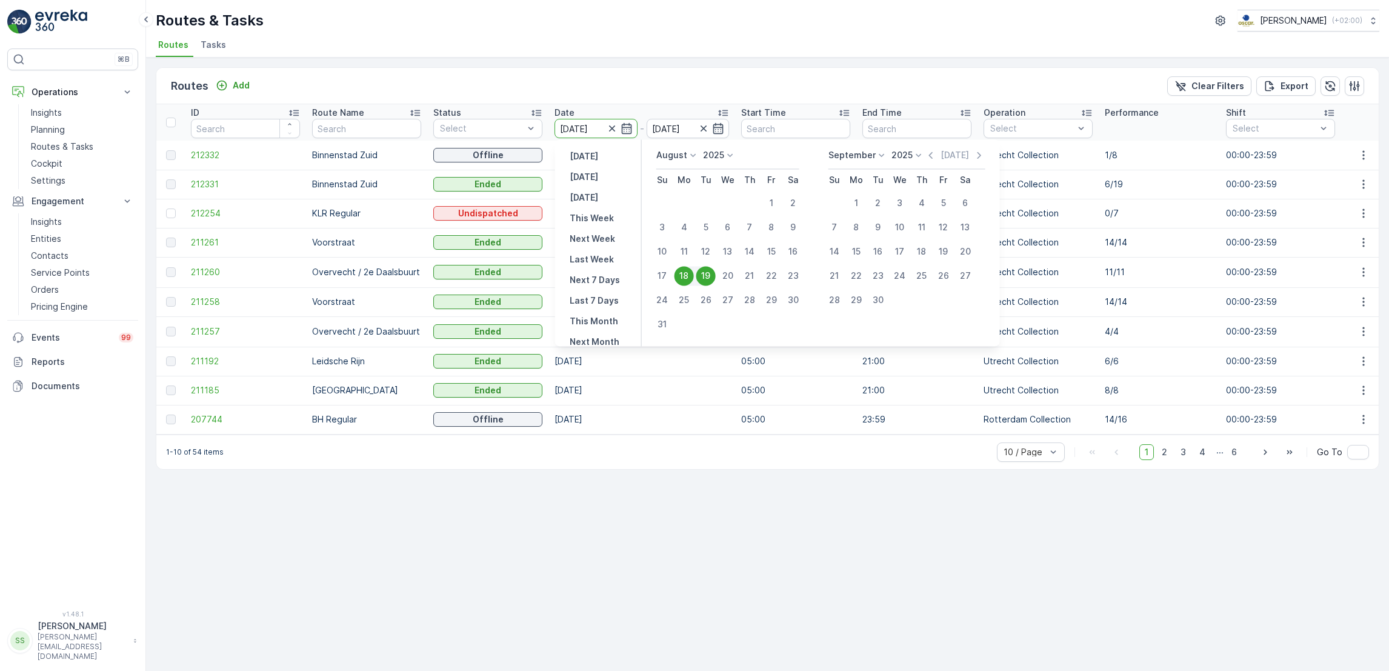
click at [708, 277] on div "19" at bounding box center [705, 275] width 19 height 19
type input "[DATE]"
click at [708, 277] on div "19" at bounding box center [705, 275] width 19 height 19
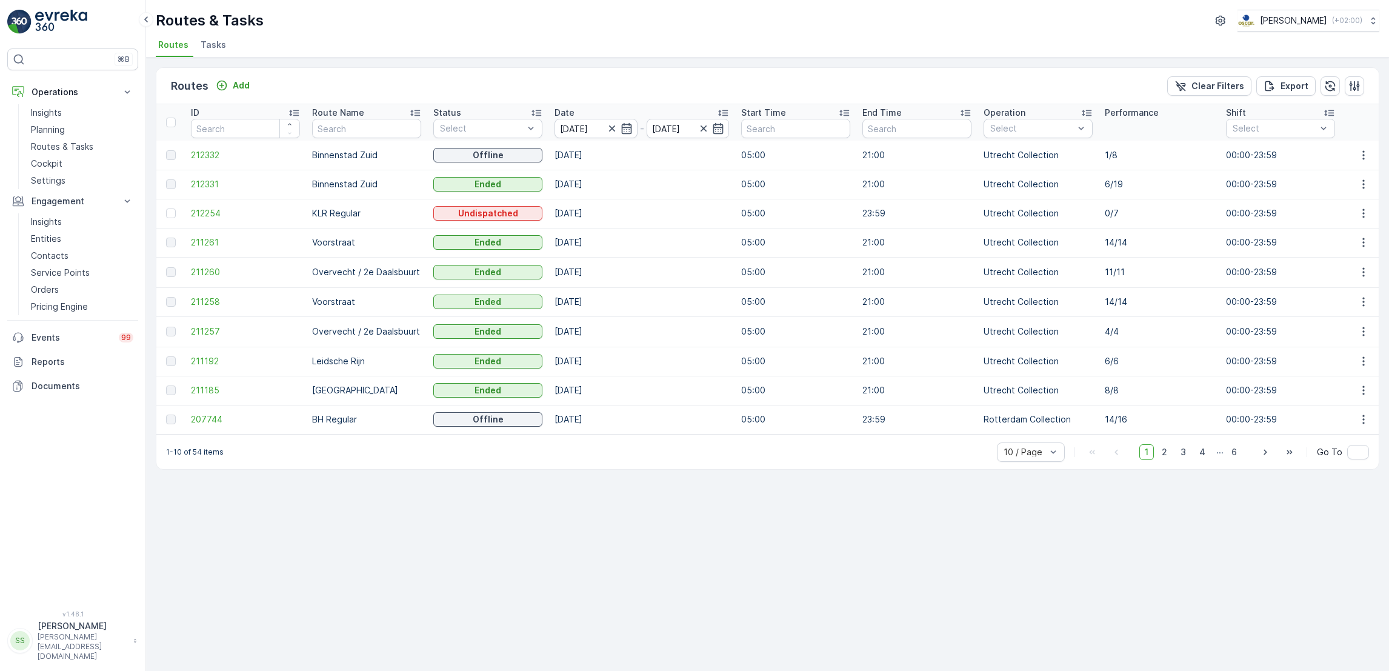
click at [708, 277] on td "[DATE]" at bounding box center [641, 272] width 187 height 30
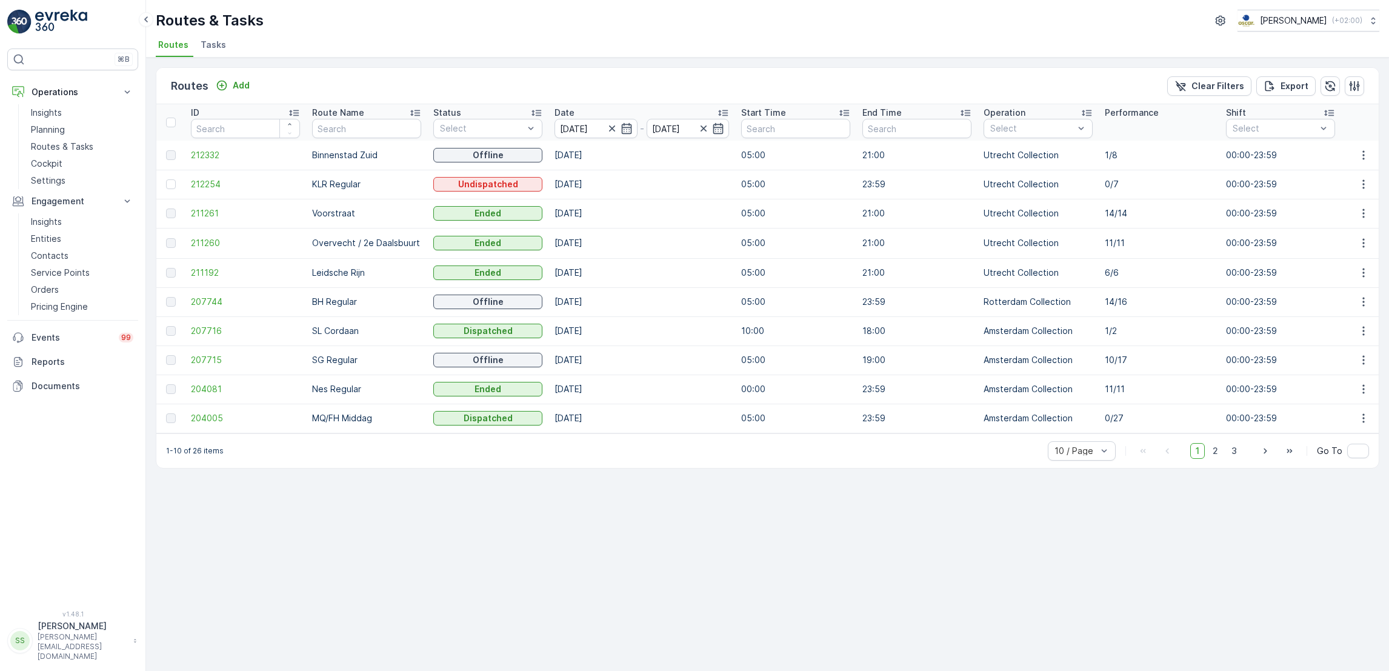
click at [883, 557] on div "Routes Add Clear Filters Export ID Route Name Status Select Date [DATE] - [DATE…" at bounding box center [767, 364] width 1243 height 613
click at [1215, 457] on span "2" at bounding box center [1215, 451] width 16 height 16
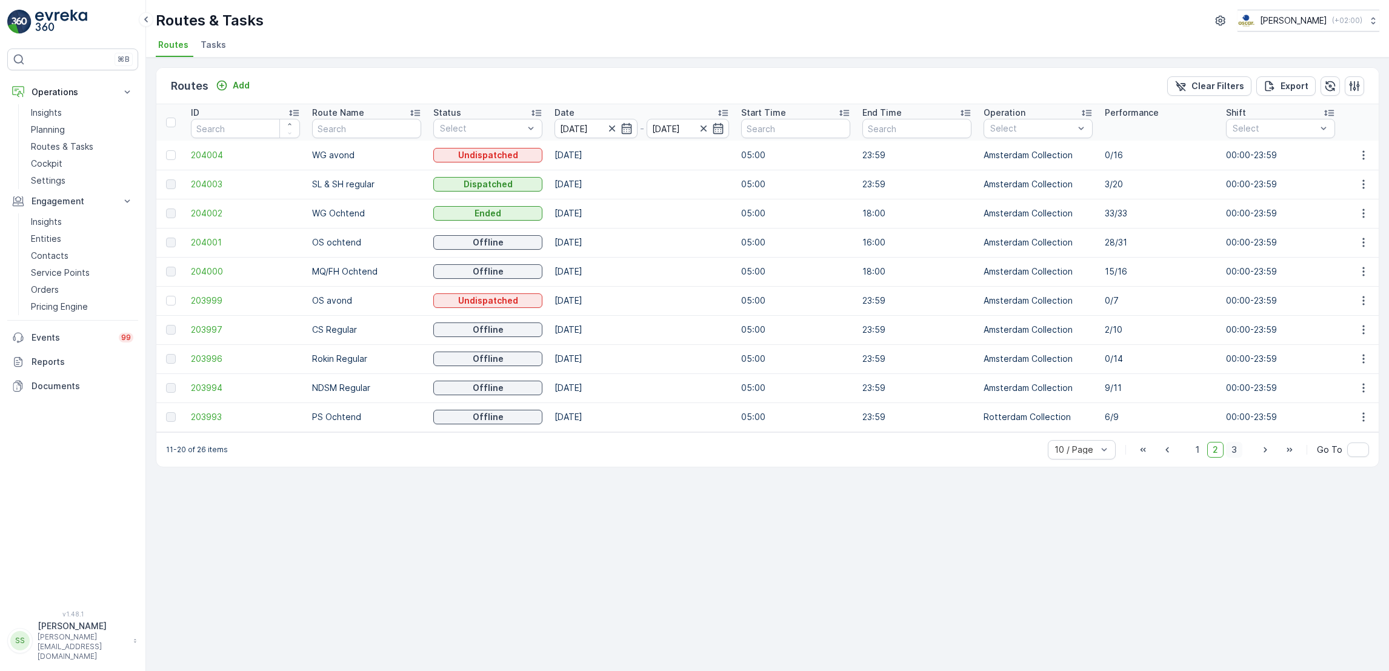
click at [1234, 454] on span "3" at bounding box center [1234, 450] width 16 height 16
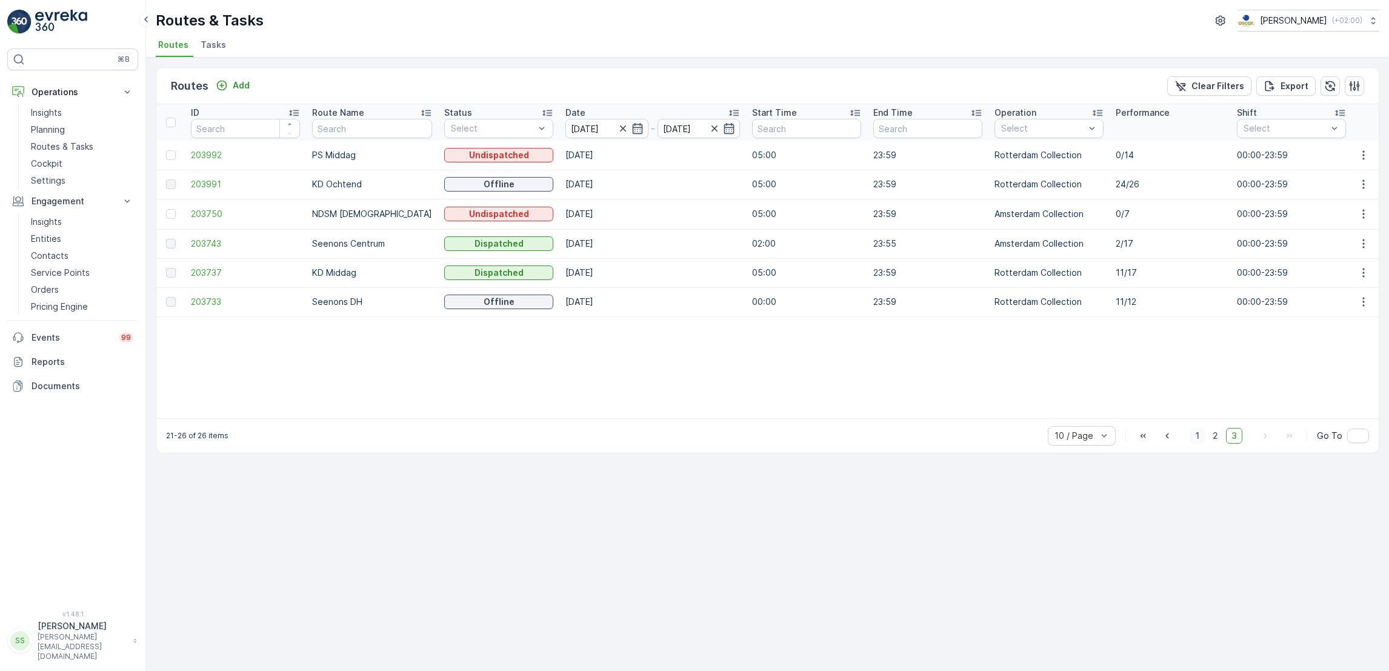
click at [1197, 443] on span "1" at bounding box center [1197, 436] width 15 height 16
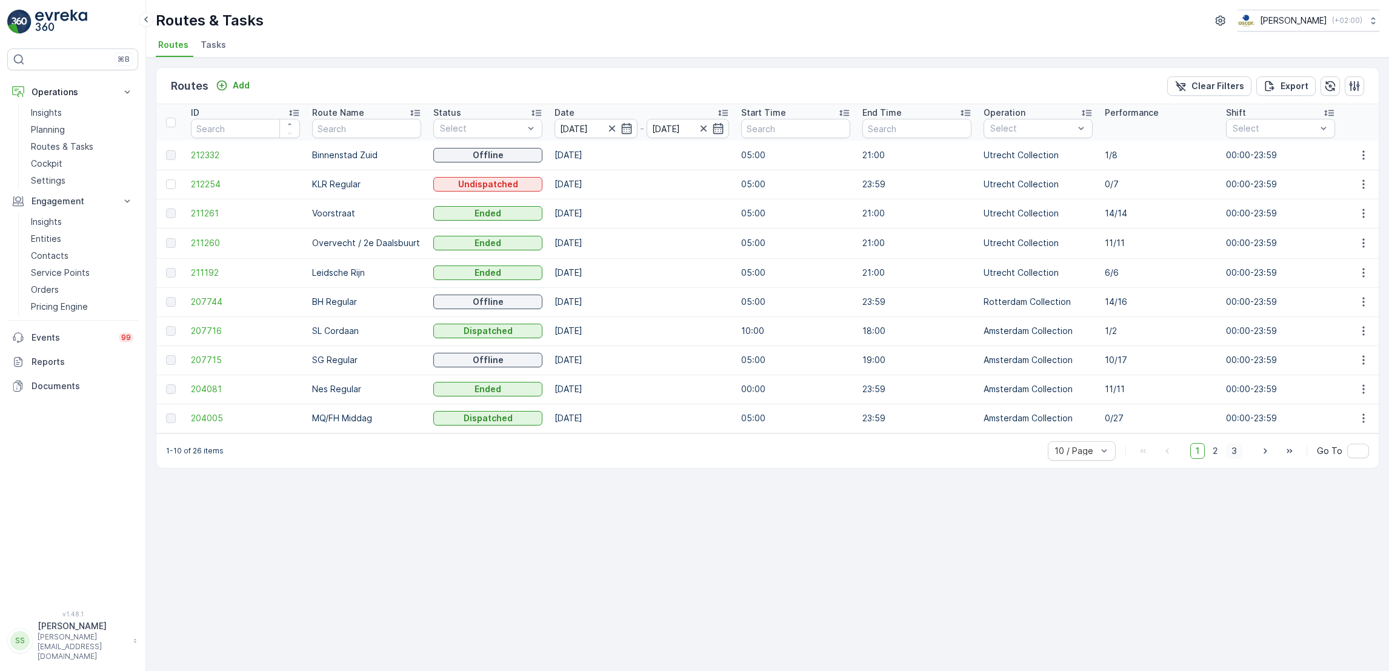
click at [1227, 459] on span "3" at bounding box center [1234, 451] width 16 height 16
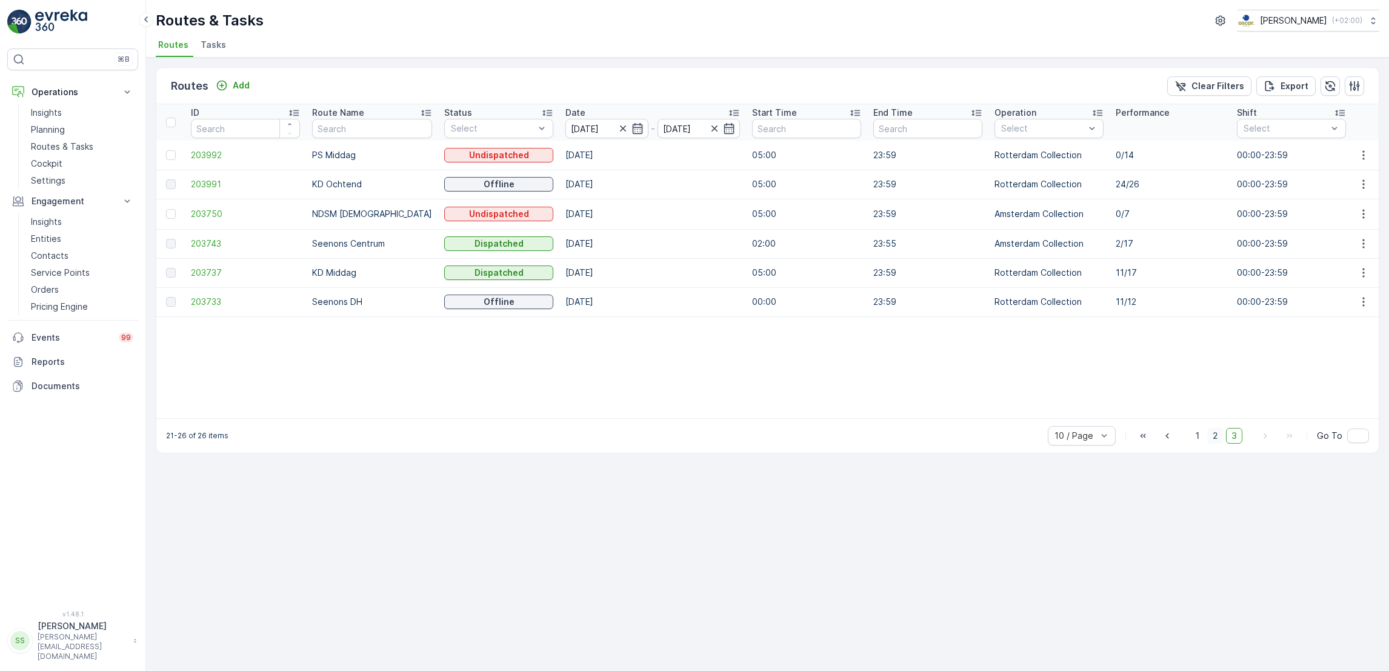
click at [1213, 441] on span "2" at bounding box center [1215, 436] width 16 height 16
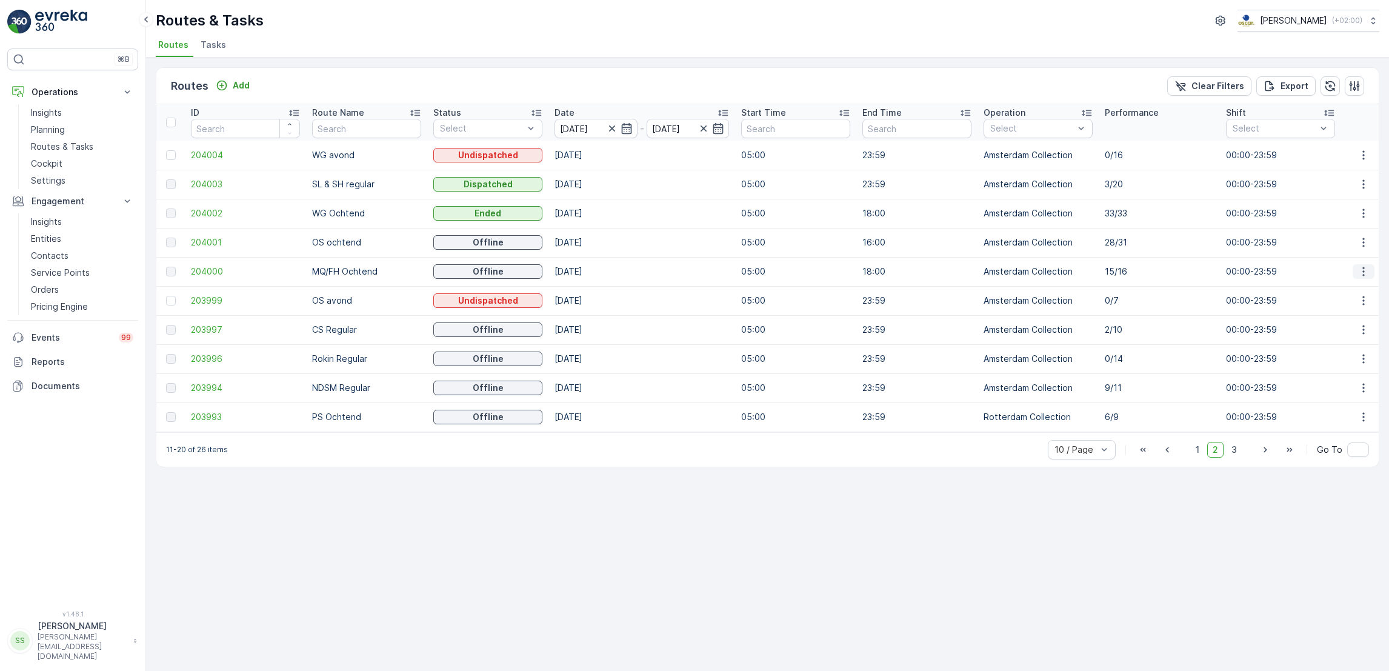
click at [1366, 272] on icon "button" at bounding box center [1363, 271] width 12 height 12
click at [1355, 287] on span "See More Details" at bounding box center [1334, 289] width 70 height 12
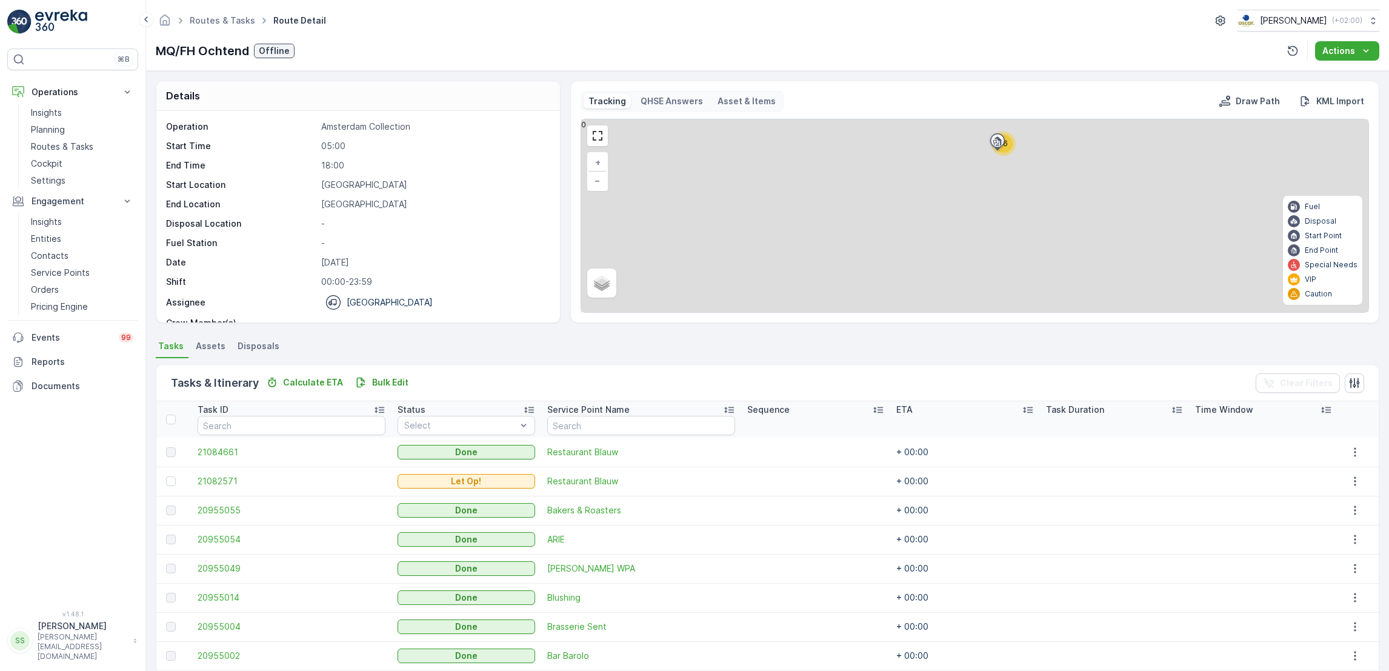
scroll to position [237, 0]
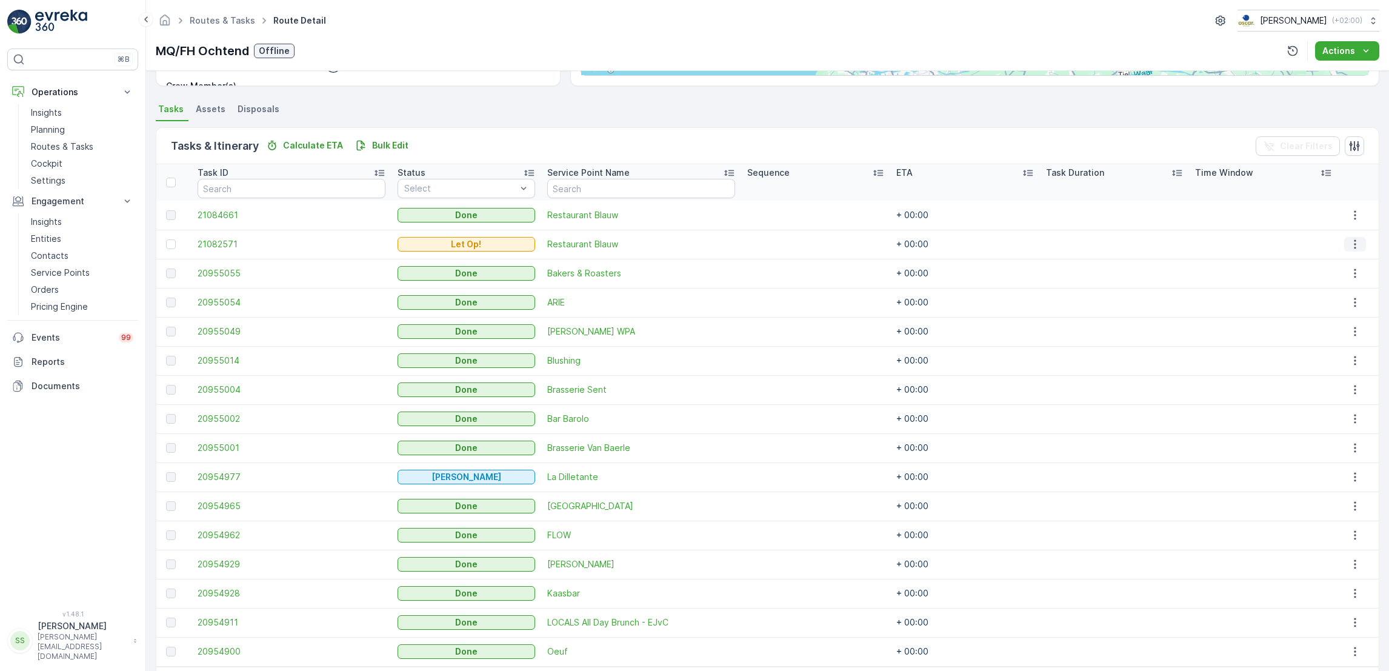
click at [1349, 242] on icon "button" at bounding box center [1355, 244] width 12 height 12
click at [1346, 254] on div "See More Details" at bounding box center [1343, 261] width 91 height 17
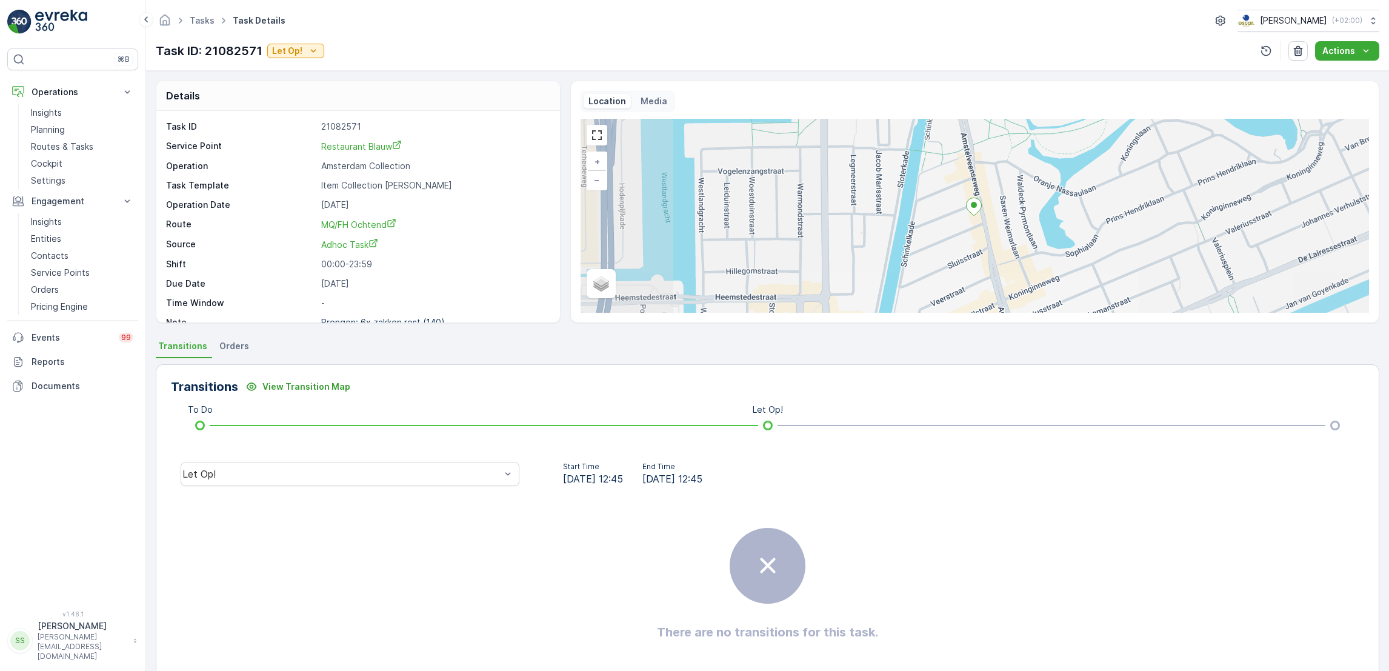
scroll to position [16, 0]
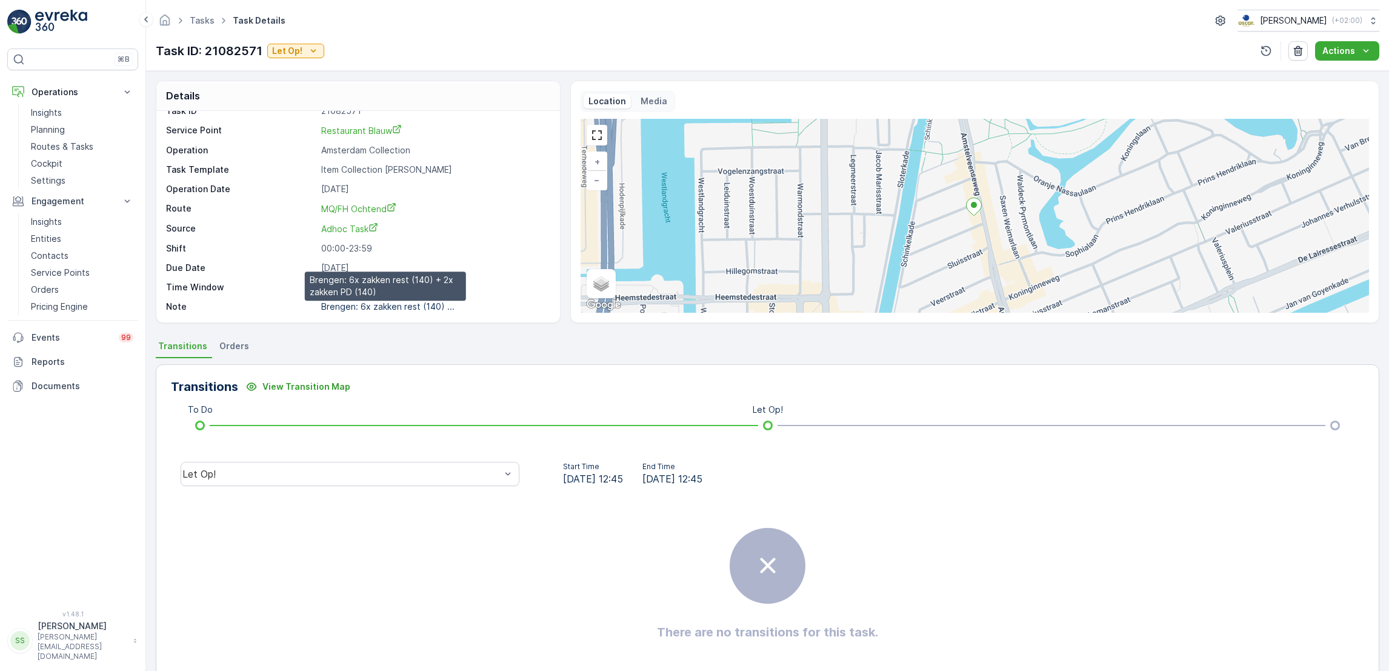
click at [351, 310] on p "Brengen: 6x zakken rest (140) ..." at bounding box center [387, 306] width 133 height 10
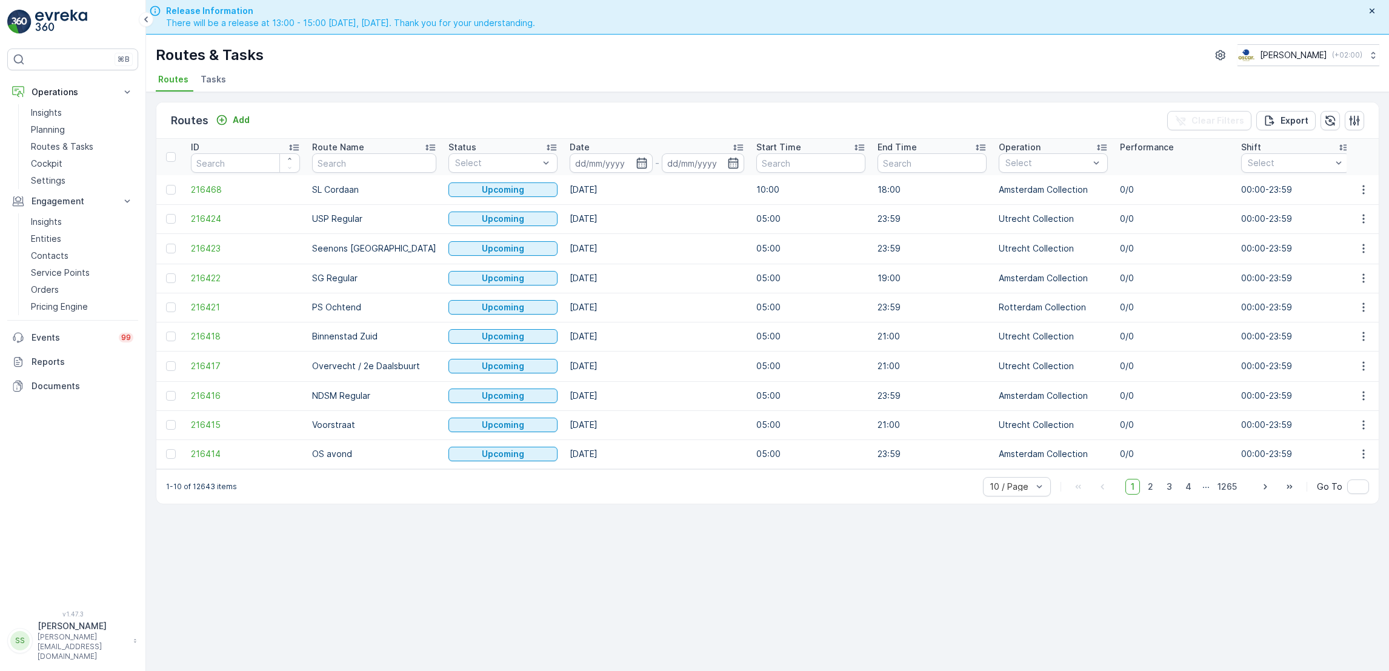
drag, startPoint x: 713, startPoint y: 648, endPoint x: 797, endPoint y: 706, distance: 102.7
click at [797, 670] on html "⌘B Operations Insights Planning Routes & Tasks Cockpit Settings Engagement Insi…" at bounding box center [694, 335] width 1389 height 671
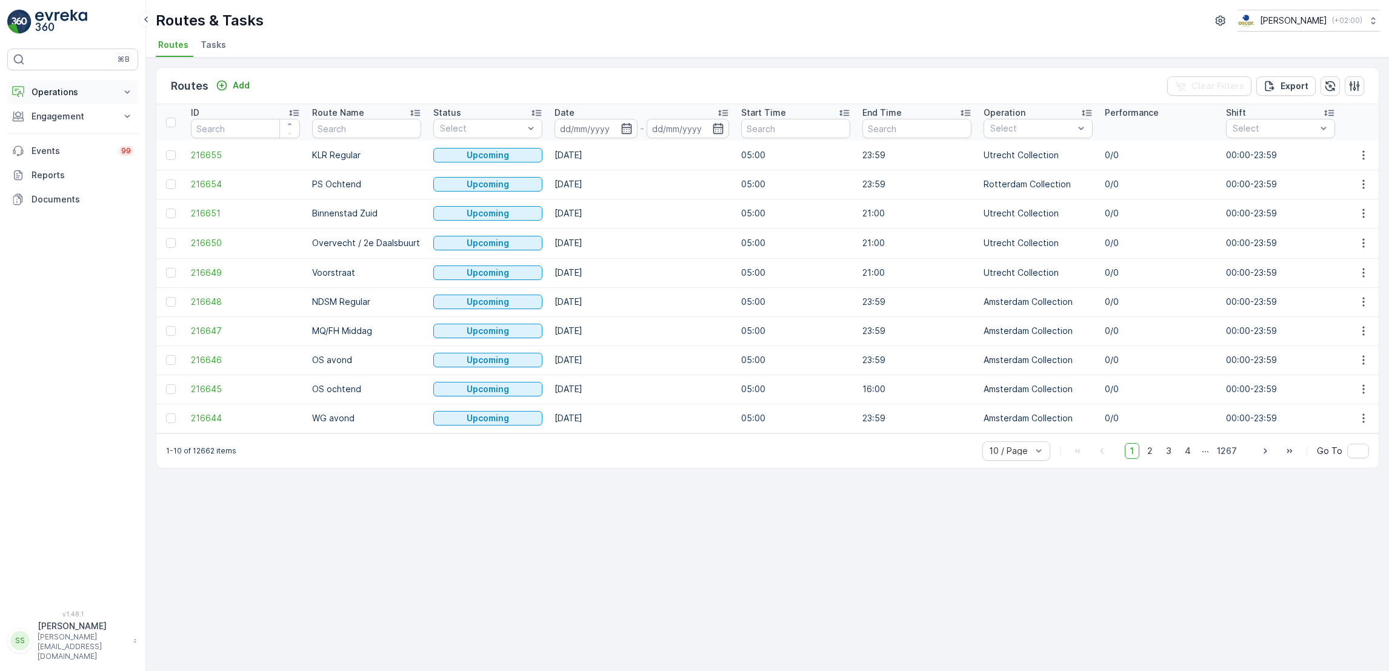
click at [70, 96] on p "Operations" at bounding box center [73, 92] width 82 height 12
click at [85, 207] on p "Engagement" at bounding box center [73, 201] width 82 height 12
click at [75, 271] on p "Service Points" at bounding box center [60, 273] width 59 height 12
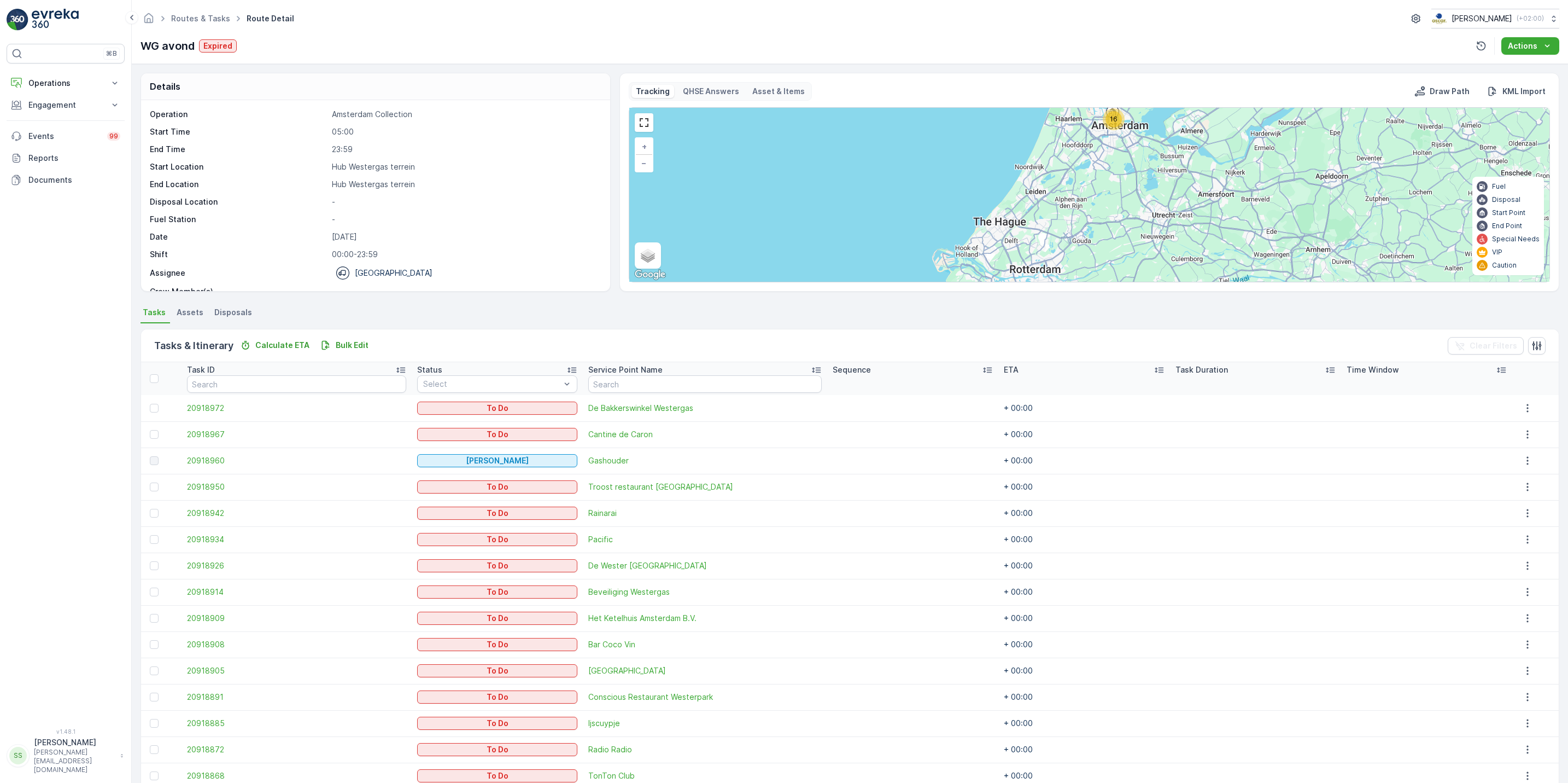
scroll to position [78, 0]
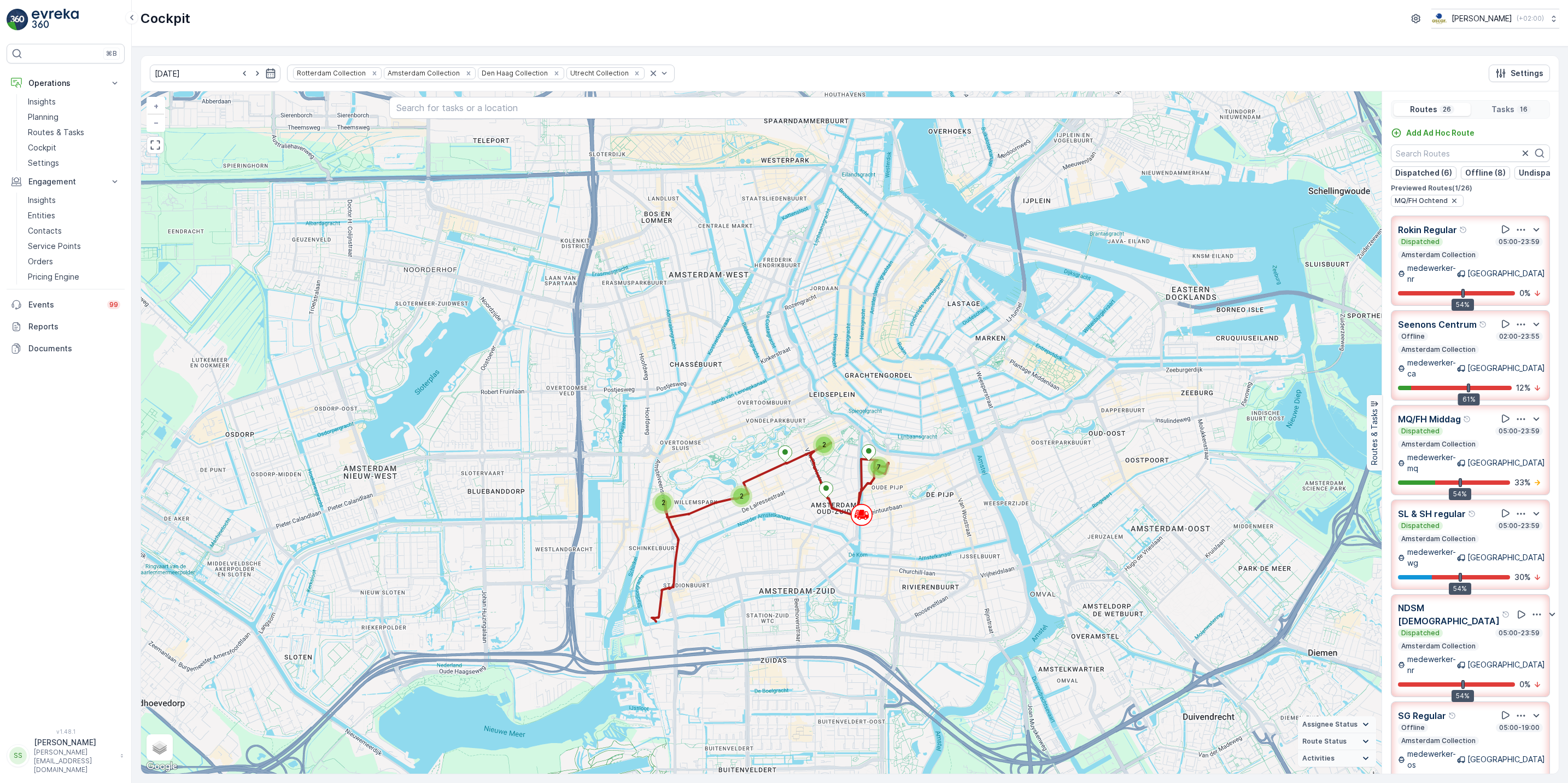
scroll to position [73, 0]
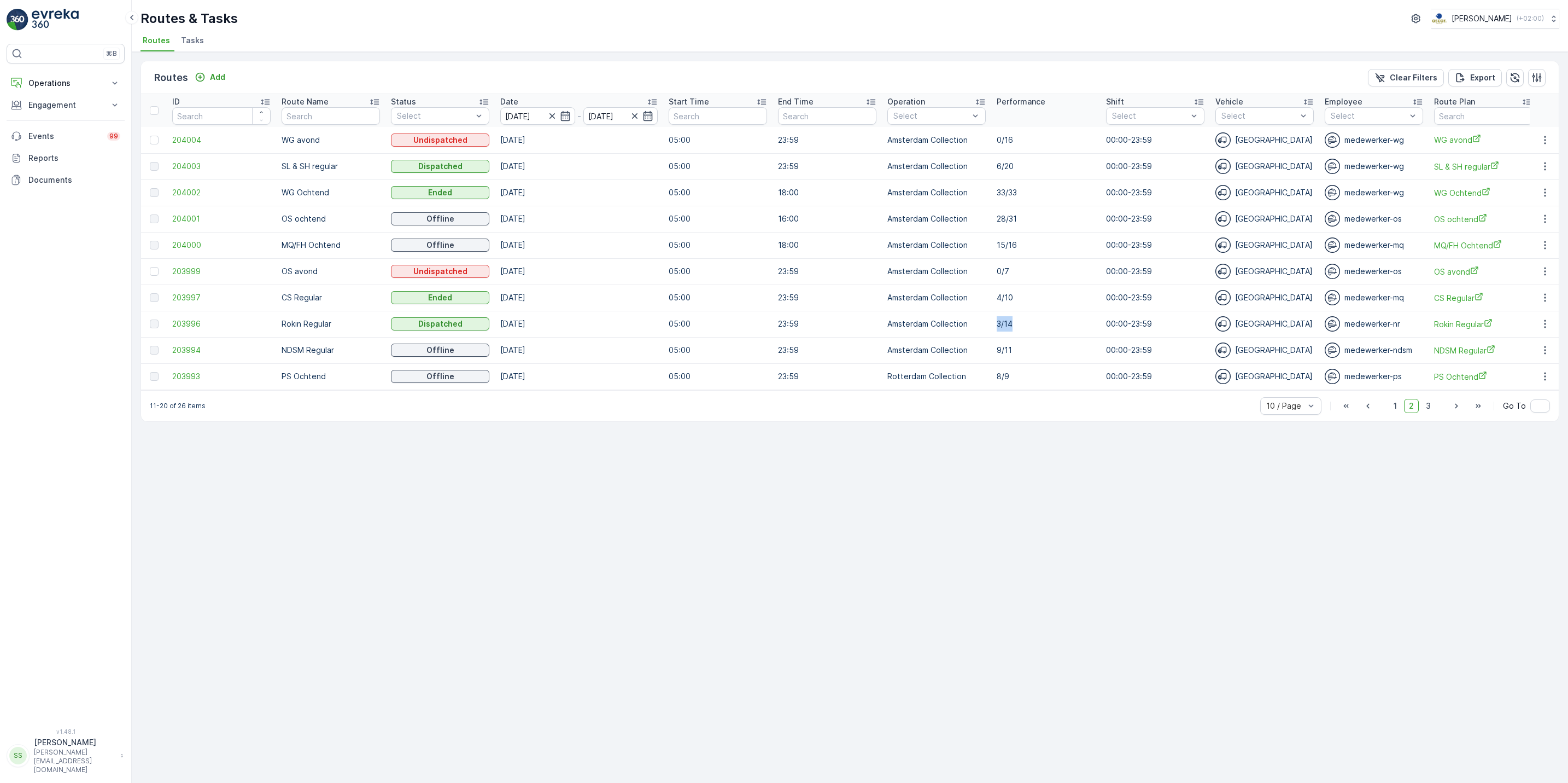
drag, startPoint x: 1041, startPoint y: 330, endPoint x: 979, endPoint y: 329, distance: 62.0
click at [979, 329] on tr "203996 Rokin Regular Dispatched [DATE] 05:00 23:59 Amsterdam Collection [DATE] …" at bounding box center [1306, 323] width 2331 height 26
click at [193, 34] on li "Tasks" at bounding box center [193, 42] width 30 height 19
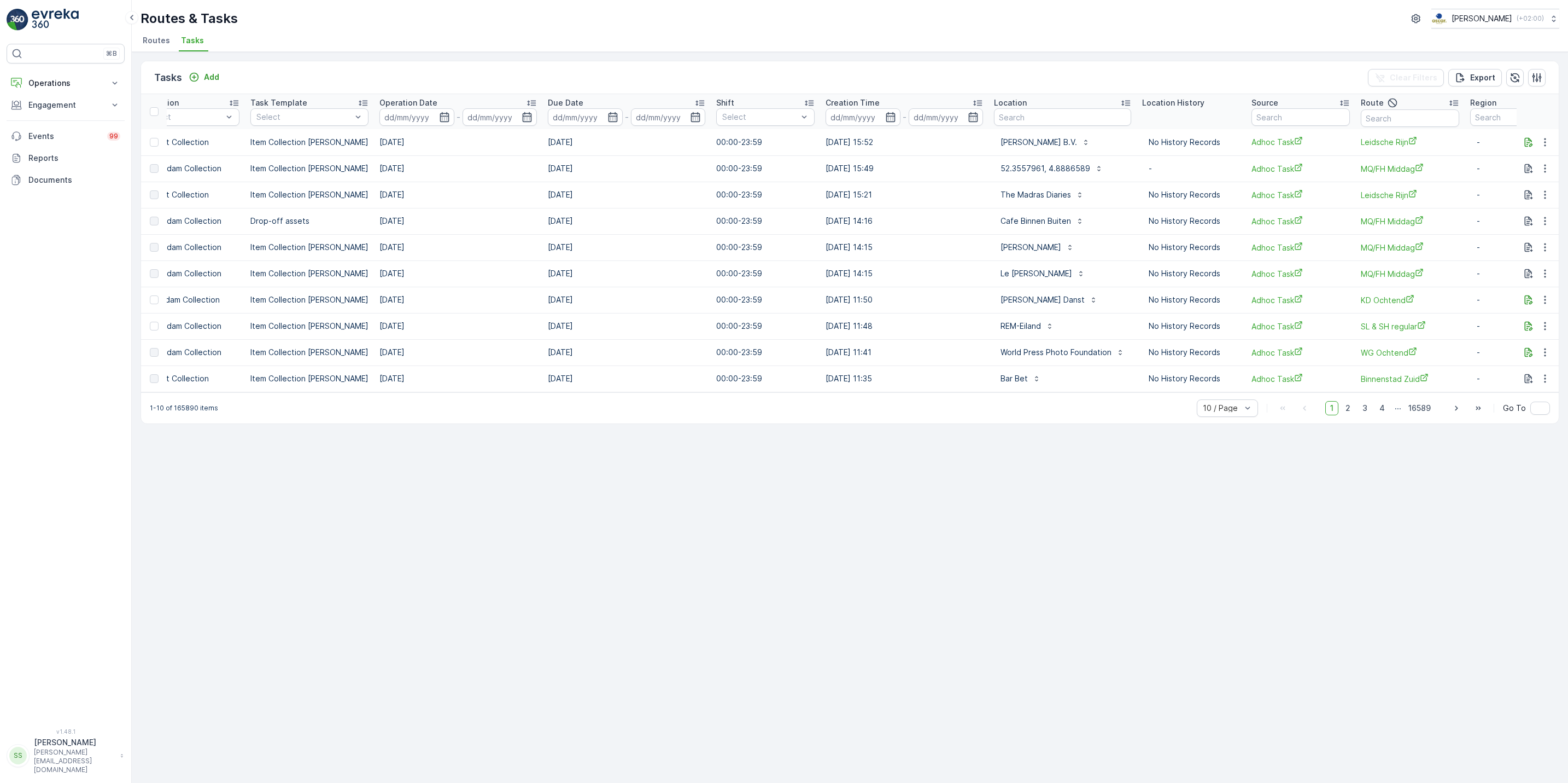
scroll to position [0, 297]
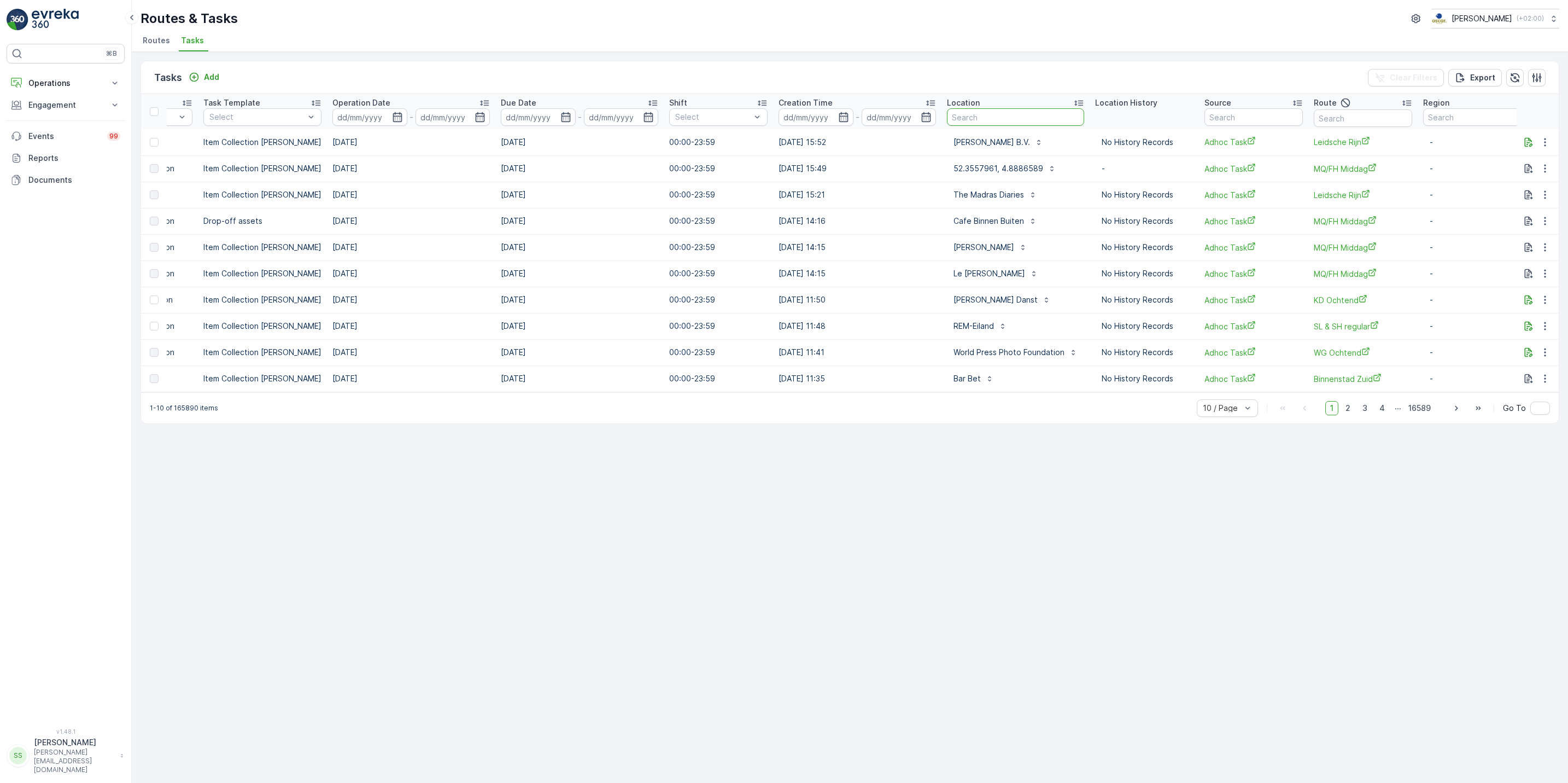
click at [1009, 117] on input "text" at bounding box center [1016, 117] width 137 height 17
type input "secrid"
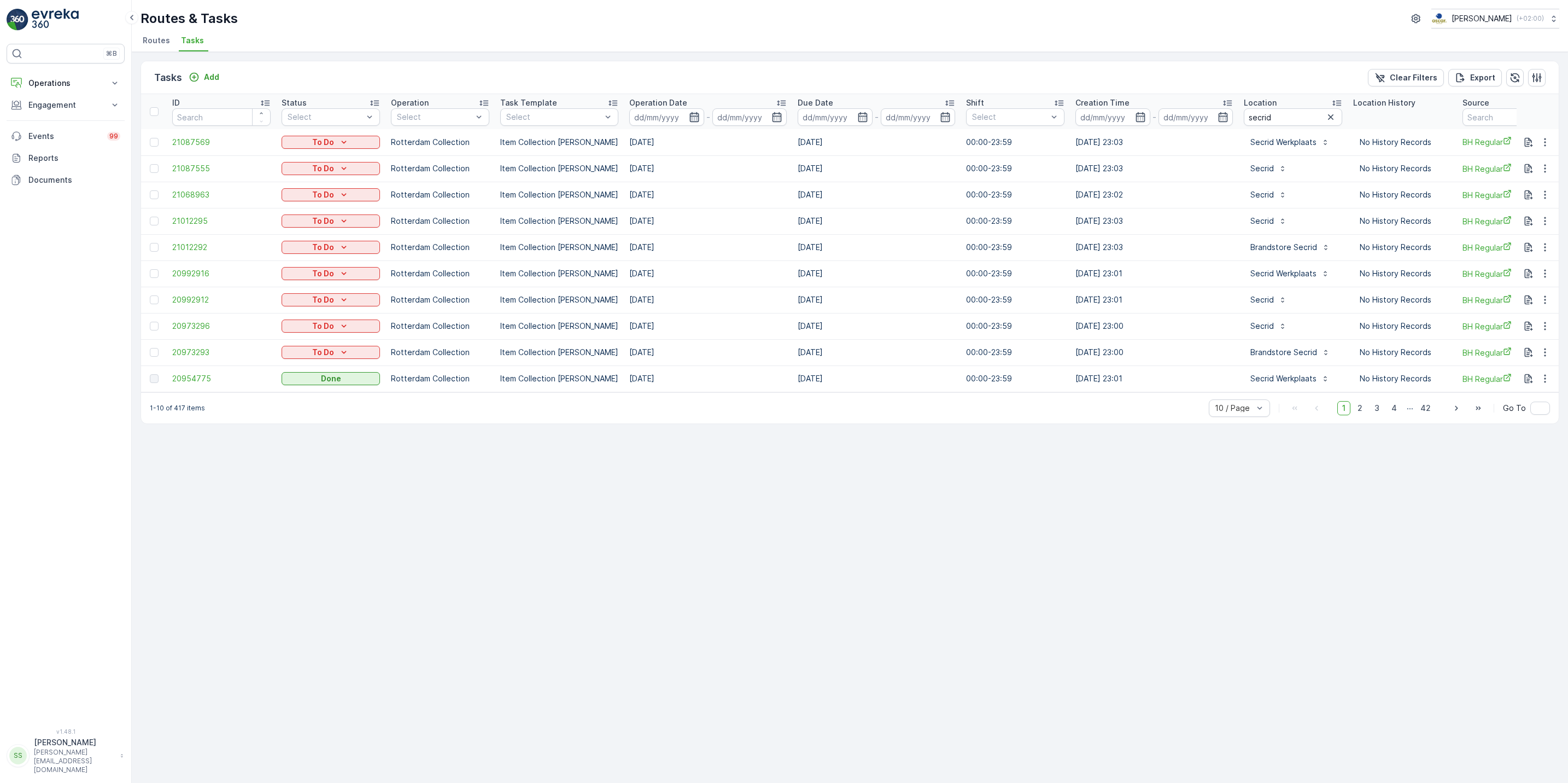
click at [689, 118] on icon "button" at bounding box center [694, 117] width 11 height 11
click at [756, 247] on div "19" at bounding box center [756, 250] width 17 height 17
type input "[DATE]"
click at [756, 247] on div "19" at bounding box center [756, 250] width 17 height 17
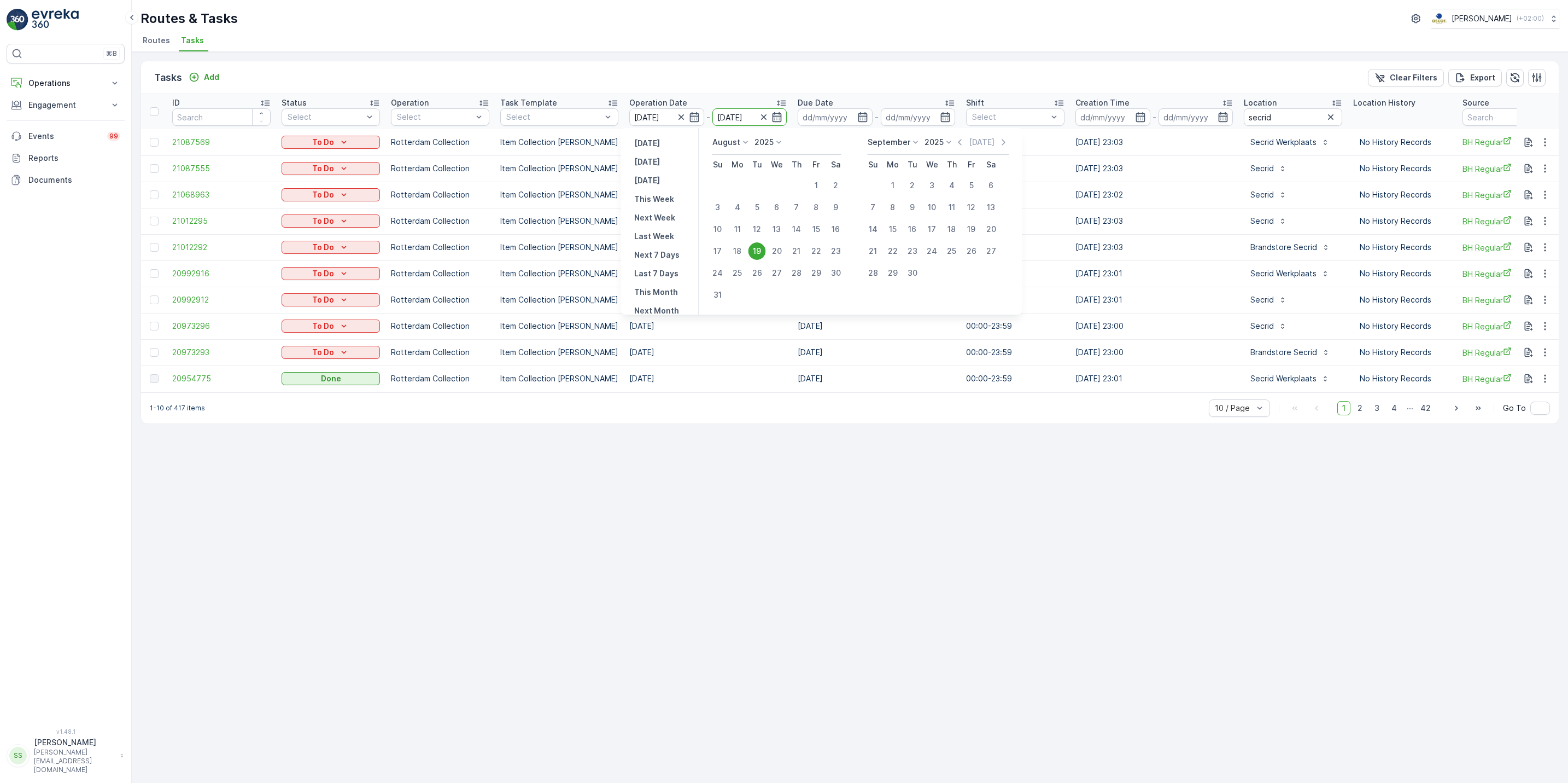
type input "[DATE]"
click at [756, 247] on div "19" at bounding box center [756, 250] width 17 height 17
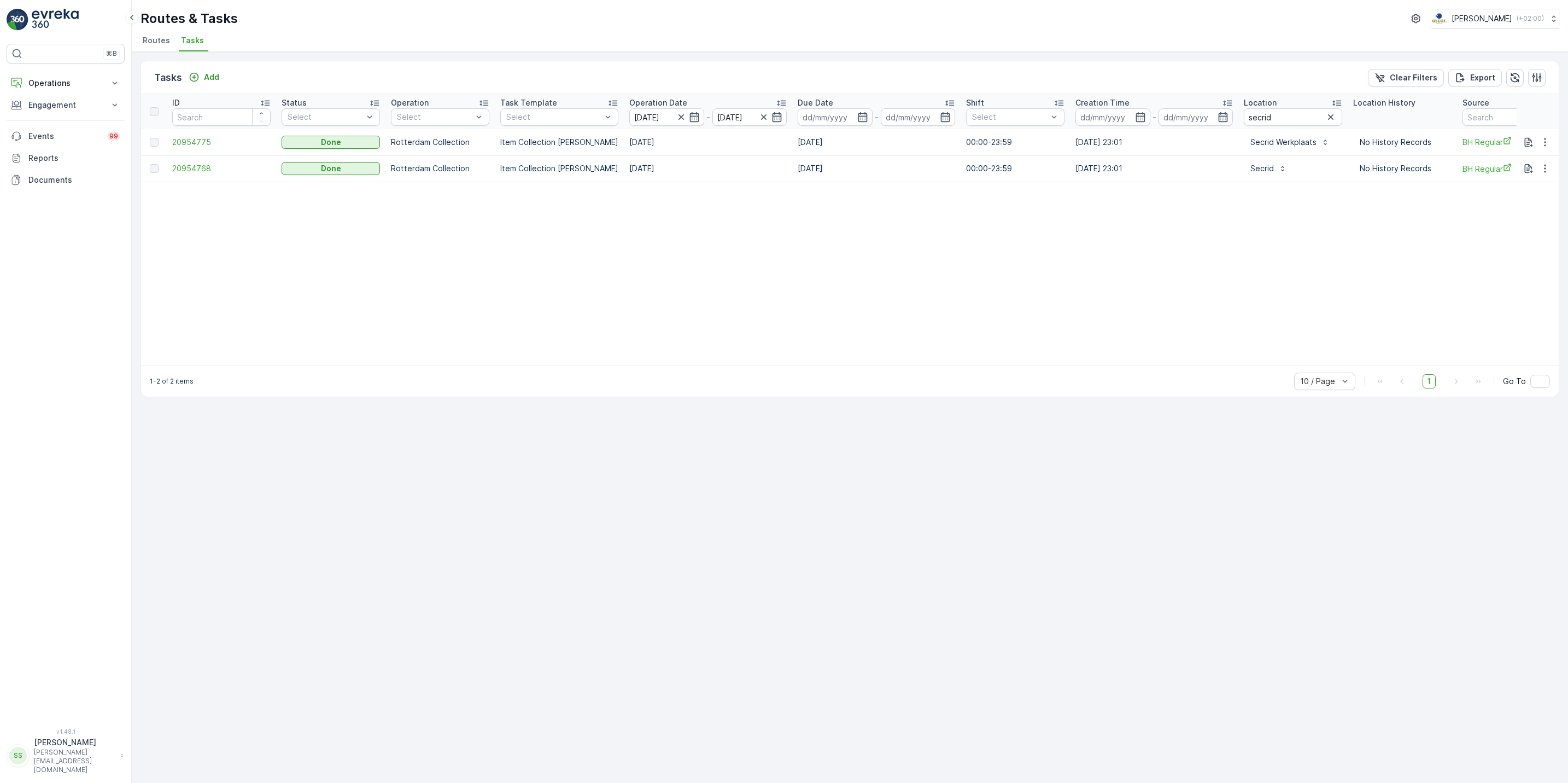
scroll to position [0, 100]
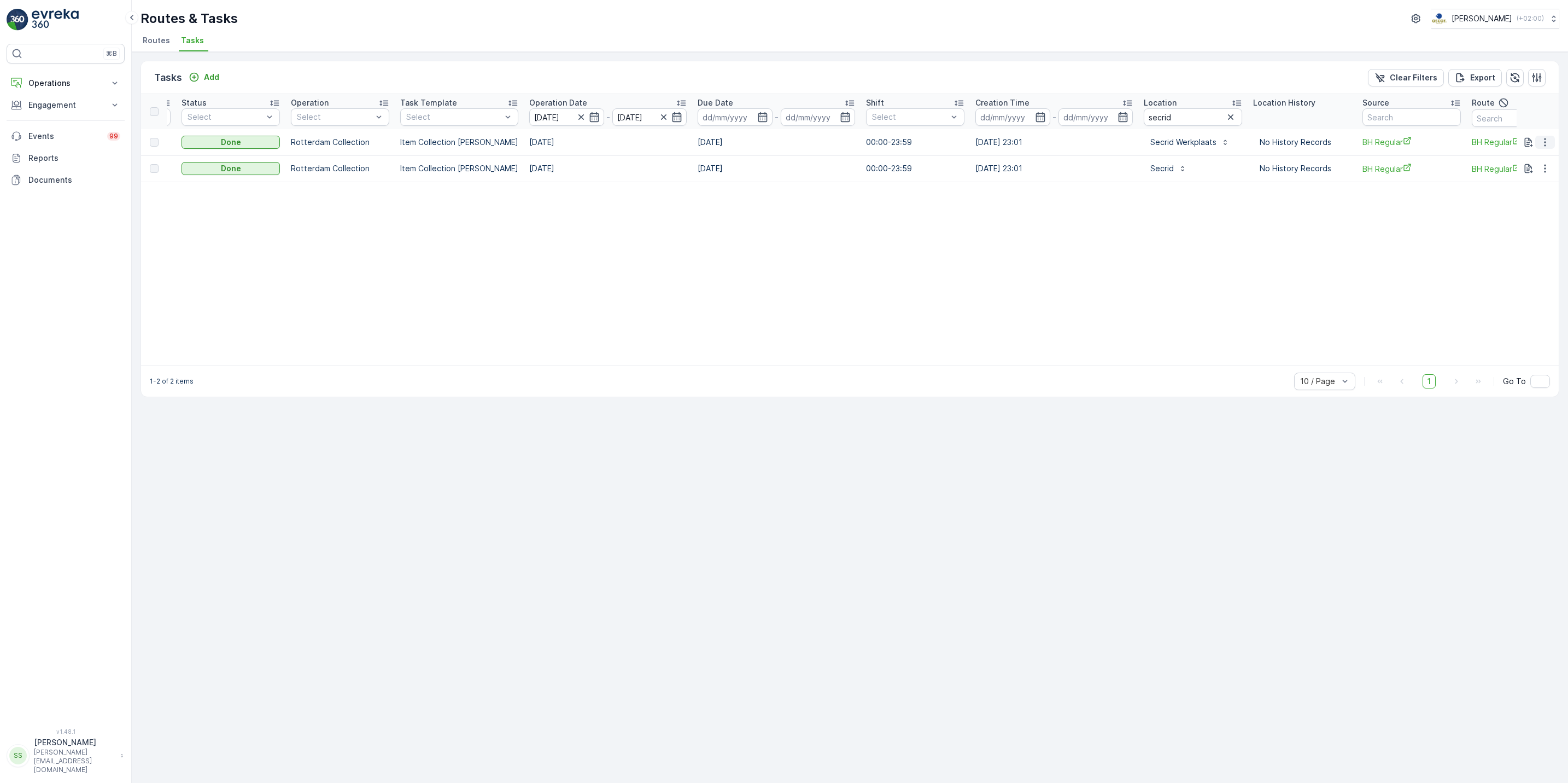
click at [1545, 139] on icon "button" at bounding box center [1545, 142] width 2 height 8
click at [1531, 156] on span "See More Details" at bounding box center [1532, 159] width 63 height 11
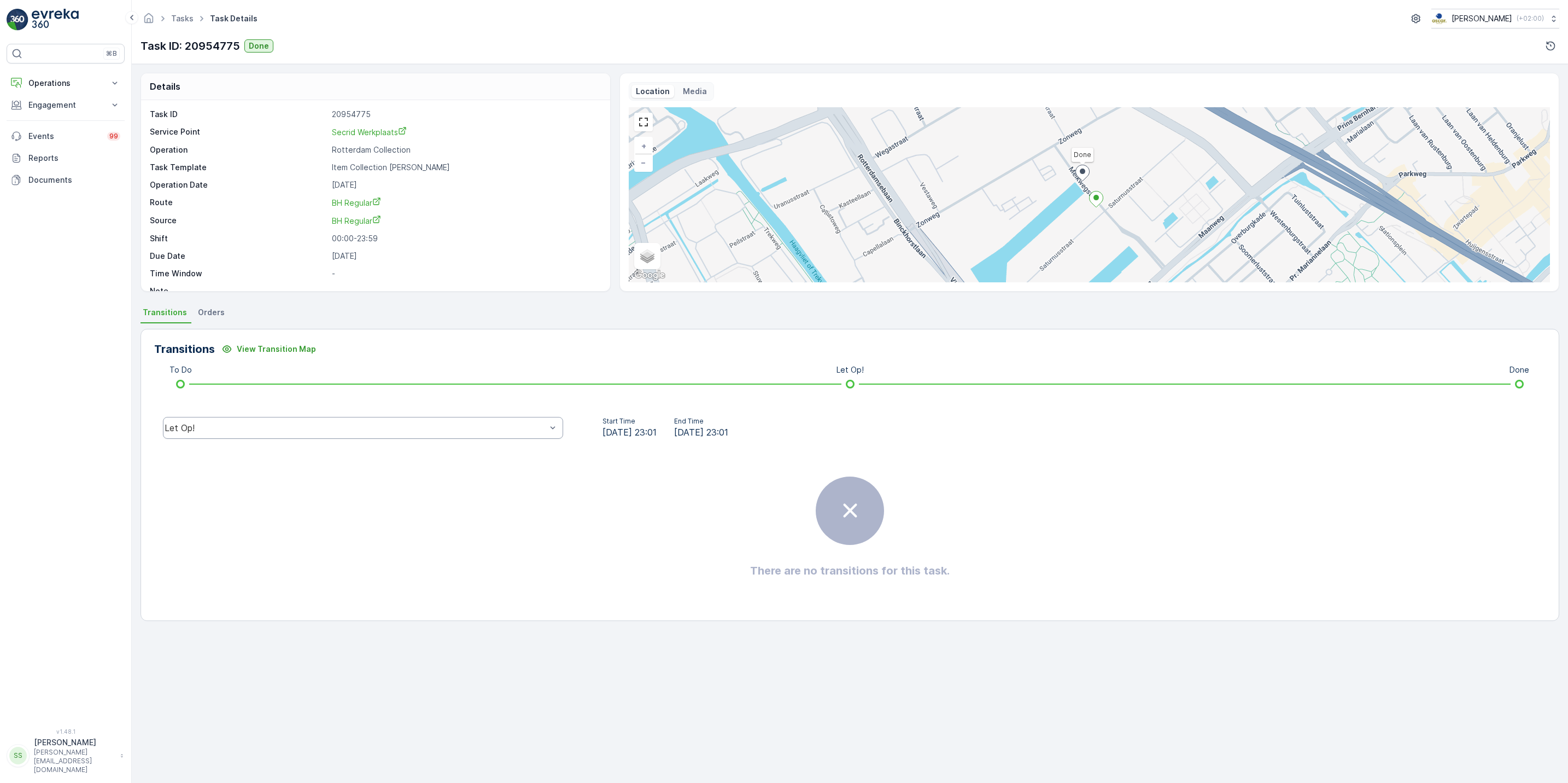
click at [231, 432] on div "Let Op!" at bounding box center [355, 427] width 382 height 10
click at [218, 347] on div "Done" at bounding box center [363, 345] width 387 height 10
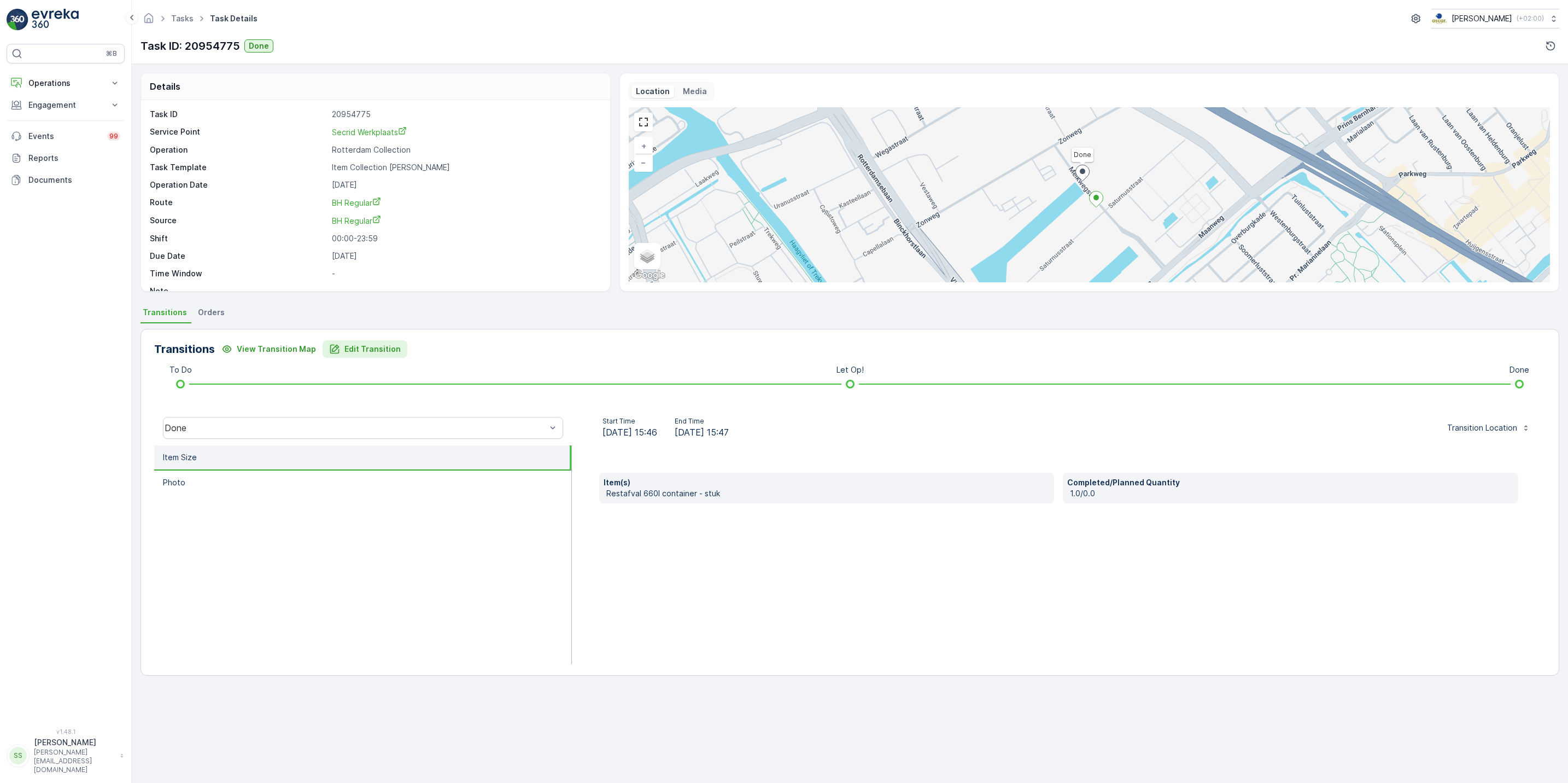
click at [359, 348] on p "Edit Transition" at bounding box center [373, 349] width 56 height 11
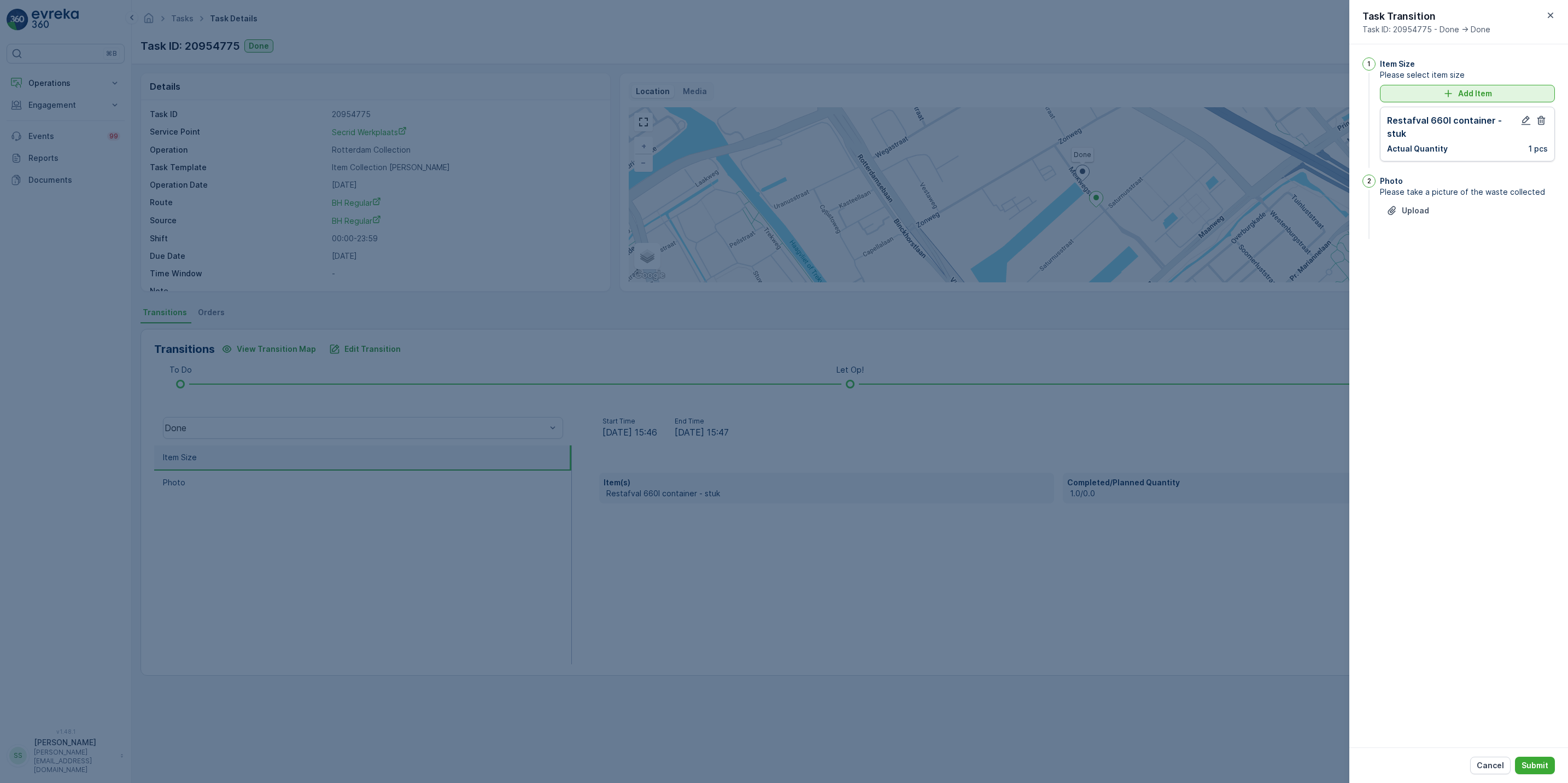
click at [1459, 100] on button "Add Item" at bounding box center [1468, 93] width 175 height 17
click at [1443, 117] on div at bounding box center [1461, 114] width 140 height 9
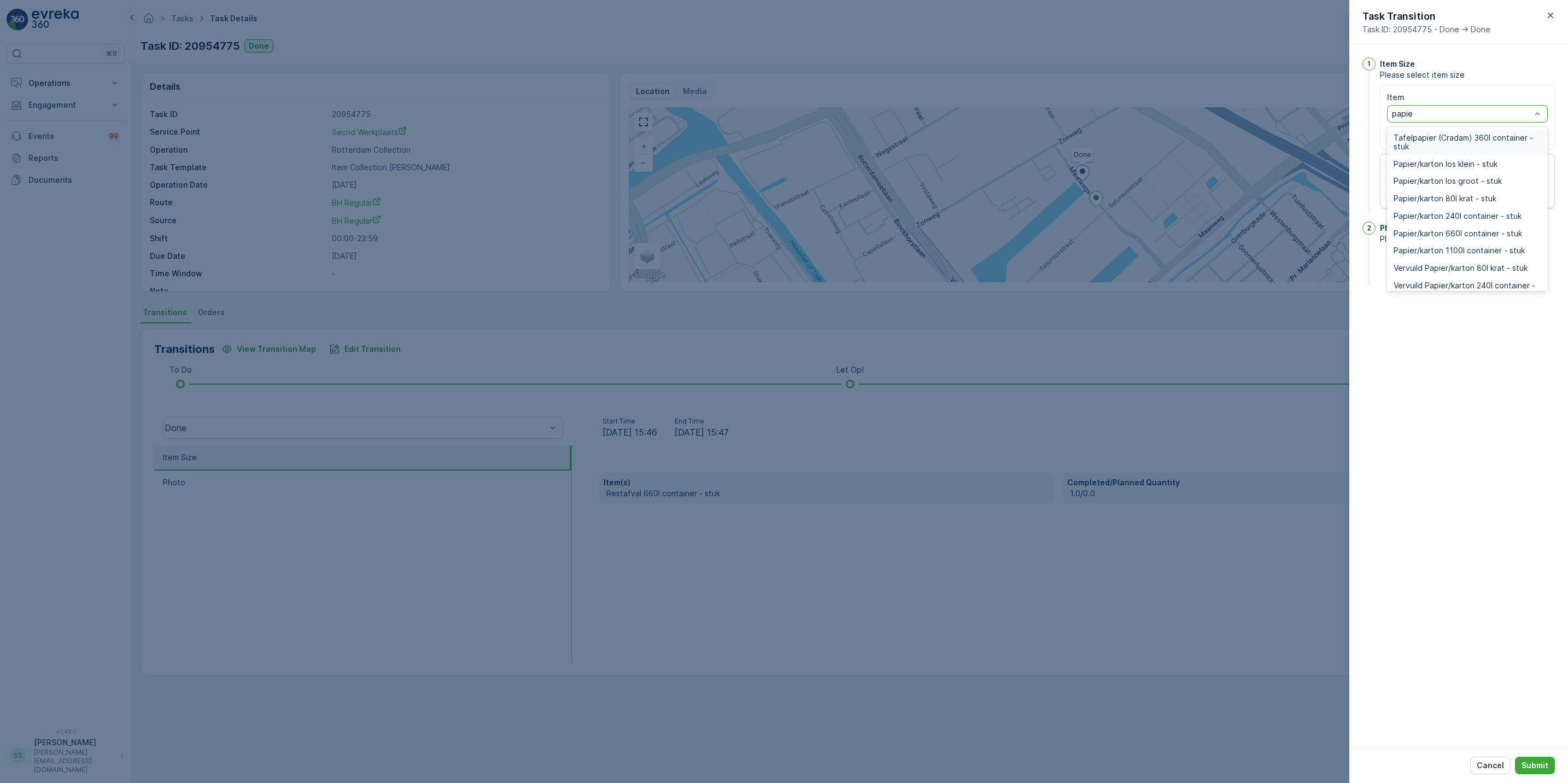
type input "papier"
click at [1466, 230] on span "Papier/karton 660l container - stuk" at bounding box center [1458, 234] width 128 height 9
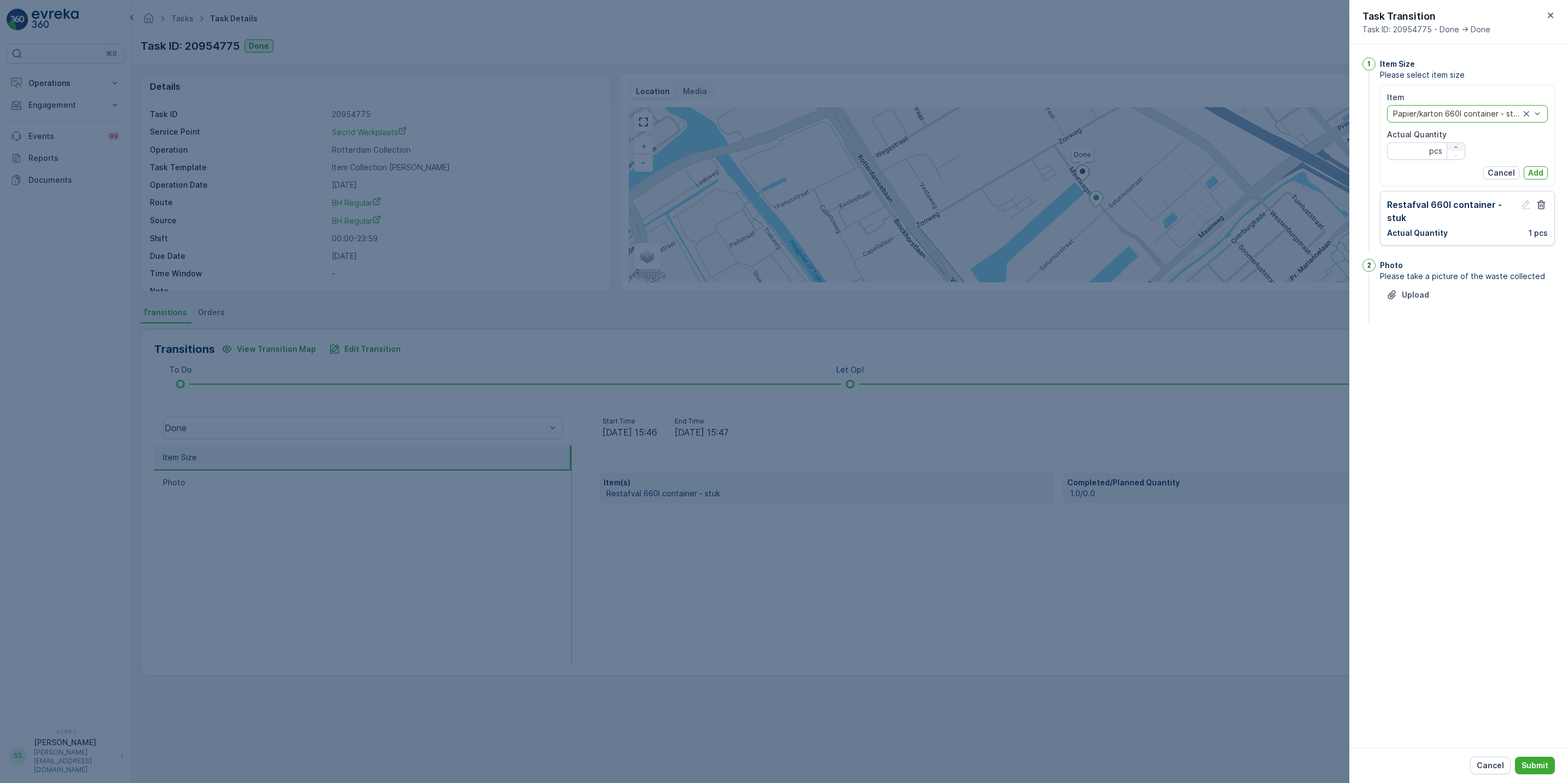
click at [1455, 143] on button "button" at bounding box center [1456, 146] width 17 height 8
type Quantity "2"
click at [1534, 172] on p "Add" at bounding box center [1536, 172] width 15 height 11
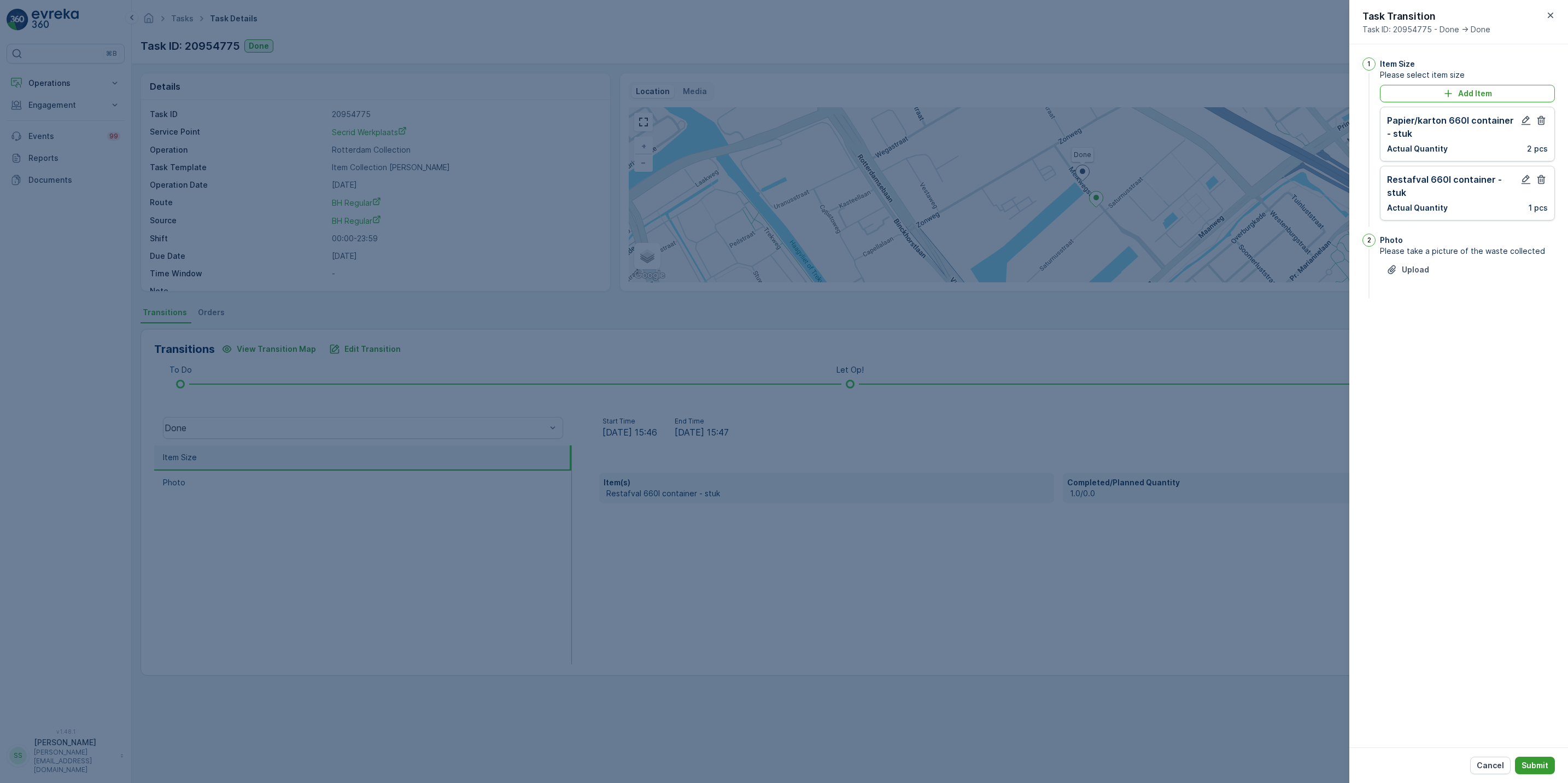
click at [1531, 765] on p "Submit" at bounding box center [1536, 765] width 27 height 11
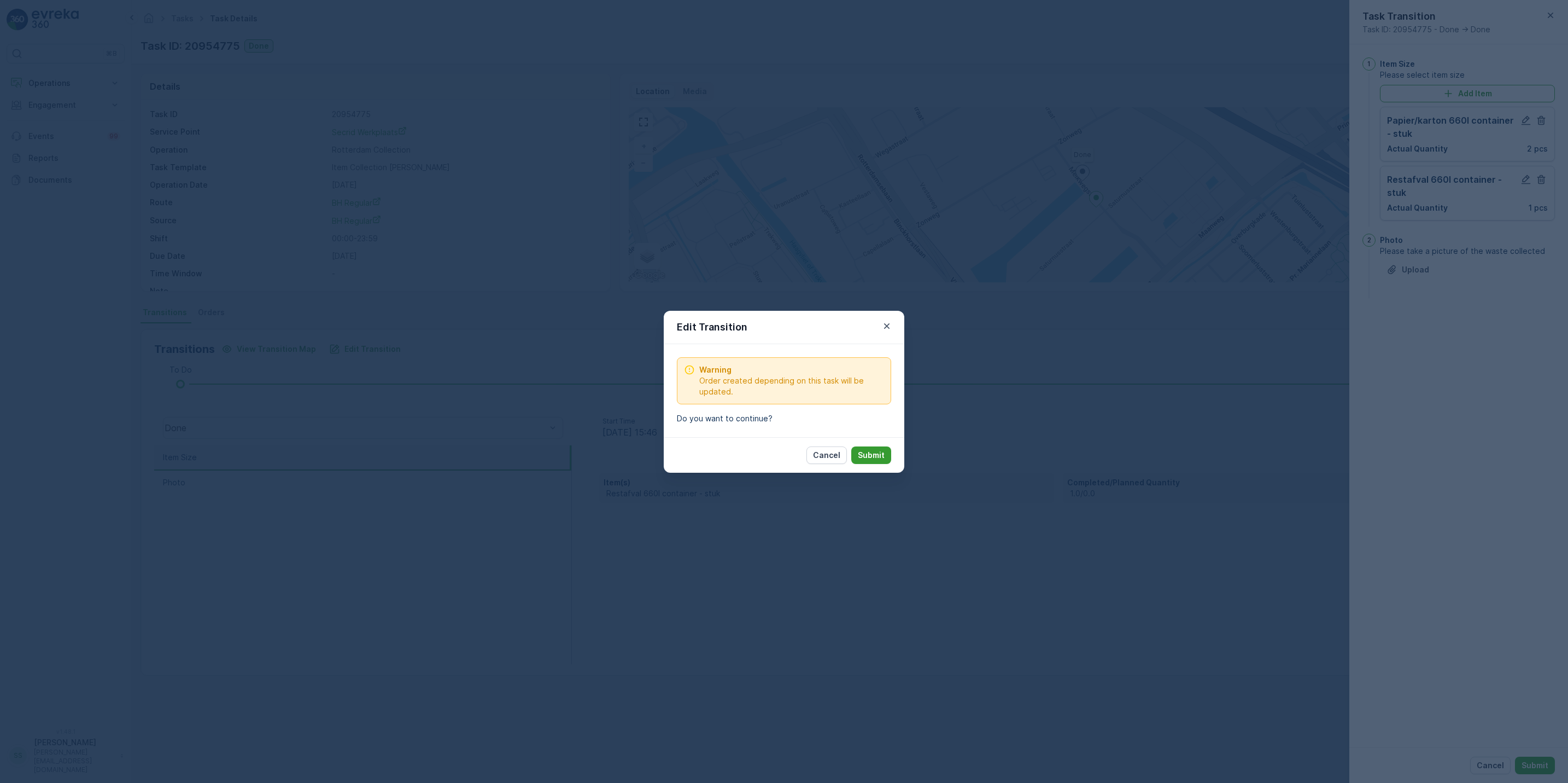
click at [878, 452] on p "Submit" at bounding box center [872, 455] width 27 height 11
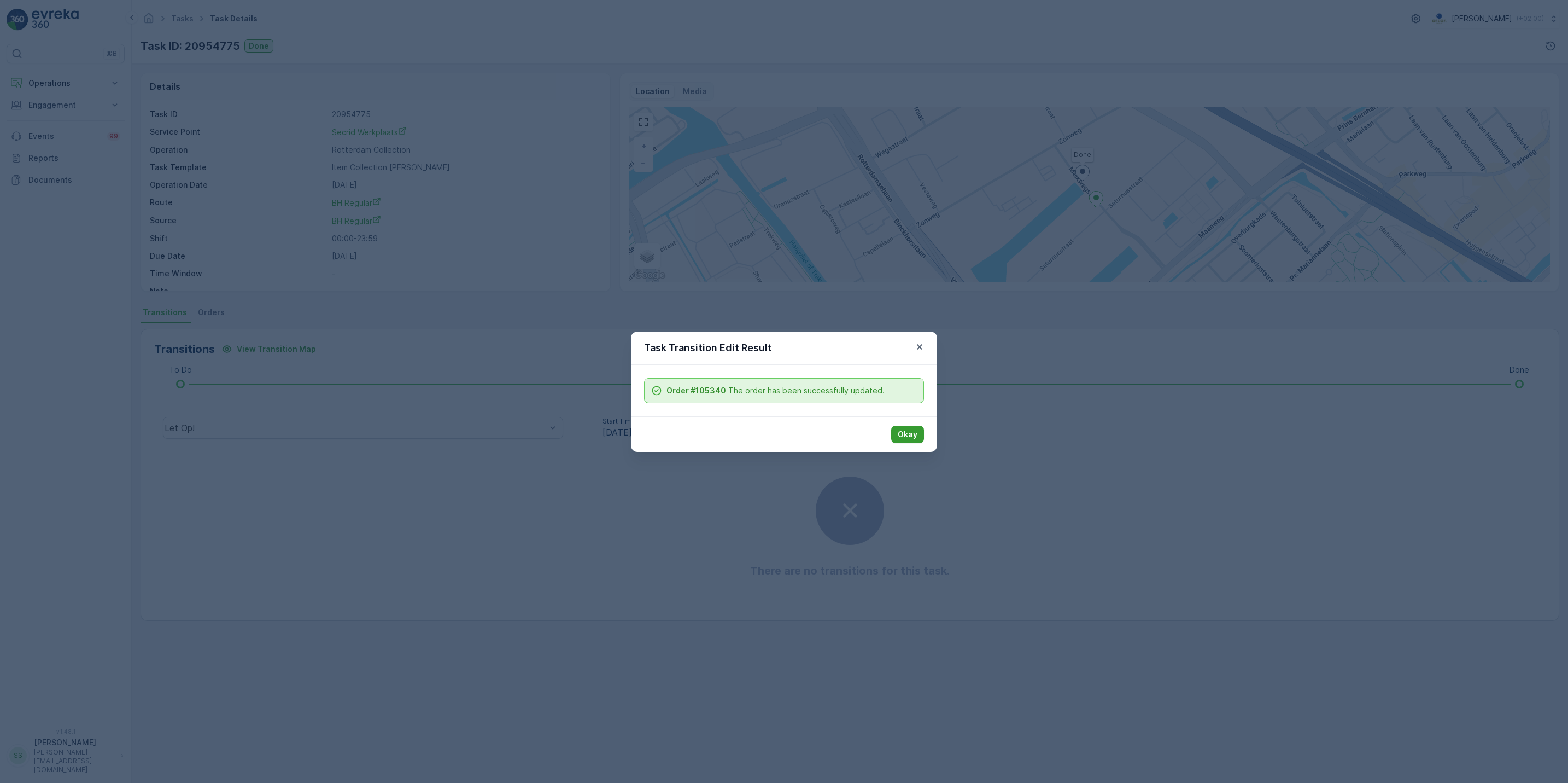
click at [901, 435] on p "Okay" at bounding box center [908, 434] width 20 height 11
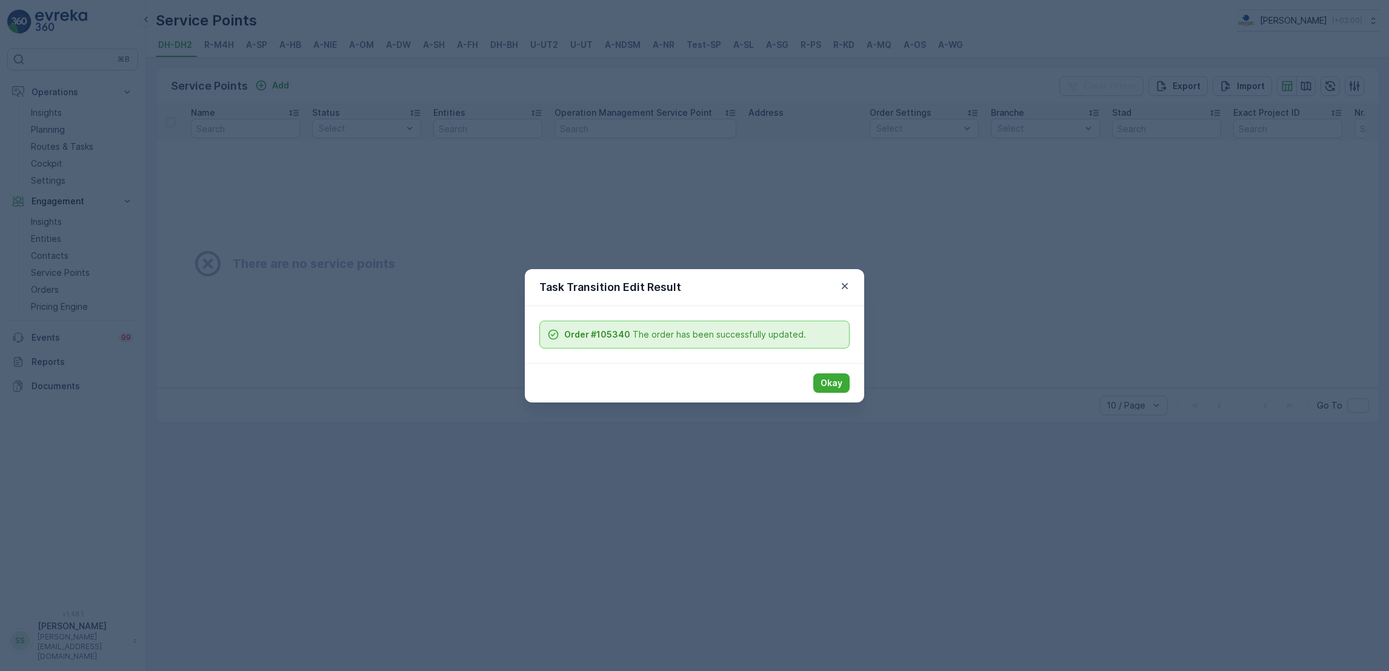
click at [828, 393] on div "Okay" at bounding box center [694, 382] width 339 height 39
click at [833, 389] on button "Okay" at bounding box center [831, 382] width 36 height 19
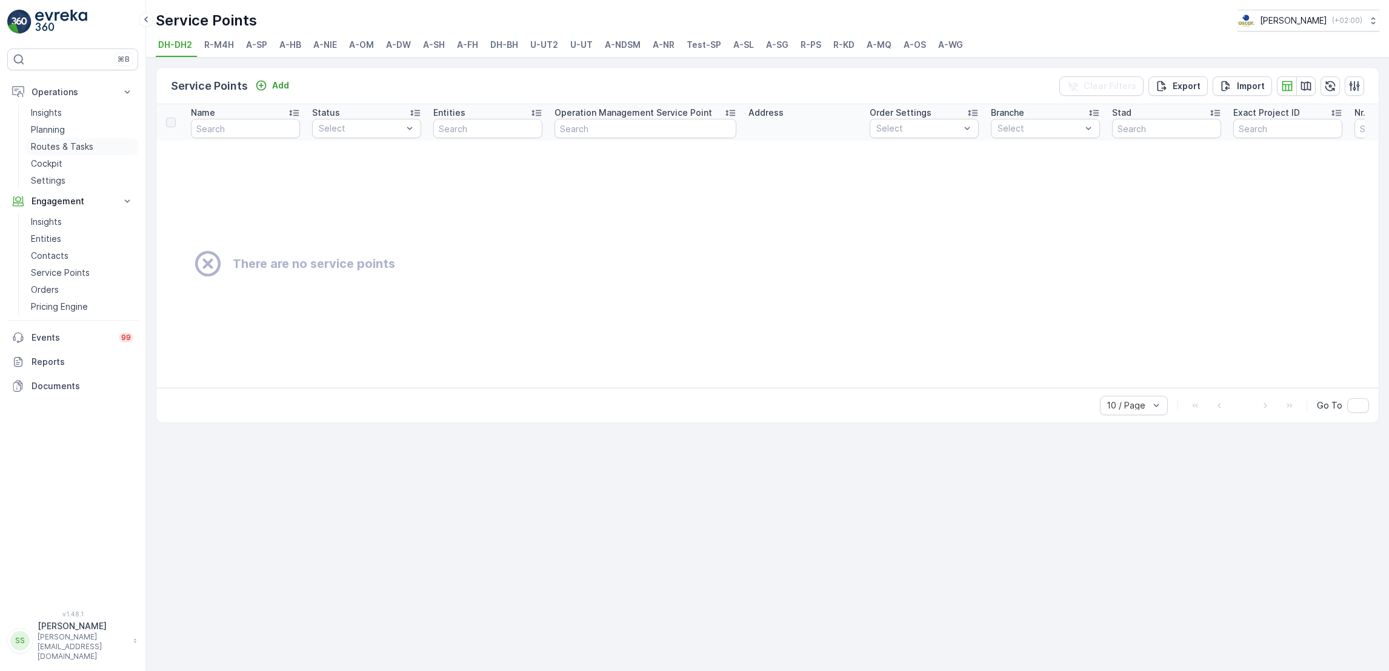
click at [59, 147] on p "Routes & Tasks" at bounding box center [62, 147] width 62 height 12
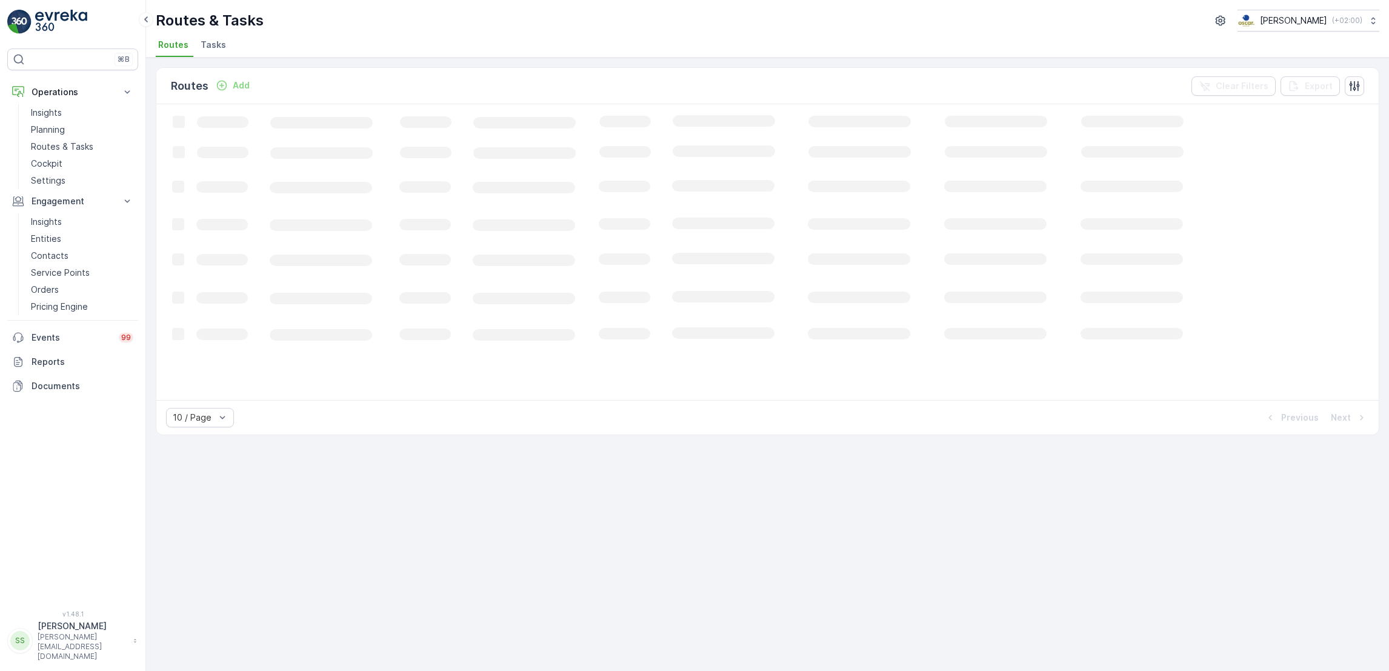
click at [219, 47] on span "Tasks" at bounding box center [213, 45] width 25 height 12
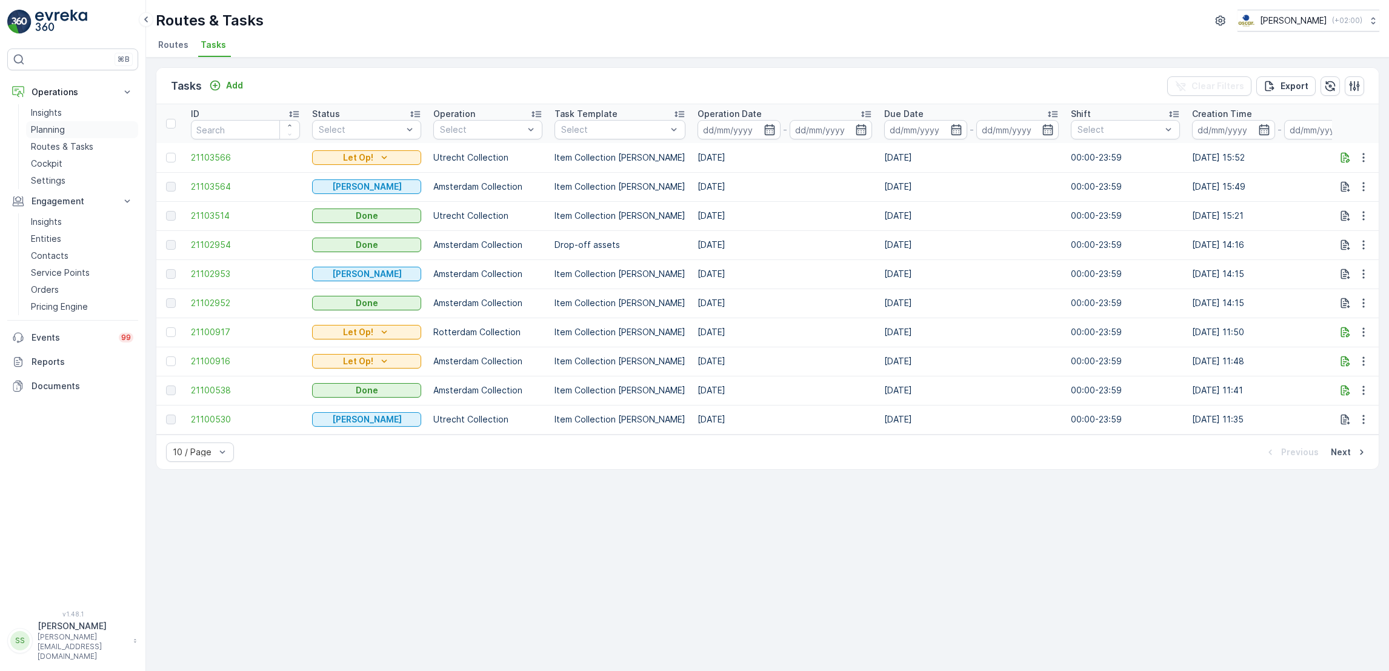
click at [50, 131] on p "Planning" at bounding box center [48, 130] width 34 height 12
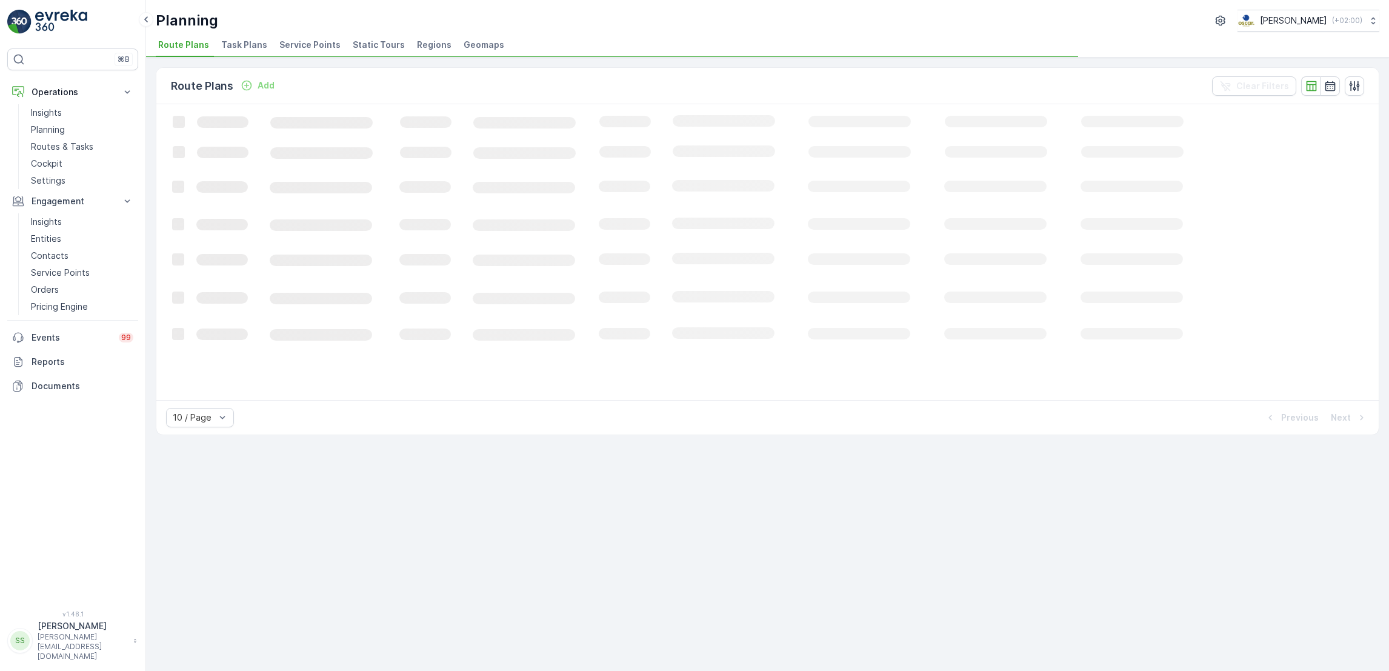
click at [251, 37] on li "Task Plans" at bounding box center [245, 46] width 53 height 21
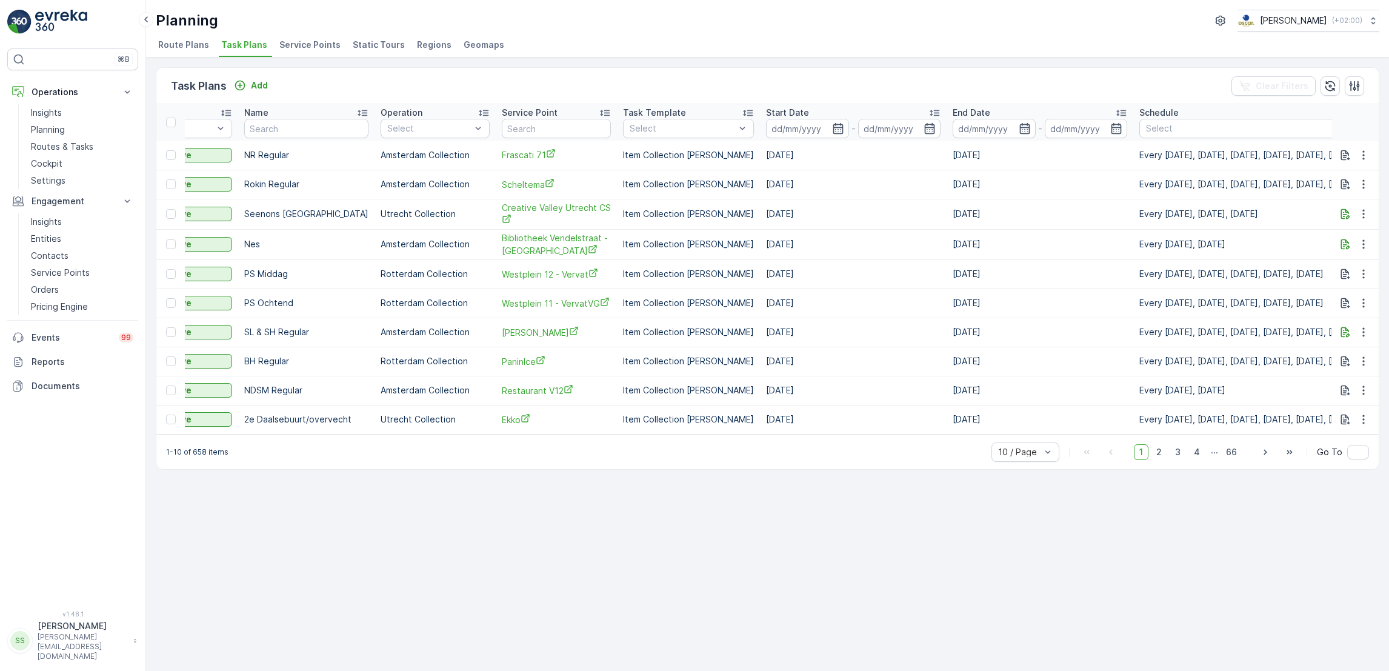
scroll to position [0, 191]
click at [511, 131] on input "text" at bounding box center [554, 128] width 109 height 19
type input "binnen"
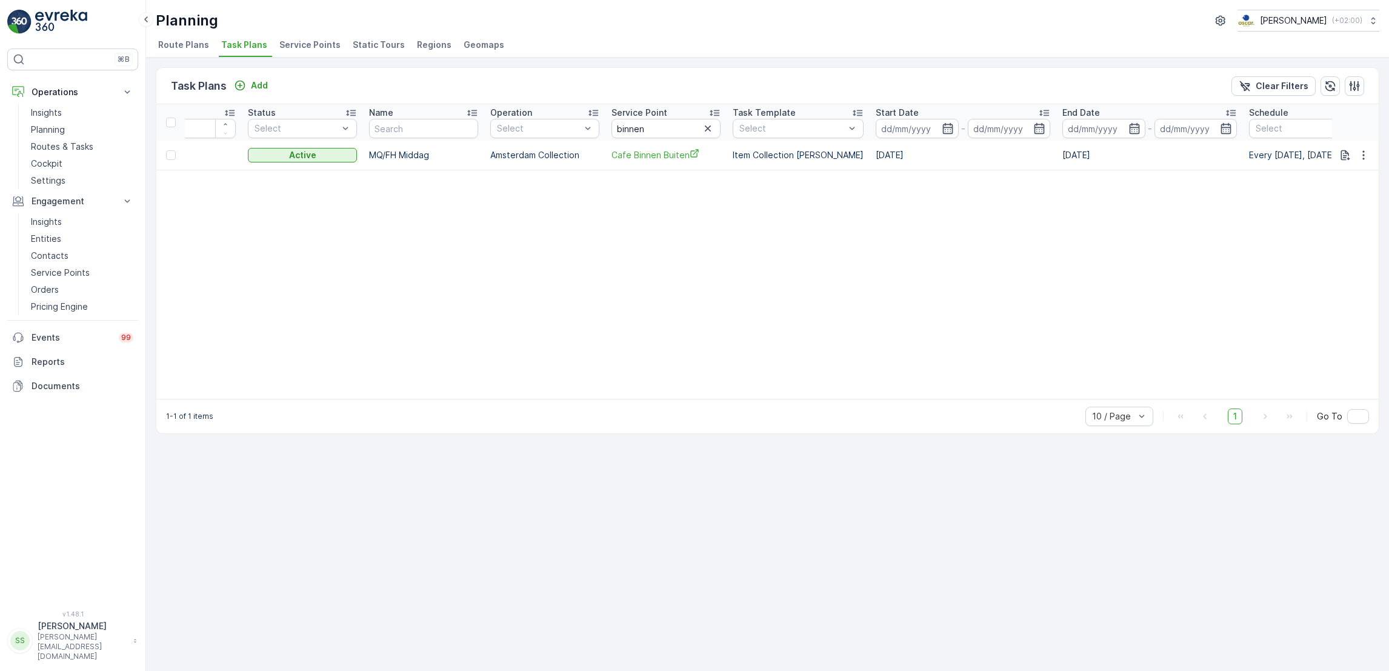
scroll to position [0, 65]
click at [1364, 156] on icon "button" at bounding box center [1363, 155] width 12 height 12
click at [1357, 188] on span "Edit Task Plan" at bounding box center [1341, 190] width 56 height 12
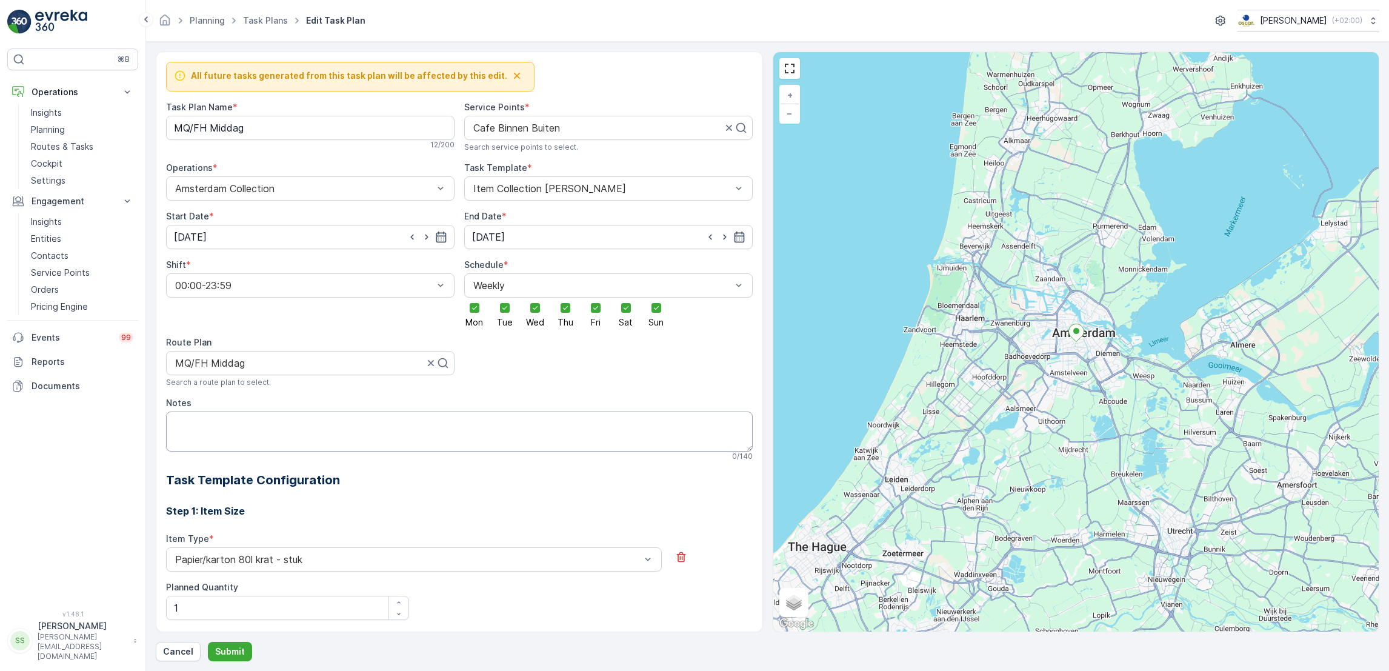
scroll to position [114, 0]
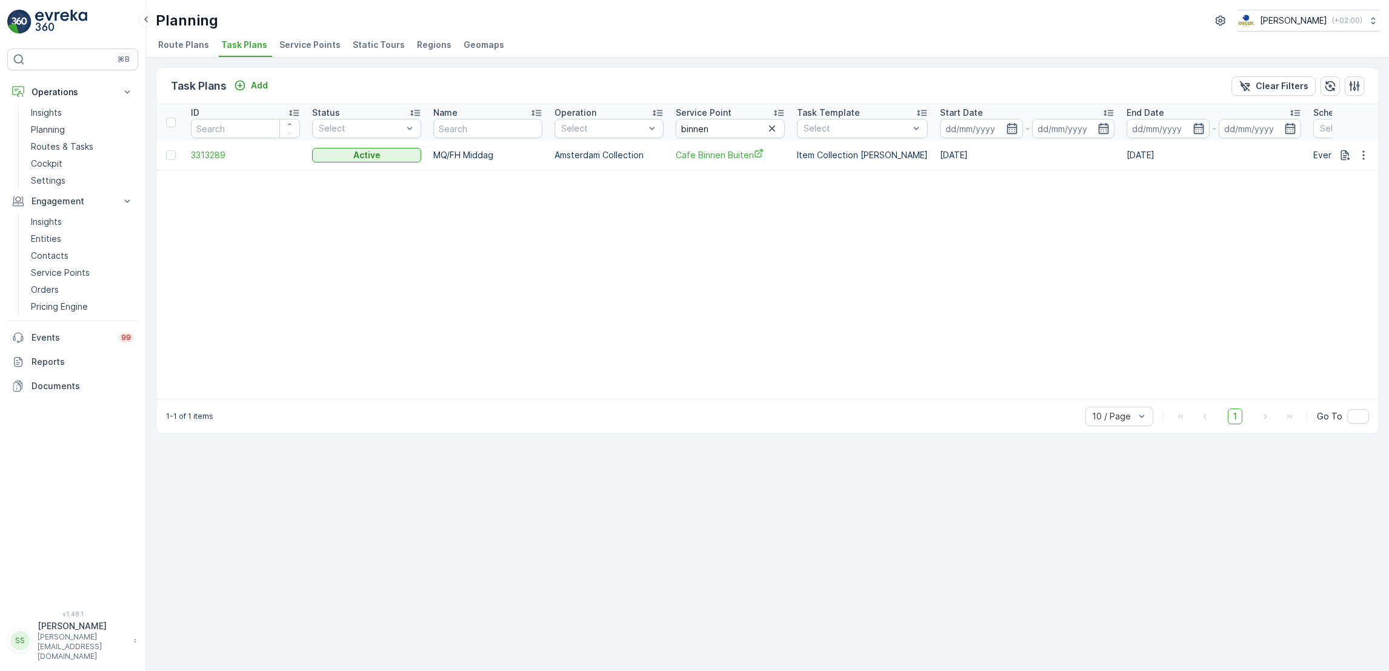
click at [230, 48] on span "Task Plans" at bounding box center [244, 45] width 46 height 12
click at [89, 142] on p "Routes & Tasks" at bounding box center [62, 147] width 62 height 12
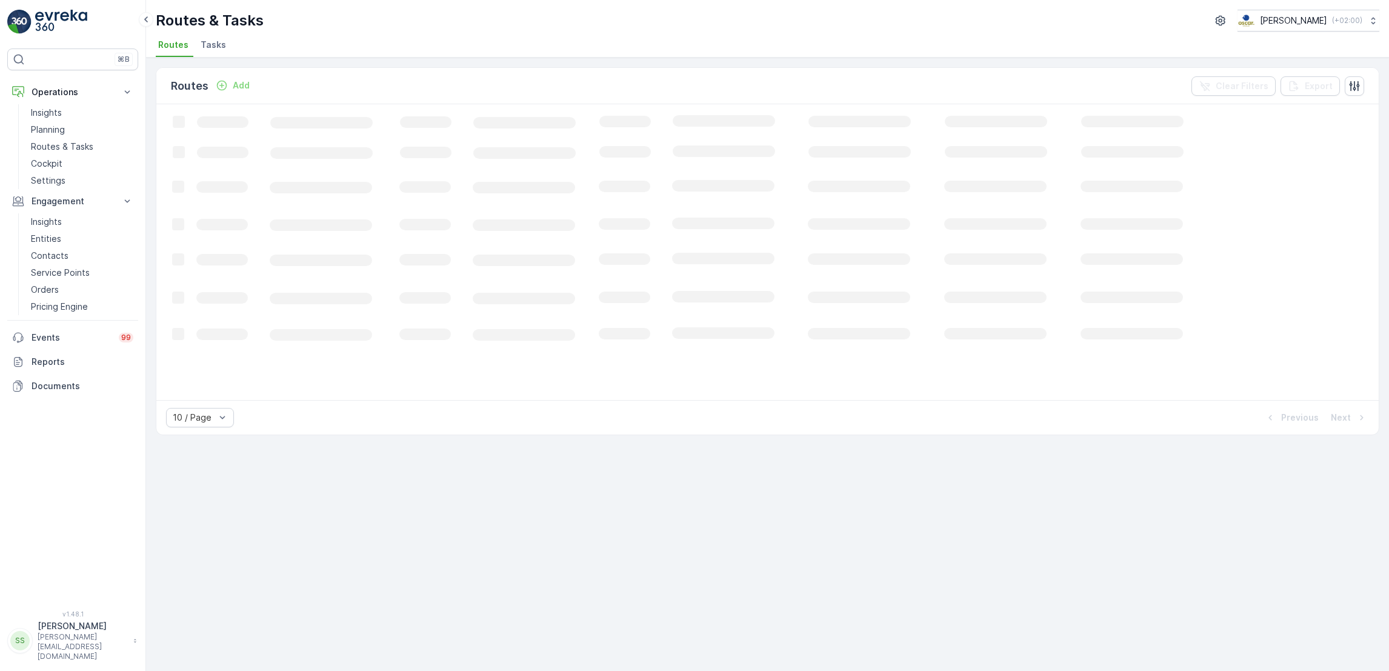
click at [216, 44] on span "Tasks" at bounding box center [213, 45] width 25 height 12
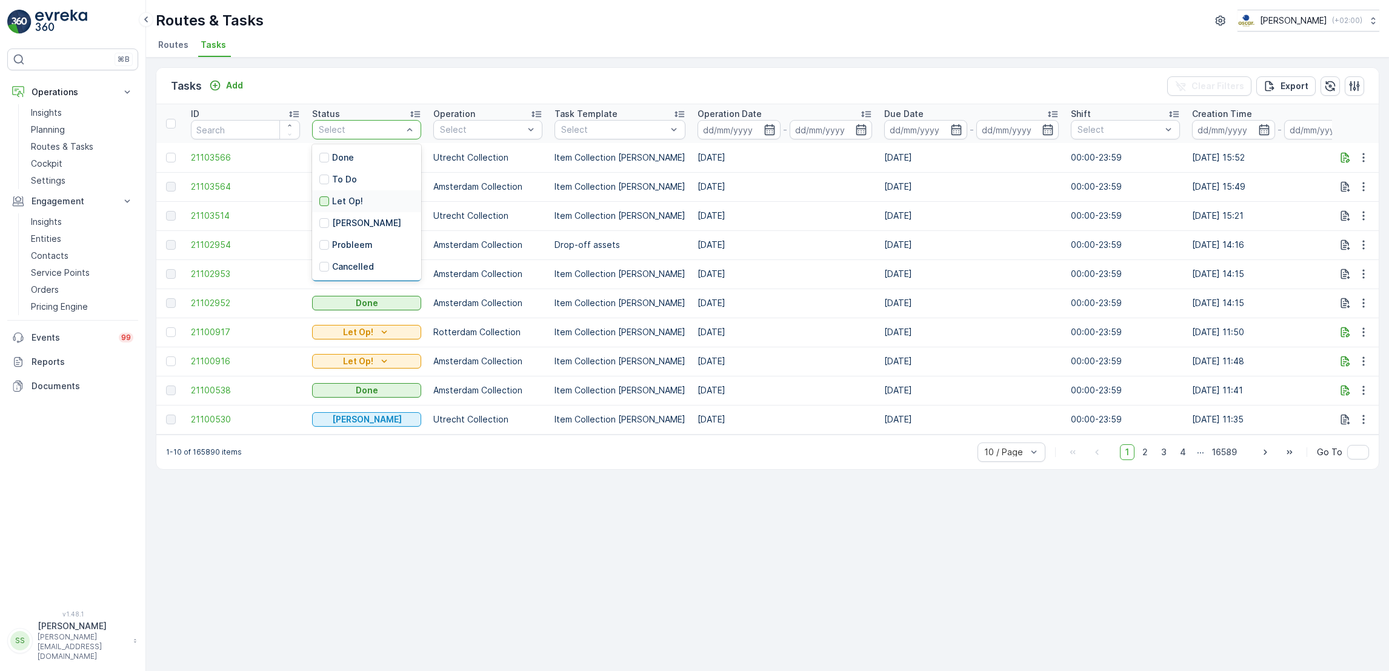
click at [320, 199] on div at bounding box center [324, 201] width 10 height 10
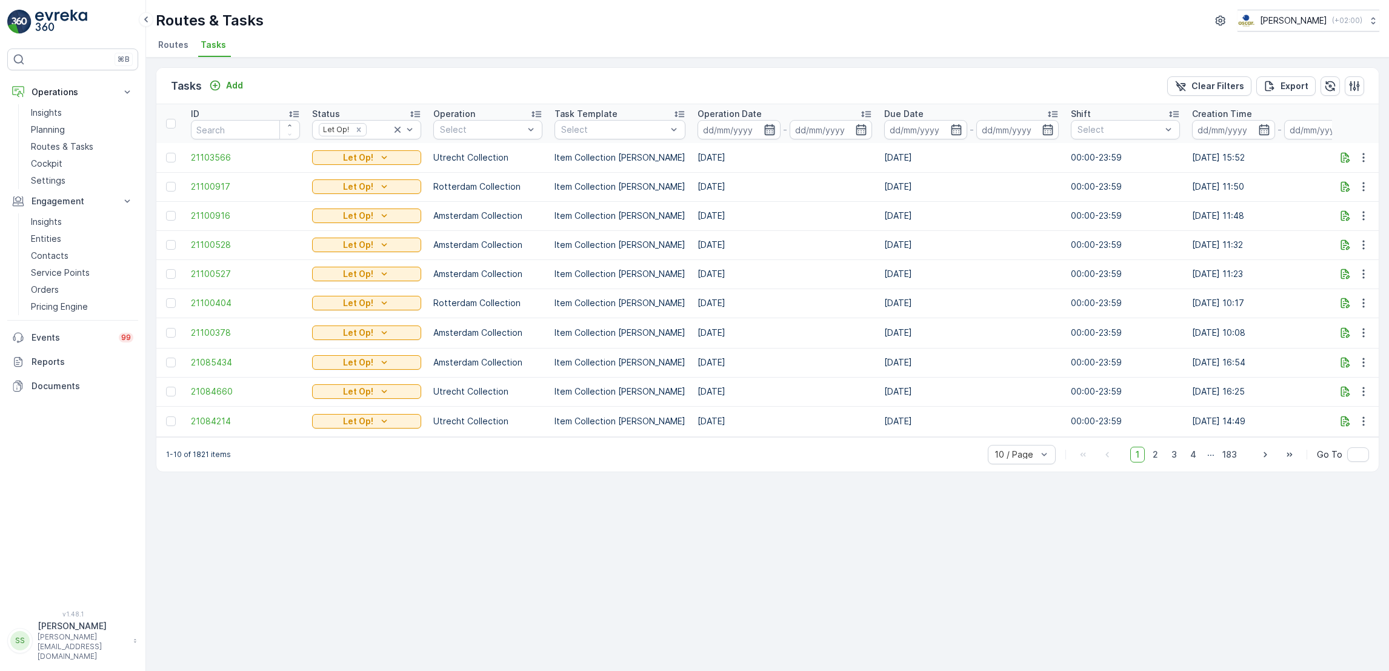
click at [763, 131] on icon "button" at bounding box center [769, 130] width 12 height 12
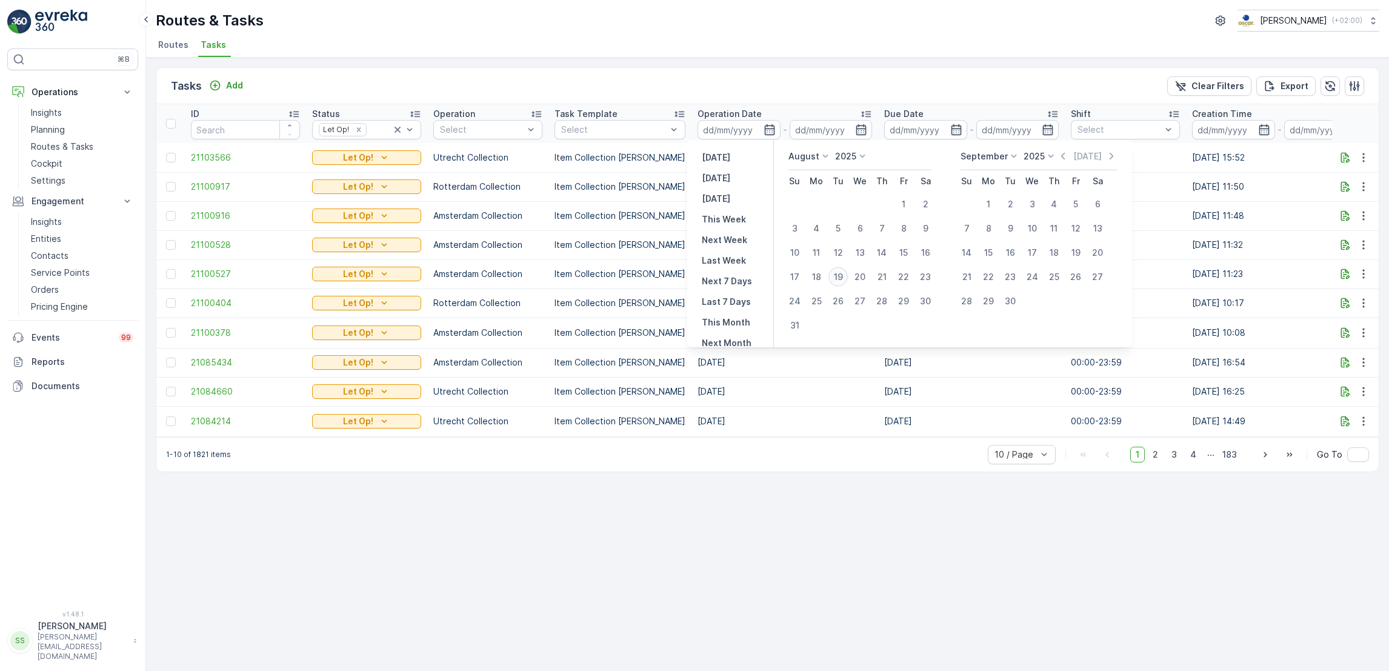
click at [839, 277] on div "19" at bounding box center [837, 276] width 19 height 19
type input "[DATE]"
click at [839, 277] on div "19" at bounding box center [837, 276] width 19 height 19
type input "[DATE]"
click at [839, 277] on div "19" at bounding box center [837, 276] width 19 height 19
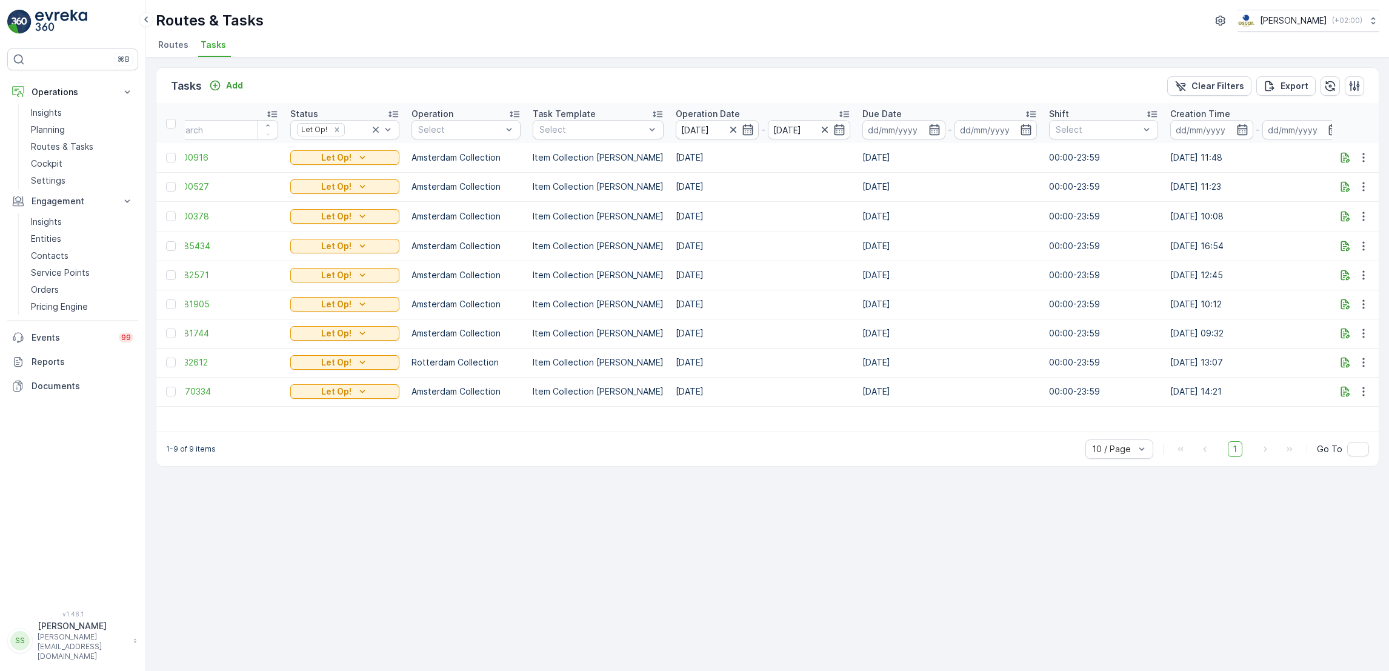
scroll to position [0, 18]
click at [364, 273] on icon "Let Op!" at bounding box center [366, 274] width 5 height 3
click at [314, 310] on span "Done" at bounding box center [312, 308] width 22 height 12
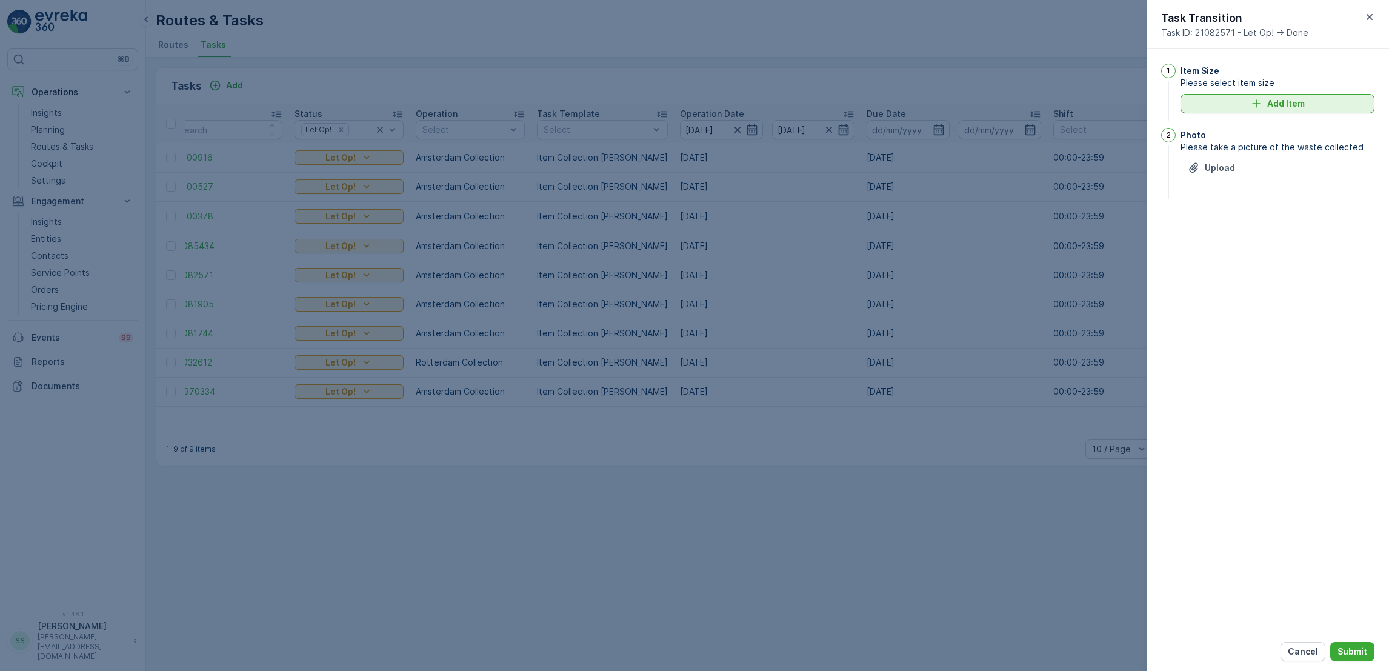
click at [1325, 106] on div "Add Item" at bounding box center [1276, 104] width 179 height 12
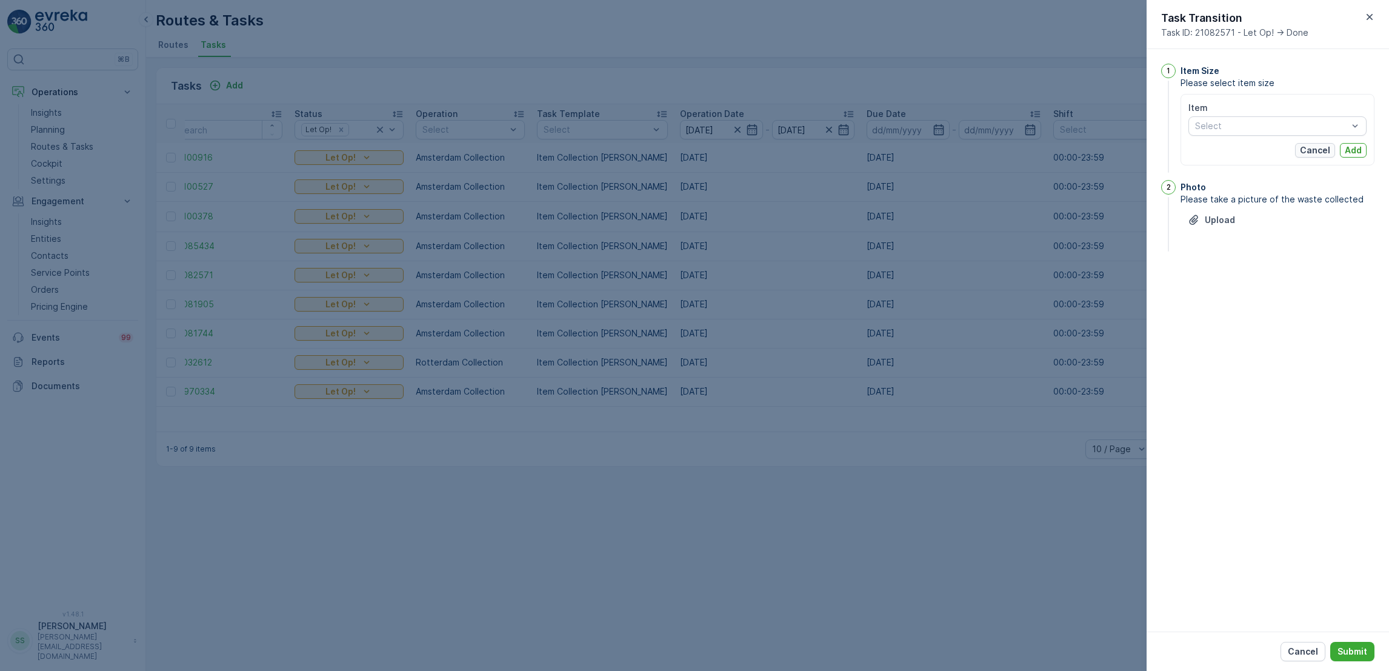
click at [1324, 153] on p "Cancel" at bounding box center [1314, 150] width 30 height 12
click at [1230, 164] on p "Upload" at bounding box center [1219, 168] width 30 height 12
click at [1358, 654] on p "Submit" at bounding box center [1352, 651] width 30 height 12
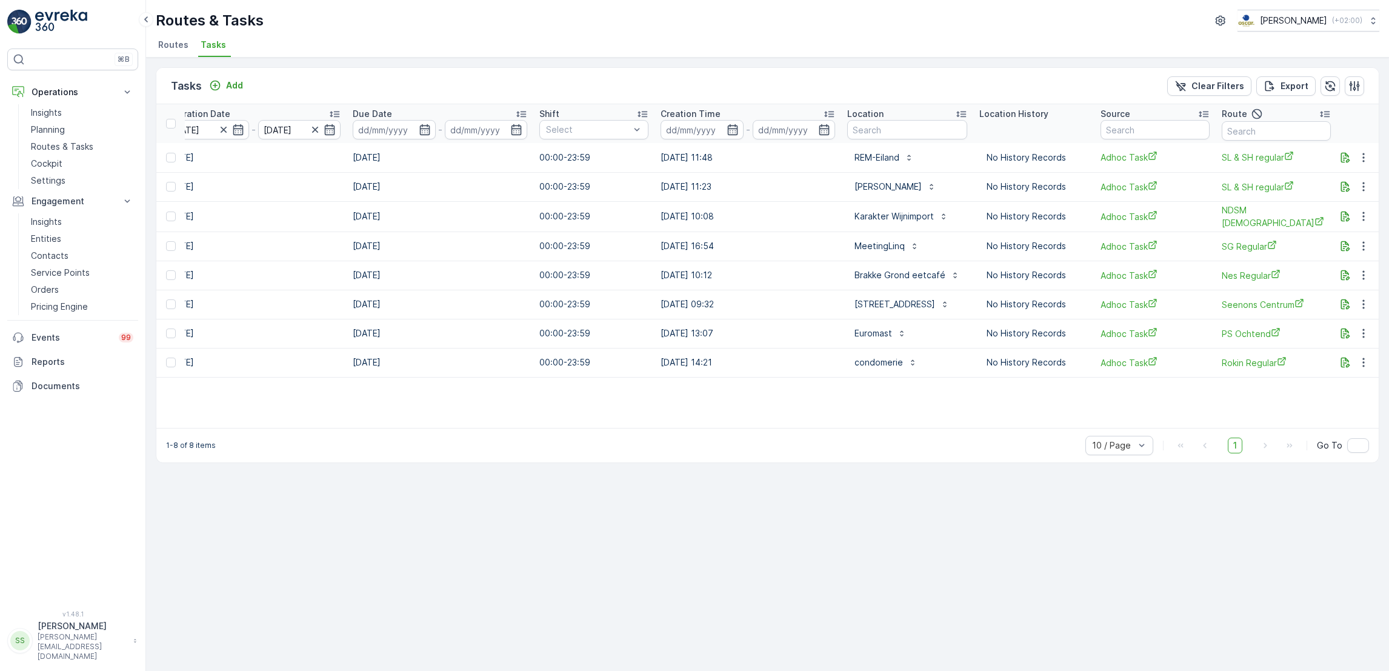
scroll to position [0, 536]
click at [1372, 357] on button "button" at bounding box center [1363, 362] width 22 height 15
click at [1235, 415] on table "ID Status Let Op! Operation Select Task Template Select Operation Date 19.08.20…" at bounding box center [560, 266] width 1880 height 324
click at [1348, 360] on icon "button" at bounding box center [1345, 362] width 12 height 12
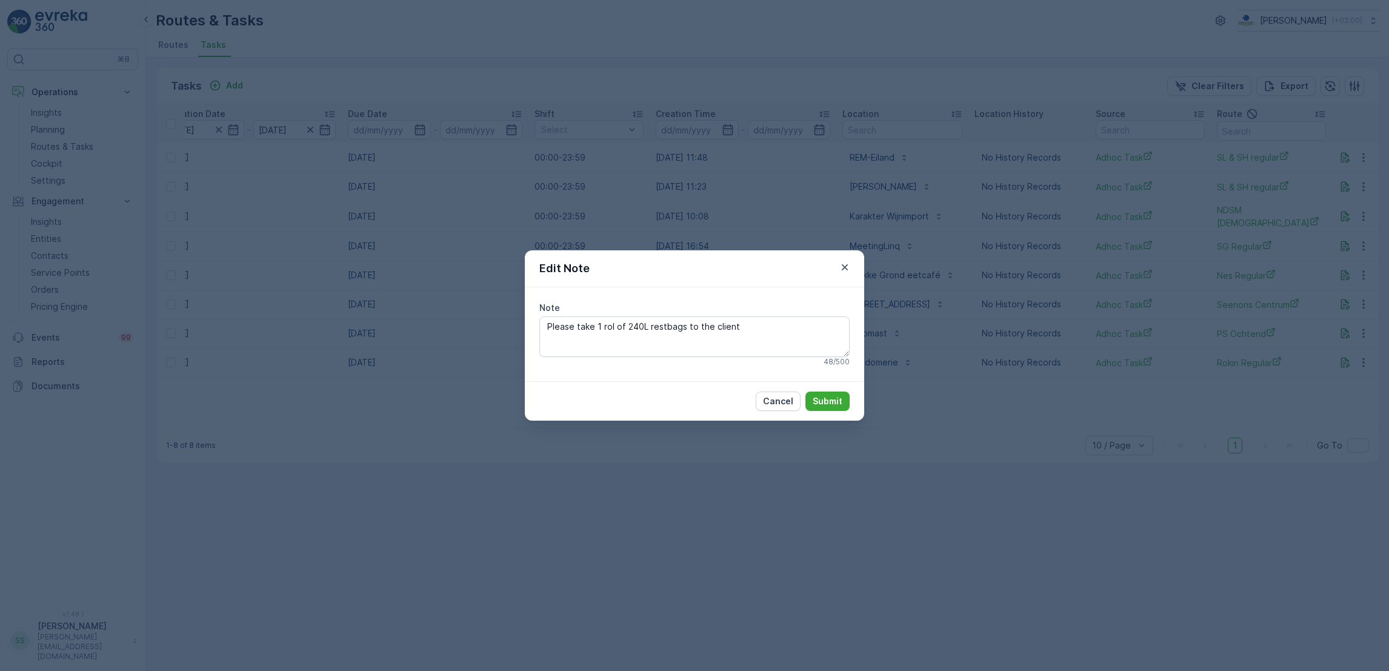
click at [1336, 408] on div "Edit Note Note Please take 1 rol of 240L restbags to the client 48 / 500 Cancel…" at bounding box center [694, 335] width 1389 height 671
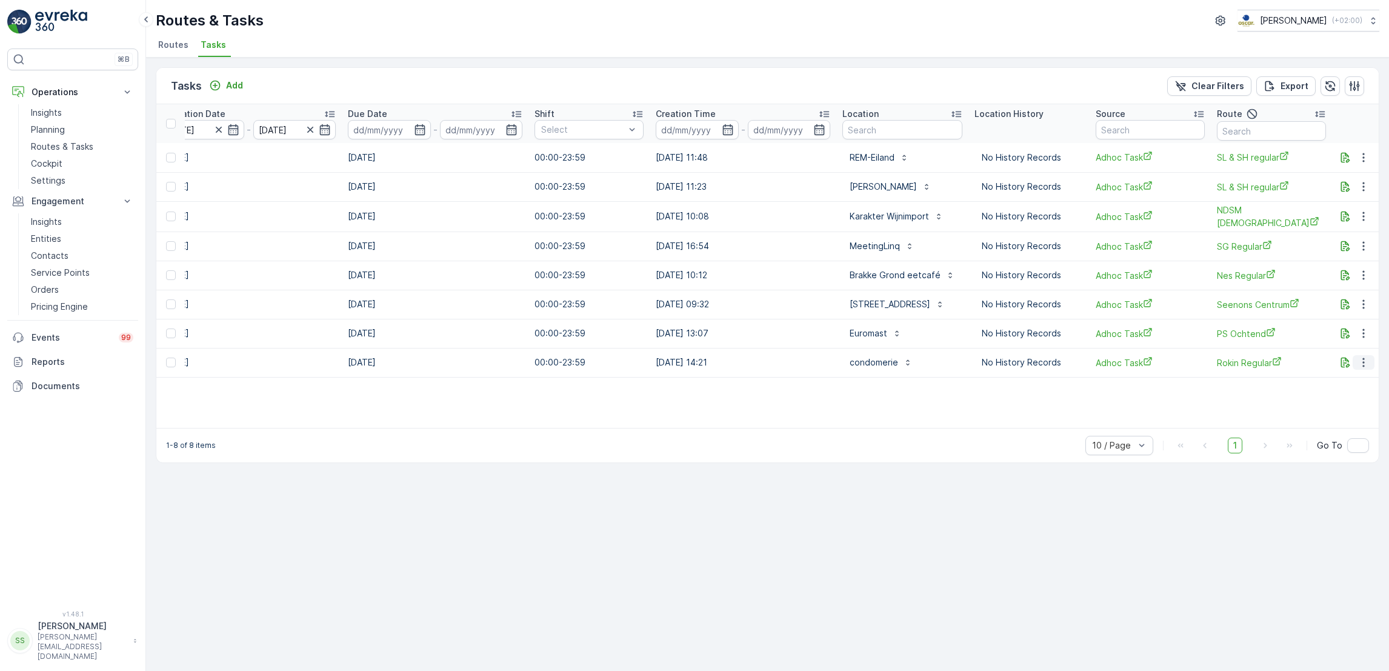
click at [1366, 364] on icon "button" at bounding box center [1363, 362] width 12 height 12
click at [1338, 411] on span "Change Route" at bounding box center [1332, 413] width 59 height 12
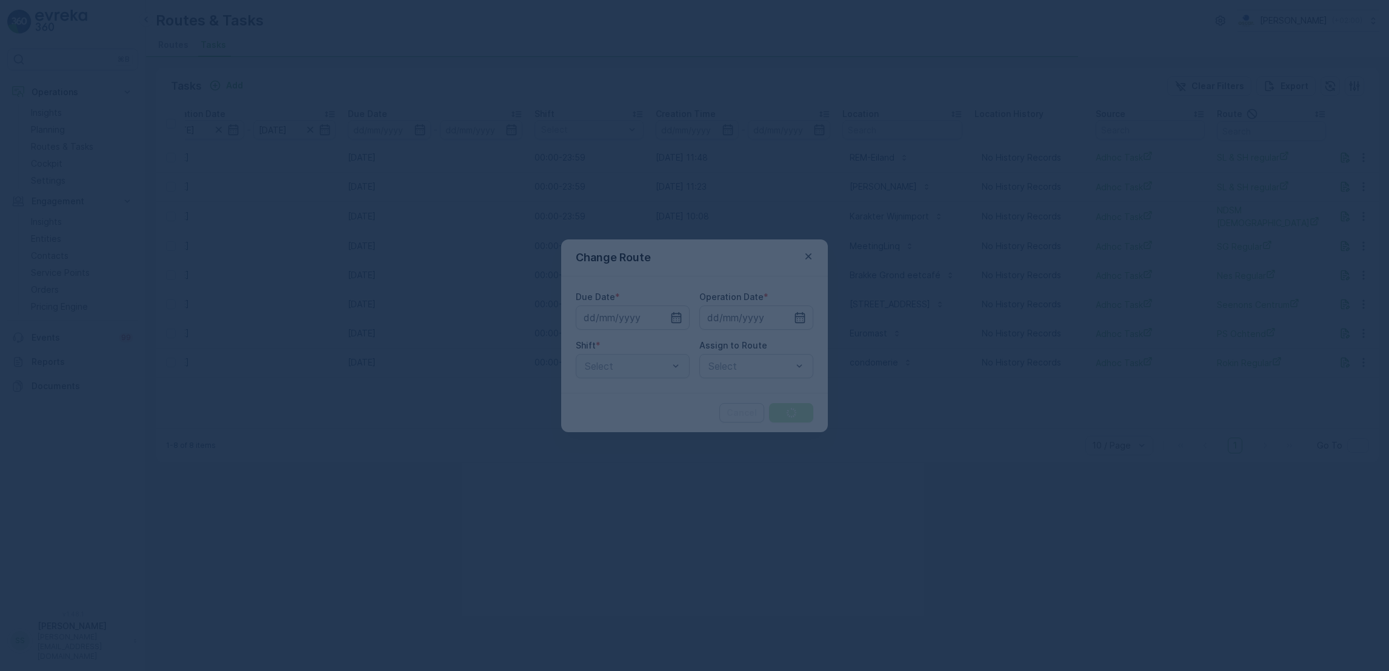
type input "[DATE]"
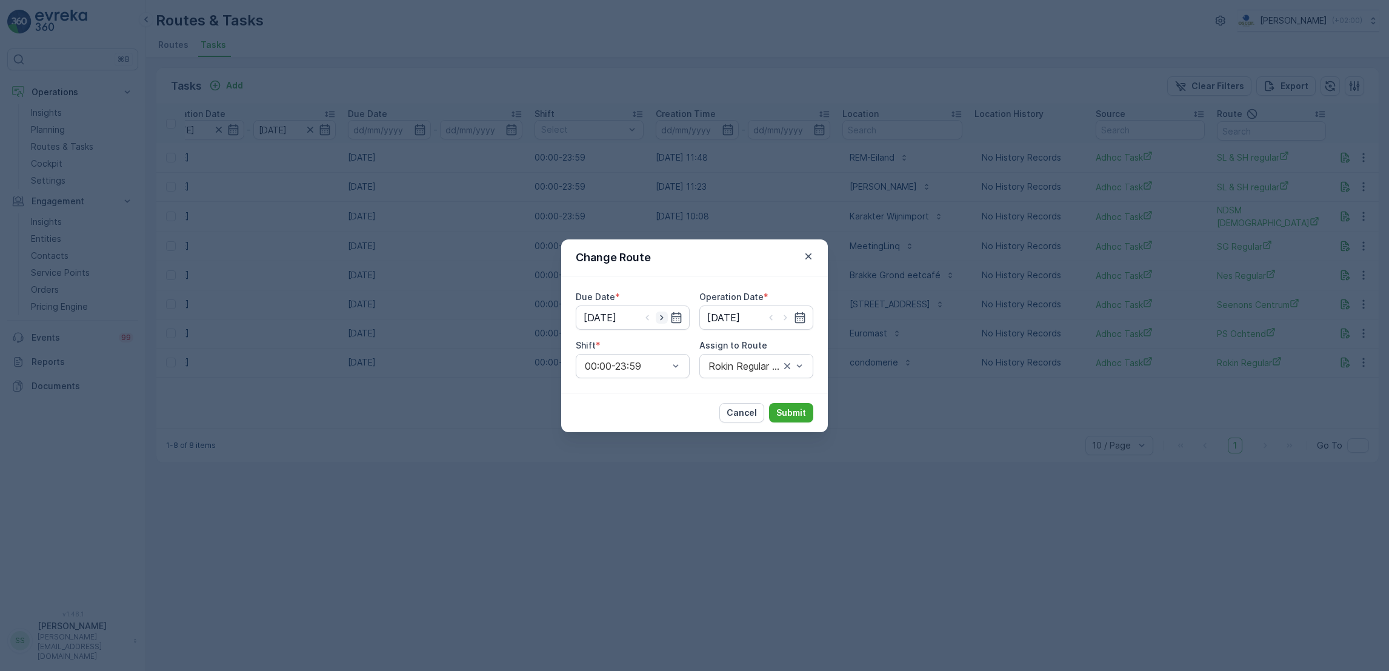
click at [660, 317] on icon "button" at bounding box center [661, 317] width 12 height 12
type input "20.08.2025"
click at [784, 319] on icon "button" at bounding box center [784, 316] width 3 height 5
type input "20.08.2025"
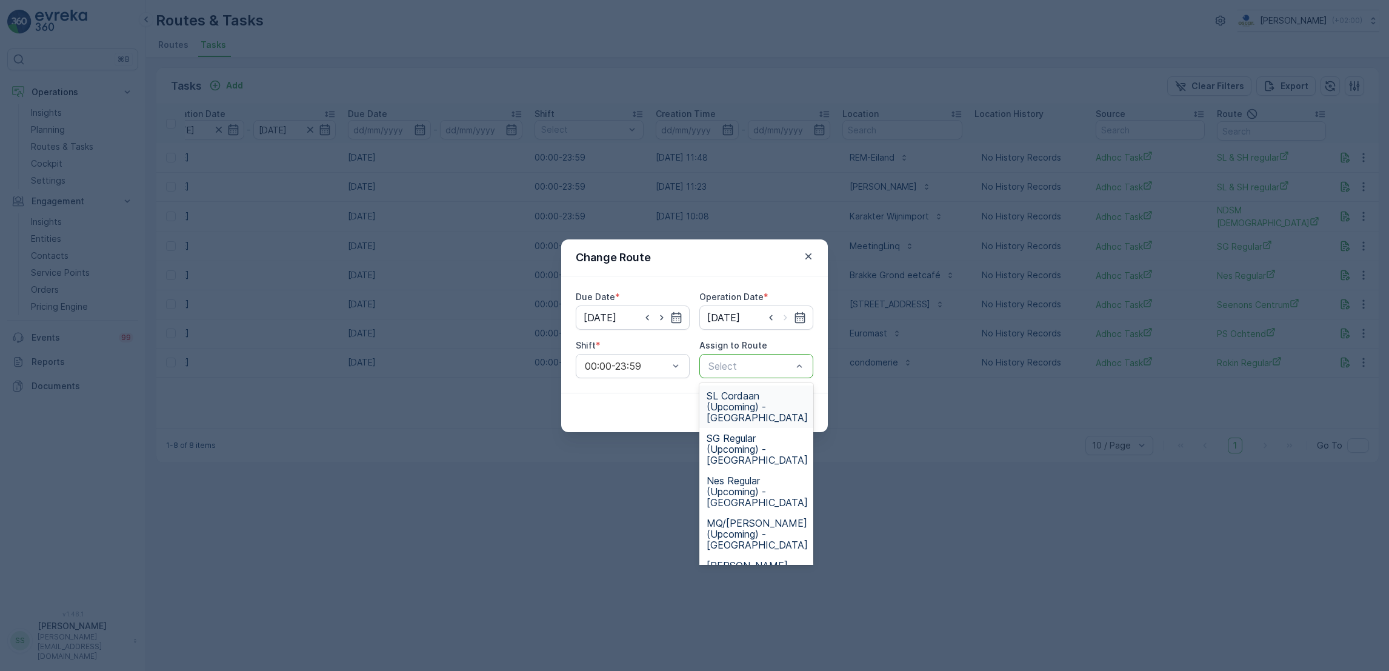
click at [771, 354] on div "Select" at bounding box center [756, 366] width 114 height 24
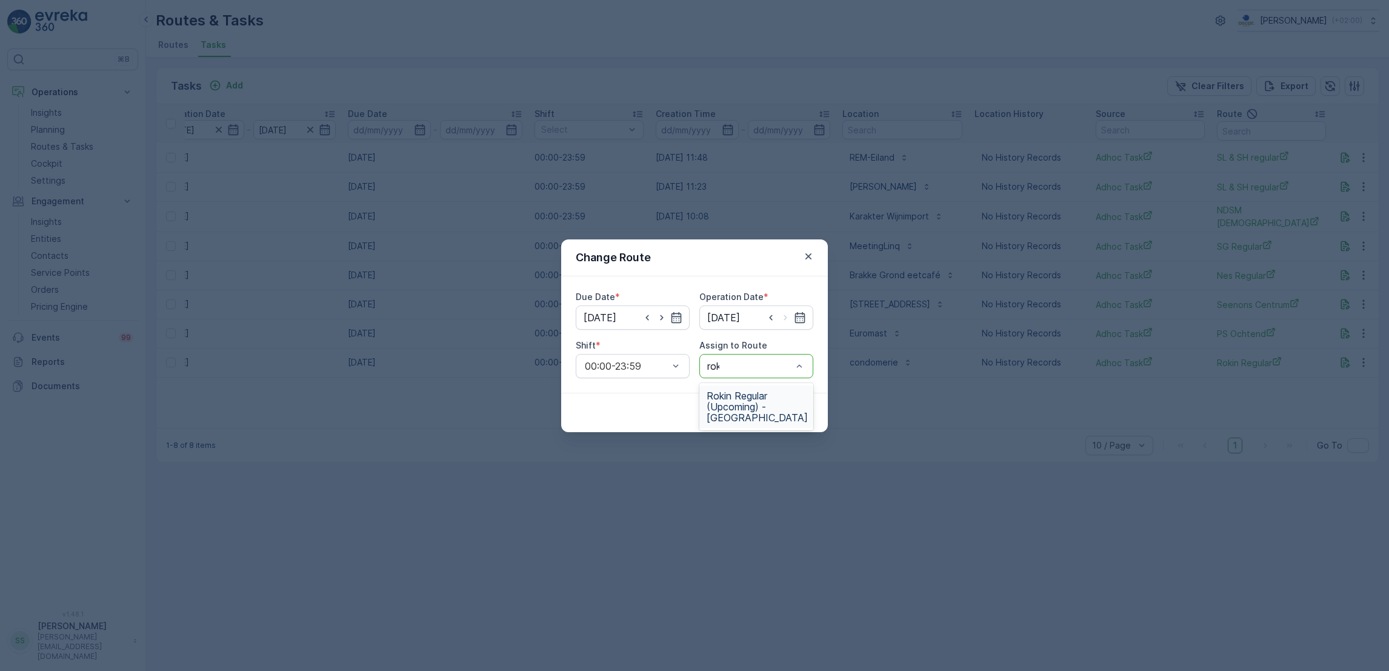
type input "roki"
click at [762, 397] on span "Rokin Regular (Upcoming) - Amsterdam" at bounding box center [756, 406] width 101 height 33
click at [785, 414] on p "Submit" at bounding box center [791, 413] width 30 height 12
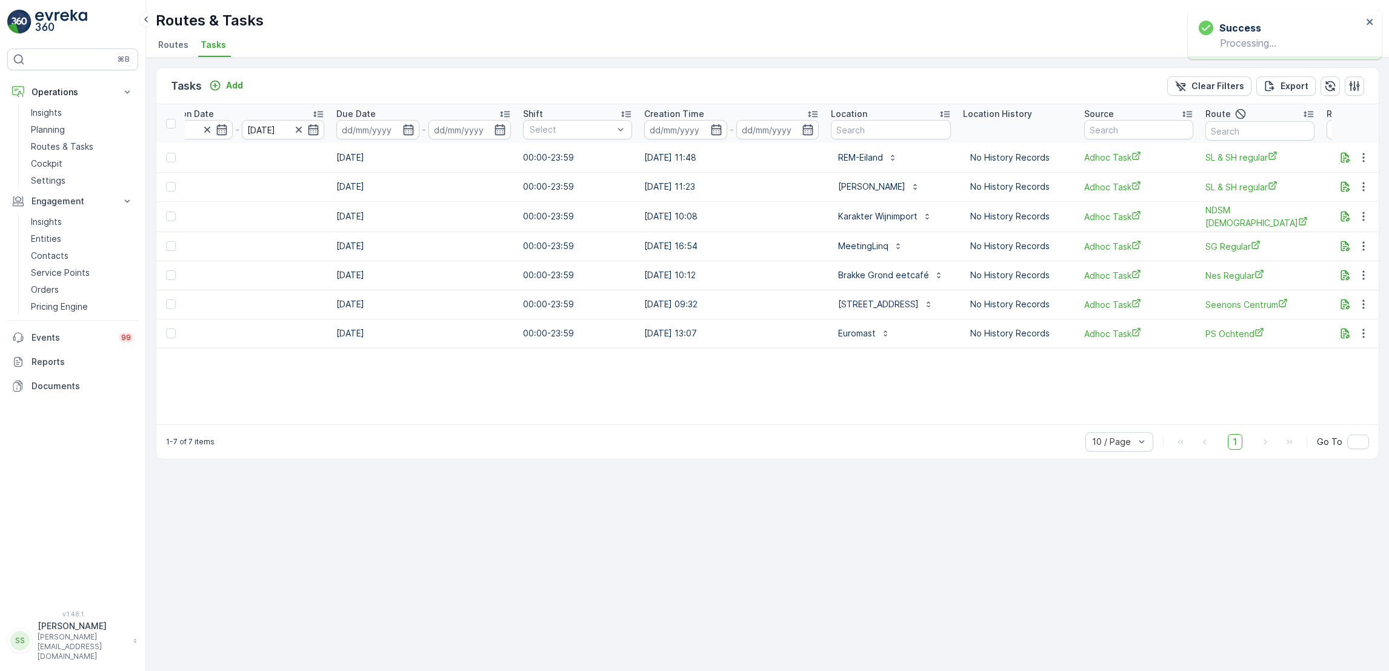
scroll to position [0, 643]
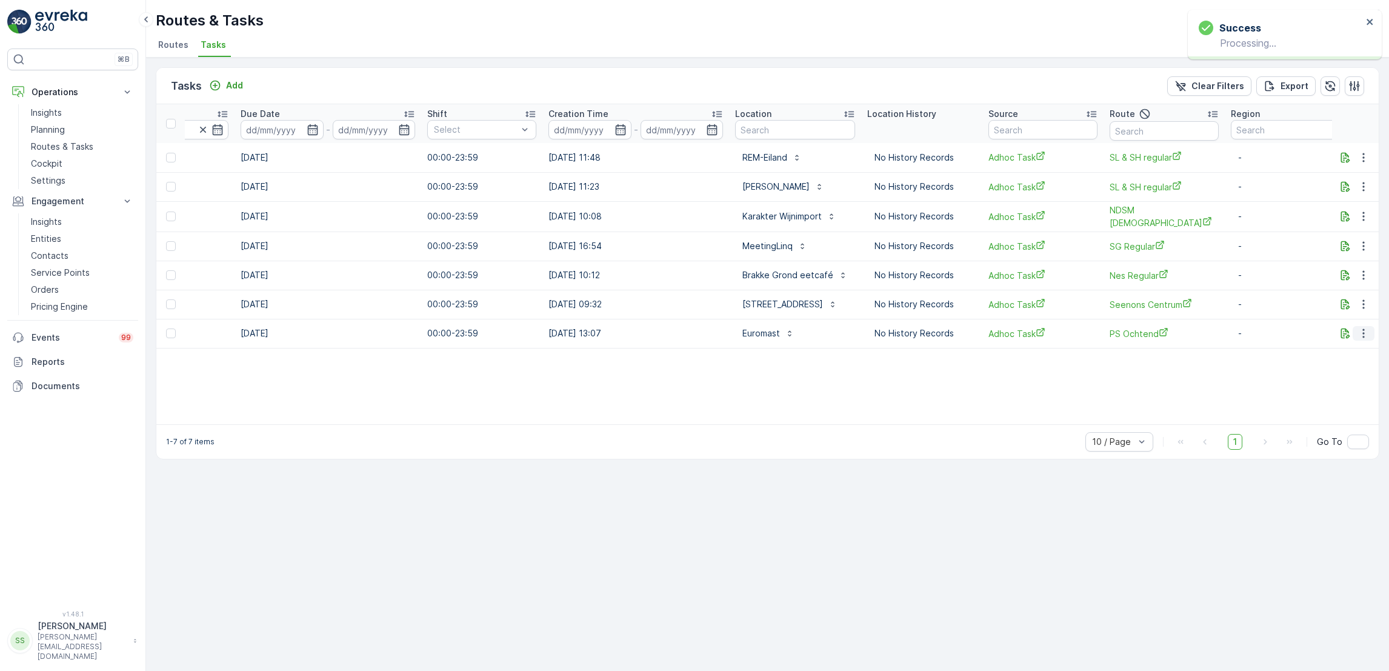
click at [1366, 328] on icon "button" at bounding box center [1363, 333] width 12 height 12
click at [804, 379] on table "ID Status Let Op! Operation Select Task Template Select Operation Date 19.08.20…" at bounding box center [453, 264] width 1880 height 320
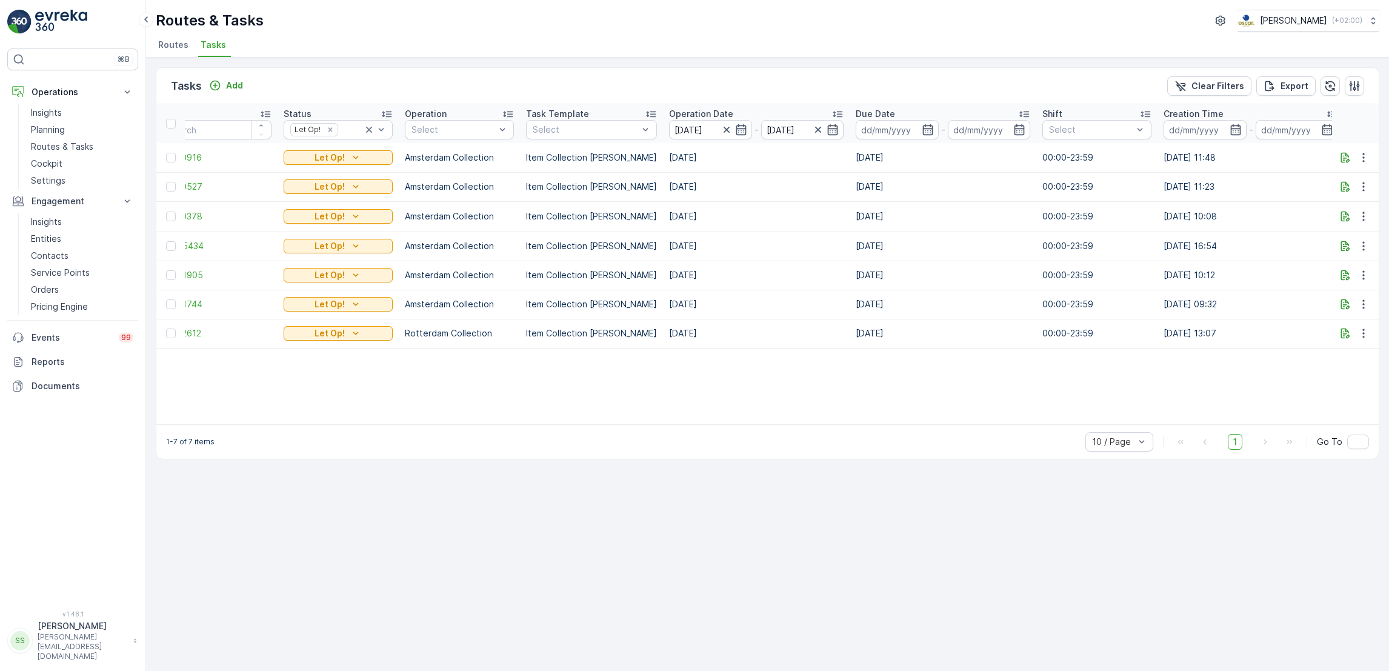
scroll to position [0, 0]
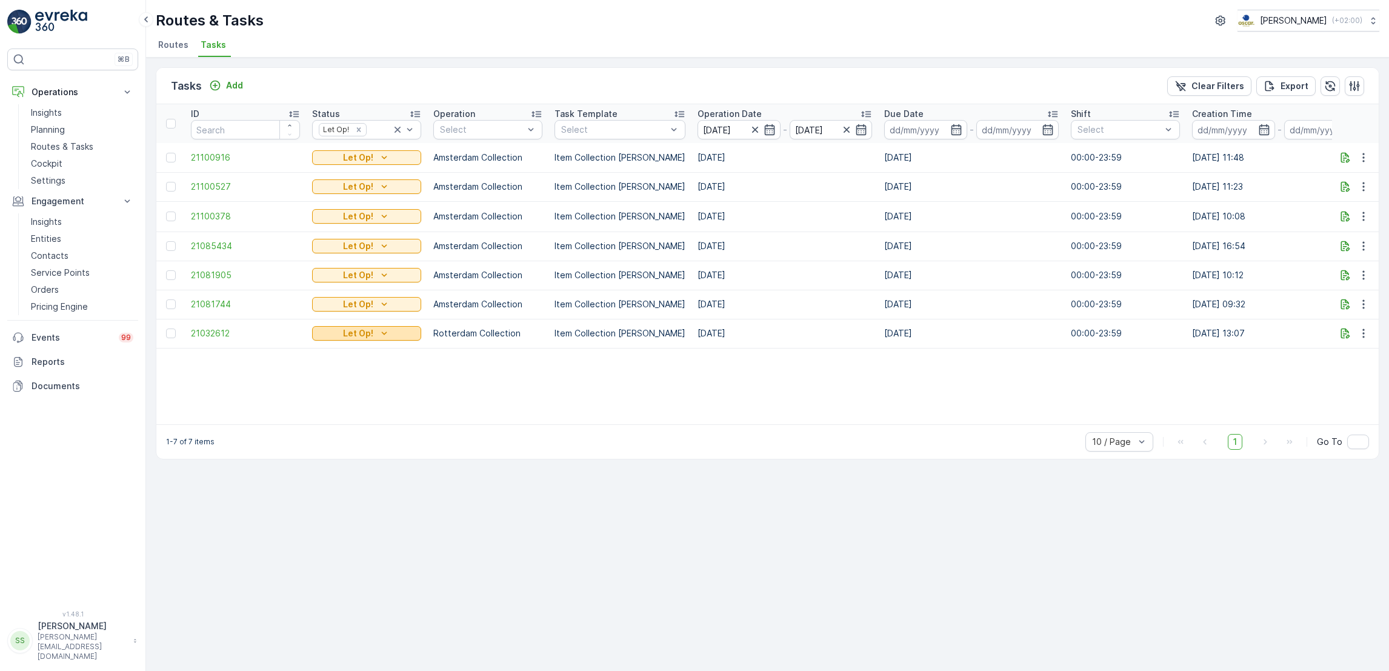
click at [388, 335] on icon "Let Op!" at bounding box center [384, 333] width 12 height 12
click at [336, 383] on span "Cancelled" at bounding box center [339, 383] width 41 height 12
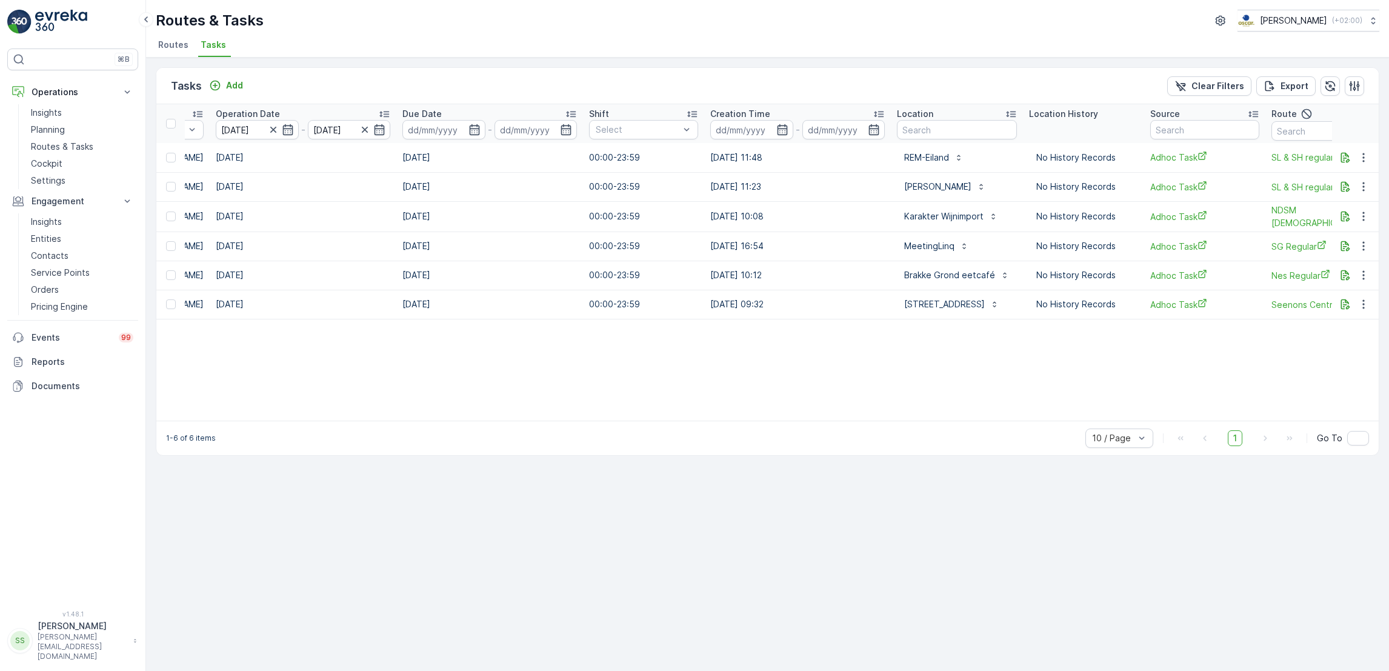
scroll to position [0, 643]
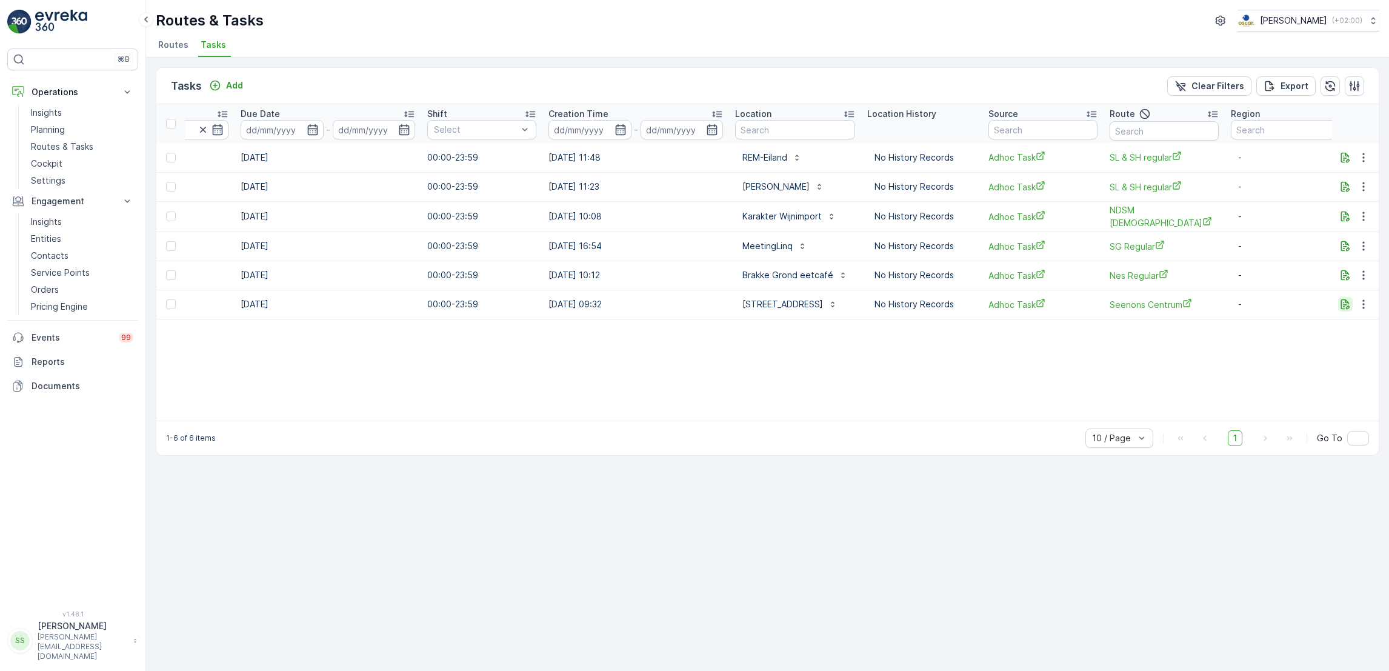
click at [1344, 302] on icon "button" at bounding box center [1345, 304] width 12 height 12
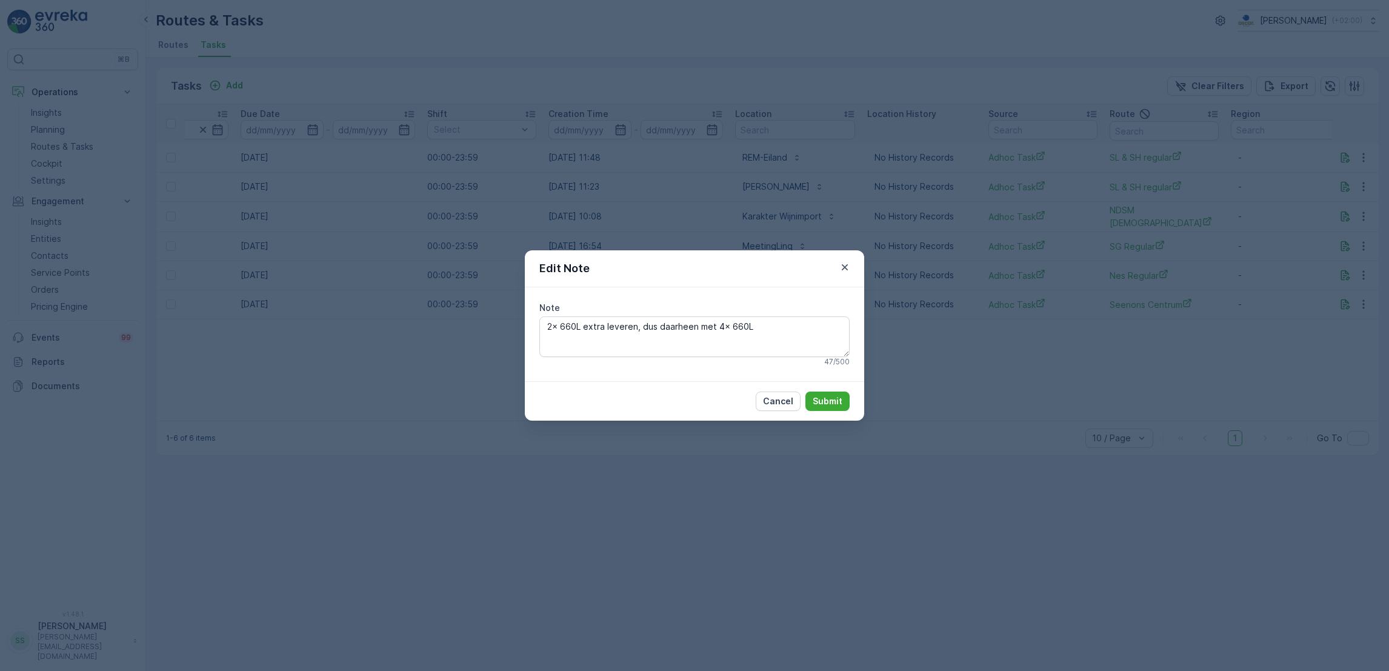
drag, startPoint x: 791, startPoint y: 317, endPoint x: 420, endPoint y: 305, distance: 371.0
click at [420, 305] on div "Edit Note Note 2x 660L extra leveren, dus daarheen met 4x 660L 47 / 500 Cancel …" at bounding box center [694, 335] width 1389 height 671
click at [1047, 418] on div "Edit Note Note 2x 660L extra leveren, dus daarheen met 4x 660L 47 / 500 Cancel …" at bounding box center [694, 335] width 1389 height 671
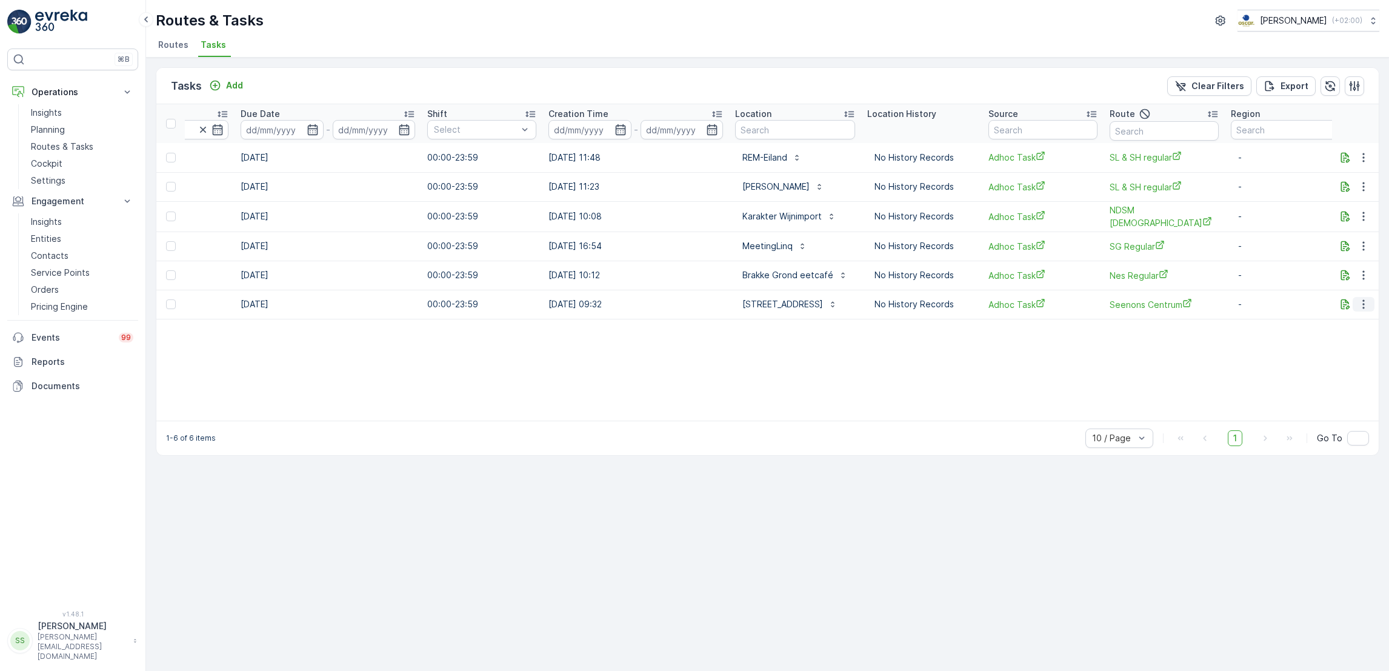
click at [1360, 305] on icon "button" at bounding box center [1363, 304] width 12 height 12
click at [1231, 334] on table "ID Status Let Op! Operation Select Task Template Select Operation Date 19.08.20…" at bounding box center [453, 262] width 1880 height 316
click at [1347, 277] on icon "button" at bounding box center [1345, 275] width 9 height 10
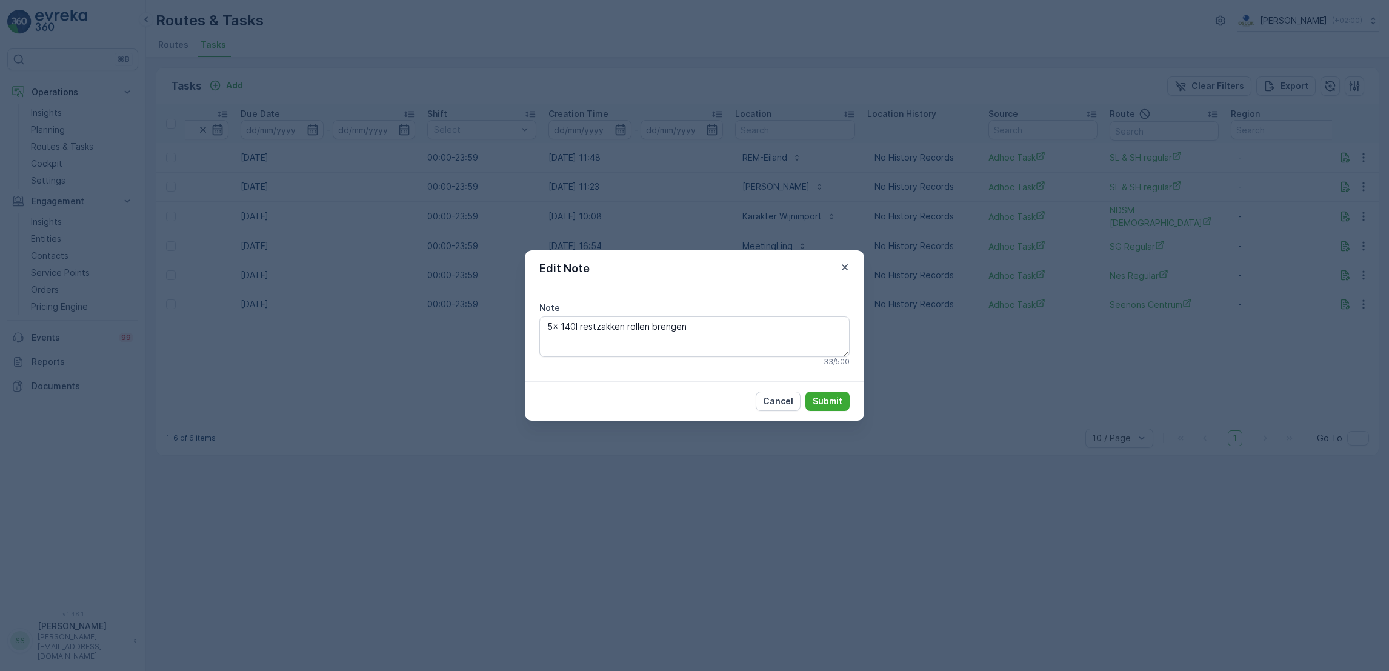
click at [1347, 279] on div "Edit Note Note 5x 140l restzakken rollen brengen 33 / 500 Cancel Submit" at bounding box center [694, 335] width 1389 height 671
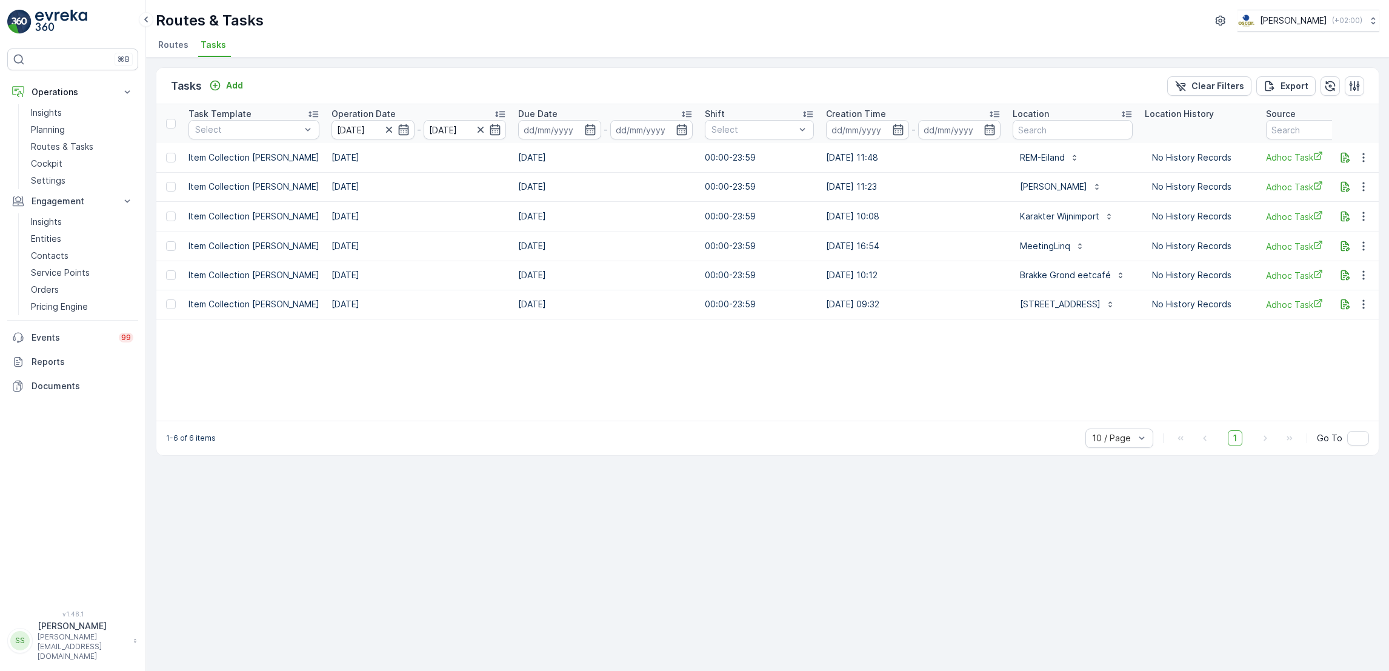
scroll to position [0, 367]
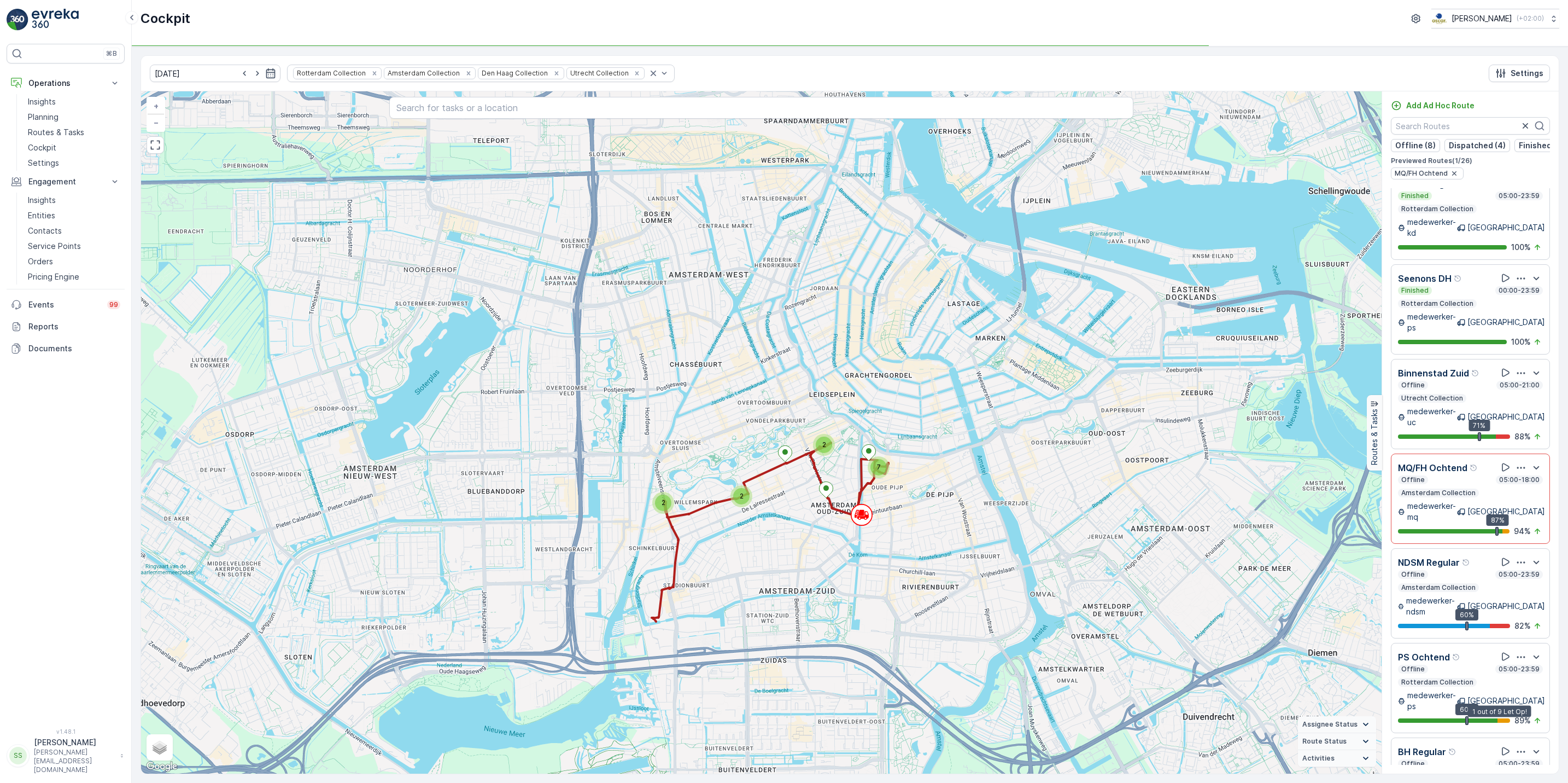
scroll to position [1142, 0]
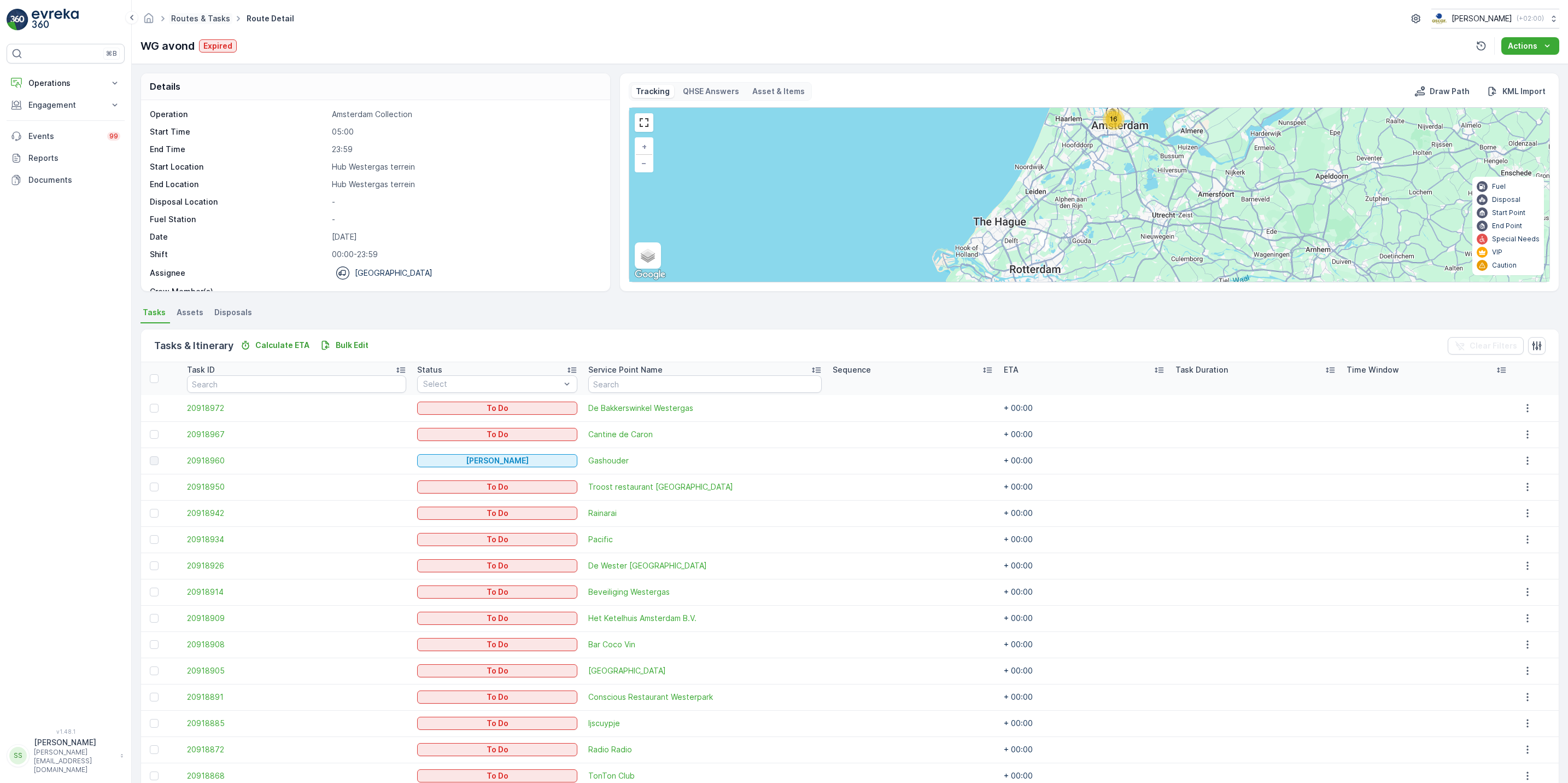
scroll to position [78, 0]
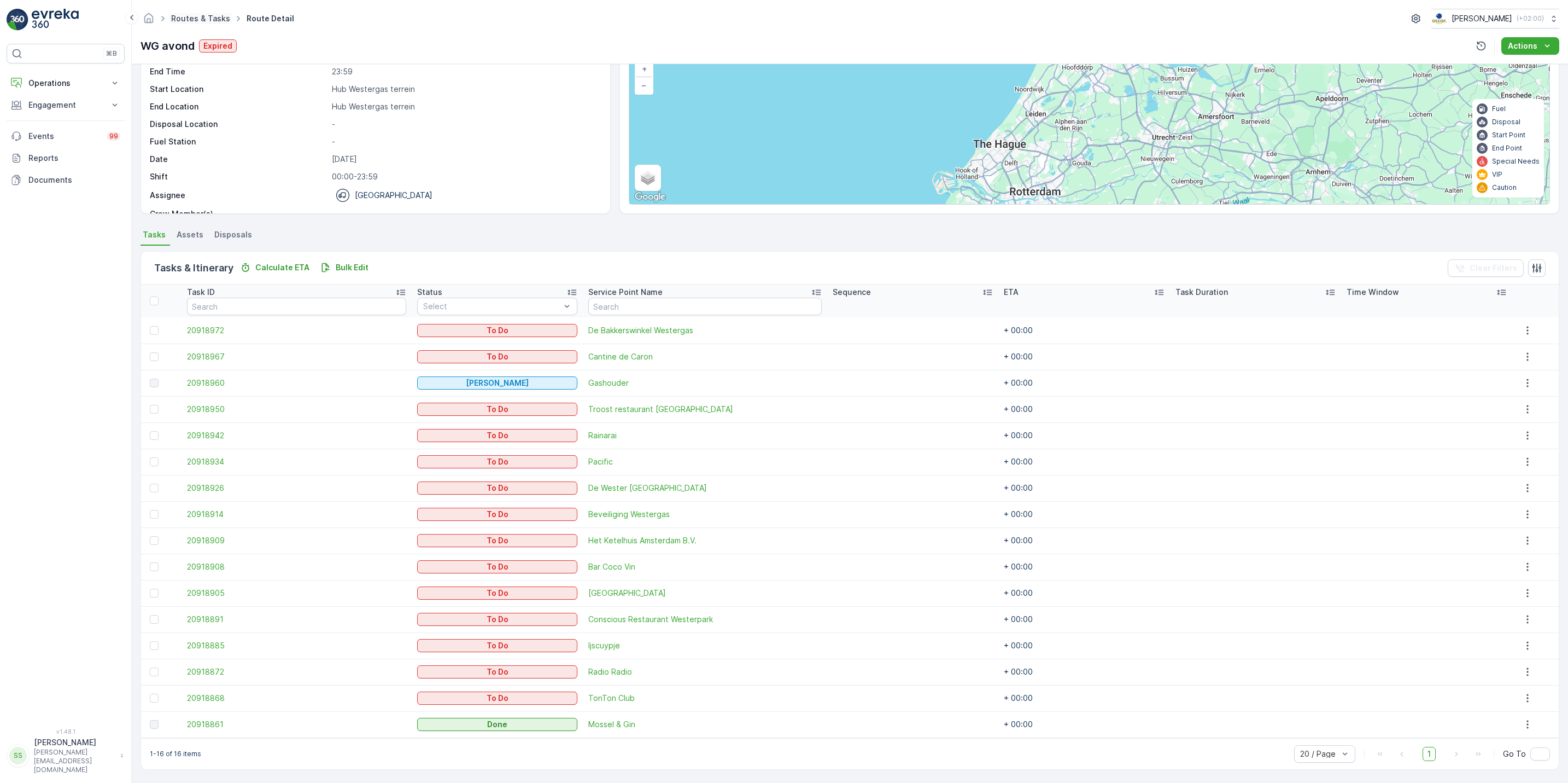
click at [182, 20] on link "Routes & Tasks" at bounding box center [200, 18] width 59 height 9
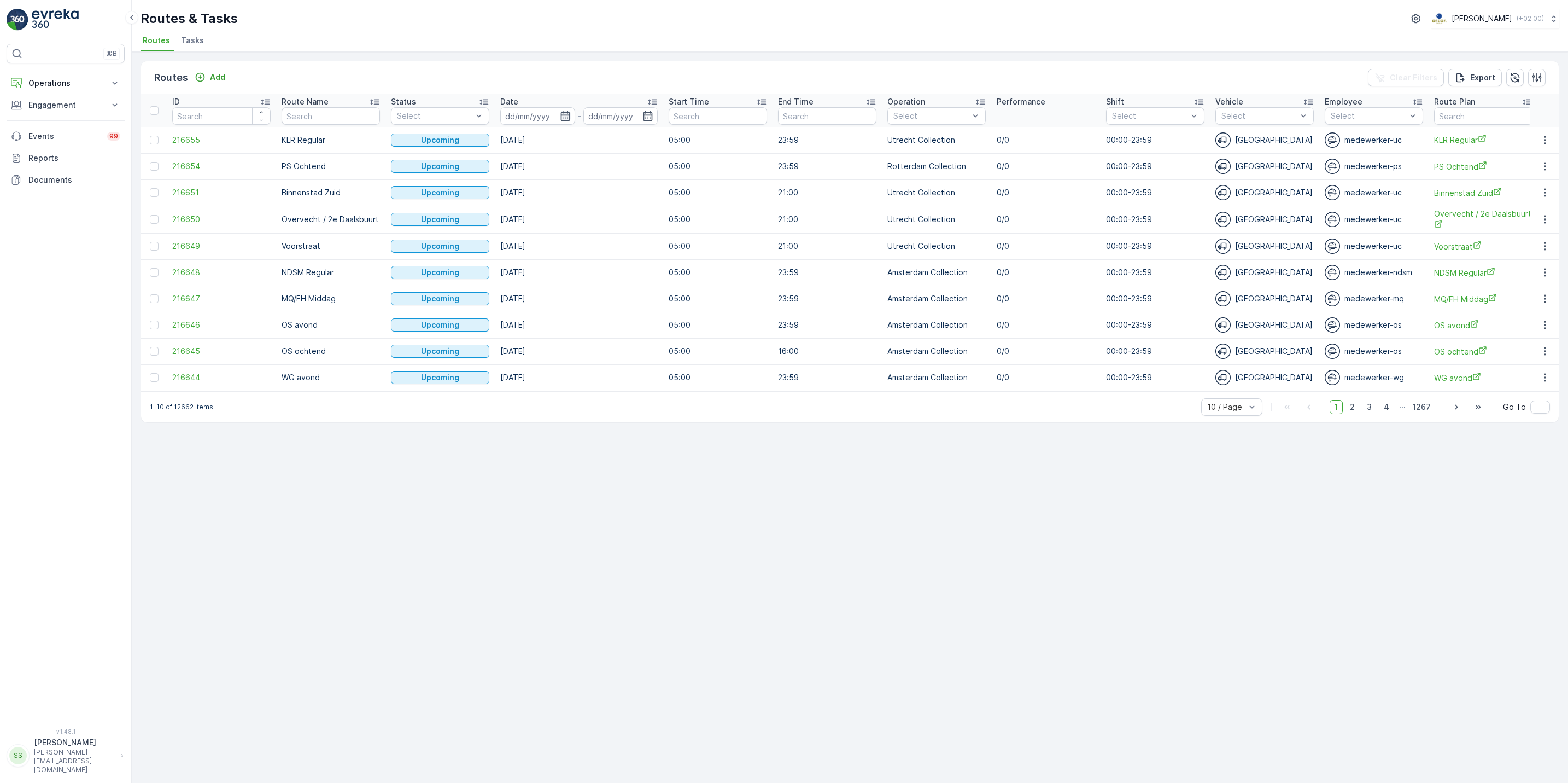
click at [568, 115] on icon "button" at bounding box center [565, 116] width 11 height 11
click at [634, 255] on div "19" at bounding box center [636, 249] width 17 height 17
type input "[DATE]"
click at [634, 255] on div "19" at bounding box center [636, 249] width 17 height 17
type input "[DATE]"
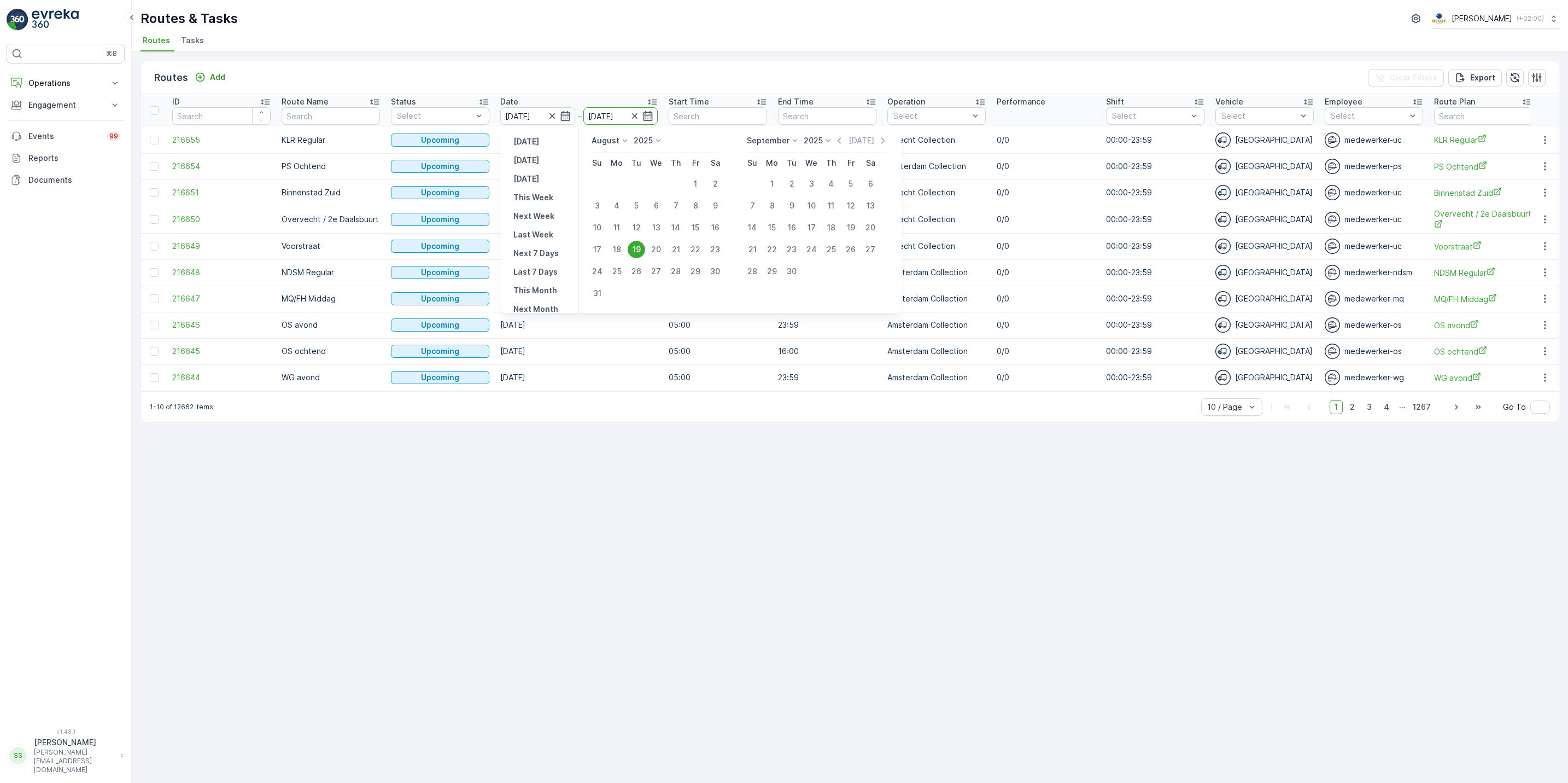
click at [634, 255] on div "19" at bounding box center [636, 249] width 17 height 17
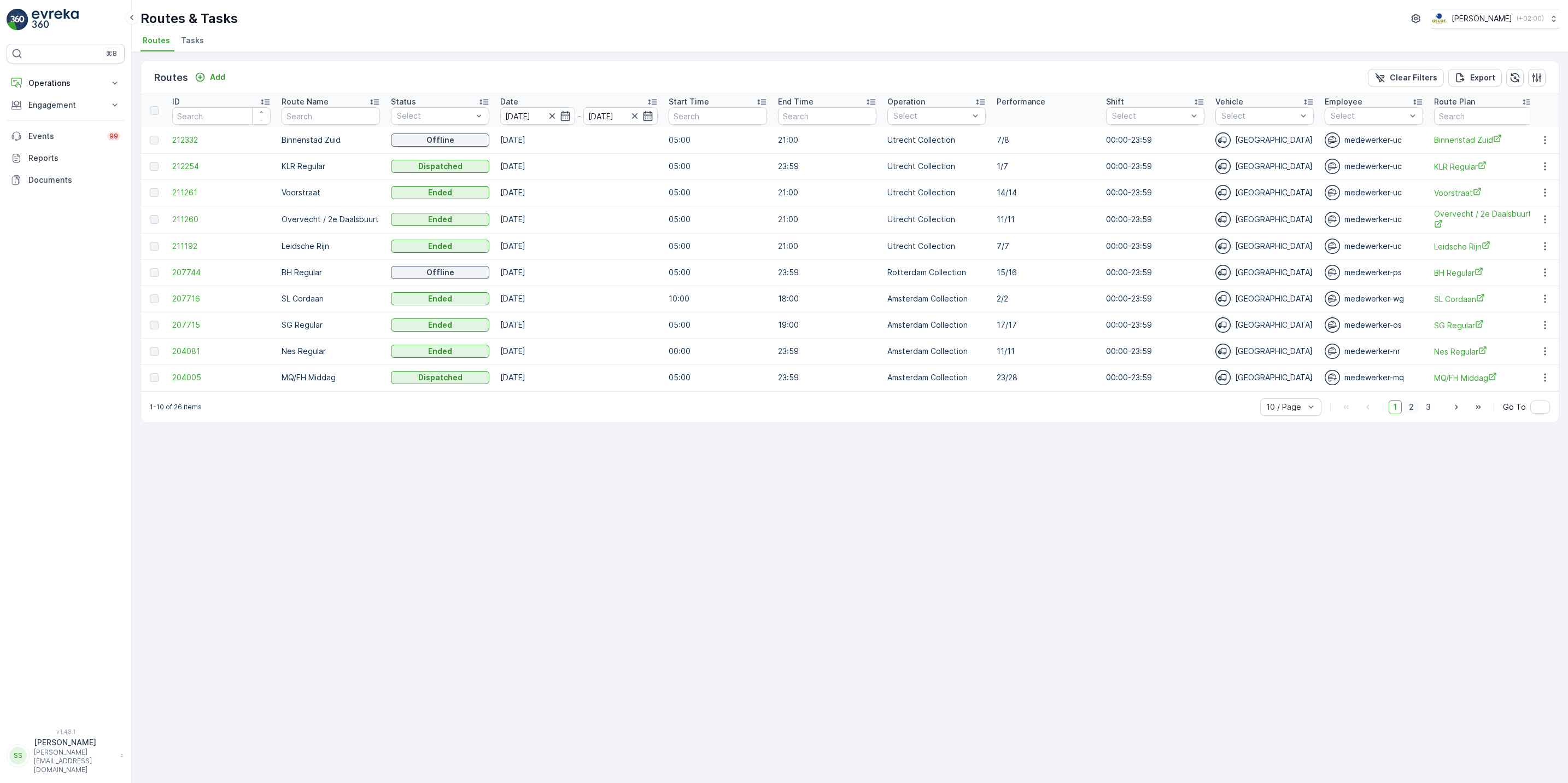
click at [1409, 415] on span "2" at bounding box center [1412, 407] width 14 height 14
click at [1547, 327] on icon "button" at bounding box center [1545, 324] width 11 height 11
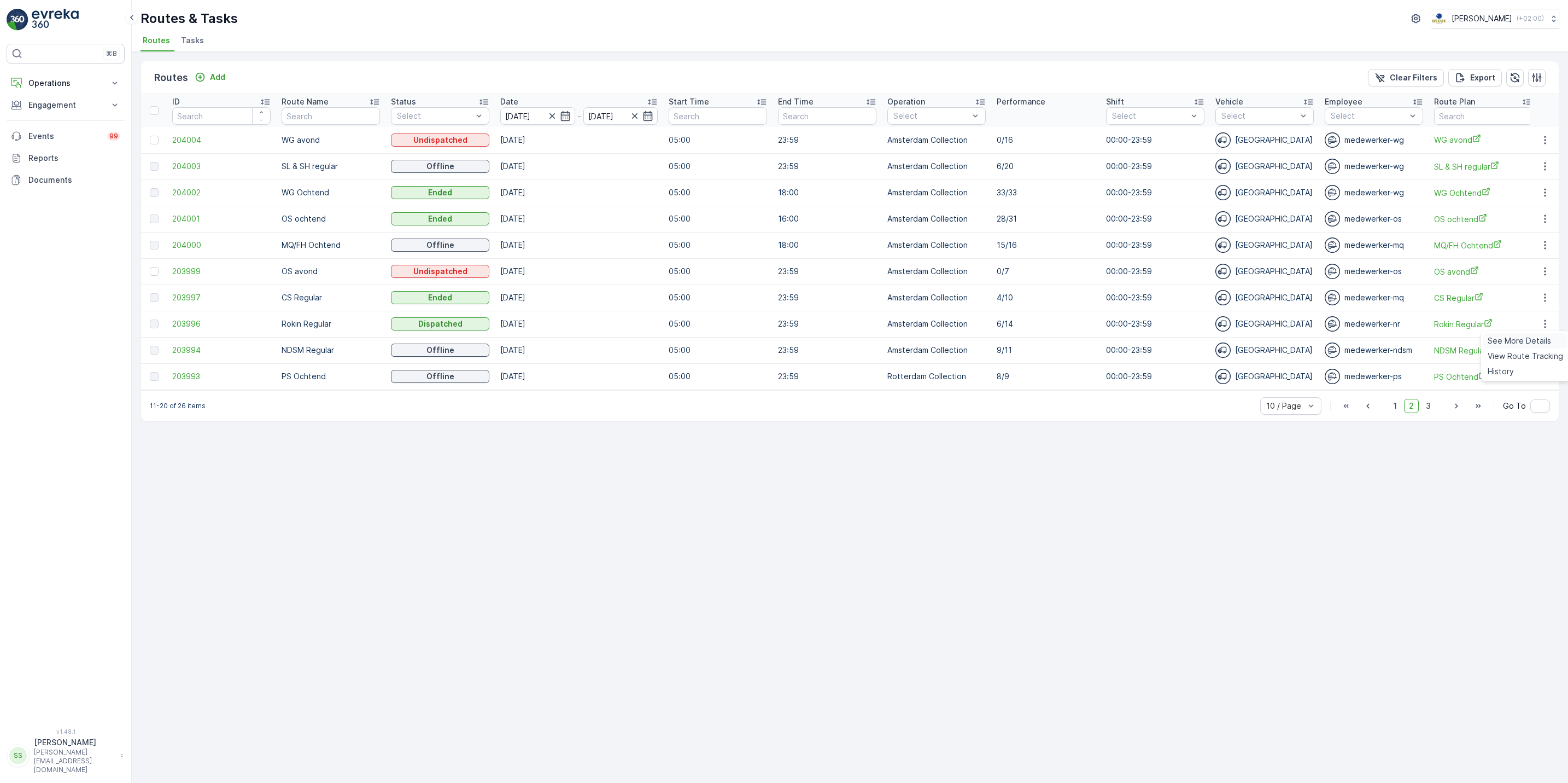
click at [1543, 338] on span "See More Details" at bounding box center [1519, 340] width 63 height 11
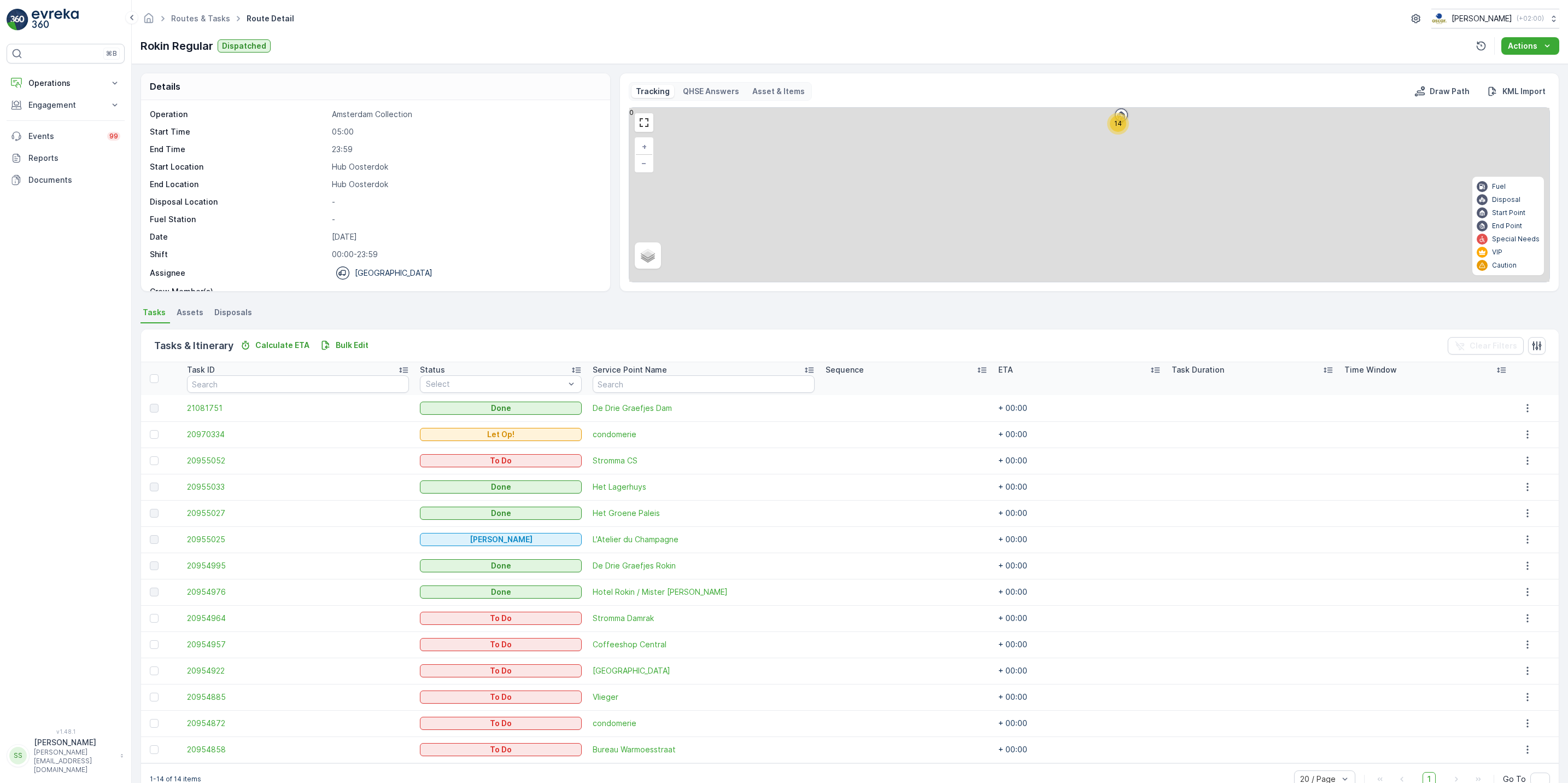
scroll to position [27, 0]
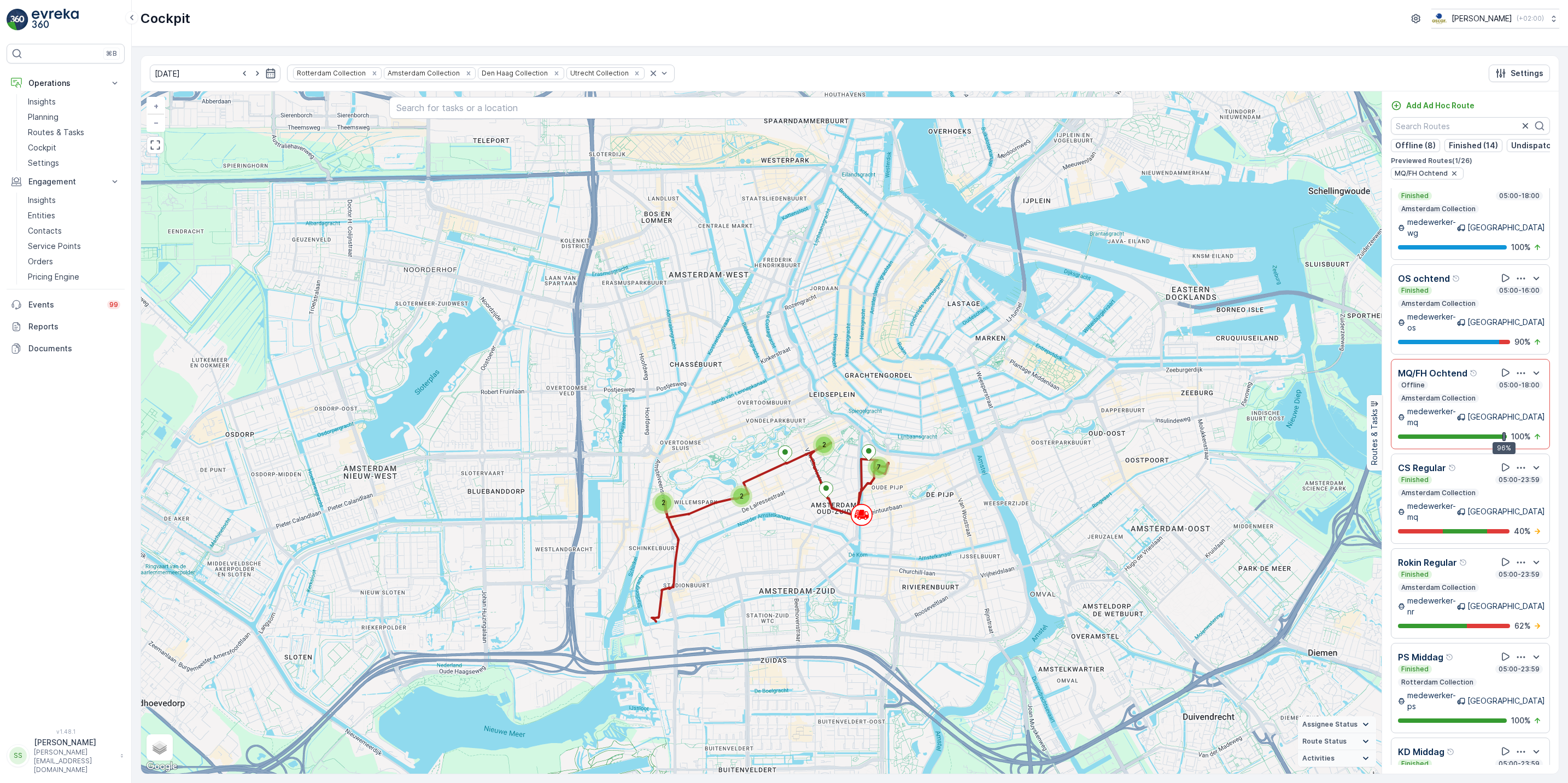
scroll to position [1162, 0]
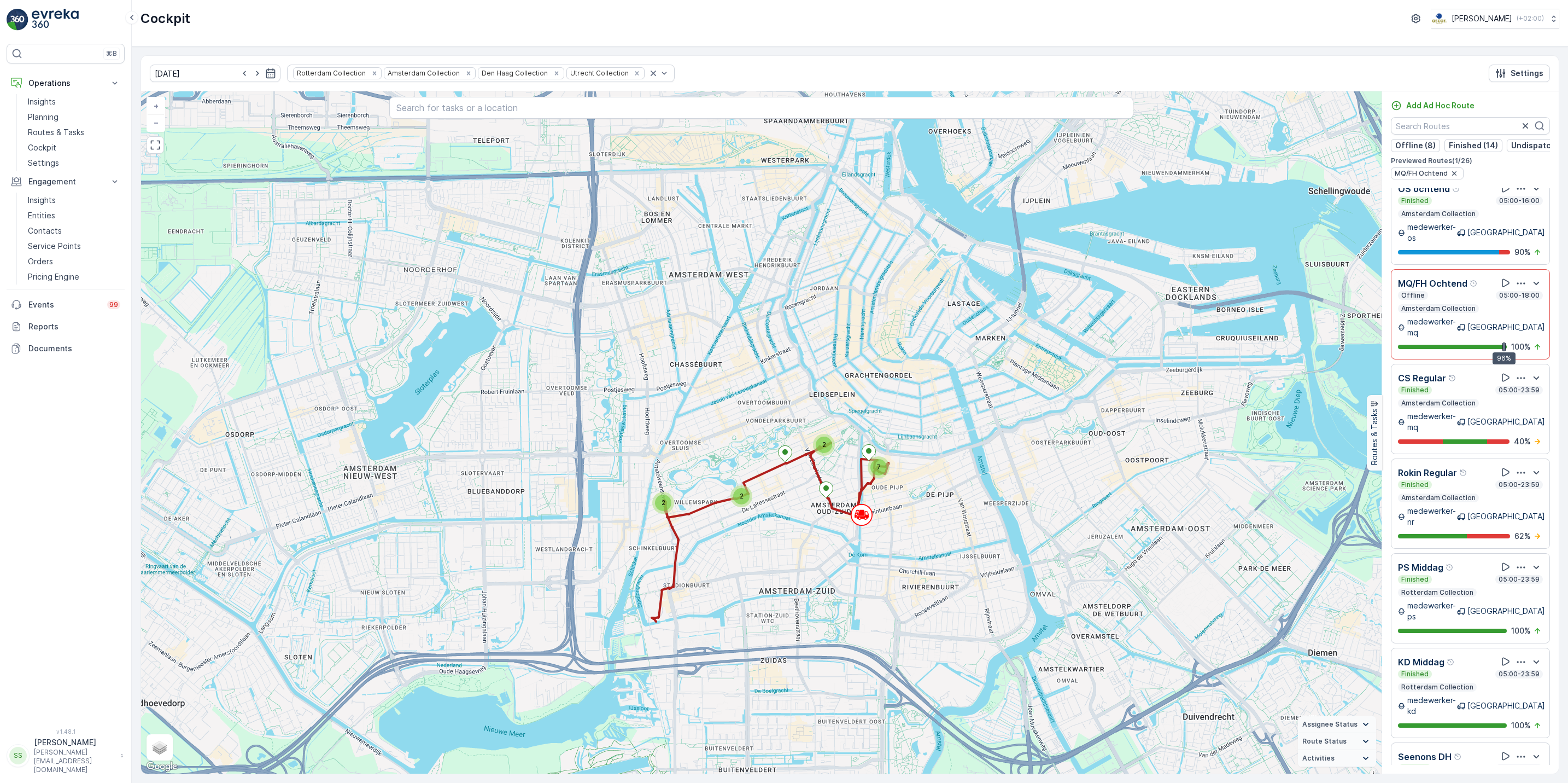
click at [1455, 480] on div "Finished 05:00-23:59 Amsterdam Collection" at bounding box center [1471, 491] width 145 height 22
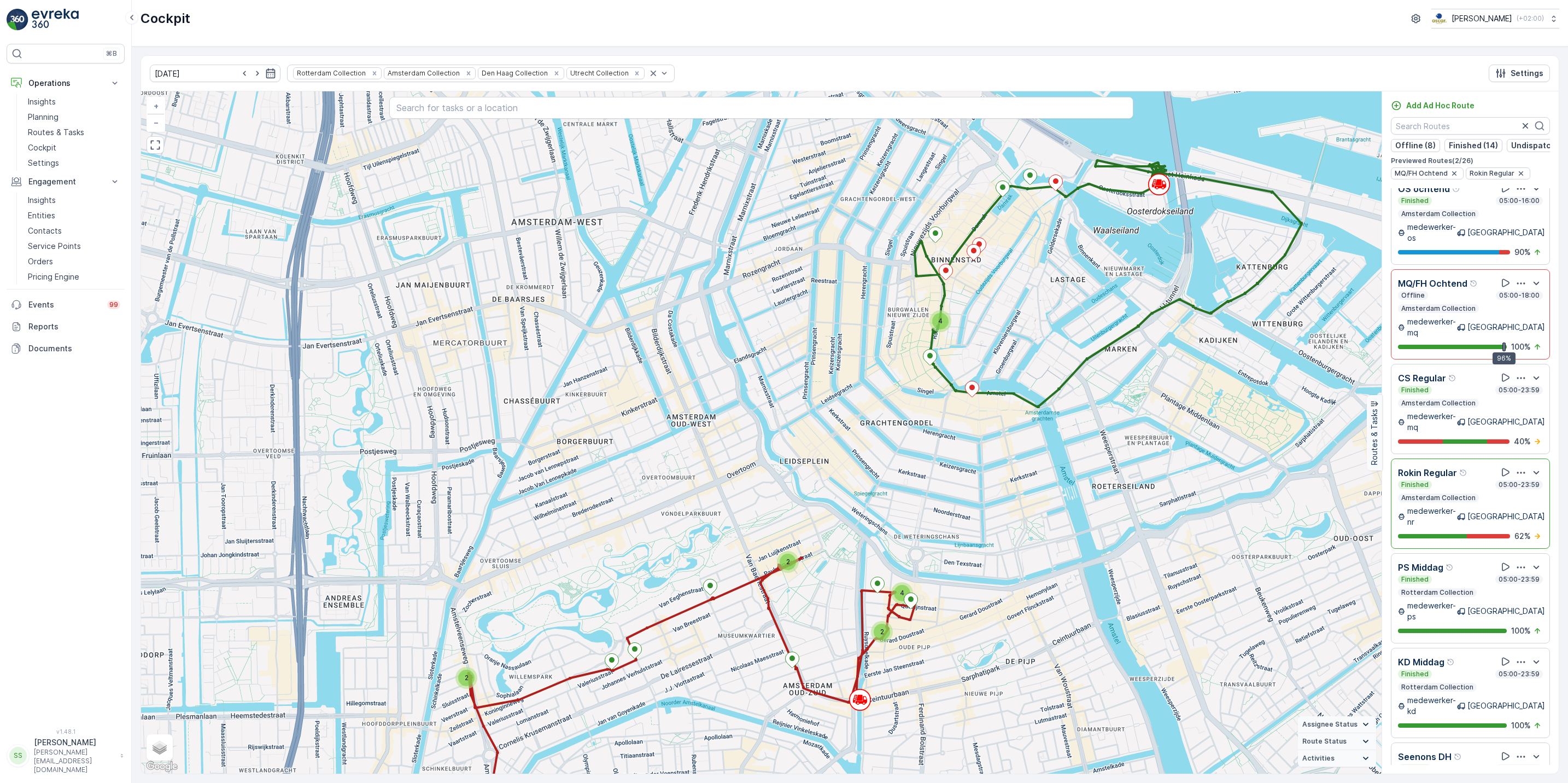
click at [1516, 467] on icon "button" at bounding box center [1521, 472] width 11 height 11
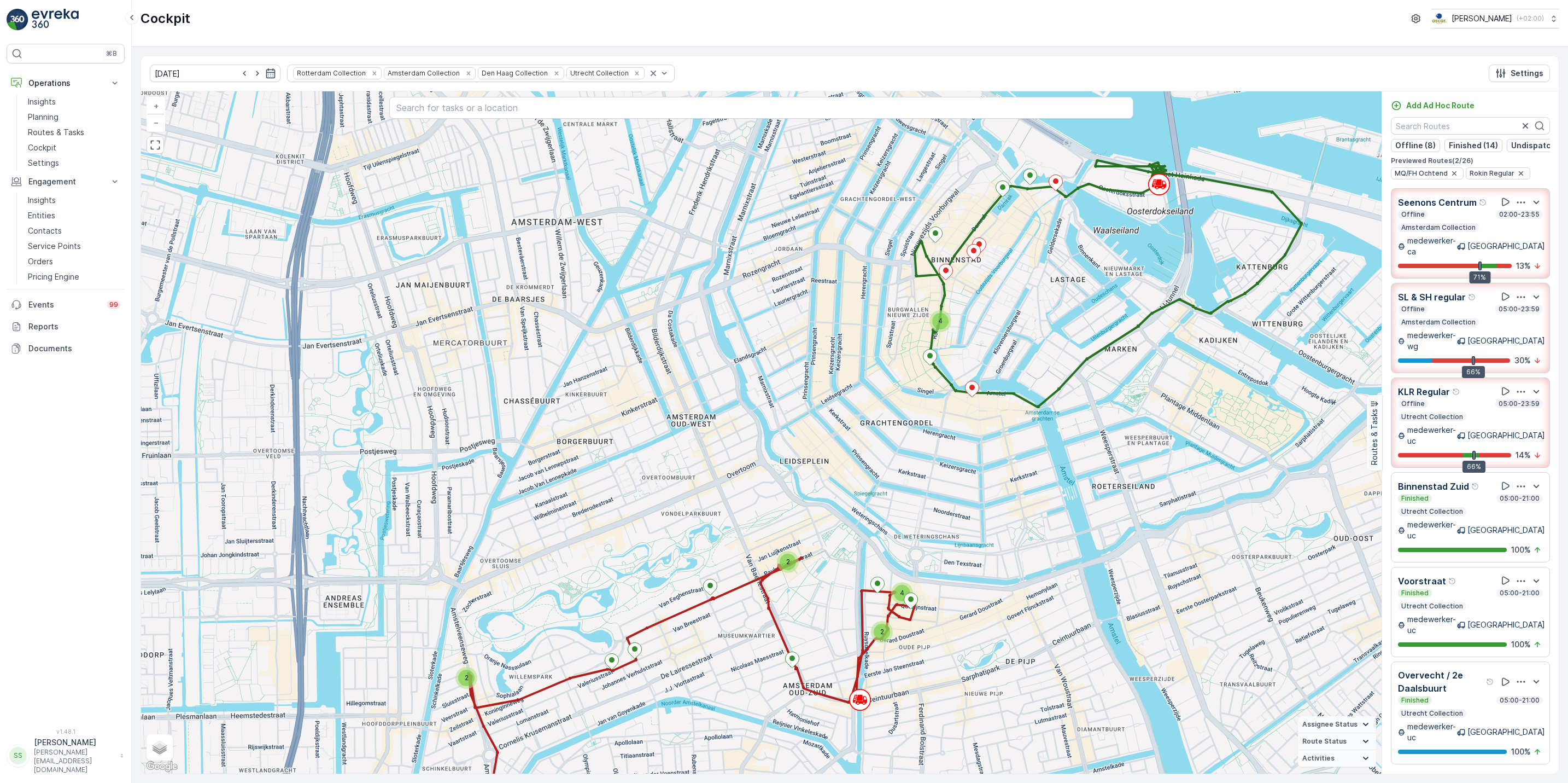
scroll to position [0, 0]
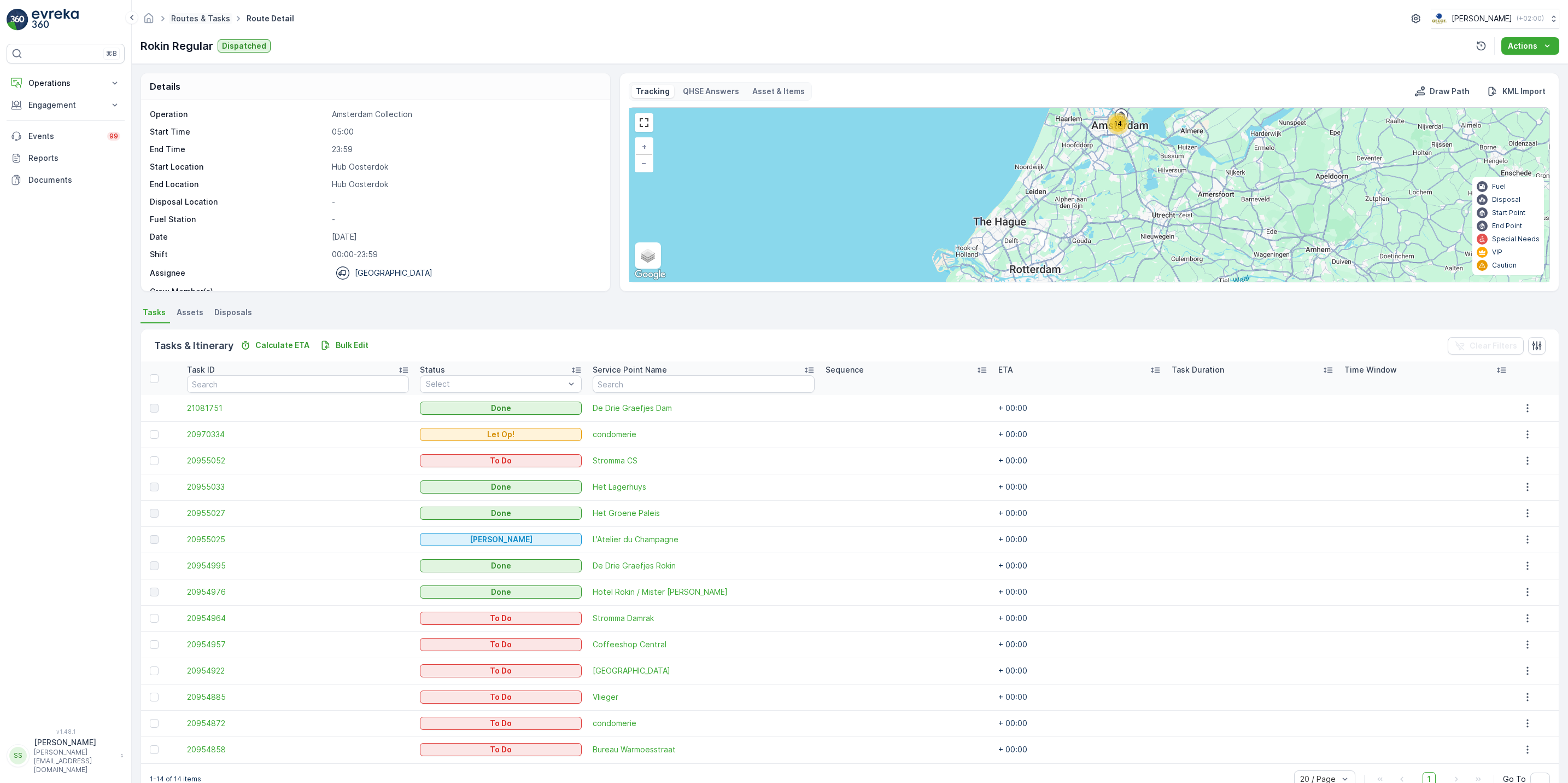
click at [181, 20] on link "Routes & Tasks" at bounding box center [200, 18] width 59 height 9
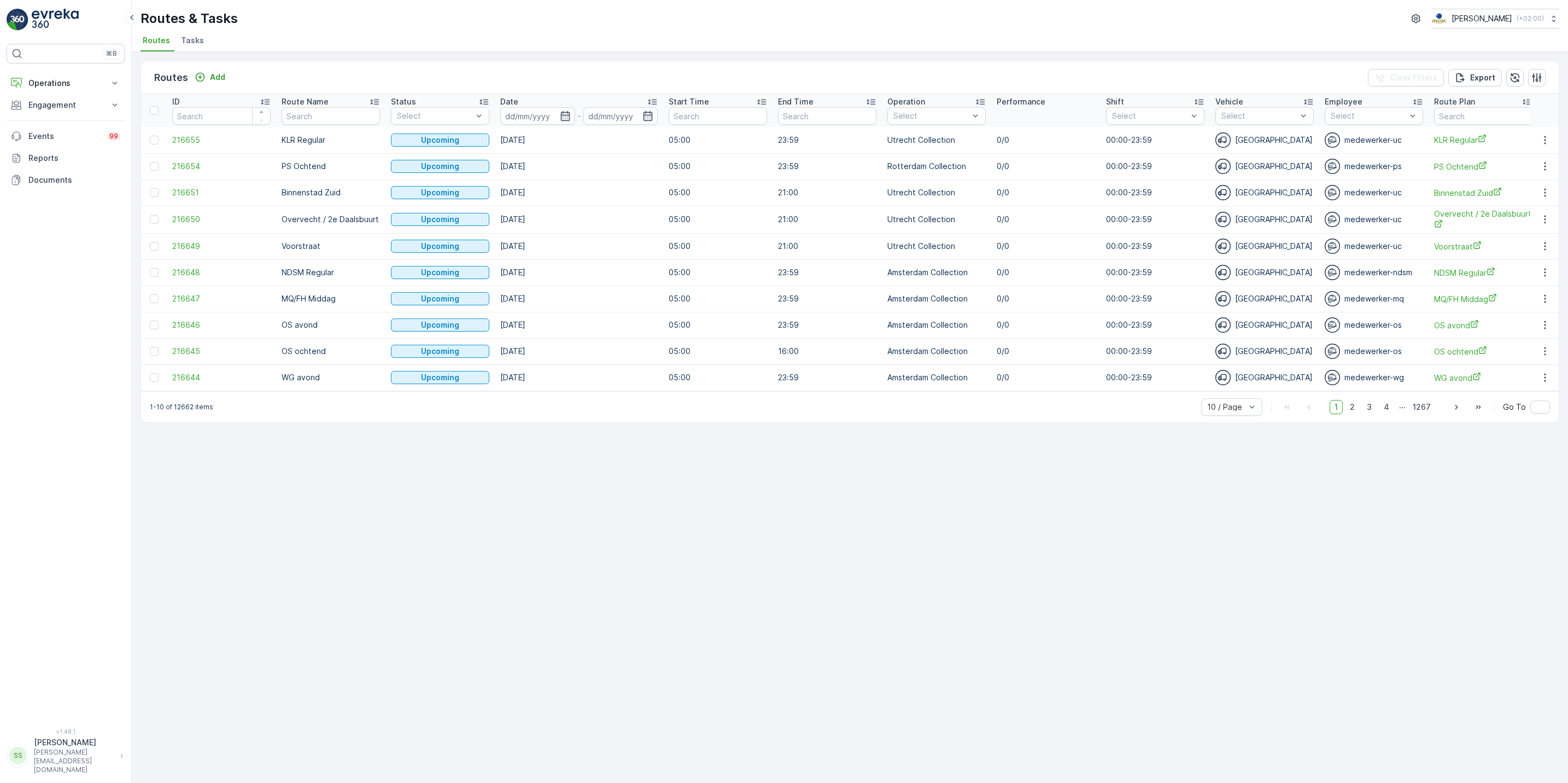
click at [571, 126] on th "Date -" at bounding box center [579, 110] width 169 height 33
click at [570, 122] on input at bounding box center [537, 116] width 75 height 17
click at [640, 247] on div "19" at bounding box center [636, 249] width 17 height 17
type input "[DATE]"
click at [640, 247] on div "19" at bounding box center [636, 249] width 17 height 17
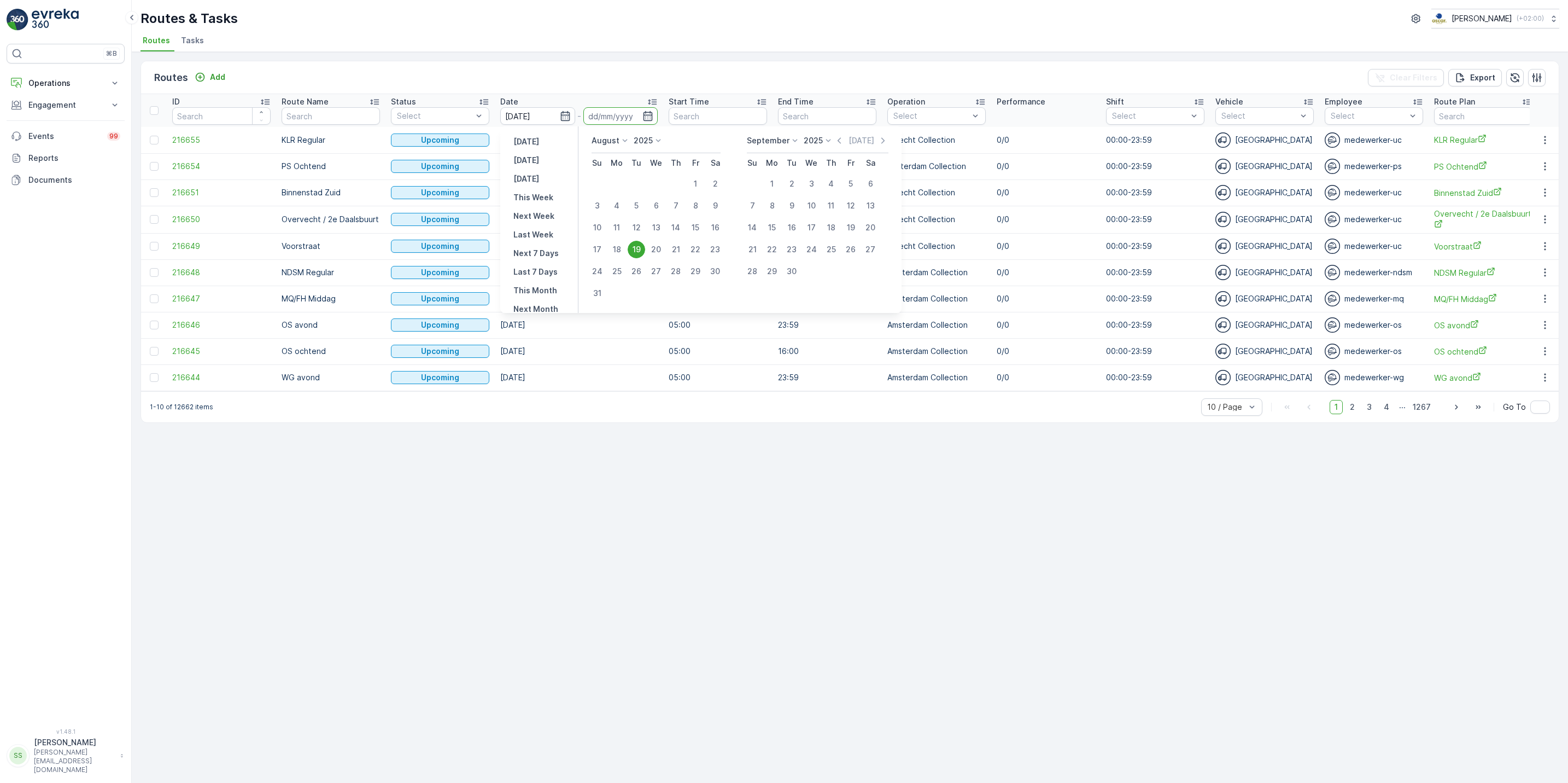
type input "[DATE]"
click at [640, 247] on td "[DATE]" at bounding box center [579, 246] width 169 height 26
